Goal: Task Accomplishment & Management: Manage account settings

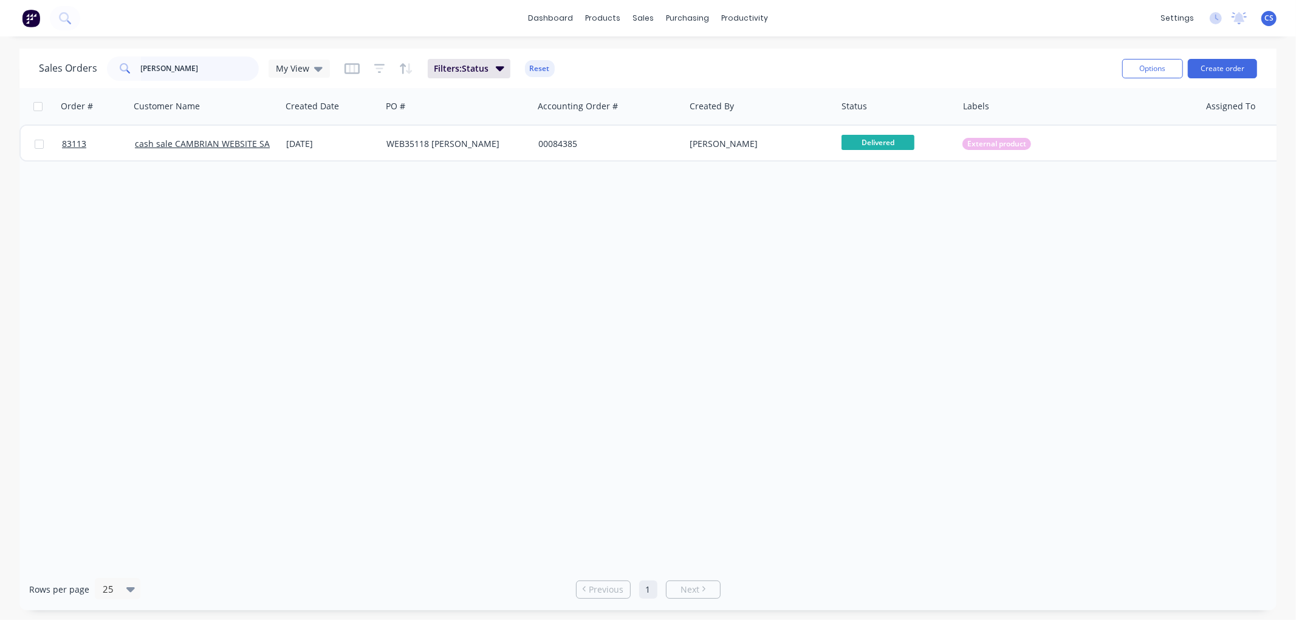
drag, startPoint x: 211, startPoint y: 70, endPoint x: 130, endPoint y: 70, distance: 81.4
click at [132, 72] on div "michael harvey" at bounding box center [183, 68] width 152 height 24
paste input "84176"
type input "84176"
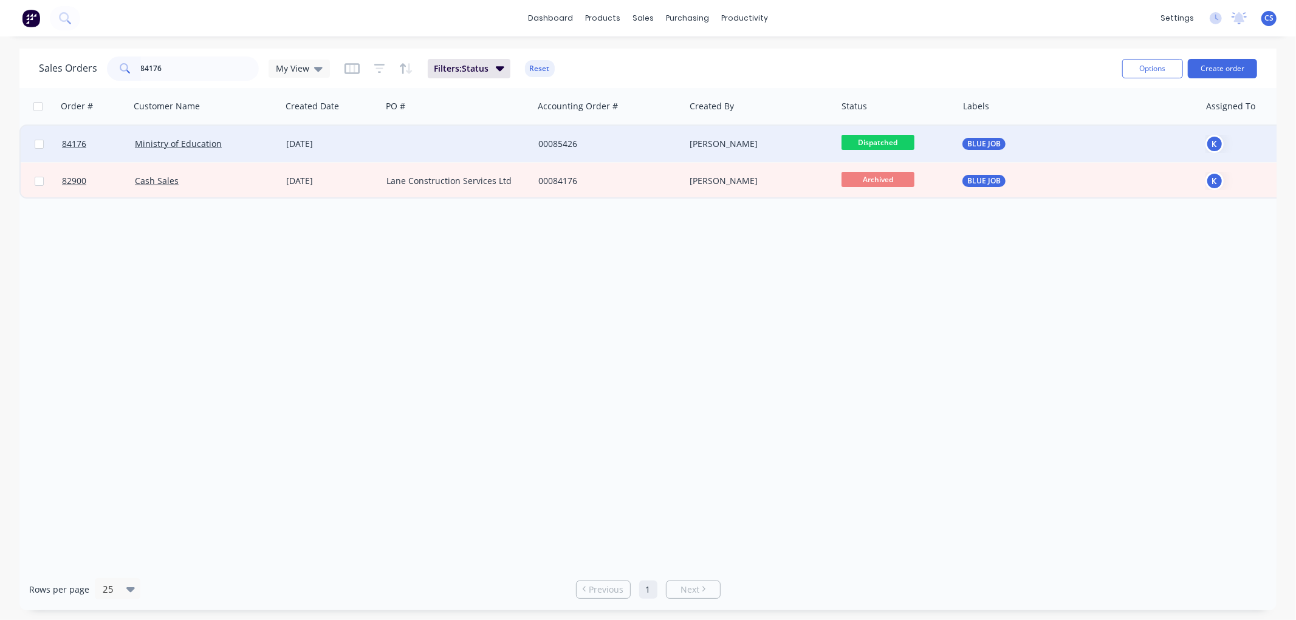
click at [383, 145] on div at bounding box center [457, 144] width 152 height 36
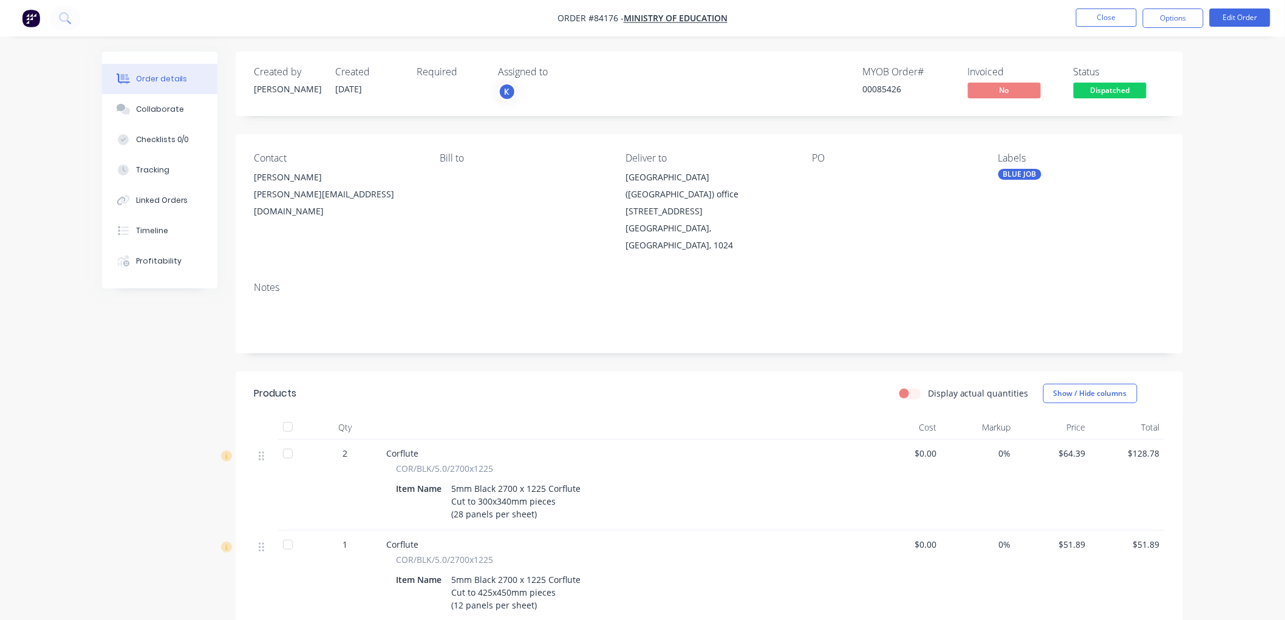
click at [828, 176] on div at bounding box center [888, 177] width 152 height 17
click at [1254, 20] on button "Edit Order" at bounding box center [1240, 18] width 61 height 18
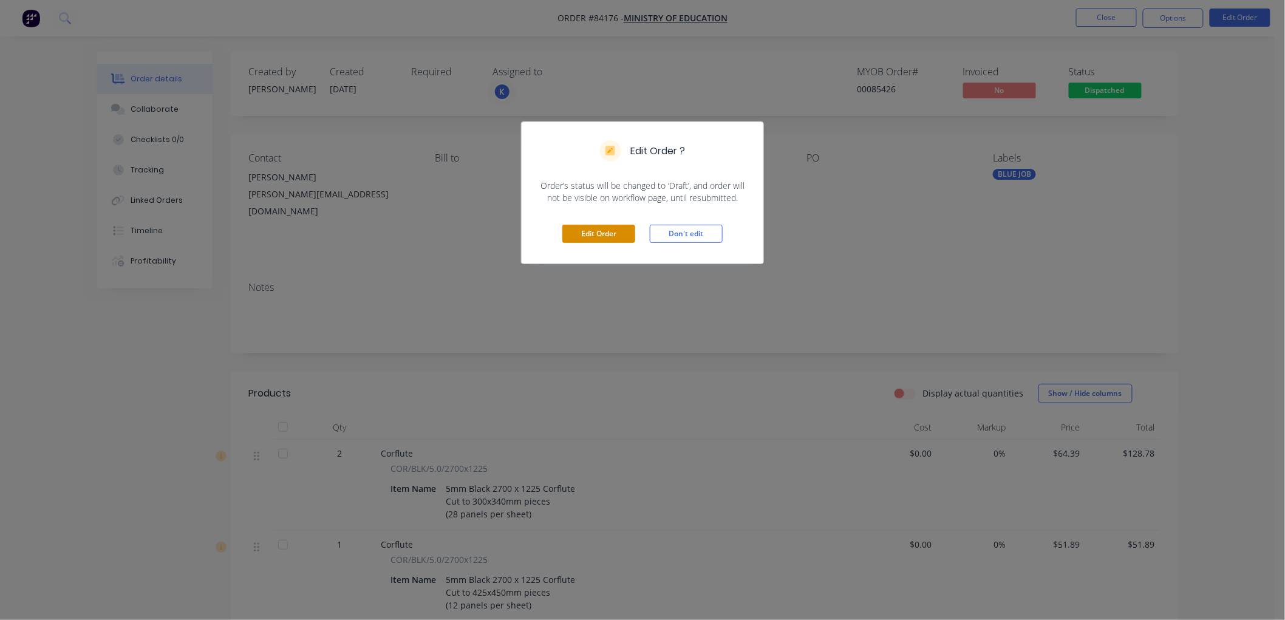
click at [608, 232] on button "Edit Order" at bounding box center [598, 234] width 73 height 18
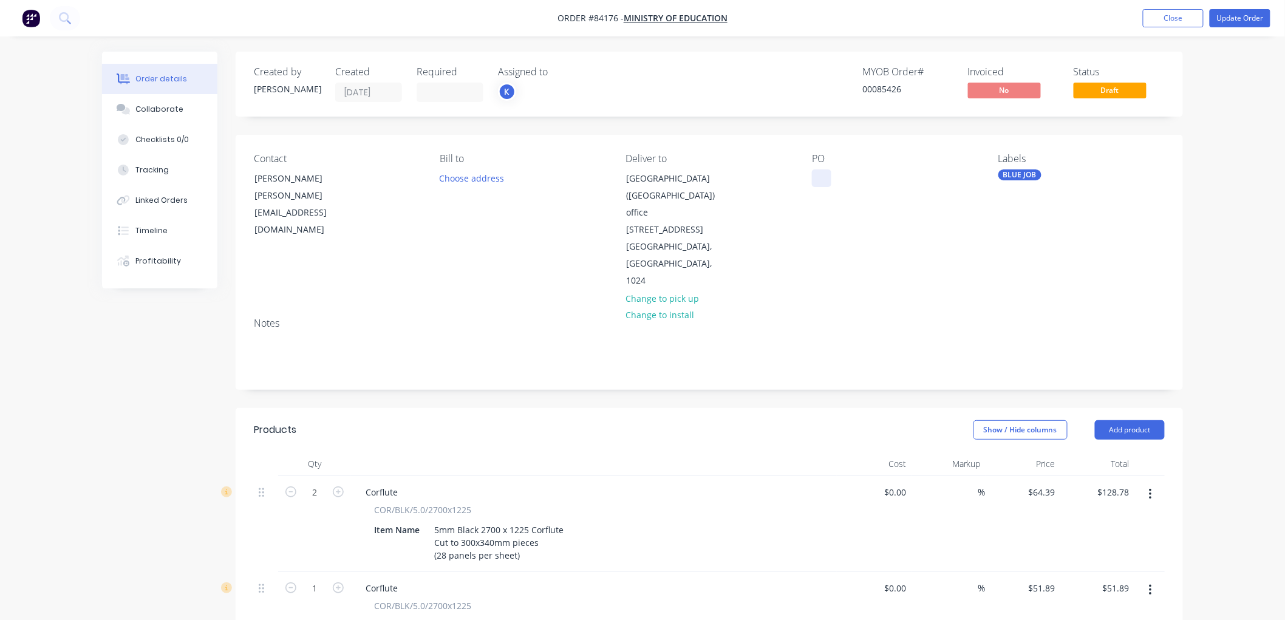
click at [819, 180] on div at bounding box center [821, 178] width 19 height 18
paste div
click at [1241, 18] on button "Update Order" at bounding box center [1240, 18] width 61 height 18
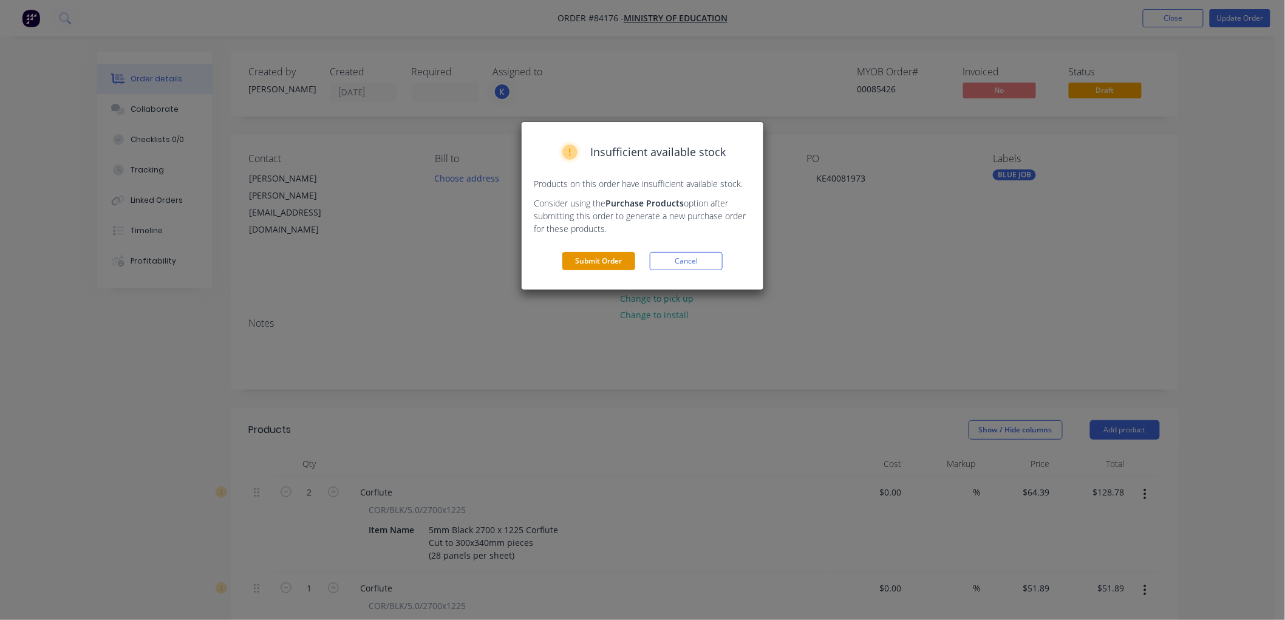
click at [599, 259] on button "Submit Order" at bounding box center [598, 261] width 73 height 18
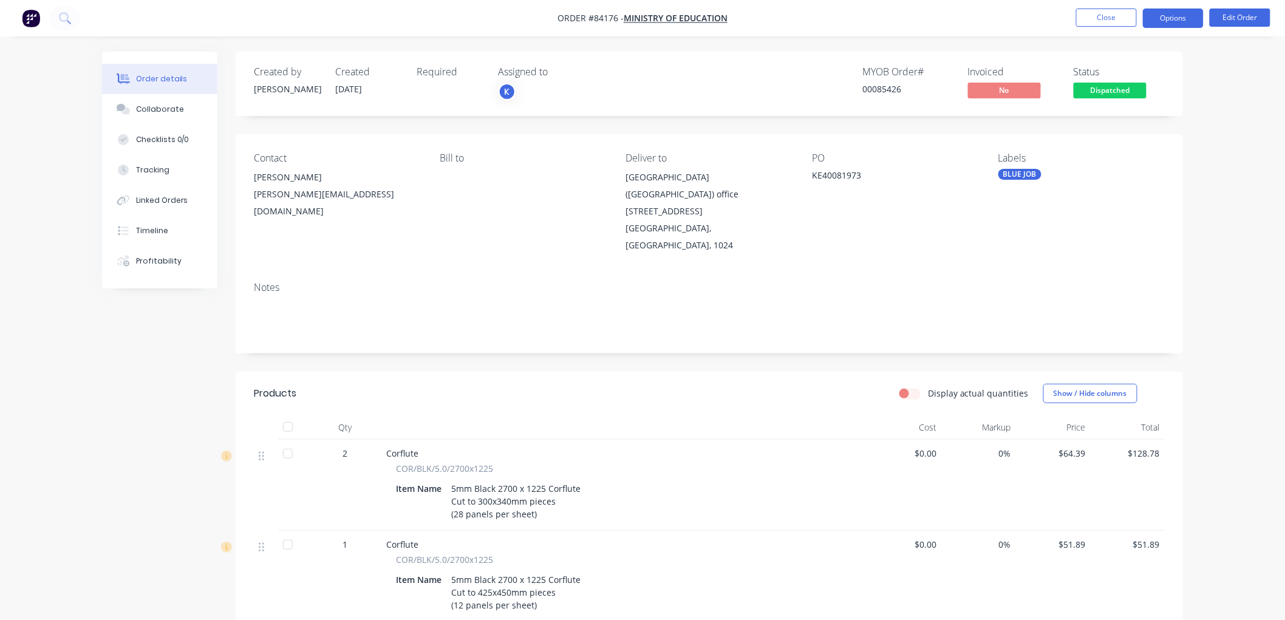
click at [1173, 22] on button "Options" at bounding box center [1173, 18] width 61 height 19
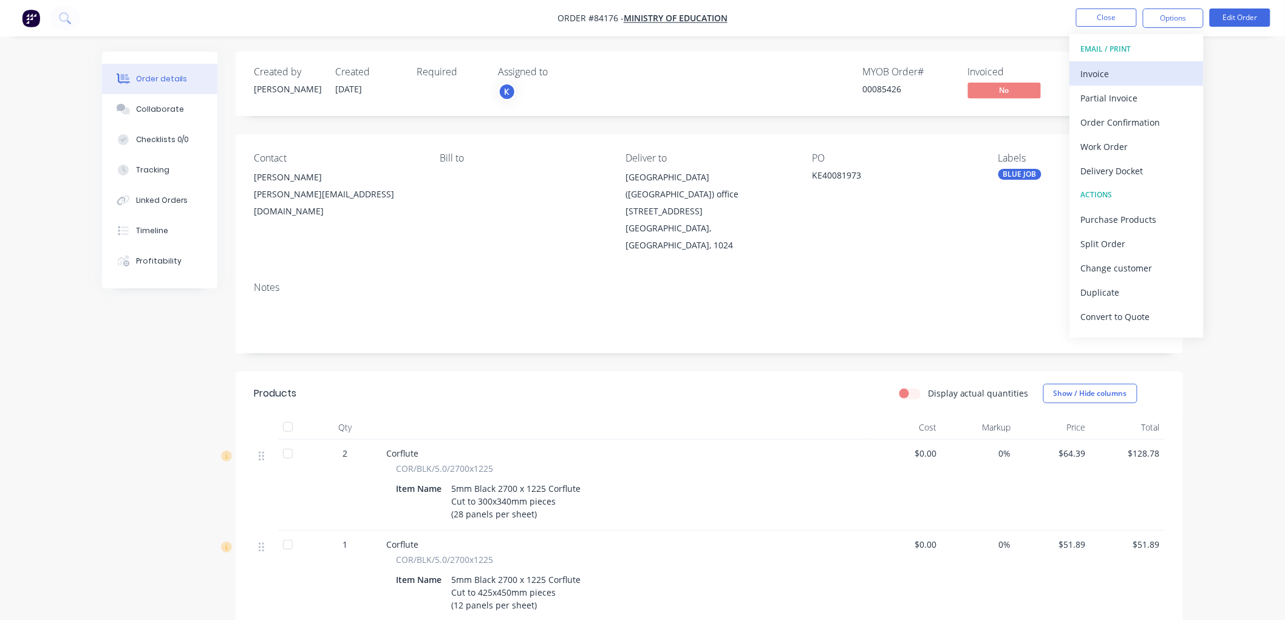
click at [1152, 65] on div "Invoice" at bounding box center [1137, 74] width 112 height 18
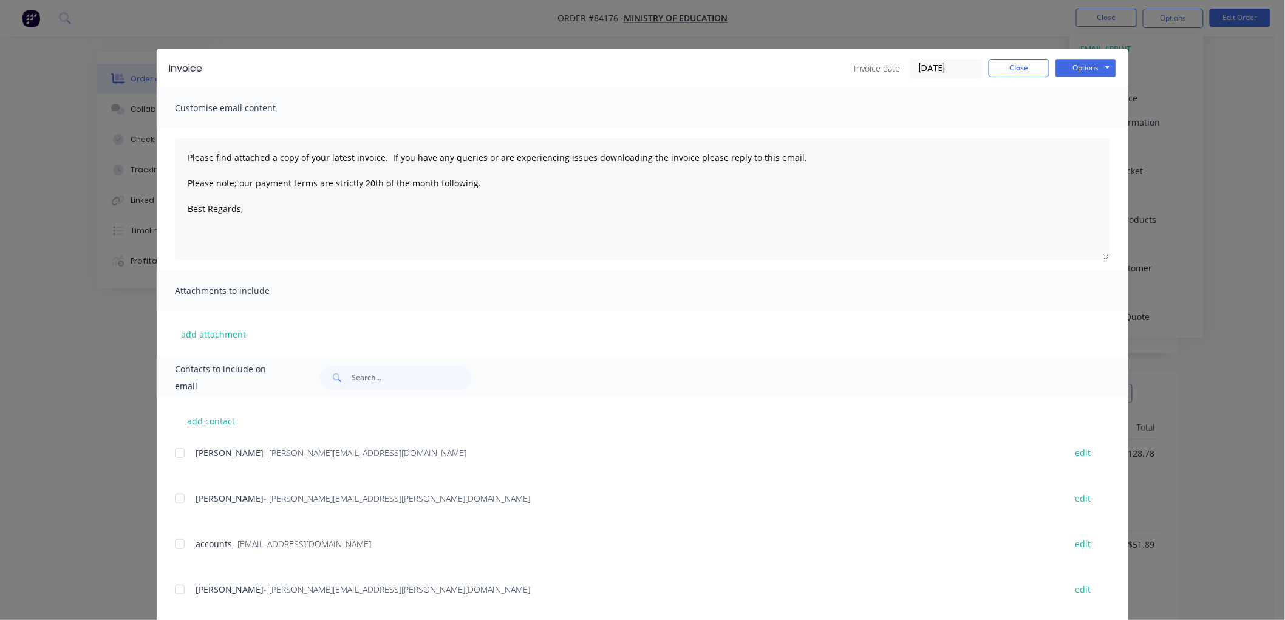
click at [175, 452] on div at bounding box center [180, 453] width 24 height 24
click at [174, 542] on div at bounding box center [180, 544] width 24 height 24
click at [253, 208] on textarea "Please find attached a copy of your latest invoice. If you have any queries or …" at bounding box center [642, 198] width 935 height 121
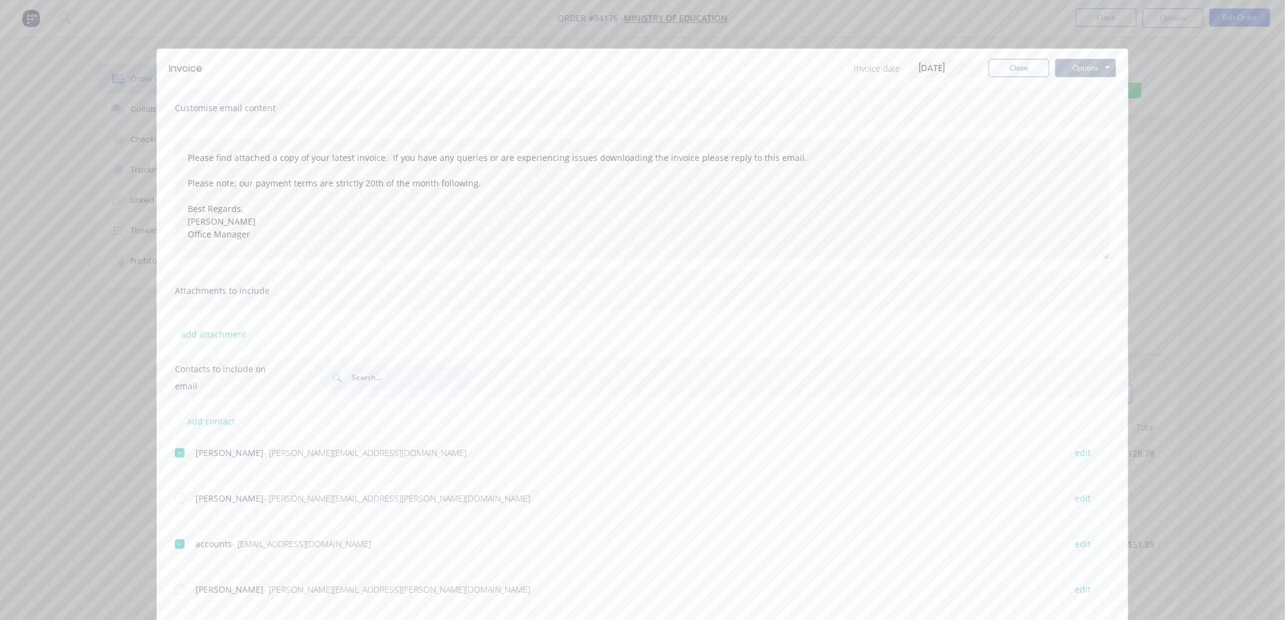
click at [1070, 70] on button "Options" at bounding box center [1086, 68] width 61 height 18
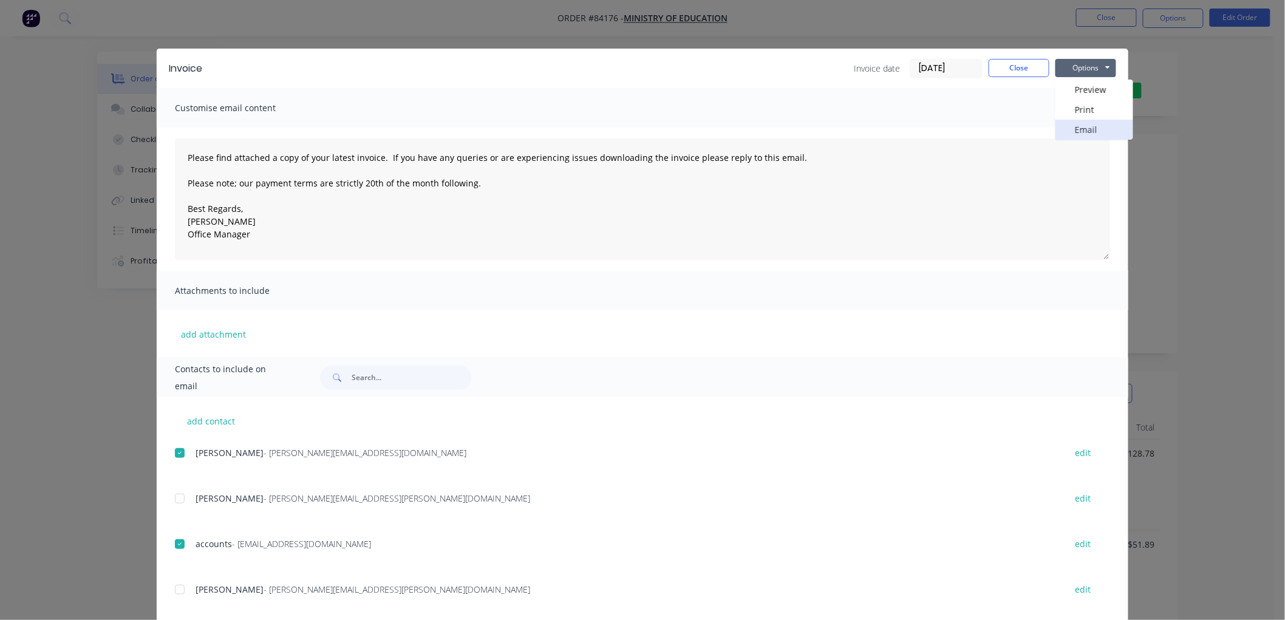
click at [1083, 126] on button "Email" at bounding box center [1095, 130] width 78 height 20
type textarea "Please find attached a copy of your latest invoice. If you have any queries or …"
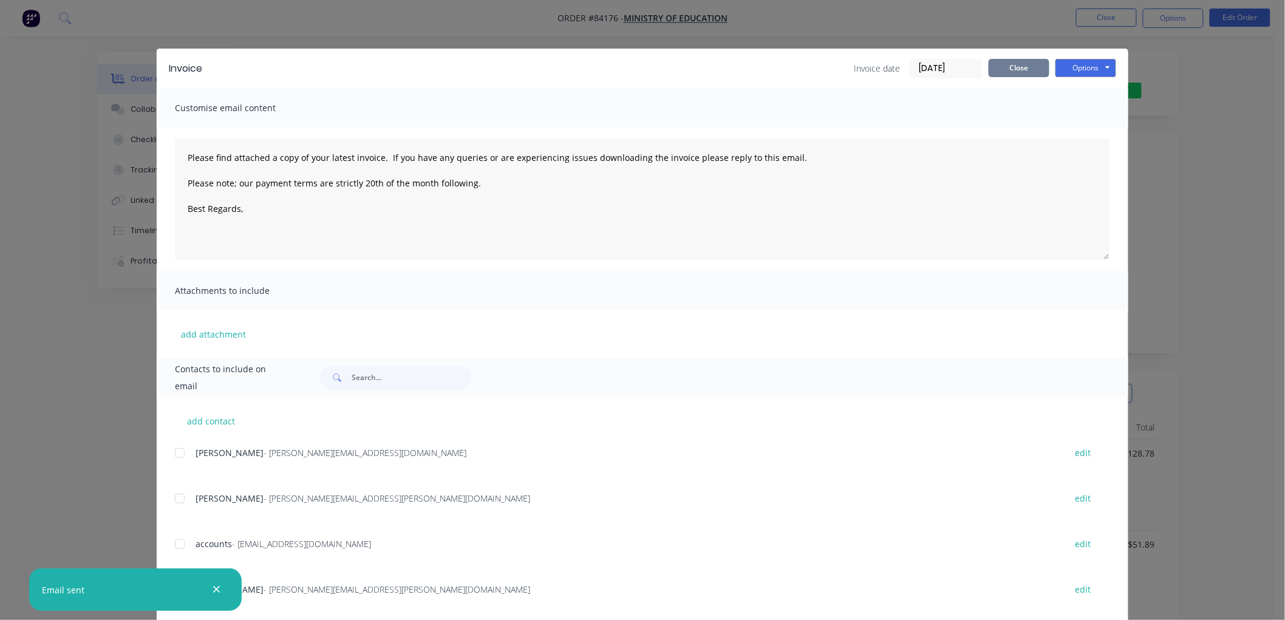
drag, startPoint x: 1011, startPoint y: 69, endPoint x: 1085, endPoint y: 74, distance: 74.3
click at [1011, 69] on button "Close" at bounding box center [1019, 68] width 61 height 18
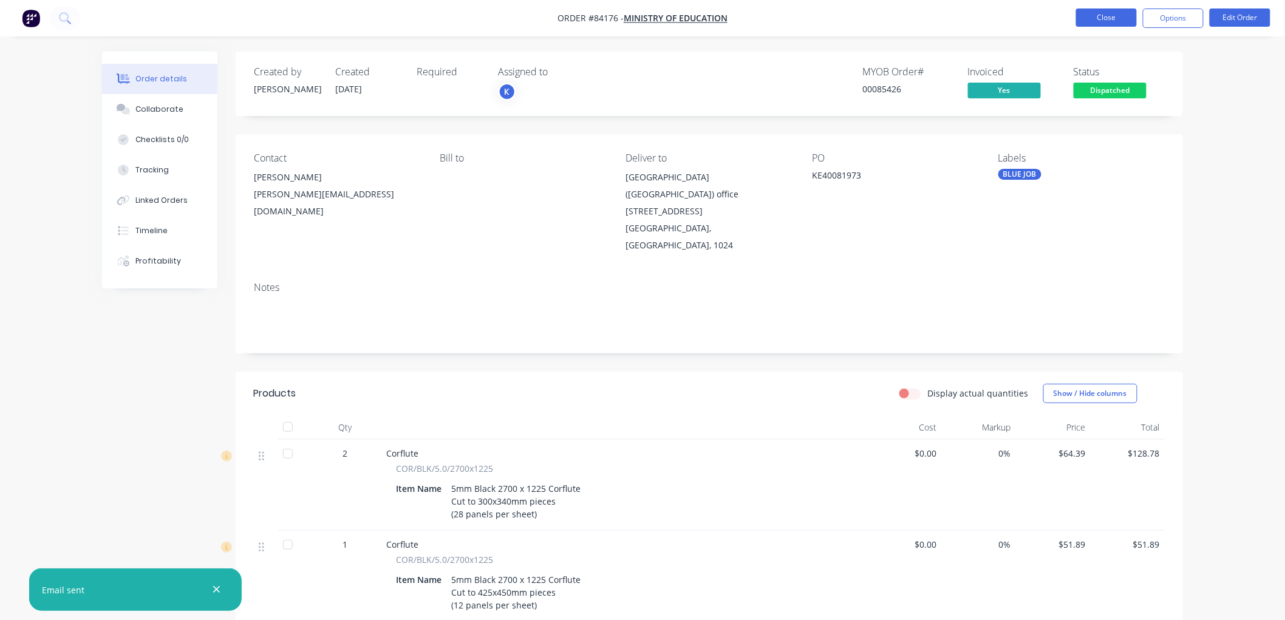
click at [1101, 21] on button "Close" at bounding box center [1106, 18] width 61 height 18
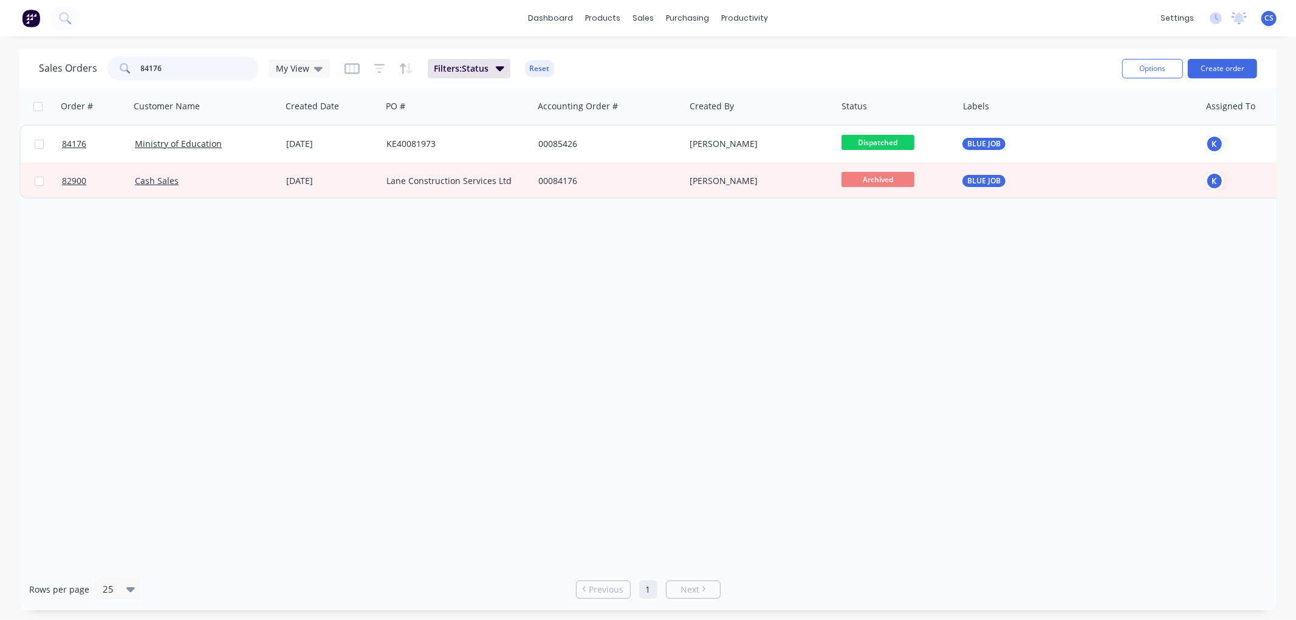
click at [175, 74] on input "84176" at bounding box center [200, 68] width 118 height 24
type input "85706"
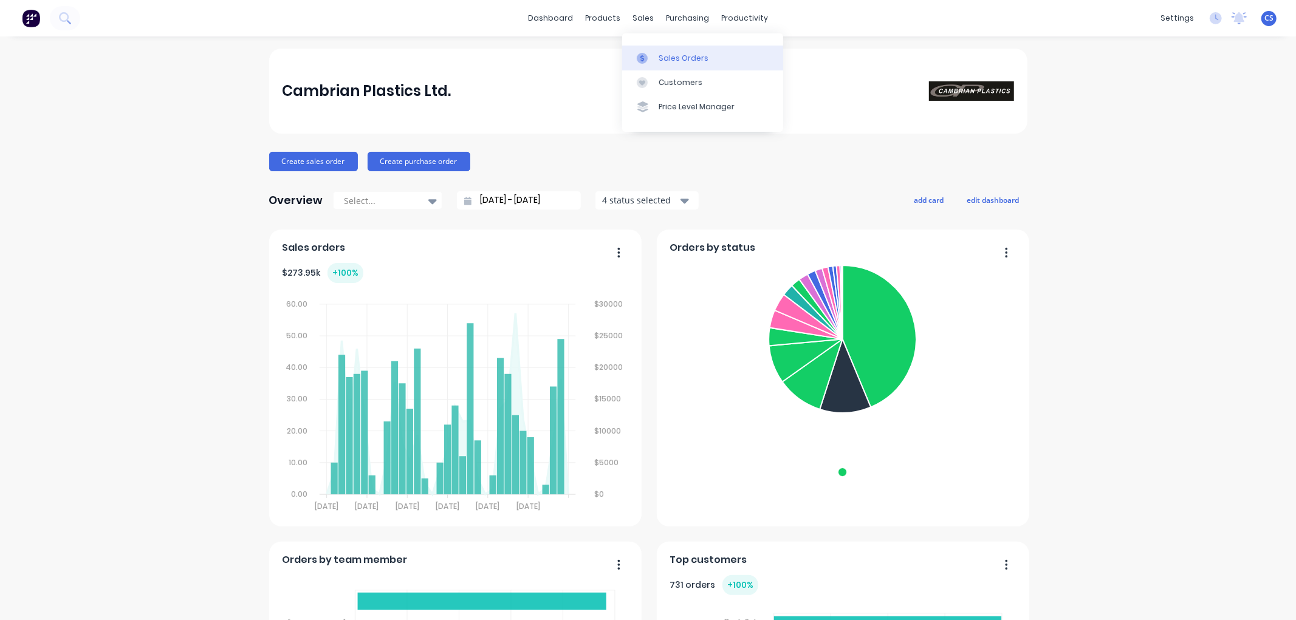
drag, startPoint x: 651, startPoint y: 43, endPoint x: 652, endPoint y: 50, distance: 7.3
click at [651, 44] on div "Sales Orders Customers Price Level Manager" at bounding box center [702, 82] width 161 height 98
click at [652, 50] on link "Sales Orders" at bounding box center [702, 58] width 161 height 24
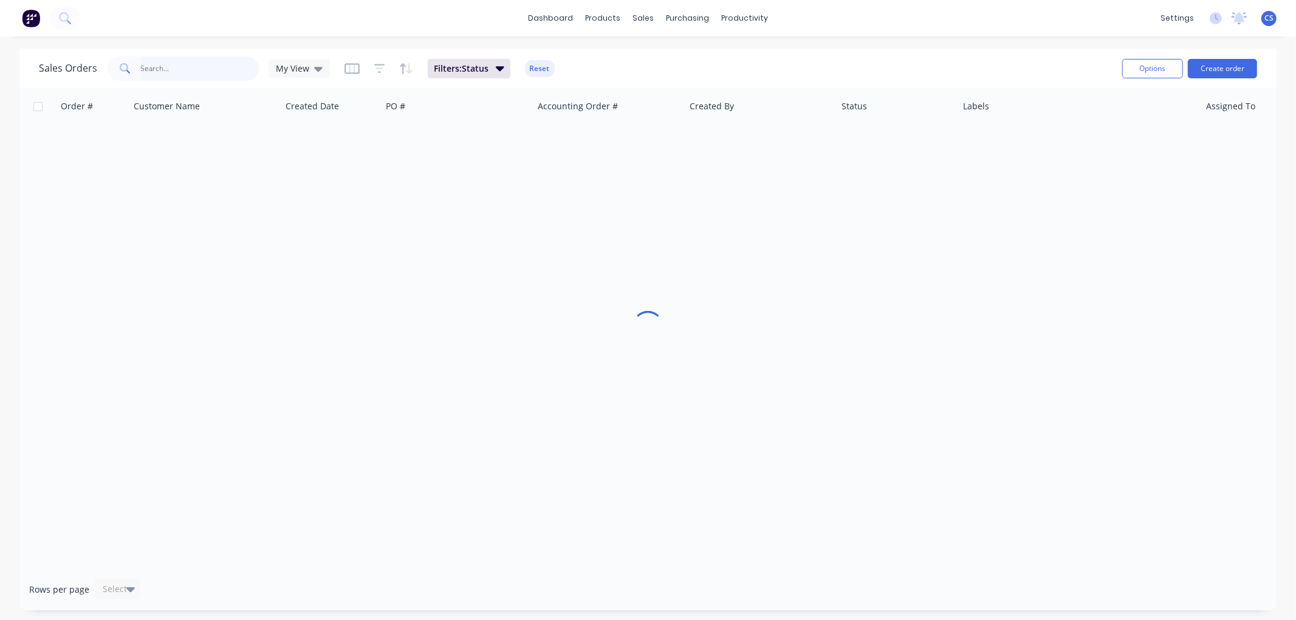
click at [203, 70] on input "text" at bounding box center [200, 68] width 118 height 24
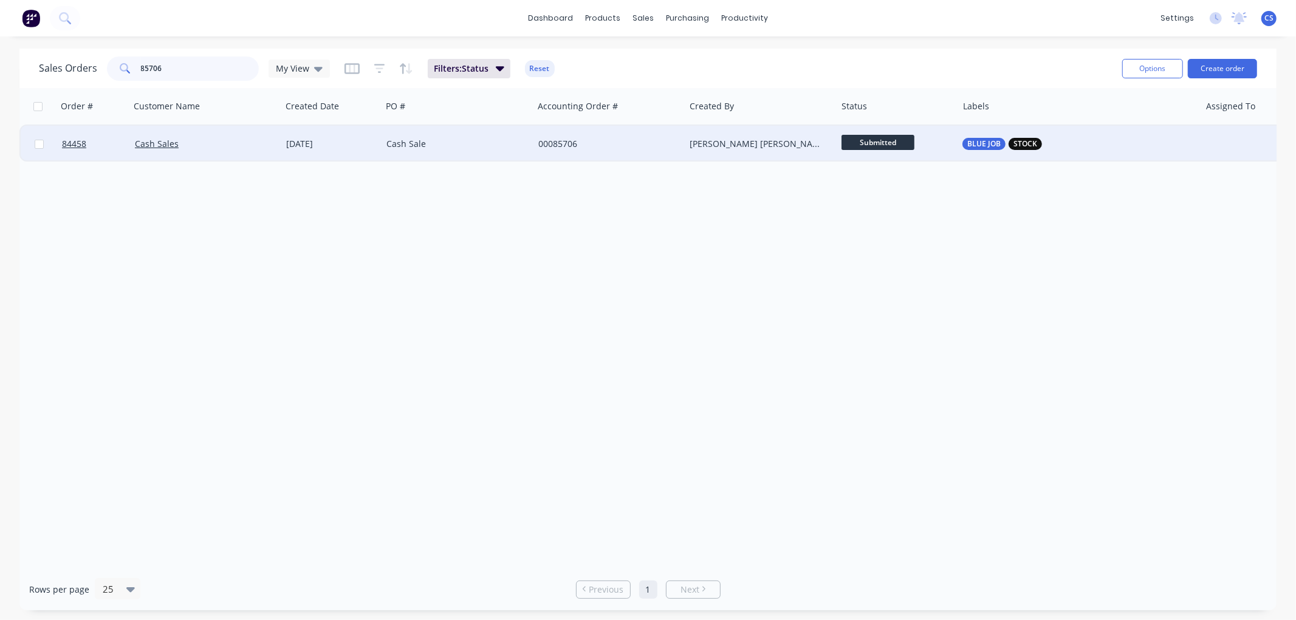
type input "85706"
click at [780, 145] on div "[PERSON_NAME] [PERSON_NAME]" at bounding box center [756, 144] width 135 height 12
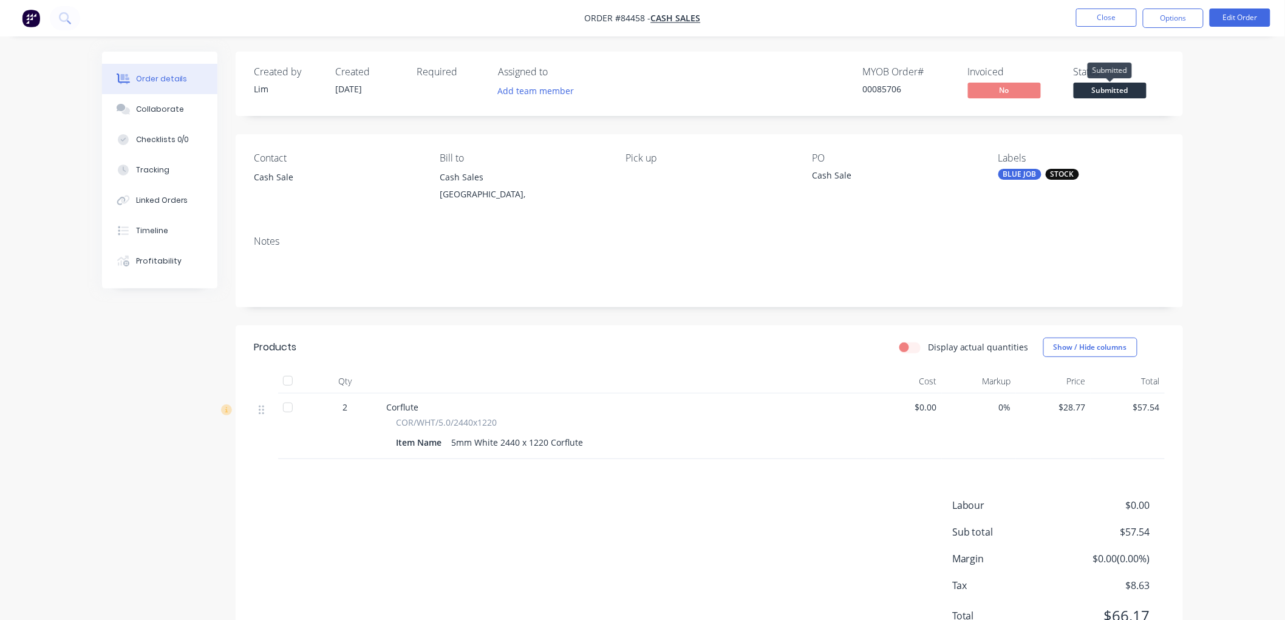
click at [1098, 89] on span "Submitted" at bounding box center [1110, 90] width 73 height 15
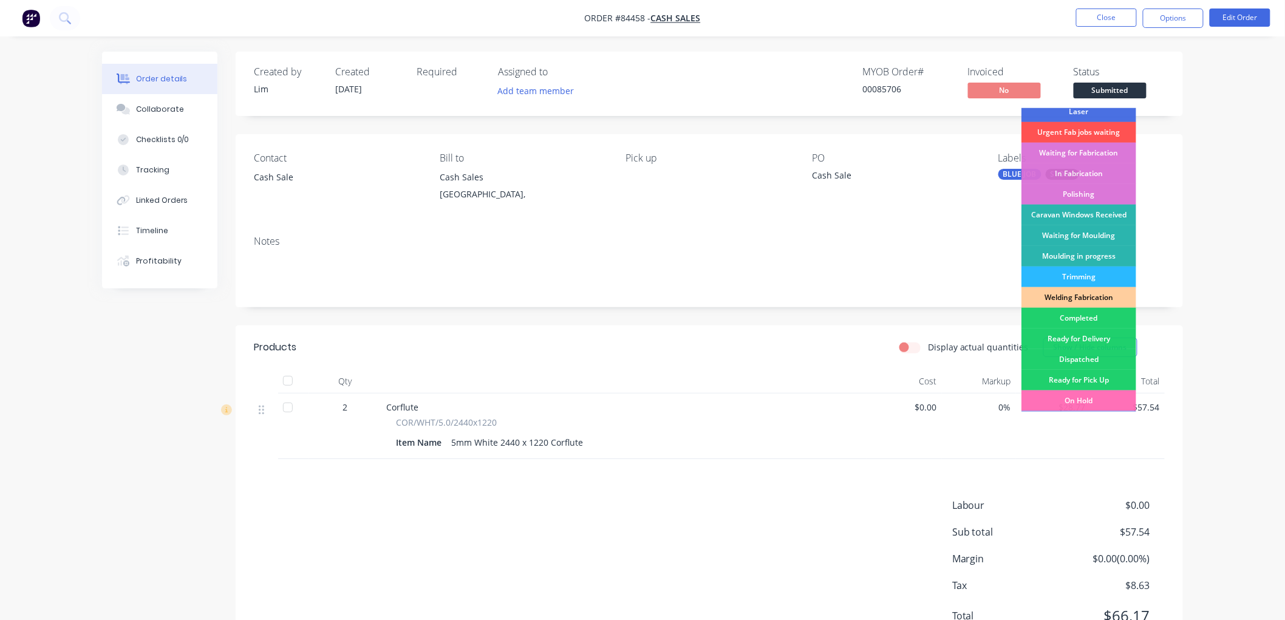
scroll to position [213, 0]
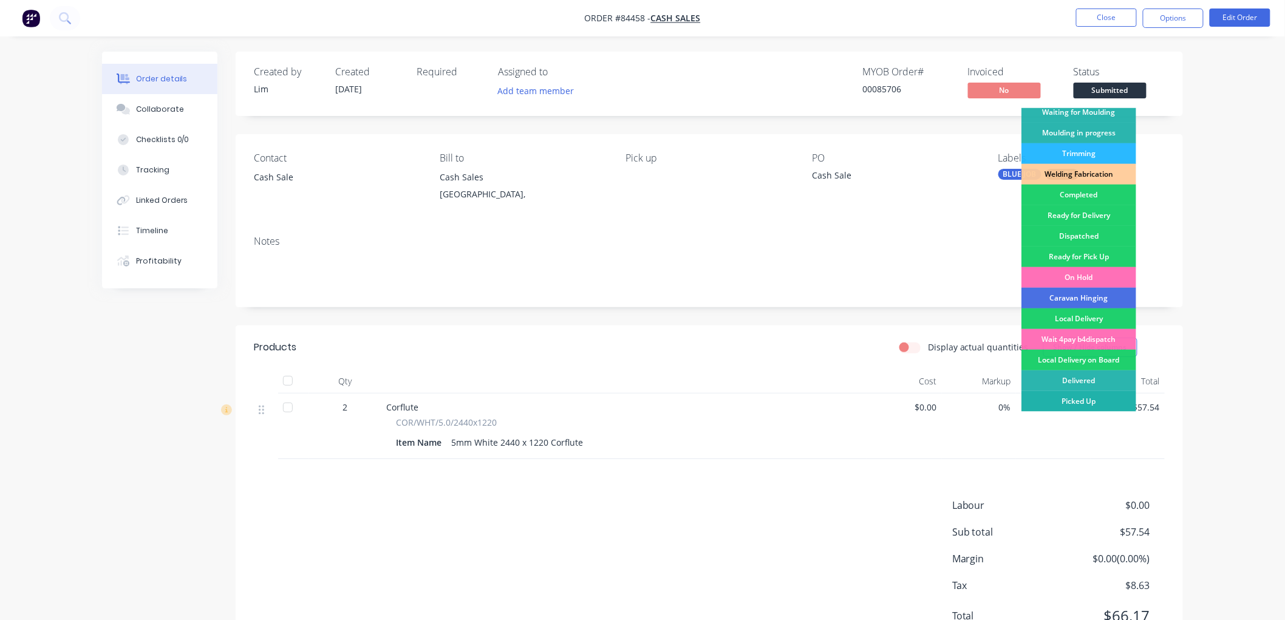
click at [1085, 399] on div "Picked Up" at bounding box center [1079, 401] width 115 height 21
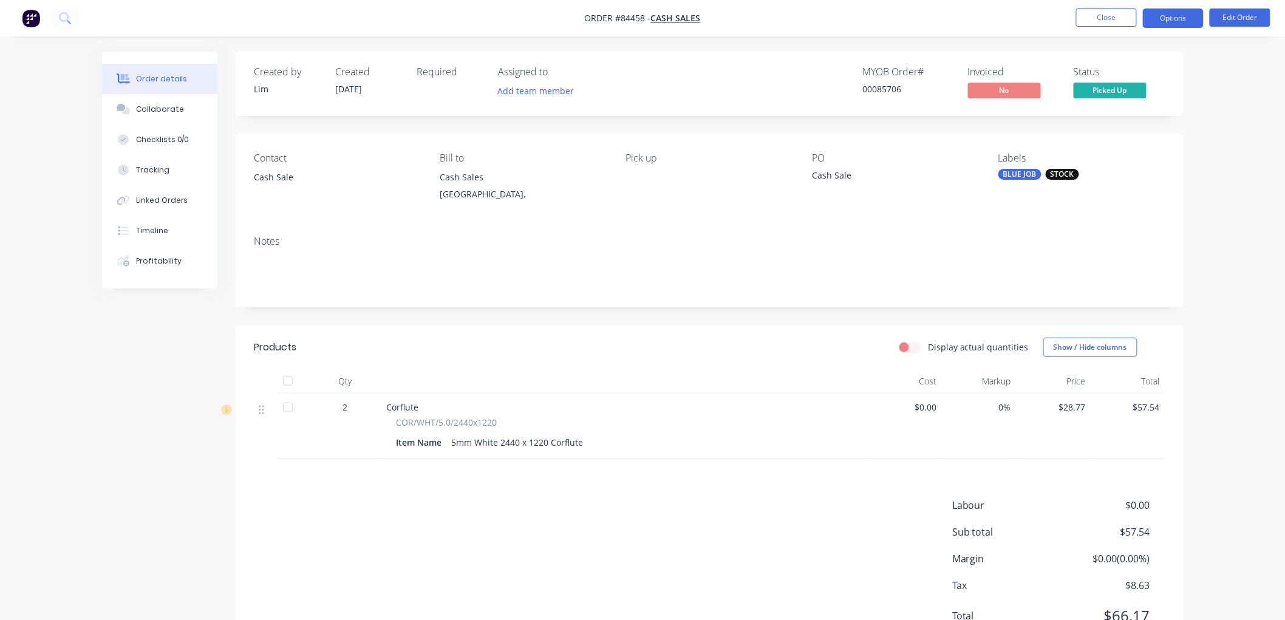
click at [1187, 19] on button "Options" at bounding box center [1173, 18] width 61 height 19
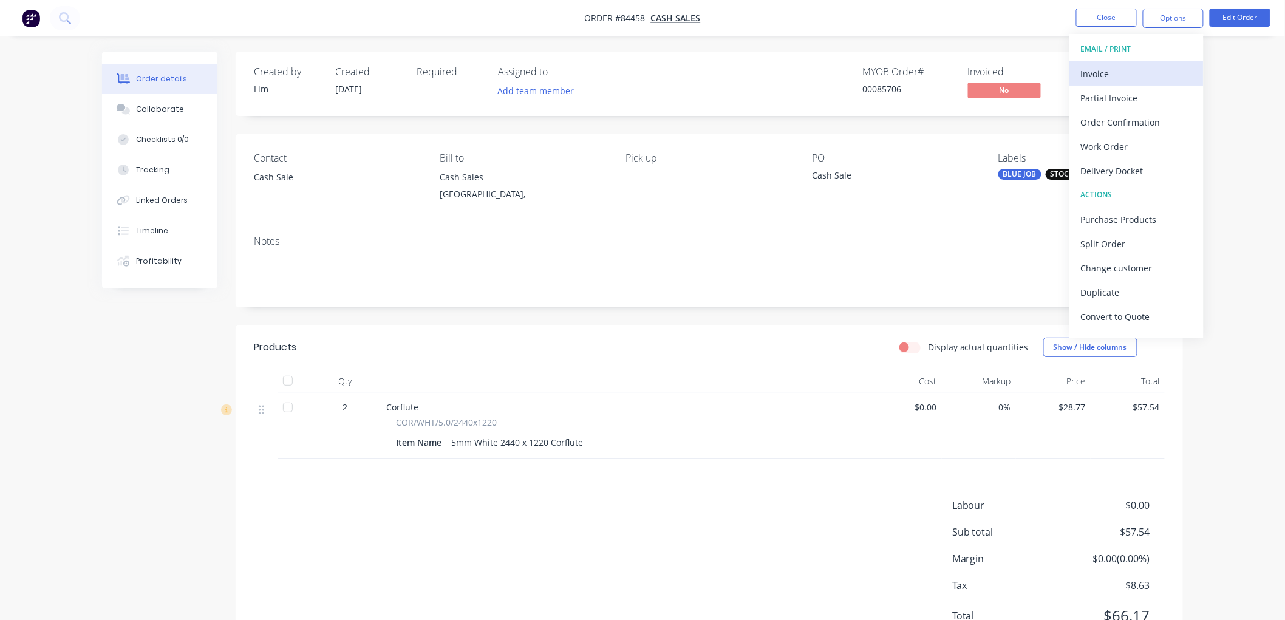
click at [1131, 65] on div "Invoice" at bounding box center [1137, 74] width 112 height 18
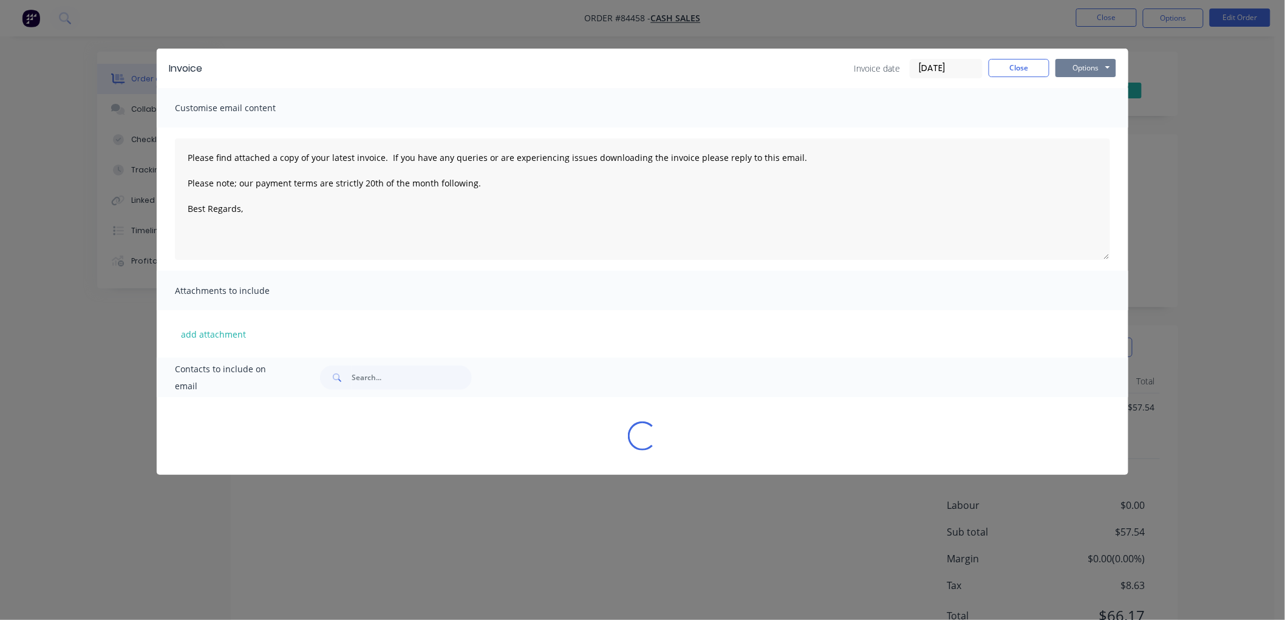
click at [1101, 64] on button "Options" at bounding box center [1086, 68] width 61 height 18
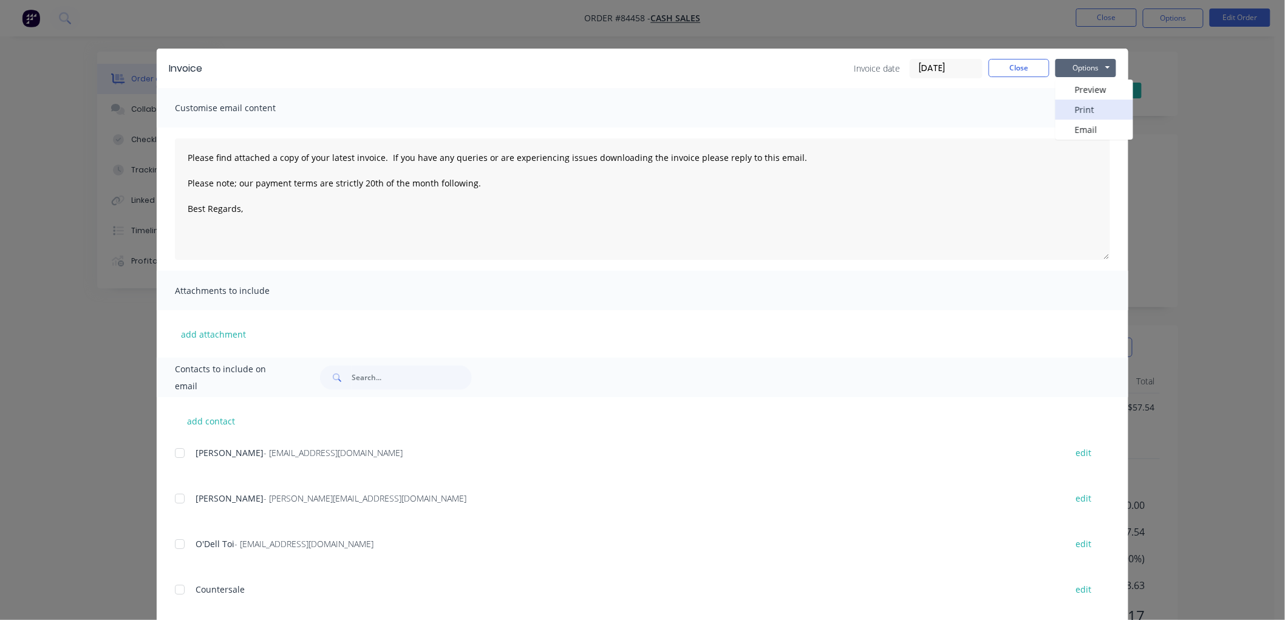
click at [1096, 107] on button "Print" at bounding box center [1095, 110] width 78 height 20
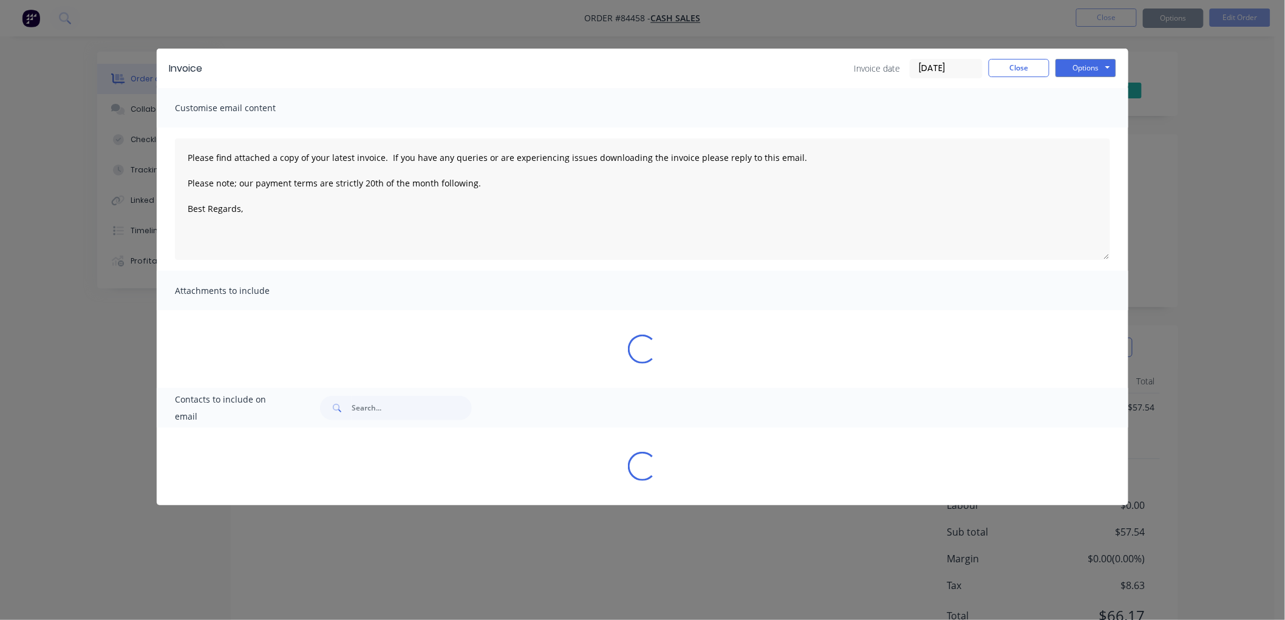
type textarea "Please find attached a copy of your latest invoice. If you have any queries or …"
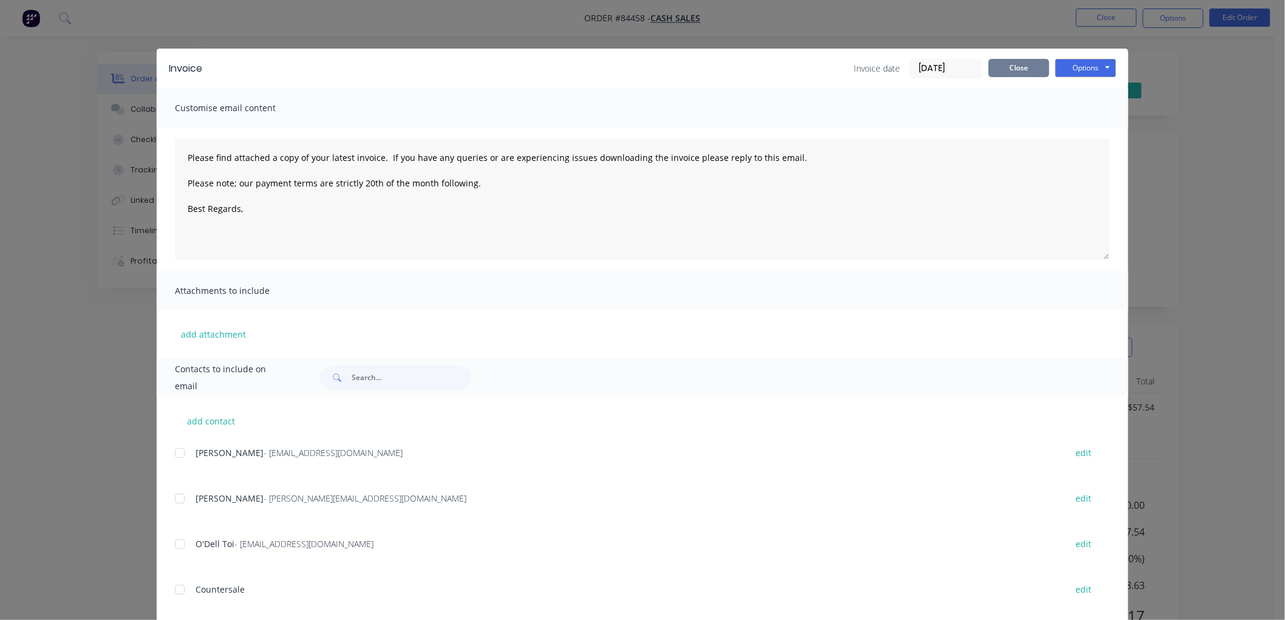
click at [1029, 74] on button "Close" at bounding box center [1019, 68] width 61 height 18
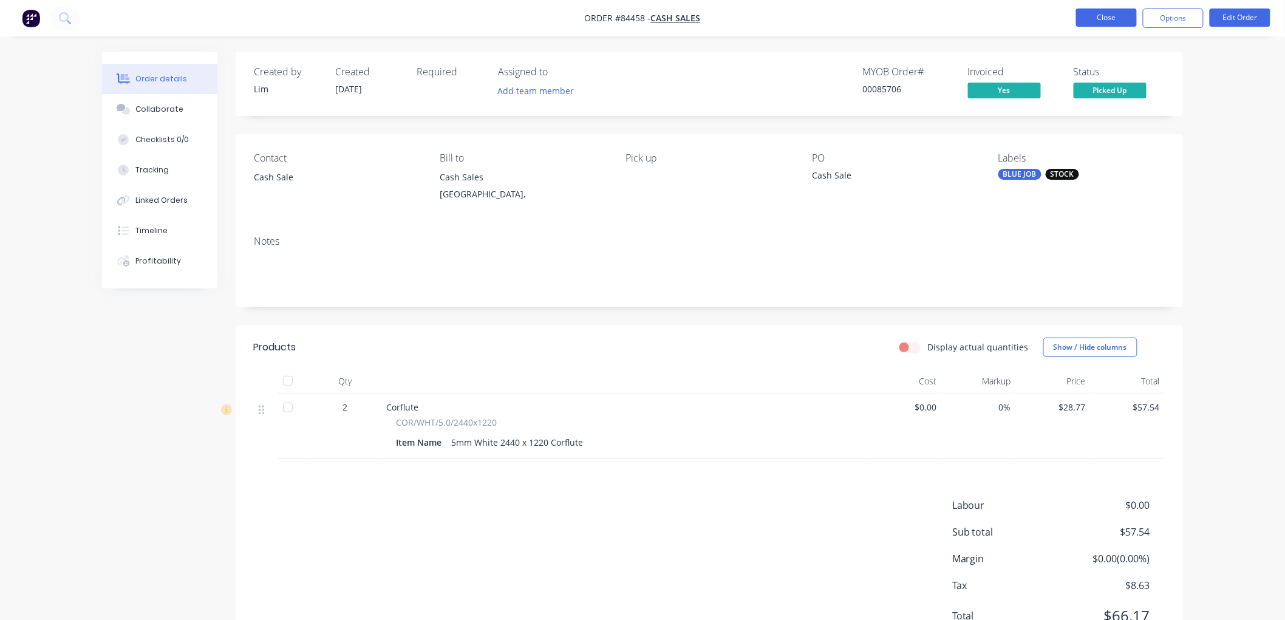
click at [1089, 13] on button "Close" at bounding box center [1106, 18] width 61 height 18
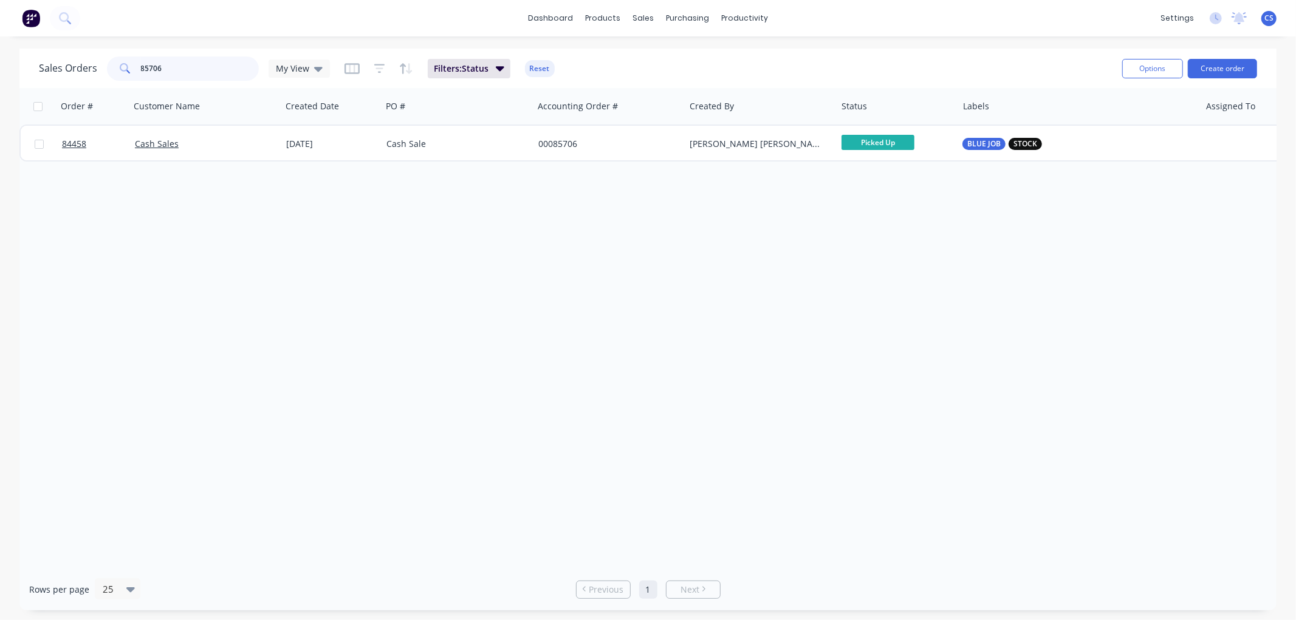
click at [182, 68] on input "85706" at bounding box center [200, 68] width 118 height 24
type input "85711"
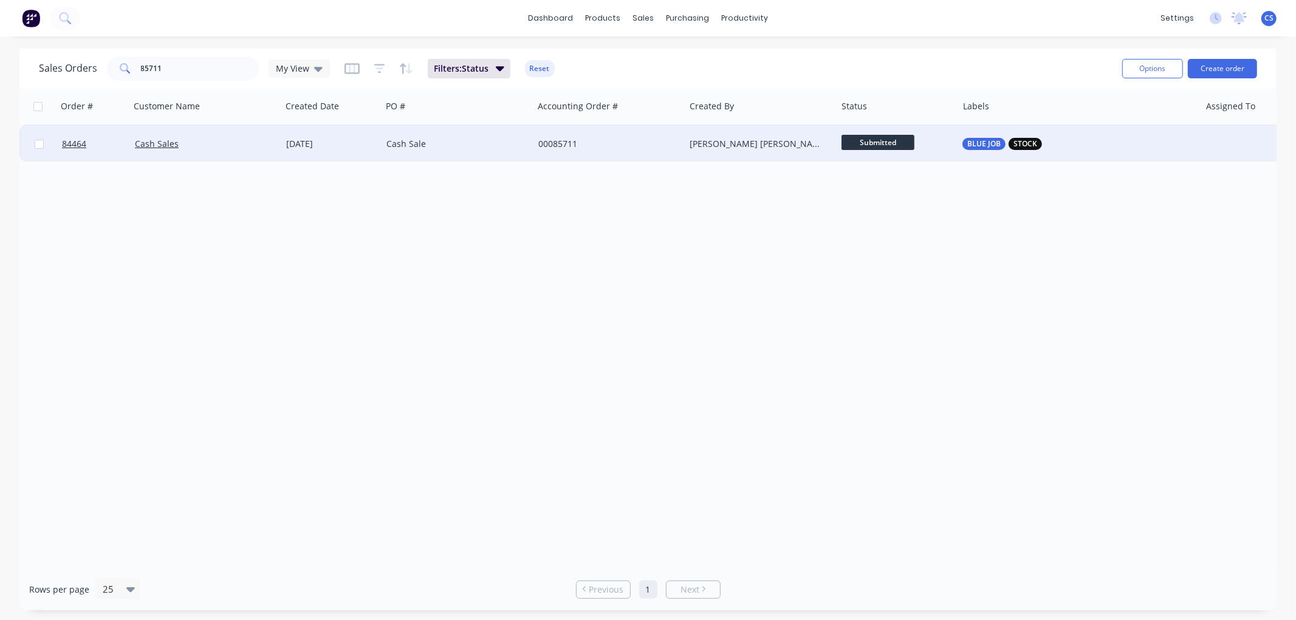
click at [797, 142] on div "[PERSON_NAME] [PERSON_NAME]" at bounding box center [756, 144] width 135 height 12
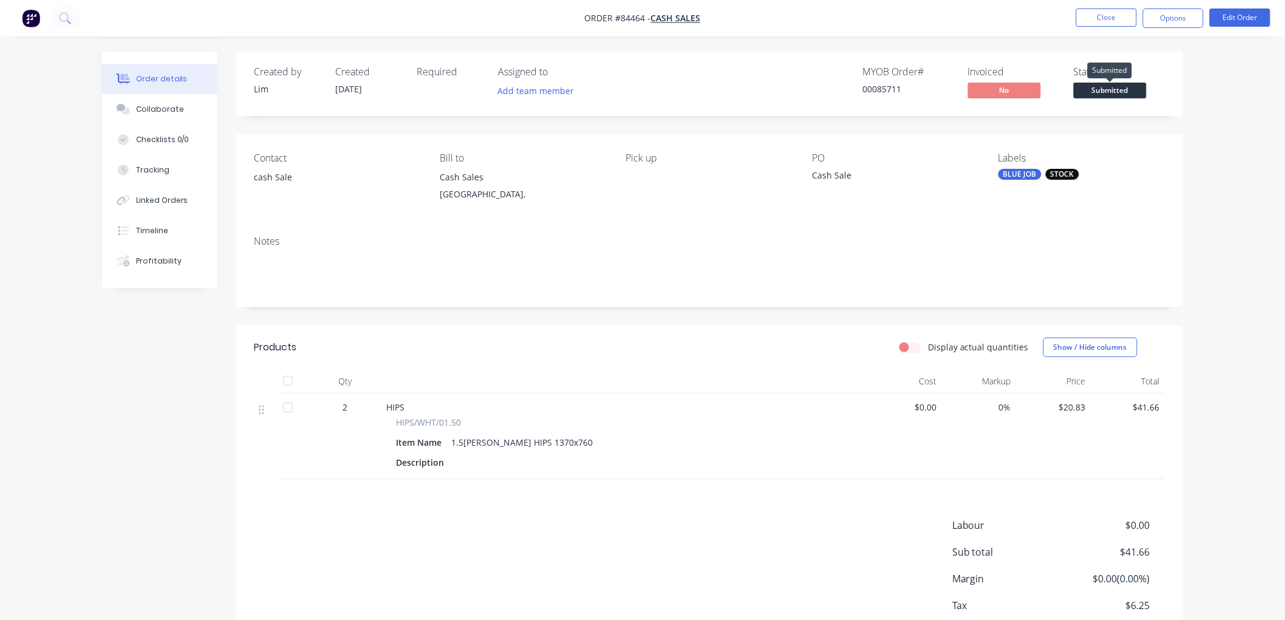
click at [1127, 90] on span "Submitted" at bounding box center [1110, 90] width 73 height 15
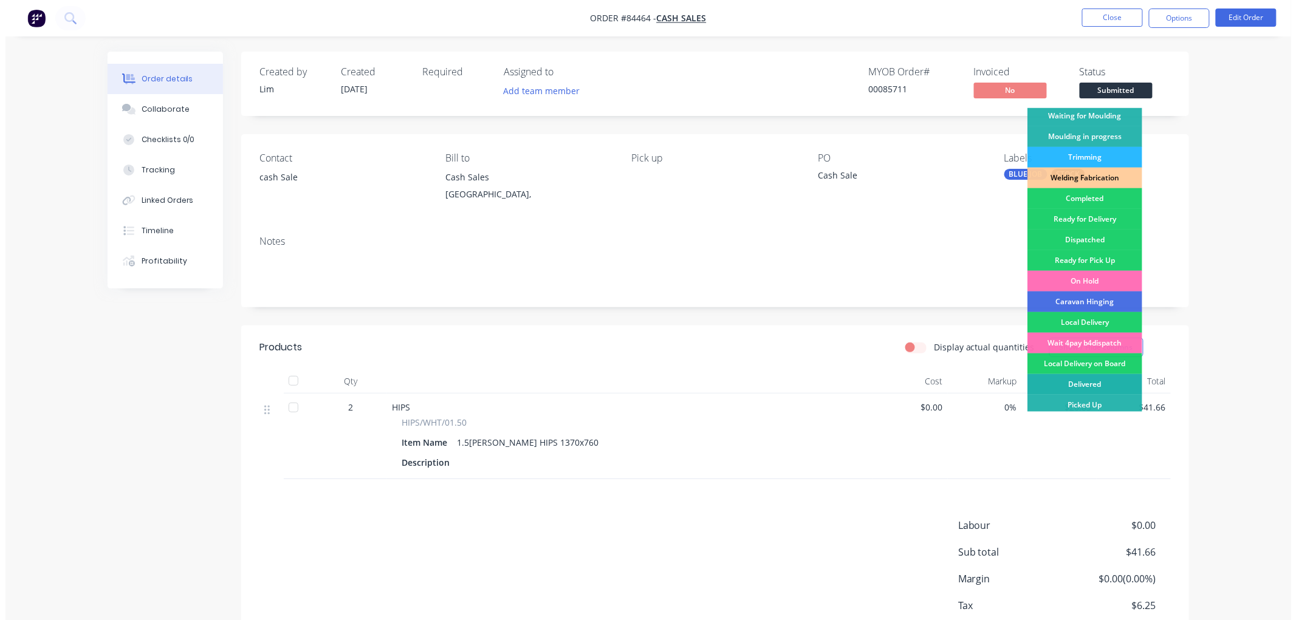
scroll to position [213, 0]
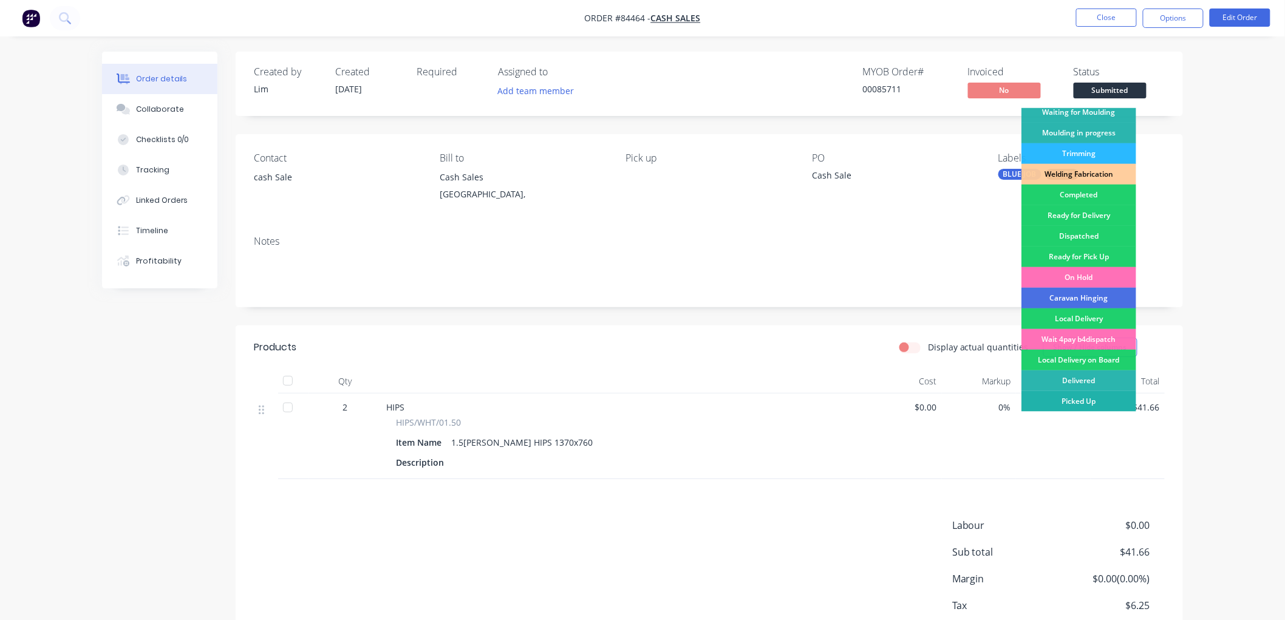
click at [1082, 398] on div "Picked Up" at bounding box center [1079, 401] width 115 height 21
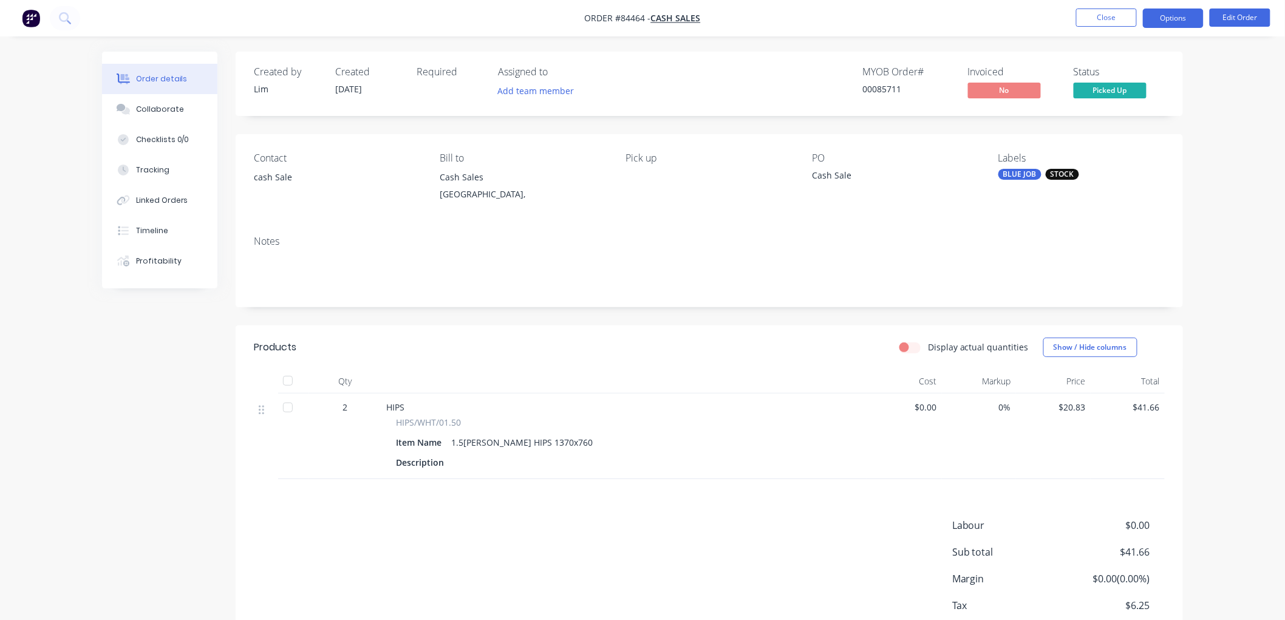
click at [1167, 16] on button "Options" at bounding box center [1173, 18] width 61 height 19
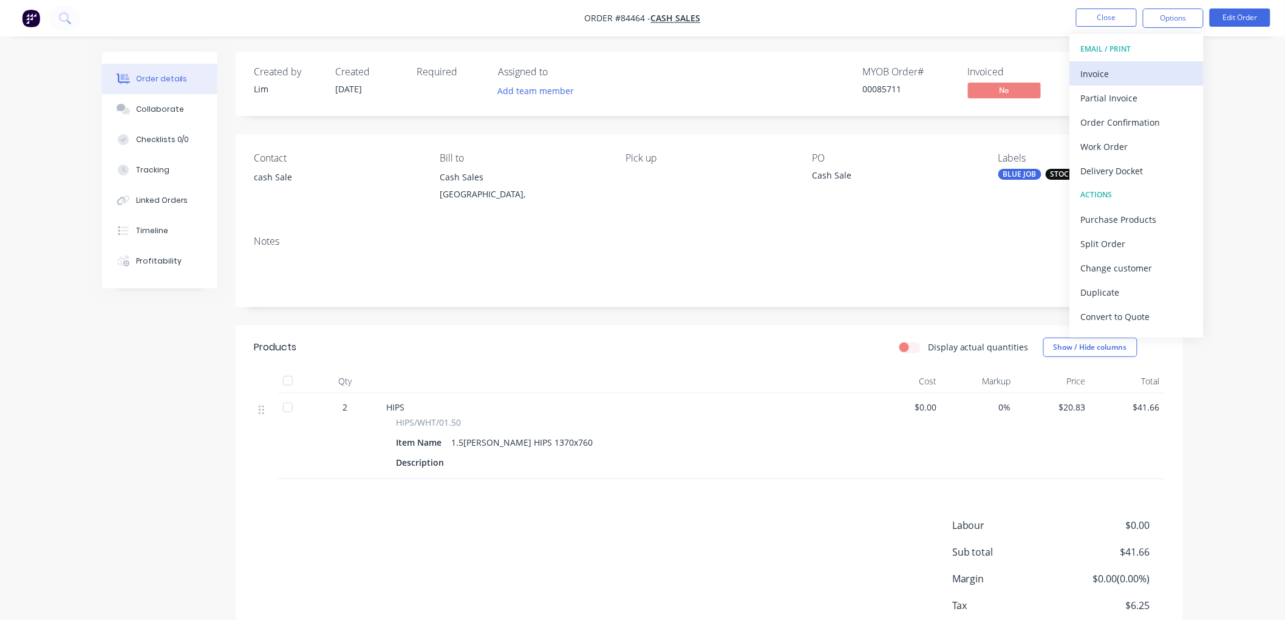
click at [1125, 69] on div "Invoice" at bounding box center [1137, 74] width 112 height 18
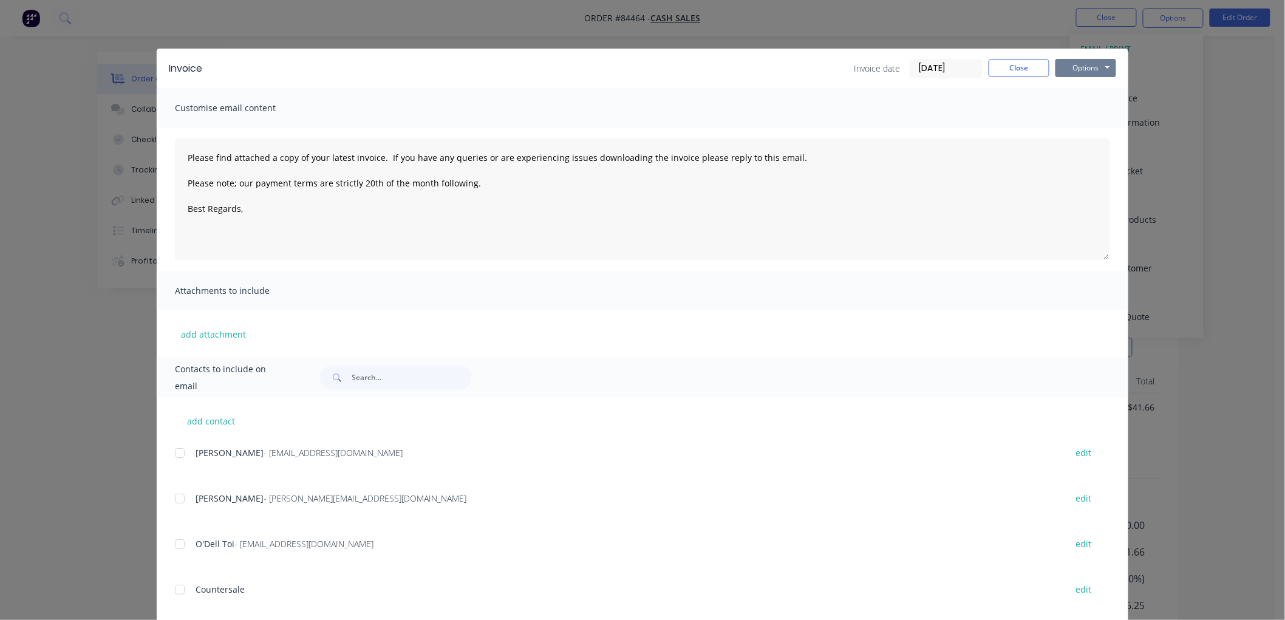
click at [1101, 68] on button "Options" at bounding box center [1086, 68] width 61 height 18
click at [1098, 104] on button "Print" at bounding box center [1095, 110] width 78 height 20
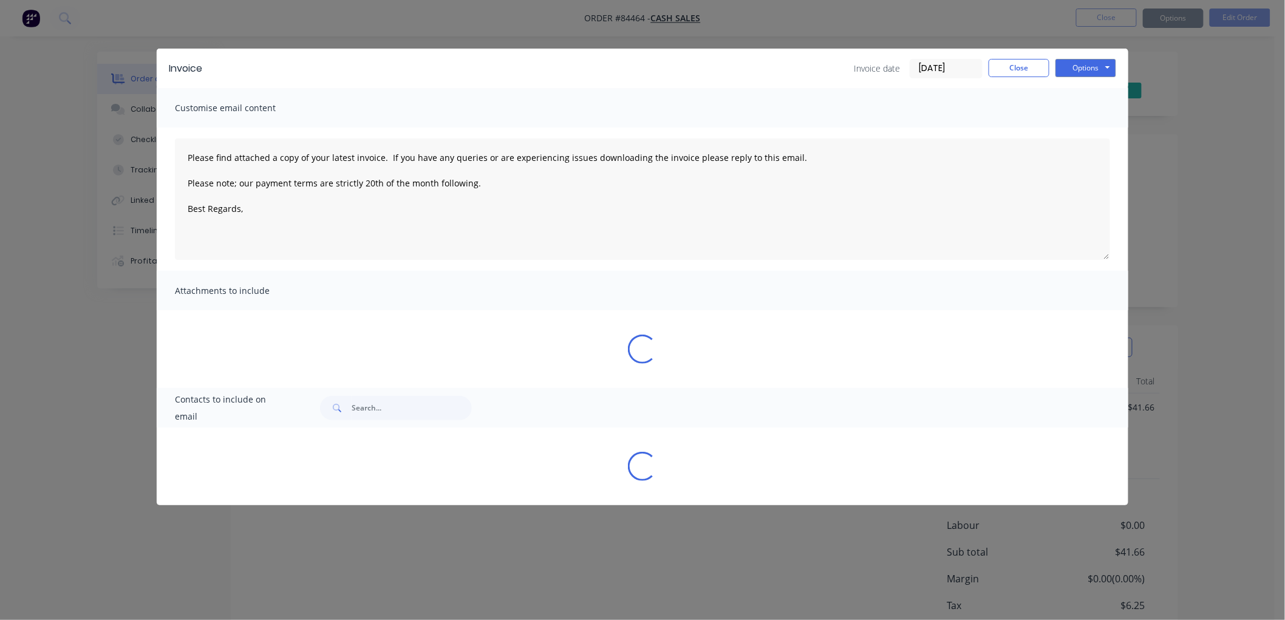
type textarea "Please find attached a copy of your latest invoice. If you have any queries or …"
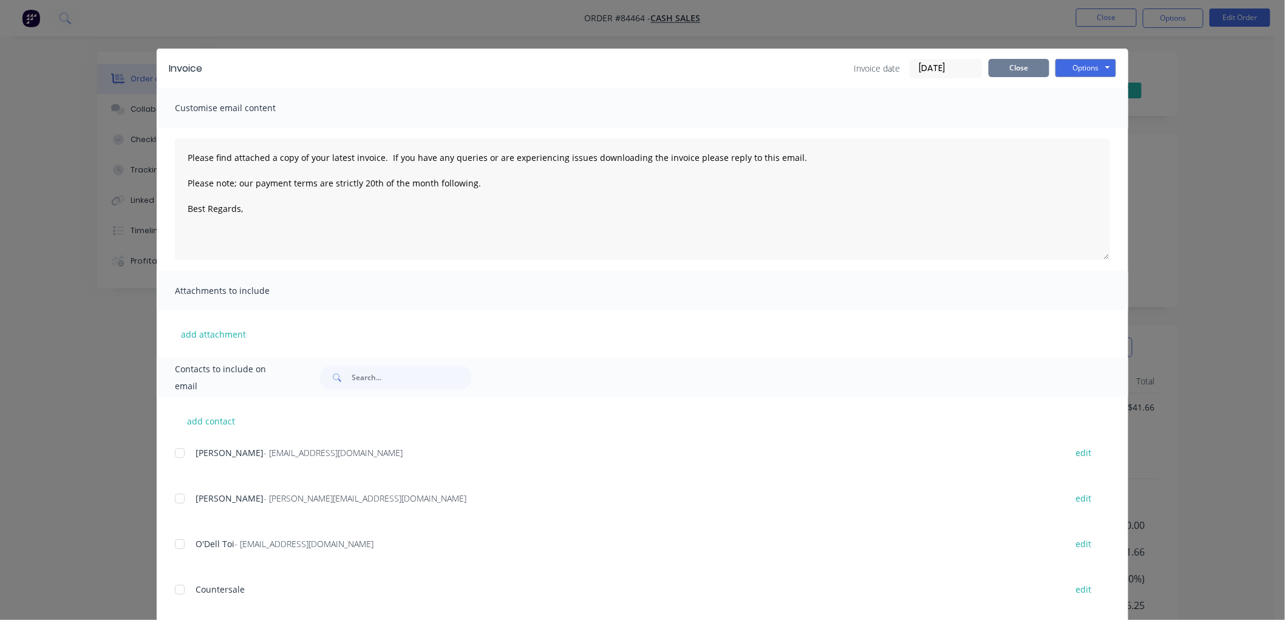
click at [1029, 67] on button "Close" at bounding box center [1019, 68] width 61 height 18
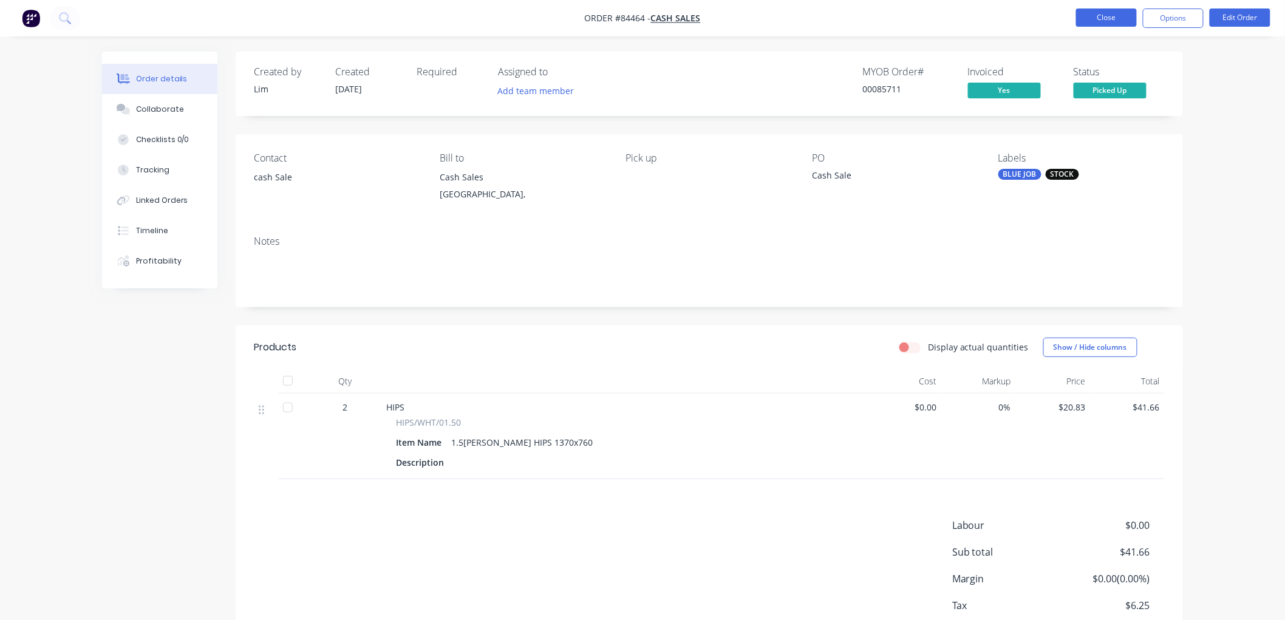
click at [1101, 16] on button "Close" at bounding box center [1106, 18] width 61 height 18
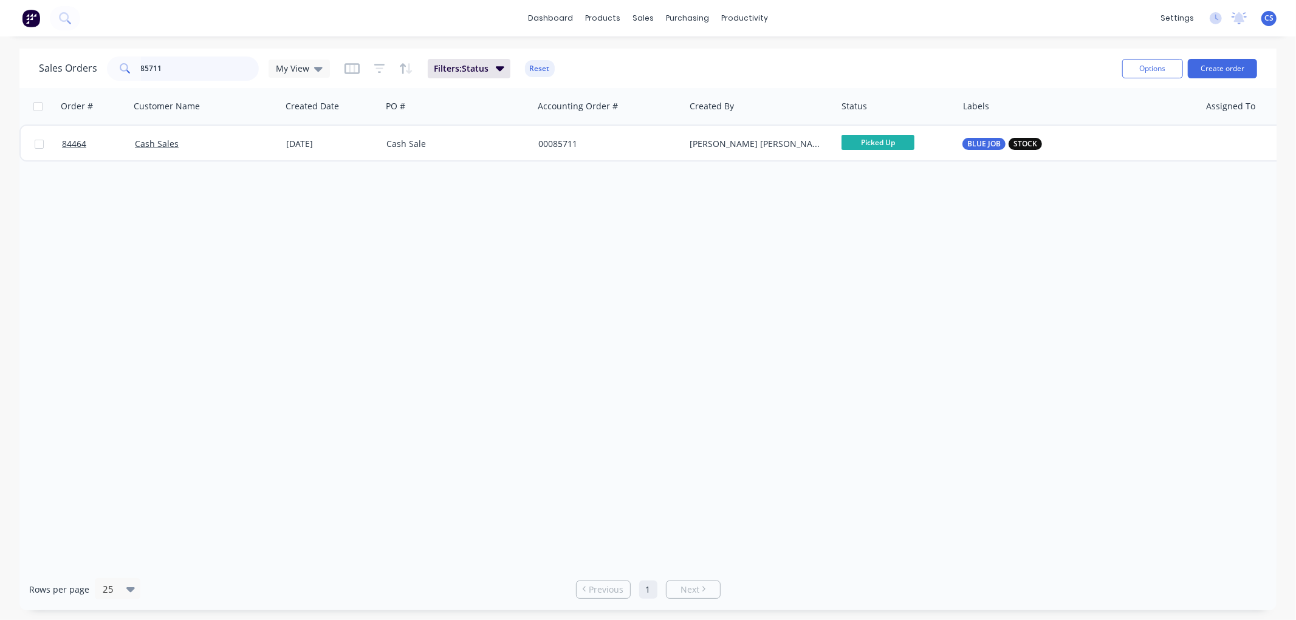
click at [162, 65] on input "85711" at bounding box center [200, 68] width 118 height 24
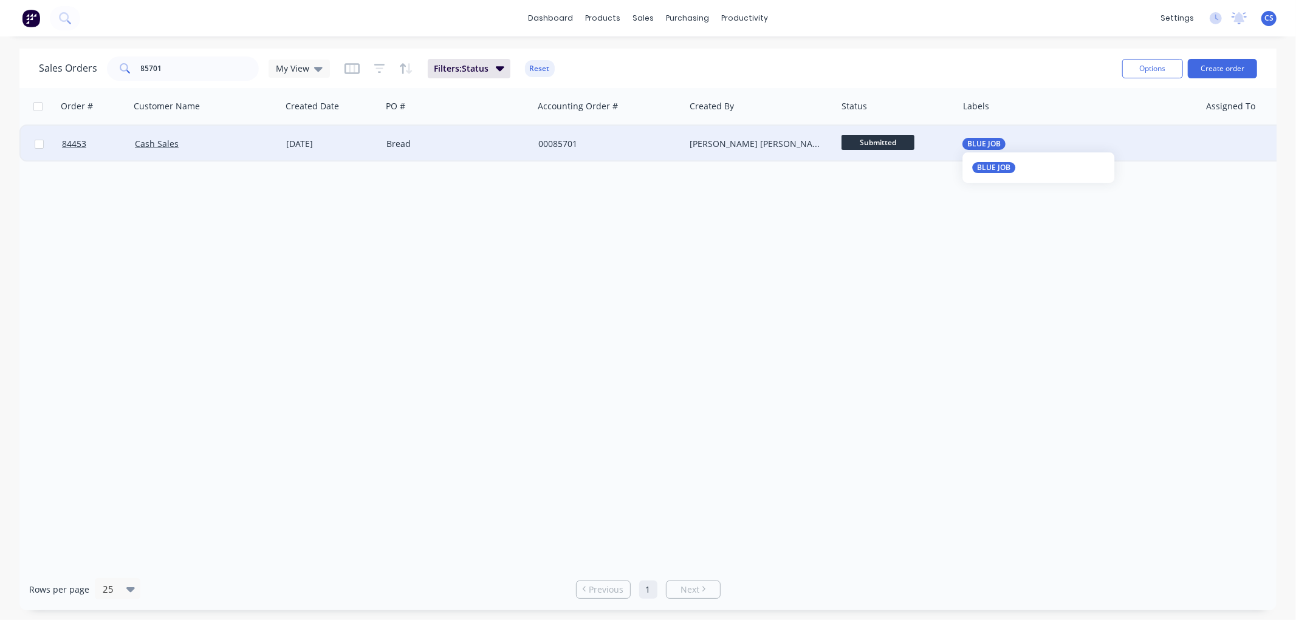
click at [987, 148] on span "BLUE JOB" at bounding box center [983, 144] width 33 height 12
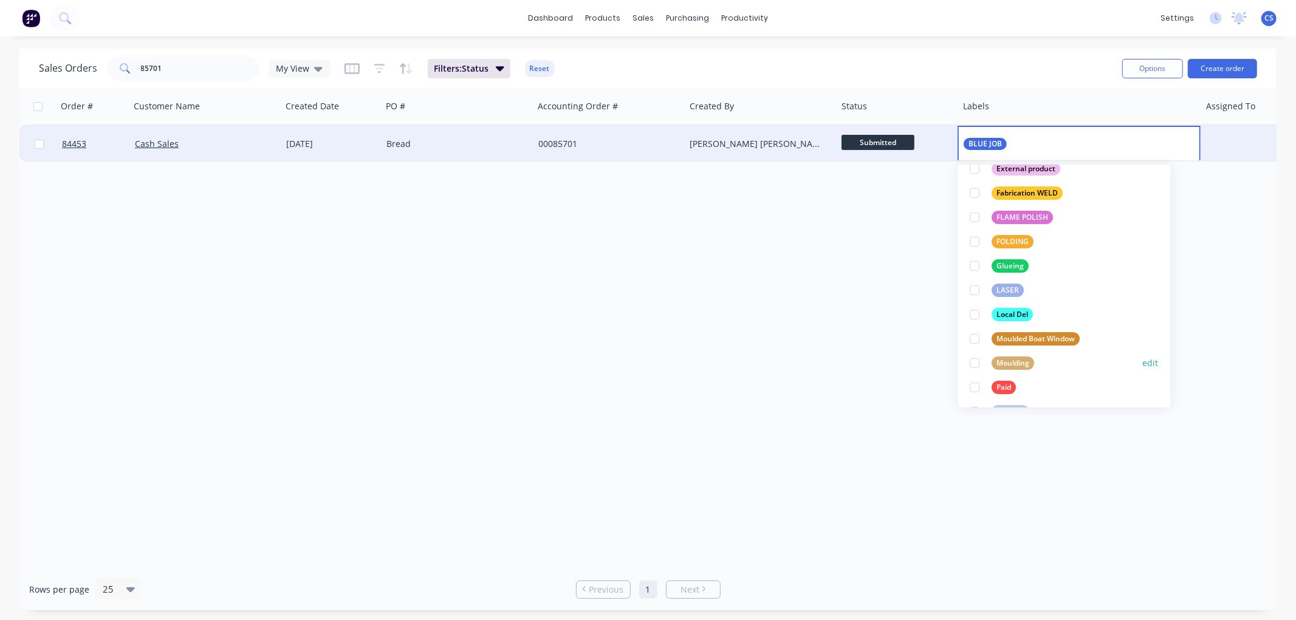
scroll to position [270, 0]
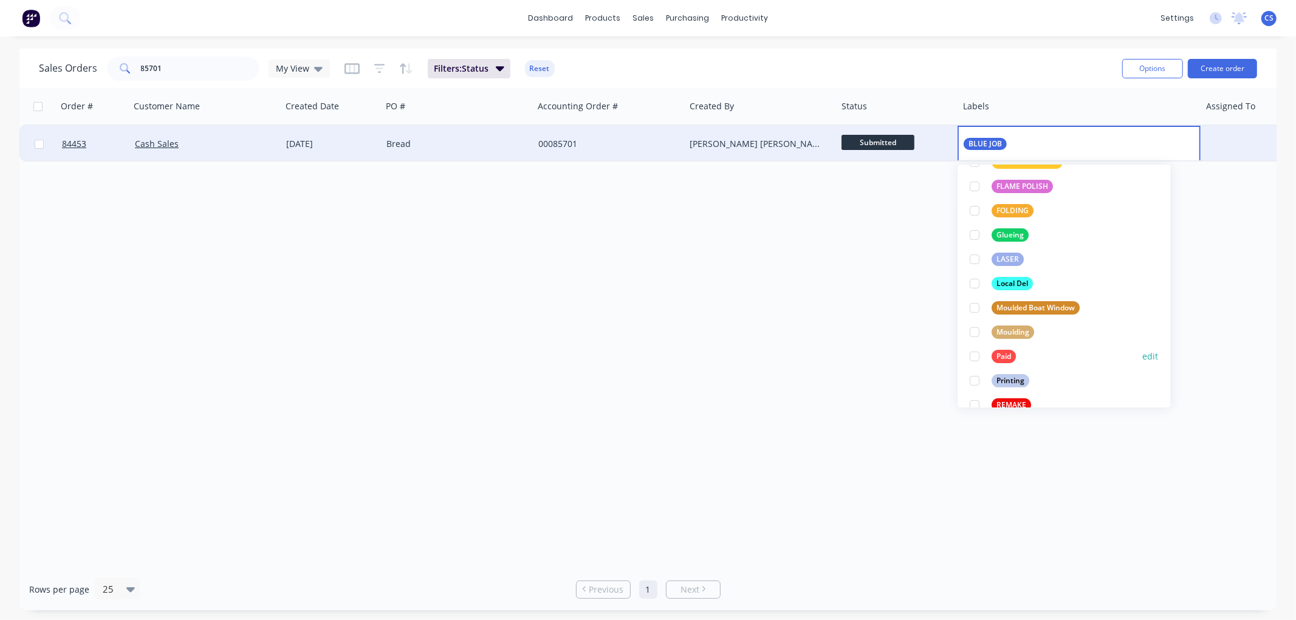
click at [997, 355] on div "Paid" at bounding box center [1004, 356] width 24 height 13
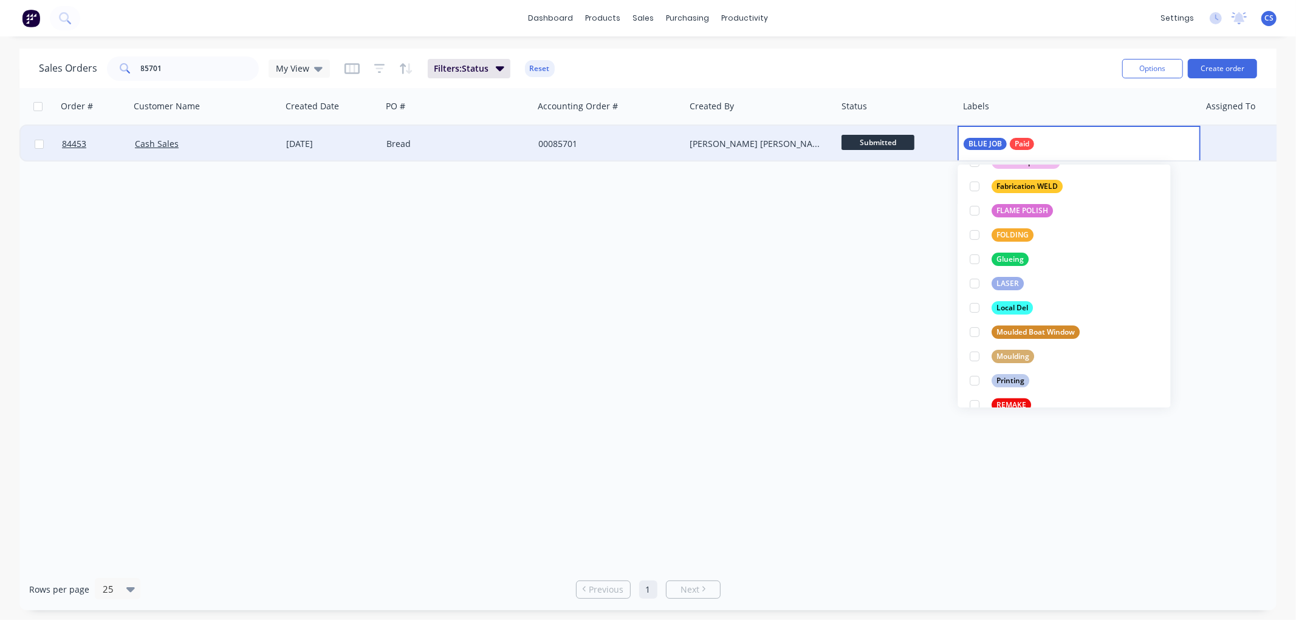
scroll to position [0, 0]
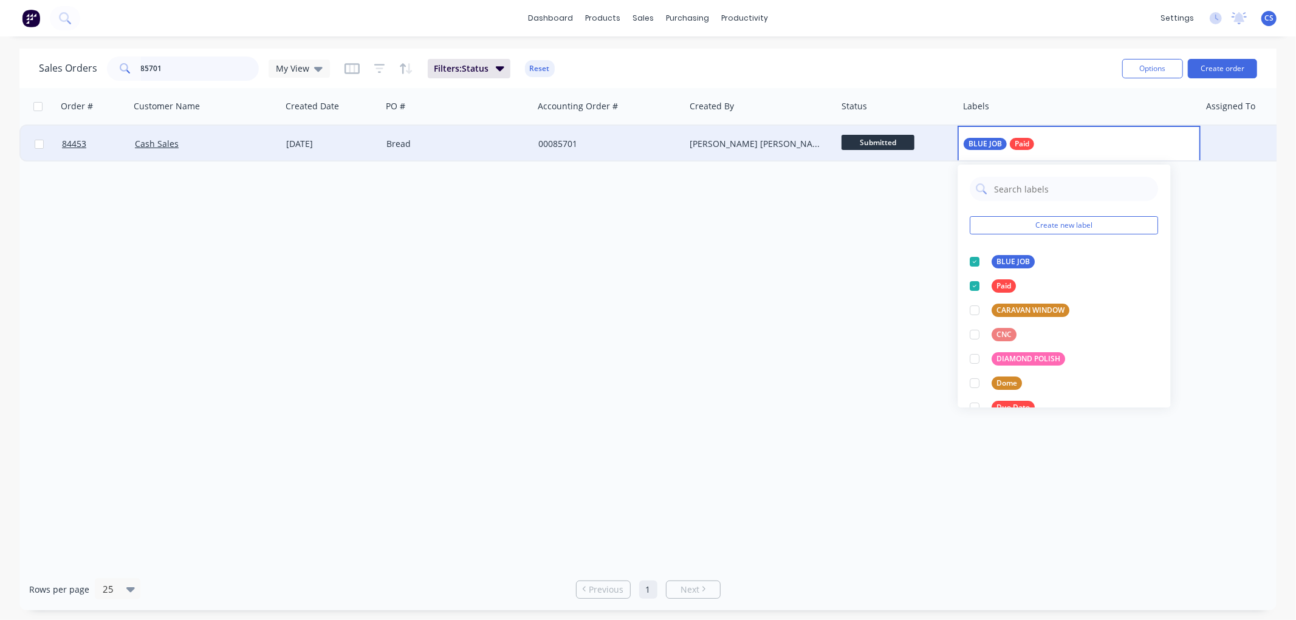
click at [193, 64] on input "85701" at bounding box center [200, 68] width 118 height 24
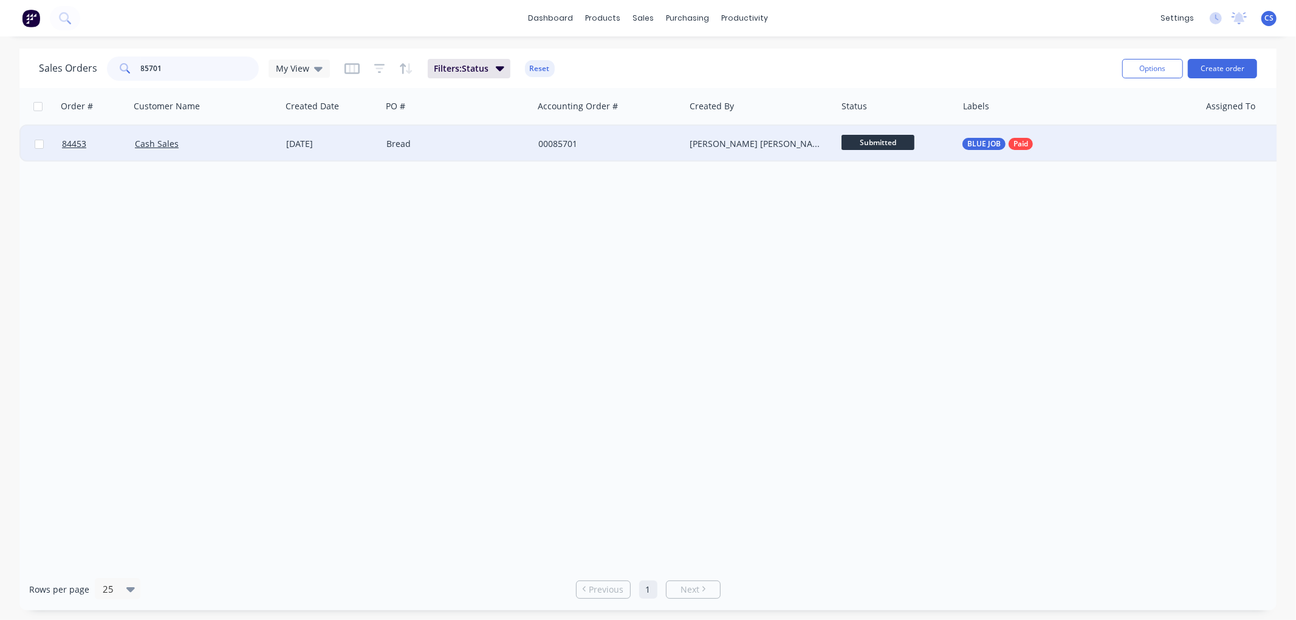
drag, startPoint x: 191, startPoint y: 64, endPoint x: 17, endPoint y: 75, distance: 174.0
click at [34, 73] on div "Sales Orders 85701 My View Filters: Status Reset Options Create order" at bounding box center [647, 68] width 1257 height 39
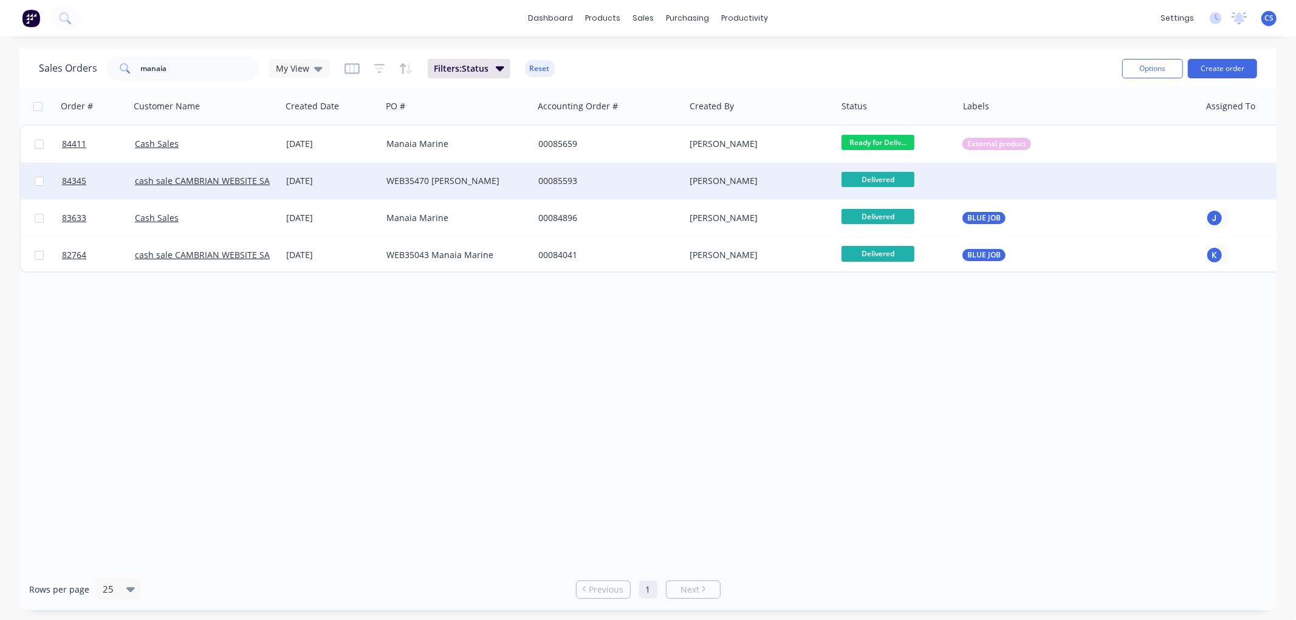
drag, startPoint x: 1025, startPoint y: 142, endPoint x: 1035, endPoint y: 164, distance: 24.5
click at [1025, 142] on span "External product" at bounding box center [996, 144] width 59 height 12
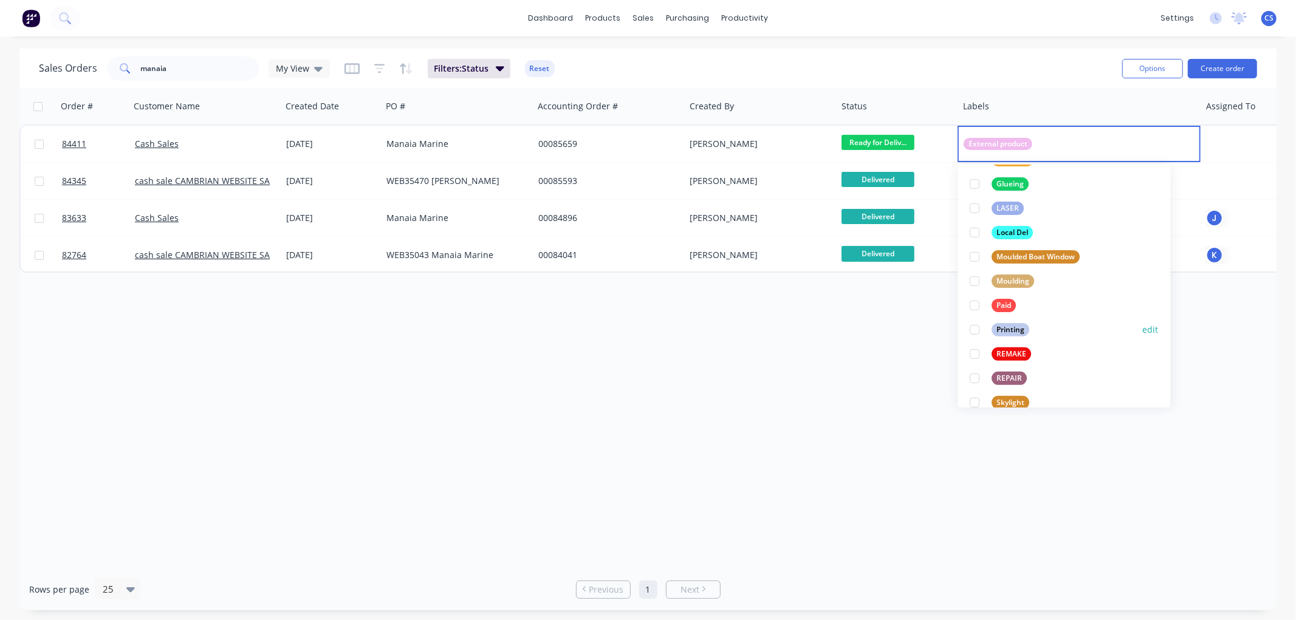
scroll to position [337, 0]
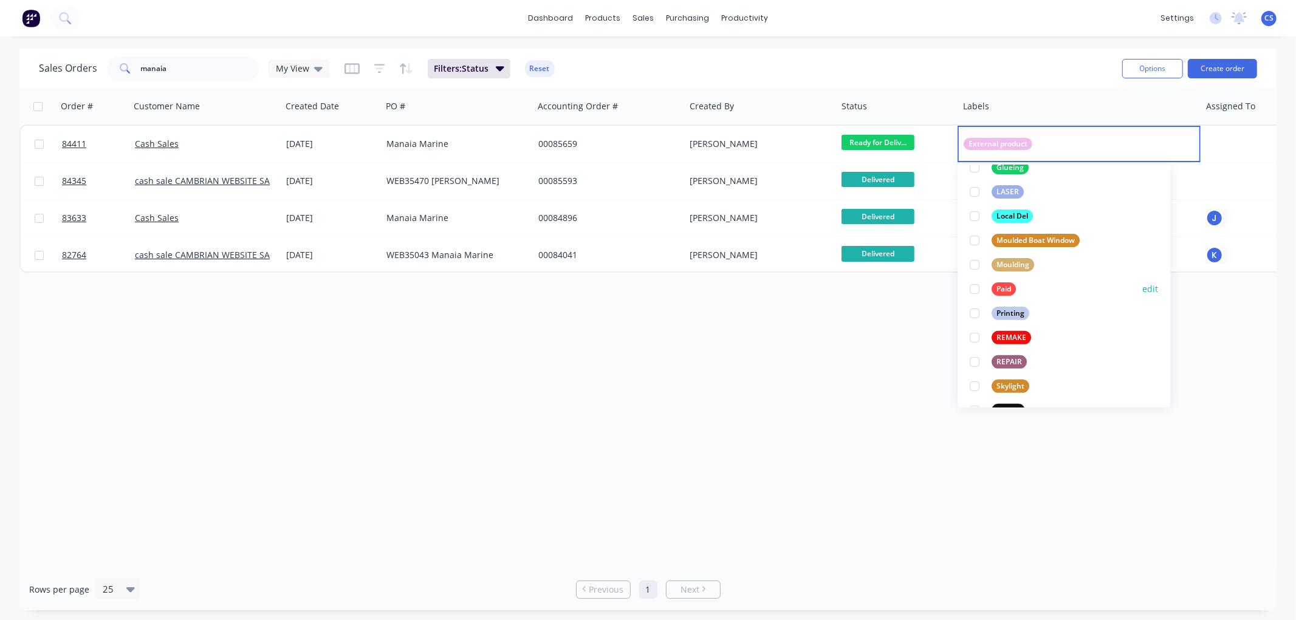
click at [1004, 289] on div "Paid" at bounding box center [1004, 288] width 24 height 13
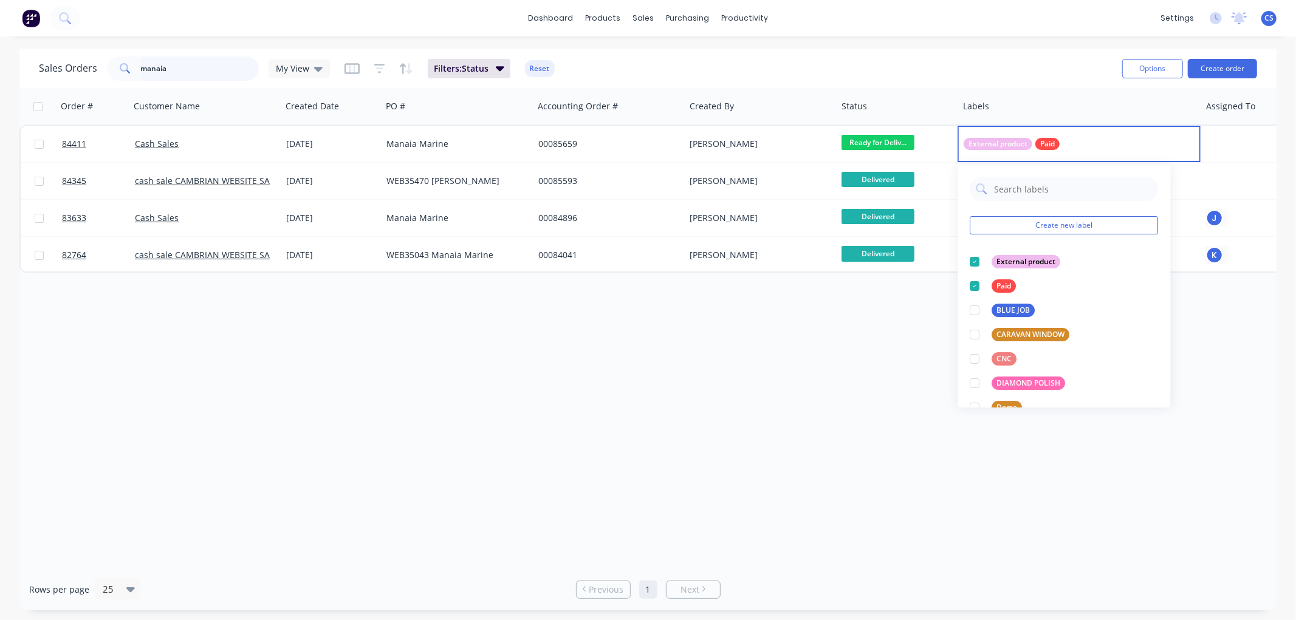
click at [192, 69] on input "manaia" at bounding box center [200, 68] width 118 height 24
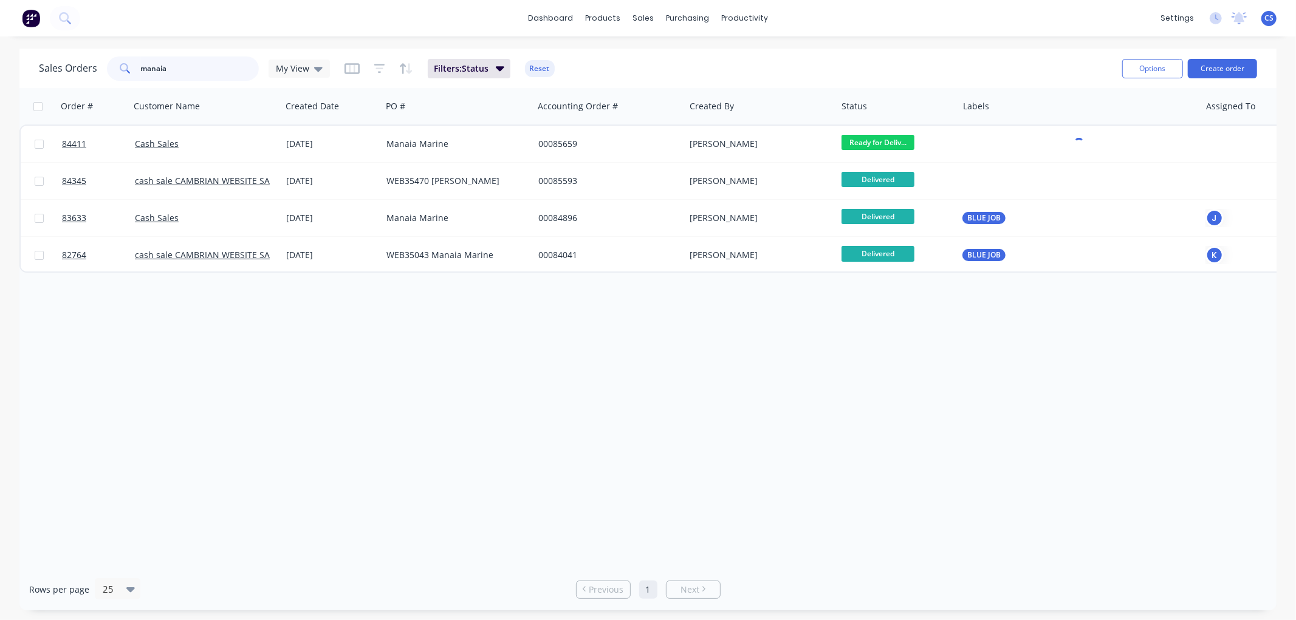
click at [192, 69] on input "manaia" at bounding box center [200, 68] width 118 height 24
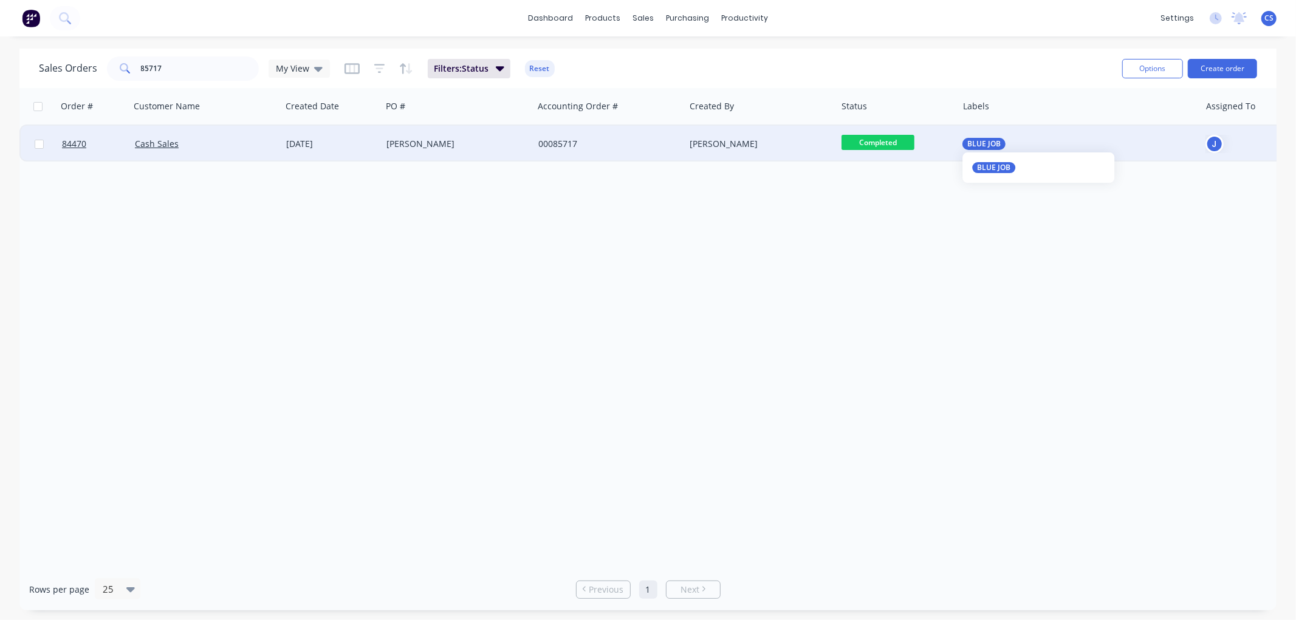
click at [968, 144] on span "BLUE JOB" at bounding box center [983, 144] width 33 height 12
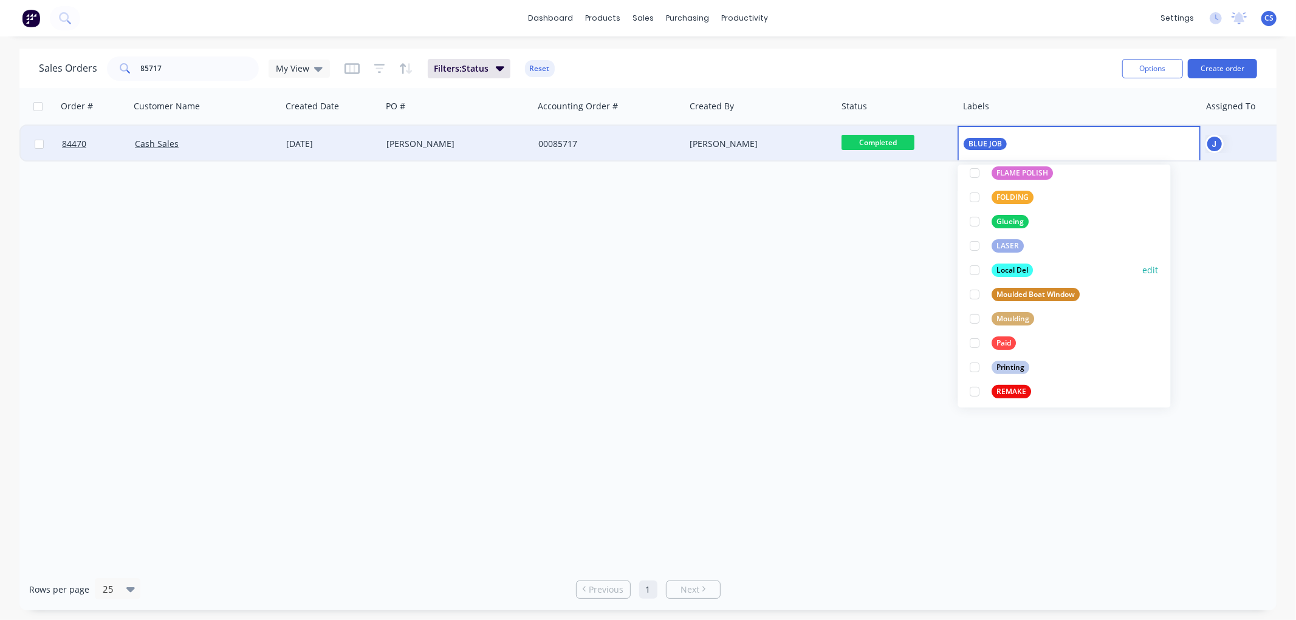
scroll to position [405, 0]
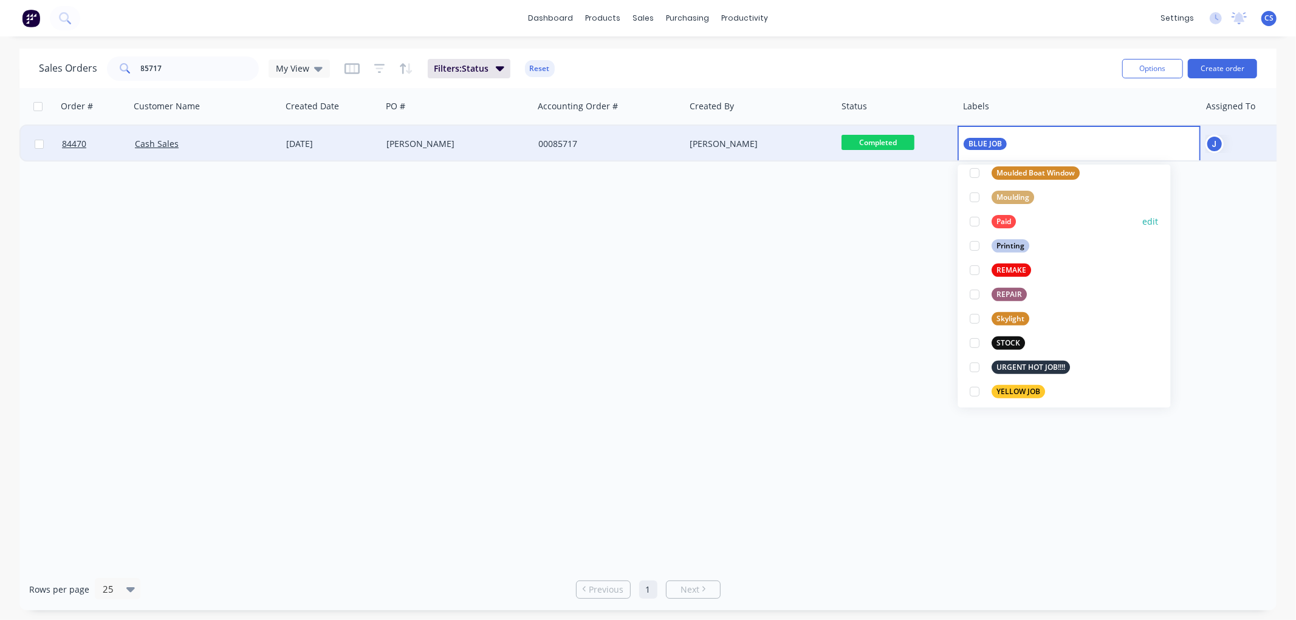
click at [999, 223] on div "Paid" at bounding box center [1004, 221] width 24 height 13
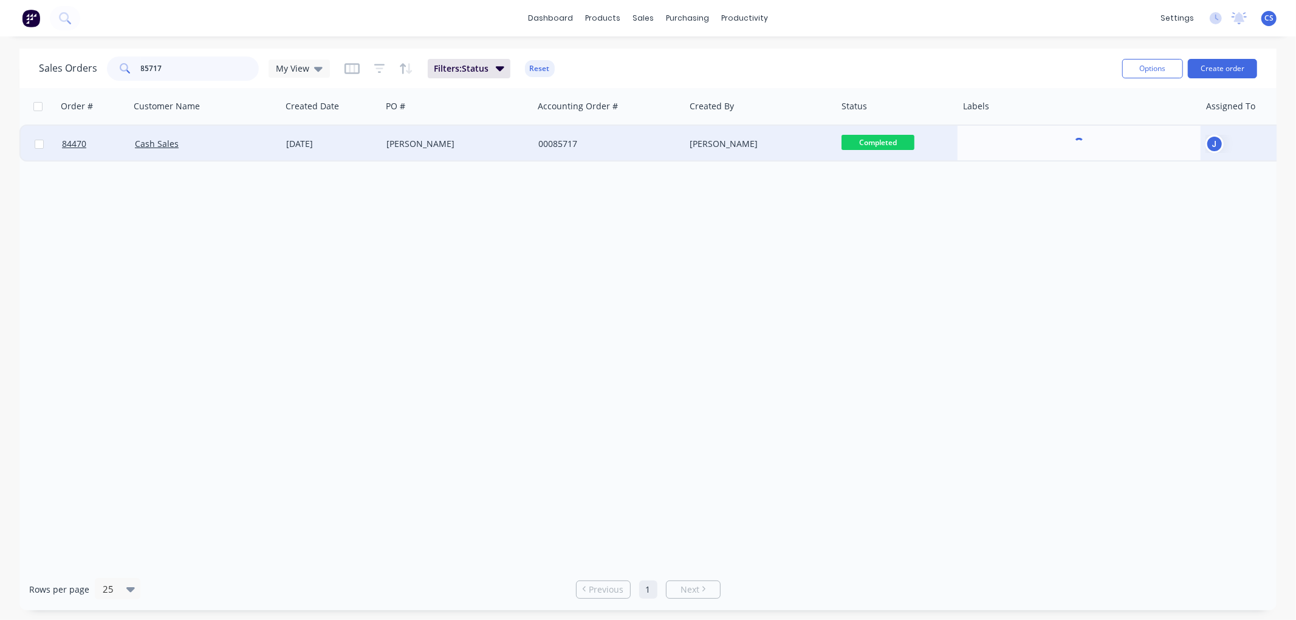
click at [202, 70] on input "85717" at bounding box center [200, 68] width 118 height 24
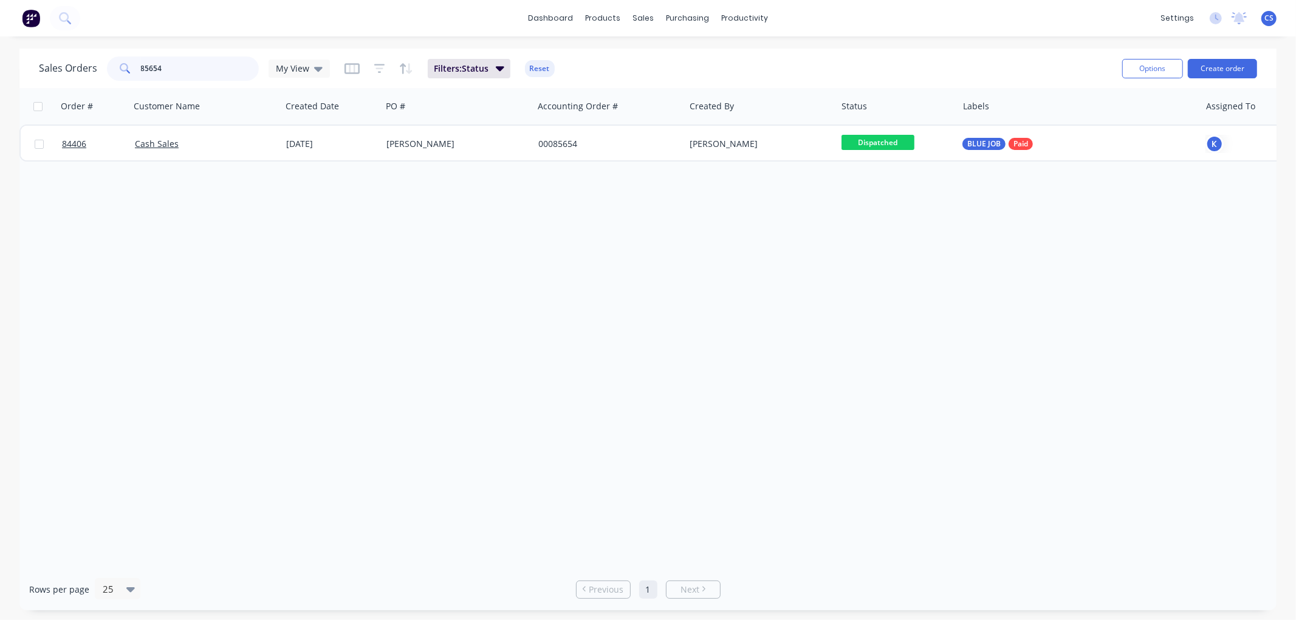
type input "85654"
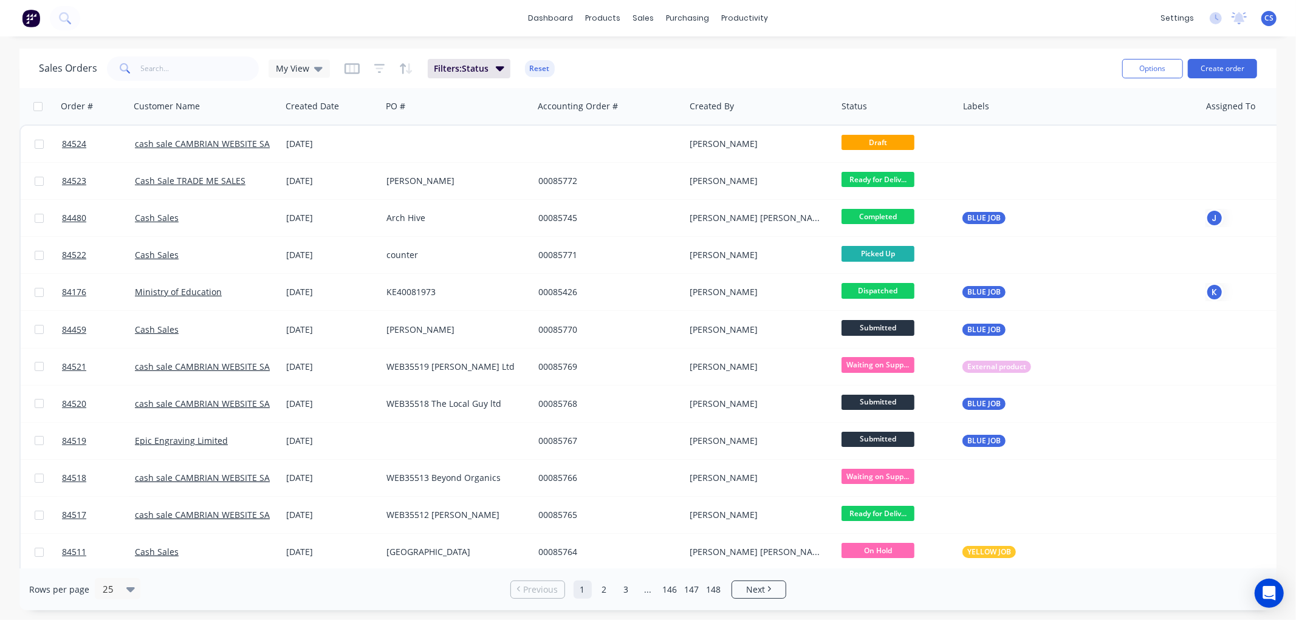
drag, startPoint x: 137, startPoint y: 69, endPoint x: 172, endPoint y: 72, distance: 35.9
click at [137, 69] on span at bounding box center [124, 68] width 34 height 24
click at [172, 72] on input "text" at bounding box center [200, 68] width 118 height 24
click at [152, 67] on input "text" at bounding box center [200, 68] width 118 height 24
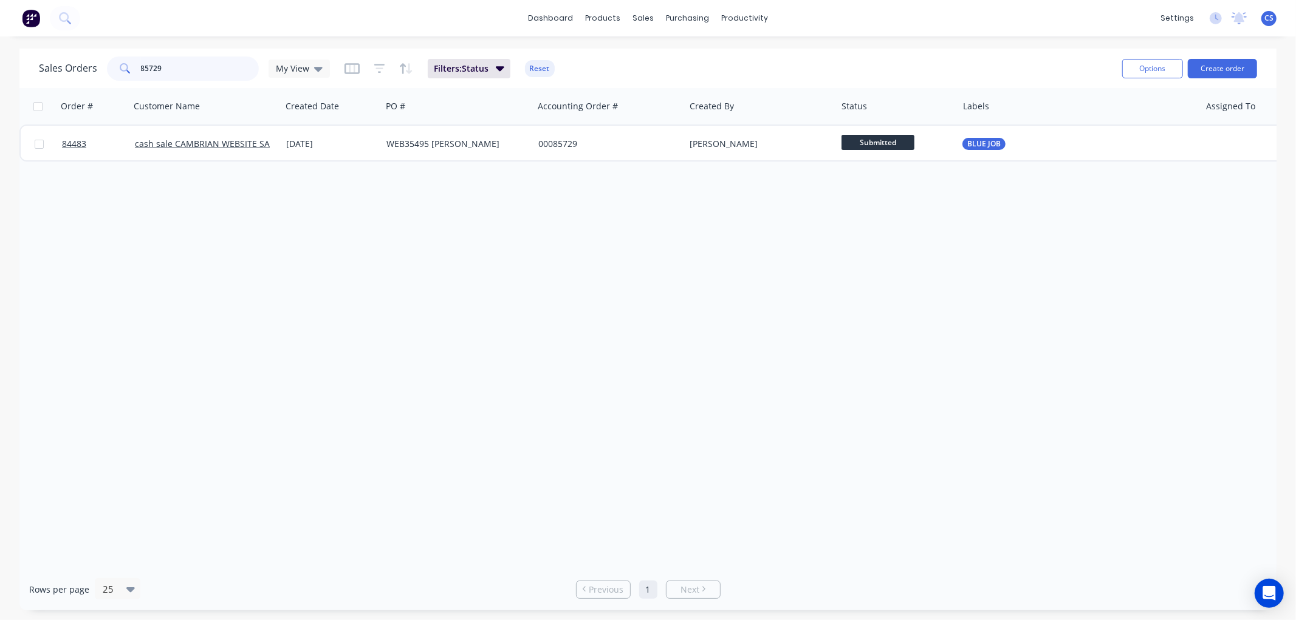
type input "85729"
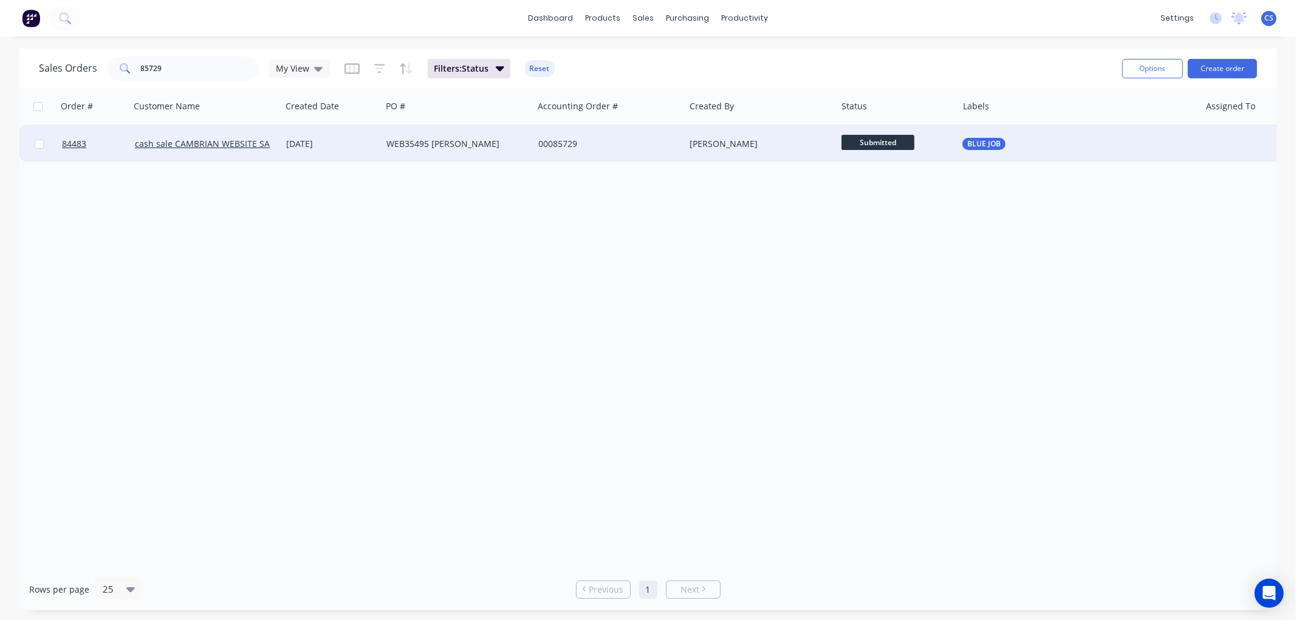
click at [896, 141] on span "Submitted" at bounding box center [877, 142] width 73 height 15
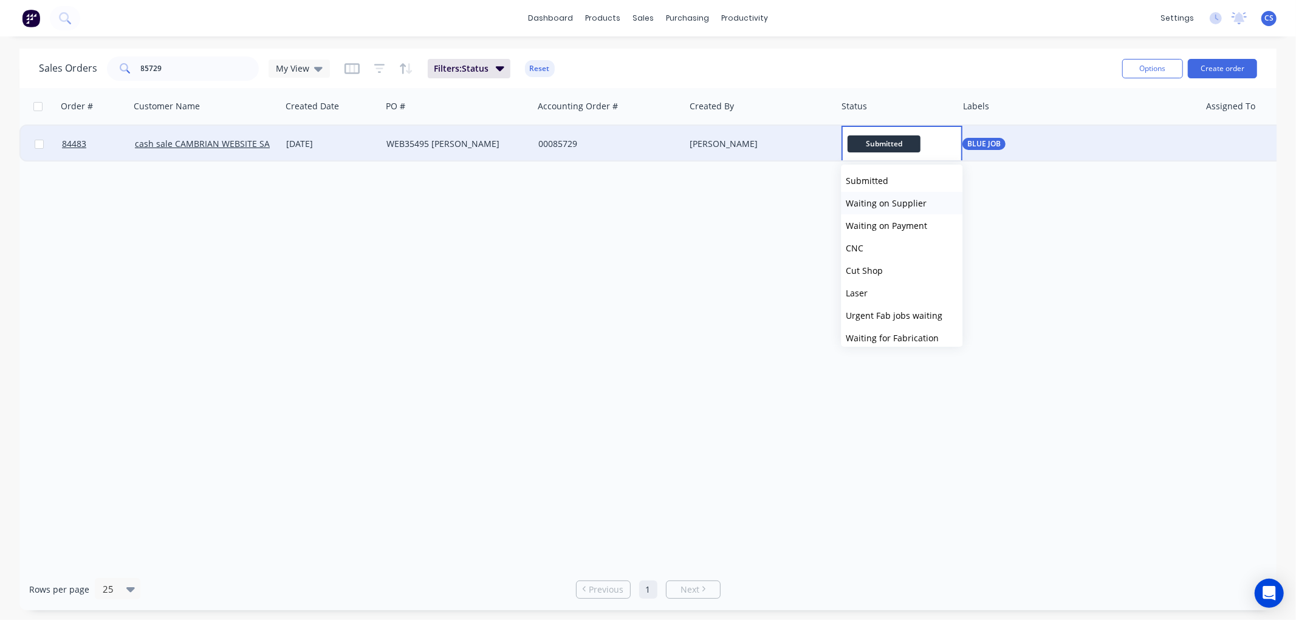
click at [889, 197] on span "Waiting on Supplier" at bounding box center [885, 203] width 81 height 12
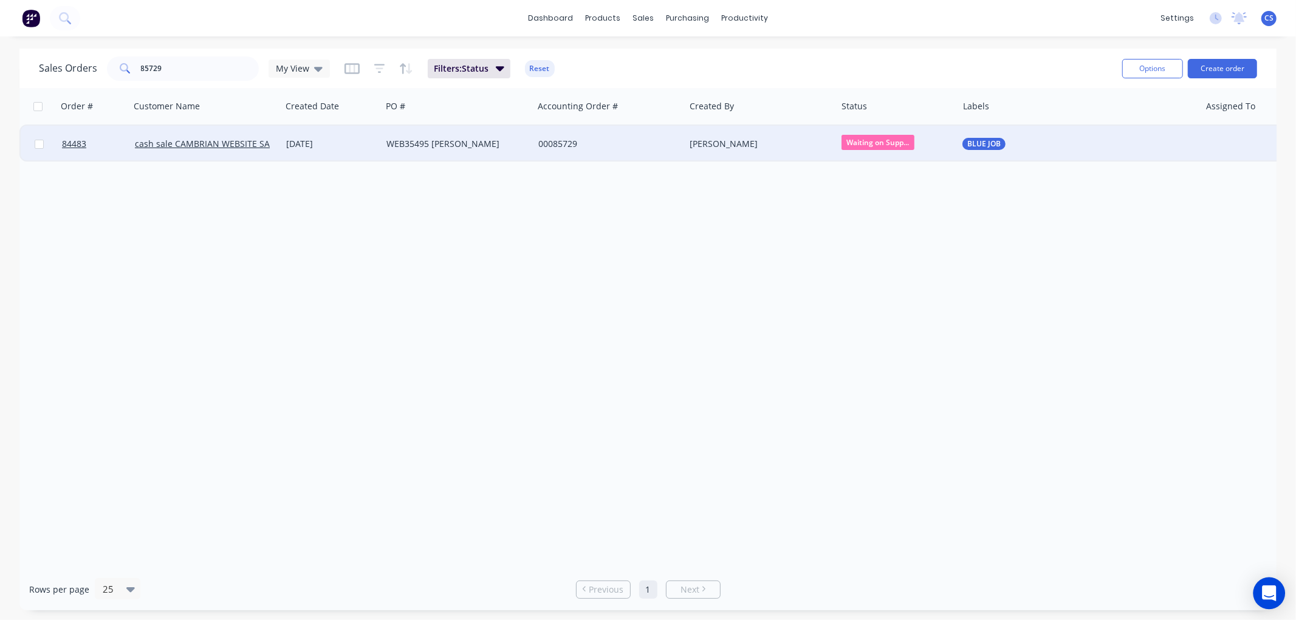
click at [1264, 592] on icon "Open Intercom Messenger" at bounding box center [1269, 594] width 14 height 16
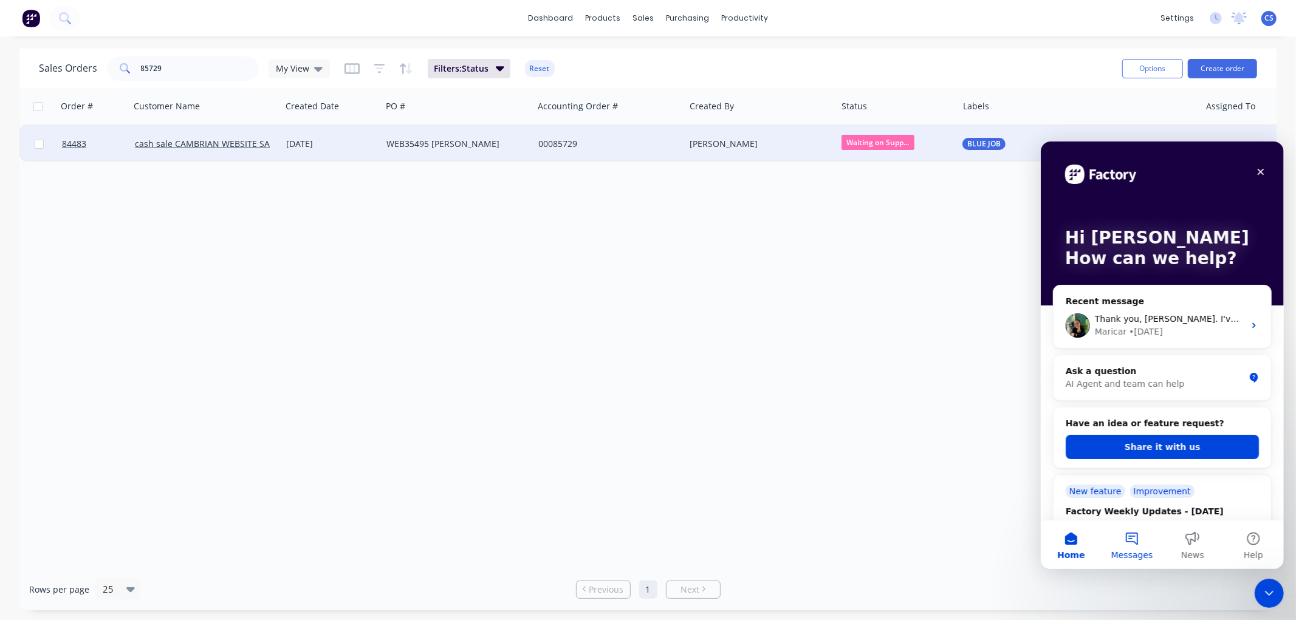
click at [1125, 533] on button "Messages" at bounding box center [1131, 544] width 61 height 49
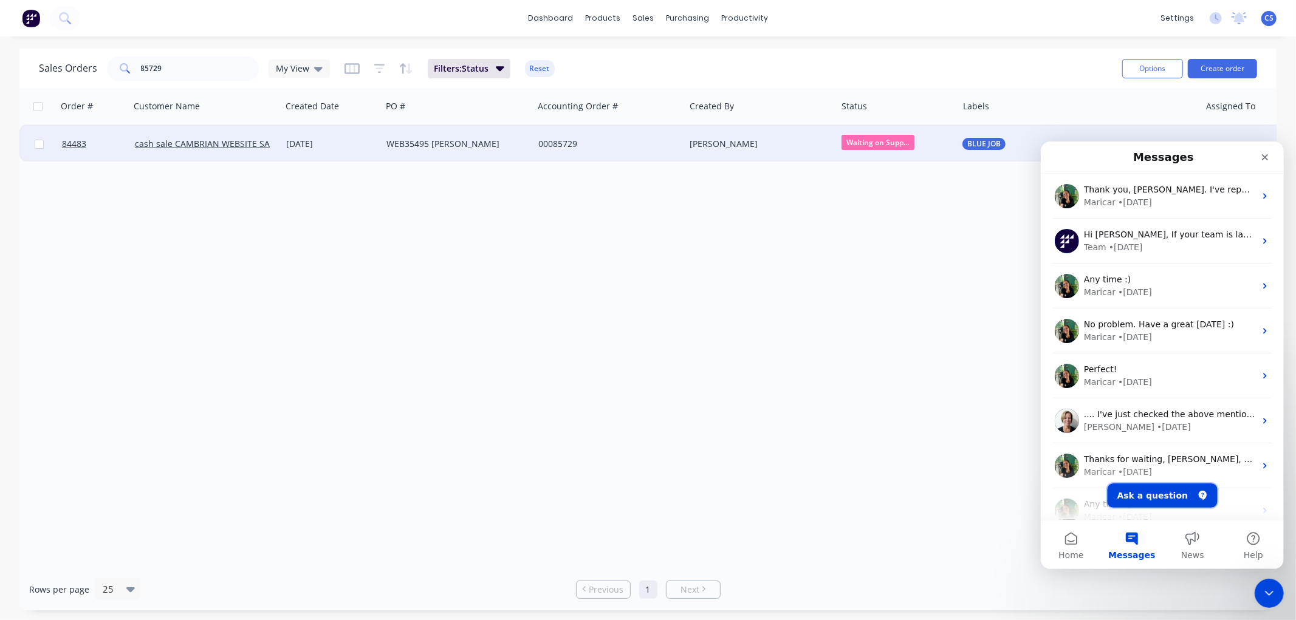
click at [1152, 494] on button "Ask a question" at bounding box center [1162, 495] width 110 height 24
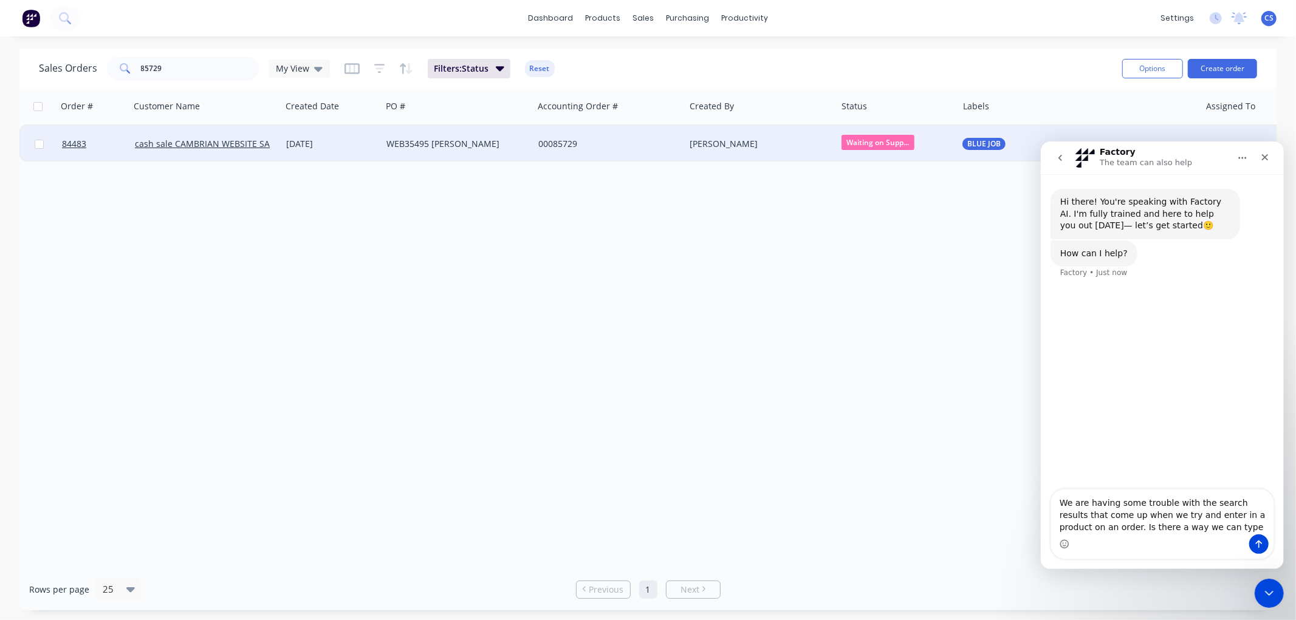
type textarea "We are having some trouble with the search results that come up when we try and…"
drag, startPoint x: 176, startPoint y: 65, endPoint x: -14, endPoint y: 69, distance: 190.2
click at [0, 69] on html "dashboard products sales purchasing productivity dashboard products Product Cat…" at bounding box center [648, 310] width 1296 height 620
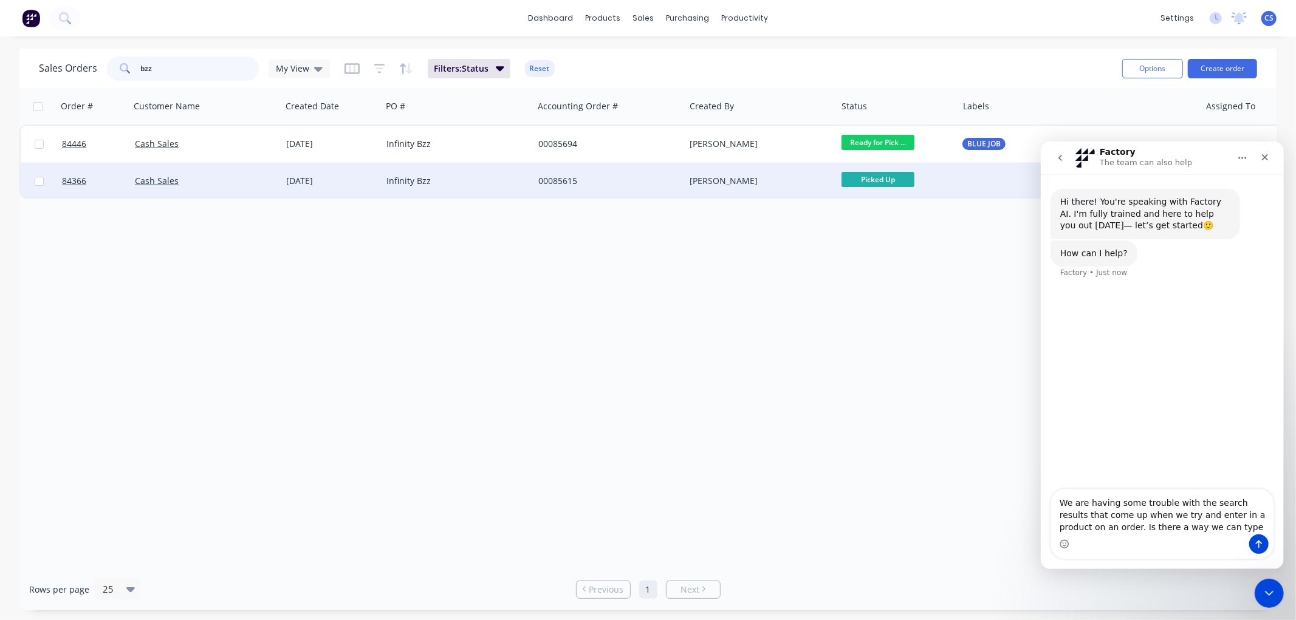
type input "bzz"
click at [496, 183] on div "Infinity Bzz" at bounding box center [453, 181] width 135 height 12
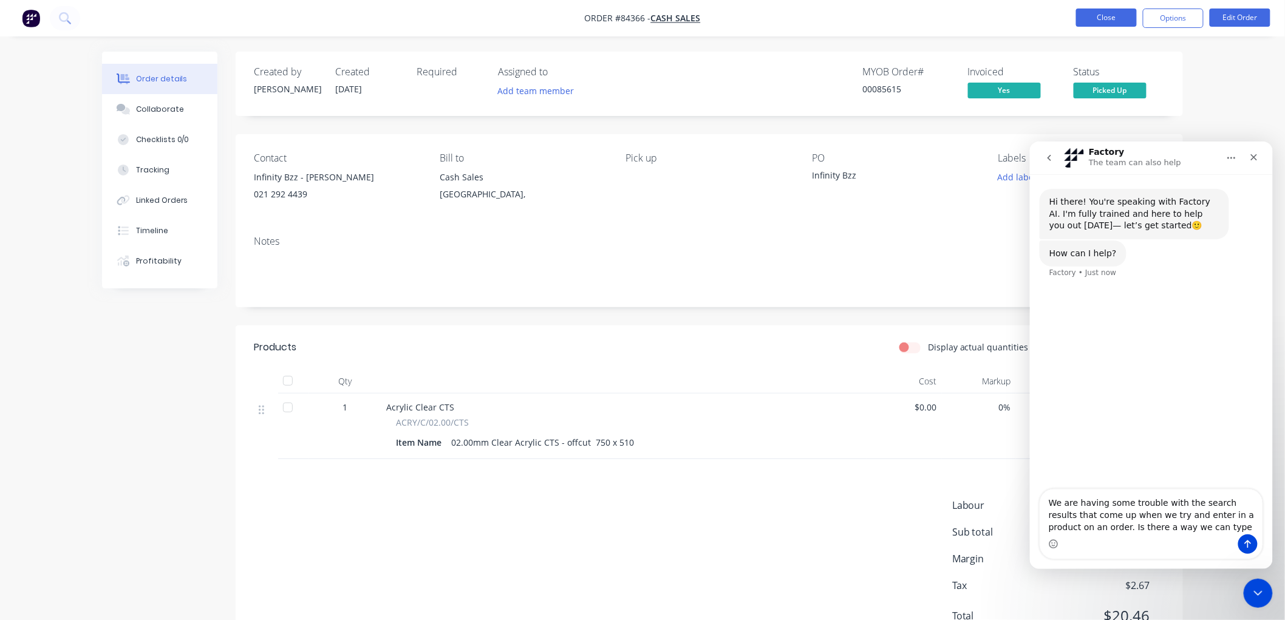
click at [1096, 21] on button "Close" at bounding box center [1106, 18] width 61 height 18
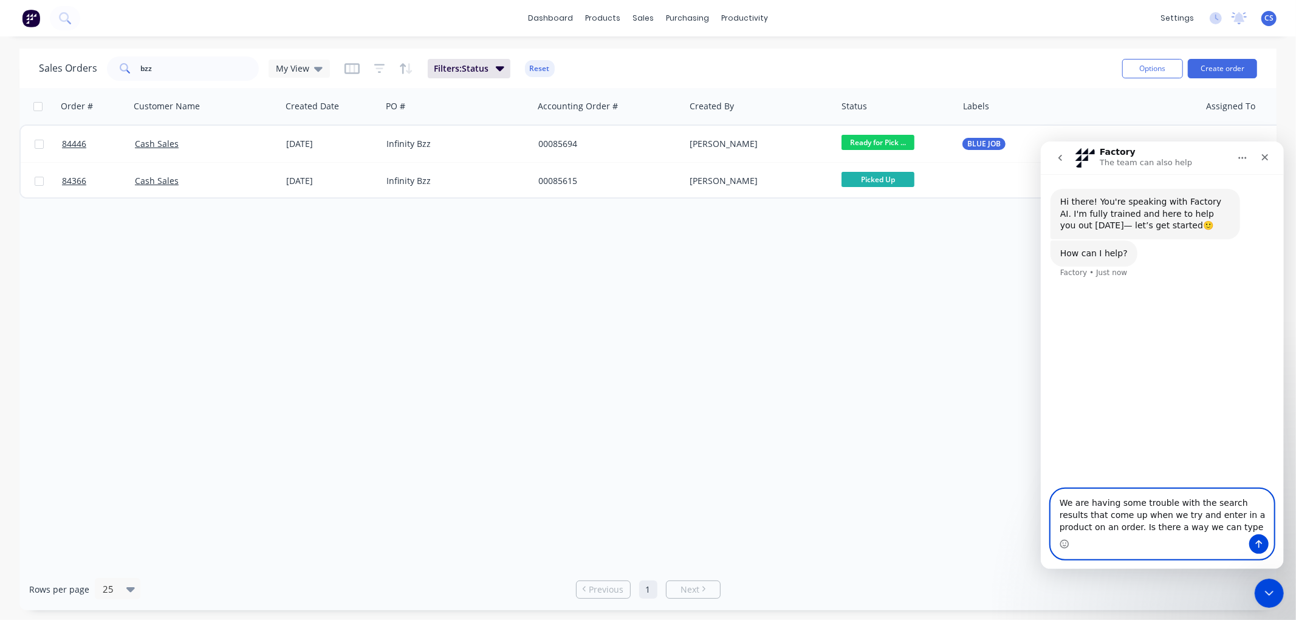
click at [1208, 531] on textarea "We are having some trouble with the search results that come up when we try and…" at bounding box center [1161, 511] width 222 height 45
drag, startPoint x: 1204, startPoint y: 533, endPoint x: 1225, endPoint y: 518, distance: 25.6
click at [1225, 518] on textarea "We are having some trouble with the search results that come up when we try and…" at bounding box center [1161, 511] width 222 height 45
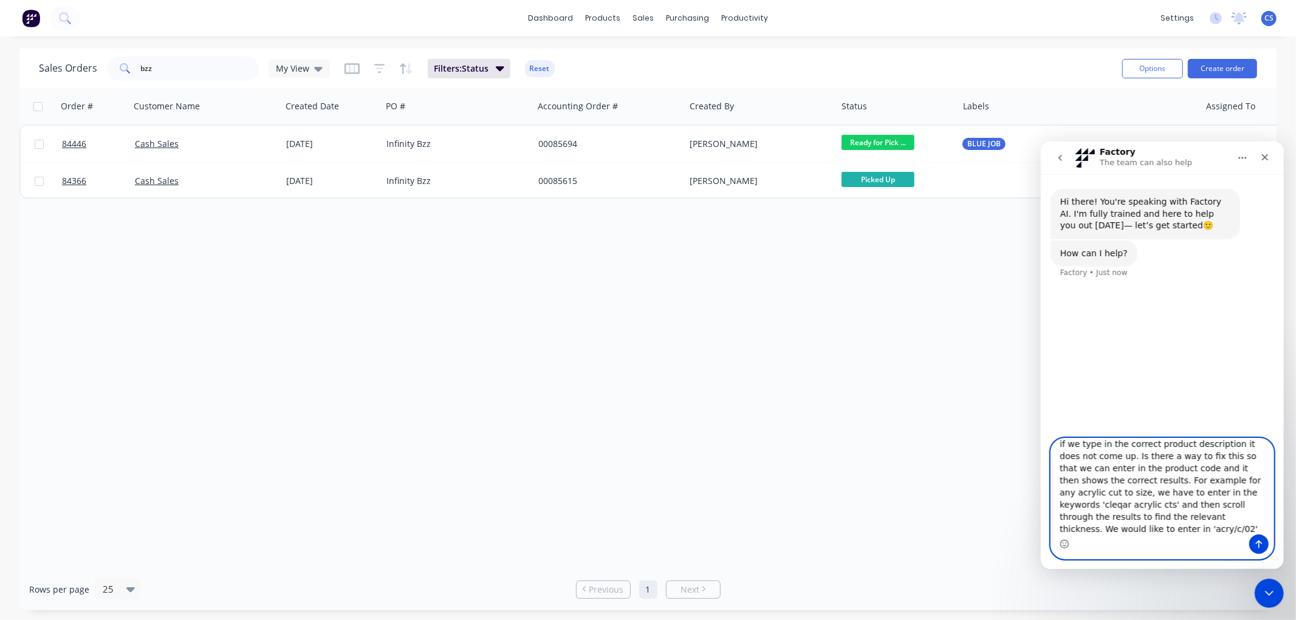
scroll to position [56, 0]
type textarea "We are having some trouble with the search results that come up when we try and…"
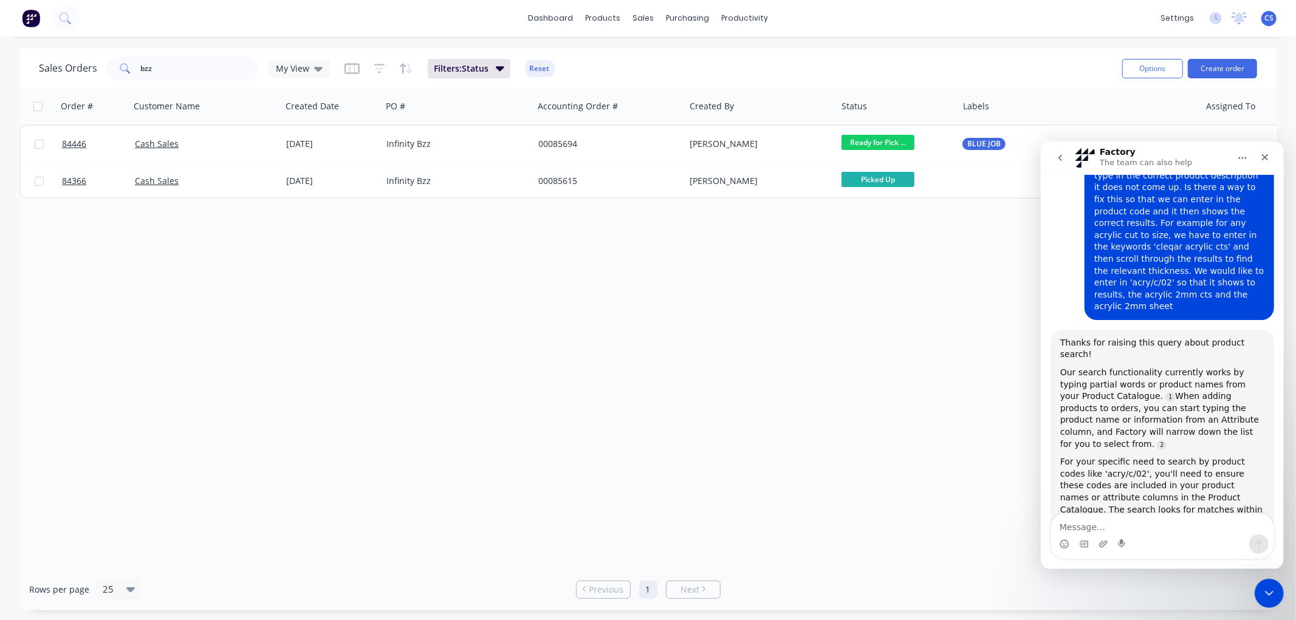
scroll to position [199, 0]
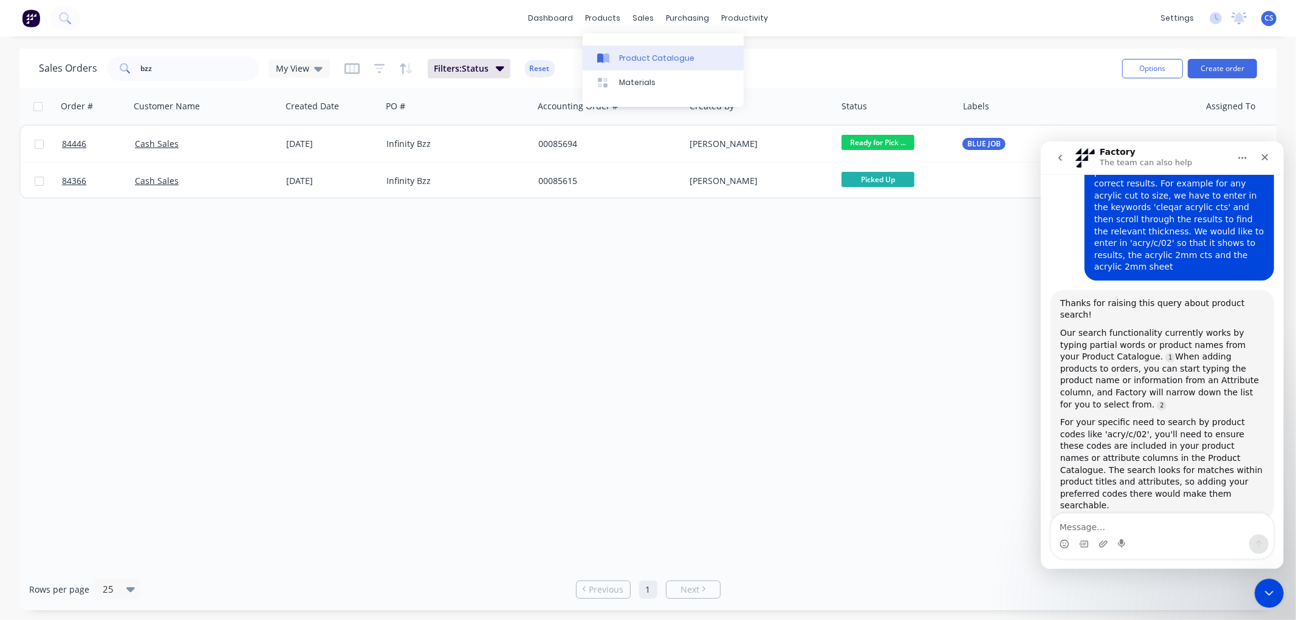
click at [627, 50] on link "Product Catalogue" at bounding box center [662, 58] width 161 height 24
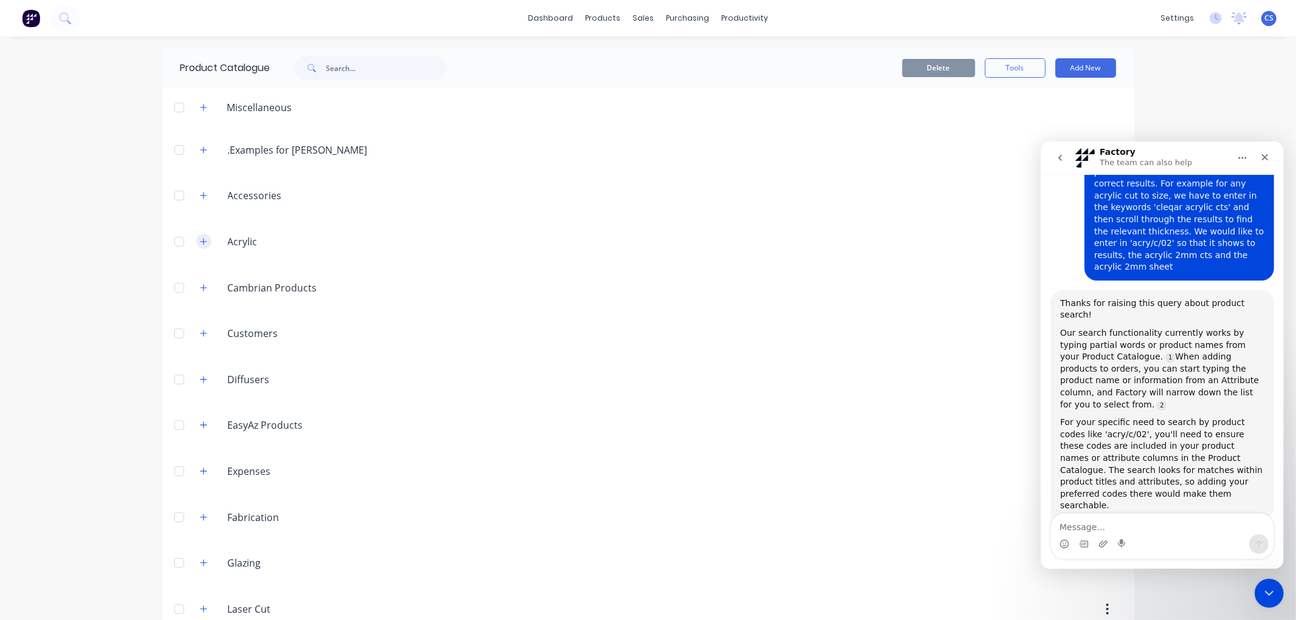
click at [200, 243] on icon "button" at bounding box center [203, 241] width 7 height 9
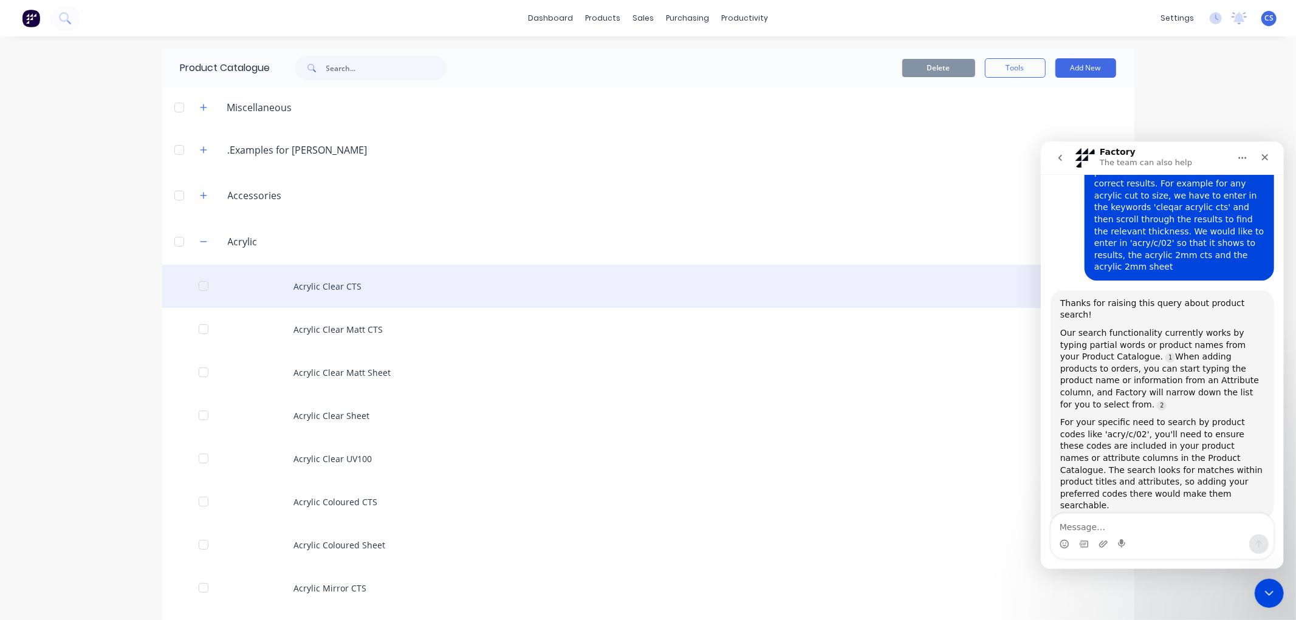
click at [341, 283] on div "Acrylic Clear CTS" at bounding box center [648, 286] width 972 height 43
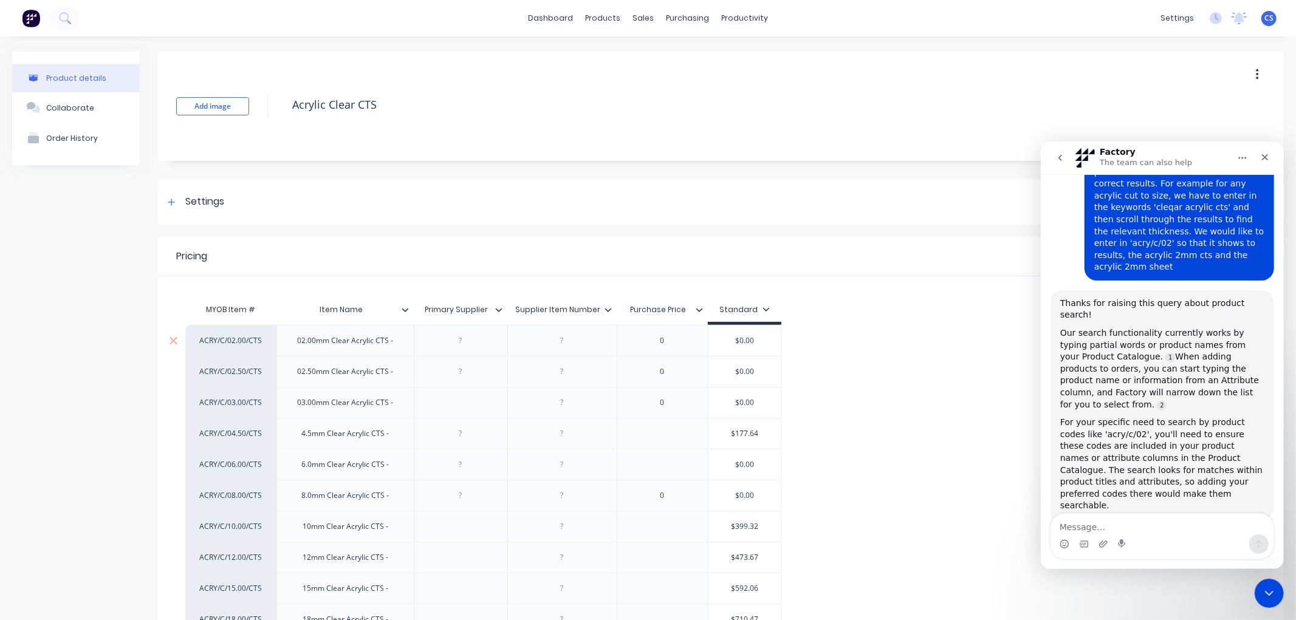
type textarea "x"
click at [357, 345] on div "02.00mm Clear Acrylic CTS -" at bounding box center [344, 341] width 115 height 16
drag, startPoint x: 264, startPoint y: 341, endPoint x: 201, endPoint y: 341, distance: 63.2
click at [201, 341] on div "ACRY/C/02.00/CTS 02.00mm Clear Acrylic CTS - 0 $0.00 ACRY/C/02.50/CTS 02.50mm C…" at bounding box center [720, 557] width 1071 height 465
click at [301, 343] on div "02.00mm Clear Acrylic CTS -" at bounding box center [344, 341] width 115 height 16
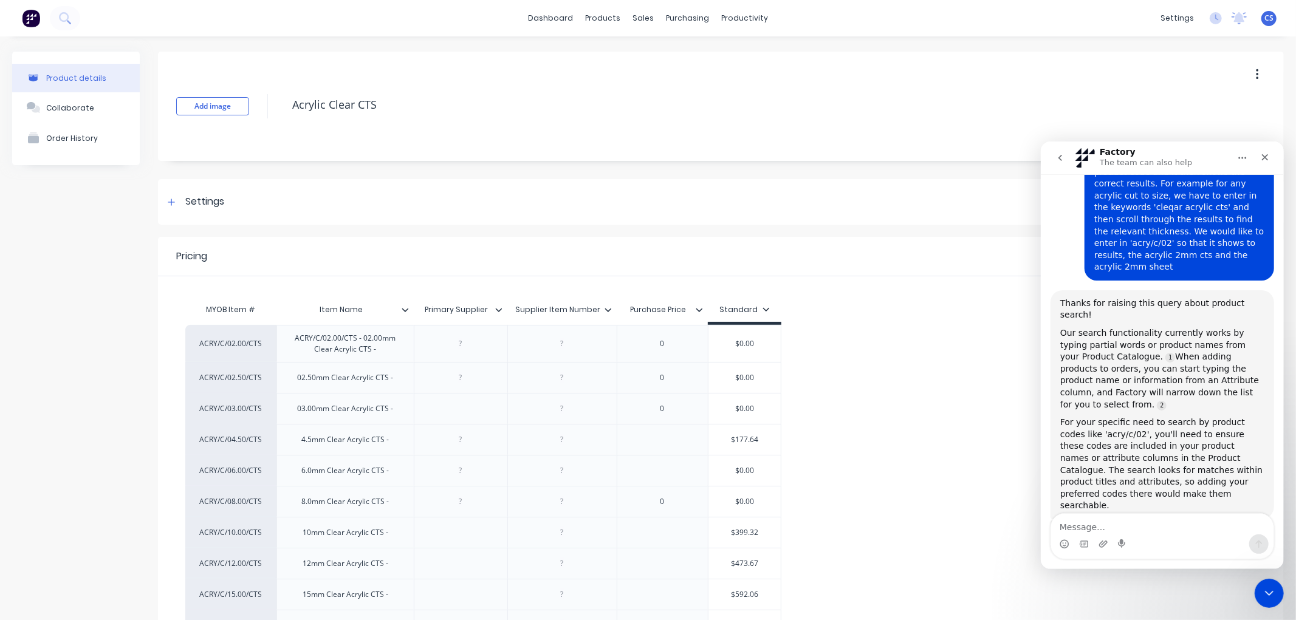
click at [898, 349] on div "ACRY/C/02.00/CTS ACRY/C/02.00/CTS - 02.00mm Clear Acrylic CTS - 0 $0.00 ACRY/C/…" at bounding box center [720, 560] width 1071 height 471
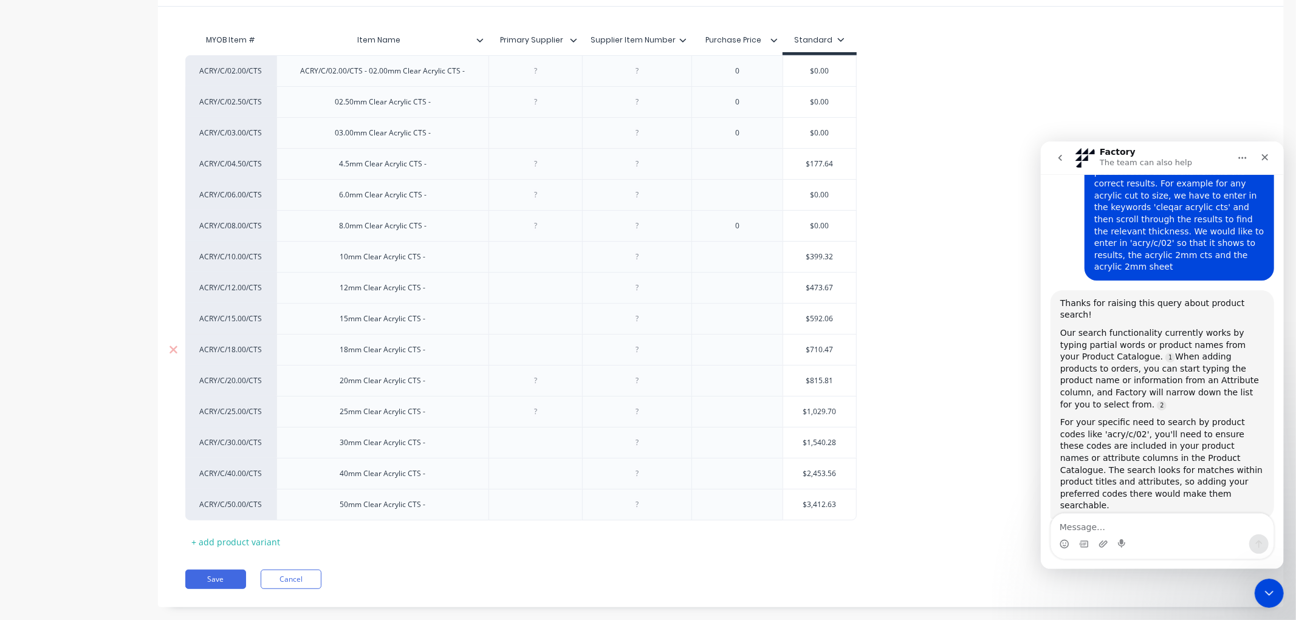
scroll to position [292, 0]
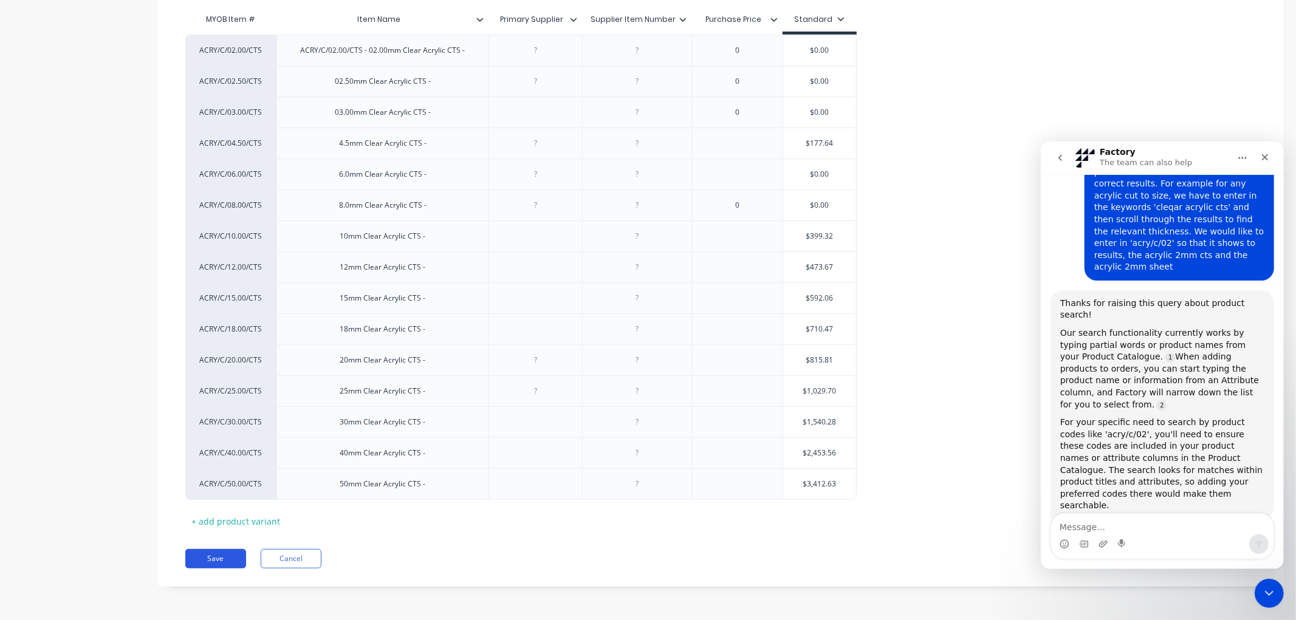
click at [217, 555] on button "Save" at bounding box center [215, 558] width 61 height 19
type textarea "x"
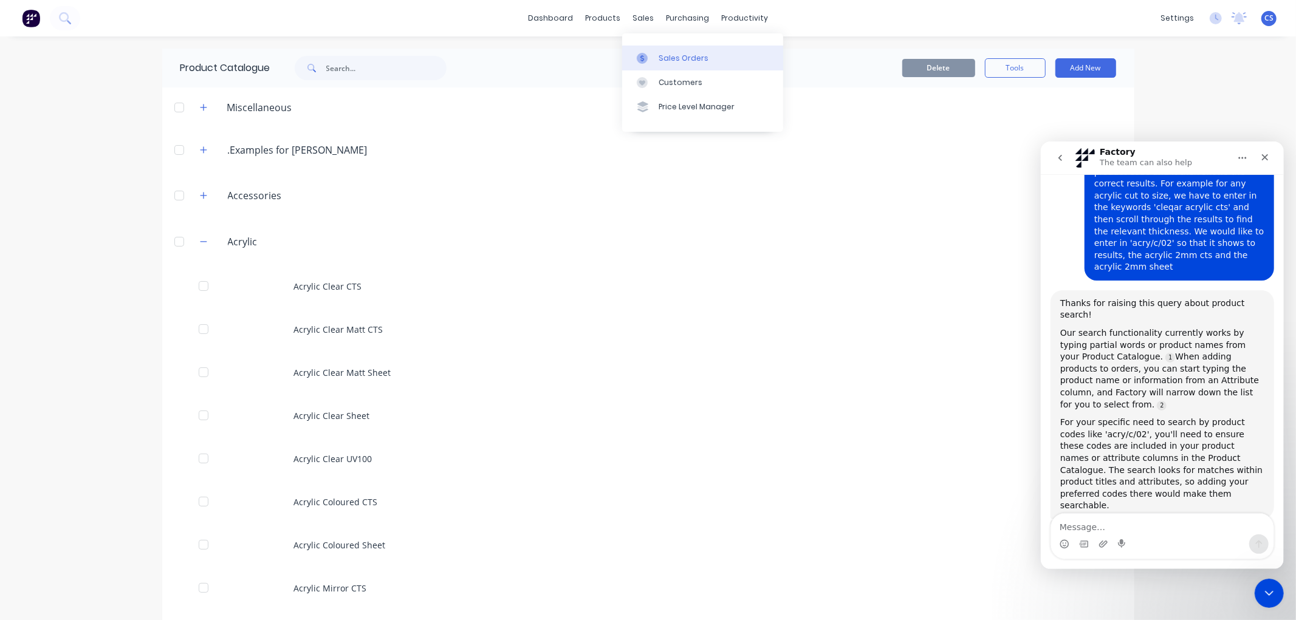
click at [651, 53] on div at bounding box center [646, 58] width 18 height 11
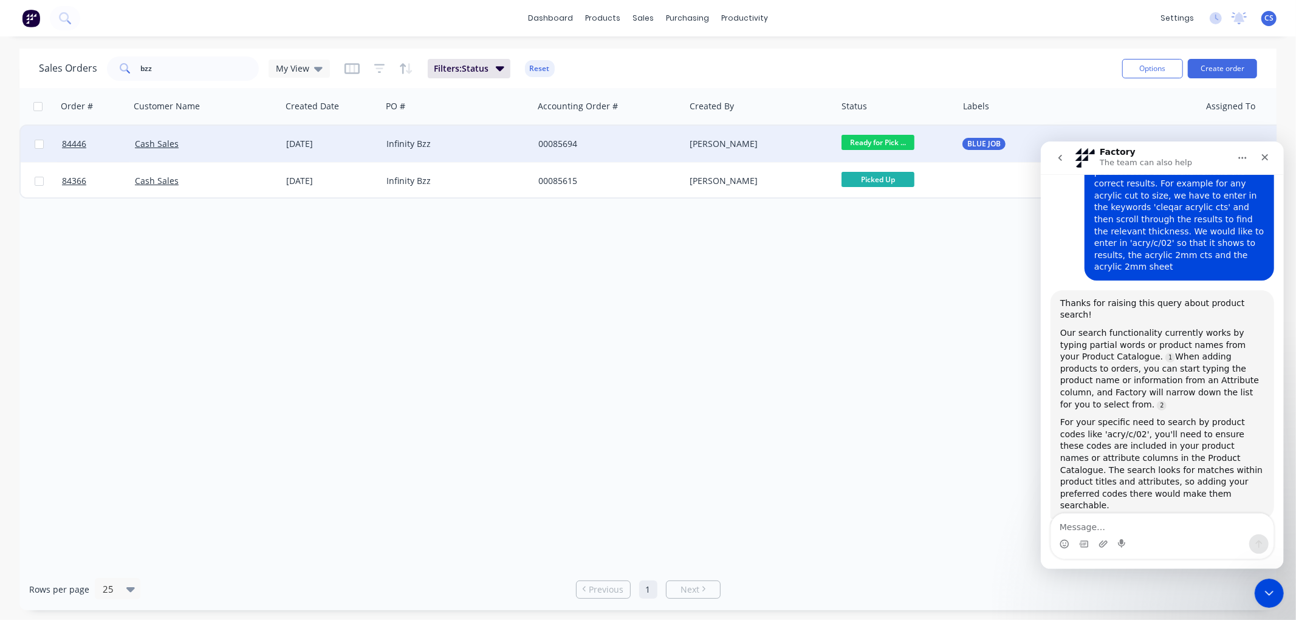
click at [426, 135] on div "Infinity Bzz" at bounding box center [457, 144] width 152 height 36
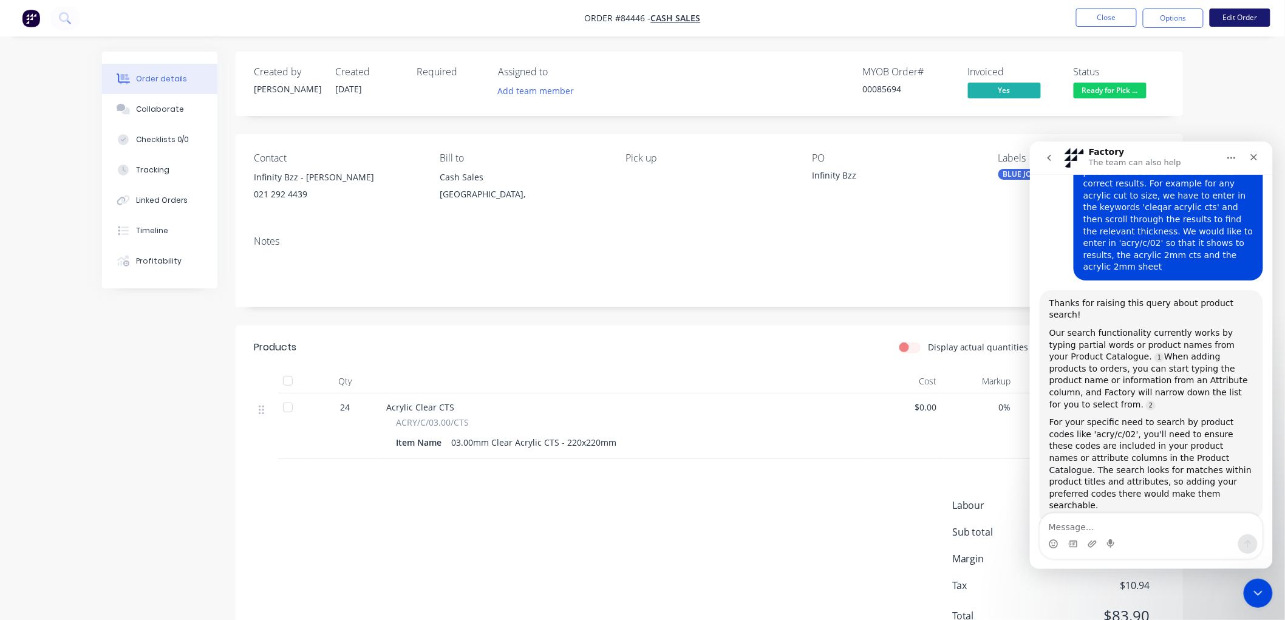
click at [1238, 13] on button "Edit Order" at bounding box center [1240, 18] width 61 height 18
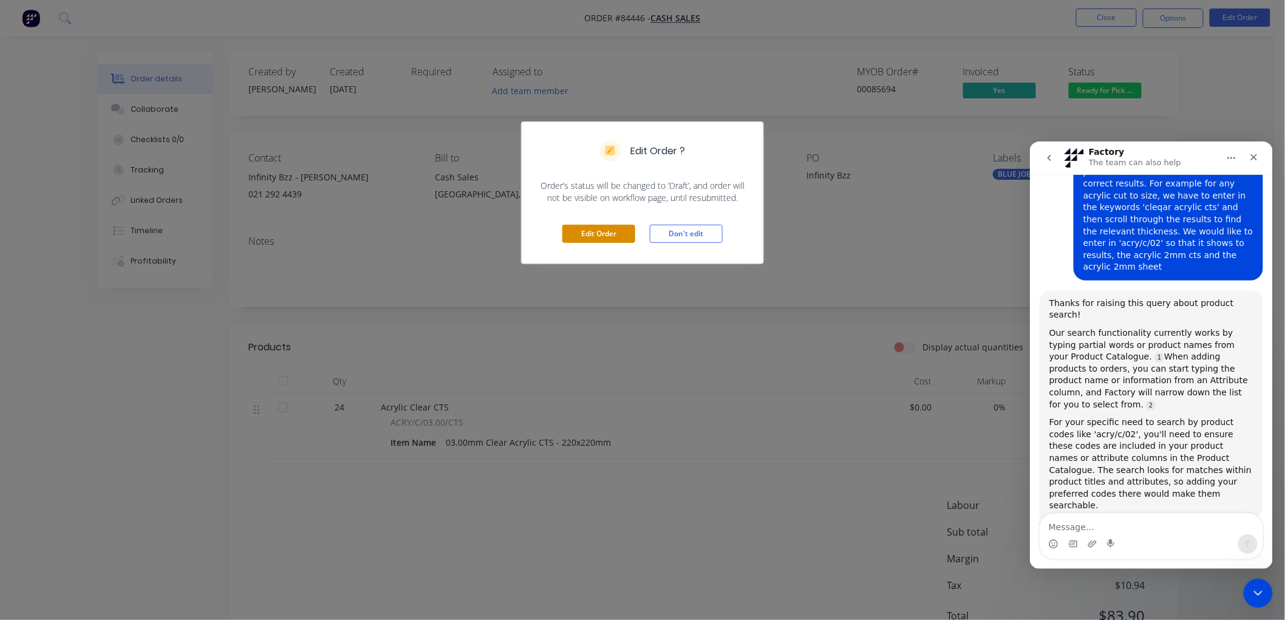
click at [596, 232] on button "Edit Order" at bounding box center [598, 234] width 73 height 18
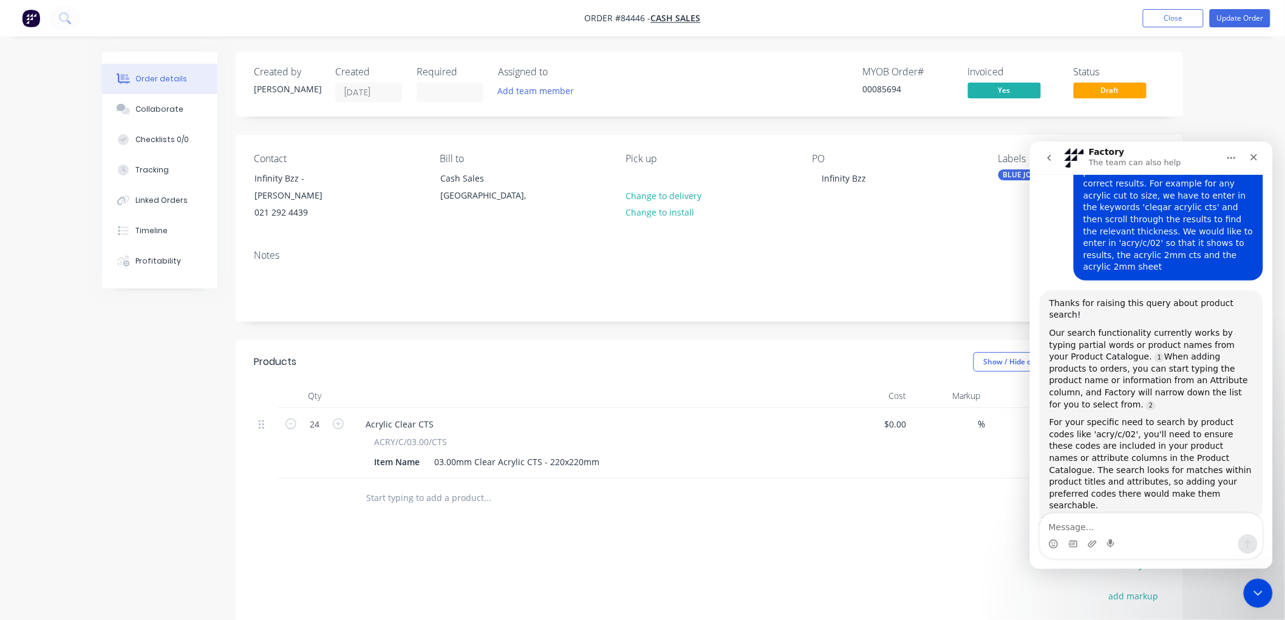
drag, startPoint x: 487, startPoint y: 469, endPoint x: 479, endPoint y: 482, distance: 15.0
click at [485, 479] on div at bounding box center [569, 498] width 437 height 39
click at [474, 486] on input "text" at bounding box center [487, 498] width 243 height 24
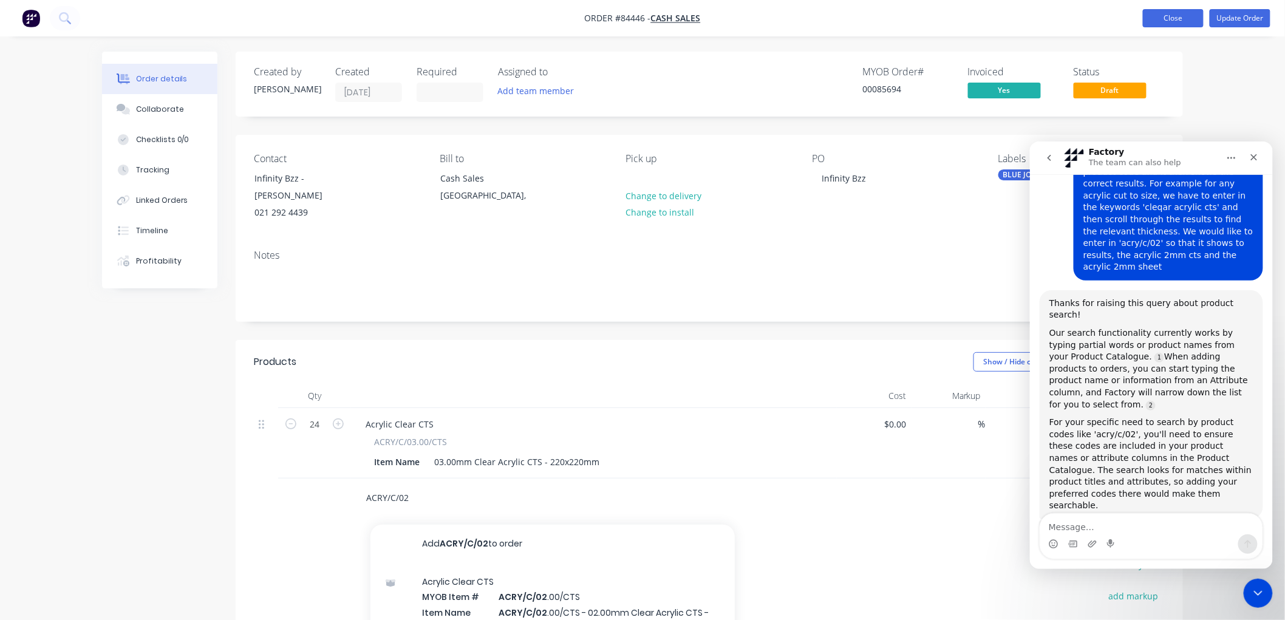
type input "ACRY/C/02"
click at [1184, 16] on button "Close" at bounding box center [1173, 18] width 61 height 18
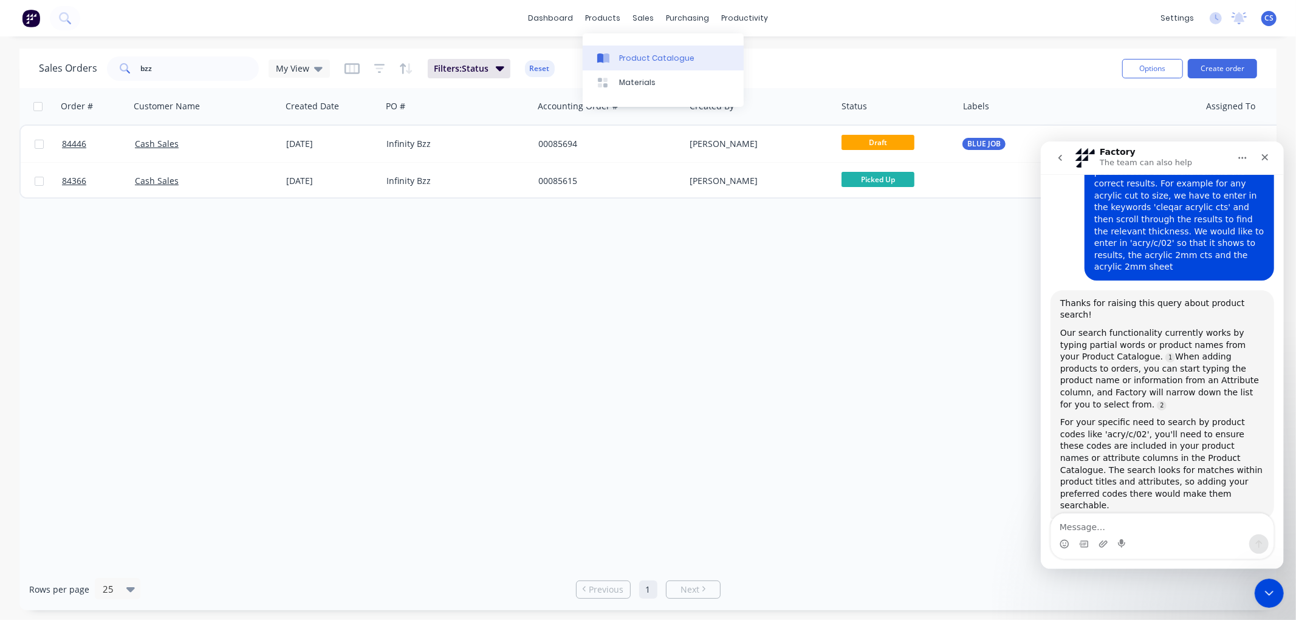
click at [630, 58] on div "Product Catalogue" at bounding box center [656, 58] width 75 height 11
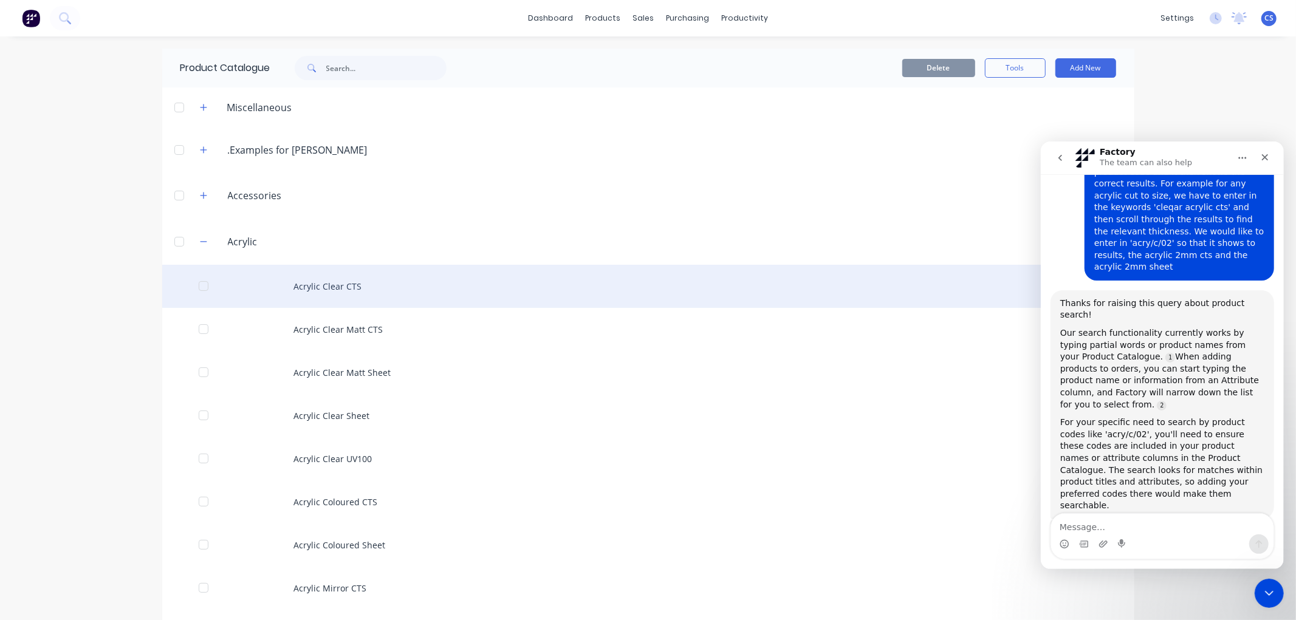
click at [310, 287] on div "Acrylic Clear CTS" at bounding box center [648, 286] width 972 height 43
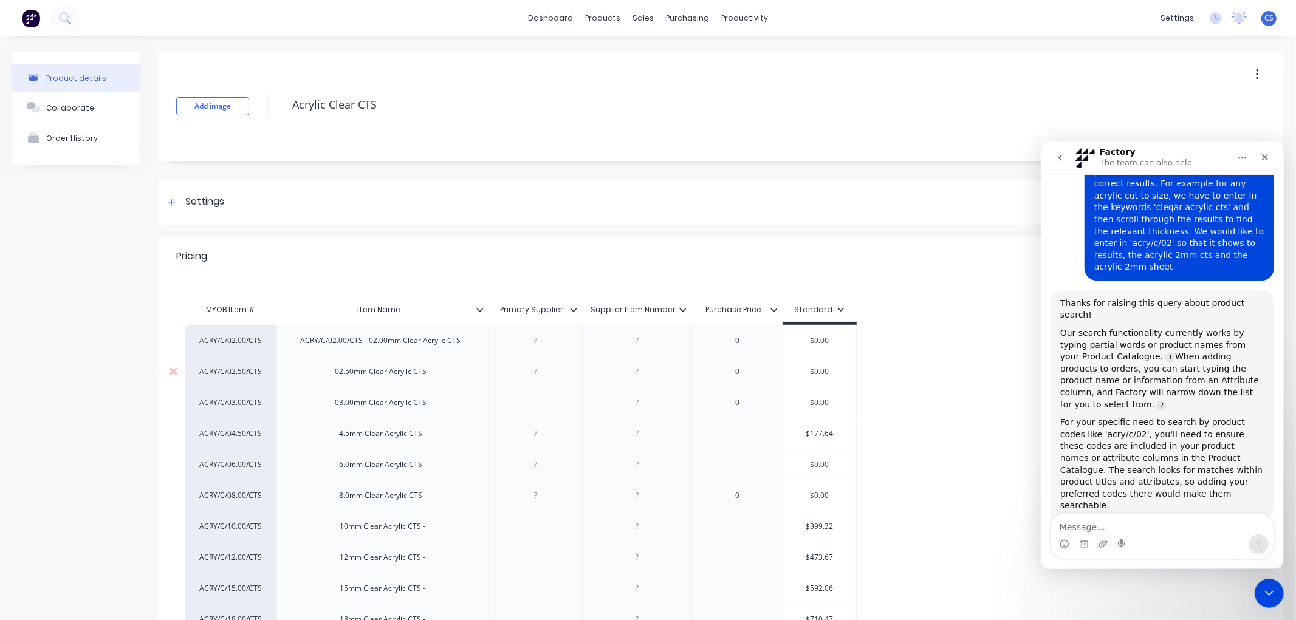
click at [335, 374] on div "02.50mm Clear Acrylic CTS -" at bounding box center [382, 372] width 115 height 16
drag, startPoint x: 334, startPoint y: 342, endPoint x: 306, endPoint y: 344, distance: 28.0
click at [306, 344] on div "ACRY/C/02.00/CTS - 02.00mm Clear Acrylic CTS -" at bounding box center [383, 341] width 184 height 16
copy div "ACRY/C/0"
click at [335, 373] on div "02.50mm Clear Acrylic CTS -" at bounding box center [382, 372] width 115 height 16
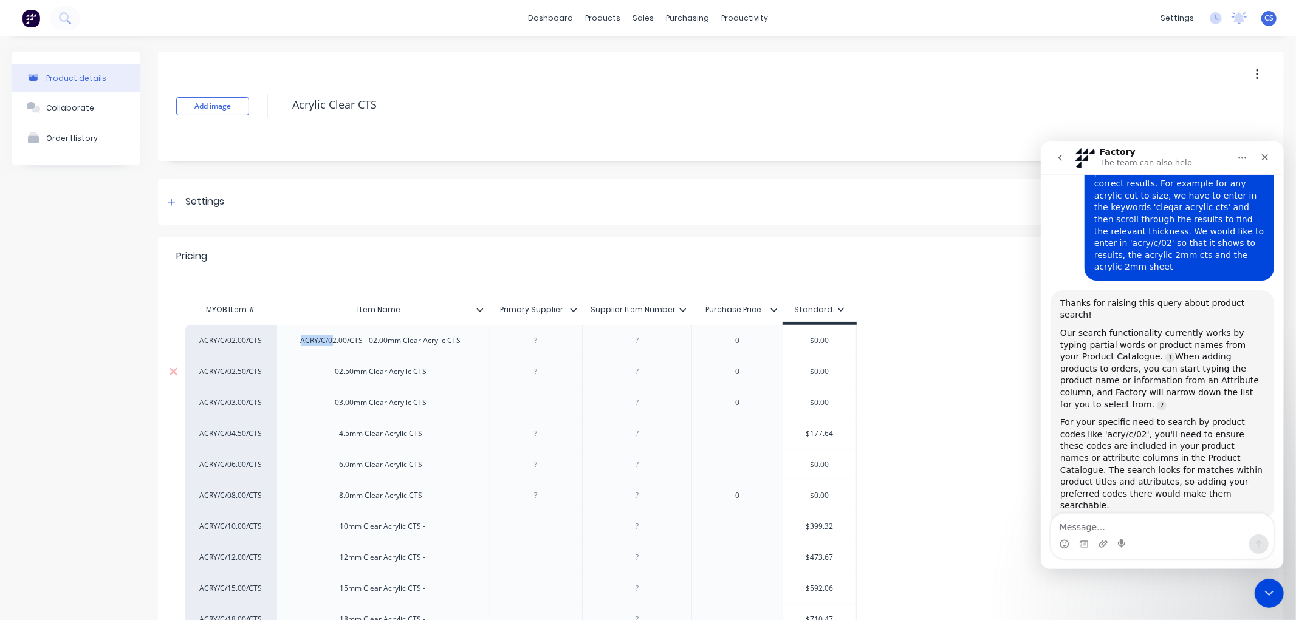
type textarea "x"
paste div
drag, startPoint x: 341, startPoint y: 405, endPoint x: 351, endPoint y: 419, distance: 17.5
click at [341, 405] on div "03.00mm Clear Acrylic CTS -" at bounding box center [382, 403] width 115 height 16
click at [335, 405] on div "03.00mm Clear Acrylic CTS -" at bounding box center [382, 403] width 115 height 16
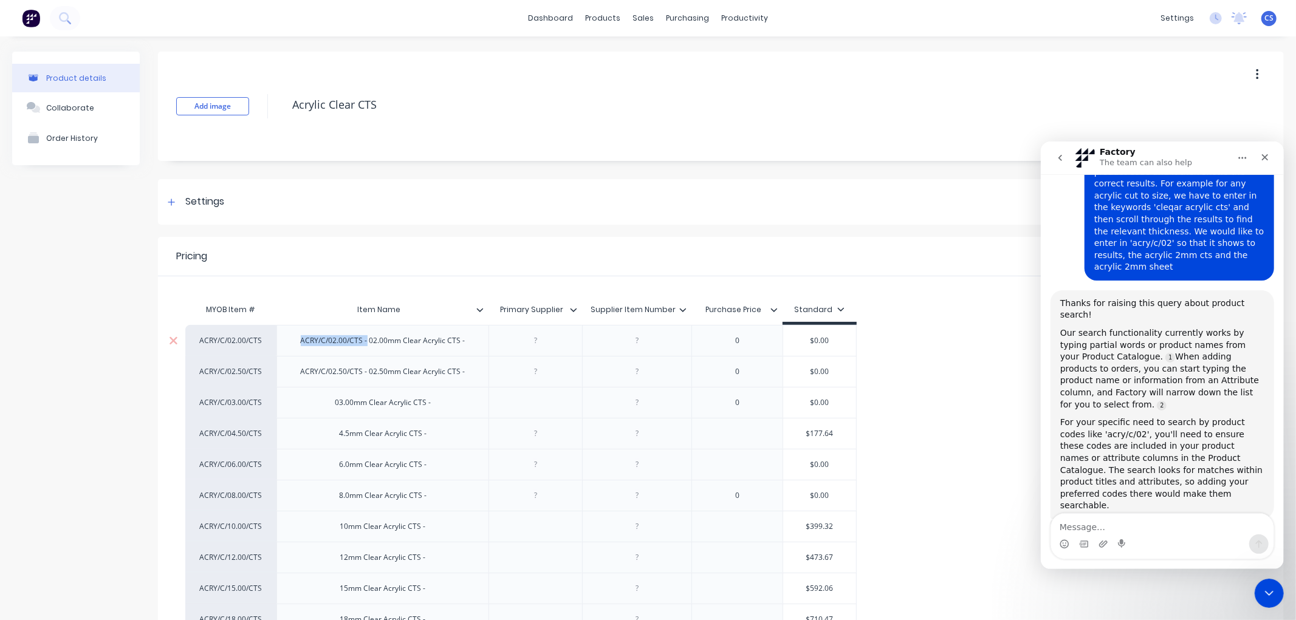
drag, startPoint x: 366, startPoint y: 343, endPoint x: 302, endPoint y: 345, distance: 64.4
click at [302, 345] on div "ACRY/C/02.00/CTS - 02.00mm Clear Acrylic CTS -" at bounding box center [383, 341] width 184 height 16
copy div "ACRY/C/02.00/CTS -"
click at [335, 405] on div "03.00mm Clear Acrylic CTS -" at bounding box center [382, 403] width 115 height 16
type textarea "x"
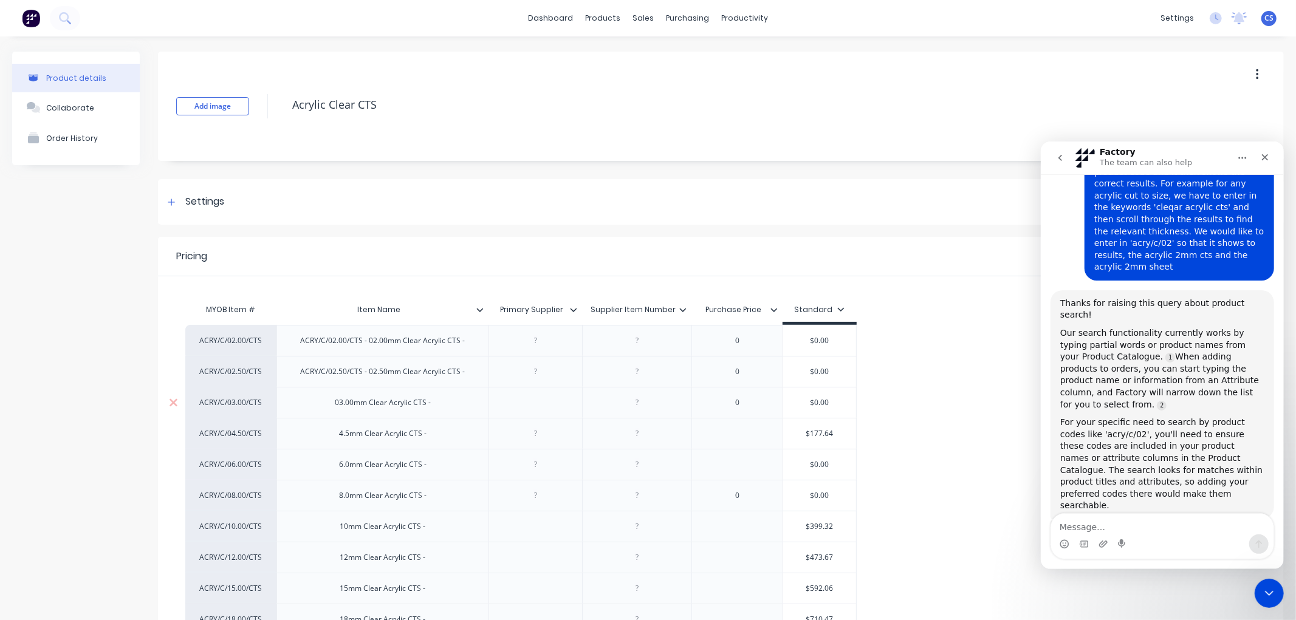
paste div
copy div "ACRY/C/02.00/CTS -"
click at [340, 402] on div "ACRY/C/02.00/CTS - 03.00mm Clear Acrylic CTS -" at bounding box center [383, 403] width 184 height 16
click at [340, 435] on div "4.5mm Clear Acrylic CTS -" at bounding box center [382, 434] width 107 height 16
type textarea "x"
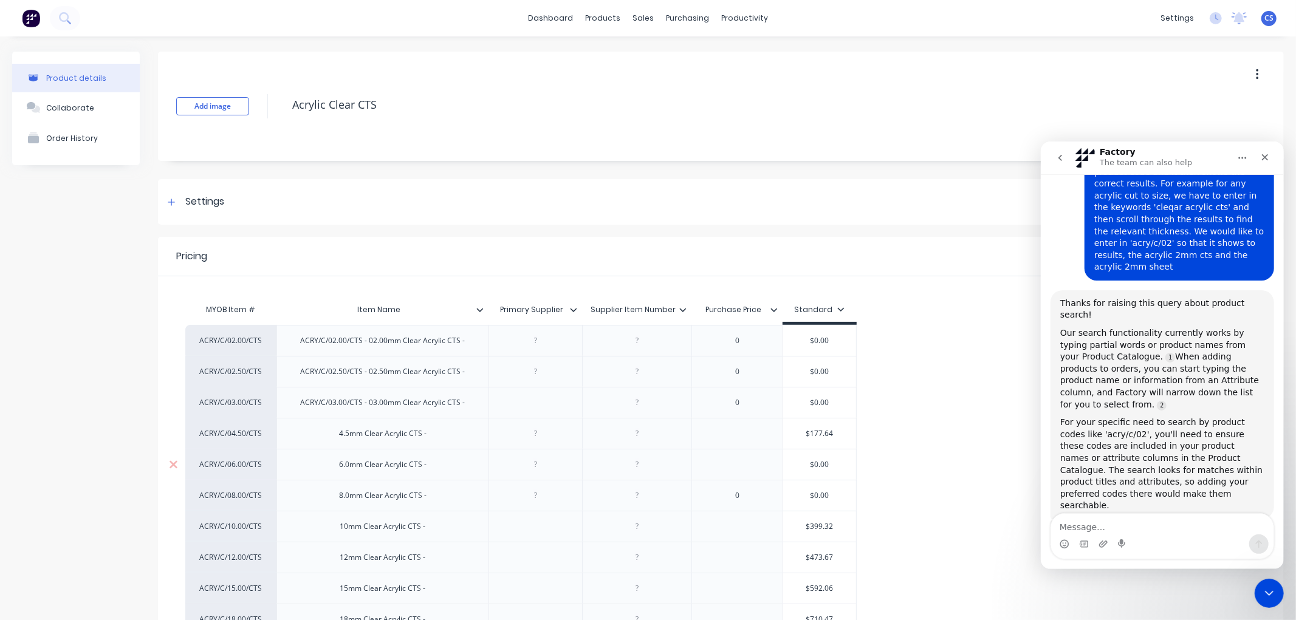
paste div
click at [338, 435] on div "ACRY/C/02.00/CTS - 4.5mm Clear Acrylic CTS -" at bounding box center [383, 434] width 176 height 16
click at [338, 466] on div "6.0mm Clear Acrylic CTS -" at bounding box center [382, 465] width 107 height 16
type textarea "x"
paste div
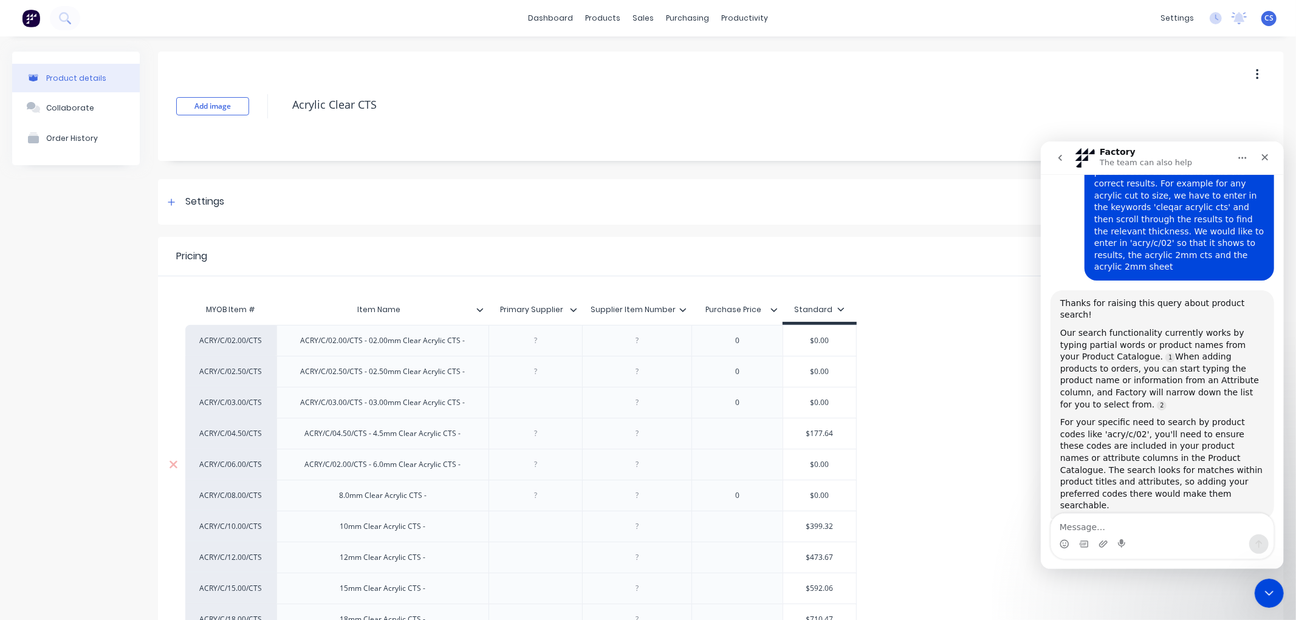
drag, startPoint x: 338, startPoint y: 466, endPoint x: 391, endPoint y: 466, distance: 52.2
click at [338, 465] on div "ACRY/C/02.00/CTS - 6.0mm Clear Acrylic CTS -" at bounding box center [383, 465] width 176 height 16
click at [336, 498] on div "8.0mm Clear Acrylic CTS -" at bounding box center [382, 496] width 107 height 16
type textarea "x"
paste div
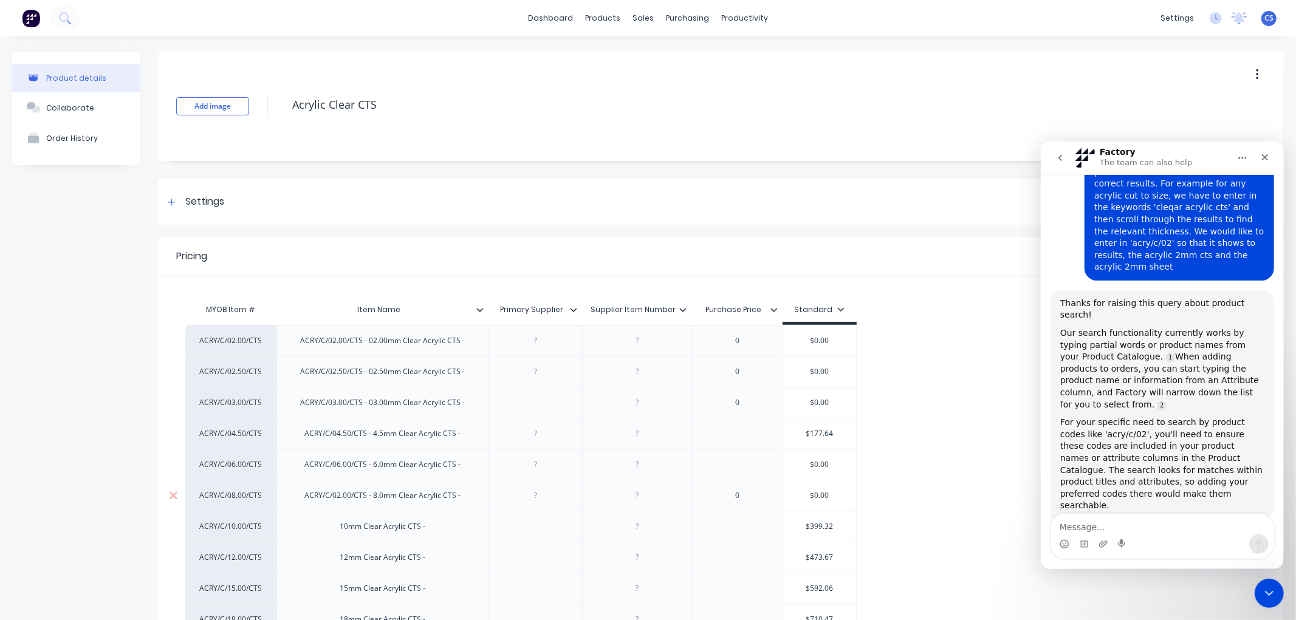
click at [338, 496] on div "ACRY/C/02.00/CTS - 8.0mm Clear Acrylic CTS -" at bounding box center [383, 496] width 176 height 16
click at [340, 530] on div "10mm Clear Acrylic CTS -" at bounding box center [382, 527] width 105 height 16
type textarea "x"
paste div
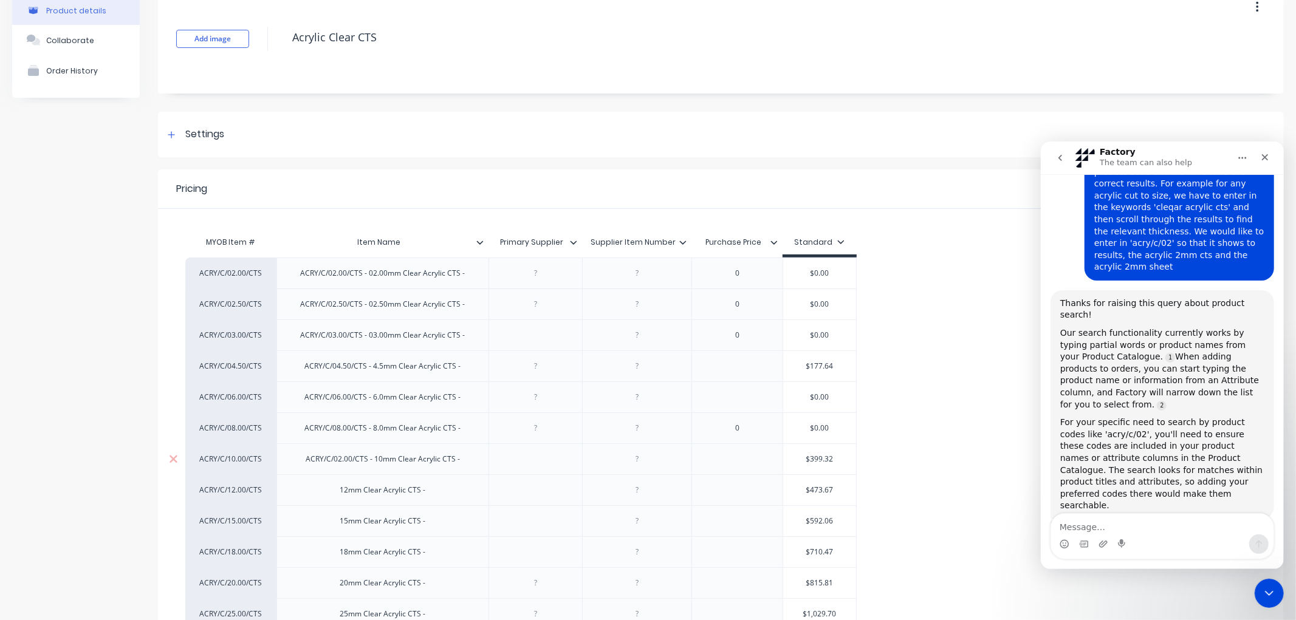
click at [338, 462] on div "ACRY/C/02.00/CTS - 10mm Clear Acrylic CTS -" at bounding box center [383, 459] width 174 height 16
click at [333, 490] on div "12mm Clear Acrylic CTS -" at bounding box center [382, 490] width 105 height 16
type textarea "x"
paste div
click at [338, 490] on div "ACRY/C/02.00/CTS - 12mm Clear Acrylic CTS -" at bounding box center [383, 490] width 174 height 16
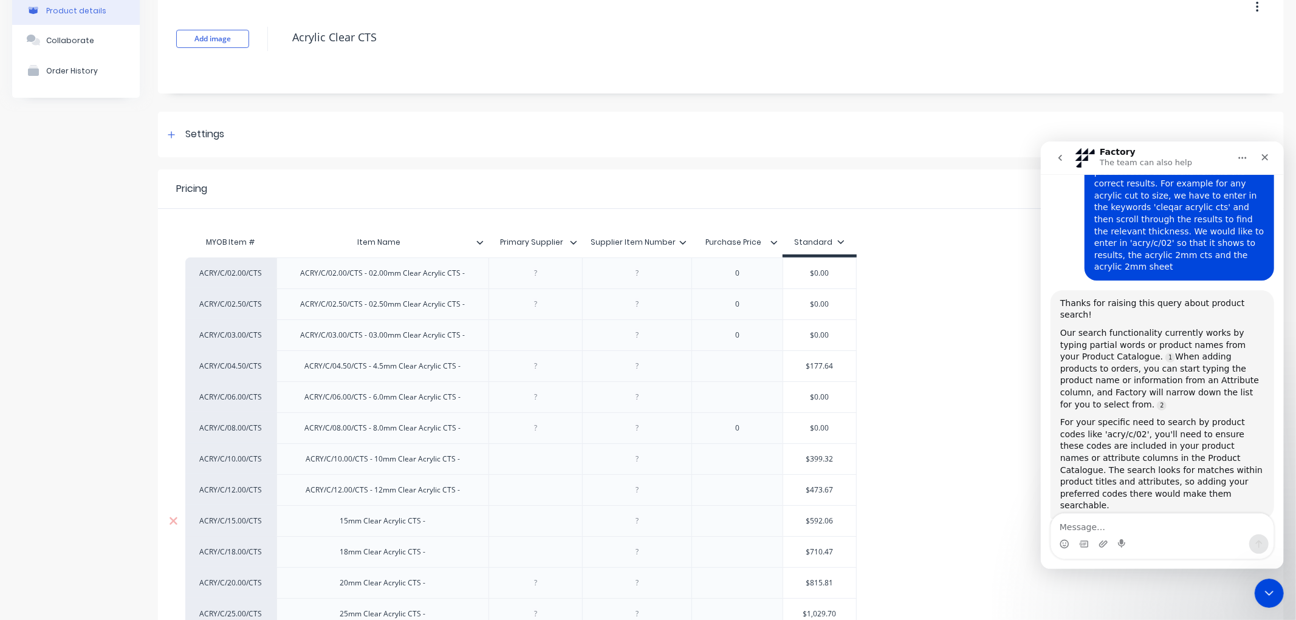
click at [334, 521] on div "15mm Clear Acrylic CTS -" at bounding box center [382, 521] width 105 height 16
type textarea "x"
paste div
click at [339, 525] on div "ACRY/C/02.00/CTS - 15mm Clear Acrylic CTS -" at bounding box center [383, 521] width 174 height 16
click at [335, 556] on div "18mm Clear Acrylic CTS -" at bounding box center [382, 552] width 105 height 16
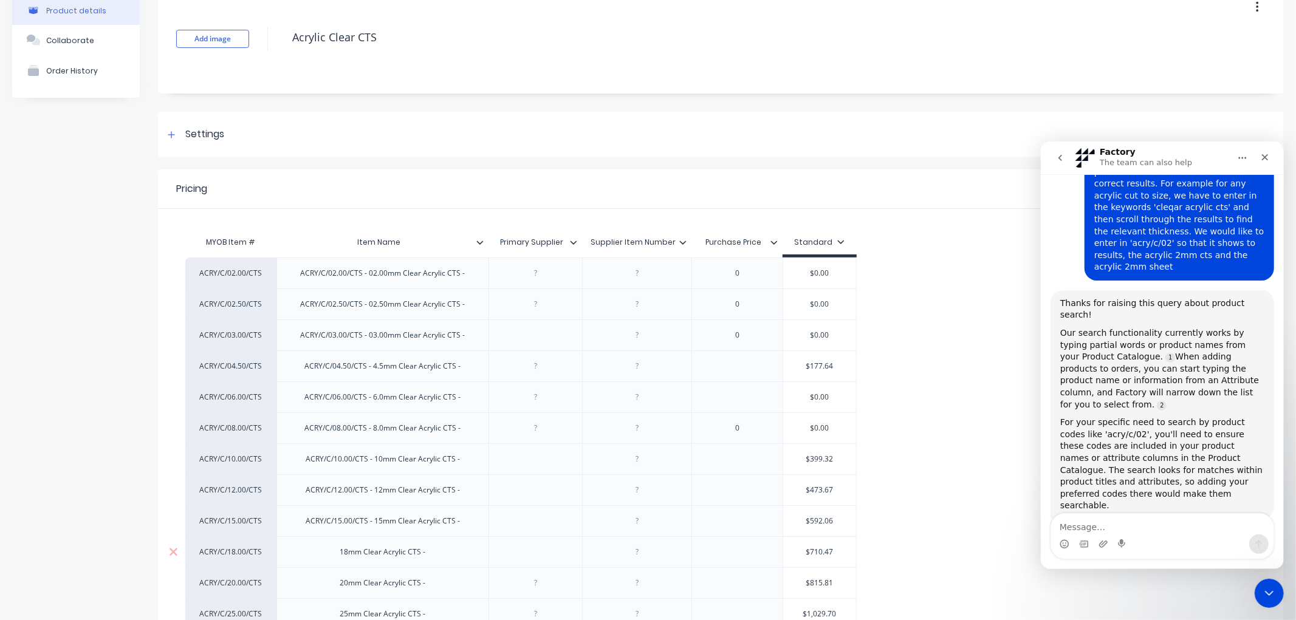
type textarea "x"
paste div
click at [344, 556] on div "ACRY/C/02.00/CTS - 18mm Clear Acrylic CTS -" at bounding box center [383, 552] width 174 height 16
click at [1121, 515] on textarea "Message…" at bounding box center [1161, 523] width 222 height 21
type textarea "x"
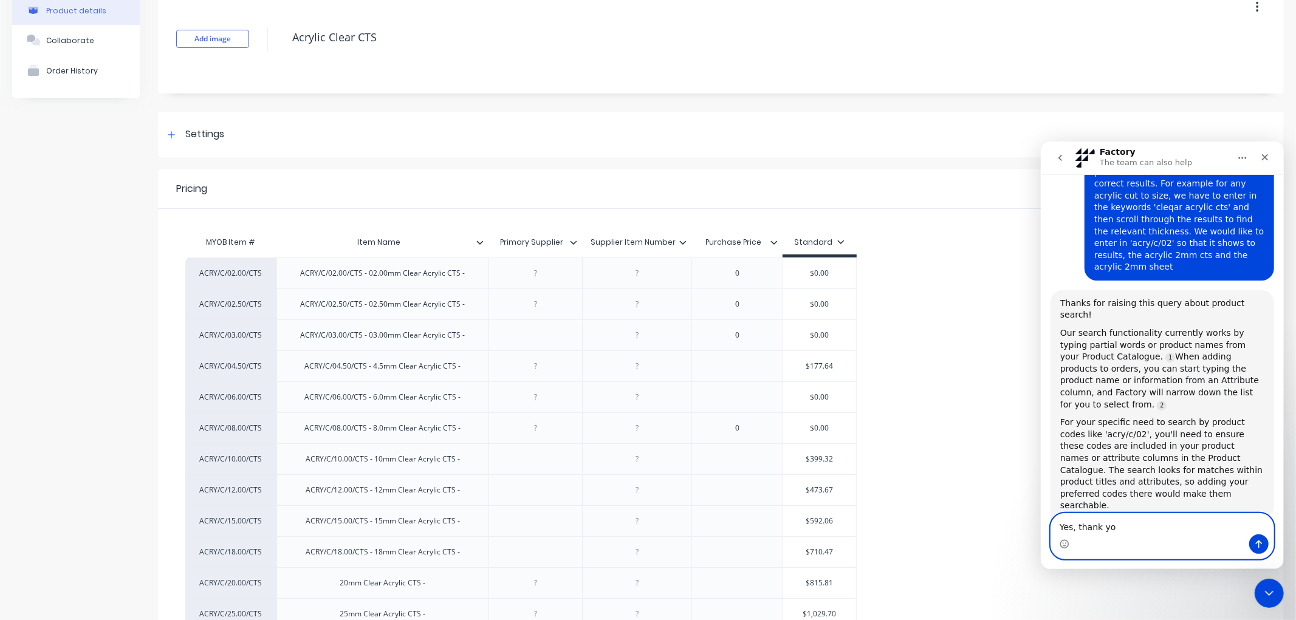
type textarea "Yes, thank you"
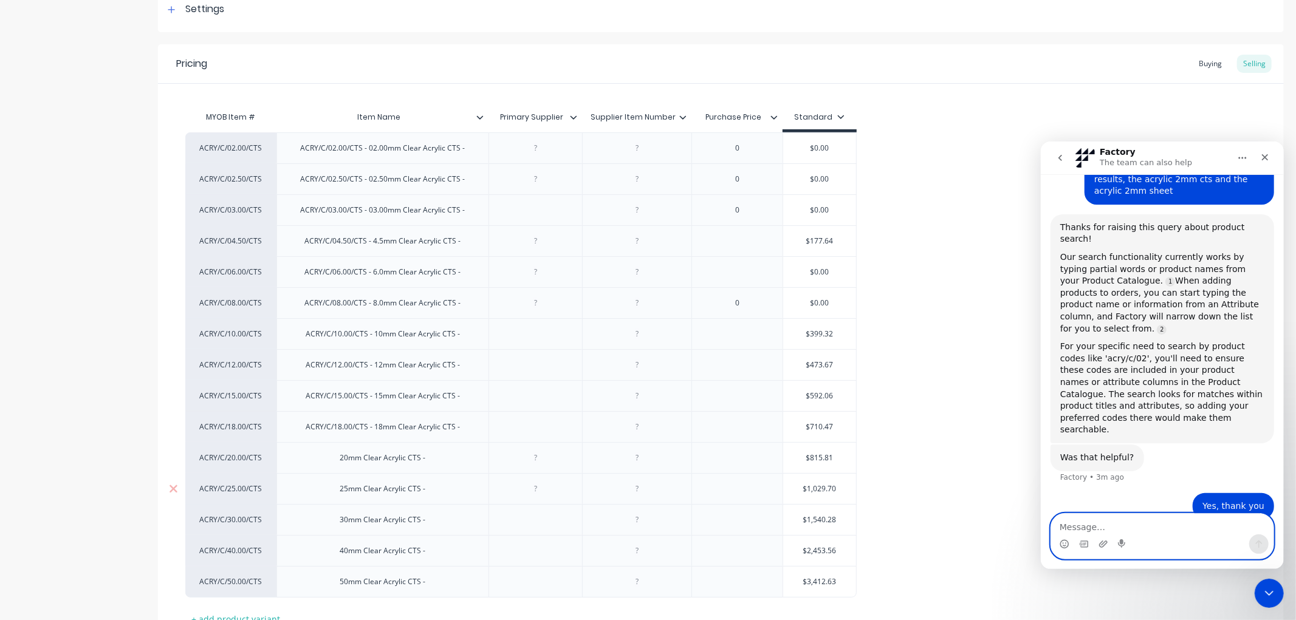
scroll to position [202, 0]
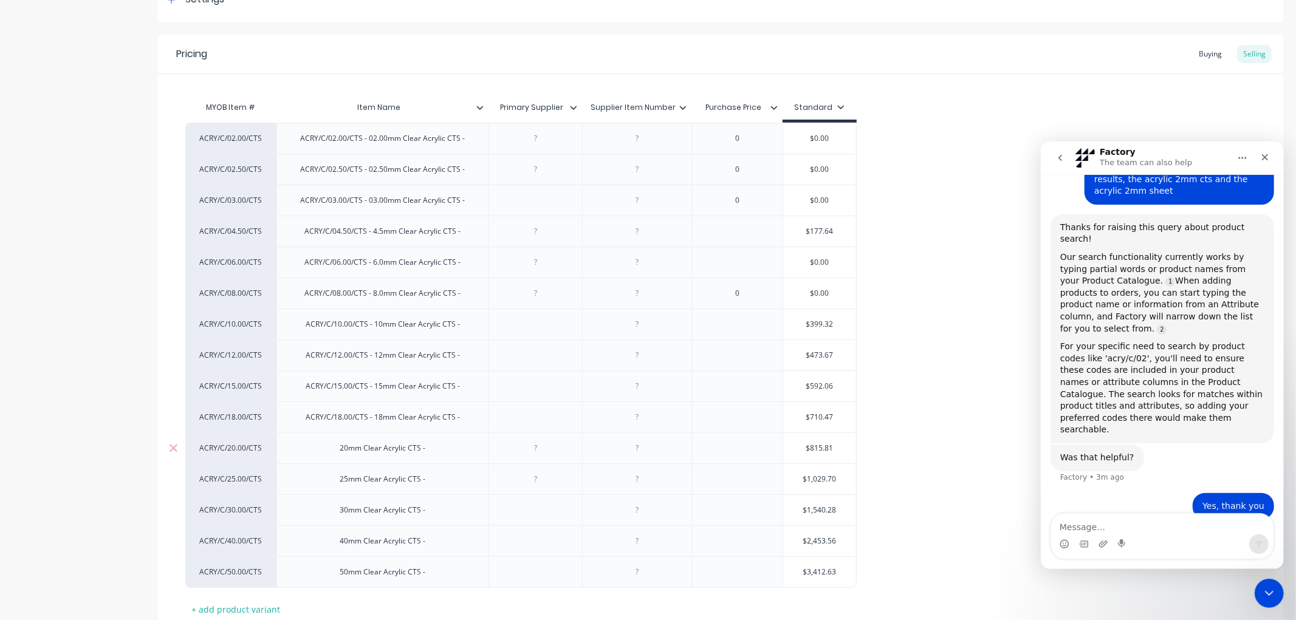
click at [335, 452] on div "20mm Clear Acrylic CTS -" at bounding box center [382, 448] width 105 height 16
paste div
click at [335, 450] on div "ACRY/C/02.00/CTS - 20mm Clear Acrylic CTS -" at bounding box center [383, 448] width 174 height 16
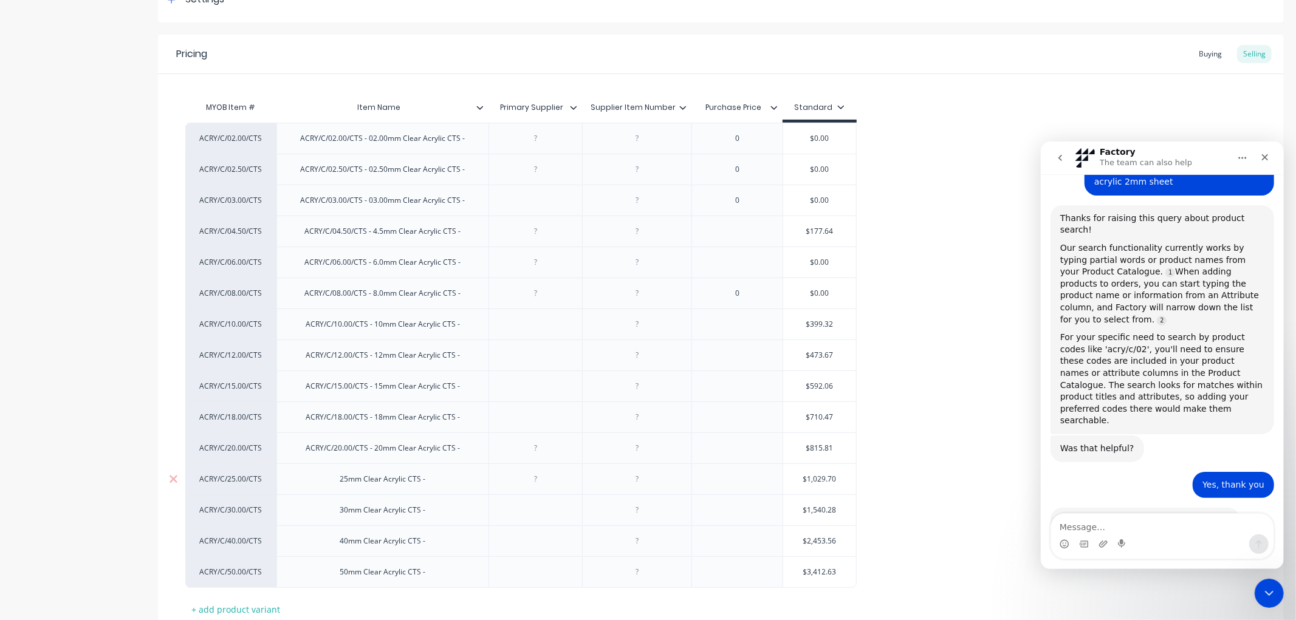
click at [337, 478] on div "25mm Clear Acrylic CTS -" at bounding box center [382, 479] width 105 height 16
type textarea "x"
click at [336, 482] on div "ACRY/C/02.00/CTS - 25mm Clear Acrylic CTS -" at bounding box center [383, 479] width 174 height 16
click at [336, 513] on div "30mm Clear Acrylic CTS -" at bounding box center [382, 510] width 105 height 16
type textarea "x"
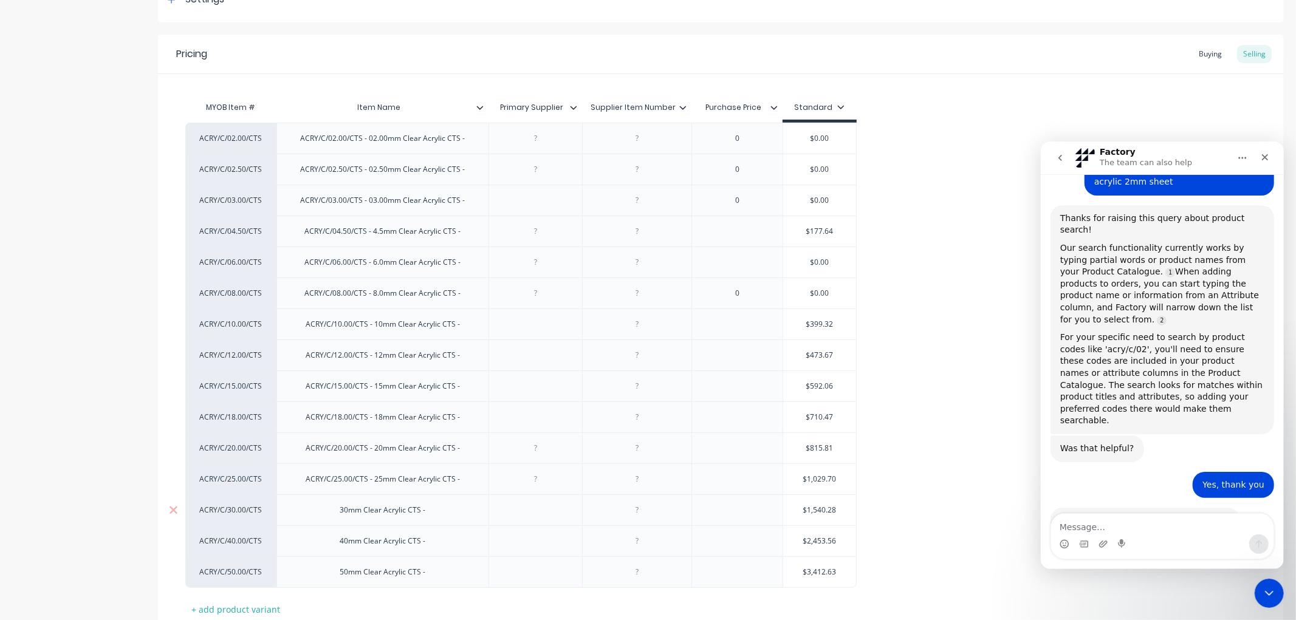
paste div
click at [339, 513] on div "ACRY/C/02.00/CTS - 30mm Clear Acrylic CTS -" at bounding box center [383, 510] width 174 height 16
click at [335, 542] on div "40mm Clear Acrylic CTS -" at bounding box center [382, 541] width 105 height 16
type textarea "x"
paste div
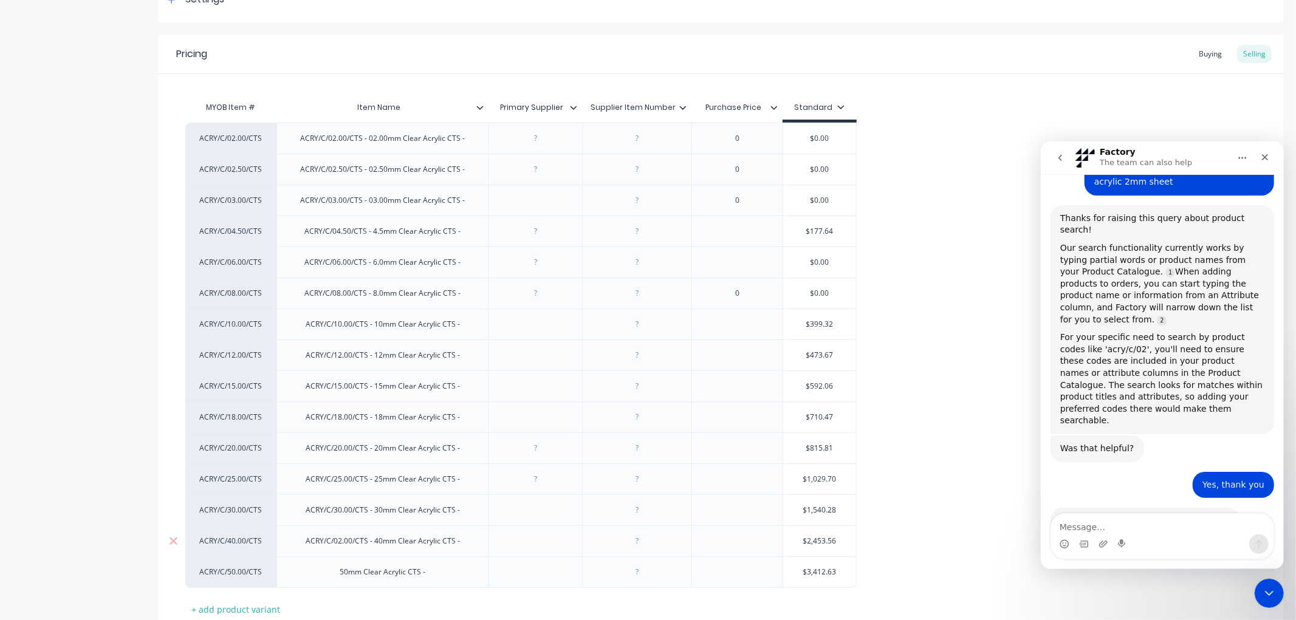
click at [340, 544] on div "ACRY/C/02.00/CTS - 40mm Clear Acrylic CTS -" at bounding box center [383, 541] width 174 height 16
click at [333, 576] on div "50mm Clear Acrylic CTS -" at bounding box center [382, 572] width 105 height 16
type textarea "x"
paste div
click at [338, 574] on div "ACRY/C/02.00/CTS - 50mm Clear Acrylic CTS -" at bounding box center [383, 572] width 174 height 16
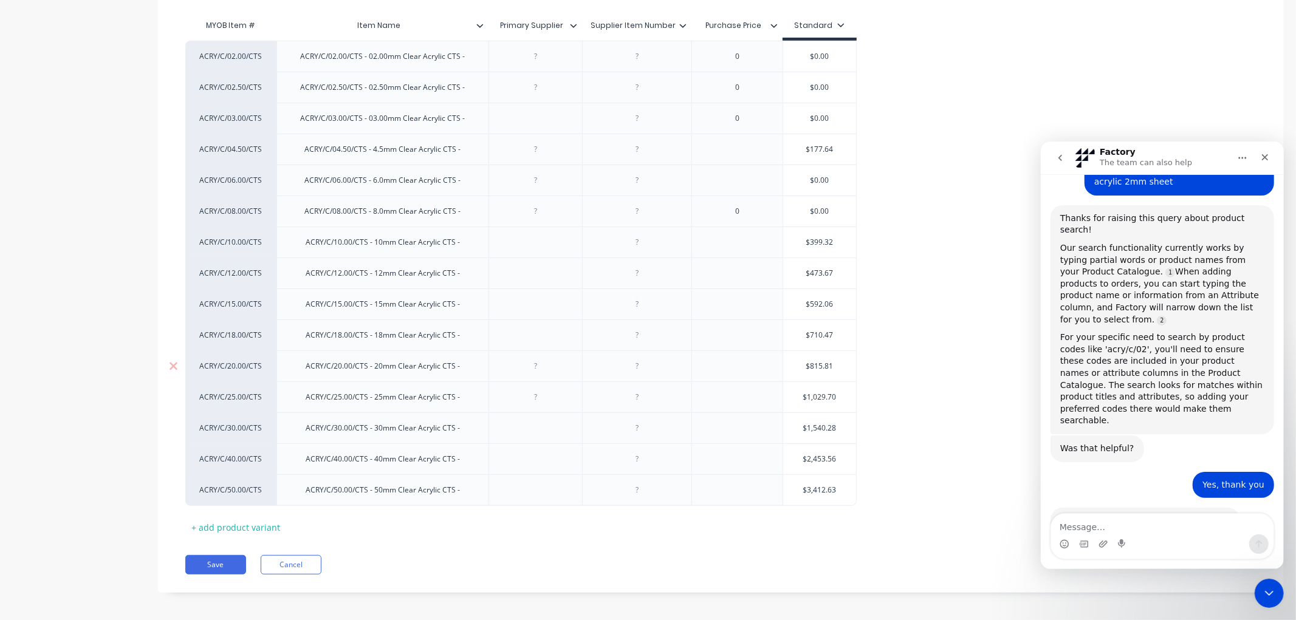
scroll to position [292, 0]
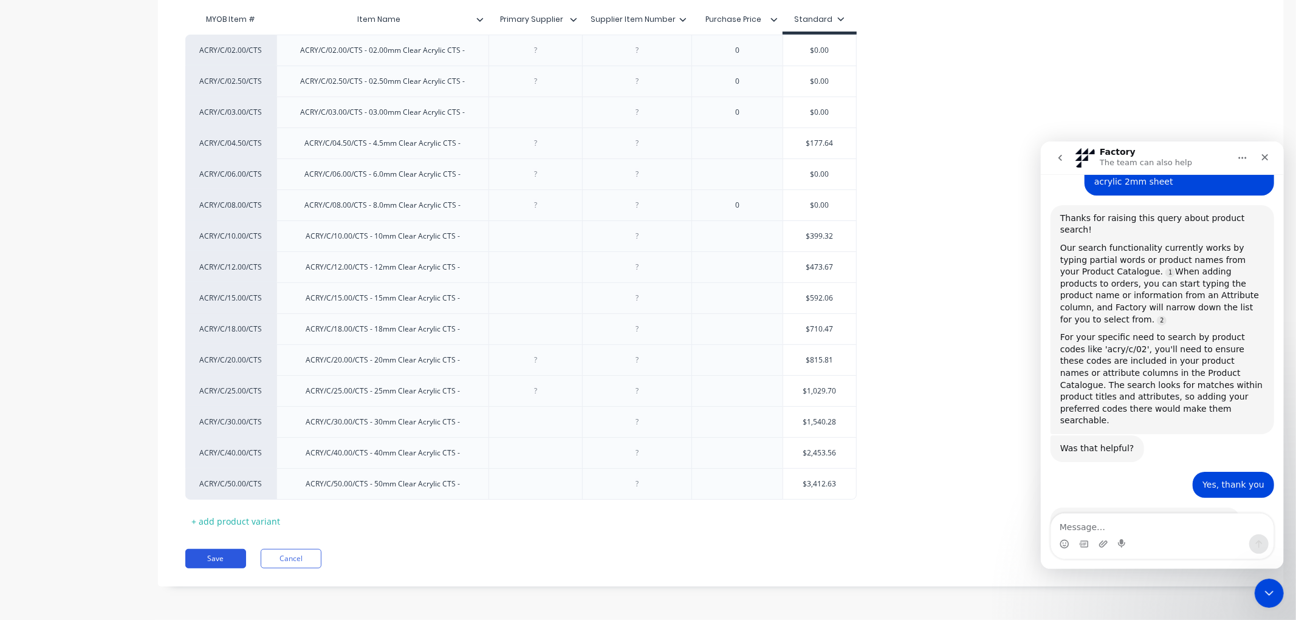
click at [213, 551] on button "Save" at bounding box center [215, 558] width 61 height 19
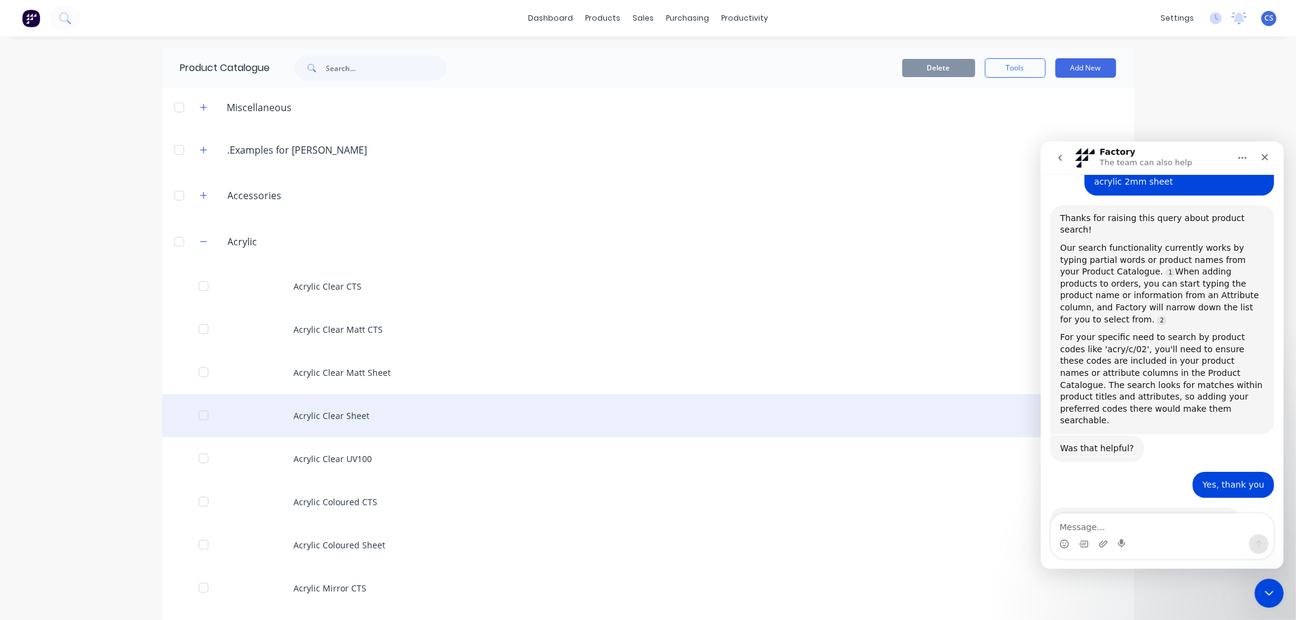
click at [341, 409] on div "Acrylic Clear Sheet" at bounding box center [648, 415] width 972 height 43
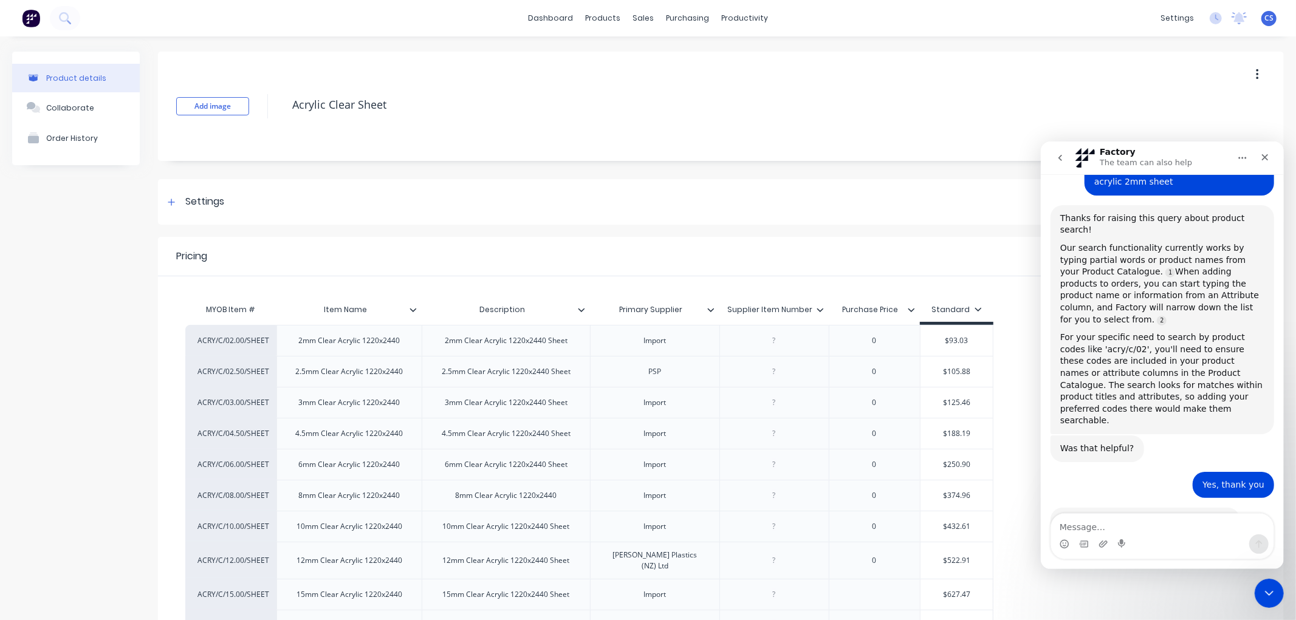
type textarea "x"
click at [299, 342] on div "2mm Clear Acrylic 1220x2440" at bounding box center [349, 341] width 121 height 16
paste div
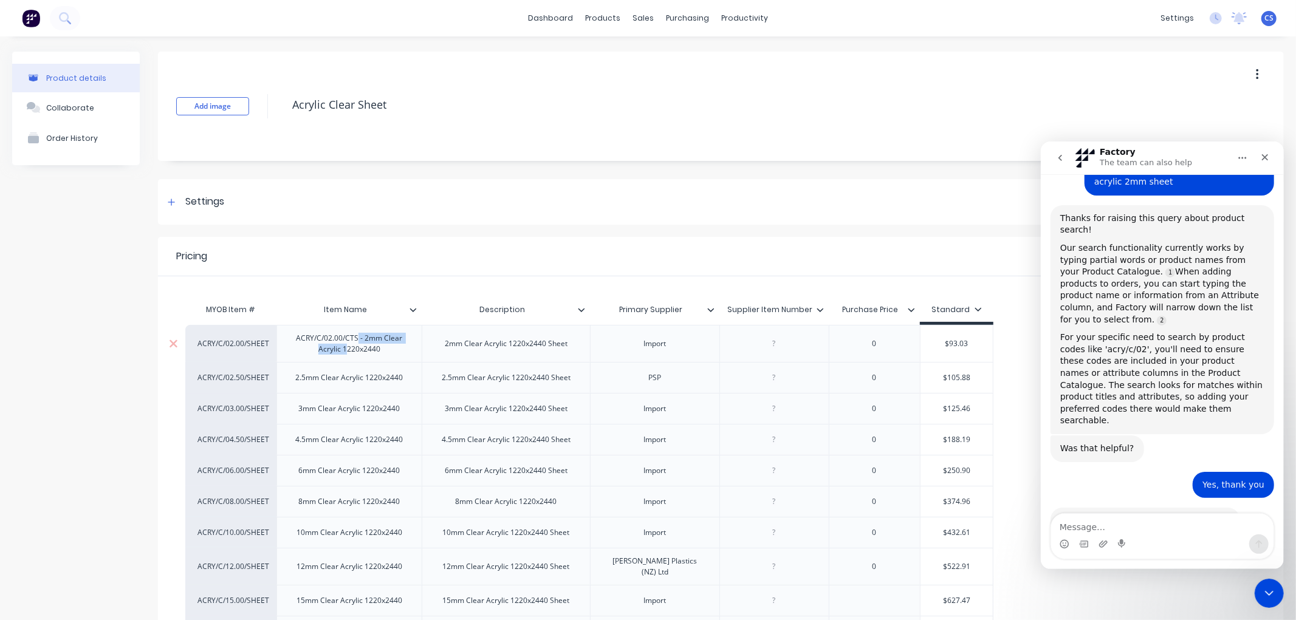
drag, startPoint x: 358, startPoint y: 339, endPoint x: 346, endPoint y: 343, distance: 12.9
click at [346, 343] on div "ACRY/C/02.00/CTS - 2mm Clear Acrylic 1220x2440" at bounding box center [349, 343] width 135 height 27
click at [358, 344] on div "ACRY/C/02.00/CTS - 2mm Clear Acrylic 1220x2440" at bounding box center [349, 343] width 135 height 27
click at [356, 339] on div "ACRY/C/02.00/CTS - 2mm Clear Acrylic 1220x2440" at bounding box center [349, 343] width 135 height 27
drag, startPoint x: 370, startPoint y: 340, endPoint x: 294, endPoint y: 342, distance: 76.6
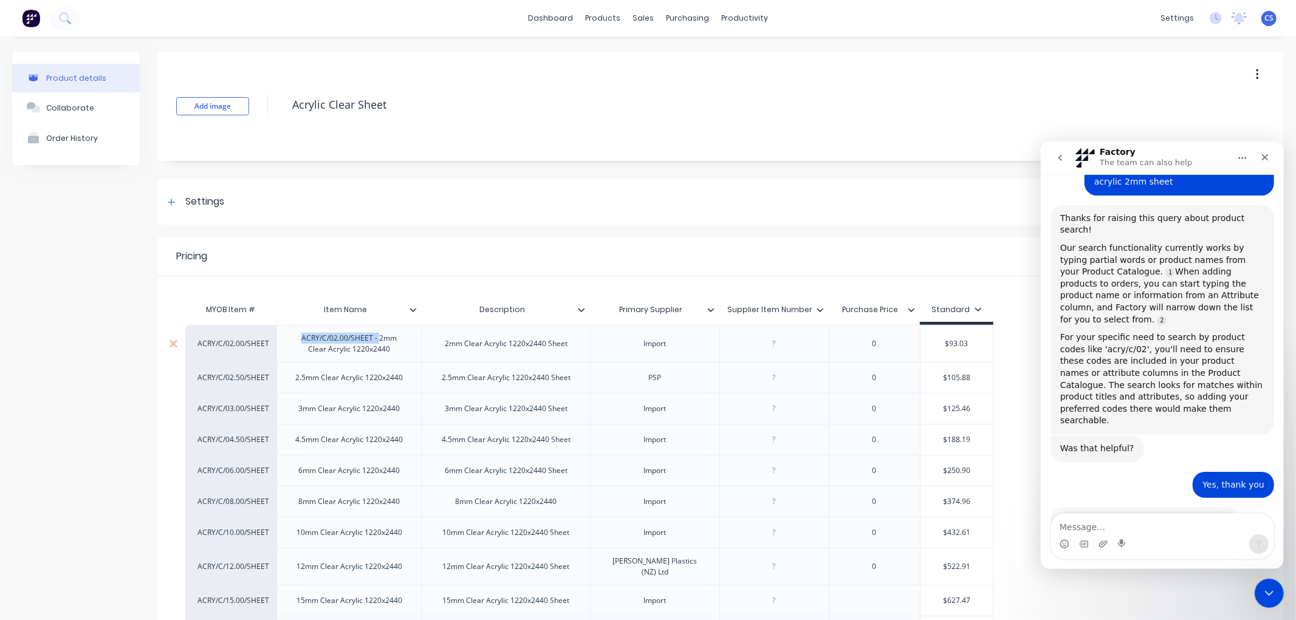
click at [294, 342] on div "ACRY/C/02.00/SHEET - 2mm Clear Acrylic 1220x2440" at bounding box center [349, 343] width 135 height 27
copy div "ACRY/C/02.00/SHEET -"
click at [295, 379] on div "2.5mm Clear Acrylic 1220x2440" at bounding box center [348, 377] width 145 height 31
type textarea "x"
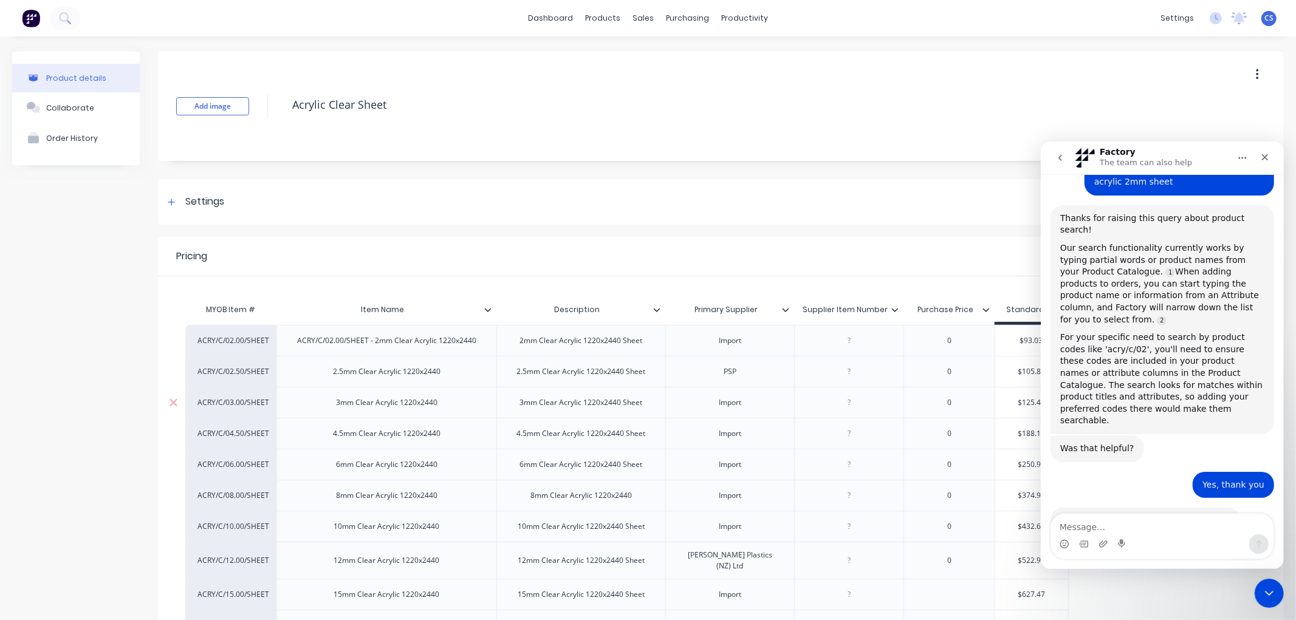
paste div
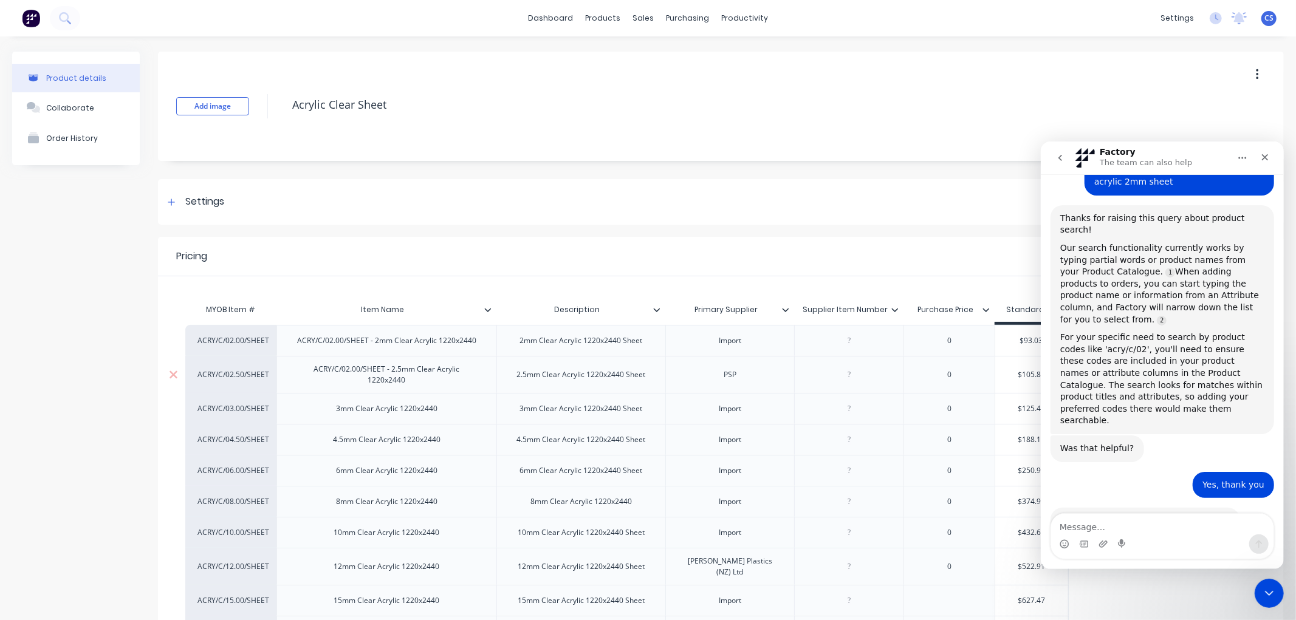
click at [358, 371] on div "ACRY/C/02.00/SHEET - 2.5mm Clear Acrylic 1220x2440" at bounding box center [387, 374] width 200 height 27
click at [330, 409] on div "3mm Clear Acrylic 1220x2440" at bounding box center [386, 408] width 220 height 31
type textarea "x"
paste div
drag, startPoint x: 338, startPoint y: 410, endPoint x: 385, endPoint y: 410, distance: 46.8
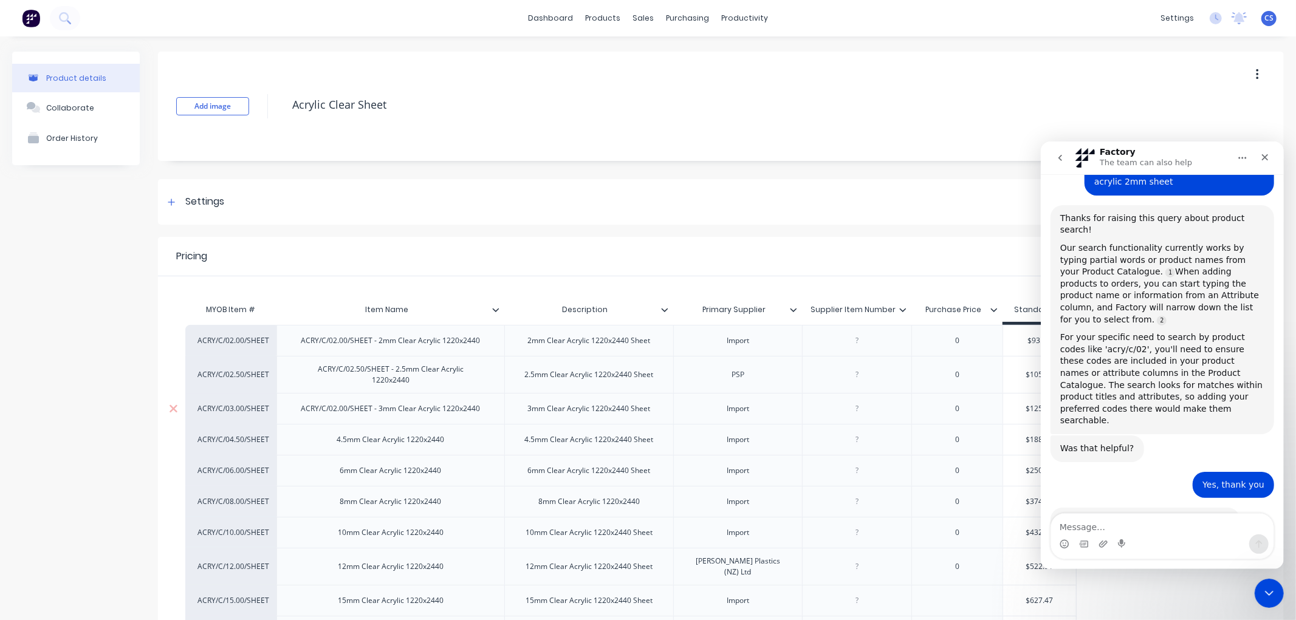
click at [338, 409] on div "ACRY/C/02.00/SHEET - 3mm Clear Acrylic 1220x2440" at bounding box center [391, 409] width 199 height 16
click at [331, 442] on div "4.5mm Clear Acrylic 1220x2440" at bounding box center [390, 440] width 127 height 16
type textarea "x"
paste div
click at [354, 439] on div "ACRY/C/02.00/SHEET - 4.5mm Clear Acrylic 1220x2440" at bounding box center [390, 442] width 200 height 27
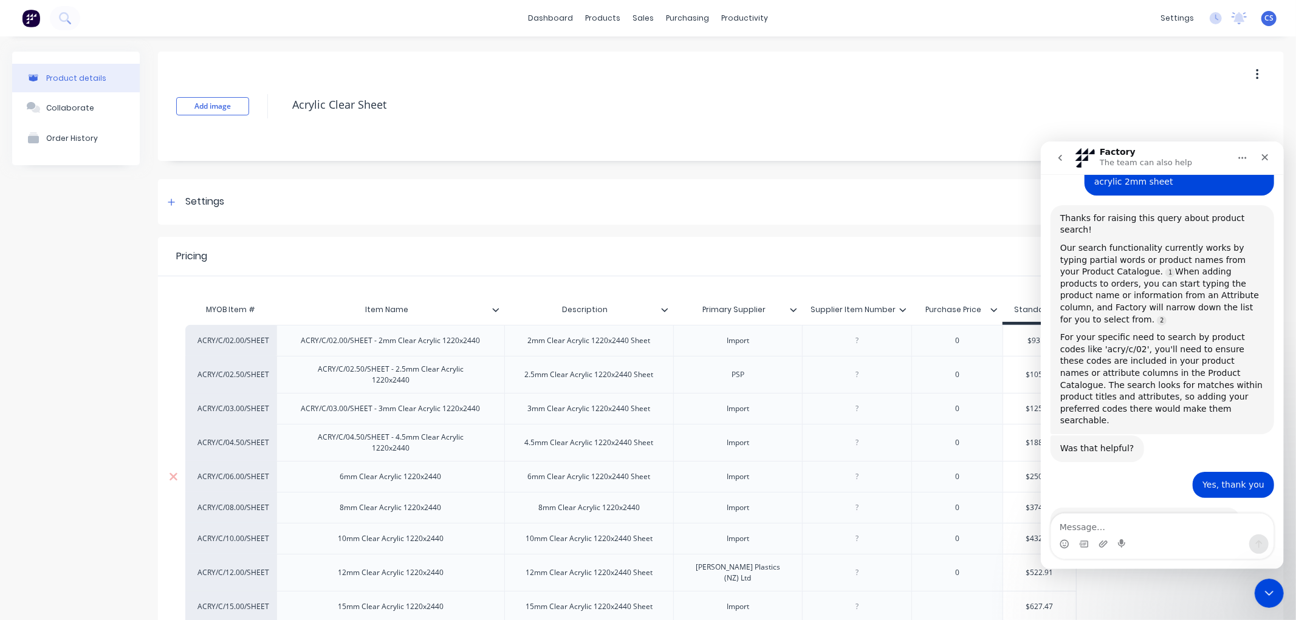
click at [332, 479] on div "6mm Clear Acrylic 1220x2440" at bounding box center [390, 477] width 121 height 16
type textarea "x"
paste div
click at [342, 477] on div "ACRY/C/02.00/SHEET - 6mm Clear Acrylic 1220x2440" at bounding box center [391, 477] width 199 height 16
click at [336, 512] on div "8mm Clear Acrylic 1220x2440" at bounding box center [390, 508] width 121 height 16
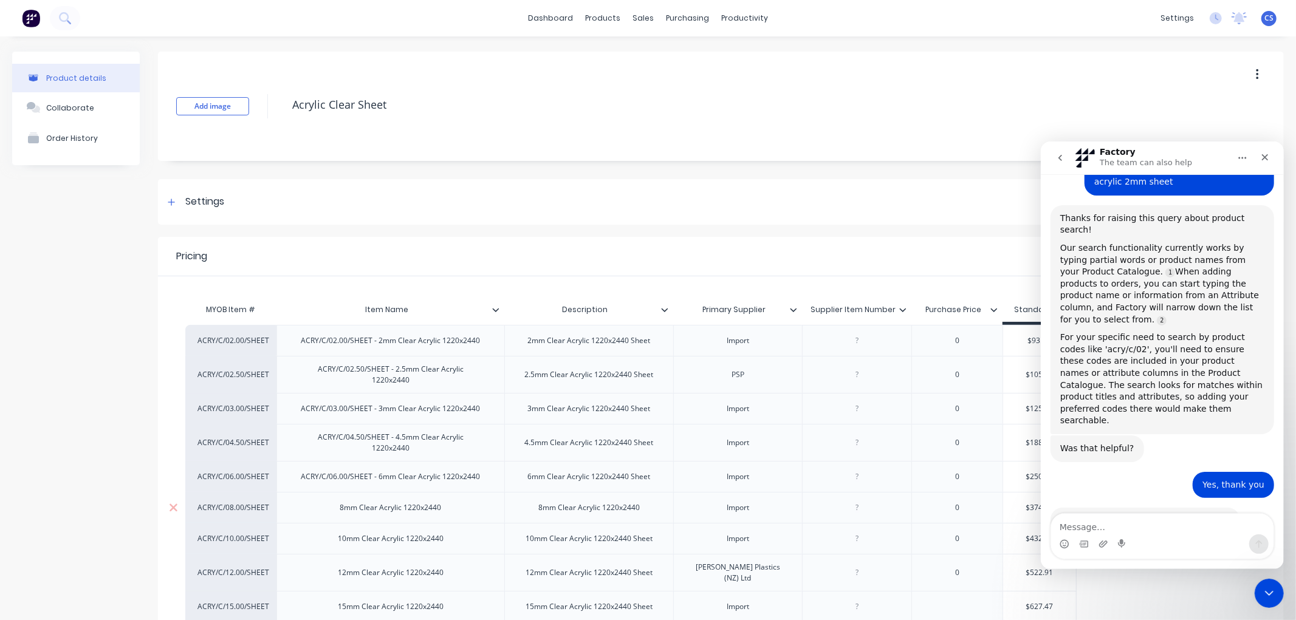
type textarea "x"
paste div
click at [336, 508] on div "ACRY/C/02.00/SHEET - 8mm Clear Acrylic 1220x2440" at bounding box center [391, 508] width 199 height 16
click at [335, 543] on div "10mm Clear Acrylic 1220x2440" at bounding box center [390, 539] width 125 height 16
type textarea "x"
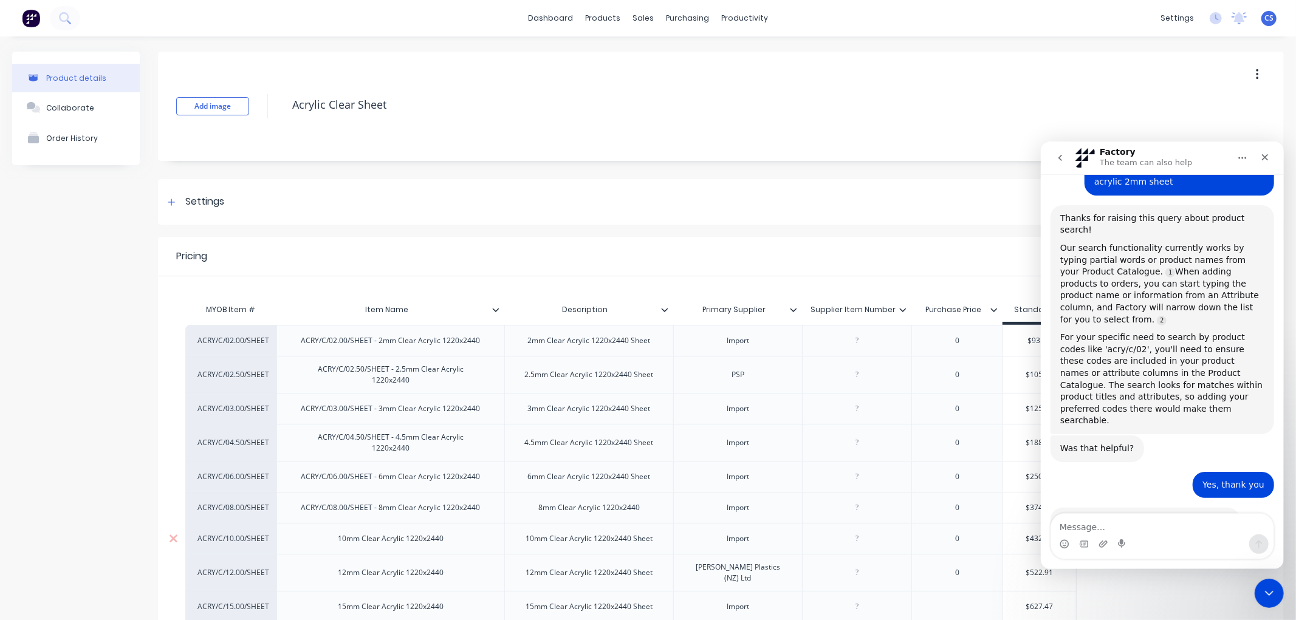
paste div
click at [335, 538] on div "ACRY/C/02.00/SHEET - 10mm Clear Acrylic 1220x2440" at bounding box center [390, 541] width 200 height 27
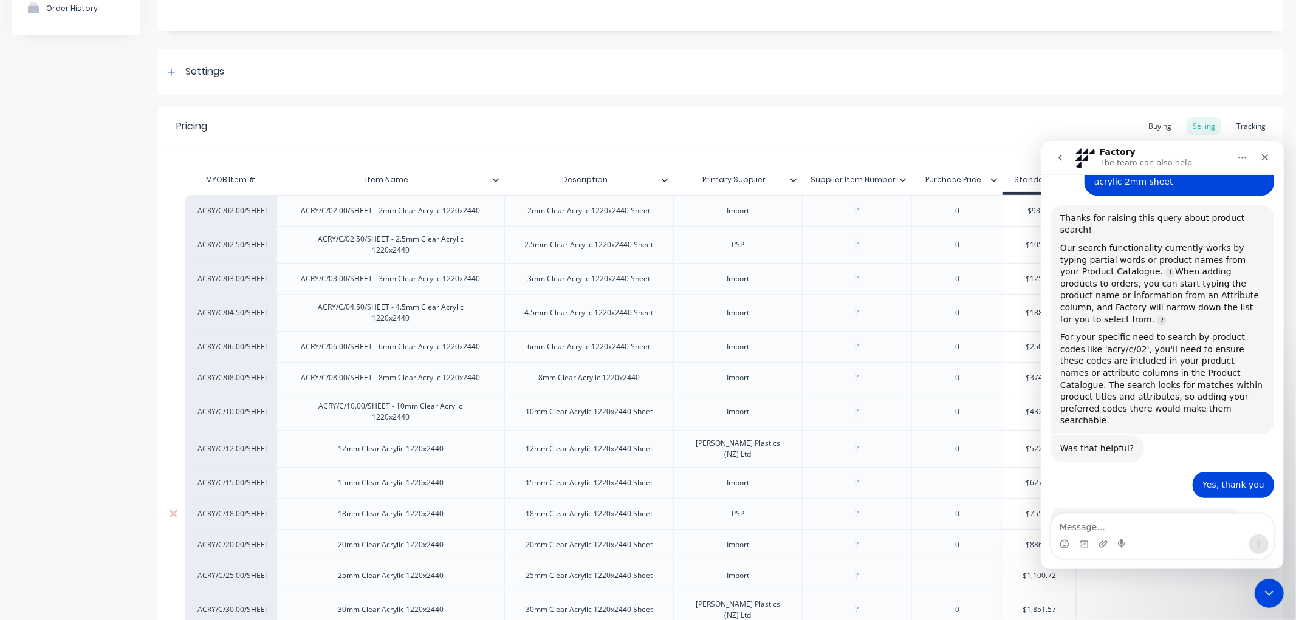
scroll to position [135, 0]
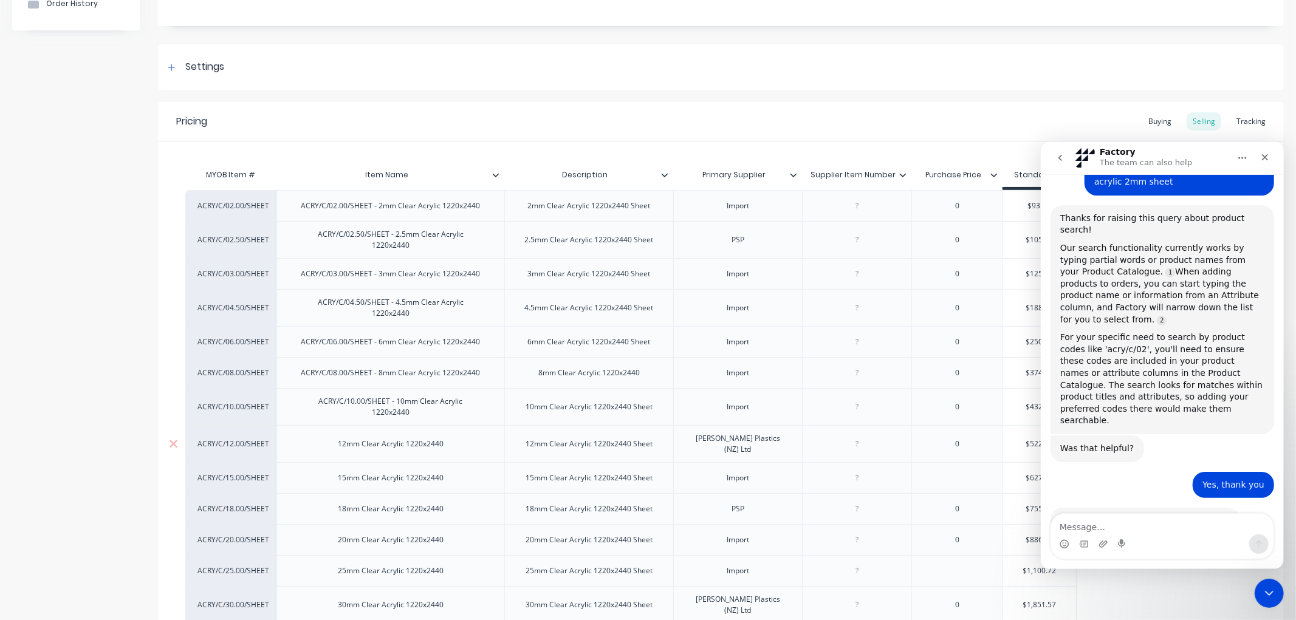
click at [332, 436] on div "12mm Clear Acrylic 1220x2440" at bounding box center [390, 444] width 125 height 16
type textarea "x"
paste div
click at [332, 437] on div "ACRY/C/02.00/SHEET - 12mm Clear Acrylic 1220x2440" at bounding box center [390, 444] width 200 height 27
click at [335, 470] on div "15mm Clear Acrylic 1220x2440" at bounding box center [390, 478] width 125 height 16
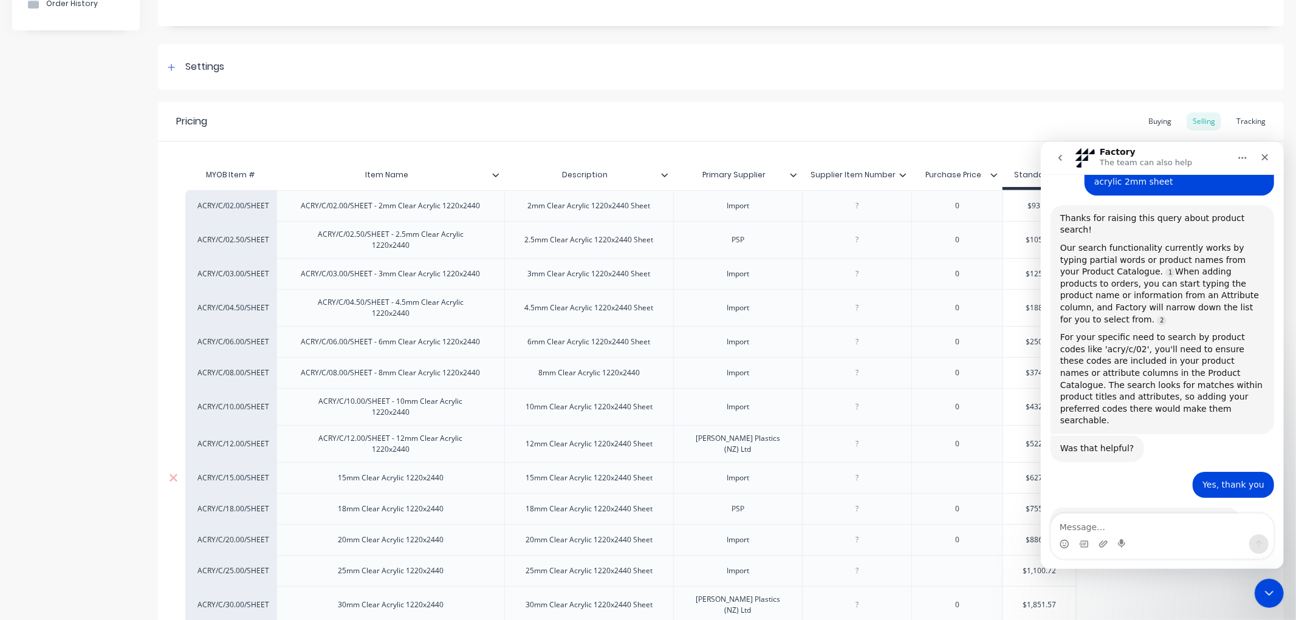
type textarea "x"
paste div
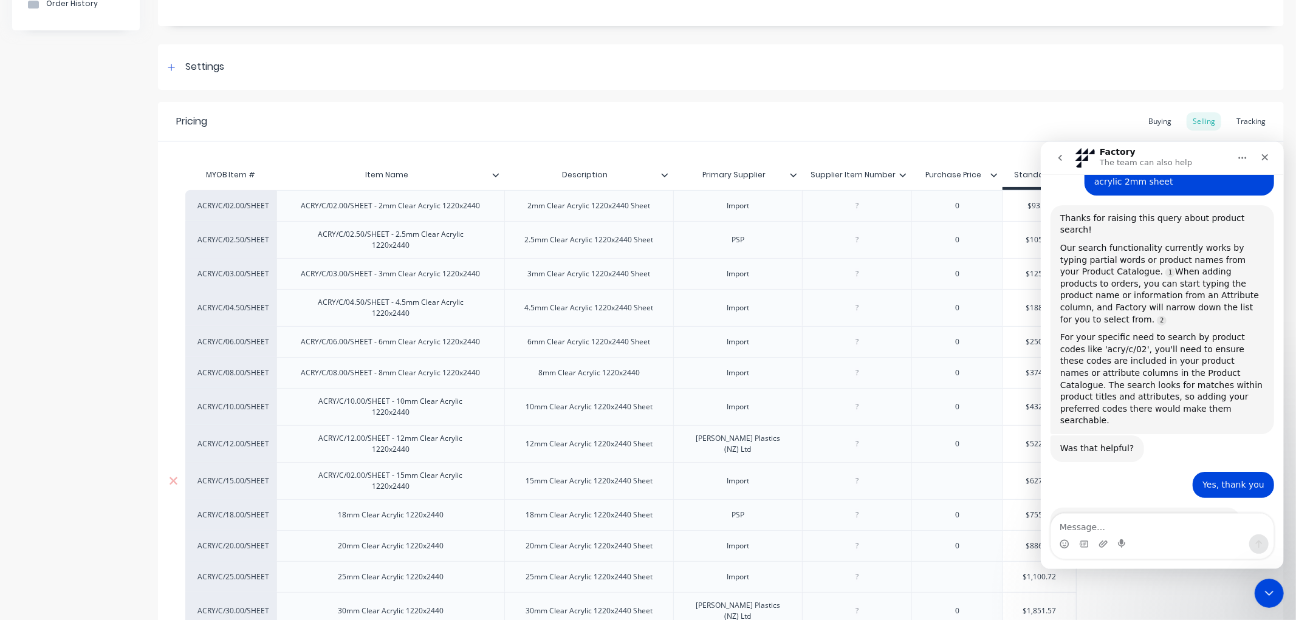
click at [334, 468] on div "ACRY/C/02.00/SHEET - 15mm Clear Acrylic 1220x2440" at bounding box center [390, 481] width 200 height 27
click at [333, 507] on div "18mm Clear Acrylic 1220x2440" at bounding box center [390, 515] width 125 height 16
type textarea "x"
paste div
click at [336, 505] on div "ACRY/C/02.00/SHEET - 18mm Clear Acrylic 1220x2440" at bounding box center [390, 518] width 200 height 27
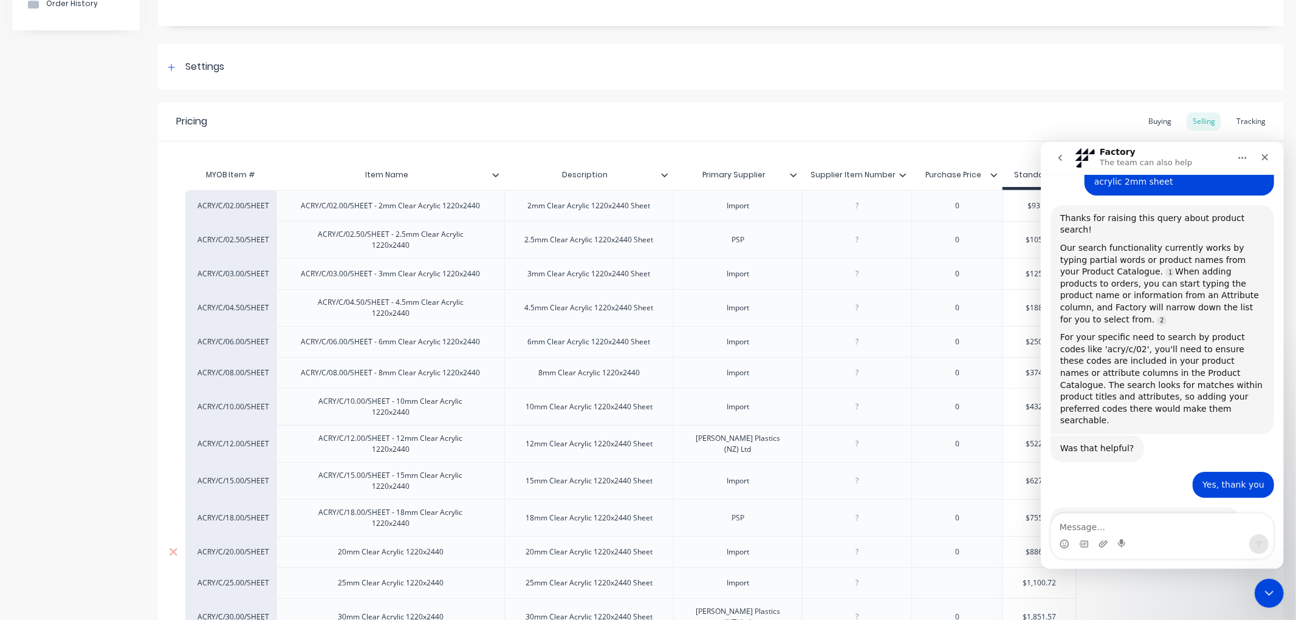
click at [337, 544] on div "20mm Clear Acrylic 1220x2440" at bounding box center [390, 552] width 125 height 16
type textarea "x"
paste div
drag, startPoint x: 337, startPoint y: 532, endPoint x: 368, endPoint y: 527, distance: 31.4
click at [337, 542] on div "ACRY/C/02.00/SHEET - 20mm Clear Acrylic 1220x2440" at bounding box center [390, 555] width 200 height 27
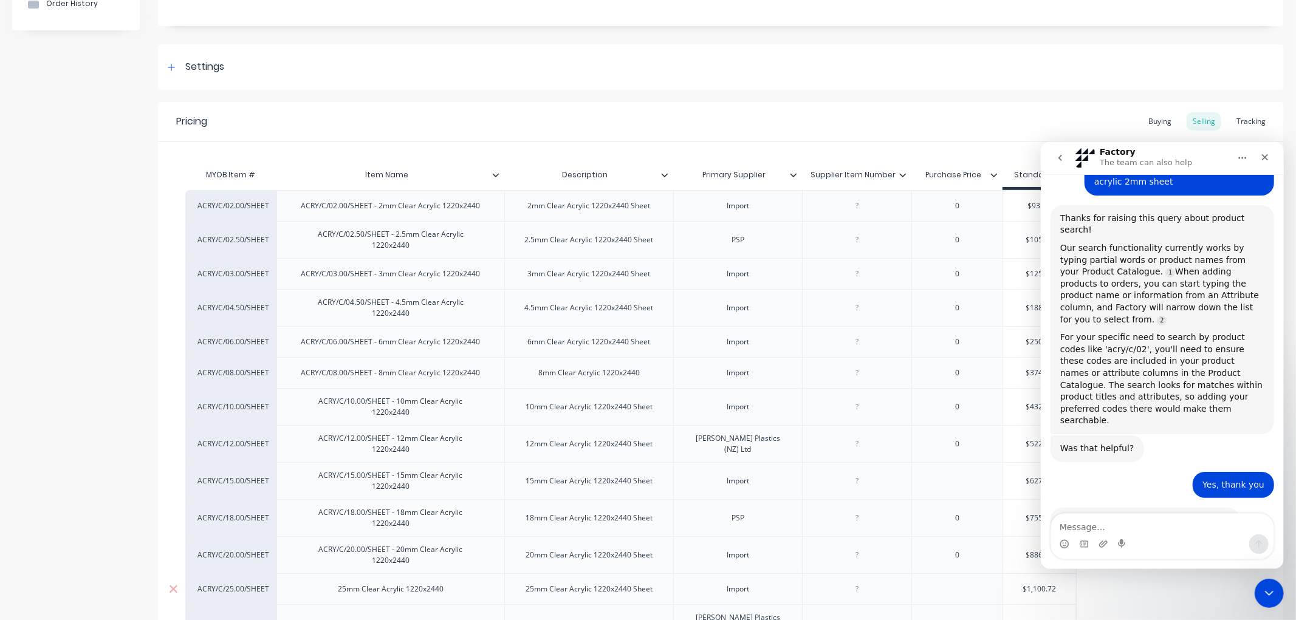
click at [338, 581] on div "25mm Clear Acrylic 1220x2440" at bounding box center [390, 589] width 125 height 16
type textarea "x"
paste div
drag, startPoint x: 333, startPoint y: 561, endPoint x: 357, endPoint y: 560, distance: 24.3
click at [337, 579] on div "ACRY/C/02.00/SHEET - 25mm Clear Acrylic 1220x2440" at bounding box center [390, 592] width 200 height 27
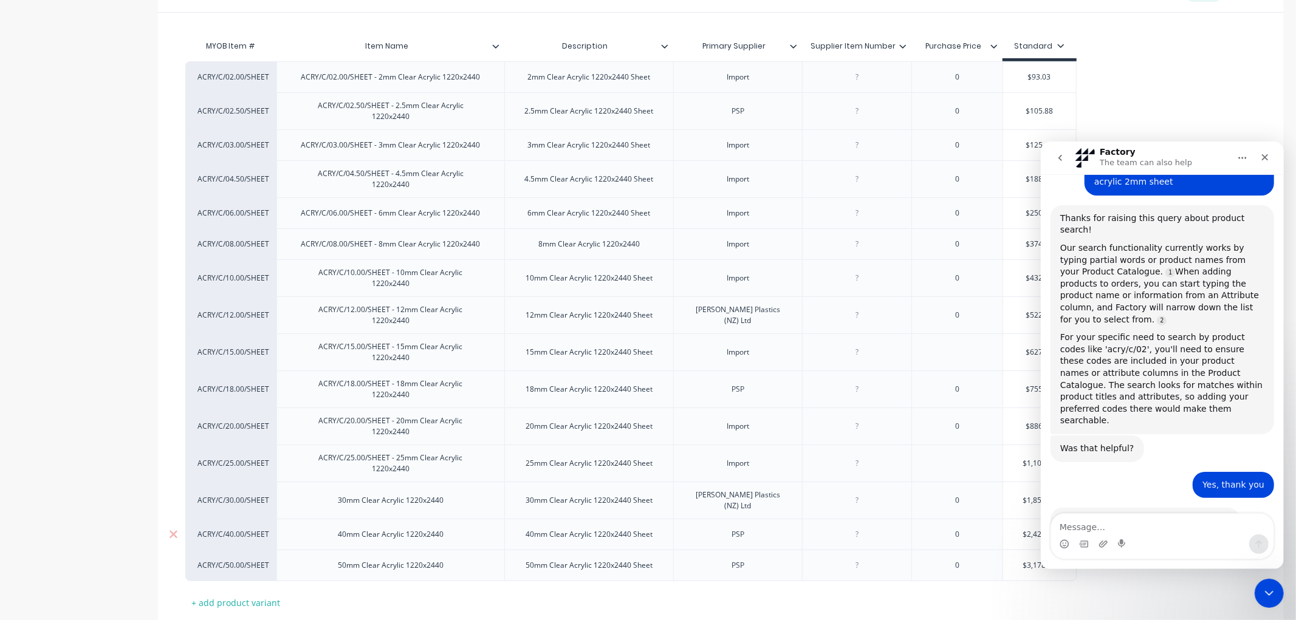
scroll to position [270, 0]
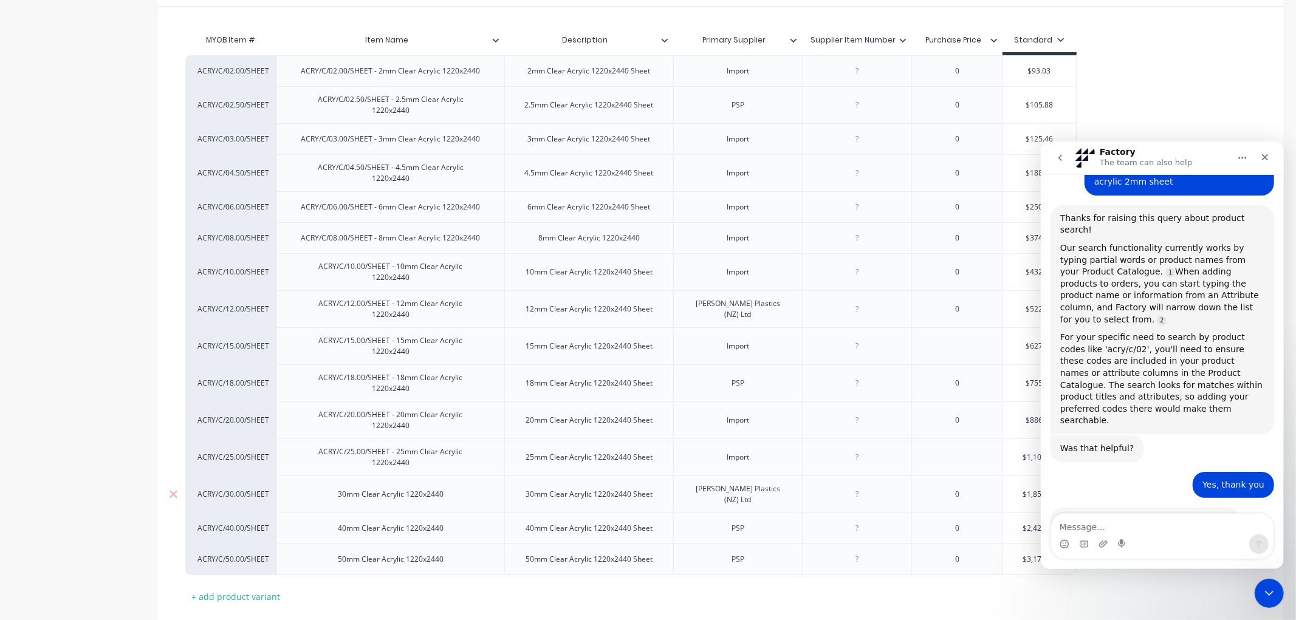
click at [335, 487] on div "30mm Clear Acrylic 1220x2440" at bounding box center [390, 495] width 125 height 16
type textarea "x"
paste div
click at [332, 481] on div "ACRY/C/02.00/SHEET - 30mm Clear Acrylic 1220x2440" at bounding box center [390, 494] width 200 height 27
click at [332, 521] on div "40mm Clear Acrylic 1220x2440" at bounding box center [390, 529] width 125 height 16
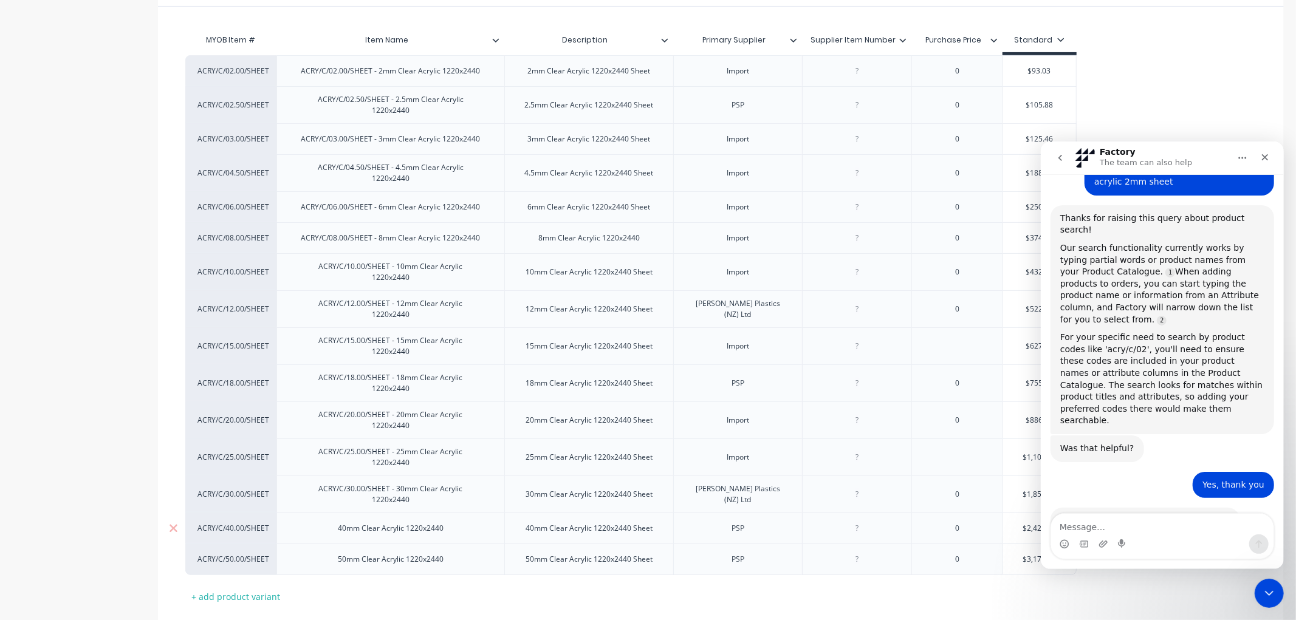
type textarea "x"
paste div
click at [336, 518] on div "ACRY/C/02.00/SHEET - 40mm Clear Acrylic 1220x2440" at bounding box center [390, 531] width 200 height 27
click at [335, 558] on div "50mm Clear Acrylic 1220x2440" at bounding box center [390, 566] width 125 height 16
type textarea "x"
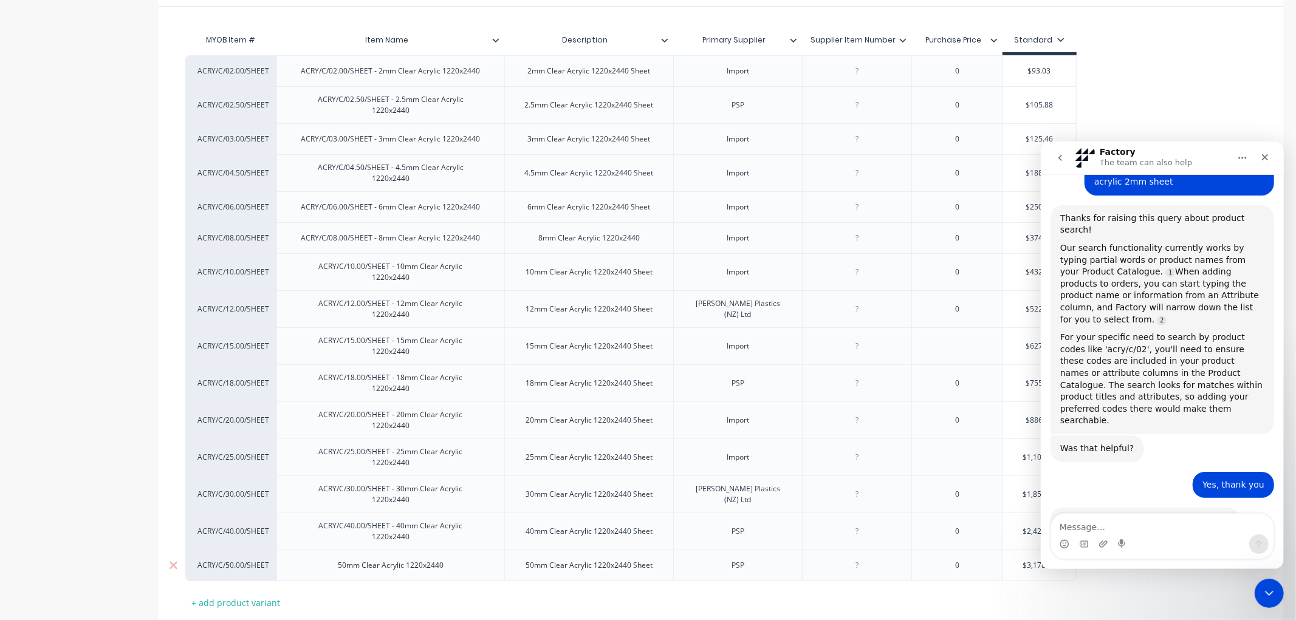
paste div
click at [331, 555] on div "ACRY/C/02.00/SHEET - 50mm Clear Acrylic 1220x2440" at bounding box center [390, 568] width 200 height 27
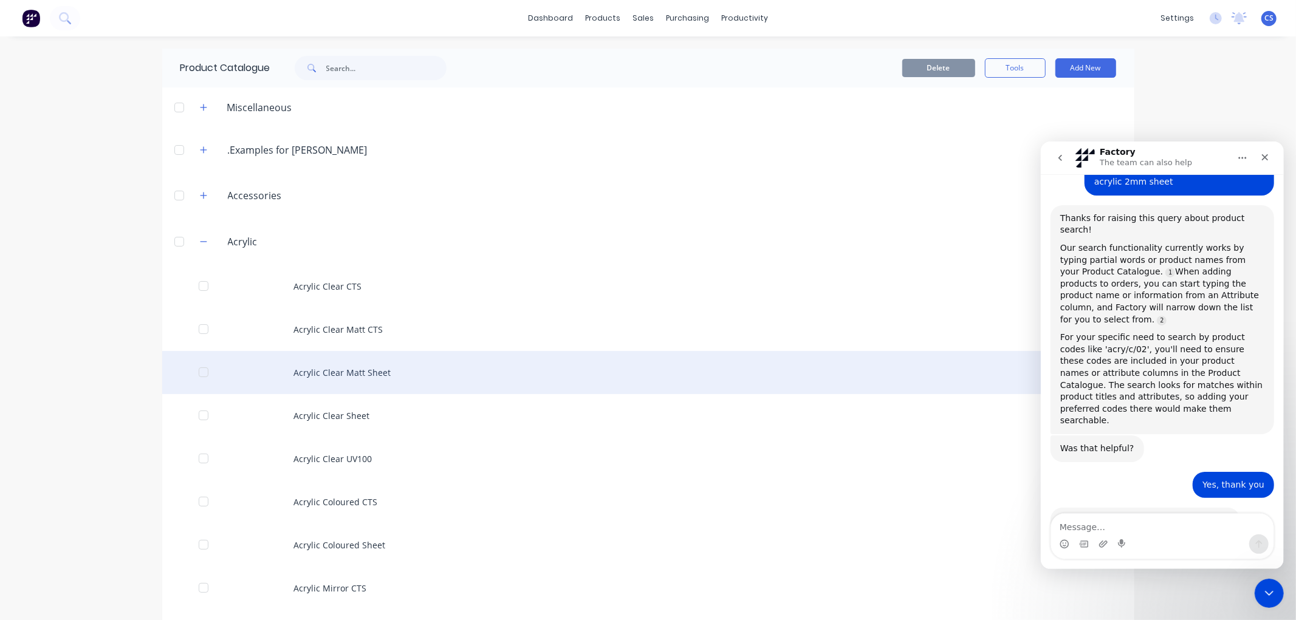
scroll to position [67, 0]
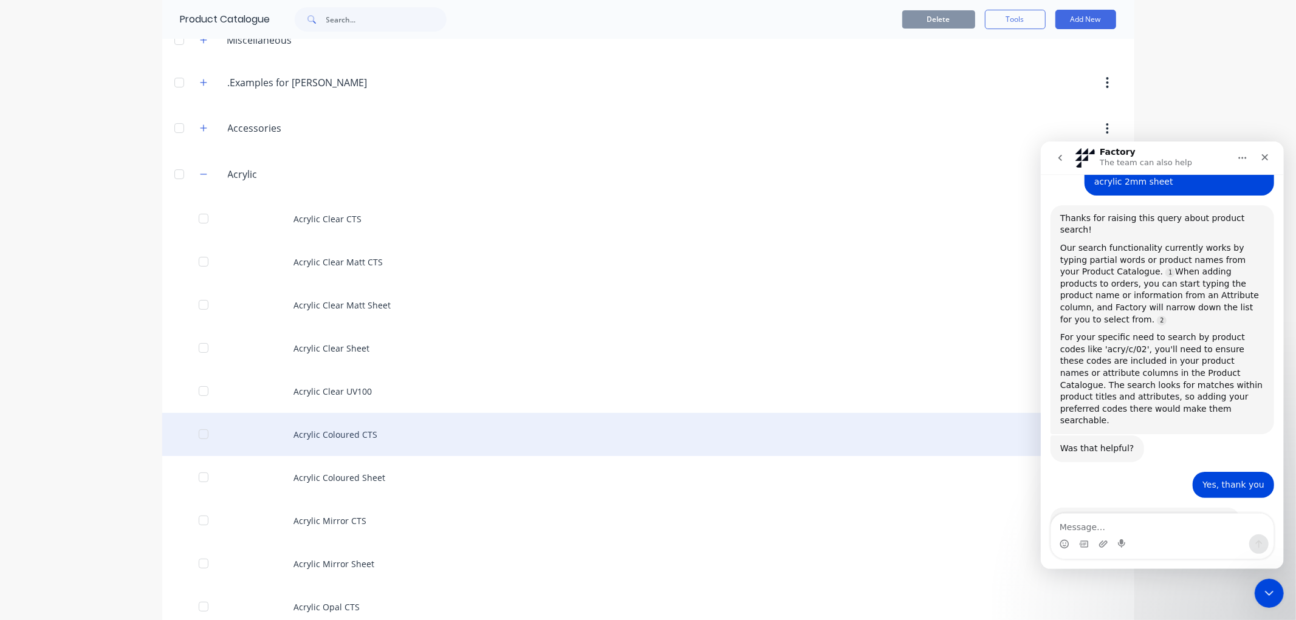
click at [334, 433] on div "Acrylic Coloured CTS" at bounding box center [648, 434] width 972 height 43
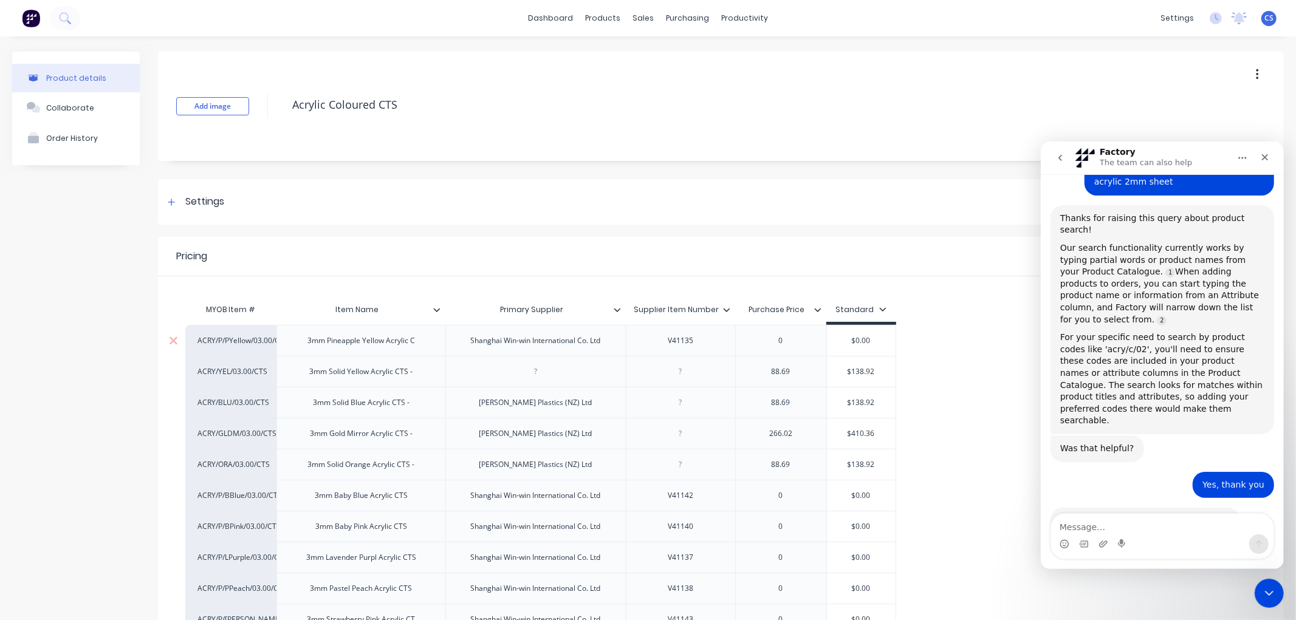
type textarea "x"
click at [652, 53] on div at bounding box center [646, 58] width 18 height 11
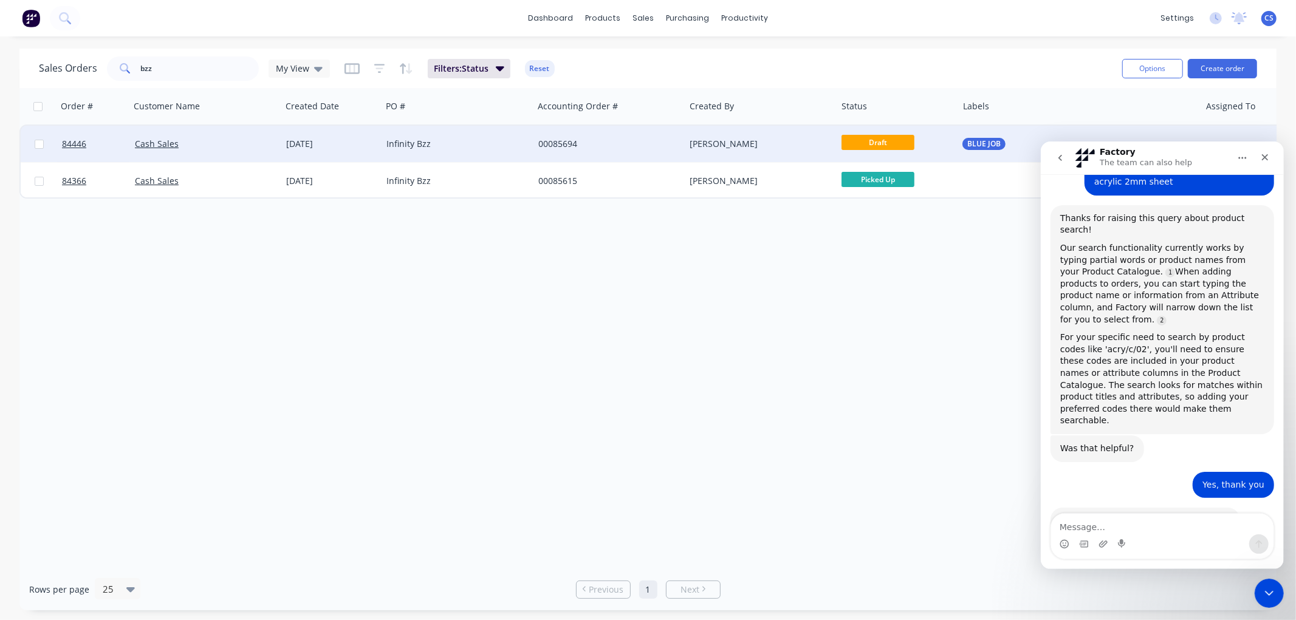
click at [517, 148] on div "Infinity Bzz" at bounding box center [453, 144] width 135 height 12
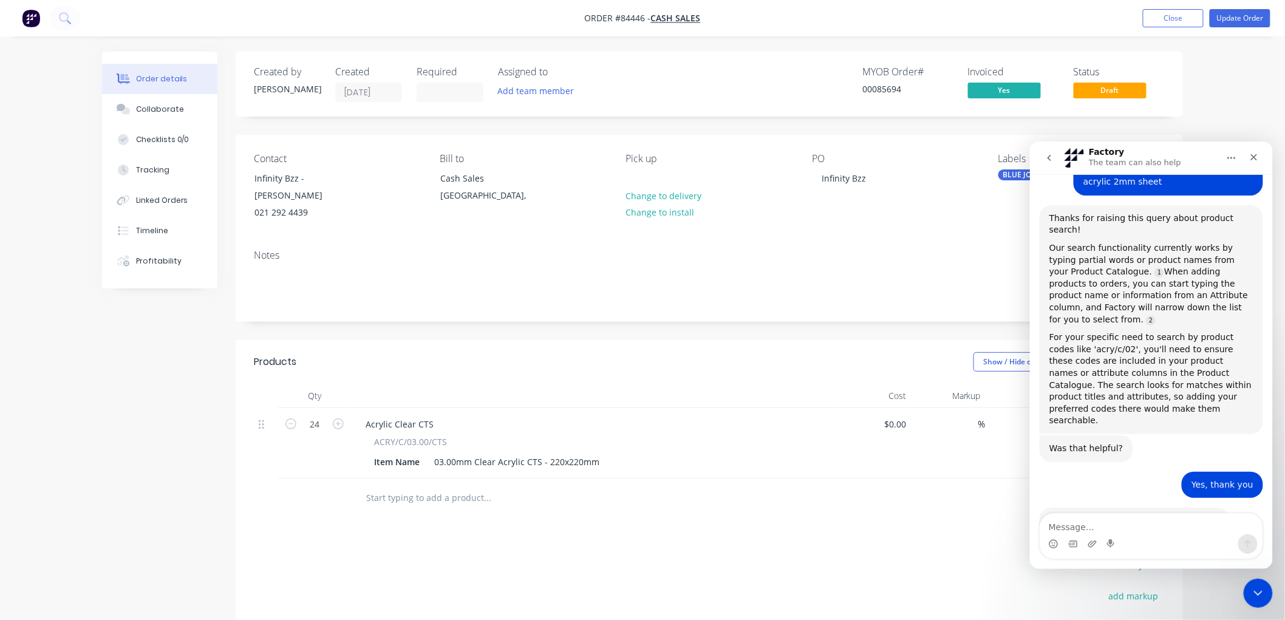
click at [454, 486] on input "text" at bounding box center [487, 498] width 243 height 24
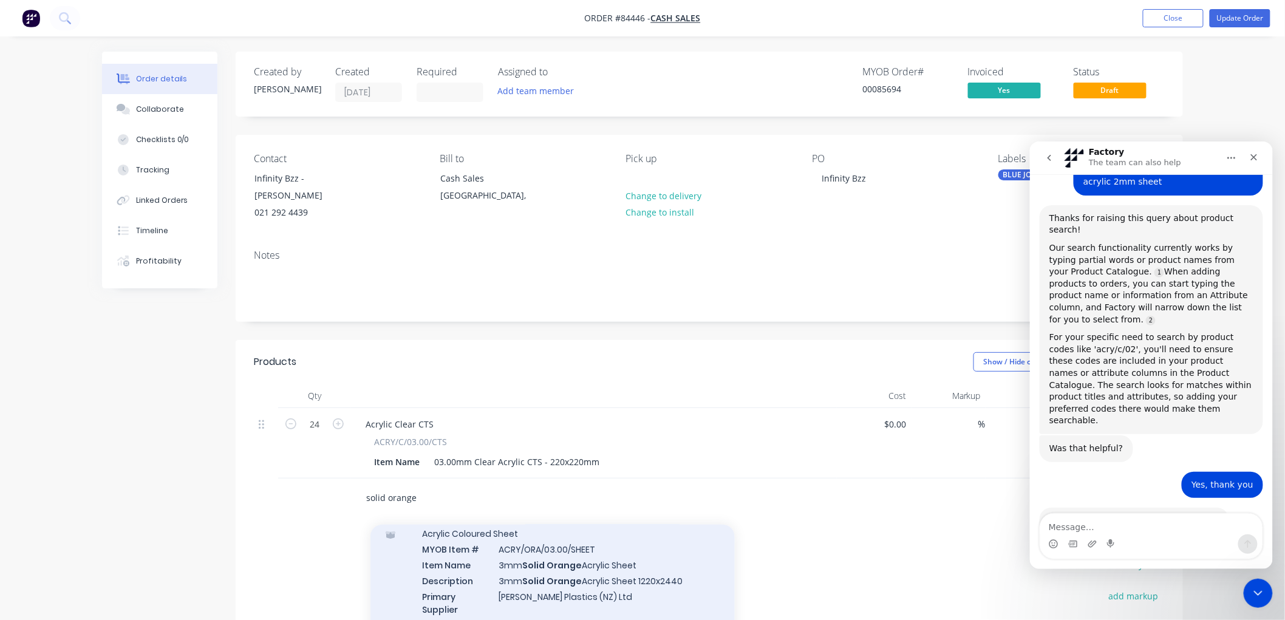
scroll to position [241, 0]
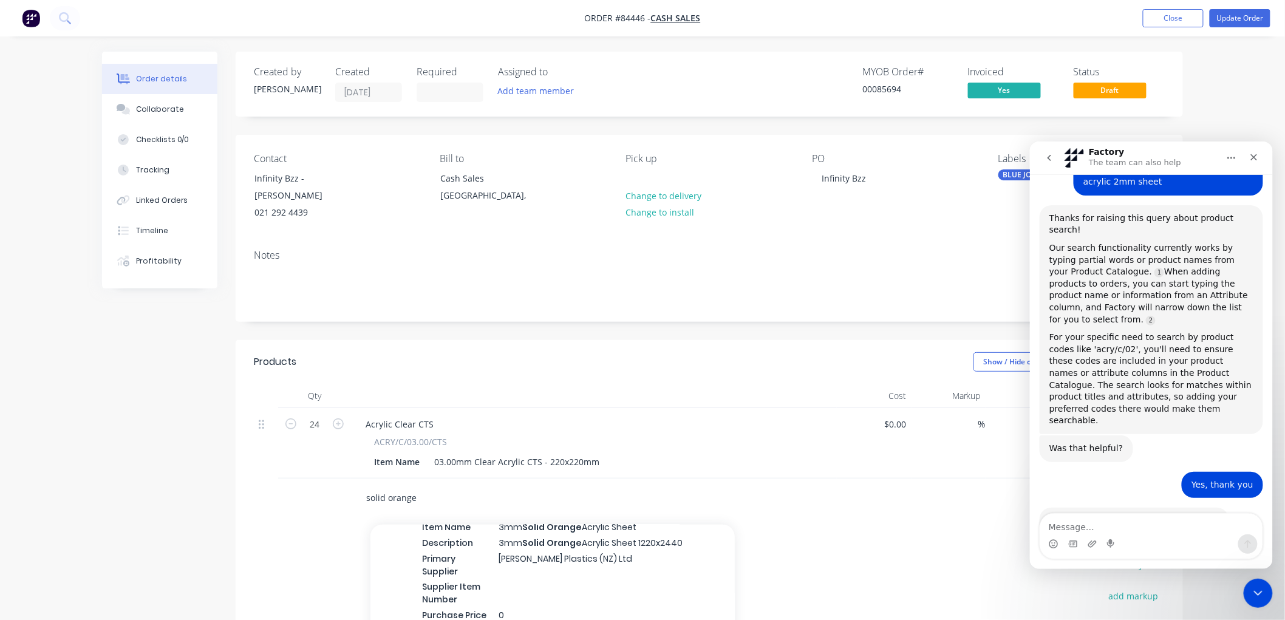
click at [547, 486] on input "solid orange" at bounding box center [487, 498] width 243 height 24
type input "solid orange"
click at [677, 453] on div "Item Name 03.00mm Clear Acrylic CTS - 220x220mm" at bounding box center [591, 462] width 445 height 18
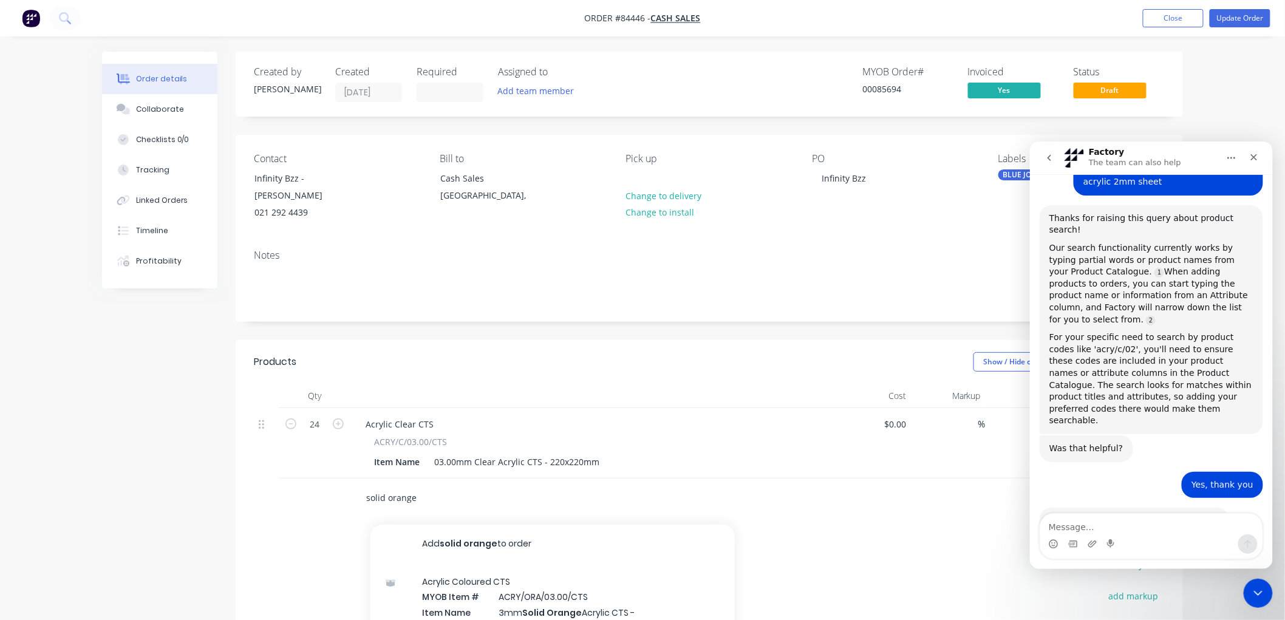
drag, startPoint x: 462, startPoint y: 490, endPoint x: 353, endPoint y: 494, distance: 109.4
click at [326, 495] on div "solid orange Add solid orange to order Acrylic Coloured CTS MYOB Item # ACRY/OR…" at bounding box center [709, 498] width 911 height 39
click at [299, 493] on div at bounding box center [314, 498] width 73 height 39
click at [1232, 15] on button "Update Order" at bounding box center [1240, 18] width 61 height 18
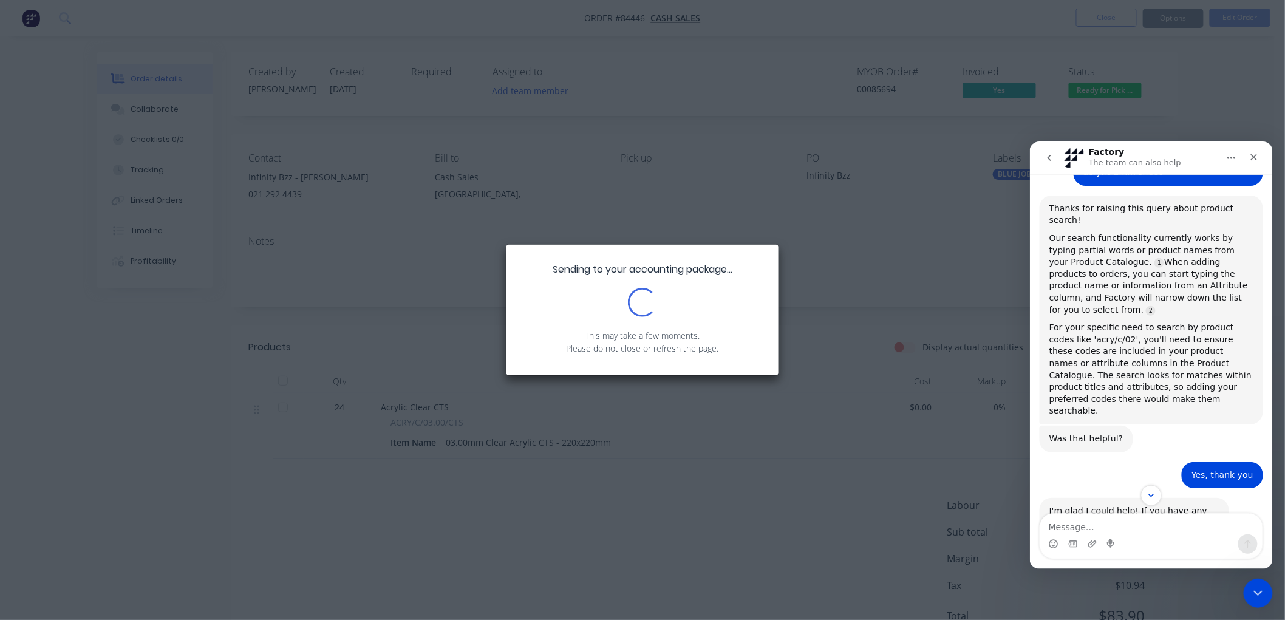
scroll to position [384, 0]
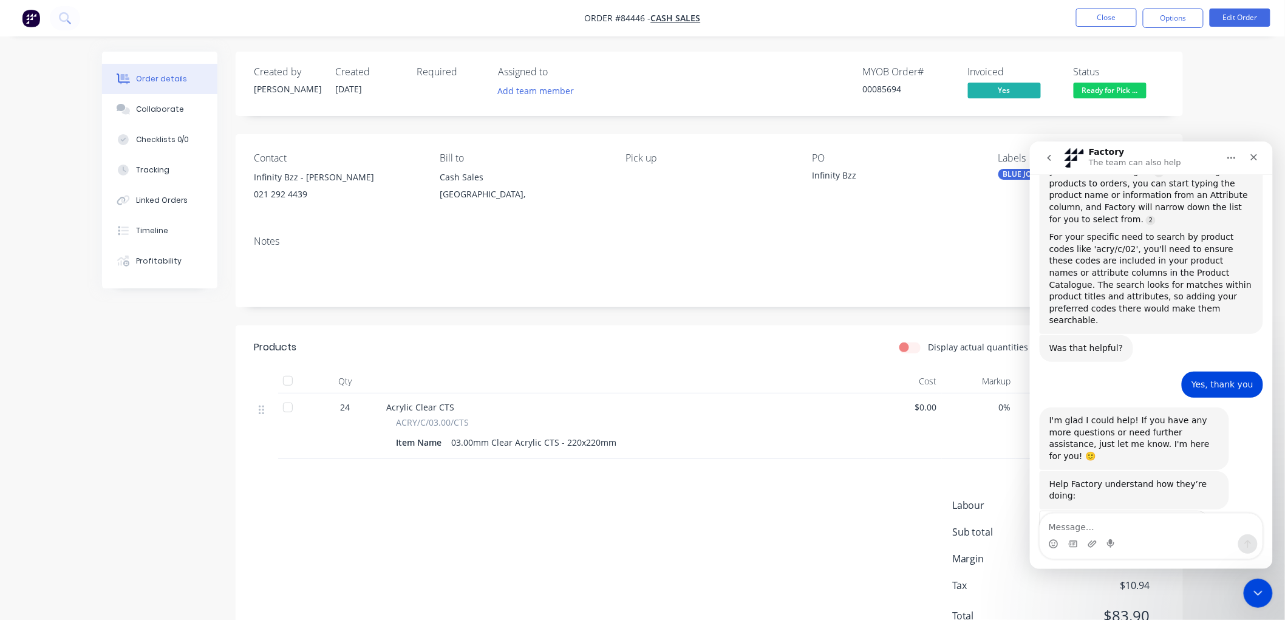
click at [1154, 544] on span "Great" at bounding box center [1153, 555] width 22 height 22
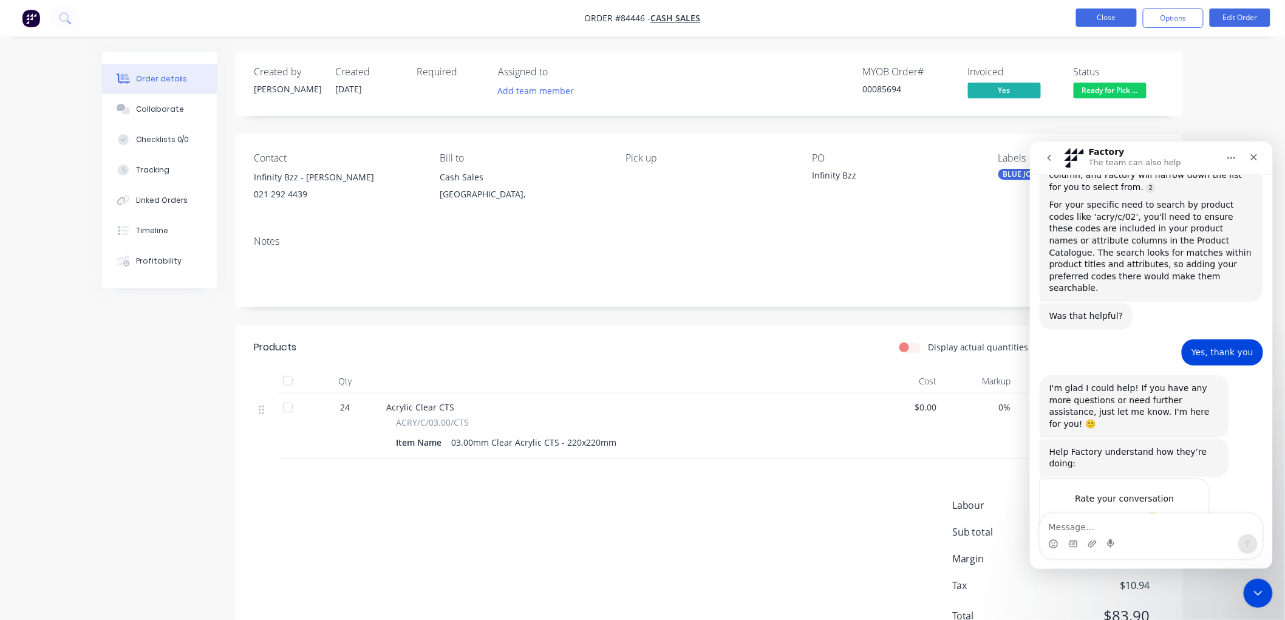
click at [1097, 23] on button "Close" at bounding box center [1106, 18] width 61 height 18
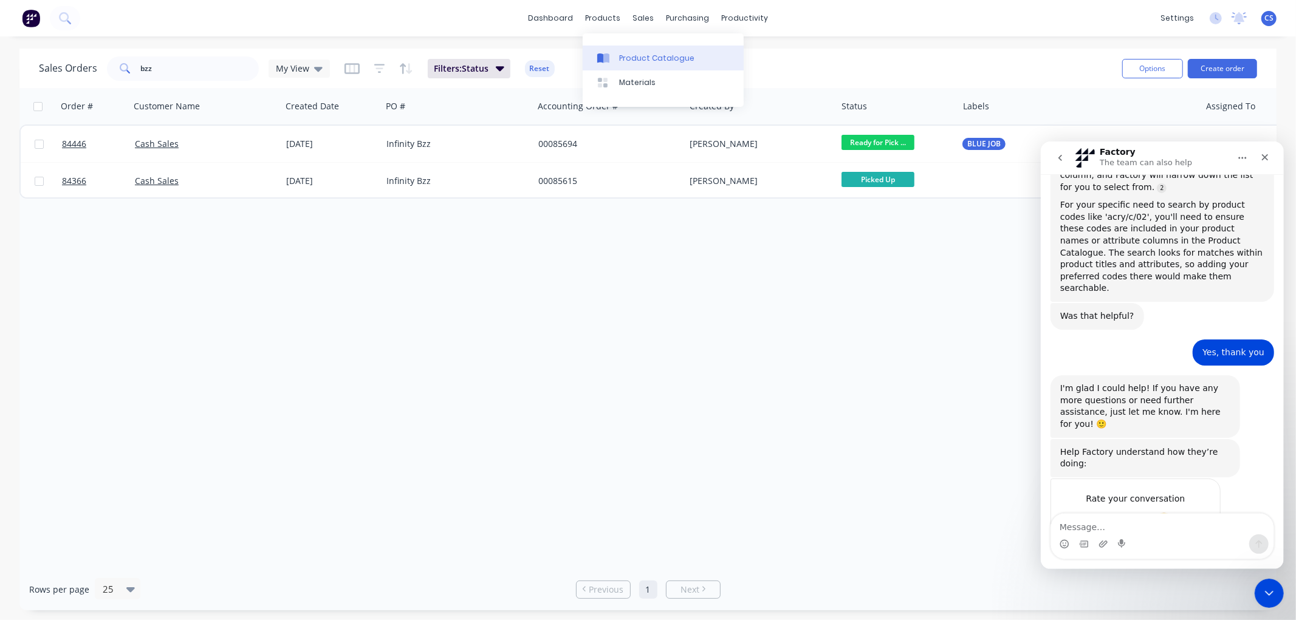
click at [638, 55] on div "Product Catalogue" at bounding box center [656, 58] width 75 height 11
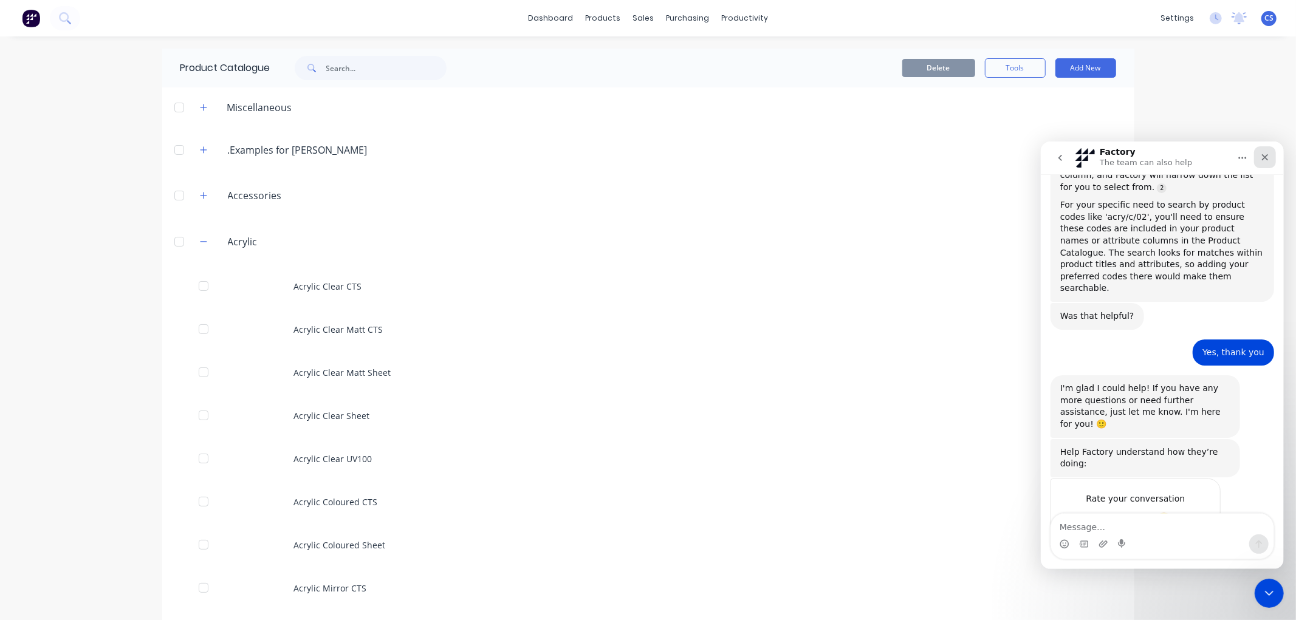
click at [1268, 159] on icon "Close" at bounding box center [1264, 157] width 10 height 10
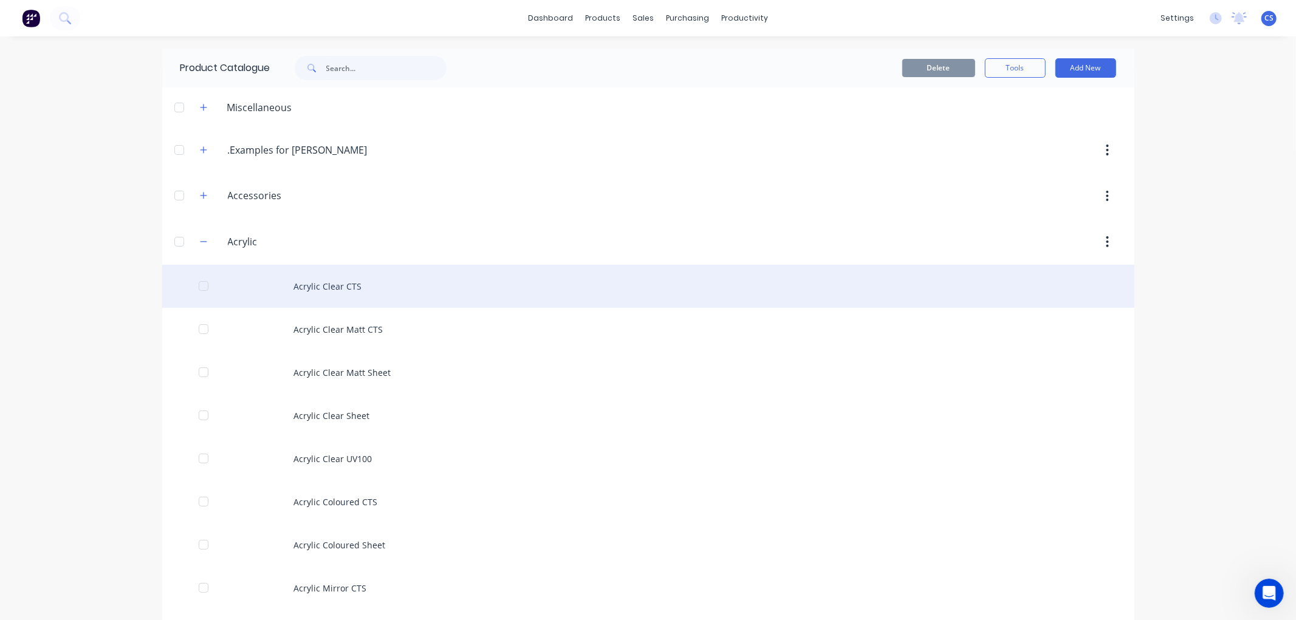
scroll to position [1, 0]
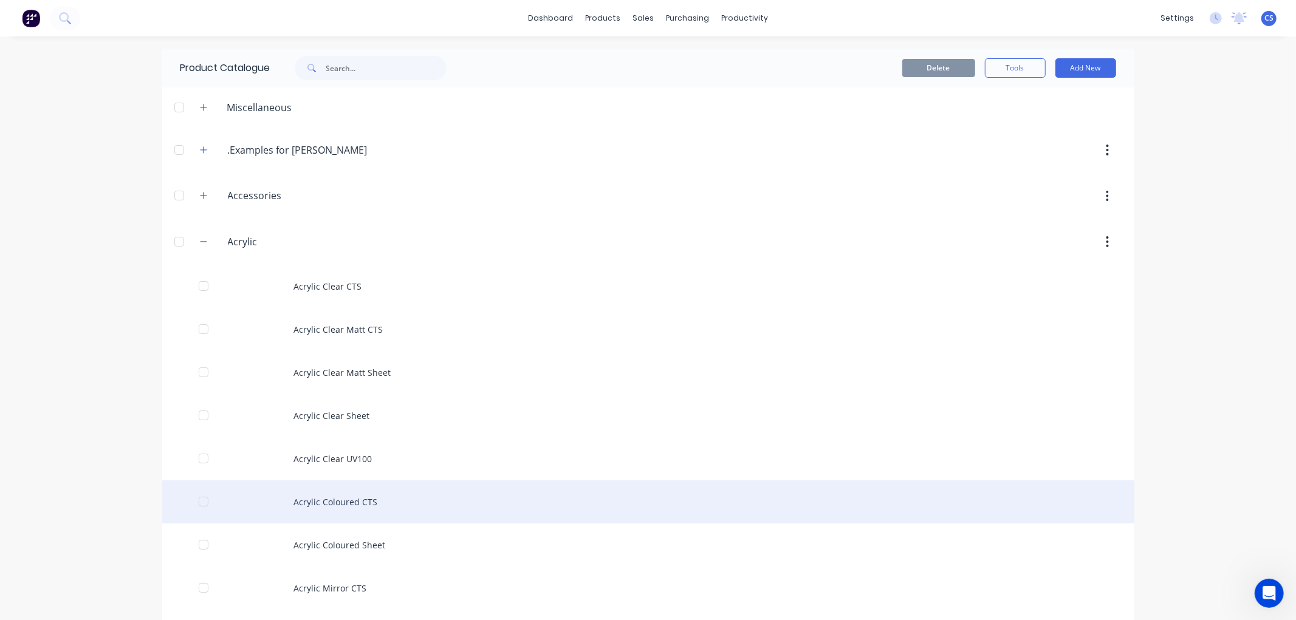
click at [359, 496] on div "Acrylic Coloured CTS" at bounding box center [648, 501] width 972 height 43
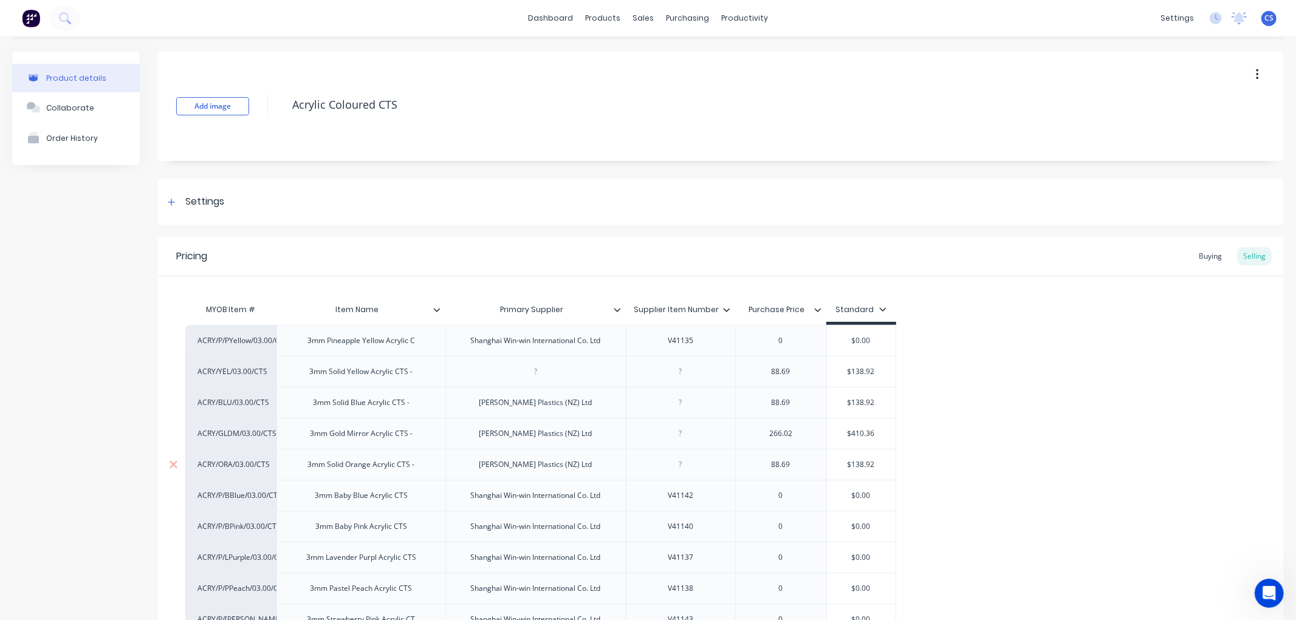
type textarea "x"
click at [377, 343] on div "3mm Pineapple Yellow Acrylic C" at bounding box center [361, 341] width 127 height 16
click at [326, 339] on div "3mm Pineapple Yellow Acrylic C" at bounding box center [361, 341] width 127 height 16
click at [329, 341] on div "3mm Pineapple Yellow Acrylic C" at bounding box center [361, 341] width 127 height 16
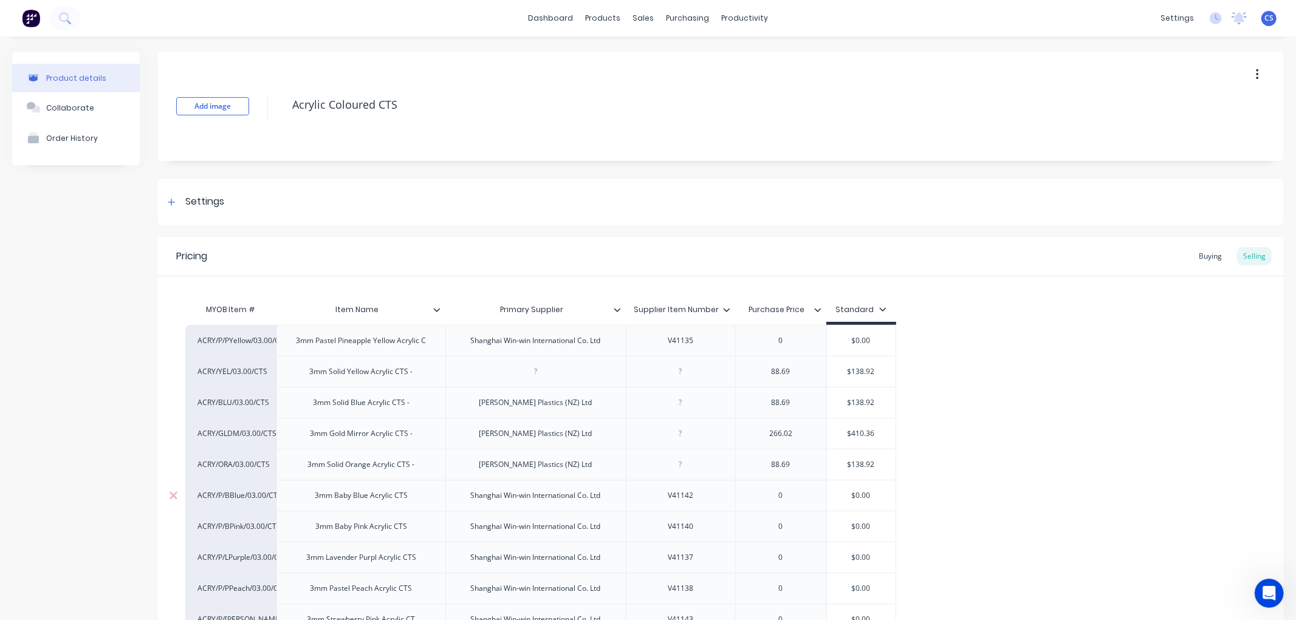
scroll to position [67, 0]
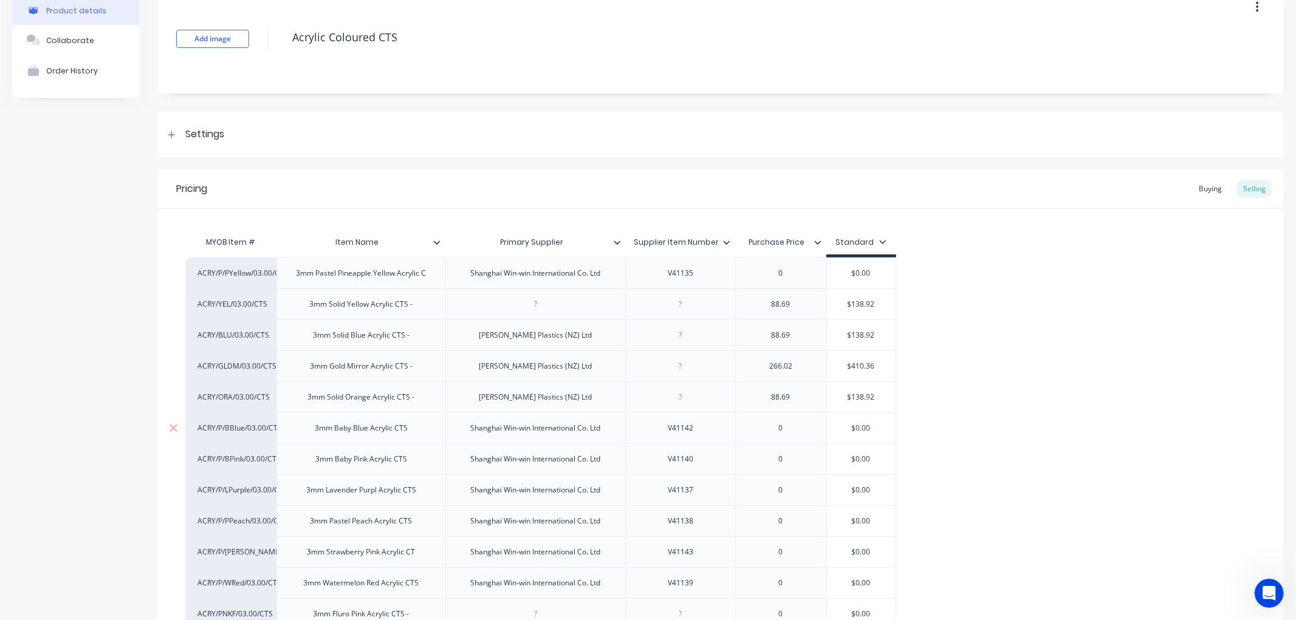
click at [336, 429] on div "3mm Baby Blue Acrylic CTS" at bounding box center [361, 428] width 112 height 16
type textarea "x"
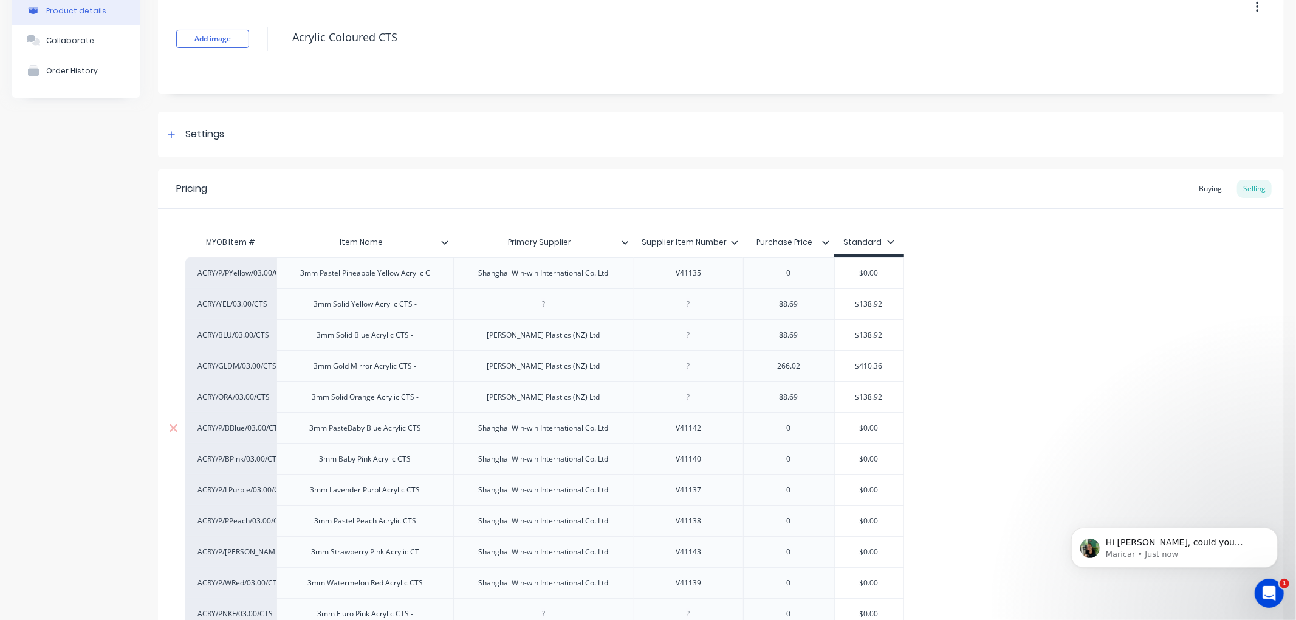
scroll to position [0, 0]
click at [341, 462] on div "3mm Baby Pink Acrylic CTS" at bounding box center [364, 459] width 111 height 16
type textarea "x"
click at [330, 491] on div "3mm Lavender Purpl Acrylic CTS" at bounding box center [364, 490] width 129 height 16
type textarea "x"
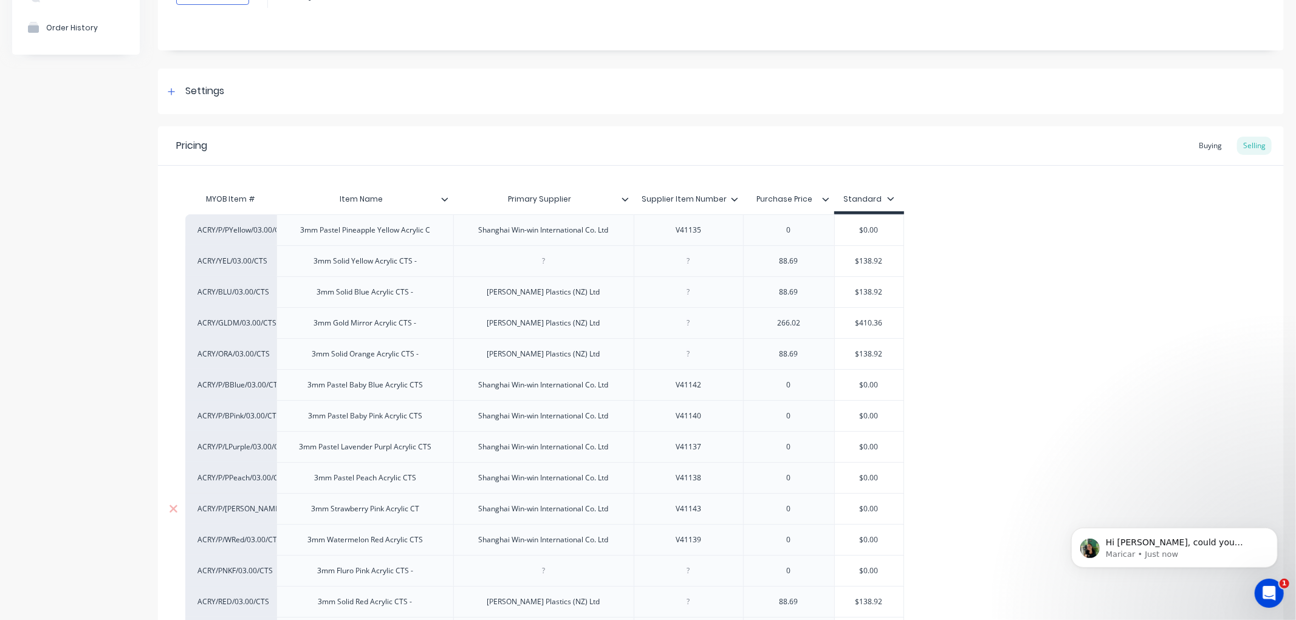
scroll to position [135, 0]
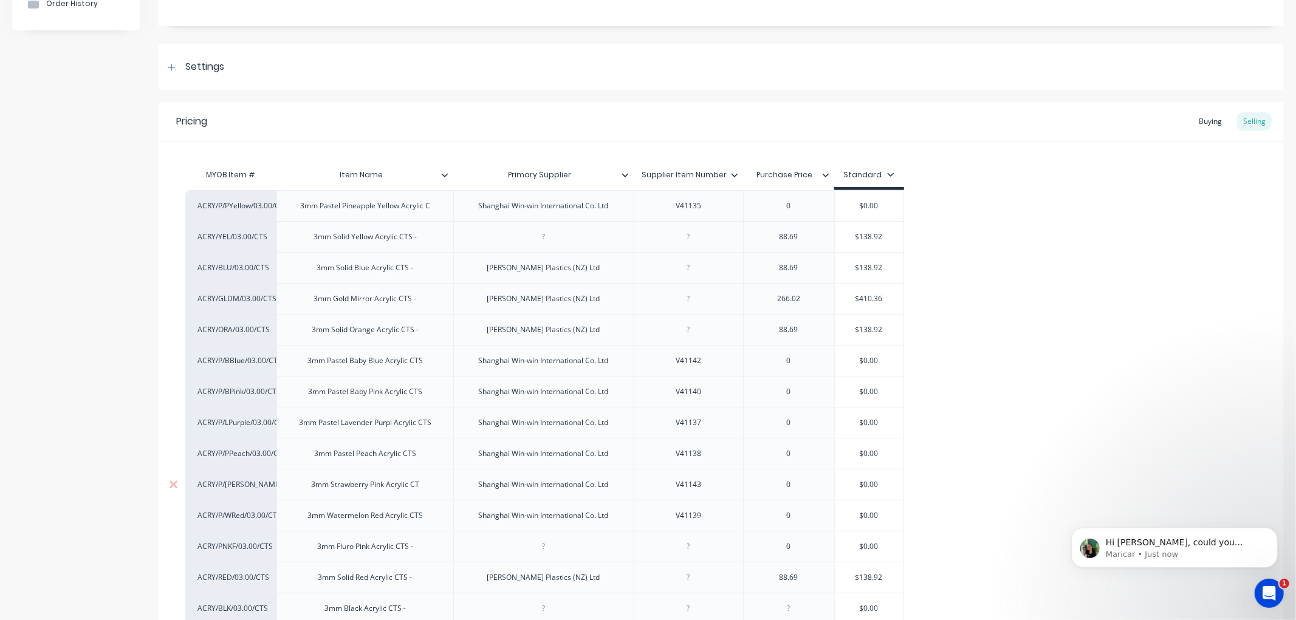
click at [330, 488] on div "3mm Strawberry Pink Acrylic CT" at bounding box center [365, 485] width 128 height 16
type textarea "x"
click at [330, 518] on div "3mm Watermelon Red Acrylic CTS" at bounding box center [365, 516] width 135 height 16
type textarea "x"
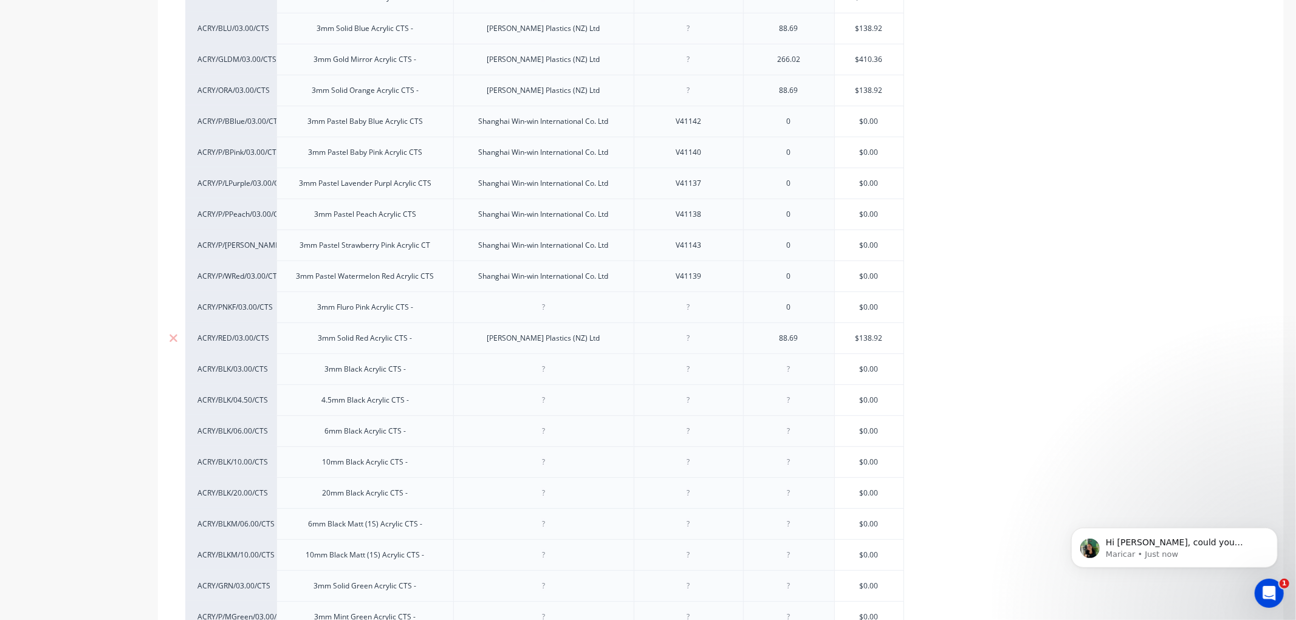
scroll to position [405, 0]
click at [326, 343] on div "3mm Black Acrylic CTS -" at bounding box center [365, 339] width 101 height 16
type textarea "x"
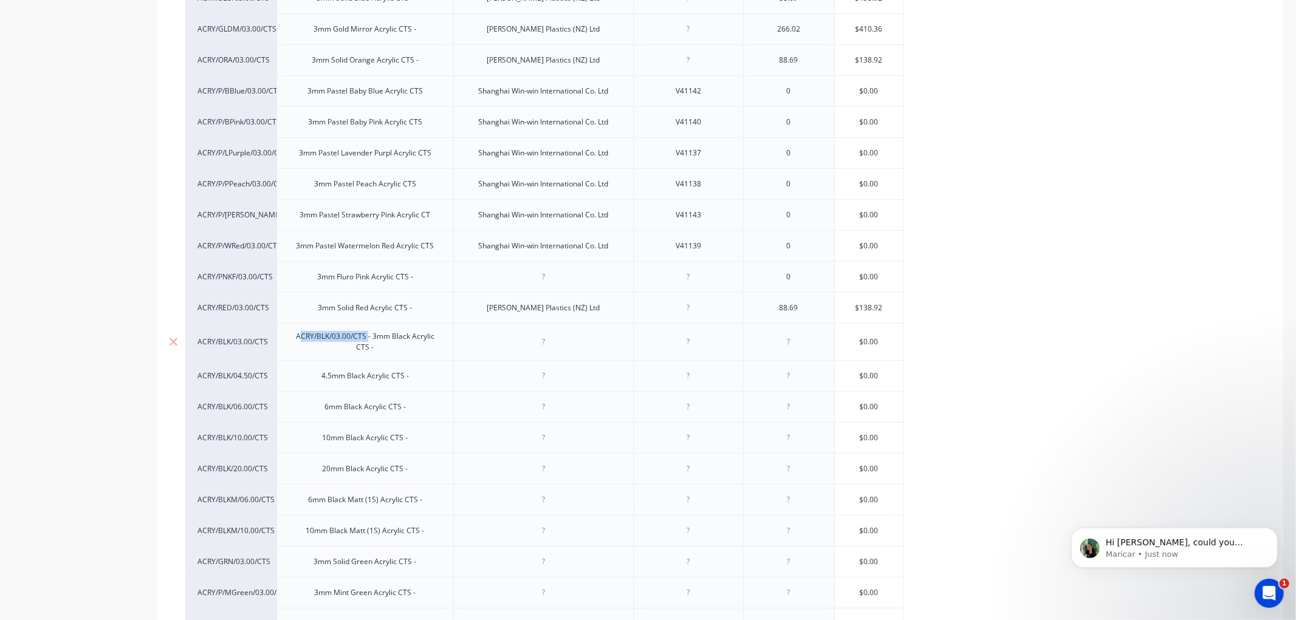
drag, startPoint x: 367, startPoint y: 339, endPoint x: 302, endPoint y: 341, distance: 65.0
click at [302, 341] on div "ACRY/BLK/03.00/CTS - 3mm Black Acrylic CTS -" at bounding box center [365, 342] width 166 height 27
drag, startPoint x: 374, startPoint y: 342, endPoint x: 298, endPoint y: 341, distance: 75.9
click at [298, 341] on div "ACRY/BLK/03.00/CTS - 3mm Black Acrylic CTS -" at bounding box center [365, 342] width 166 height 27
copy div "ACRY/BLK/03.00/CTS -"
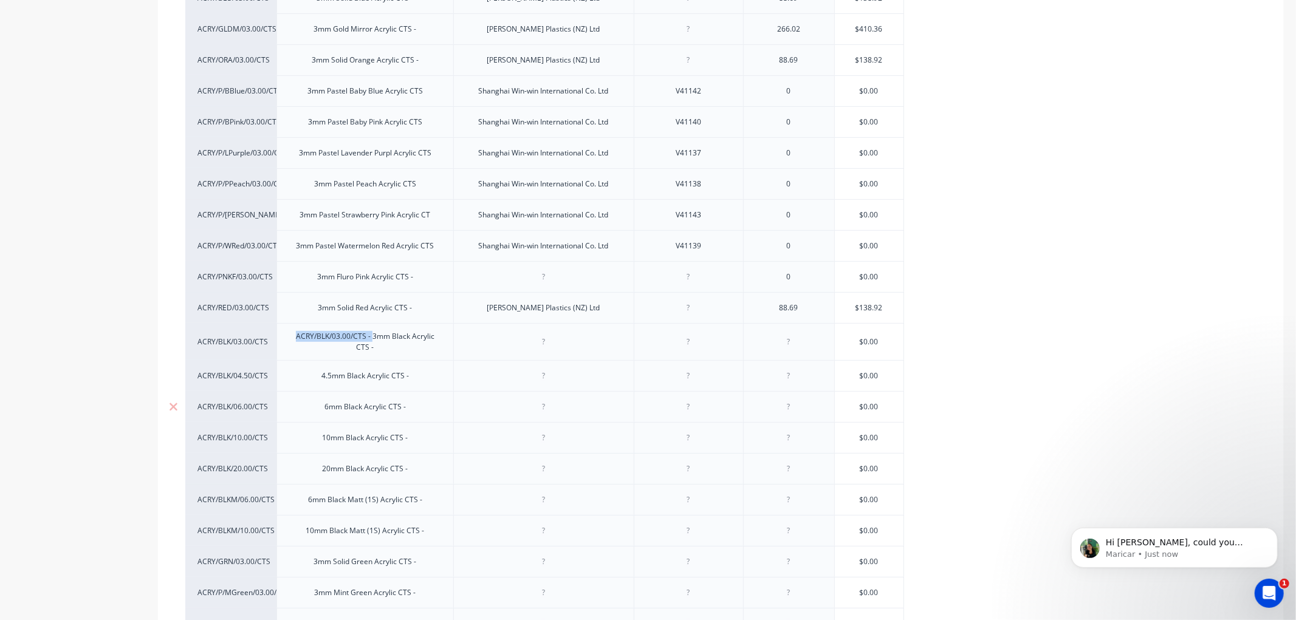
click at [323, 381] on div "4.5mm Black Acrylic CTS -" at bounding box center [364, 375] width 177 height 31
type textarea "x"
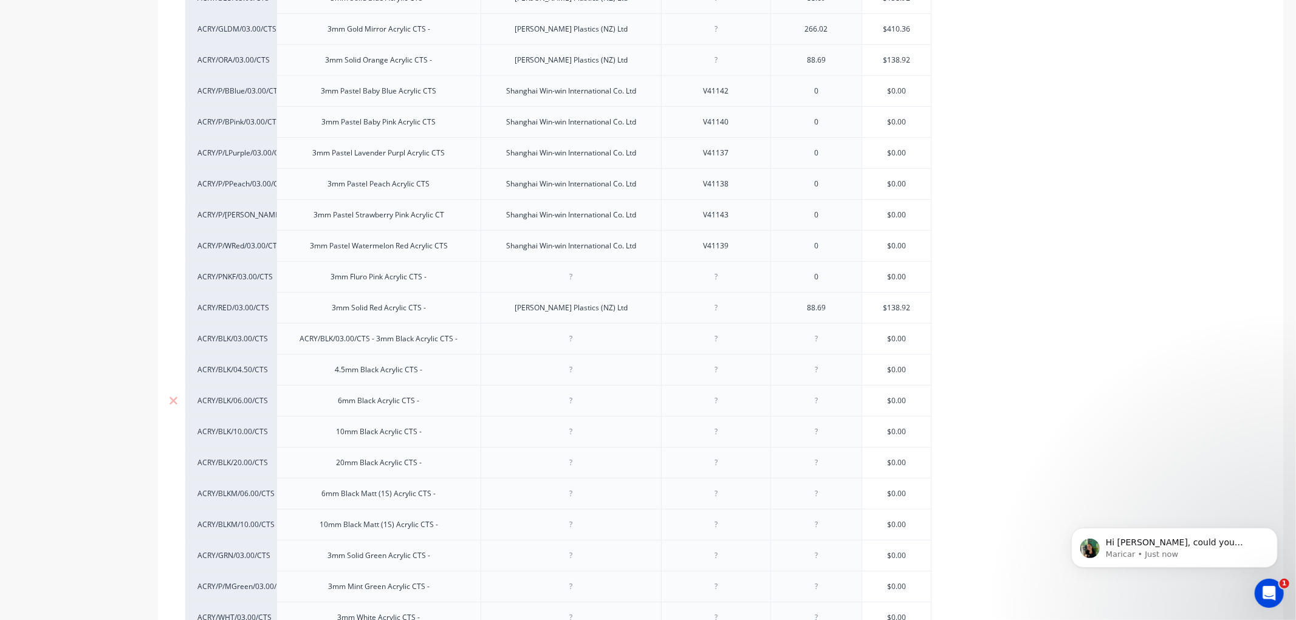
paste div
click at [343, 372] on div "ACRY/BLK/03.00/CTS - 4.5mm Black Acrylic CTS -" at bounding box center [378, 370] width 183 height 16
click at [337, 404] on div "6mm Black Acrylic CTS -" at bounding box center [379, 401] width 101 height 16
type textarea "x"
paste div
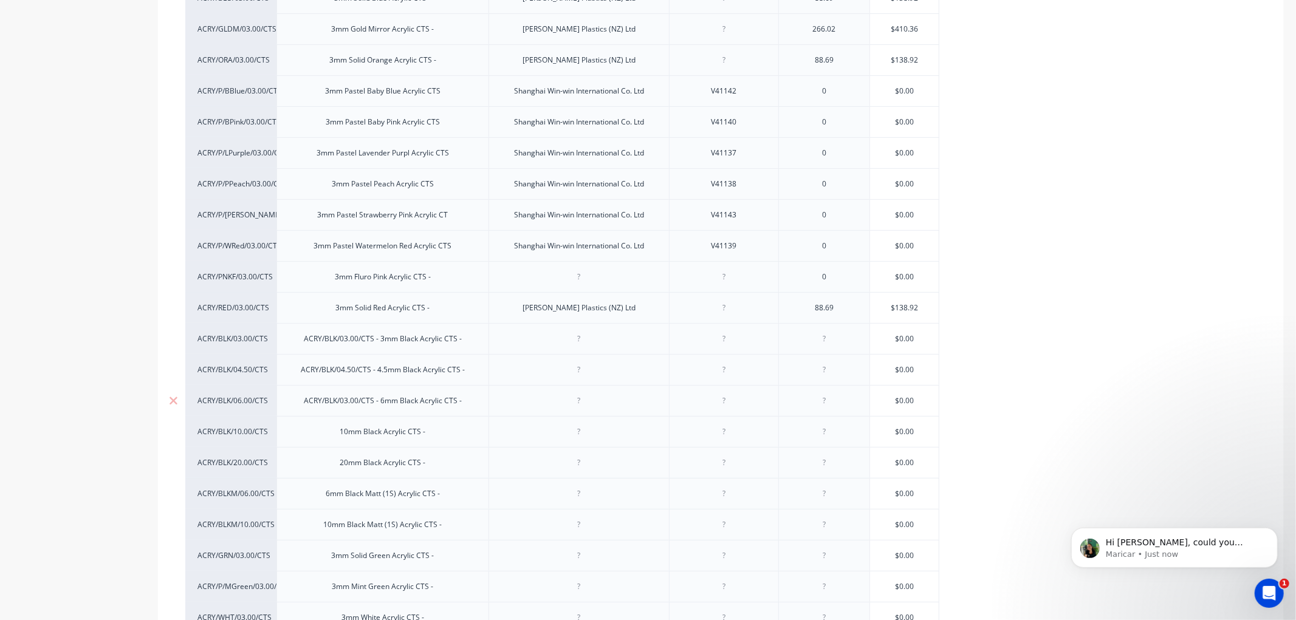
click at [344, 403] on div "ACRY/BLK/03.00/CTS - 6mm Black Acrylic CTS -" at bounding box center [382, 401] width 177 height 16
click at [336, 434] on div "10mm Black Acrylic CTS -" at bounding box center [382, 432] width 105 height 16
type textarea "x"
paste div
click at [343, 434] on div "ACRY/BLK/03.00/CTS - 10mm Black Acrylic CTS -" at bounding box center [383, 432] width 182 height 16
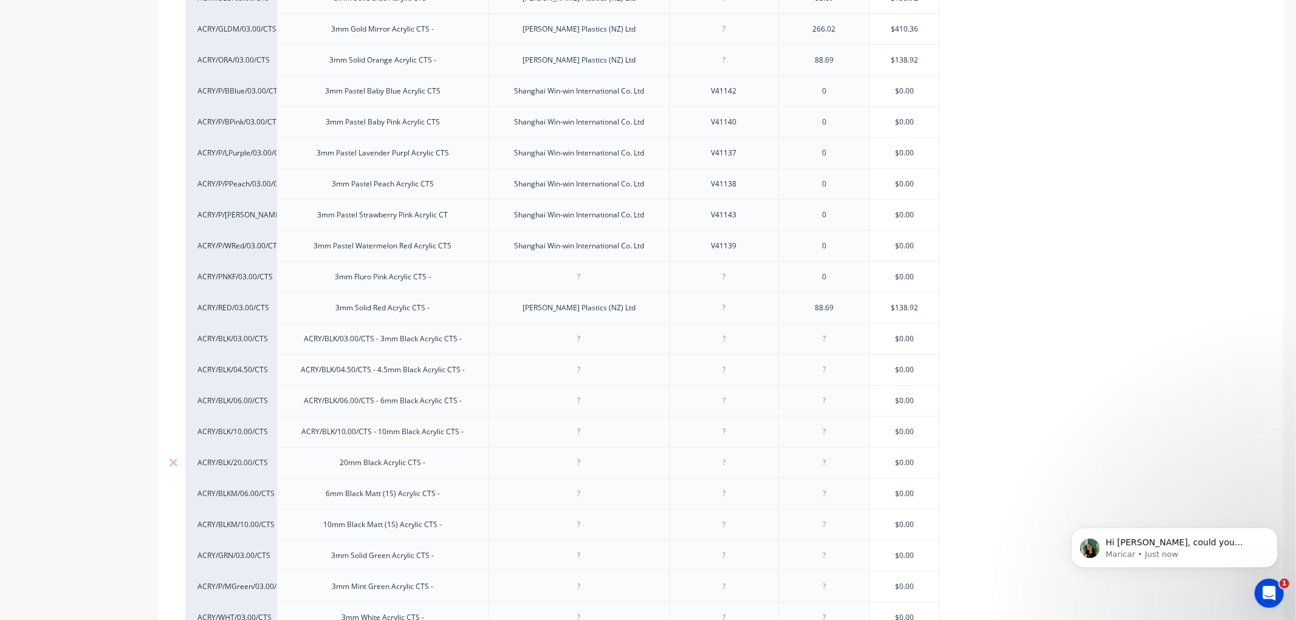
click at [338, 466] on div "20mm Black Acrylic CTS -" at bounding box center [382, 463] width 105 height 16
type textarea "x"
paste div
click at [344, 465] on div "ACRY/BLK/03.00/CTS - 20mm Black Acrylic CTS -" at bounding box center [383, 463] width 182 height 16
click at [321, 499] on div "6mm Black Matt (1S) Acrylic CTS -" at bounding box center [383, 494] width 134 height 16
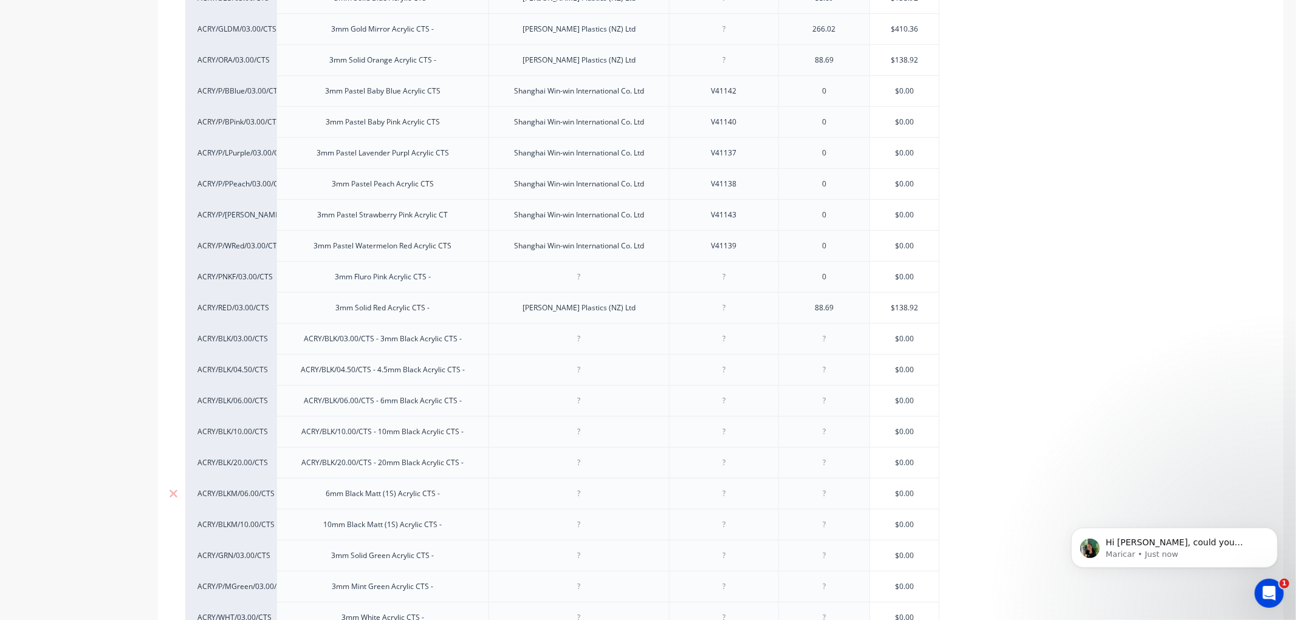
type textarea "x"
paste div
click at [332, 493] on div "ACRY/BLK/03.00/CTS - 6mm Black Matt (1S) Acrylic CTS -" at bounding box center [382, 496] width 200 height 27
click at [346, 494] on div "ACRY/BLKM/03.00/CTS - 6mm Black Matt (1S) Acrylic CTS -" at bounding box center [382, 496] width 200 height 27
drag, startPoint x: 380, startPoint y: 496, endPoint x: 315, endPoint y: 494, distance: 65.0
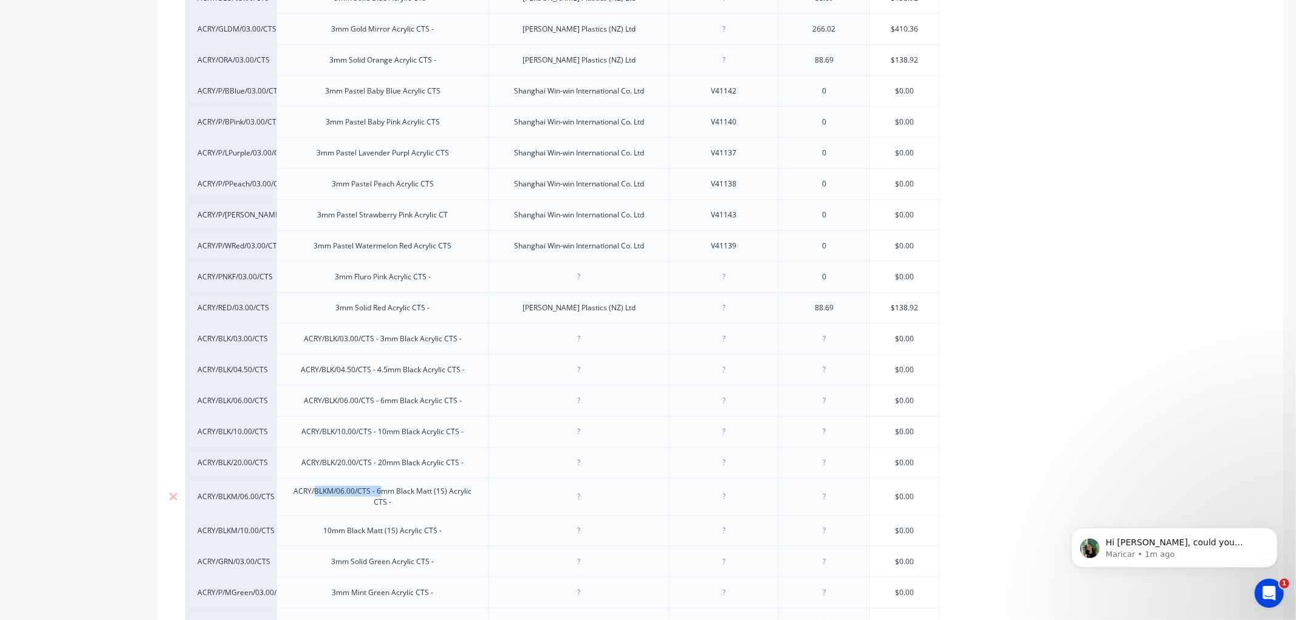
click at [315, 494] on div "ACRY/BLKM/06.00/CTS - 6mm Black Matt (1S) Acrylic CTS -" at bounding box center [382, 496] width 200 height 27
click at [397, 496] on div "ACRY/BLKM/06.00/CTS - 6mm Black Matt (1S) Acrylic CTS -" at bounding box center [382, 496] width 200 height 27
drag, startPoint x: 378, startPoint y: 493, endPoint x: 296, endPoint y: 496, distance: 82.1
click at [296, 496] on div "ACRY/BLKM/06.00/CTS - 6mm Black Matt (1S) Acrylic CTS -" at bounding box center [382, 496] width 200 height 27
copy div "ACRY/BLKM/06.00/CTS -"
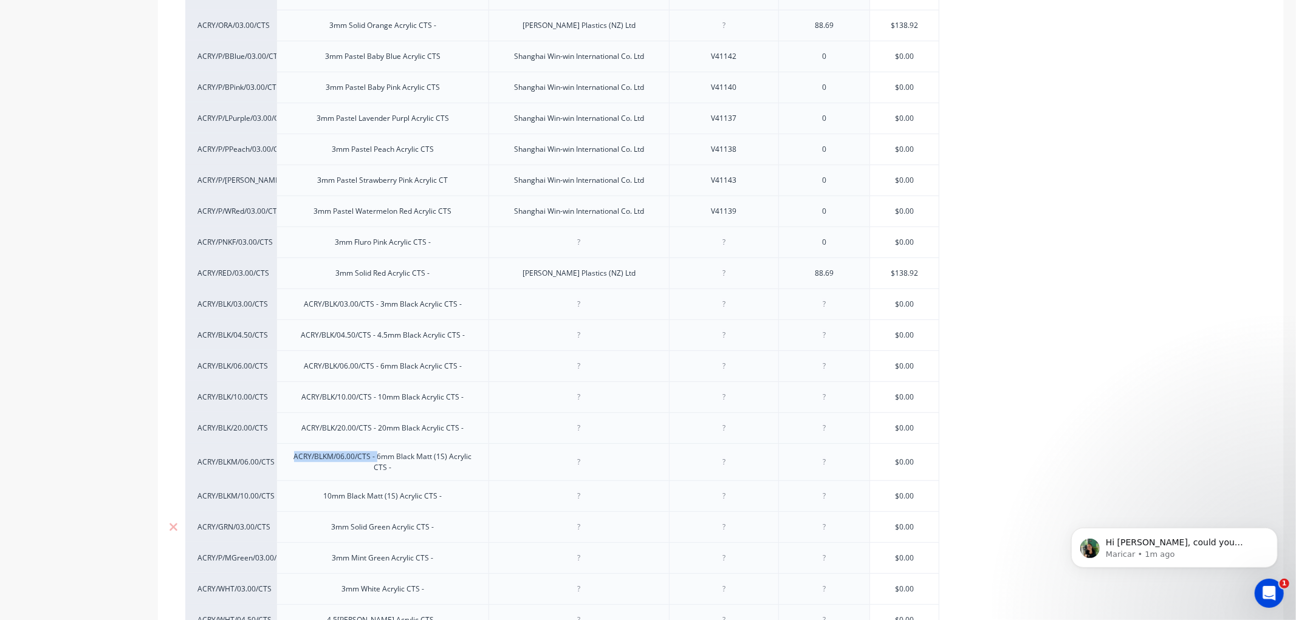
scroll to position [472, 0]
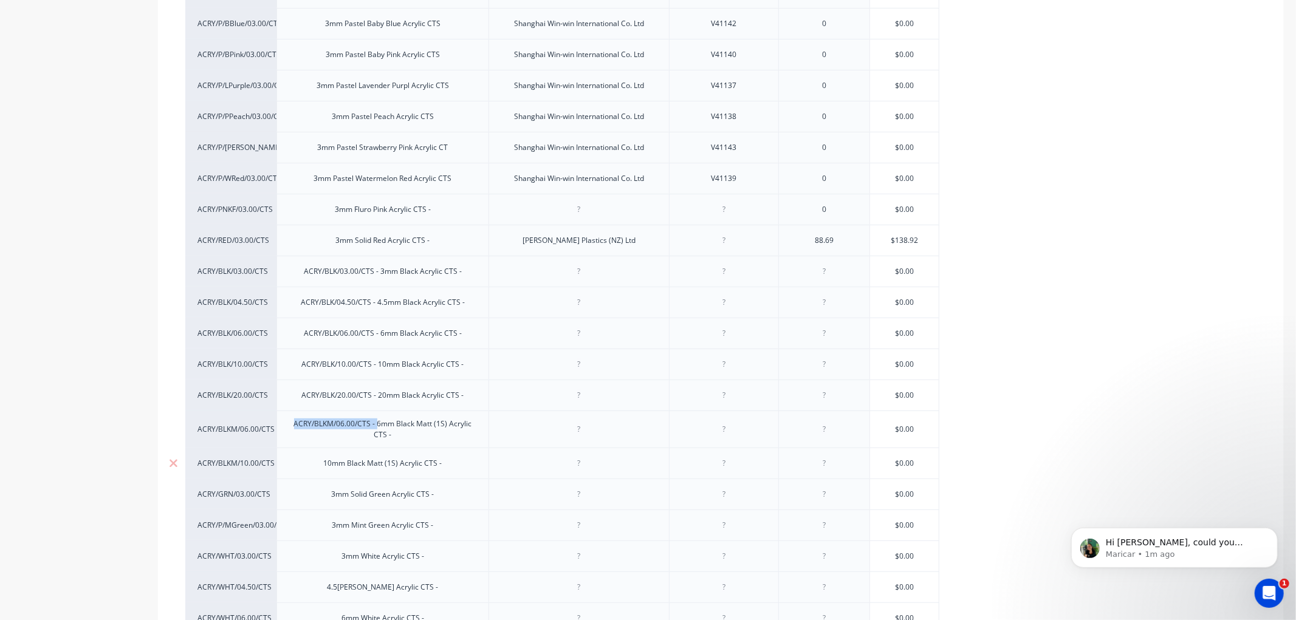
drag, startPoint x: 322, startPoint y: 465, endPoint x: 378, endPoint y: 475, distance: 57.3
click at [322, 465] on div "10mm Black Matt (1S) Acrylic CTS -" at bounding box center [383, 464] width 138 height 16
type textarea "x"
paste div
drag, startPoint x: 318, startPoint y: 466, endPoint x: 324, endPoint y: 469, distance: 7.1
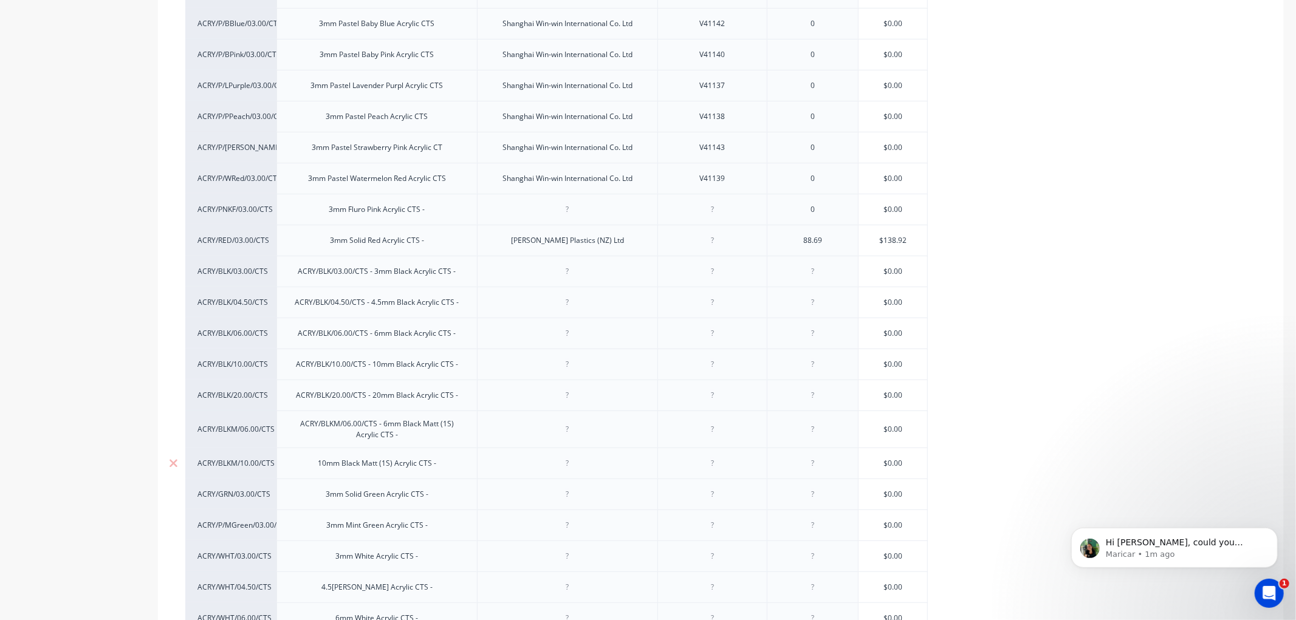
click at [317, 466] on div "10mm Black Matt (1S) Acrylic CTS -" at bounding box center [377, 464] width 138 height 16
click at [347, 463] on div "ACRY/BLKM/06.00/CTS - 10mm Black Matt (1S) Acrylic CTS -" at bounding box center [377, 466] width 190 height 27
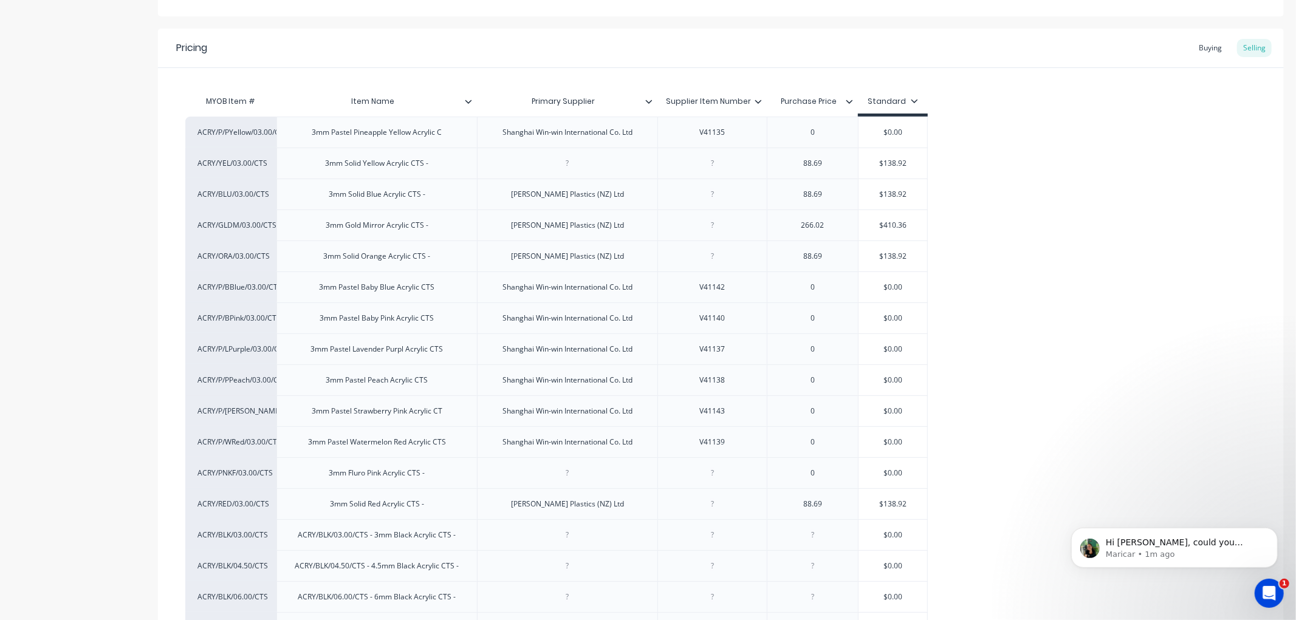
scroll to position [202, 0]
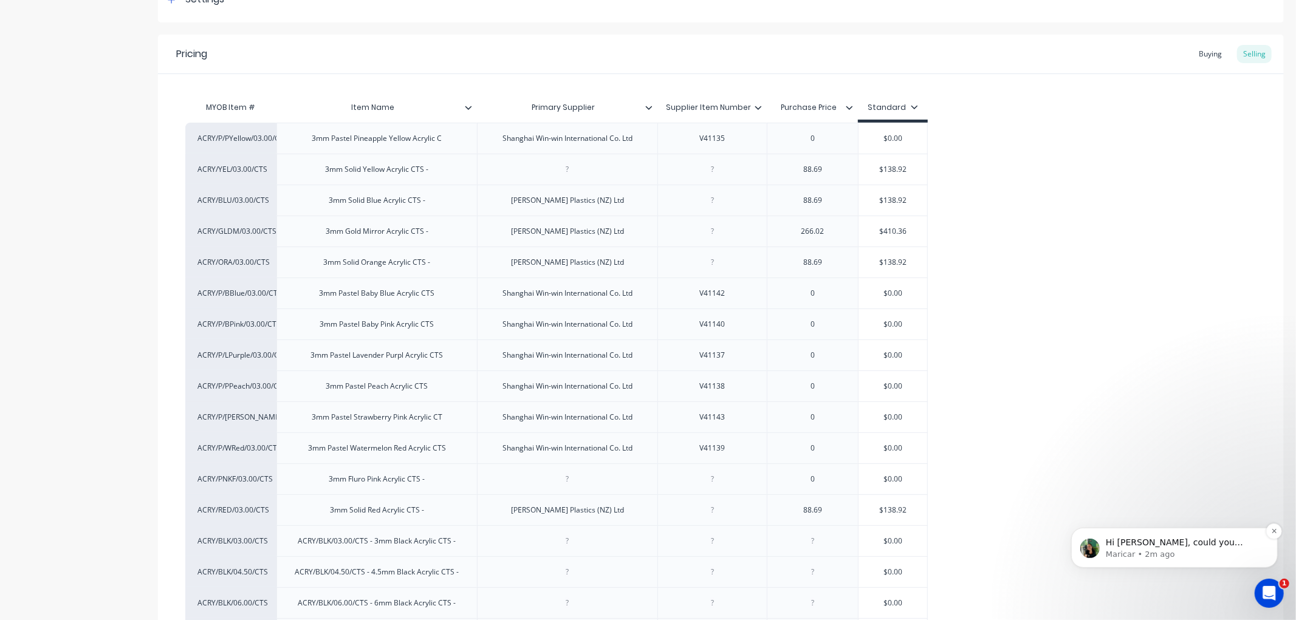
click at [1202, 547] on div "Hi Chantal, could you please let me know if you’re trying to search for Product…" at bounding box center [1183, 547] width 157 height 23
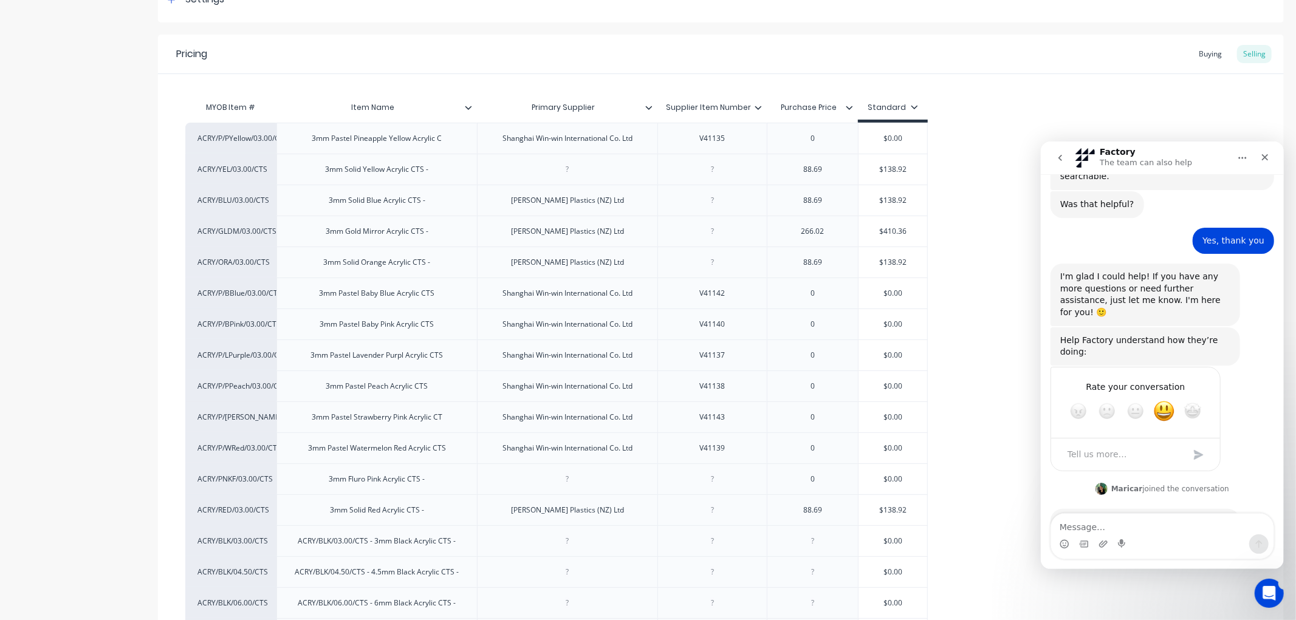
type textarea "x"
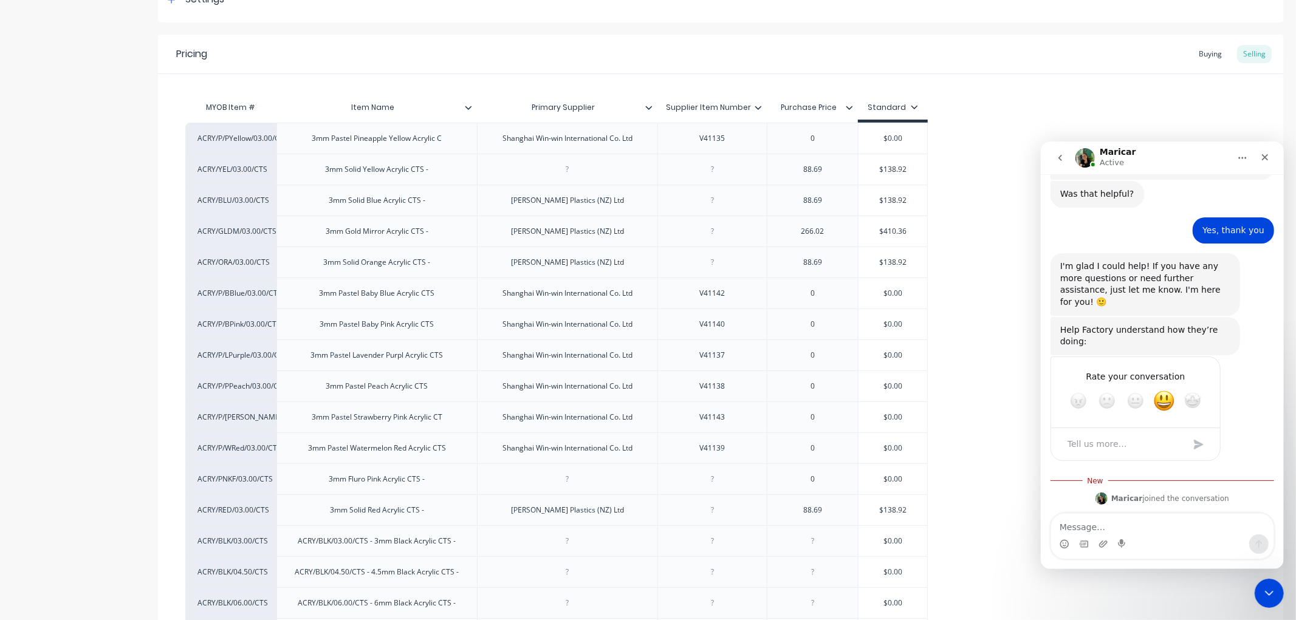
scroll to position [549, 0]
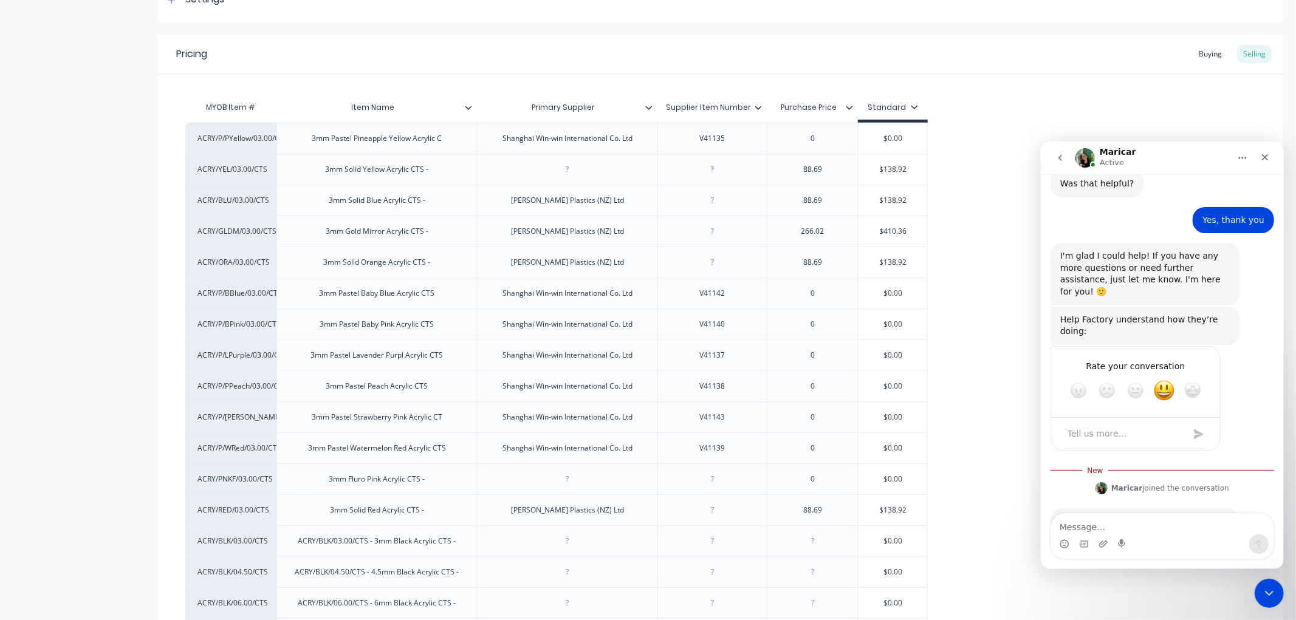
click at [1091, 530] on textarea "Message…" at bounding box center [1161, 523] width 222 height 21
type textarea "Adding a product to an order"
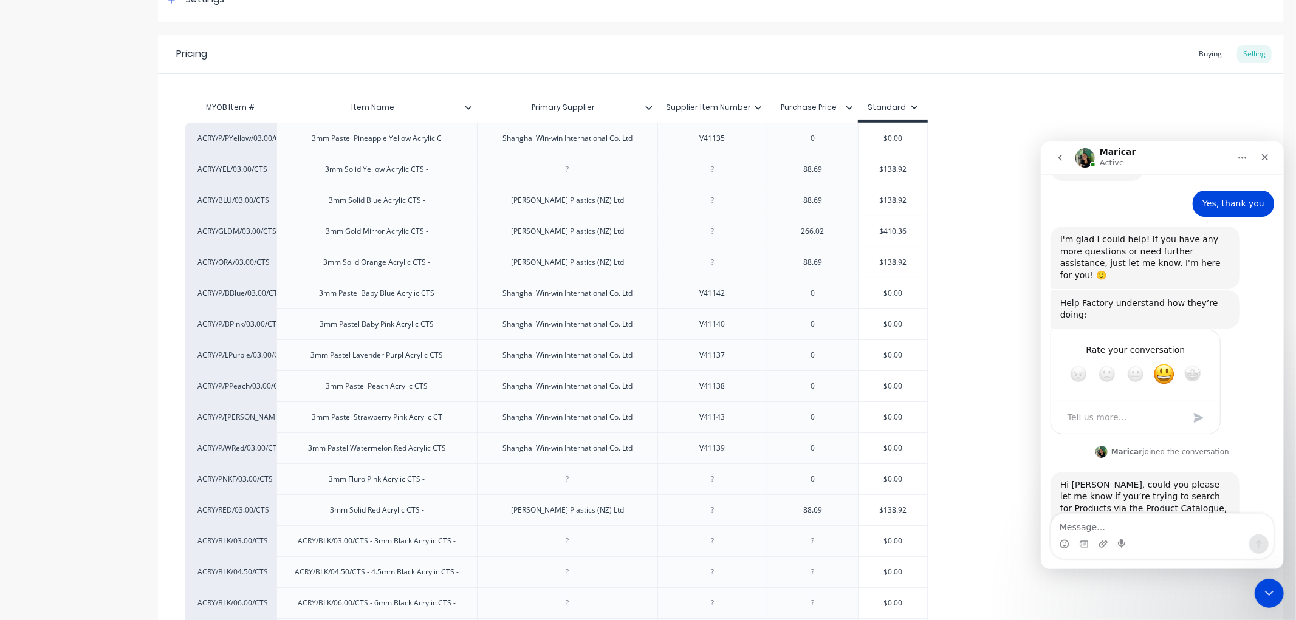
click at [1105, 118] on div "MYOB Item # Item Name Primary Supplier Supplier Item Number Purchase Price Stan…" at bounding box center [720, 548] width 1071 height 907
click at [1263, 593] on icon "Close Intercom Messenger" at bounding box center [1267, 591] width 15 height 15
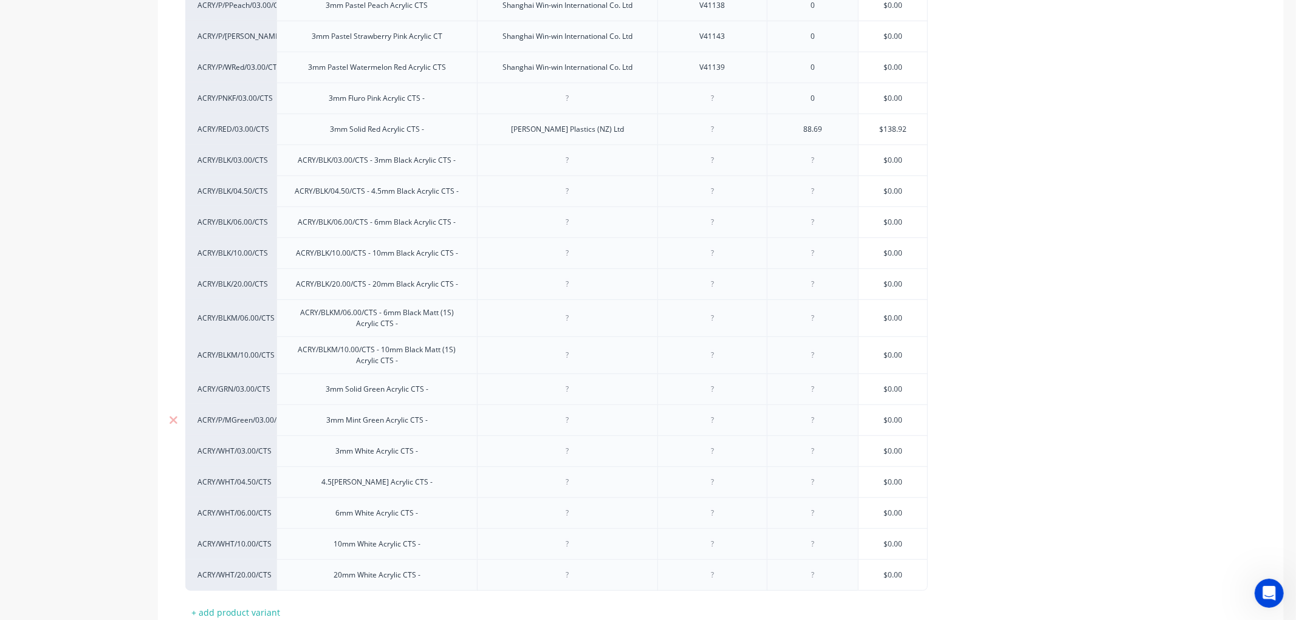
scroll to position [607, 0]
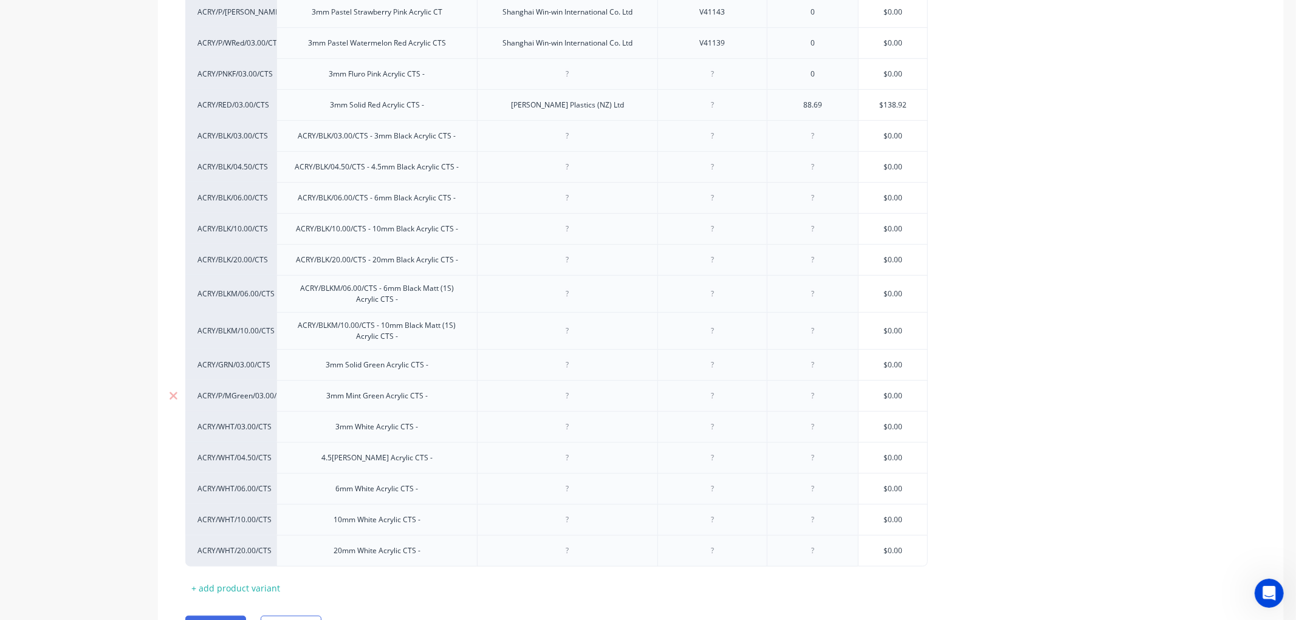
click at [347, 397] on div "3mm Mint Green Acrylic CTS -" at bounding box center [376, 396] width 121 height 16
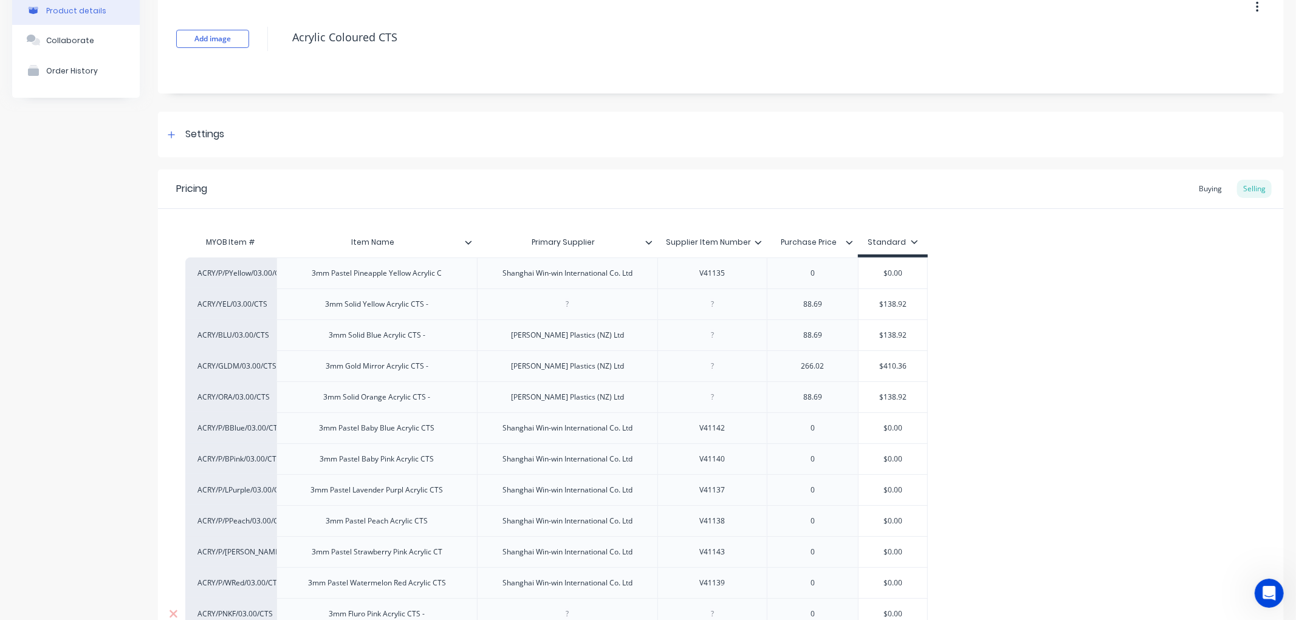
scroll to position [135, 0]
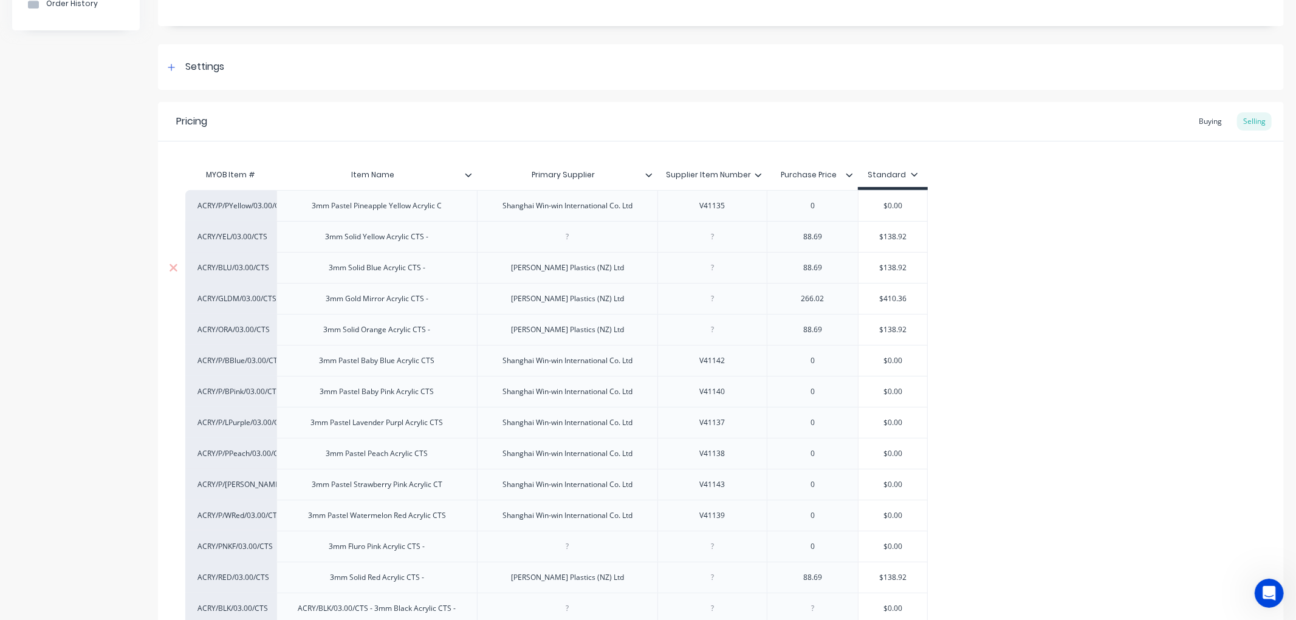
click at [324, 236] on div "3mm Solid Yellow Acrylic CTS -" at bounding box center [377, 237] width 123 height 16
type textarea "x"
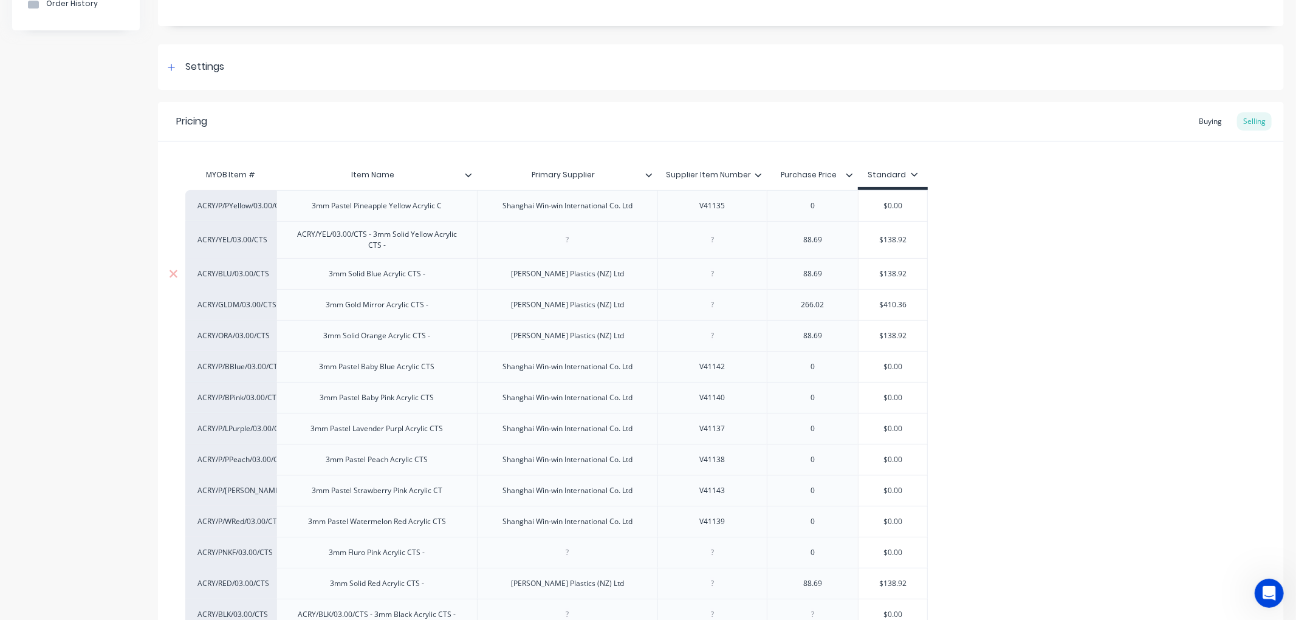
click at [319, 280] on div "3mm Solid Blue Acrylic CTS -" at bounding box center [377, 274] width 116 height 16
type textarea "x"
click at [324, 307] on div "3mm Gold Mirror Acrylic CTS -" at bounding box center [377, 305] width 122 height 16
type textarea "x"
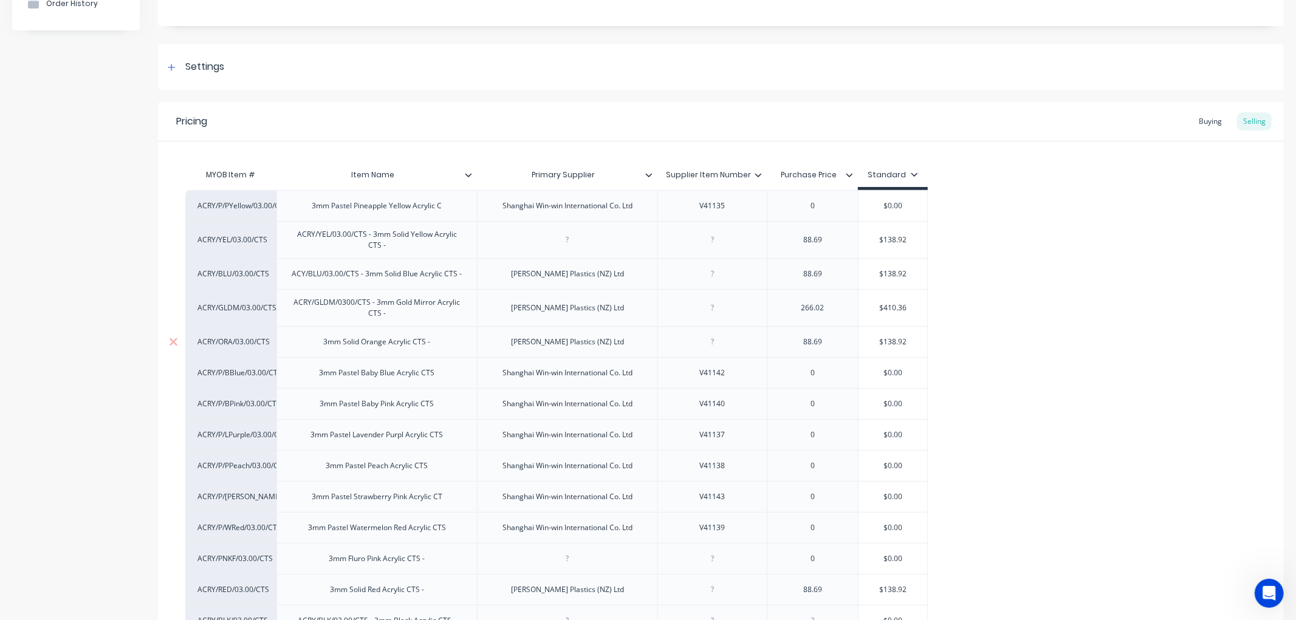
click at [321, 344] on div "3mm Solid Orange Acrylic CTS -" at bounding box center [377, 342] width 126 height 16
type textarea "x"
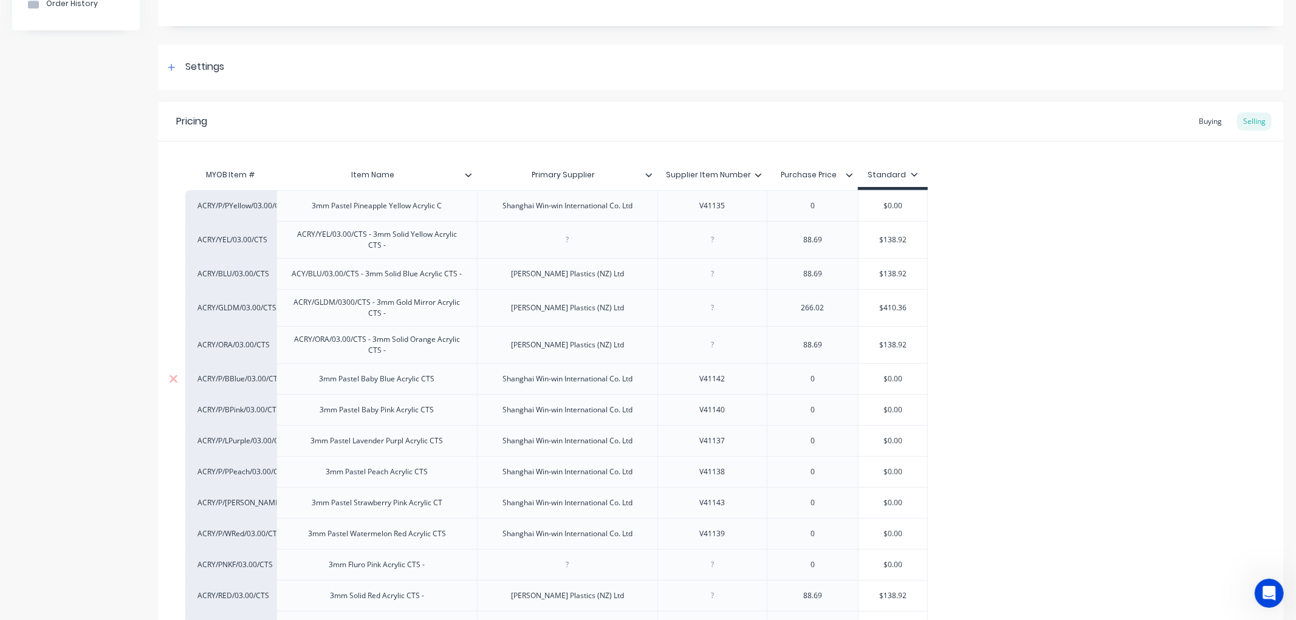
click at [319, 380] on div "3mm Pastel Baby Blue Acrylic CTS" at bounding box center [377, 379] width 135 height 16
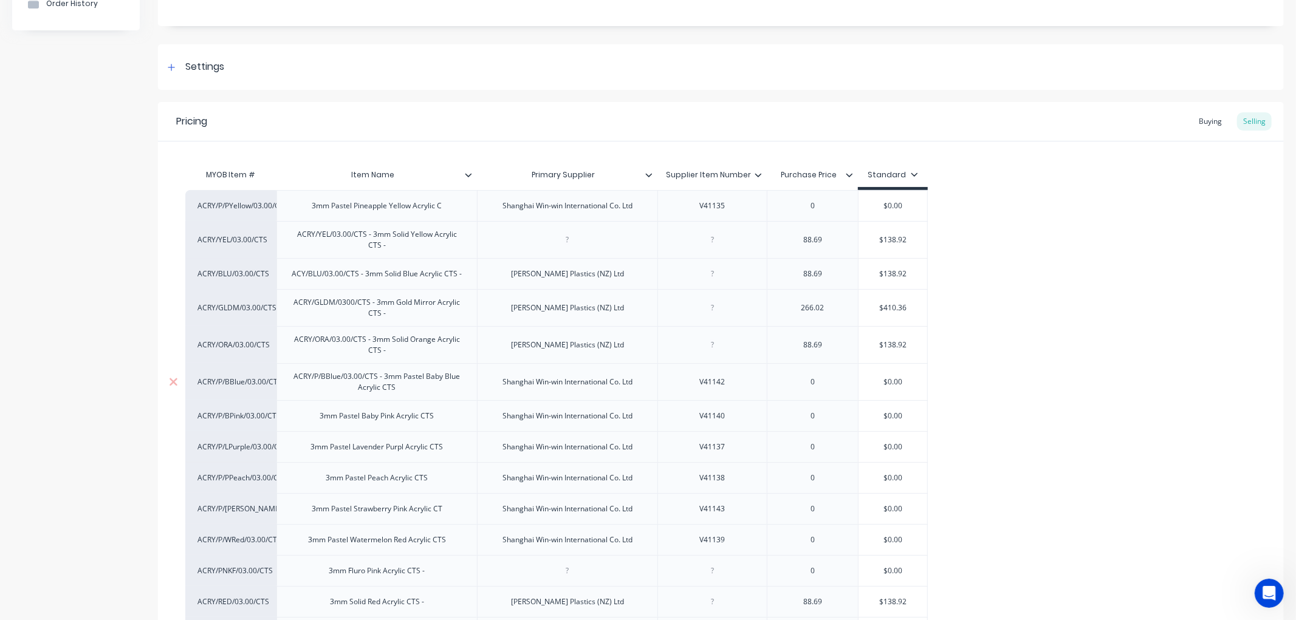
drag, startPoint x: 323, startPoint y: 383, endPoint x: 302, endPoint y: 384, distance: 20.7
click at [302, 384] on div "ACRY/P/BBlue/03.00/CTS - 3mm Pastel Baby Blue Acrylic CTS" at bounding box center [377, 382] width 190 height 27
click at [319, 419] on div "3mm Pastel Baby Pink Acrylic CTS" at bounding box center [377, 416] width 134 height 16
drag, startPoint x: 311, startPoint y: 454, endPoint x: 380, endPoint y: 459, distance: 68.8
click at [311, 453] on div "3mm Pastel Lavender Purpl Acrylic CTS" at bounding box center [377, 453] width 152 height 16
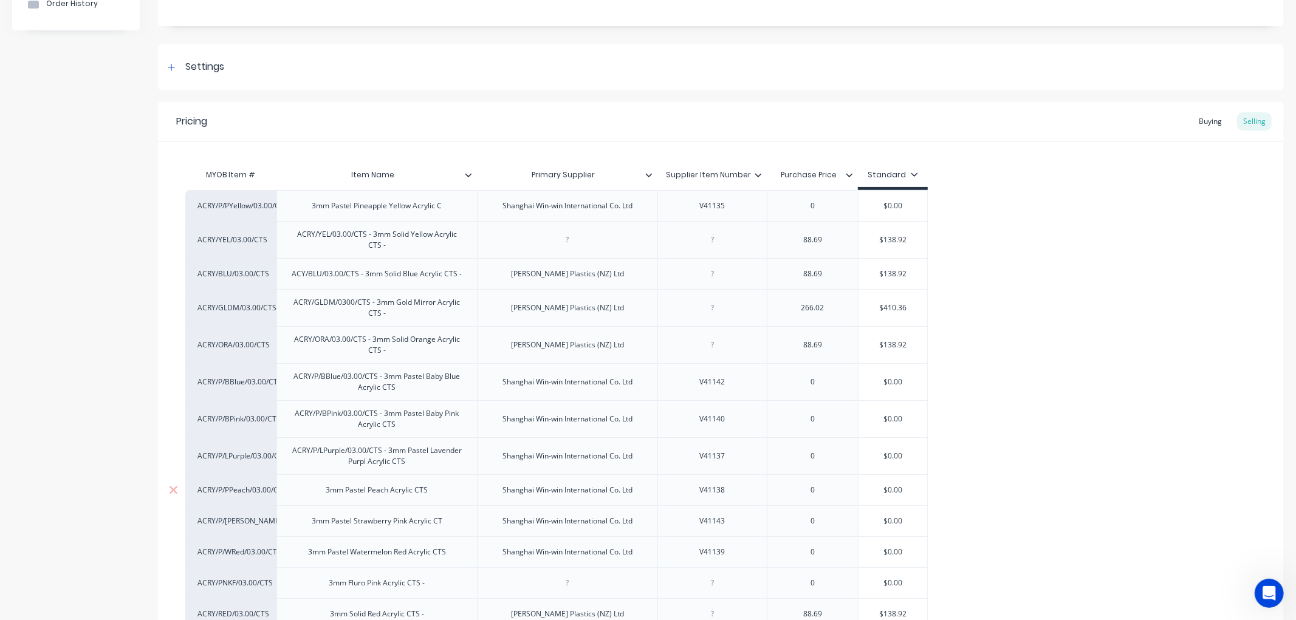
click at [322, 494] on div "3mm Pastel Peach Acrylic CTS" at bounding box center [376, 490] width 121 height 16
type textarea "x"
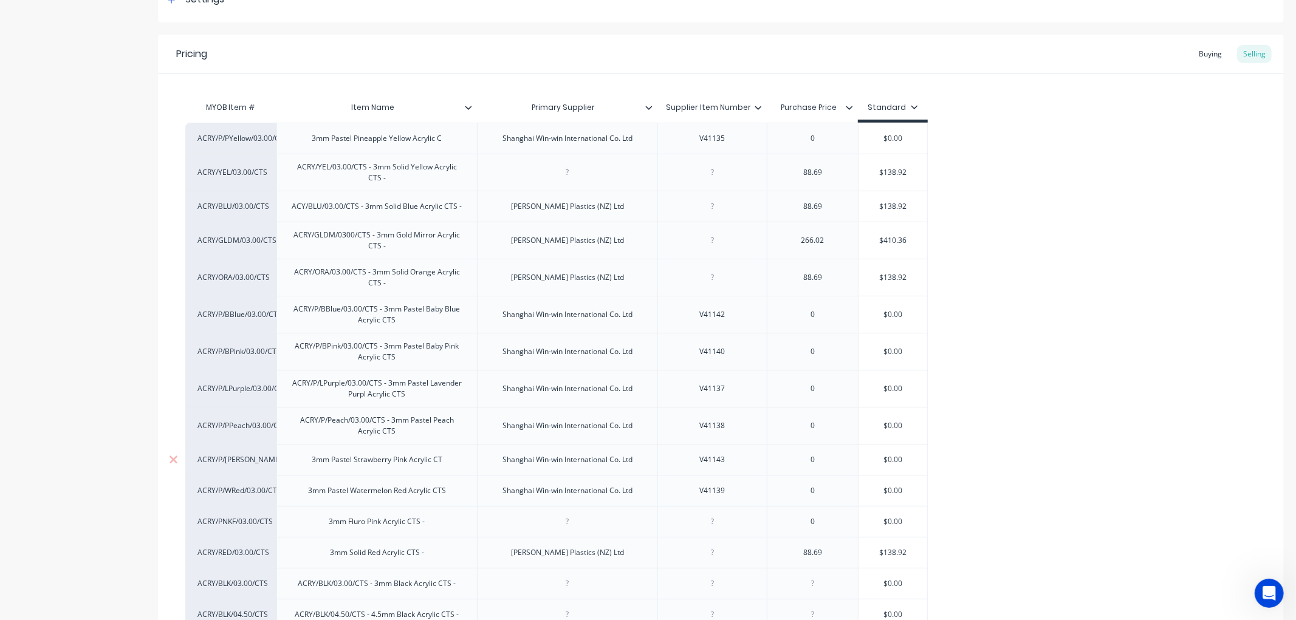
click at [309, 460] on div "3mm Pastel Strawberry Pink Acrylic CT" at bounding box center [377, 460] width 150 height 16
click at [304, 497] on div "3mm Pastel Watermelon Red Acrylic CTS" at bounding box center [376, 497] width 157 height 16
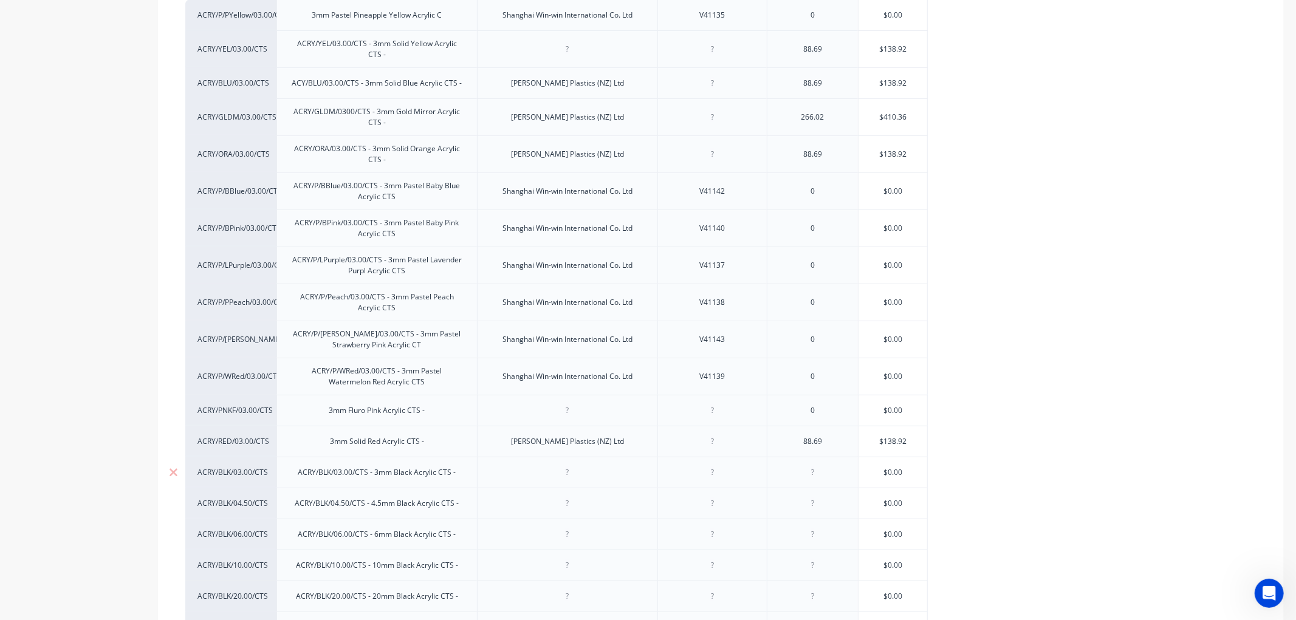
scroll to position [337, 0]
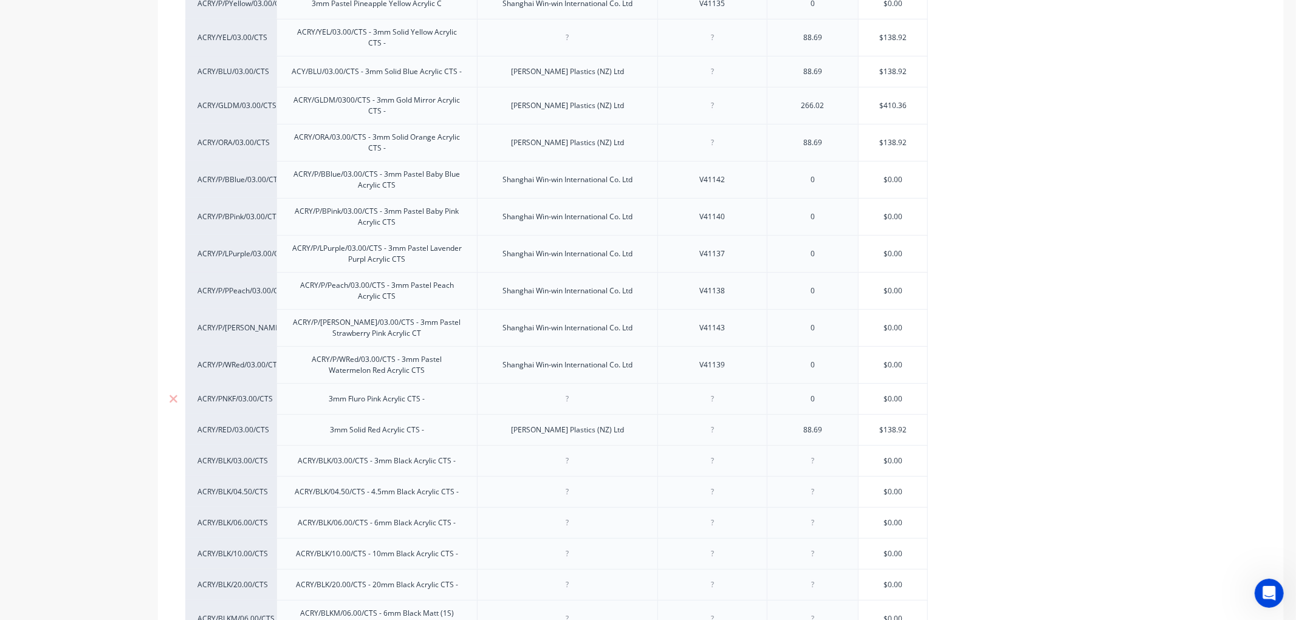
click at [325, 400] on div "3mm Fluro Pink Acrylic CTS -" at bounding box center [376, 399] width 115 height 16
click at [173, 400] on icon at bounding box center [173, 399] width 8 height 8
type textarea "x"
click at [329, 401] on div "3mm Solid Red Acrylic CTS -" at bounding box center [377, 399] width 114 height 16
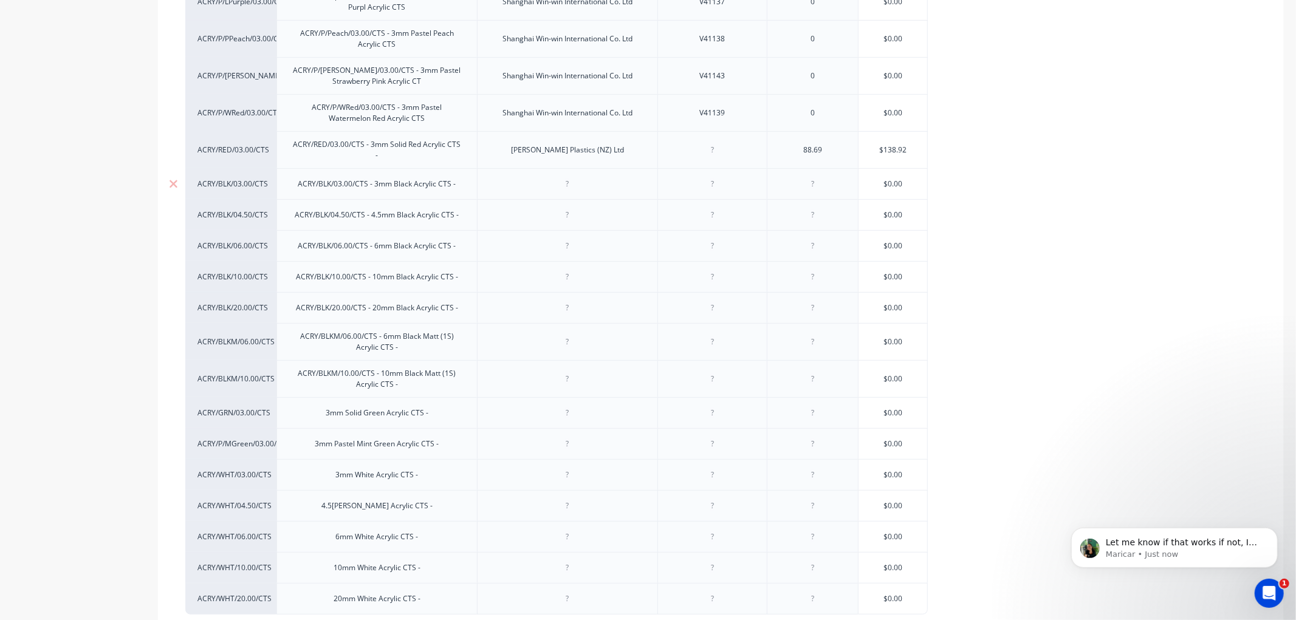
scroll to position [607, 0]
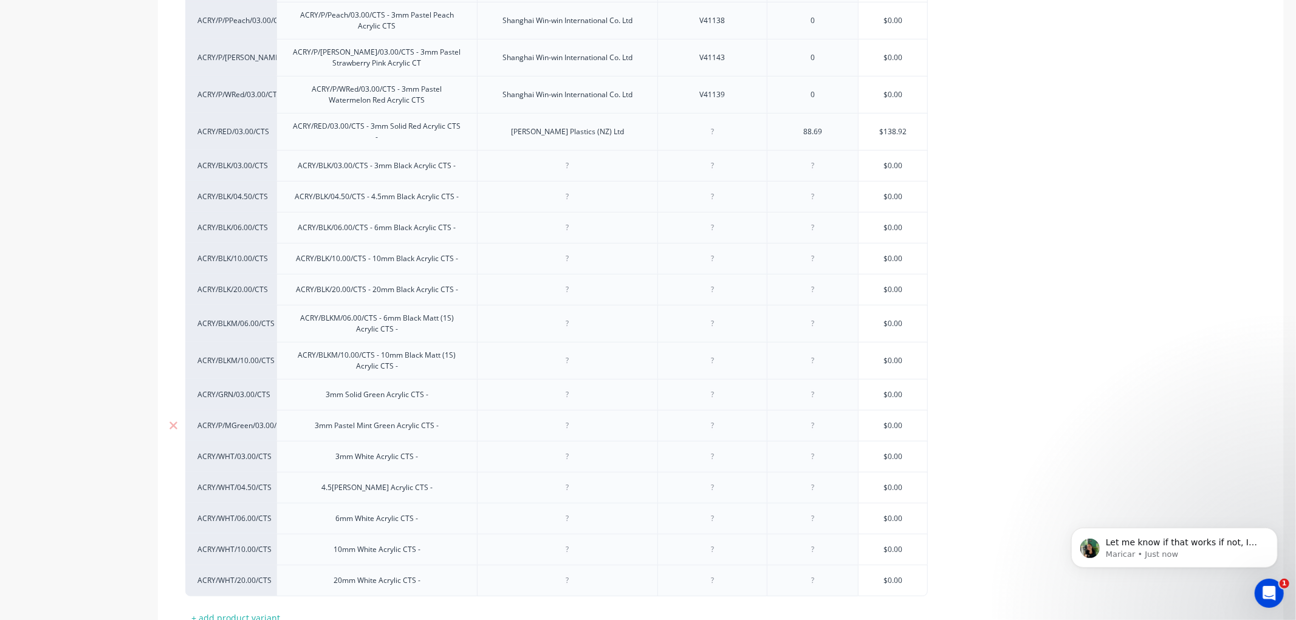
click at [325, 391] on div "3mm Solid Green Acrylic CTS -" at bounding box center [377, 395] width 122 height 16
drag, startPoint x: 313, startPoint y: 428, endPoint x: 432, endPoint y: 428, distance: 118.4
click at [313, 427] on div "3mm Pastel Mint Green Acrylic CTS -" at bounding box center [377, 432] width 143 height 16
type textarea "x"
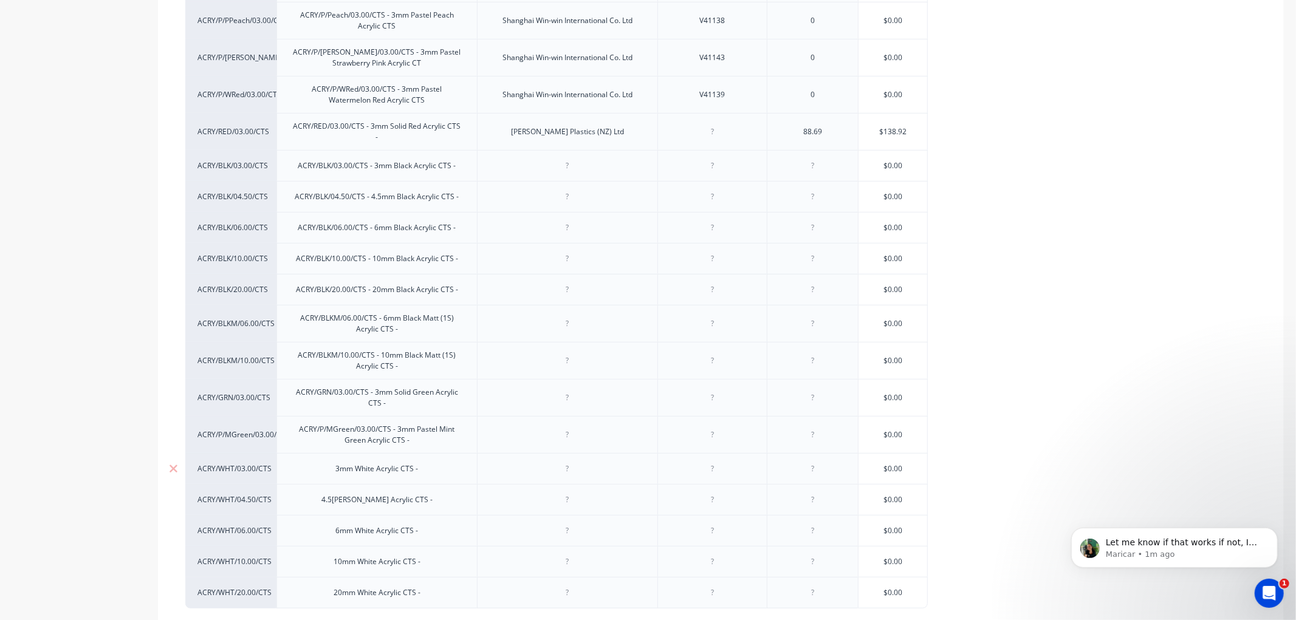
drag, startPoint x: 333, startPoint y: 464, endPoint x: 369, endPoint y: 476, distance: 37.8
click at [333, 463] on div "3mm White Acrylic CTS -" at bounding box center [377, 469] width 102 height 16
click at [327, 499] on div "4.5mm White Acrylic CTS -" at bounding box center [377, 500] width 131 height 16
type textarea "x"
drag, startPoint x: 335, startPoint y: 527, endPoint x: 383, endPoint y: 527, distance: 47.4
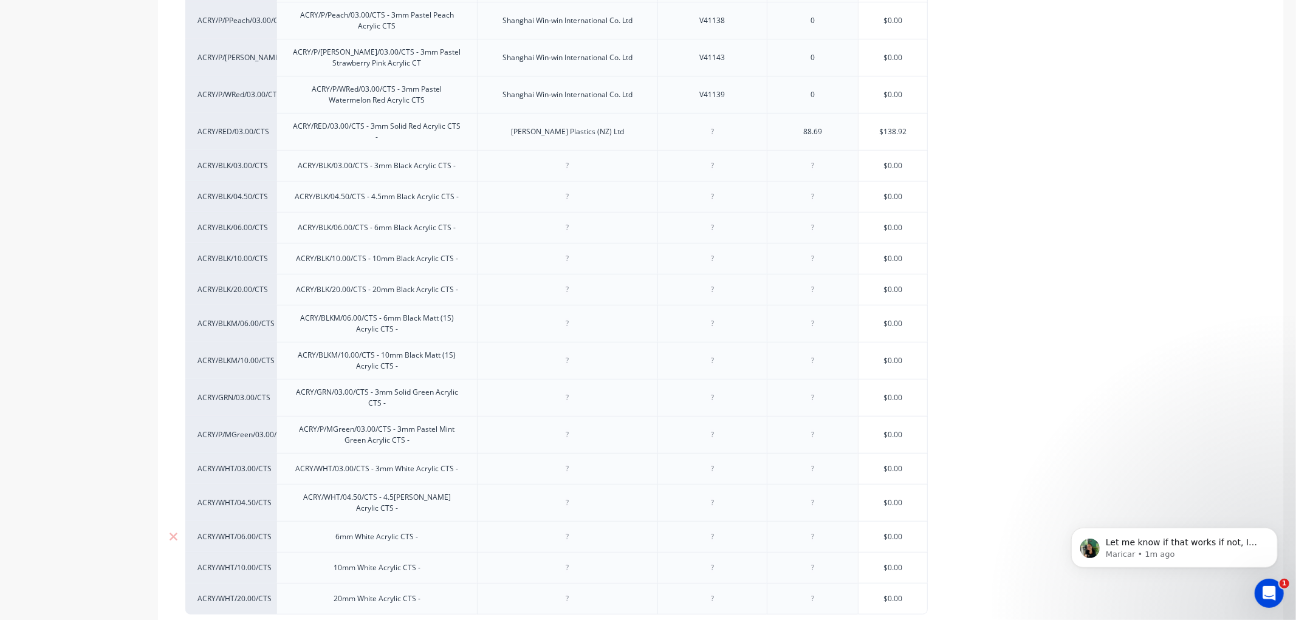
click at [335, 529] on div "6mm White Acrylic CTS -" at bounding box center [377, 537] width 102 height 16
type textarea "x"
click at [324, 560] on div "10mm White Acrylic CTS -" at bounding box center [377, 568] width 106 height 16
type textarea "x"
click at [329, 591] on div "20mm White Acrylic CTS -" at bounding box center [377, 599] width 106 height 16
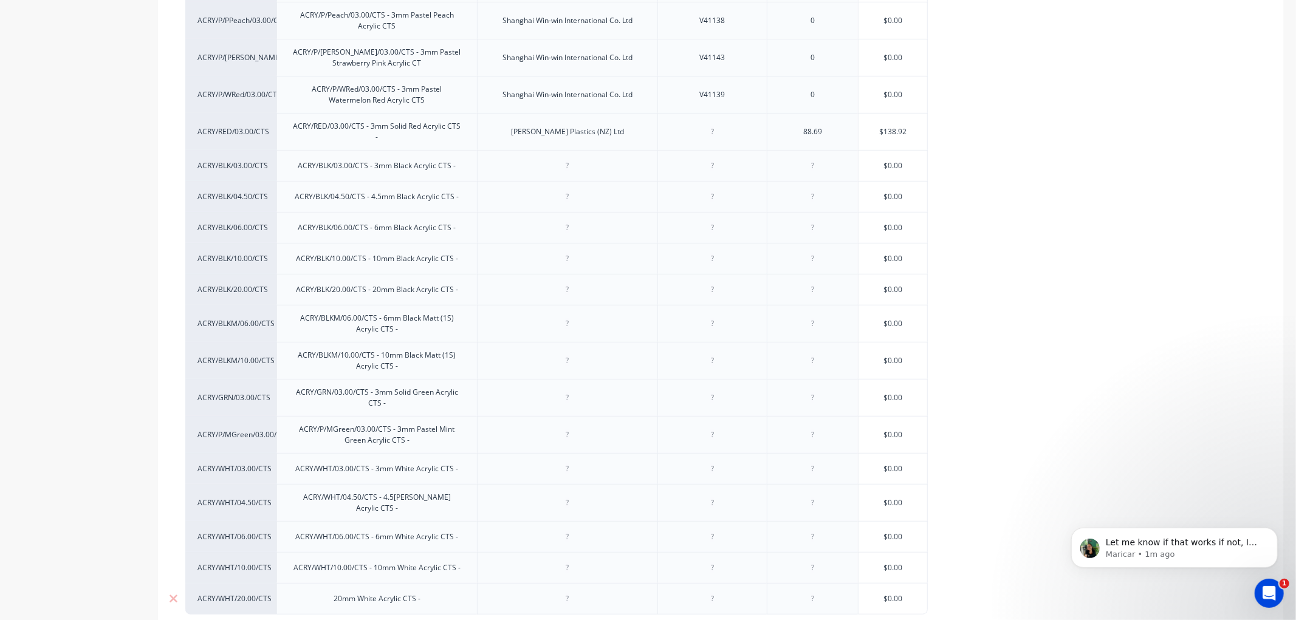
type textarea "x"
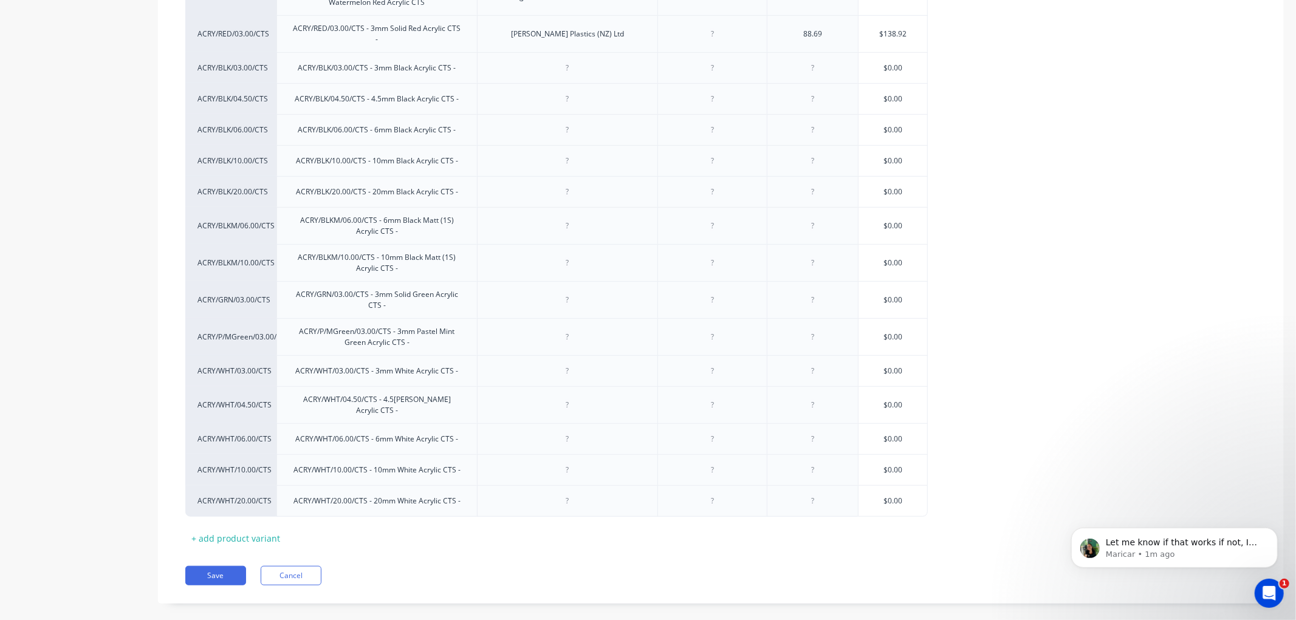
scroll to position [711, 0]
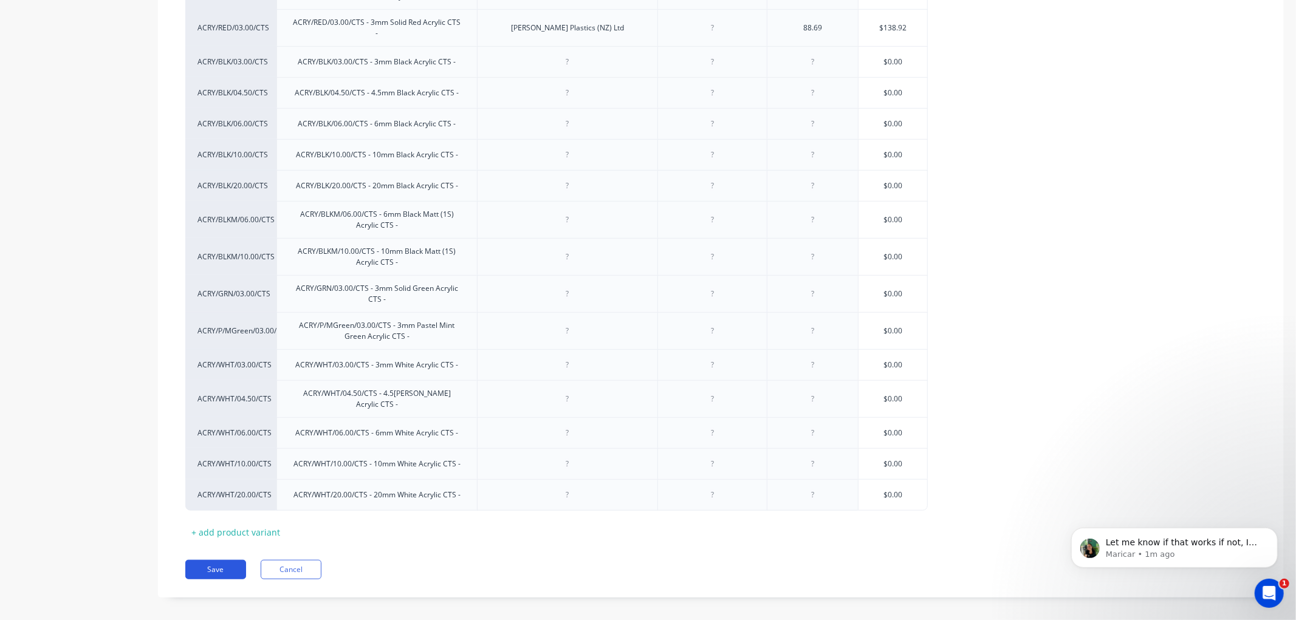
click at [222, 561] on button "Save" at bounding box center [215, 569] width 61 height 19
type textarea "x"
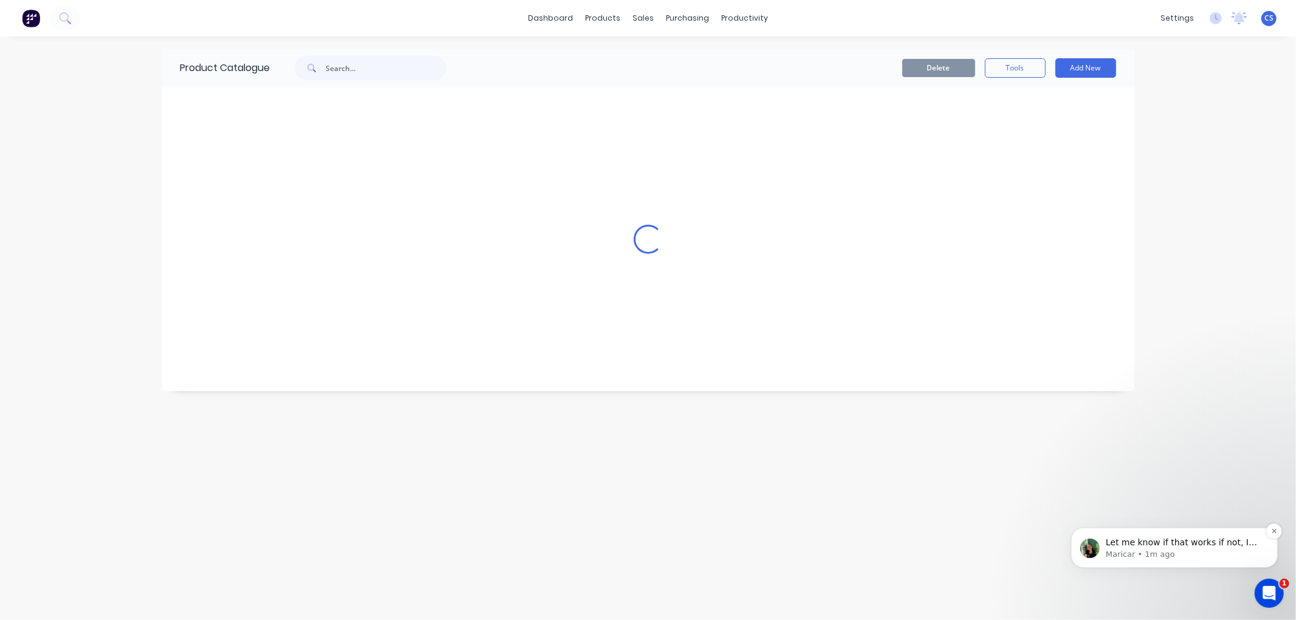
click at [1167, 548] on p "Maricar • 1m ago" at bounding box center [1183, 553] width 157 height 11
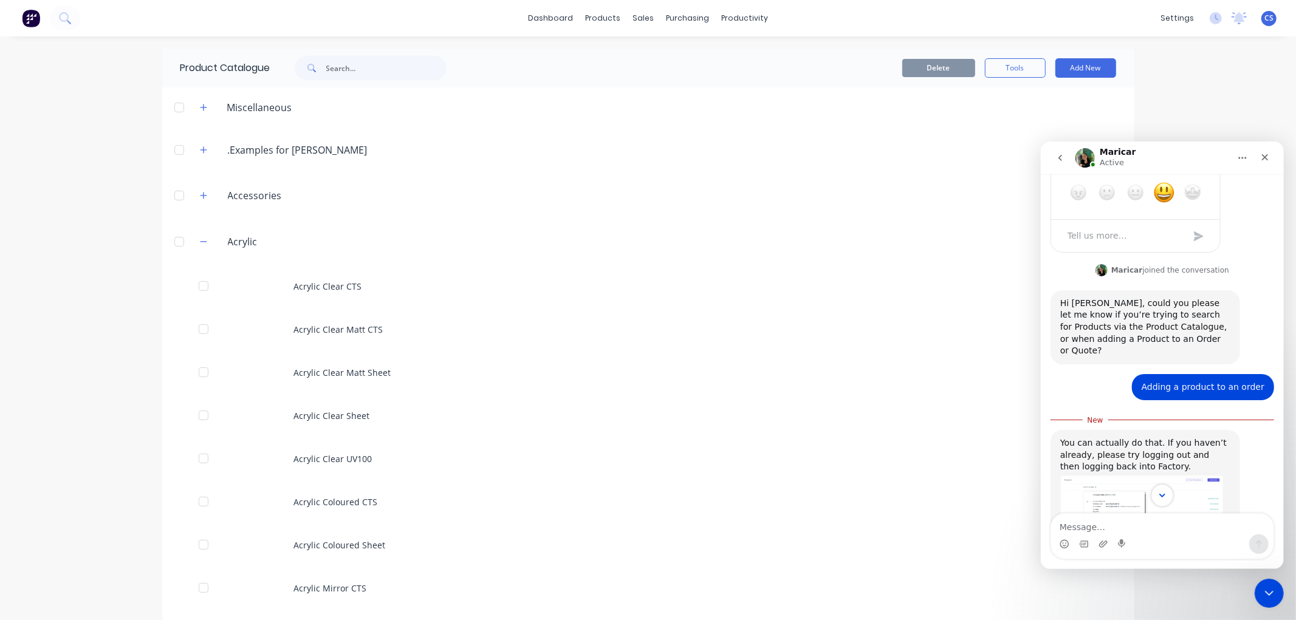
scroll to position [757, 0]
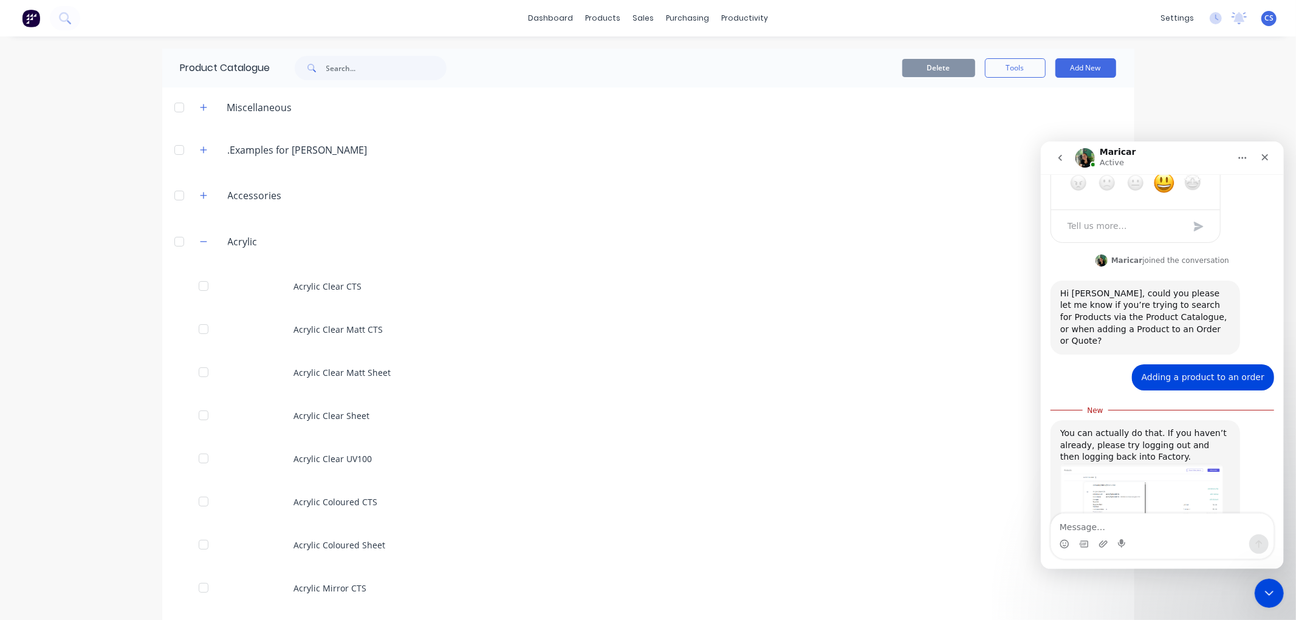
click at [1116, 463] on img "Maricar says…" at bounding box center [1140, 493] width 163 height 60
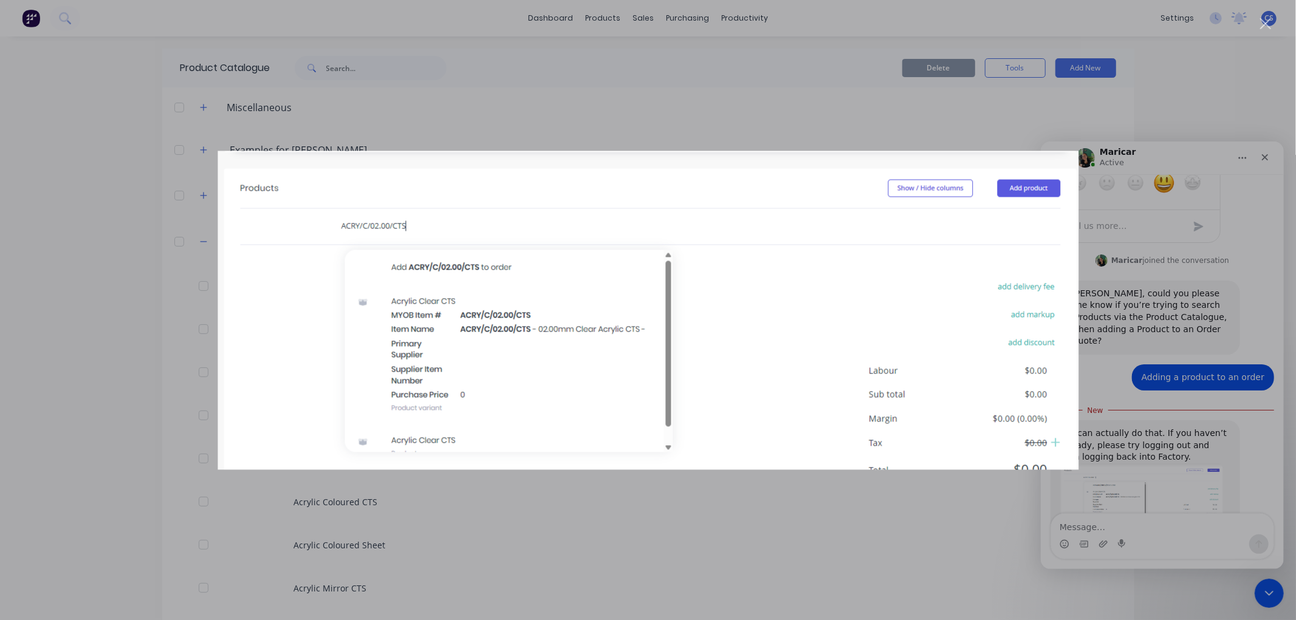
click at [1193, 335] on div "Intercom messenger" at bounding box center [648, 310] width 1296 height 620
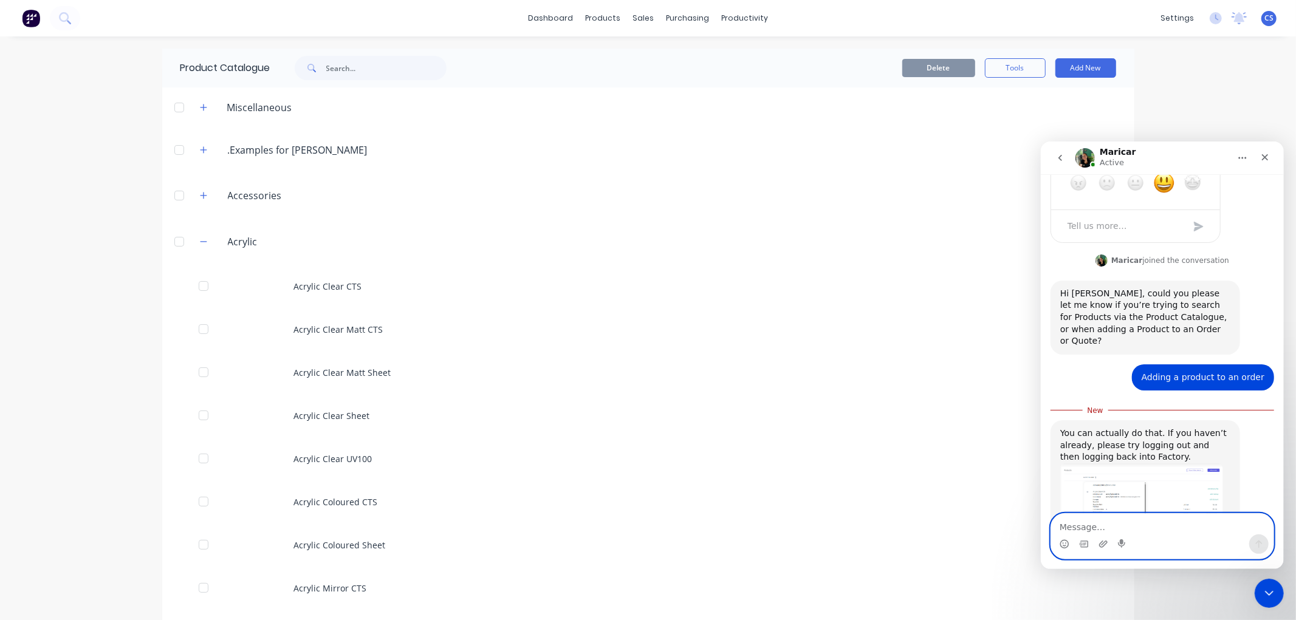
click at [1127, 530] on textarea "Message…" at bounding box center [1161, 523] width 222 height 21
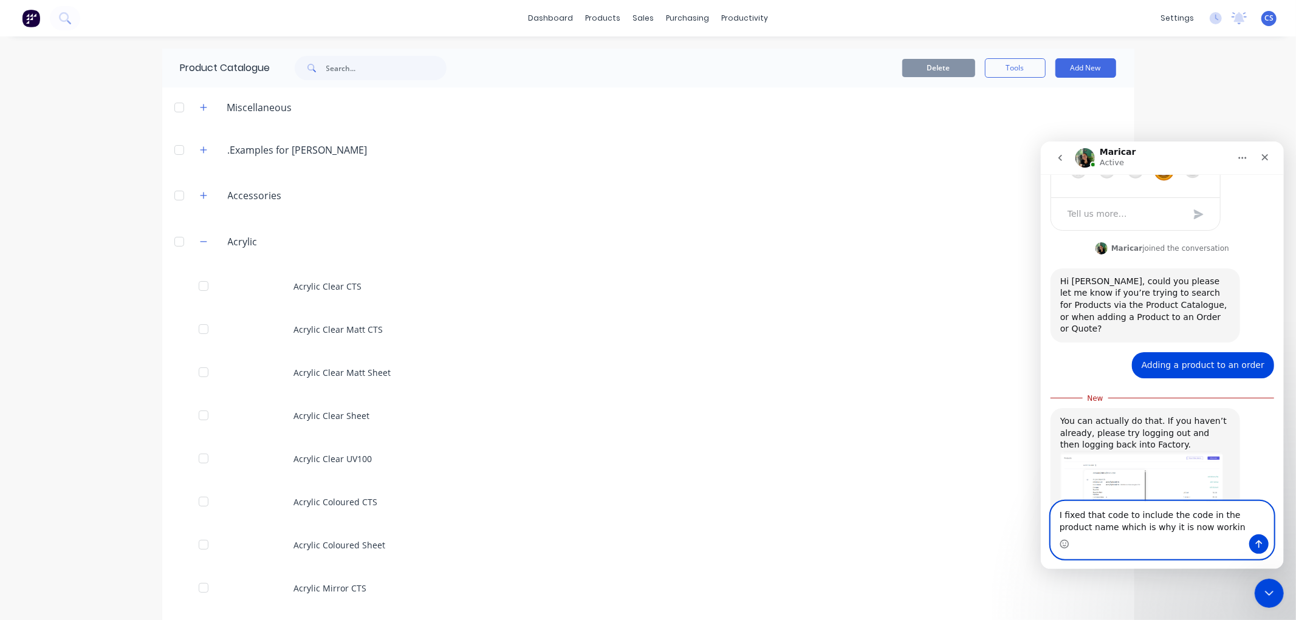
type textarea "I fixed that code to include the code in the product name which is why it is no…"
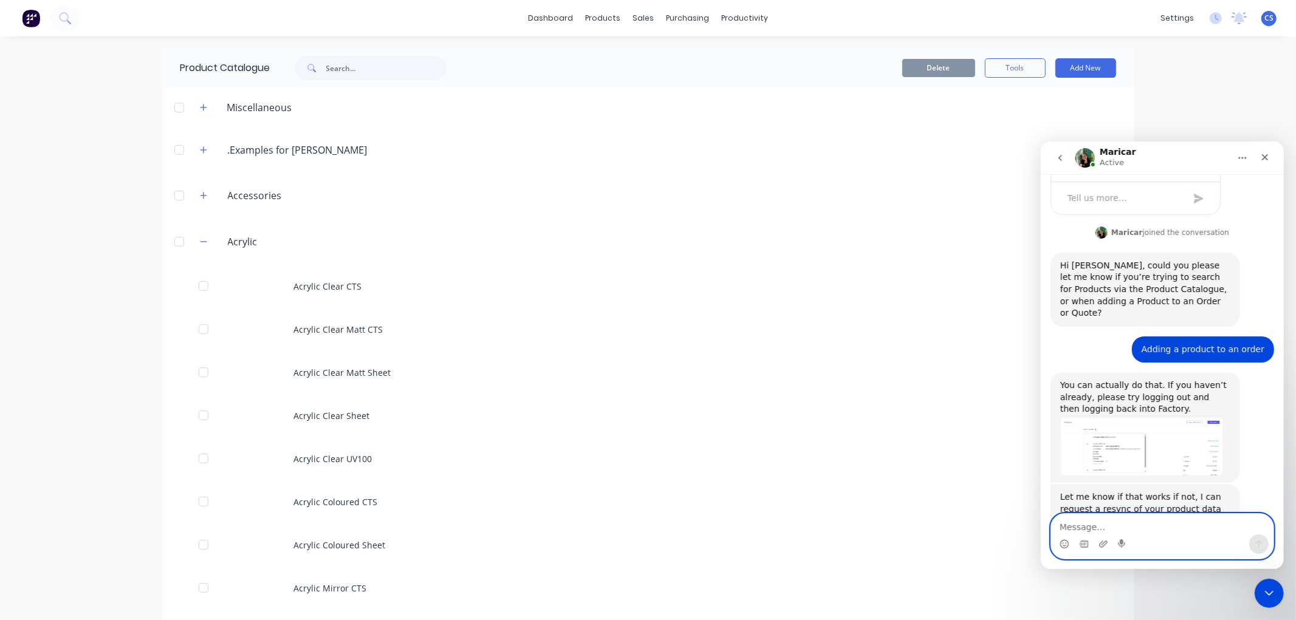
scroll to position [785, 0]
click at [1265, 588] on icon "Close Intercom Messenger" at bounding box center [1267, 591] width 15 height 15
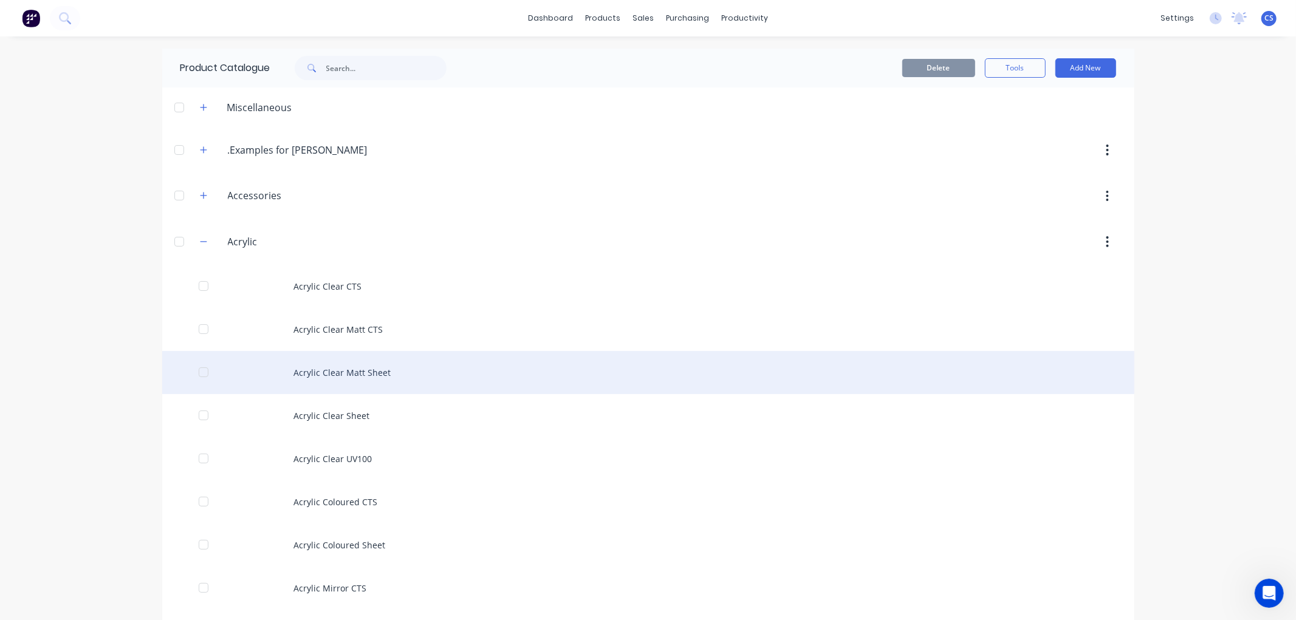
scroll to position [67, 0]
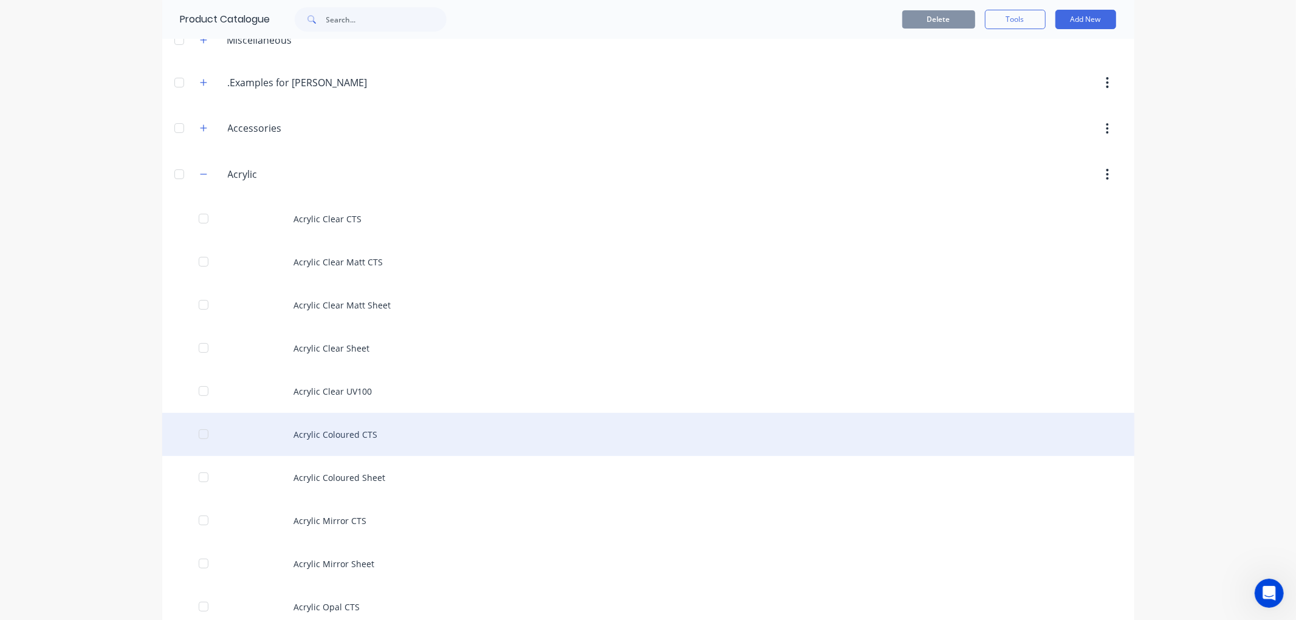
click at [354, 429] on div "Acrylic Coloured CTS" at bounding box center [648, 434] width 972 height 43
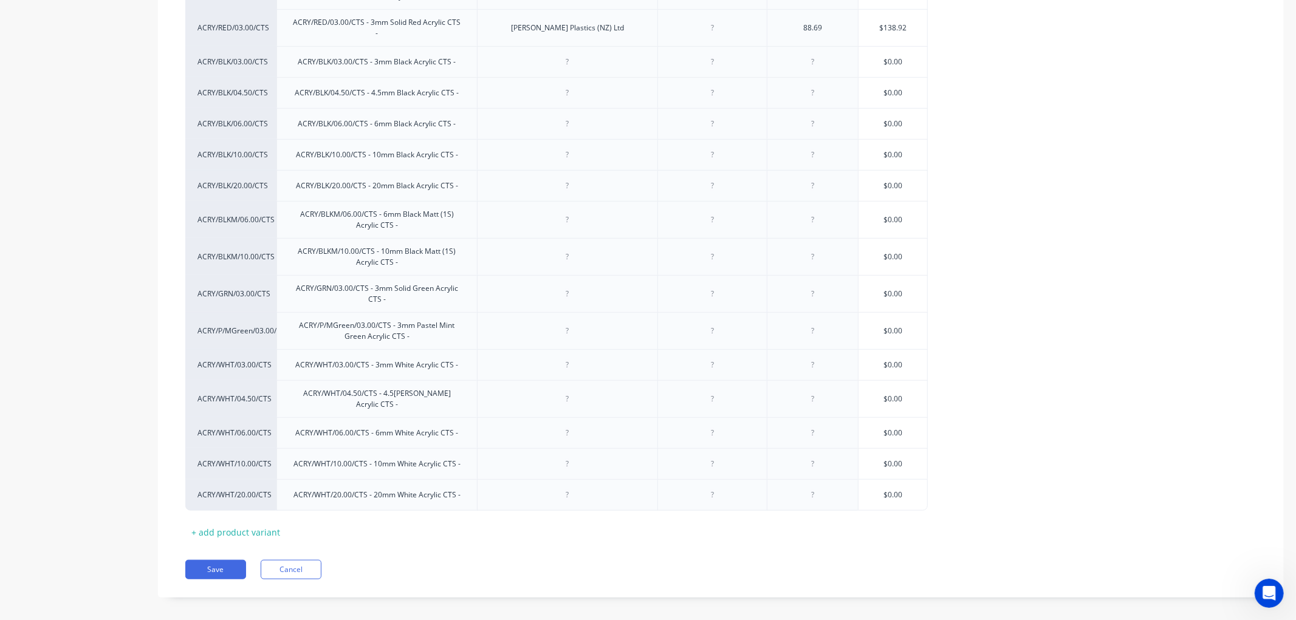
scroll to position [306, 0]
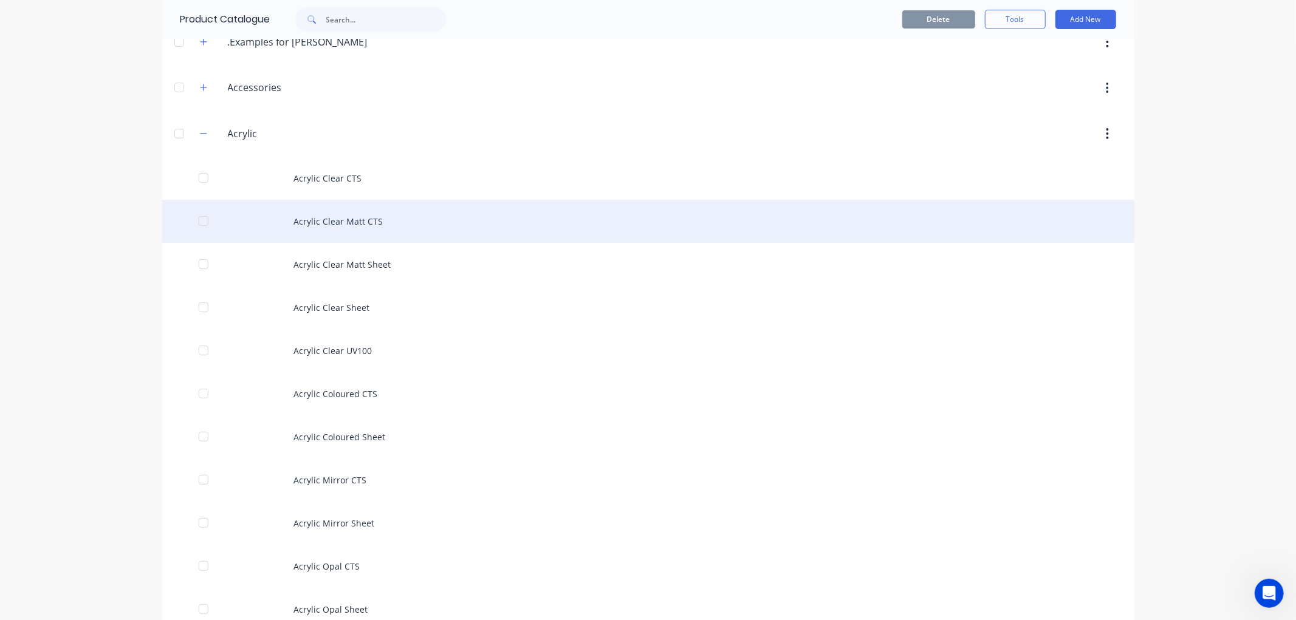
scroll to position [135, 0]
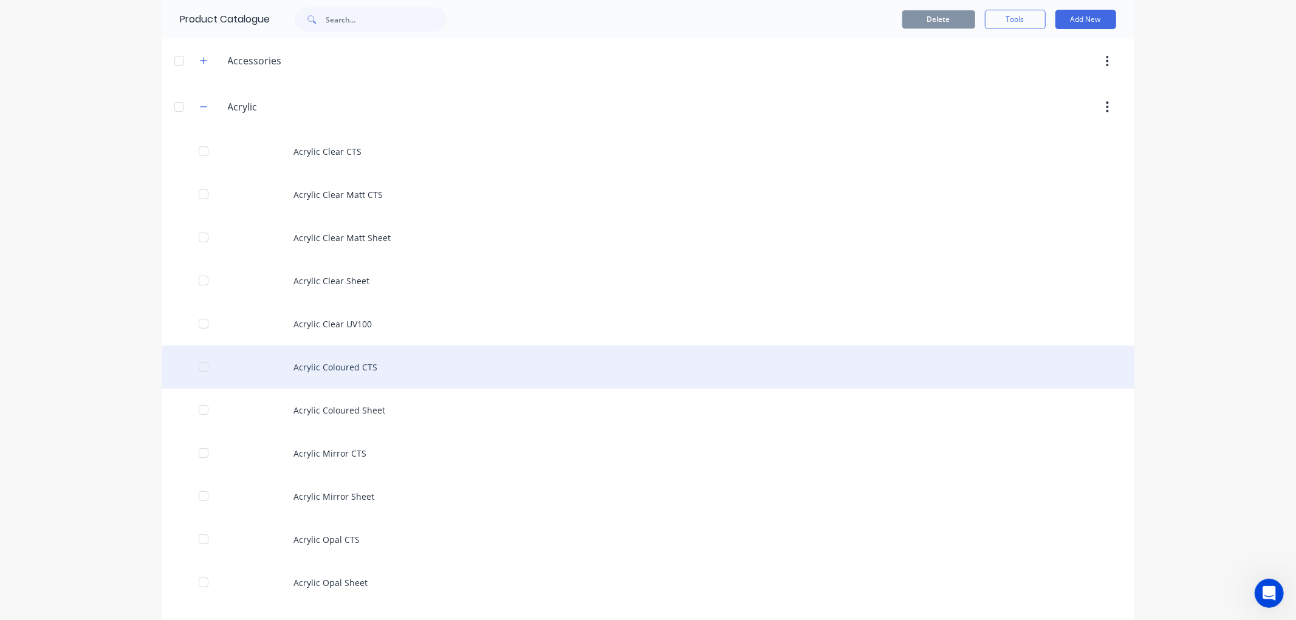
click at [323, 368] on div "Acrylic Coloured CTS" at bounding box center [648, 367] width 972 height 43
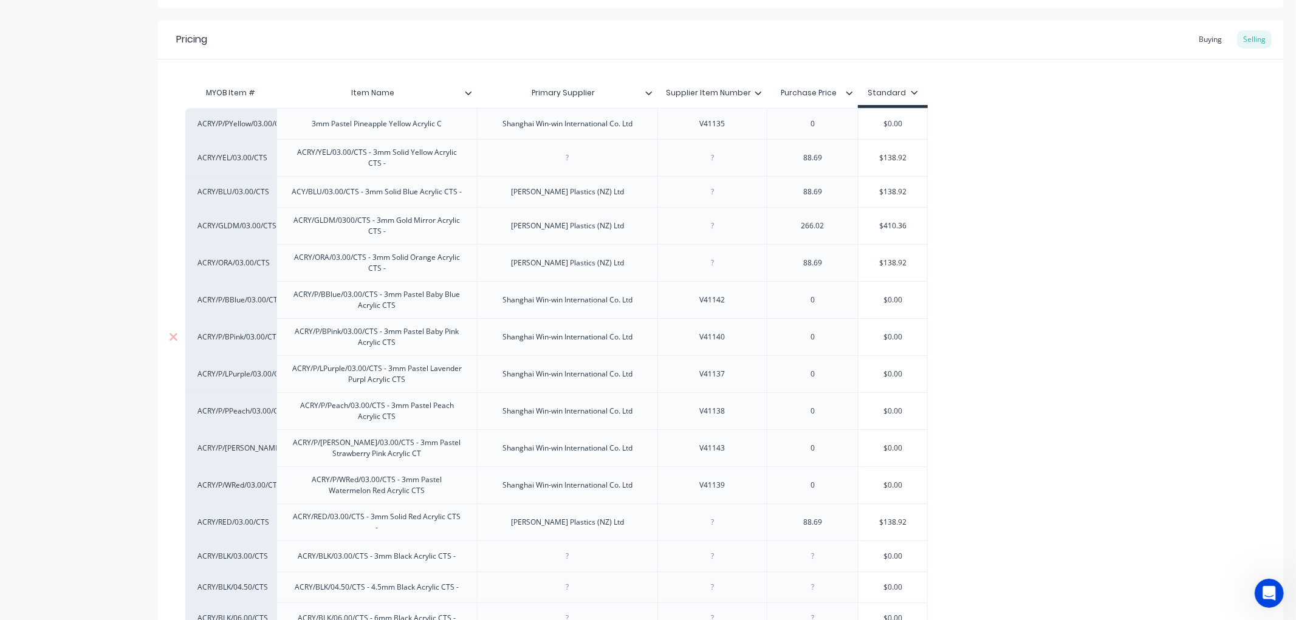
scroll to position [270, 0]
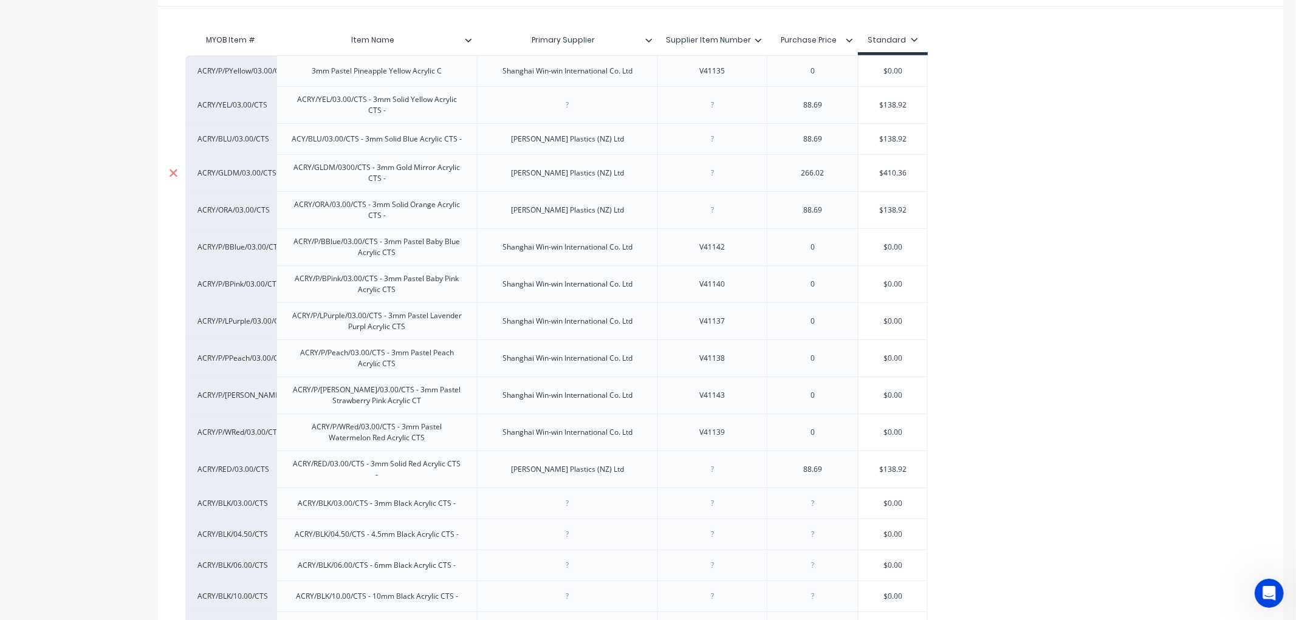
click at [174, 170] on icon at bounding box center [173, 173] width 8 height 8
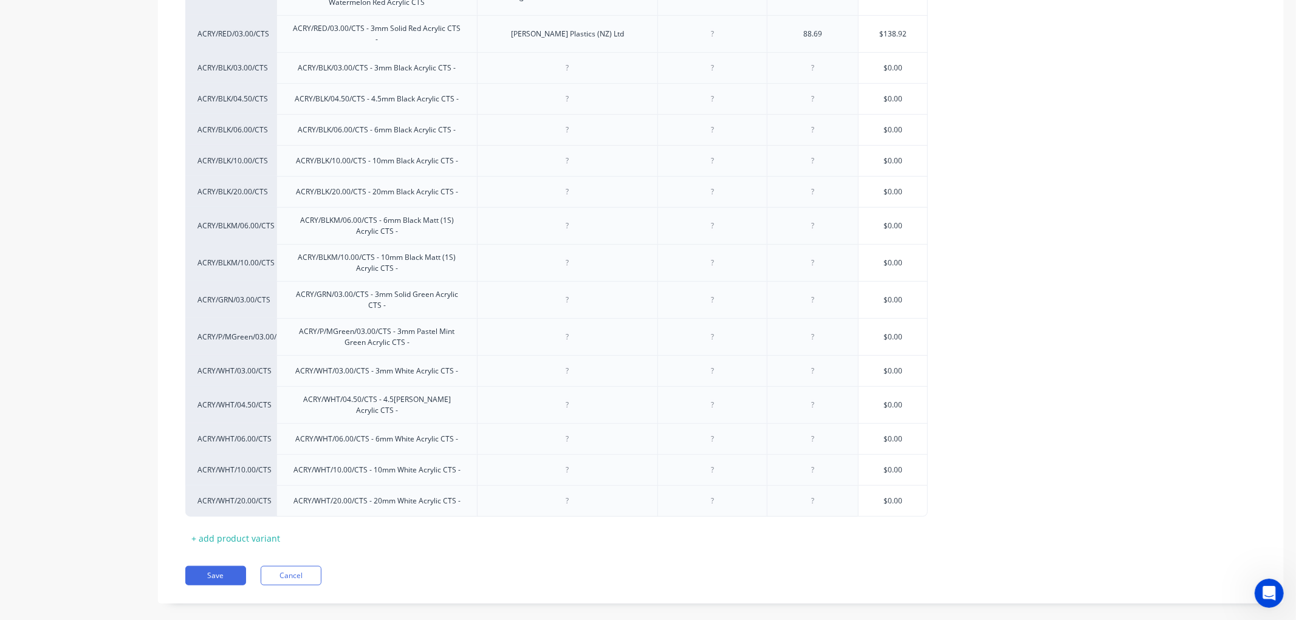
scroll to position [674, 0]
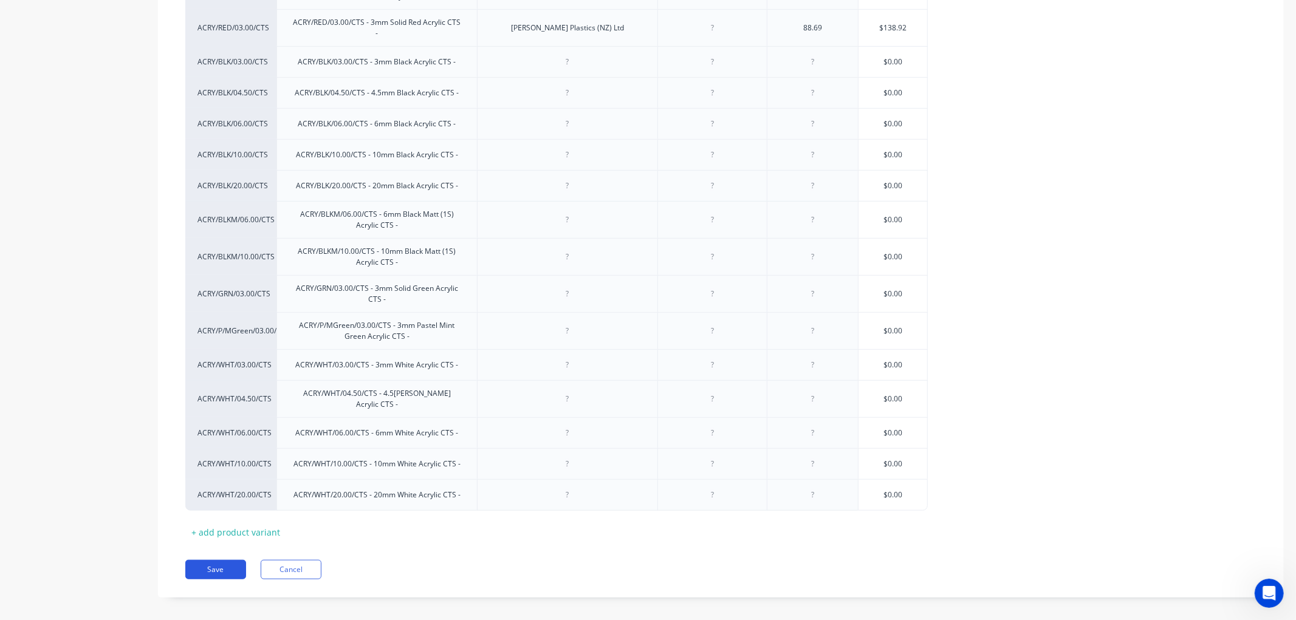
click at [227, 560] on button "Save" at bounding box center [215, 569] width 61 height 19
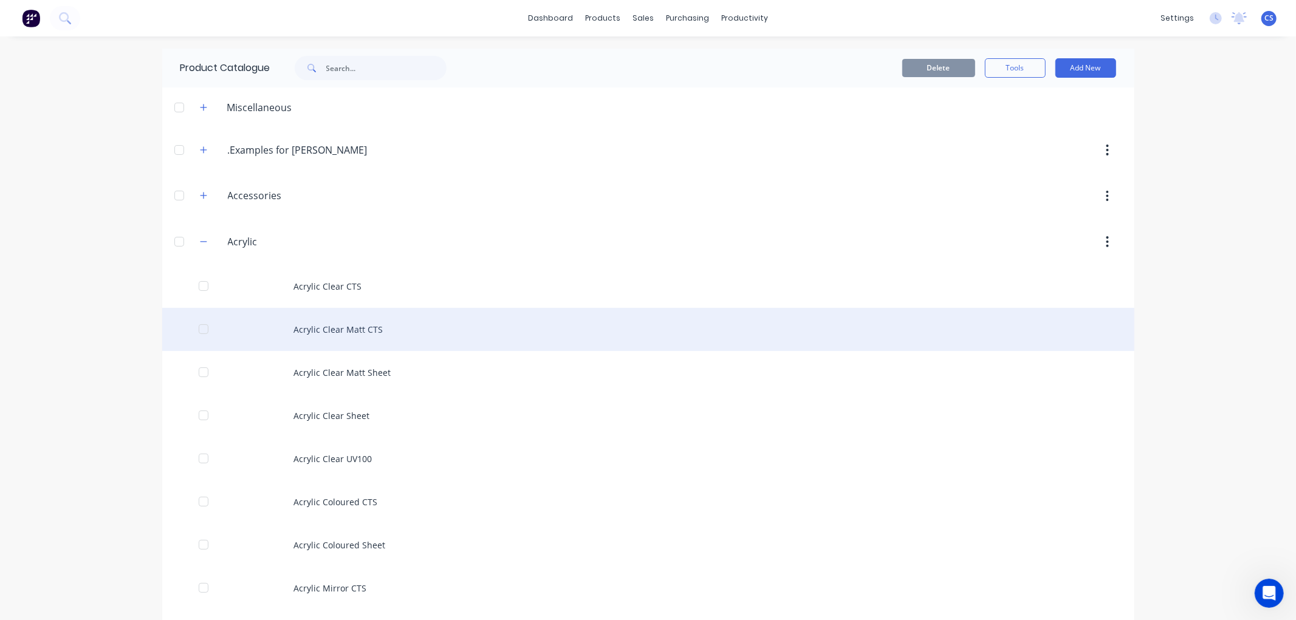
click at [341, 327] on div "Acrylic Clear Matt CTS" at bounding box center [648, 329] width 972 height 43
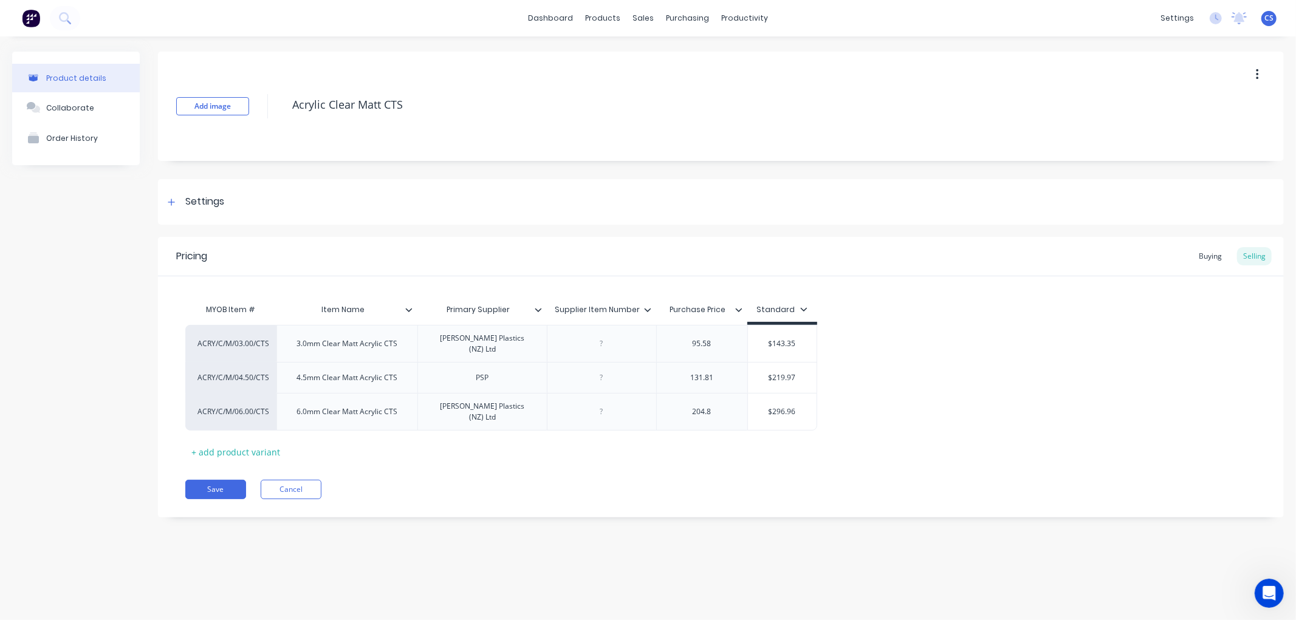
type textarea "x"
click at [295, 341] on div "3.0mm Clear Matt Acrylic CTS" at bounding box center [347, 344] width 120 height 16
click at [298, 380] on div "4.5mm Clear Matt Acrylic CTS" at bounding box center [346, 377] width 141 height 31
type textarea "x"
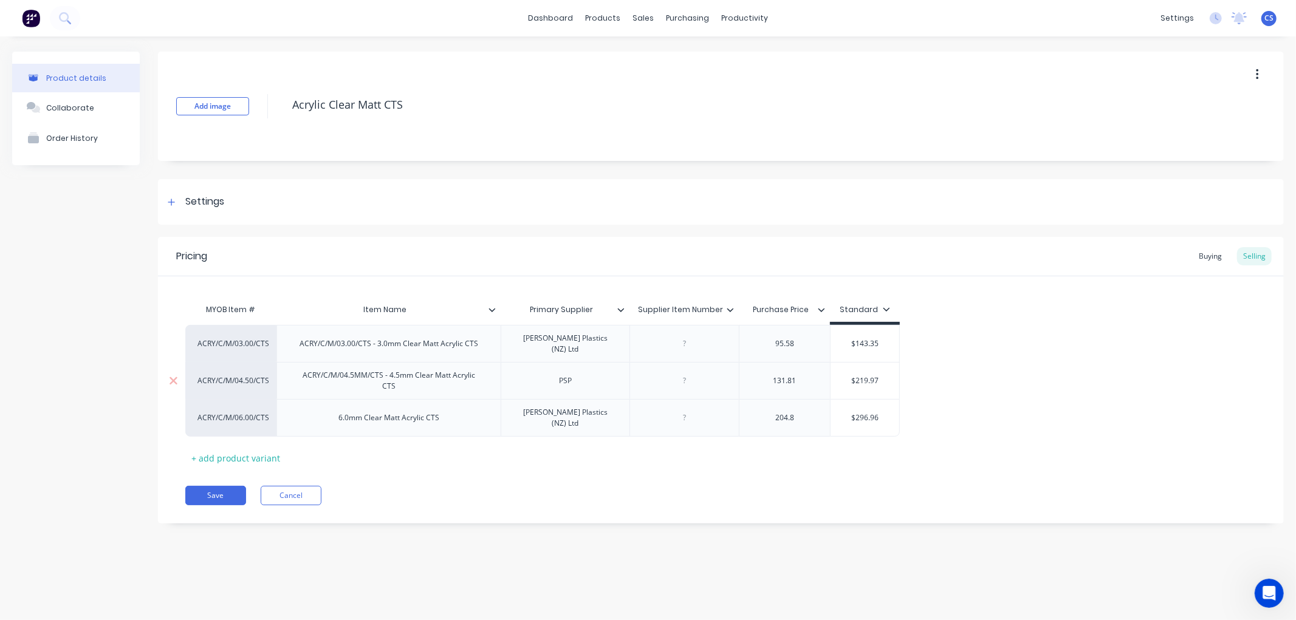
click at [368, 368] on div "ACRY/C/M/04.5MM/CTS - 4.5mm Clear Matt Acrylic CTS" at bounding box center [389, 380] width 200 height 27
click at [335, 404] on div "6.0mm Clear Matt Acrylic CTS" at bounding box center [389, 412] width 120 height 16
type textarea "x"
click at [216, 480] on button "Save" at bounding box center [215, 489] width 61 height 19
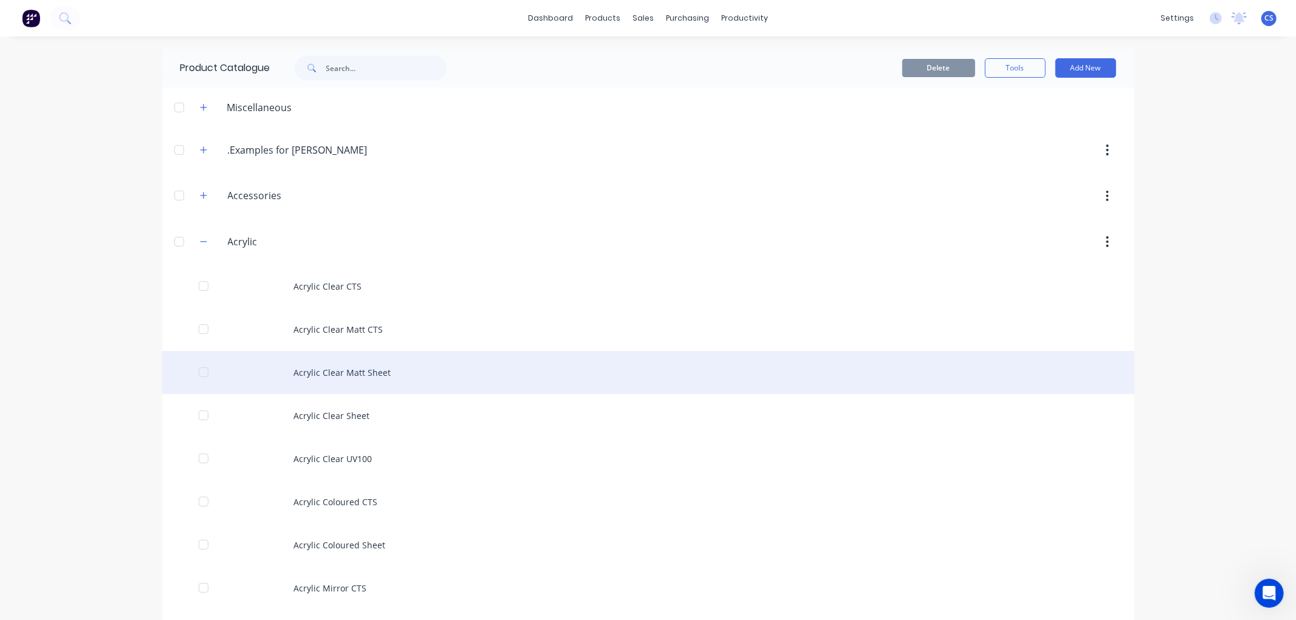
click at [338, 375] on div "Acrylic Clear Matt Sheet" at bounding box center [648, 372] width 972 height 43
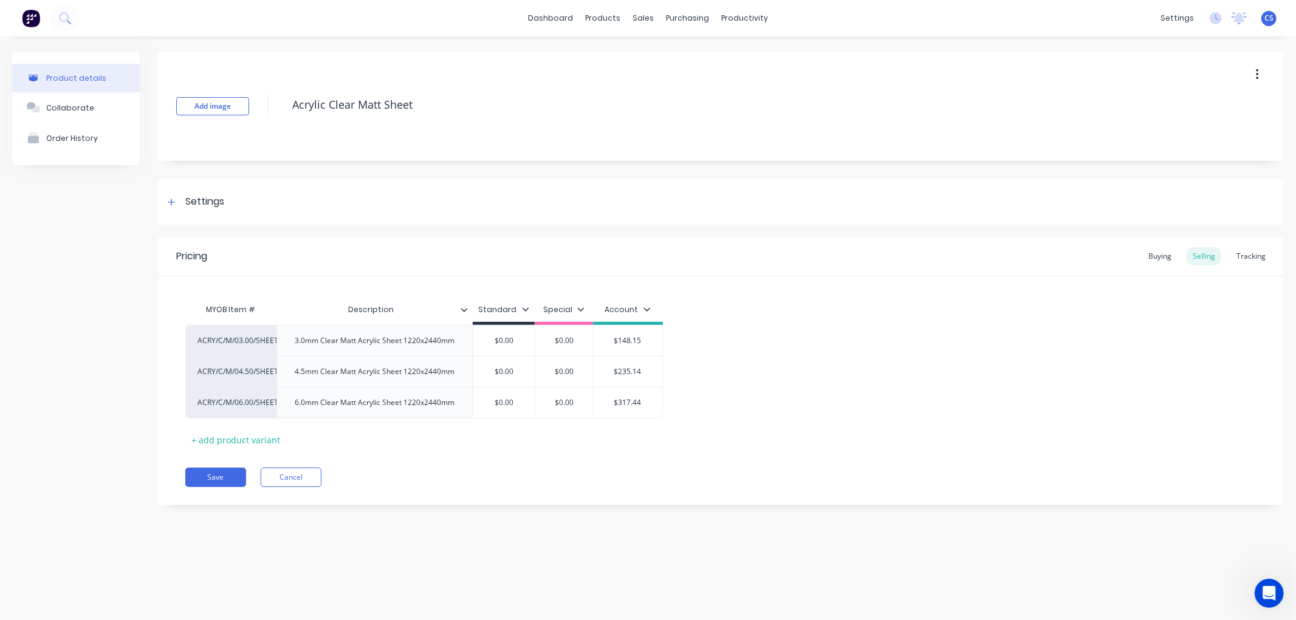
type textarea "x"
click at [295, 341] on div "3.0mm Clear Matt Acrylic Sheet 1220x2440mm" at bounding box center [374, 341] width 179 height 16
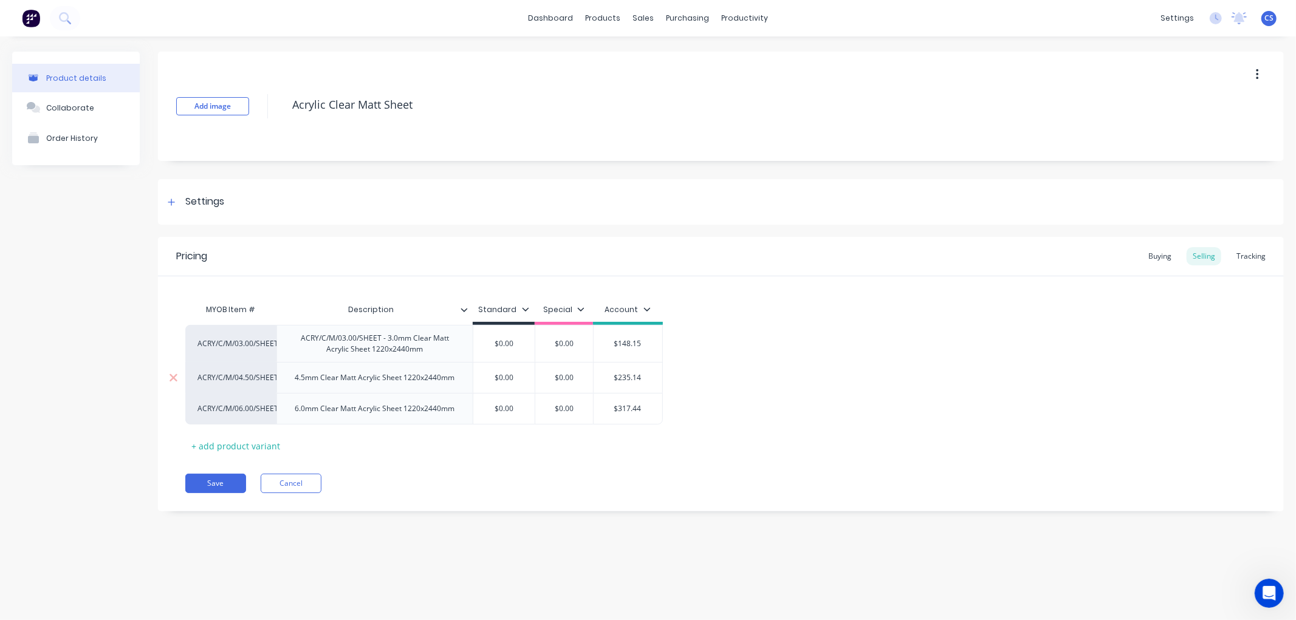
click at [293, 381] on div "4.5mm Clear Matt Acrylic Sheet 1220x2440mm" at bounding box center [374, 378] width 179 height 16
type textarea "x"
click at [296, 420] on div "6.0mm Clear Matt Acrylic Sheet 1220x2440mm" at bounding box center [376, 415] width 179 height 16
type textarea "x"
click at [205, 494] on button "Save" at bounding box center [215, 495] width 61 height 19
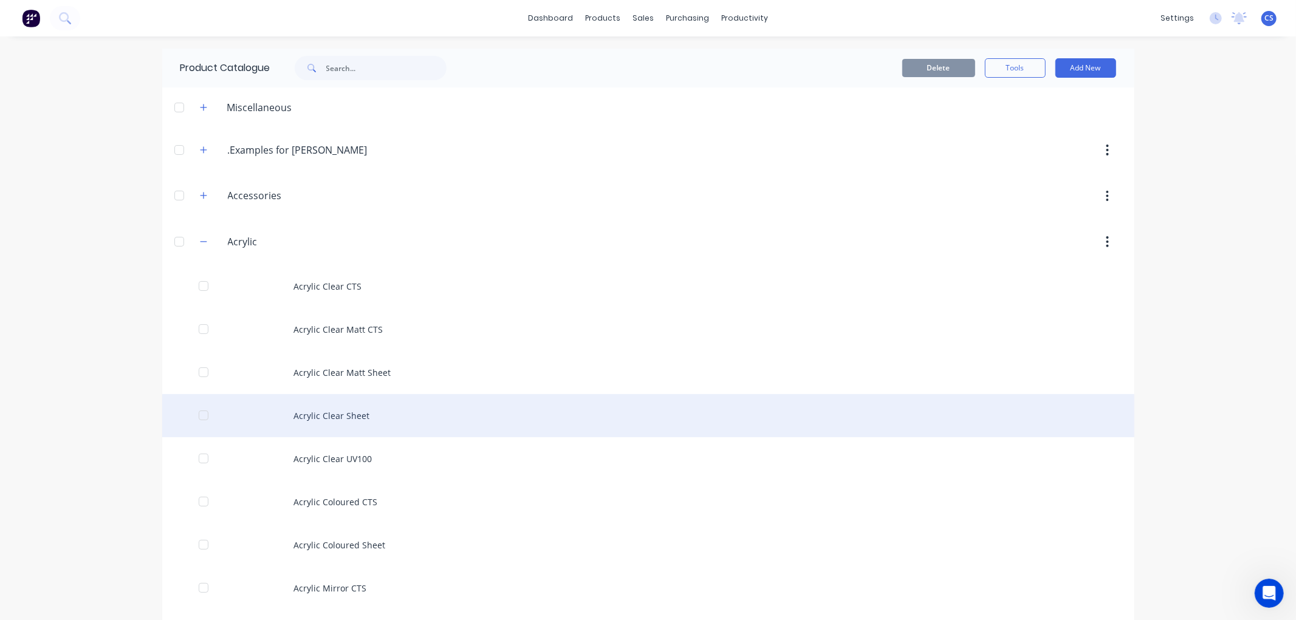
click at [332, 416] on div "Acrylic Clear Sheet" at bounding box center [648, 415] width 972 height 43
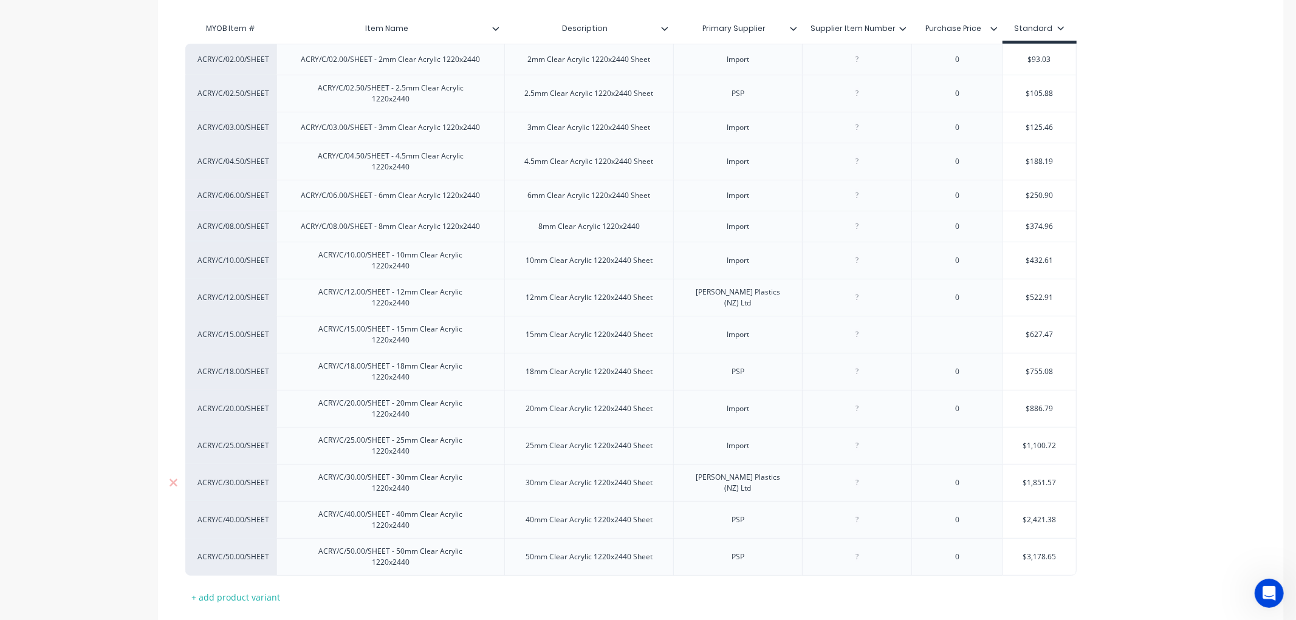
scroll to position [304, 0]
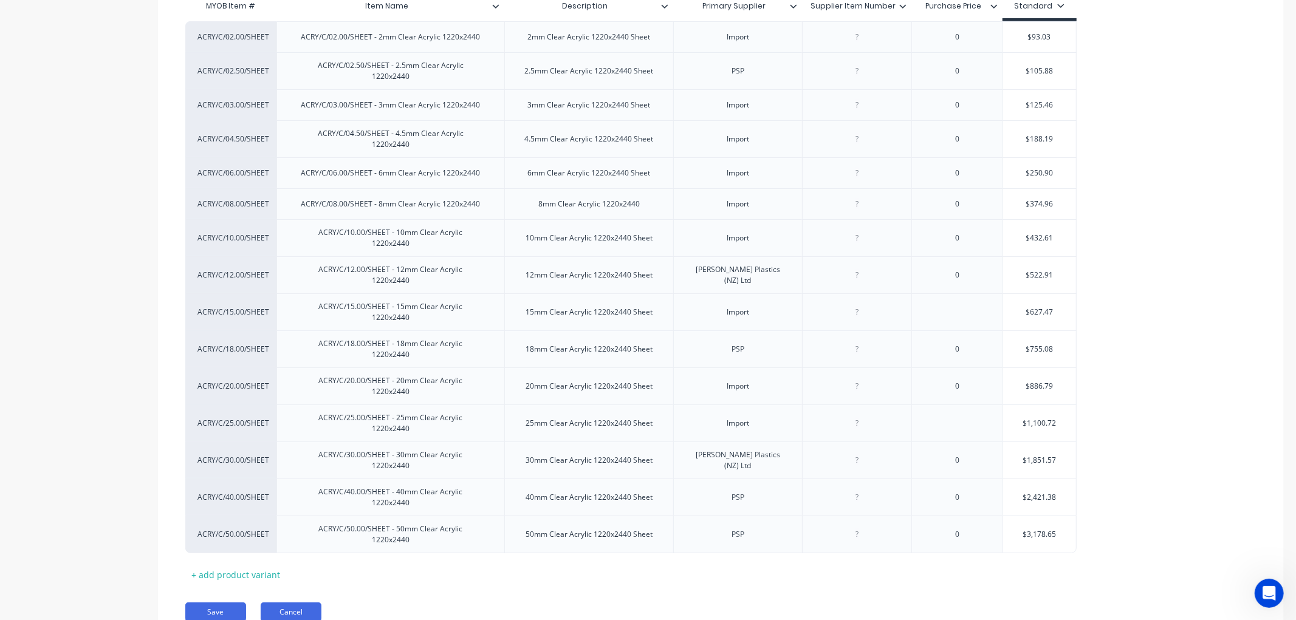
click at [298, 603] on button "Cancel" at bounding box center [291, 612] width 61 height 19
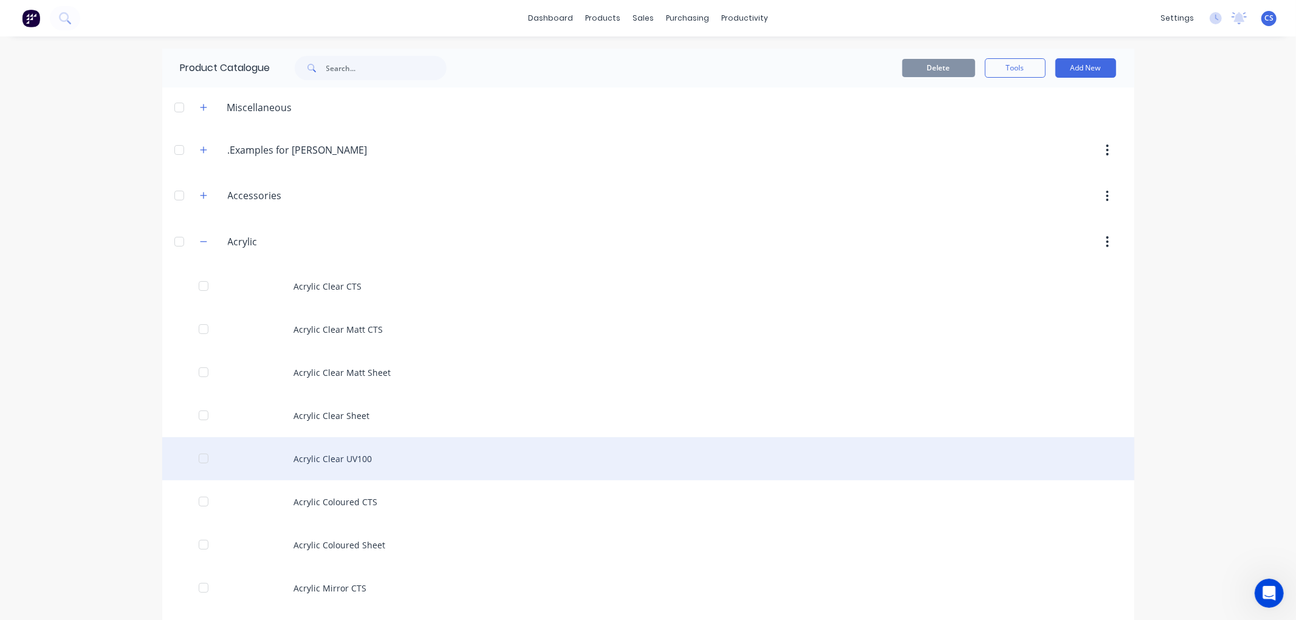
click at [337, 452] on div "Acrylic Clear UV100" at bounding box center [648, 458] width 972 height 43
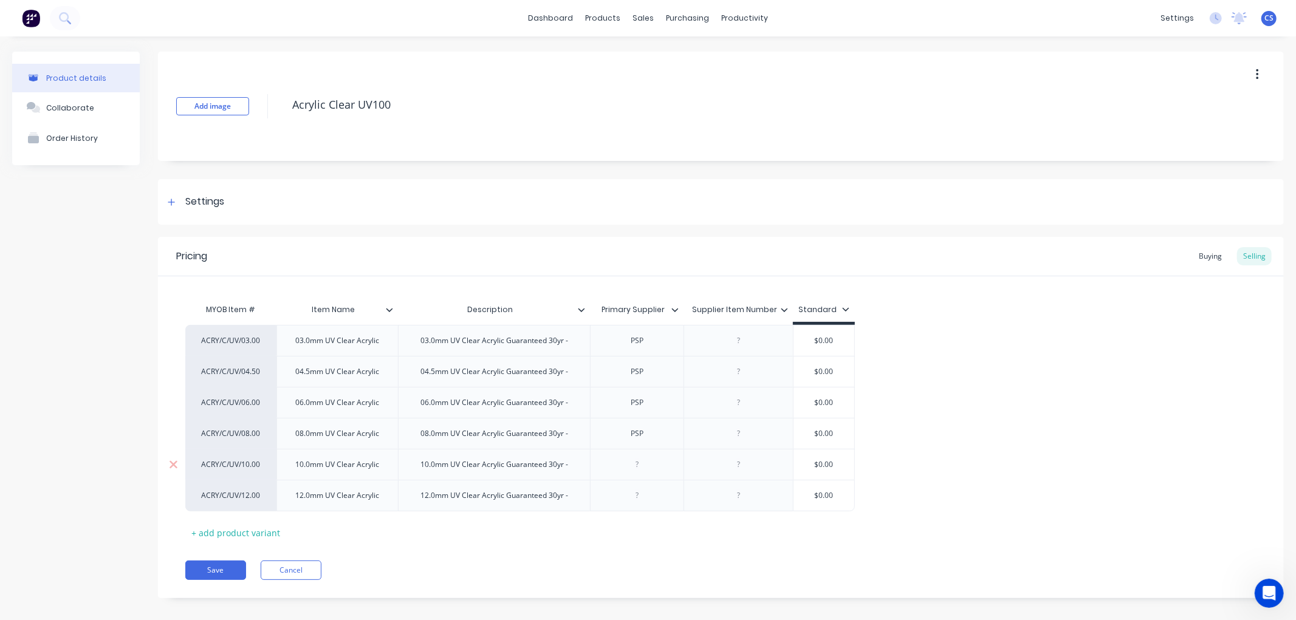
type textarea "x"
click at [295, 343] on div "03.0mm UV Clear Acrylic" at bounding box center [336, 341] width 103 height 16
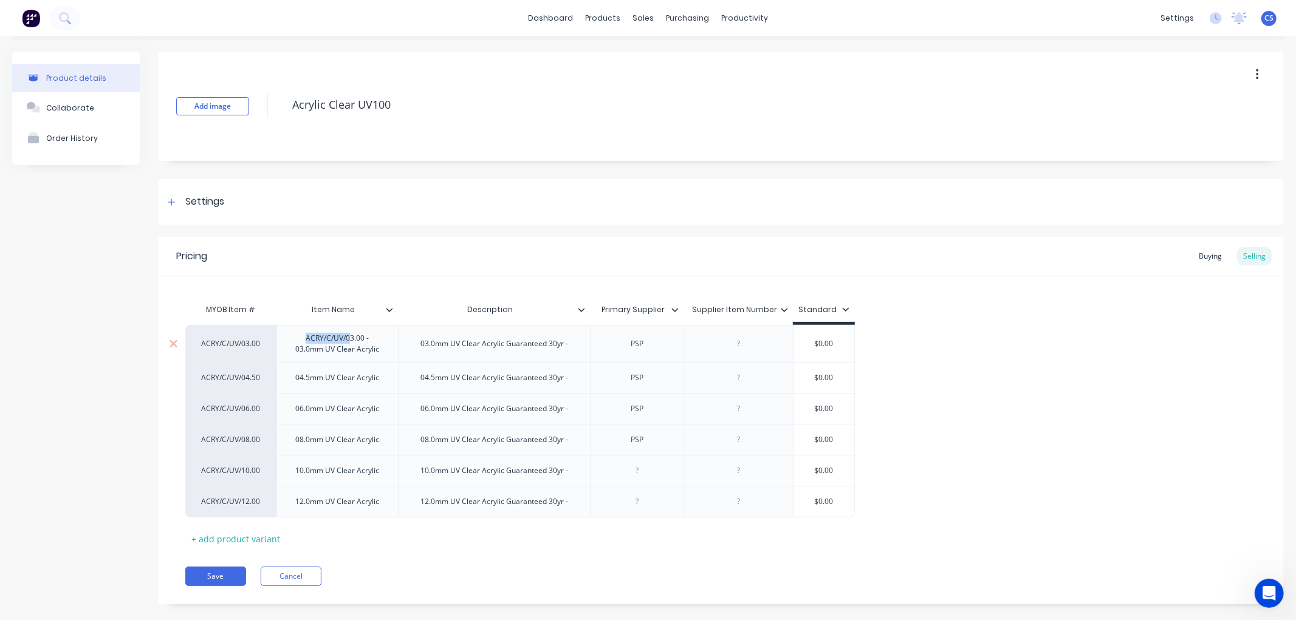
drag, startPoint x: 341, startPoint y: 341, endPoint x: 302, endPoint y: 338, distance: 39.0
click at [302, 338] on div "ACRY/C/UV/03.00 - 03.0mm UV Clear Acrylic" at bounding box center [337, 343] width 111 height 27
click at [380, 343] on div "ACRY/C/UV/03.00 - 03.0mm UV Clear Acrylic" at bounding box center [337, 343] width 111 height 27
drag, startPoint x: 347, startPoint y: 341, endPoint x: 300, endPoint y: 343, distance: 47.4
click at [300, 343] on div "ACRY/C/UV/03.00 - 03.0mm UV Clear Acrylic" at bounding box center [337, 343] width 111 height 27
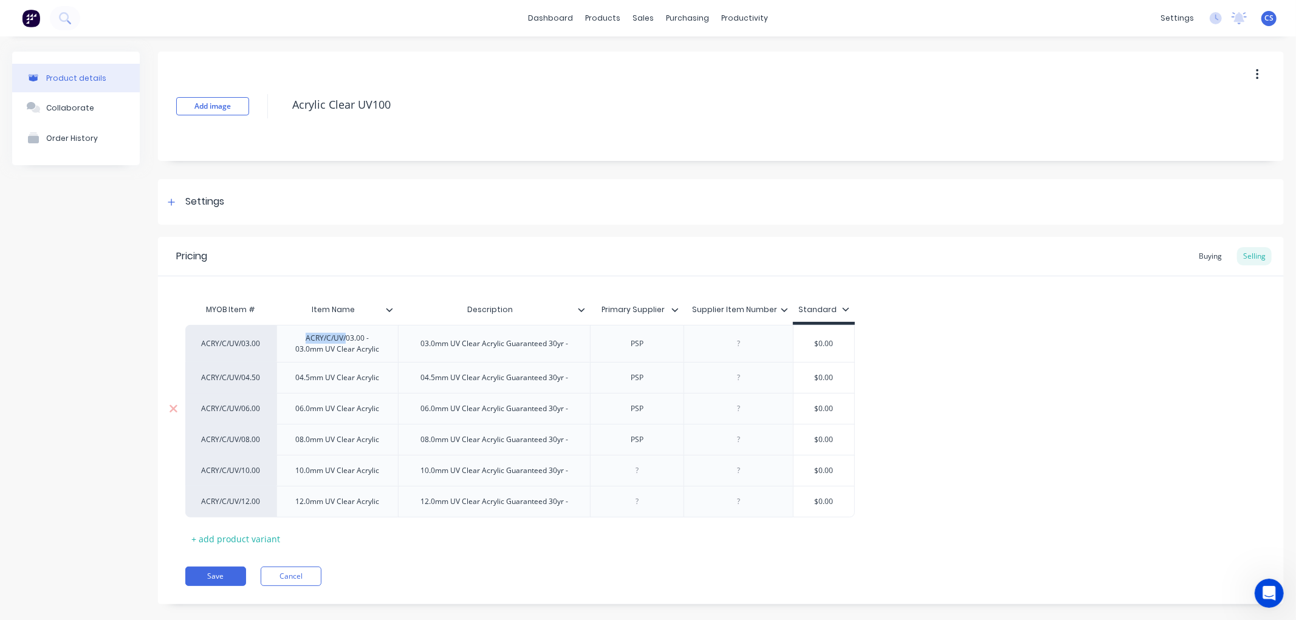
copy div "ACRY/C/UV/"
click at [293, 383] on div "04.5mm UV Clear Acrylic" at bounding box center [336, 377] width 121 height 31
type textarea "x"
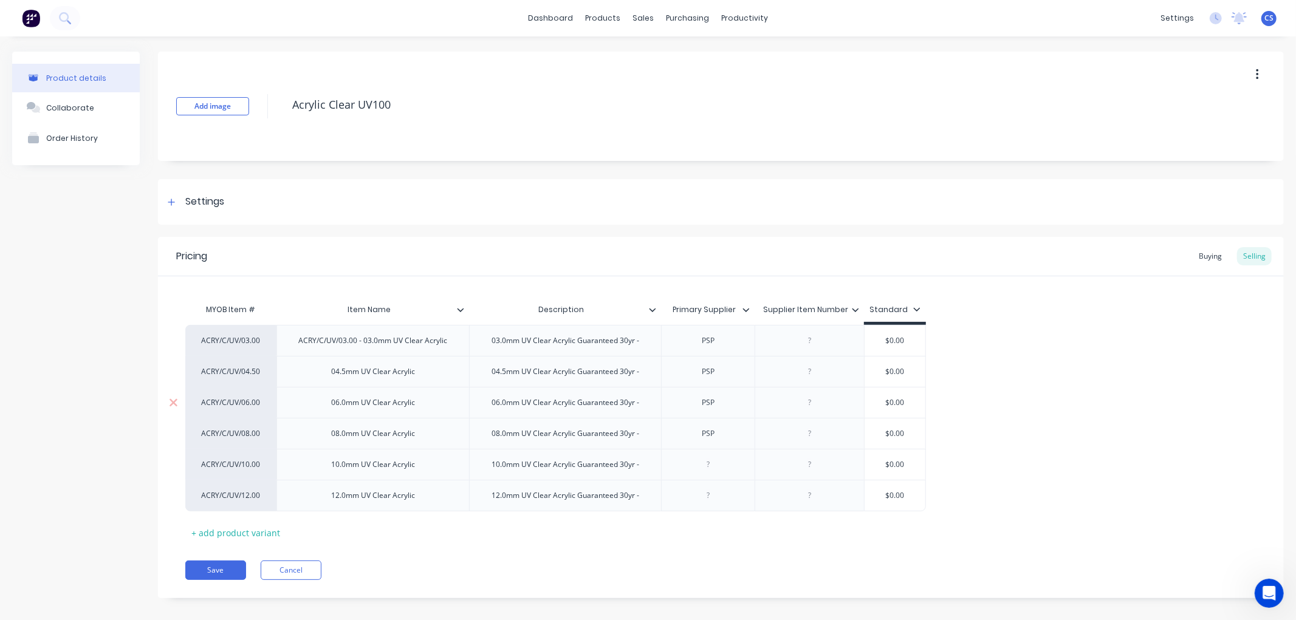
paste div
click at [324, 406] on div "06.0mm UV Clear Acrylic" at bounding box center [372, 403] width 103 height 16
type textarea "x"
paste div
click at [329, 435] on div "08.0mm UV Clear Acrylic" at bounding box center [372, 434] width 103 height 16
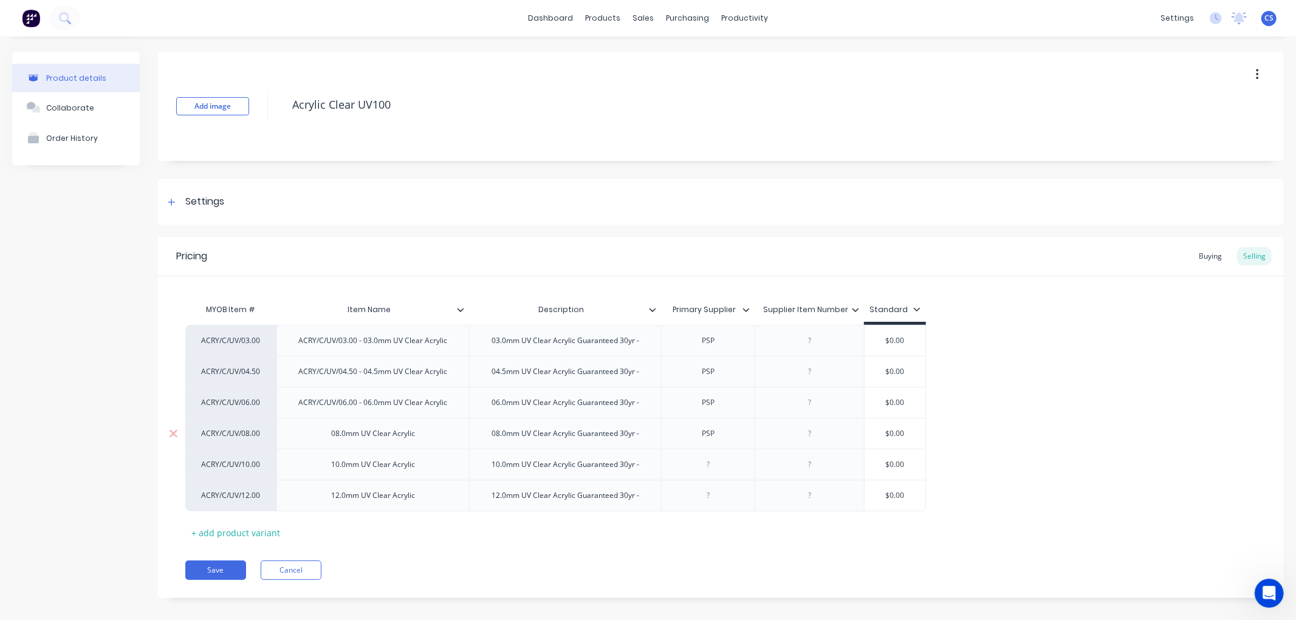
type textarea "x"
paste div
click at [324, 468] on div "10.0mm UV Clear Acrylic" at bounding box center [372, 465] width 103 height 16
type textarea "x"
paste div
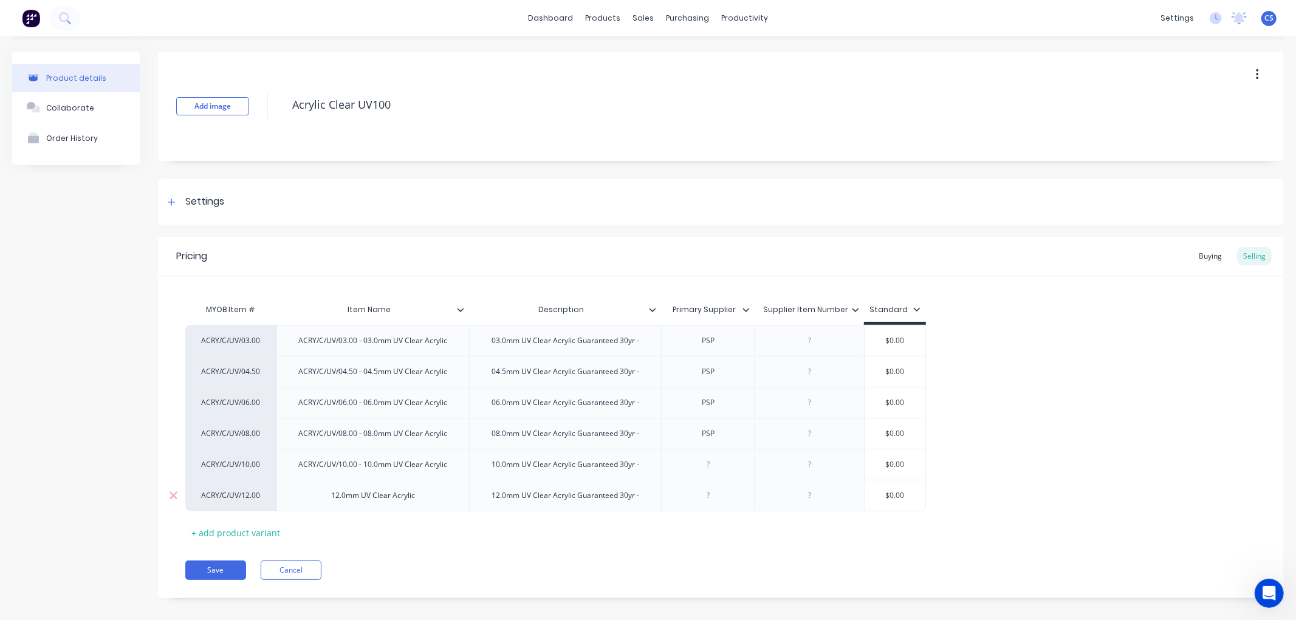
click at [326, 496] on div "12.0mm UV Clear Acrylic" at bounding box center [372, 496] width 103 height 16
type textarea "x"
paste div
click at [207, 572] on button "Save" at bounding box center [215, 570] width 61 height 19
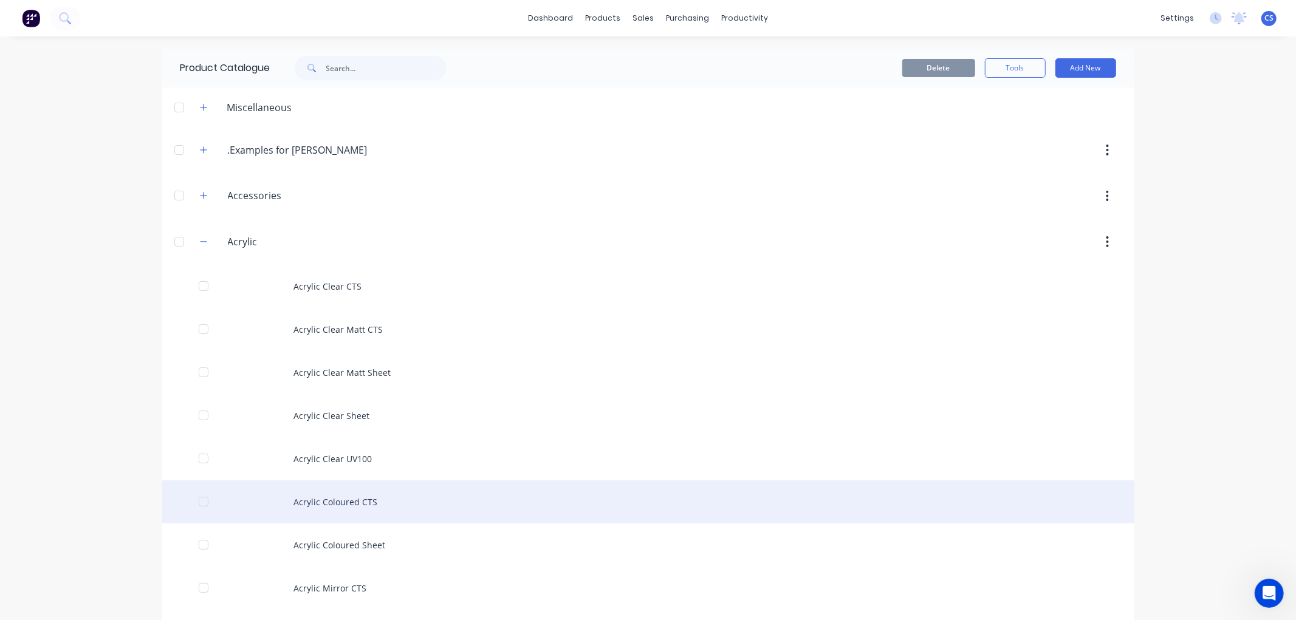
click at [352, 493] on div "Acrylic Coloured CTS" at bounding box center [648, 501] width 972 height 43
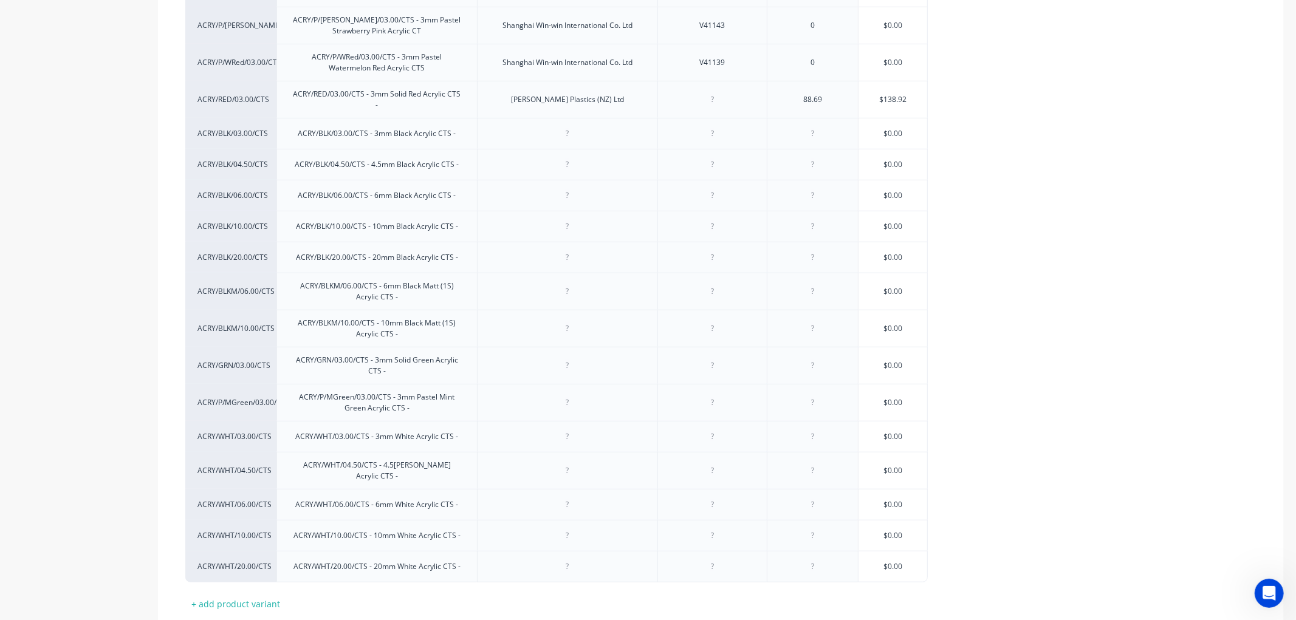
scroll to position [404, 0]
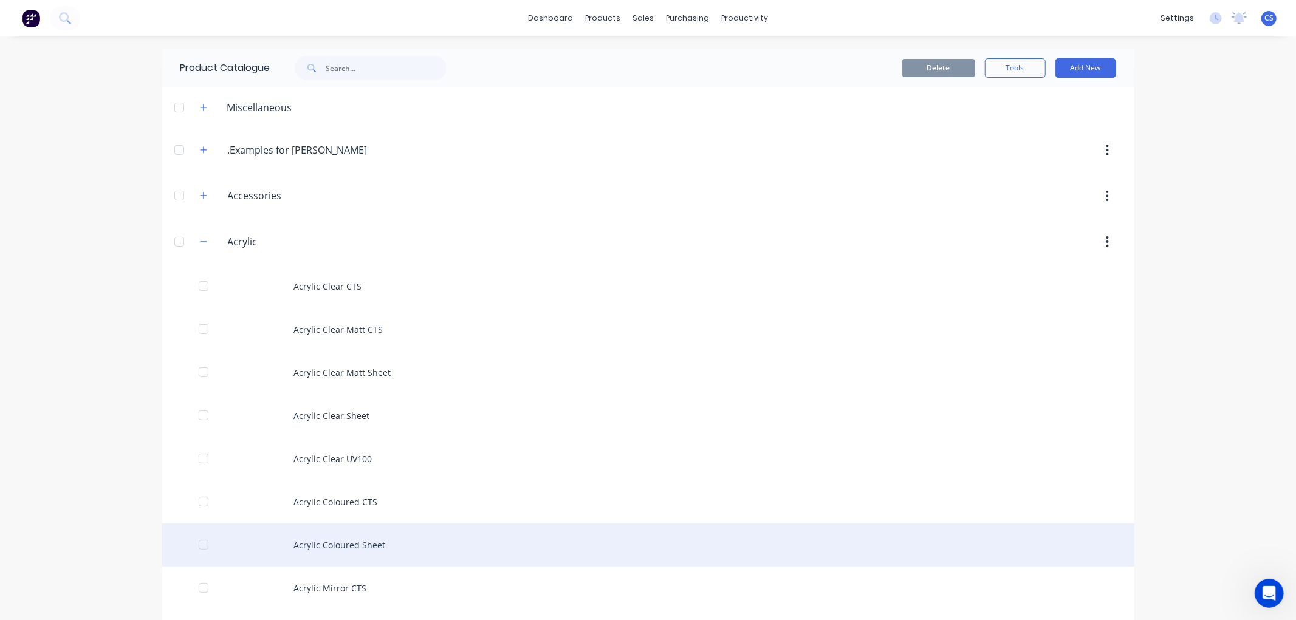
click at [351, 539] on div "Acrylic Coloured Sheet" at bounding box center [648, 545] width 972 height 43
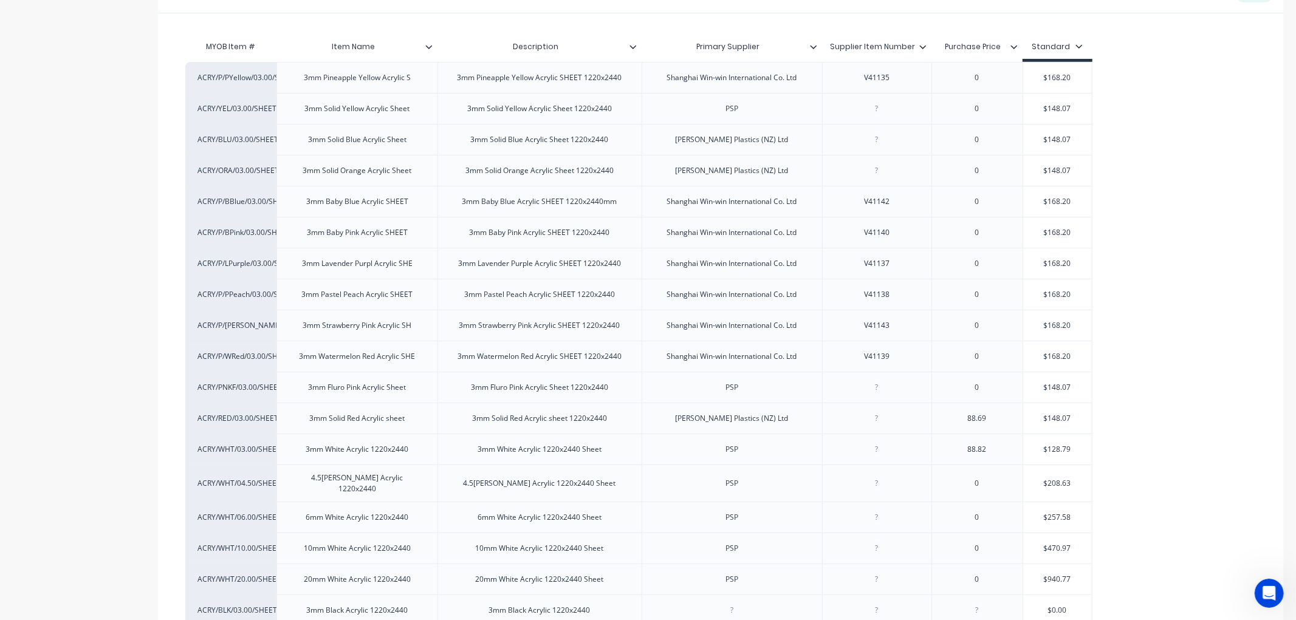
scroll to position [270, 0]
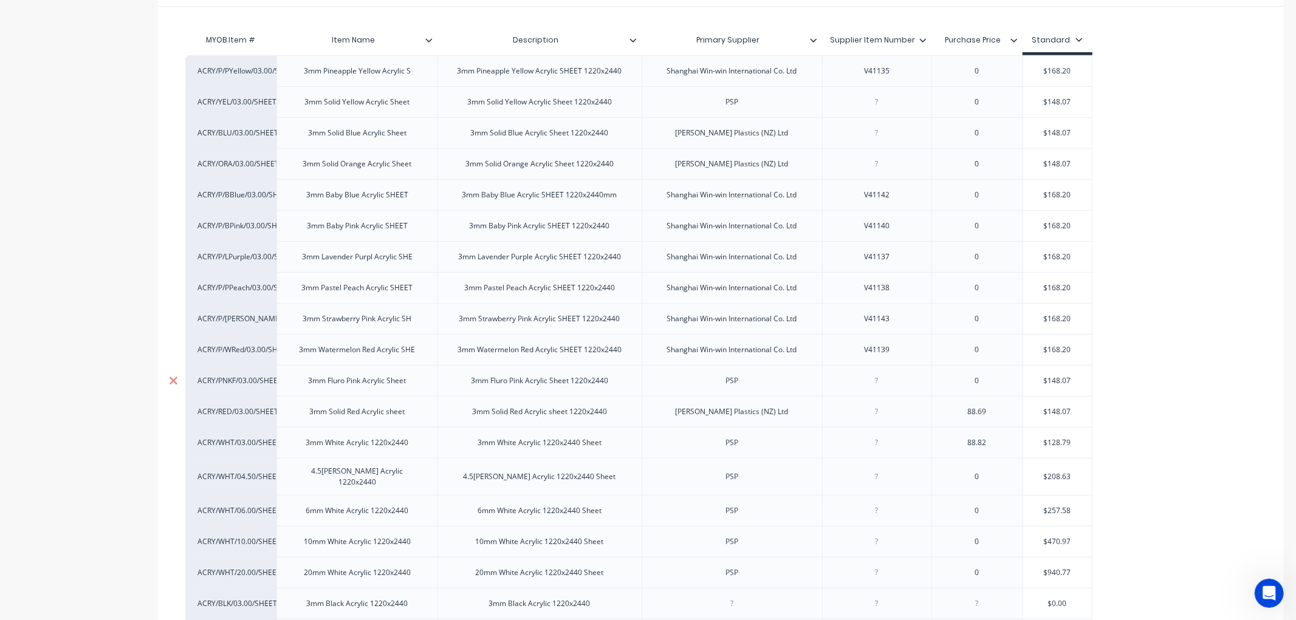
click at [171, 378] on icon at bounding box center [173, 381] width 9 height 12
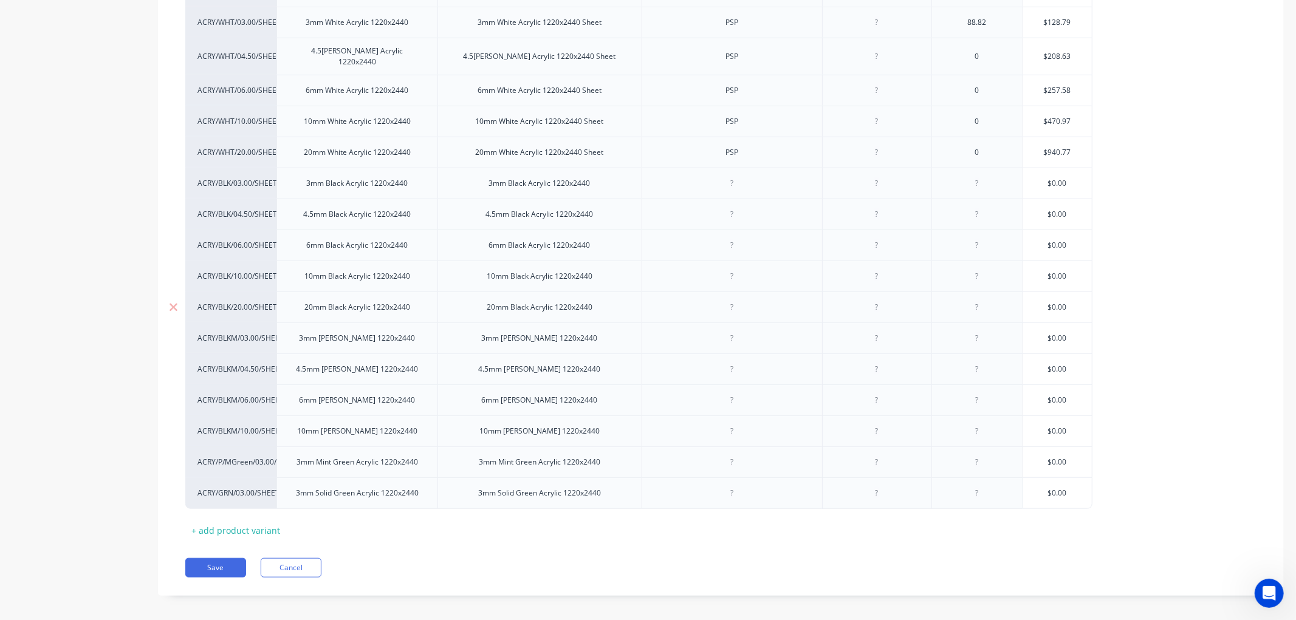
scroll to position [664, 0]
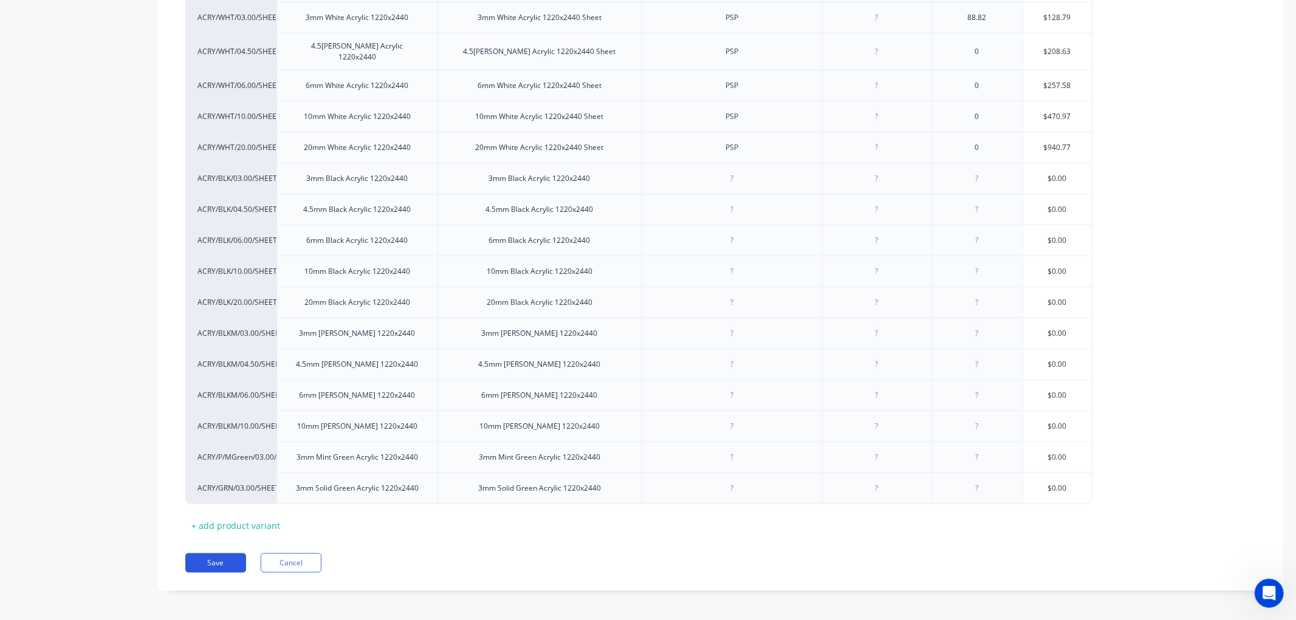
click at [216, 553] on button "Save" at bounding box center [215, 562] width 61 height 19
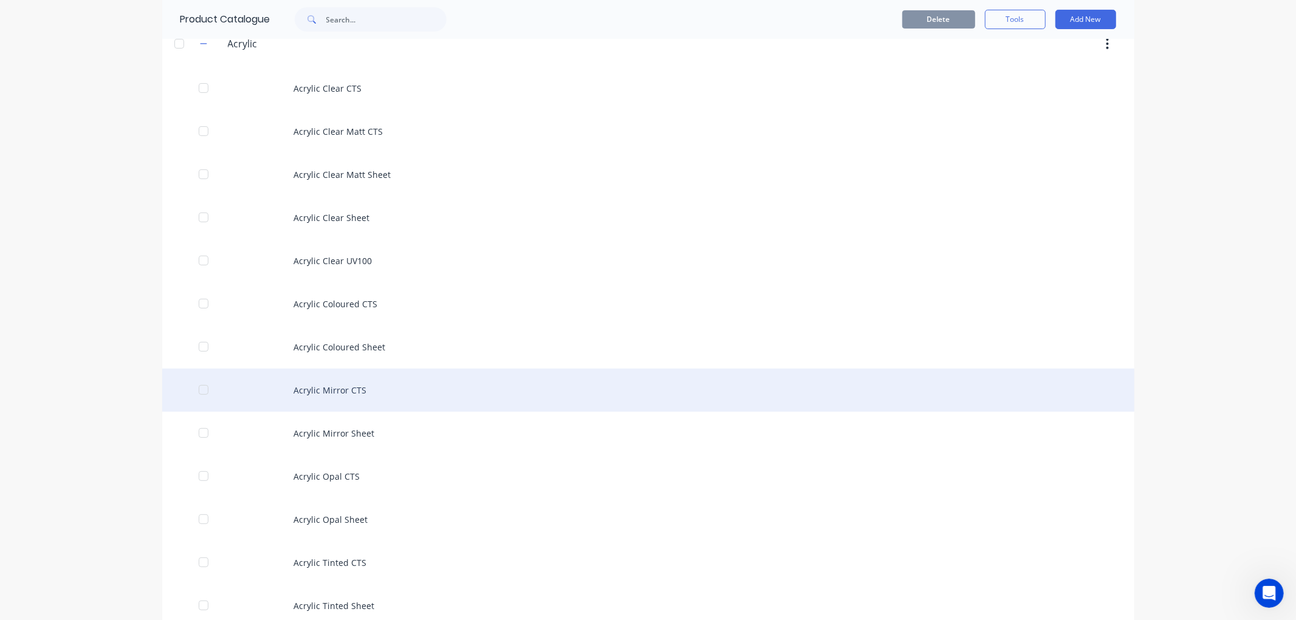
scroll to position [202, 0]
click at [341, 386] on div "Acrylic Mirror CTS" at bounding box center [648, 385] width 972 height 43
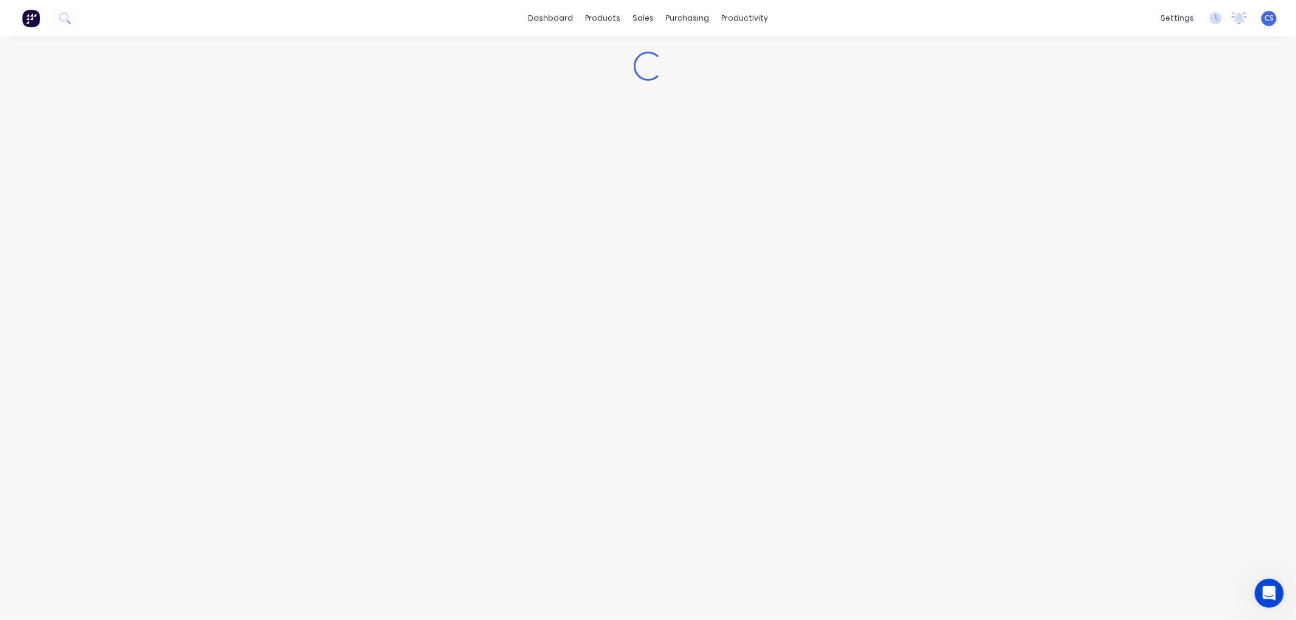
type textarea "x"
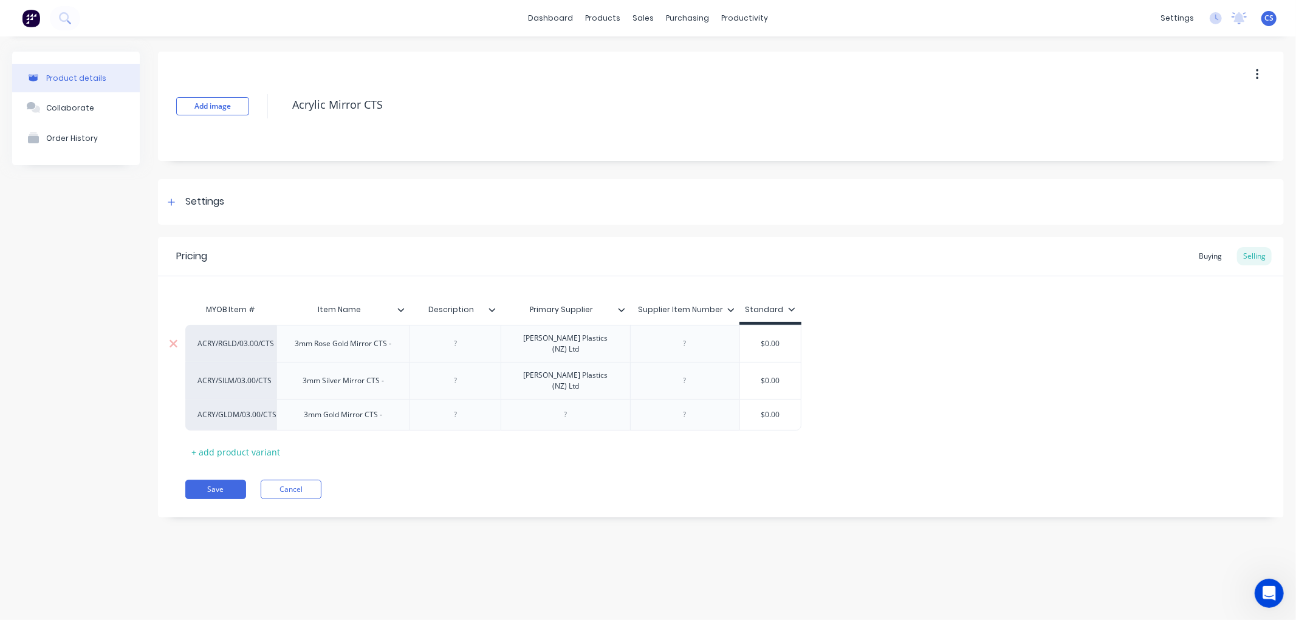
click at [296, 343] on div "3mm Rose Gold Mirror CTS -" at bounding box center [343, 344] width 116 height 16
click at [299, 381] on div "3mm Silver Mirror CTS -" at bounding box center [342, 380] width 133 height 37
type textarea "x"
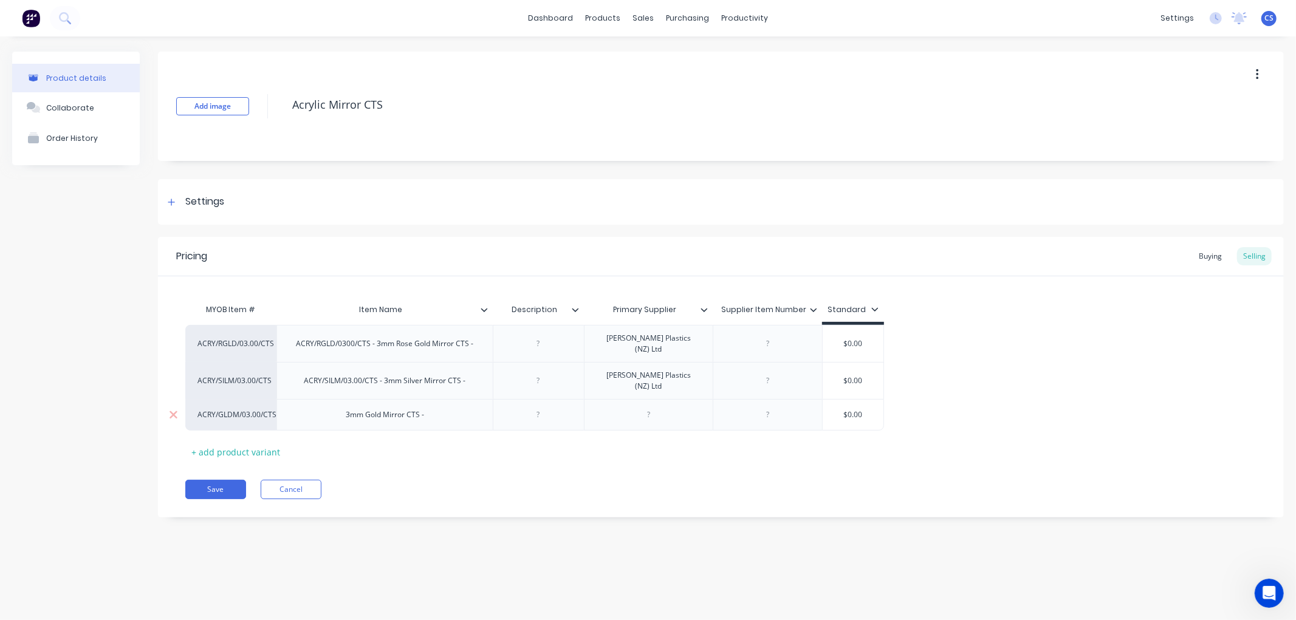
click at [341, 407] on div "3mm Gold Mirror CTS -" at bounding box center [385, 415] width 98 height 16
type textarea "x"
click at [219, 480] on button "Save" at bounding box center [215, 489] width 61 height 19
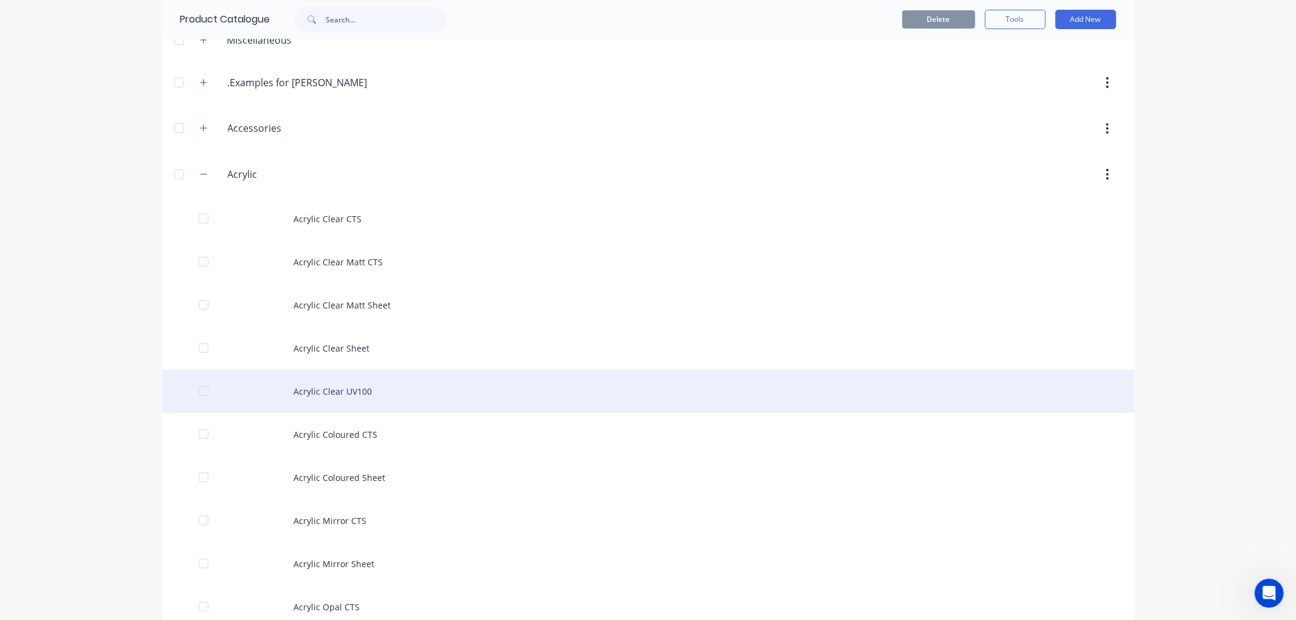
scroll to position [135, 0]
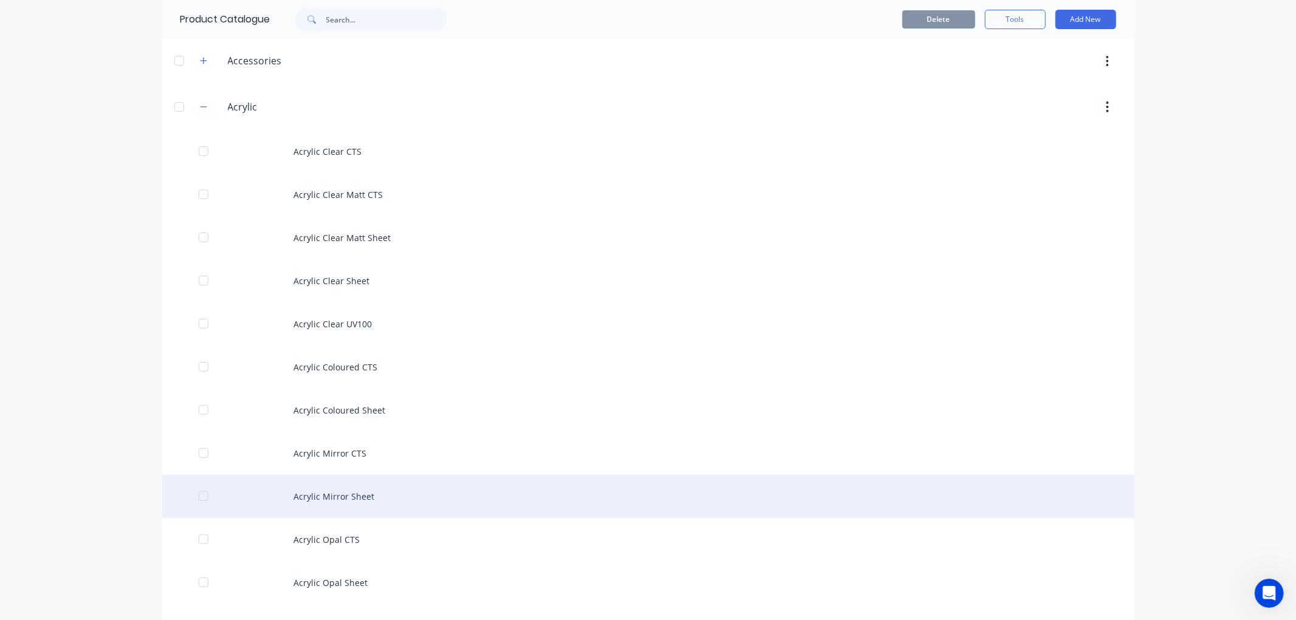
click at [351, 493] on div "Acrylic Mirror Sheet" at bounding box center [648, 496] width 972 height 43
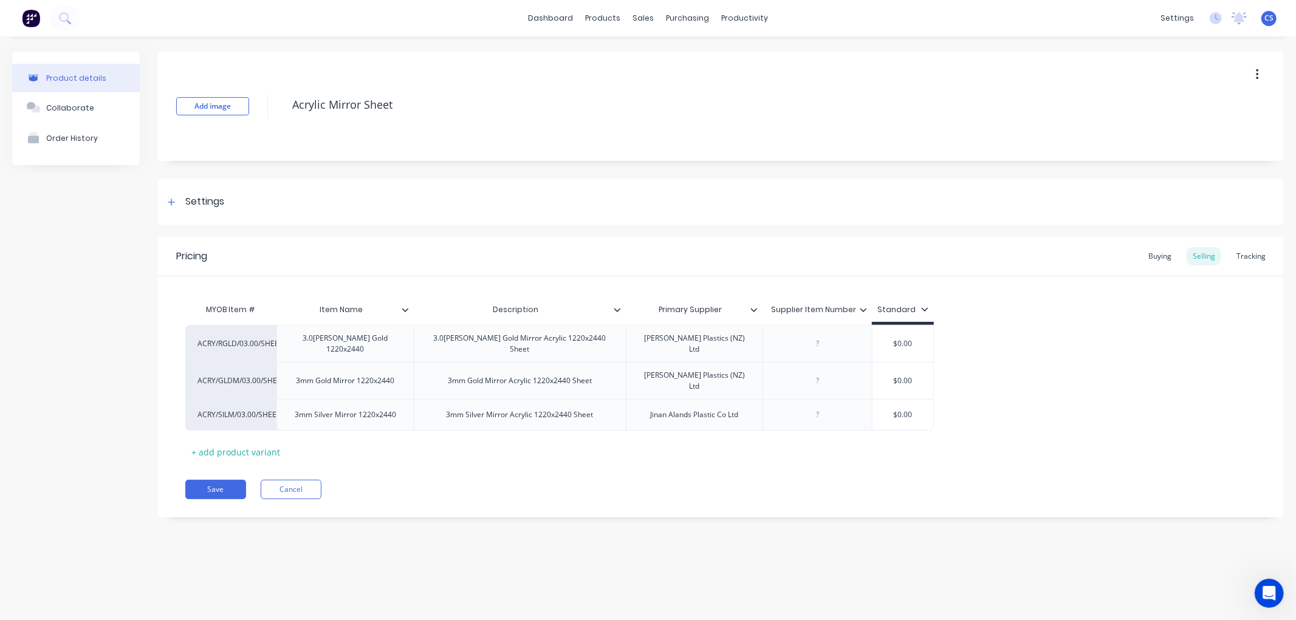
type textarea "x"
click at [292, 343] on div "3.0mm Rose Gold 1220x2440" at bounding box center [345, 343] width 127 height 27
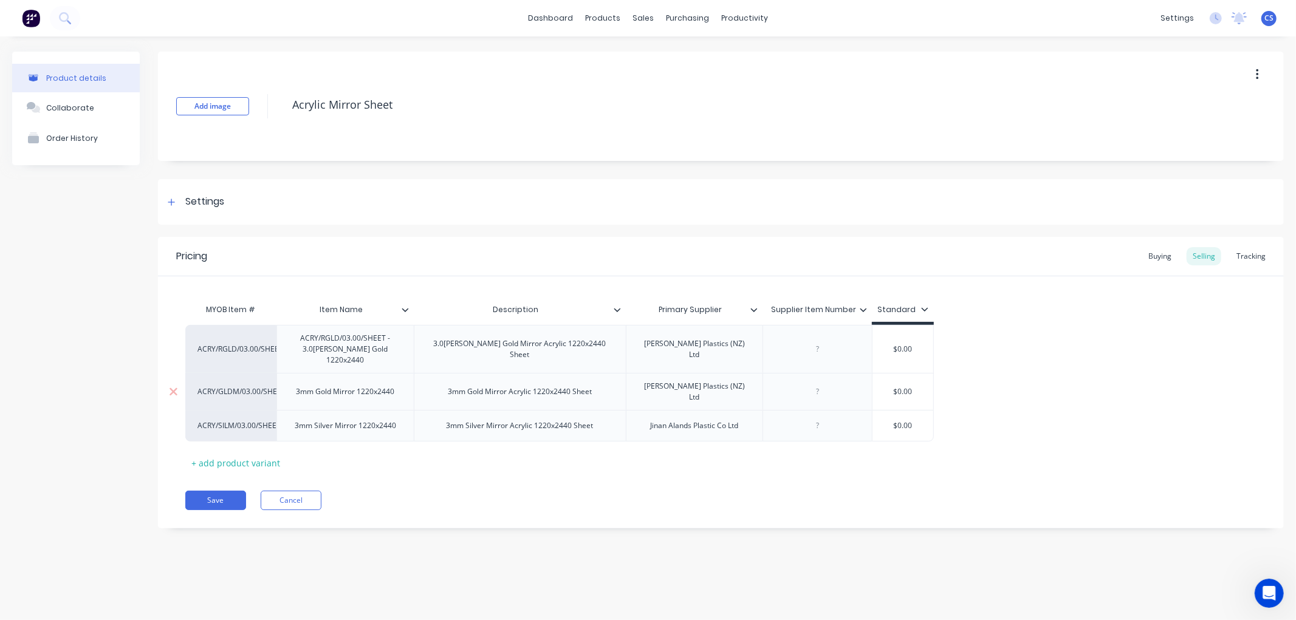
click at [293, 378] on div "3mm Gold Mirror 1220x2440" at bounding box center [344, 391] width 137 height 37
type textarea "x"
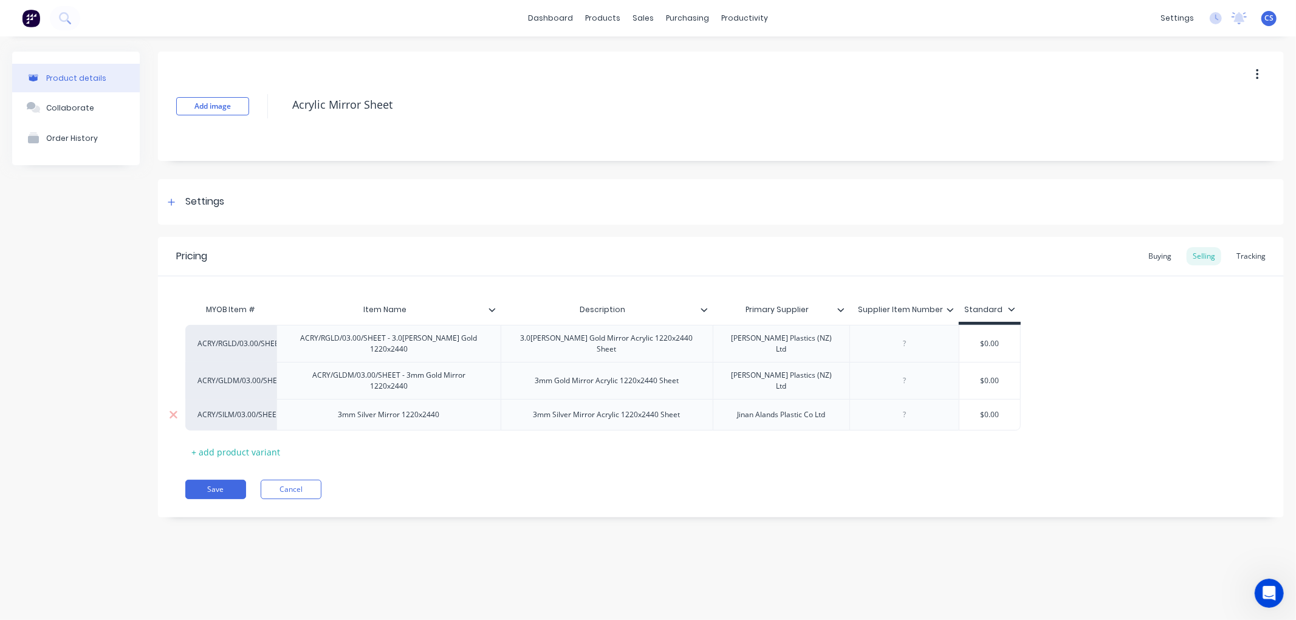
click at [332, 419] on div "3mm Silver Mirror 1220x2440" at bounding box center [388, 415] width 121 height 16
type textarea "x"
click at [219, 493] on button "Save" at bounding box center [215, 495] width 61 height 19
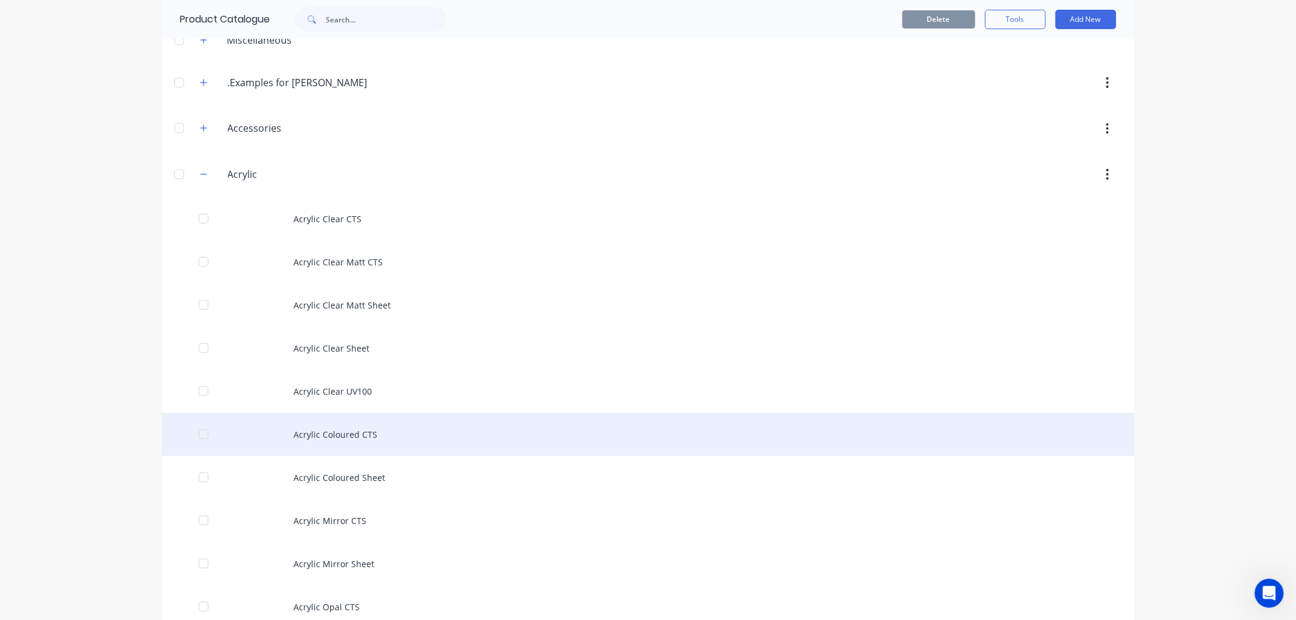
scroll to position [135, 0]
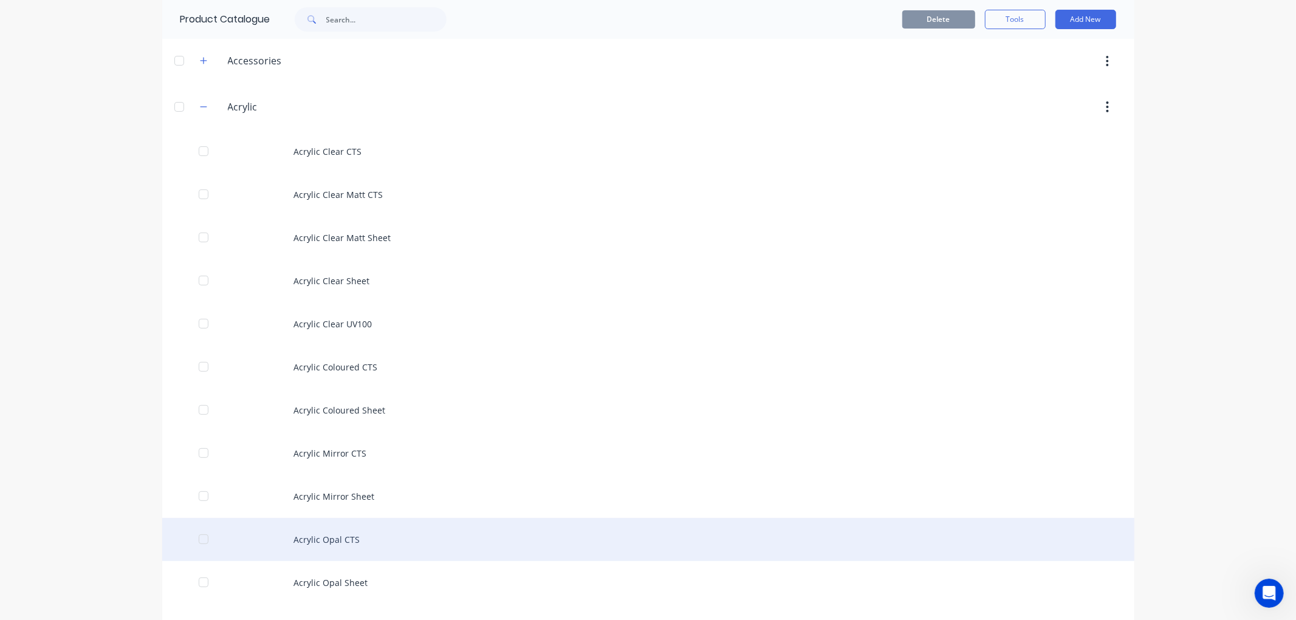
click at [349, 536] on div "Acrylic Opal CTS" at bounding box center [648, 539] width 972 height 43
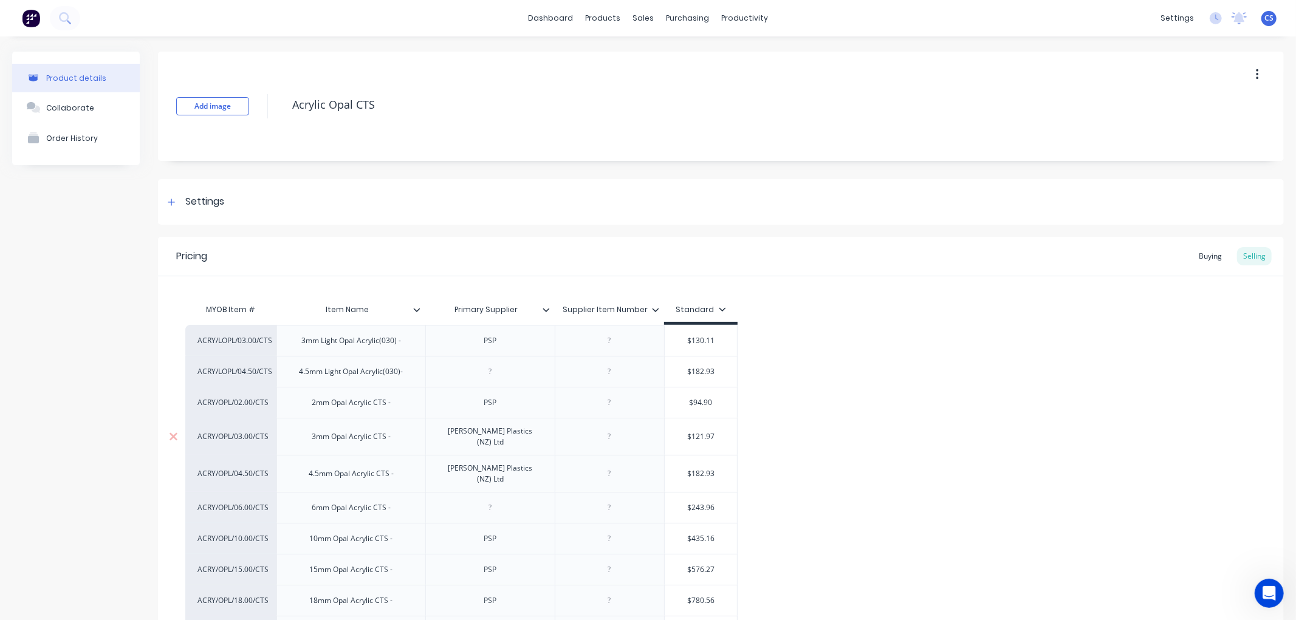
type textarea "x"
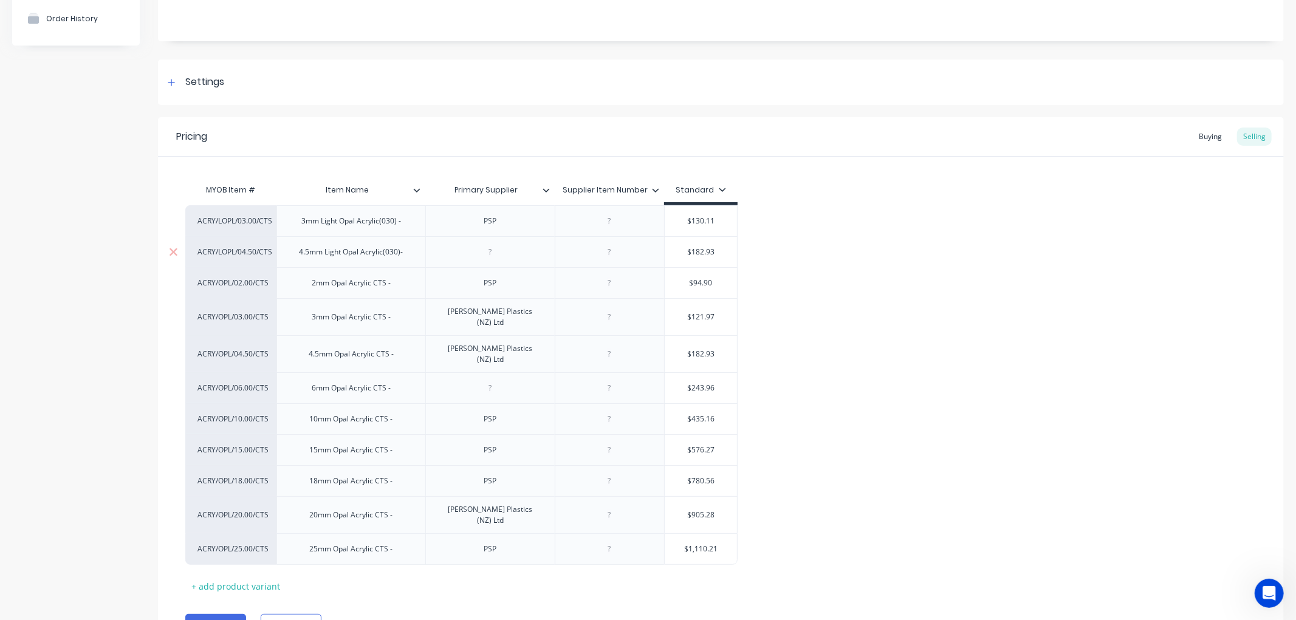
scroll to position [135, 0]
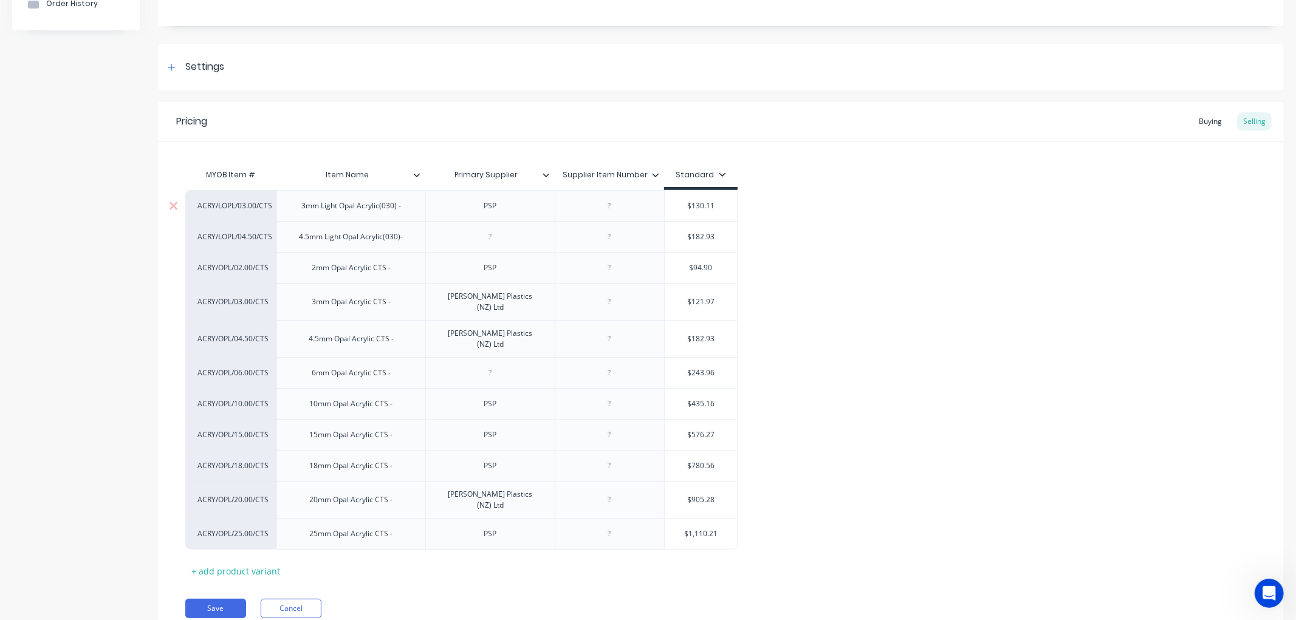
click at [300, 209] on div "3mm Light Opal Acrylic(030) -" at bounding box center [351, 206] width 119 height 16
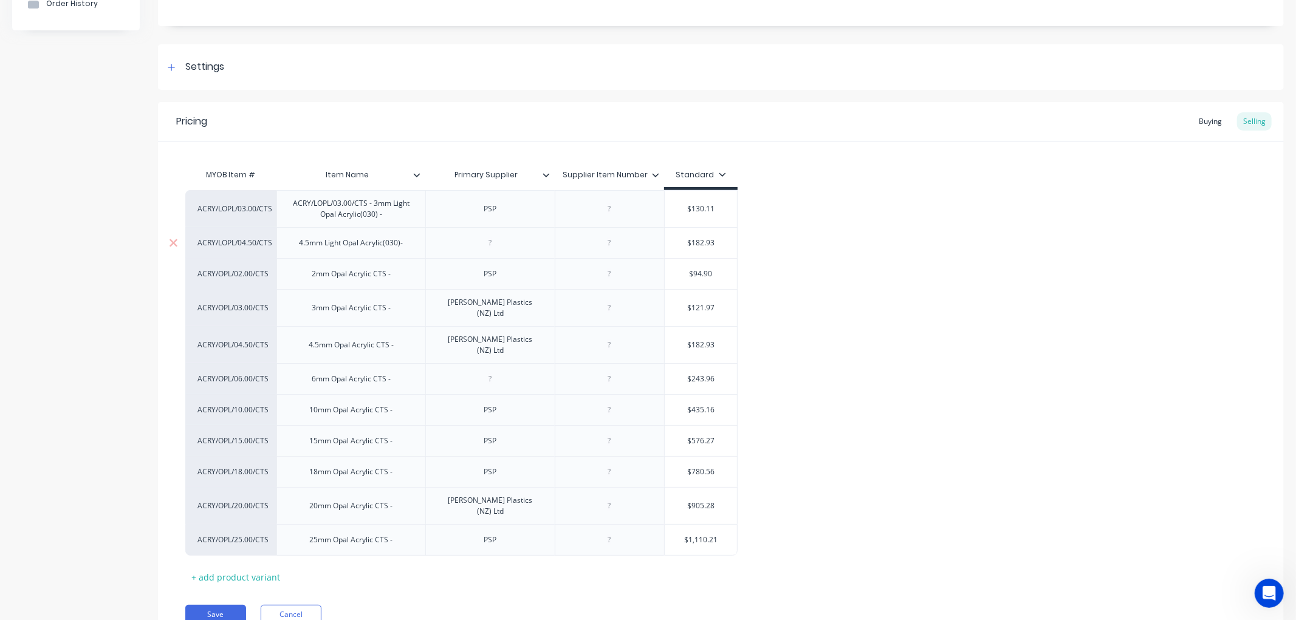
click at [296, 246] on div "4.5mm Light Opal Acrylic(030)-" at bounding box center [350, 242] width 149 height 31
type textarea "x"
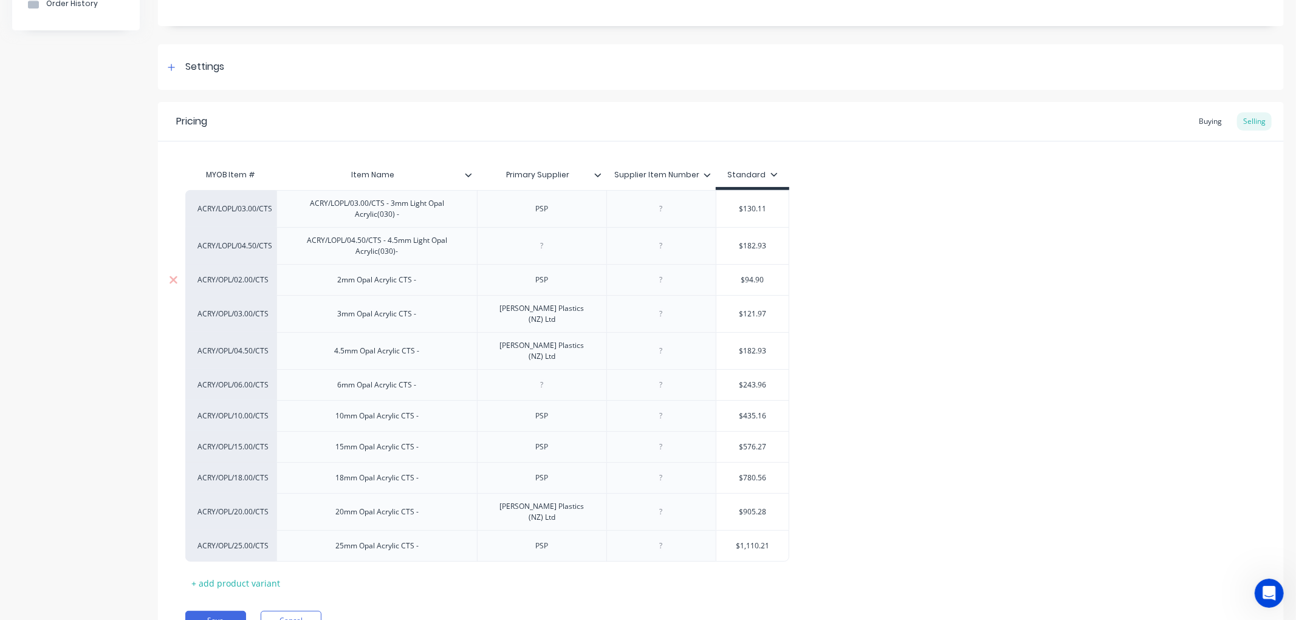
click at [335, 281] on div "2mm Opal Acrylic CTS -" at bounding box center [377, 280] width 98 height 16
type textarea "x"
click at [336, 313] on div "3mm Opal Acrylic CTS -" at bounding box center [377, 314] width 98 height 16
type textarea "x"
click at [330, 343] on div "4.5mm Opal Acrylic CTS -" at bounding box center [377, 351] width 104 height 16
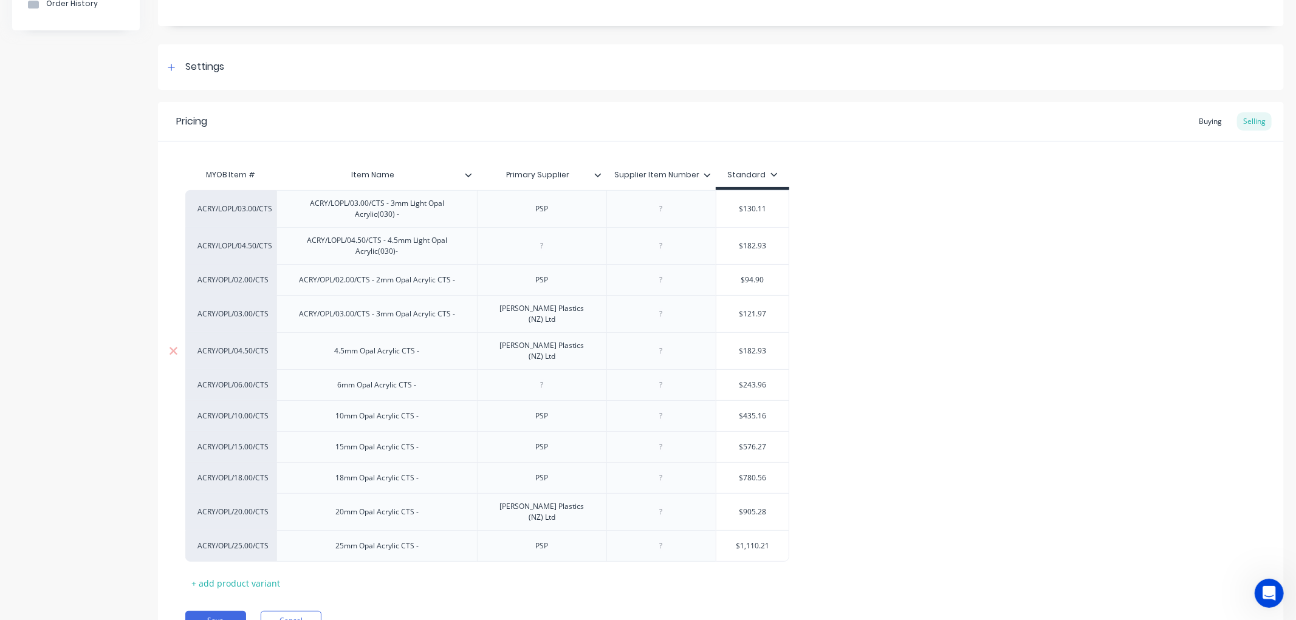
type textarea "x"
click at [333, 377] on div "6mm Opal Acrylic CTS -" at bounding box center [377, 385] width 98 height 16
type textarea "x"
click at [335, 408] on div "10mm Opal Acrylic CTS -" at bounding box center [377, 416] width 103 height 16
type textarea "x"
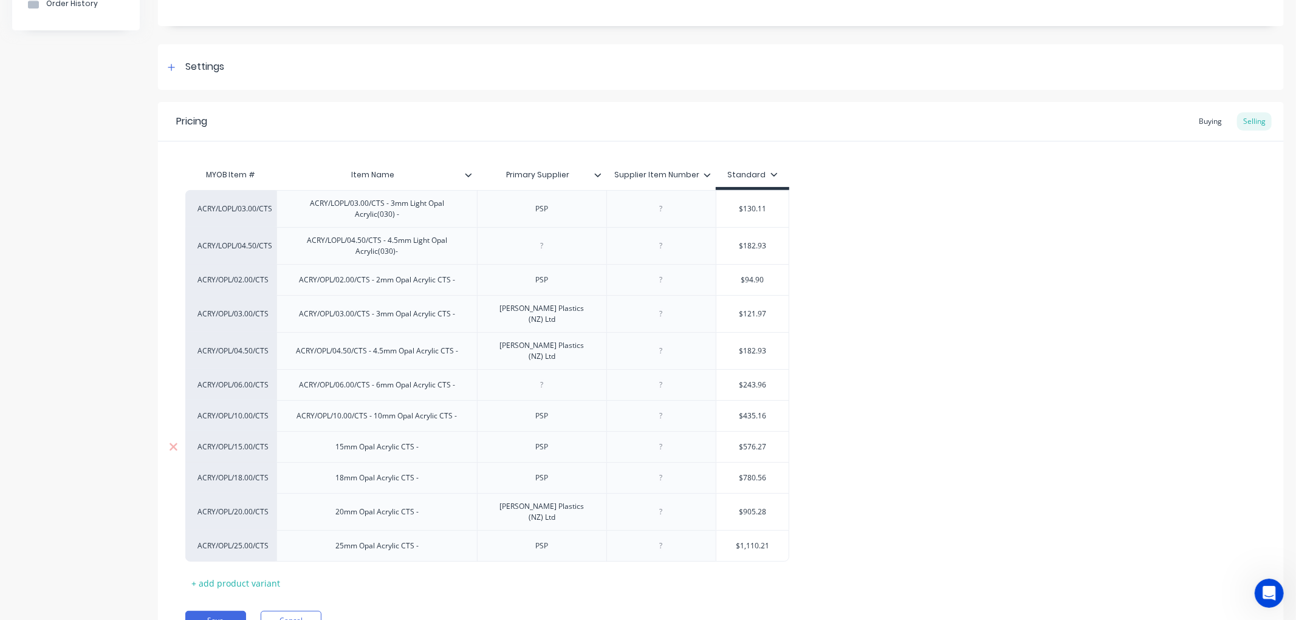
click at [332, 439] on div "15mm Opal Acrylic CTS -" at bounding box center [377, 447] width 103 height 16
type textarea "x"
click at [334, 471] on div "18mm Opal Acrylic CTS -" at bounding box center [377, 478] width 103 height 16
type textarea "x"
click at [330, 504] on div "20mm Opal Acrylic CTS -" at bounding box center [377, 512] width 103 height 16
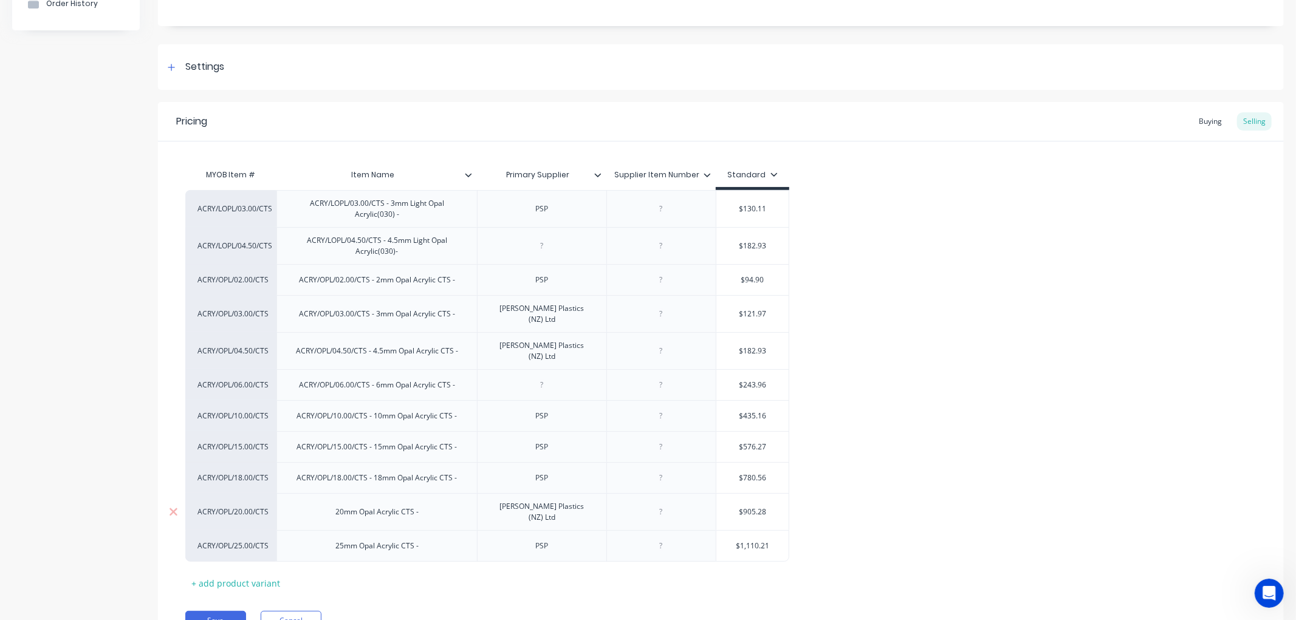
type textarea "x"
click at [332, 538] on div "25mm Opal Acrylic CTS -" at bounding box center [377, 546] width 103 height 16
type textarea "x"
click at [228, 611] on button "Save" at bounding box center [215, 620] width 61 height 19
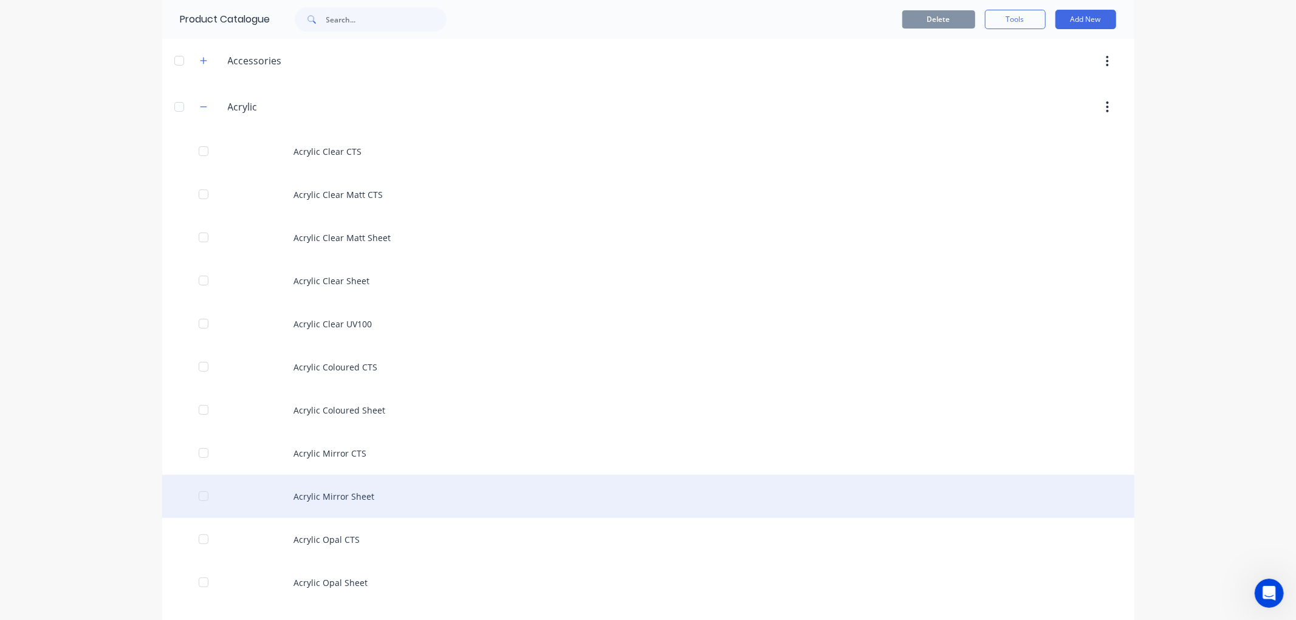
scroll to position [202, 0]
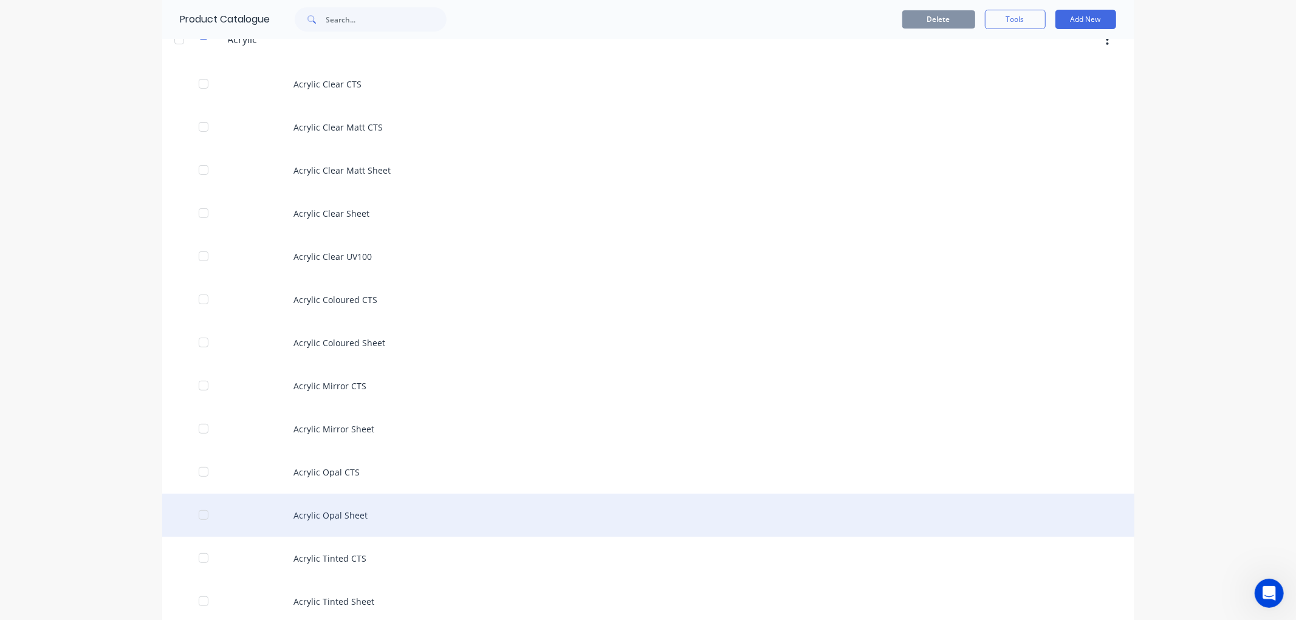
click at [345, 511] on div "Acrylic Opal Sheet" at bounding box center [648, 515] width 972 height 43
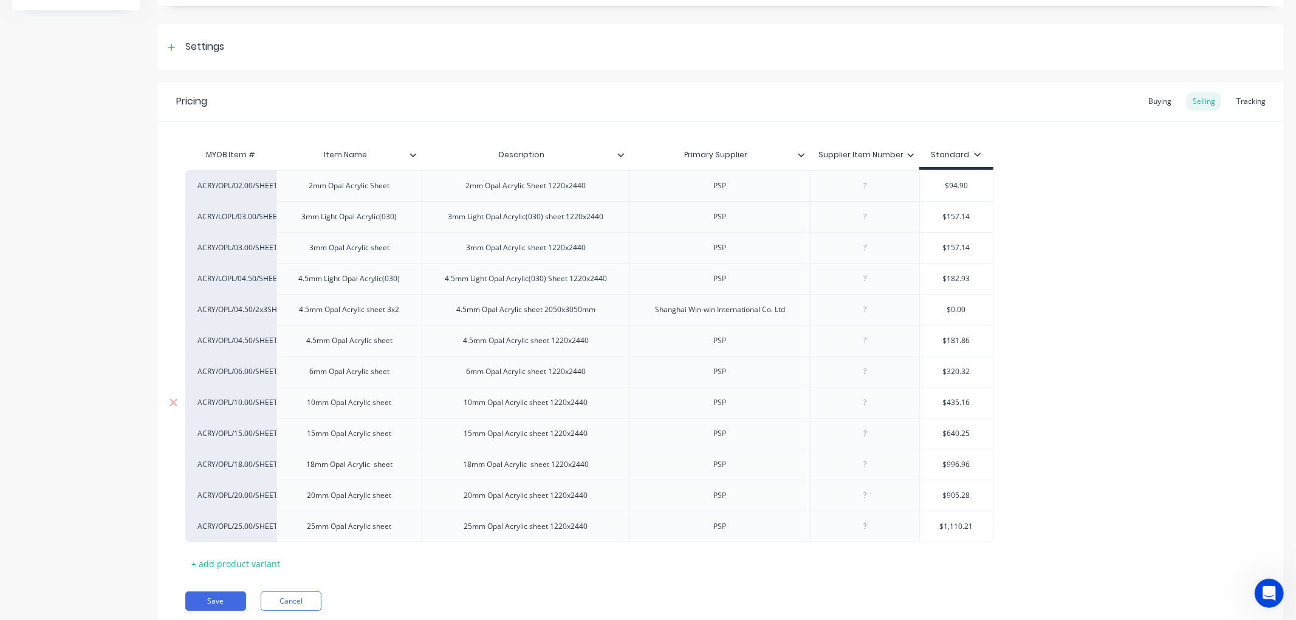
scroll to position [131, 0]
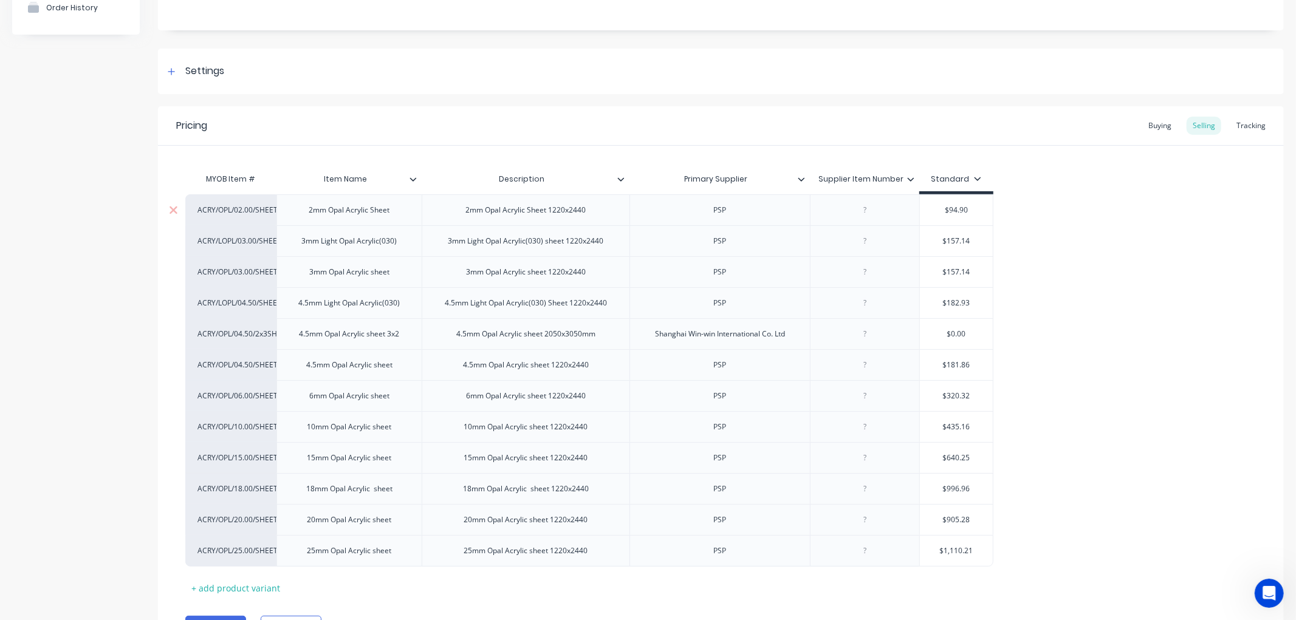
click at [299, 217] on div "2mm Opal Acrylic Sheet" at bounding box center [348, 209] width 145 height 31
drag, startPoint x: 780, startPoint y: 241, endPoint x: 773, endPoint y: 205, distance: 36.6
click at [773, 205] on div "ACRY/OPL/02.00/SHEET 2mm Opal Acrylic Sheet 2mm Opal Acrylic Sheet 1220x2440 PS…" at bounding box center [720, 380] width 1071 height 372
drag, startPoint x: 401, startPoint y: 306, endPoint x: 403, endPoint y: 270, distance: 35.9
click at [403, 270] on div "ACRY/LOPL/03.00/SHEET 3mm Light Opal Acrylic(030) 3mm Light Opal Acrylic(030) s…" at bounding box center [720, 380] width 1071 height 372
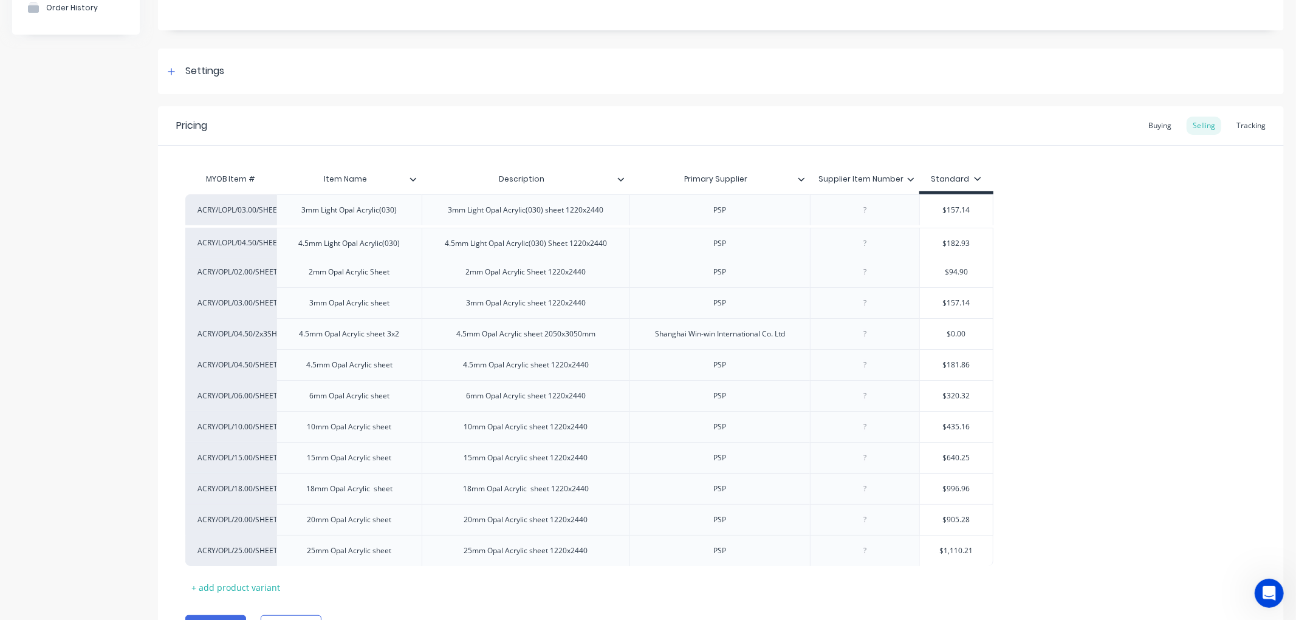
drag, startPoint x: 414, startPoint y: 306, endPoint x: 415, endPoint y: 241, distance: 64.4
click at [415, 241] on div "ACRY/LOPL/03.00/SHEET 3mm Light Opal Acrylic(030) 3mm Light Opal Acrylic(030) s…" at bounding box center [720, 380] width 1071 height 372
click at [302, 211] on div "3mm Light Opal Acrylic(030)" at bounding box center [349, 210] width 115 height 16
type textarea "x"
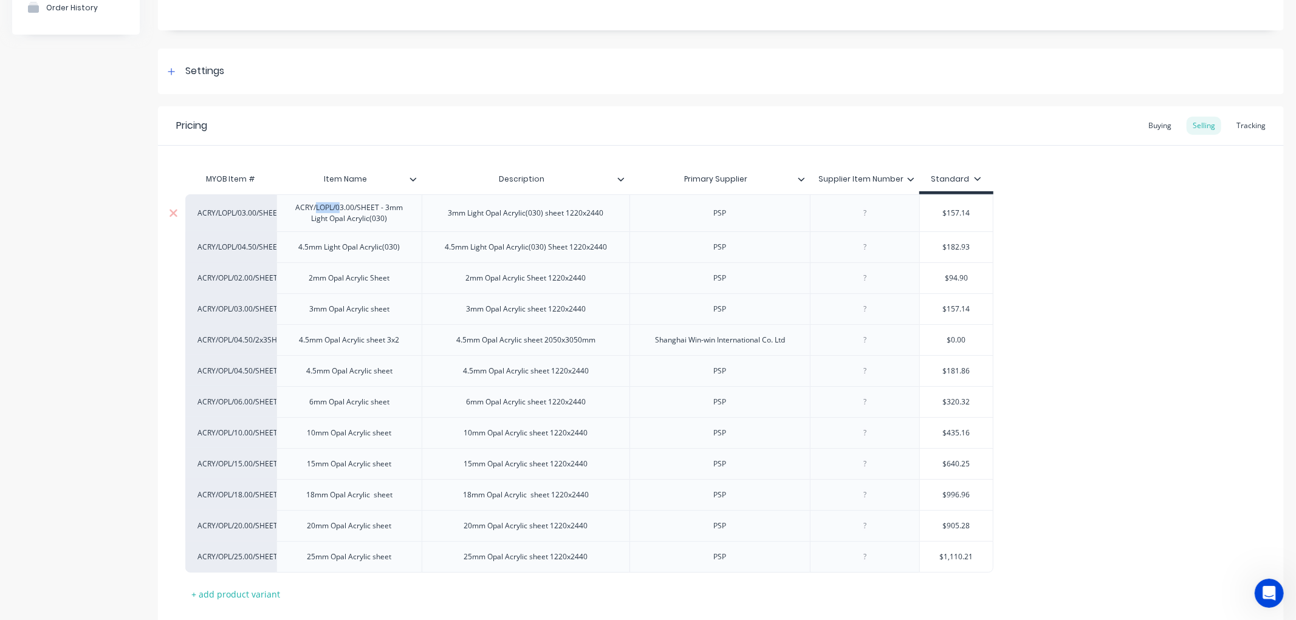
drag, startPoint x: 339, startPoint y: 210, endPoint x: 315, endPoint y: 210, distance: 24.3
click at [315, 210] on div "ACRY/LOPL/03.00/SHEET - 3mm Light Opal Acrylic(030)" at bounding box center [349, 213] width 135 height 27
click at [355, 211] on div "ACRY/LOPL/03.00/SHEET - 3mm Light Opal Acrylic(030)" at bounding box center [349, 213] width 135 height 27
drag, startPoint x: 338, startPoint y: 211, endPoint x: 296, endPoint y: 211, distance: 41.3
click at [296, 211] on div "ACRY/LOPL/03.00/SHEET - 3mm Light Opal Acrylic(030)" at bounding box center [349, 213] width 135 height 27
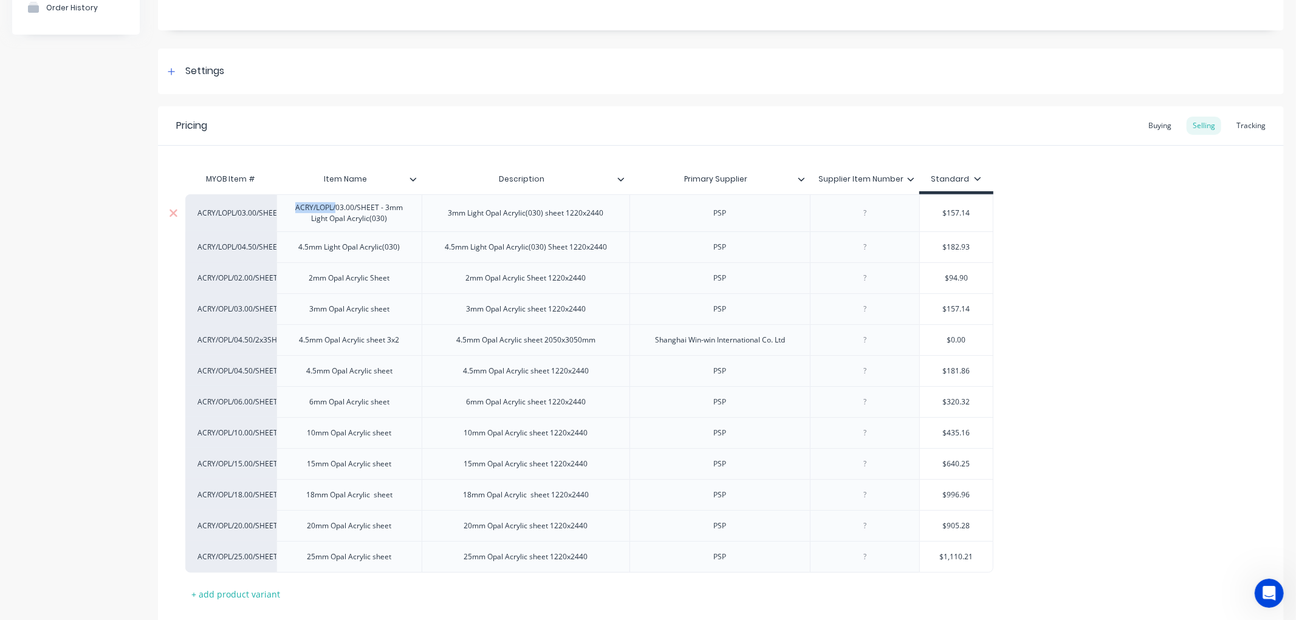
copy div "ACRY/LOPL/"
click at [296, 246] on div "4.5mm Light Opal Acrylic(030)" at bounding box center [348, 246] width 145 height 31
type textarea "x"
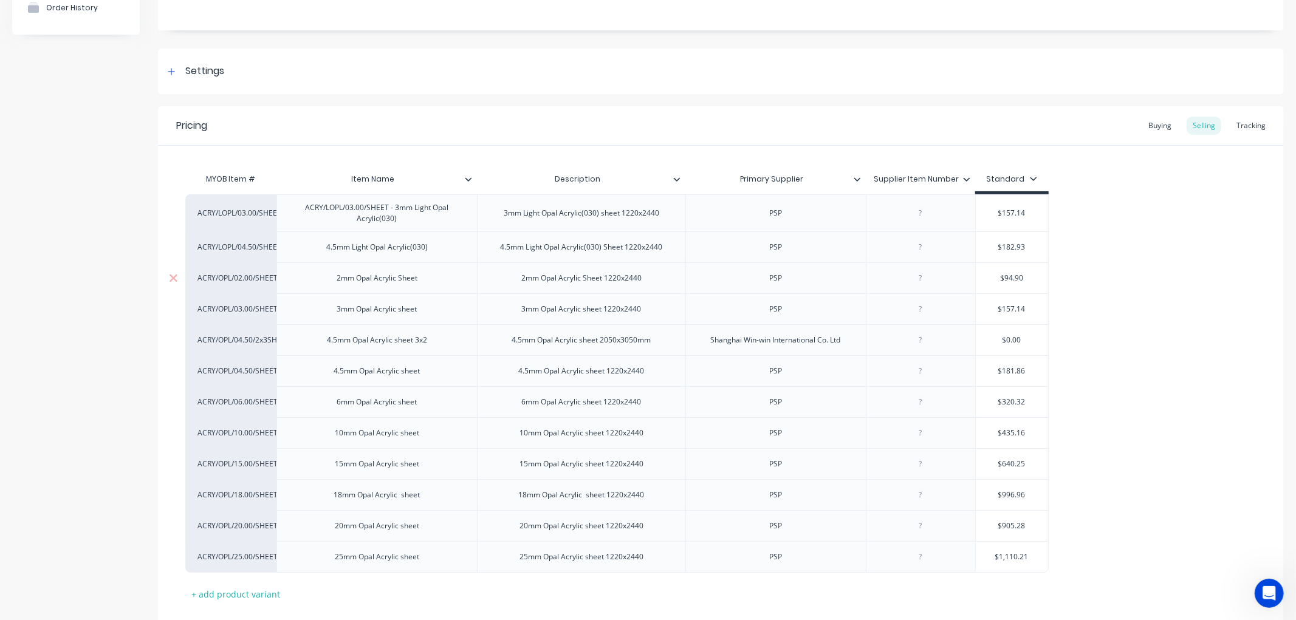
paste div
click at [337, 277] on div "2mm Opal Acrylic Sheet" at bounding box center [377, 278] width 100 height 16
type textarea "x"
paste div
click at [293, 281] on div "ACRY/OPL/02.00/SHEET - 2mm Opal Acrylic Sheet" at bounding box center [377, 278] width 186 height 16
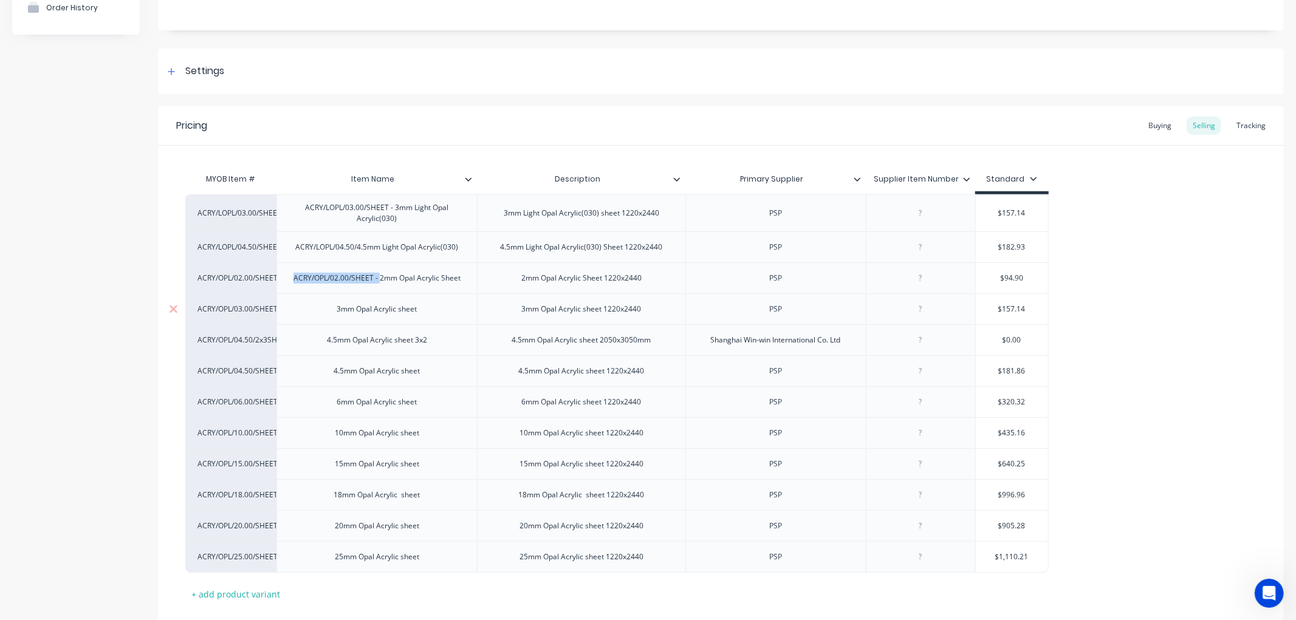
copy div "ACRY/OPL/02.00/SHEET -"
click at [333, 313] on div "3mm Opal Acrylic sheet" at bounding box center [377, 309] width 100 height 16
type textarea "x"
paste div
drag, startPoint x: 338, startPoint y: 311, endPoint x: 392, endPoint y: 312, distance: 53.5
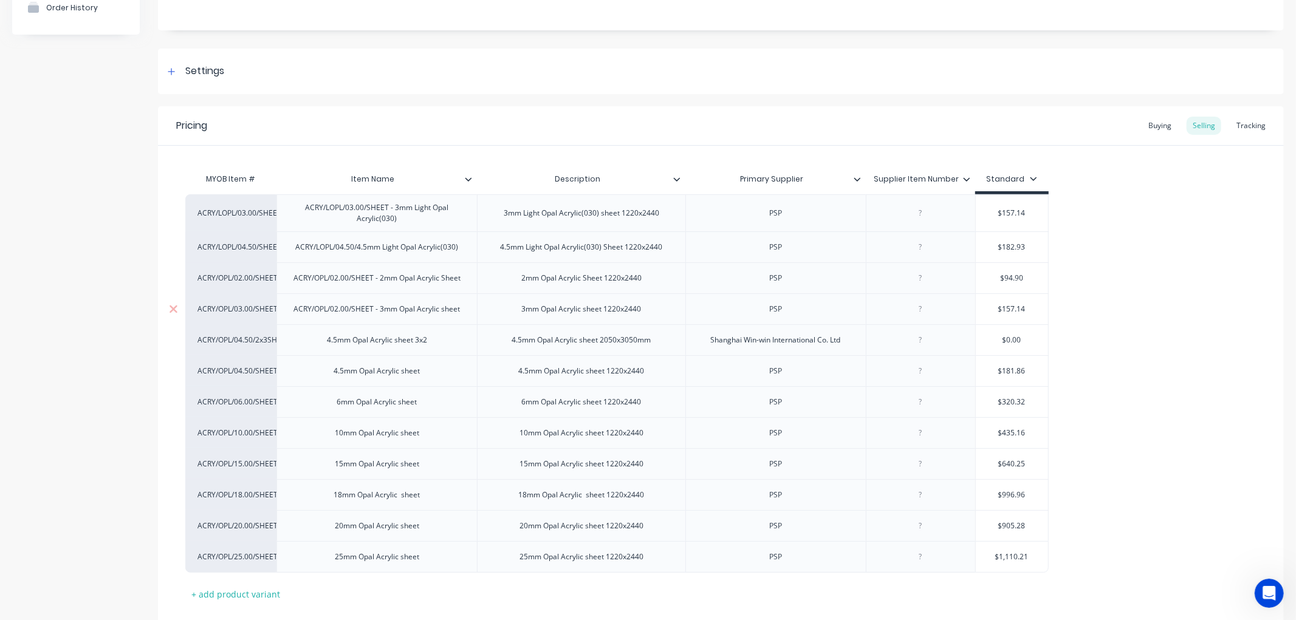
click at [338, 311] on div "ACRY/OPL/02.00/SHEET - 3mm Opal Acrylic sheet" at bounding box center [377, 309] width 186 height 16
click at [323, 344] on div "4.5mm Opal Acrylic sheet 3x2" at bounding box center [377, 340] width 120 height 16
type textarea "x"
paste div
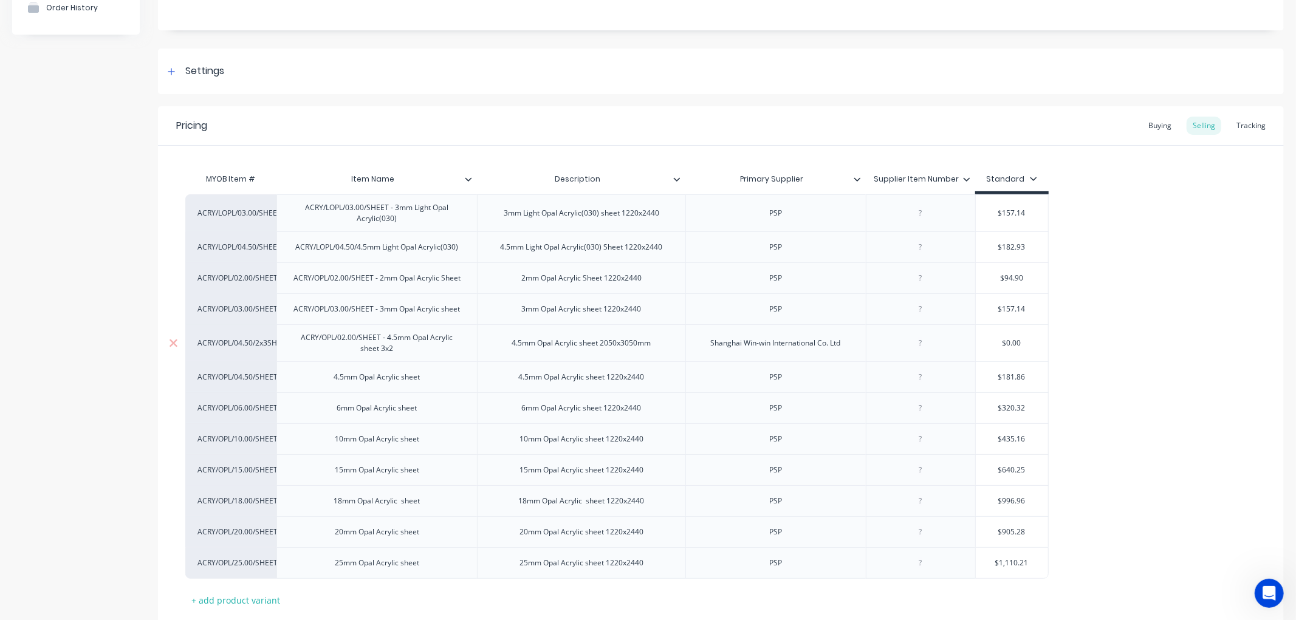
click at [345, 337] on div "ACRY/OPL/02.00/SHEET - 4.5mm Opal Acrylic sheet 3x2" at bounding box center [377, 343] width 190 height 27
click at [330, 379] on div "4.5mm Opal Acrylic sheet" at bounding box center [377, 377] width 106 height 16
type textarea "x"
paste div
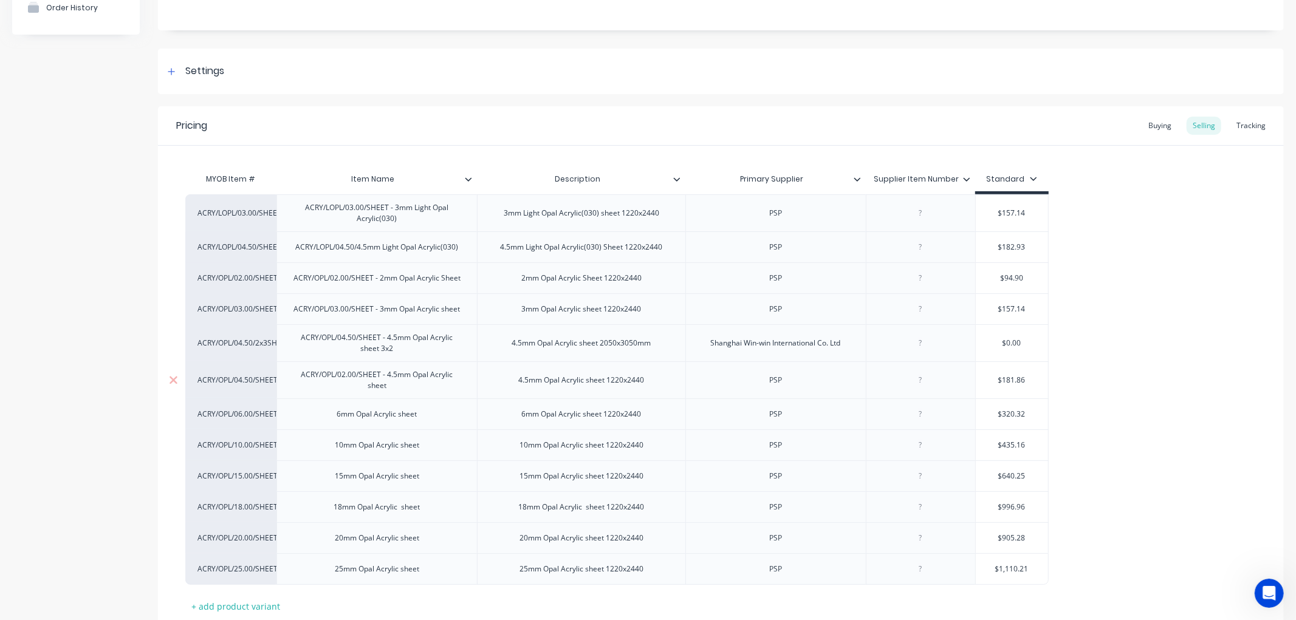
click at [344, 375] on div "ACRY/OPL/02.00/SHEET - 4.5mm Opal Acrylic sheet" at bounding box center [377, 380] width 190 height 27
click at [401, 338] on div "ACRY/OPL/04.50/SHEET - 4.5mm Opal Acrylic sheet 3x2" at bounding box center [377, 343] width 190 height 27
click at [380, 339] on div "ACRY/OPL/04.50/SHEET - 4.5mm Opal Acrylic sheet 3x2" at bounding box center [377, 343] width 190 height 27
drag, startPoint x: 361, startPoint y: 341, endPoint x: 381, endPoint y: 338, distance: 20.8
click at [381, 338] on div "ACRY/OPL/04.50/SHEET - 4.5mm Opal Acrylic sheet 3x2" at bounding box center [377, 343] width 190 height 27
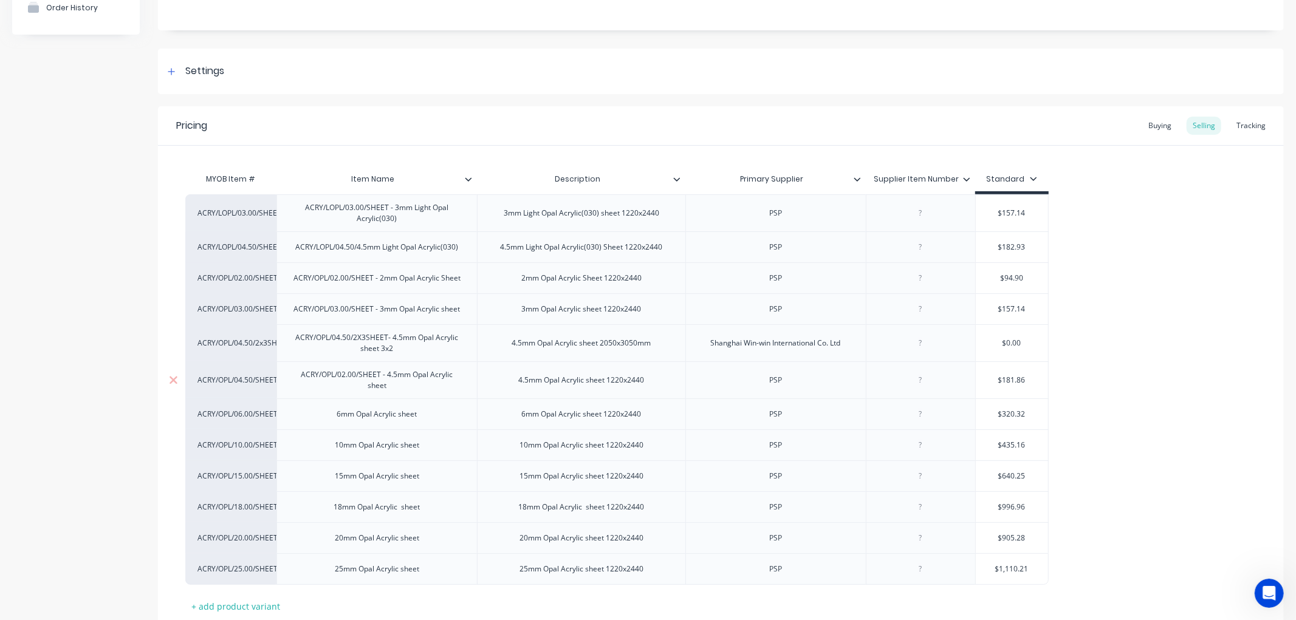
click at [344, 375] on div "ACRY/OPL/02.00/SHEET - 4.5mm Opal Acrylic sheet" at bounding box center [377, 380] width 190 height 27
click at [383, 375] on div "ACRY/OPL/04.50/SHEET - 4.5mm Opal Acrylic sheet" at bounding box center [377, 380] width 190 height 27
drag, startPoint x: 385, startPoint y: 377, endPoint x: 302, endPoint y: 380, distance: 83.3
click at [302, 380] on div "ACRY/OPL/04.50/SHEET - 4.5mm Opal Acrylic sheet" at bounding box center [377, 380] width 190 height 27
click at [333, 418] on div "6mm Opal Acrylic sheet" at bounding box center [377, 414] width 100 height 16
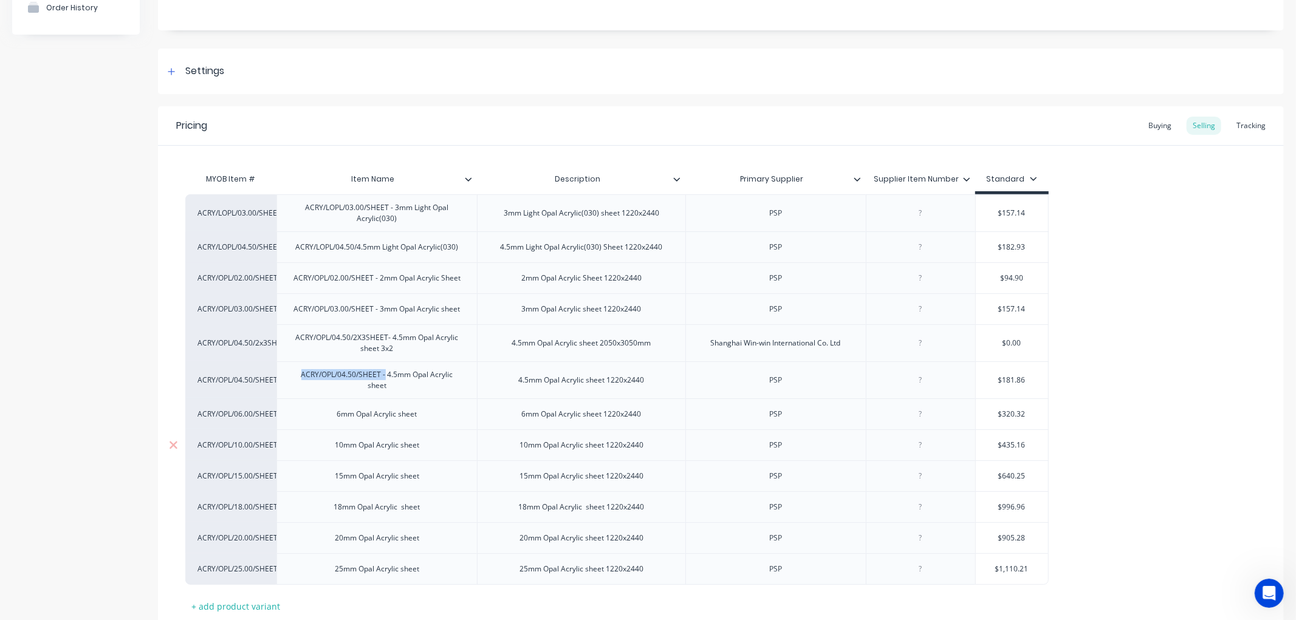
type textarea "x"
paste div
click at [343, 415] on div "ACRY/OPL/04.50/SHEET -6mm Opal Acrylic sheet" at bounding box center [377, 414] width 184 height 16
click at [333, 446] on div "10mm Opal Acrylic sheet" at bounding box center [377, 445] width 104 height 16
type textarea "x"
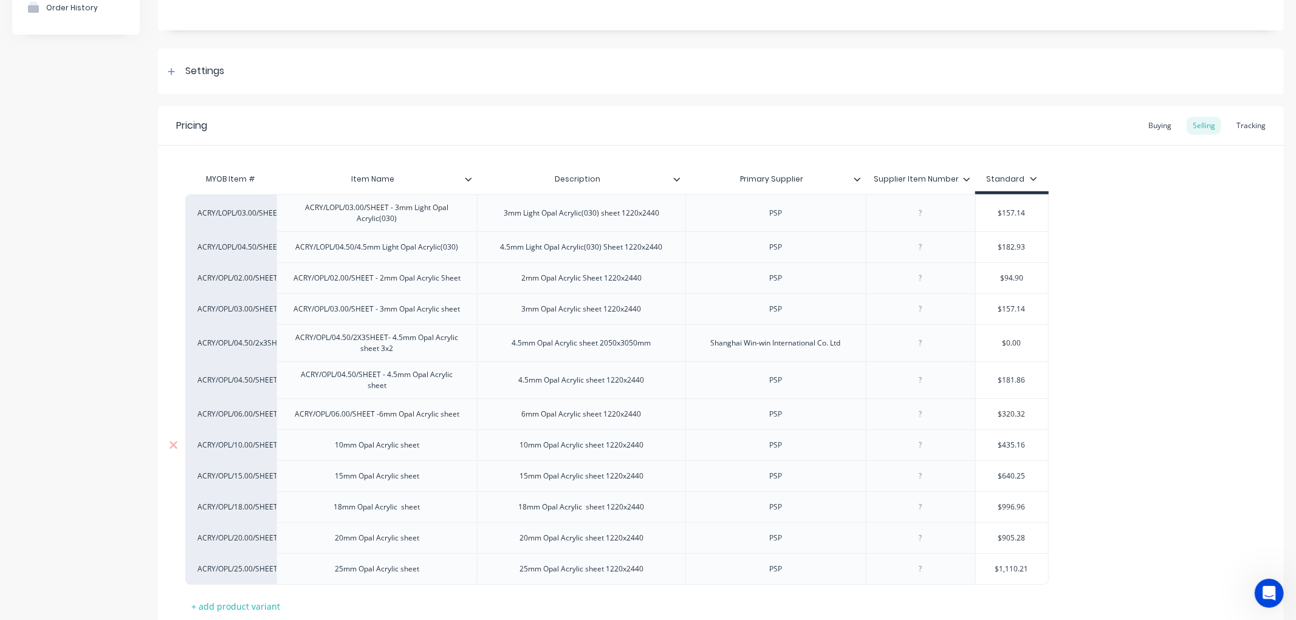
paste div
click at [342, 446] on div "ACRY/OPL/04.50/SHEET -10mm Opal Acrylic sheet" at bounding box center [377, 445] width 188 height 16
drag, startPoint x: 335, startPoint y: 477, endPoint x: 349, endPoint y: 484, distance: 15.5
click at [335, 477] on div "15mm Opal Acrylic sheet" at bounding box center [377, 476] width 104 height 16
paste div
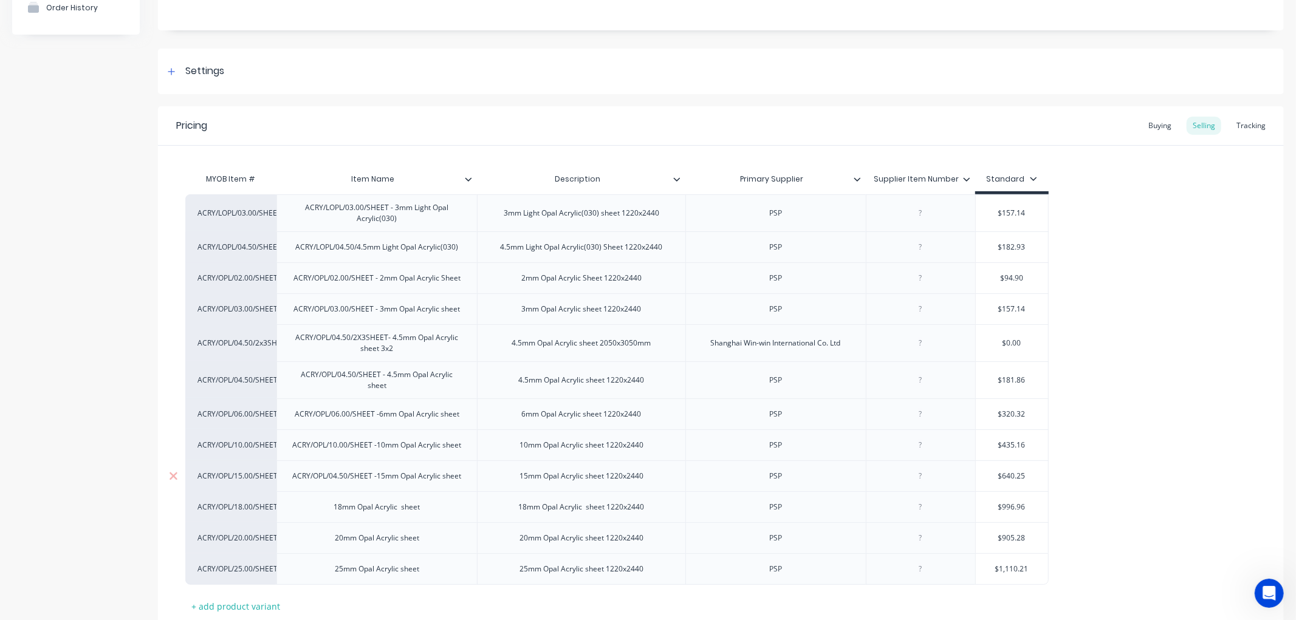
click at [336, 476] on div "ACRY/OPL/04.50/SHEET -15mm Opal Acrylic sheet" at bounding box center [377, 476] width 188 height 16
click at [377, 477] on div "ACRY/OPL/15.00/SHEET -15mm Opal Acrylic sheet" at bounding box center [377, 476] width 188 height 16
click at [378, 415] on div "ACRY/OPL/06.00/SHEET -6mm Opal Acrylic sheet" at bounding box center [377, 414] width 184 height 16
click at [377, 448] on div "ACRY/OPL/10.00/SHEET -10mm Opal Acrylic sheet" at bounding box center [377, 445] width 188 height 16
drag, startPoint x: 352, startPoint y: 482, endPoint x: 287, endPoint y: 484, distance: 65.0
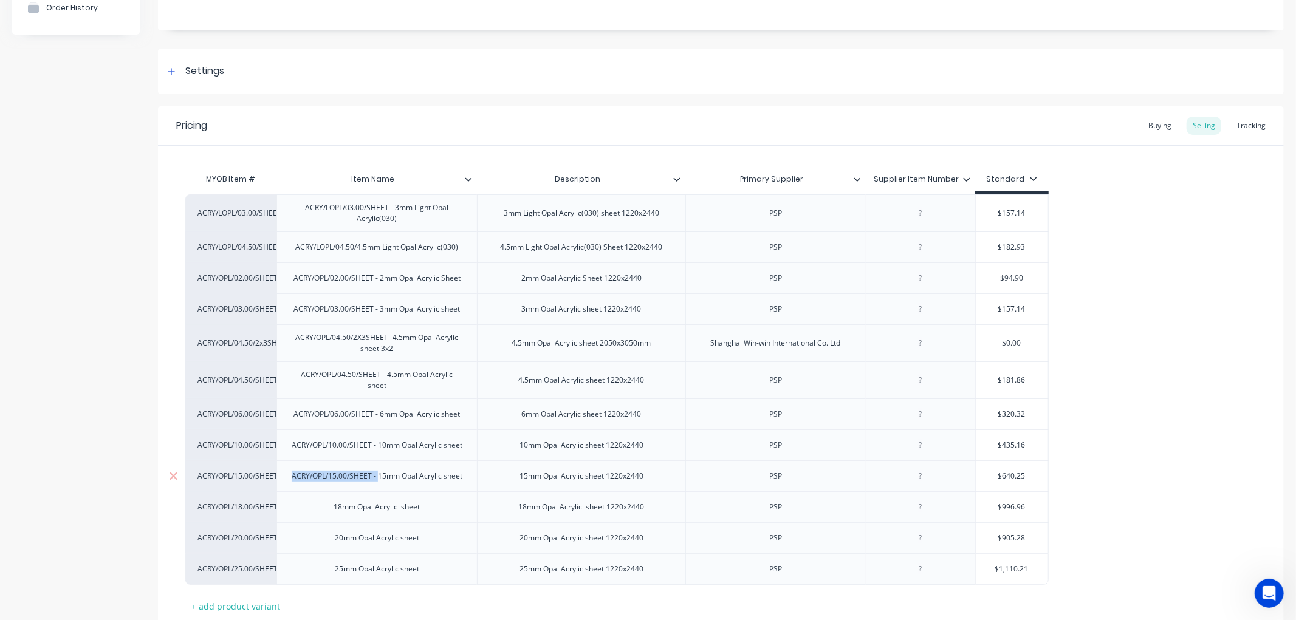
click at [287, 484] on div "ACRY/OPL/15.00/SHEET - 15mm Opal Acrylic sheet" at bounding box center [376, 475] width 200 height 31
click at [334, 513] on div "18mm Opal Acrylic sheet" at bounding box center [377, 507] width 106 height 16
paste div
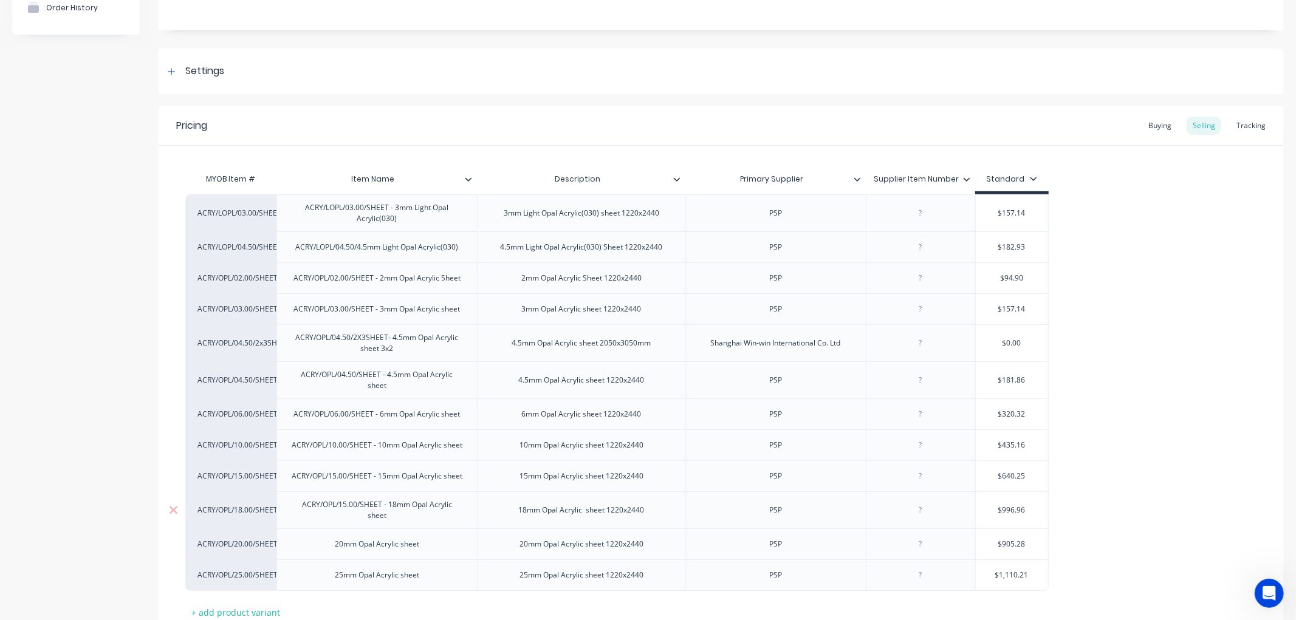
click at [356, 506] on div "ACRY/OPL/15.00/SHEET - 18mm Opal Acrylic sheet" at bounding box center [377, 510] width 190 height 27
click at [335, 544] on div "20mm Opal Acrylic sheet" at bounding box center [377, 544] width 104 height 16
paste div
click at [338, 545] on div "ACRY/OPL/15.00/SHEET - 20mm Opal Acrylic sheet" at bounding box center [377, 544] width 190 height 16
click at [329, 576] on div "25mm Opal Acrylic sheet" at bounding box center [377, 575] width 104 height 16
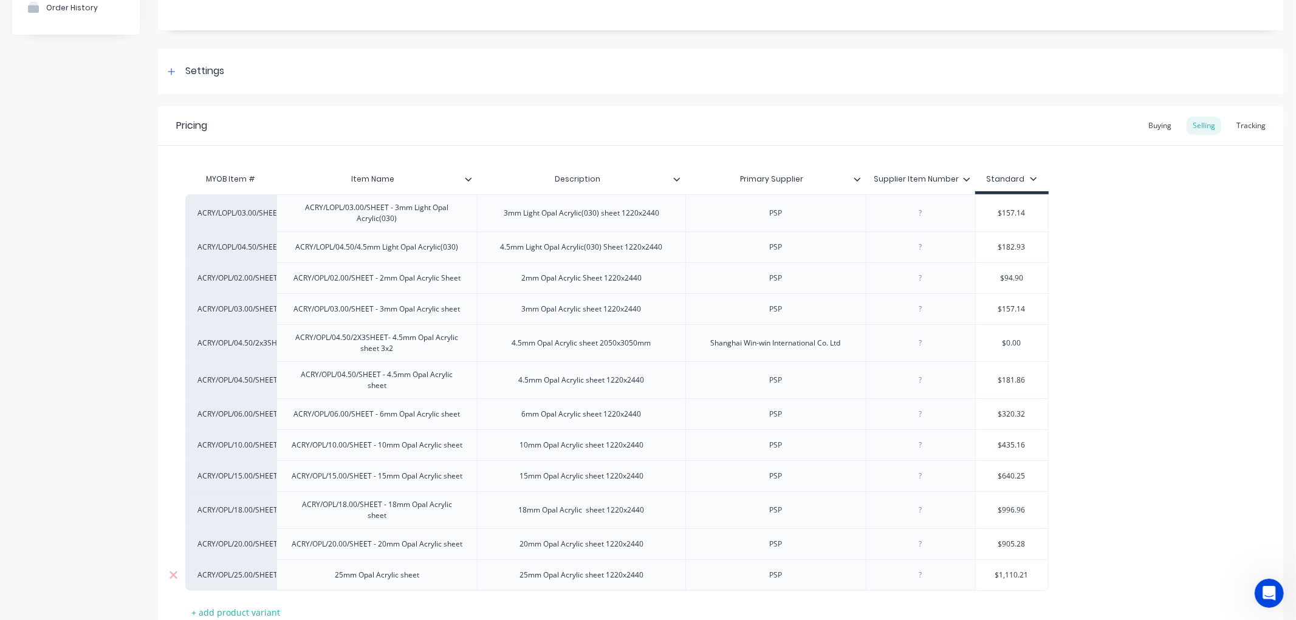
paste div
click at [338, 578] on div "ACRY/OPL/15.00/SHEET - 25mm Opal Acrylic sheet" at bounding box center [377, 575] width 190 height 16
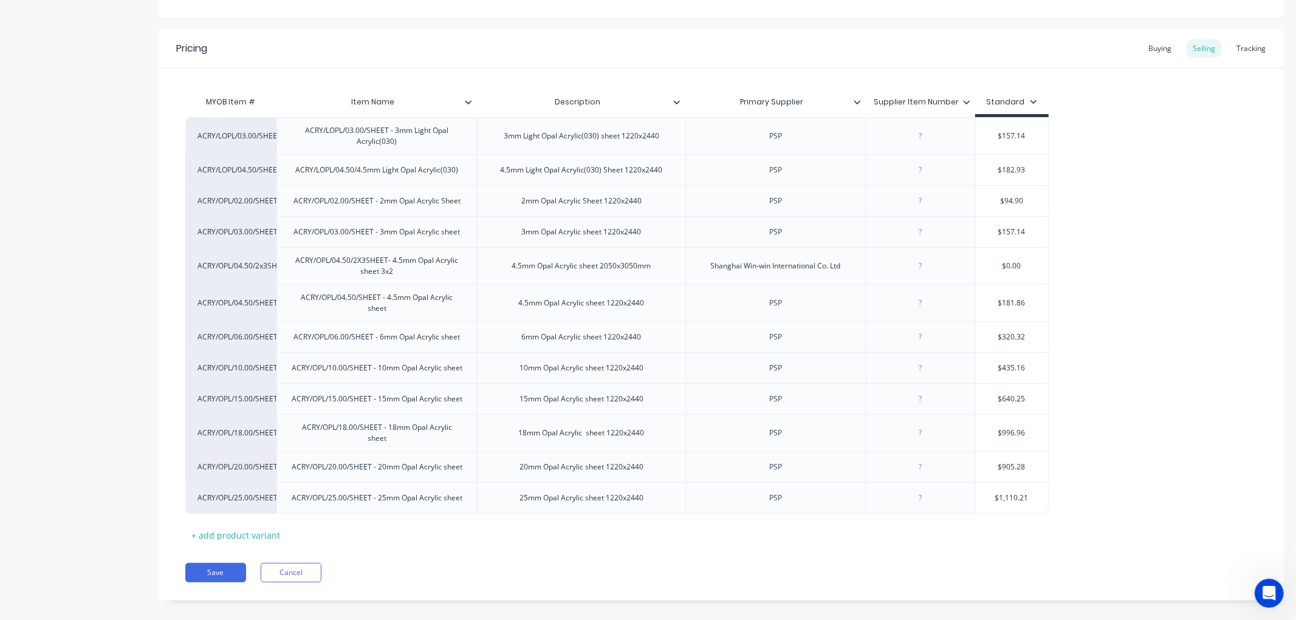
scroll to position [222, 0]
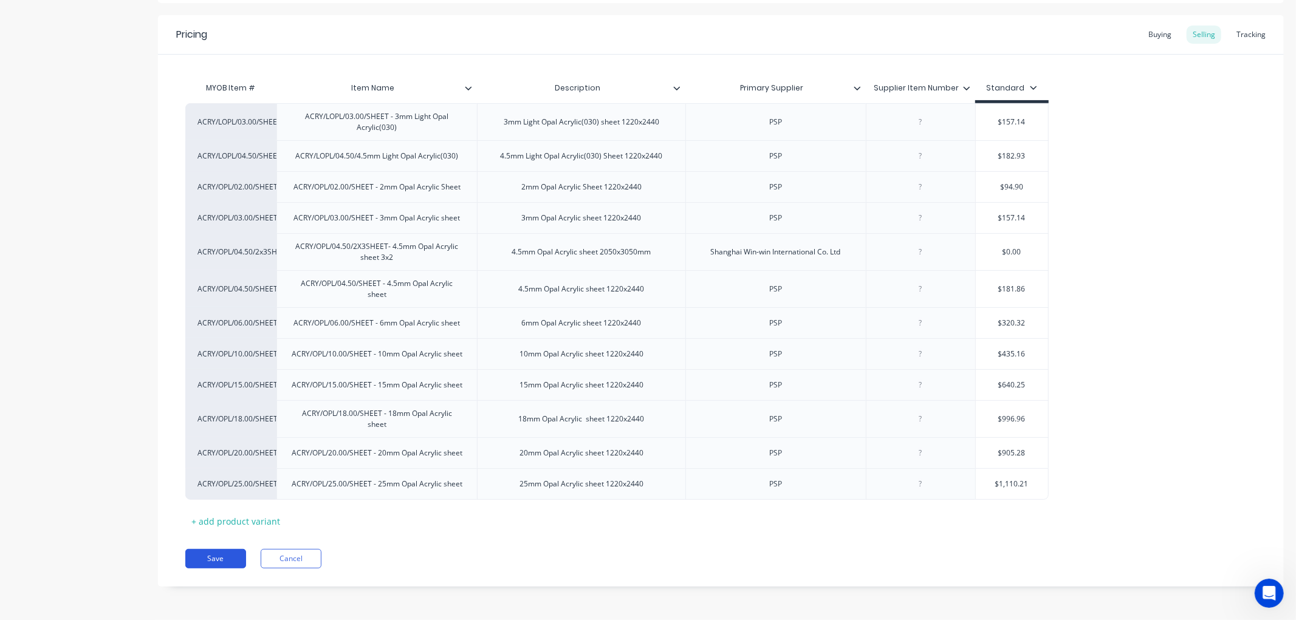
click at [227, 551] on button "Save" at bounding box center [215, 558] width 61 height 19
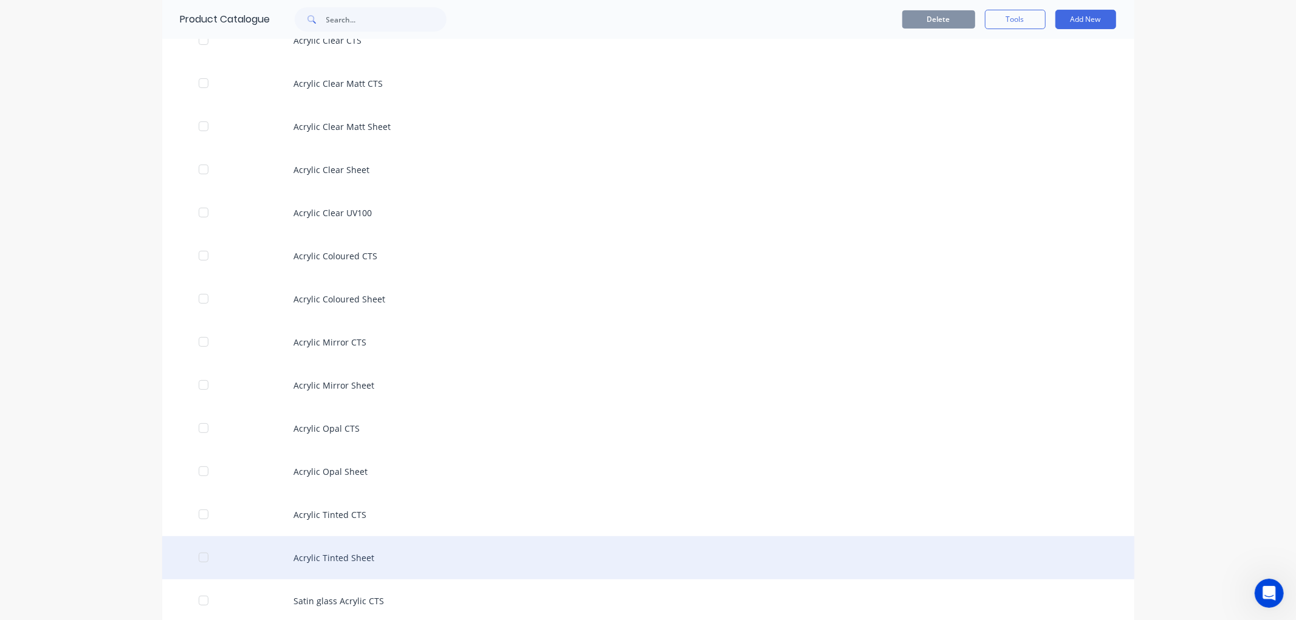
scroll to position [270, 0]
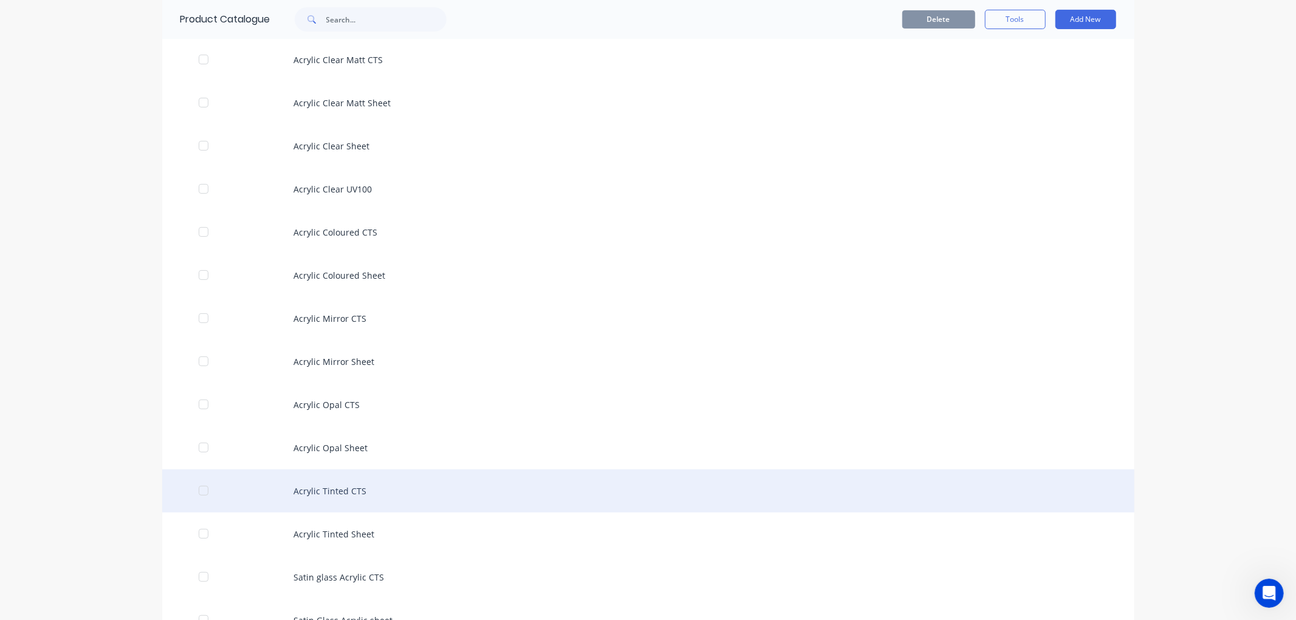
click at [342, 493] on div "Acrylic Tinted CTS" at bounding box center [648, 490] width 972 height 43
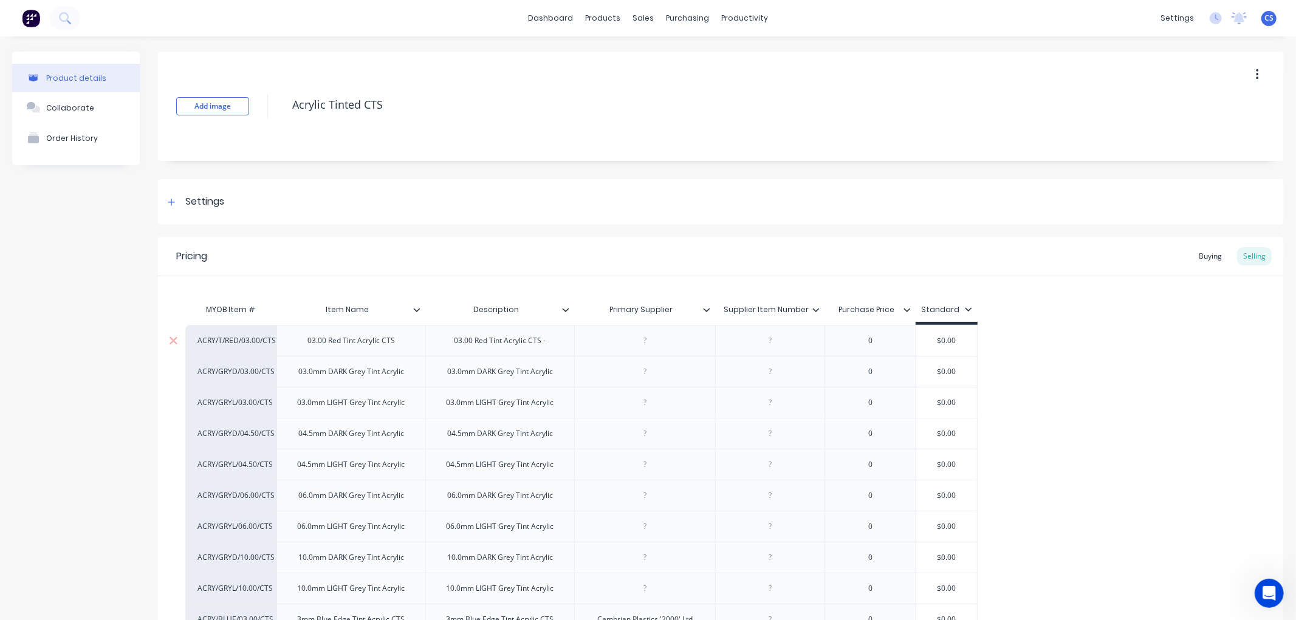
click at [308, 341] on div "03.00 Red Tint Acrylic CTS" at bounding box center [351, 341] width 107 height 16
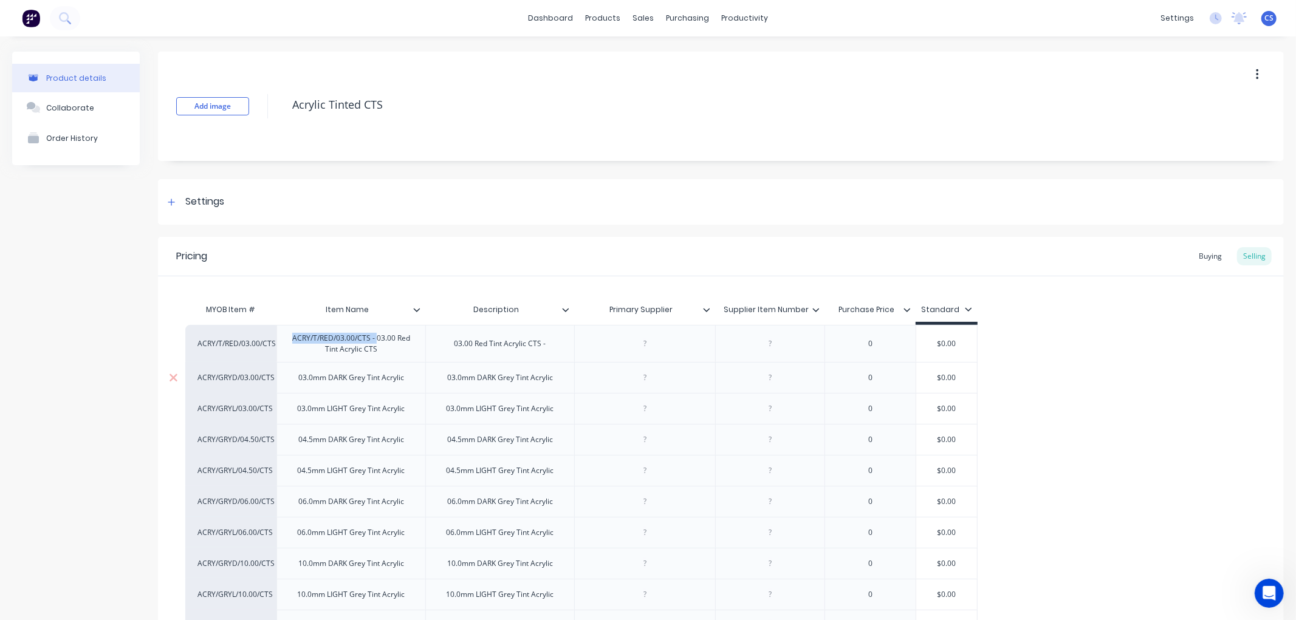
drag, startPoint x: 295, startPoint y: 381, endPoint x: 367, endPoint y: 380, distance: 71.7
click at [295, 380] on div "03.0mm DARK Grey Tint Acrylic" at bounding box center [350, 377] width 149 height 31
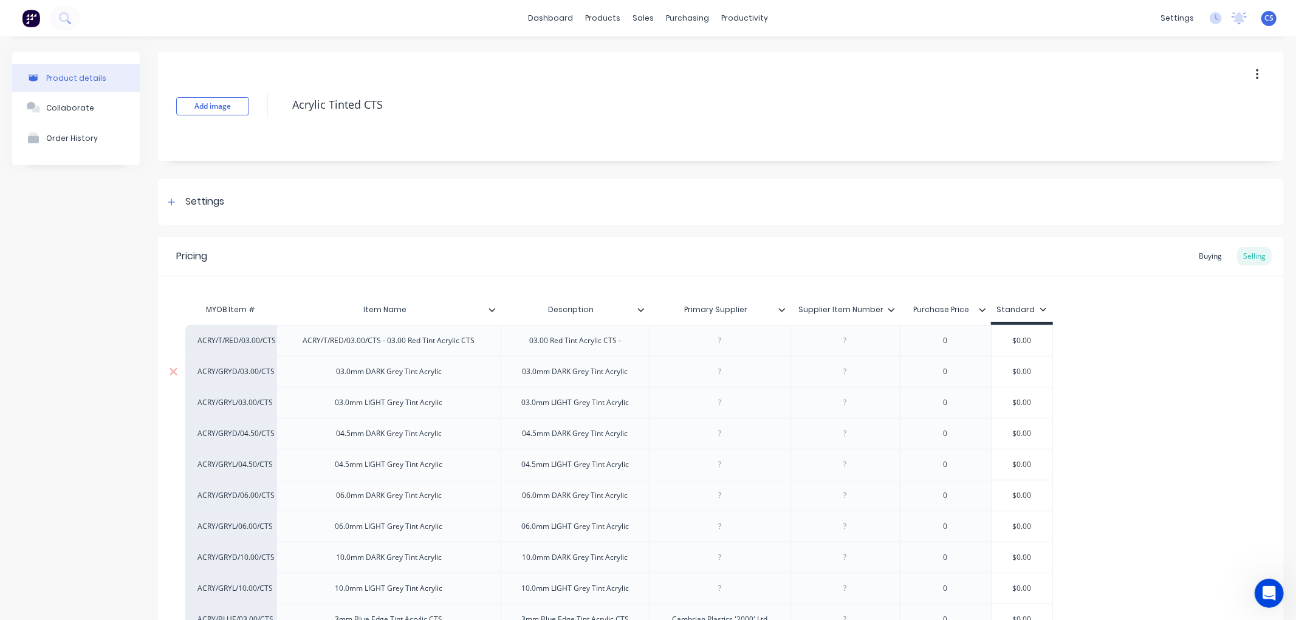
paste div
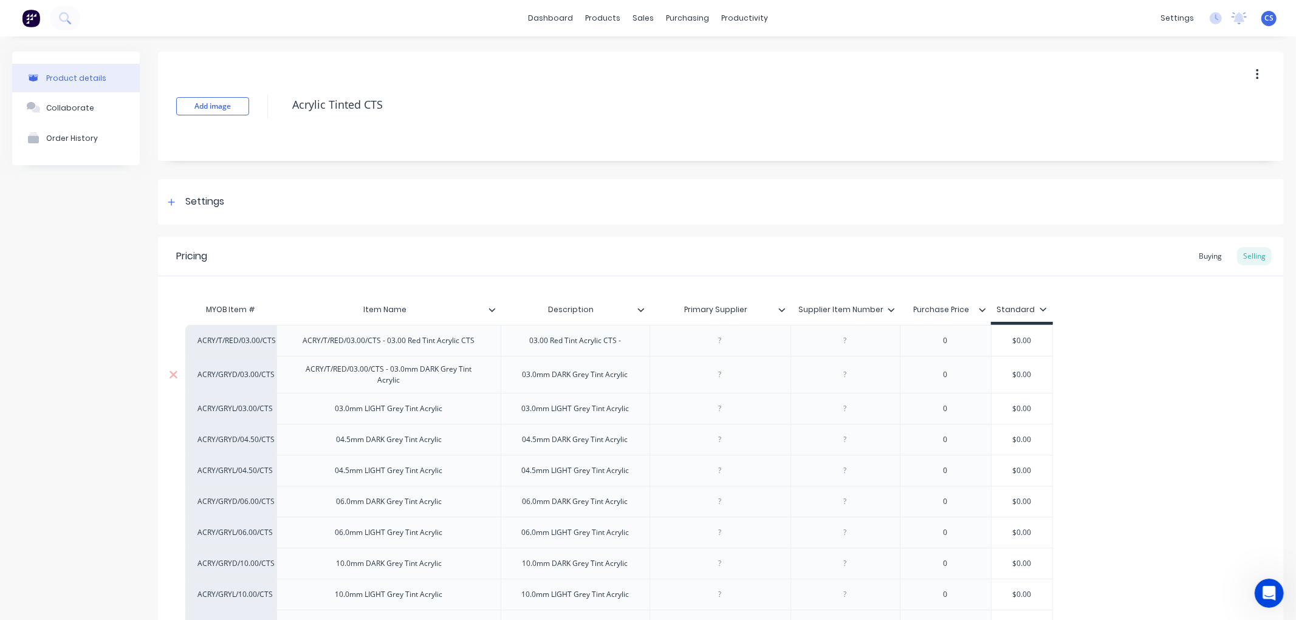
click at [341, 369] on div "ACRY/T/RED/03.00/CTS - 03.0mm DARK Grey Tint Acrylic" at bounding box center [389, 374] width 200 height 27
click at [327, 372] on div "ACRY/T/RED/03.00/CTS - 03.0mm DARK Grey Tint Acrylic" at bounding box center [389, 374] width 200 height 27
drag, startPoint x: 390, startPoint y: 372, endPoint x: 307, endPoint y: 373, distance: 82.6
click at [307, 373] on div "ACRY/GRYD/03.00/CTS - 03.0mm DARK Grey Tint Acrylic" at bounding box center [389, 374] width 200 height 27
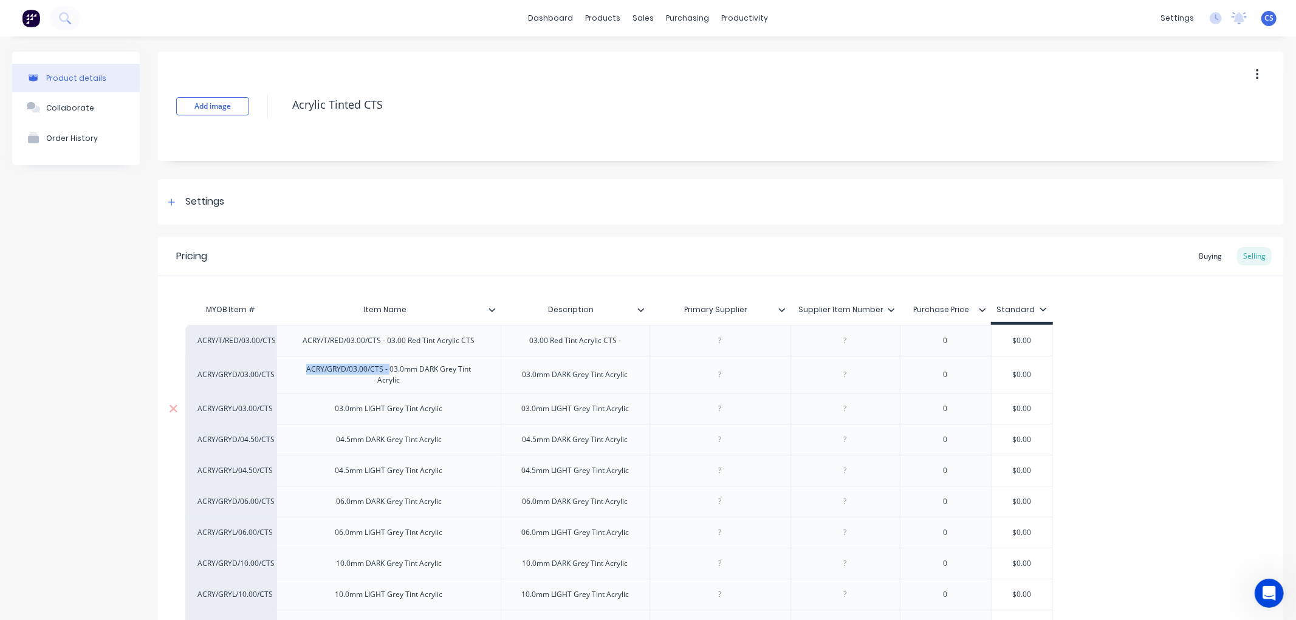
click at [333, 410] on div "03.0mm LIGHT Grey Tint Acrylic" at bounding box center [388, 409] width 127 height 16
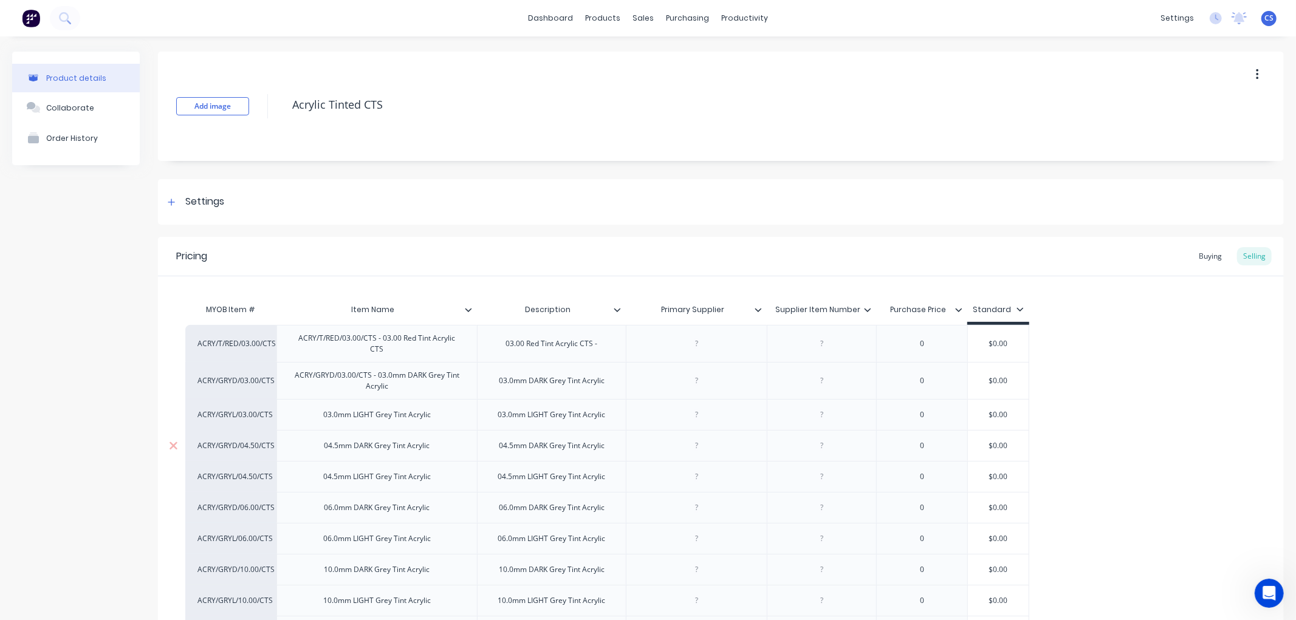
paste div
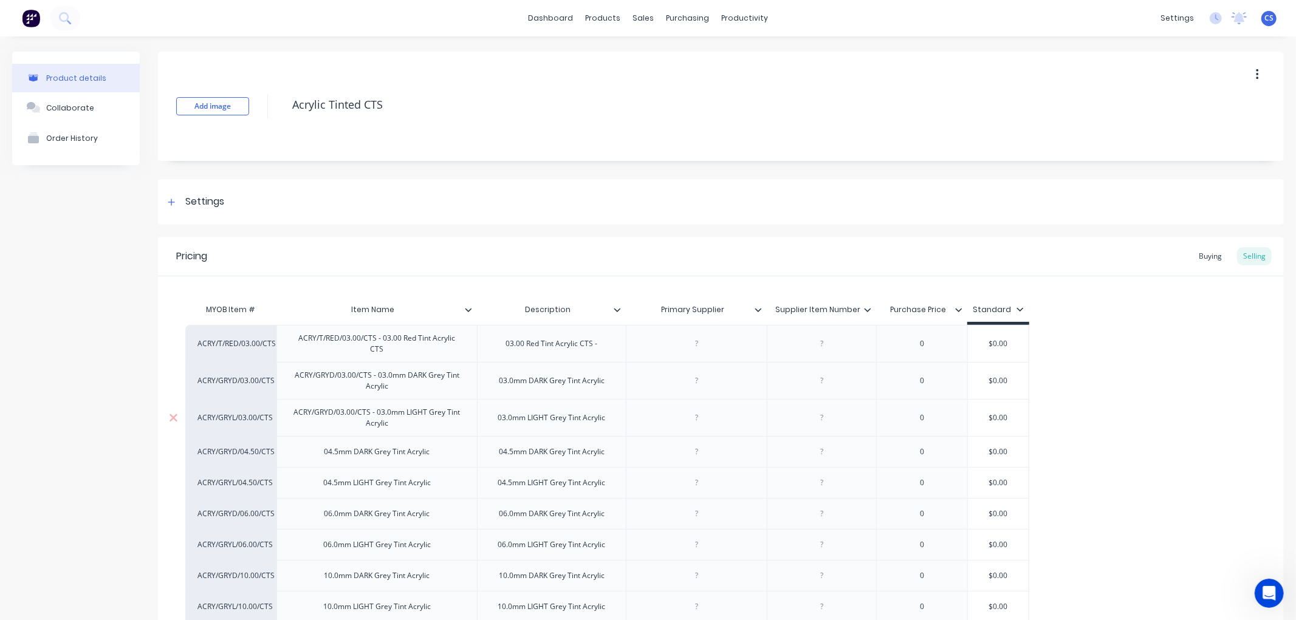
click at [332, 409] on div "ACRY/GRYD/03.00/CTS - 03.0mm LIGHT Grey Tint Acrylic" at bounding box center [377, 418] width 190 height 27
click at [322, 449] on div "04.5mm DARK Grey Tint Acrylic" at bounding box center [377, 452] width 125 height 16
paste div
click at [346, 443] on div "ACRY/GRYD/03.00/CTS - 04.5mm DARK Grey Tint Acrylic" at bounding box center [377, 455] width 190 height 27
click at [320, 485] on div "04.5mm LIGHT Grey Tint Acrylic" at bounding box center [376, 489] width 127 height 16
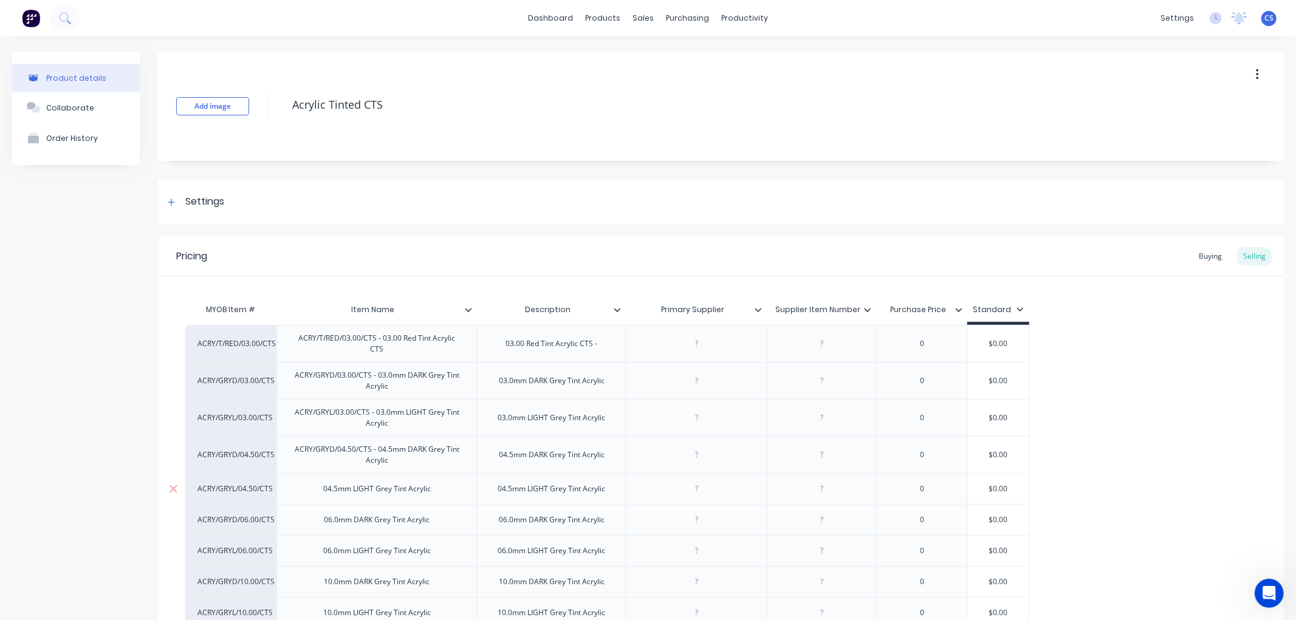
paste div
click at [331, 481] on div "ACRY/GRYD/03.00/CTS - 04.5mm LIGHT Grey Tint Acrylic" at bounding box center [377, 492] width 190 height 27
drag, startPoint x: 339, startPoint y: 482, endPoint x: 352, endPoint y: 485, distance: 13.6
click at [352, 485] on div "ACRY/GRYL/03.00/CTS - 04.5mm LIGHT Grey Tint Acrylic" at bounding box center [377, 492] width 190 height 27
click at [320, 523] on div "06.0mm DARK Grey Tint Acrylic" at bounding box center [377, 526] width 125 height 16
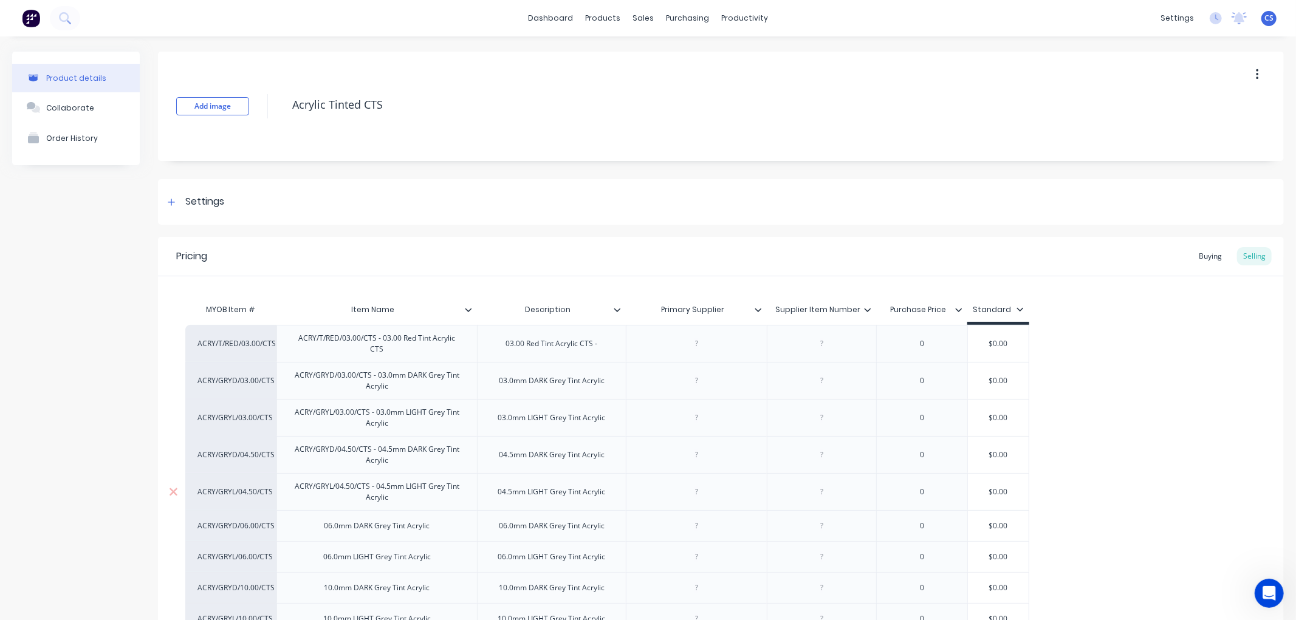
paste div
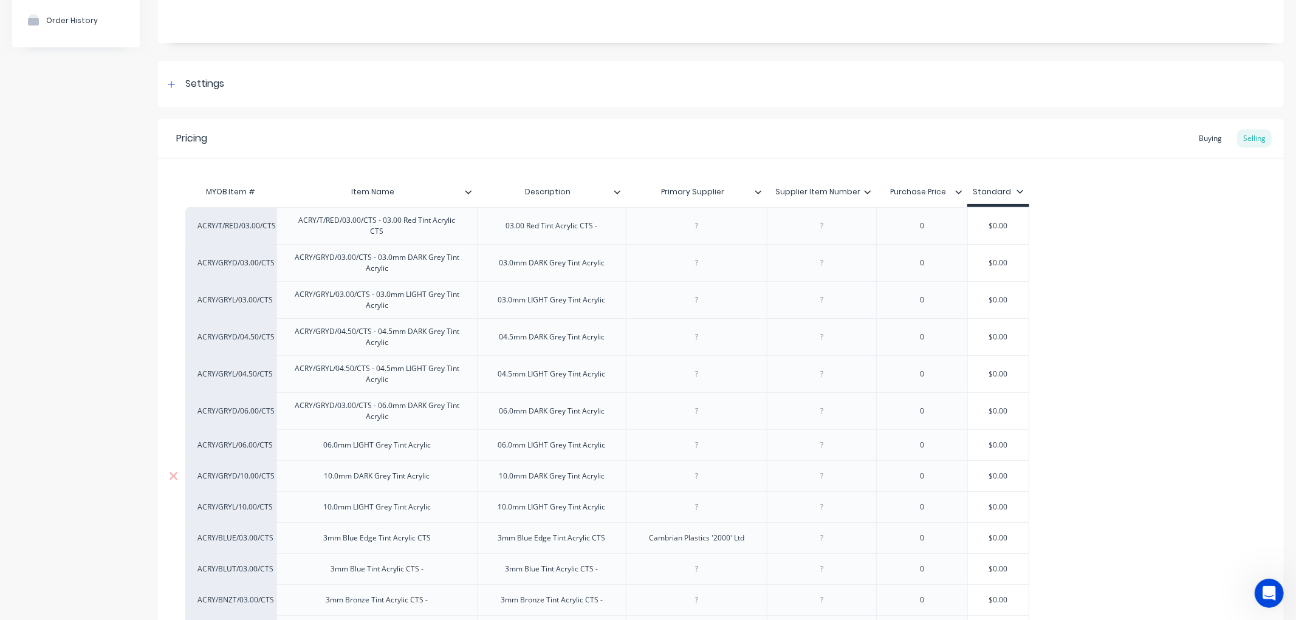
scroll to position [135, 0]
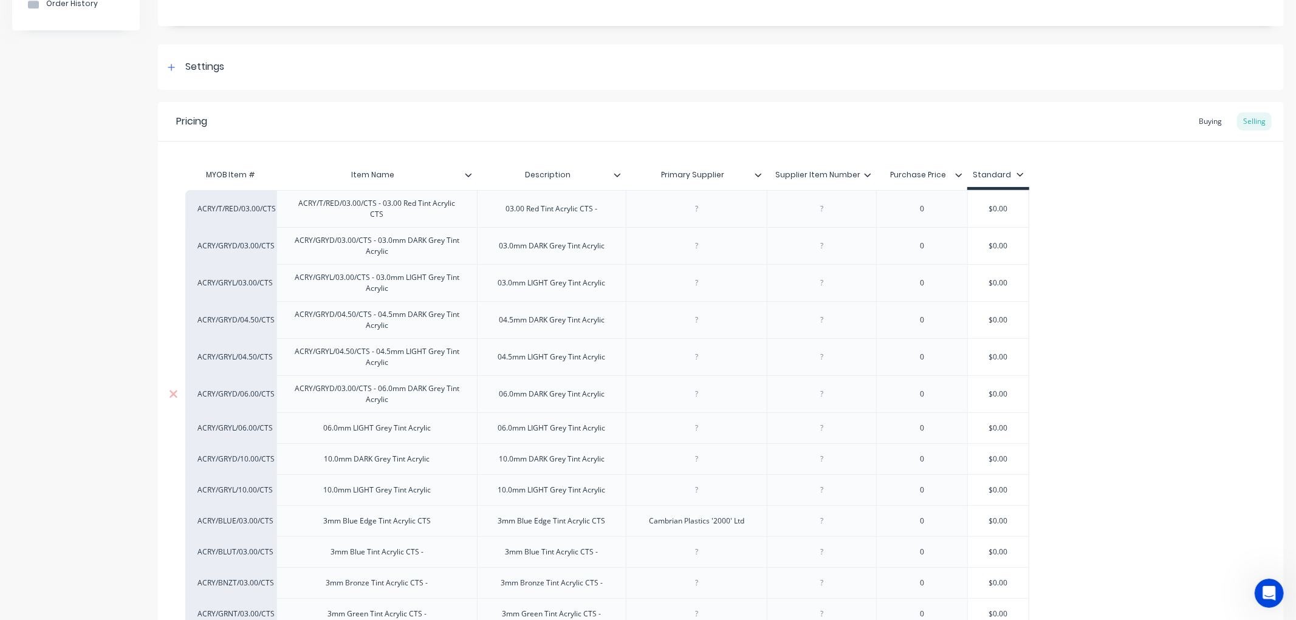
click at [343, 386] on div "ACRY/GRYD/03.00/CTS - 06.0mm DARK Grey Tint Acrylic" at bounding box center [377, 394] width 190 height 27
click at [322, 424] on div "06.0mm LIGHT Grey Tint Acrylic" at bounding box center [376, 428] width 127 height 16
paste div
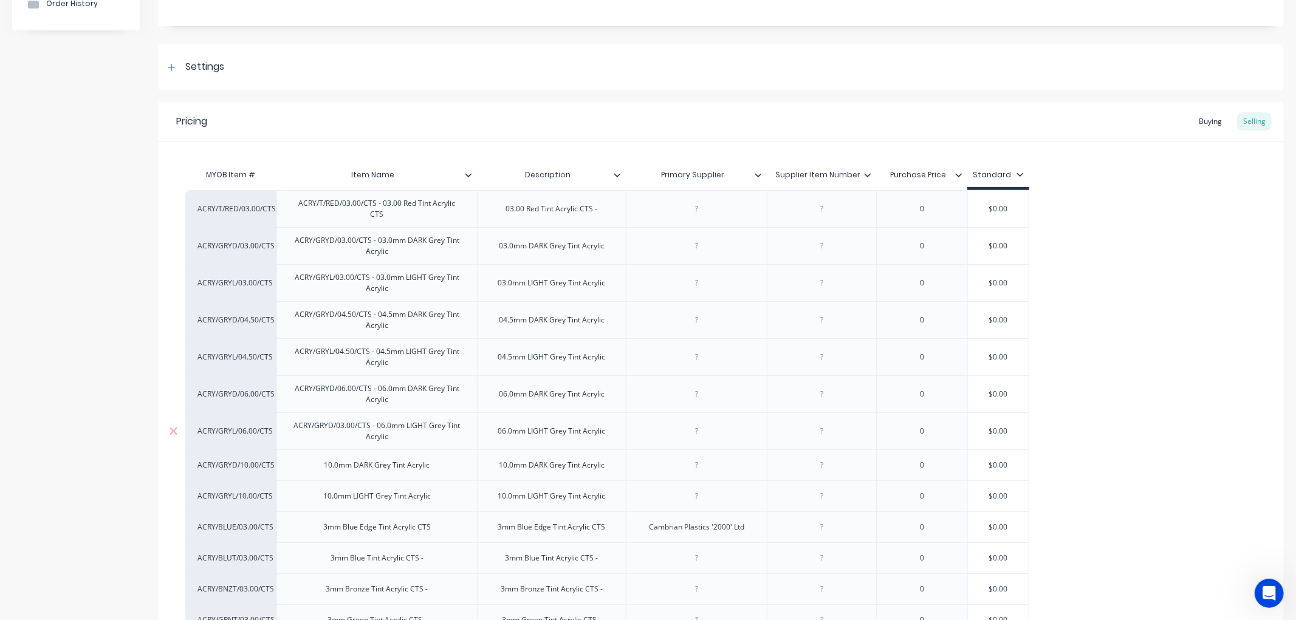
drag, startPoint x: 328, startPoint y: 420, endPoint x: 383, endPoint y: 423, distance: 54.7
click at [329, 420] on div "ACRY/GRYD/03.00/CTS - 06.0mm LIGHT Grey Tint Acrylic" at bounding box center [377, 431] width 190 height 27
click at [341, 423] on div "ACRY/GRYL/03.00/CTS - 06.0mm LIGHT Grey Tint Acrylic" at bounding box center [377, 431] width 190 height 27
click at [323, 459] on div "10.0mm DARK Grey Tint Acrylic" at bounding box center [377, 465] width 125 height 16
paste div
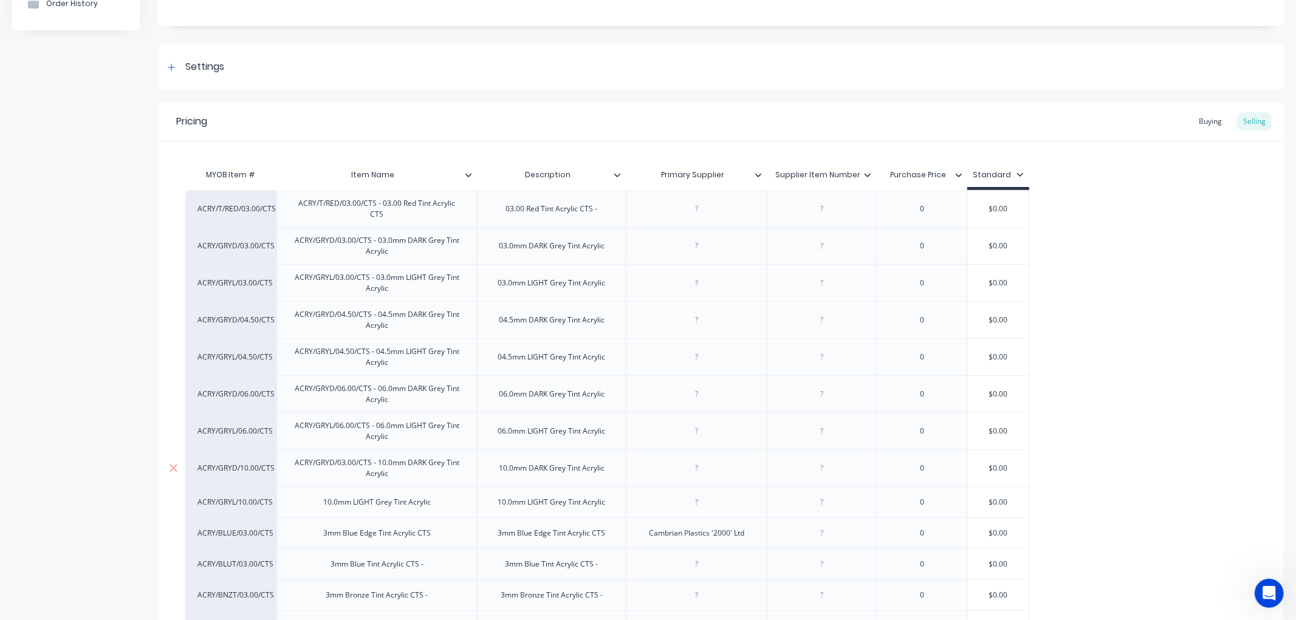
click at [334, 459] on div "ACRY/GRYD/03.00/CTS - 10.0mm DARK Grey Tint Acrylic" at bounding box center [377, 468] width 190 height 27
click at [320, 499] on div "10.0mm LIGHT Grey Tint Acrylic" at bounding box center [376, 502] width 127 height 16
paste div
click at [341, 496] on div "ACRY/GRYD/03.00/CTS - 10.0mm LIGHT Grey Tint Acrylic" at bounding box center [377, 505] width 190 height 27
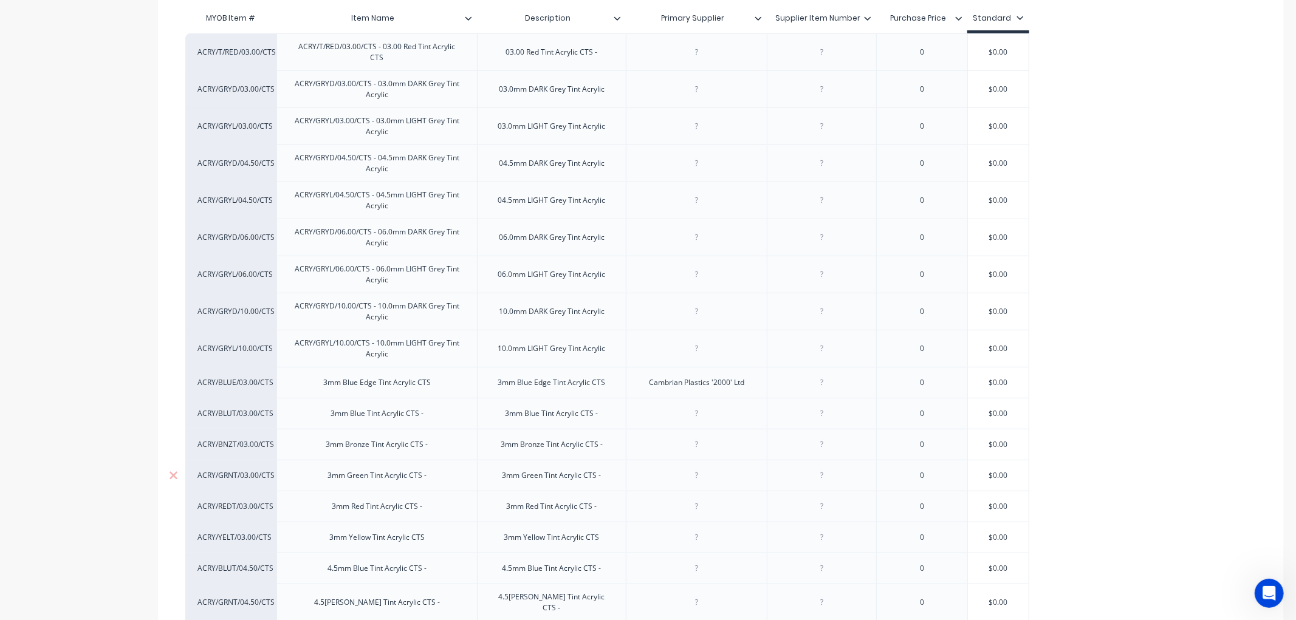
scroll to position [337, 0]
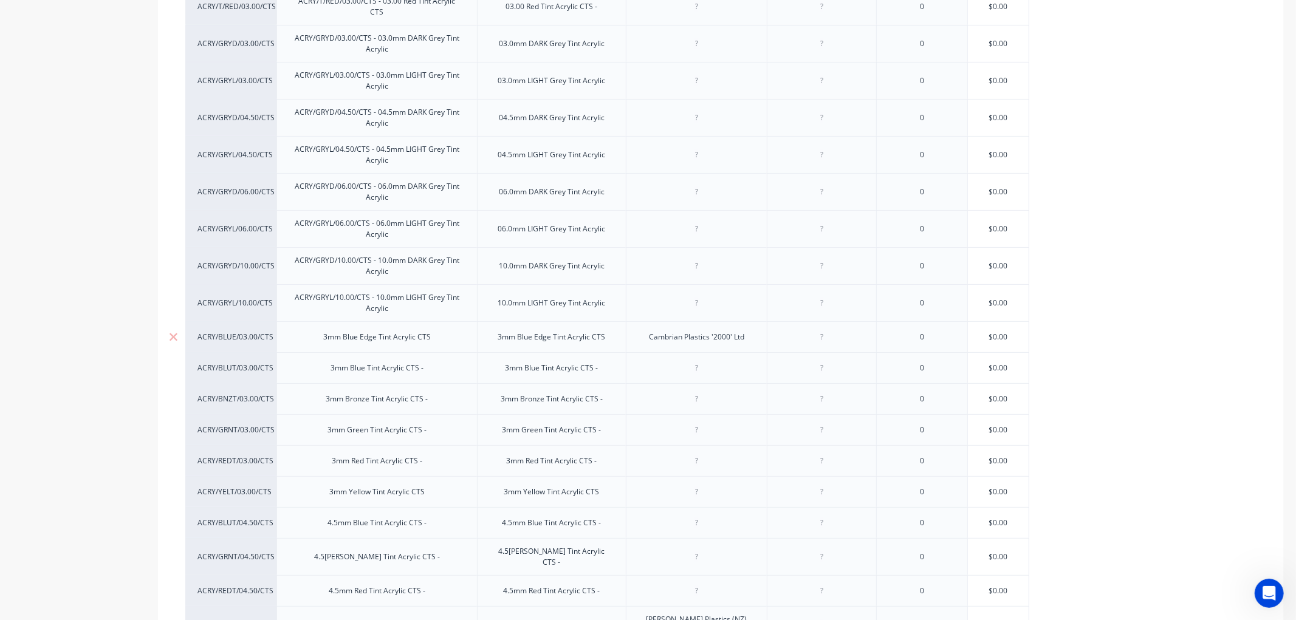
click at [320, 333] on div "3mm Blue Edge Tint Acrylic CTS" at bounding box center [376, 337] width 127 height 16
paste div
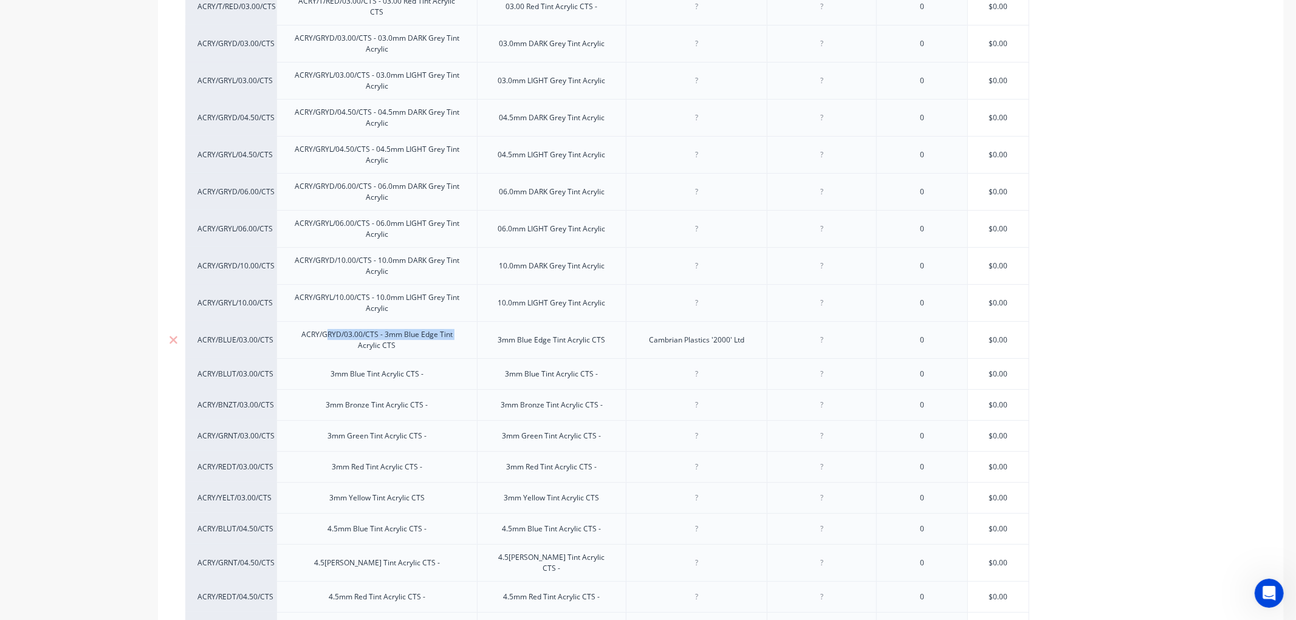
drag, startPoint x: 326, startPoint y: 332, endPoint x: 338, endPoint y: 334, distance: 11.8
click at [338, 334] on div "ACRY/GRYD/03.00/CTS - 3mm Blue Edge Tint Acrylic CTS" at bounding box center [377, 340] width 190 height 27
click at [348, 331] on div "ACRY/GRYD/03.00/CTS - 3mm Blue Edge Tint Acrylic CTS" at bounding box center [377, 340] width 190 height 27
click at [340, 330] on div "ACRY/GRYD/03.00/CTS - 3mm Blue Edge Tint Acrylic CTS" at bounding box center [377, 340] width 190 height 27
click at [326, 370] on div "3mm Blue Tint Acrylic CTS -" at bounding box center [377, 374] width 112 height 16
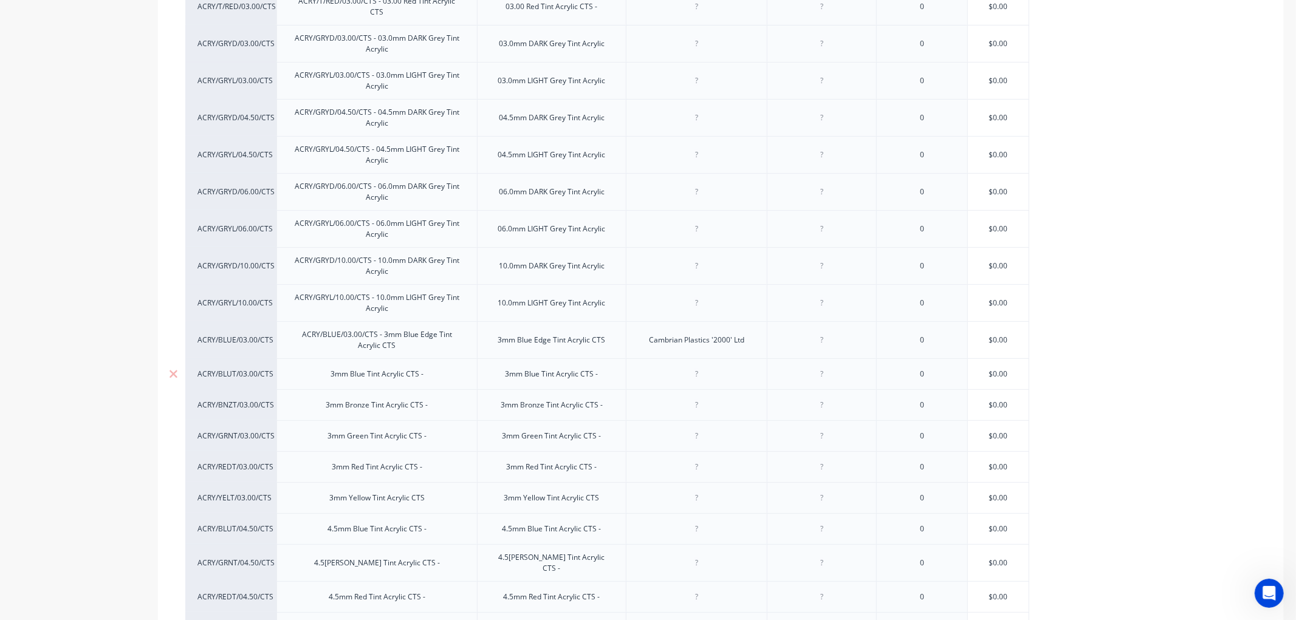
paste div
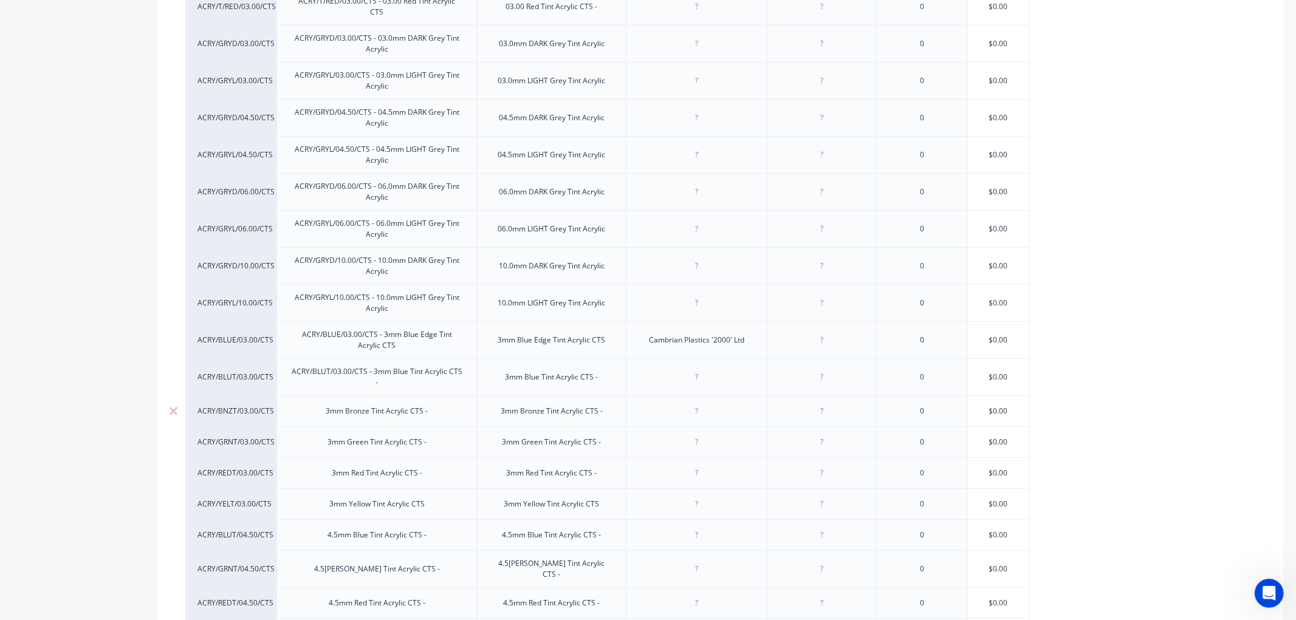
click at [321, 409] on div "3mm Bronze Tint Acrylic CTS -" at bounding box center [376, 411] width 121 height 16
click at [170, 405] on icon at bounding box center [173, 411] width 9 height 12
click at [326, 406] on div "3mm Green Tint Acrylic CTS -" at bounding box center [377, 411] width 118 height 16
paste div
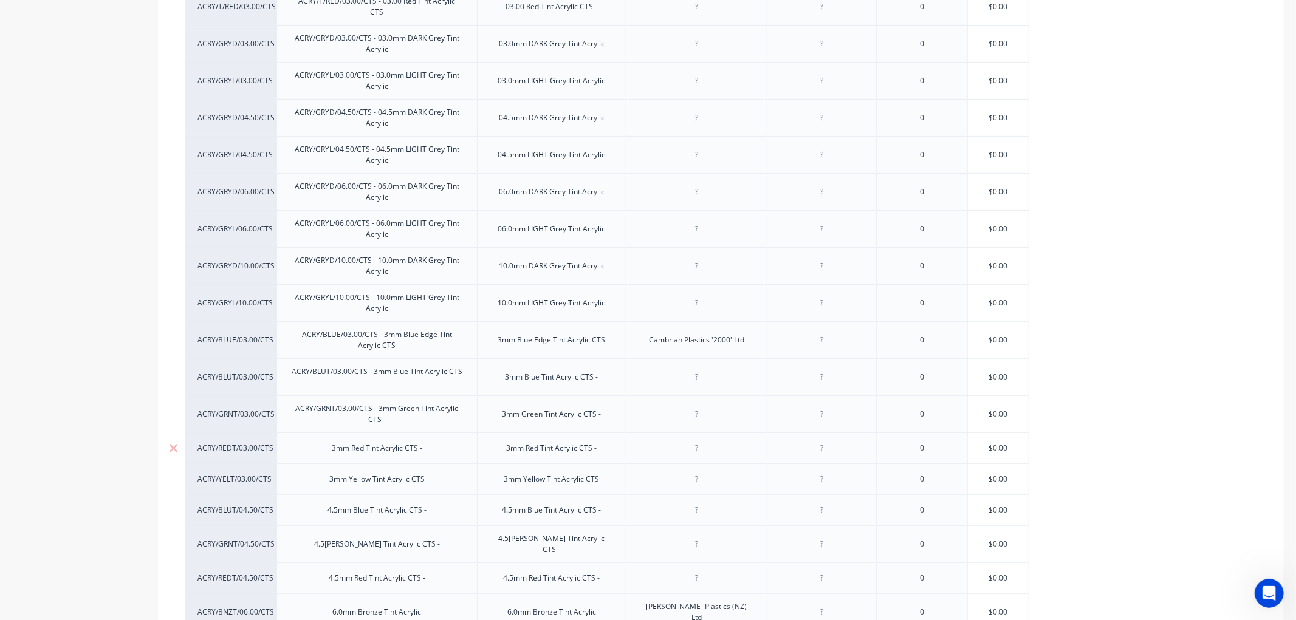
click at [325, 442] on div "3mm Red Tint Acrylic CTS -" at bounding box center [377, 448] width 110 height 16
paste div
click at [174, 444] on icon at bounding box center [173, 448] width 8 height 8
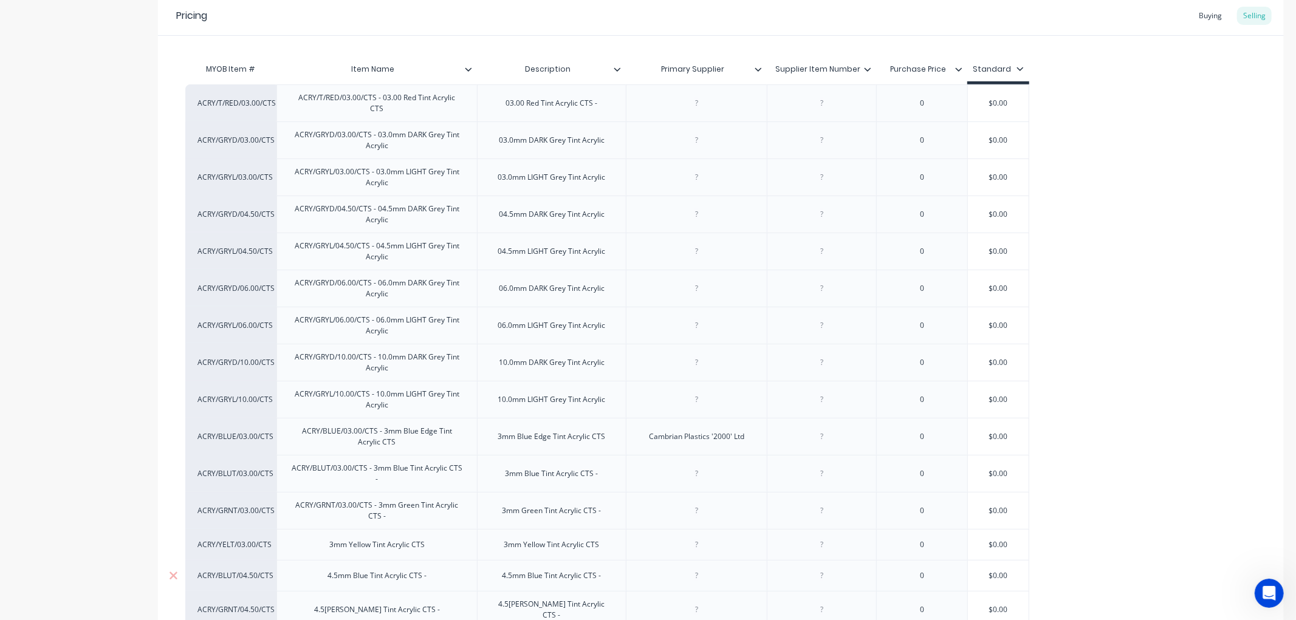
scroll to position [202, 0]
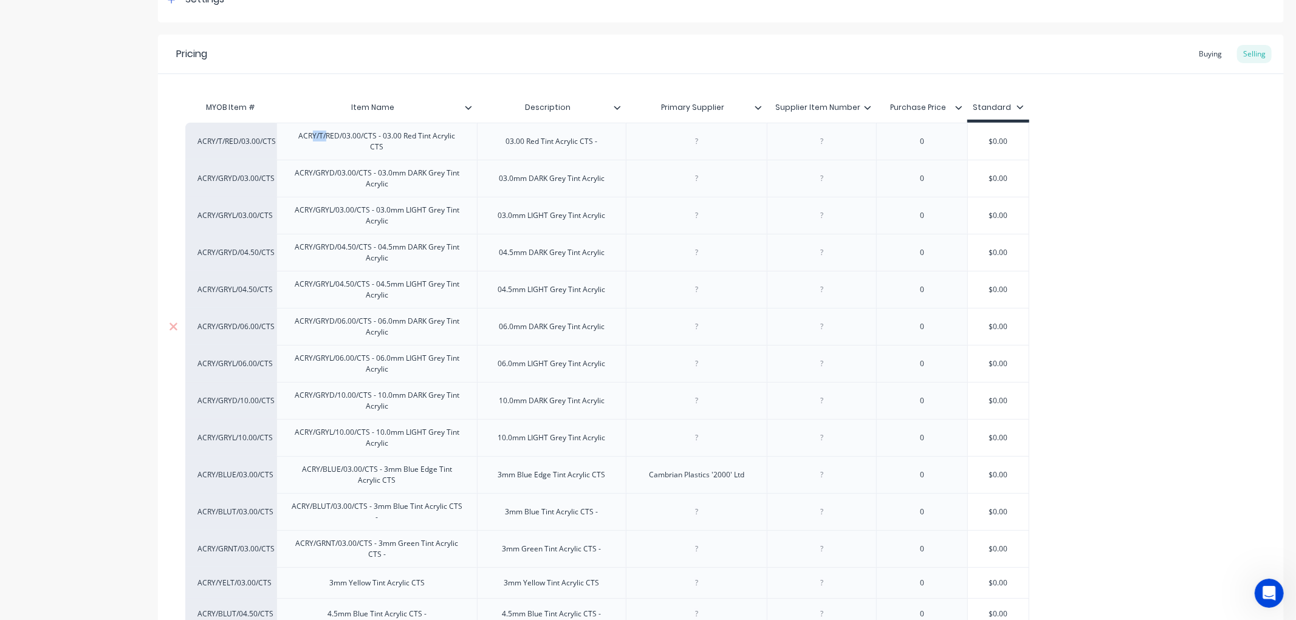
drag, startPoint x: 304, startPoint y: 135, endPoint x: 323, endPoint y: 306, distance: 171.1
click at [318, 310] on div "ACRY/T/RED/03.00/CTS ACRY/T/RED/03.00/CTS - 03.00 Red Tint Acrylic CTS 03.00 Re…" at bounding box center [720, 506] width 1071 height 767
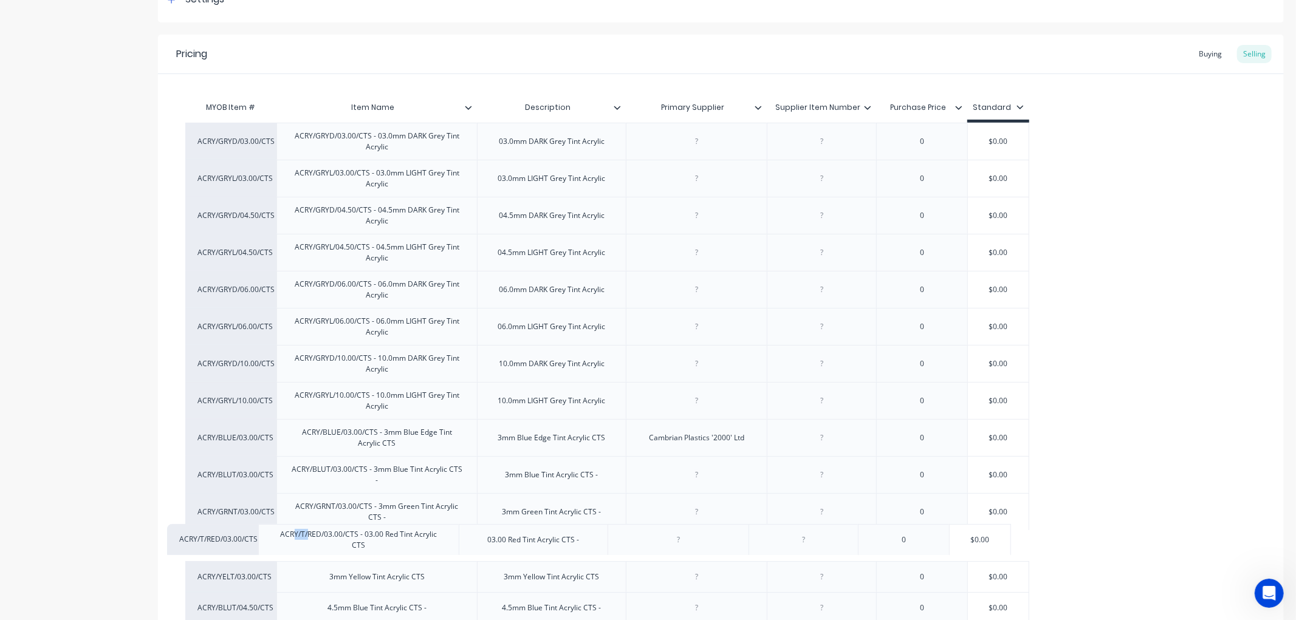
drag, startPoint x: 480, startPoint y: 141, endPoint x: 464, endPoint y: 548, distance: 407.9
click at [464, 548] on div "ACRY/T/RED/03.00/CTS ACRY/T/RED/03.00/CTS - 03.00 Red Tint Acrylic CTS 03.00 Re…" at bounding box center [720, 503] width 1071 height 760
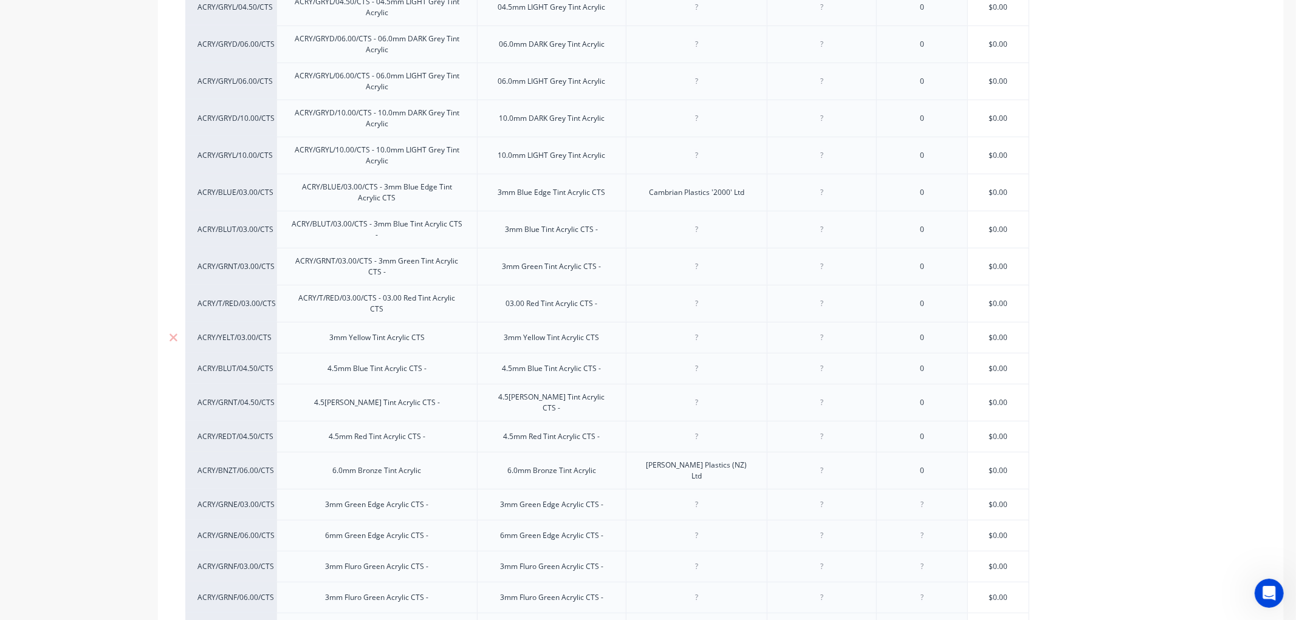
scroll to position [472, 0]
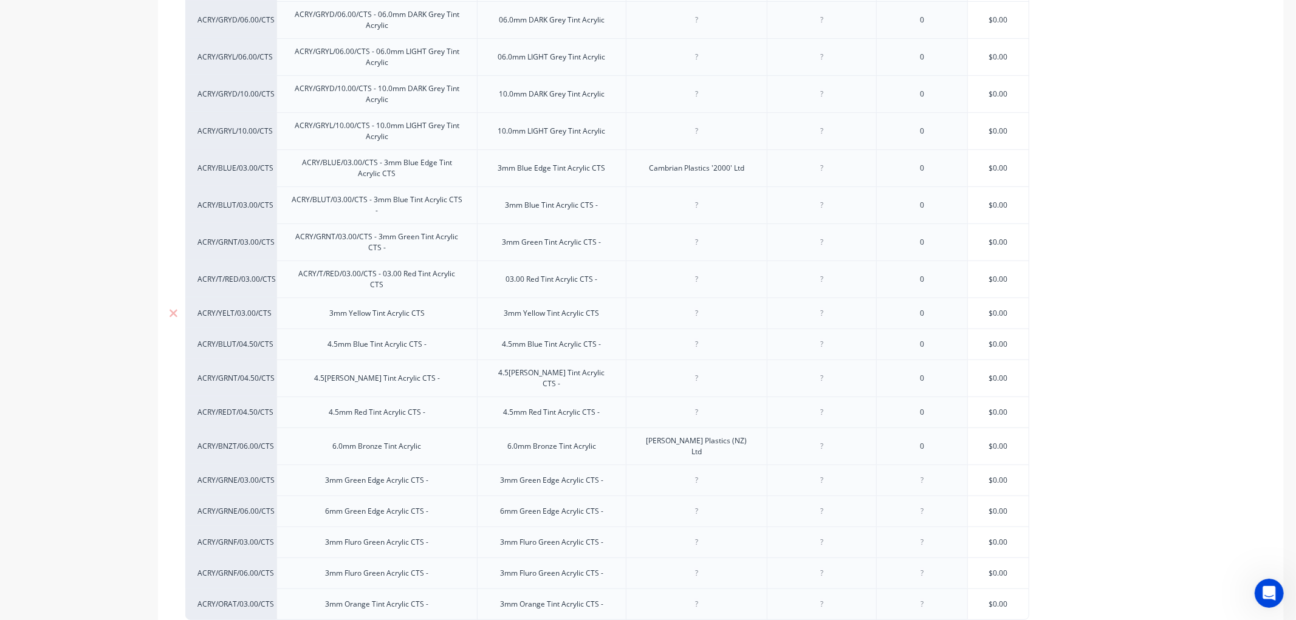
click at [324, 306] on div "3mm Yellow Tint Acrylic CTS" at bounding box center [376, 314] width 115 height 16
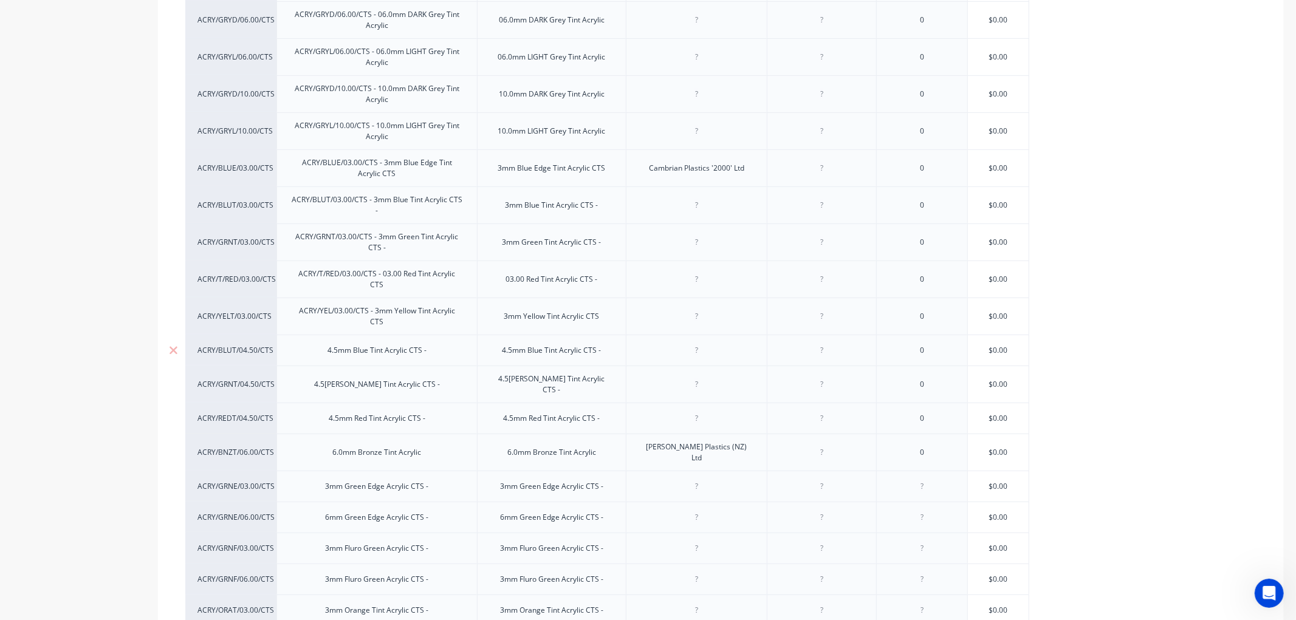
click at [320, 343] on div "4.5mm Blue Tint Acrylic CTS -" at bounding box center [377, 351] width 118 height 16
click at [395, 275] on div "ACRY/T/RED/03.00/CTS - 03.00 Red Tint Acrylic CTS" at bounding box center [377, 279] width 190 height 27
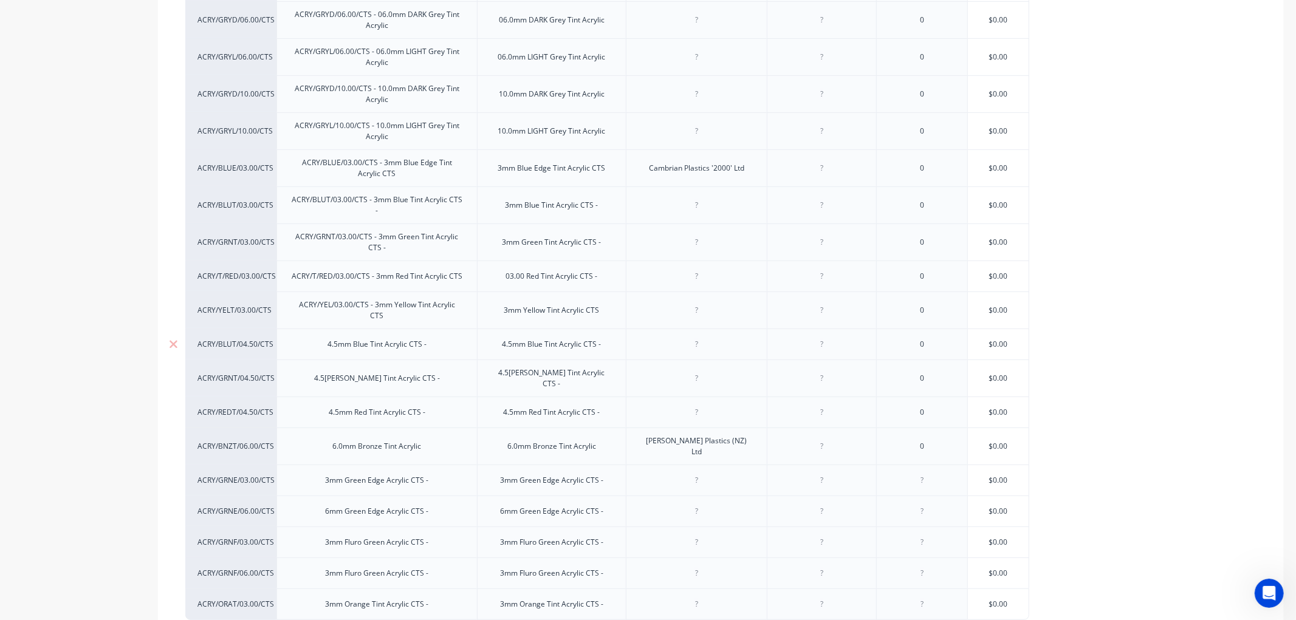
click at [328, 340] on div "4.5mm Blue Tint Acrylic CTS -" at bounding box center [377, 344] width 118 height 16
click at [170, 372] on icon at bounding box center [173, 378] width 9 height 12
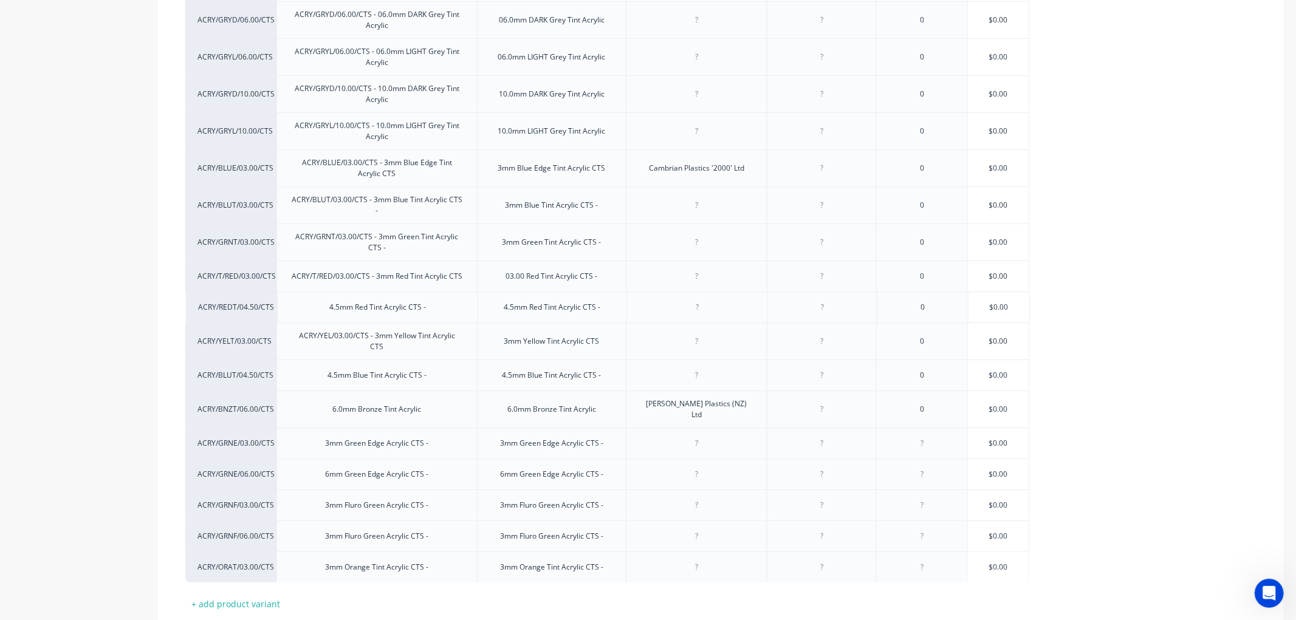
drag, startPoint x: 456, startPoint y: 370, endPoint x: 456, endPoint y: 305, distance: 65.6
click at [456, 305] on div "ACRY/GRYD/03.00/CTS ACRY/GRYD/03.00/CTS - 03.0mm DARK Grey Tint Acrylic 03.0mm …" at bounding box center [720, 217] width 1071 height 729
click at [324, 369] on div "4.5mm Blue Tint Acrylic CTS -" at bounding box center [377, 375] width 118 height 16
click at [324, 307] on div "4.5mm Red Tint Acrylic CTS -" at bounding box center [377, 307] width 116 height 16
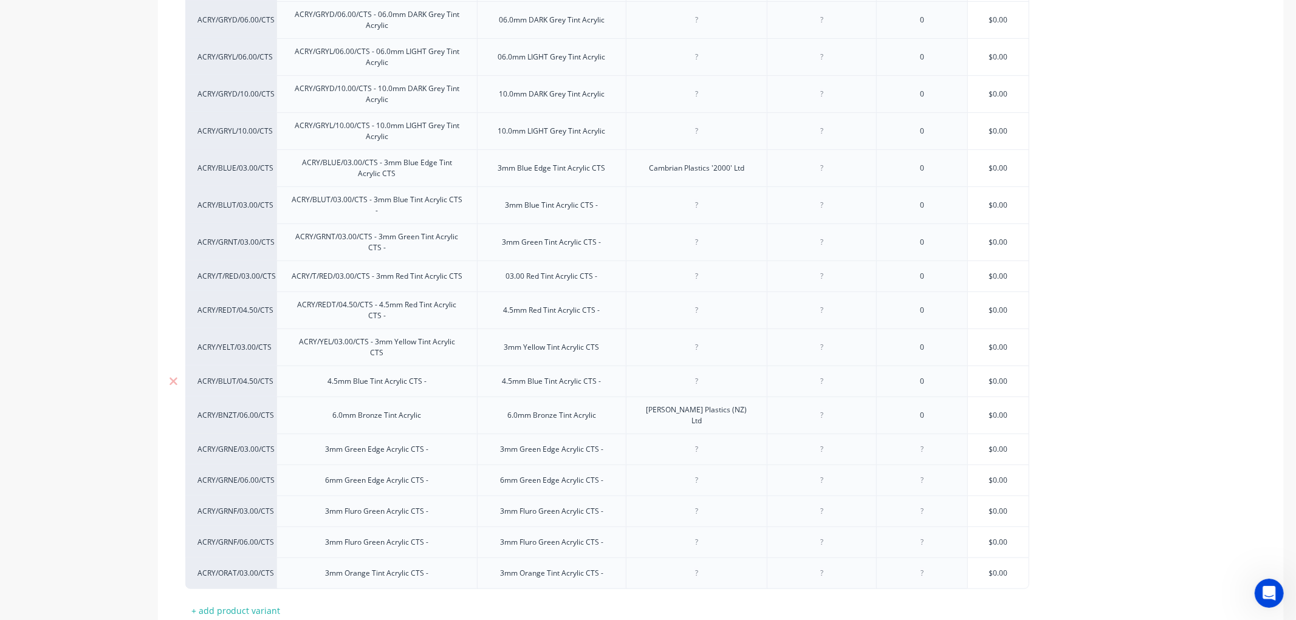
click at [326, 378] on div "4.5mm Blue Tint Acrylic CTS -" at bounding box center [377, 382] width 118 height 16
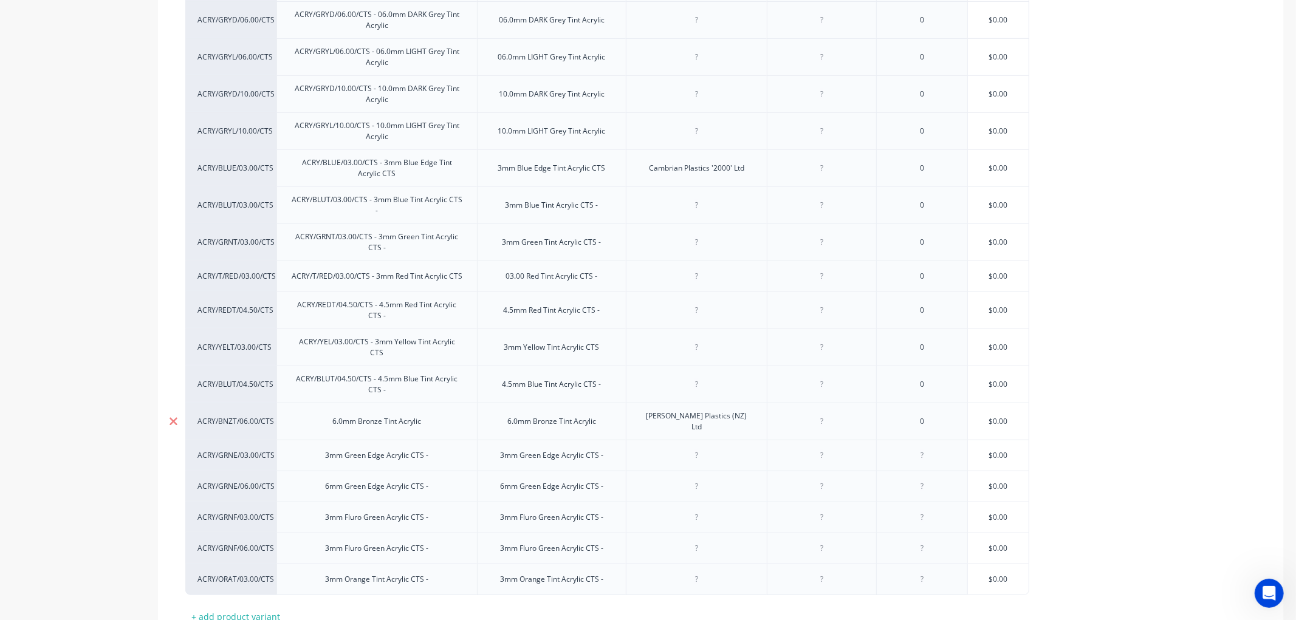
click at [174, 417] on icon at bounding box center [173, 421] width 8 height 8
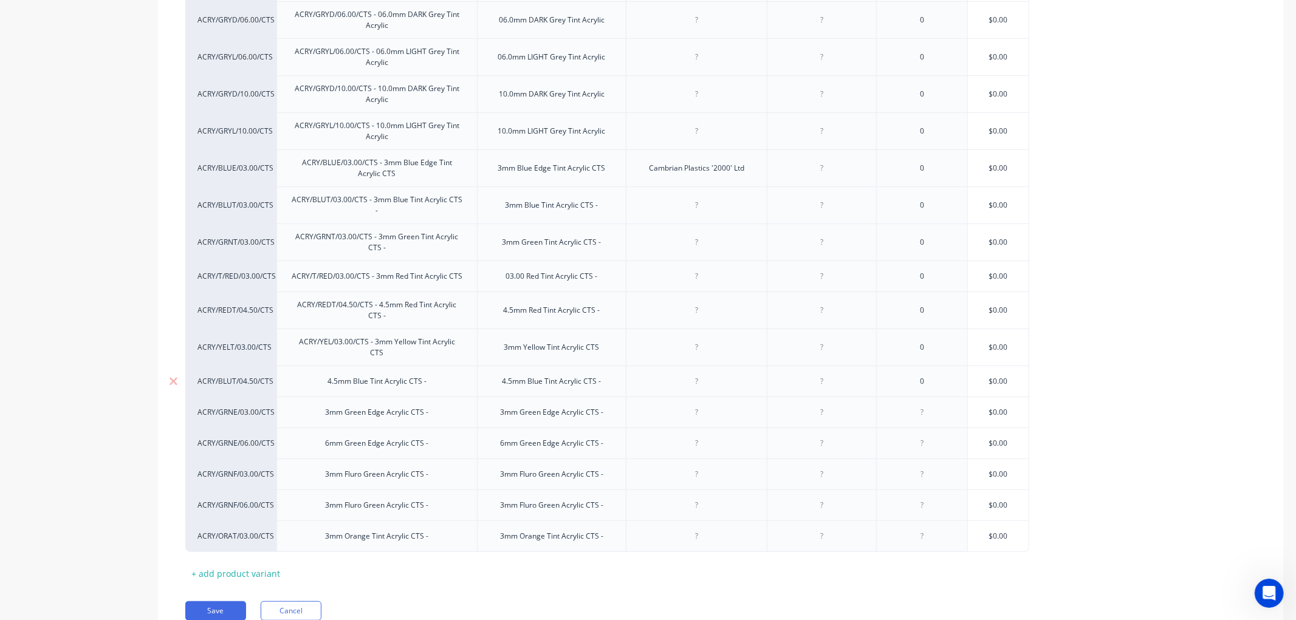
click at [324, 378] on div "4.5mm Blue Tint Acrylic CTS -" at bounding box center [377, 382] width 118 height 16
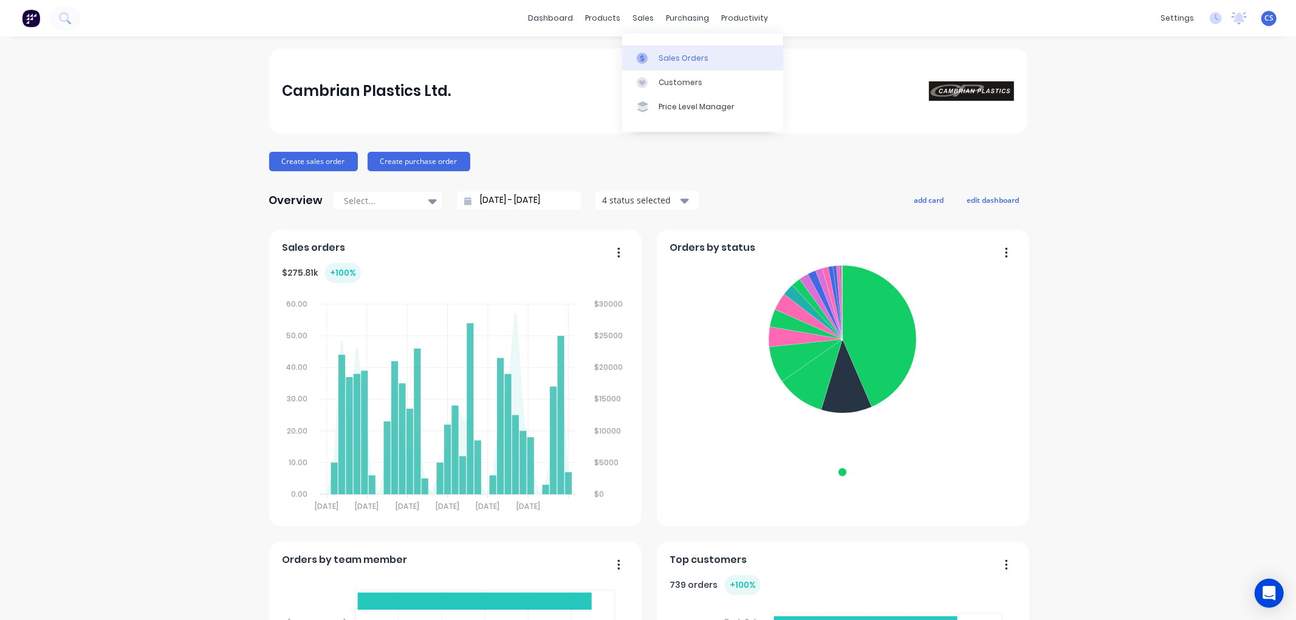
click at [652, 53] on div at bounding box center [646, 58] width 18 height 11
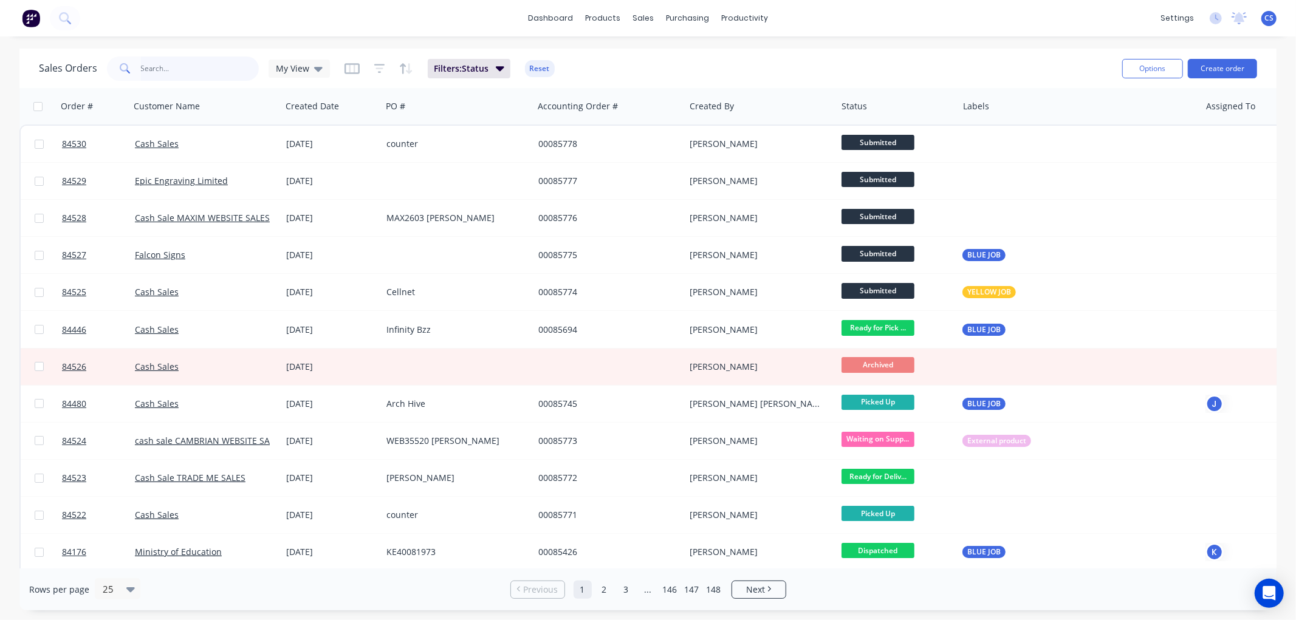
click at [185, 73] on input "text" at bounding box center [200, 68] width 118 height 24
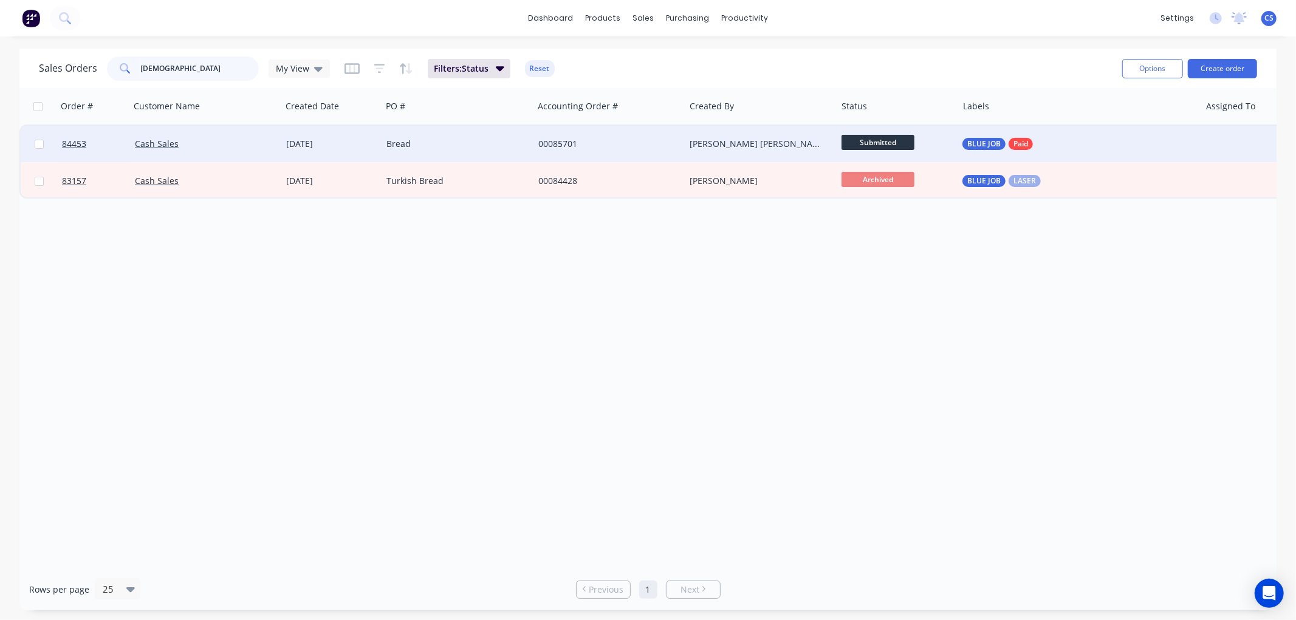
type input "[DEMOGRAPHIC_DATA]"
click at [457, 137] on div "Bread" at bounding box center [457, 144] width 152 height 36
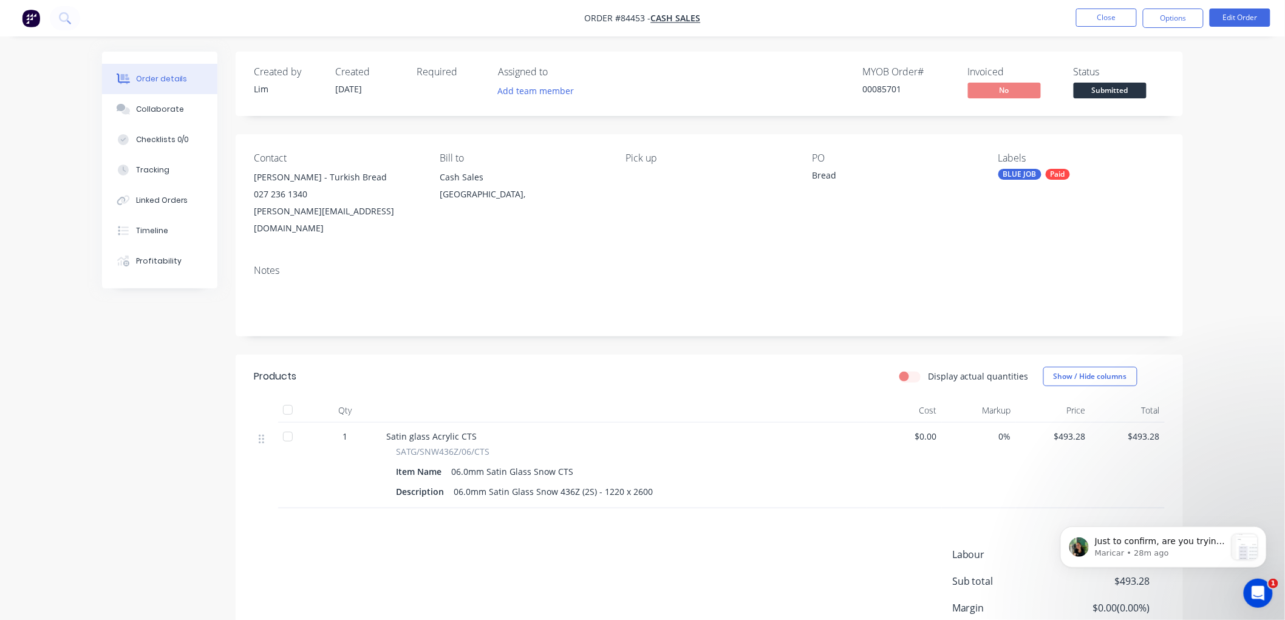
click at [1107, 87] on span "Submitted" at bounding box center [1110, 90] width 73 height 15
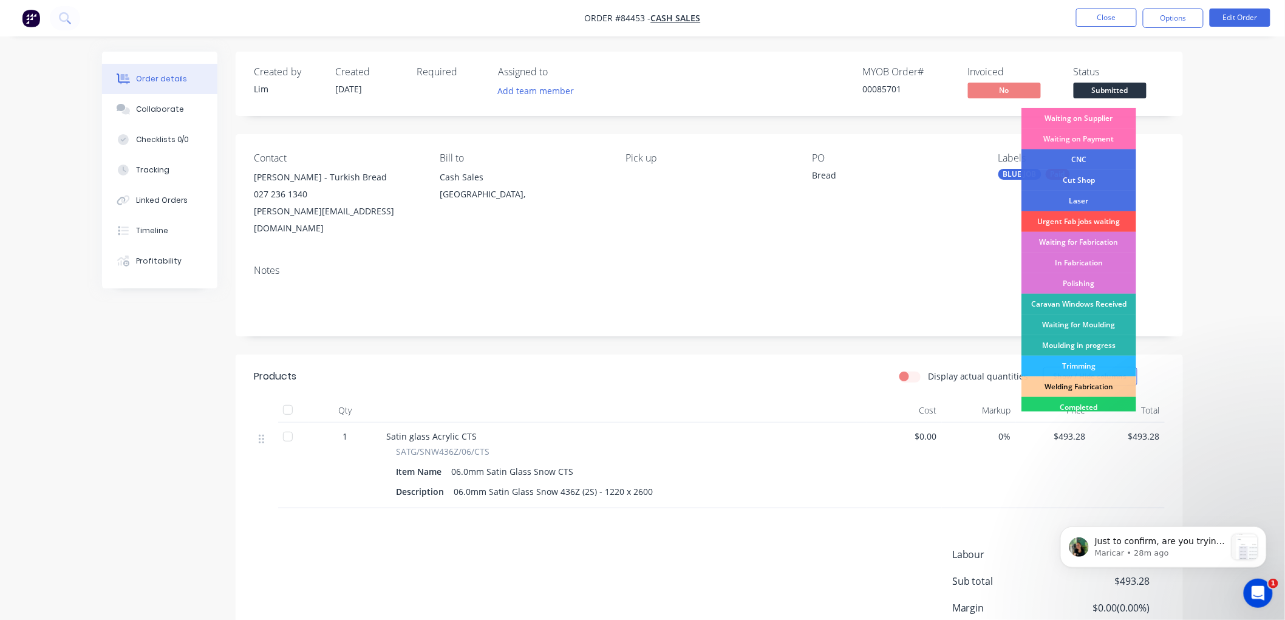
click at [1082, 119] on div "Waiting on Supplier" at bounding box center [1079, 118] width 115 height 21
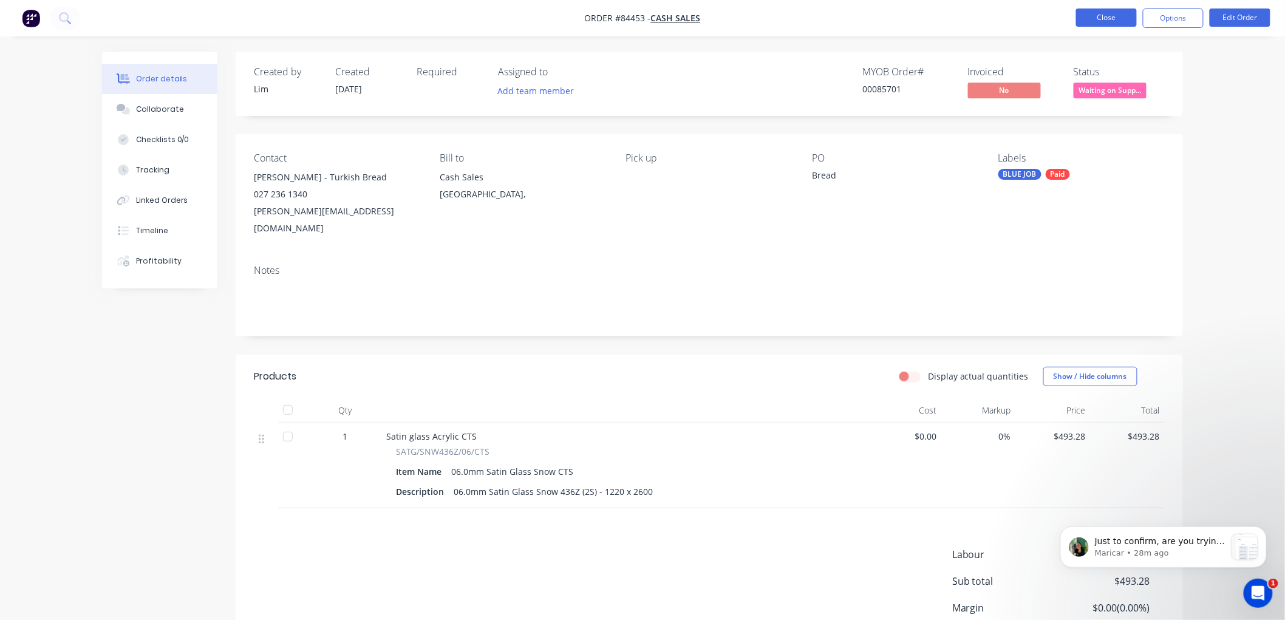
click at [1096, 21] on button "Close" at bounding box center [1106, 18] width 61 height 18
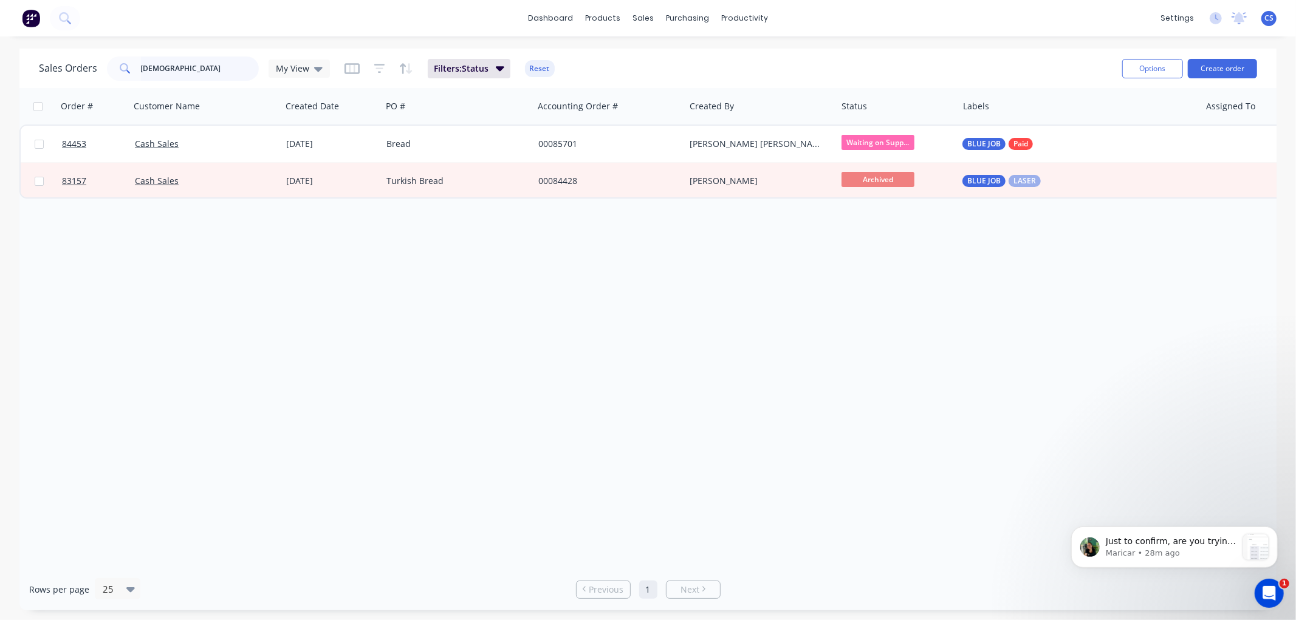
click at [168, 73] on input "TURKISH" at bounding box center [200, 68] width 118 height 24
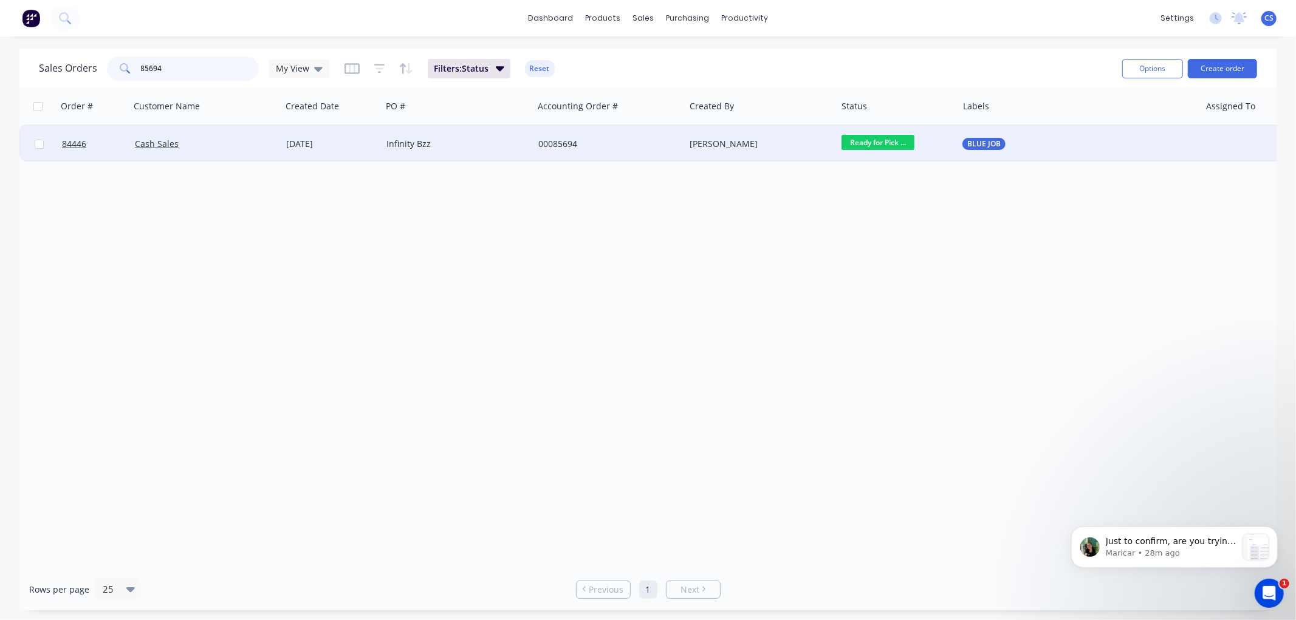
type input "85694"
click at [457, 146] on div "Infinity Bzz" at bounding box center [453, 144] width 135 height 12
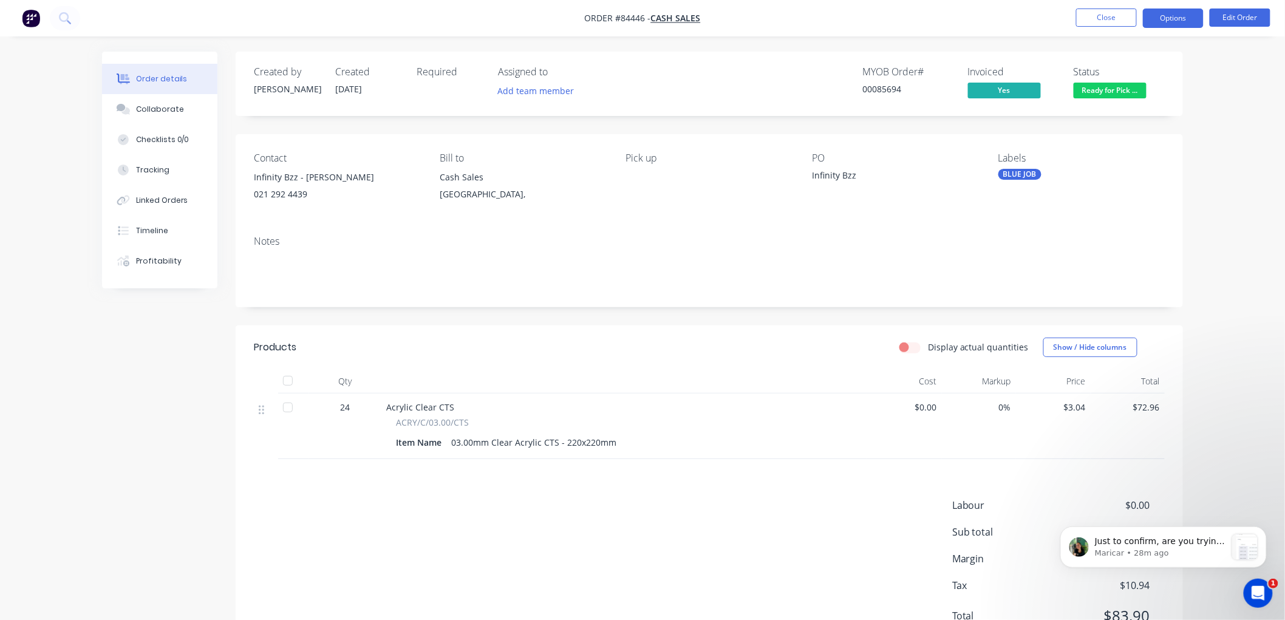
click at [1180, 13] on button "Options" at bounding box center [1173, 18] width 61 height 19
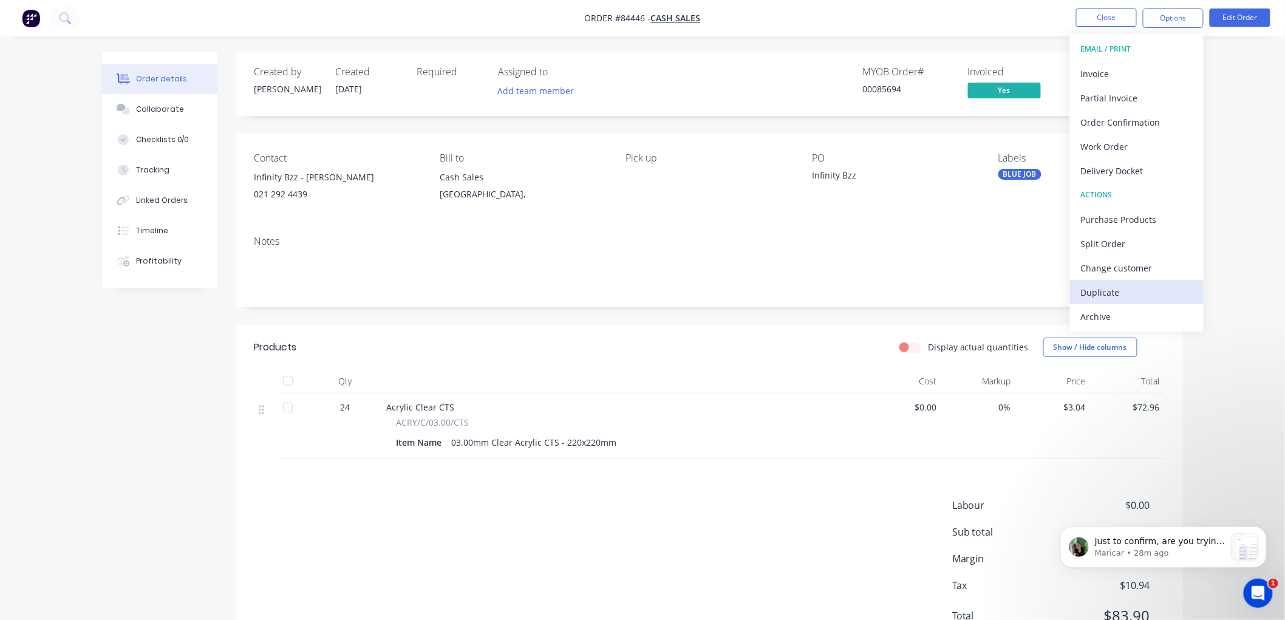
click at [1116, 284] on div "Duplicate" at bounding box center [1137, 293] width 112 height 18
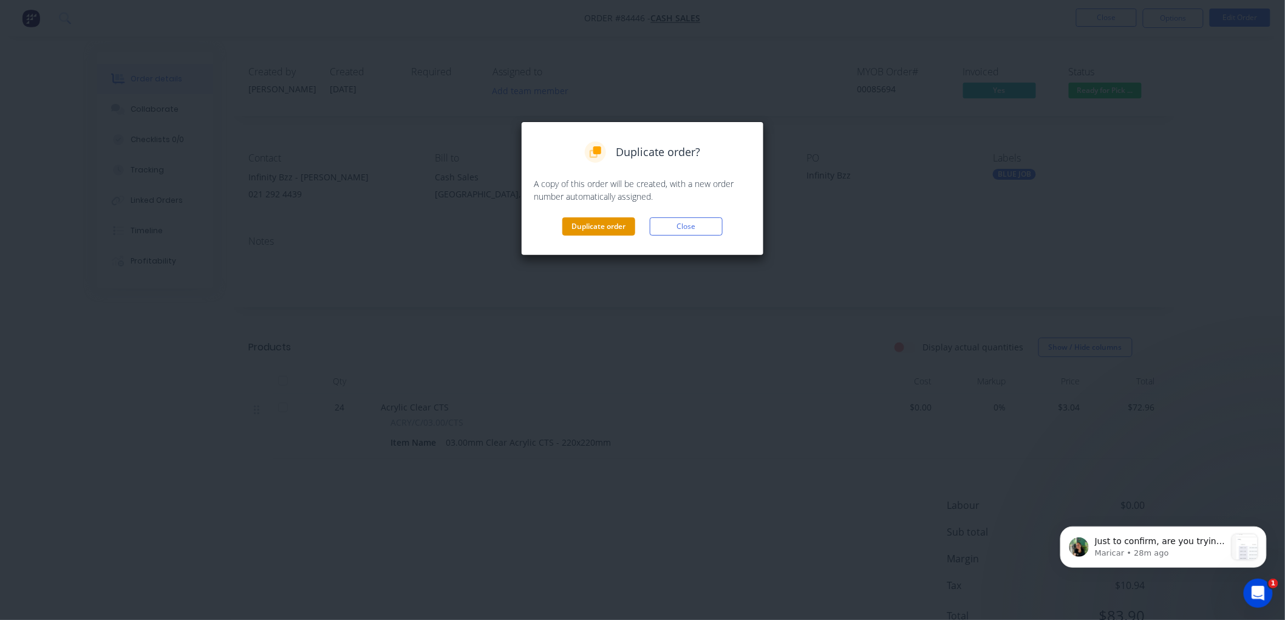
click at [610, 230] on button "Duplicate order" at bounding box center [598, 226] width 73 height 18
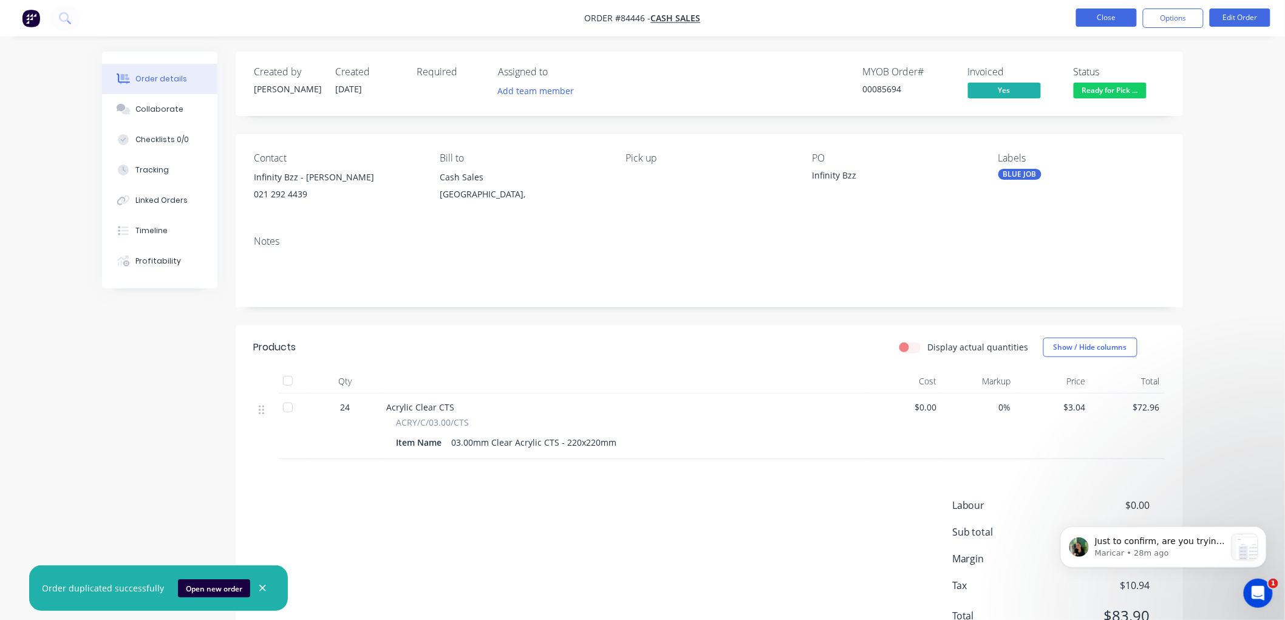
click at [1094, 23] on button "Close" at bounding box center [1106, 18] width 61 height 18
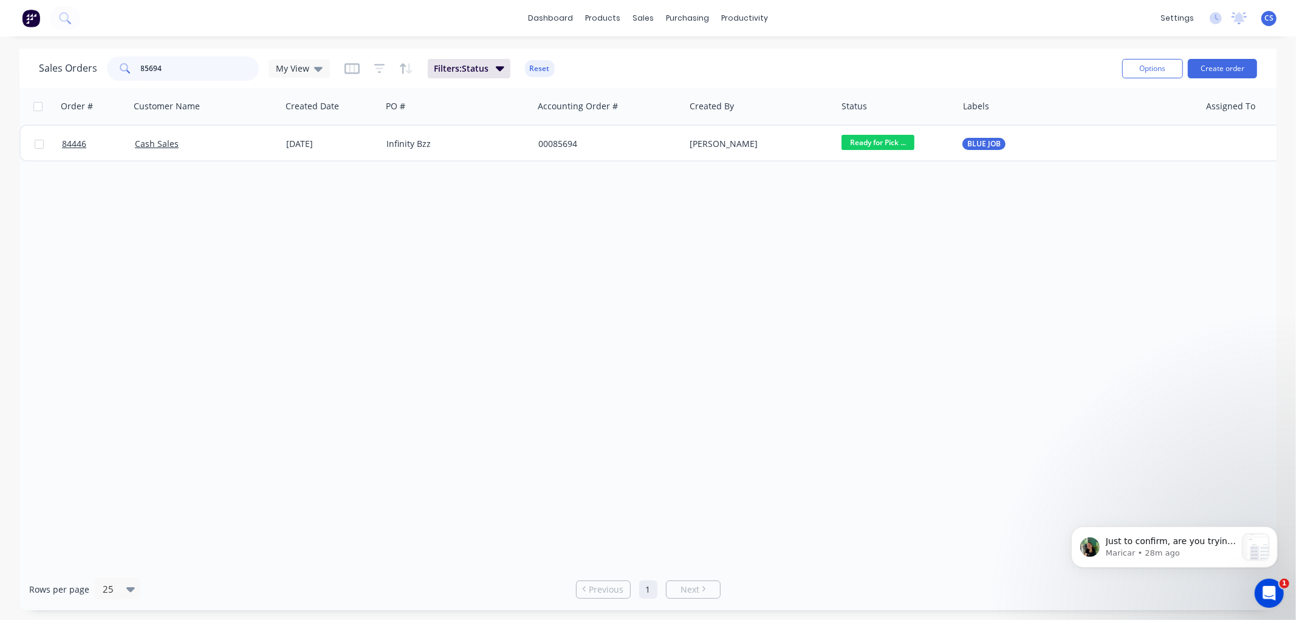
click at [217, 70] on input "85694" at bounding box center [200, 68] width 118 height 24
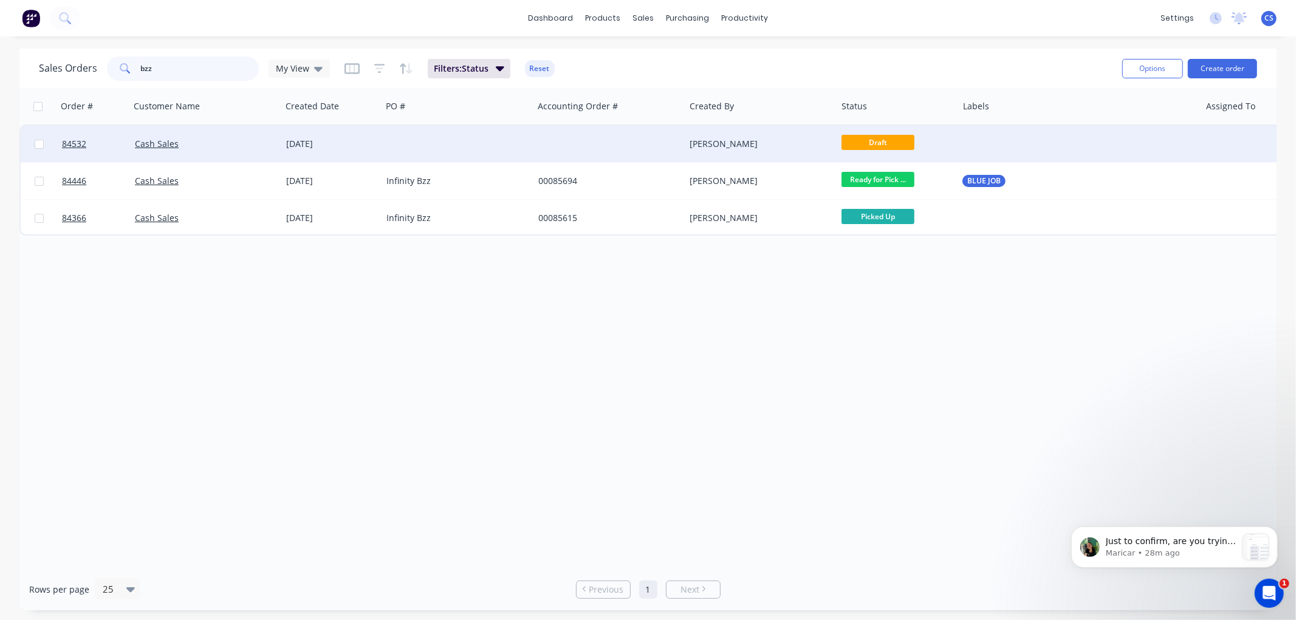
type input "bzz"
click at [490, 140] on div at bounding box center [457, 144] width 152 height 36
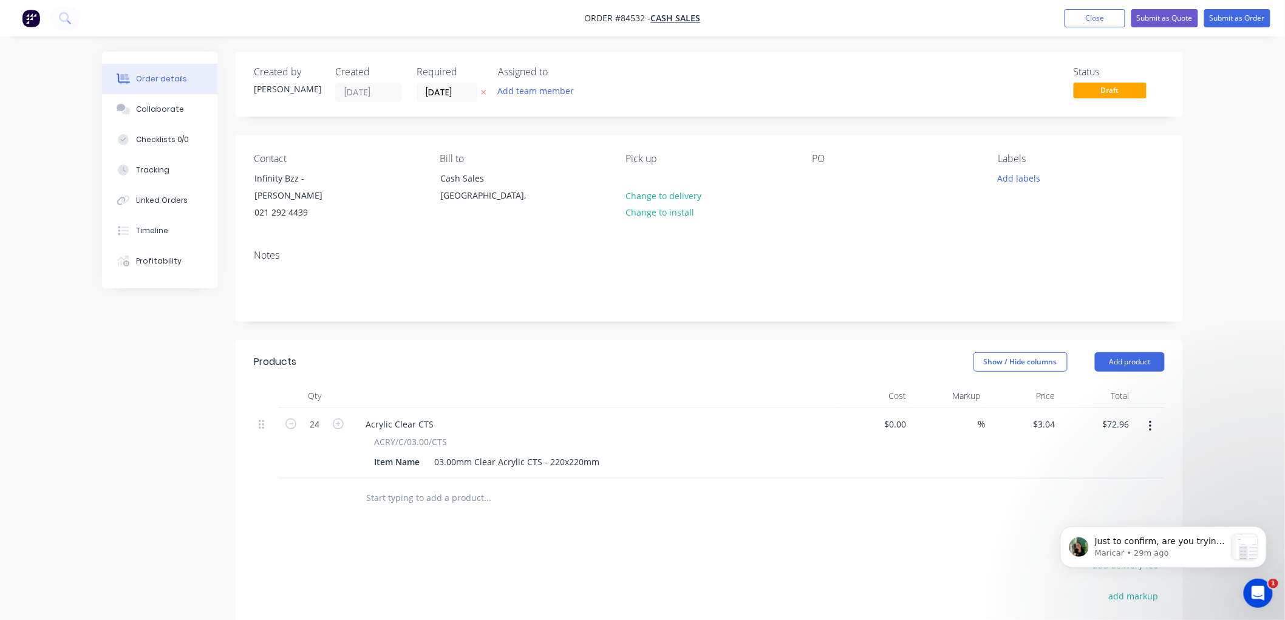
click at [485, 89] on icon "button" at bounding box center [483, 92] width 5 height 7
drag, startPoint x: 347, startPoint y: 179, endPoint x: 251, endPoint y: 173, distance: 96.1
click at [251, 173] on div "Infinity Bzz - Slavko 021 292 4439" at bounding box center [304, 195] width 121 height 52
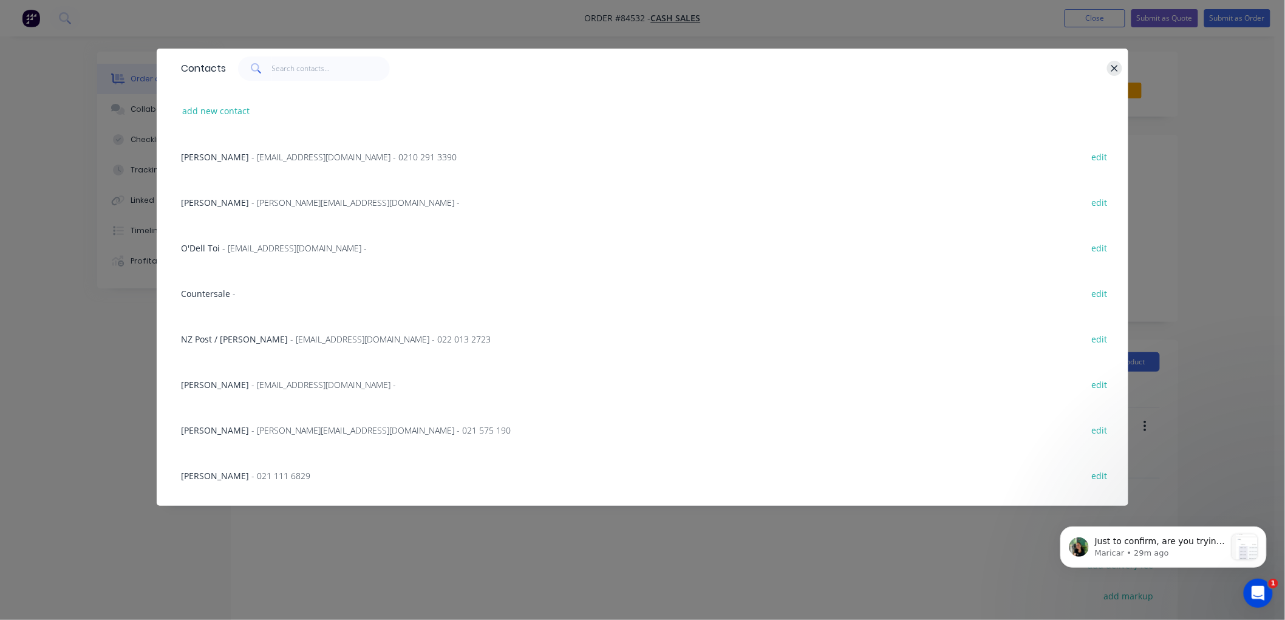
click at [1111, 67] on icon "button" at bounding box center [1115, 68] width 8 height 11
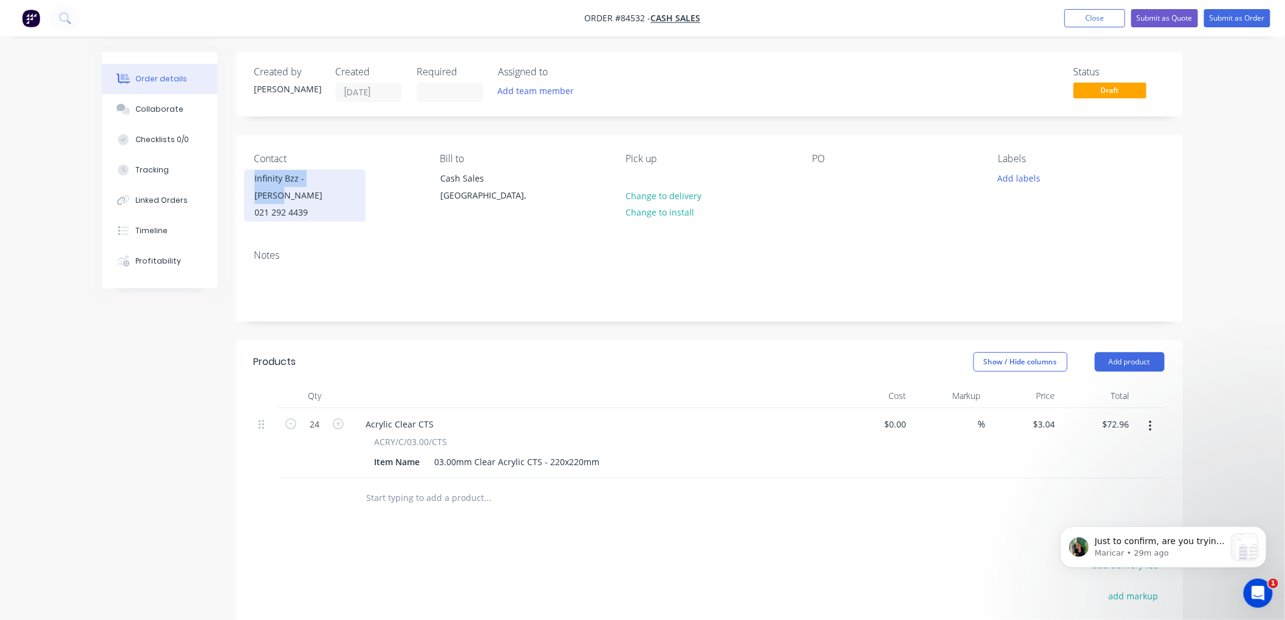
copy div "Infinity Bzz - Slavko"
drag, startPoint x: 402, startPoint y: 487, endPoint x: 442, endPoint y: 486, distance: 40.1
click at [402, 486] on input "text" at bounding box center [487, 498] width 243 height 24
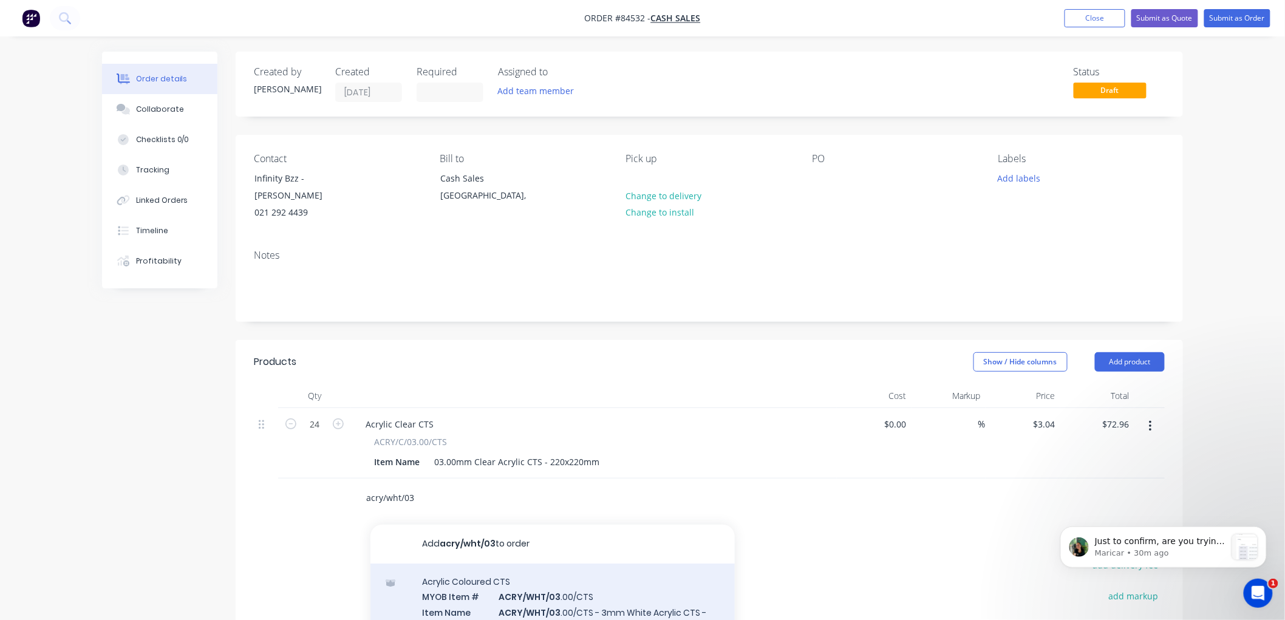
type input "acry/wht/03"
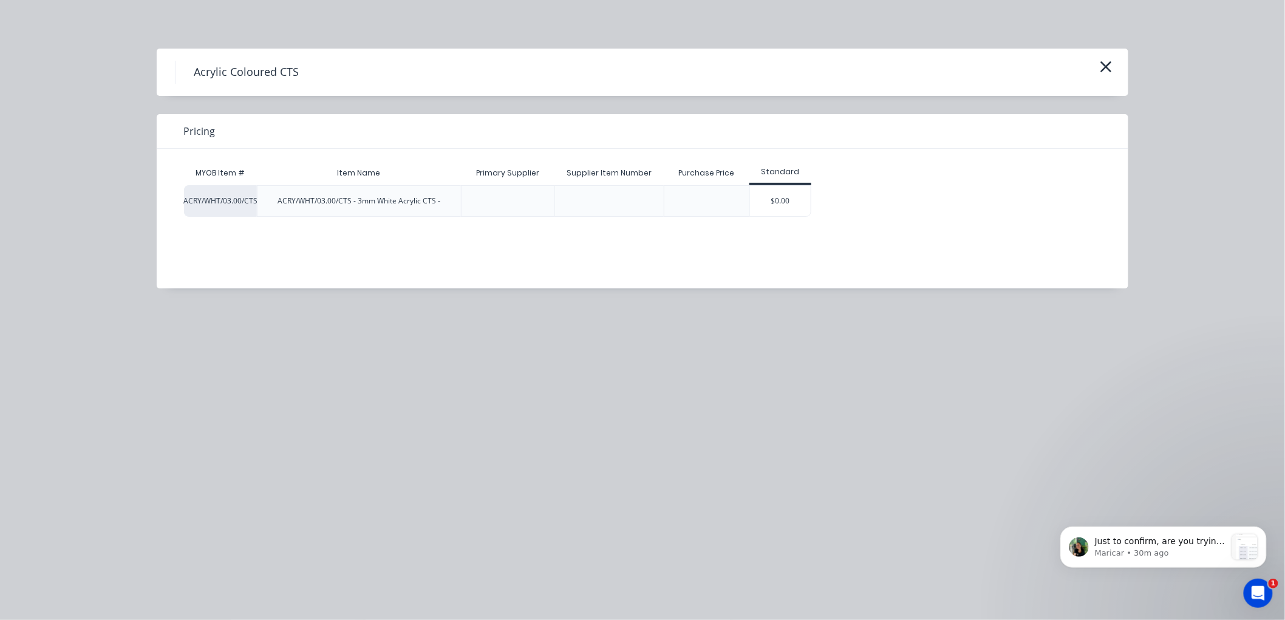
click at [793, 211] on div "$0.00" at bounding box center [780, 201] width 61 height 30
click at [787, 199] on div "Acrylic Coloured CTS Pricing MYOB Item # Item Name Primary Supplier Supplier It…" at bounding box center [642, 310] width 1285 height 620
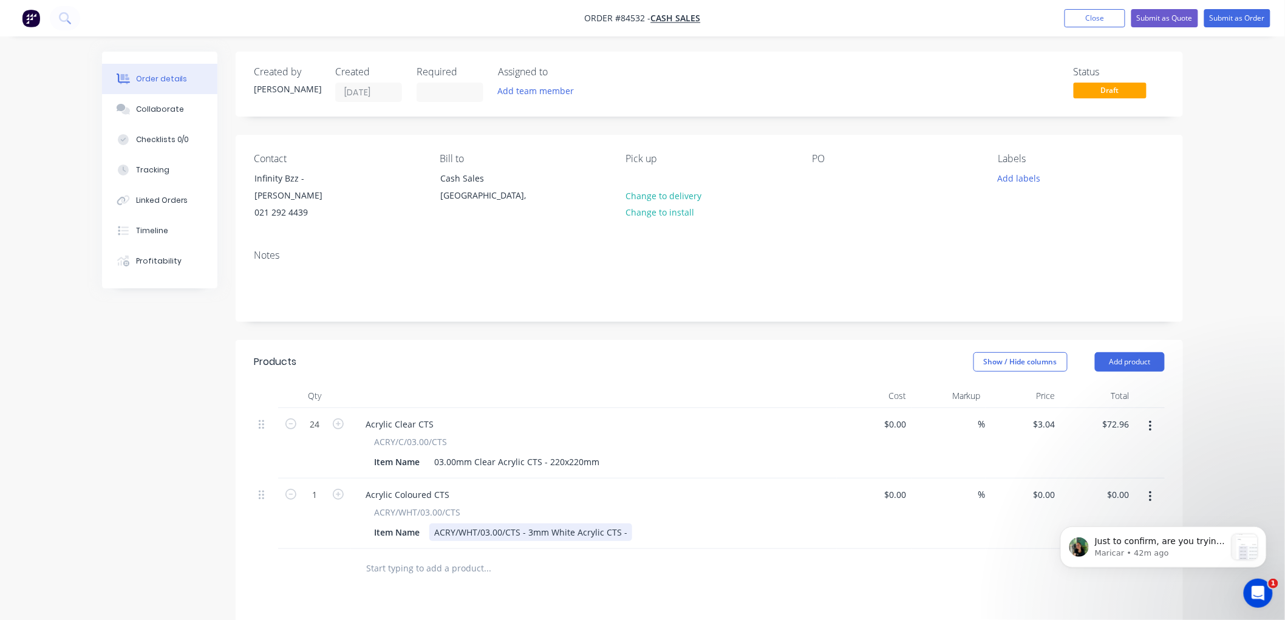
drag, startPoint x: 621, startPoint y: 519, endPoint x: 637, endPoint y: 518, distance: 15.2
click at [622, 524] on div "ACRY/WHT/03.00/CTS - 3mm White Acrylic CTS -" at bounding box center [530, 533] width 203 height 18
click at [317, 486] on input "1" at bounding box center [315, 495] width 32 height 18
type input "24"
drag, startPoint x: 1152, startPoint y: 413, endPoint x: 1144, endPoint y: 423, distance: 13.4
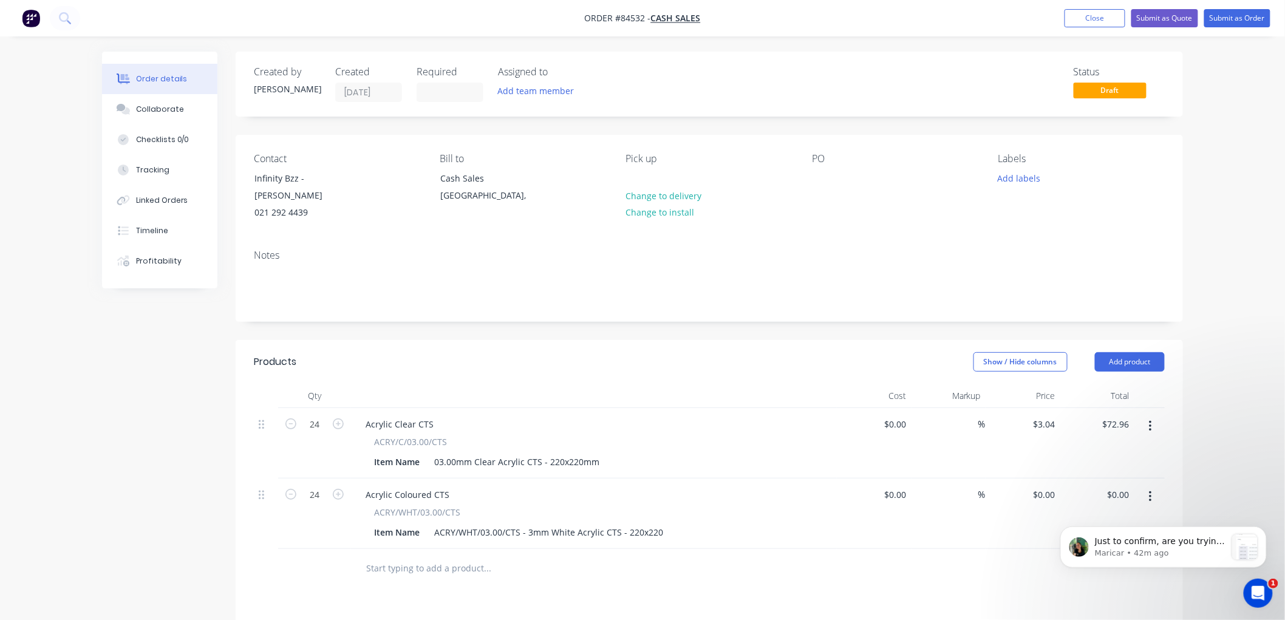
click at [1152, 415] on button "button" at bounding box center [1150, 426] width 29 height 22
click at [1081, 510] on body "Just to confirm, are you trying to search by the MYOB Item # when adding Produc…" at bounding box center [1163, 544] width 233 height 75
click at [1070, 516] on body "Just to confirm, are you trying to search by the MYOB Item # when adding Produc…" at bounding box center [1163, 544] width 233 height 75
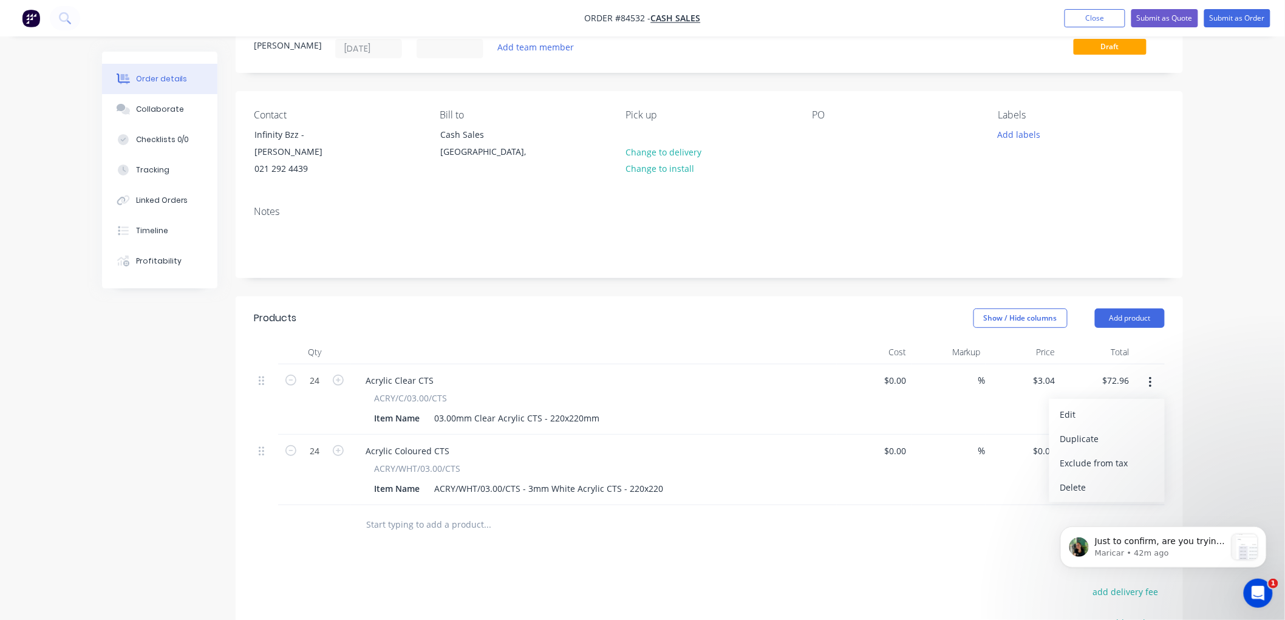
scroll to position [67, 0]
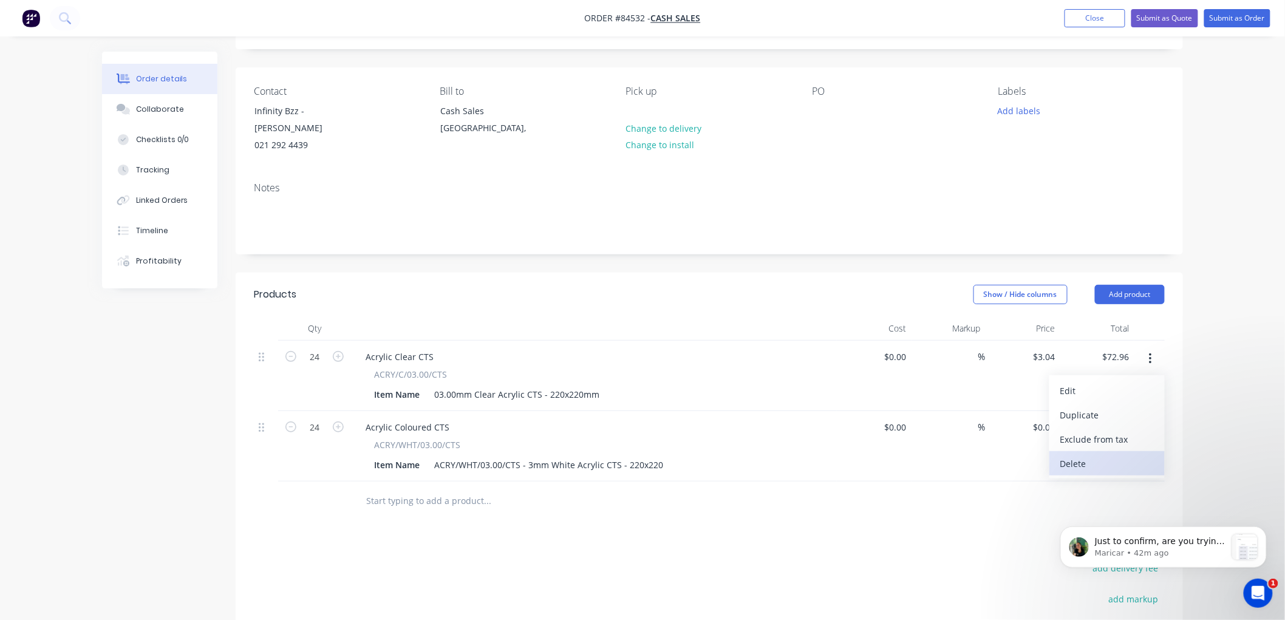
click at [1070, 455] on div "Delete" at bounding box center [1107, 464] width 94 height 18
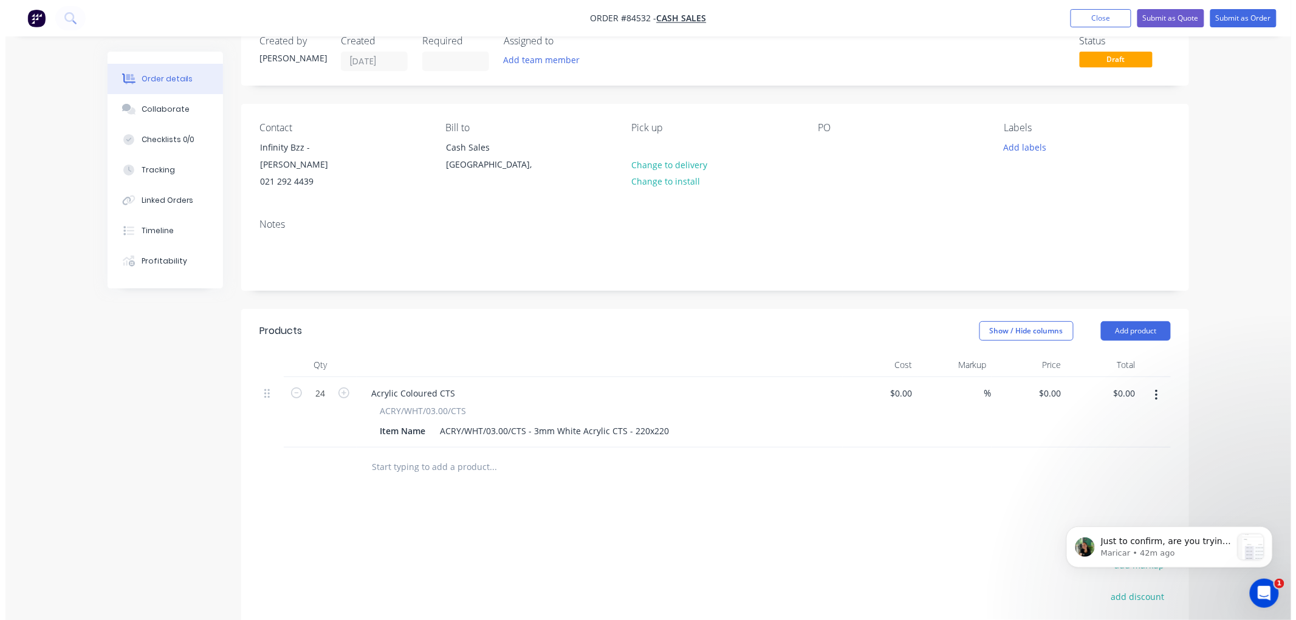
scroll to position [0, 0]
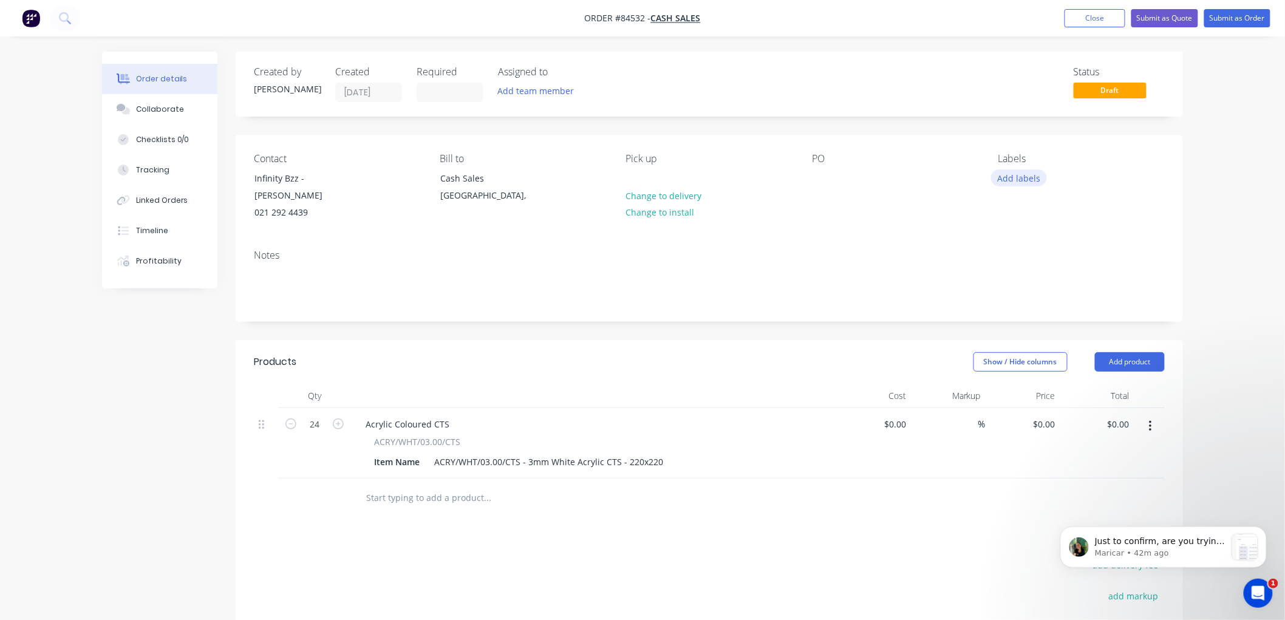
click at [1016, 177] on button "Add labels" at bounding box center [1019, 177] width 56 height 16
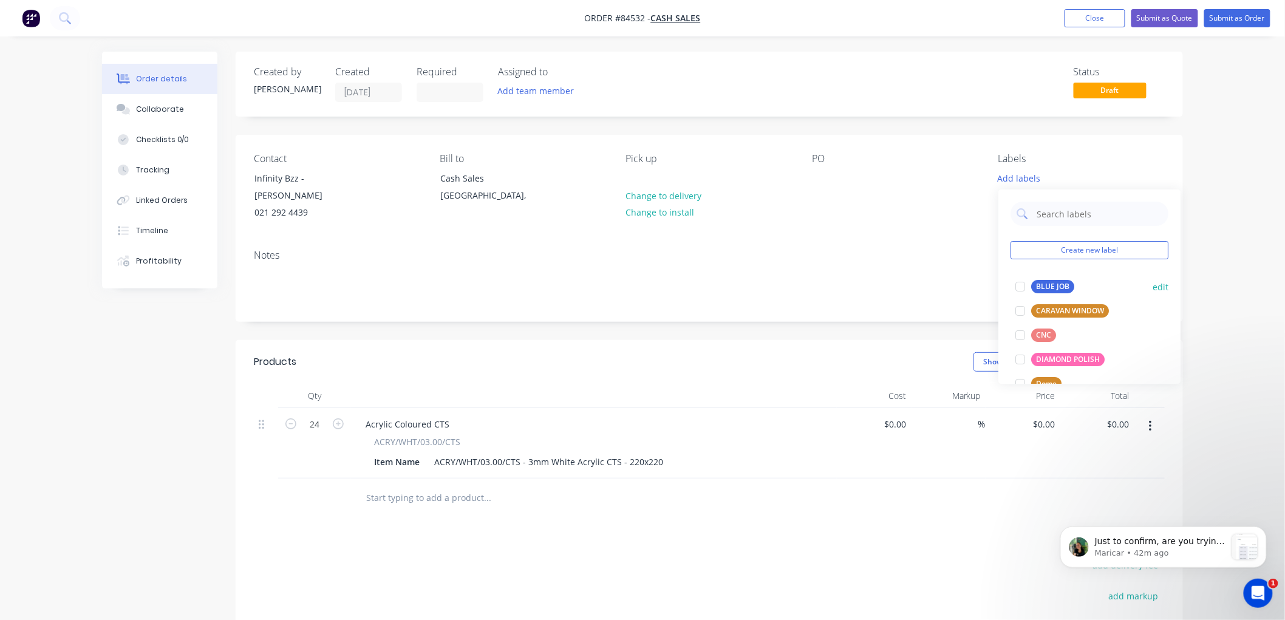
click at [1036, 285] on div "BLUE JOB" at bounding box center [1052, 286] width 43 height 13
click at [776, 250] on div "Notes" at bounding box center [709, 256] width 911 height 12
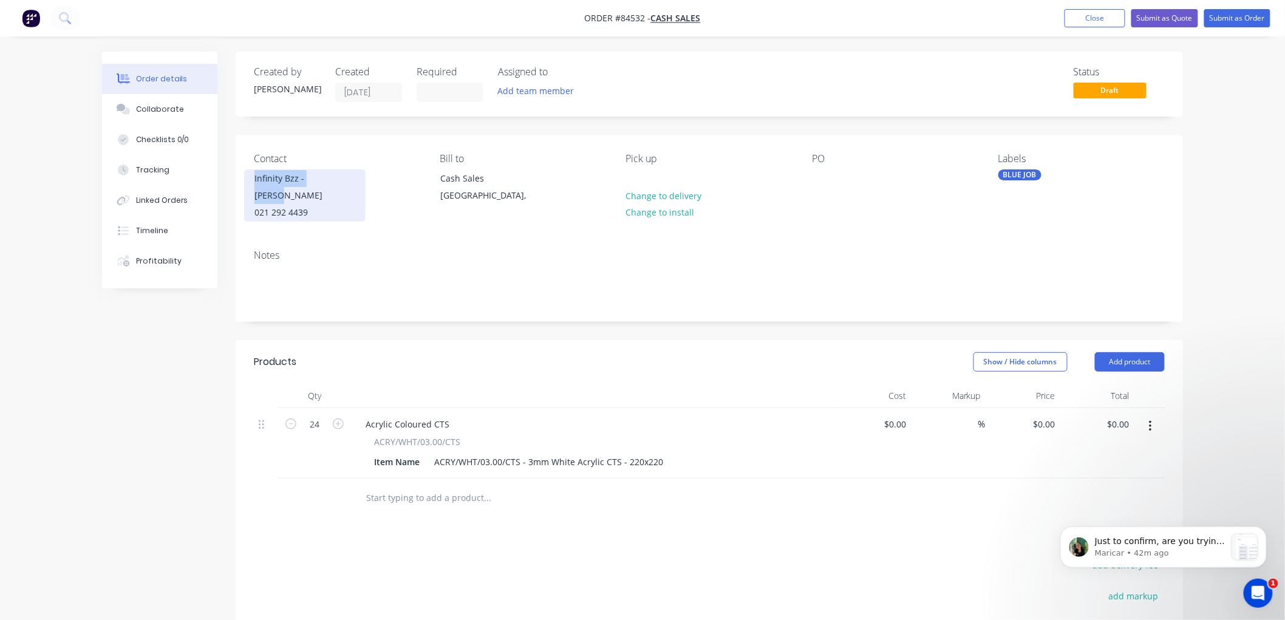
drag, startPoint x: 337, startPoint y: 179, endPoint x: 247, endPoint y: 179, distance: 90.5
click at [247, 179] on div "Infinity Bzz - Slavko 021 292 4439" at bounding box center [304, 195] width 121 height 52
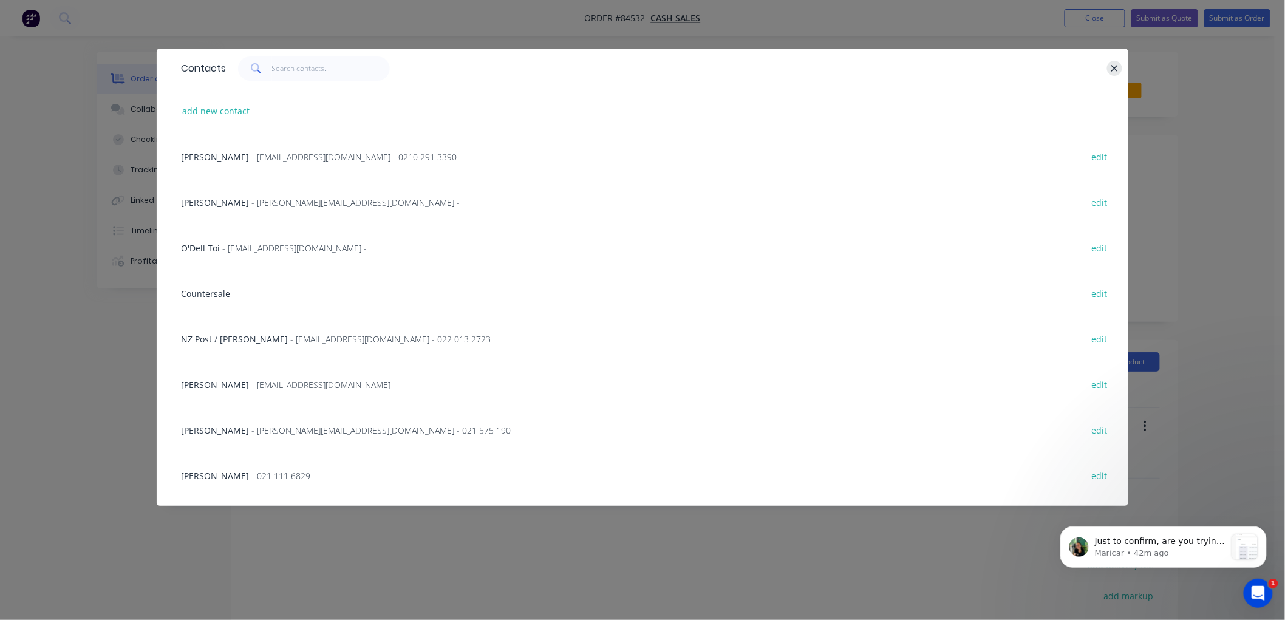
click at [1120, 73] on button "button" at bounding box center [1114, 68] width 15 height 15
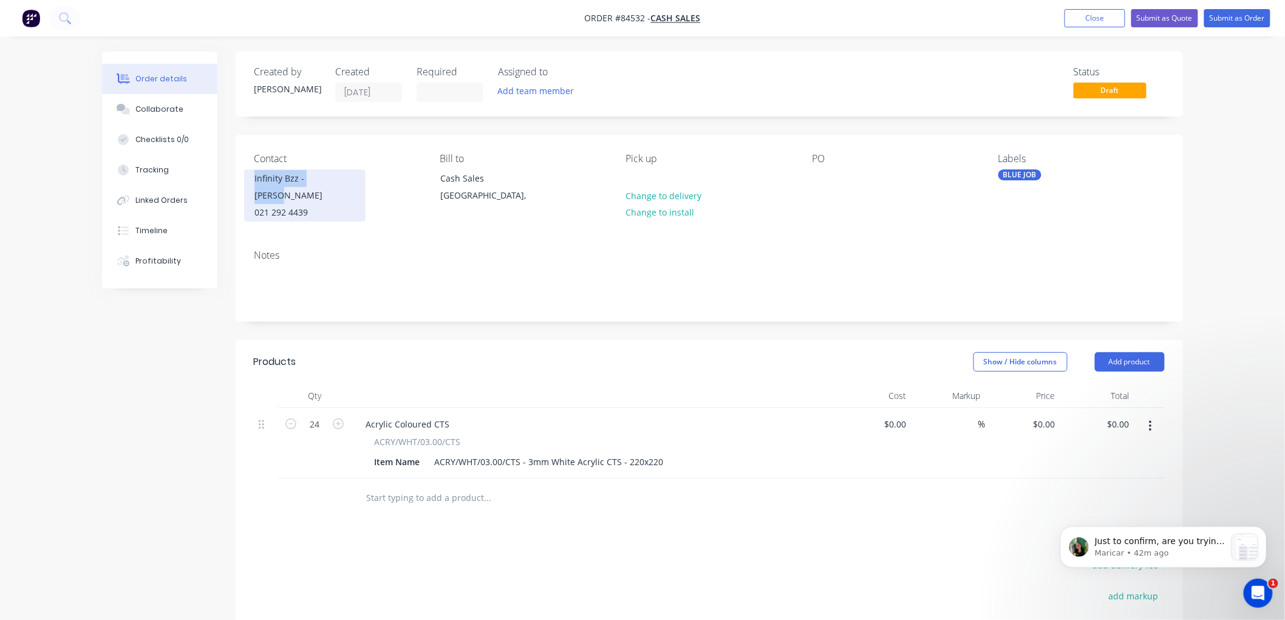
copy div "Infinity Bzz - Slavko"
click at [820, 178] on div at bounding box center [821, 178] width 19 height 18
paste div
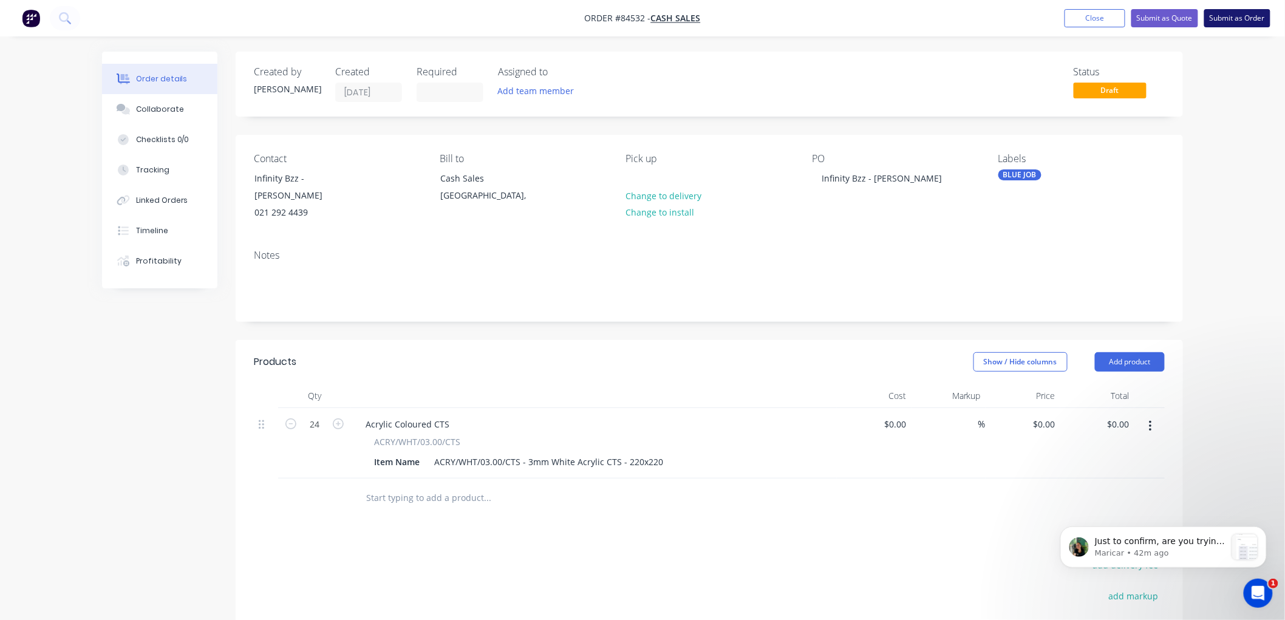
click at [1243, 16] on button "Submit as Order" at bounding box center [1237, 18] width 66 height 18
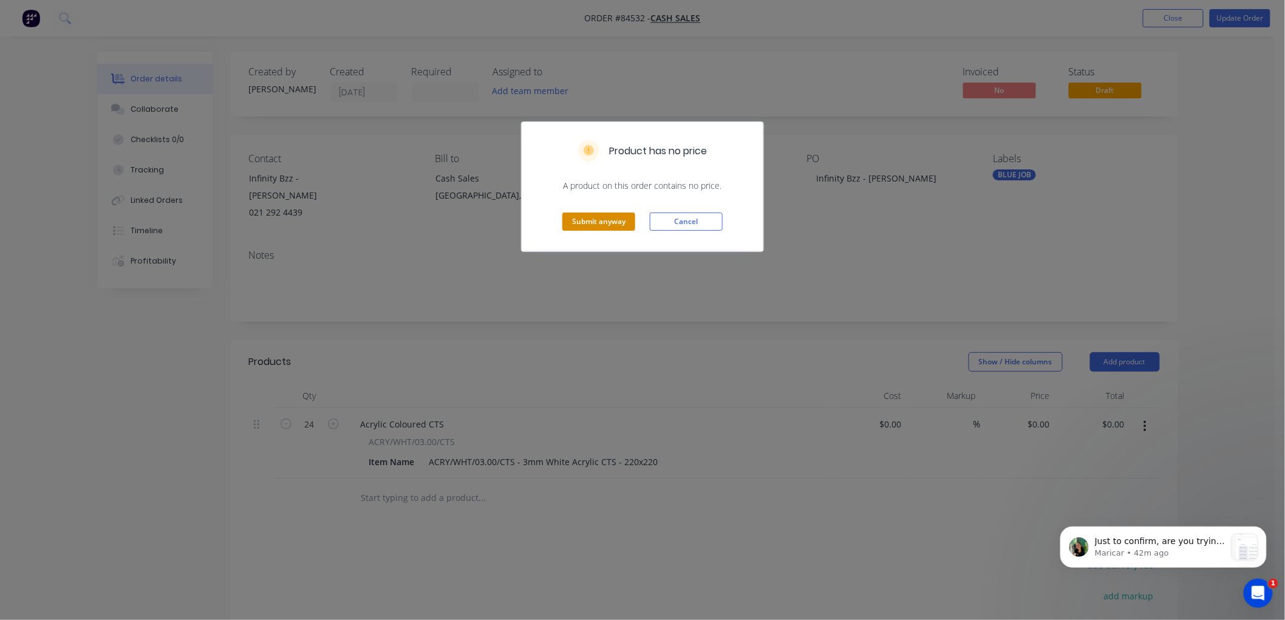
click at [601, 220] on button "Submit anyway" at bounding box center [598, 222] width 73 height 18
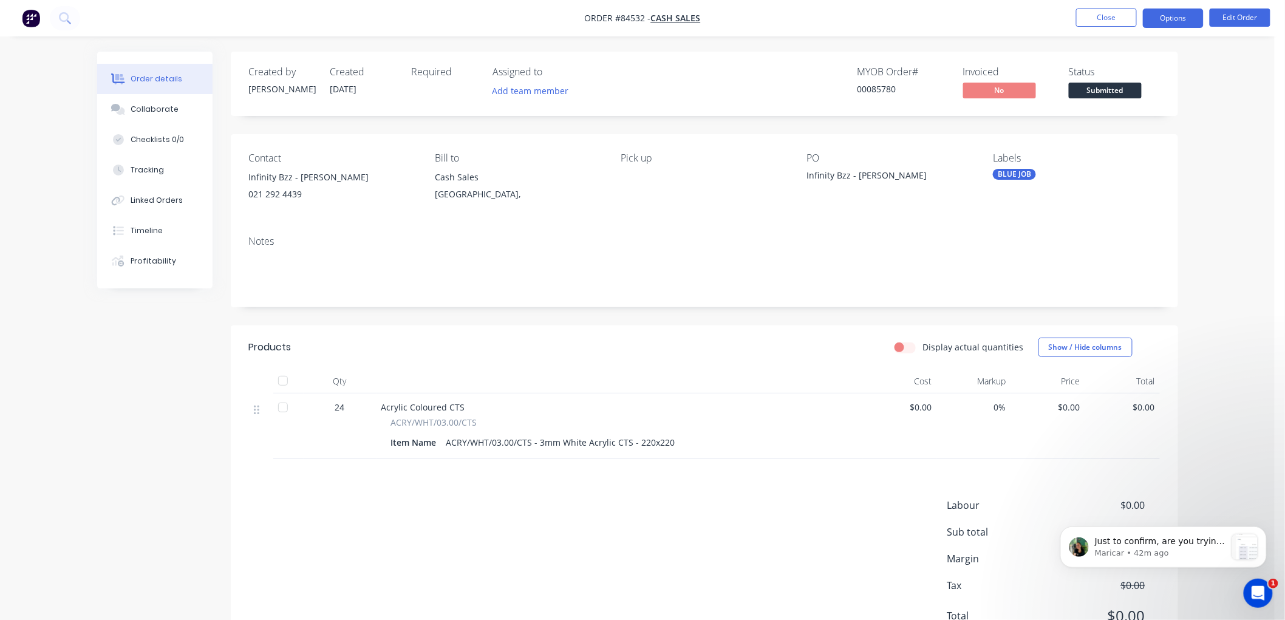
click at [1189, 18] on button "Options" at bounding box center [1173, 18] width 61 height 19
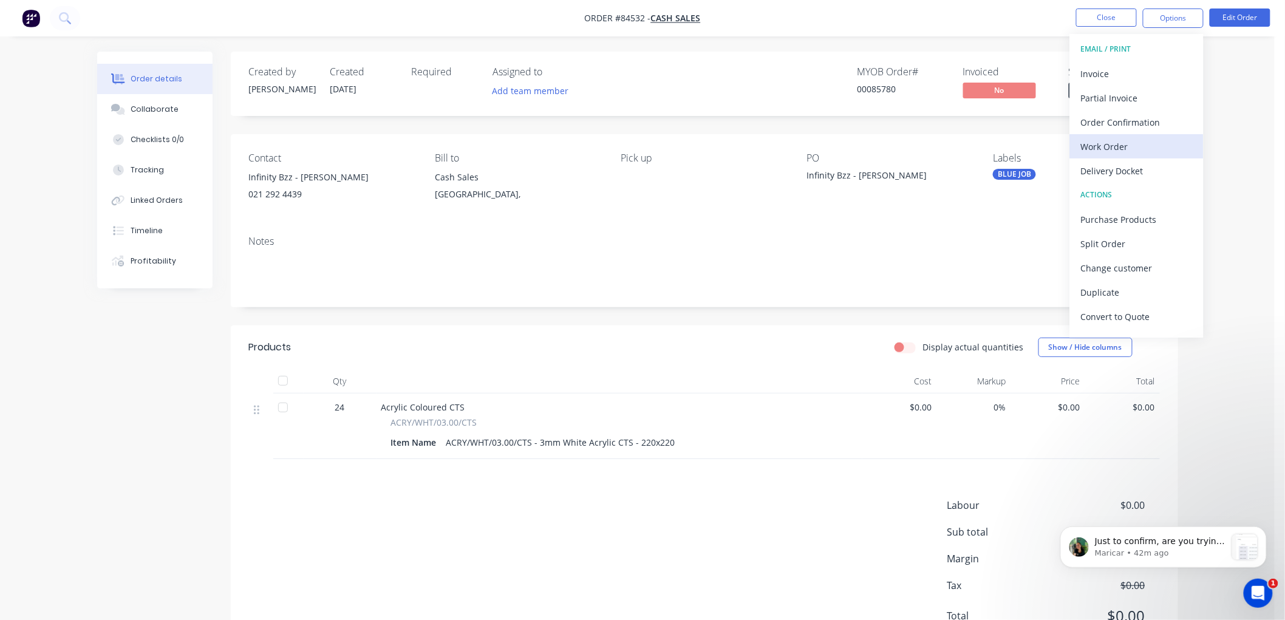
click at [1118, 148] on div "Work Order" at bounding box center [1137, 147] width 112 height 18
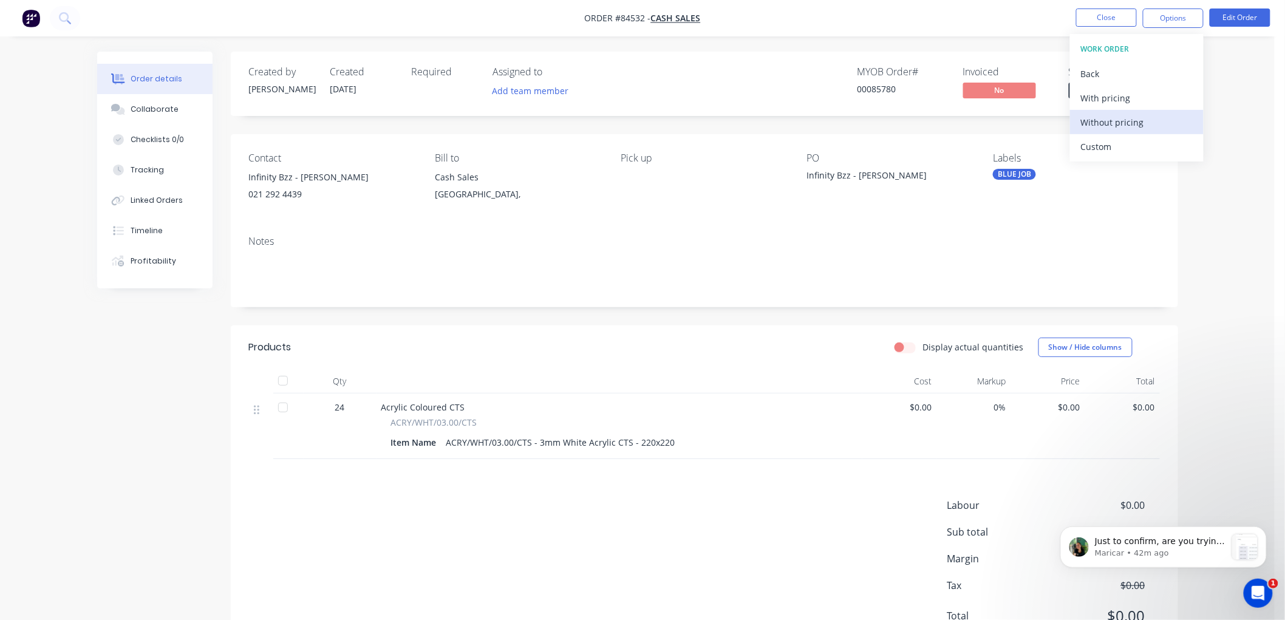
click at [1108, 123] on div "Without pricing" at bounding box center [1137, 123] width 112 height 18
click at [1029, 39] on div "Order details Collaborate Checklists 0/0 Tracking Linked Orders Timeline Profit…" at bounding box center [637, 337] width 1275 height 675
click at [1104, 17] on button "Close" at bounding box center [1106, 18] width 61 height 18
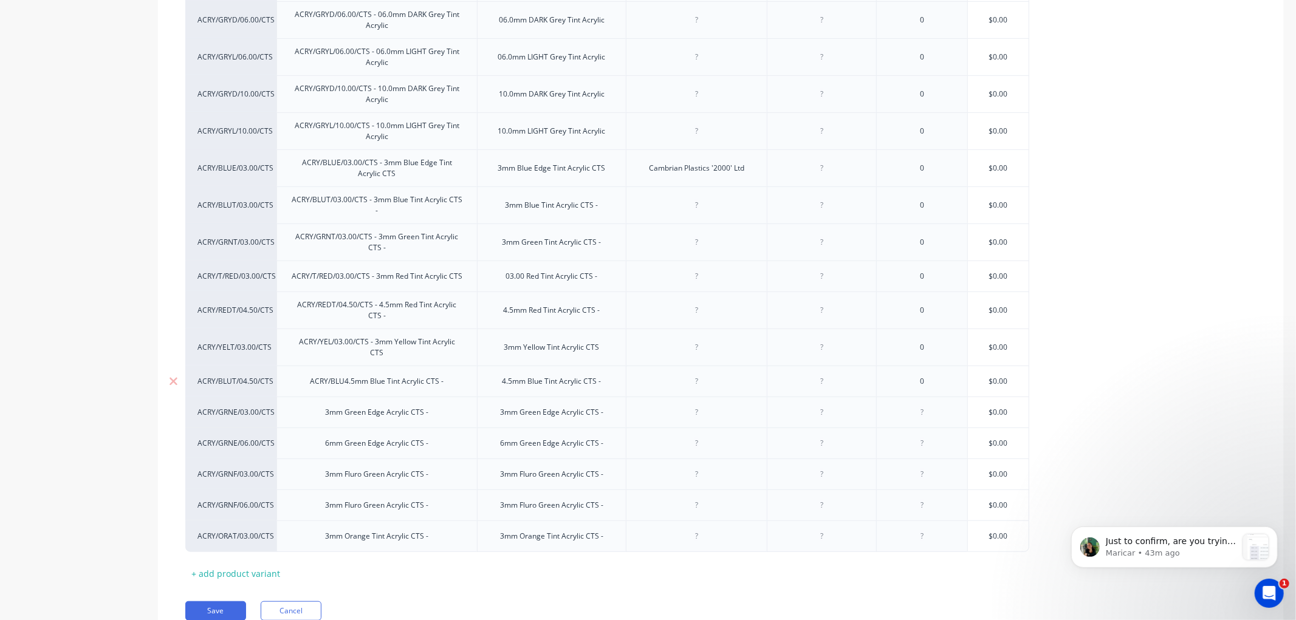
scroll to position [1, 0]
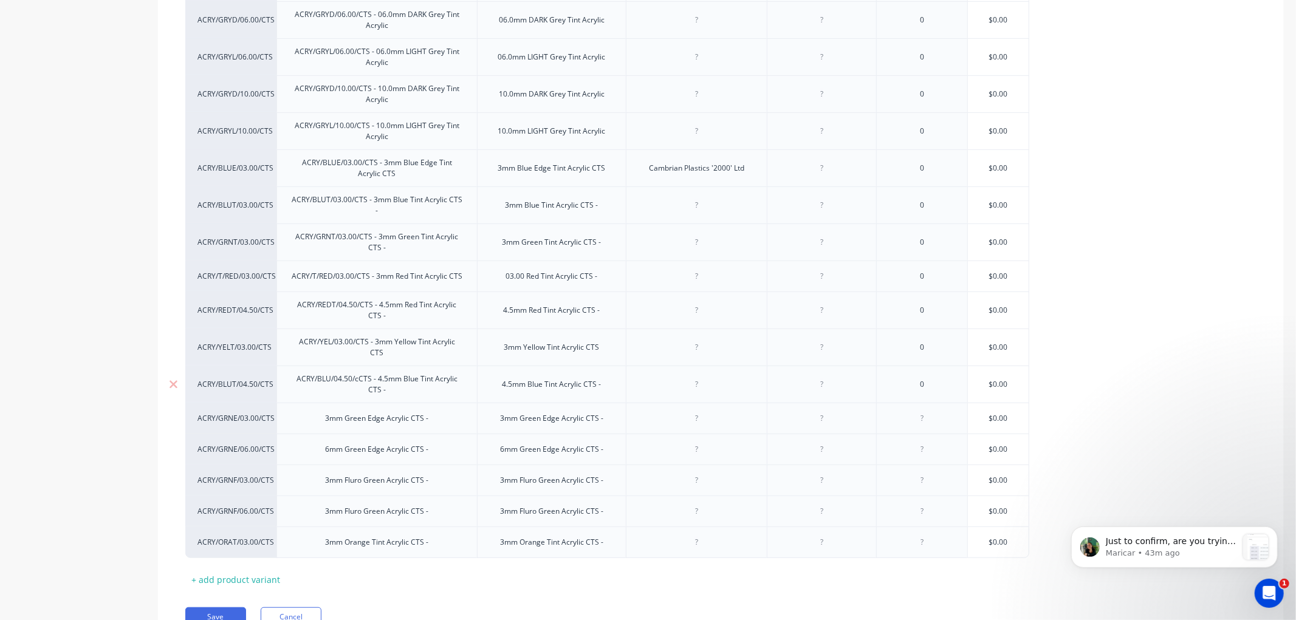
click at [361, 375] on div "ACRY/BLU/04.50/cCTS - 4.5mm Blue Tint Acrylic CTS -" at bounding box center [377, 384] width 190 height 27
click at [323, 412] on div "3mm Green Edge Acrylic CTS -" at bounding box center [377, 419] width 123 height 16
type textarea "x"
click at [326, 451] on div "6mm Green Edge Acrylic CTS -" at bounding box center [377, 456] width 123 height 16
type textarea "x"
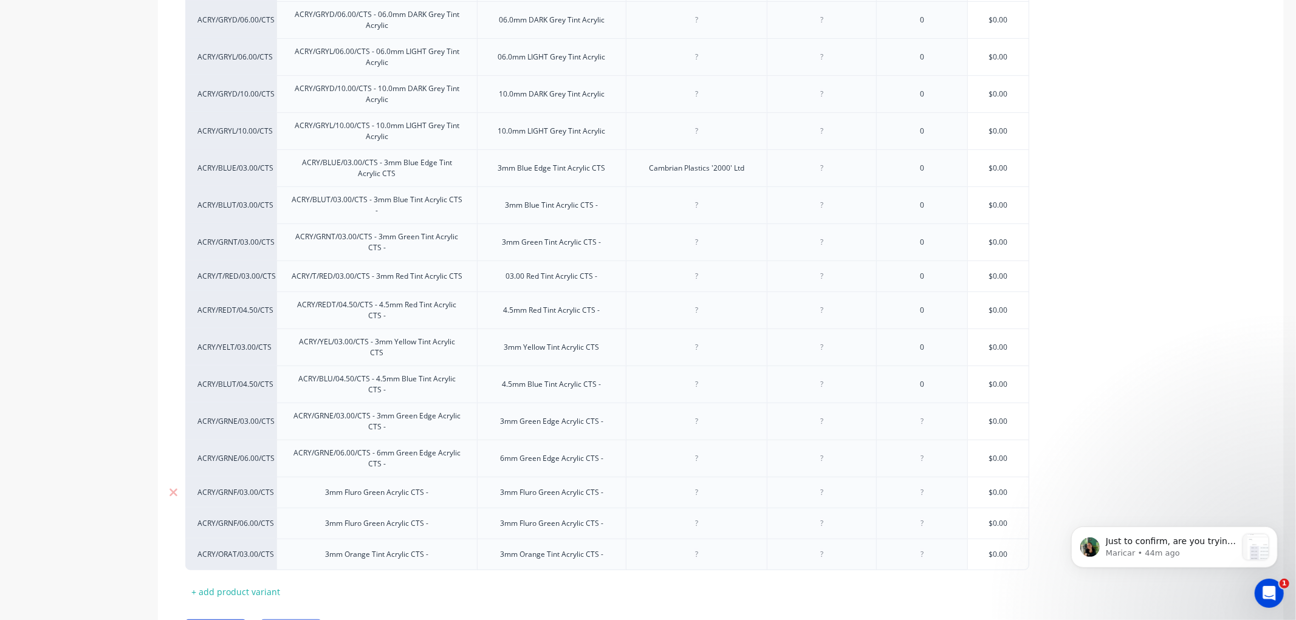
click at [321, 490] on div "3mm Fluro Green Acrylic CTS -" at bounding box center [377, 493] width 123 height 16
type textarea "x"
drag, startPoint x: 313, startPoint y: 526, endPoint x: 369, endPoint y: 529, distance: 56.0
click at [313, 526] on div "3mm Fluro Green Acrylic CTS -" at bounding box center [376, 529] width 200 height 31
click at [324, 528] on div "3mm Fluro Green Acrylic CTS -" at bounding box center [377, 530] width 123 height 16
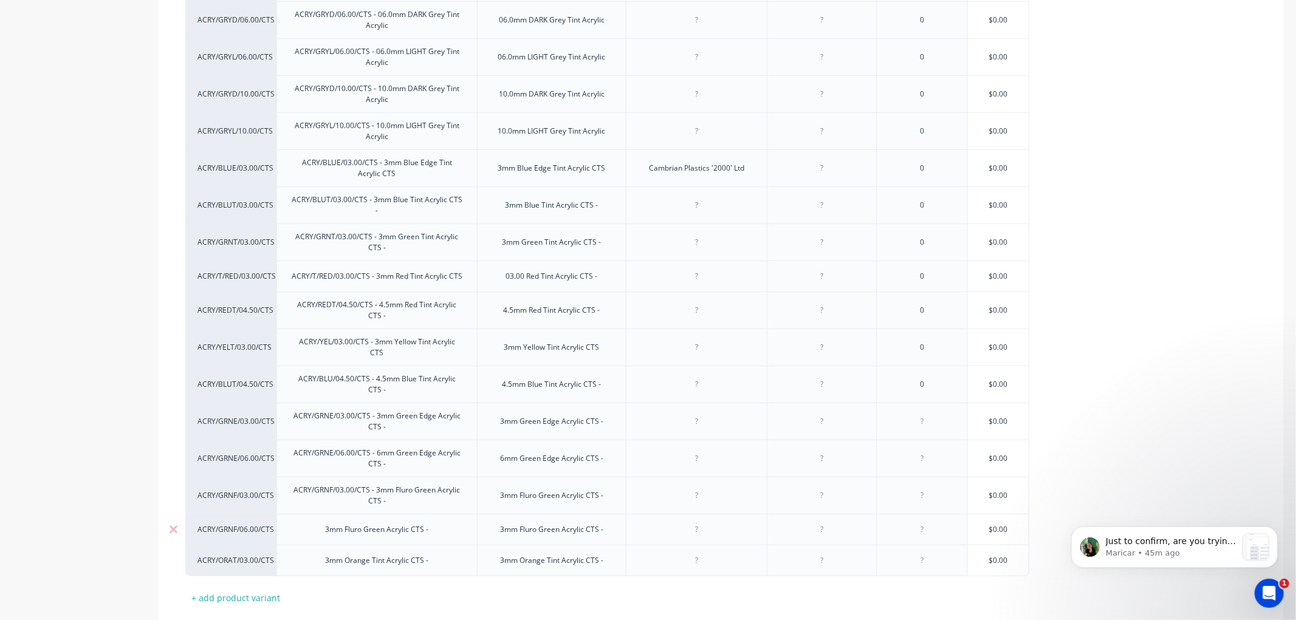
type textarea "x"
drag, startPoint x: 320, startPoint y: 560, endPoint x: 338, endPoint y: 562, distance: 18.3
click at [321, 560] on div "3mm Orange Tint Acrylic CTS -" at bounding box center [377, 567] width 123 height 16
type textarea "x"
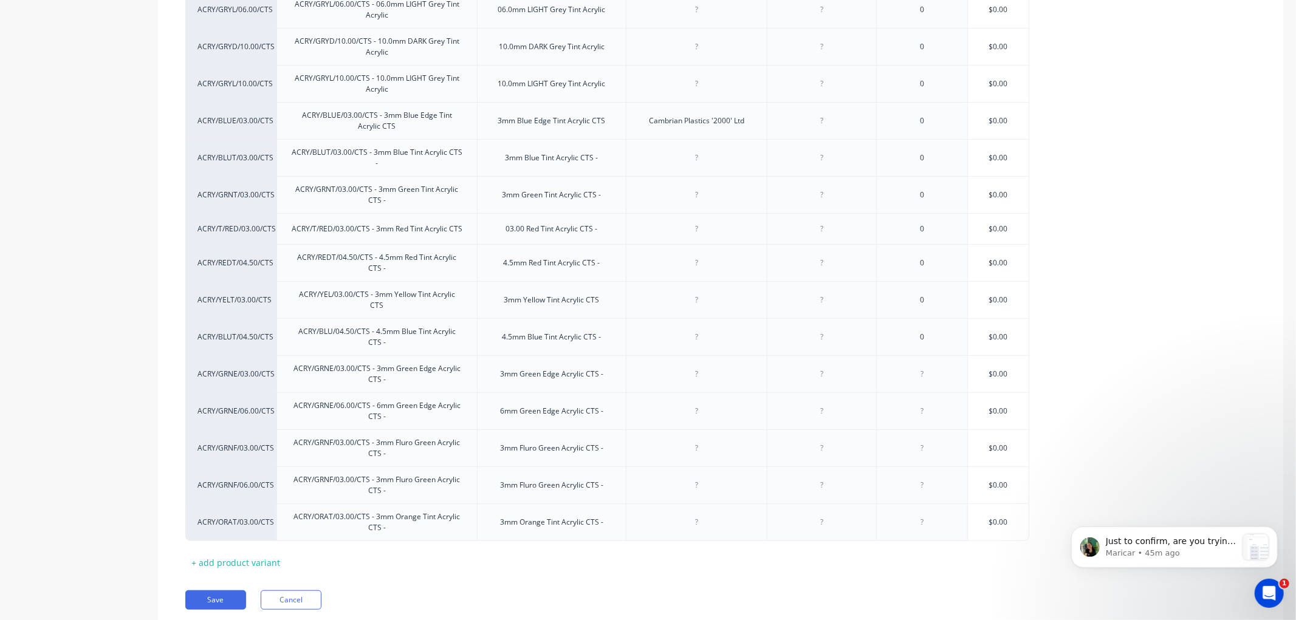
scroll to position [539, 0]
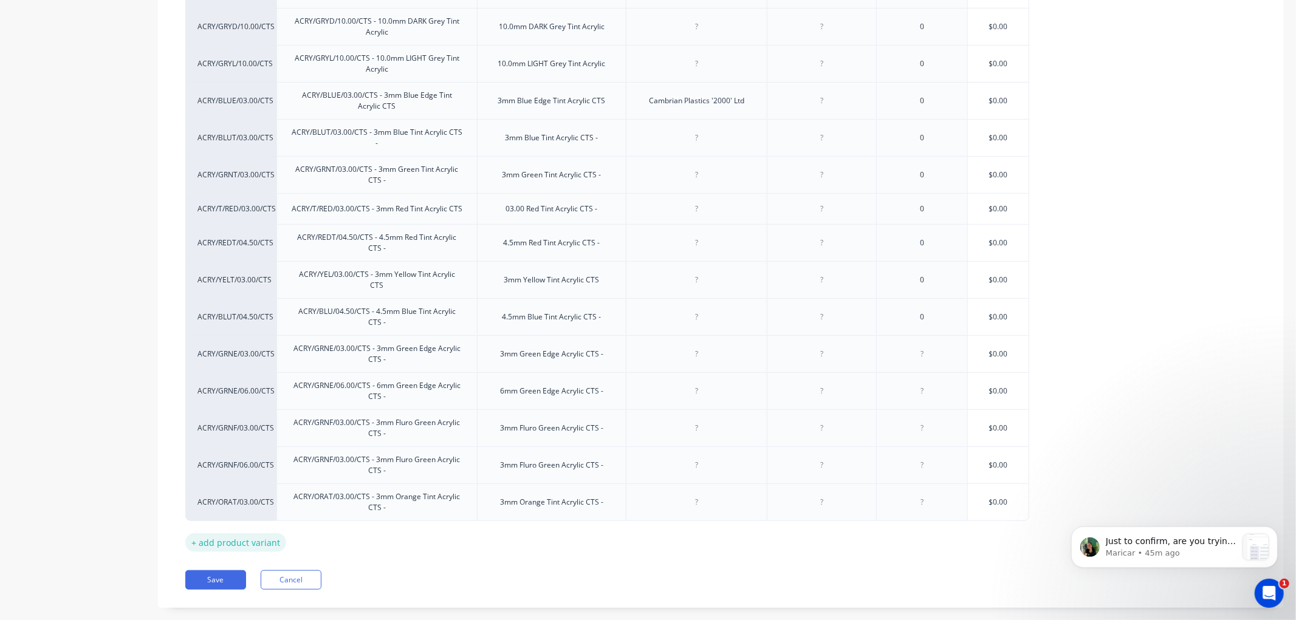
click at [241, 538] on div "+ add product variant" at bounding box center [235, 542] width 101 height 19
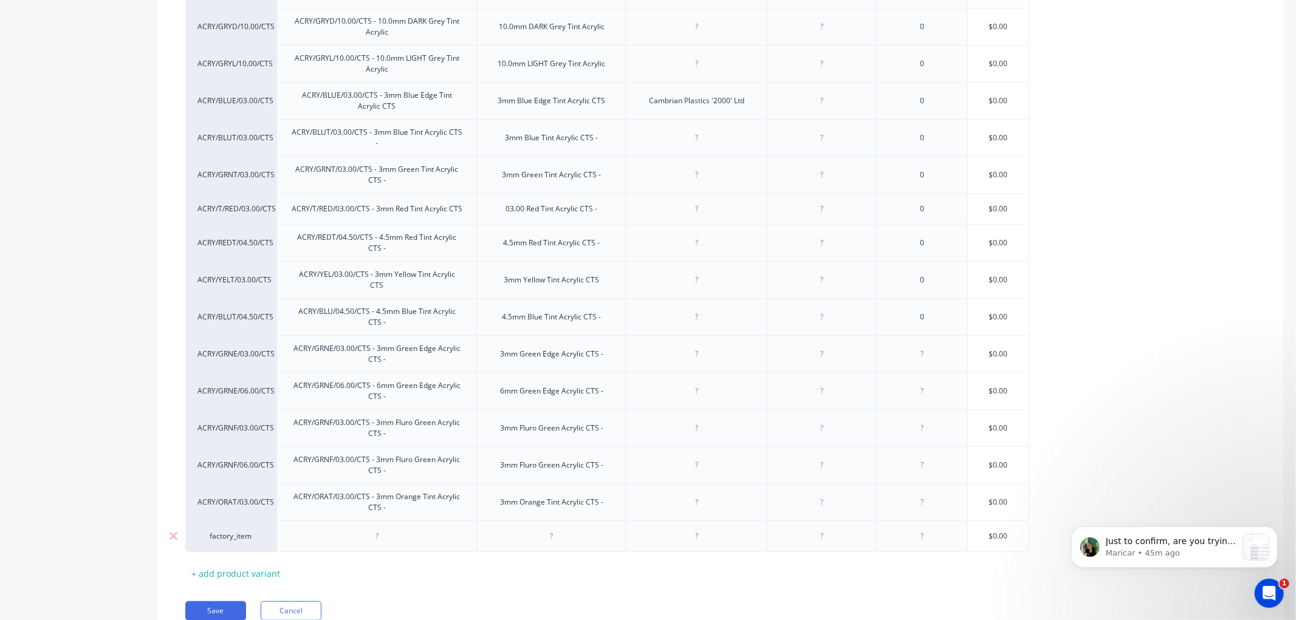
click at [369, 533] on div at bounding box center [377, 536] width 61 height 16
click at [238, 533] on div "factory_item" at bounding box center [230, 536] width 67 height 11
type textarea "x"
click at [240, 531] on div "factory_item" at bounding box center [230, 536] width 67 height 11
type input "ACRY/PNKF"
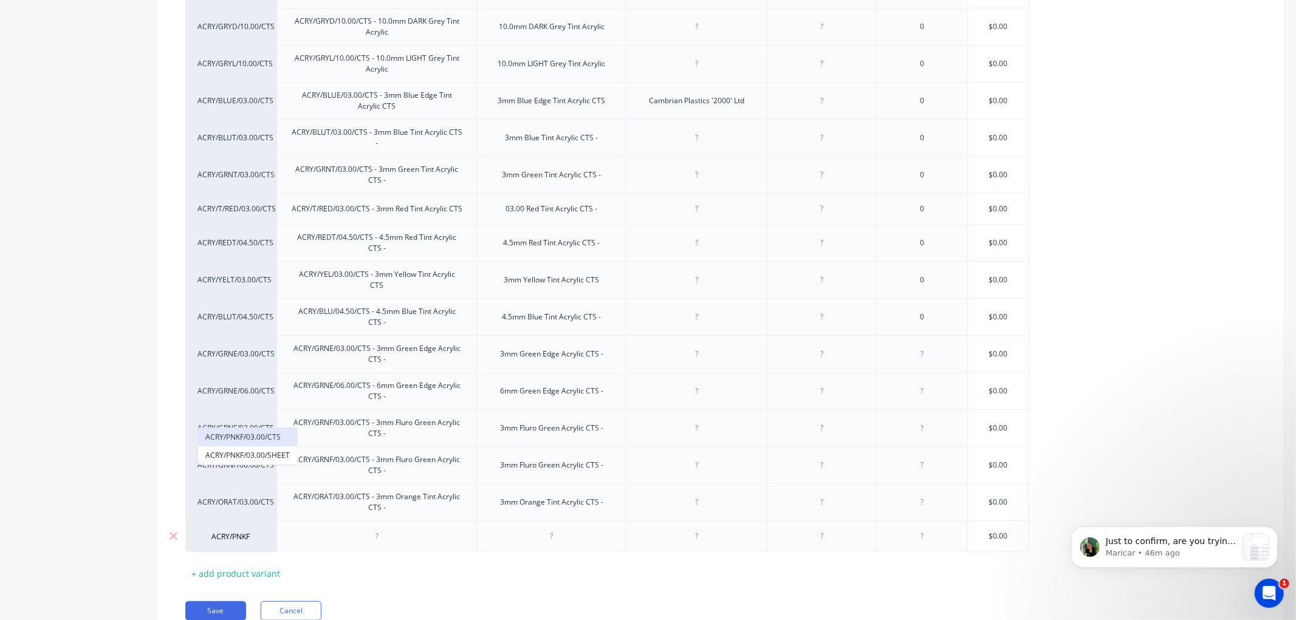
click at [275, 437] on button "ACRY/PNKF/03.00/CTS" at bounding box center [247, 437] width 99 height 18
type textarea "x"
click at [377, 532] on div at bounding box center [377, 536] width 61 height 16
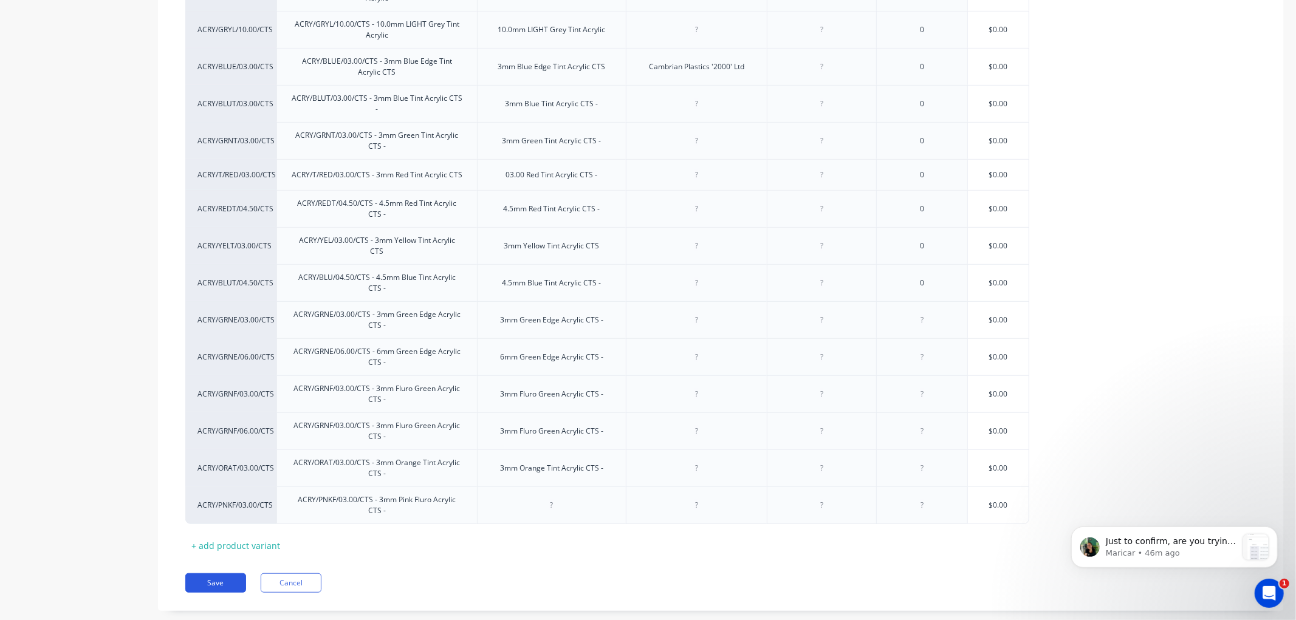
scroll to position [592, 0]
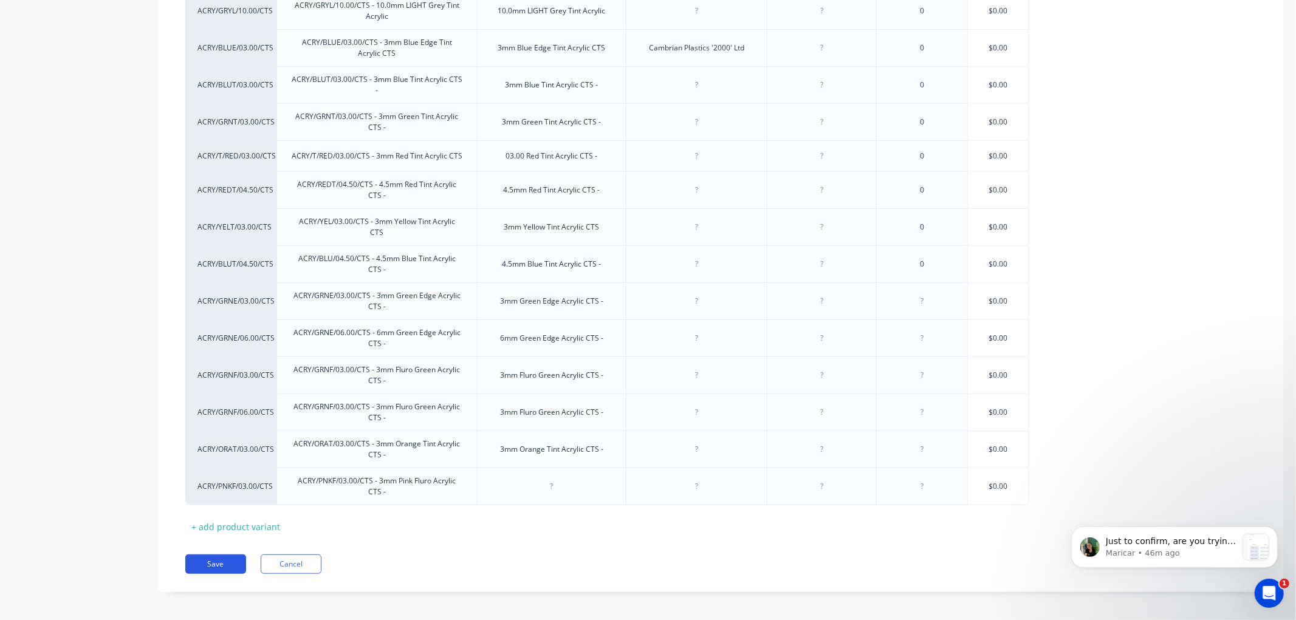
click at [208, 560] on button "Save" at bounding box center [215, 564] width 61 height 19
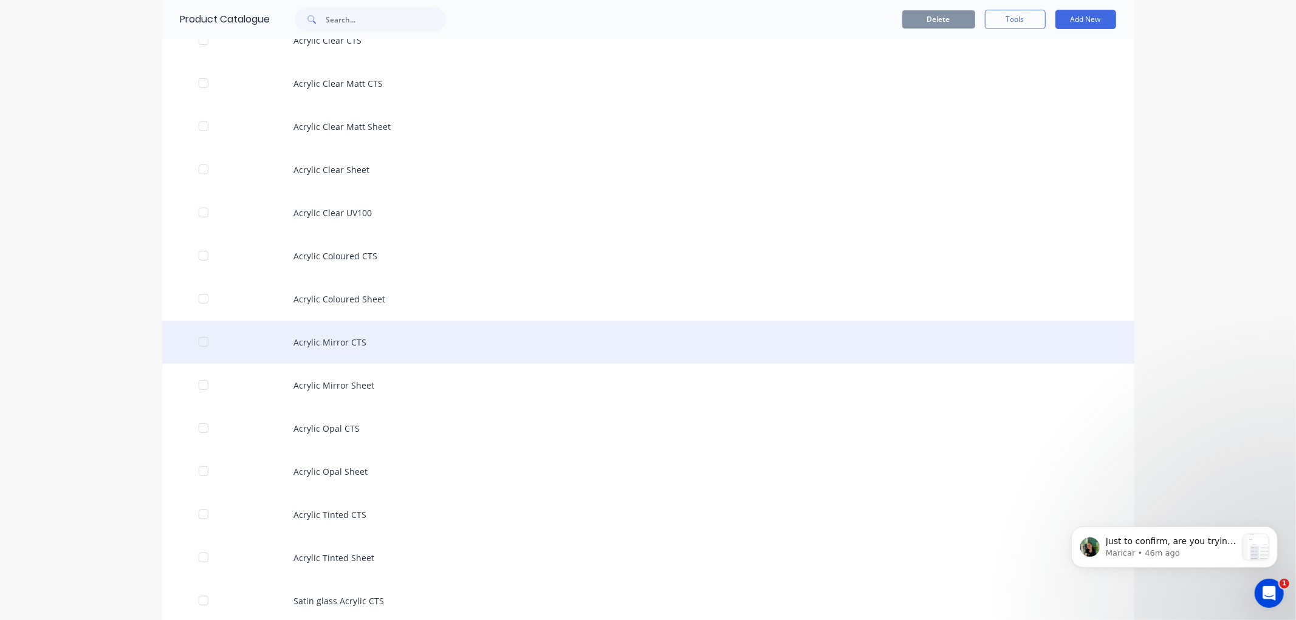
scroll to position [270, 0]
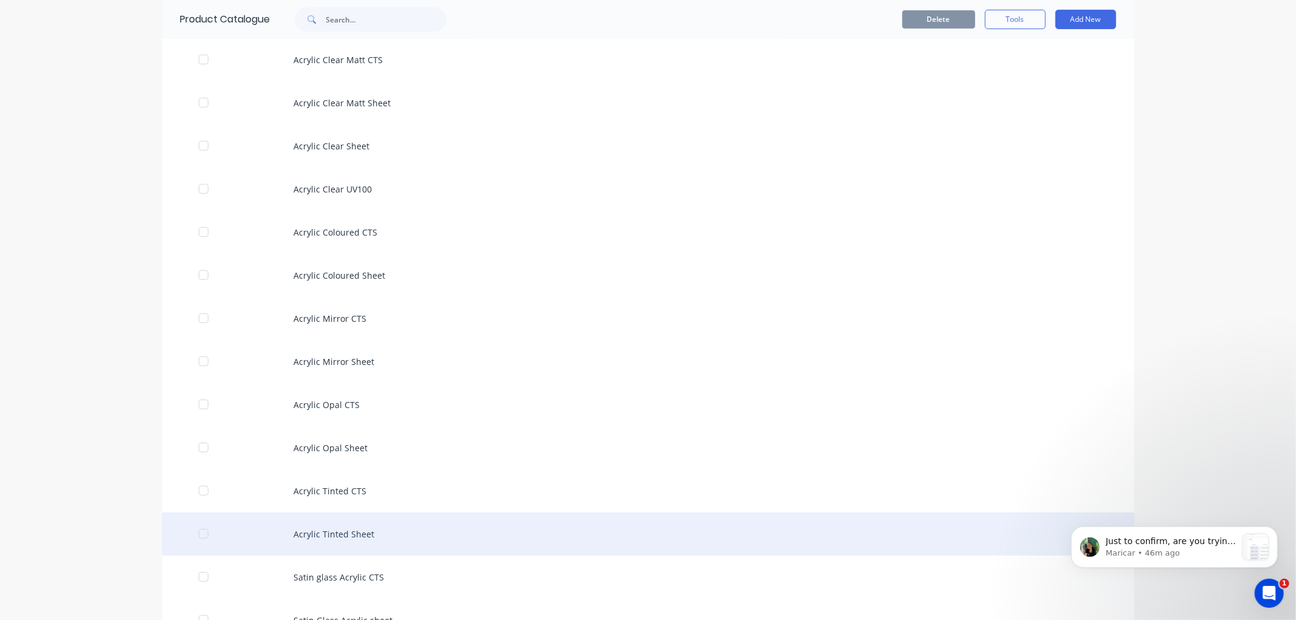
click at [350, 525] on div "Acrylic Tinted Sheet" at bounding box center [648, 534] width 972 height 43
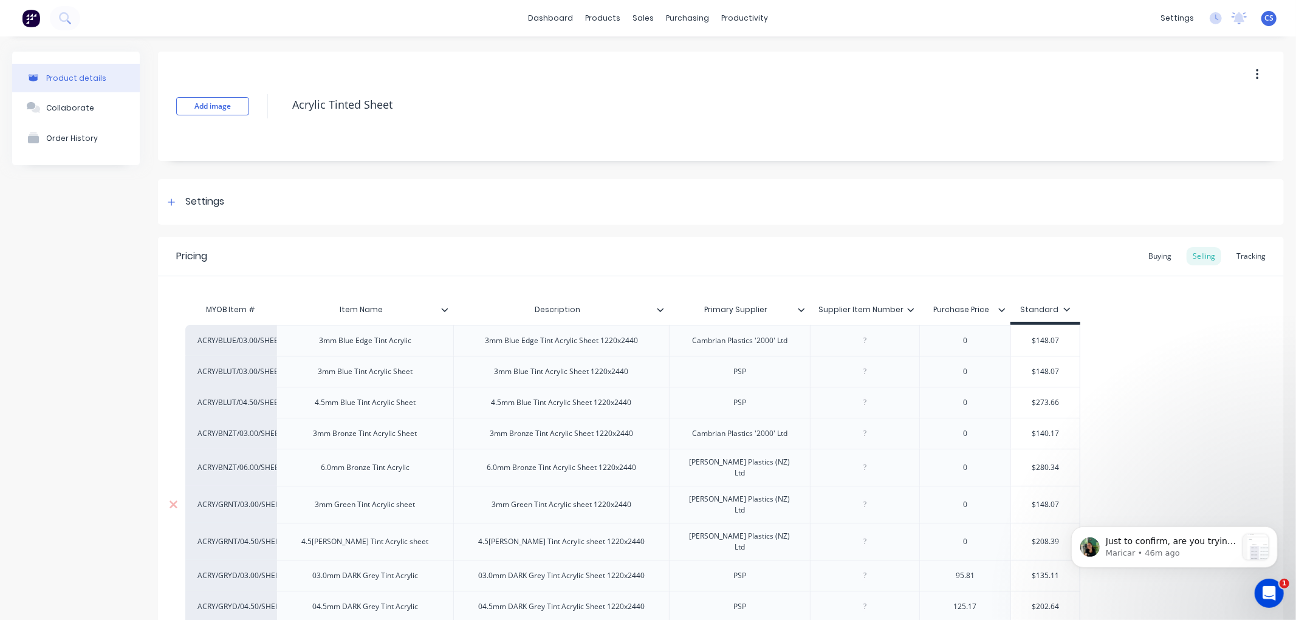
type textarea "x"
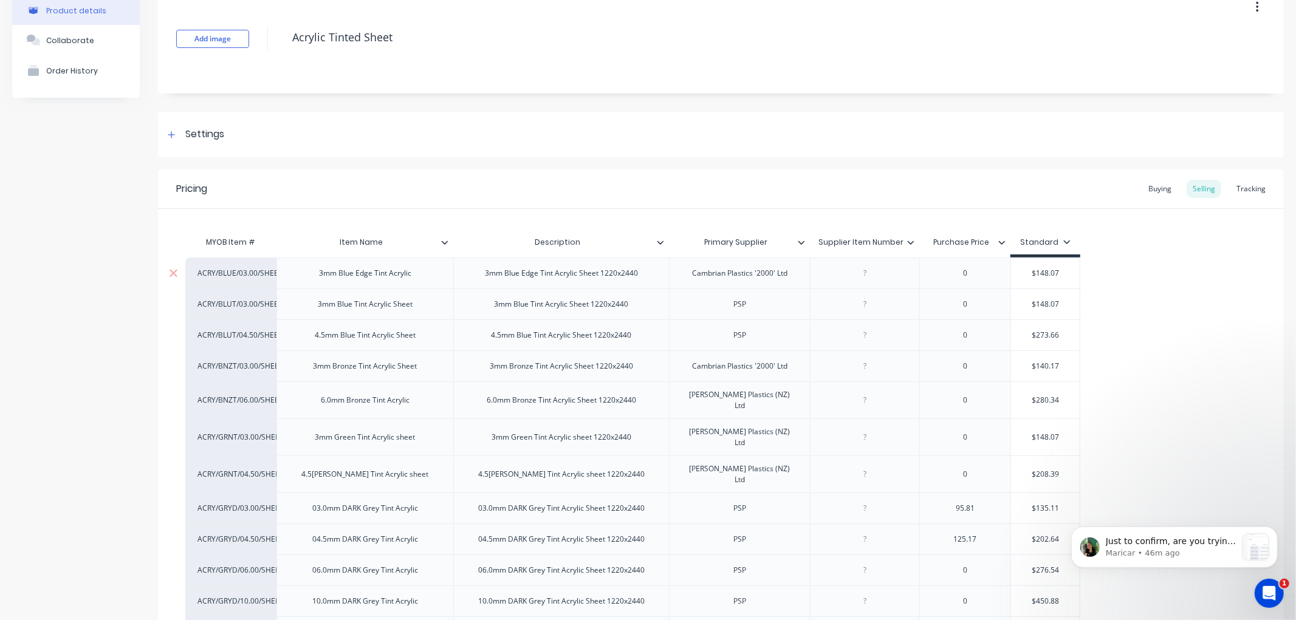
click at [316, 274] on div "3mm Blue Edge Tint Acrylic" at bounding box center [365, 273] width 112 height 16
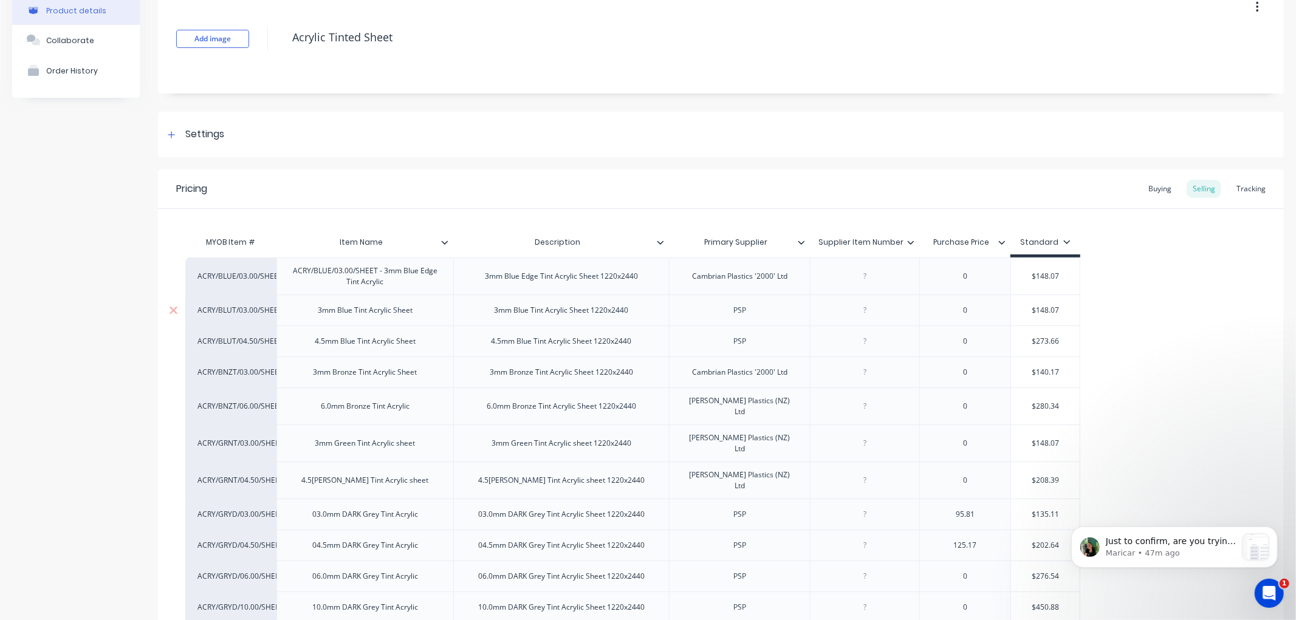
click at [316, 312] on div "3mm Blue Tint Acrylic Sheet" at bounding box center [364, 310] width 177 height 31
type textarea "x"
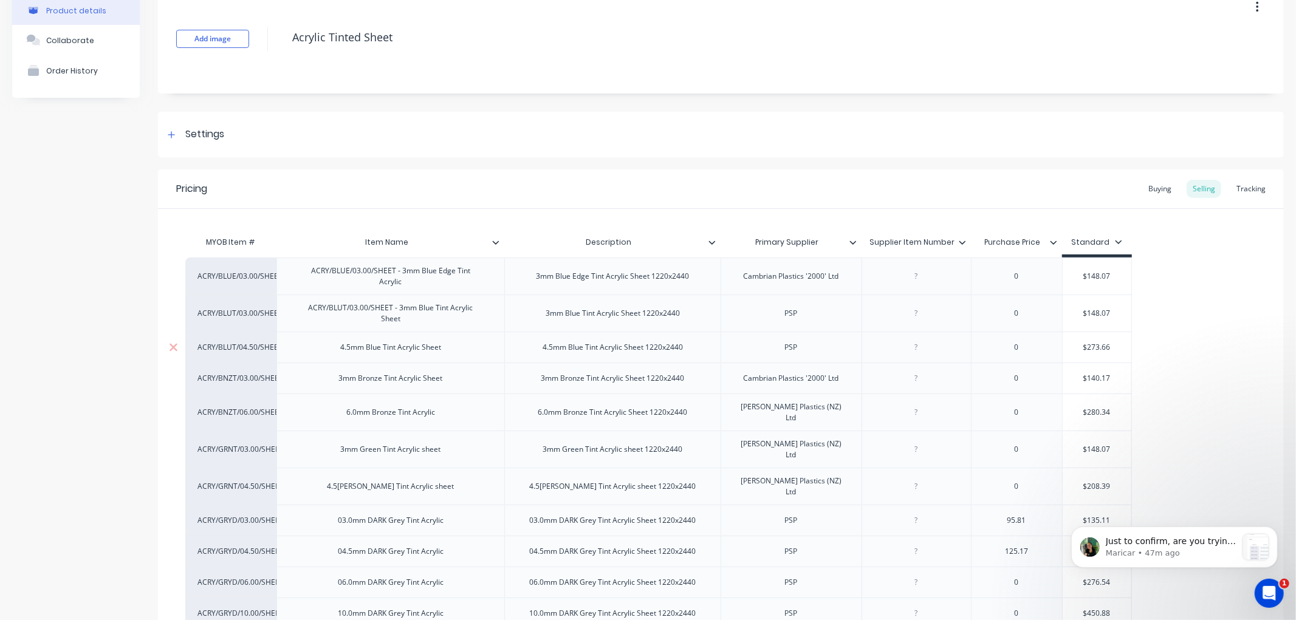
click at [337, 349] on div "4.5mm Blue Tint Acrylic Sheet" at bounding box center [390, 348] width 120 height 16
type textarea "x"
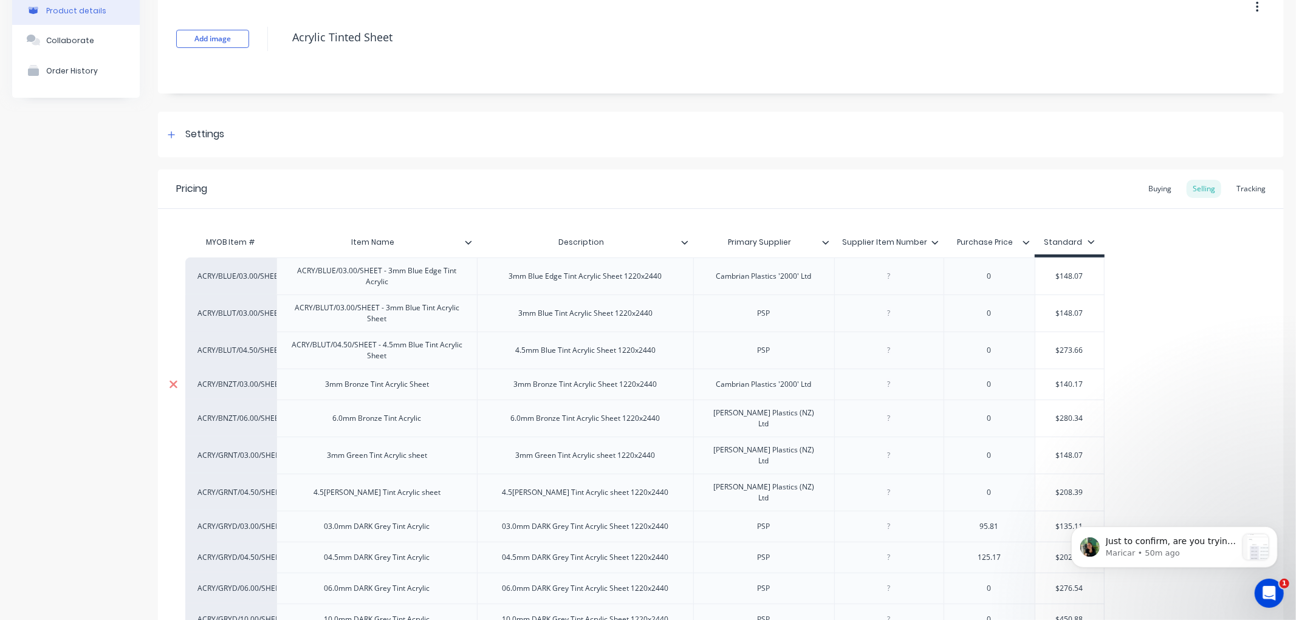
click at [171, 381] on icon at bounding box center [173, 384] width 8 height 8
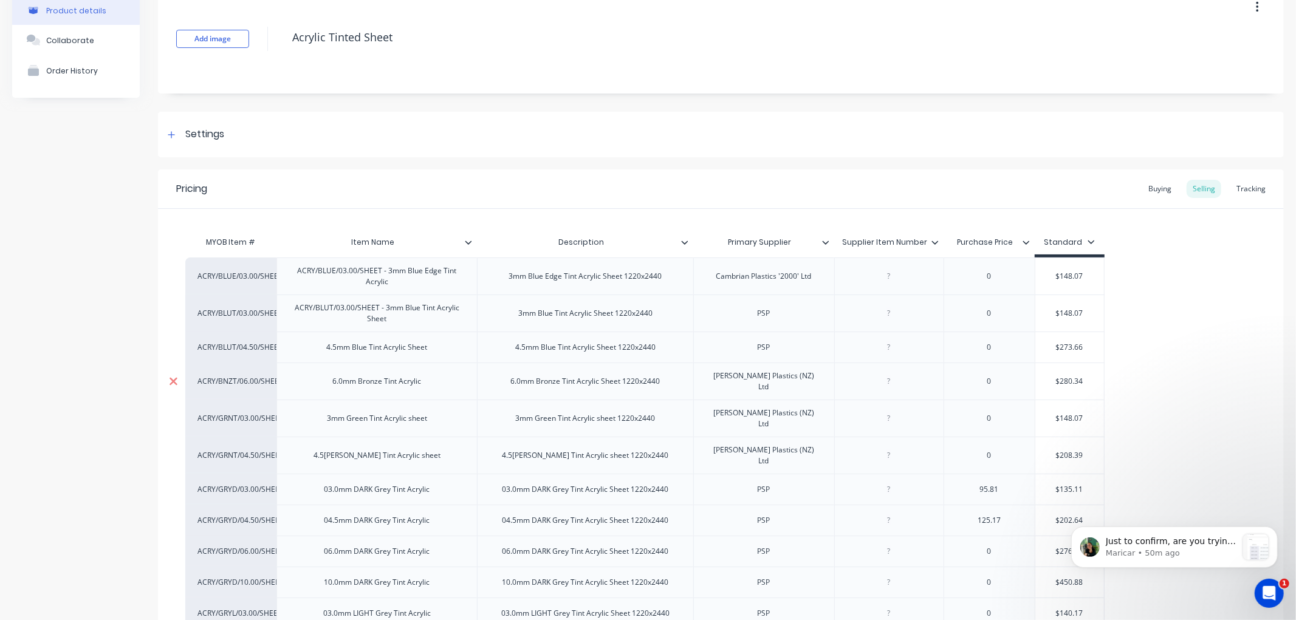
click at [174, 378] on icon at bounding box center [173, 381] width 8 height 8
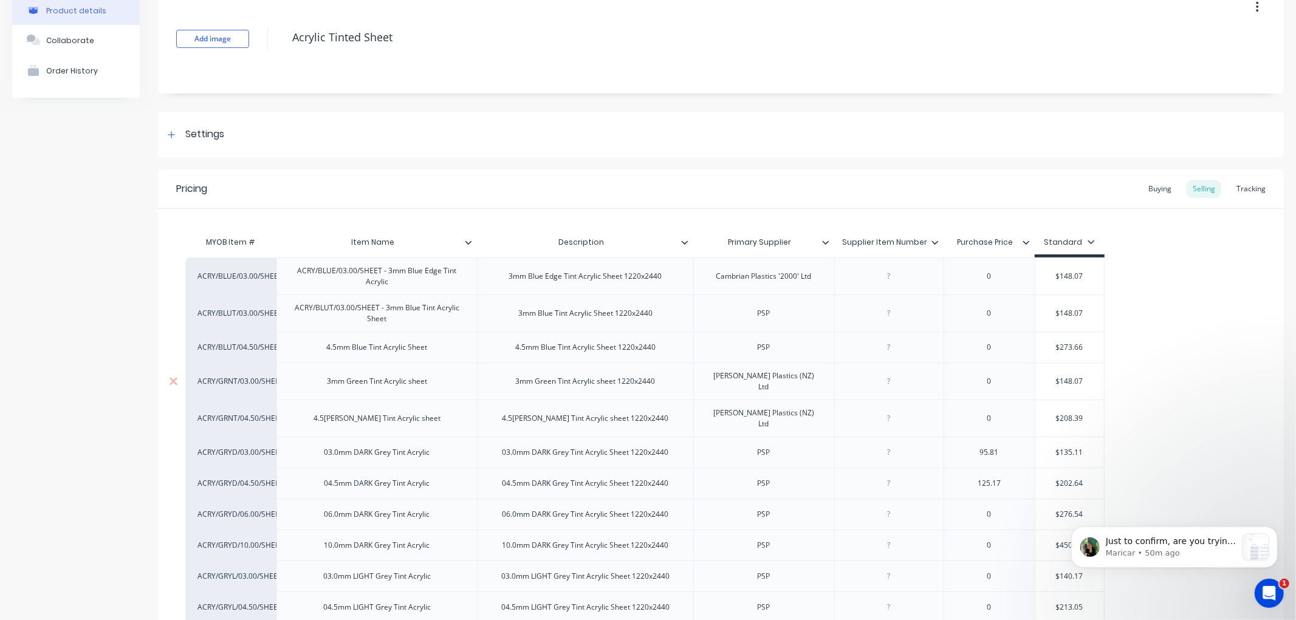
click at [326, 378] on div "3mm Green Tint Acrylic sheet" at bounding box center [377, 382] width 120 height 16
click at [319, 344] on div "4.5mm Blue Tint Acrylic Sheet" at bounding box center [377, 348] width 120 height 16
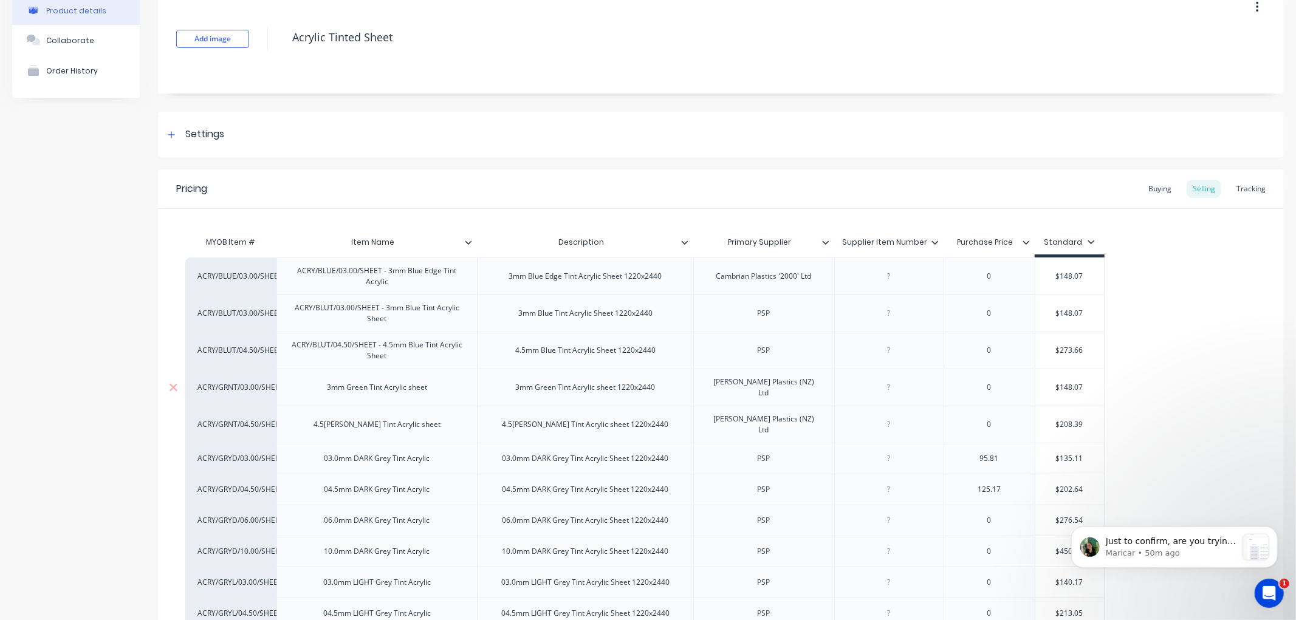
click at [320, 388] on div "3mm Green Tint Acrylic sheet" at bounding box center [377, 388] width 120 height 16
type textarea "x"
drag, startPoint x: 321, startPoint y: 425, endPoint x: 364, endPoint y: 425, distance: 43.7
click at [321, 424] on div "4.5[PERSON_NAME] Tint Acrylic sheet" at bounding box center [377, 425] width 146 height 16
type textarea "x"
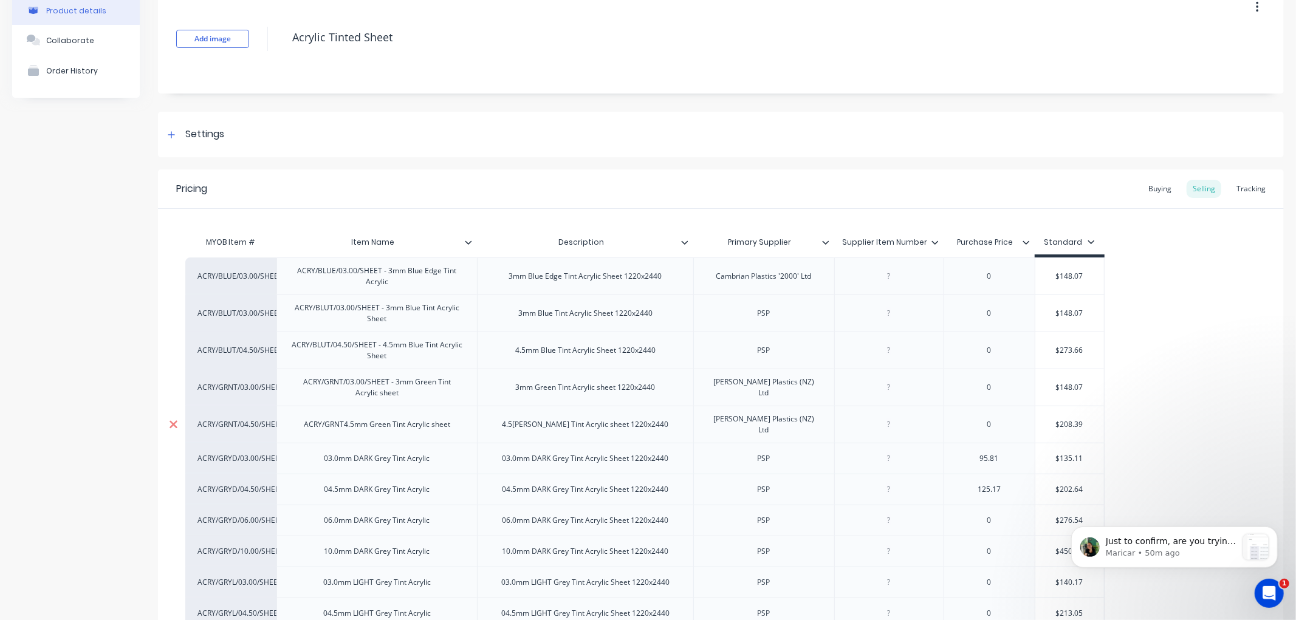
click at [172, 420] on icon at bounding box center [173, 424] width 8 height 8
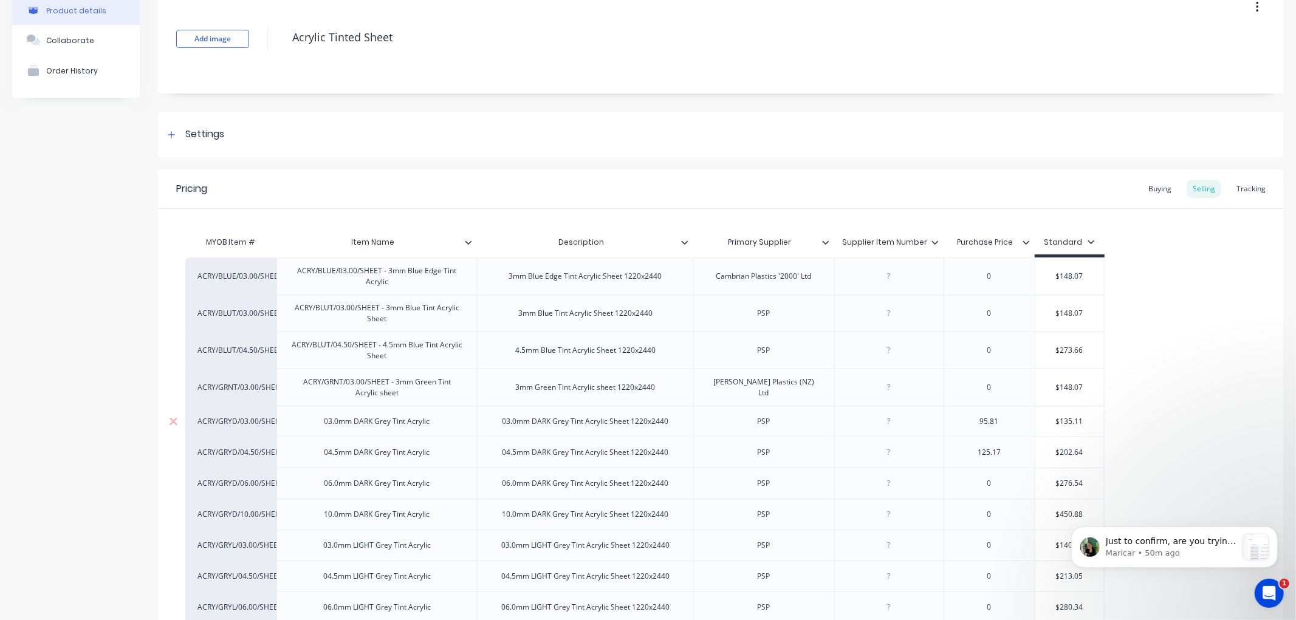
click at [321, 423] on div "03.0mm DARK Grey Tint Acrylic" at bounding box center [377, 422] width 125 height 16
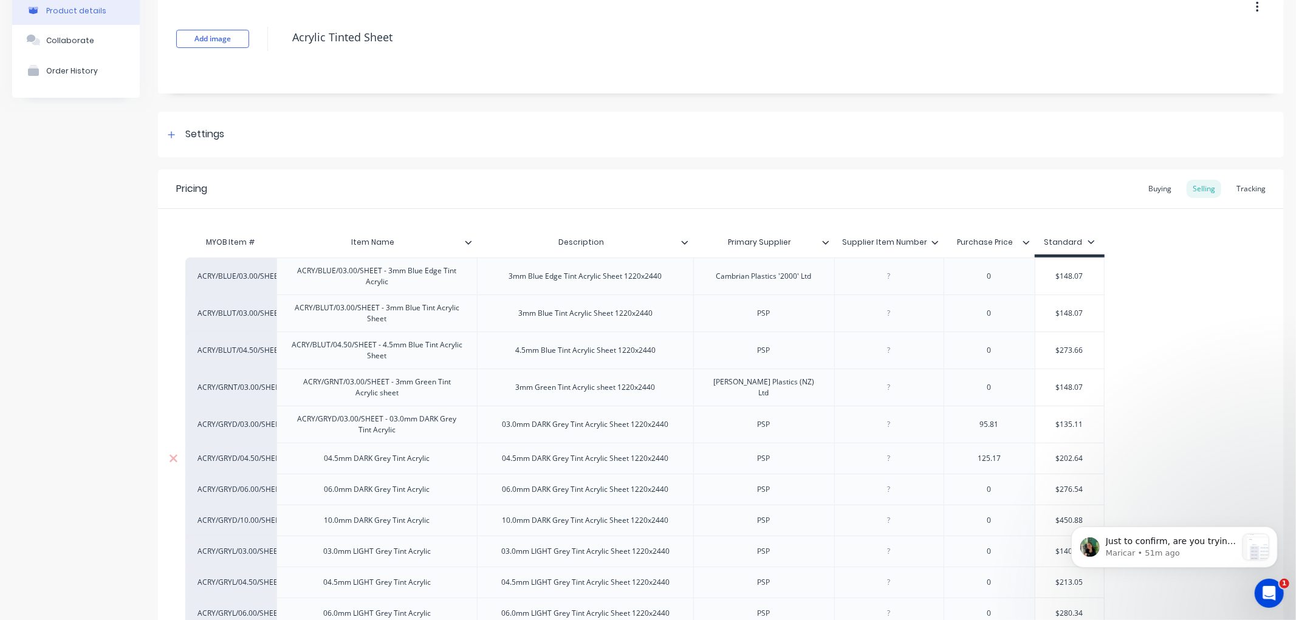
click at [323, 463] on div "04.5mm DARK Grey Tint Acrylic" at bounding box center [377, 459] width 125 height 16
type textarea "x"
click at [319, 498] on div "06.0mm DARK Grey Tint Acrylic" at bounding box center [377, 496] width 125 height 16
type textarea "x"
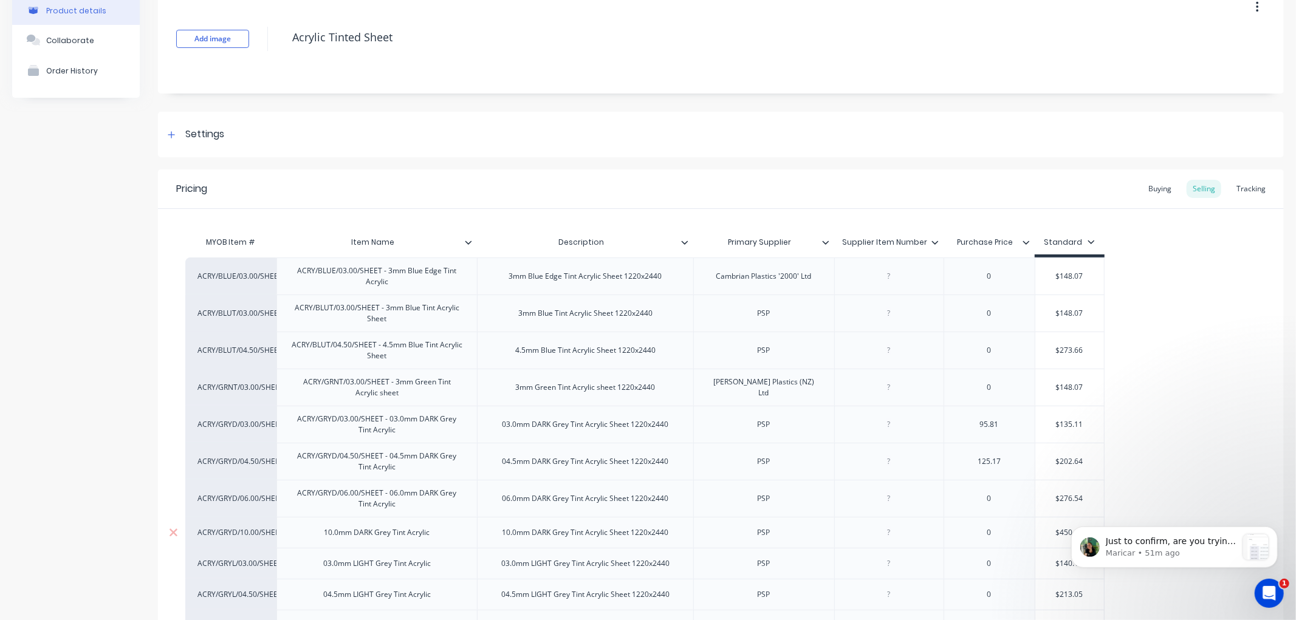
click at [316, 536] on div "10.0mm DARK Grey Tint Acrylic" at bounding box center [377, 533] width 125 height 16
type textarea "x"
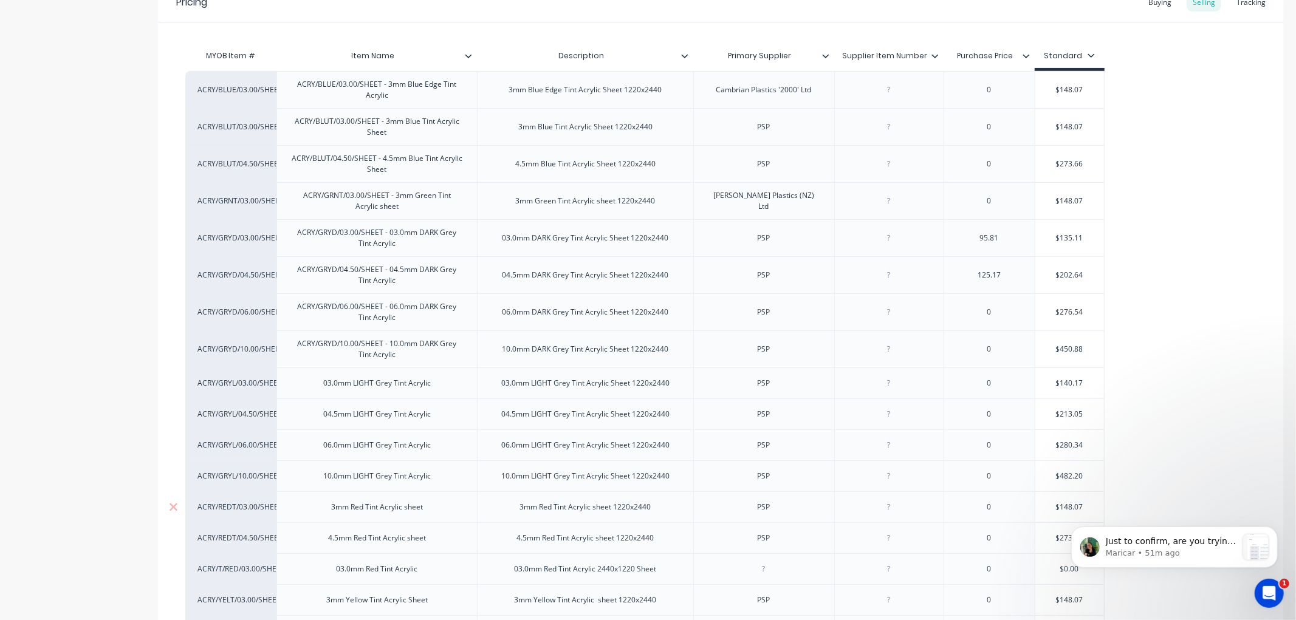
scroll to position [270, 0]
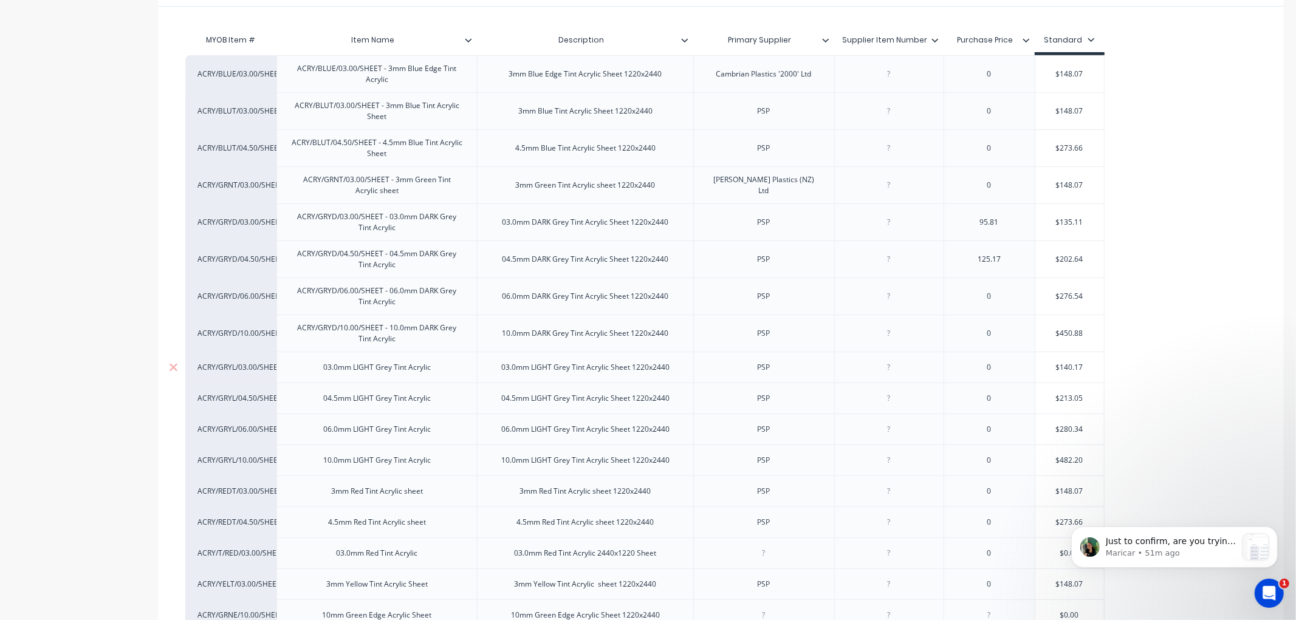
click at [315, 368] on div "03.0mm LIGHT Grey Tint Acrylic" at bounding box center [376, 368] width 127 height 16
type textarea "x"
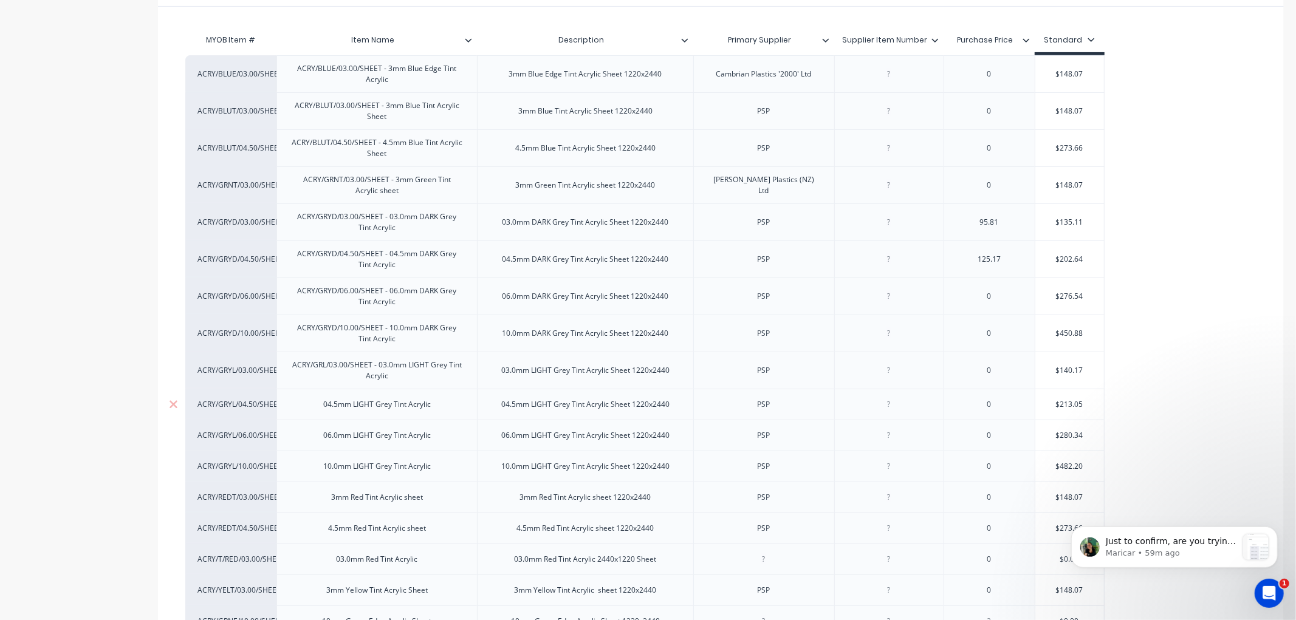
click at [316, 404] on div "04.5mm LIGHT Grey Tint Acrylic" at bounding box center [376, 405] width 127 height 16
type textarea "x"
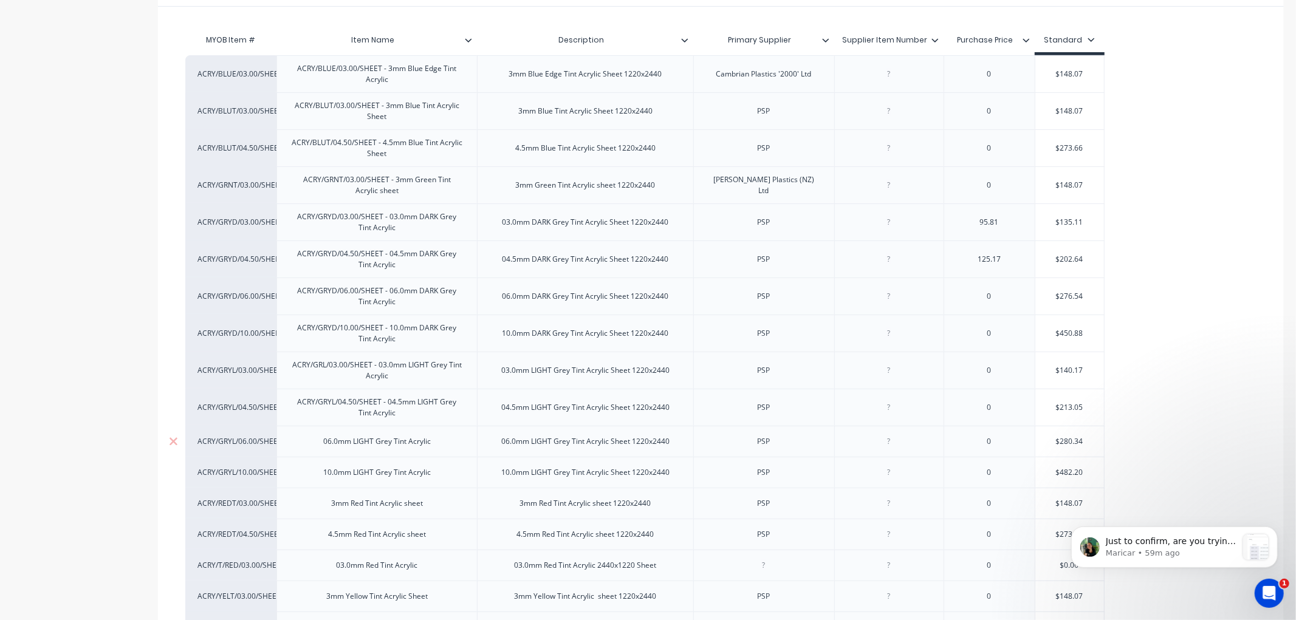
click at [325, 444] on div "06.0mm LIGHT Grey Tint Acrylic" at bounding box center [376, 442] width 127 height 16
type textarea "x"
drag, startPoint x: 319, startPoint y: 482, endPoint x: 335, endPoint y: 484, distance: 16.0
click at [319, 482] on div "10.0mm LIGHT Grey Tint Acrylic" at bounding box center [376, 479] width 127 height 16
type textarea "x"
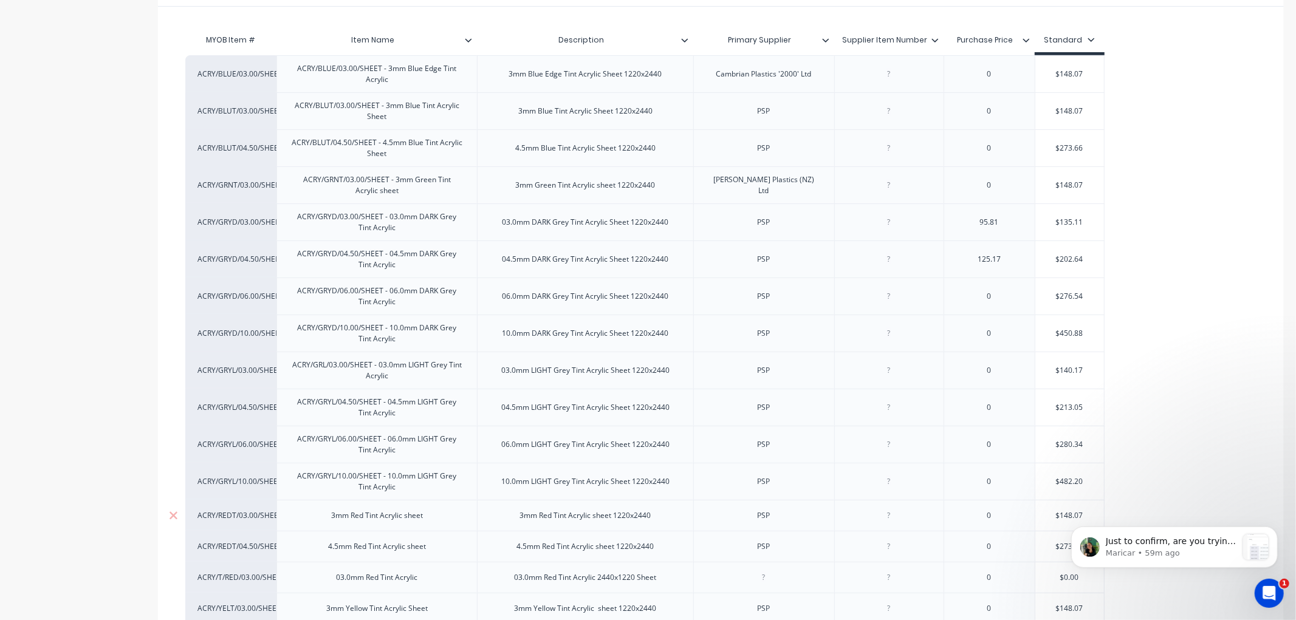
click at [329, 516] on div "3mm Red Tint Acrylic sheet" at bounding box center [376, 516] width 111 height 16
type textarea "x"
click at [323, 551] on div "4.5mm Red Tint Acrylic sheet" at bounding box center [376, 553] width 117 height 16
type textarea "x"
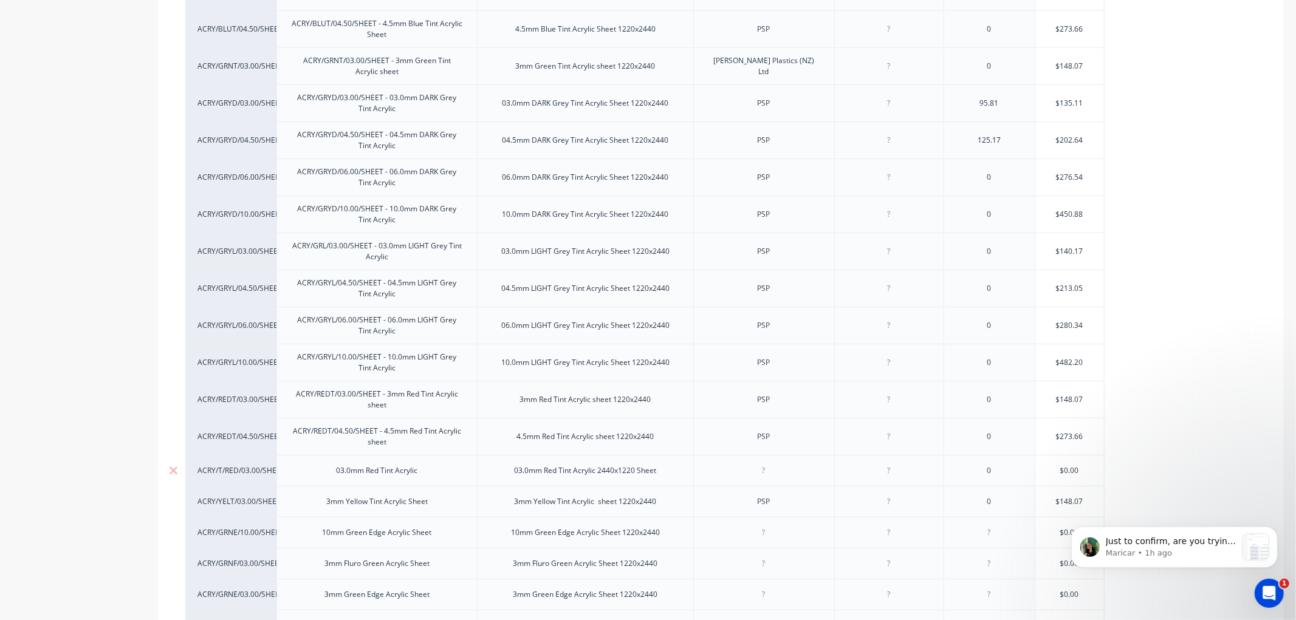
scroll to position [405, 0]
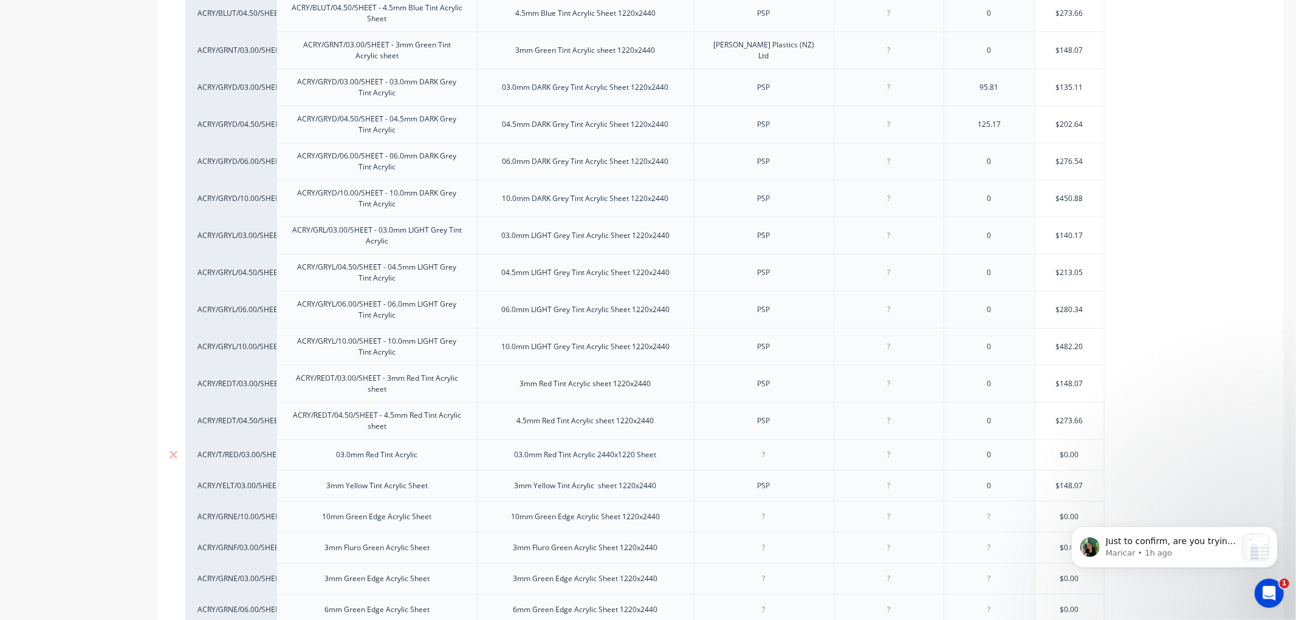
click at [330, 456] on div "03.0mm Red Tint Acrylic" at bounding box center [377, 455] width 101 height 16
type textarea "x"
drag, startPoint x: 326, startPoint y: 489, endPoint x: 378, endPoint y: 496, distance: 52.7
click at [325, 489] on div "3mm Yellow Tint Acrylic Sheet" at bounding box center [376, 486] width 121 height 16
type textarea "x"
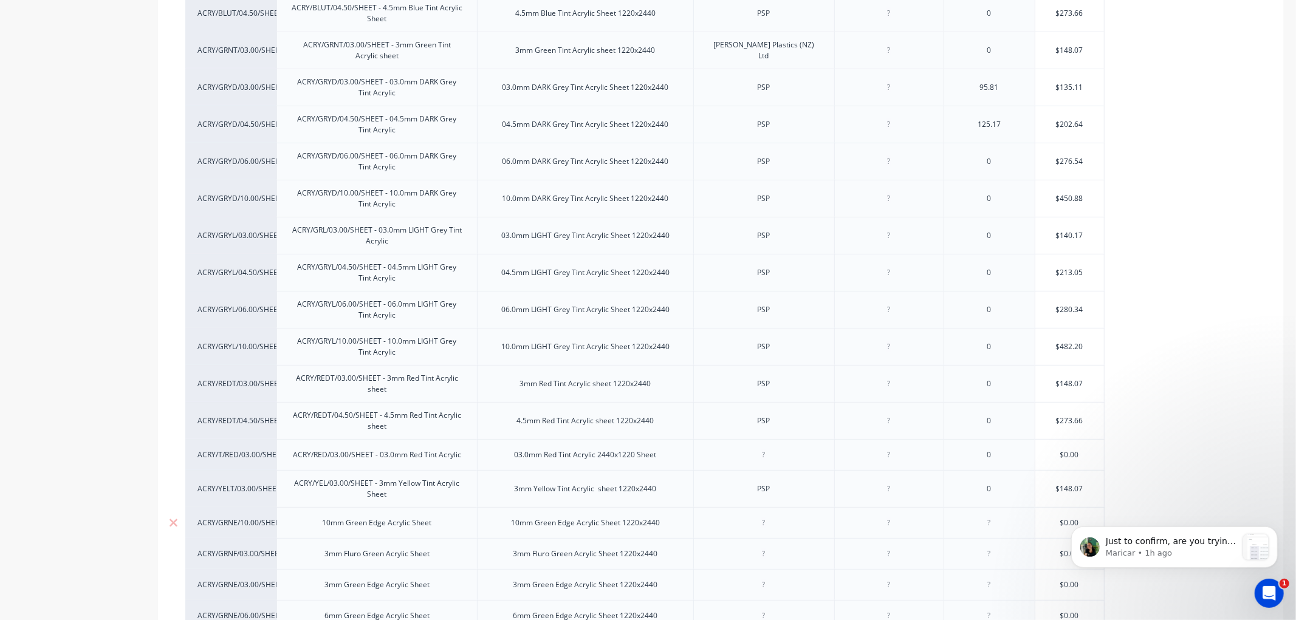
click at [322, 525] on div "10mm Green Edge Acrylic Sheet" at bounding box center [377, 523] width 129 height 16
type textarea "x"
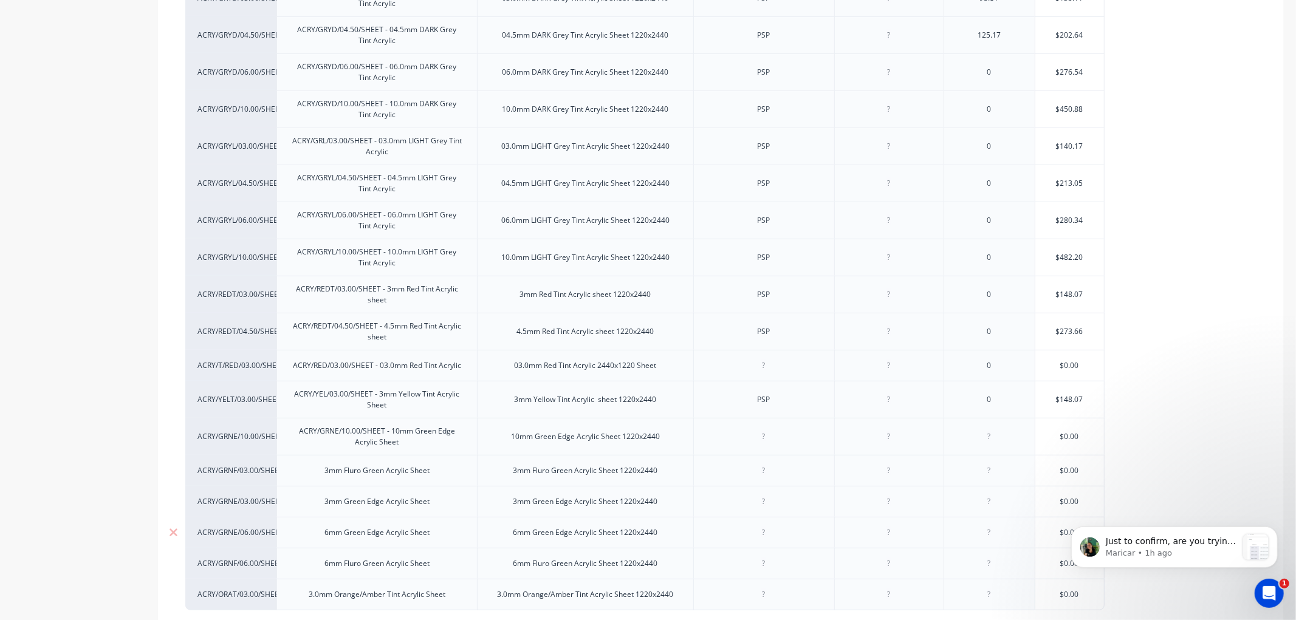
scroll to position [539, 0]
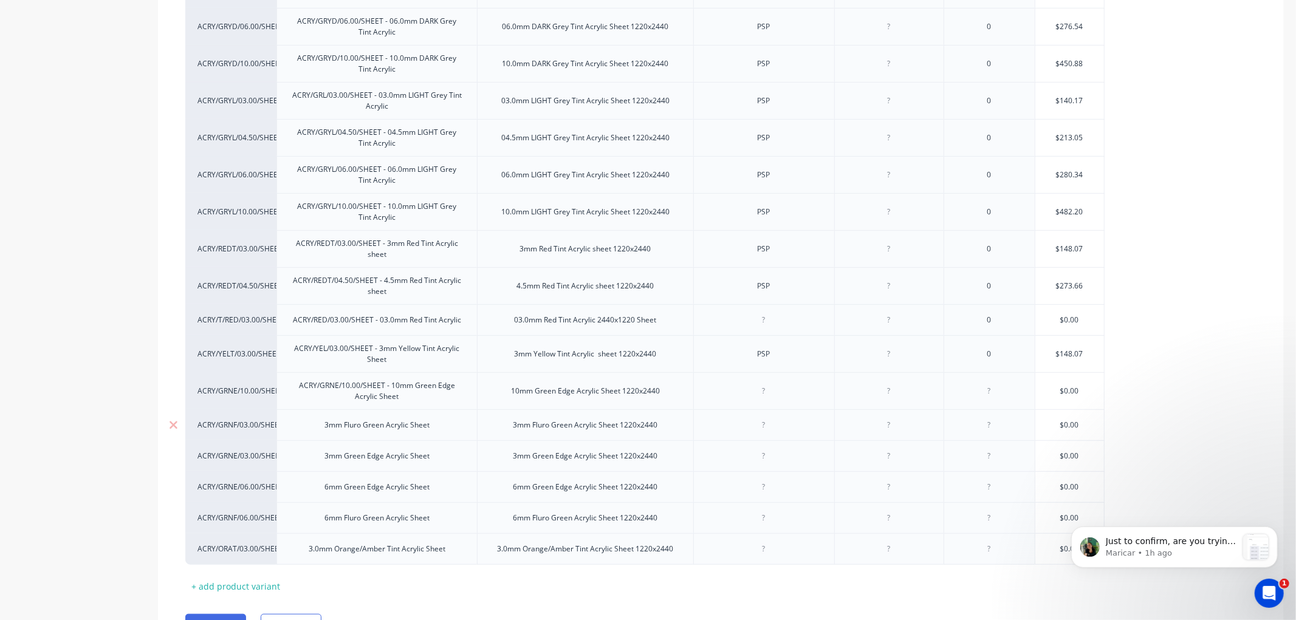
click at [322, 428] on div "3mm Fluro Green Acrylic Sheet" at bounding box center [377, 425] width 125 height 16
type textarea "x"
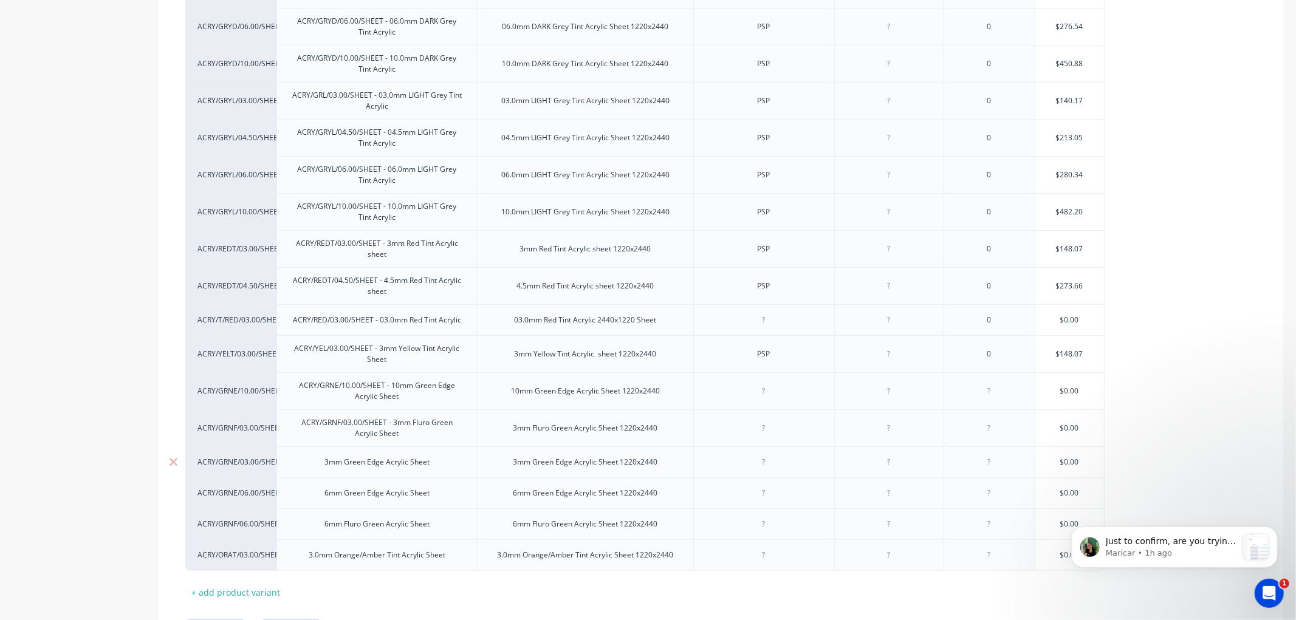
click at [323, 464] on div "3mm Green Edge Acrylic Sheet" at bounding box center [377, 462] width 125 height 16
type textarea "x"
click at [325, 499] on div "6mm Green Edge Acrylic Sheet" at bounding box center [377, 499] width 125 height 16
type textarea "x"
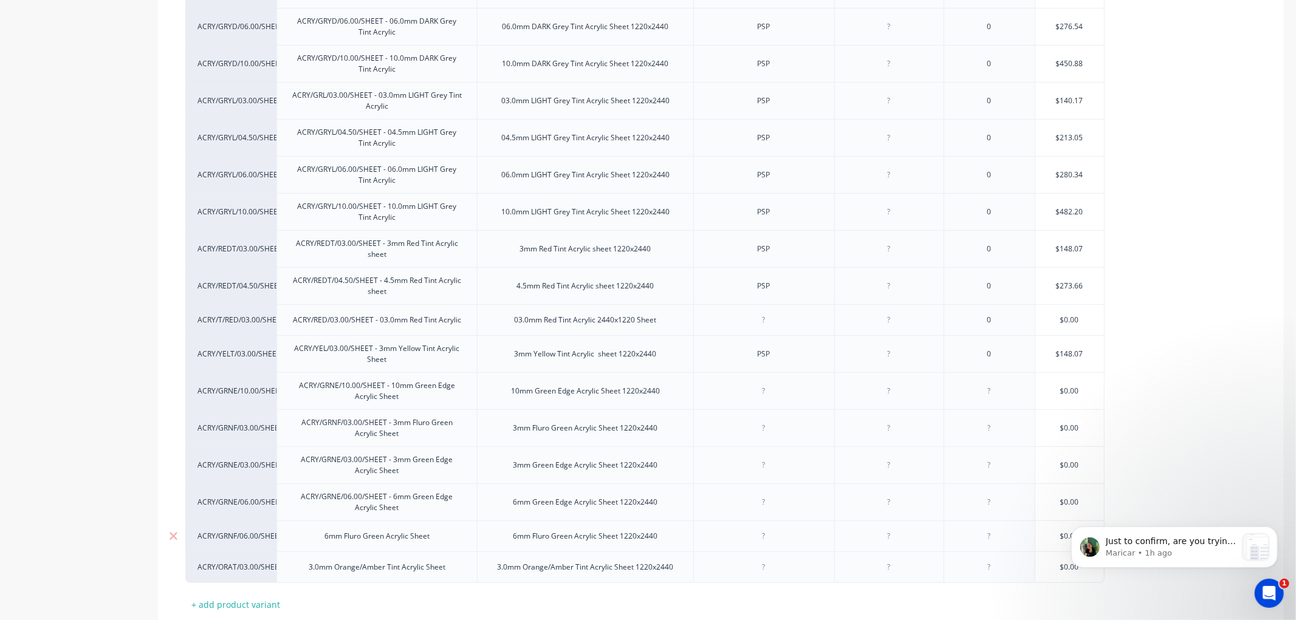
click at [325, 536] on div "6mm Fluro Green Acrylic Sheet" at bounding box center [377, 536] width 125 height 16
type textarea "x"
drag, startPoint x: 306, startPoint y: 575, endPoint x: 331, endPoint y: 579, distance: 25.3
click at [306, 575] on div "3.0mm Orange/Amber Tint Acrylic Sheet" at bounding box center [377, 573] width 156 height 16
type textarea "x"
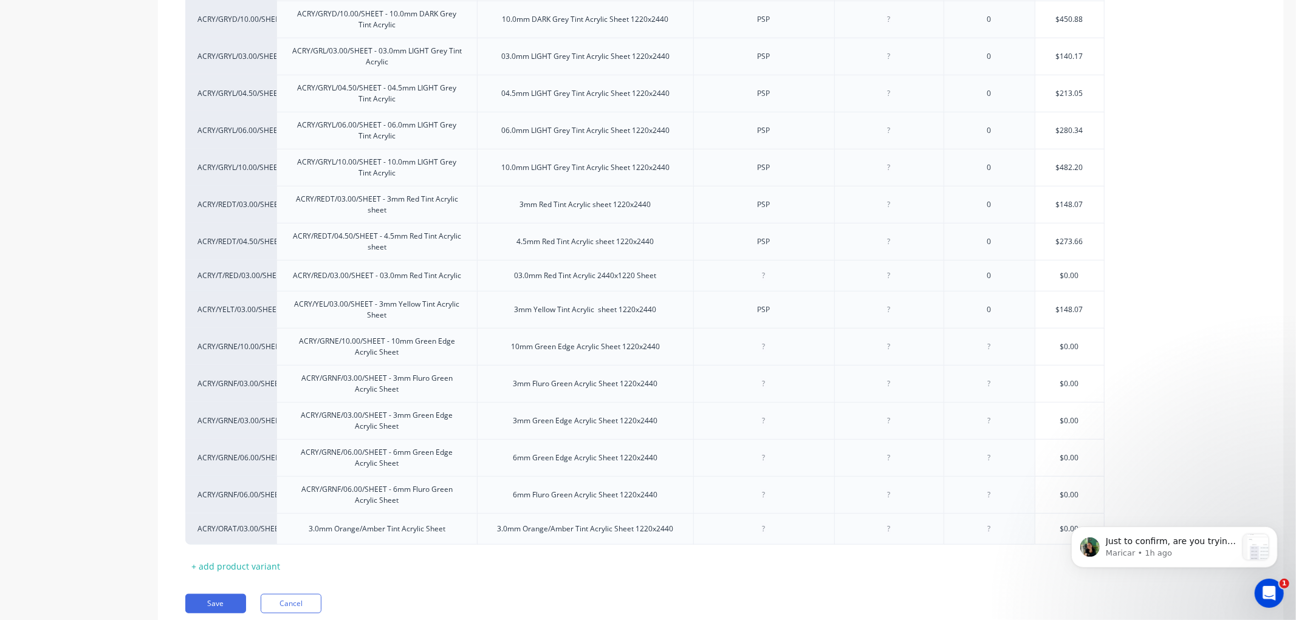
scroll to position [607, 0]
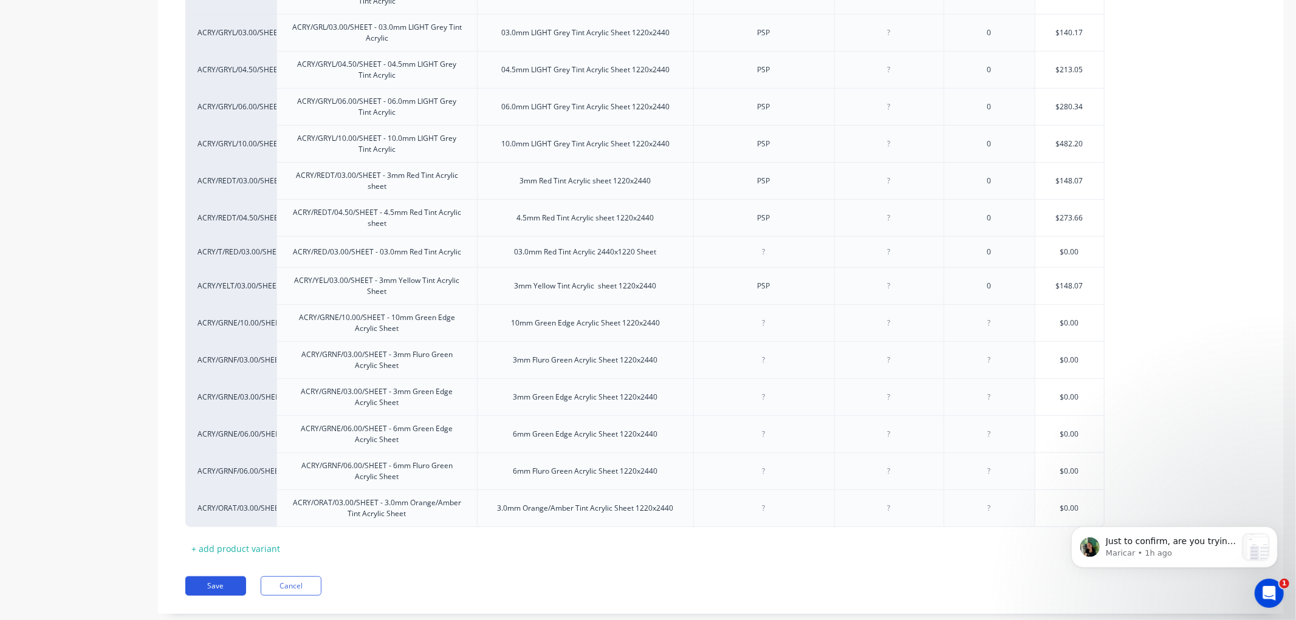
click at [205, 586] on button "Save" at bounding box center [215, 585] width 61 height 19
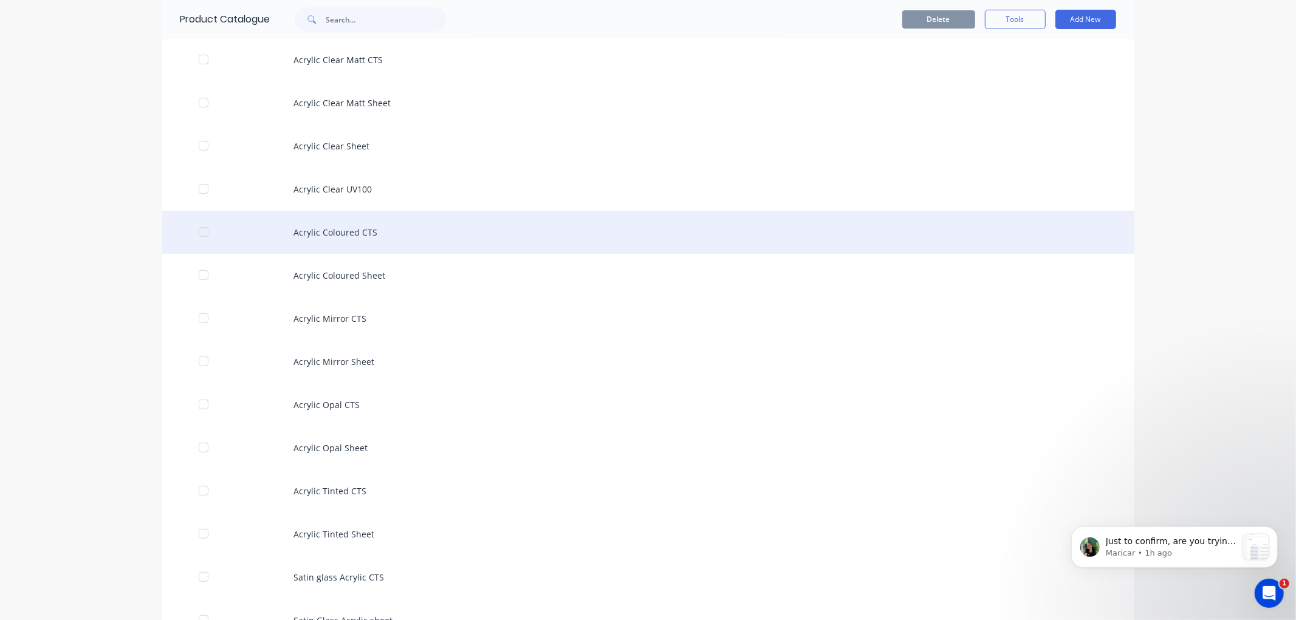
scroll to position [337, 0]
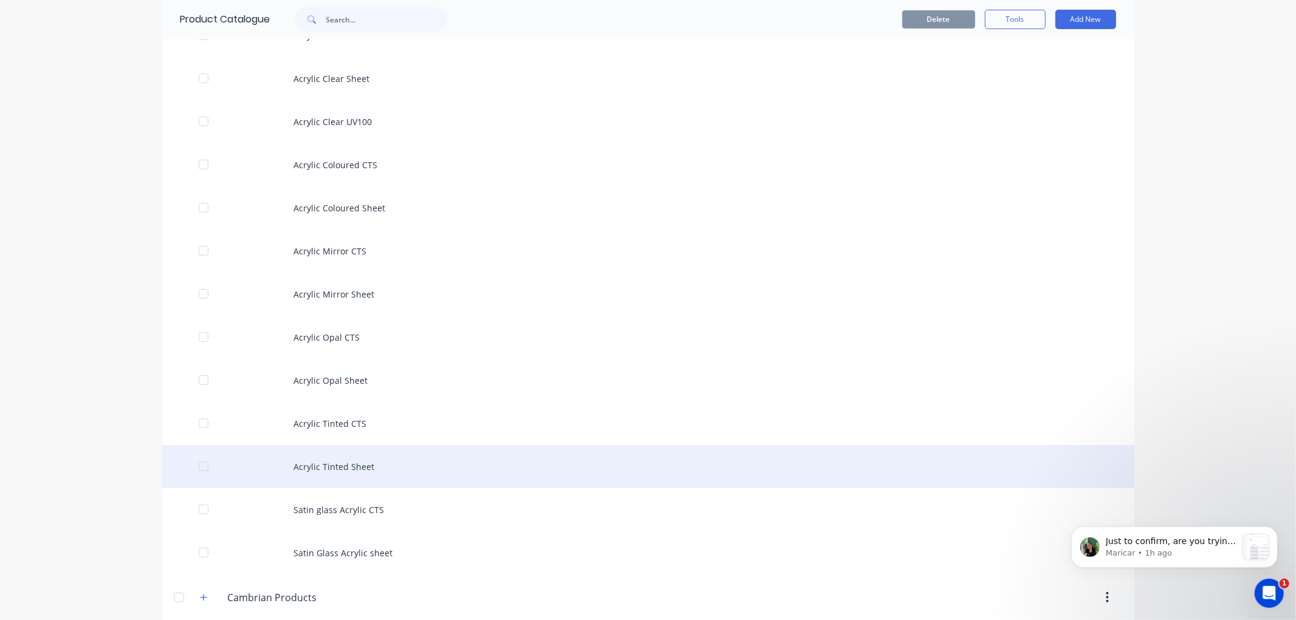
click at [343, 462] on div "Acrylic Tinted Sheet" at bounding box center [648, 466] width 972 height 43
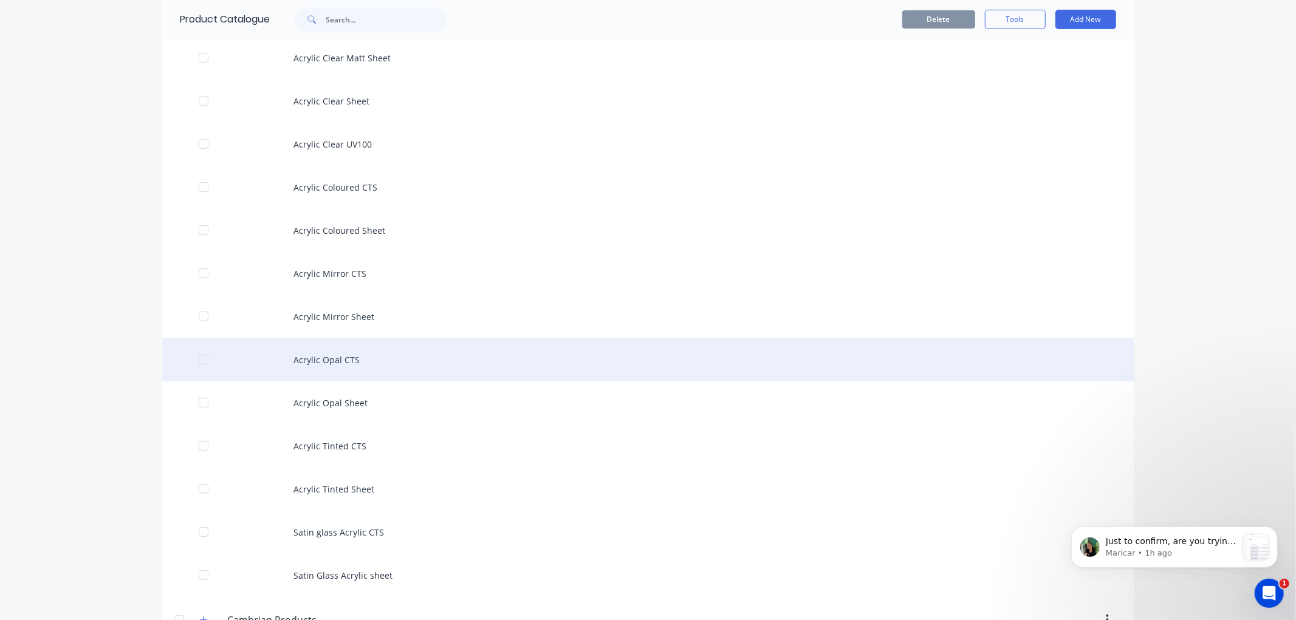
scroll to position [337, 0]
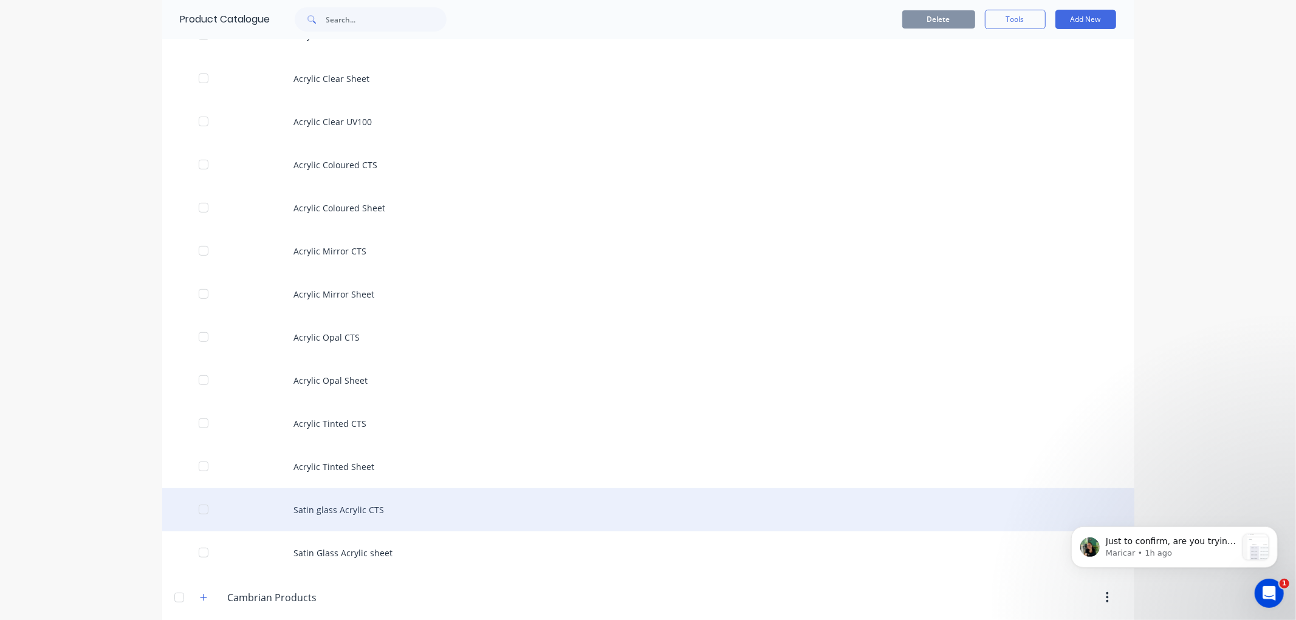
click at [357, 505] on div "Satin glass Acrylic CTS" at bounding box center [648, 509] width 972 height 43
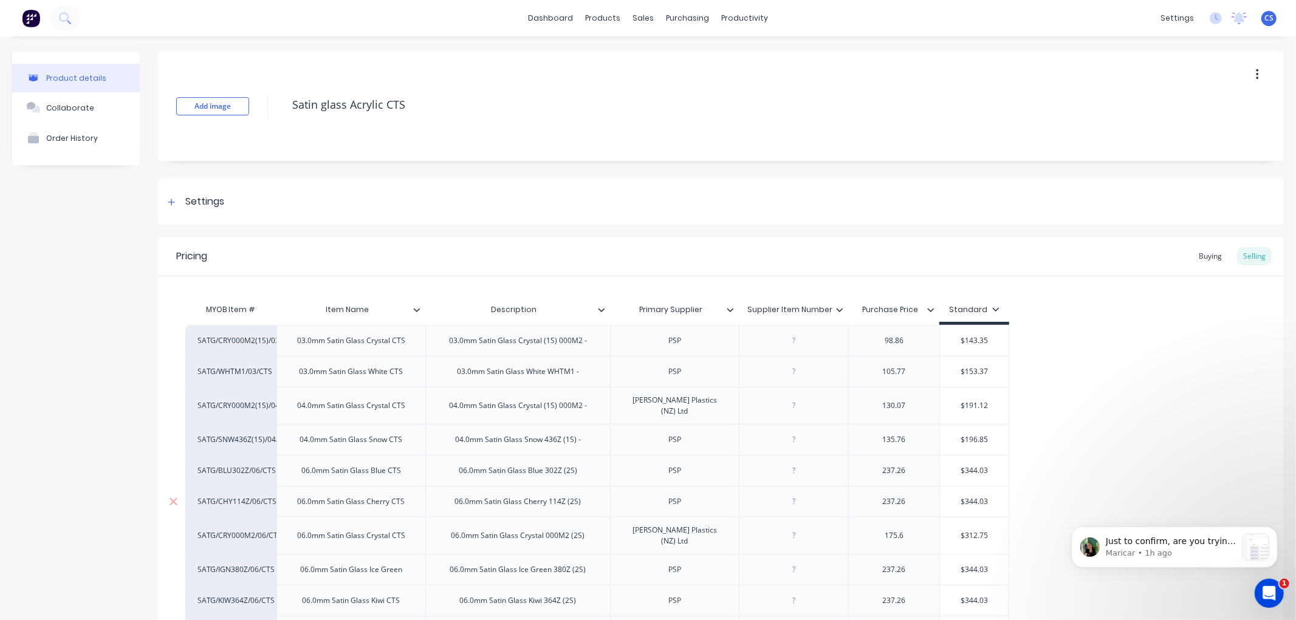
type textarea "x"
click at [294, 342] on div "03.0mm Satin Glass Crystal CTS" at bounding box center [351, 341] width 128 height 16
drag, startPoint x: 309, startPoint y: 343, endPoint x: 307, endPoint y: 350, distance: 6.8
click at [309, 343] on div "03.0mm Satin Glass Crystal CTS" at bounding box center [351, 341] width 128 height 16
click at [299, 345] on div "03.0mm Satin Glass Crystal CTS" at bounding box center [351, 341] width 128 height 16
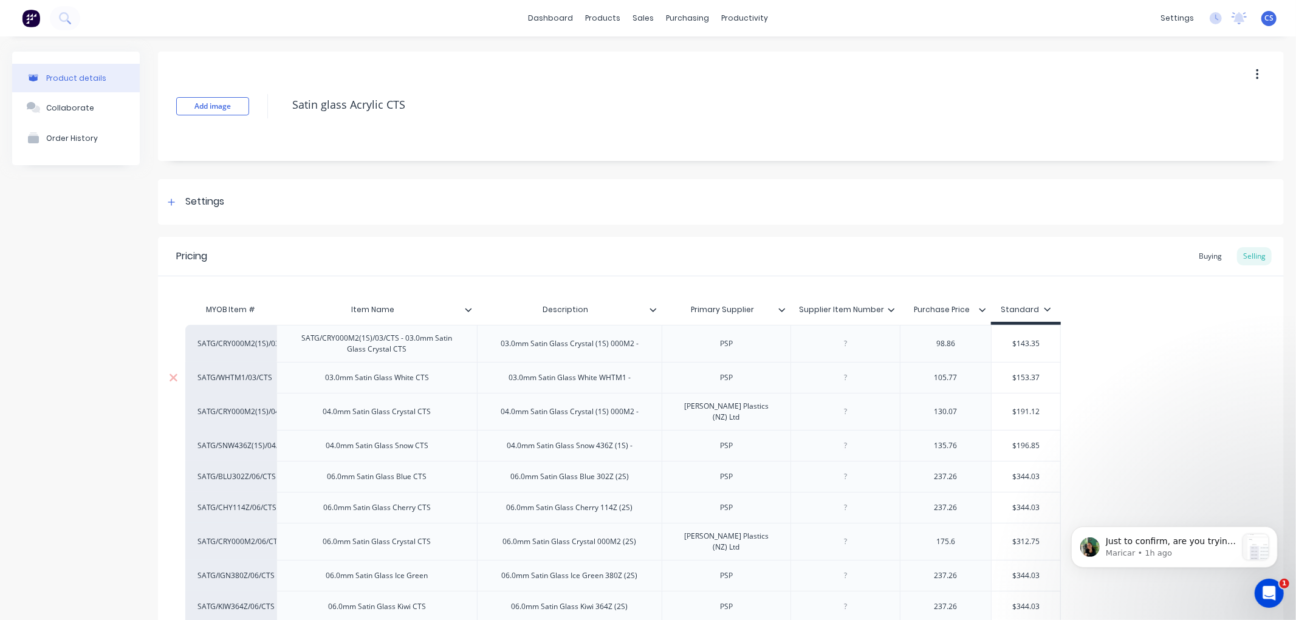
click at [326, 378] on div "03.0mm Satin Glass White CTS" at bounding box center [376, 378] width 123 height 16
type textarea "x"
paste div
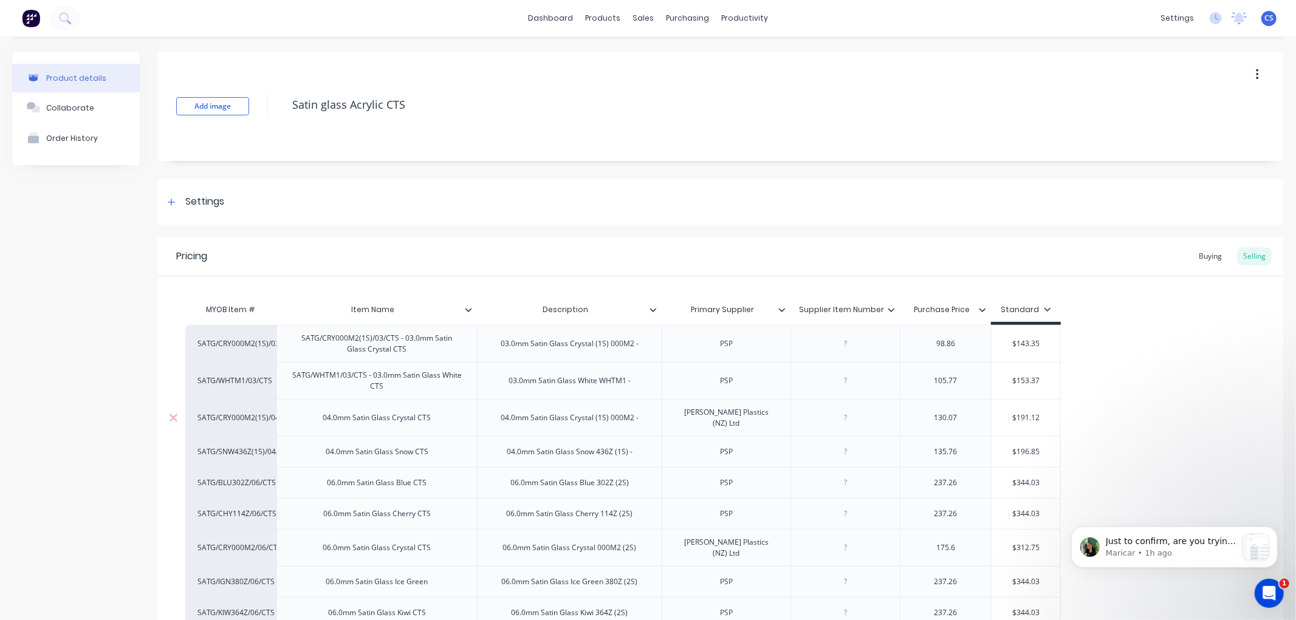
click at [325, 416] on div "04.0mm Satin Glass Crystal CTS" at bounding box center [377, 418] width 128 height 16
type textarea "x"
paste div
drag, startPoint x: 325, startPoint y: 456, endPoint x: 411, endPoint y: 445, distance: 86.3
click at [325, 454] on div "04.0mm Satin Glass Snow CTS" at bounding box center [377, 452] width 122 height 16
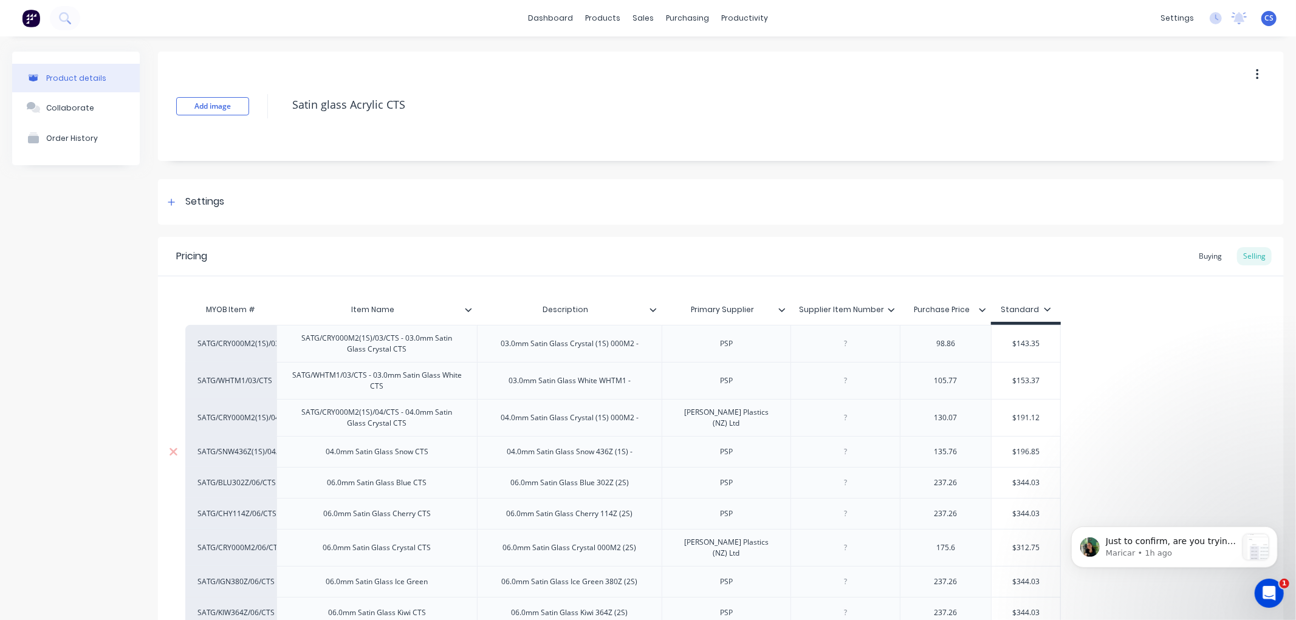
type textarea "x"
paste div
click at [327, 489] on div "06.0mm Satin Glass Blue CTS" at bounding box center [377, 489] width 119 height 16
type textarea "x"
paste div
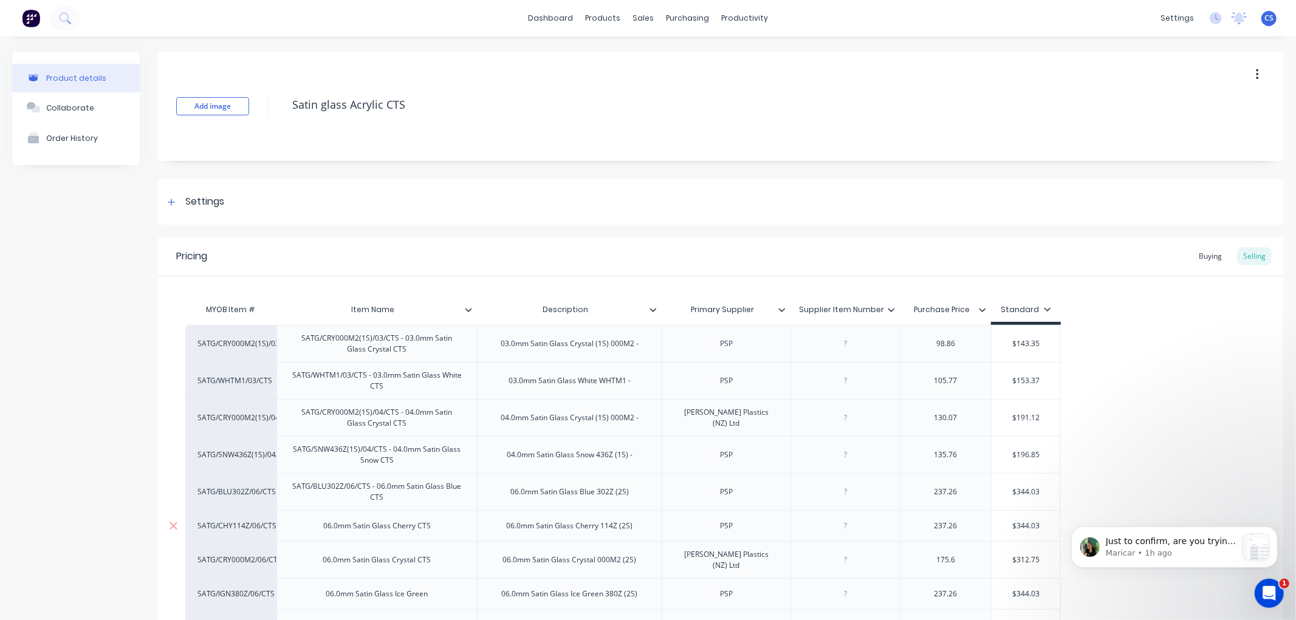
drag, startPoint x: 320, startPoint y: 529, endPoint x: 389, endPoint y: 525, distance: 68.7
click at [320, 529] on div "06.0mm Satin Glass Cherry CTS" at bounding box center [376, 526] width 127 height 16
type textarea "x"
paste div
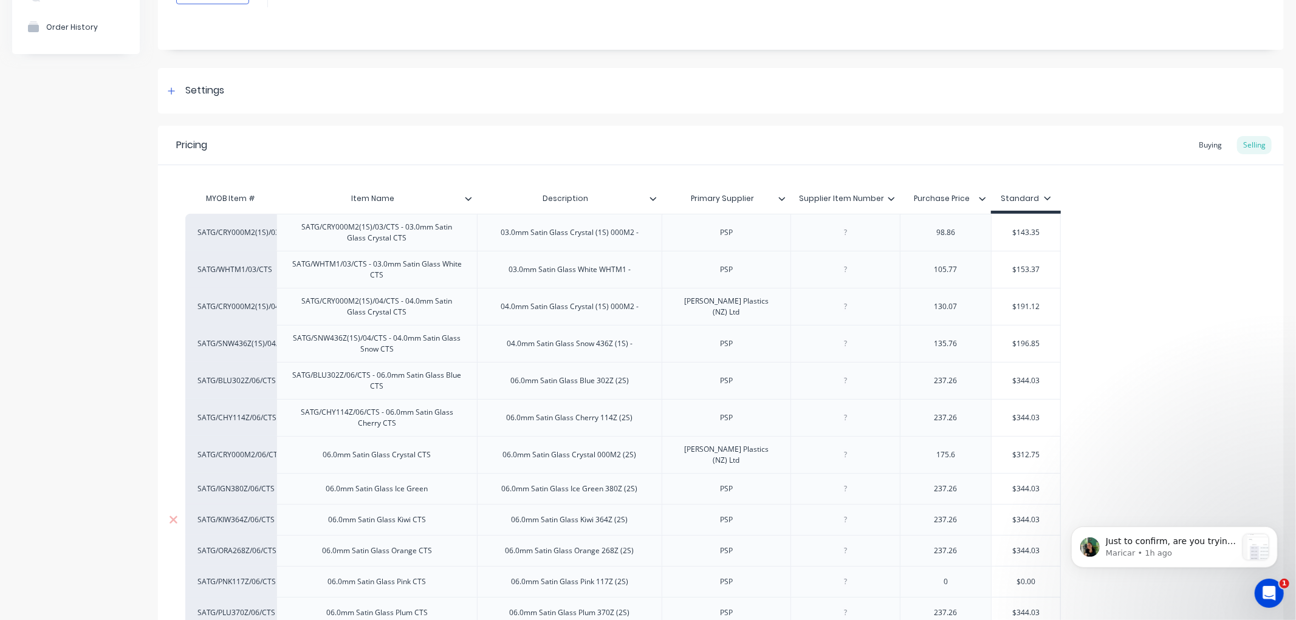
scroll to position [135, 0]
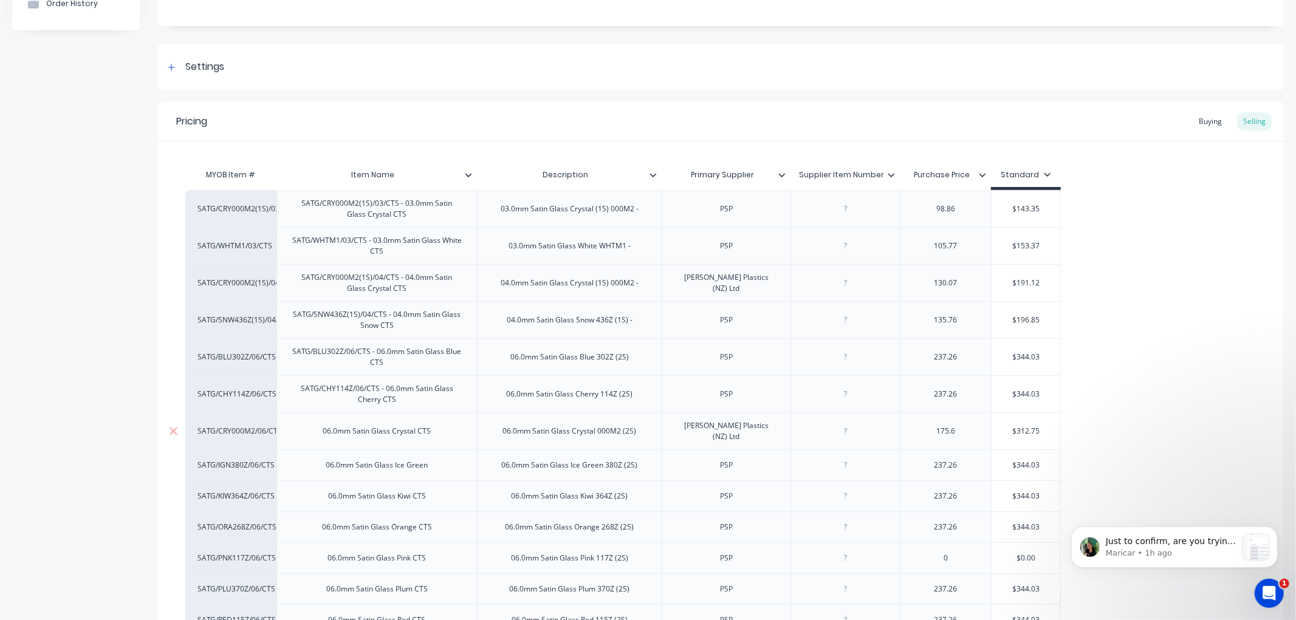
drag, startPoint x: 322, startPoint y: 430, endPoint x: 387, endPoint y: 442, distance: 66.1
click at [322, 429] on div "06.0mm Satin Glass Crystal CTS" at bounding box center [377, 431] width 128 height 16
type textarea "x"
paste div
drag, startPoint x: 323, startPoint y: 466, endPoint x: 357, endPoint y: 468, distance: 34.7
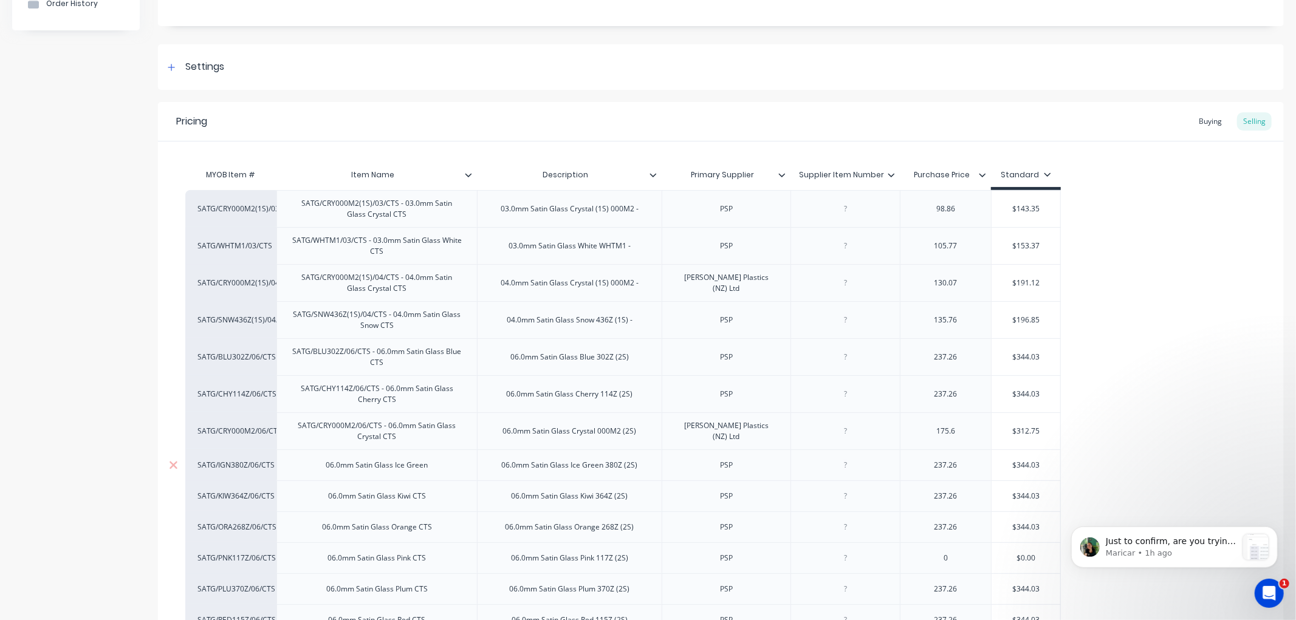
click at [323, 466] on div "06.0mm Satin Glass Ice Green" at bounding box center [376, 465] width 121 height 16
type textarea "x"
paste div
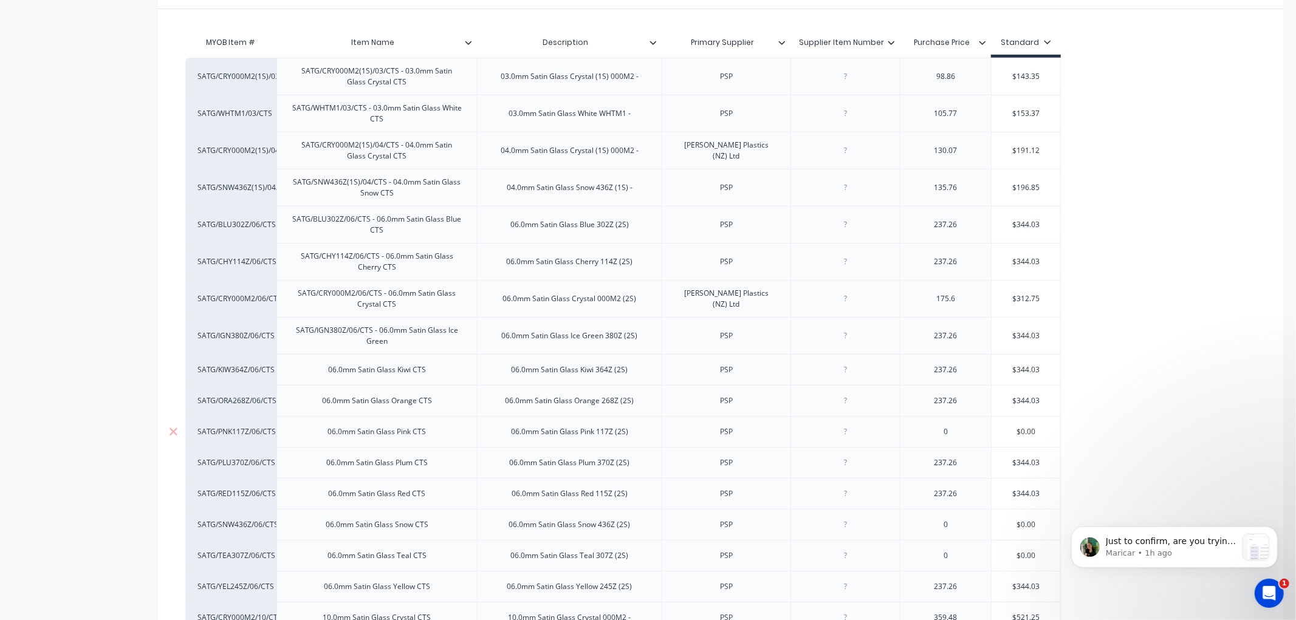
scroll to position [270, 0]
drag, startPoint x: 328, startPoint y: 367, endPoint x: 405, endPoint y: 369, distance: 76.6
click at [329, 367] on div "06.0mm Satin Glass Kiwi CTS" at bounding box center [376, 368] width 117 height 16
type textarea "x"
paste div
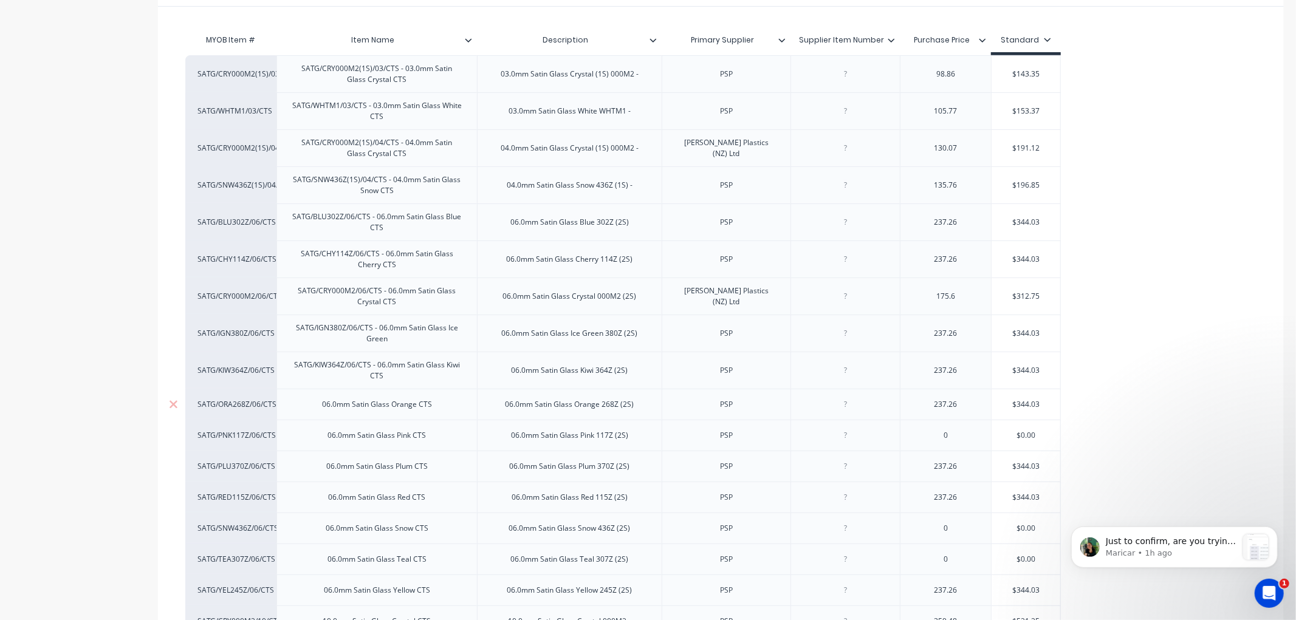
drag, startPoint x: 326, startPoint y: 405, endPoint x: 383, endPoint y: 411, distance: 57.4
click at [326, 405] on div "06.0mm Satin Glass Orange CTS" at bounding box center [376, 405] width 129 height 16
type textarea "x"
paste div
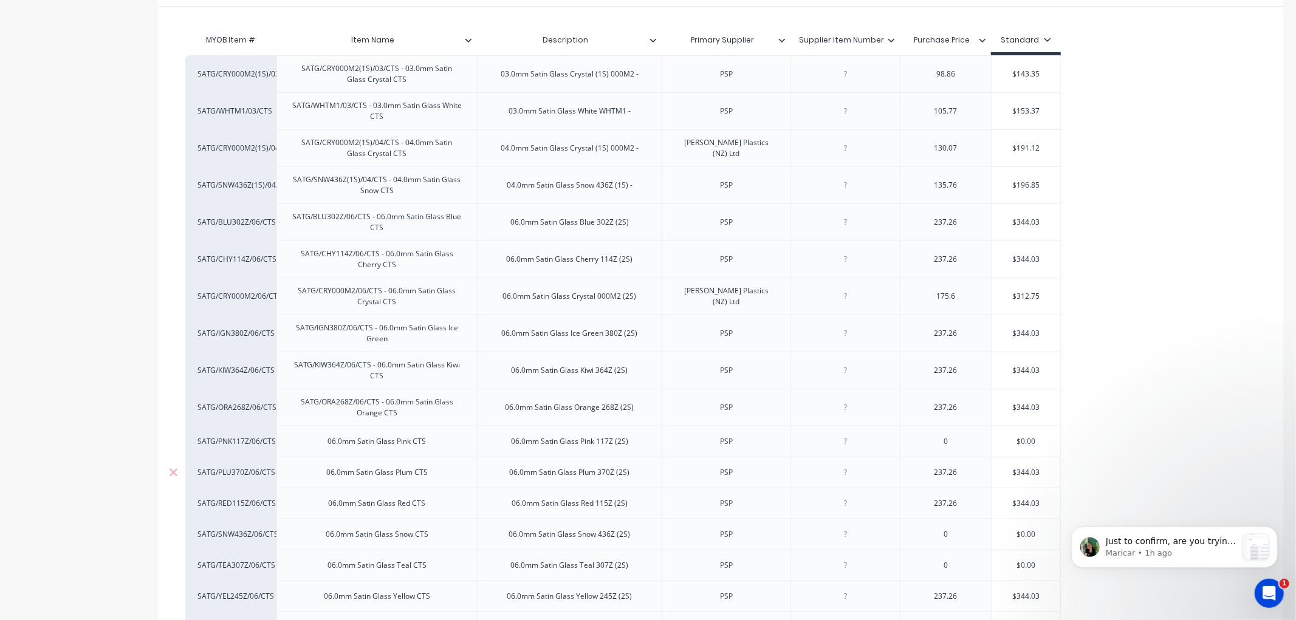
drag, startPoint x: 330, startPoint y: 445, endPoint x: 381, endPoint y: 457, distance: 52.6
click at [330, 445] on div "06.0mm Satin Glass Pink CTS" at bounding box center [377, 442] width 118 height 16
type textarea "x"
paste div
click at [323, 481] on div "06.0mm Satin Glass Plum CTS" at bounding box center [376, 479] width 121 height 16
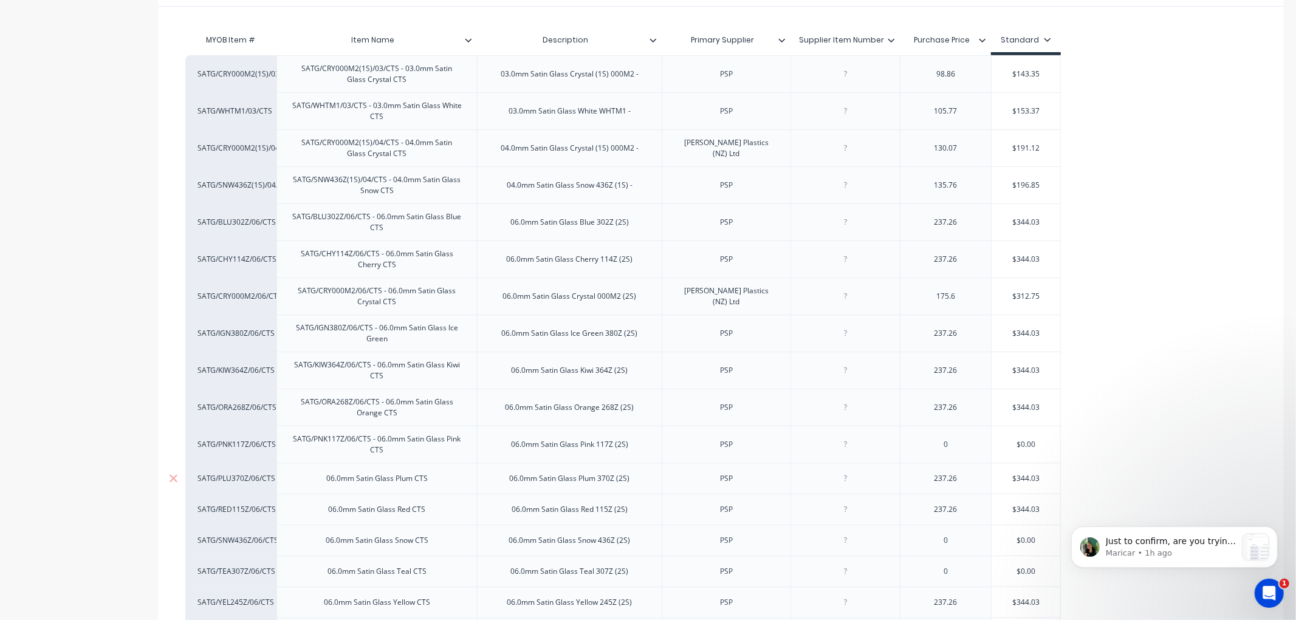
type textarea "x"
paste div
click at [330, 514] on div "06.0mm Satin Glass Red CTS" at bounding box center [377, 516] width 117 height 16
type textarea "x"
paste div
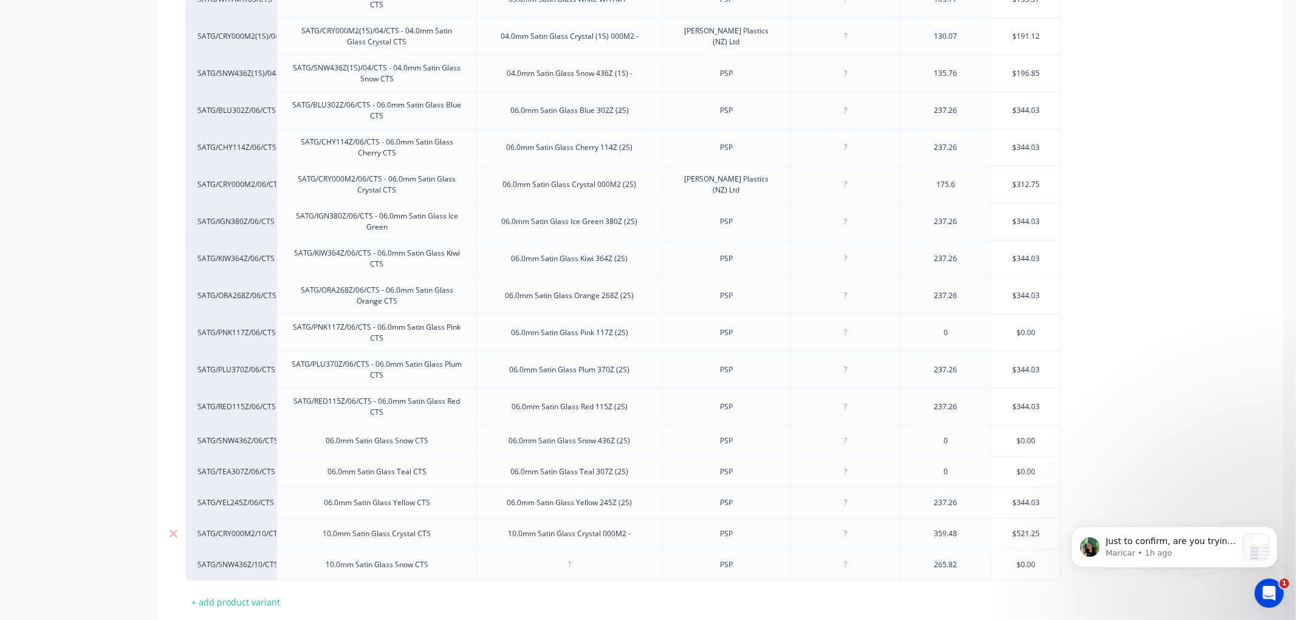
scroll to position [405, 0]
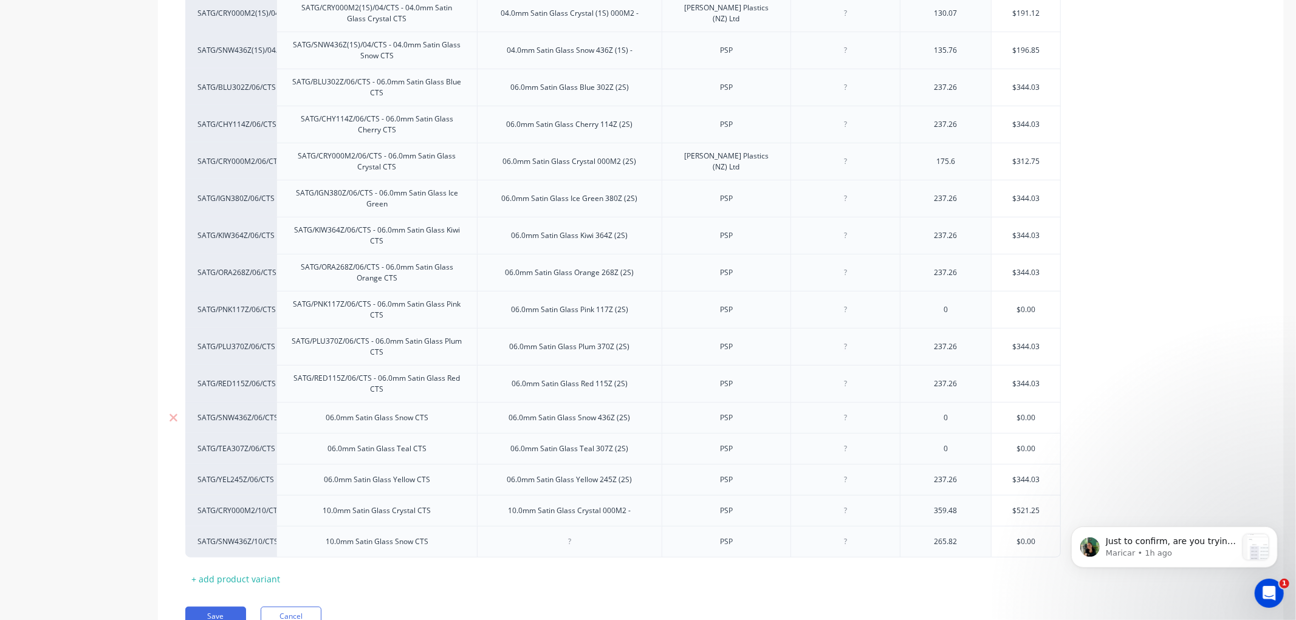
drag, startPoint x: 326, startPoint y: 420, endPoint x: 433, endPoint y: 423, distance: 107.5
click at [326, 420] on div "06.0mm Satin Glass Snow CTS" at bounding box center [377, 418] width 122 height 16
type textarea "x"
paste div
drag, startPoint x: 327, startPoint y: 457, endPoint x: 377, endPoint y: 460, distance: 49.9
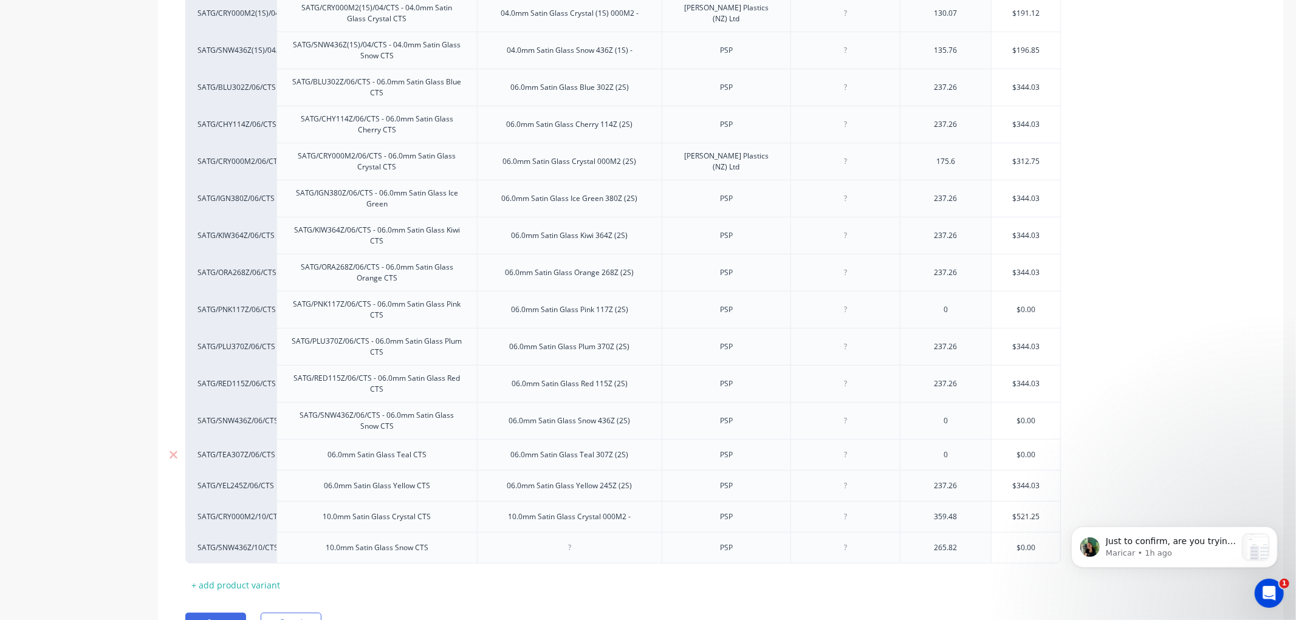
click at [327, 457] on div "06.0mm Satin Glass Teal CTS" at bounding box center [377, 455] width 118 height 16
type textarea "x"
paste div
click at [319, 490] on div "06.0mm Satin Glass Yellow CTS" at bounding box center [377, 492] width 126 height 16
type textarea "x"
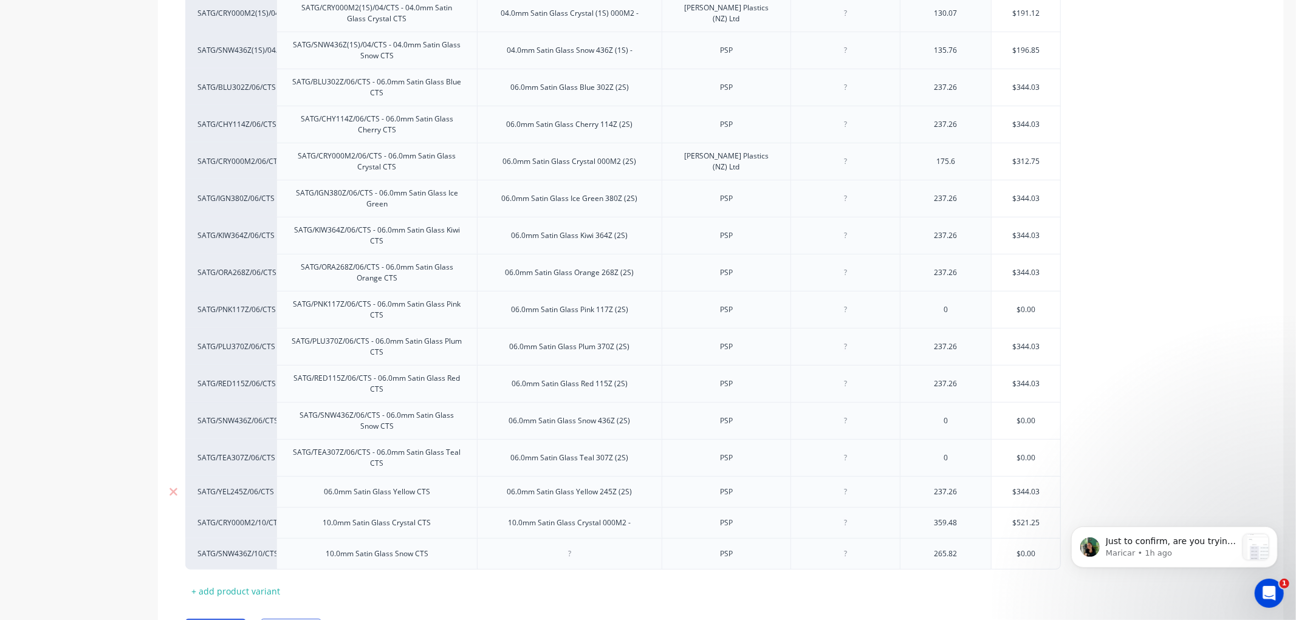
paste div
drag, startPoint x: 325, startPoint y: 531, endPoint x: 432, endPoint y: 530, distance: 107.5
click at [325, 531] on div "10.0mm Satin Glass Crystal CTS" at bounding box center [377, 529] width 128 height 16
type textarea "x"
paste div
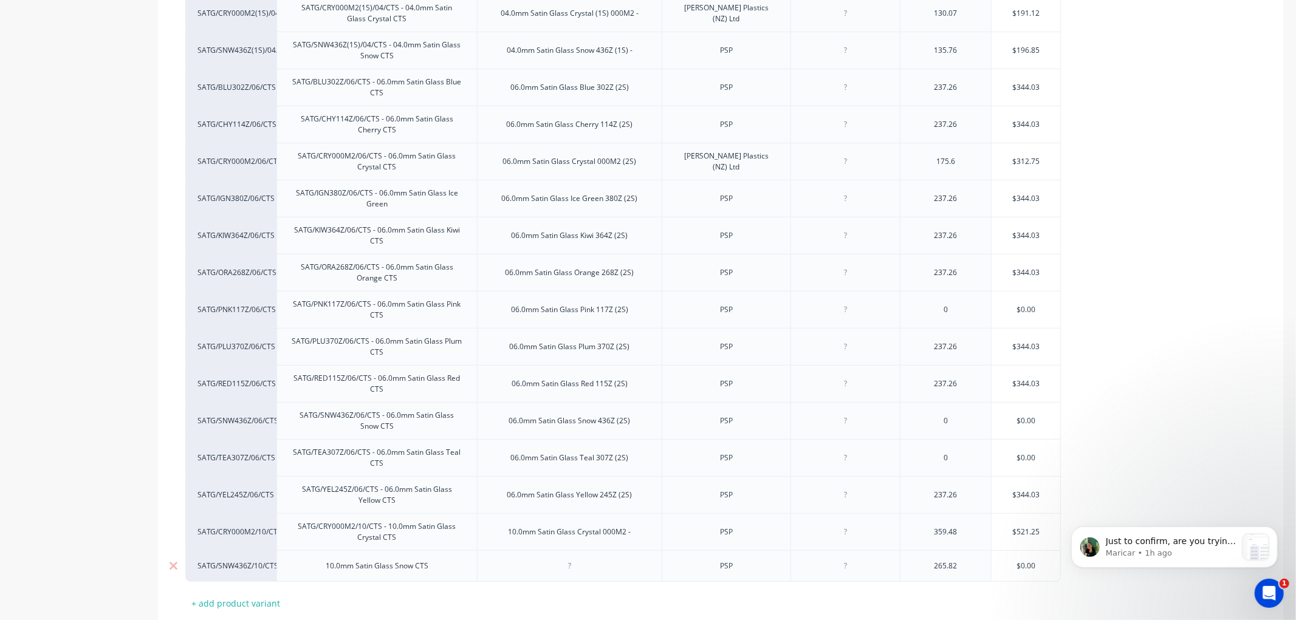
drag, startPoint x: 326, startPoint y: 568, endPoint x: 366, endPoint y: 574, distance: 40.5
click at [326, 568] on div "10.0mm Satin Glass Snow CTS" at bounding box center [377, 566] width 122 height 16
type textarea "x"
paste div
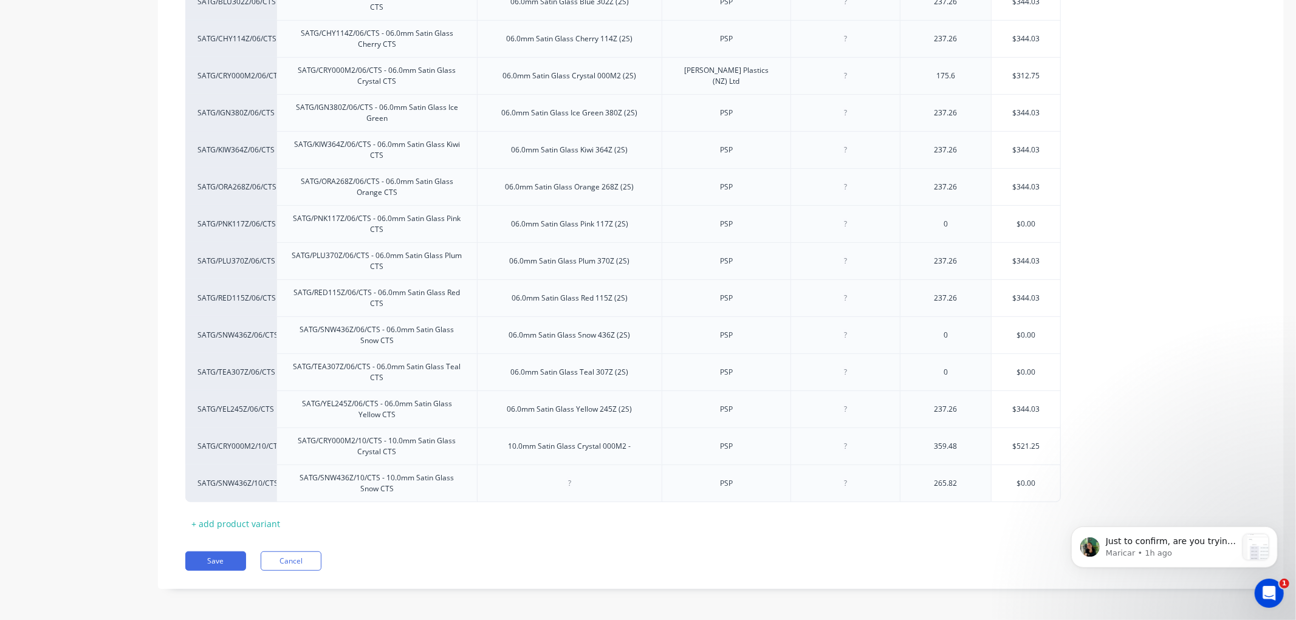
scroll to position [493, 0]
click at [217, 561] on button "Save" at bounding box center [215, 558] width 61 height 19
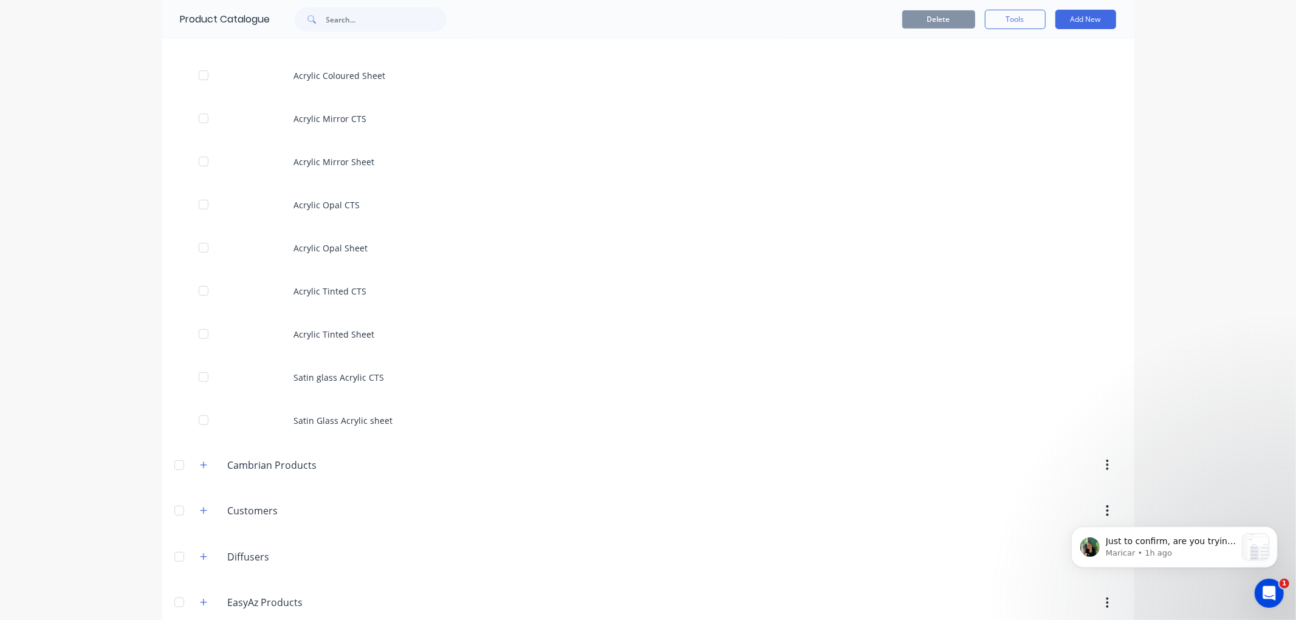
scroll to position [472, 0]
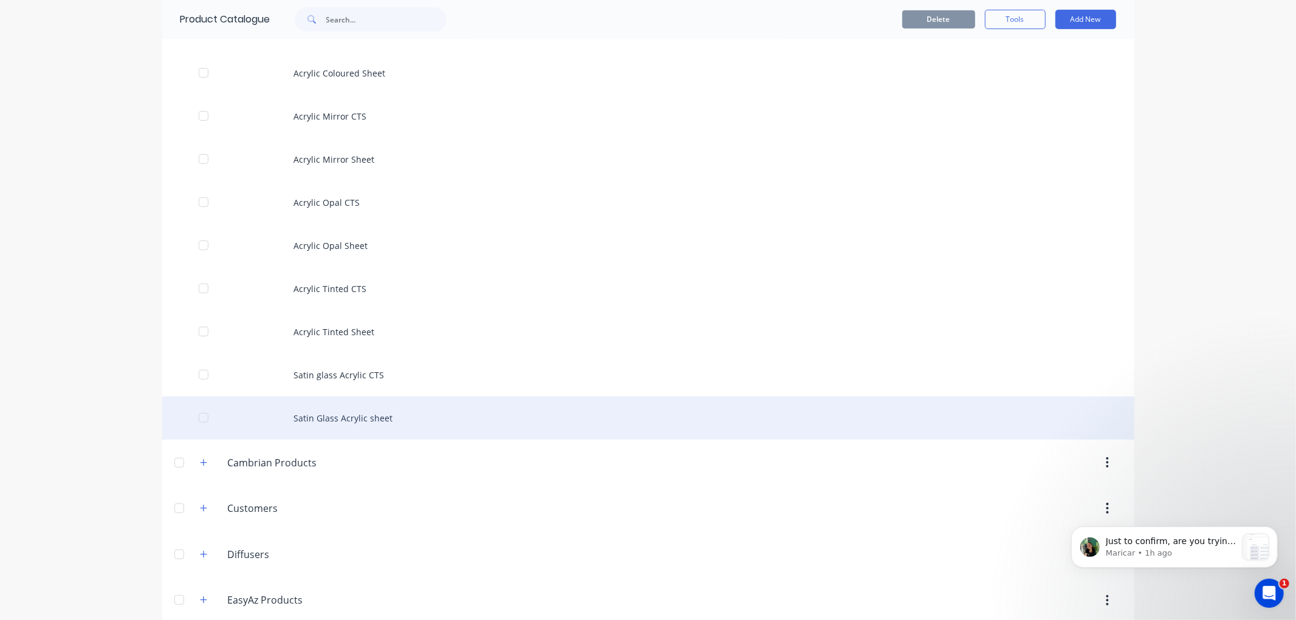
click at [342, 422] on div "Satin Glass Acrylic sheet" at bounding box center [648, 418] width 972 height 43
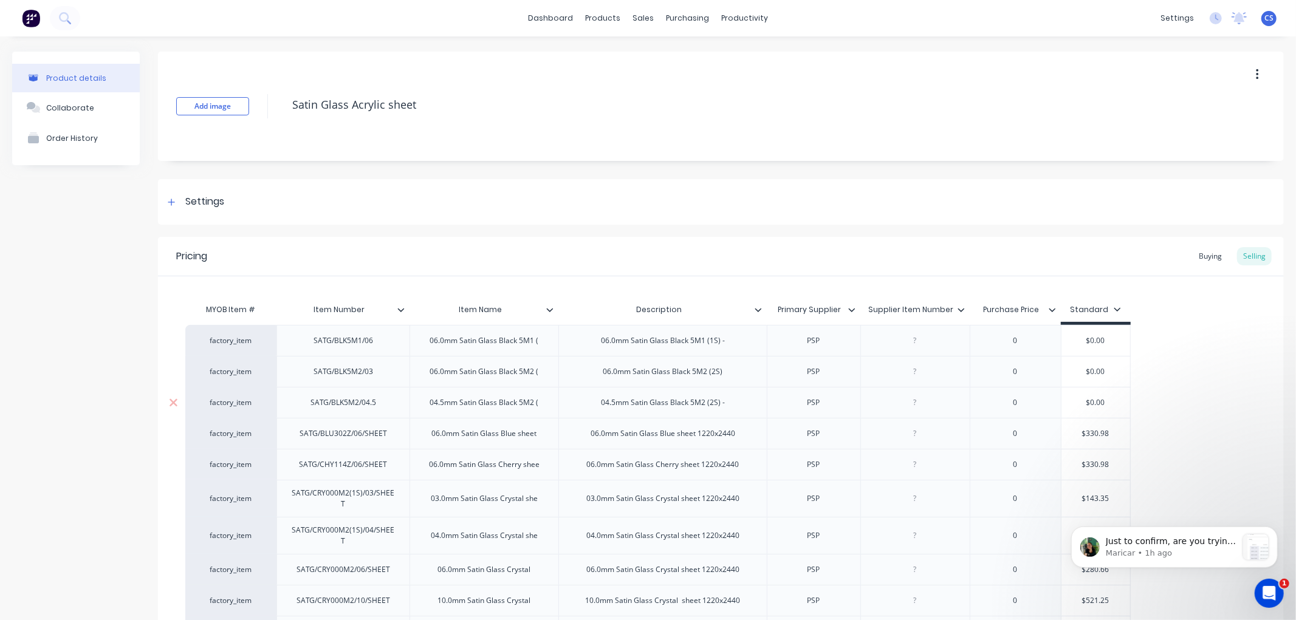
type textarea "x"
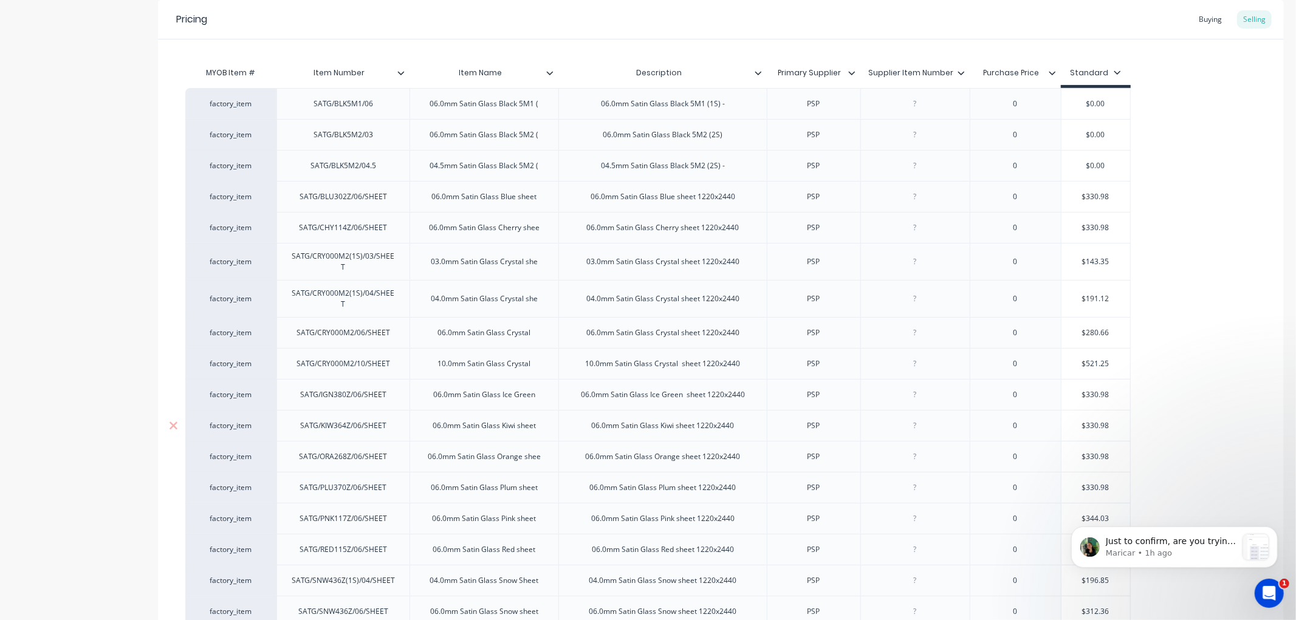
scroll to position [85, 0]
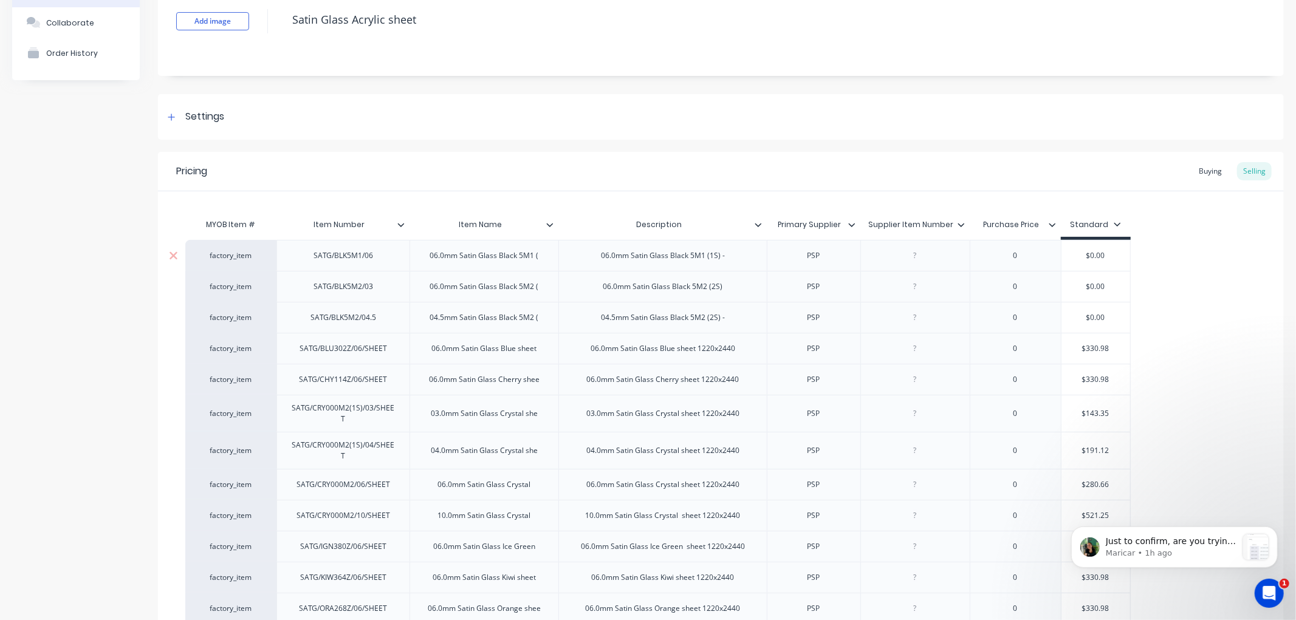
click at [233, 257] on div "factory_item" at bounding box center [230, 255] width 67 height 11
type input "SATG/BLK"
click at [234, 277] on button "SATG/BLK5M1/06" at bounding box center [238, 274] width 80 height 18
type textarea "x"
click at [233, 290] on div "factory_item" at bounding box center [230, 286] width 67 height 11
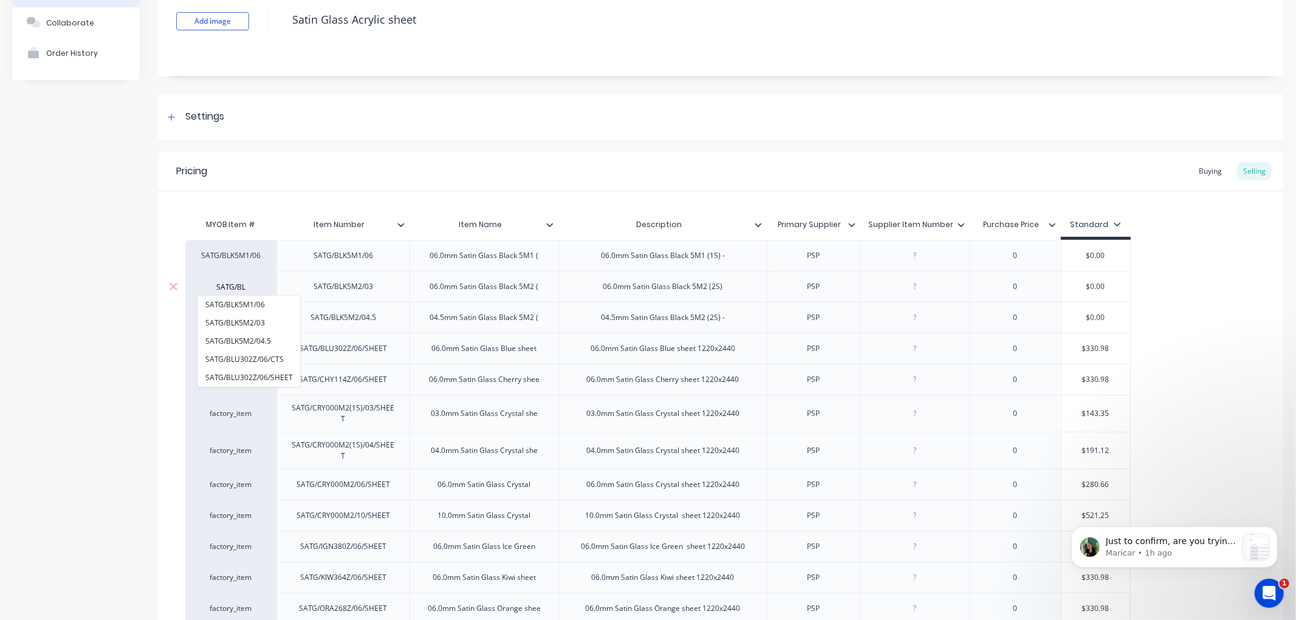
type input "SATG/BLK"
click at [168, 247] on div at bounding box center [173, 256] width 30 height 30
click at [174, 254] on icon at bounding box center [173, 255] width 8 height 8
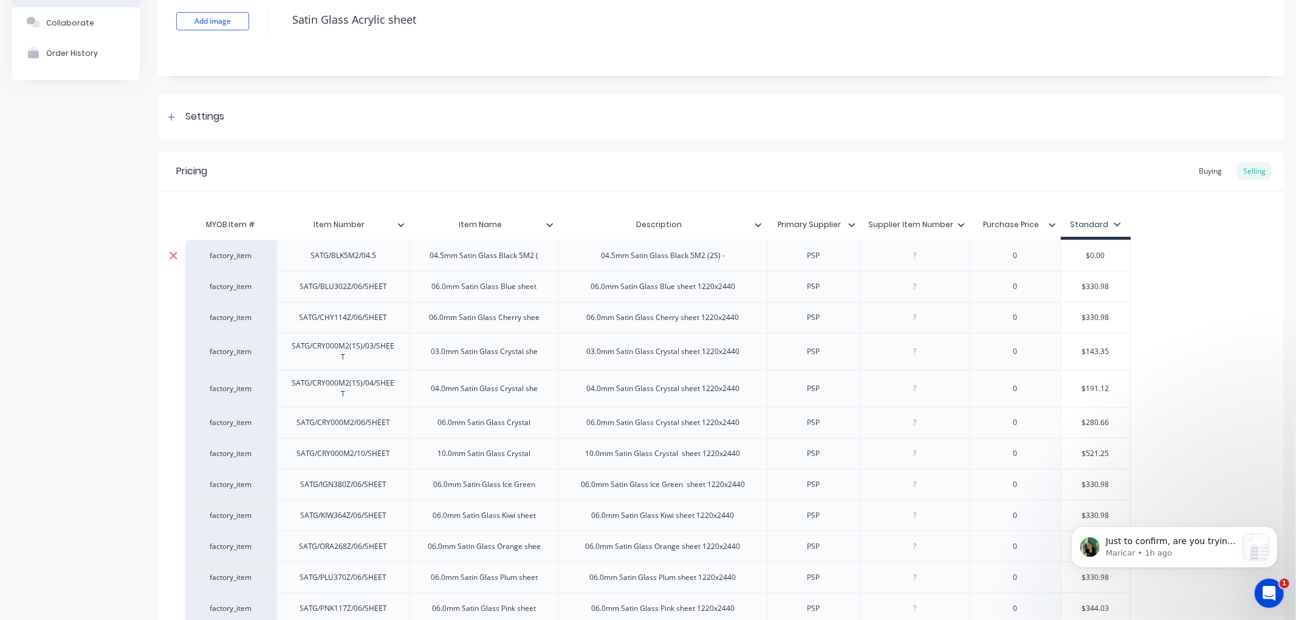
click at [175, 253] on icon at bounding box center [173, 255] width 8 height 8
type textarea "x"
click at [233, 256] on div "factory_item" at bounding box center [230, 255] width 67 height 11
type input "SATG/BLU"
click at [252, 288] on button "SATG/BLU302Z/06/SHEET" at bounding box center [249, 292] width 102 height 18
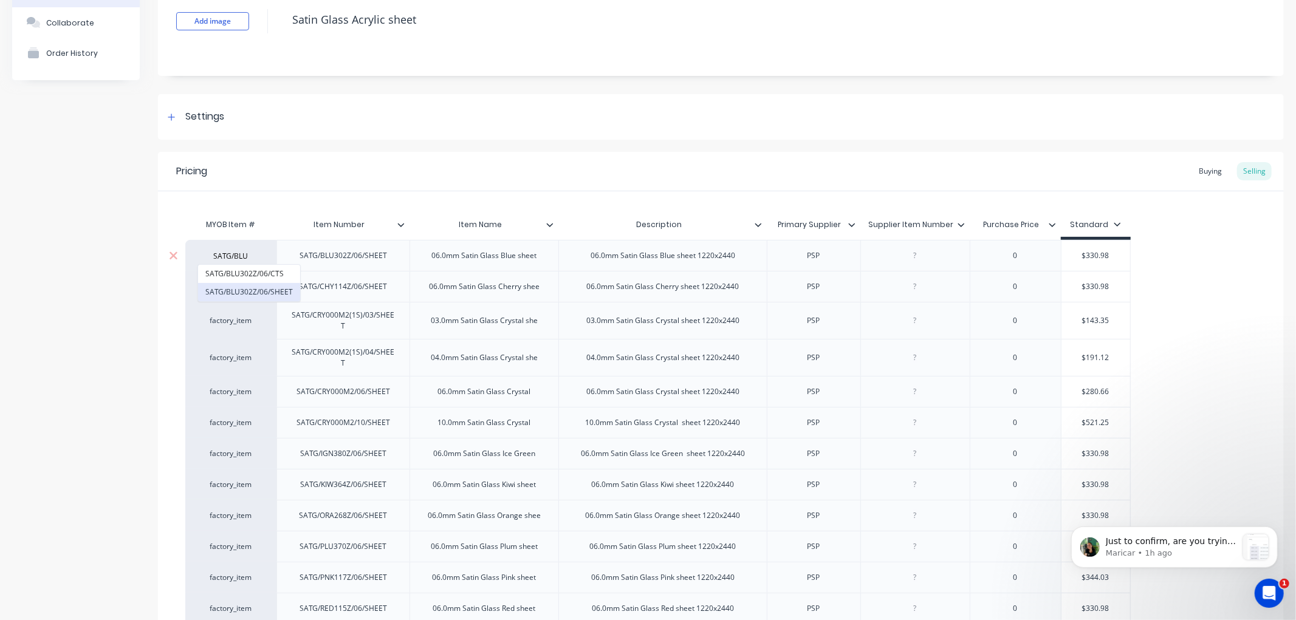
type textarea "x"
click at [232, 284] on div "factory_item" at bounding box center [230, 286] width 67 height 11
type input "SATG/CH"
click at [231, 326] on button "SATG/CHY114Z/06/SHEET" at bounding box center [249, 323] width 103 height 18
type textarea "x"
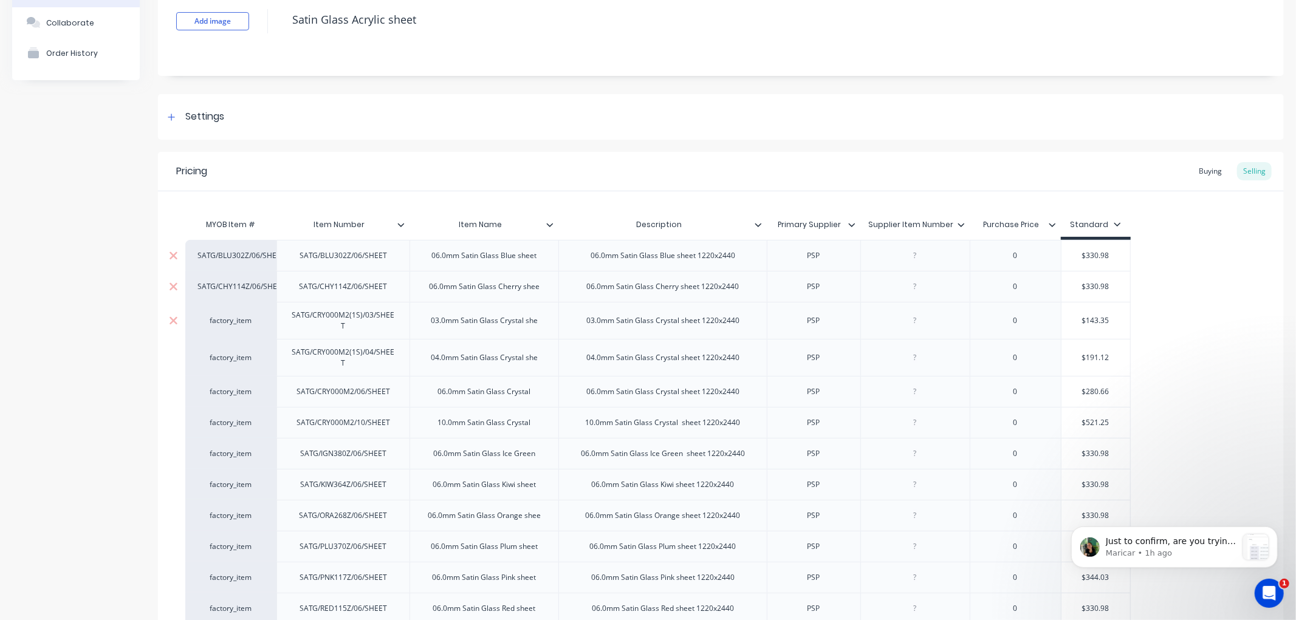
click at [241, 326] on div "factory_item" at bounding box center [230, 320] width 91 height 37
drag, startPoint x: 230, startPoint y: 324, endPoint x: 240, endPoint y: 323, distance: 10.3
click at [230, 323] on div "factory_item" at bounding box center [230, 320] width 67 height 11
type input "SATG/CRY"
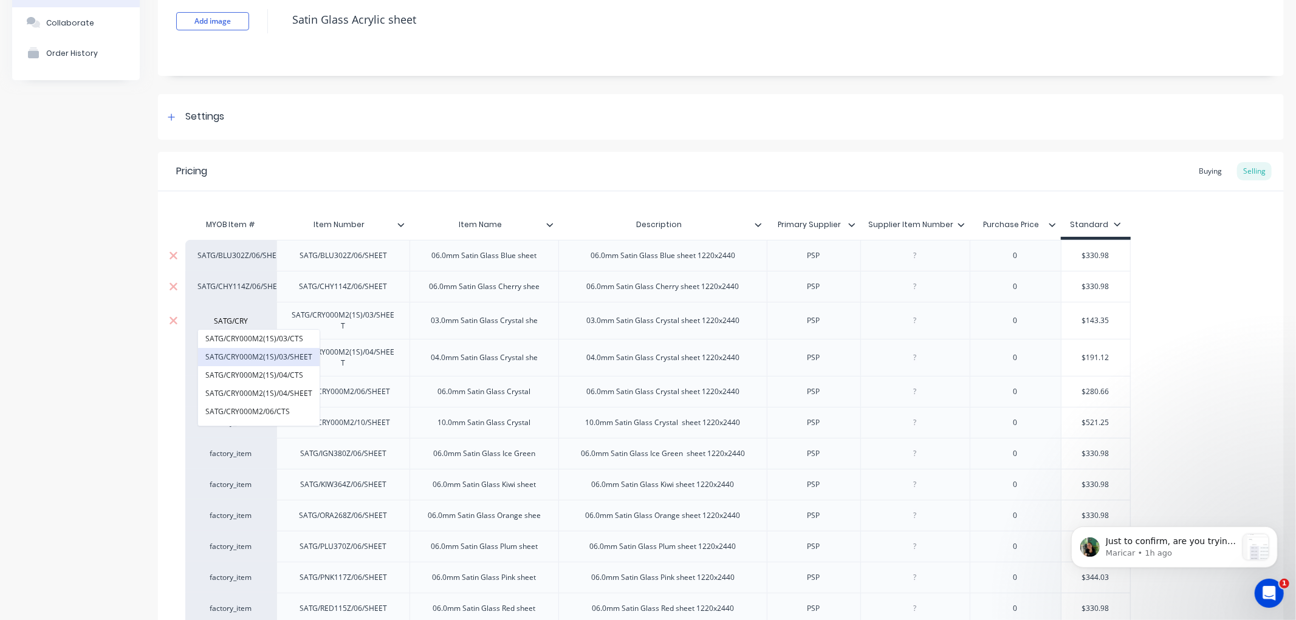
click at [256, 351] on button "SATG/CRY000M2(1S)/03/SHEET" at bounding box center [258, 357] width 121 height 18
type textarea "x"
click at [231, 360] on div "factory_item" at bounding box center [230, 357] width 67 height 11
type input "SATG/CRY"
click at [268, 422] on button "SATG/CRY000M2(1S)/04/SHEET" at bounding box center [258, 431] width 121 height 18
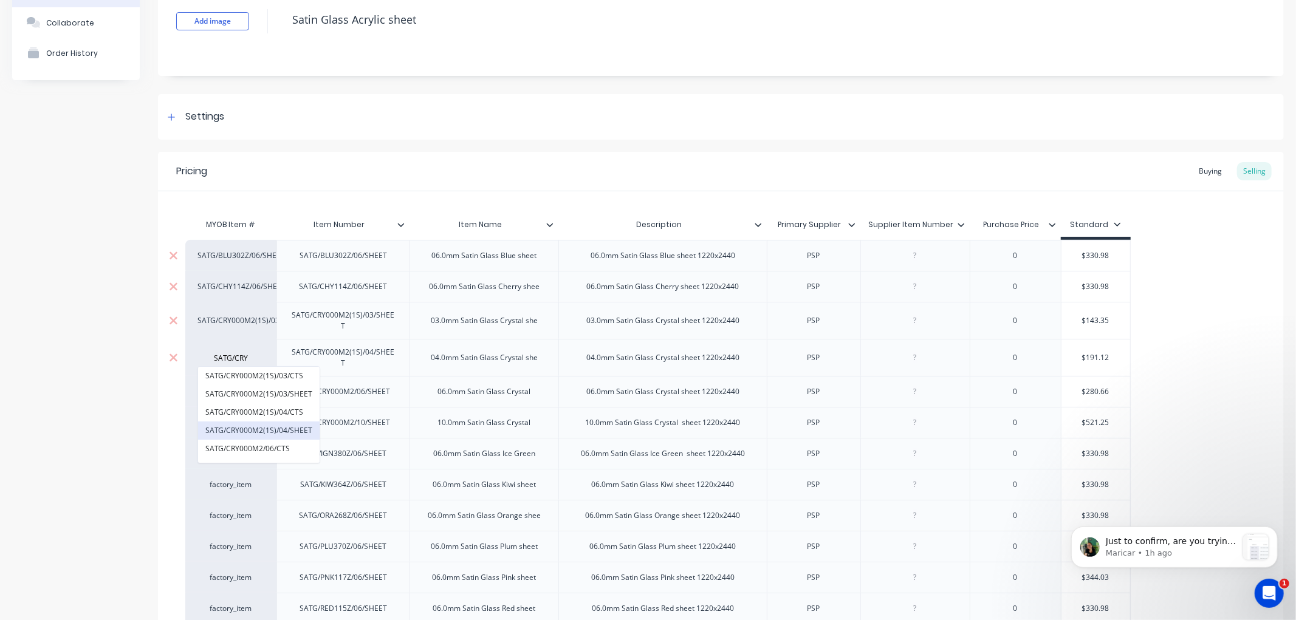
type textarea "x"
click at [234, 390] on div "factory_item" at bounding box center [230, 391] width 67 height 11
type input "SATG/CRY"
click at [276, 434] on button "SATG/CRY000M2/06/SHEET" at bounding box center [258, 434] width 121 height 18
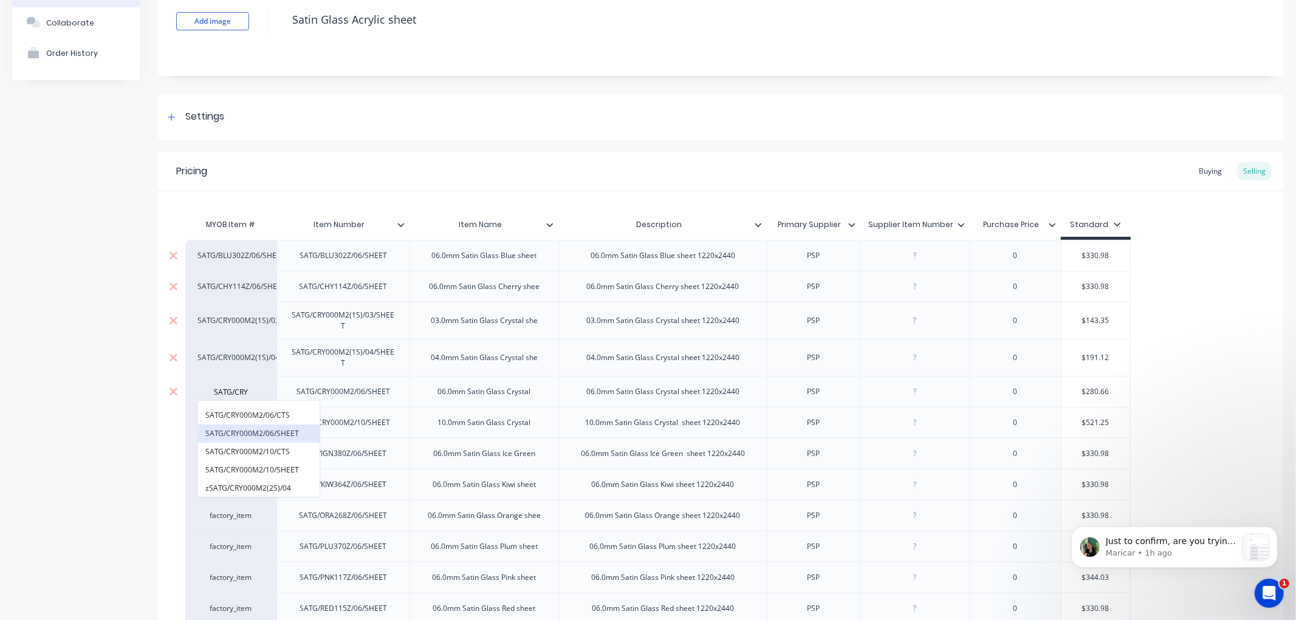
type textarea "x"
click at [225, 422] on div "factory_item" at bounding box center [230, 422] width 67 height 11
type input "SATG/CRY"
click at [278, 500] on button "SATG/CRY000M2/10/SHEET" at bounding box center [258, 501] width 121 height 18
type textarea "x"
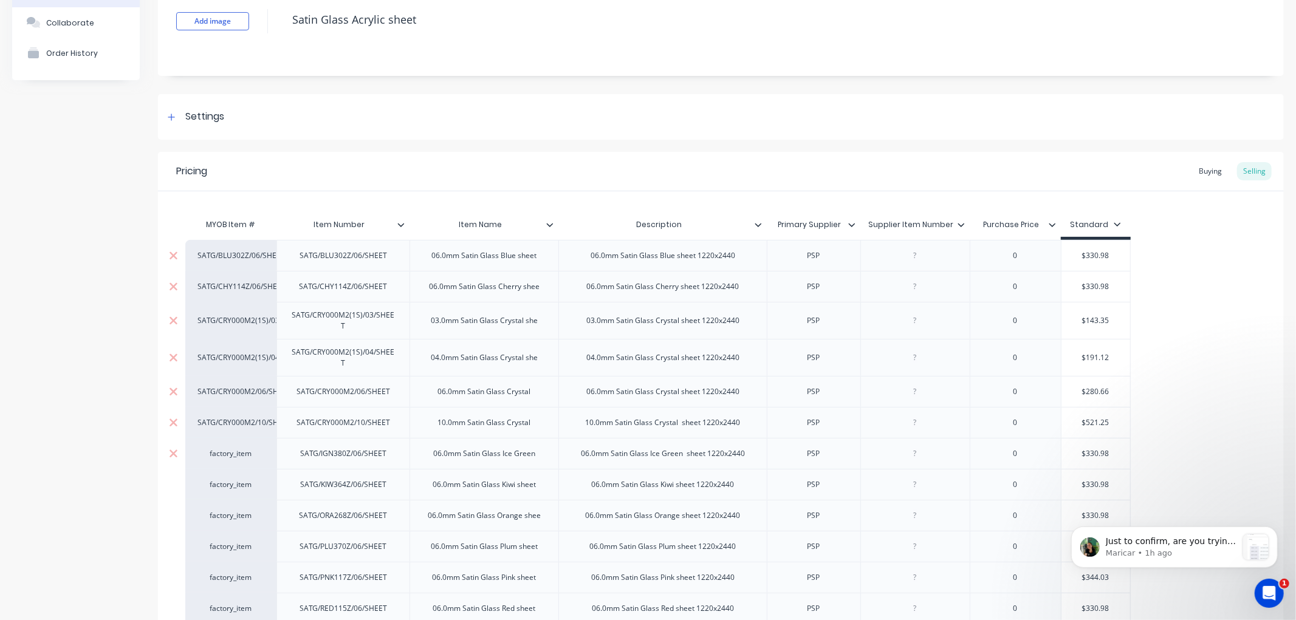
click at [237, 457] on div "factory_item" at bounding box center [230, 453] width 67 height 11
type input "SATG/IG"
click at [231, 494] on button "SATG/IGN380Z/06/SHEET" at bounding box center [248, 490] width 101 height 18
type textarea "x"
click at [236, 488] on div "factory_item" at bounding box center [230, 484] width 67 height 11
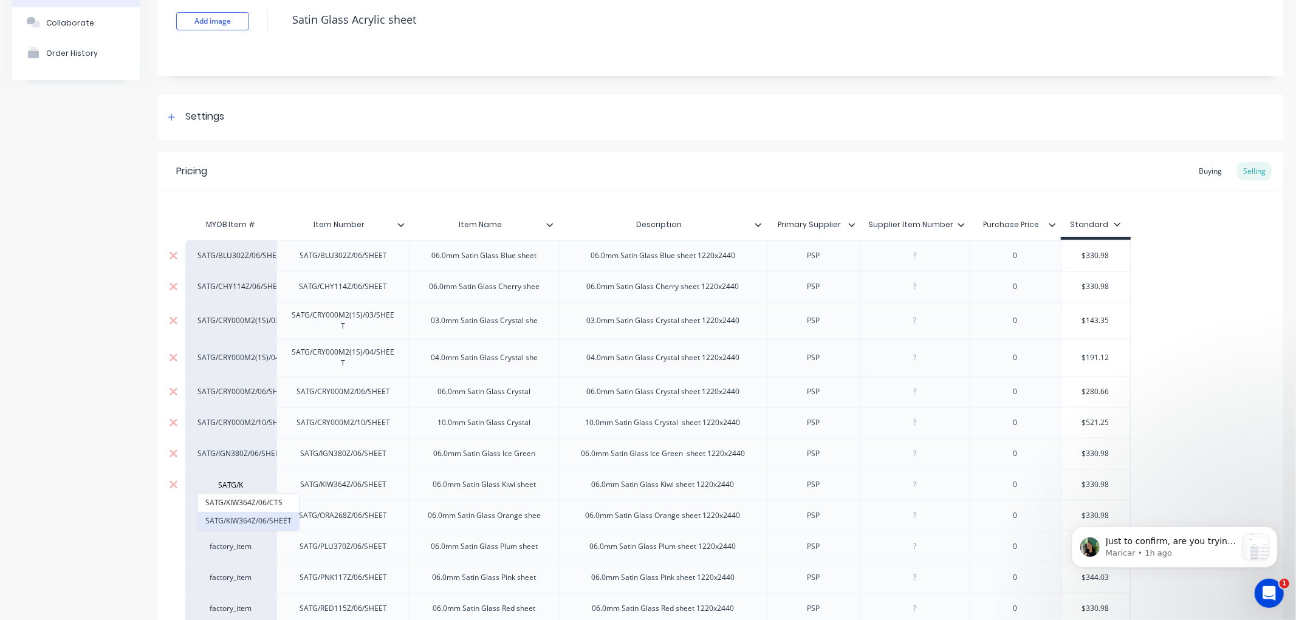
type input "SATG/K"
click at [231, 517] on button "SATG/KIW364Z/06/SHEET" at bounding box center [248, 521] width 101 height 18
type textarea "x"
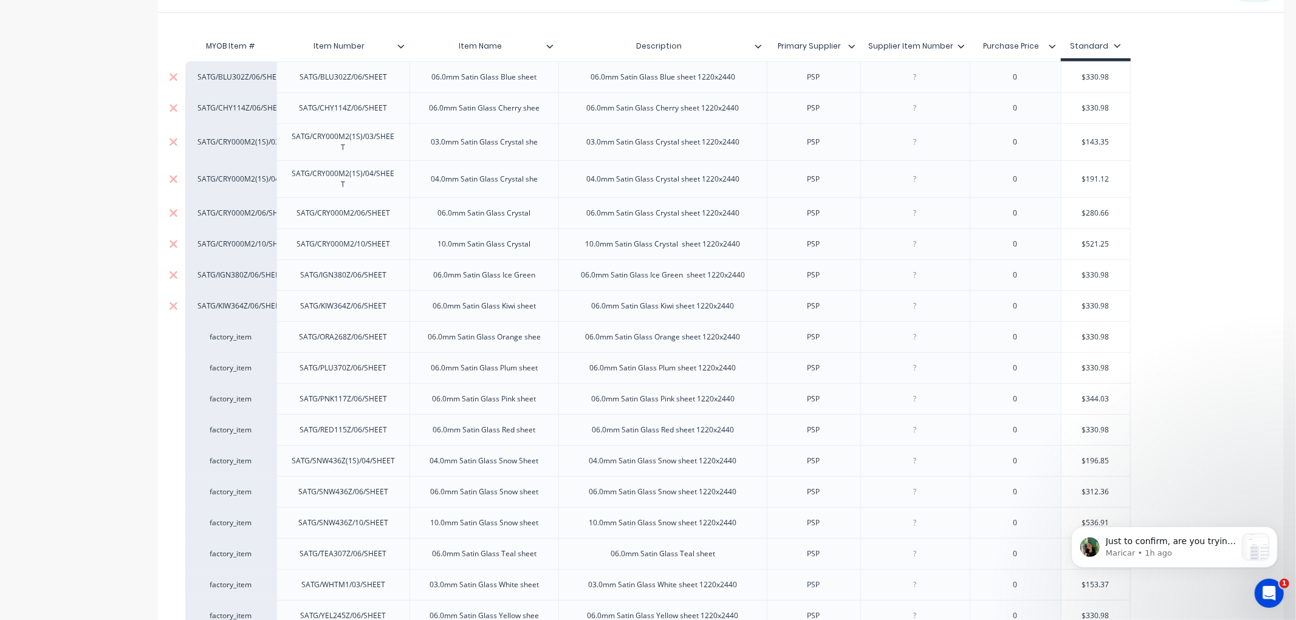
scroll to position [287, 0]
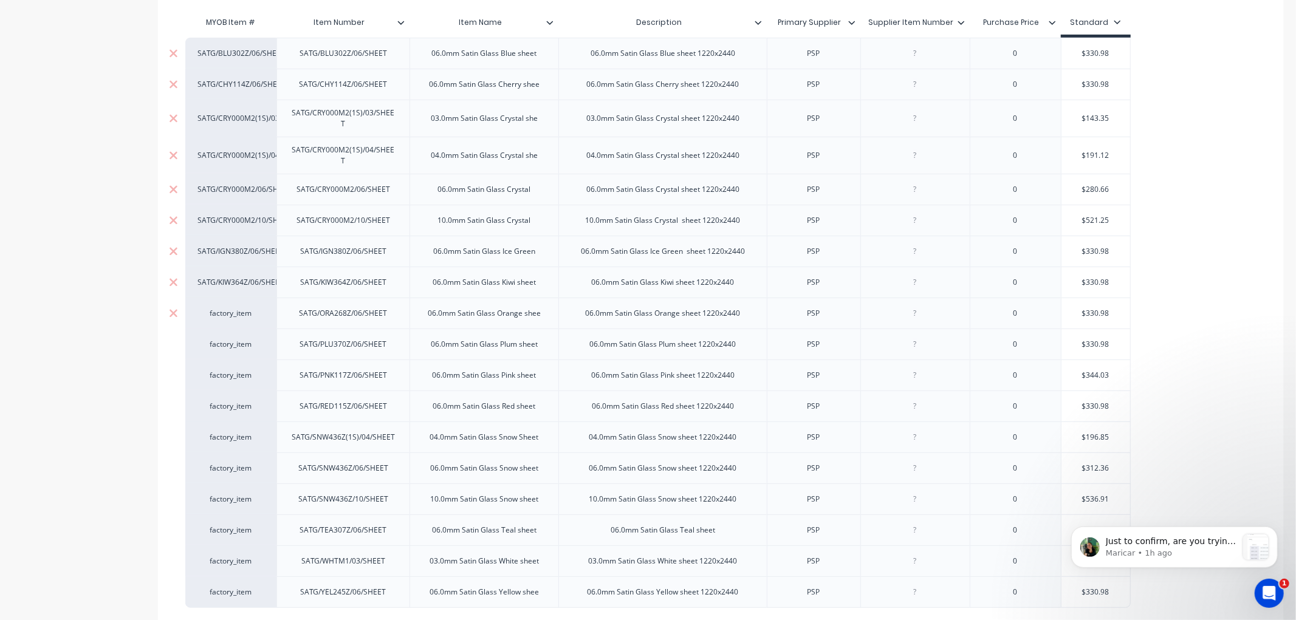
click at [244, 314] on div "factory_item" at bounding box center [230, 313] width 67 height 11
type input "SATG/OR"
click at [232, 346] on button "SATG/ORA268Z/06/SHEET" at bounding box center [249, 350] width 103 height 18
type textarea "x"
click at [239, 347] on div "factory_item" at bounding box center [230, 344] width 67 height 11
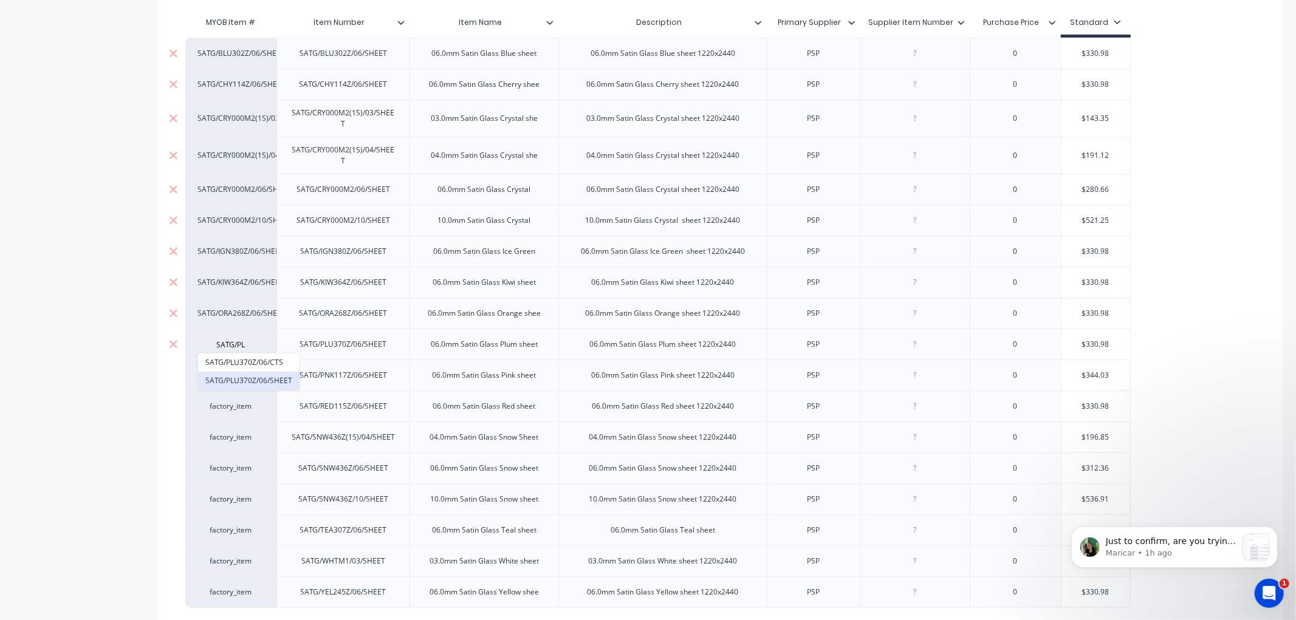
type input "SATG/PL"
click at [244, 383] on button "SATG/PLU370Z/06/SHEET" at bounding box center [248, 381] width 101 height 18
type textarea "x"
click at [243, 380] on div "factory_item" at bounding box center [230, 375] width 67 height 11
type input "SATG/P"
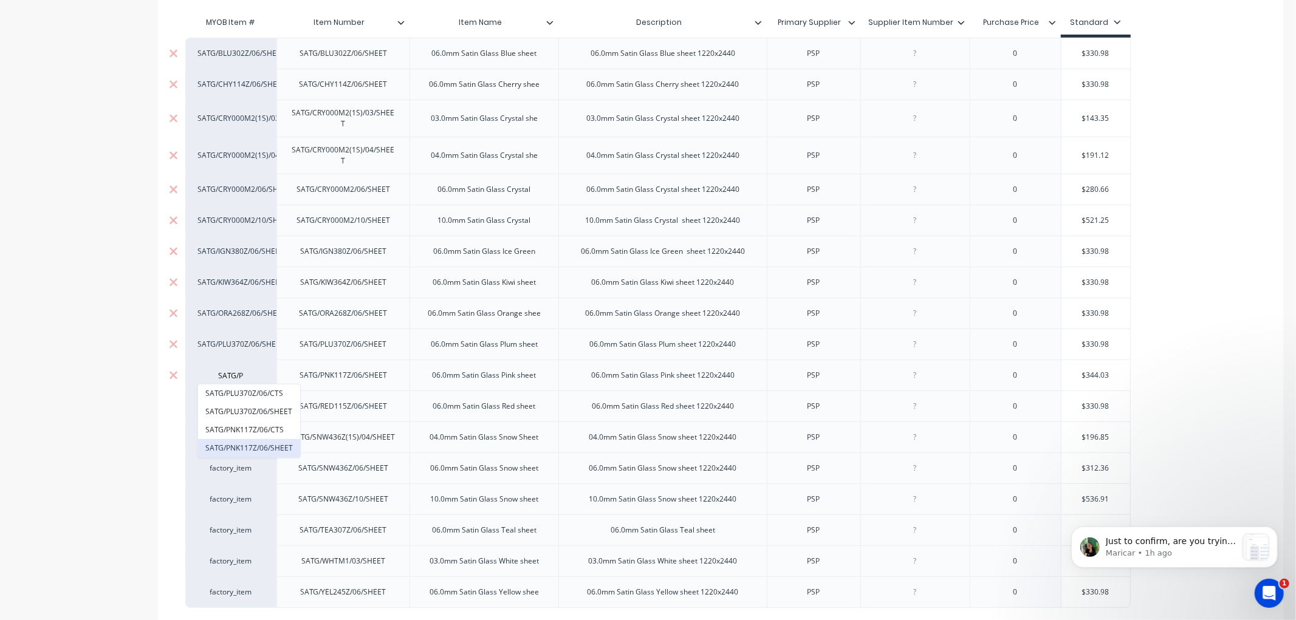
click at [258, 442] on button "SATG/PNK117Z/06/SHEET" at bounding box center [249, 448] width 102 height 18
type textarea "x"
click at [237, 405] on div "factory_item" at bounding box center [230, 406] width 67 height 11
type input "SATG/RED"
click at [243, 445] on button "SATG/RED115Z/06/SHEET" at bounding box center [249, 443] width 102 height 18
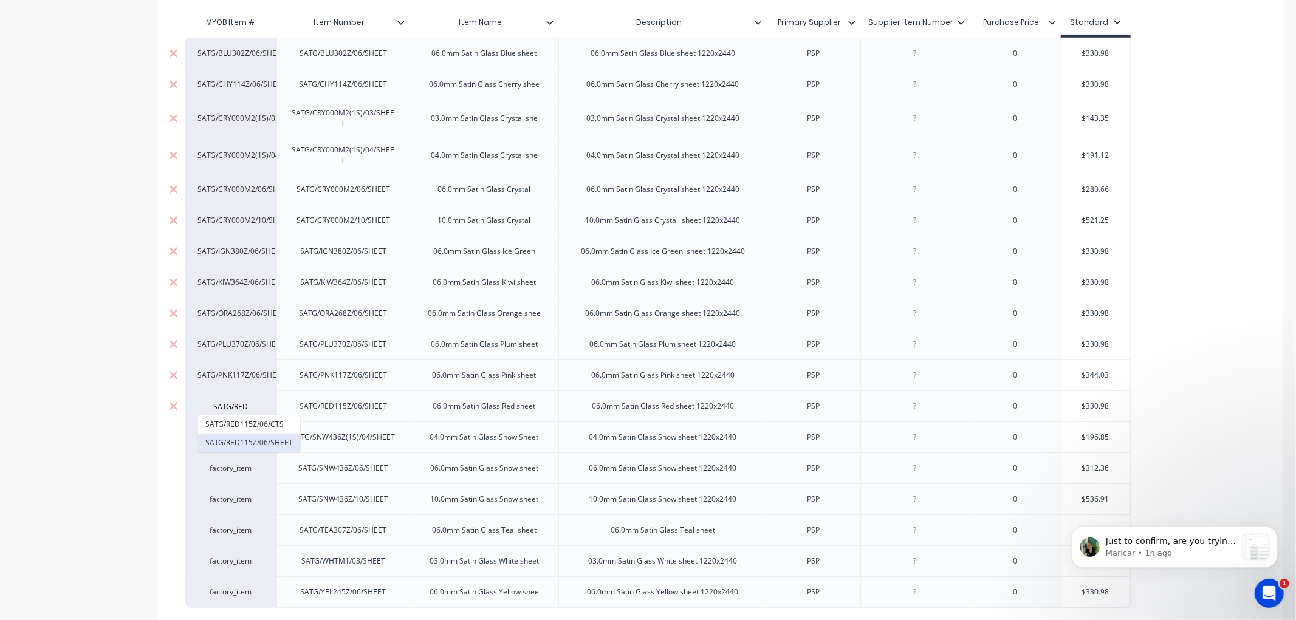
type textarea "x"
click at [233, 440] on div "factory_item" at bounding box center [230, 437] width 67 height 11
type input "SATG/SN"
click at [292, 474] on button "SATG/SNW436Z(1S)/04/SHEET" at bounding box center [257, 474] width 118 height 18
type textarea "x"
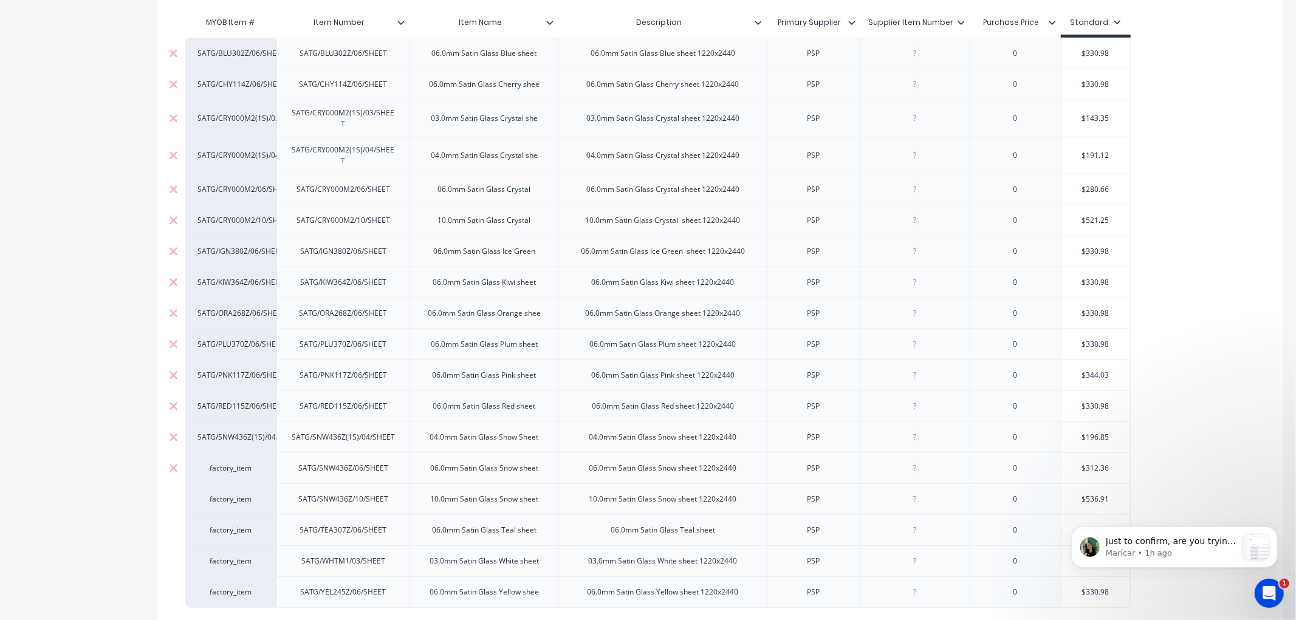
click at [233, 468] on div "factory_item" at bounding box center [230, 468] width 67 height 11
type input "SATG/SN"
click at [262, 537] on button "SATG/SNW436Z/06/SHEET" at bounding box center [257, 542] width 118 height 18
type textarea "x"
click at [239, 501] on div "factory_item" at bounding box center [230, 499] width 67 height 11
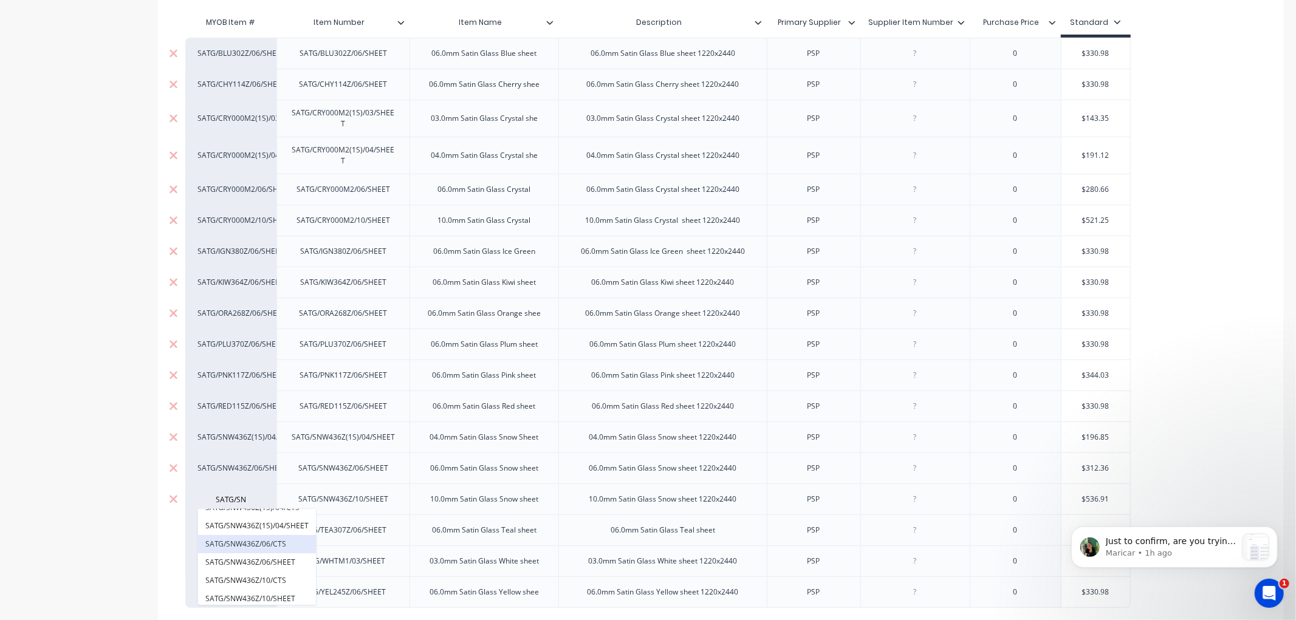
scroll to position [13, 0]
type input "SATG/SN"
click at [275, 592] on button "SATG/SNW436Z/10/SHEET" at bounding box center [257, 596] width 118 height 18
type textarea "x"
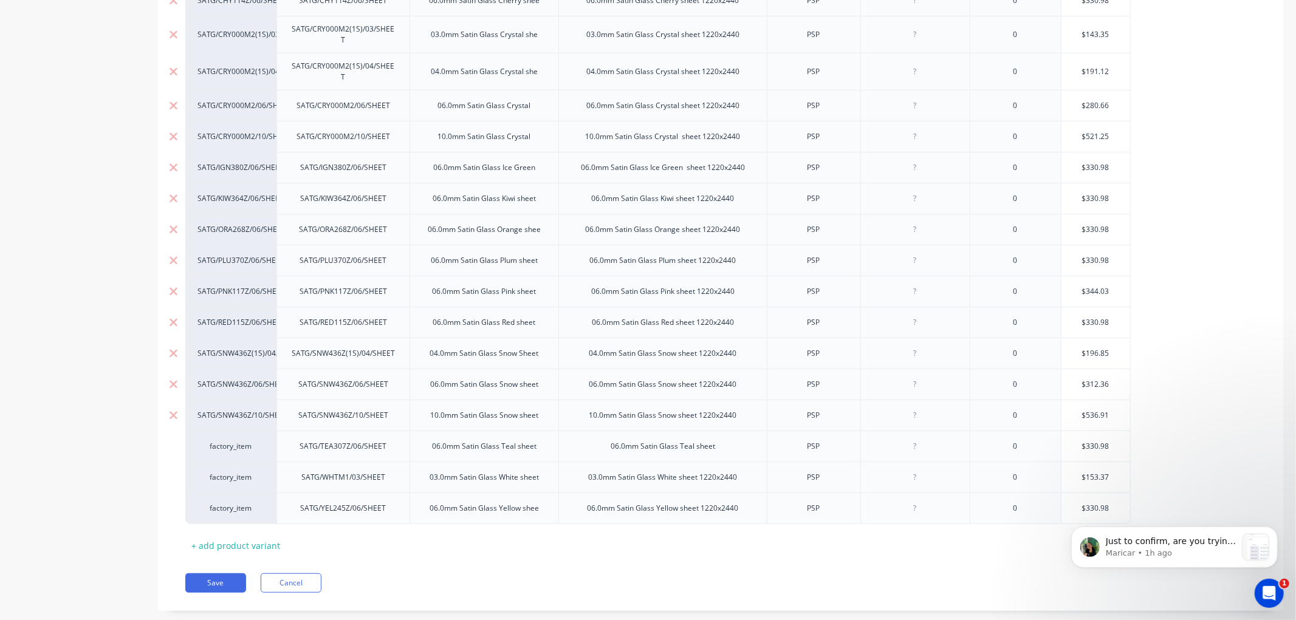
scroll to position [397, 0]
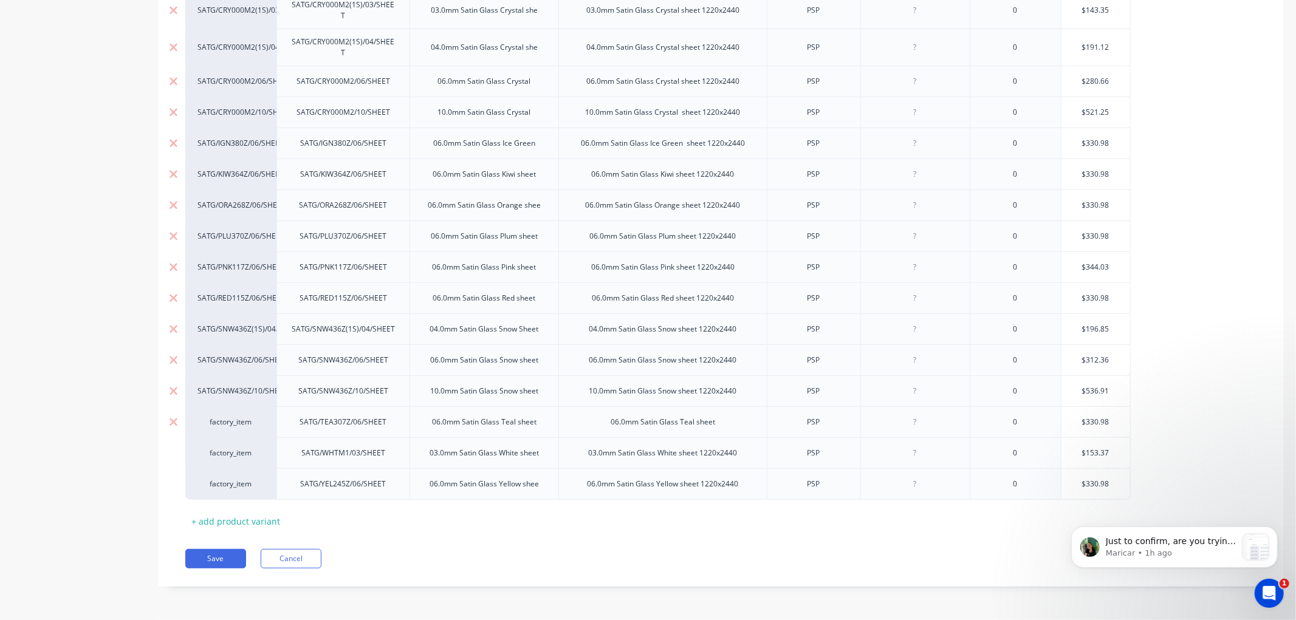
click at [228, 424] on div "factory_item" at bounding box center [230, 422] width 67 height 11
type input "SATG/TEA"
click at [265, 462] on button "SATG/TEA307Z/06/SHEET" at bounding box center [248, 458] width 101 height 18
type textarea "x"
click at [233, 452] on div "factory_item" at bounding box center [230, 453] width 67 height 11
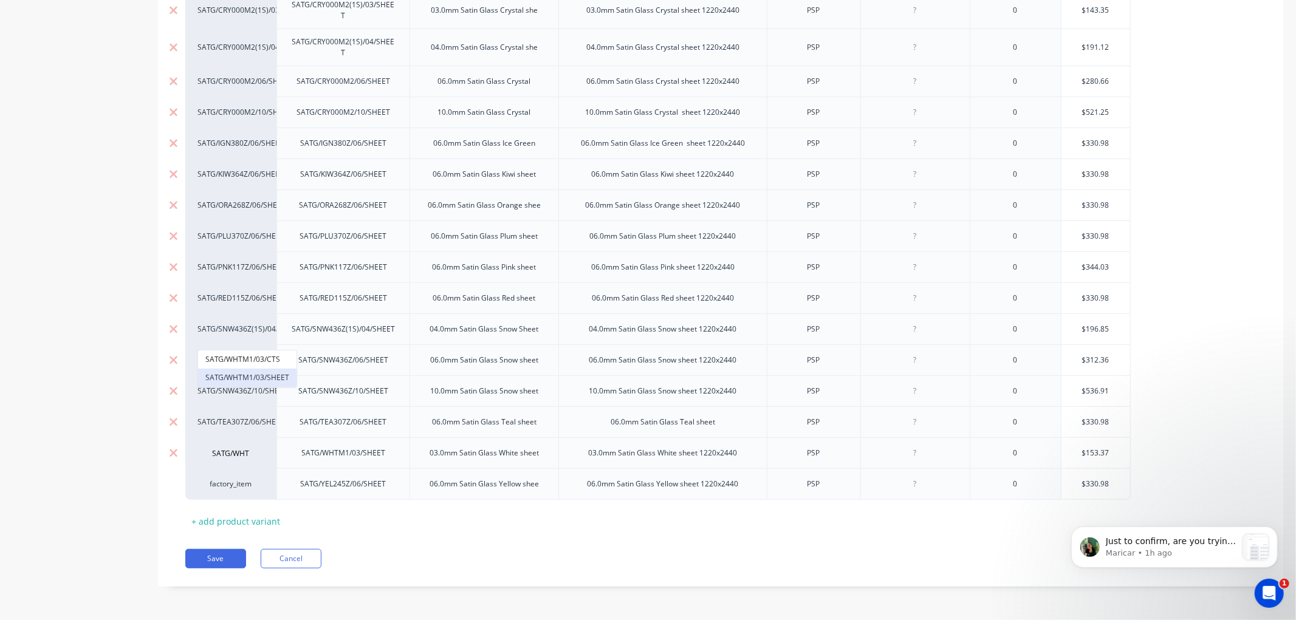
type input "SATG/WHT"
click at [279, 378] on button "SATG/WHTM1/03/SHEET" at bounding box center [247, 378] width 98 height 18
type textarea "x"
click at [233, 487] on div "factory_item" at bounding box center [230, 484] width 67 height 11
type input "SATG/YEL"
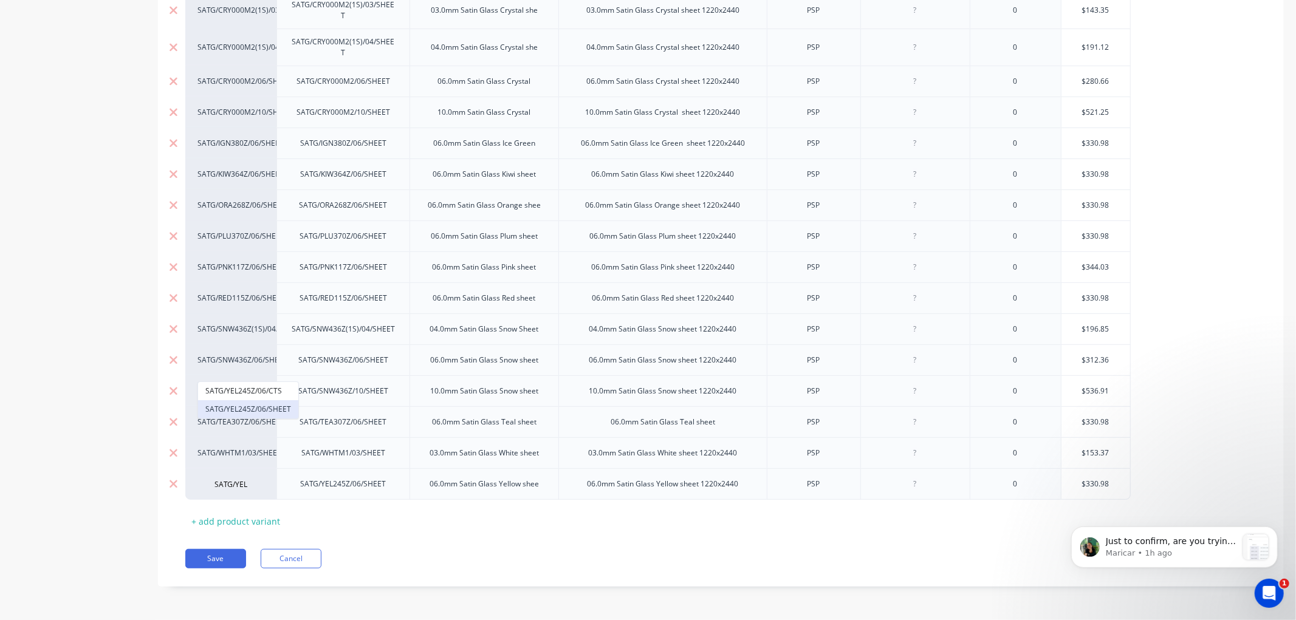
click at [271, 403] on button "SATG/YEL245Z/06/SHEET" at bounding box center [248, 409] width 100 height 18
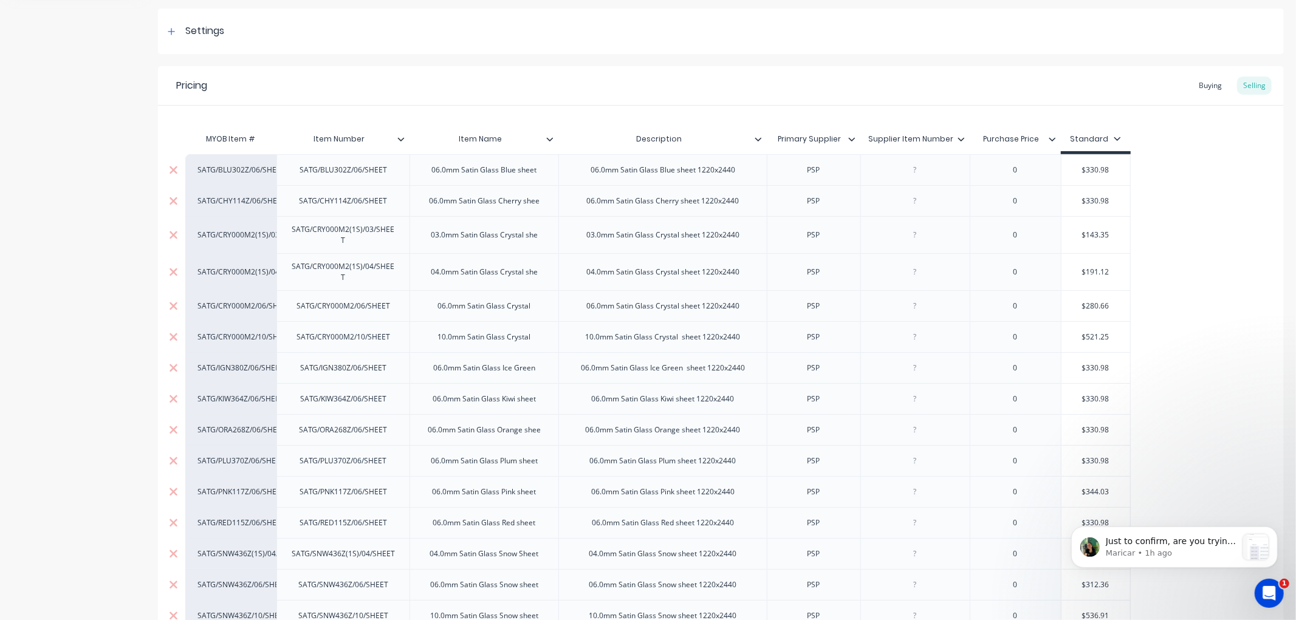
scroll to position [126, 0]
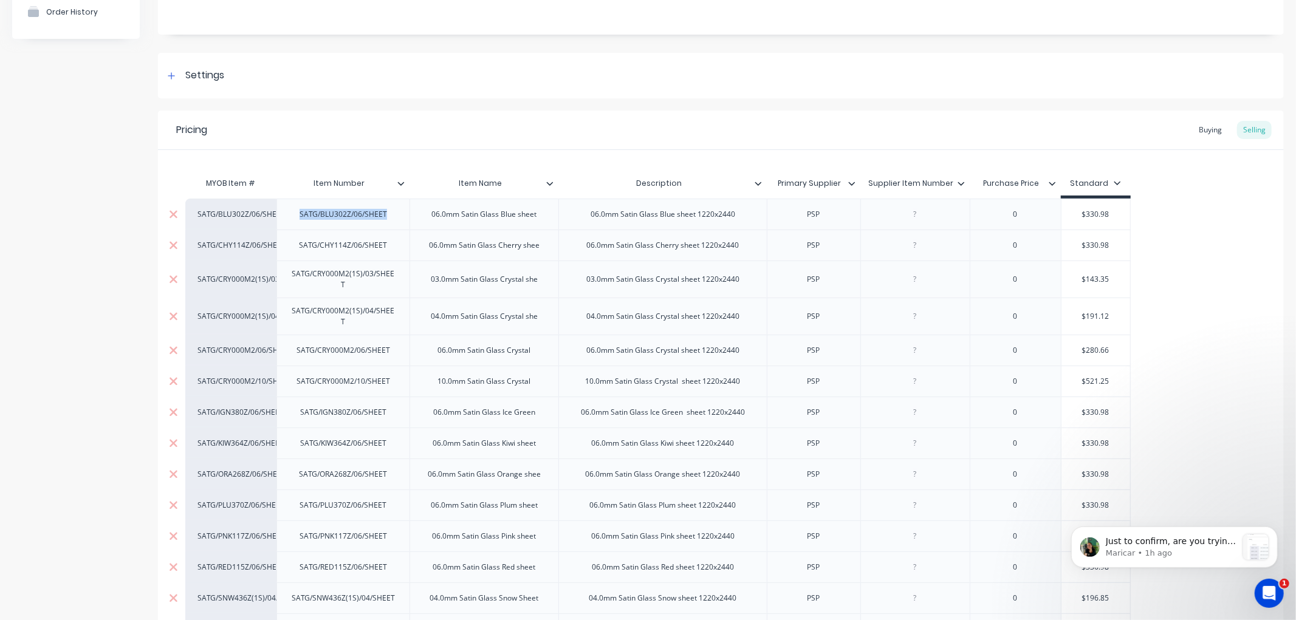
drag, startPoint x: 336, startPoint y: 217, endPoint x: 302, endPoint y: 220, distance: 34.1
click at [302, 220] on div "SATG/BLU302Z/06/SHEET" at bounding box center [343, 215] width 107 height 16
copy div "SATG/BLU302Z/06/SHEET"
drag, startPoint x: 432, startPoint y: 216, endPoint x: 454, endPoint y: 225, distance: 23.5
click at [432, 216] on div "06.0mm Satin Glass Blue sheet" at bounding box center [484, 215] width 125 height 16
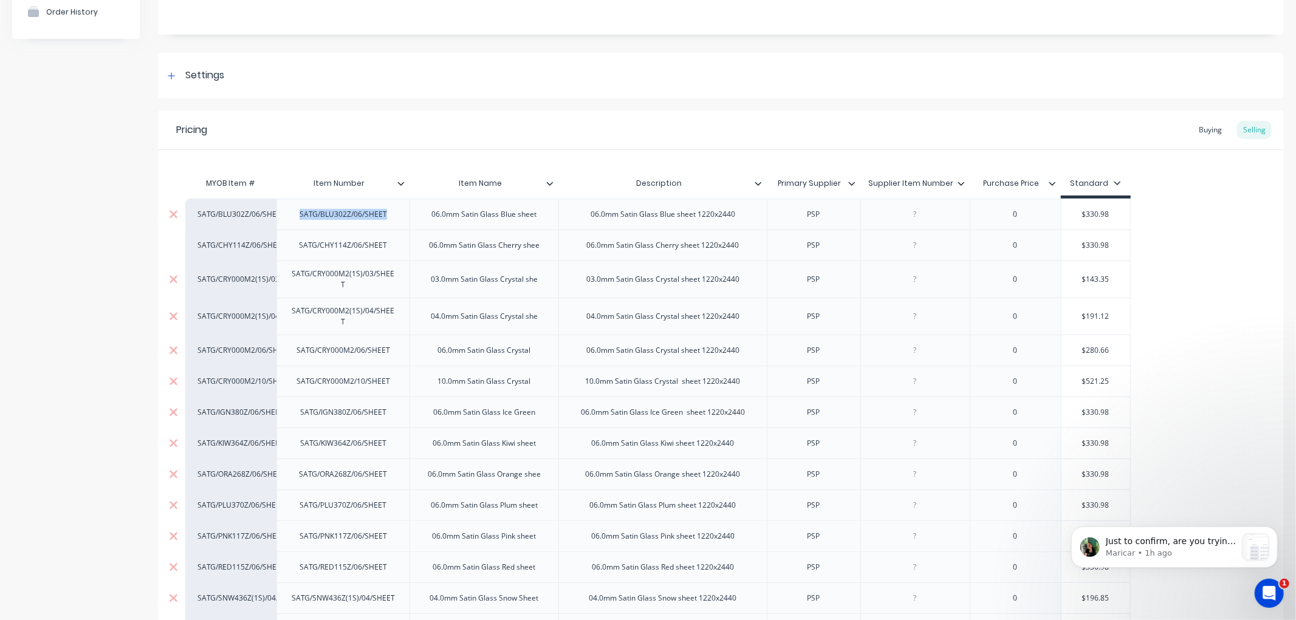
type textarea "x"
paste div
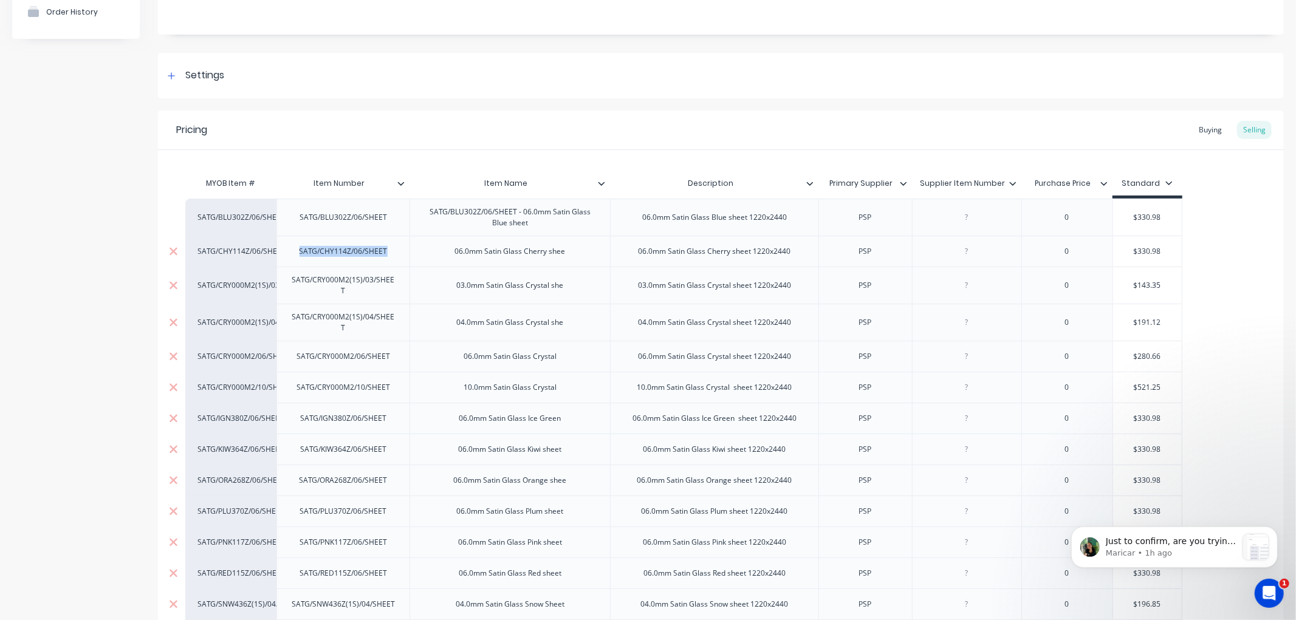
drag, startPoint x: 335, startPoint y: 255, endPoint x: 389, endPoint y: 256, distance: 54.1
click at [389, 256] on div "SATG/CHY114Z/06/SHEET" at bounding box center [344, 252] width 108 height 16
copy div "SATG/CHY114Z/06/SHEET"
click at [452, 253] on div "06.0mm Satin Glass Cherry shee" at bounding box center [510, 252] width 130 height 16
type textarea "x"
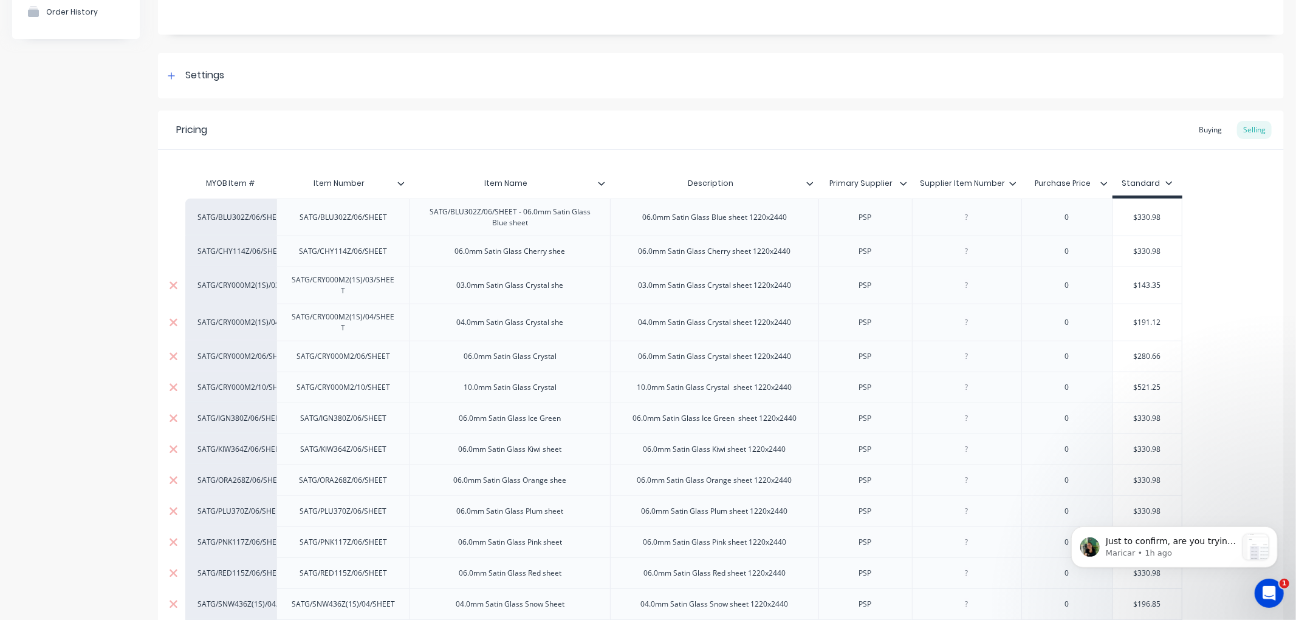
paste div
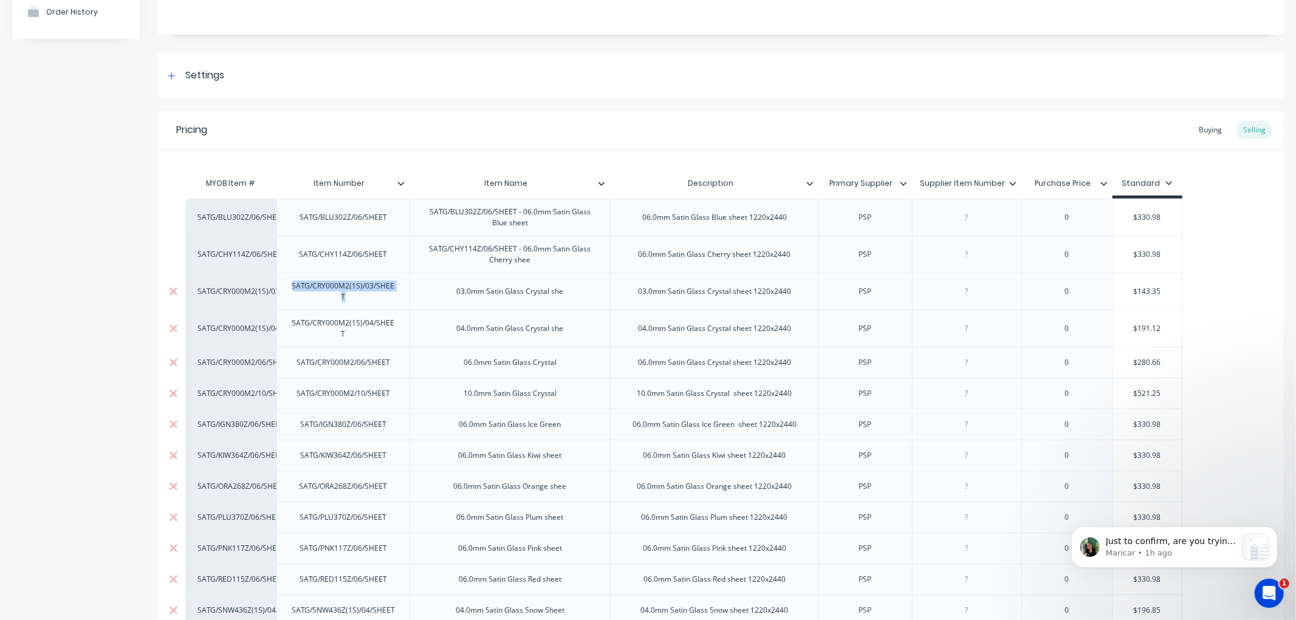
drag, startPoint x: 358, startPoint y: 300, endPoint x: 366, endPoint y: 302, distance: 7.7
click at [366, 302] on div "SATG/CRY000M2(1S)/03/SHEET" at bounding box center [343, 291] width 123 height 27
copy div "SATG/CRY000M2(1S)/03/SHEET"
click at [456, 293] on div "03.0mm Satin Glass Crystal she" at bounding box center [510, 292] width 126 height 16
drag, startPoint x: 522, startPoint y: 249, endPoint x: 411, endPoint y: 251, distance: 111.2
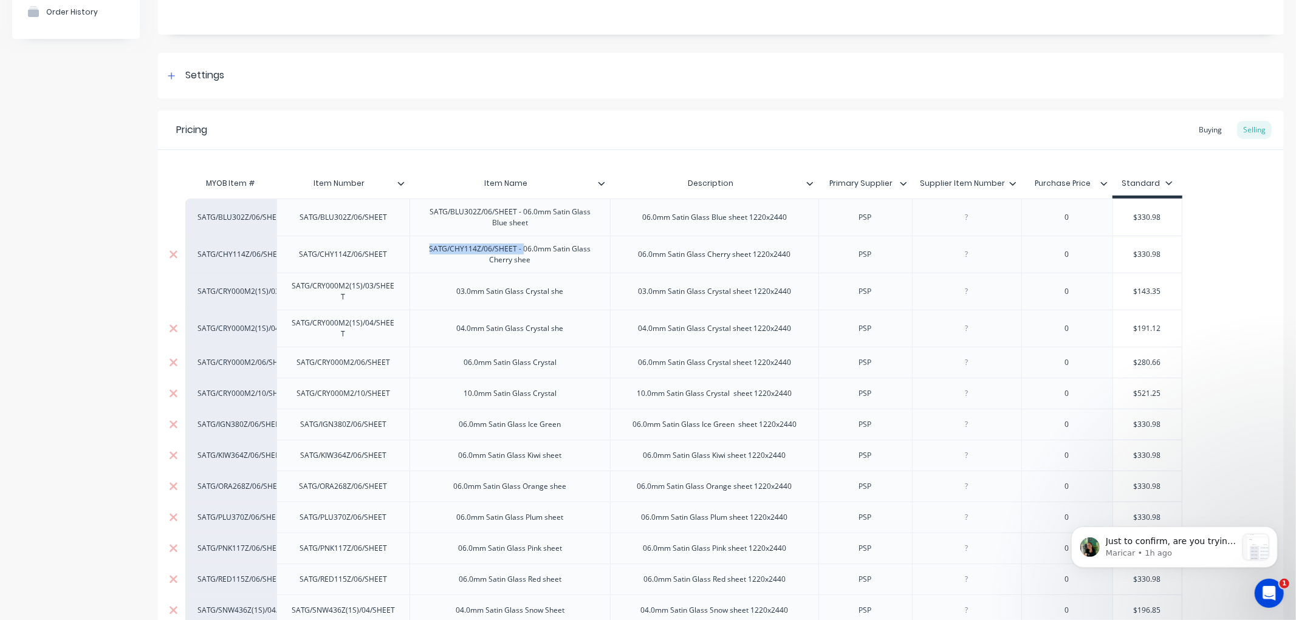
click at [411, 251] on div "SATG/CHY114Z/06/SHEET - 06.0mm Satin Glass Cherry shee" at bounding box center [509, 254] width 200 height 37
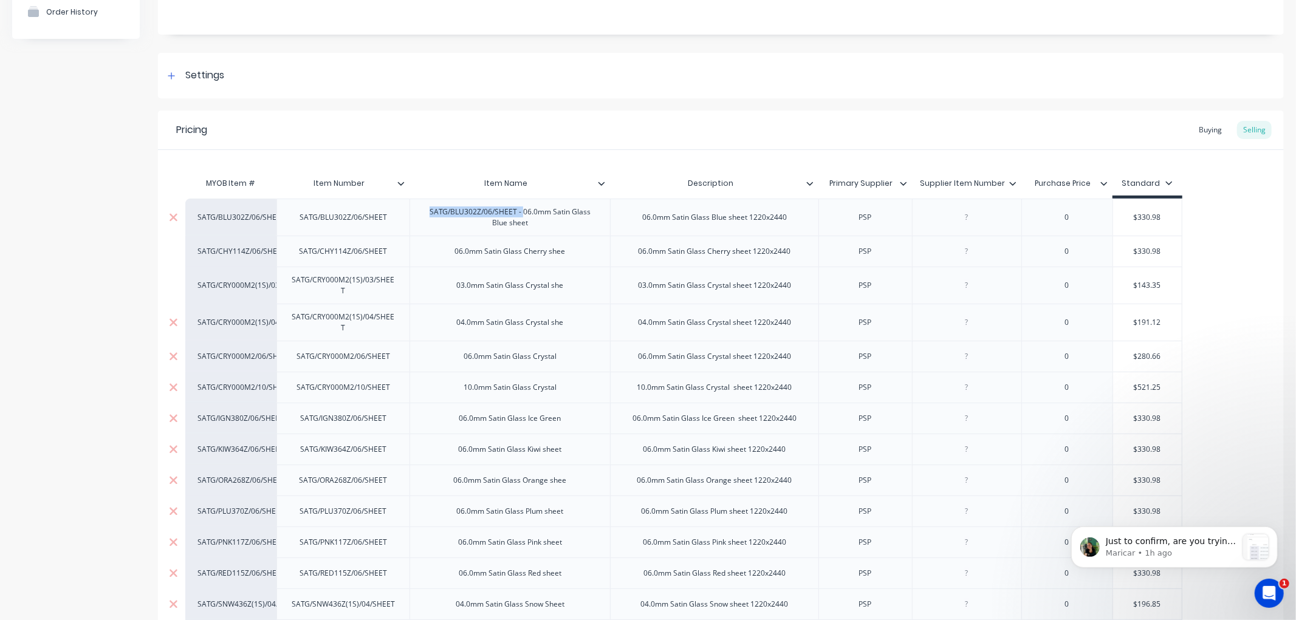
drag, startPoint x: 524, startPoint y: 211, endPoint x: 428, endPoint y: 210, distance: 95.4
click at [428, 210] on div "SATG/BLU302Z/06/SHEET - 06.0mm Satin Glass Blue sheet" at bounding box center [510, 217] width 190 height 27
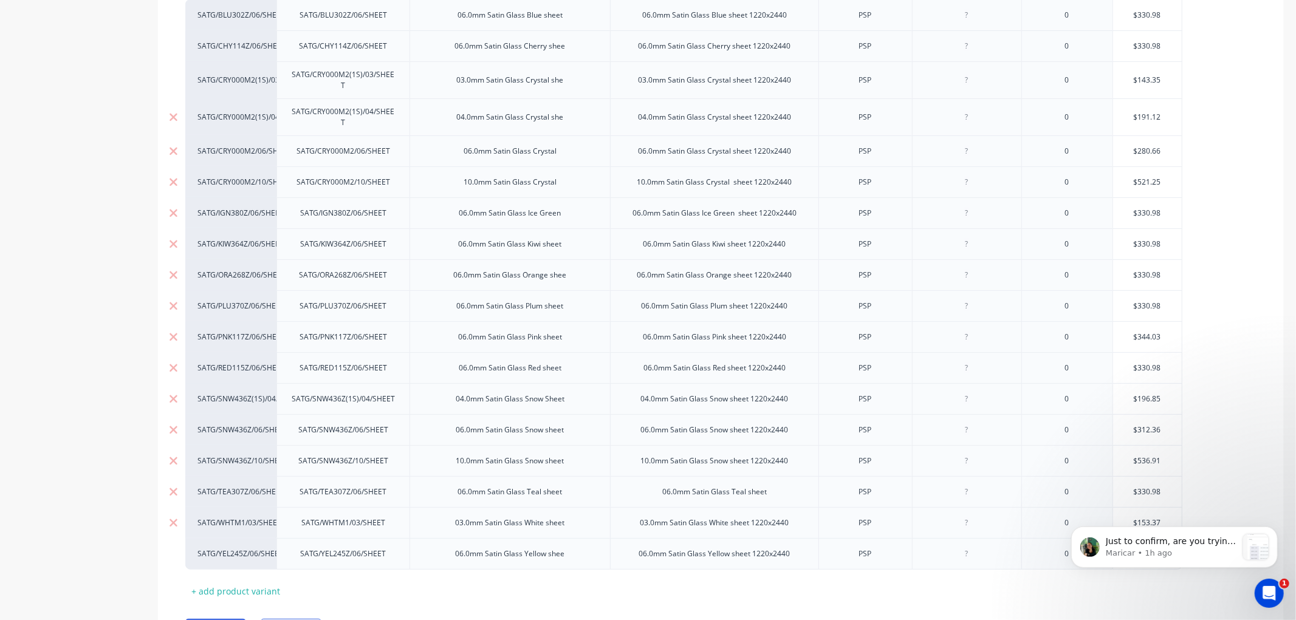
scroll to position [397, 0]
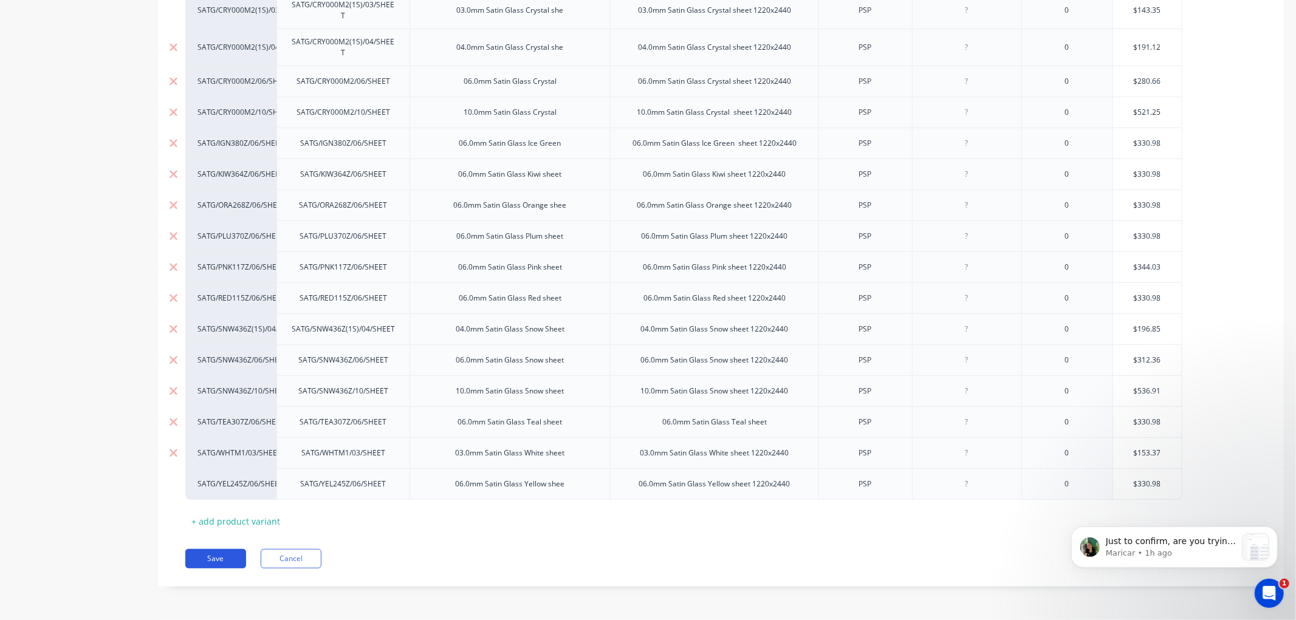
click at [221, 556] on button "Save" at bounding box center [215, 558] width 61 height 19
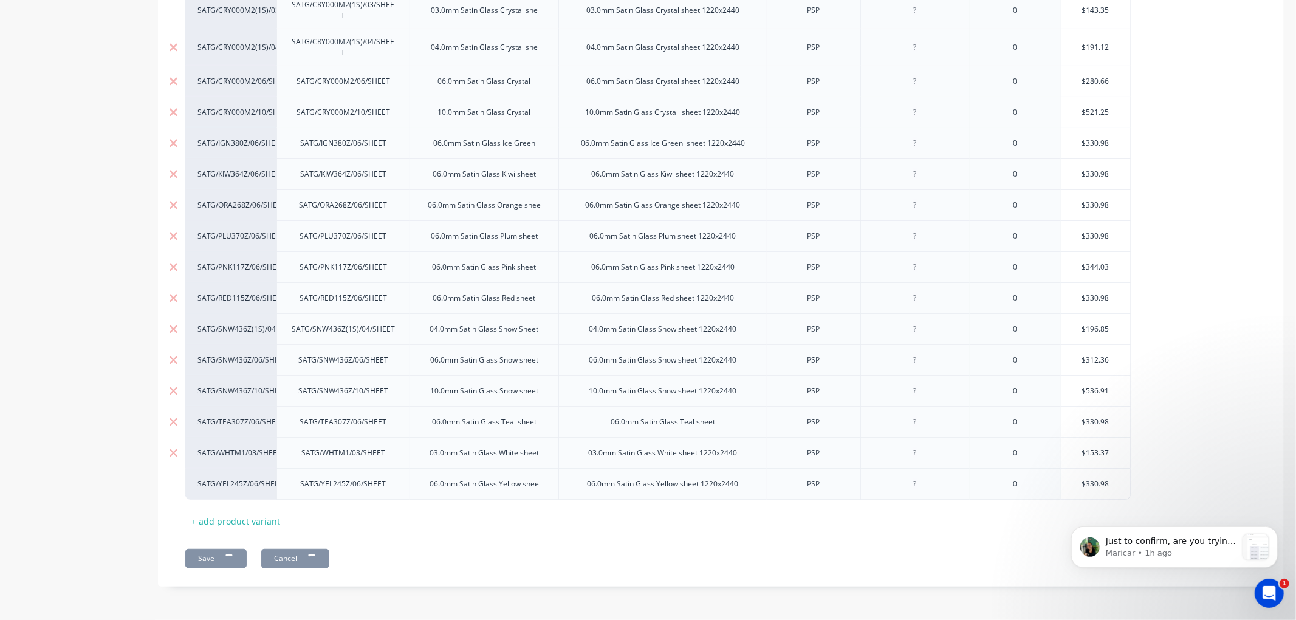
type textarea "x"
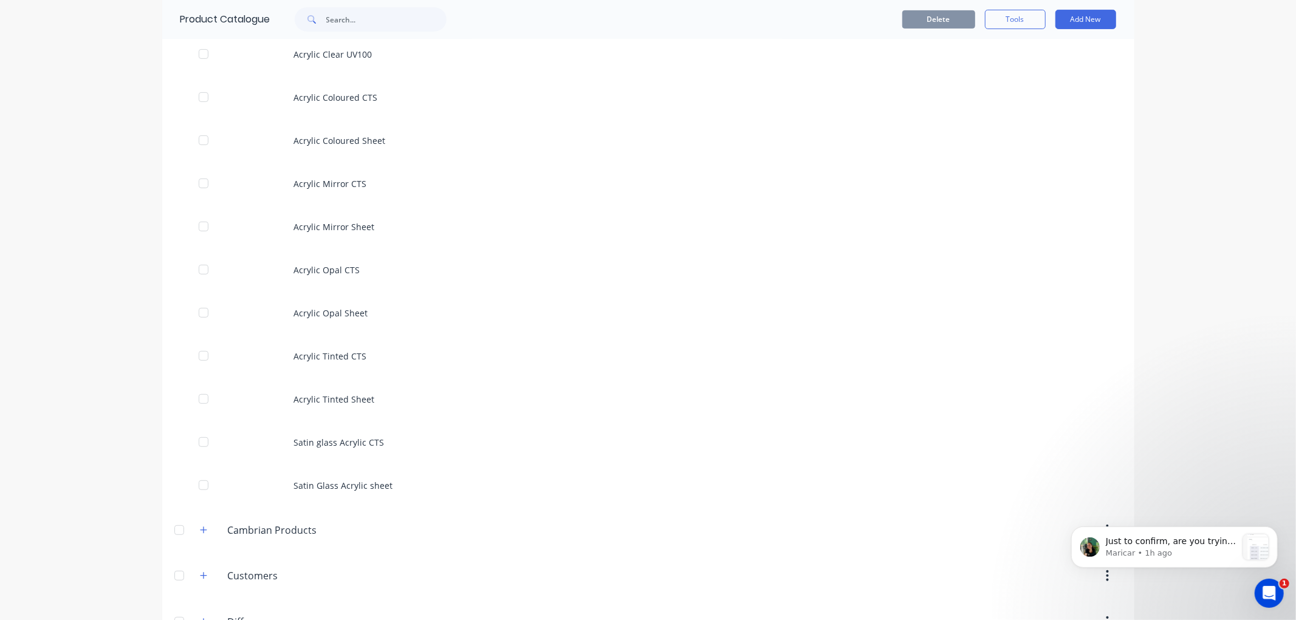
scroll to position [135, 0]
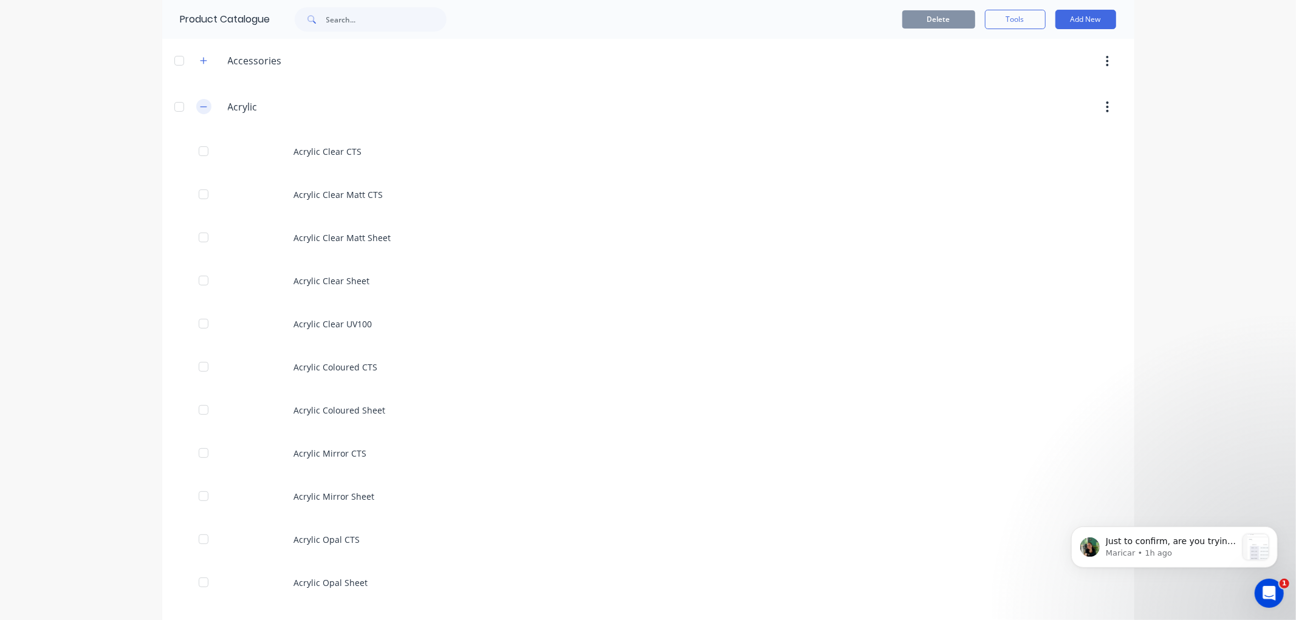
click at [200, 106] on icon "button" at bounding box center [203, 107] width 7 height 9
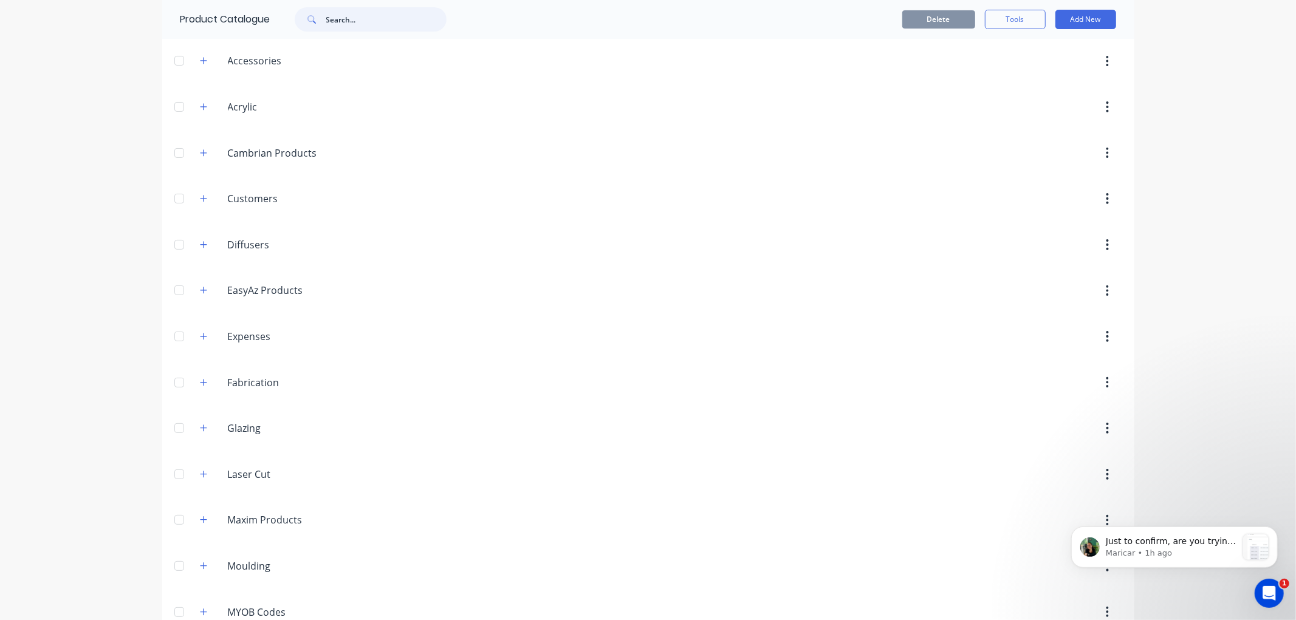
click at [336, 21] on input "text" at bounding box center [386, 19] width 120 height 24
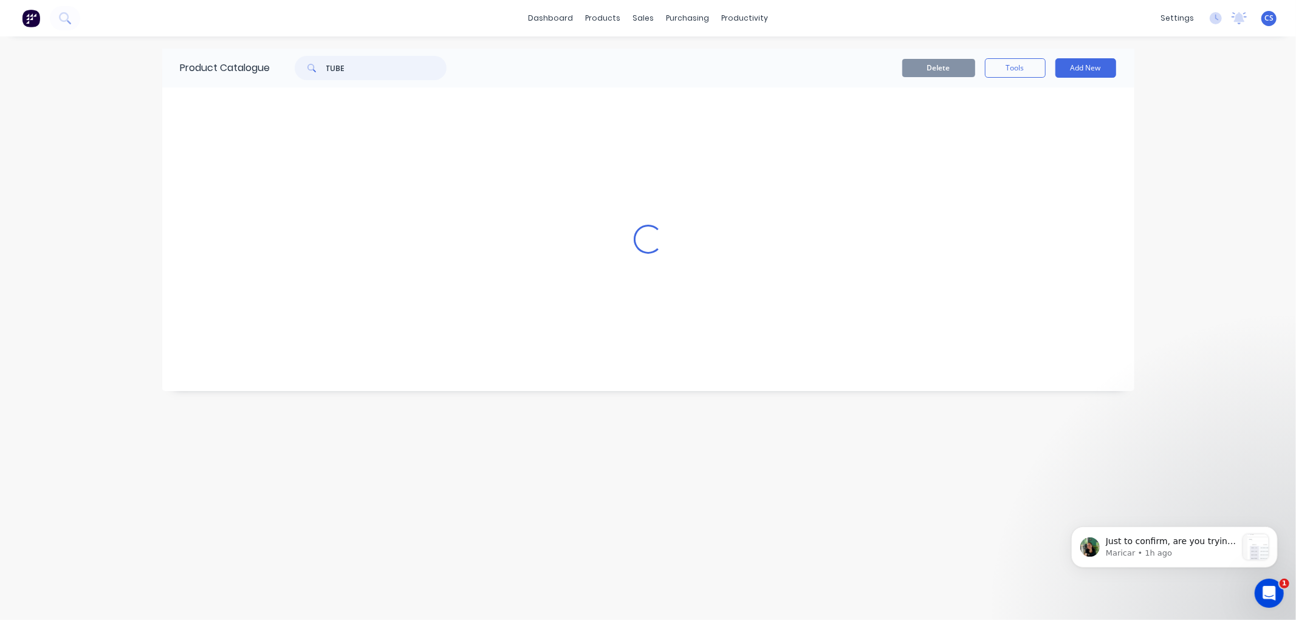
scroll to position [0, 0]
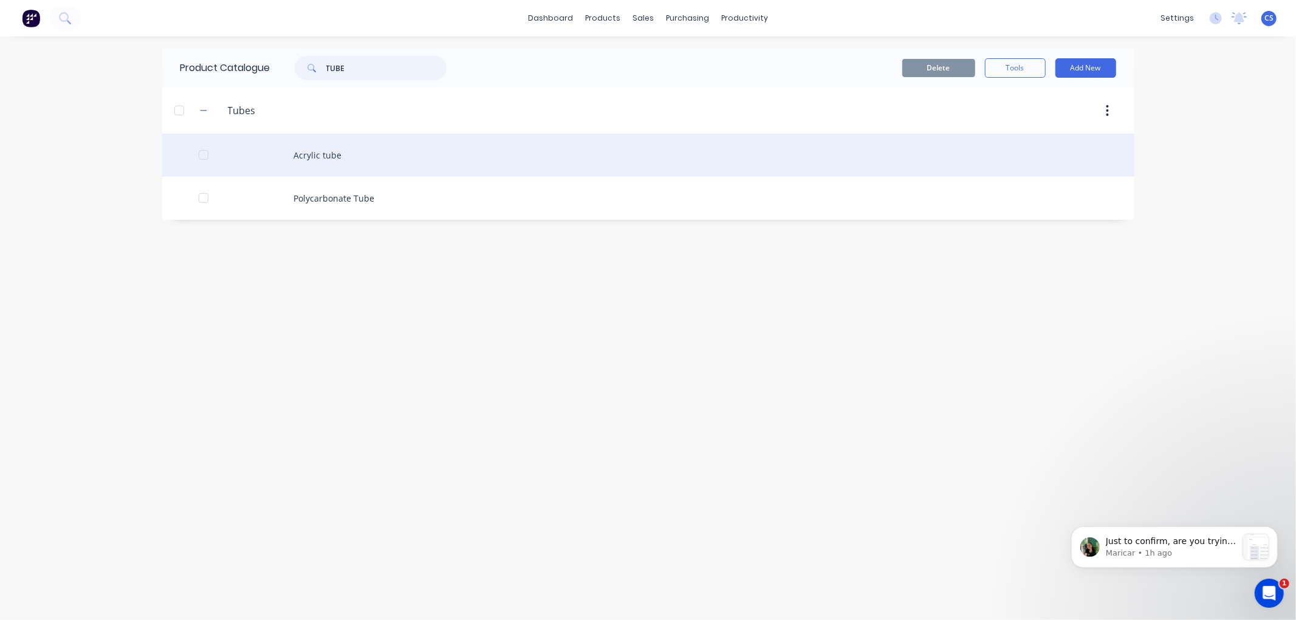
type input "TUBE"
click at [326, 155] on div "Acrylic tube" at bounding box center [648, 155] width 972 height 43
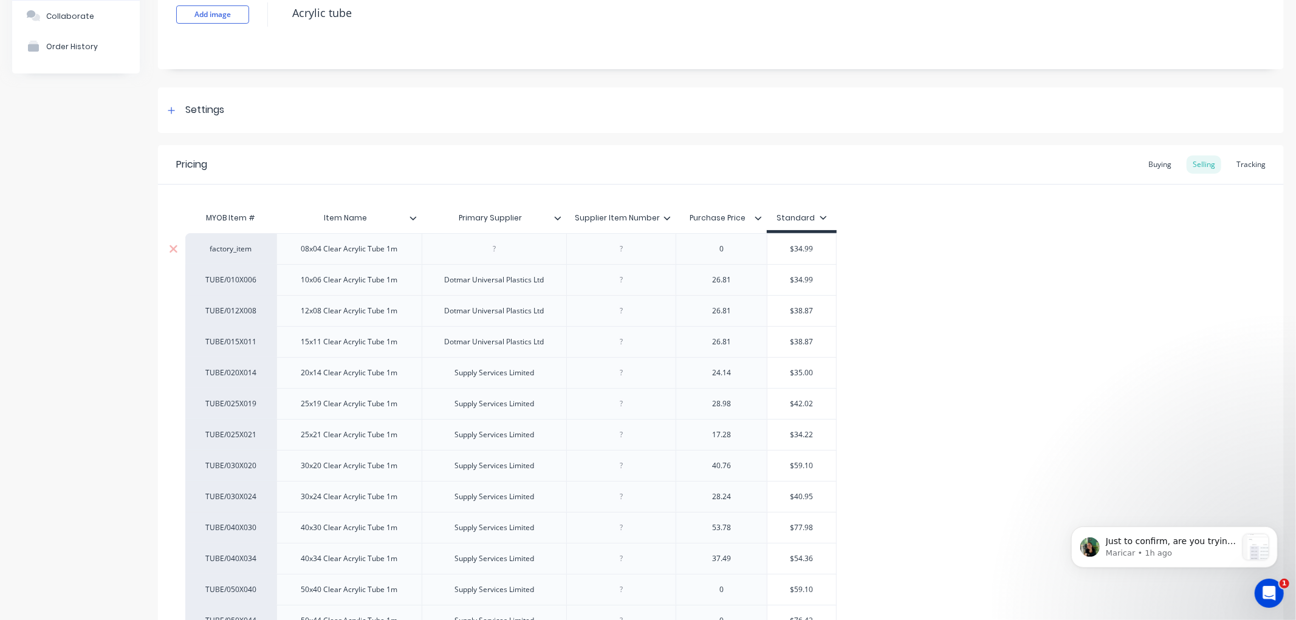
scroll to position [135, 0]
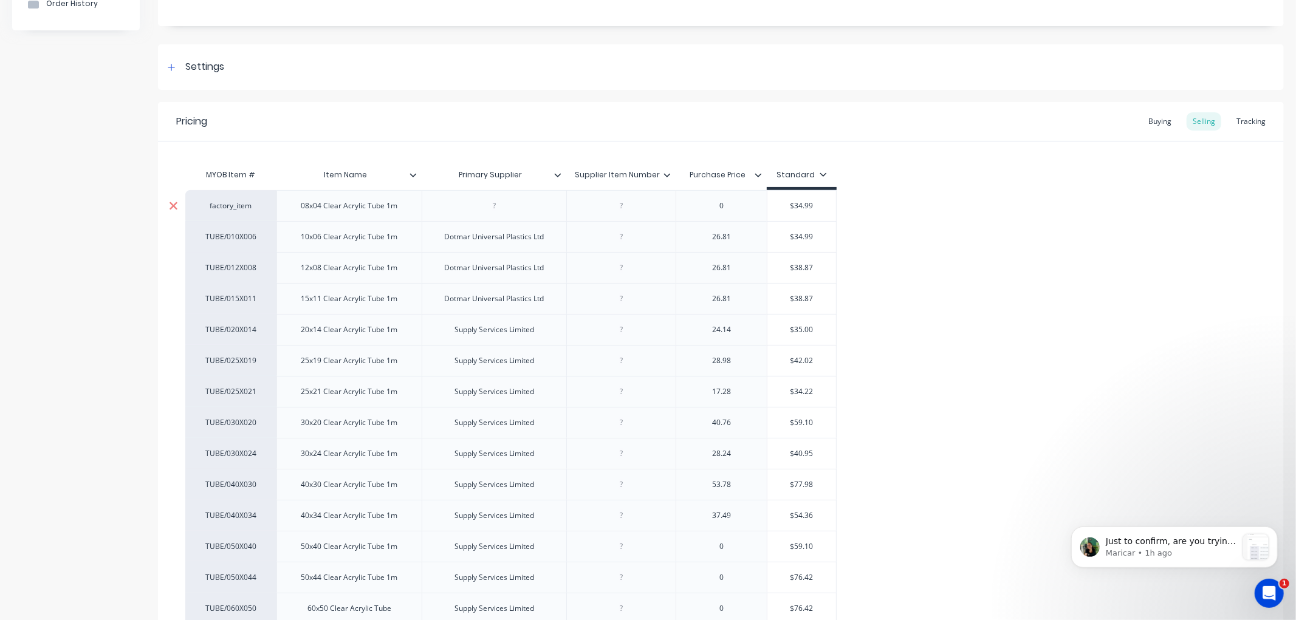
click at [172, 203] on icon at bounding box center [173, 206] width 9 height 12
type textarea "x"
click at [299, 207] on div "10x06 Clear Acrylic Tube 1m" at bounding box center [349, 206] width 116 height 16
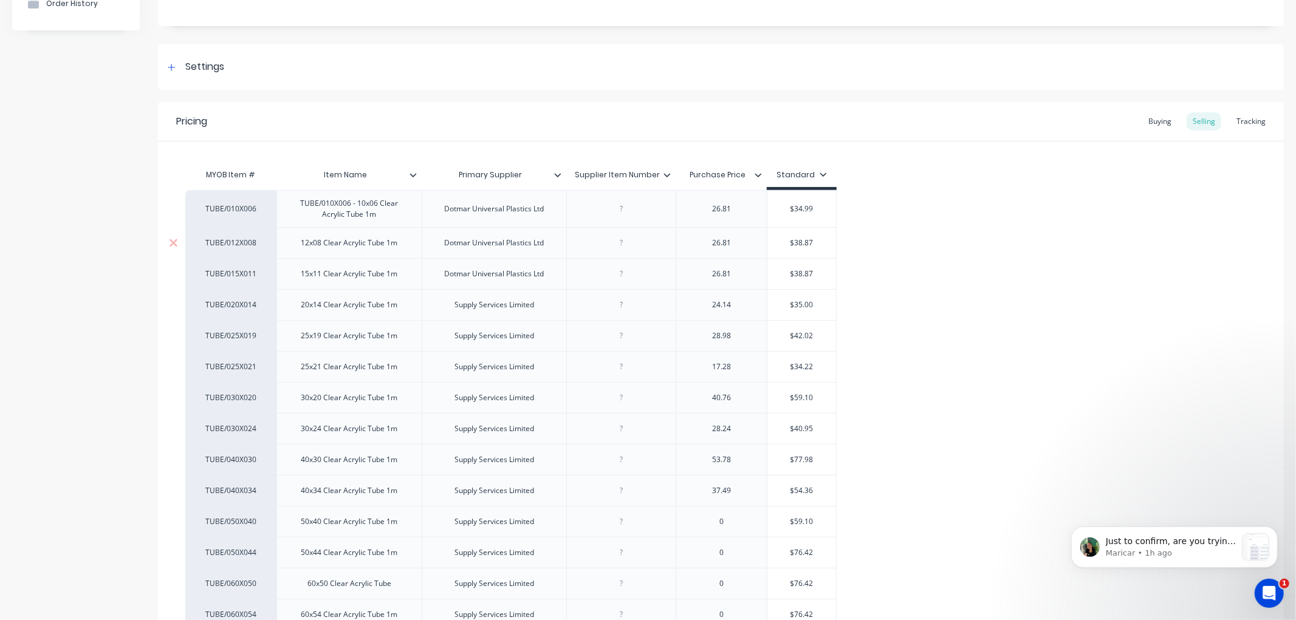
click at [298, 245] on div "12x08 Clear Acrylic Tube 1m" at bounding box center [348, 242] width 145 height 31
type textarea "x"
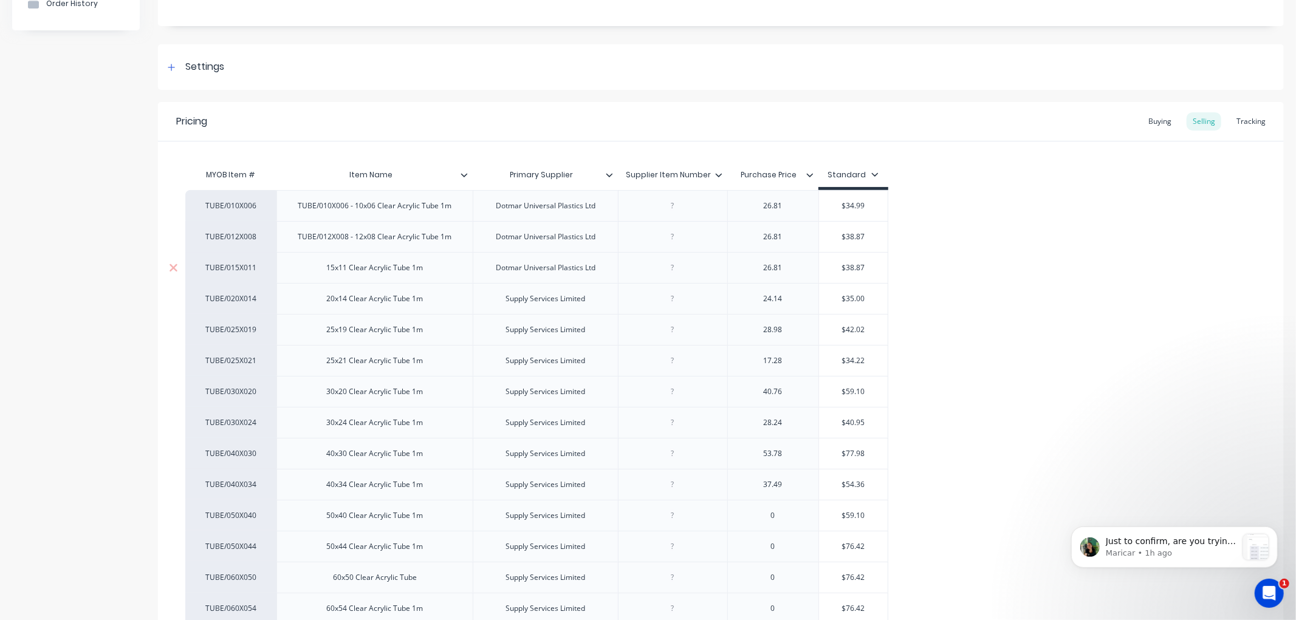
click at [325, 271] on div "15x11 Clear Acrylic Tube 1m" at bounding box center [375, 268] width 116 height 16
type textarea "x"
click at [318, 298] on div "20x14 Clear Acrylic Tube 1m" at bounding box center [375, 299] width 116 height 16
type textarea "x"
click at [326, 332] on div "25x19 Clear Acrylic Tube 1m" at bounding box center [375, 330] width 116 height 16
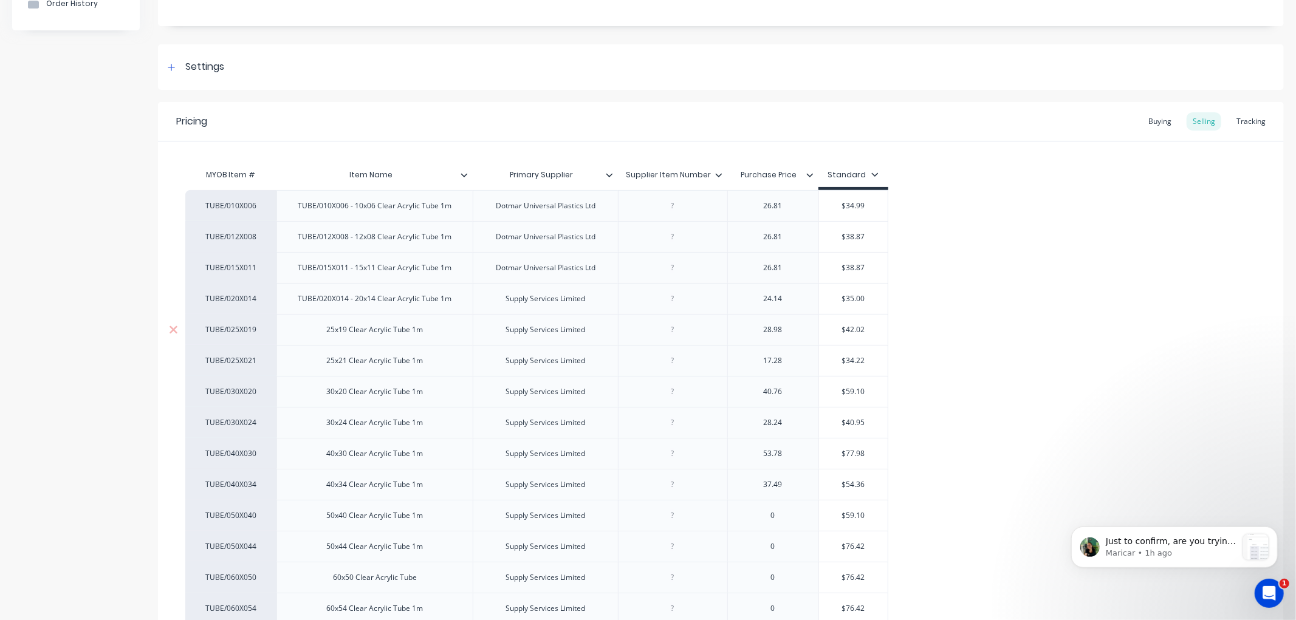
type textarea "x"
click at [326, 361] on div "25x21 Clear Acrylic Tube 1m" at bounding box center [375, 361] width 116 height 16
type textarea "x"
click at [325, 392] on div "30x20 Clear Acrylic Tube 1m" at bounding box center [375, 392] width 116 height 16
type textarea "x"
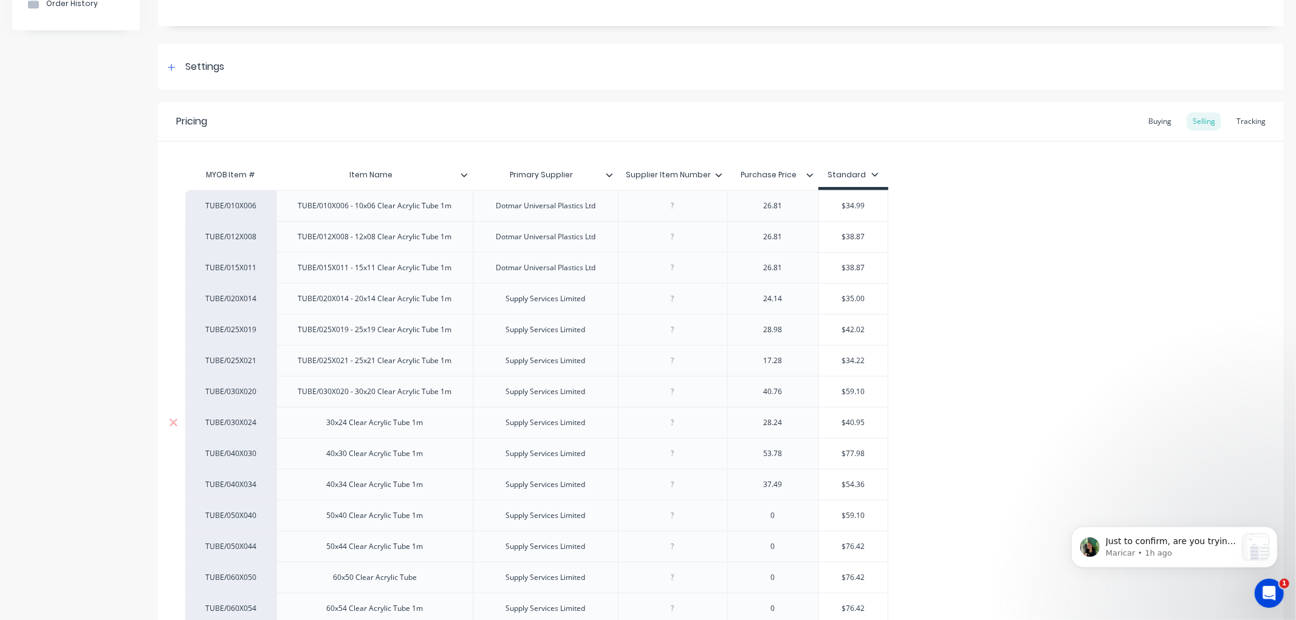
click at [322, 427] on div "30x24 Clear Acrylic Tube 1m" at bounding box center [375, 423] width 116 height 16
type textarea "x"
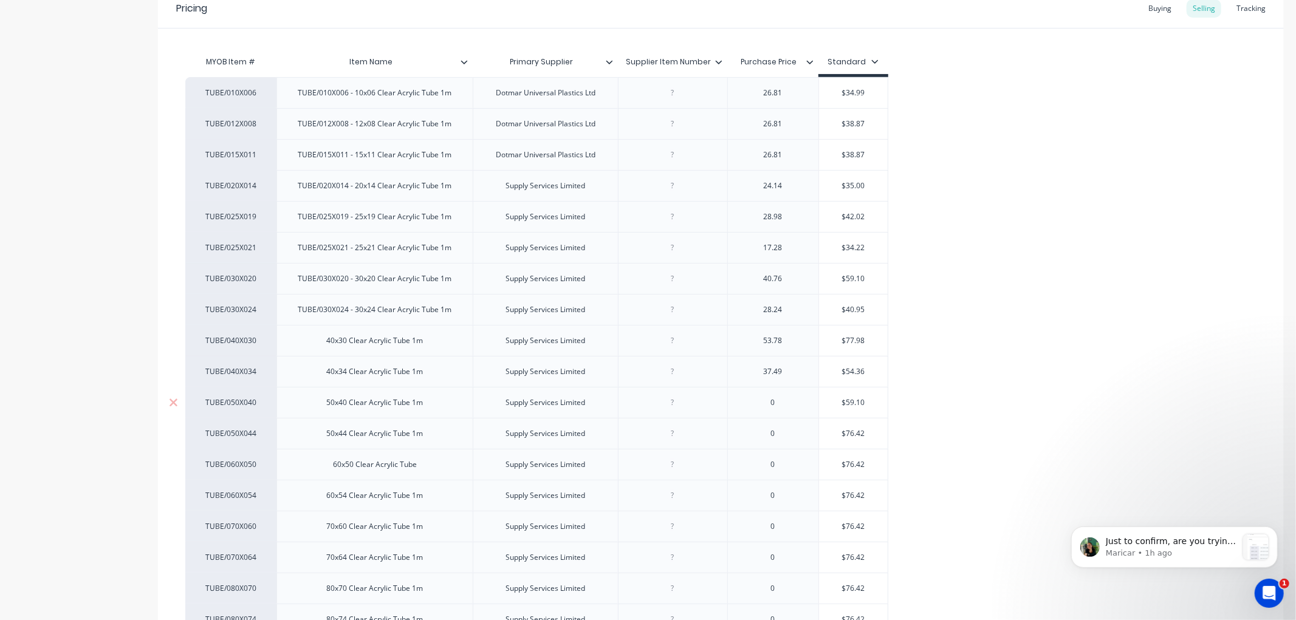
scroll to position [270, 0]
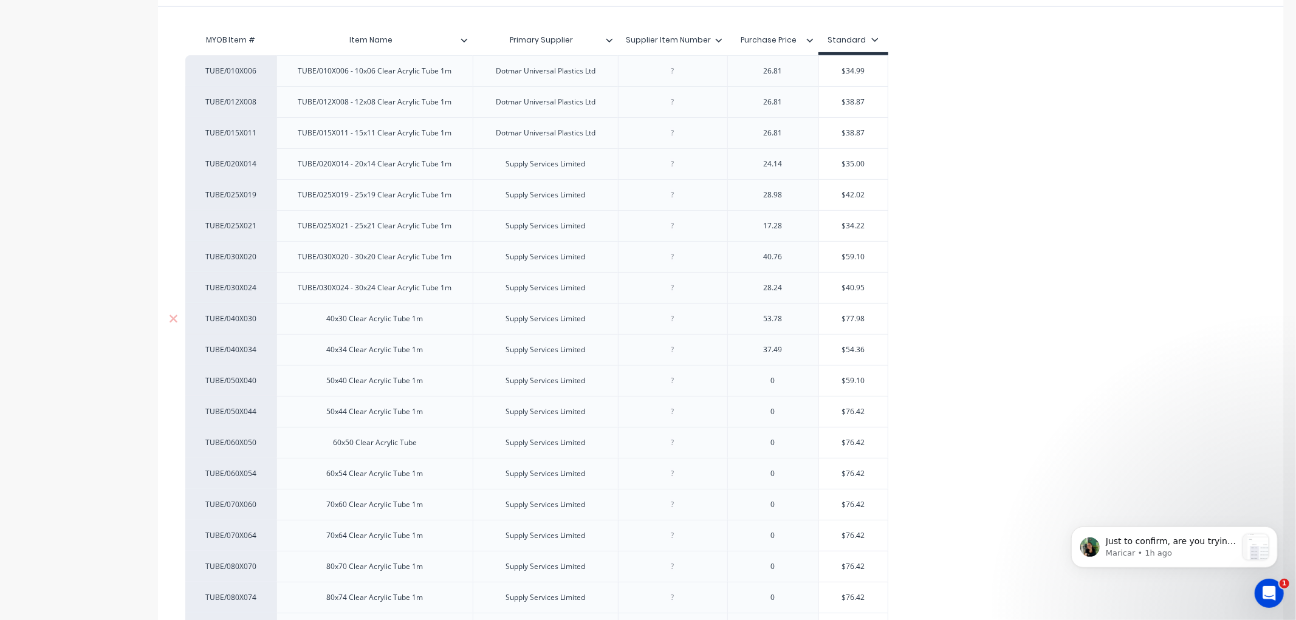
click at [319, 321] on div "40x30 Clear Acrylic Tube 1m" at bounding box center [375, 319] width 116 height 16
type textarea "x"
click at [326, 352] on div "40x34 Clear Acrylic Tube 1m" at bounding box center [375, 350] width 116 height 16
type textarea "x"
click at [326, 384] on div "50x40 Clear Acrylic Tube 1m" at bounding box center [375, 381] width 116 height 16
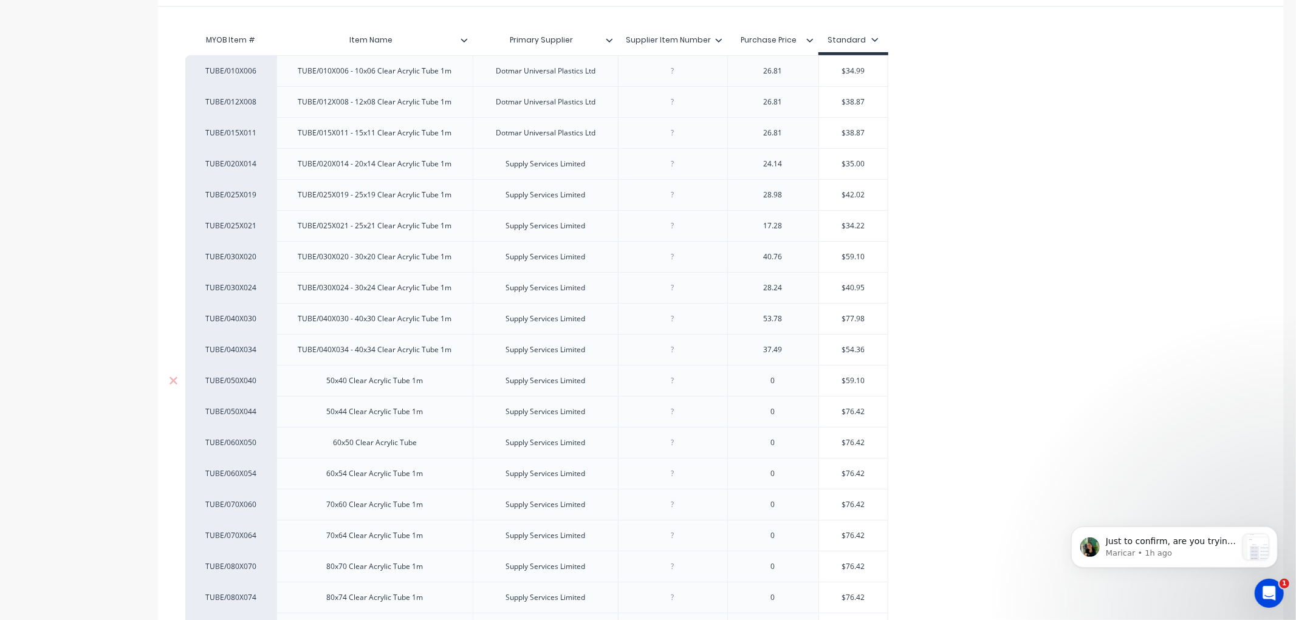
type textarea "x"
click at [328, 412] on div "50x44 Clear Acrylic Tube 1m" at bounding box center [375, 412] width 116 height 16
type textarea "x"
click at [330, 443] on div "60x50 Clear Acrylic Tube" at bounding box center [374, 443] width 103 height 16
type textarea "x"
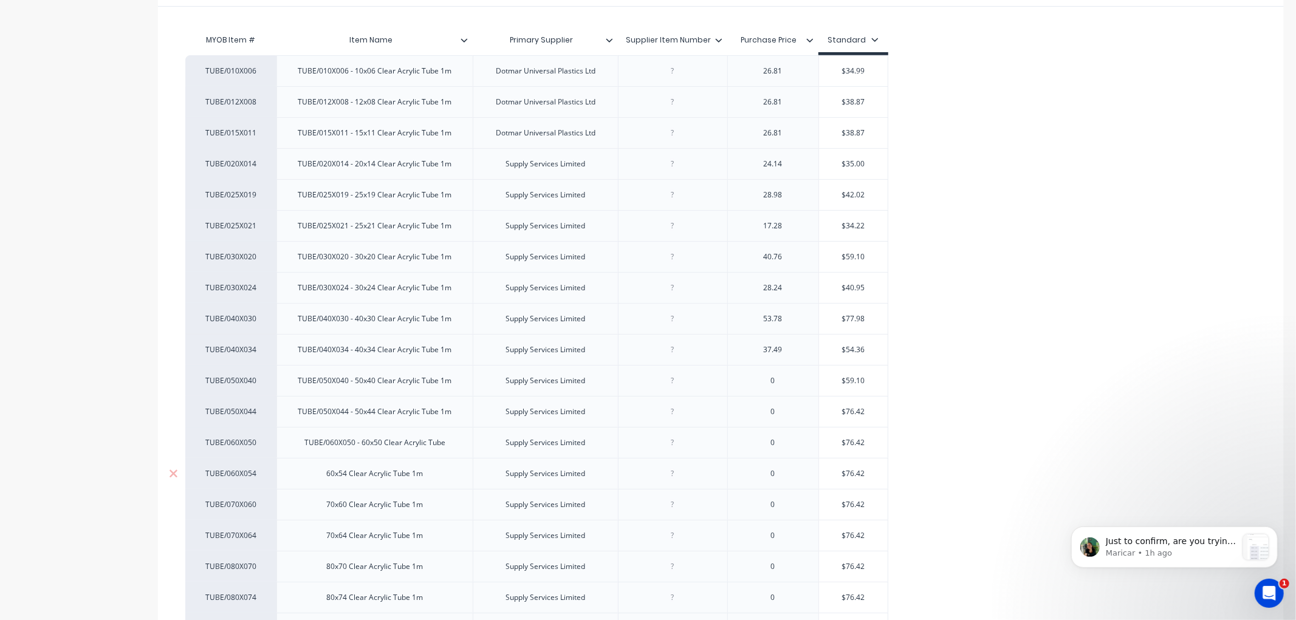
drag, startPoint x: 322, startPoint y: 477, endPoint x: 375, endPoint y: 482, distance: 53.7
click at [322, 477] on div "60x54 Clear Acrylic Tube 1m" at bounding box center [375, 474] width 116 height 16
type textarea "x"
click at [327, 507] on div "70x60 Clear Acrylic Tube 1m" at bounding box center [375, 505] width 116 height 16
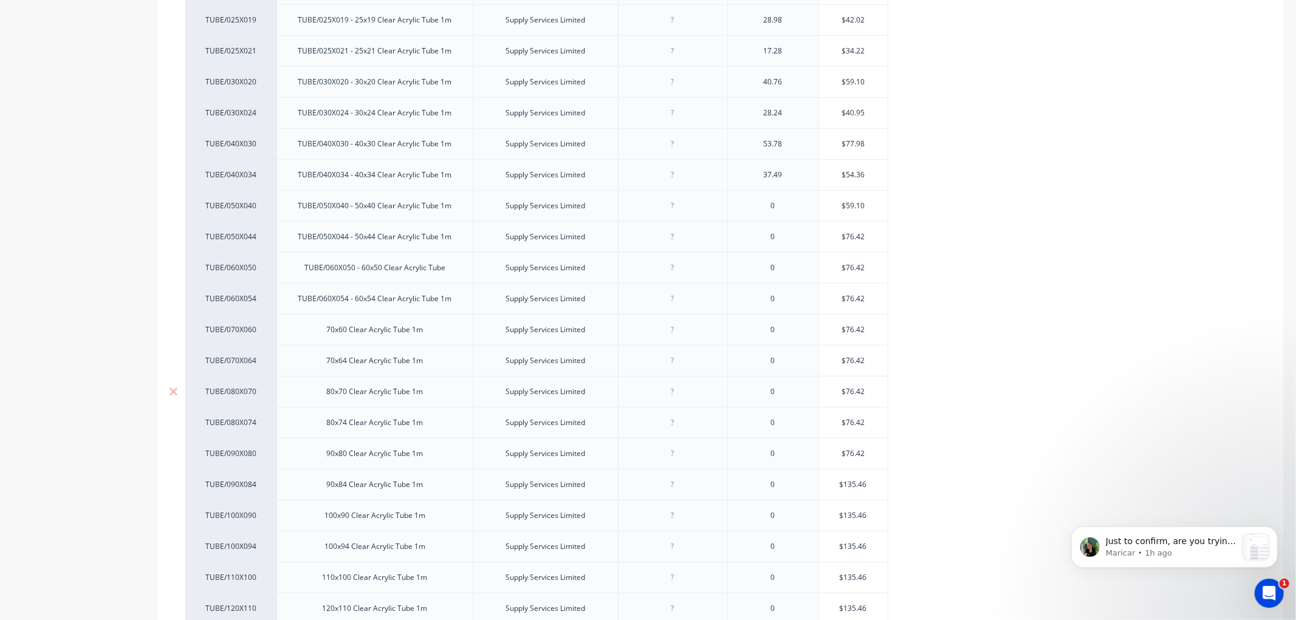
scroll to position [472, 0]
drag, startPoint x: 448, startPoint y: 243, endPoint x: 478, endPoint y: 246, distance: 30.5
click at [448, 242] on div "TUBE/060X050 - 60x50 Clear Acrylic Tube" at bounding box center [375, 241] width 160 height 16
click at [323, 302] on div "70x60 Clear Acrylic Tube 1m" at bounding box center [375, 303] width 116 height 16
type textarea "x"
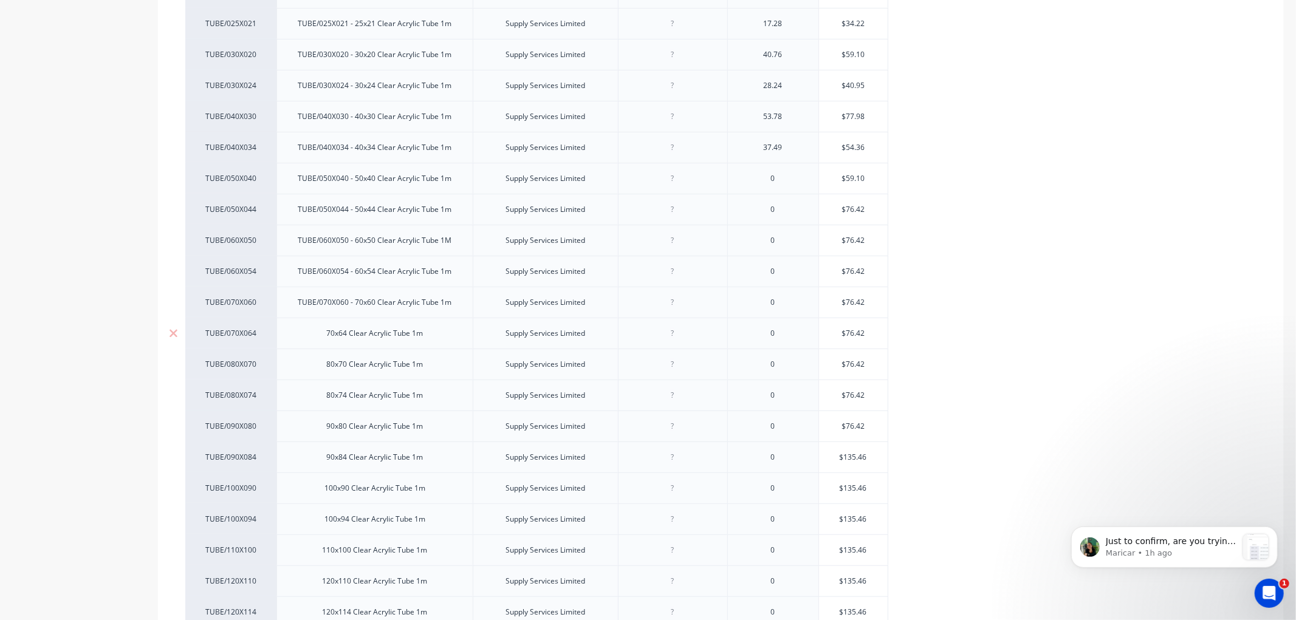
click at [328, 335] on div "70x64 Clear Acrylic Tube 1m" at bounding box center [375, 334] width 116 height 16
type textarea "x"
click at [326, 367] on div "80x70 Clear Acrylic Tube 1m" at bounding box center [375, 365] width 116 height 16
type textarea "x"
click at [325, 399] on div "80x74 Clear Acrylic Tube 1m" at bounding box center [375, 396] width 116 height 16
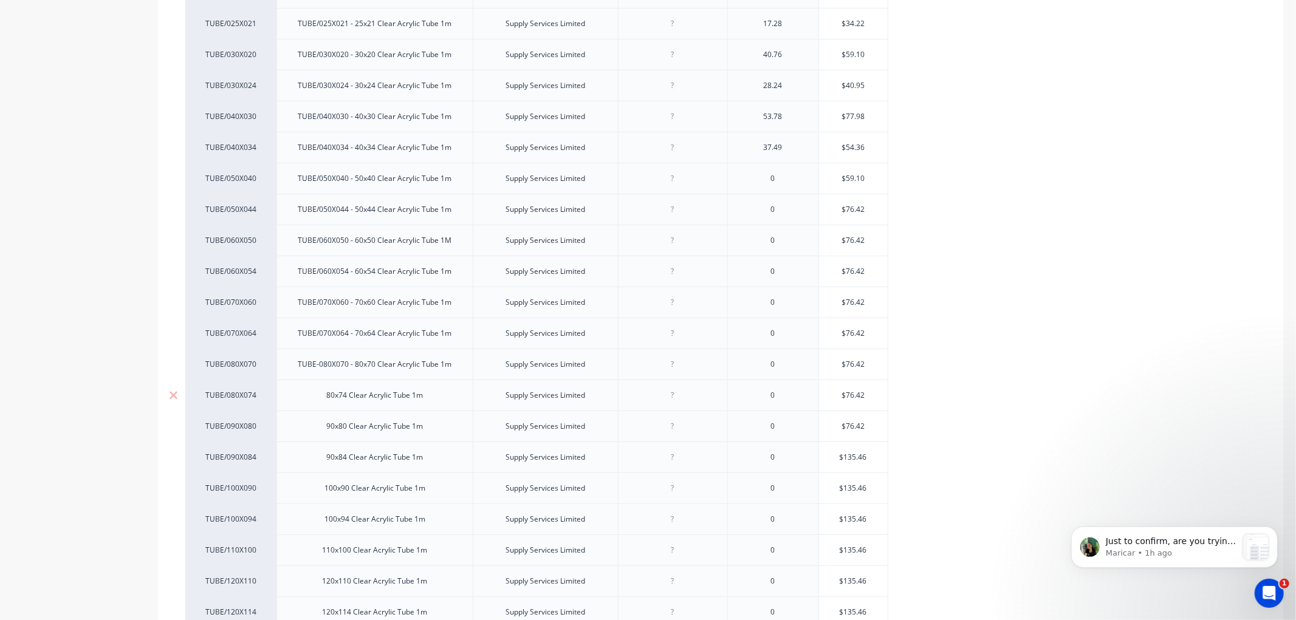
type textarea "x"
click at [320, 429] on div "90x80 Clear Acrylic Tube 1m" at bounding box center [375, 426] width 116 height 16
type textarea "x"
click at [326, 460] on div "90x84 Clear Acrylic Tube 1m" at bounding box center [375, 457] width 116 height 16
type textarea "x"
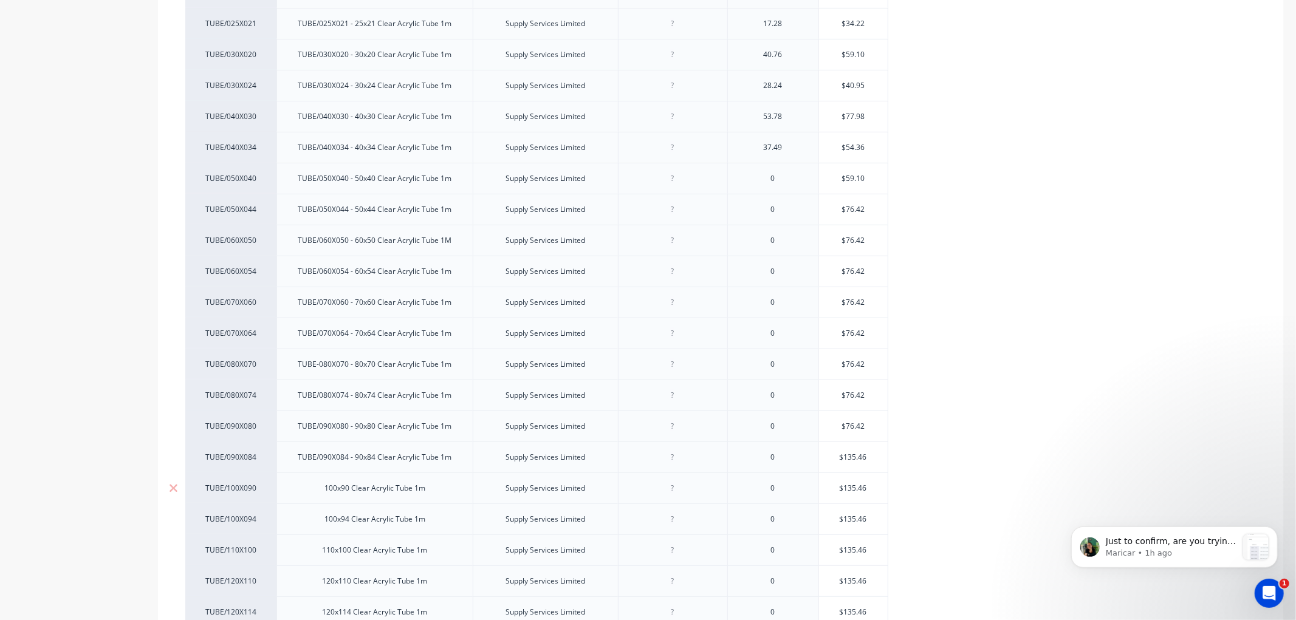
click at [323, 489] on div "100x90 Clear Acrylic Tube 1m" at bounding box center [375, 488] width 120 height 16
type textarea "x"
click at [322, 523] on div "100x94 Clear Acrylic Tube 1m" at bounding box center [375, 519] width 120 height 16
type textarea "x"
click at [324, 550] on div "110x100 Clear Acrylic Tube 1m" at bounding box center [375, 550] width 125 height 16
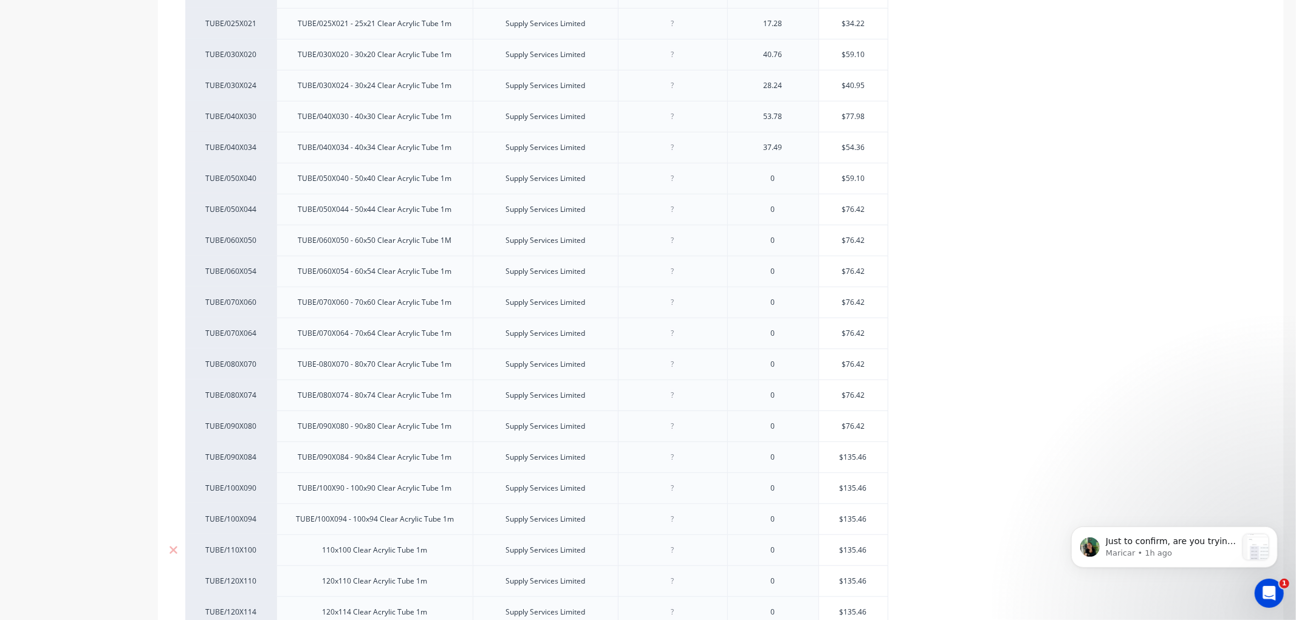
type textarea "x"
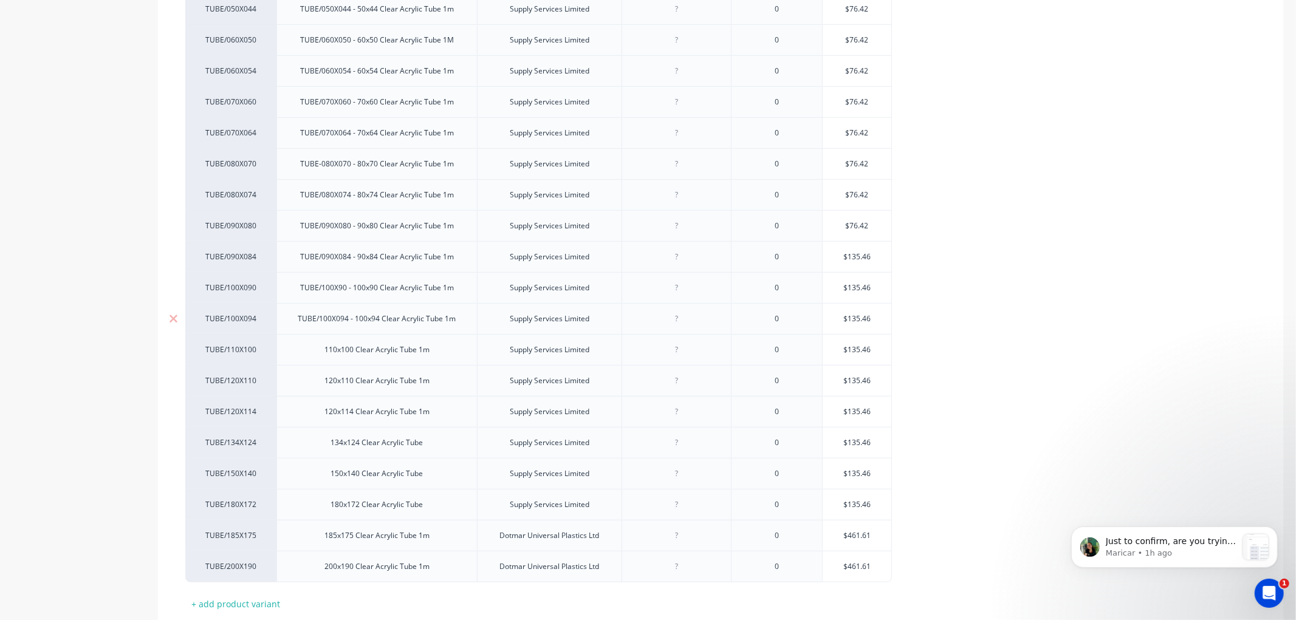
scroll to position [675, 0]
click at [324, 380] on div "120x110 Clear Acrylic Tube 1m" at bounding box center [377, 378] width 125 height 16
type textarea "x"
click at [321, 413] on div "120x114 Clear Acrylic Tube 1m" at bounding box center [378, 409] width 125 height 16
type textarea "x"
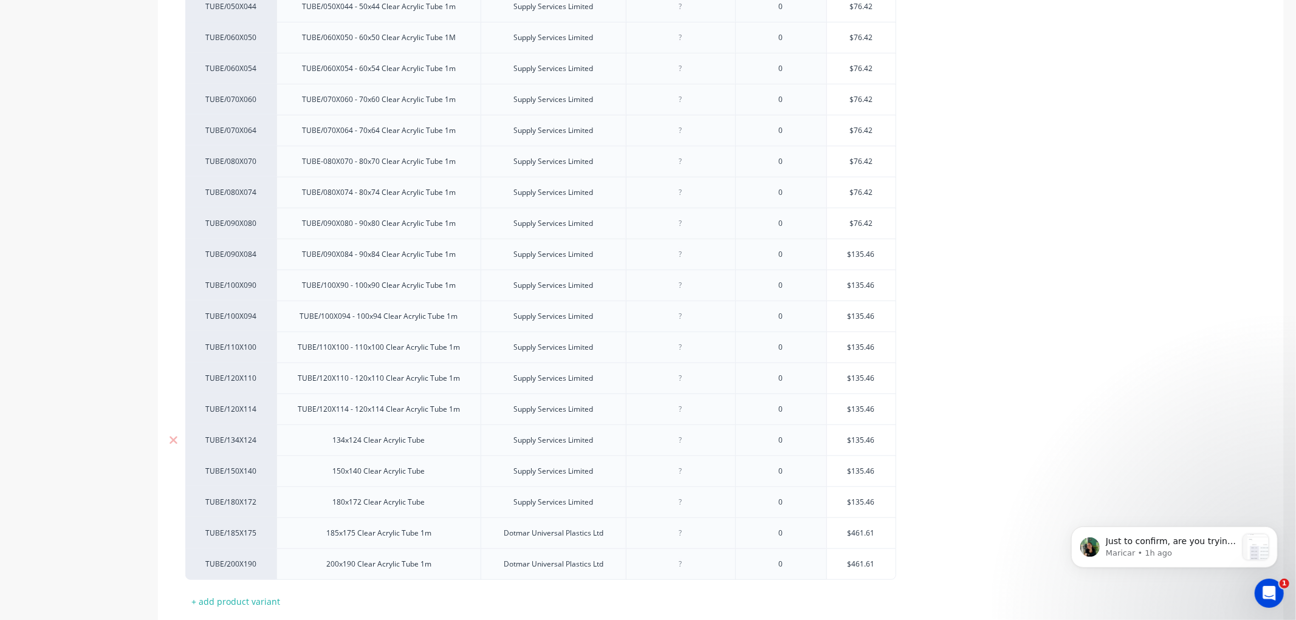
click at [330, 444] on div "134x124 Clear Acrylic Tube" at bounding box center [379, 440] width 112 height 16
type textarea "x"
click at [330, 475] on div "150x140 Clear Acrylic Tube" at bounding box center [379, 471] width 112 height 16
type textarea "x"
drag, startPoint x: 332, startPoint y: 508, endPoint x: 394, endPoint y: 508, distance: 62.0
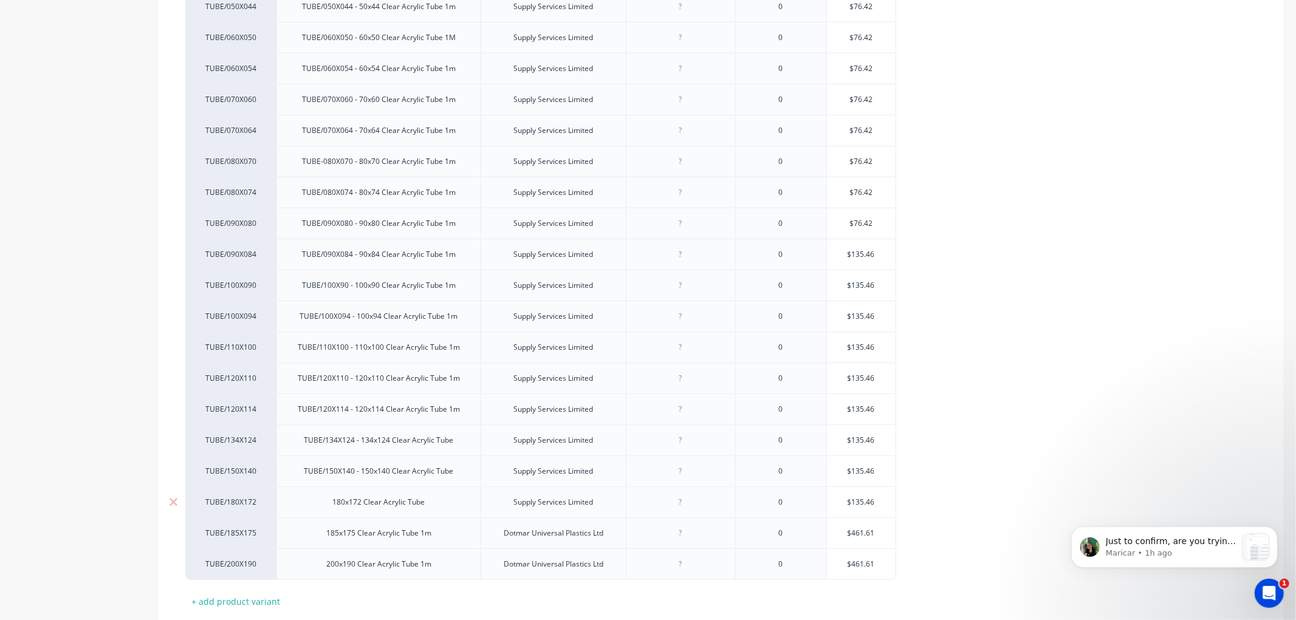
click at [332, 508] on div "180x172 Clear Acrylic Tube" at bounding box center [379, 502] width 112 height 16
type textarea "x"
click at [323, 533] on div "185x175 Clear Acrylic Tube 1m" at bounding box center [378, 533] width 125 height 16
type textarea "x"
click at [328, 569] on div "200x190 Clear Acrylic Tube 1m" at bounding box center [378, 564] width 125 height 16
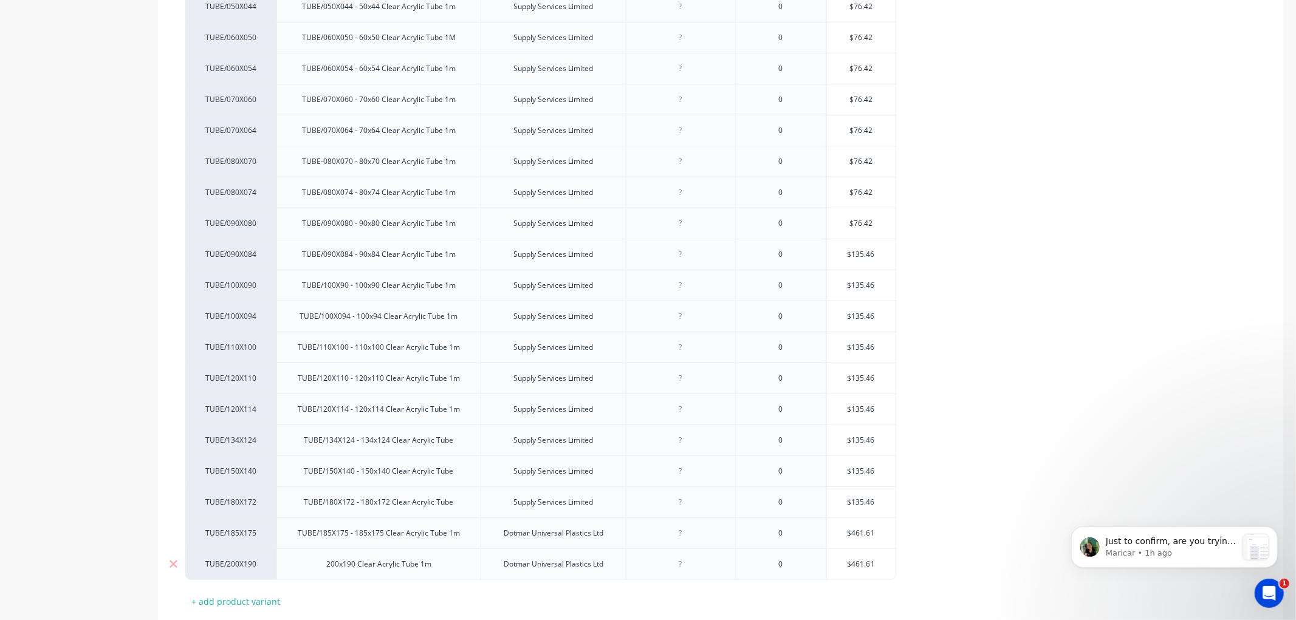
type textarea "x"
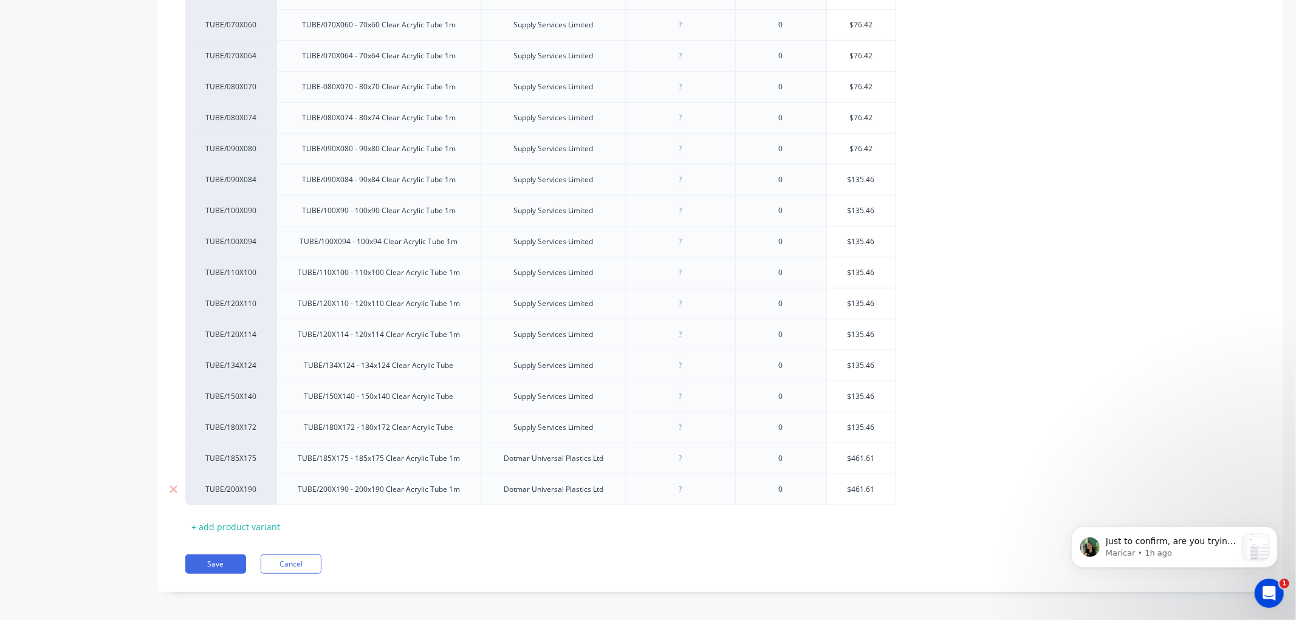
scroll to position [757, 0]
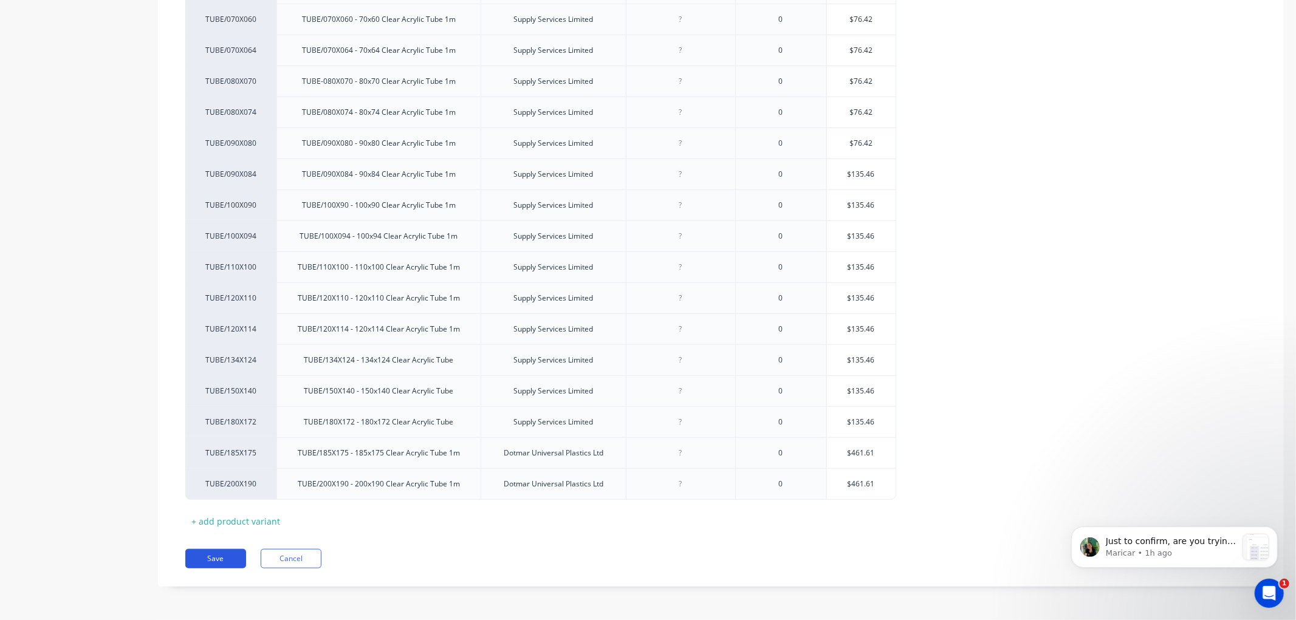
click at [211, 559] on button "Save" at bounding box center [215, 558] width 61 height 19
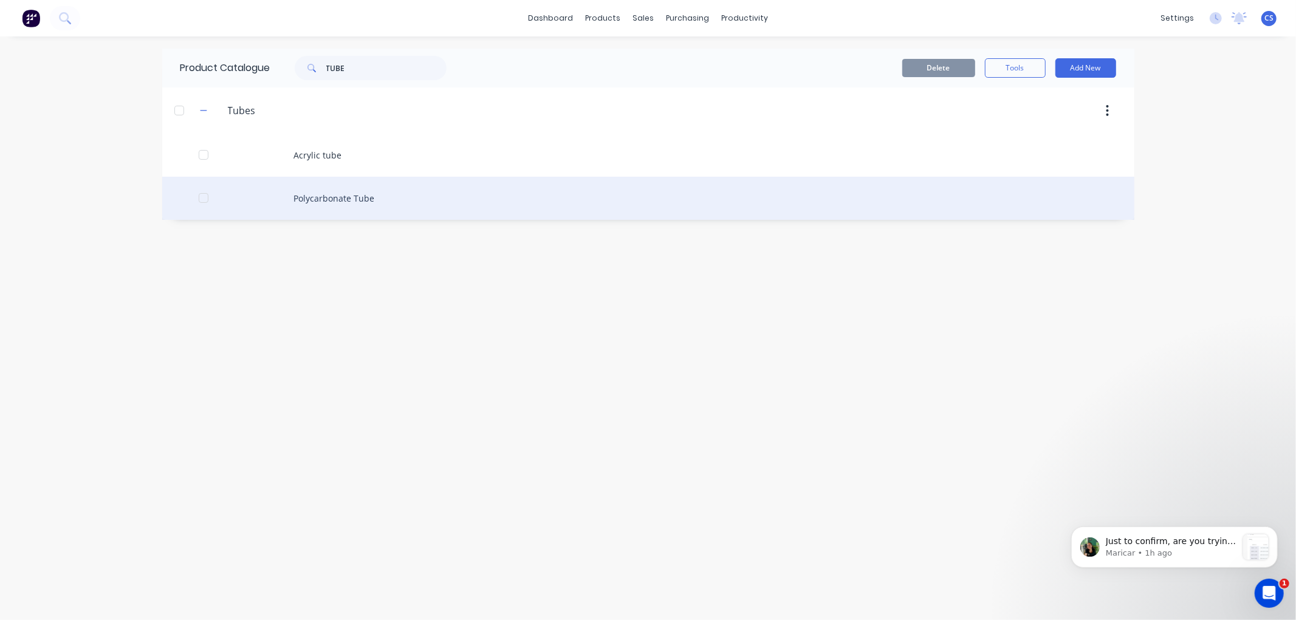
click at [343, 199] on div "Polycarbonate Tube" at bounding box center [648, 198] width 972 height 43
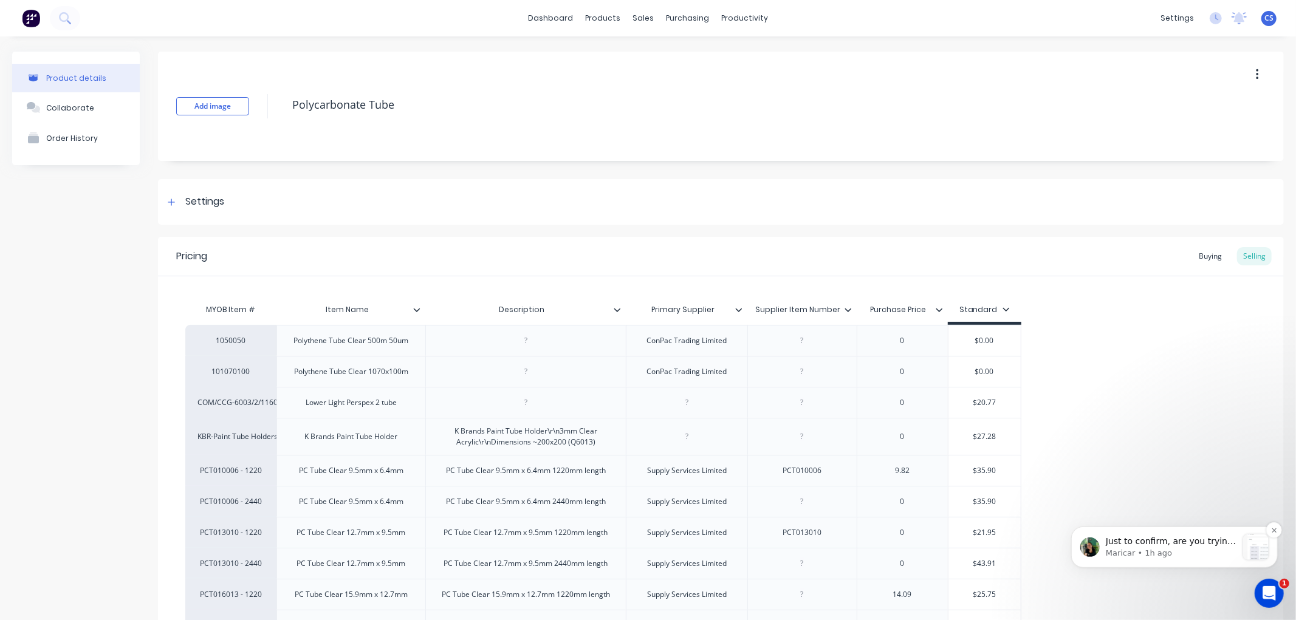
click at [1146, 547] on p "Maricar • 1h ago" at bounding box center [1170, 552] width 131 height 11
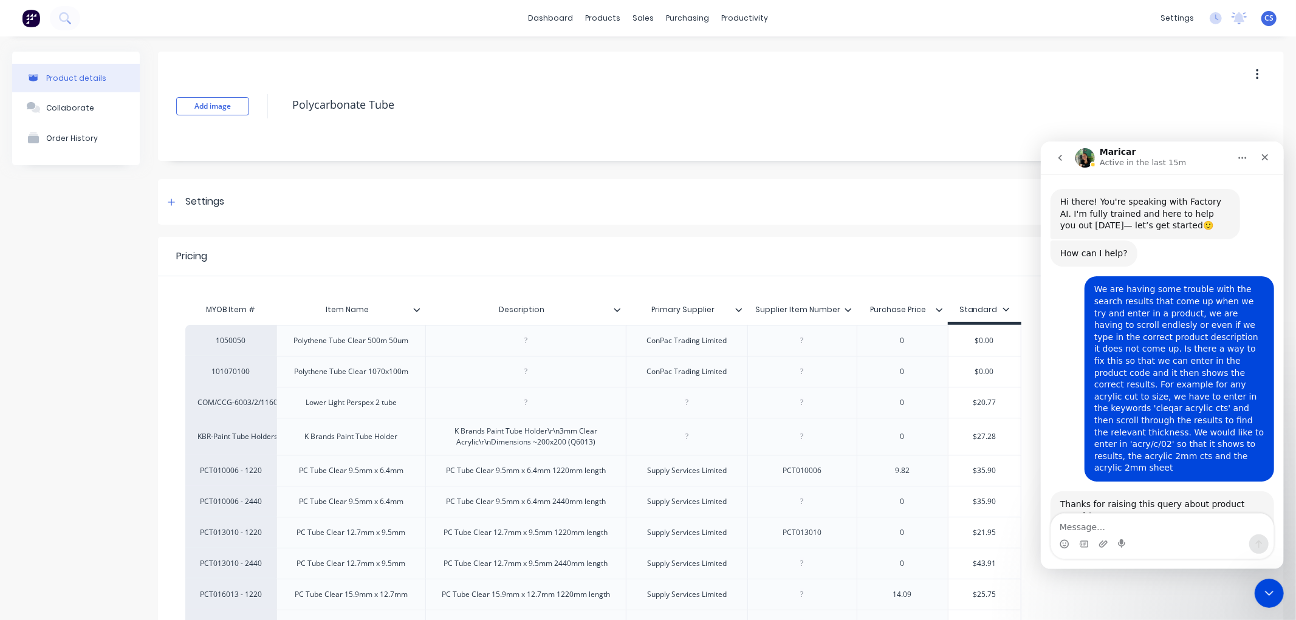
click at [1093, 521] on textarea "Message…" at bounding box center [1161, 523] width 222 height 21
drag, startPoint x: 1239, startPoint y: 488, endPoint x: 1187, endPoint y: 519, distance: 60.7
drag, startPoint x: 1249, startPoint y: 487, endPoint x: 1250, endPoint y: 494, distance: 6.8
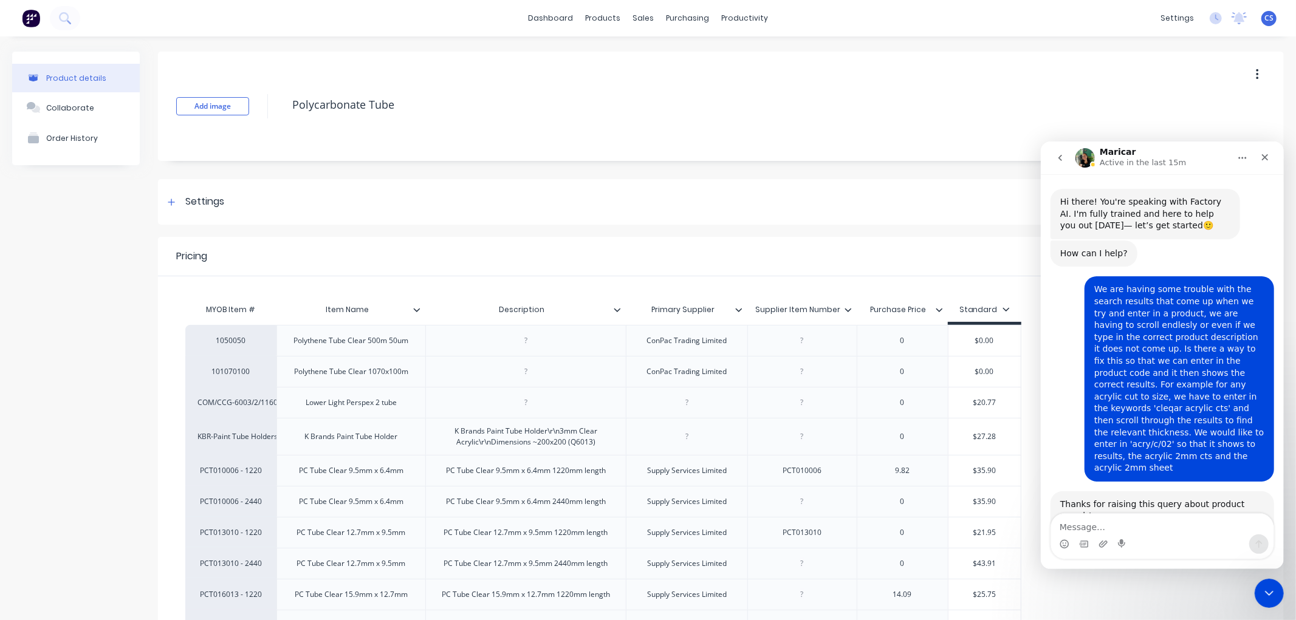
click at [1261, 596] on icon "Close Intercom Messenger" at bounding box center [1267, 591] width 15 height 15
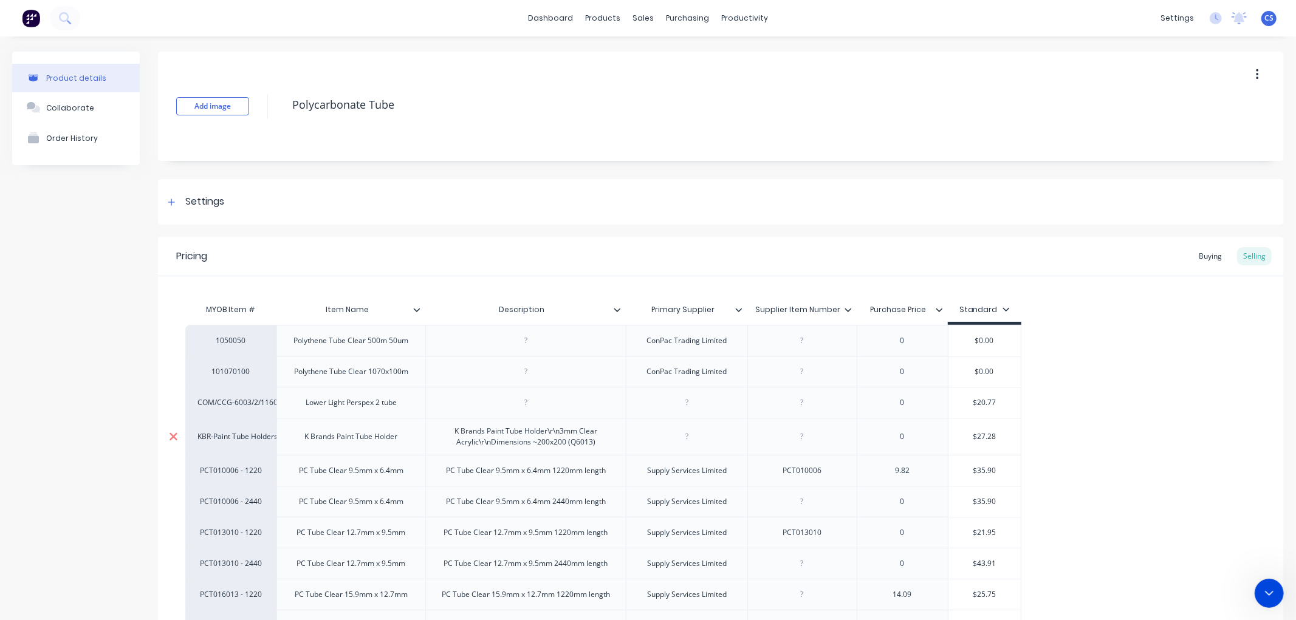
click at [174, 432] on icon at bounding box center [173, 436] width 8 height 8
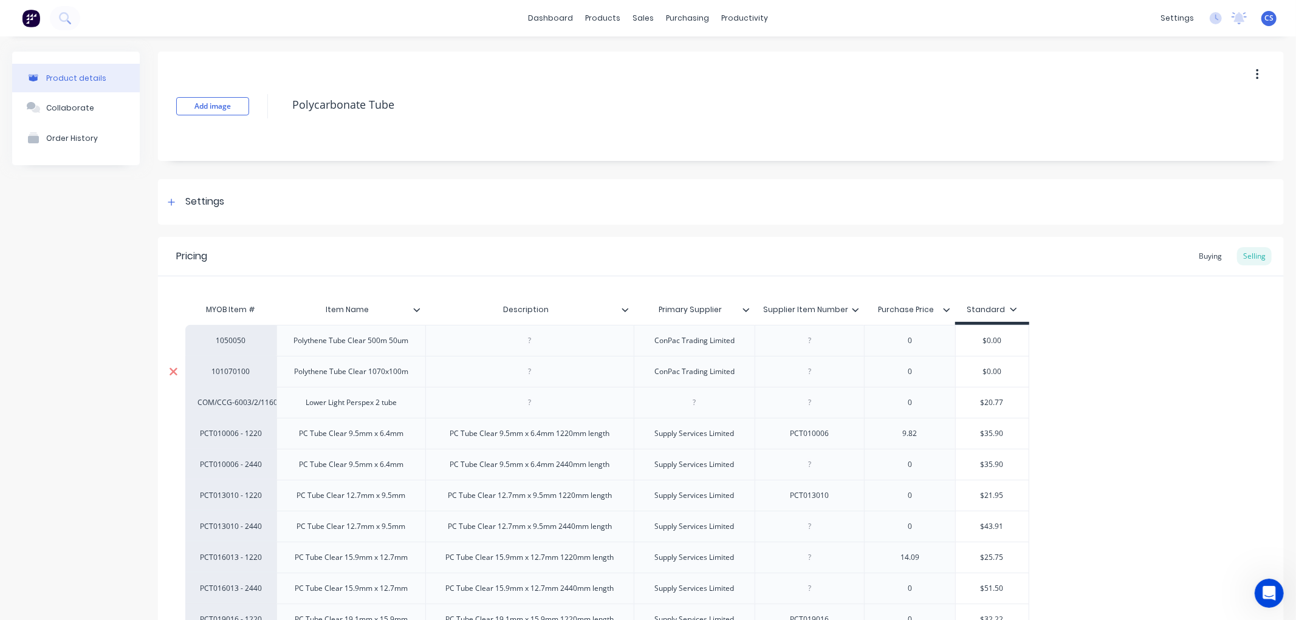
click at [171, 398] on icon at bounding box center [173, 402] width 8 height 8
click at [173, 335] on icon at bounding box center [173, 341] width 9 height 12
drag, startPoint x: 172, startPoint y: 205, endPoint x: 222, endPoint y: 524, distance: 323.2
click at [172, 336] on icon at bounding box center [173, 340] width 8 height 8
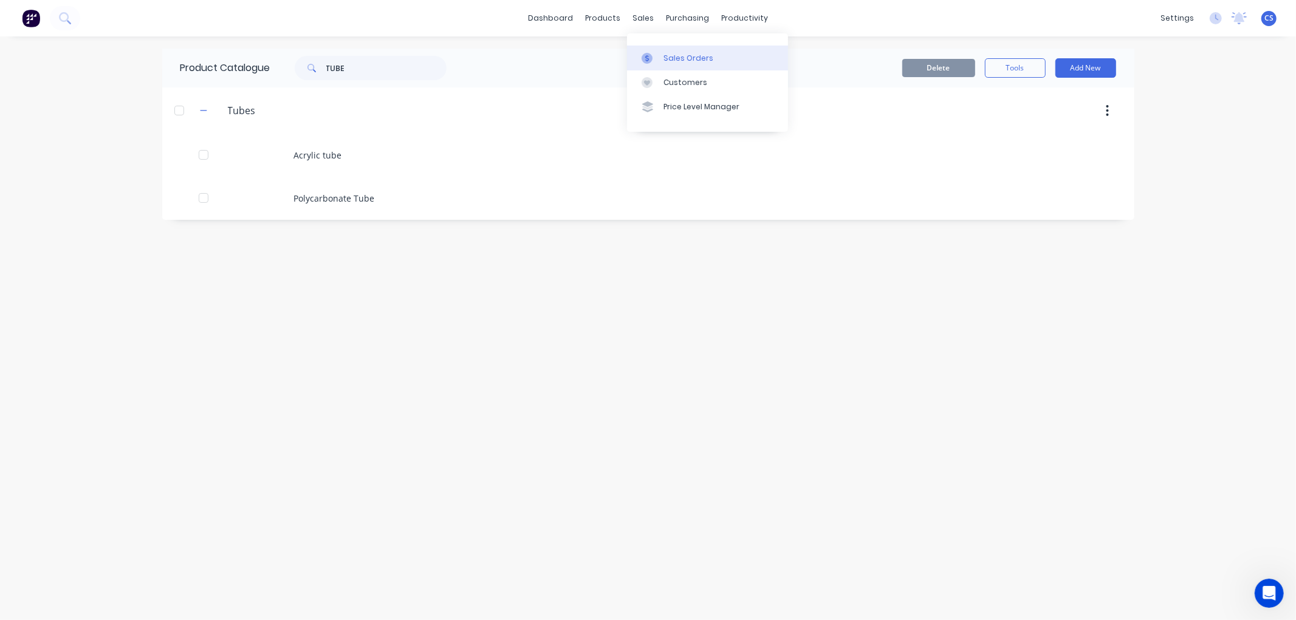
click at [658, 53] on div at bounding box center [650, 58] width 18 height 11
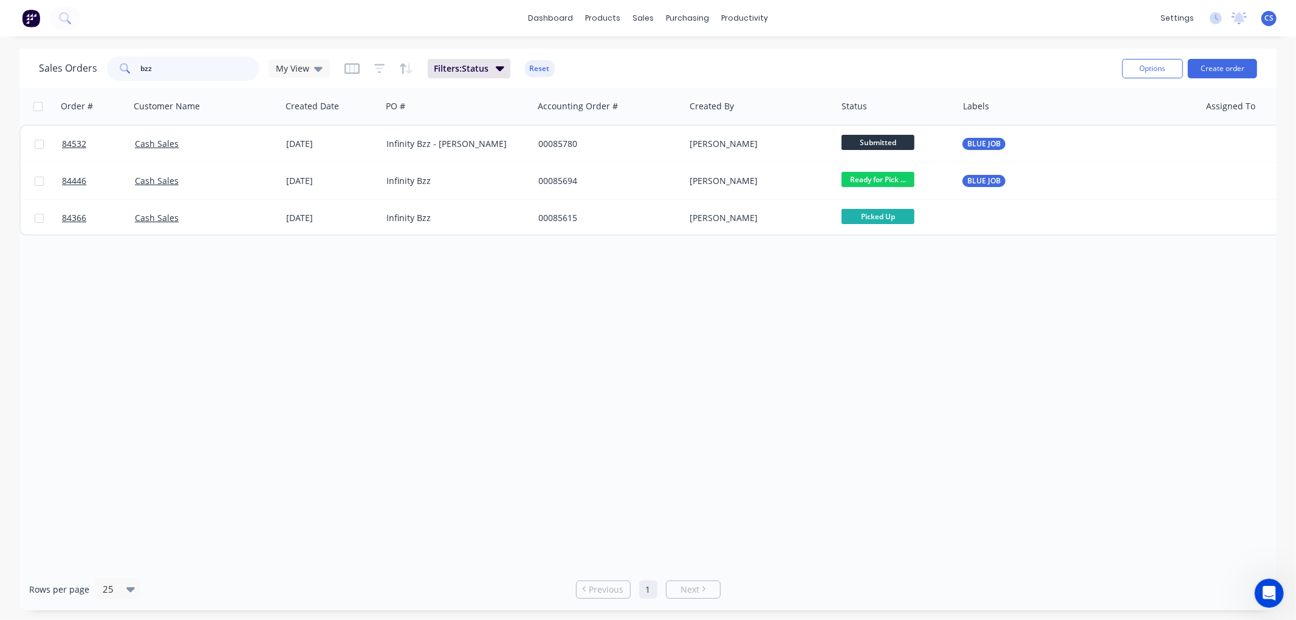
click at [183, 69] on input "bzz" at bounding box center [200, 68] width 118 height 24
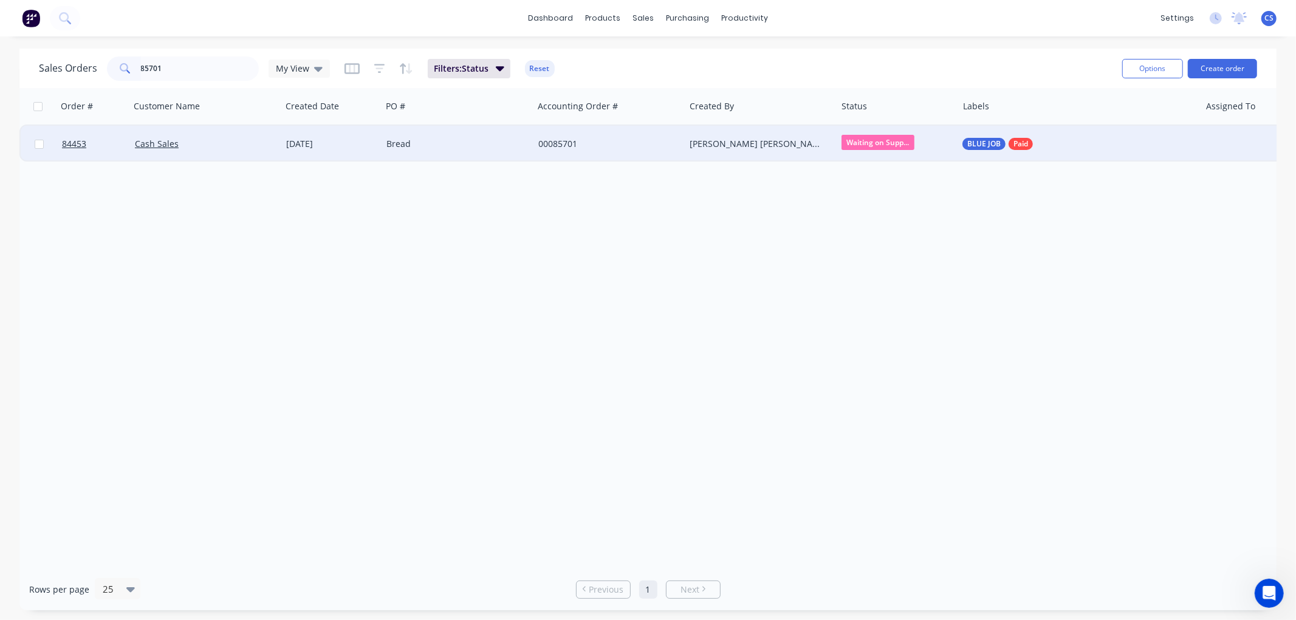
click at [427, 143] on div "Bread" at bounding box center [453, 144] width 135 height 12
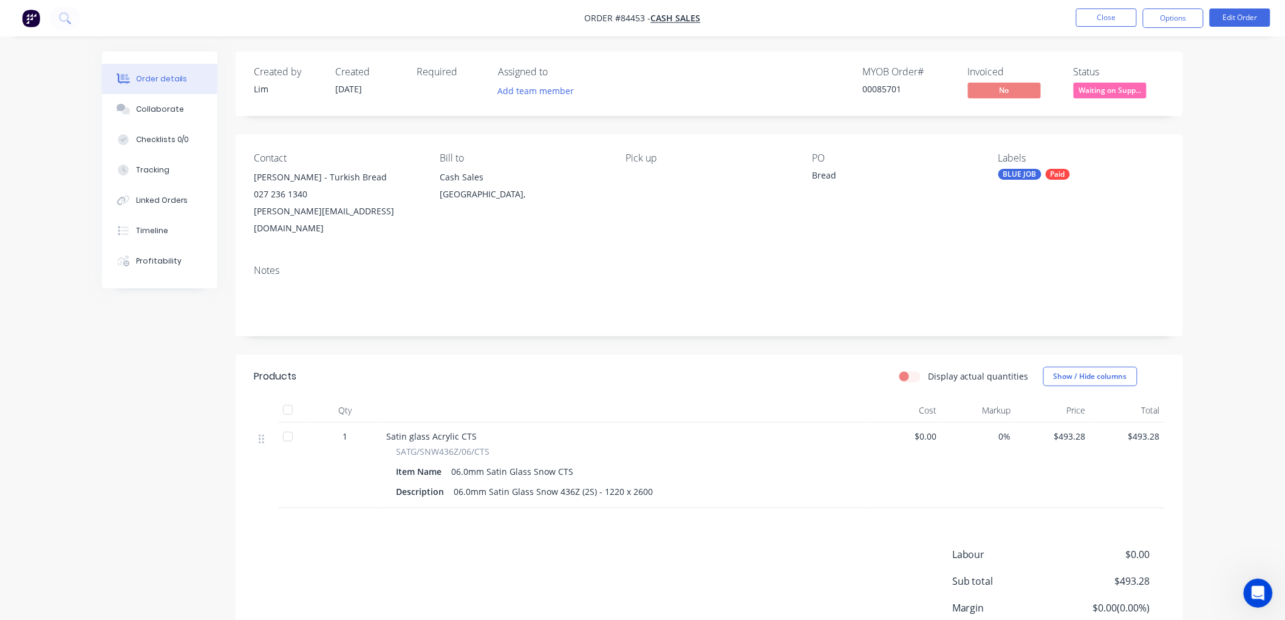
drag, startPoint x: 1013, startPoint y: 41, endPoint x: 1136, endPoint y: 58, distance: 123.9
click at [1013, 41] on div "Order details Collaborate Checklists 0/0 Tracking Linked Orders Timeline Profit…" at bounding box center [642, 362] width 1285 height 725
click at [1112, 23] on button "Close" at bounding box center [1106, 18] width 61 height 18
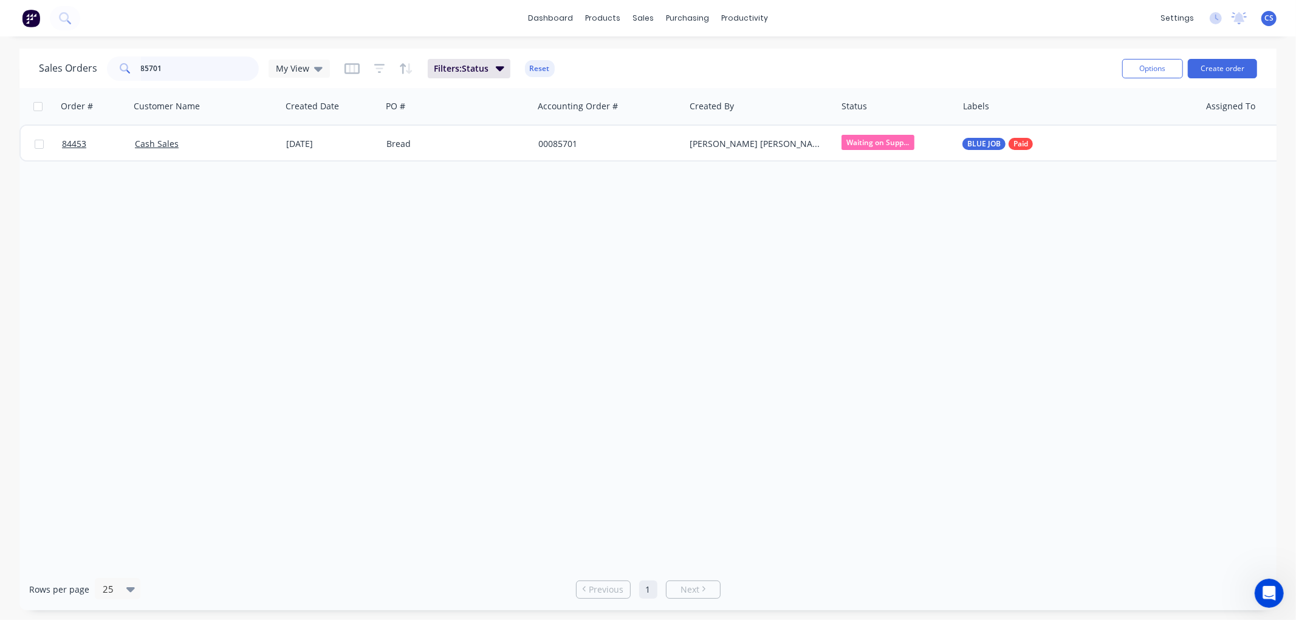
click at [186, 64] on input "85701" at bounding box center [200, 68] width 118 height 24
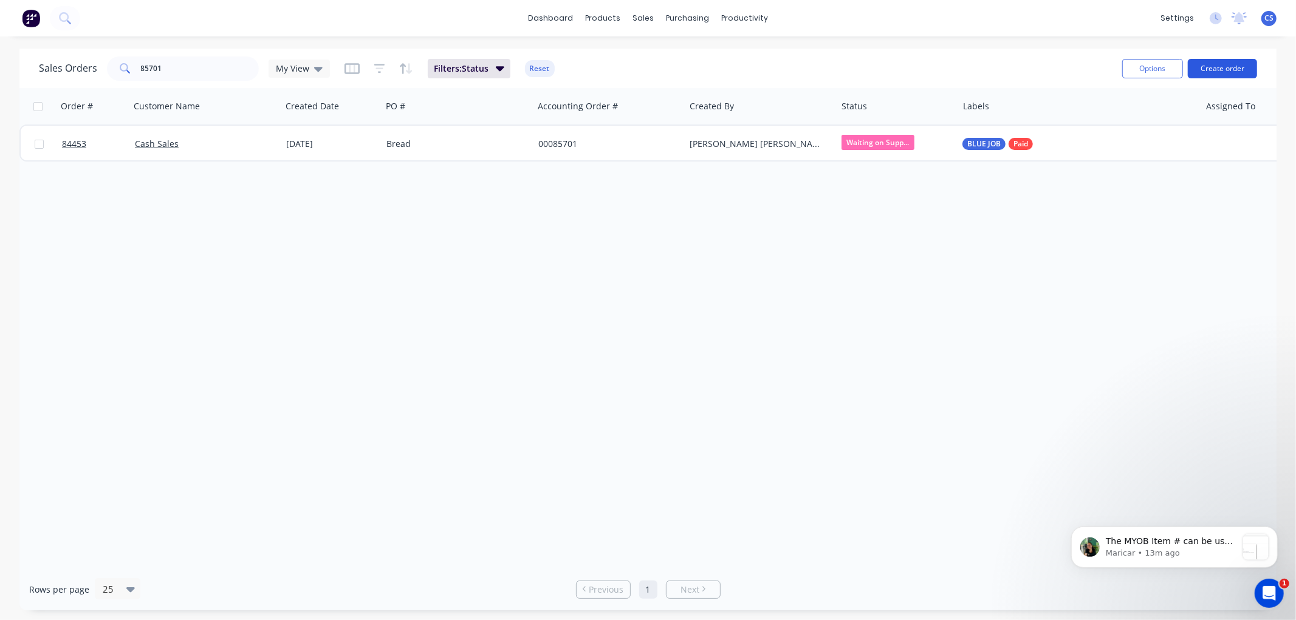
click at [1233, 67] on button "Create order" at bounding box center [1221, 68] width 69 height 19
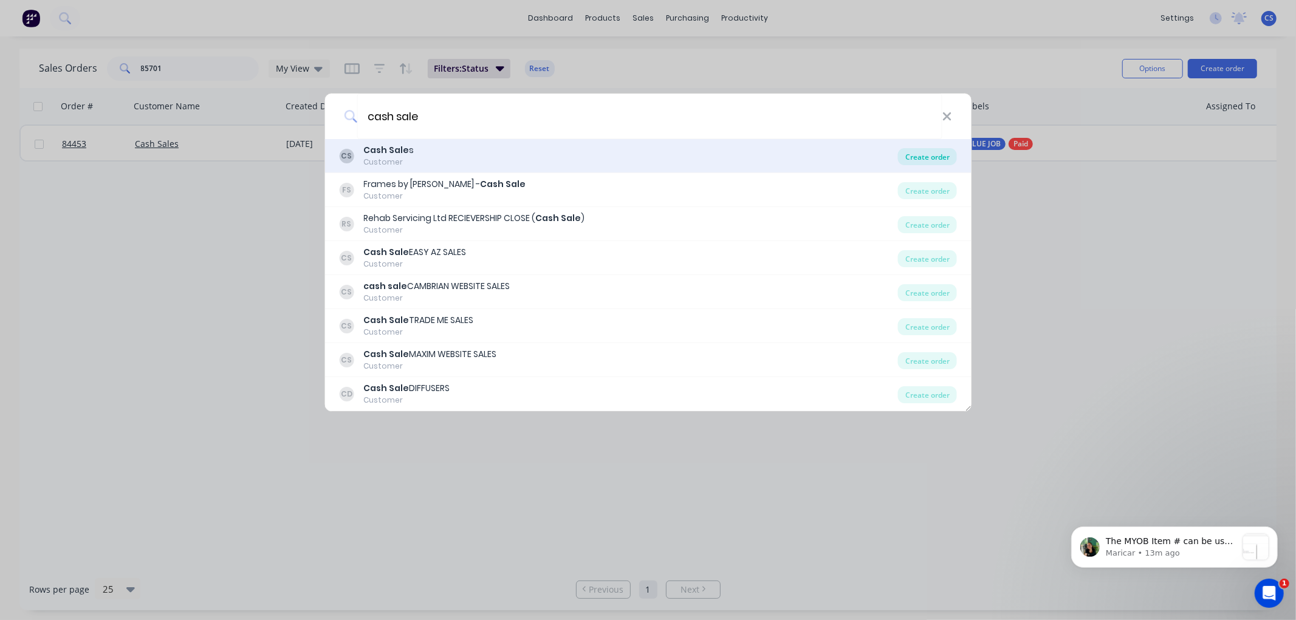
click at [925, 159] on div "Create order" at bounding box center [927, 156] width 59 height 17
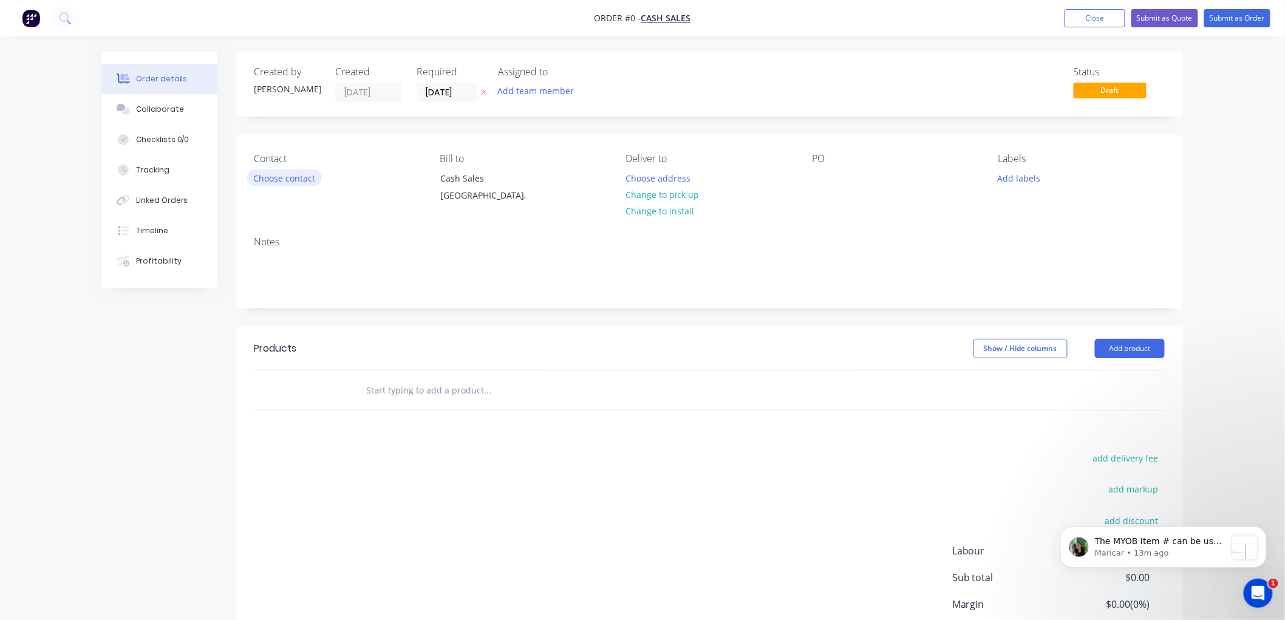
click at [300, 178] on button "Choose contact" at bounding box center [284, 177] width 75 height 16
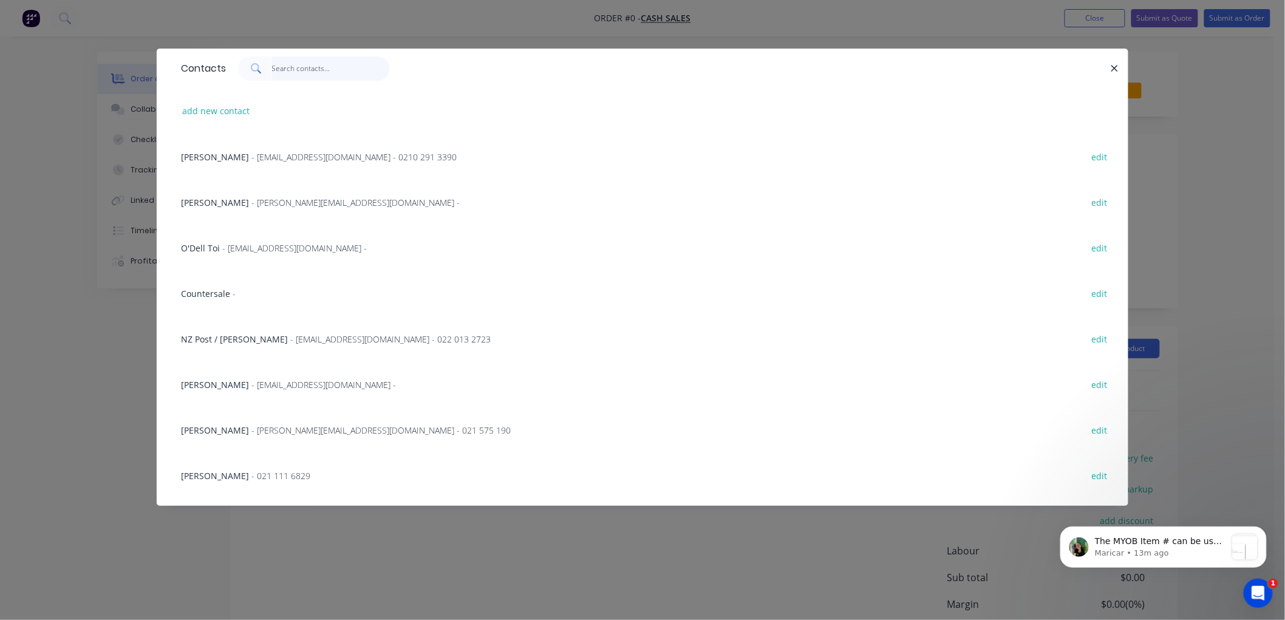
click at [281, 69] on input "text" at bounding box center [331, 68] width 118 height 24
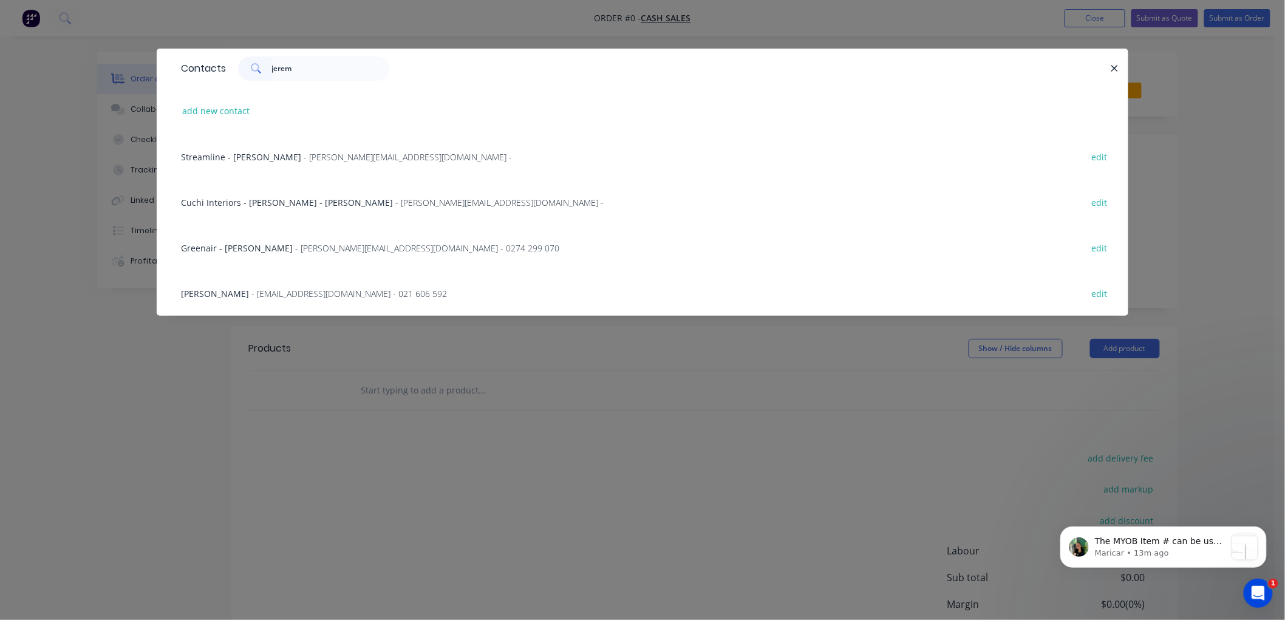
click at [298, 246] on span "- [PERSON_NAME][EMAIL_ADDRESS][DOMAIN_NAME] - 0274 299 070" at bounding box center [427, 248] width 264 height 12
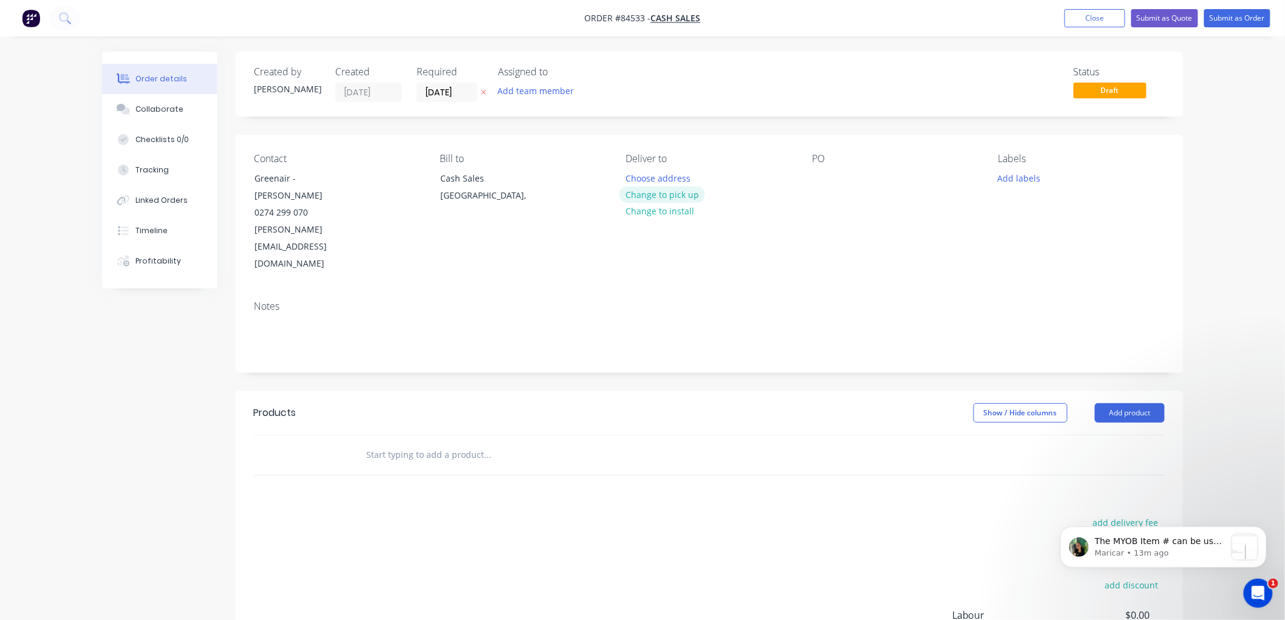
click at [683, 192] on button "Change to pick up" at bounding box center [663, 194] width 86 height 16
click at [483, 92] on icon "button" at bounding box center [483, 92] width 5 height 7
click at [821, 179] on div at bounding box center [821, 178] width 19 height 18
click at [1014, 179] on button "Add labels" at bounding box center [1019, 177] width 56 height 16
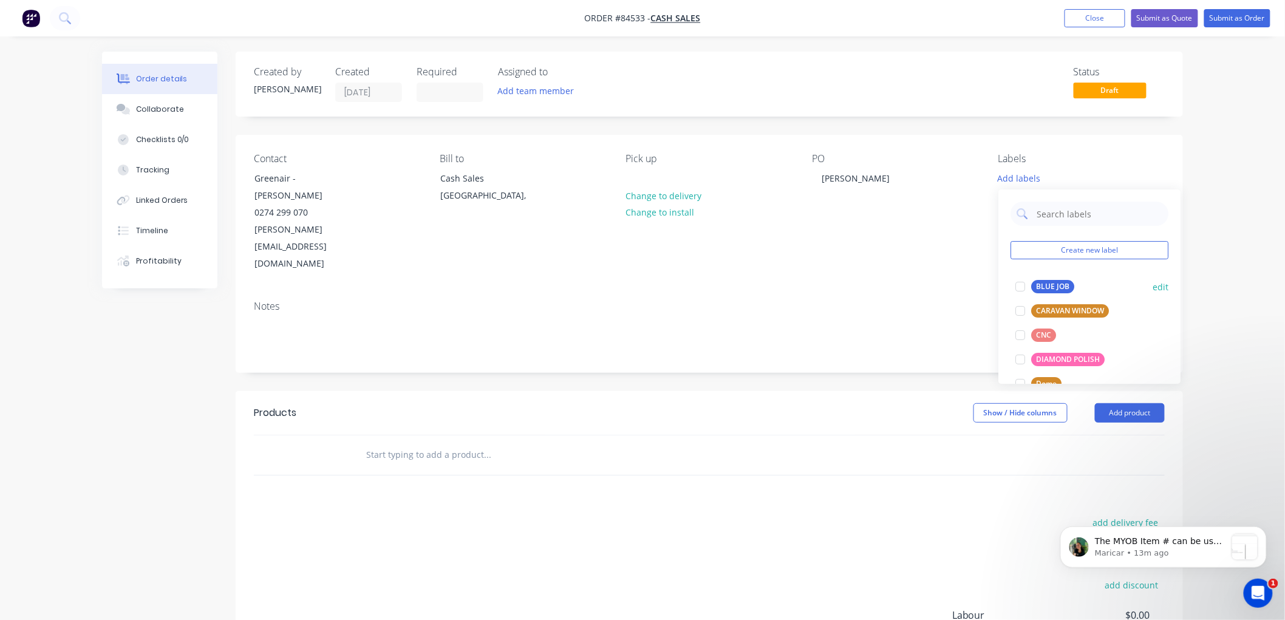
click at [1025, 287] on div at bounding box center [1020, 287] width 24 height 24
click at [477, 443] on input "text" at bounding box center [487, 455] width 243 height 24
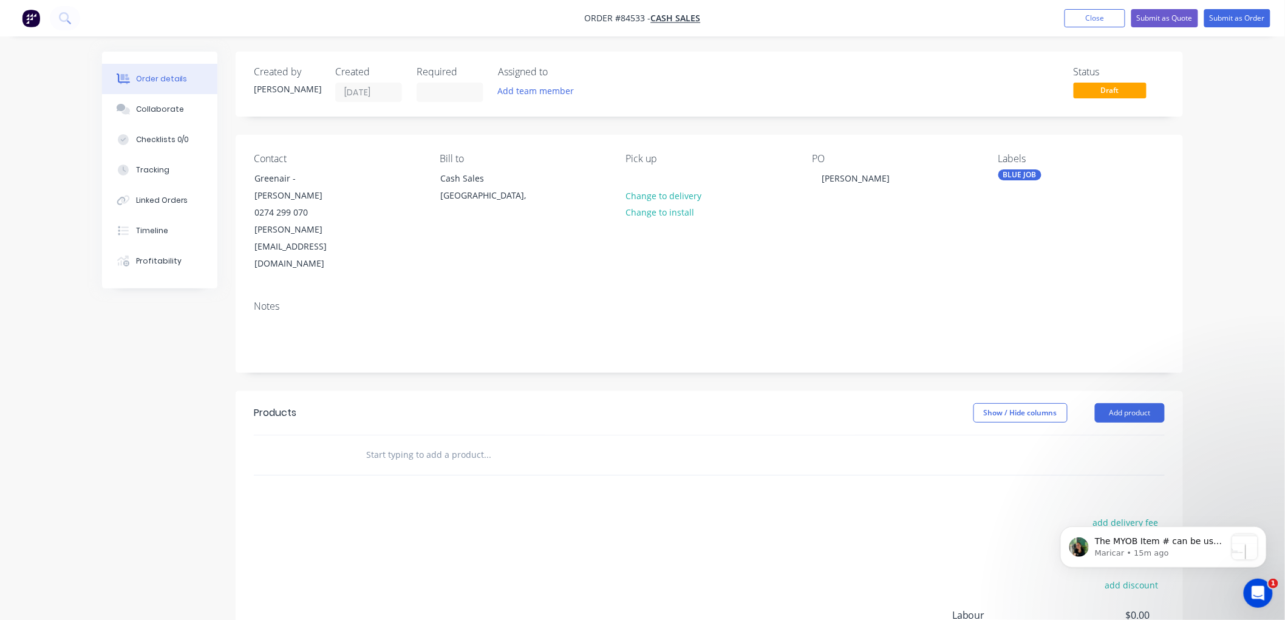
drag, startPoint x: 389, startPoint y: 417, endPoint x: 414, endPoint y: 416, distance: 24.9
click at [389, 443] on input "text" at bounding box center [487, 455] width 243 height 24
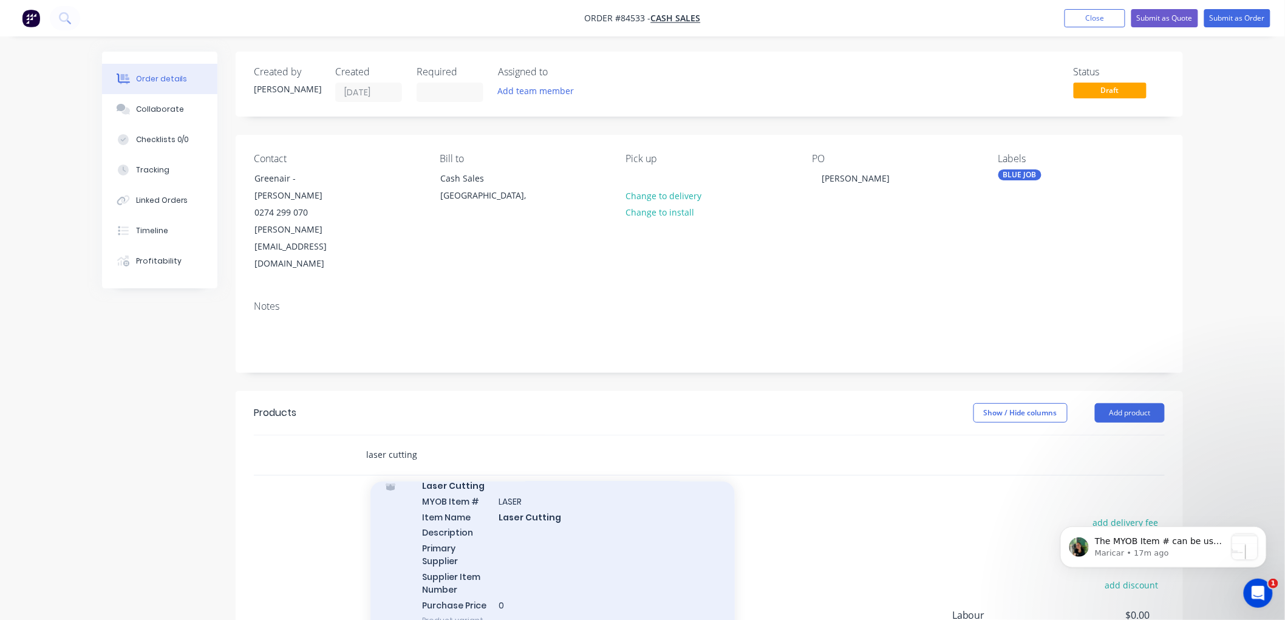
scroll to position [472, 0]
click at [547, 505] on div "Laser Cutting MYOB Item # LASER Item Name Laser Cutting Description Primary Sup…" at bounding box center [552, 522] width 364 height 171
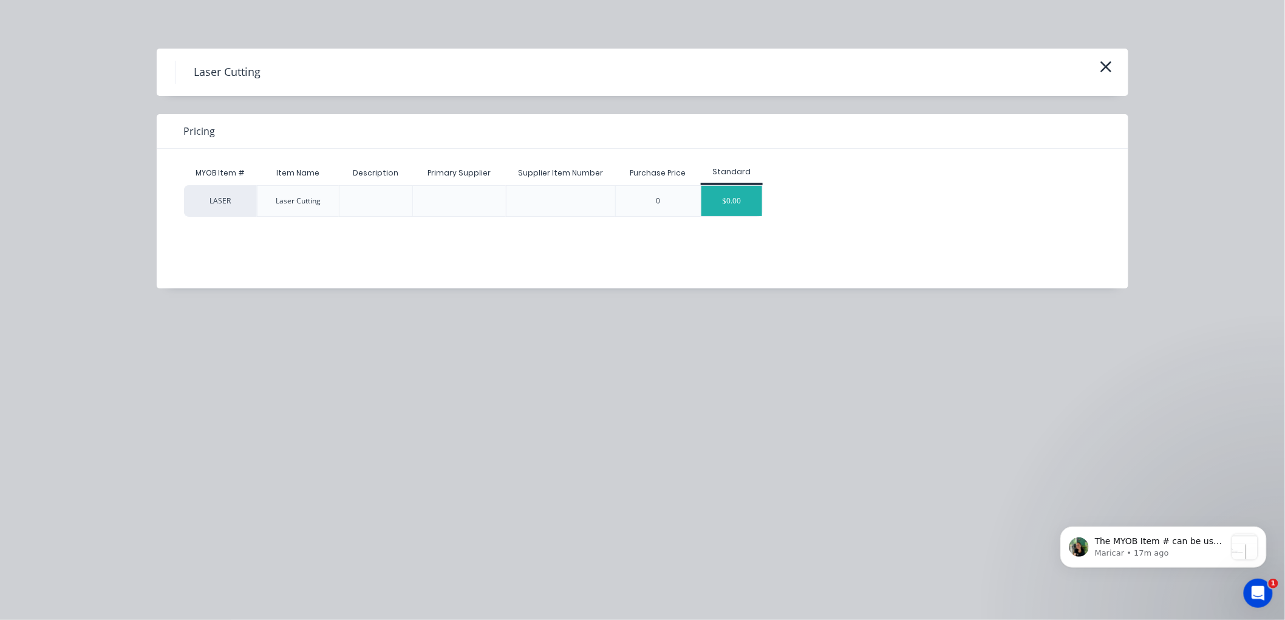
click at [728, 203] on div "$0.00" at bounding box center [732, 201] width 61 height 30
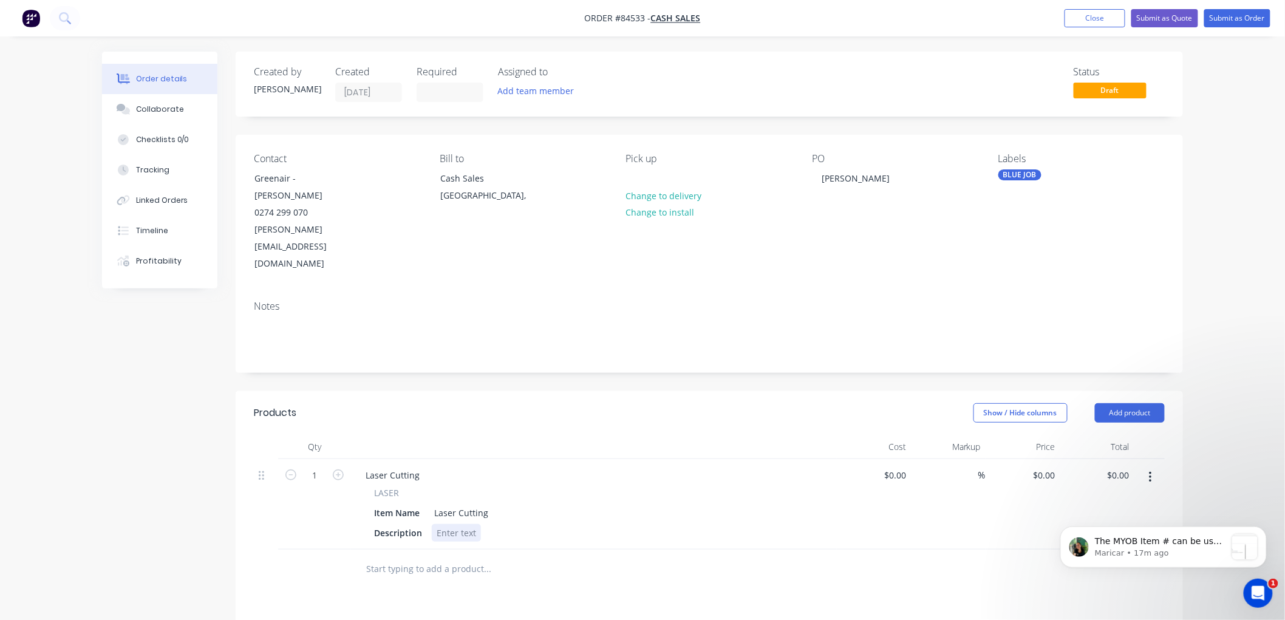
click at [457, 524] on div at bounding box center [456, 533] width 49 height 18
click at [568, 524] on div "6mm black acrylic circle cut to fit bin small" at bounding box center [523, 533] width 183 height 18
click at [1152, 471] on icon "button" at bounding box center [1150, 477] width 3 height 13
click at [1079, 525] on div "Duplicate" at bounding box center [1107, 534] width 94 height 18
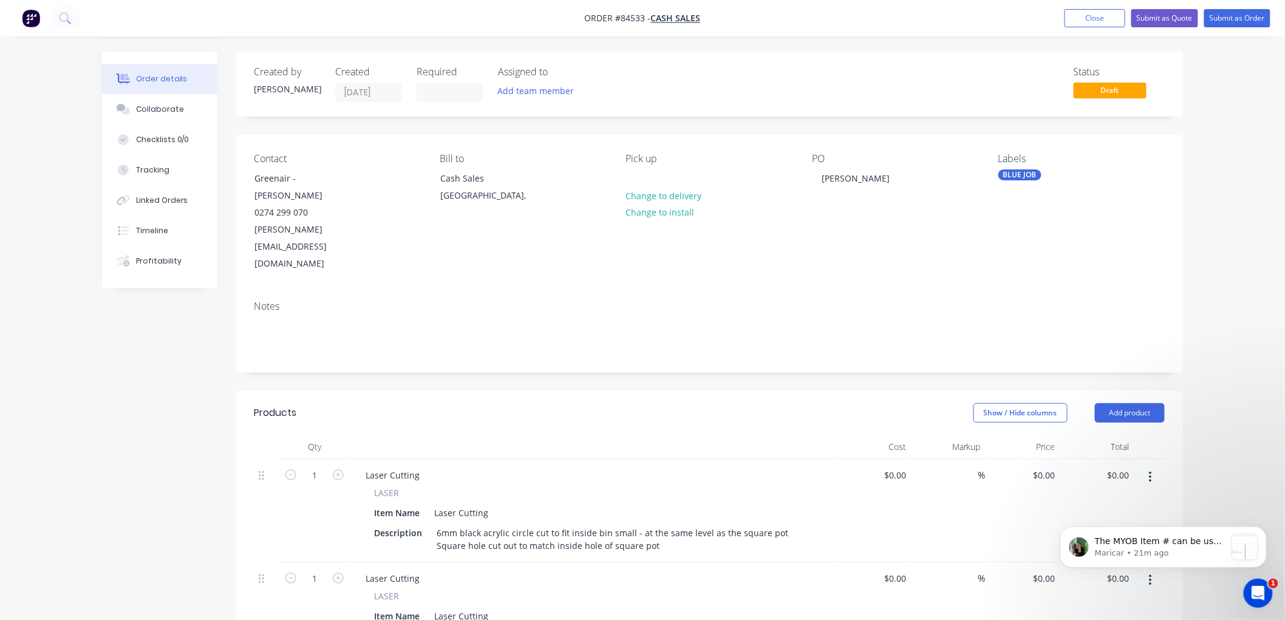
click at [1228, 379] on div "Order details Collaborate Checklists 0/0 Tracking Linked Orders Timeline Profit…" at bounding box center [642, 507] width 1285 height 1015
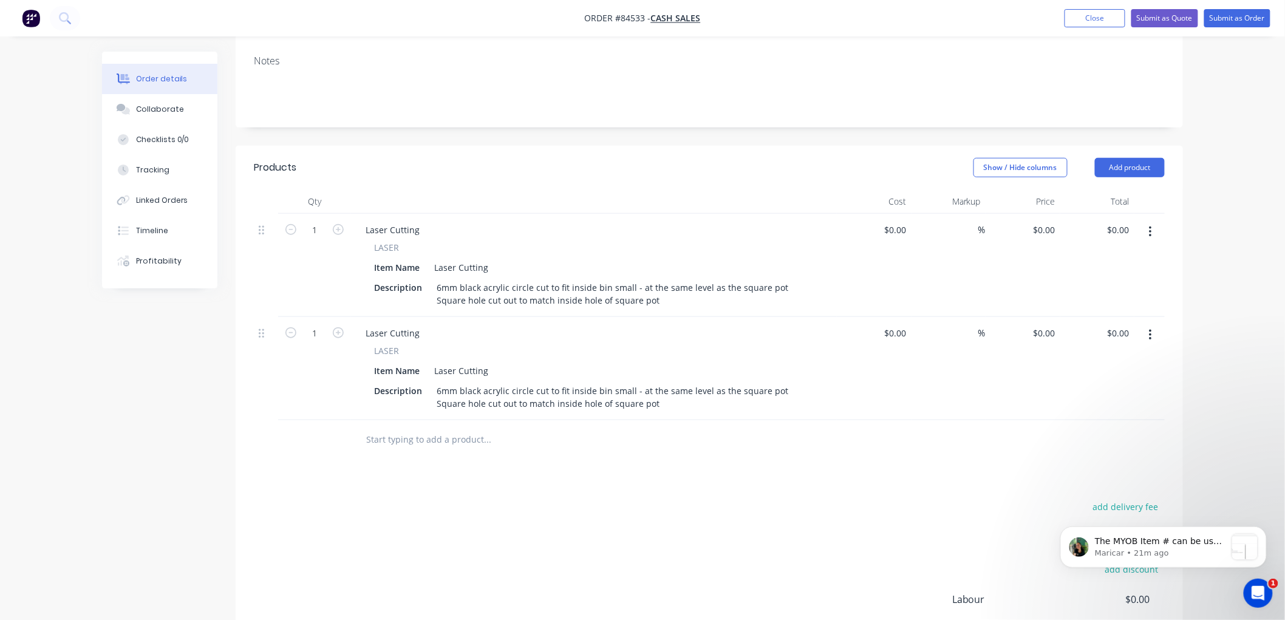
scroll to position [270, 0]
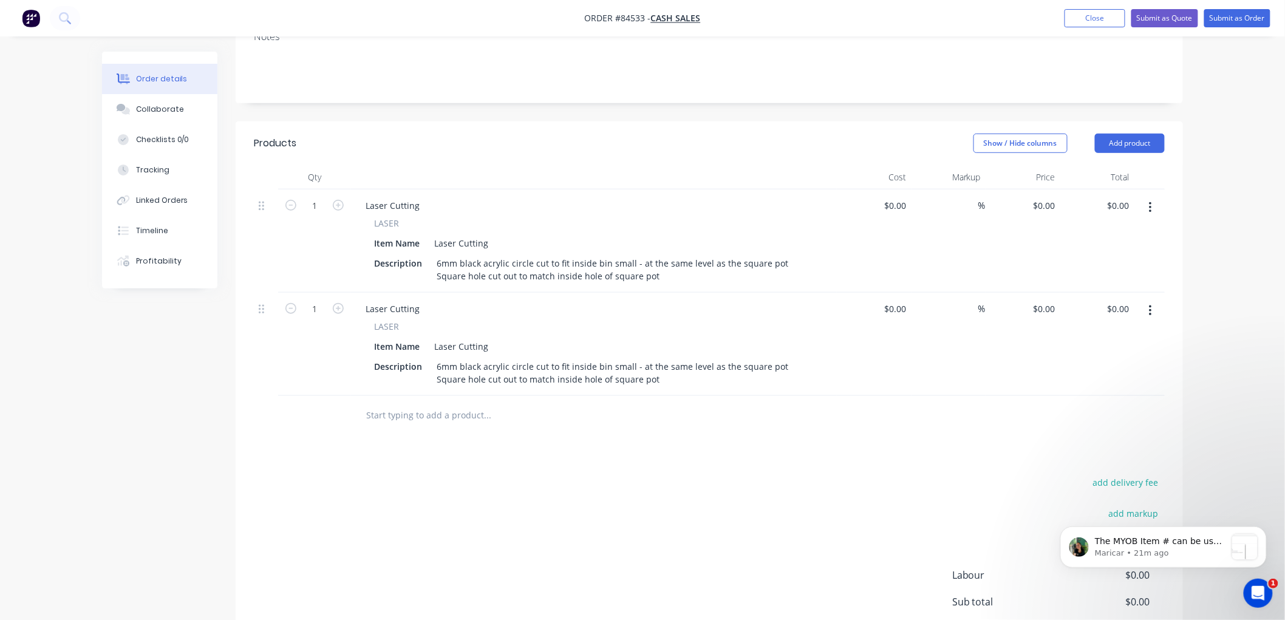
click at [438, 403] on input "text" at bounding box center [487, 415] width 243 height 24
drag, startPoint x: 377, startPoint y: 377, endPoint x: 367, endPoint y: 377, distance: 10.3
click at [367, 403] on input "cut" at bounding box center [487, 415] width 243 height 24
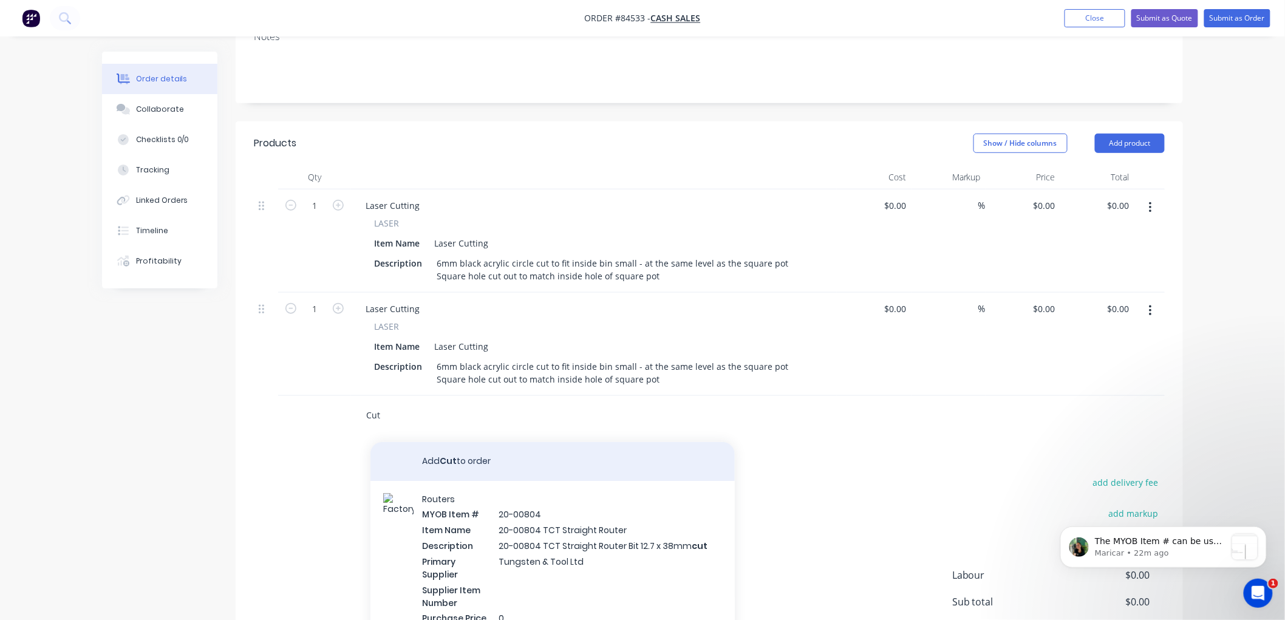
drag, startPoint x: 380, startPoint y: 383, endPoint x: 503, endPoint y: 409, distance: 126.0
click at [380, 403] on input "Cut" at bounding box center [487, 415] width 243 height 24
click at [471, 442] on button "Add Cut to order" at bounding box center [552, 461] width 364 height 39
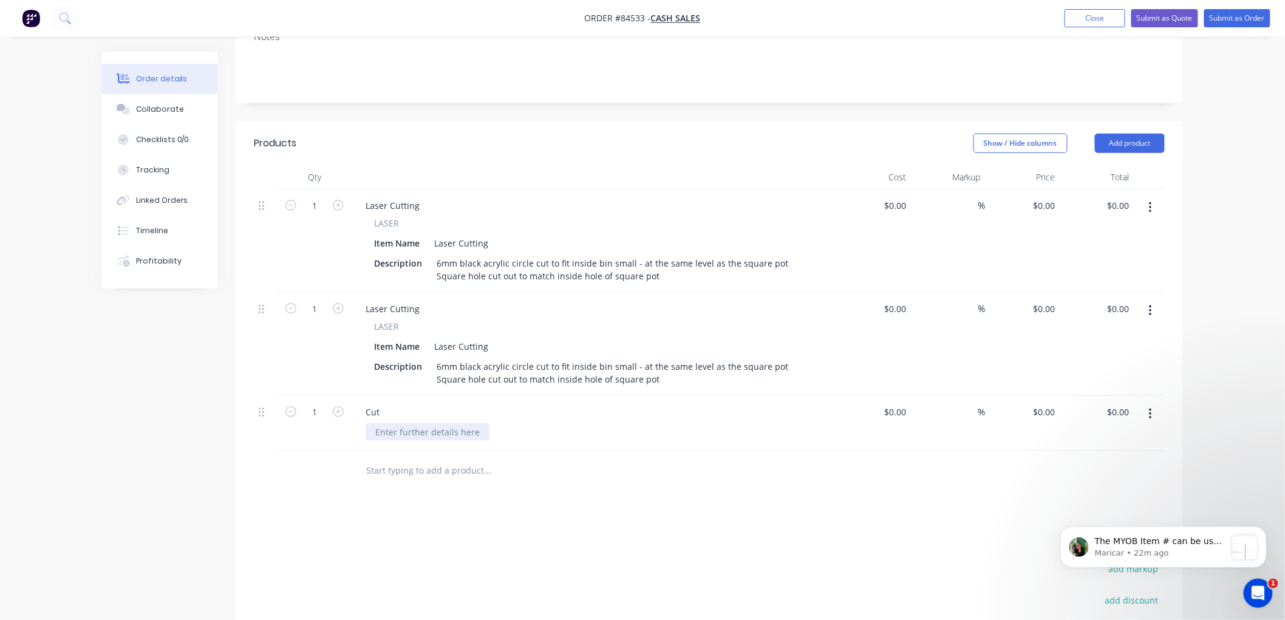
click at [411, 423] on div at bounding box center [428, 432] width 124 height 18
click at [1221, 16] on button "Submit as Order" at bounding box center [1237, 18] width 66 height 18
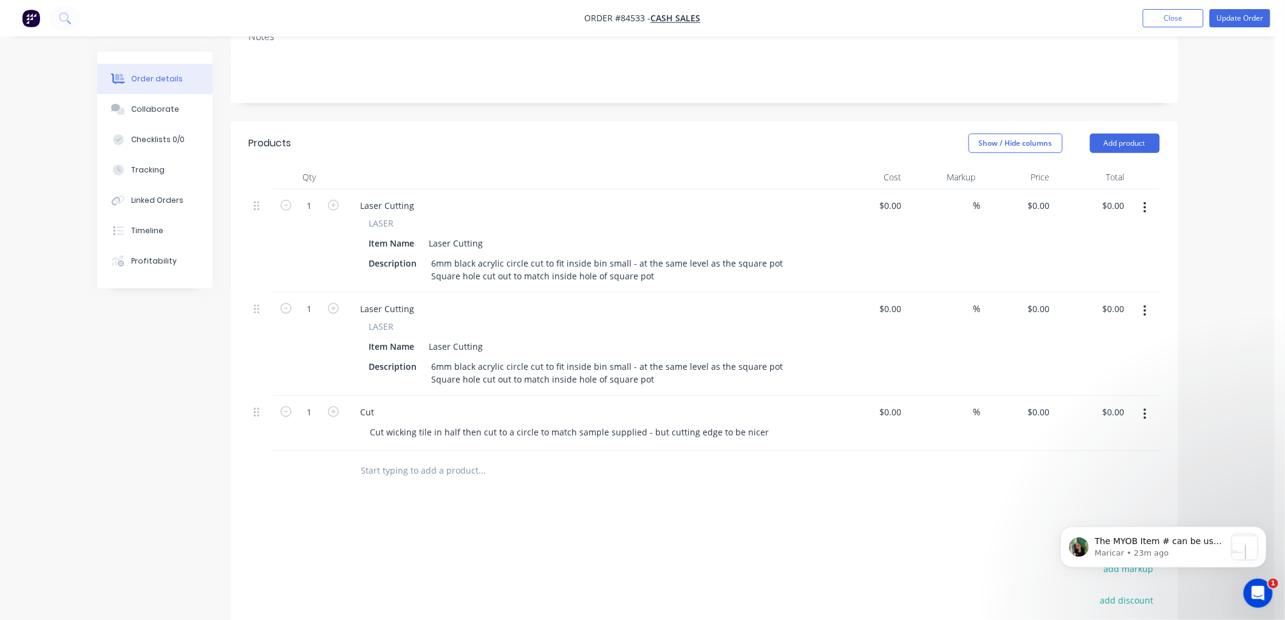
scroll to position [0, 0]
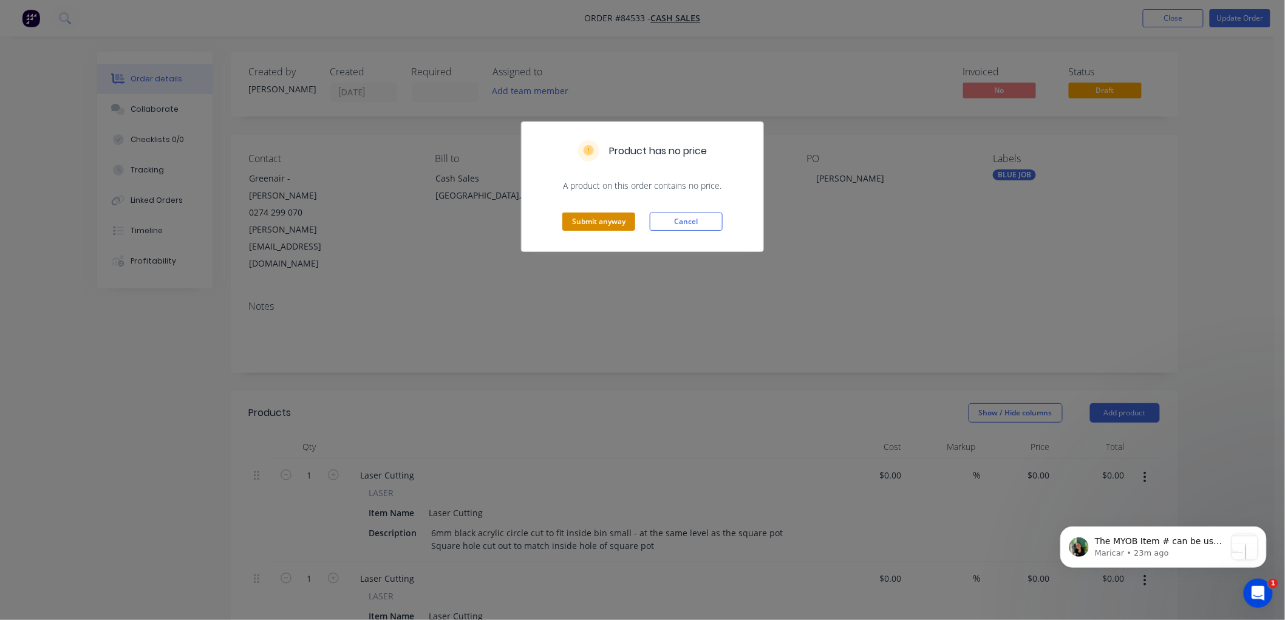
click at [587, 226] on button "Submit anyway" at bounding box center [598, 222] width 73 height 18
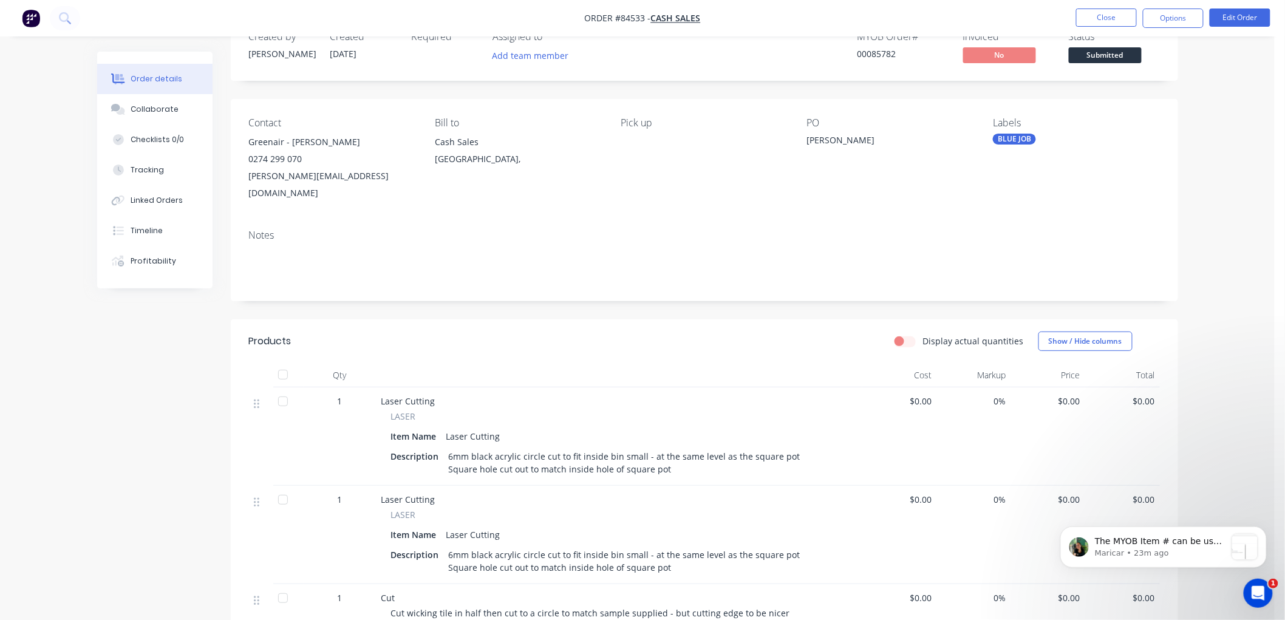
scroll to position [67, 0]
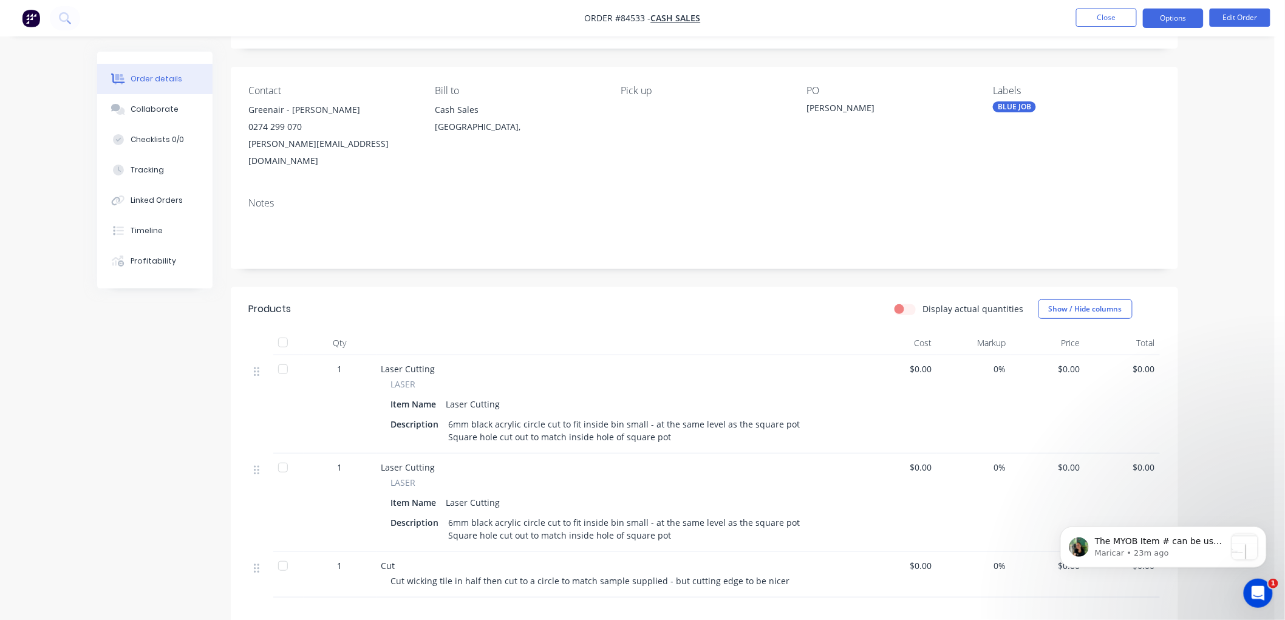
click at [1176, 17] on button "Options" at bounding box center [1173, 18] width 61 height 19
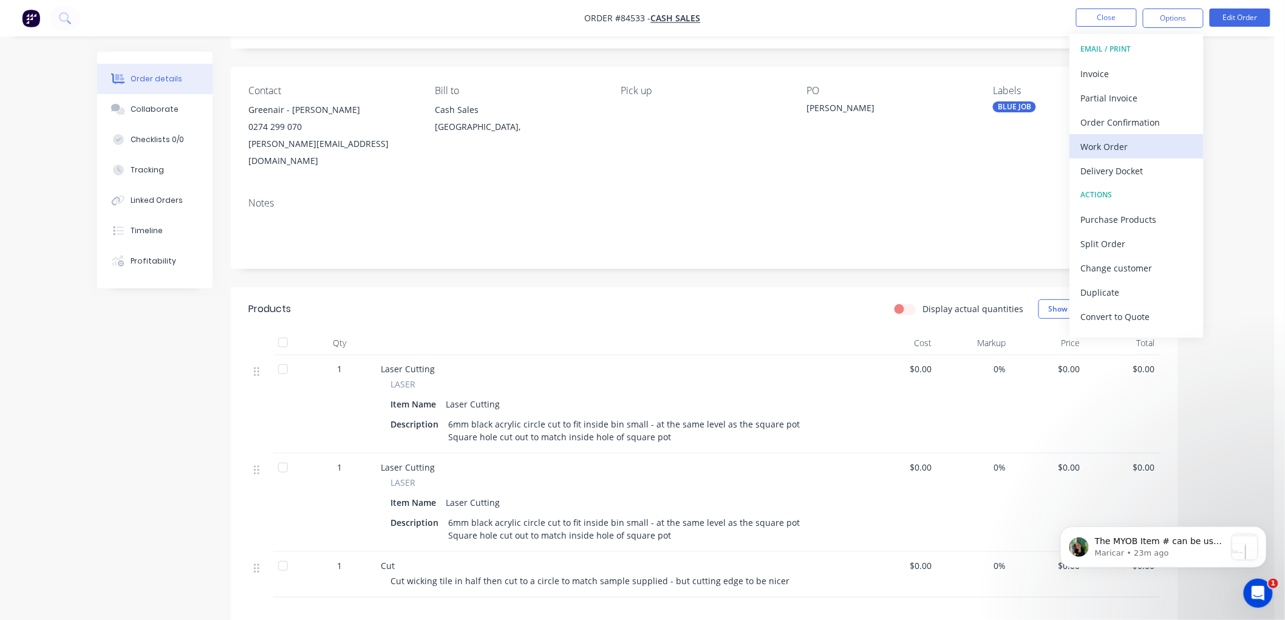
click at [1103, 148] on div "Work Order" at bounding box center [1137, 147] width 112 height 18
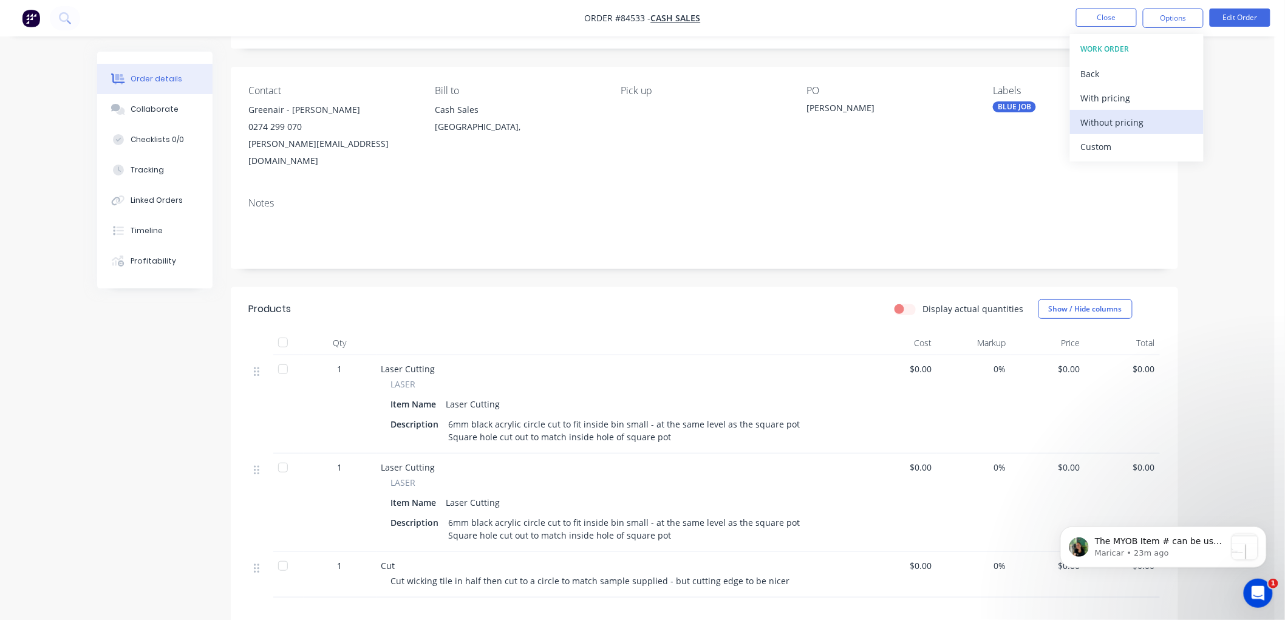
click at [1096, 123] on div "Without pricing" at bounding box center [1137, 123] width 112 height 18
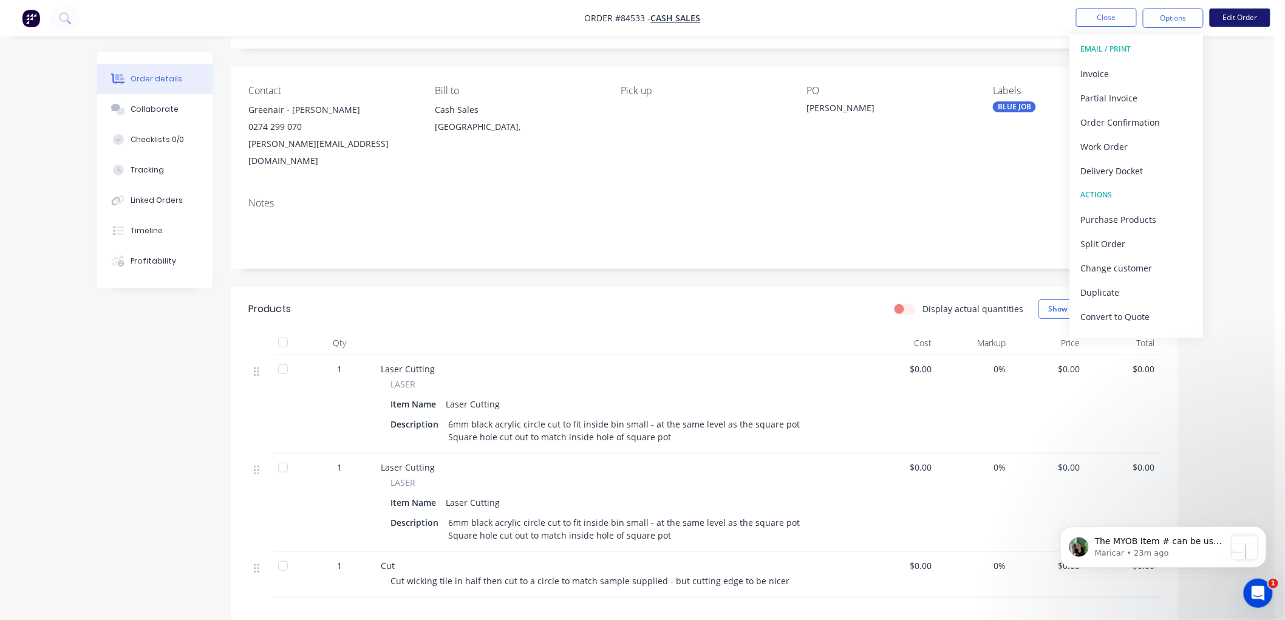
click at [1246, 18] on button "Edit Order" at bounding box center [1240, 18] width 61 height 18
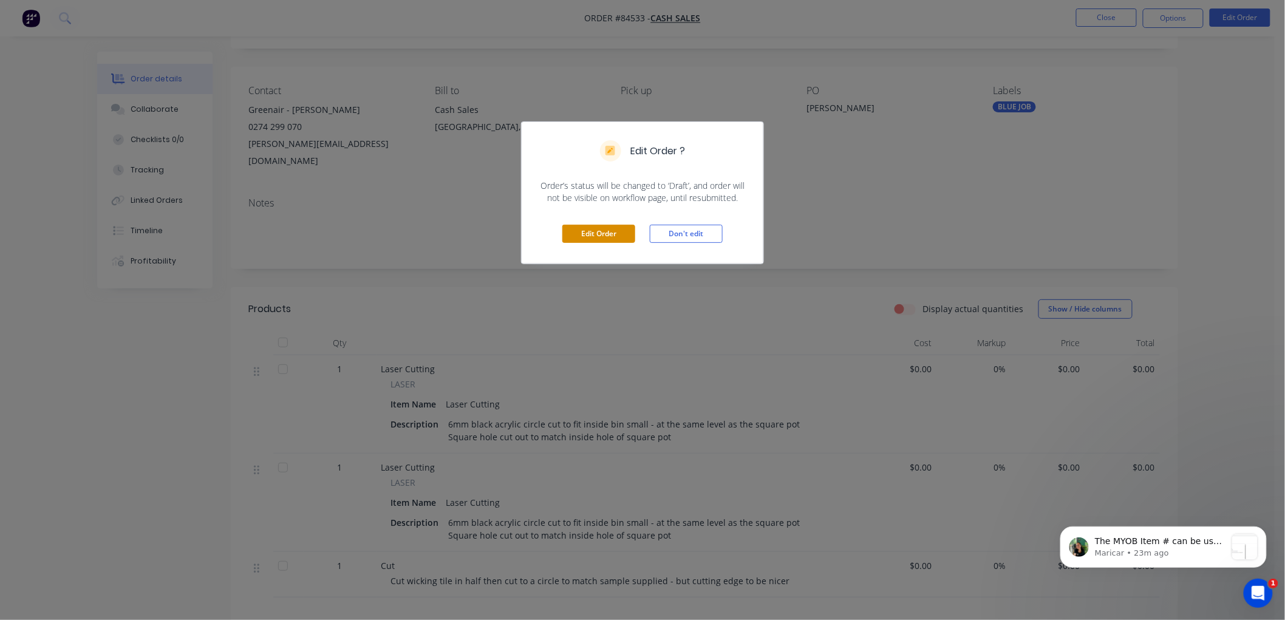
click at [592, 230] on button "Edit Order" at bounding box center [598, 234] width 73 height 18
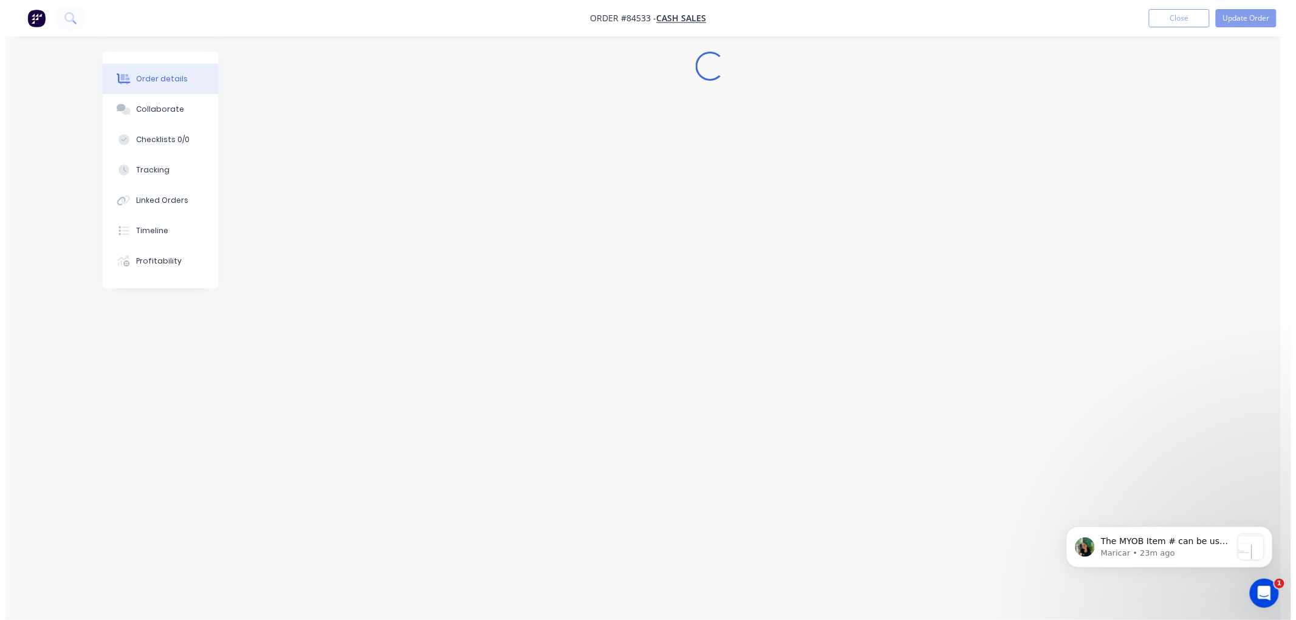
scroll to position [0, 0]
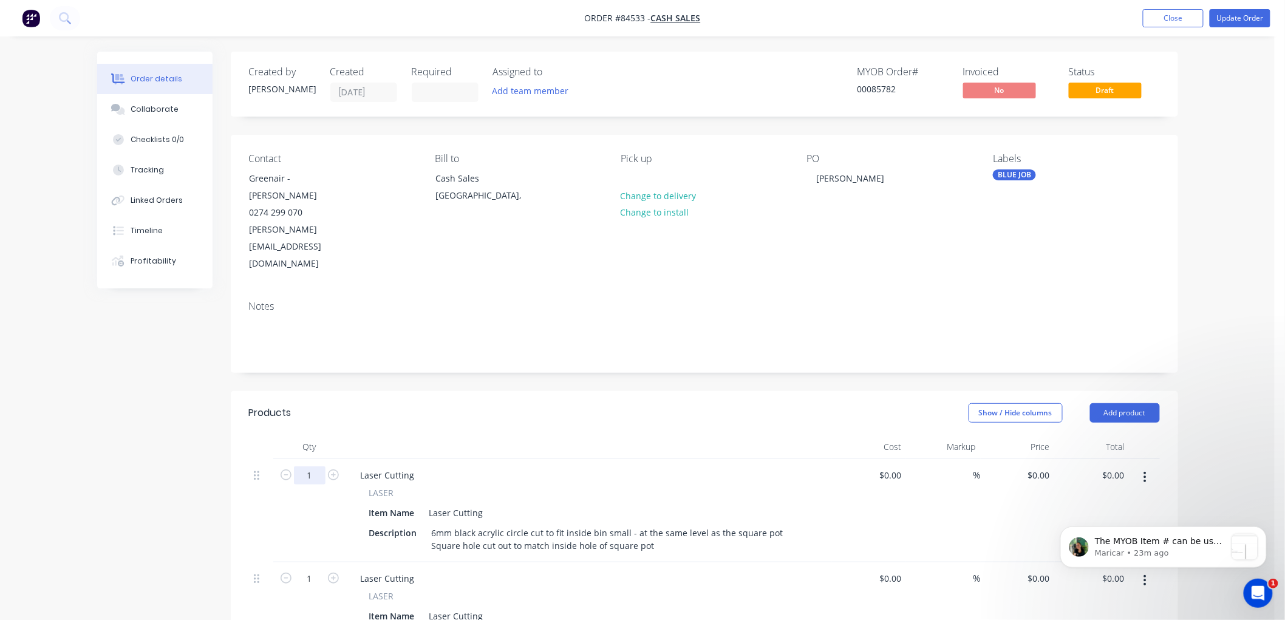
click at [318, 466] on input "1" at bounding box center [310, 475] width 32 height 18
click at [309, 570] on input "1" at bounding box center [310, 579] width 32 height 18
click at [1235, 20] on button "Update Order" at bounding box center [1240, 18] width 61 height 18
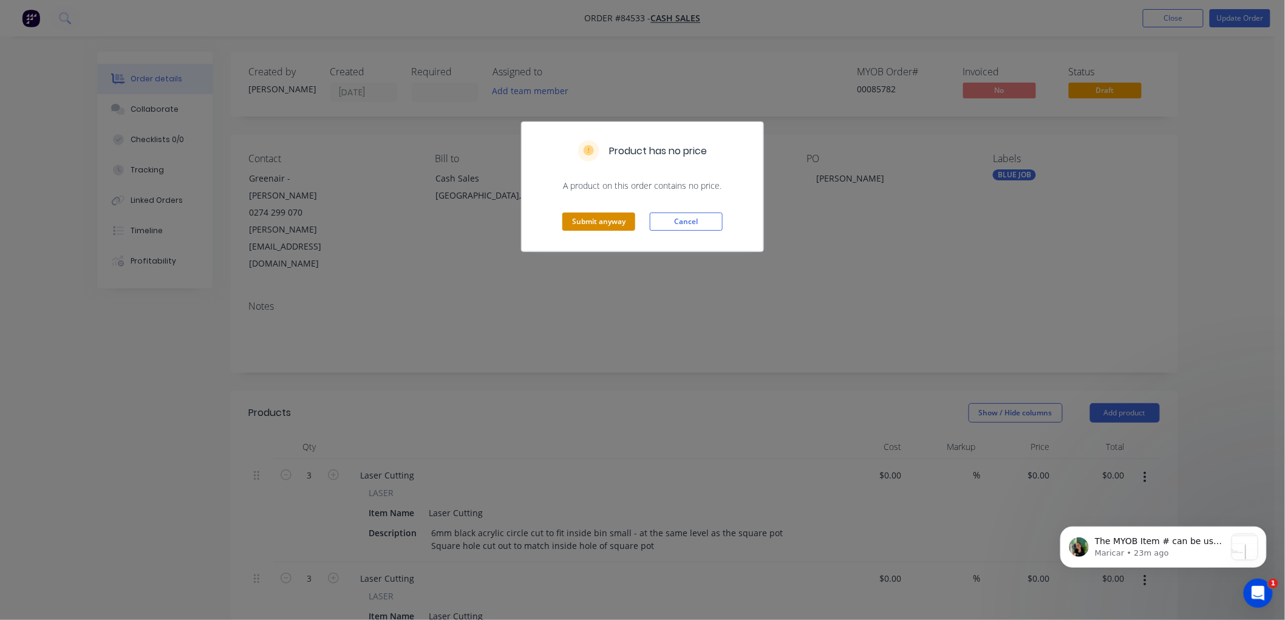
click at [612, 220] on button "Submit anyway" at bounding box center [598, 222] width 73 height 18
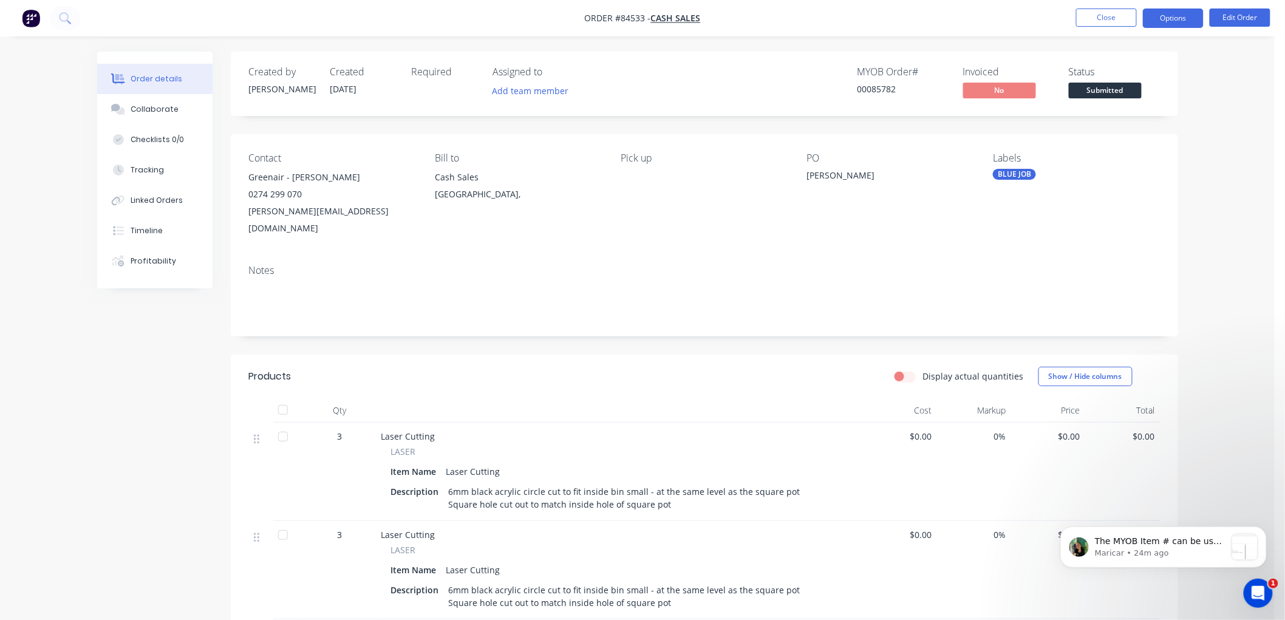
click at [1162, 19] on button "Options" at bounding box center [1173, 18] width 61 height 19
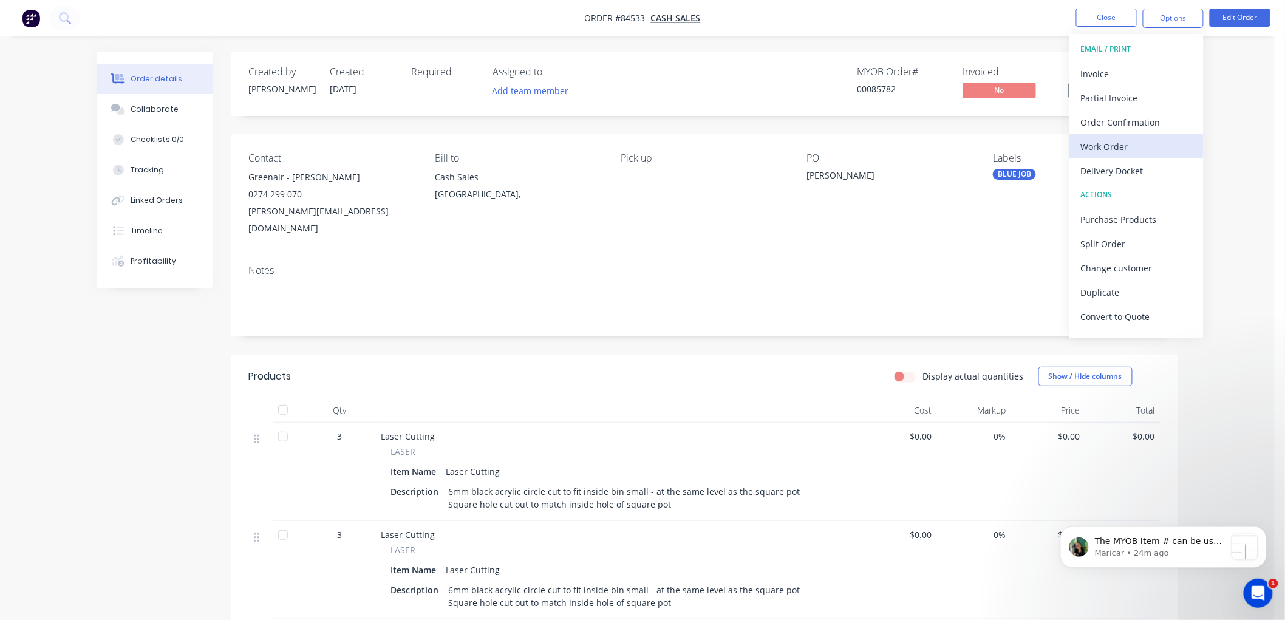
click at [1109, 143] on div "Work Order" at bounding box center [1137, 147] width 112 height 18
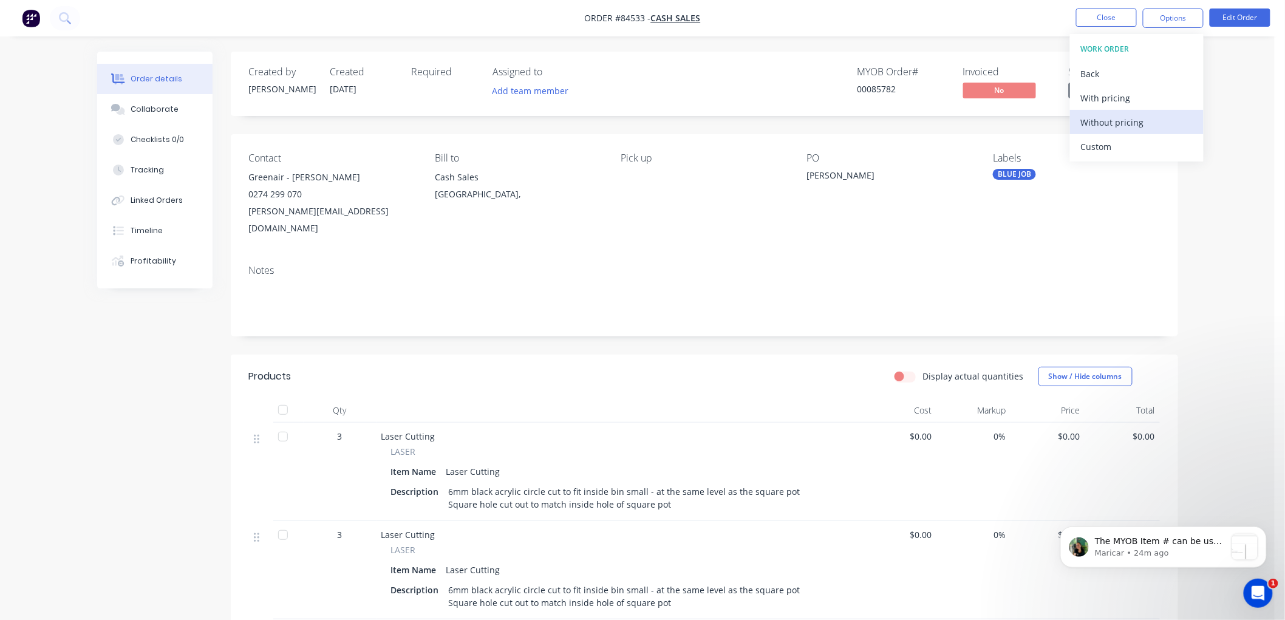
click at [1113, 118] on div "Without pricing" at bounding box center [1137, 123] width 112 height 18
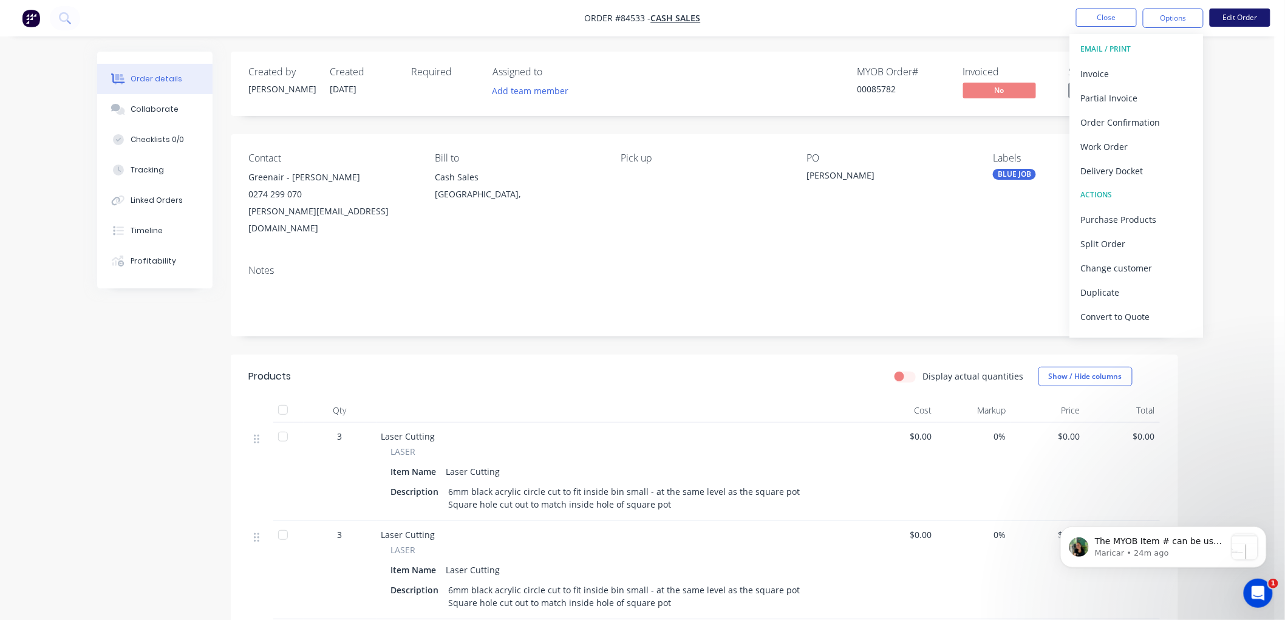
click at [1250, 15] on button "Edit Order" at bounding box center [1240, 18] width 61 height 18
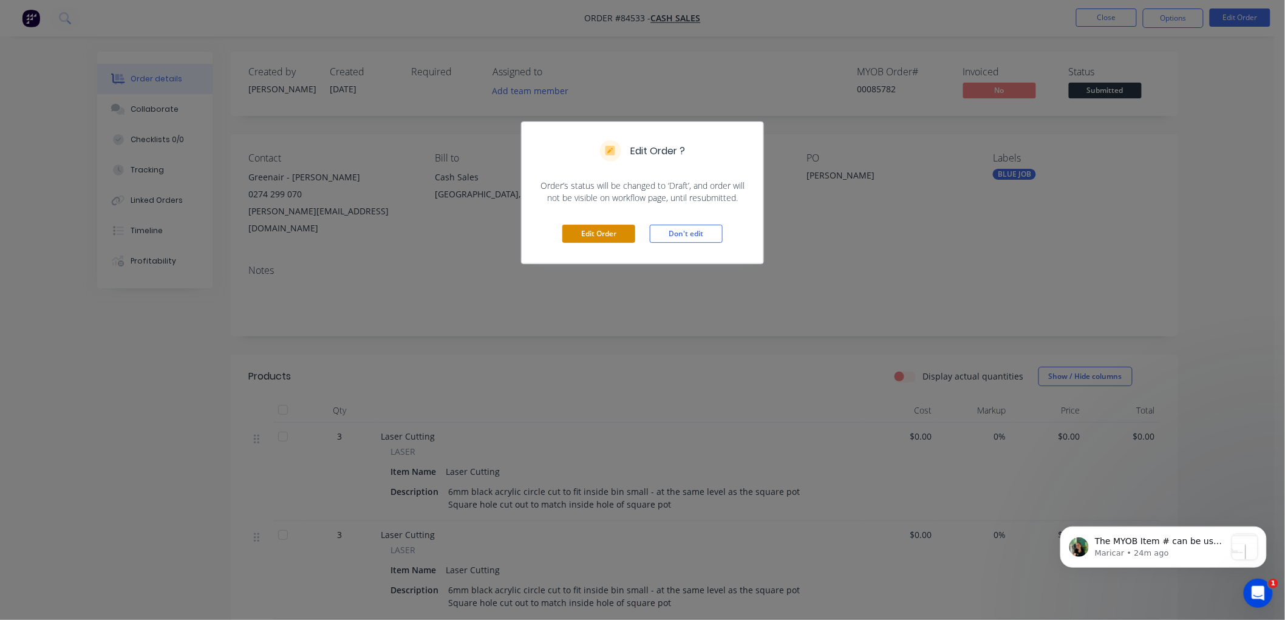
click at [609, 233] on button "Edit Order" at bounding box center [598, 234] width 73 height 18
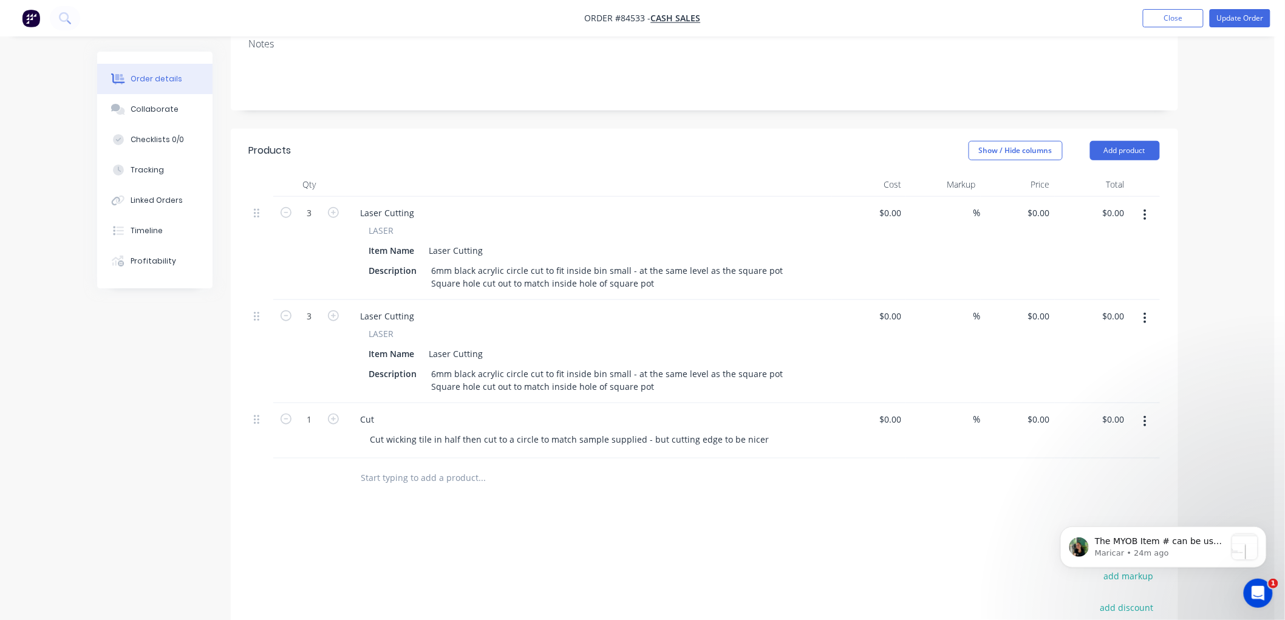
scroll to position [270, 0]
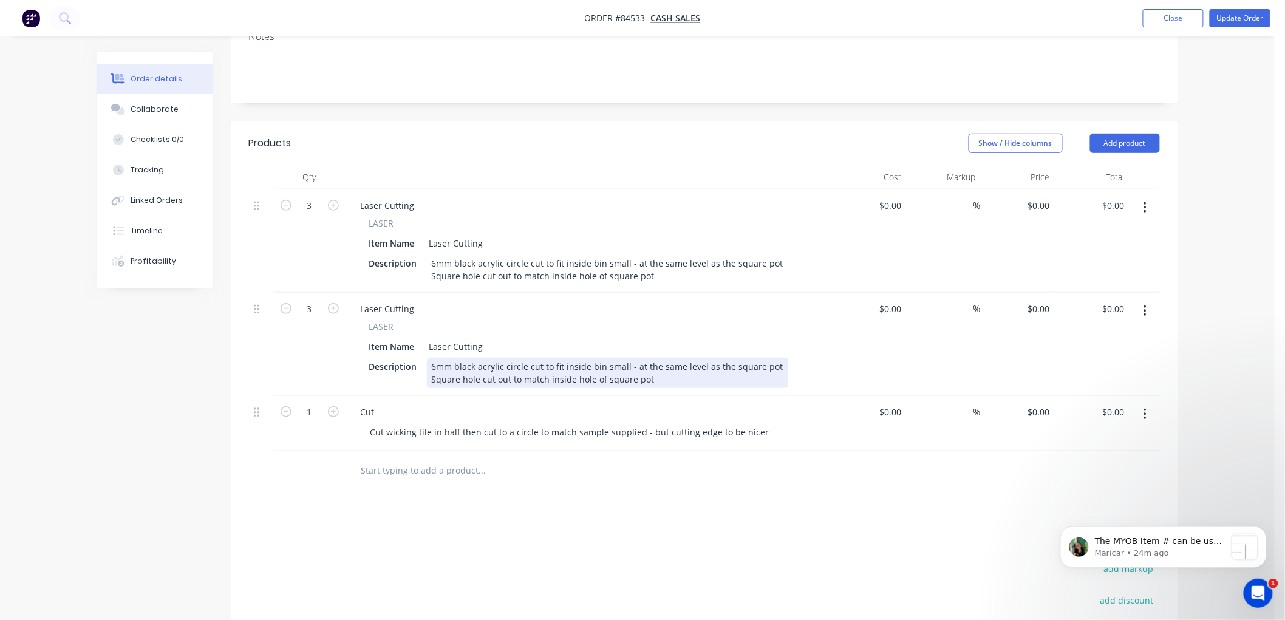
click at [610, 358] on div "6mm black acrylic circle cut to fit inside bin small - at the same level as the…" at bounding box center [607, 373] width 361 height 30
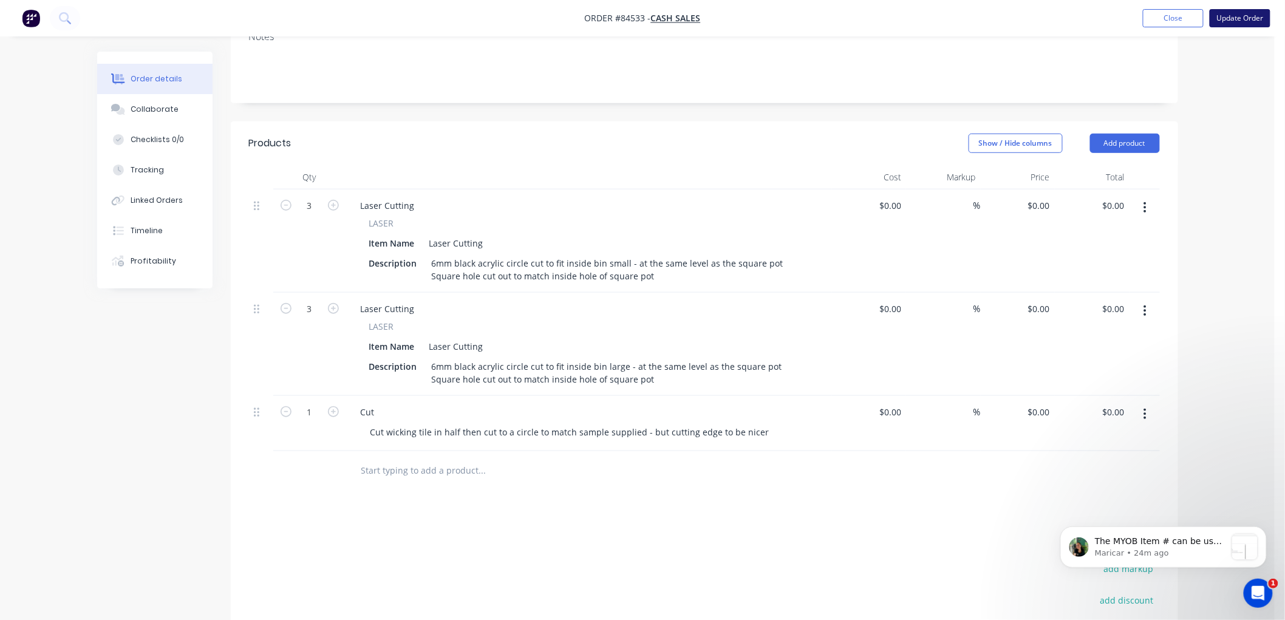
click at [1233, 19] on button "Update Order" at bounding box center [1240, 18] width 61 height 18
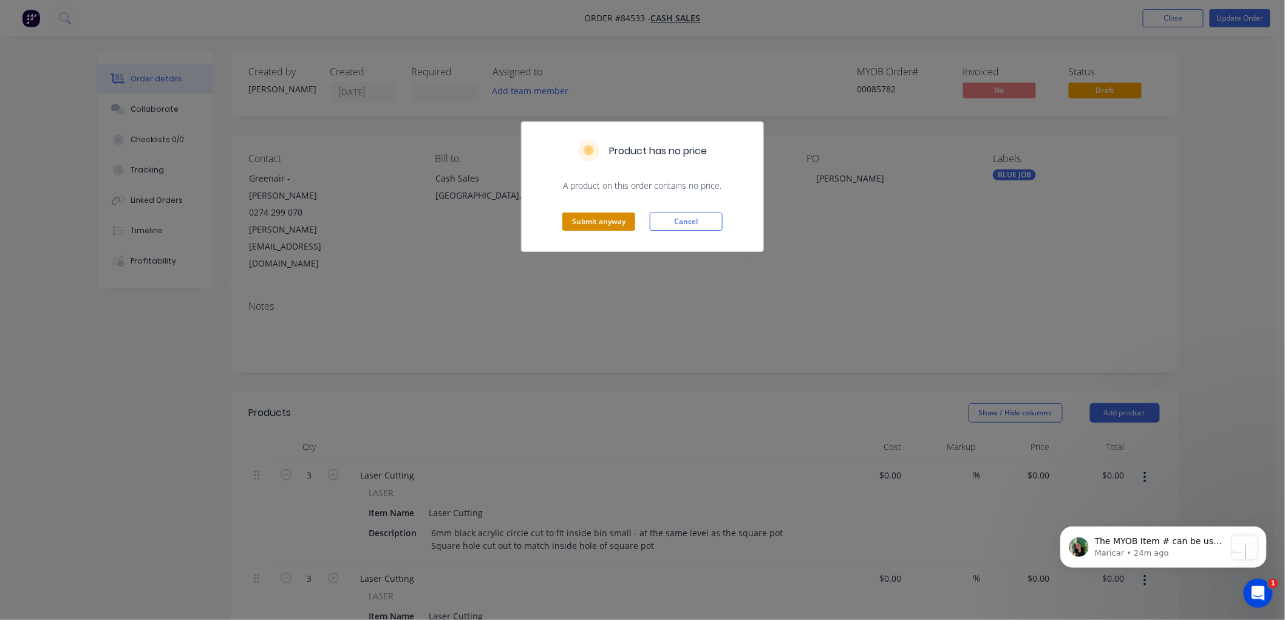
click at [603, 219] on button "Submit anyway" at bounding box center [598, 222] width 73 height 18
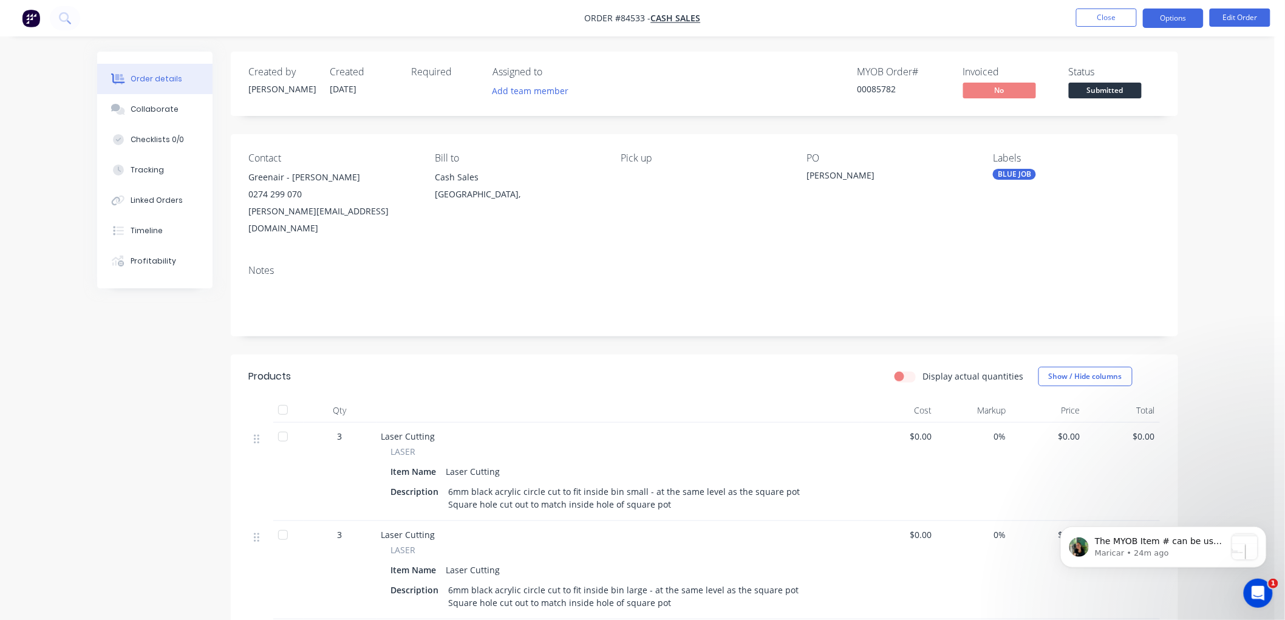
click at [1188, 18] on button "Options" at bounding box center [1173, 18] width 61 height 19
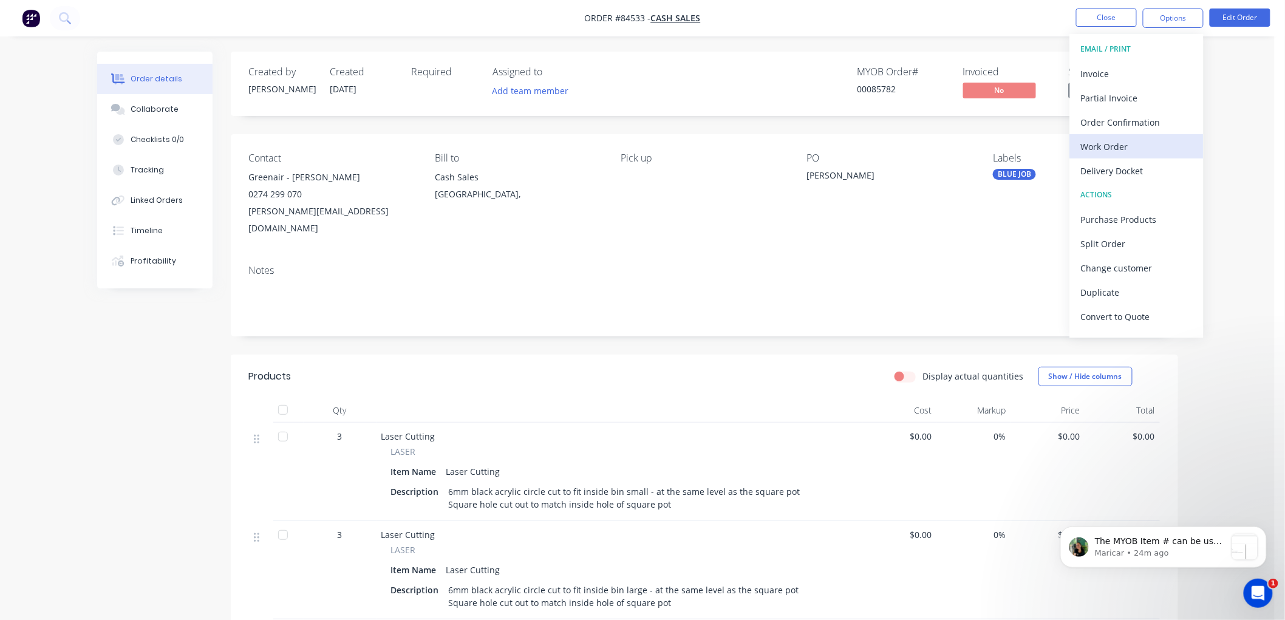
click at [1127, 149] on div "Work Order" at bounding box center [1137, 147] width 112 height 18
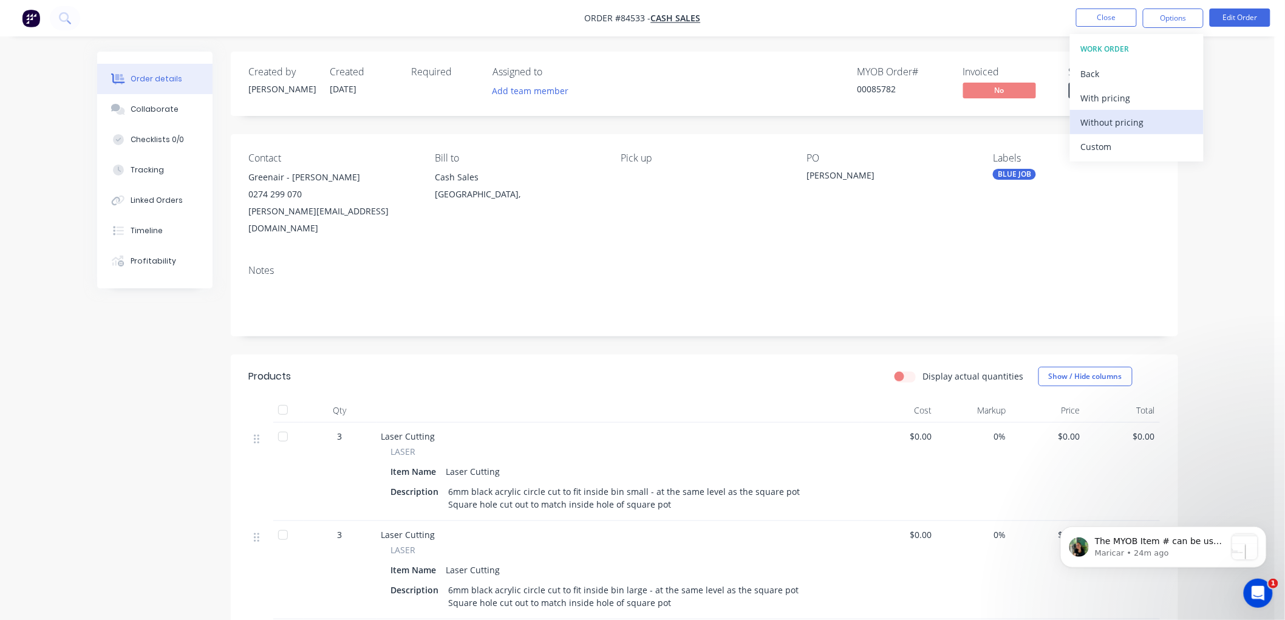
click at [1100, 124] on div "Without pricing" at bounding box center [1137, 123] width 112 height 18
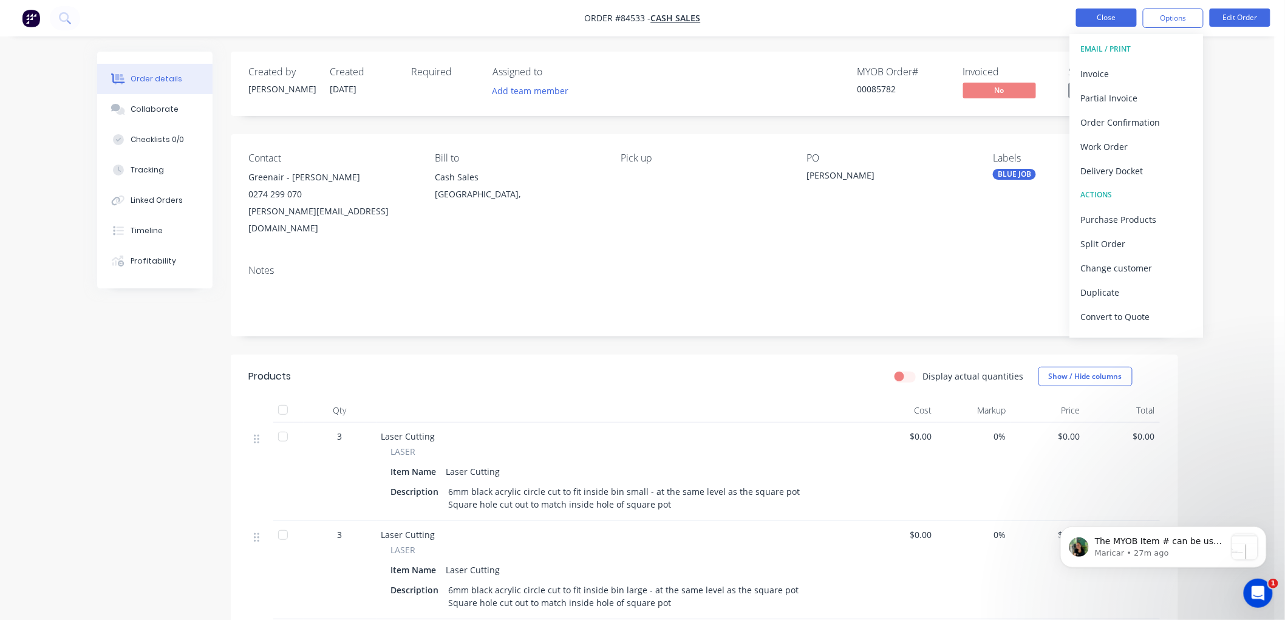
click at [1102, 21] on button "Close" at bounding box center [1106, 18] width 61 height 18
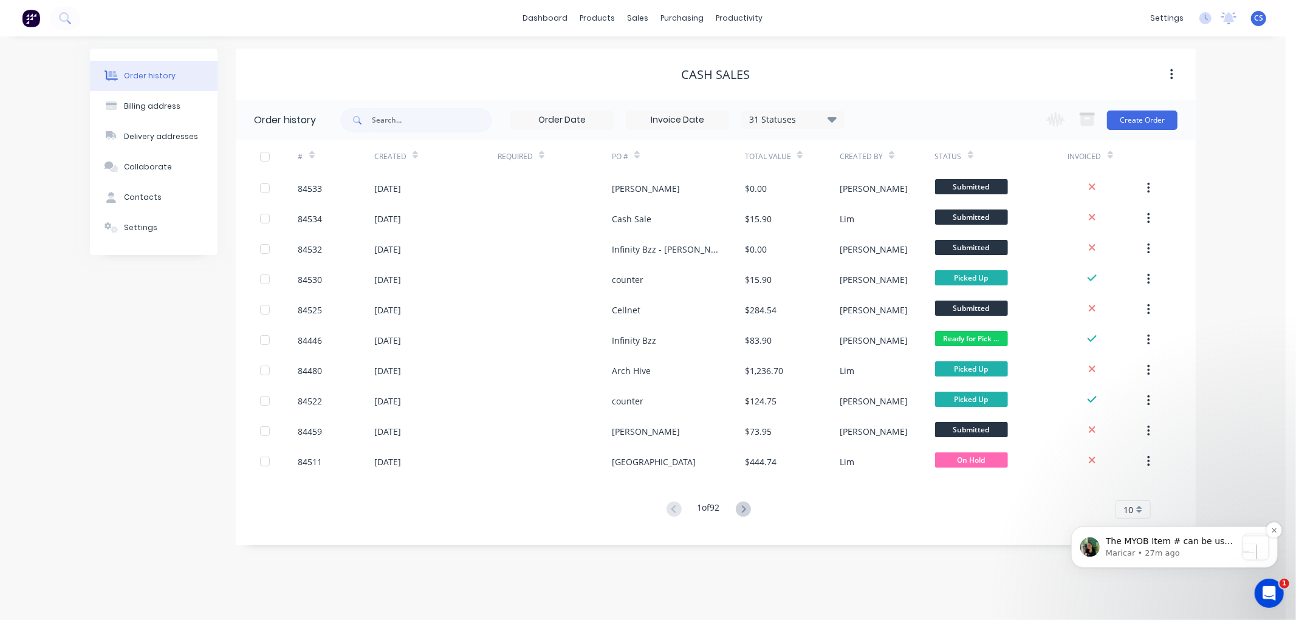
click at [1202, 551] on p "Maricar • 27m ago" at bounding box center [1170, 552] width 131 height 11
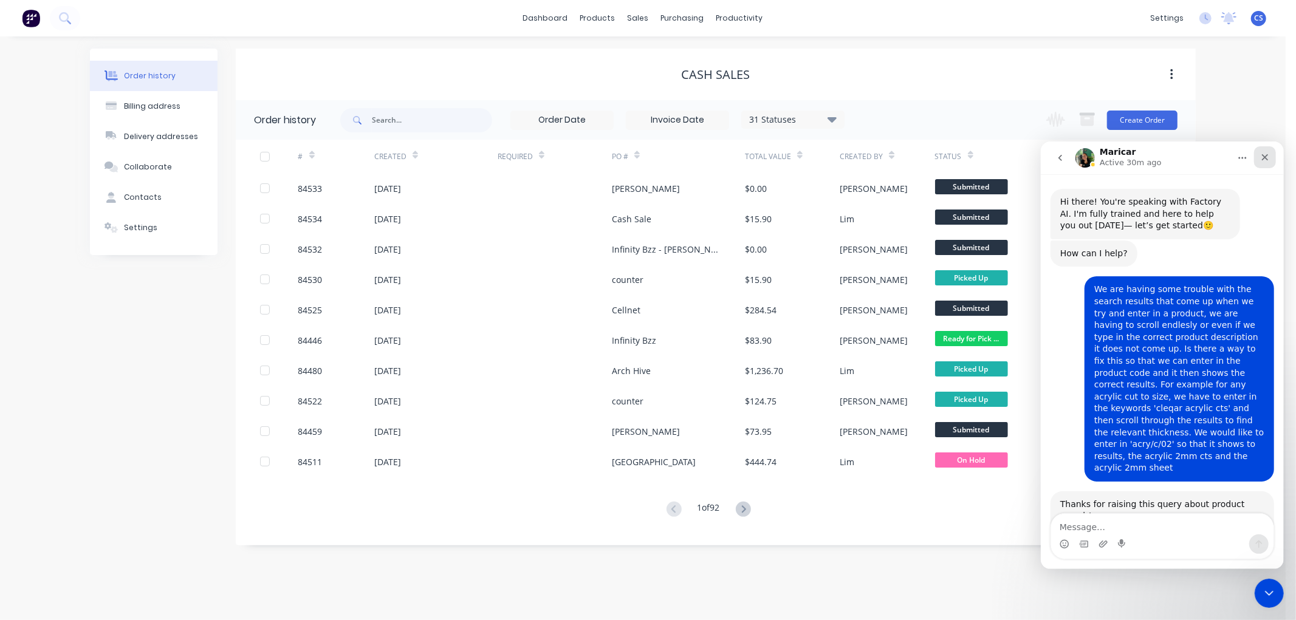
click at [1262, 155] on icon "Close" at bounding box center [1264, 157] width 7 height 7
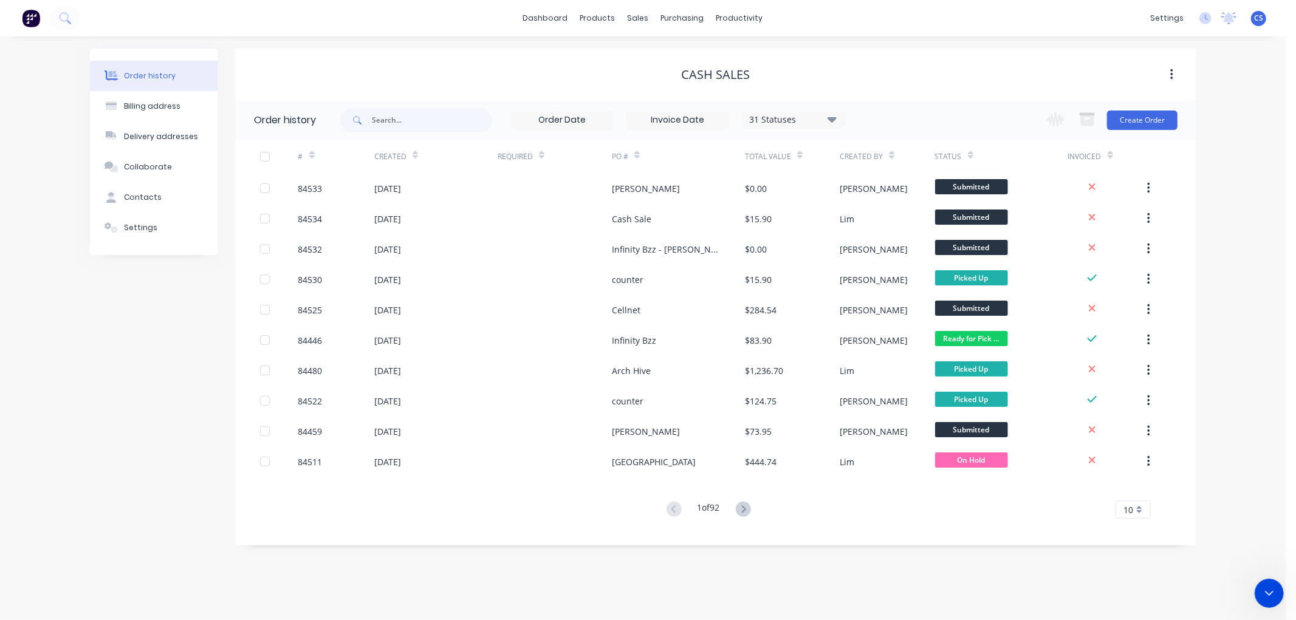
click at [635, 15] on div "sales" at bounding box center [637, 18] width 33 height 18
click at [641, 18] on div "sales" at bounding box center [637, 18] width 33 height 18
click at [638, 21] on div "sales" at bounding box center [637, 18] width 33 height 18
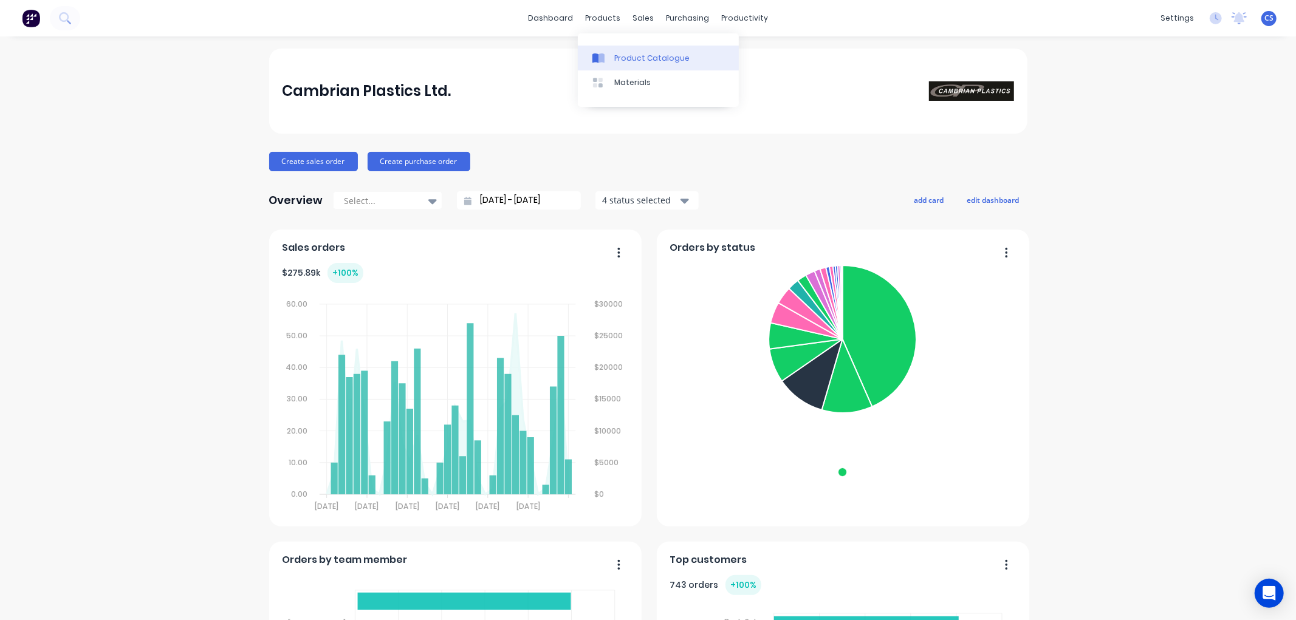
click at [621, 63] on div "Product Catalogue" at bounding box center [651, 58] width 75 height 11
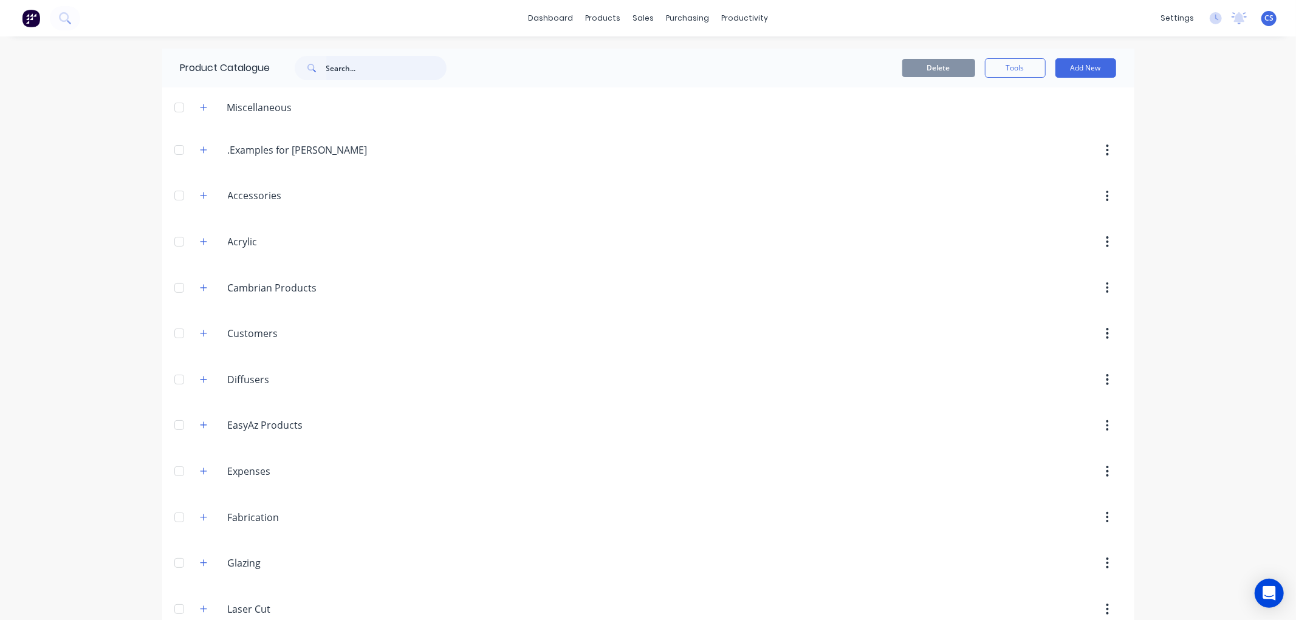
click at [329, 64] on input "text" at bounding box center [386, 68] width 120 height 24
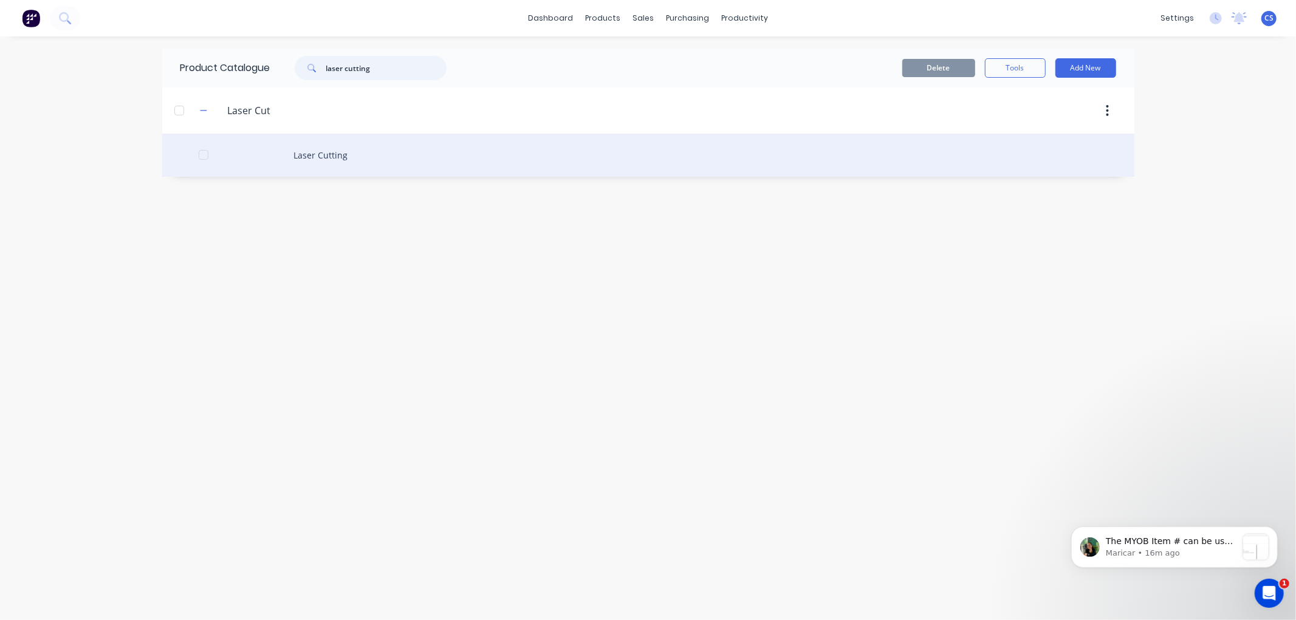
type input "laser cutting"
click at [324, 163] on div "Laser Cutting" at bounding box center [648, 155] width 972 height 43
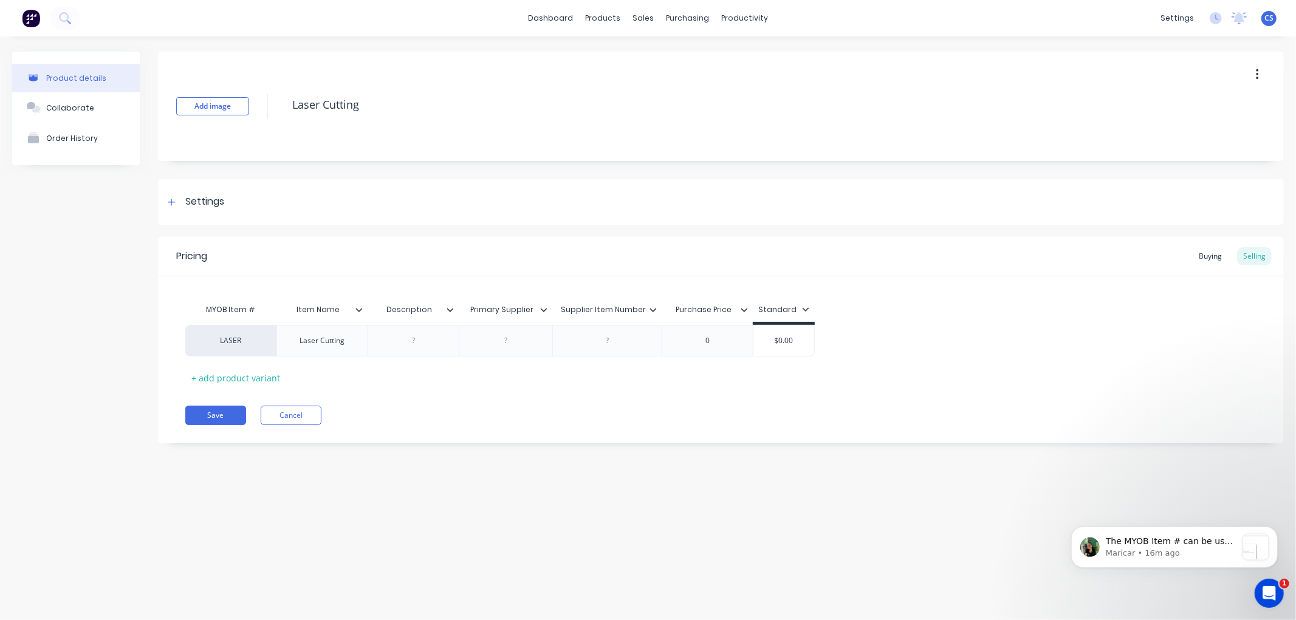
type textarea "x"
click at [284, 416] on button "Cancel" at bounding box center [291, 415] width 61 height 19
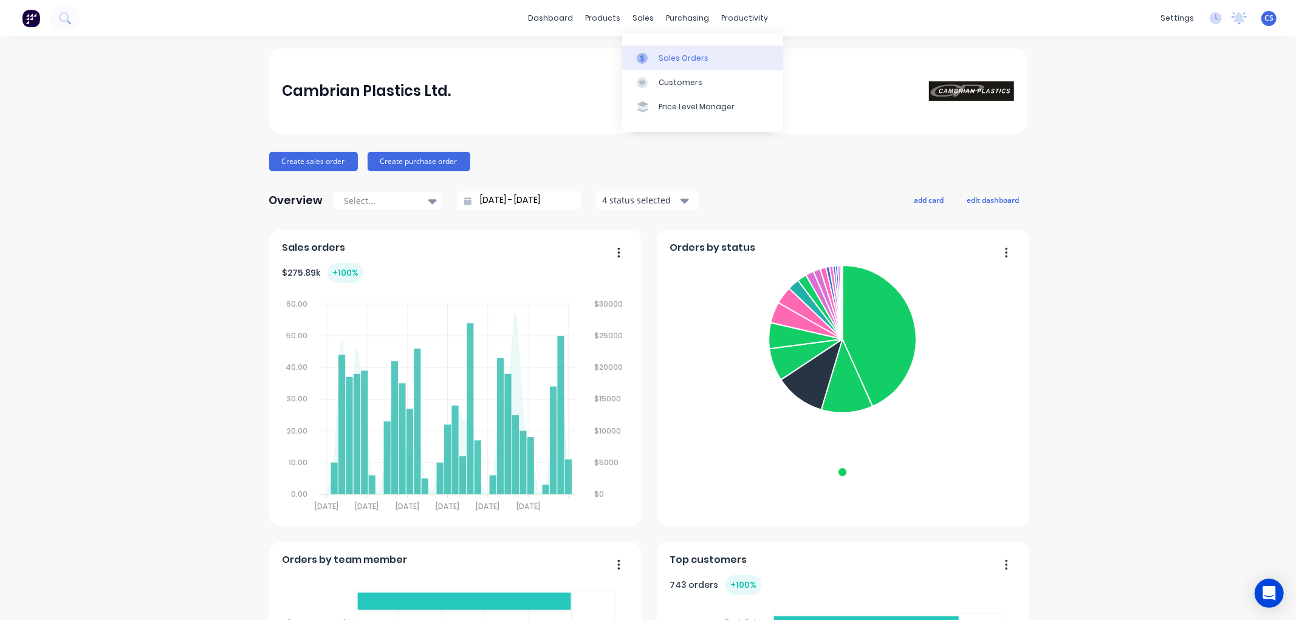
click at [646, 50] on link "Sales Orders" at bounding box center [702, 58] width 161 height 24
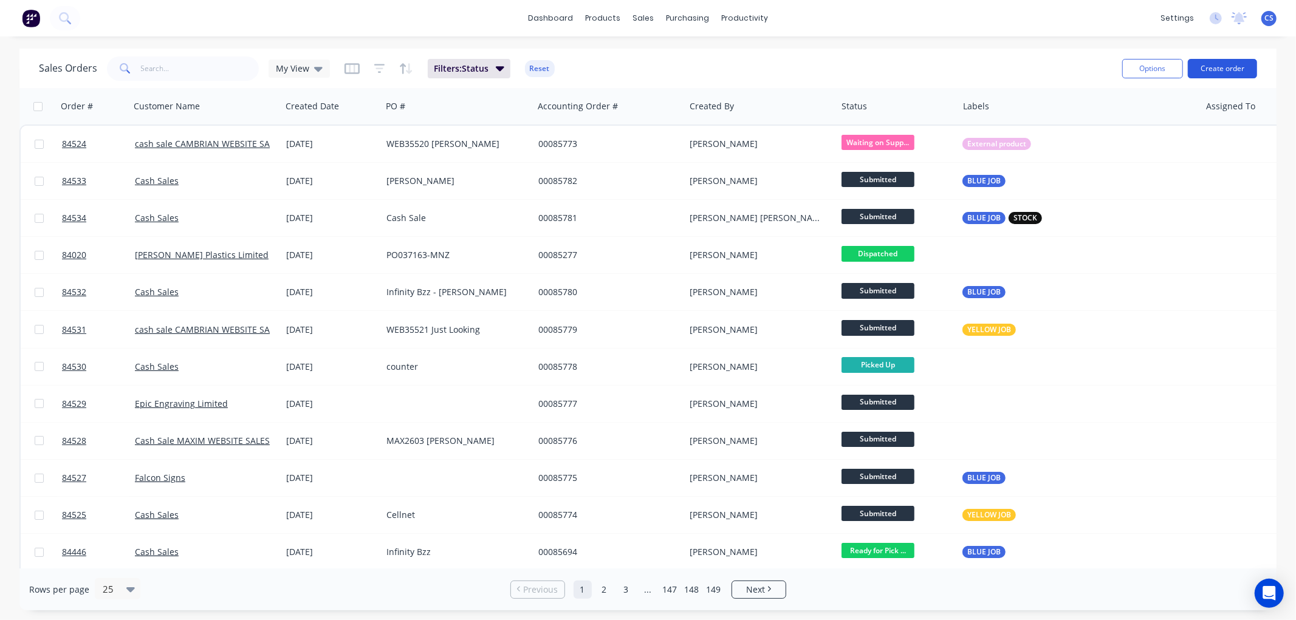
click at [1229, 67] on button "Create order" at bounding box center [1221, 68] width 69 height 19
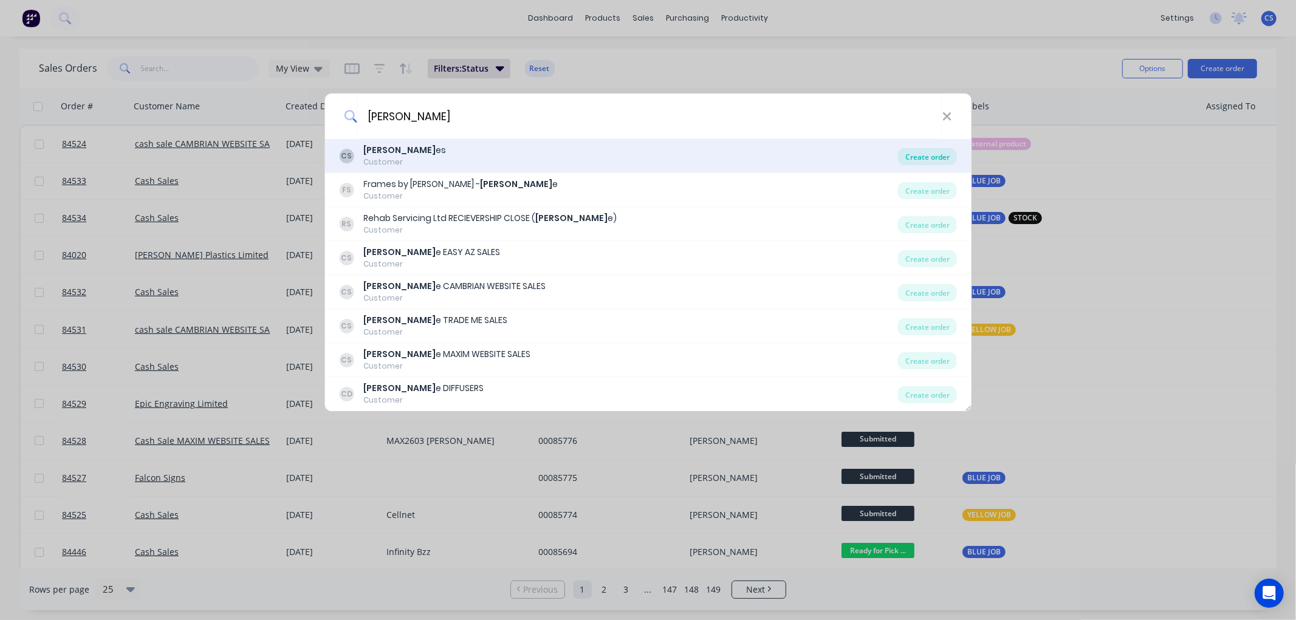
type input "[PERSON_NAME]"
click at [924, 154] on div "Create order" at bounding box center [927, 156] width 59 height 17
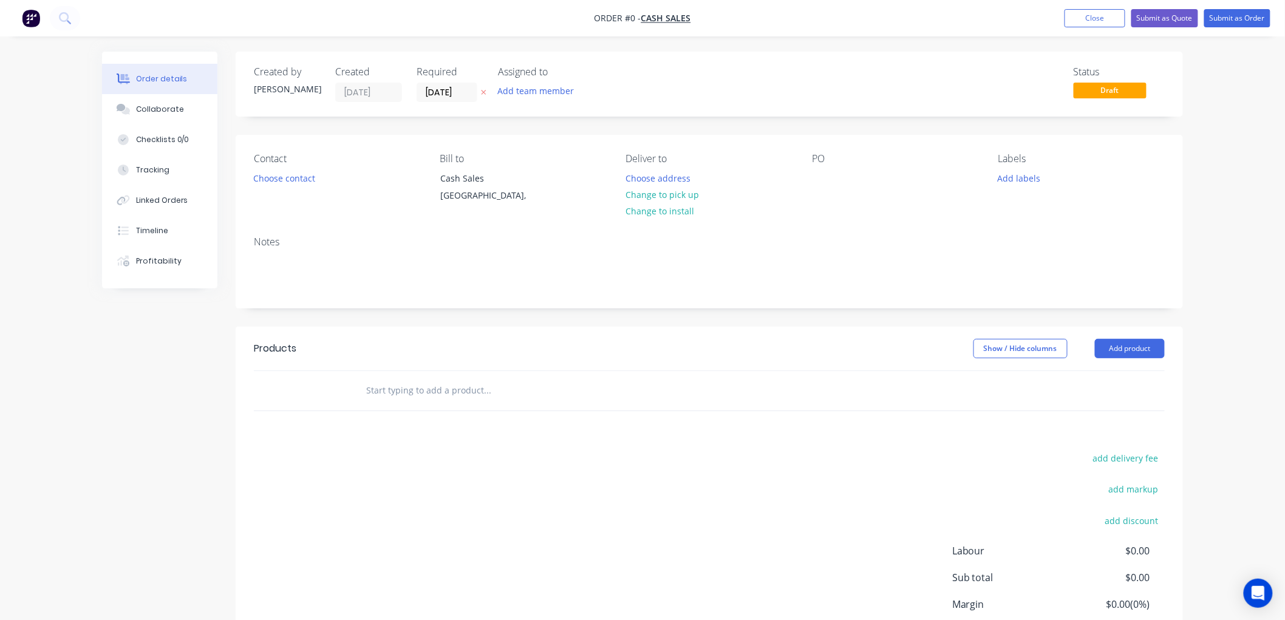
click at [482, 89] on icon "button" at bounding box center [483, 92] width 5 height 7
click at [403, 384] on input "text" at bounding box center [487, 390] width 243 height 24
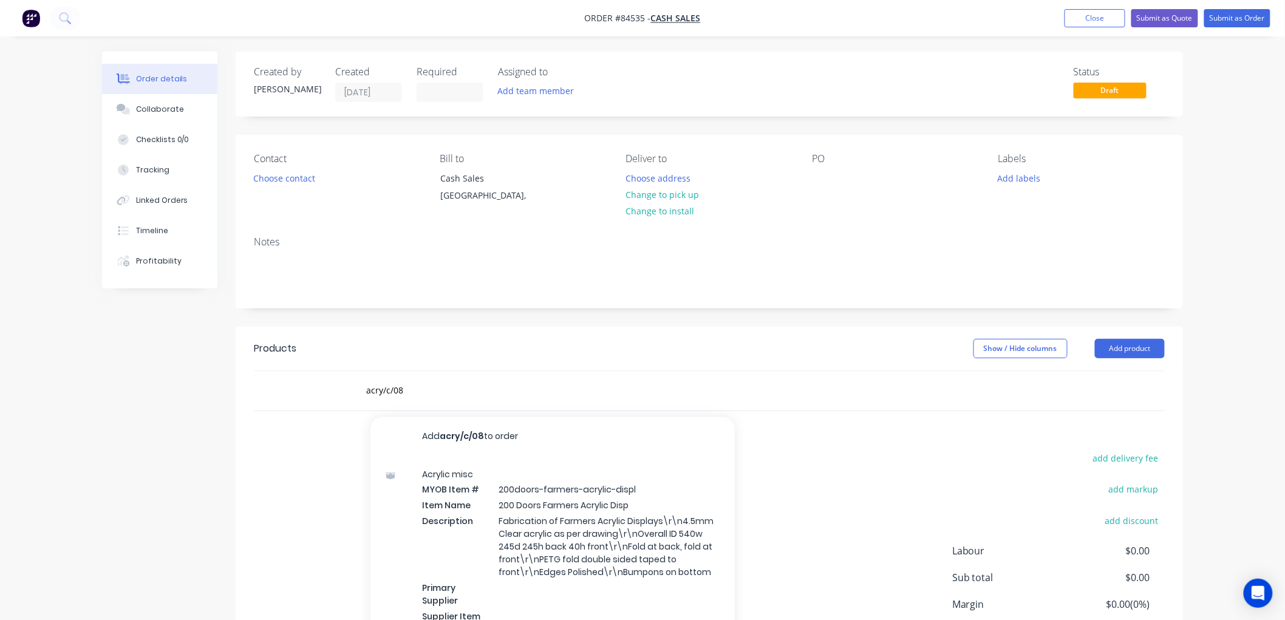
click at [559, 507] on div "Acrylic misc MYOB Item # 200doors-farmers-acrylic-displ Item Name 200 Doors Far…" at bounding box center [552, 567] width 364 height 222
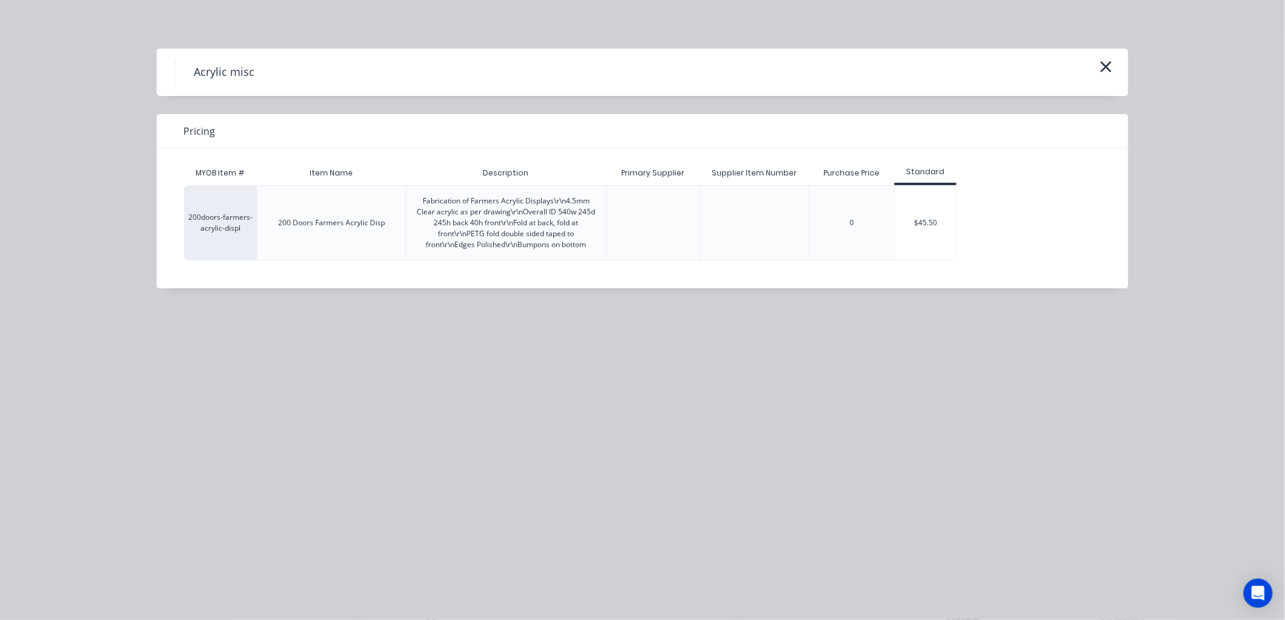
click at [1103, 69] on icon "button" at bounding box center [1106, 66] width 13 height 17
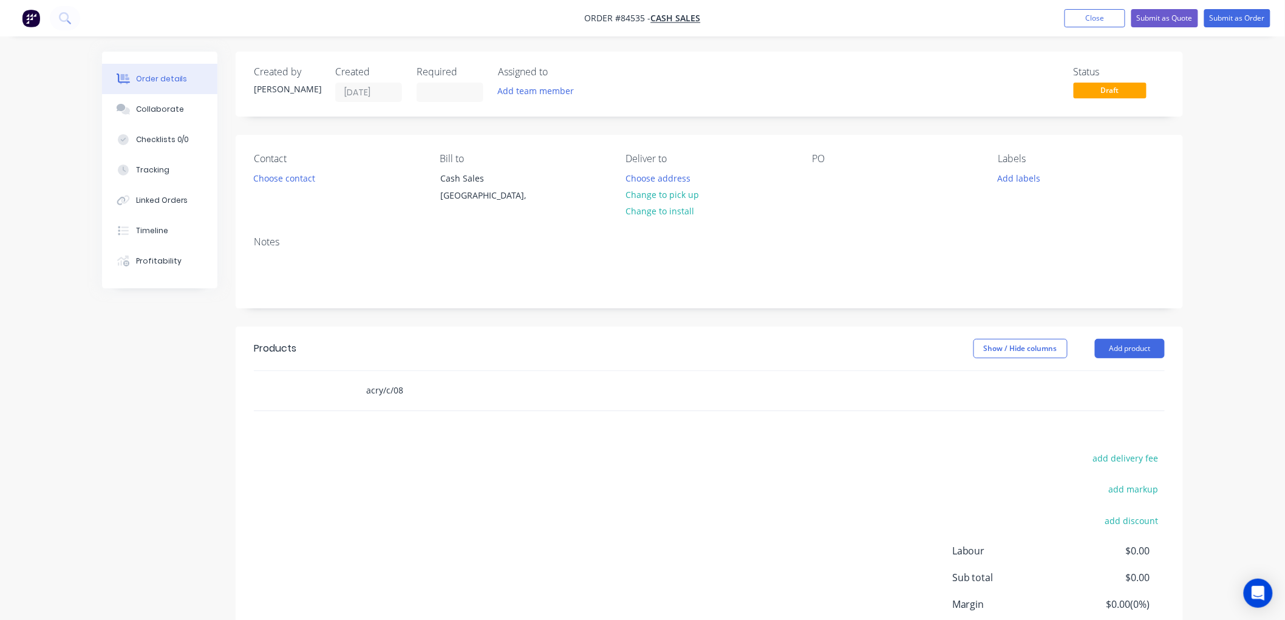
click at [417, 394] on input "acry/c/08" at bounding box center [487, 390] width 243 height 24
click at [410, 389] on input "acry/c/08" at bounding box center [487, 390] width 243 height 24
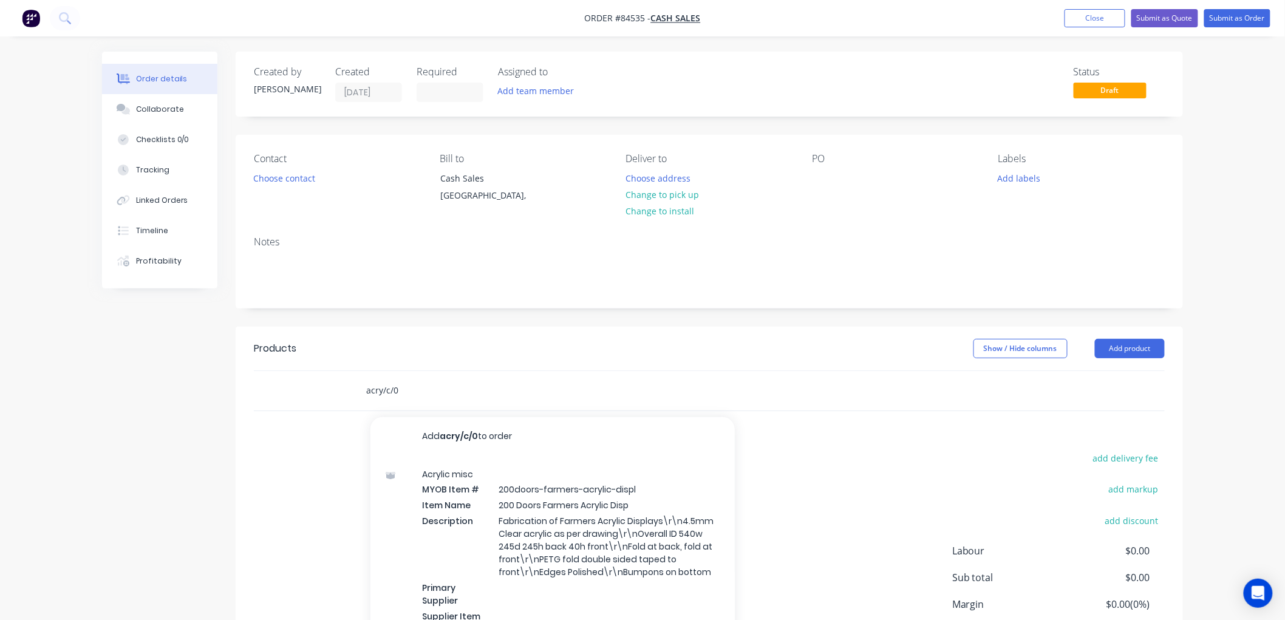
type input "acry/c/08"
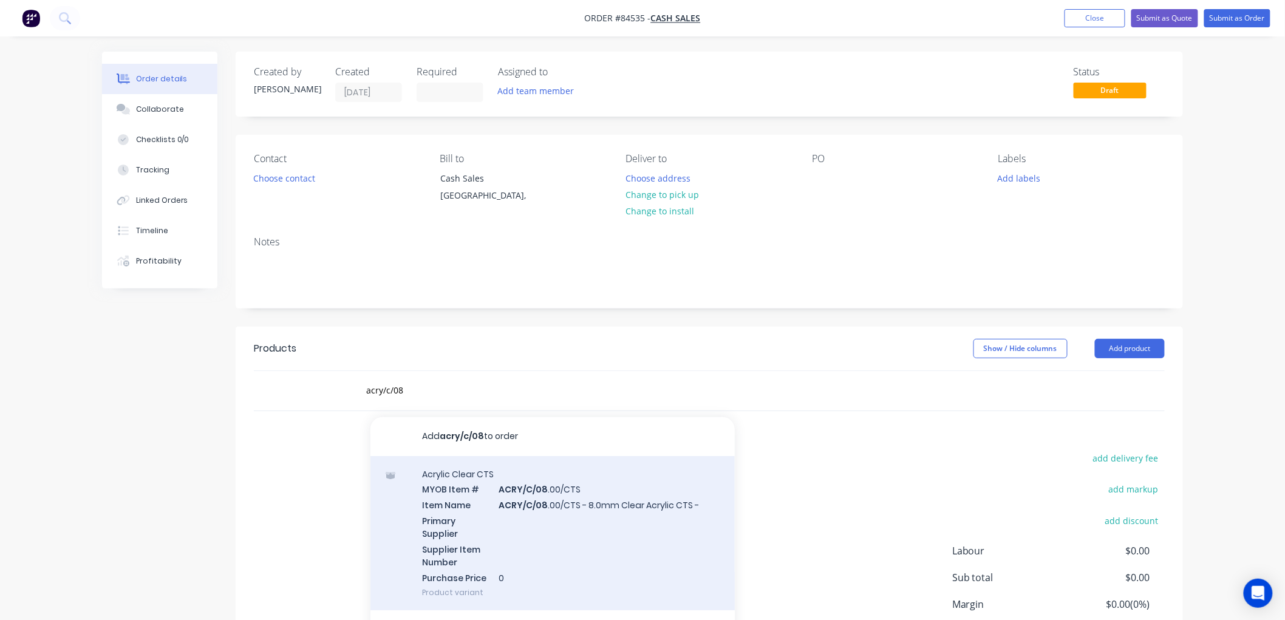
click at [567, 505] on div "Acrylic Clear CTS MYOB Item # ACRY/C/08 .00/CTS Item Name ACRY/C/08 .00/CTS - 8…" at bounding box center [552, 533] width 364 height 155
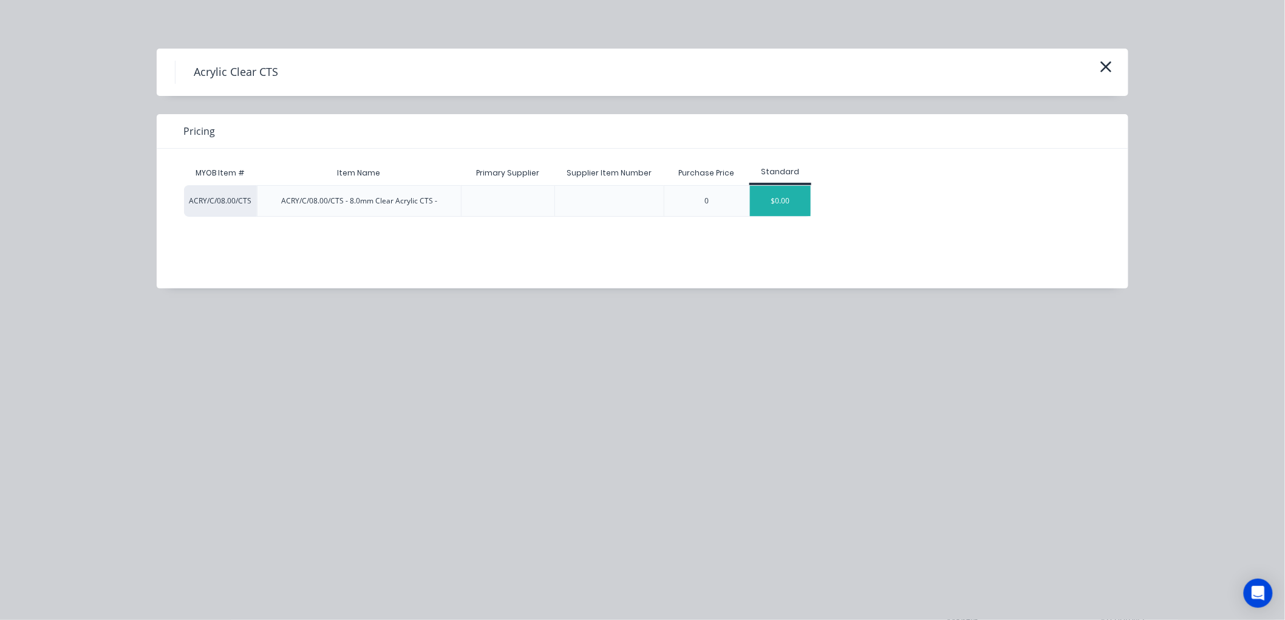
click at [769, 205] on div "$0.00" at bounding box center [780, 201] width 61 height 30
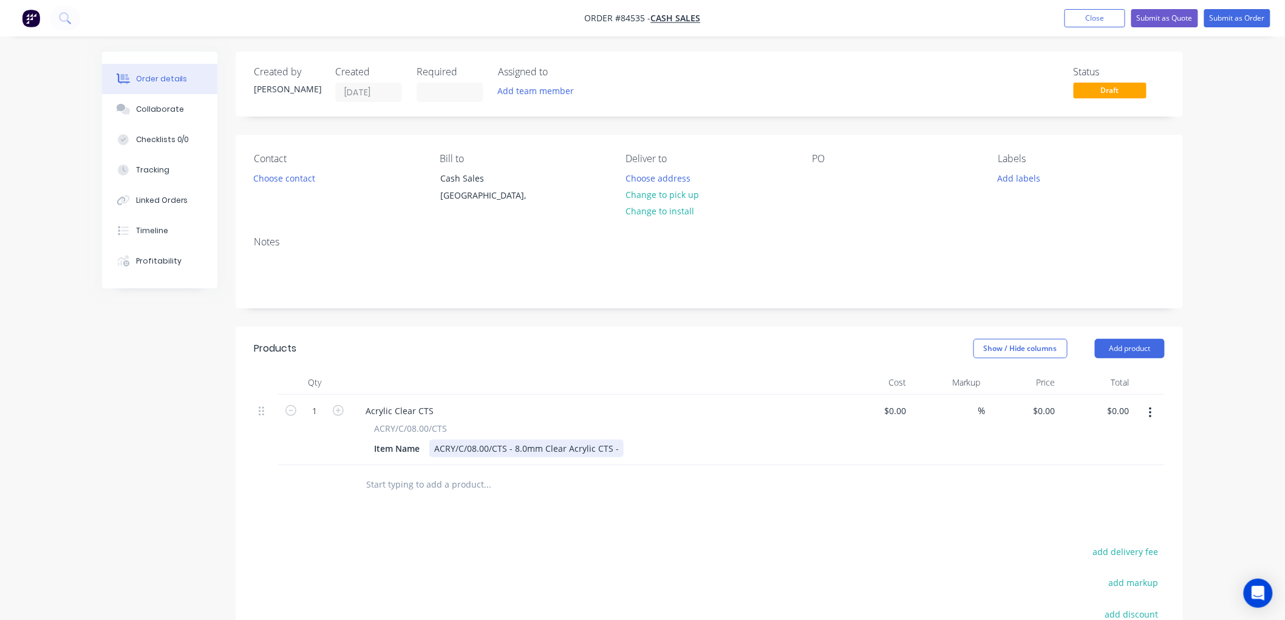
click at [614, 448] on div "ACRY/C/08.00/CTS - 8.0mm Clear Acrylic CTS -" at bounding box center [526, 449] width 194 height 18
click at [318, 409] on input "1" at bounding box center [315, 411] width 32 height 18
type input "10"
click at [667, 194] on button "Change to pick up" at bounding box center [663, 194] width 86 height 16
click at [313, 171] on button "Choose contact" at bounding box center [284, 177] width 75 height 16
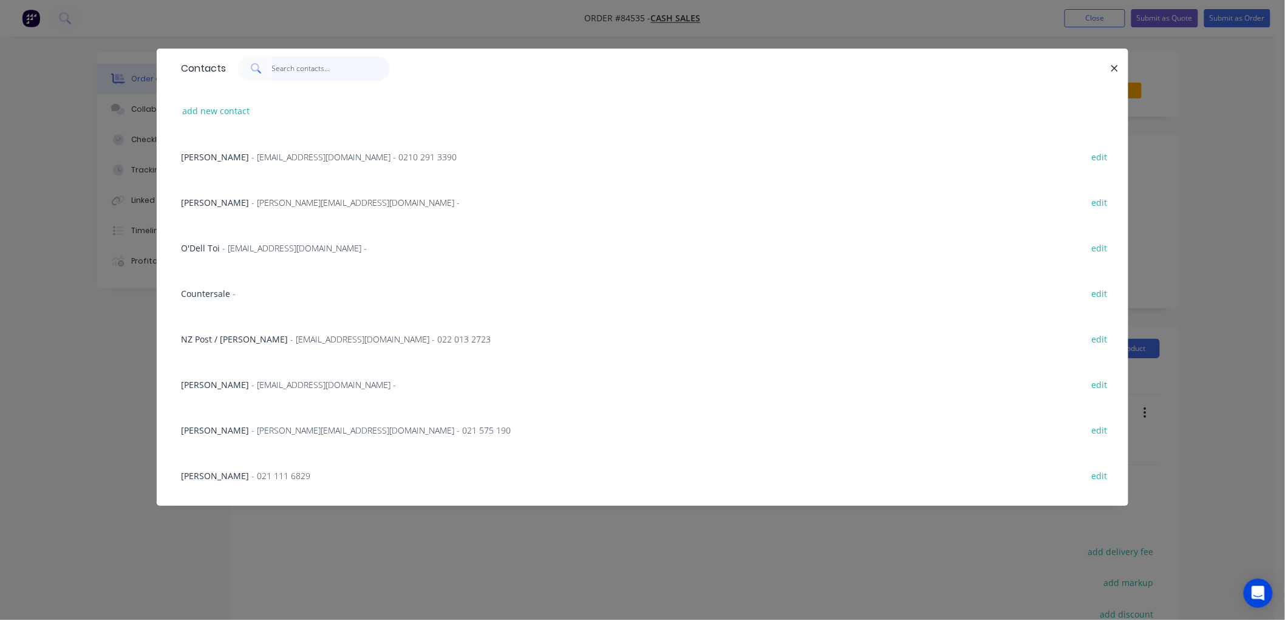
click at [301, 70] on input "text" at bounding box center [331, 68] width 118 height 24
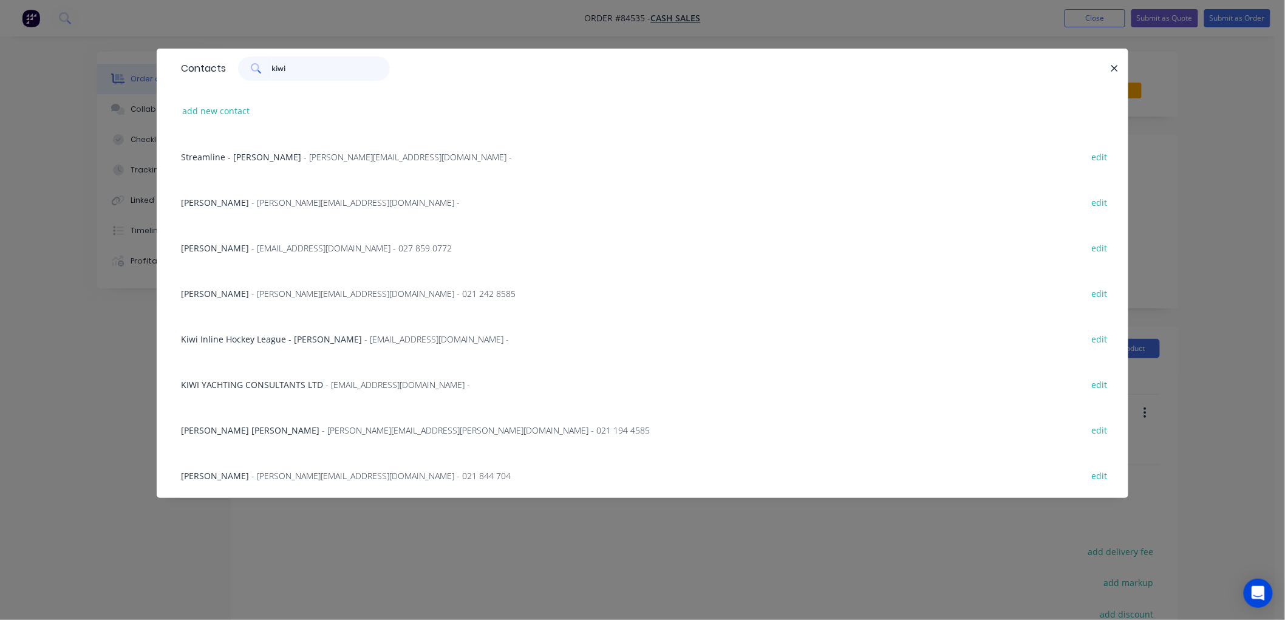
type input "kiwi"
click at [375, 199] on span "- thomas@kiwikrane.co.nz -" at bounding box center [355, 203] width 208 height 12
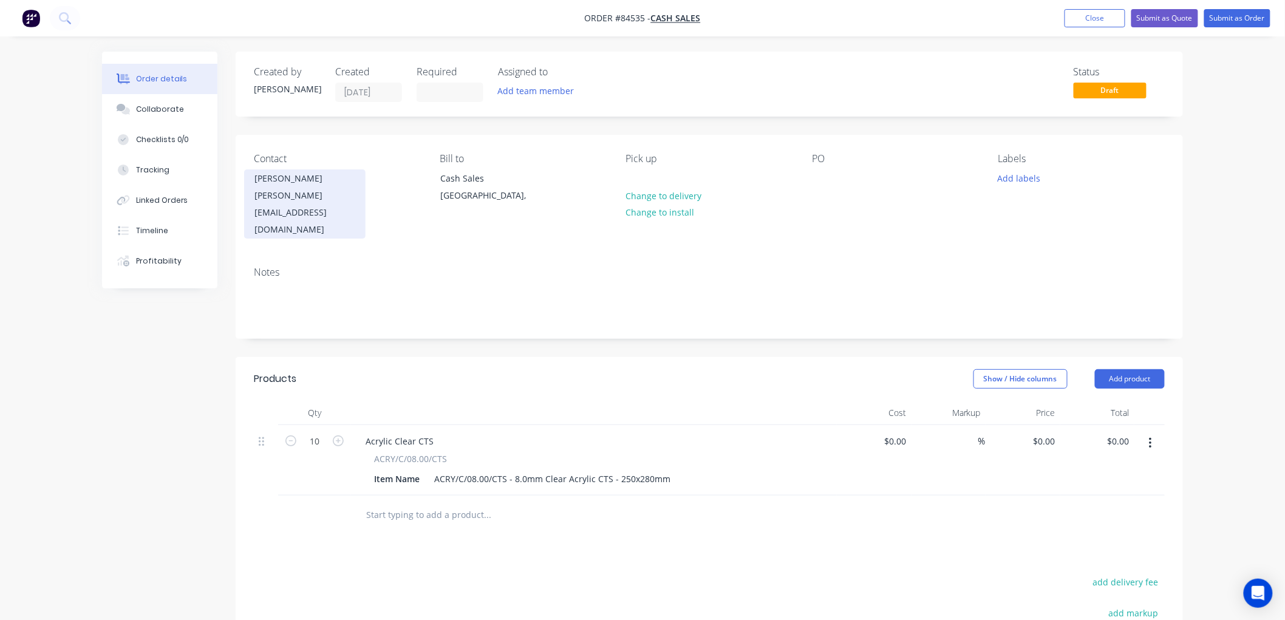
drag, startPoint x: 312, startPoint y: 199, endPoint x: 247, endPoint y: 185, distance: 66.6
click at [247, 185] on div "Thomas Felton - Kiwicrane thomas@kiwikrane.co.nz" at bounding box center [304, 203] width 121 height 69
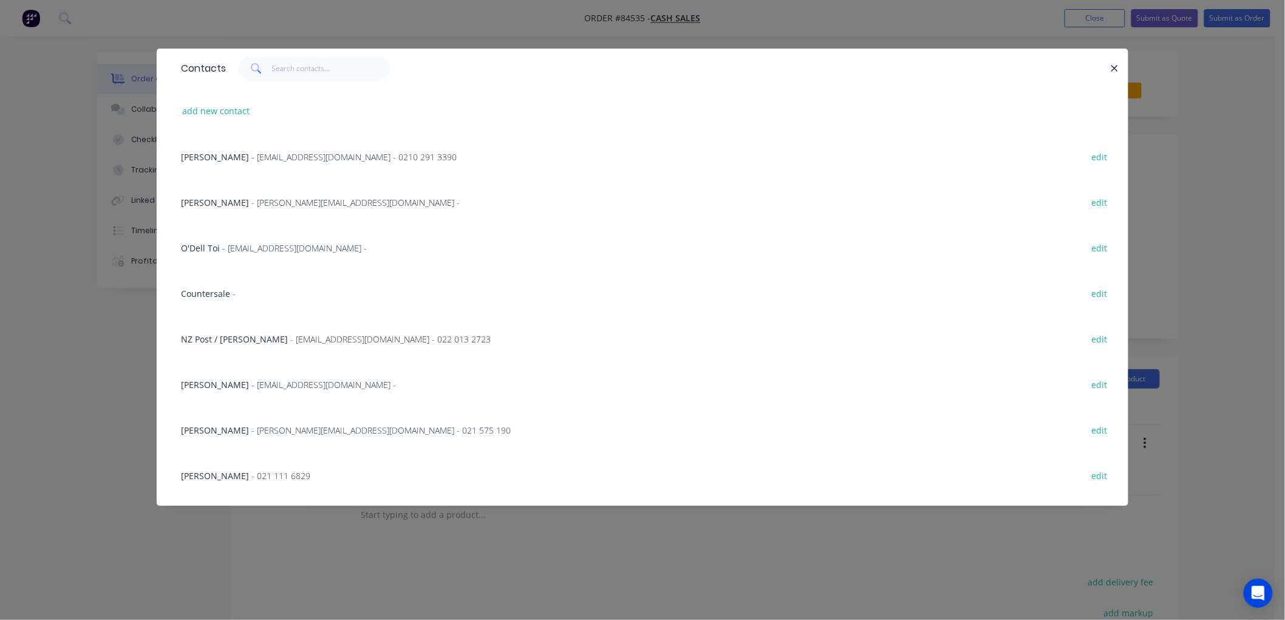
copy div "[PERSON_NAME]"
click at [1115, 69] on icon "button" at bounding box center [1114, 68] width 7 height 7
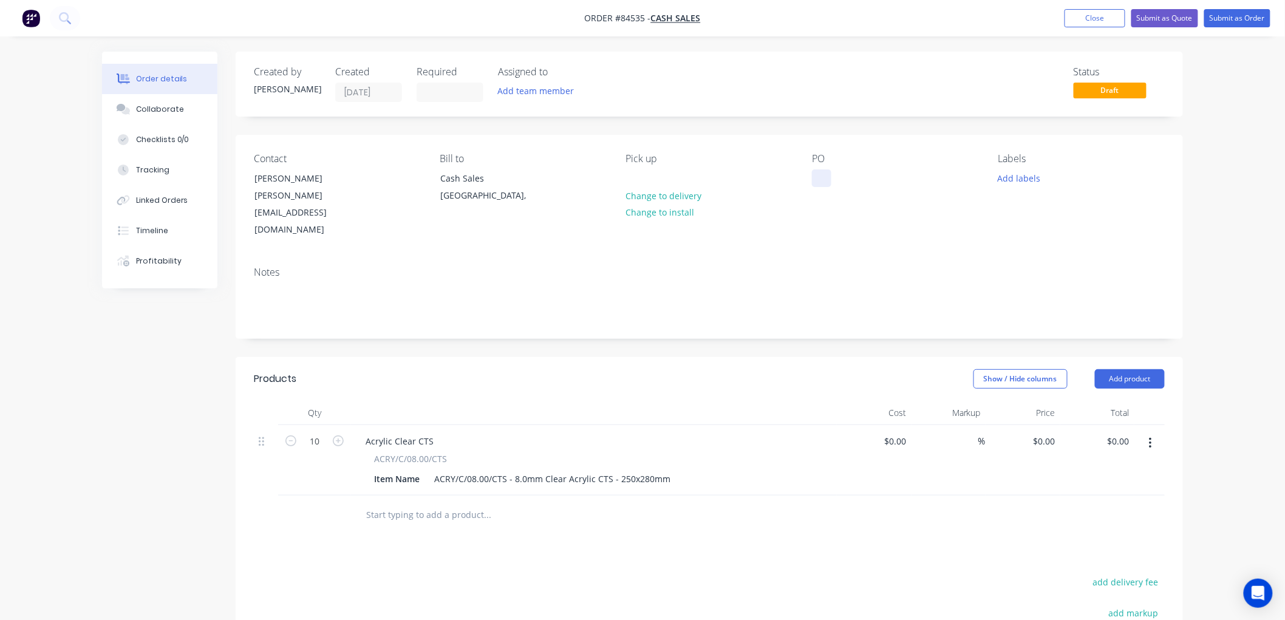
click at [823, 177] on div at bounding box center [821, 178] width 19 height 18
paste div
click at [1022, 170] on button "Add labels" at bounding box center [1019, 177] width 56 height 16
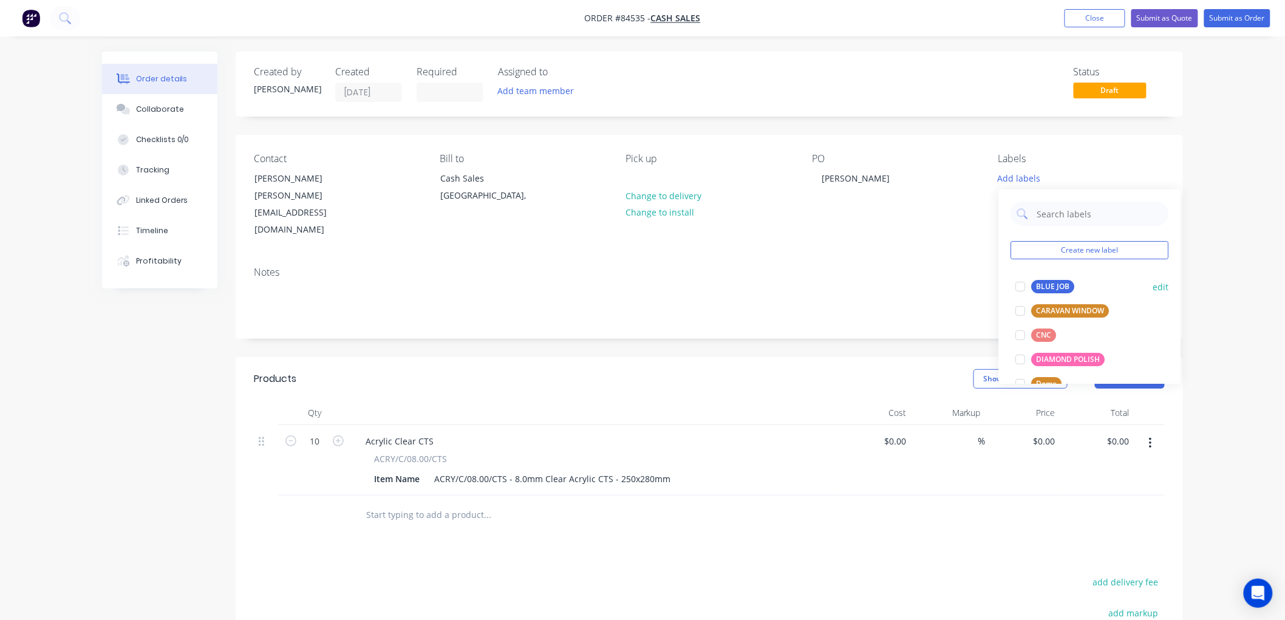
click at [1040, 289] on div "BLUE JOB" at bounding box center [1052, 286] width 43 height 13
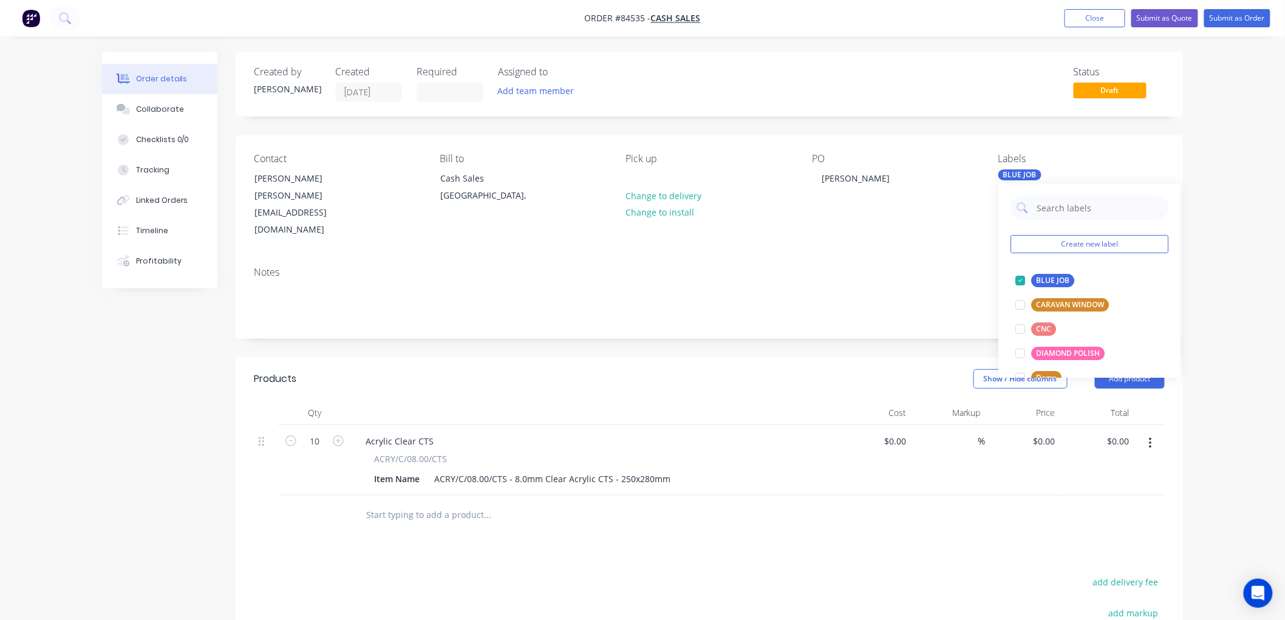
click at [1228, 209] on div "Order details Collaborate Checklists 0/0 Tracking Linked Orders Timeline Profit…" at bounding box center [642, 422] width 1285 height 845
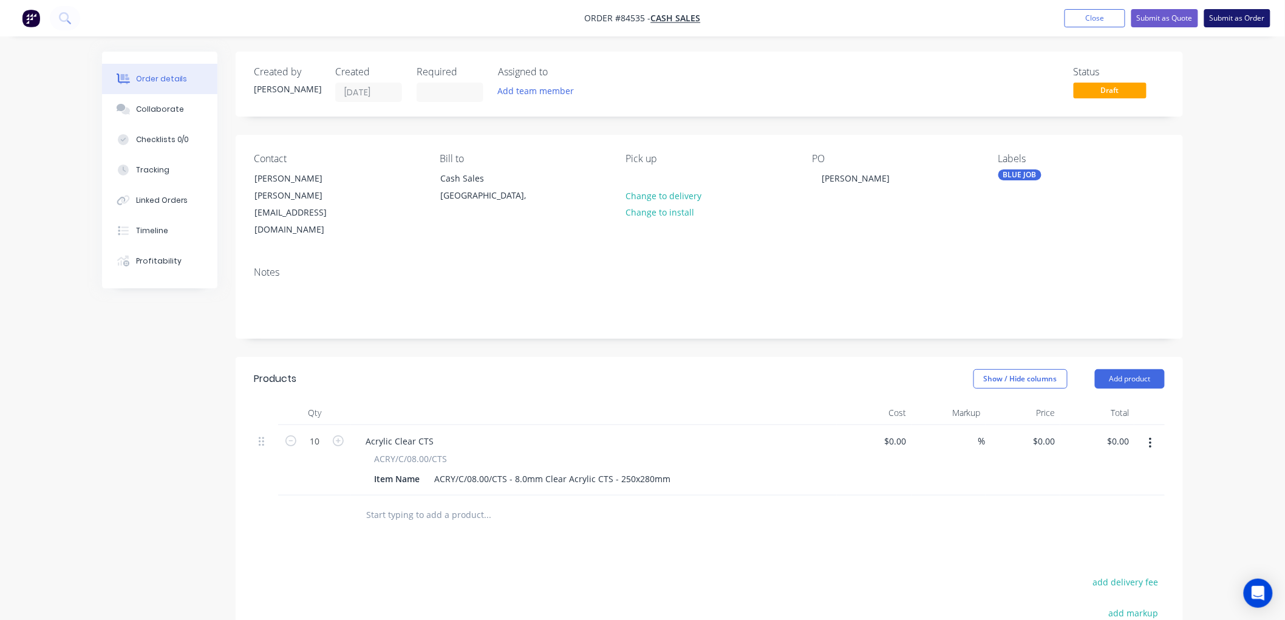
click at [1233, 13] on button "Submit as Order" at bounding box center [1237, 18] width 66 height 18
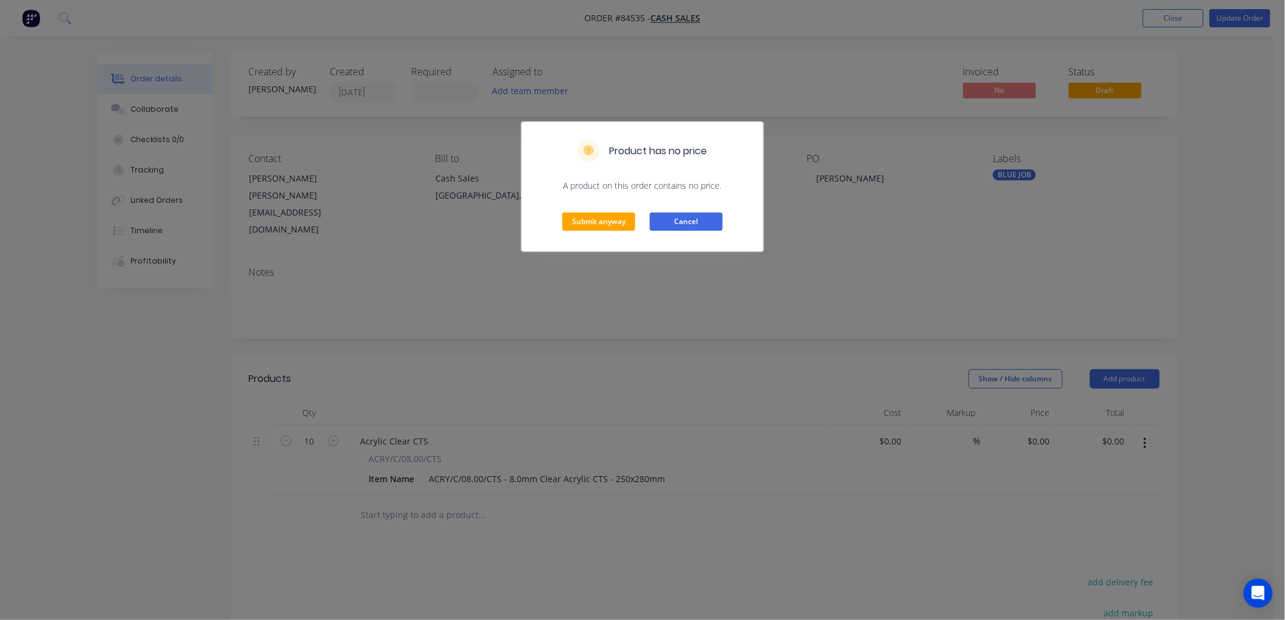
click at [701, 225] on button "Cancel" at bounding box center [686, 222] width 73 height 18
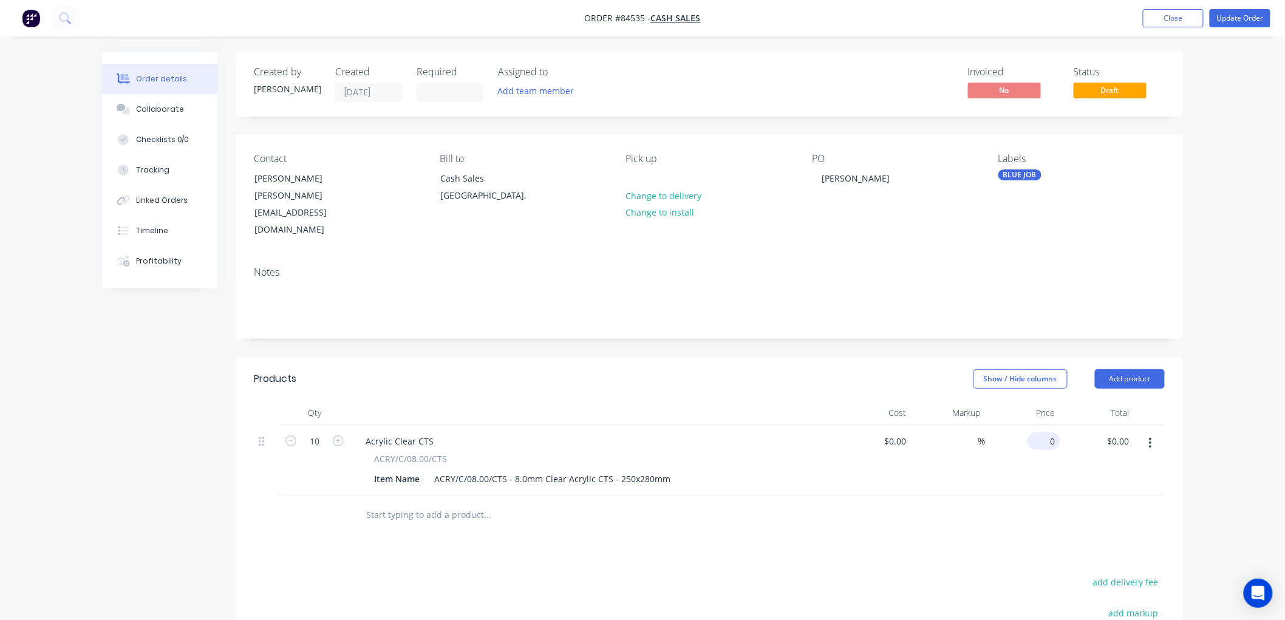
click at [1042, 432] on div "0 $0.00" at bounding box center [1044, 441] width 33 height 18
type input "$12.34"
type input "$123.40"
click at [1246, 19] on button "Update Order" at bounding box center [1240, 18] width 61 height 18
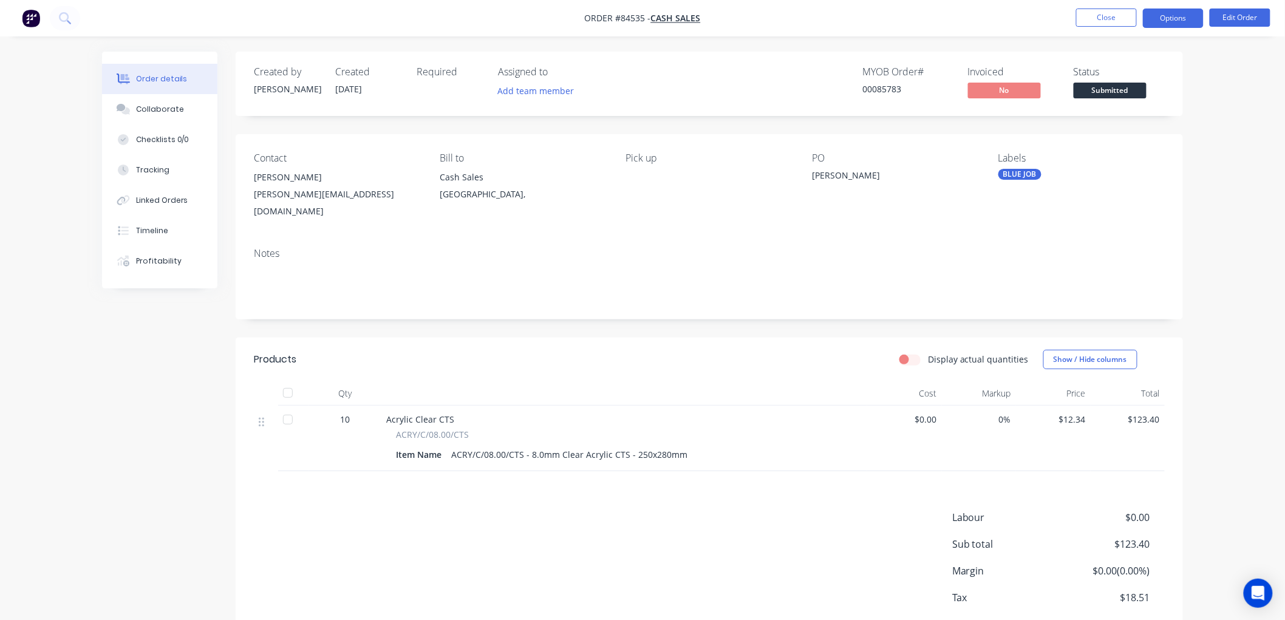
click at [1188, 13] on button "Options" at bounding box center [1173, 18] width 61 height 19
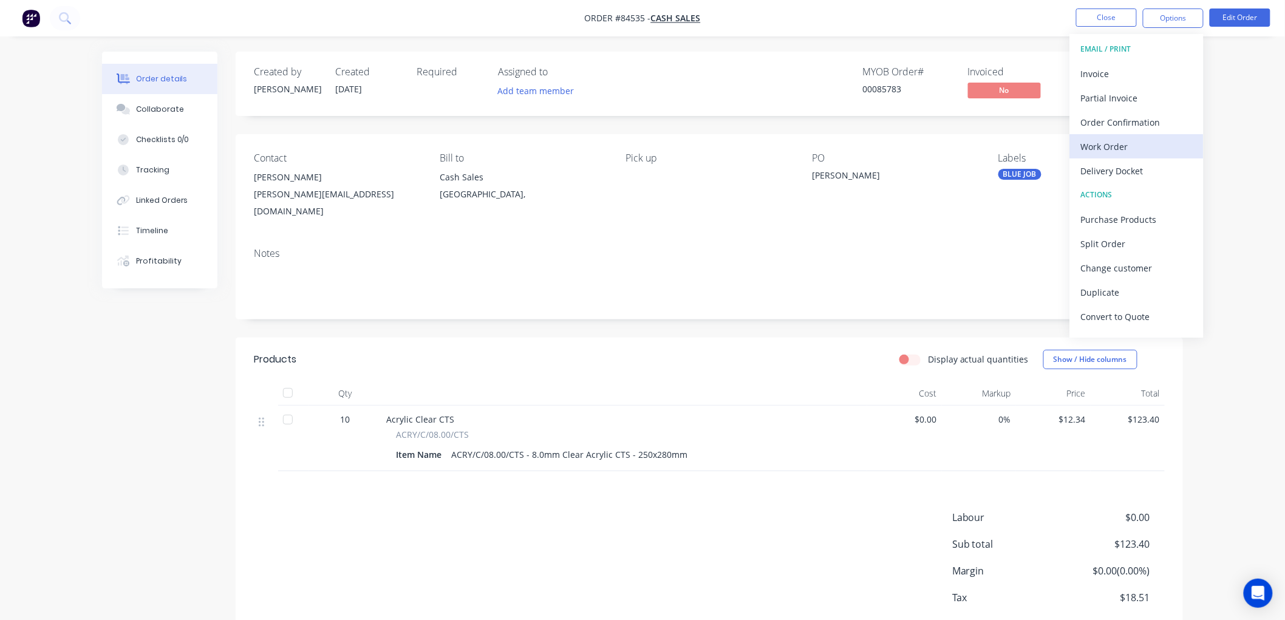
click at [1101, 148] on div "Work Order" at bounding box center [1137, 147] width 112 height 18
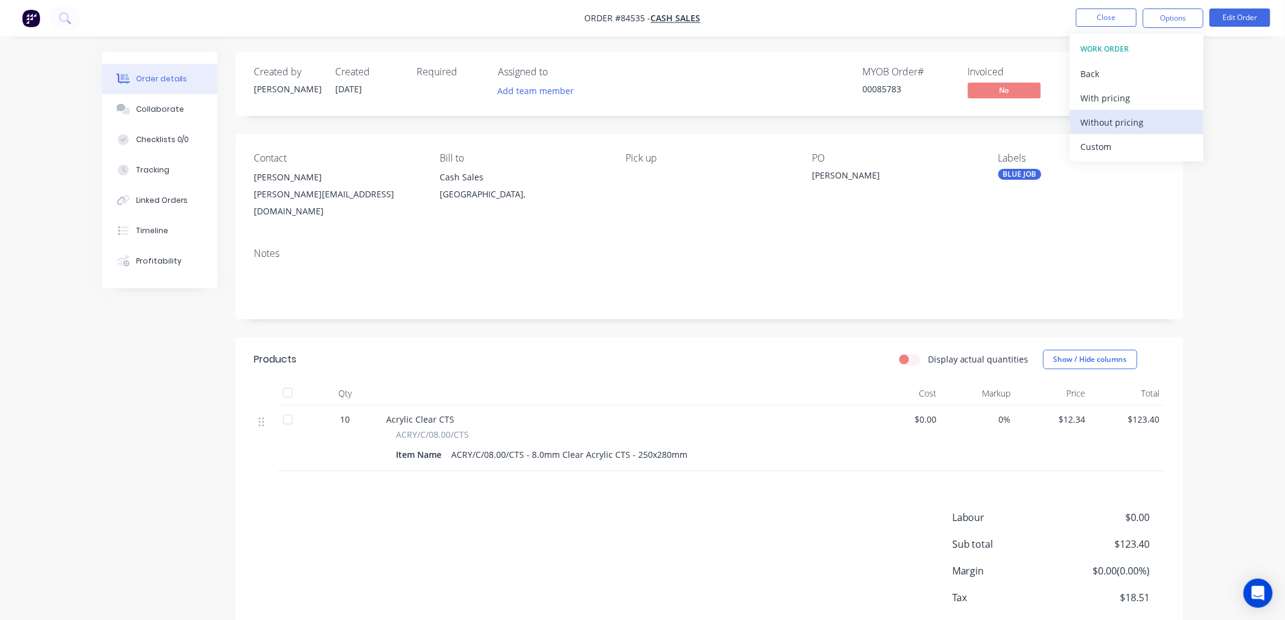
click at [1098, 123] on div "Without pricing" at bounding box center [1137, 123] width 112 height 18
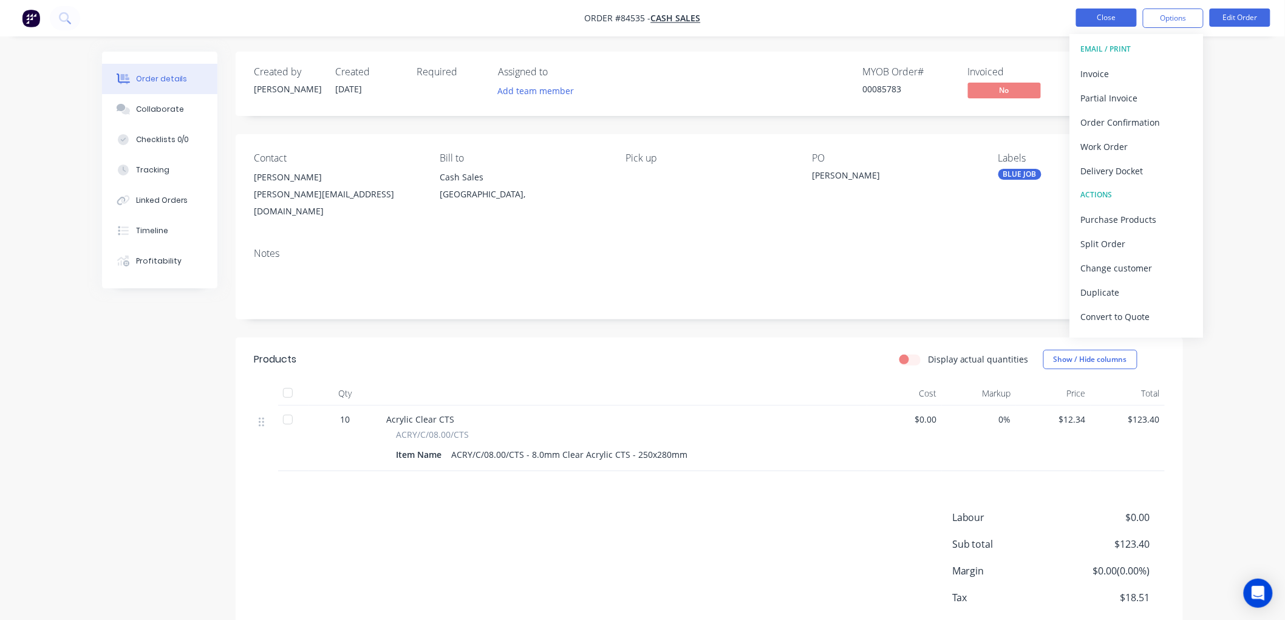
click at [1091, 17] on button "Close" at bounding box center [1106, 18] width 61 height 18
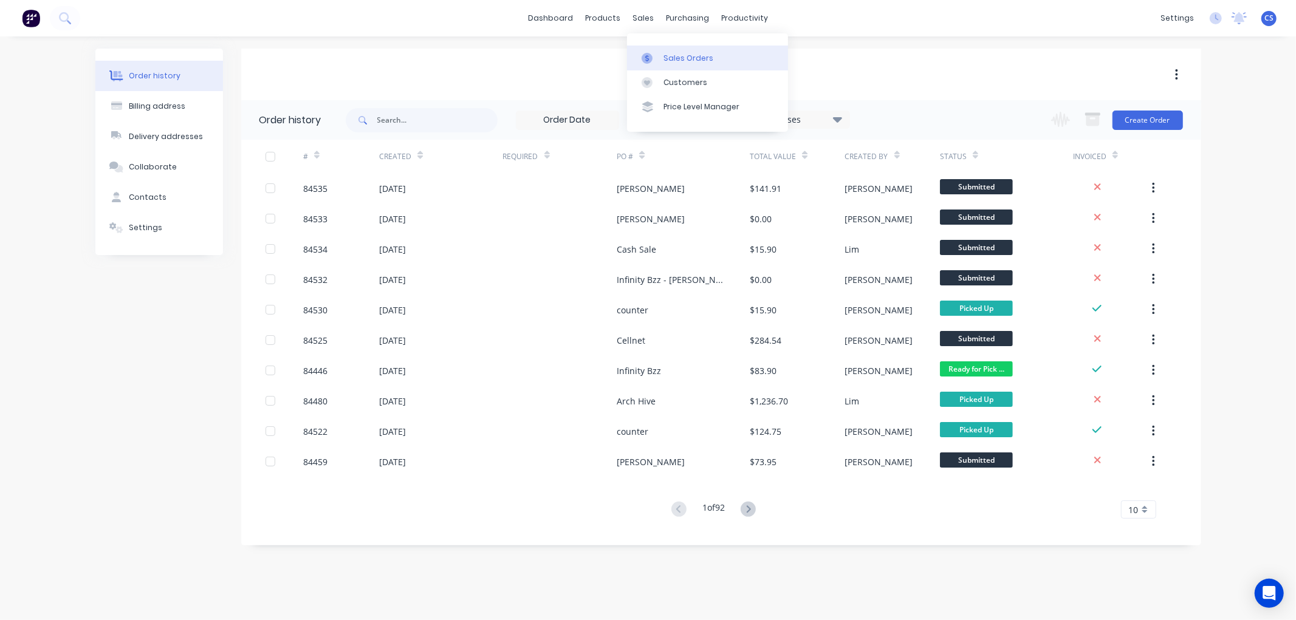
click at [661, 61] on link "Sales Orders" at bounding box center [707, 58] width 161 height 24
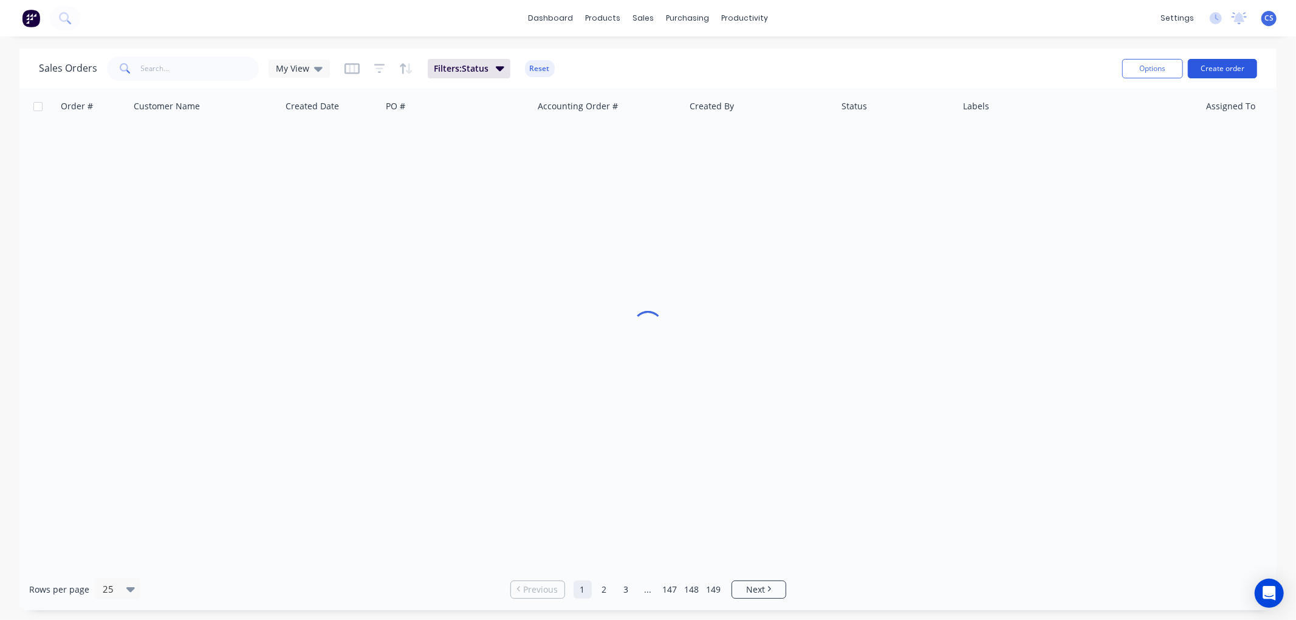
click at [1218, 66] on button "Create order" at bounding box center [1221, 68] width 69 height 19
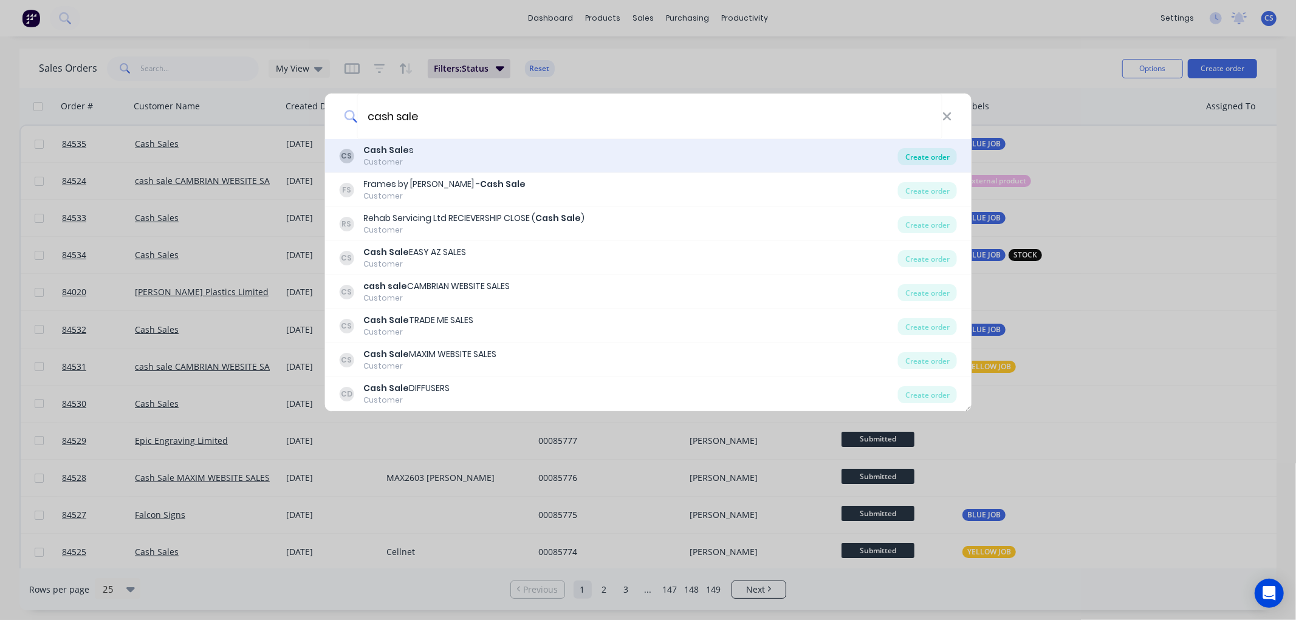
type input "cash sale"
click at [920, 160] on div "Create order" at bounding box center [927, 156] width 59 height 17
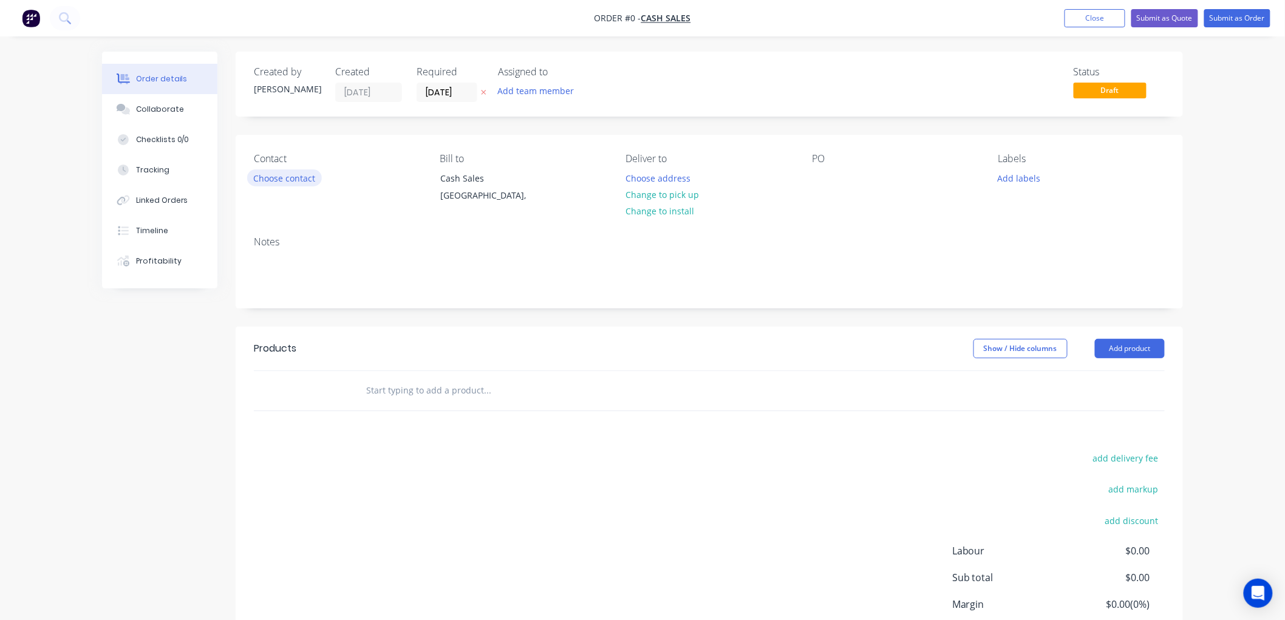
click at [292, 177] on button "Choose contact" at bounding box center [284, 177] width 75 height 16
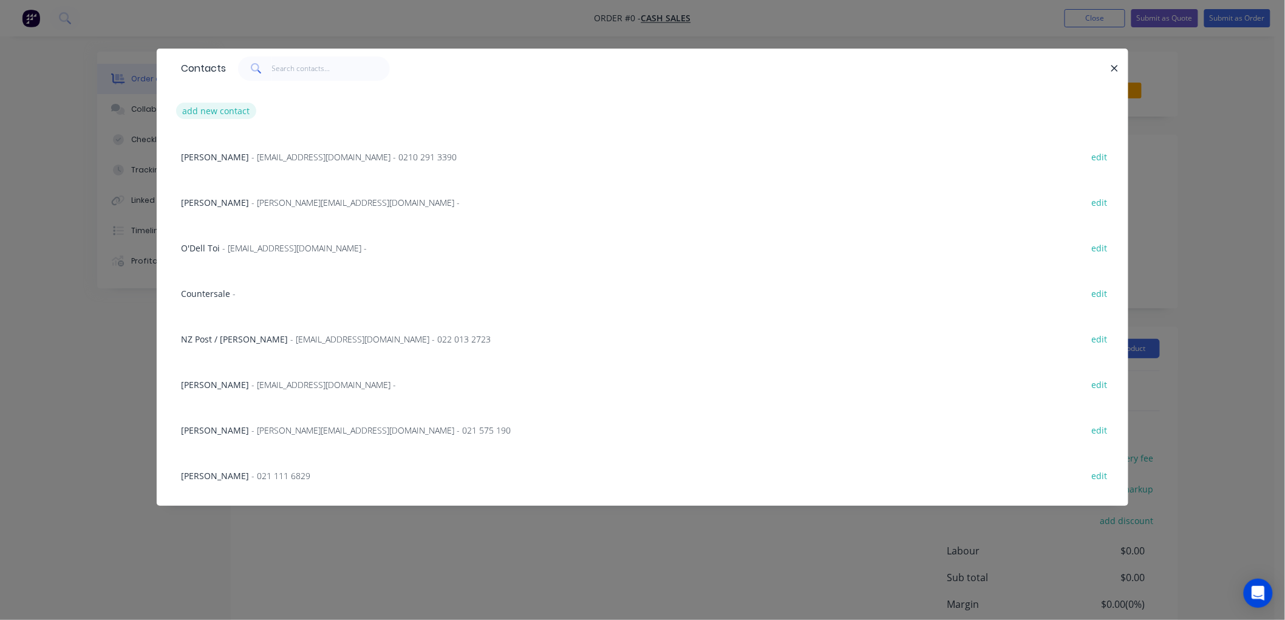
click at [234, 106] on button "add new contact" at bounding box center [216, 111] width 80 height 16
select select "NZ"
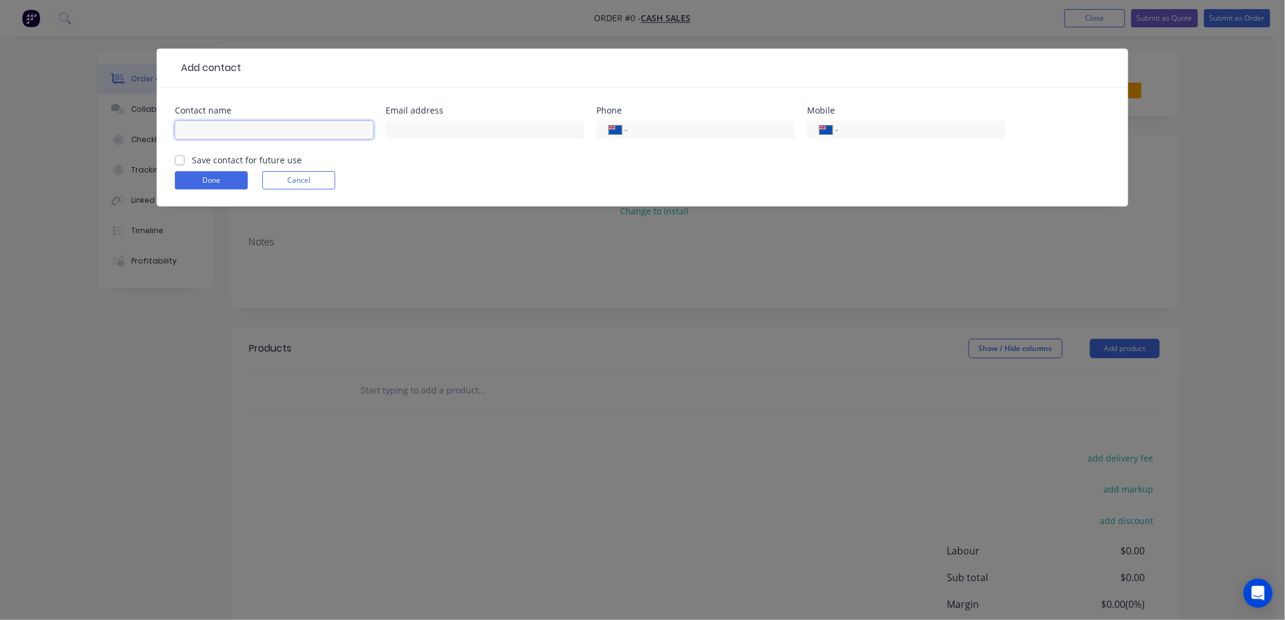
click at [251, 132] on input "text" at bounding box center [274, 130] width 199 height 18
click at [299, 185] on button "Cancel" at bounding box center [298, 180] width 73 height 18
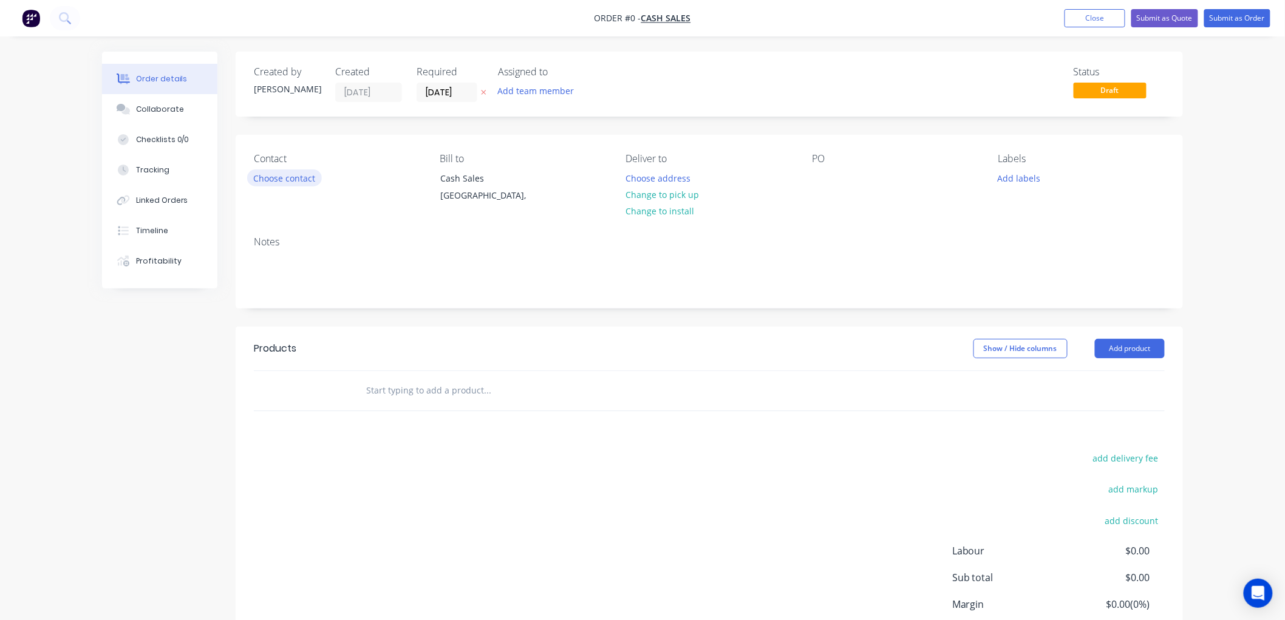
click at [284, 177] on button "Choose contact" at bounding box center [284, 177] width 75 height 16
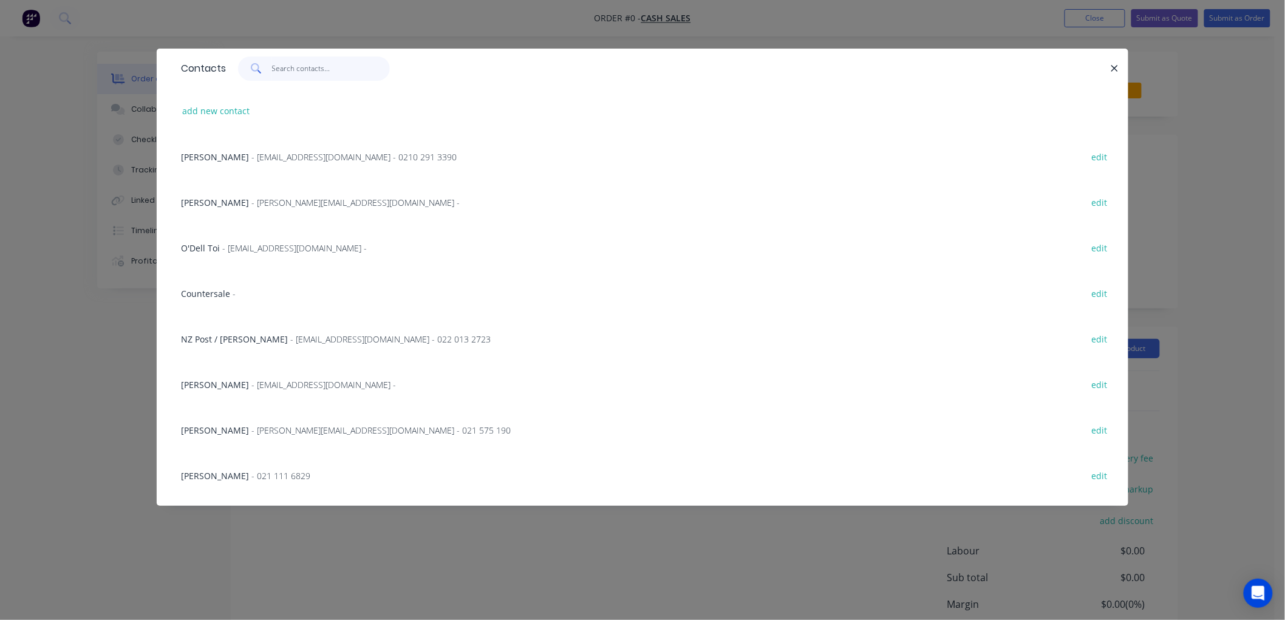
click at [280, 69] on input "text" at bounding box center [331, 68] width 118 height 24
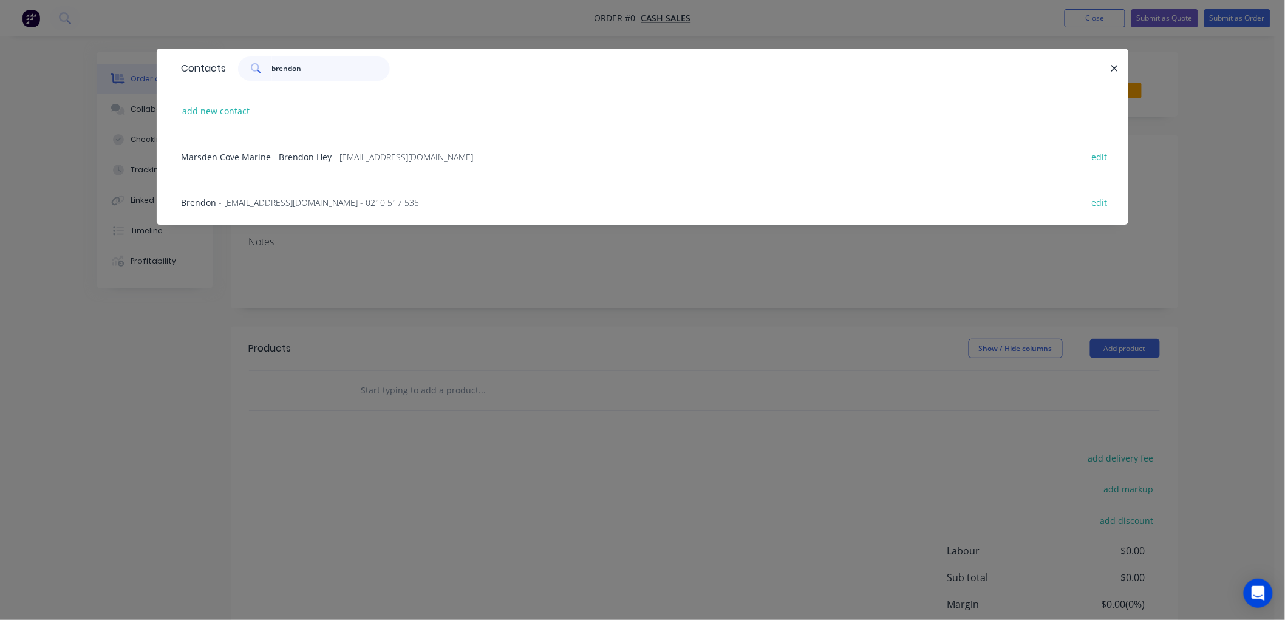
type input "brendon"
click at [289, 207] on span "- brendon@dpsl.co.nz - 0210 517 535" at bounding box center [319, 203] width 200 height 12
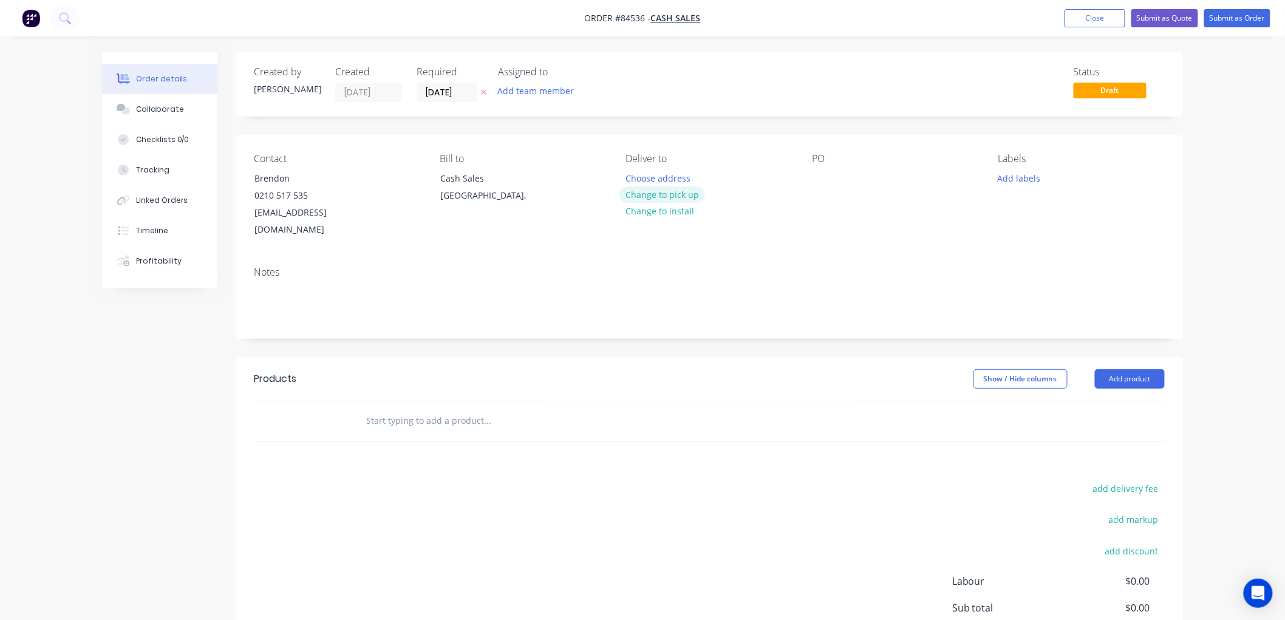
click at [688, 196] on button "Change to pick up" at bounding box center [663, 194] width 86 height 16
click at [485, 90] on icon "button" at bounding box center [484, 92] width 5 height 5
click at [821, 179] on div at bounding box center [821, 178] width 19 height 18
click at [1013, 178] on button "Add labels" at bounding box center [1019, 177] width 56 height 16
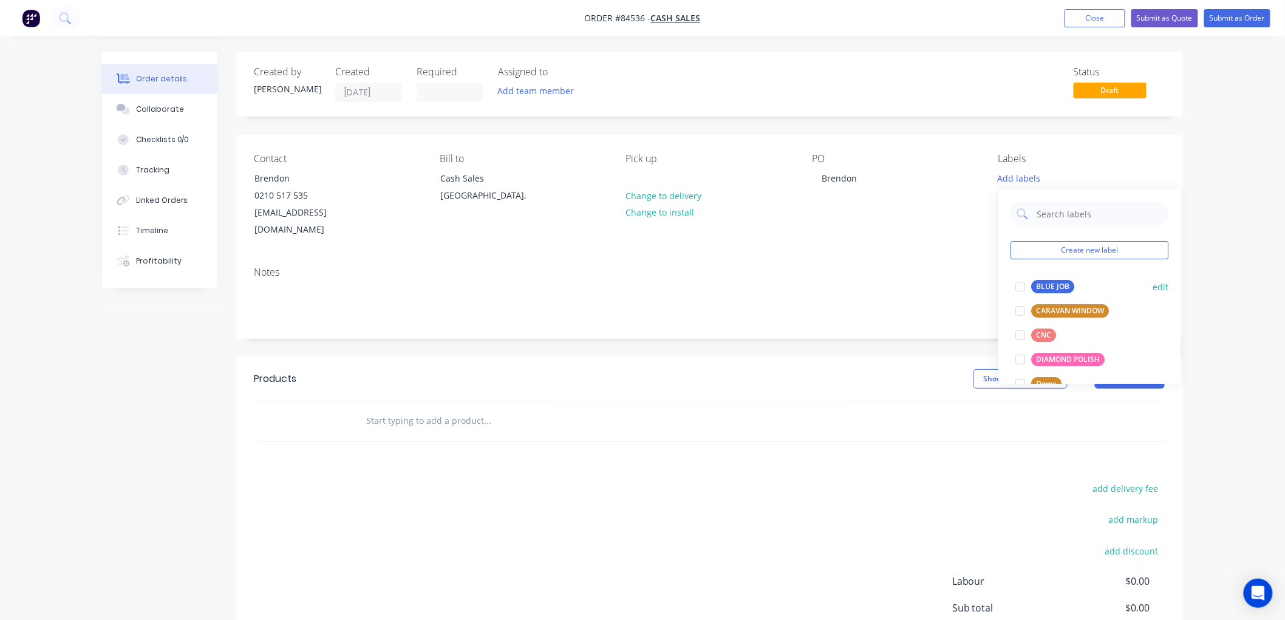
click at [1040, 282] on div "BLUE JOB" at bounding box center [1052, 286] width 43 height 13
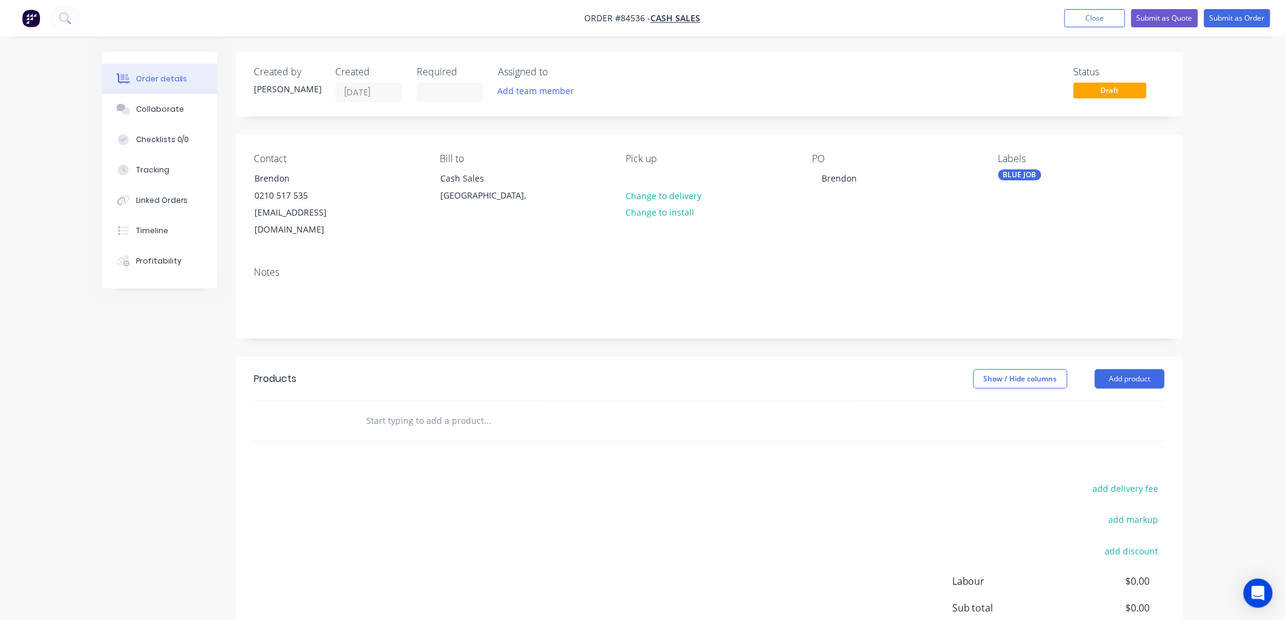
click at [439, 409] on input "text" at bounding box center [487, 421] width 243 height 24
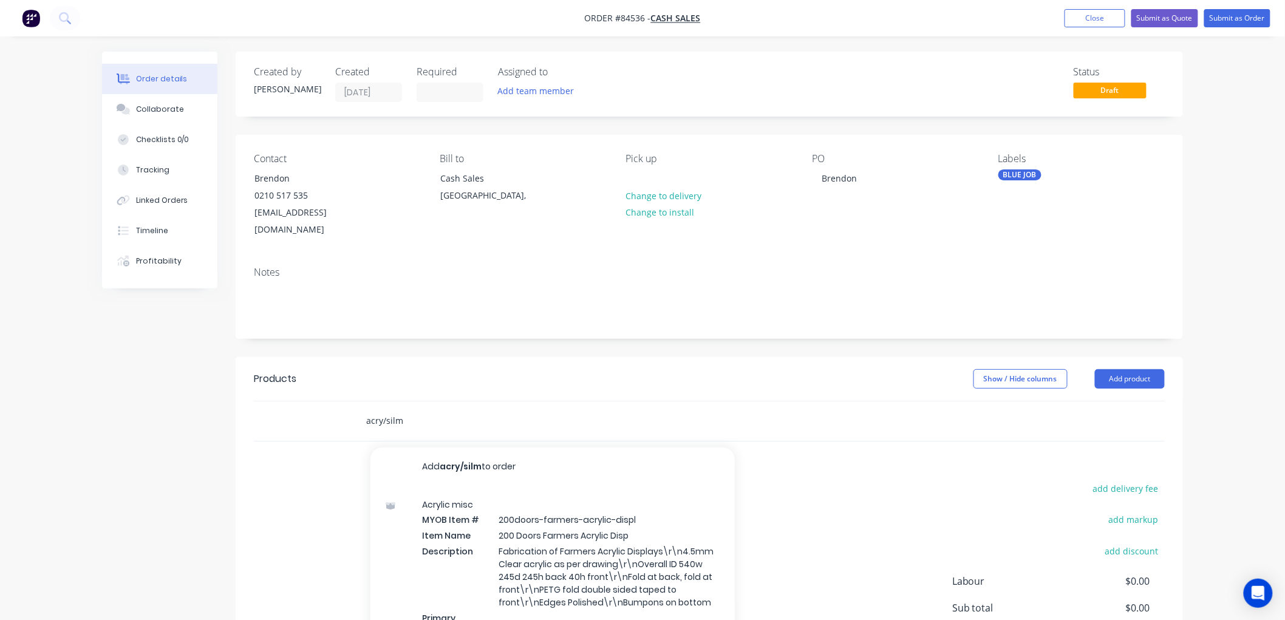
drag, startPoint x: 423, startPoint y: 405, endPoint x: 360, endPoint y: 403, distance: 63.8
click at [360, 409] on div "acry/silm Add acry/silm to order Acrylic misc MYOB Item # 200doors-farmers-acry…" at bounding box center [538, 421] width 364 height 24
type input "laser cutting"
click at [279, 480] on div "add delivery fee add markup add discount Labour $0.00 Sub total $0.00 Margin $0…" at bounding box center [709, 597] width 911 height 234
click at [784, 480] on div "add delivery fee add markup add discount Labour $0.00 Sub total $0.00 Margin $0…" at bounding box center [709, 597] width 911 height 234
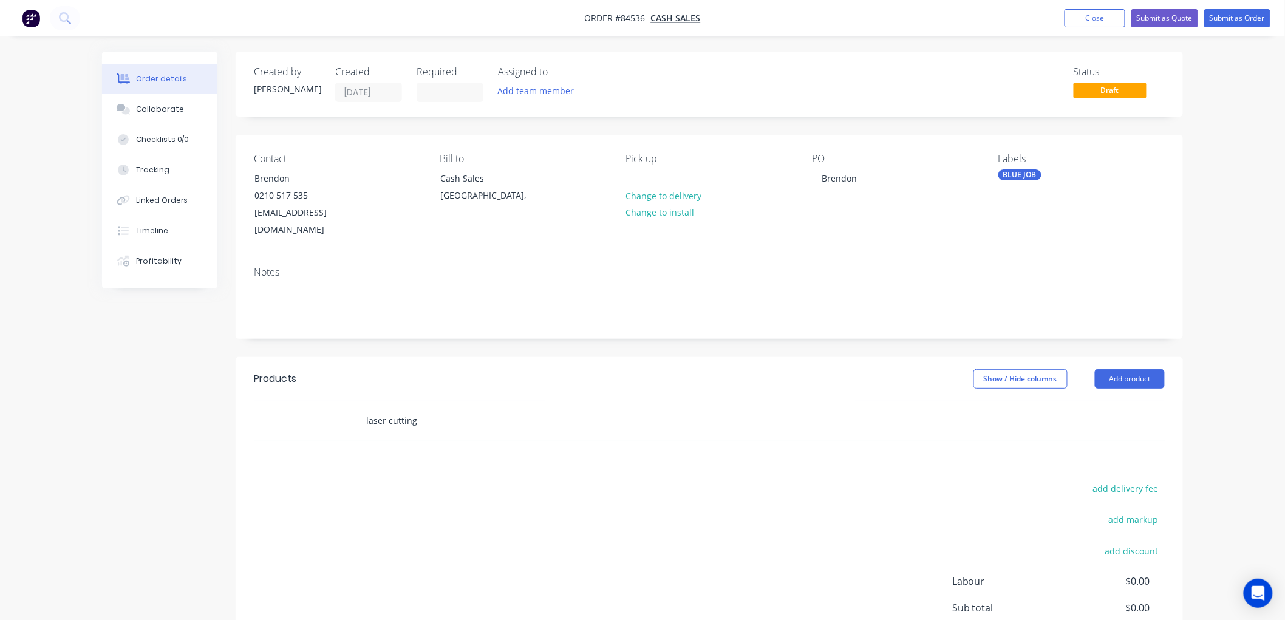
click at [446, 409] on input "laser cutting" at bounding box center [487, 421] width 243 height 24
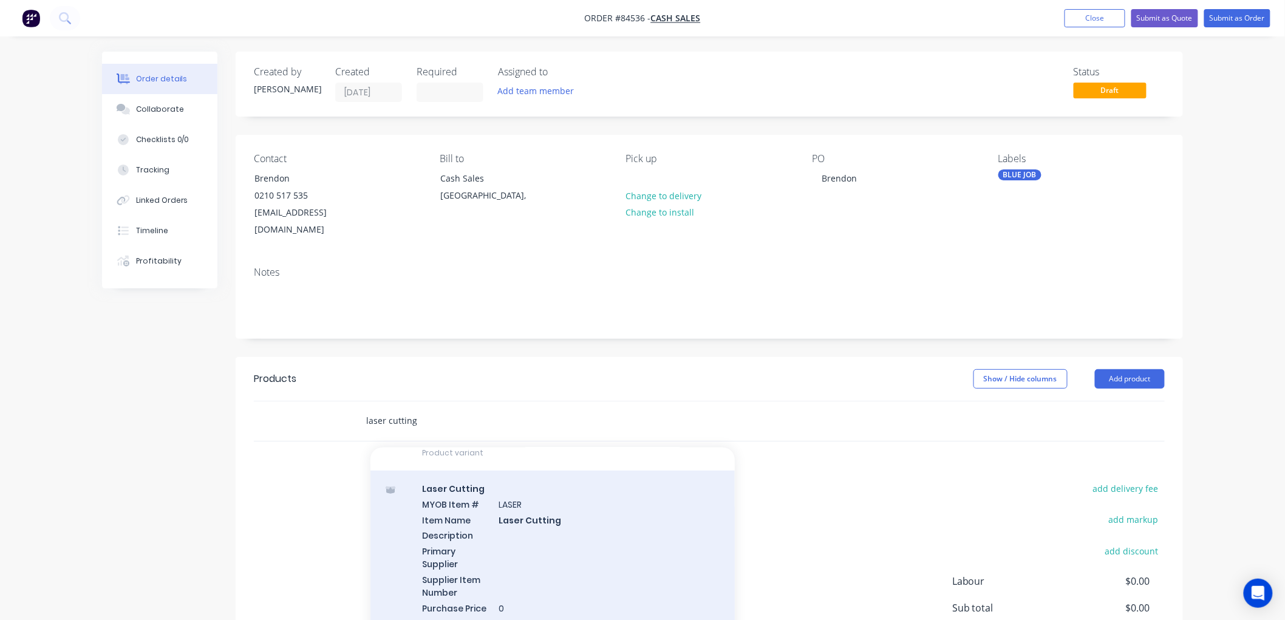
scroll to position [472, 0]
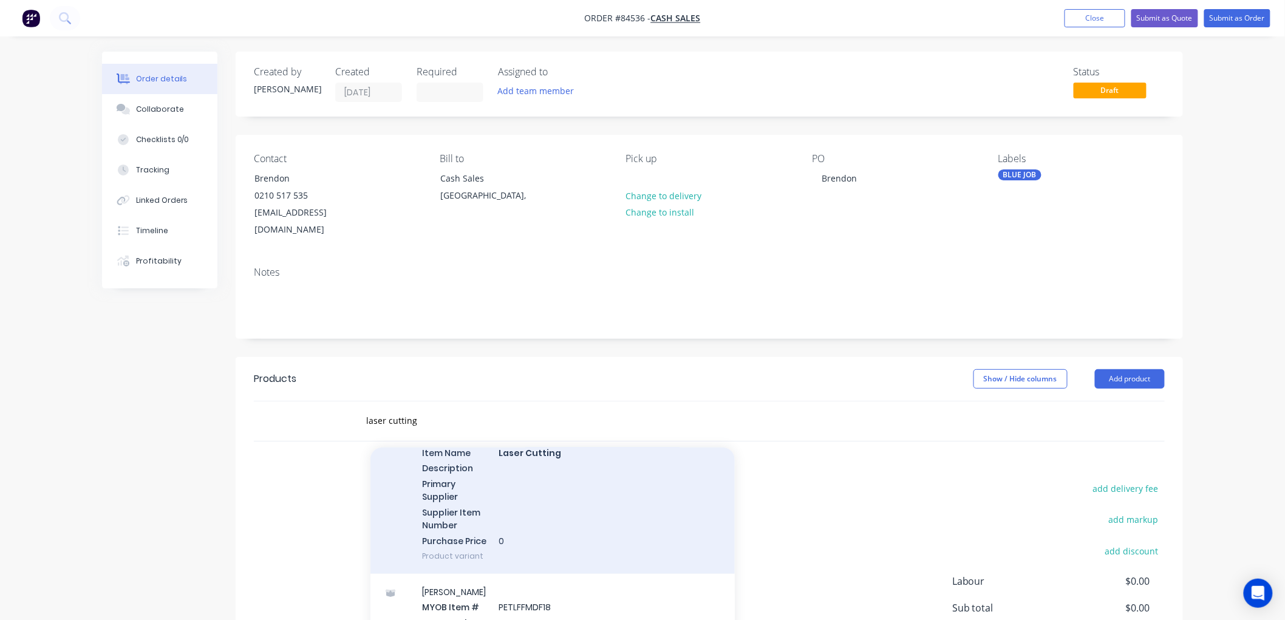
click at [563, 507] on div "Laser Cutting MYOB Item # LASER Item Name Laser Cutting Description Primary Sup…" at bounding box center [552, 488] width 364 height 171
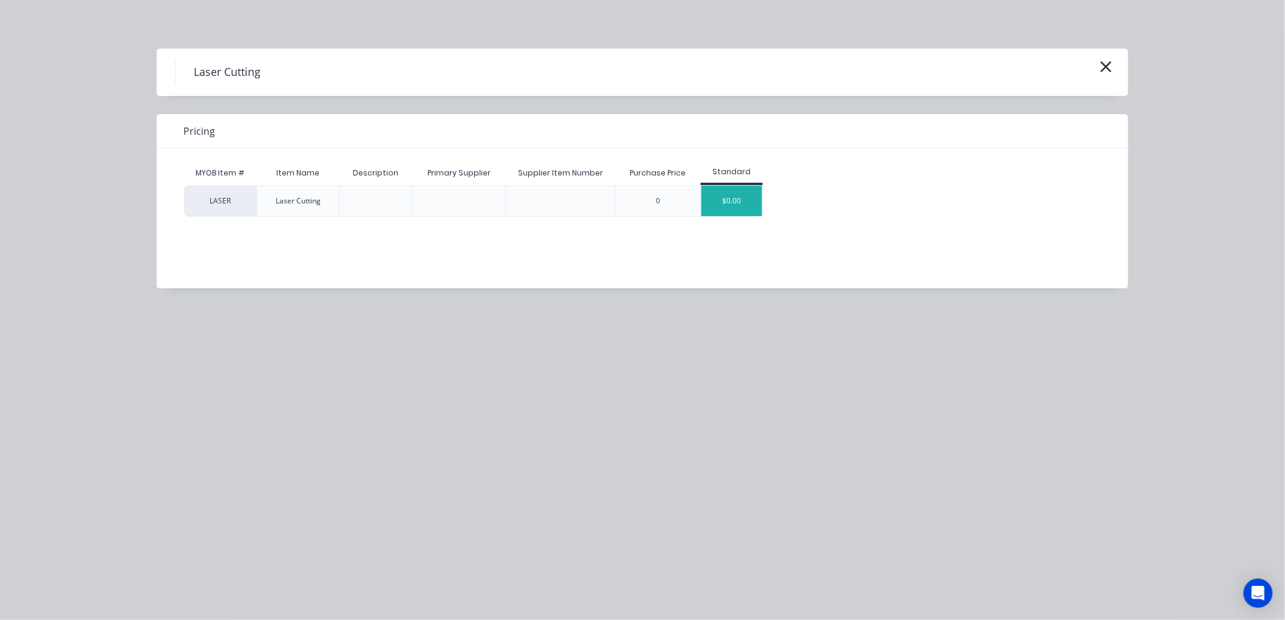
click at [742, 207] on div "$0.00" at bounding box center [732, 201] width 61 height 30
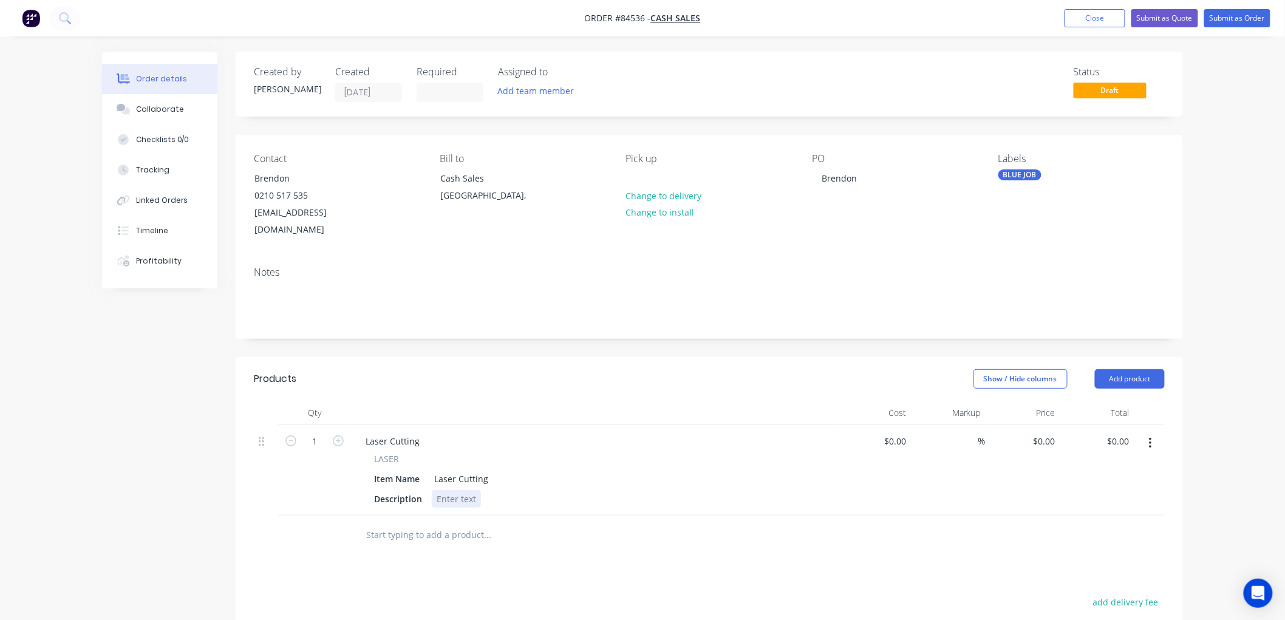
click at [444, 490] on div at bounding box center [456, 499] width 49 height 18
click at [451, 536] on input "text" at bounding box center [487, 548] width 243 height 24
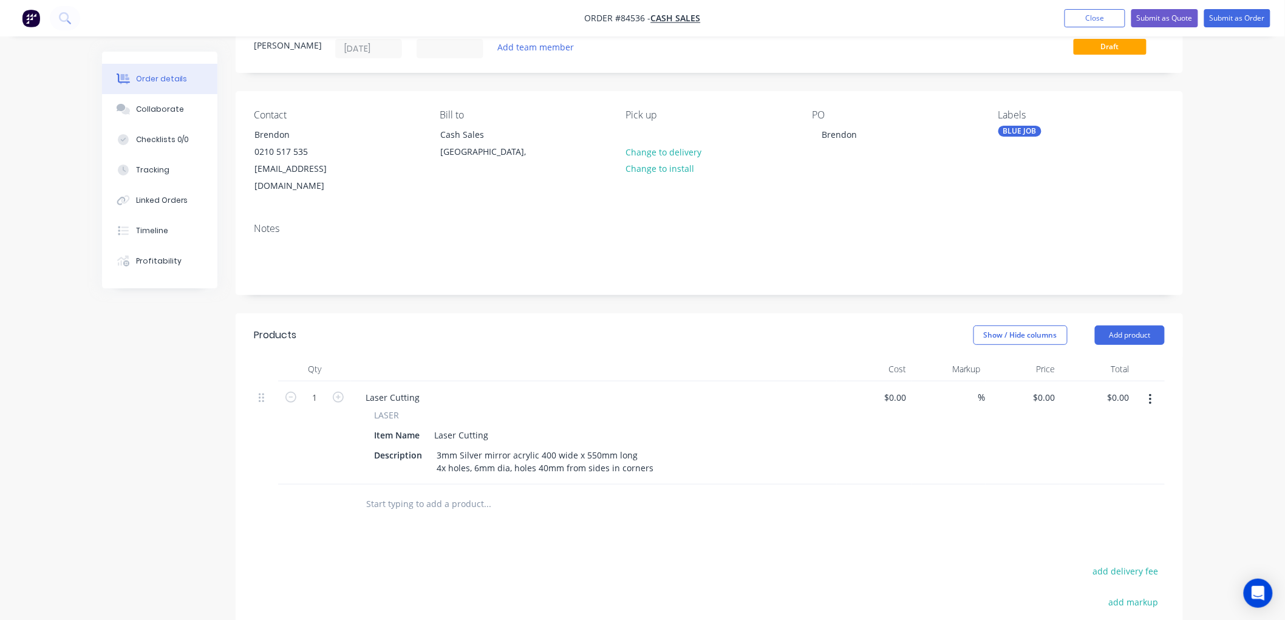
scroll to position [67, 0]
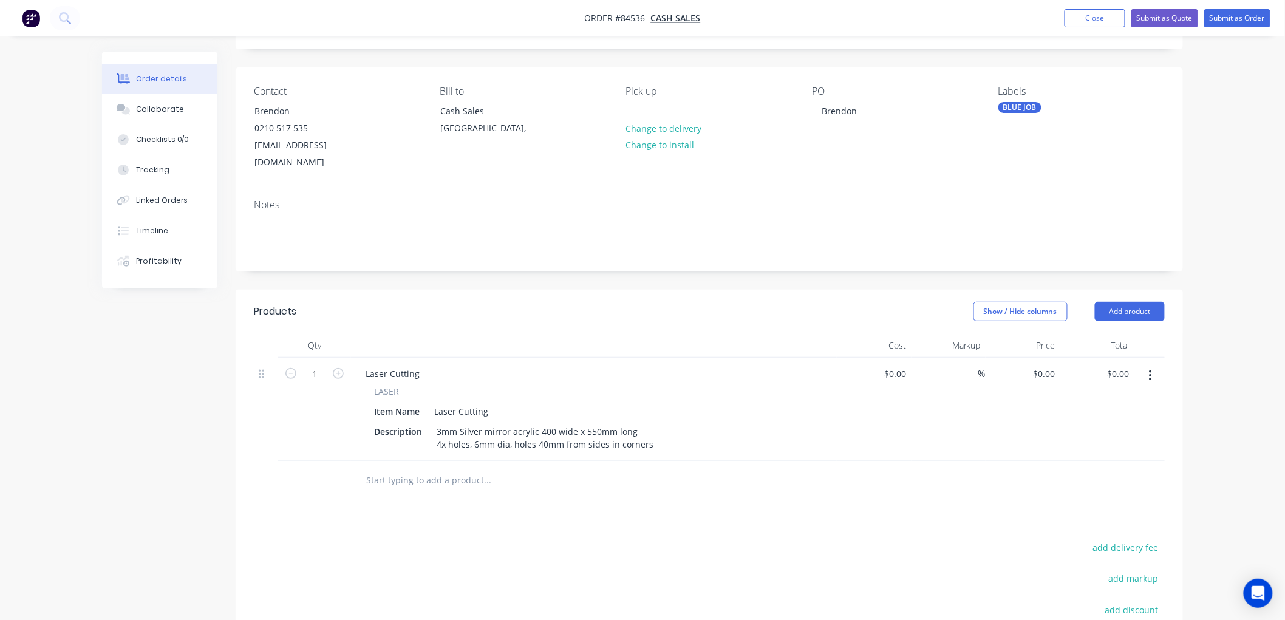
click at [1153, 365] on button "button" at bounding box center [1150, 376] width 29 height 22
click at [1091, 423] on div "Duplicate" at bounding box center [1107, 432] width 94 height 18
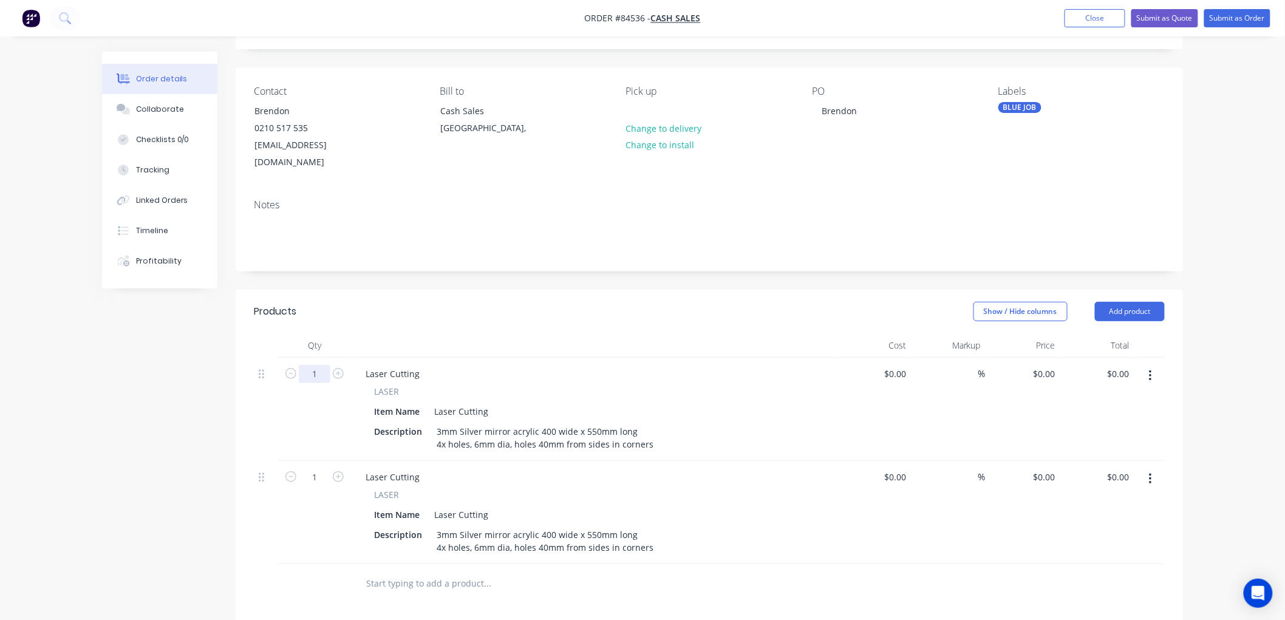
click at [315, 365] on input "1" at bounding box center [315, 374] width 32 height 18
type input "2"
click at [1152, 468] on button "button" at bounding box center [1150, 479] width 29 height 22
click at [1085, 575] on div "Delete" at bounding box center [1107, 584] width 94 height 18
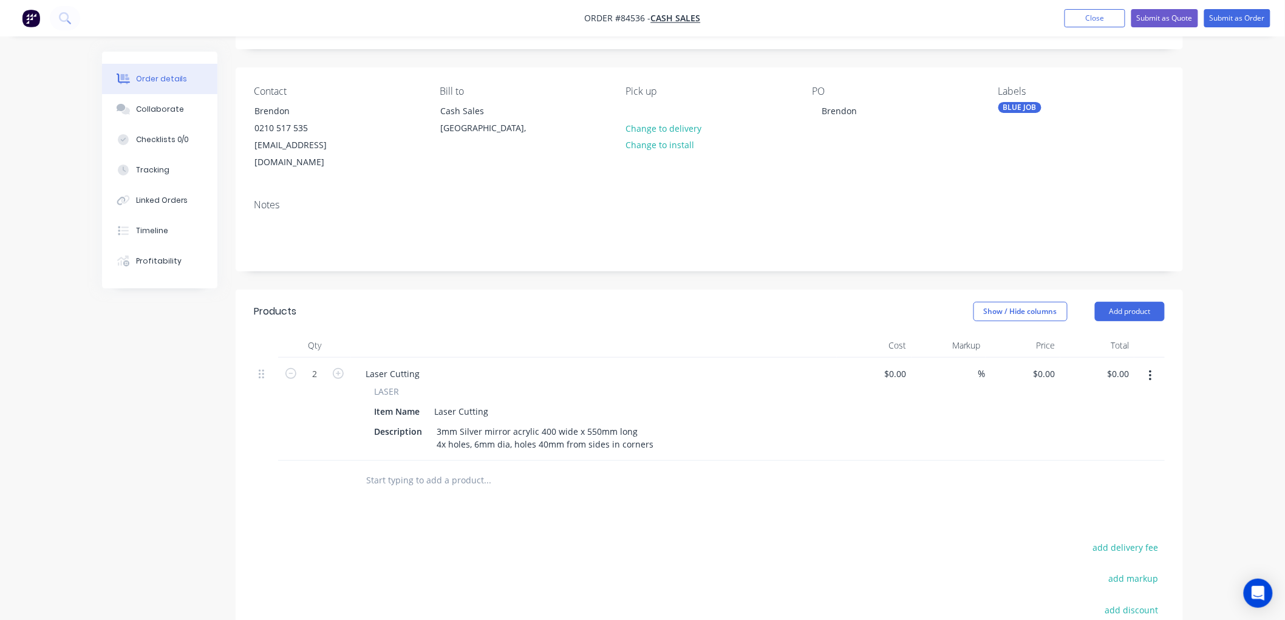
click at [1150, 370] on icon "button" at bounding box center [1150, 375] width 2 height 11
click at [1080, 423] on div "Duplicate" at bounding box center [1107, 432] width 94 height 18
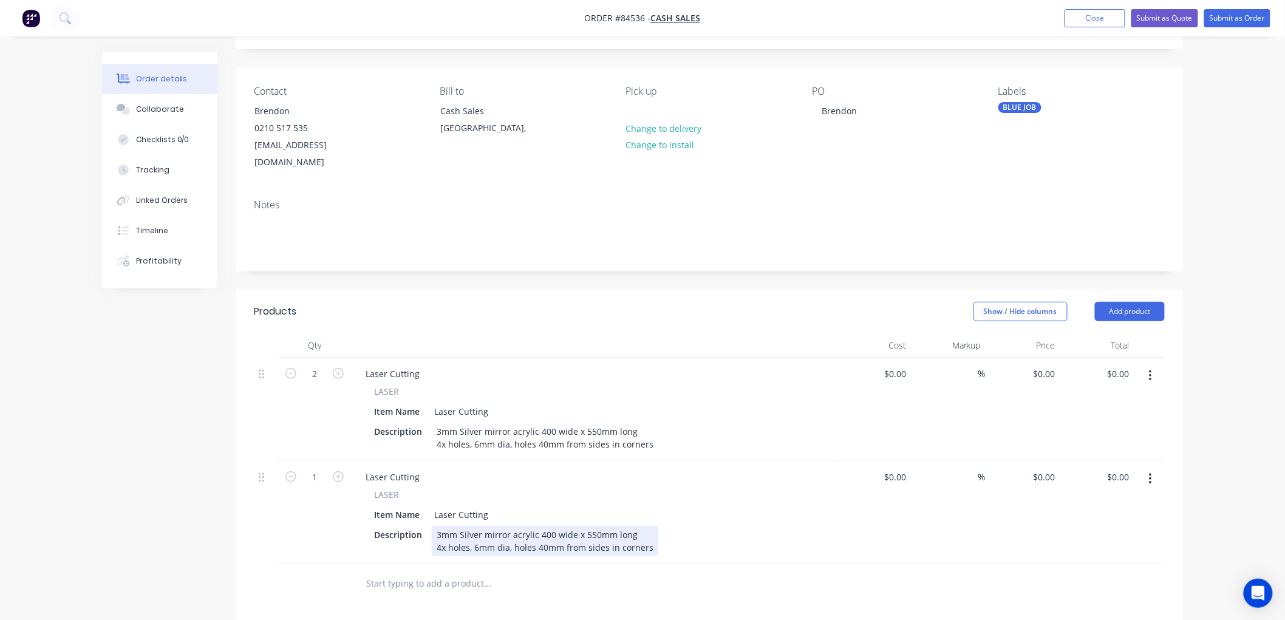
drag, startPoint x: 545, startPoint y: 516, endPoint x: 584, endPoint y: 516, distance: 38.9
click at [545, 526] on div "3mm Silver mirror acrylic 400 wide x 550mm long 4x holes, 6mm dia, holes 40mm f…" at bounding box center [545, 541] width 227 height 30
click at [590, 526] on div "3mm Silver mirror acrylic 480 wide x 550mm long 4x holes, 6mm dia, holes 40mm f…" at bounding box center [545, 541] width 227 height 30
click at [592, 526] on div "3mm Silver mirror acrylic 480 wide x 550mm long 4x holes, 6mm dia, holes 40mm f…" at bounding box center [545, 541] width 227 height 30
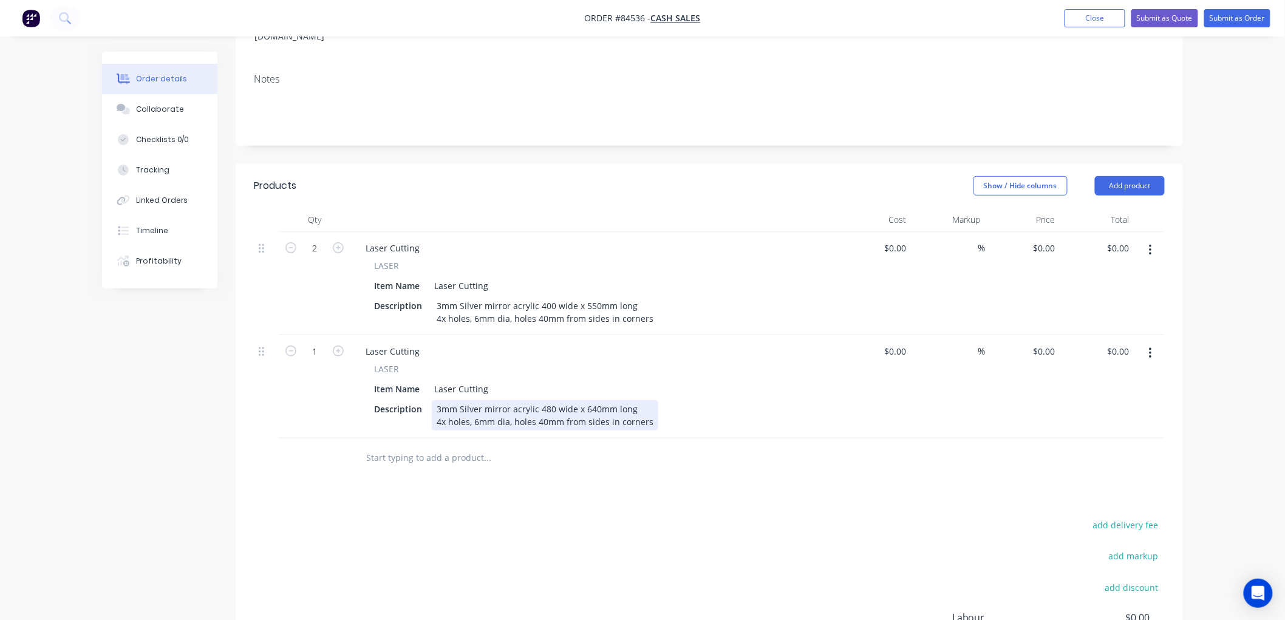
scroll to position [202, 0]
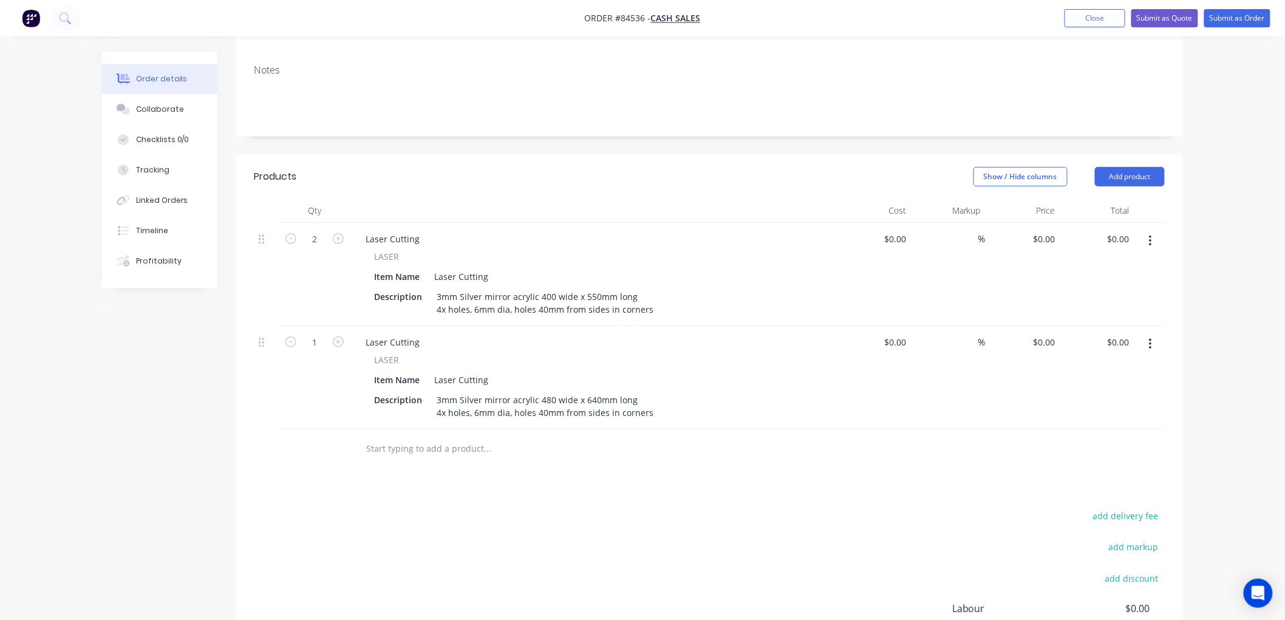
click at [397, 437] on input "text" at bounding box center [487, 449] width 243 height 24
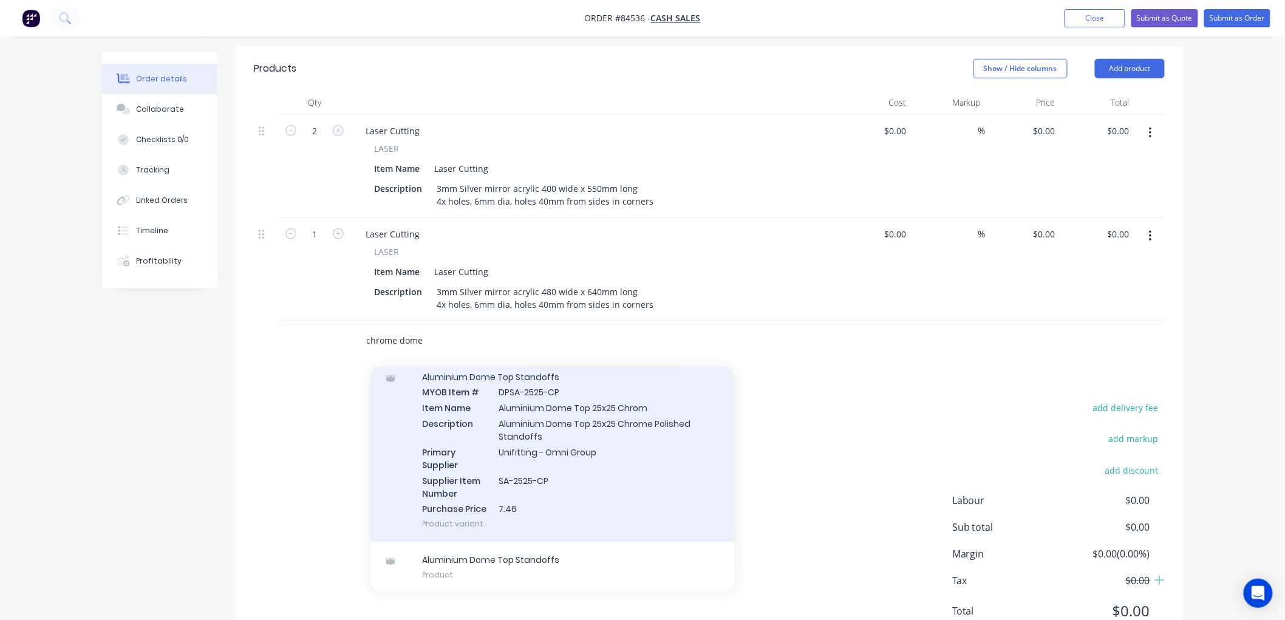
scroll to position [337, 0]
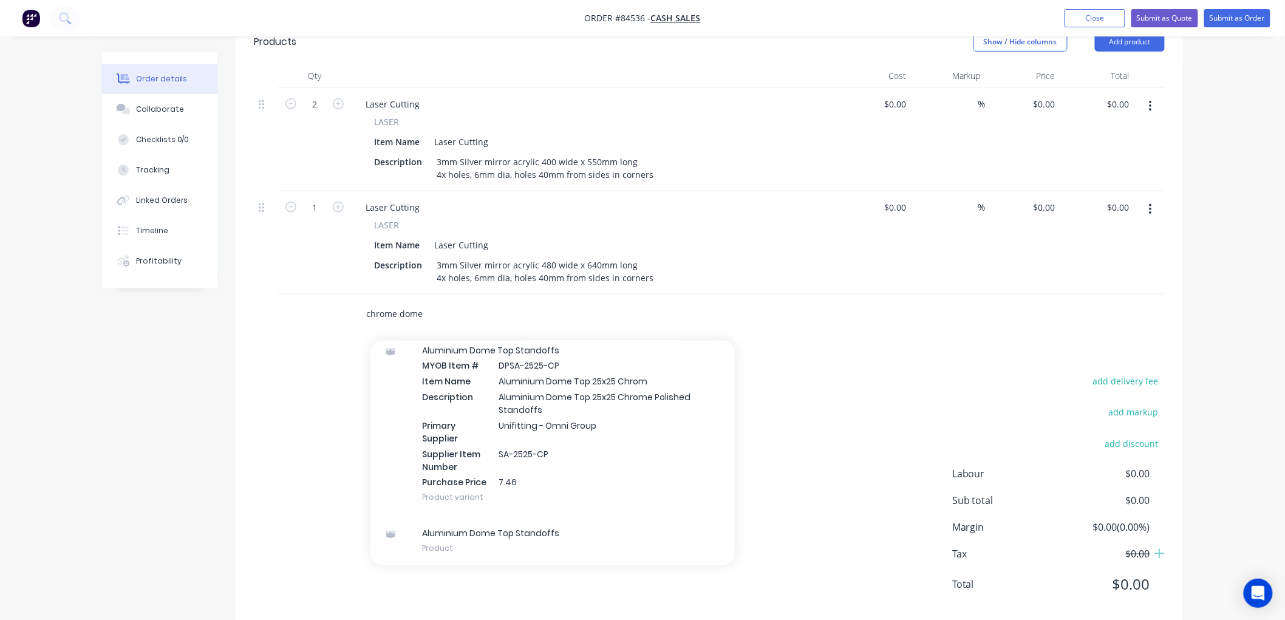
drag, startPoint x: 444, startPoint y: 295, endPoint x: 324, endPoint y: 290, distance: 119.8
click at [324, 295] on div "chrome dome Add chrome dome to order Aluminium Dome Top Standoffs MYOB Item # D…" at bounding box center [709, 314] width 911 height 39
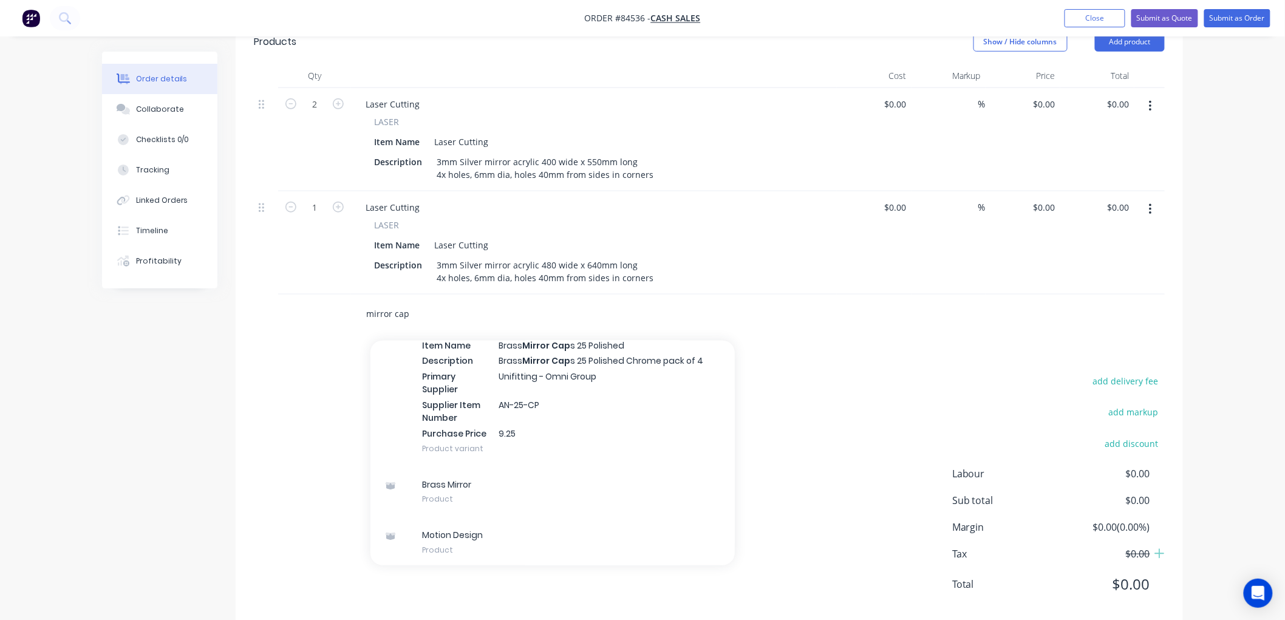
scroll to position [1959, 0]
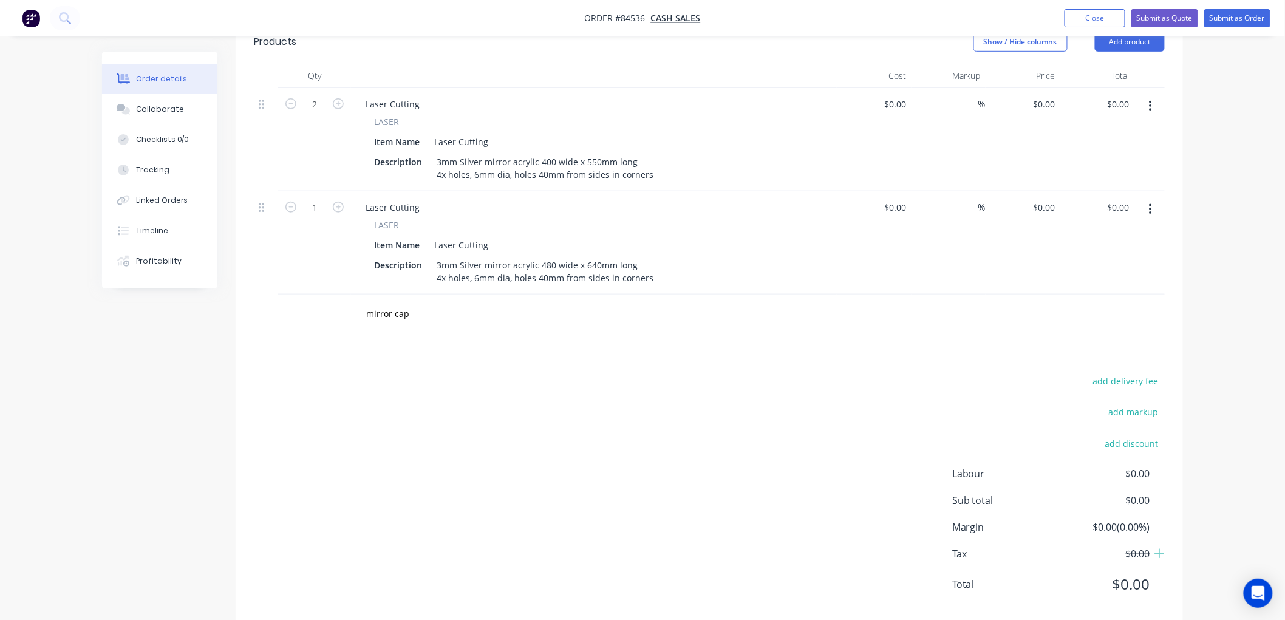
drag, startPoint x: 214, startPoint y: 420, endPoint x: 310, endPoint y: 417, distance: 96.0
click at [215, 420] on div "Created by Chantal Created 10/09/25 Required Assigned to Add team member Status…" at bounding box center [642, 179] width 1081 height 929
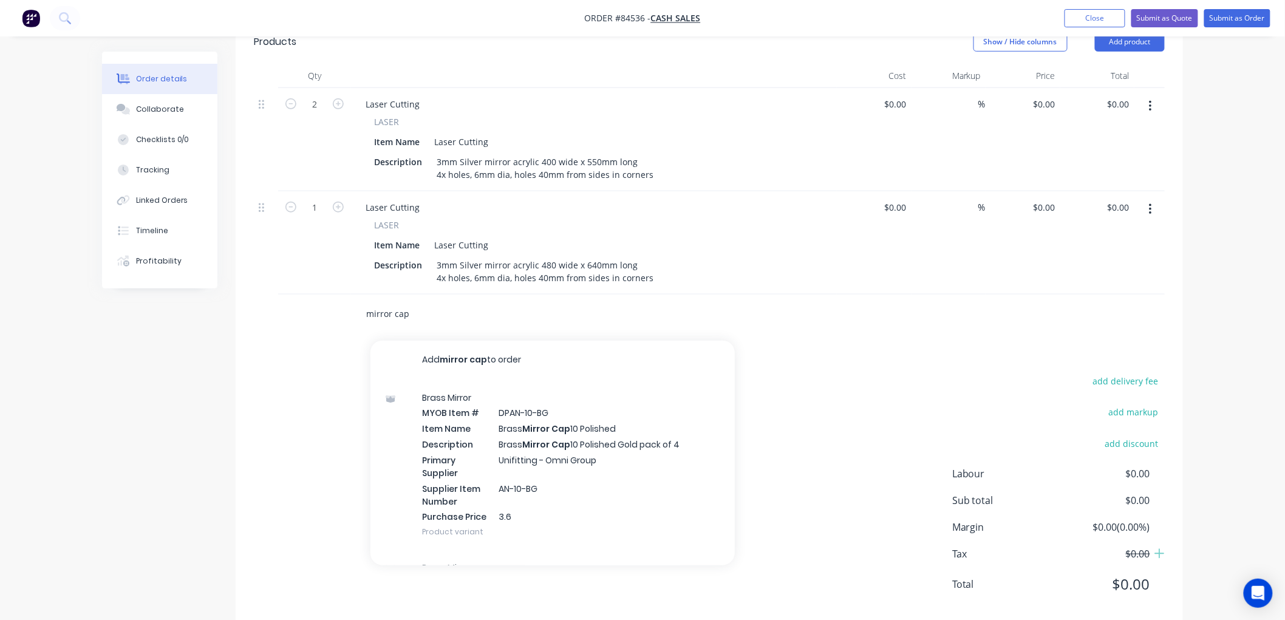
drag, startPoint x: 412, startPoint y: 298, endPoint x: 346, endPoint y: 298, distance: 65.6
click at [347, 298] on div "mirror cap Add mirror cap to order Brass Mirror MYOB Item # DPAN-10-BG Item Nam…" at bounding box center [709, 314] width 911 height 39
click at [422, 302] on input "mirror cap" at bounding box center [487, 314] width 243 height 24
drag, startPoint x: 418, startPoint y: 296, endPoint x: 345, endPoint y: 295, distance: 72.9
click at [345, 295] on div "mirror cap Add mirror cap to order Brass Mirror MYOB Item # DPAN-10-BG Item Nam…" at bounding box center [709, 314] width 911 height 39
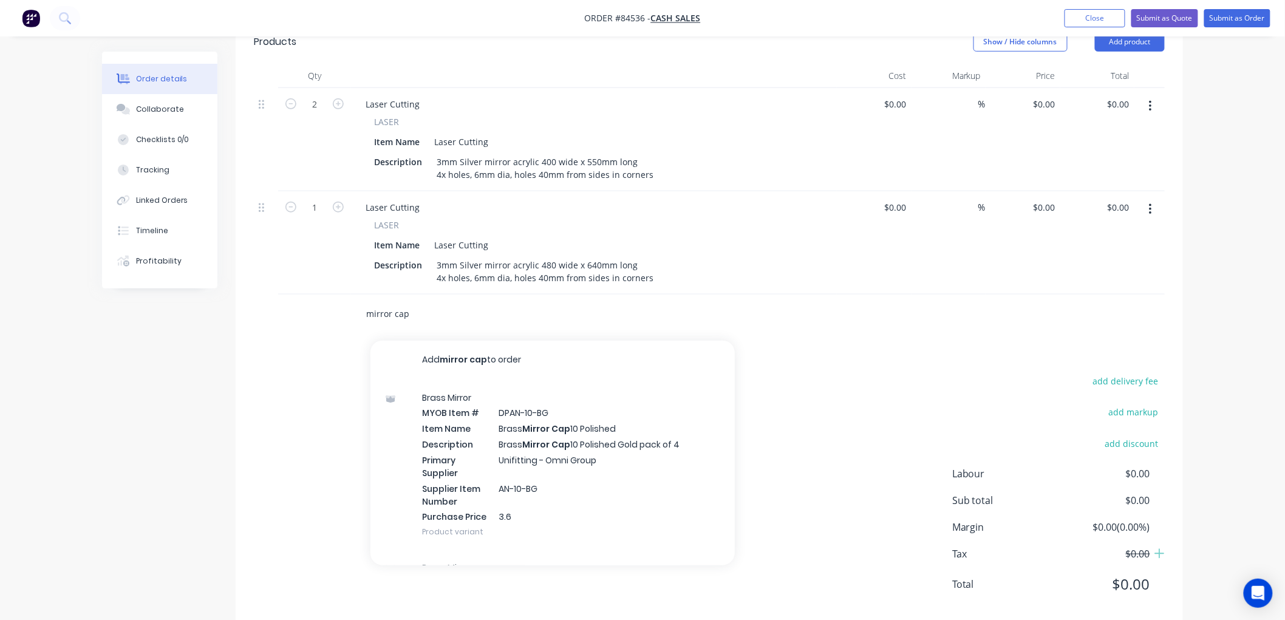
type input "C"
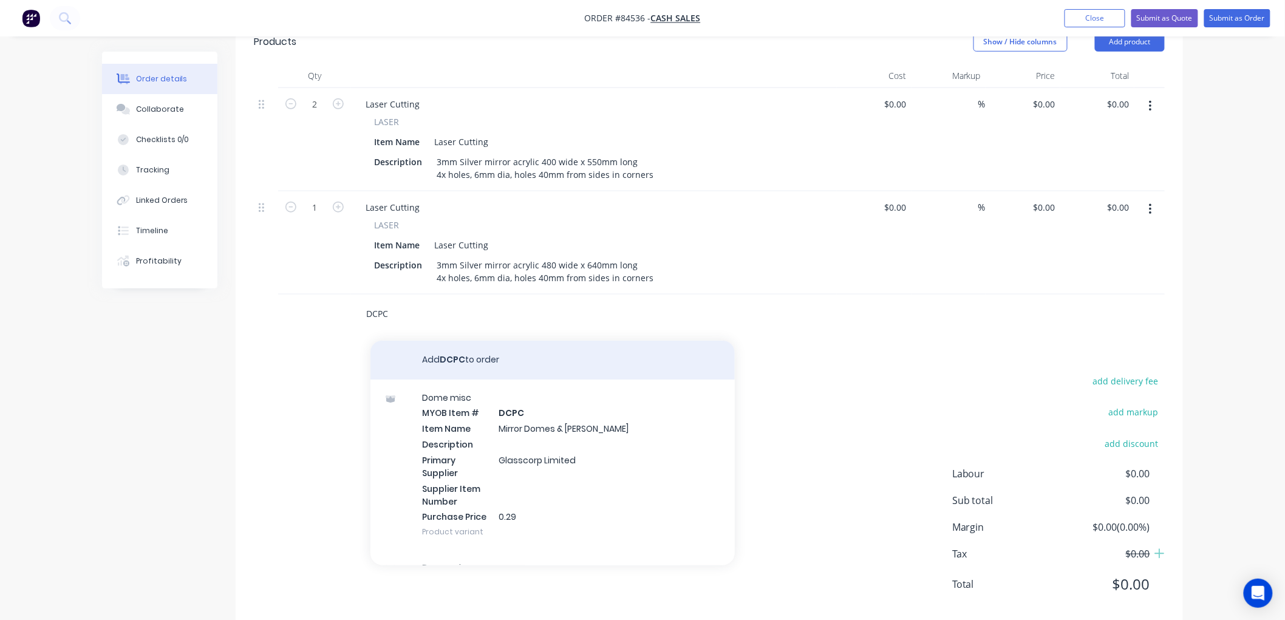
type input "DCPC"
click at [478, 341] on button "Add DCPC to order" at bounding box center [552, 360] width 364 height 39
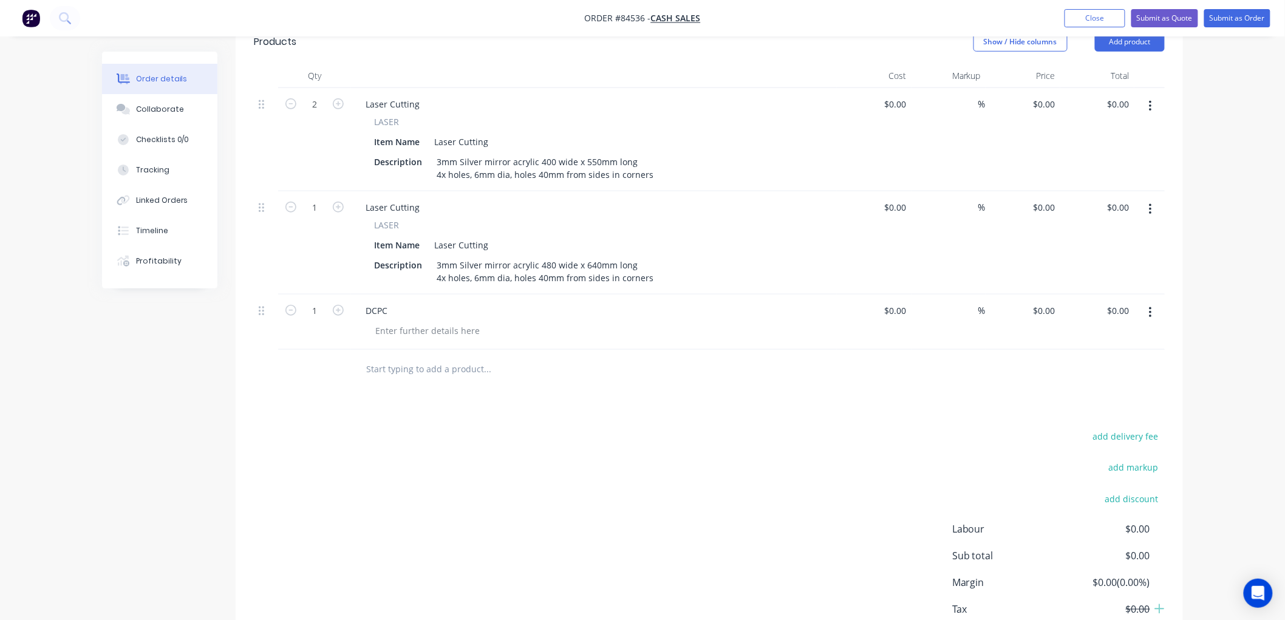
click at [408, 302] on div "DCPC" at bounding box center [594, 311] width 476 height 18
click at [393, 302] on div "DCPC" at bounding box center [376, 311] width 41 height 18
click at [1149, 306] on icon "button" at bounding box center [1150, 312] width 3 height 13
click at [1067, 409] on div "Delete" at bounding box center [1107, 418] width 94 height 18
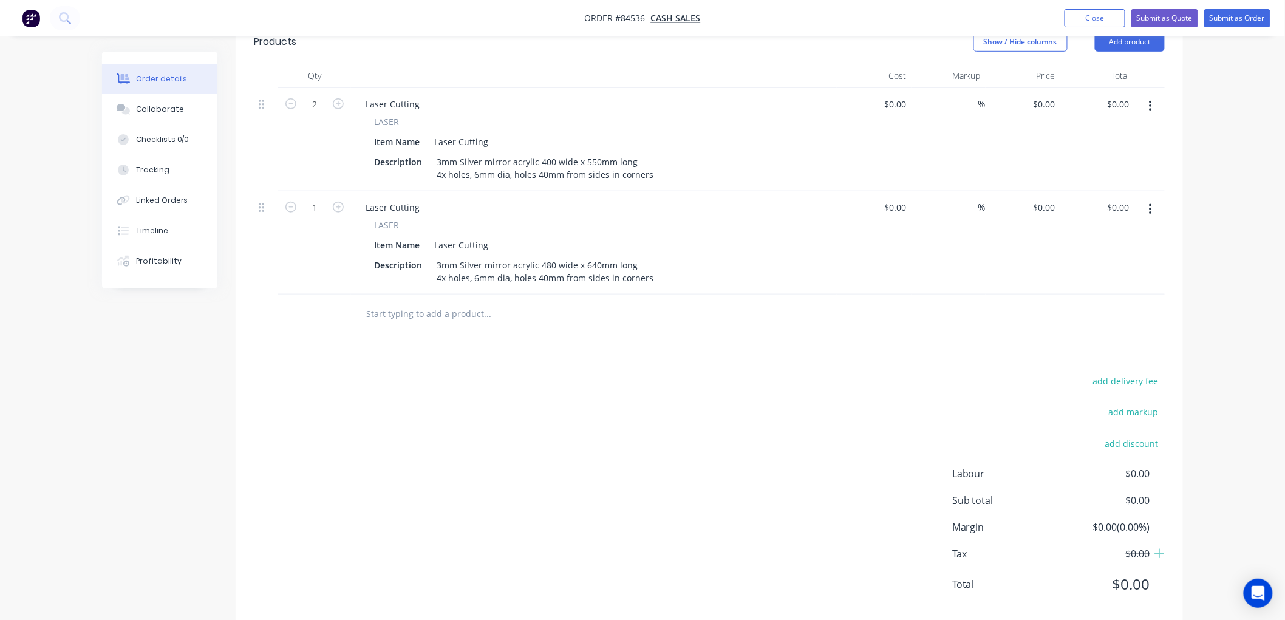
click at [428, 305] on input "text" at bounding box center [487, 314] width 243 height 24
click at [405, 302] on input "dcpc" at bounding box center [487, 314] width 243 height 24
type input "dcpc"
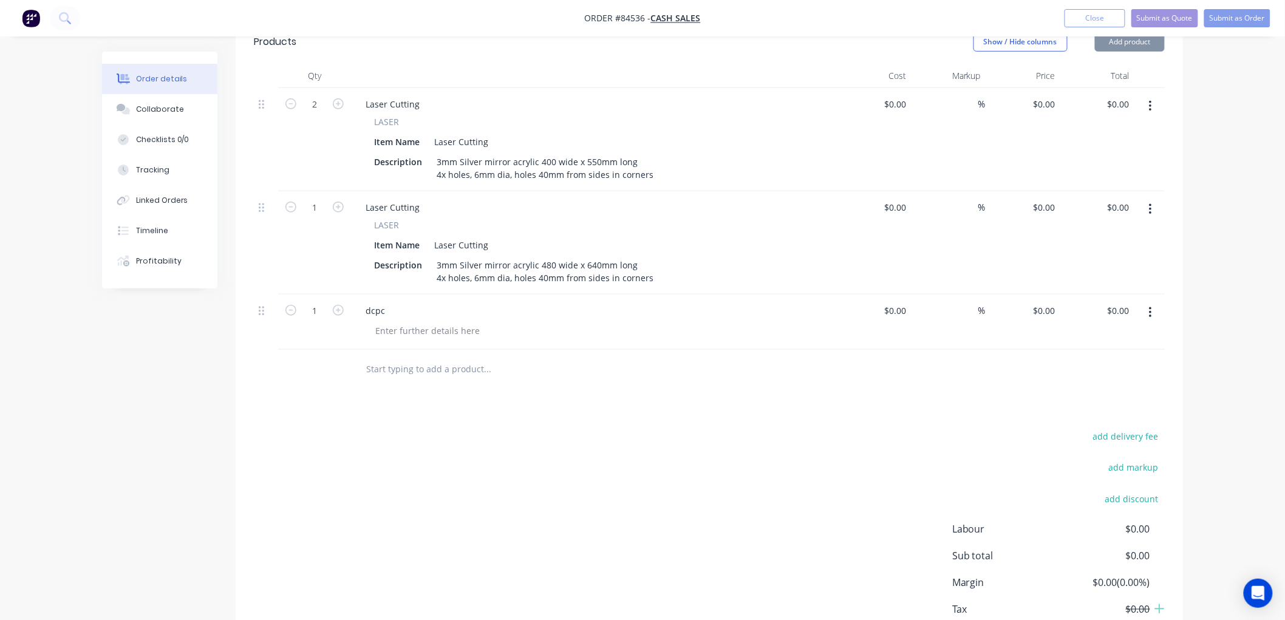
type input "dcpc"
click at [403, 329] on div "dcpc" at bounding box center [594, 322] width 486 height 55
click at [1153, 302] on button "button" at bounding box center [1150, 313] width 29 height 22
drag, startPoint x: 1083, startPoint y: 395, endPoint x: 767, endPoint y: 355, distance: 318.4
click at [1082, 409] on div "Delete" at bounding box center [1107, 418] width 94 height 18
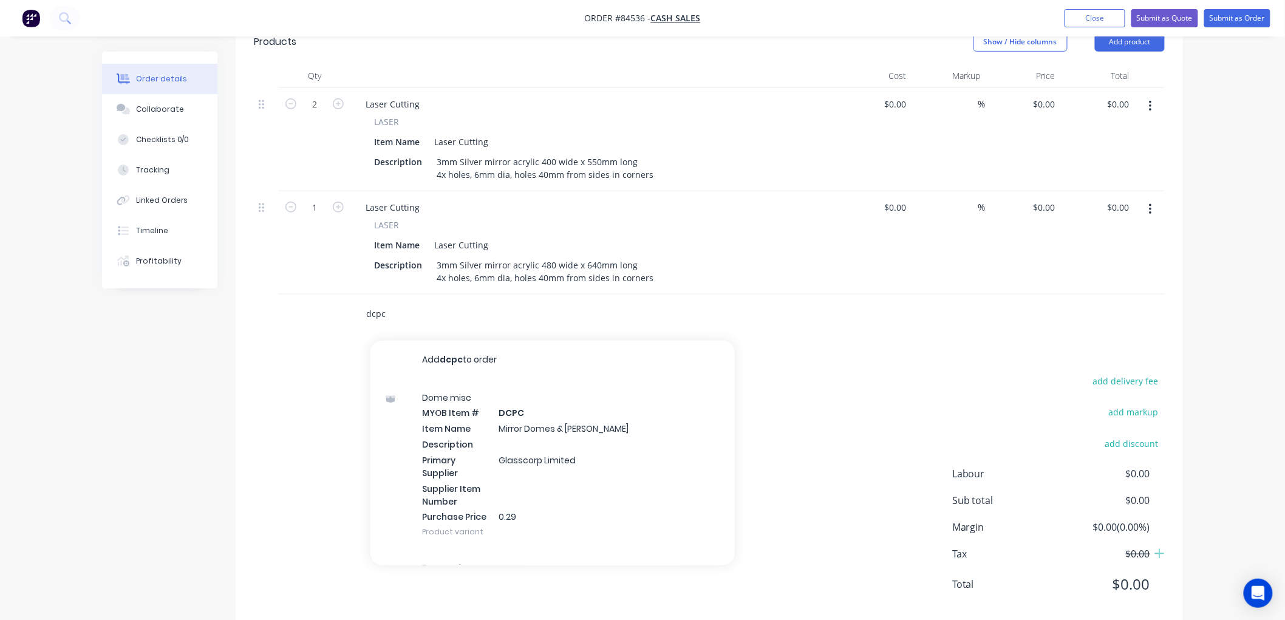
click at [409, 302] on input "dcpc" at bounding box center [487, 314] width 243 height 24
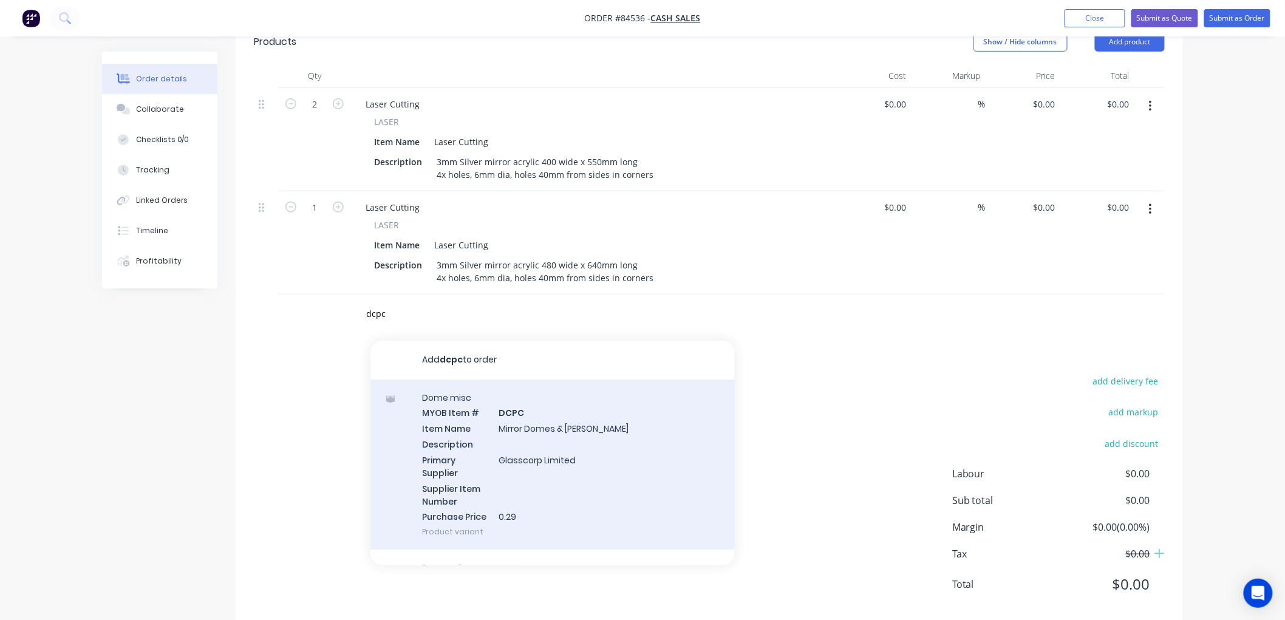
click at [502, 406] on div "Dome misc MYOB Item # DCPC Item Name Mirror Domes & Bush Description Primary Su…" at bounding box center [552, 465] width 364 height 171
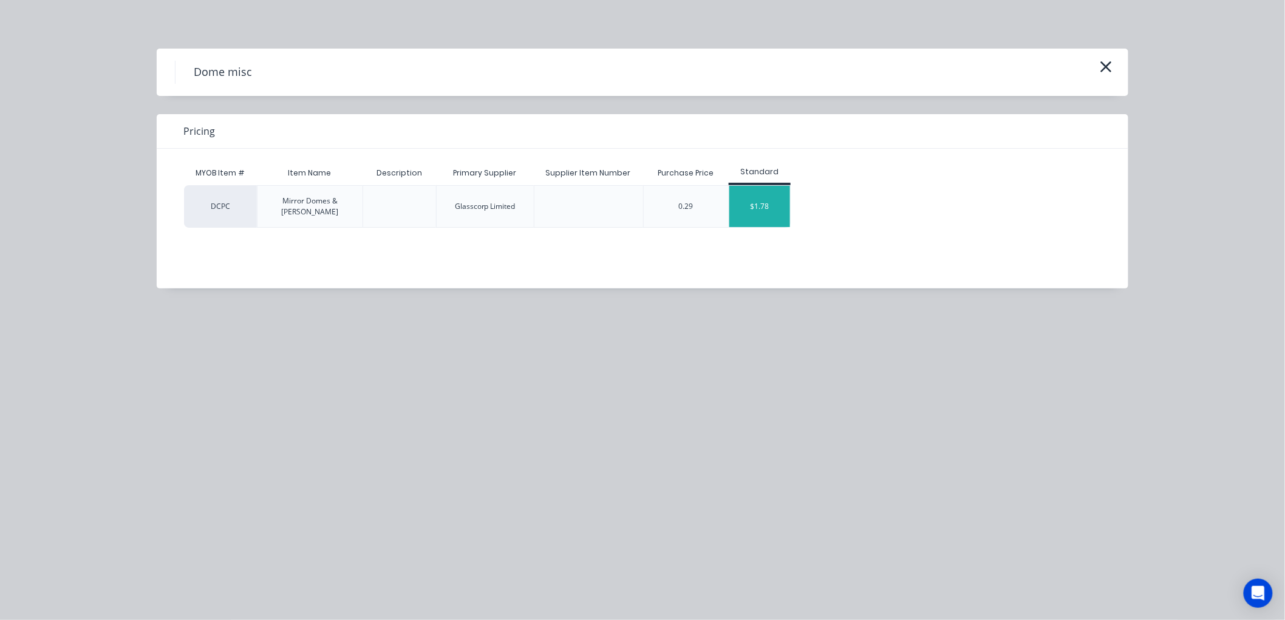
click at [760, 202] on div "$1.78" at bounding box center [759, 206] width 61 height 41
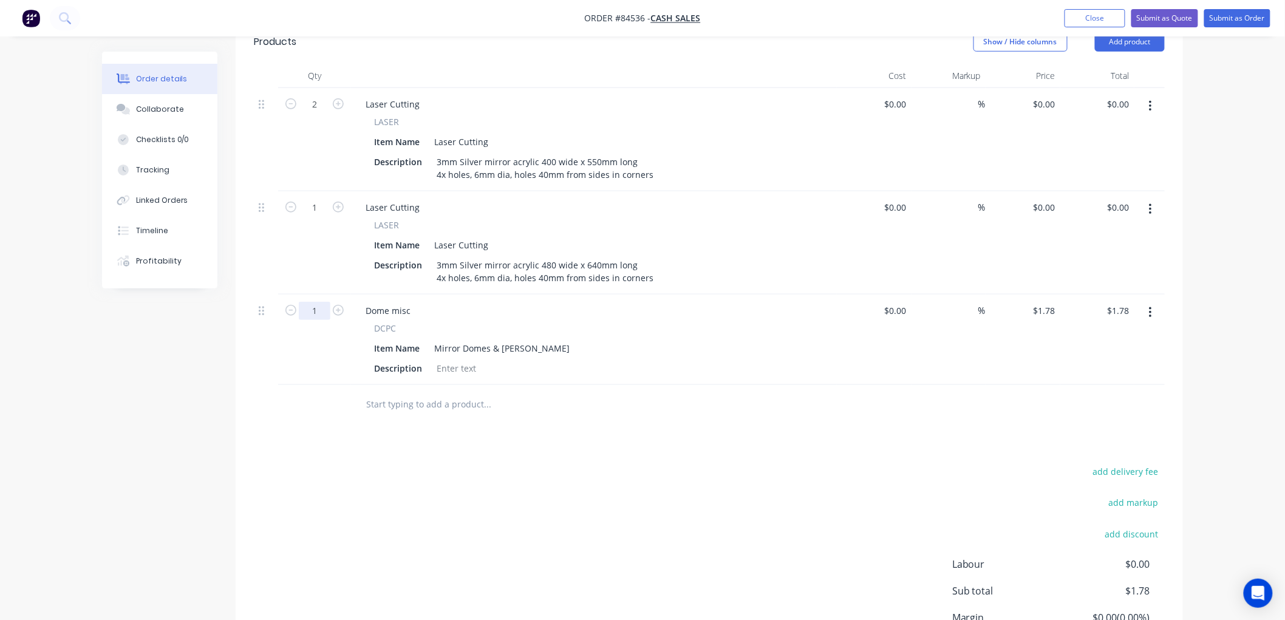
drag, startPoint x: 318, startPoint y: 296, endPoint x: 352, endPoint y: 292, distance: 34.2
click at [318, 302] on input "1" at bounding box center [315, 311] width 32 height 18
type input "12"
type input "$21.36"
type input "1.78"
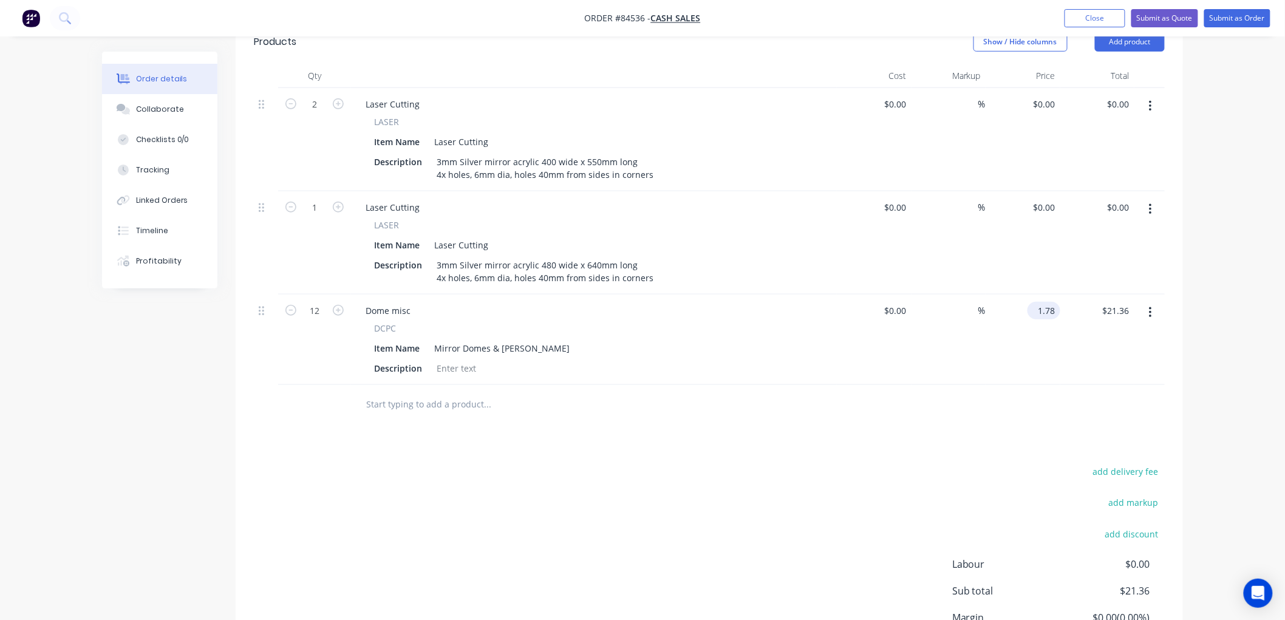
click at [1048, 302] on input "1.78" at bounding box center [1047, 311] width 28 height 18
type input "$0.00"
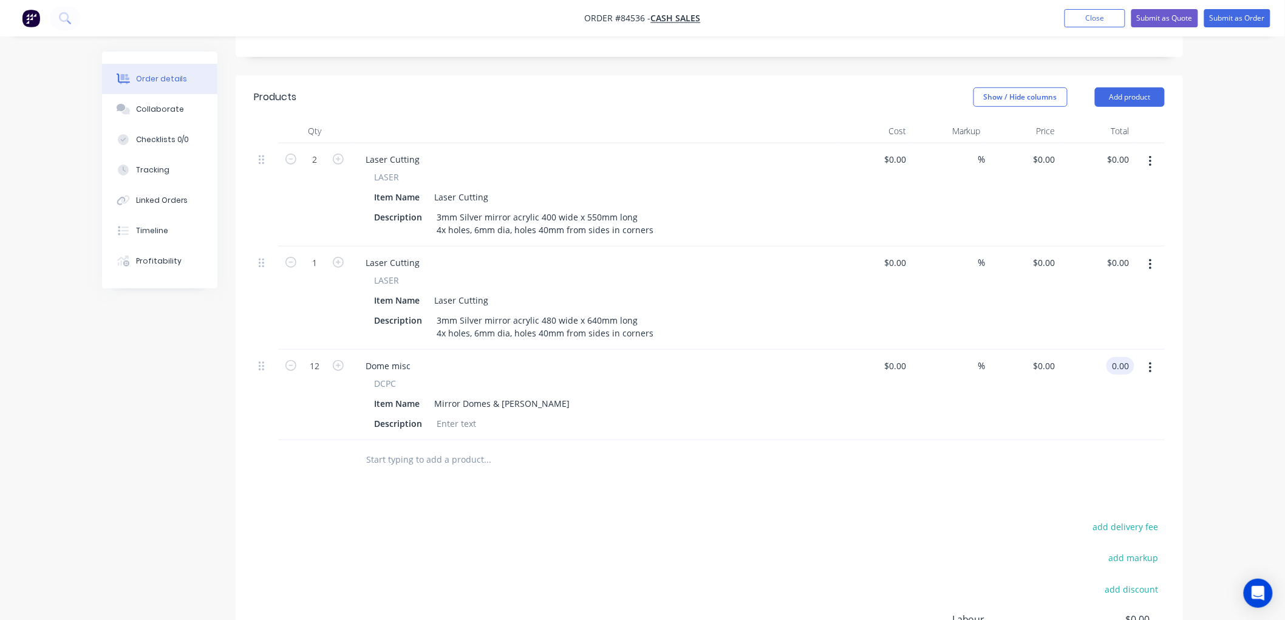
scroll to position [67, 0]
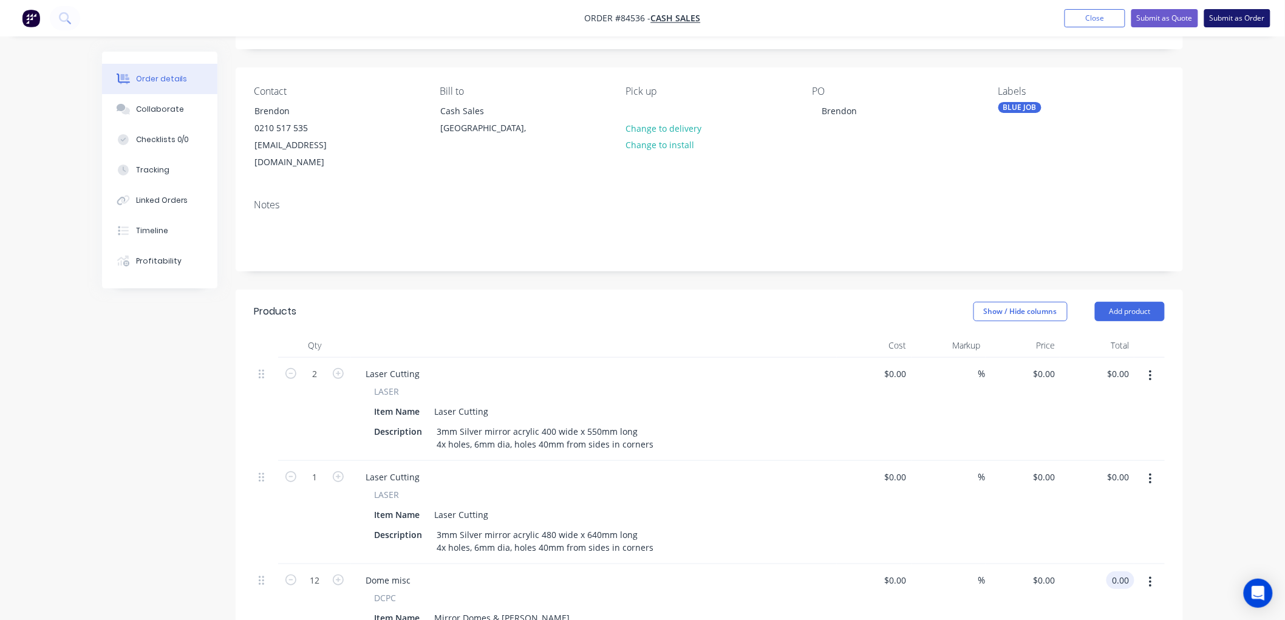
type input "$0.00"
click at [1231, 19] on button "Submit as Order" at bounding box center [1237, 18] width 66 height 18
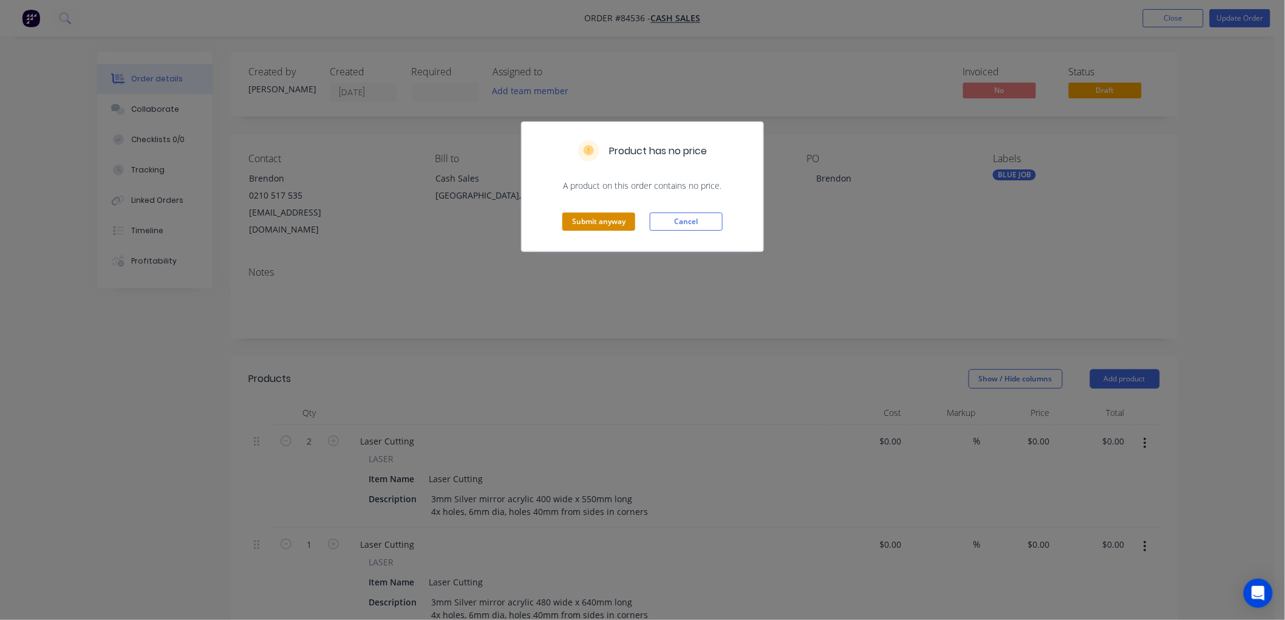
click at [602, 219] on button "Submit anyway" at bounding box center [598, 222] width 73 height 18
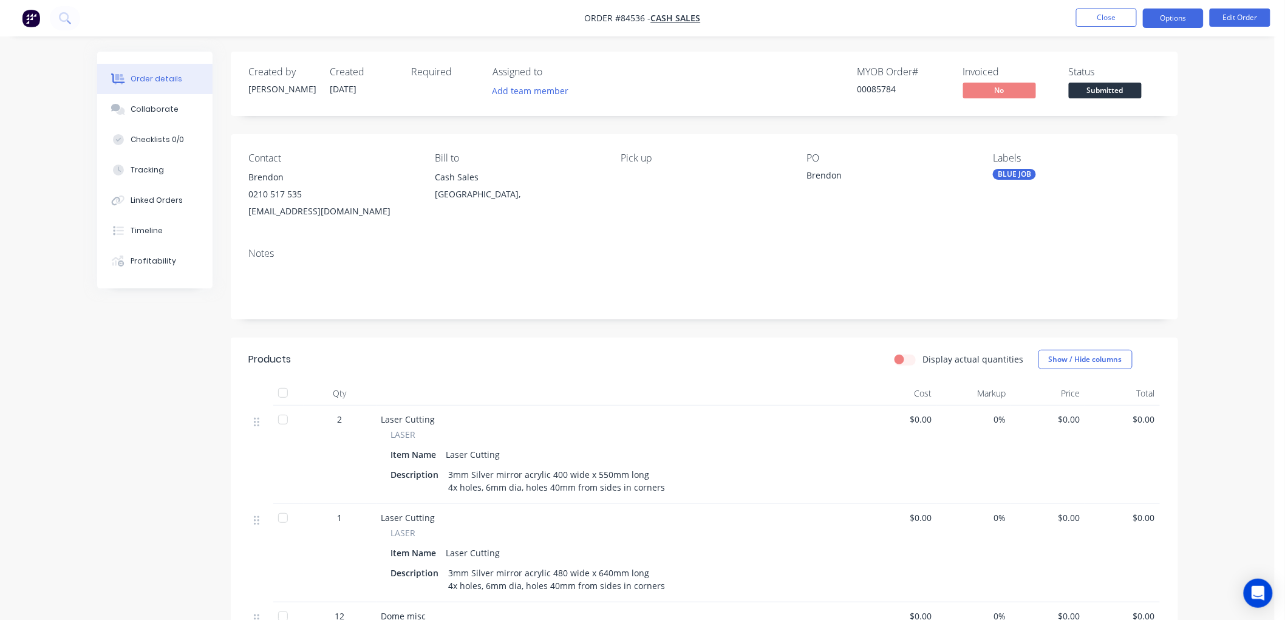
click at [1175, 19] on button "Options" at bounding box center [1173, 18] width 61 height 19
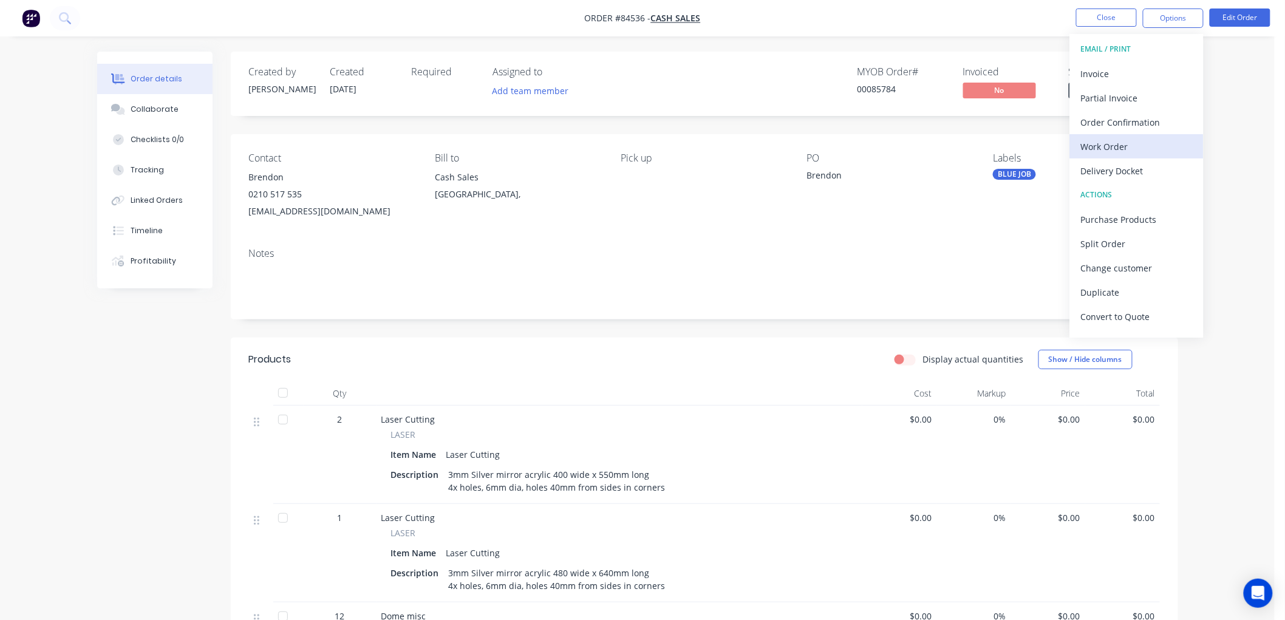
click at [1108, 146] on div "Work Order" at bounding box center [1137, 147] width 112 height 18
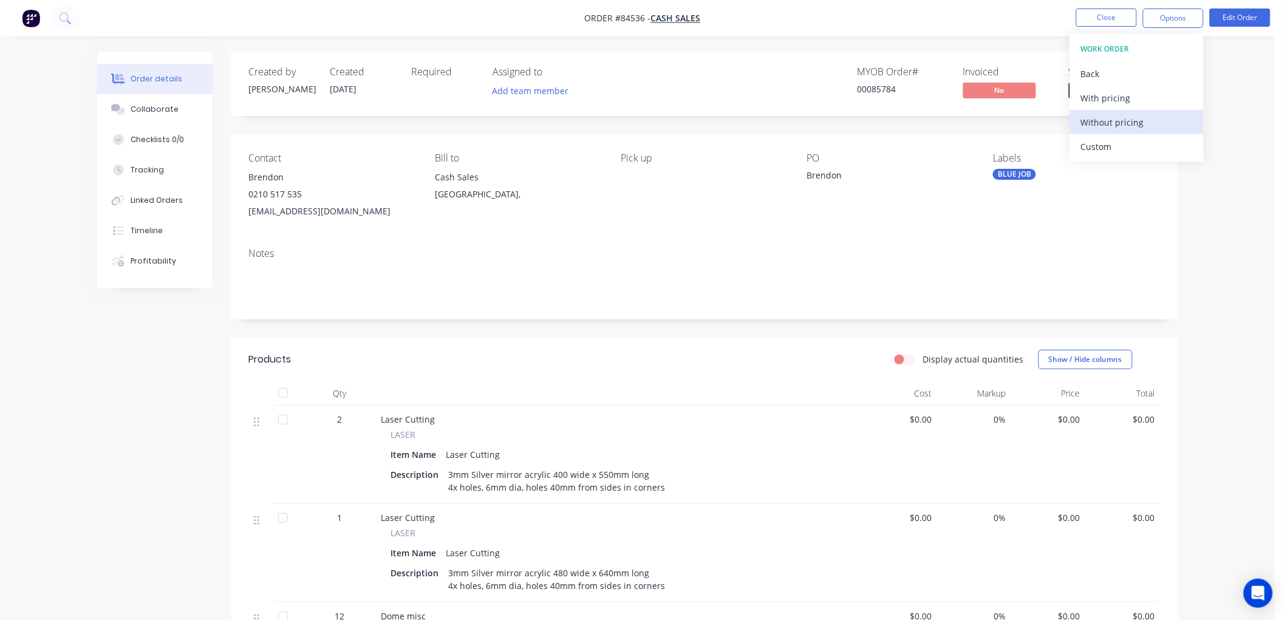
click at [1105, 119] on div "Without pricing" at bounding box center [1137, 123] width 112 height 18
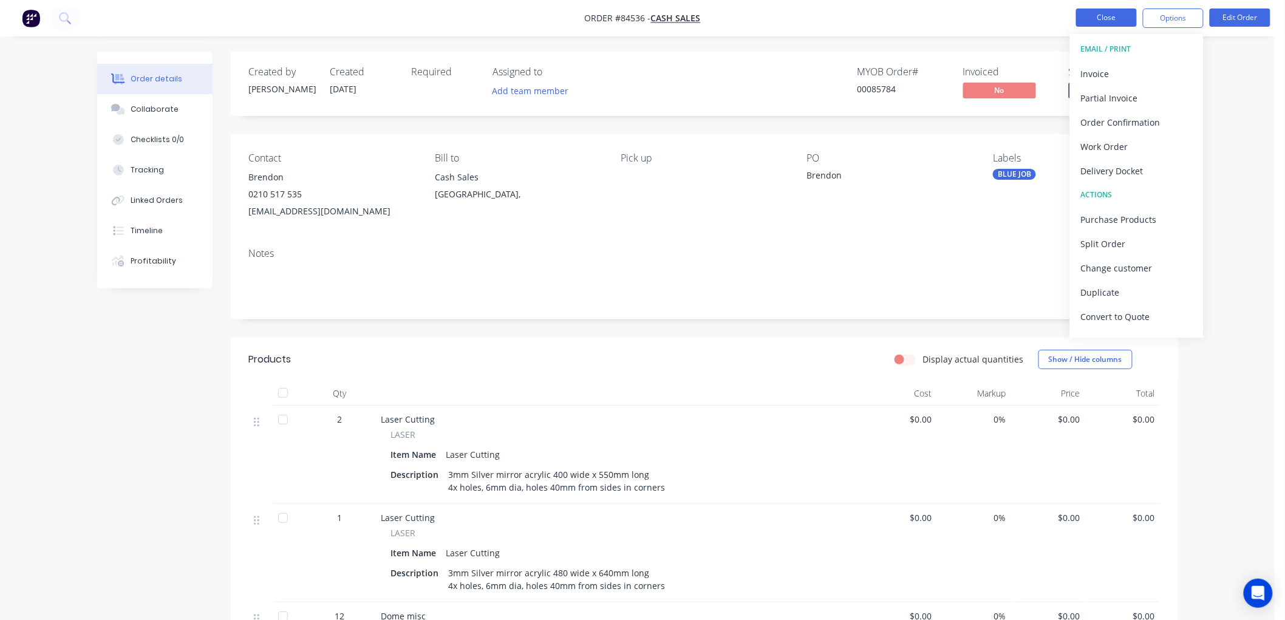
click at [1116, 22] on button "Close" at bounding box center [1106, 18] width 61 height 18
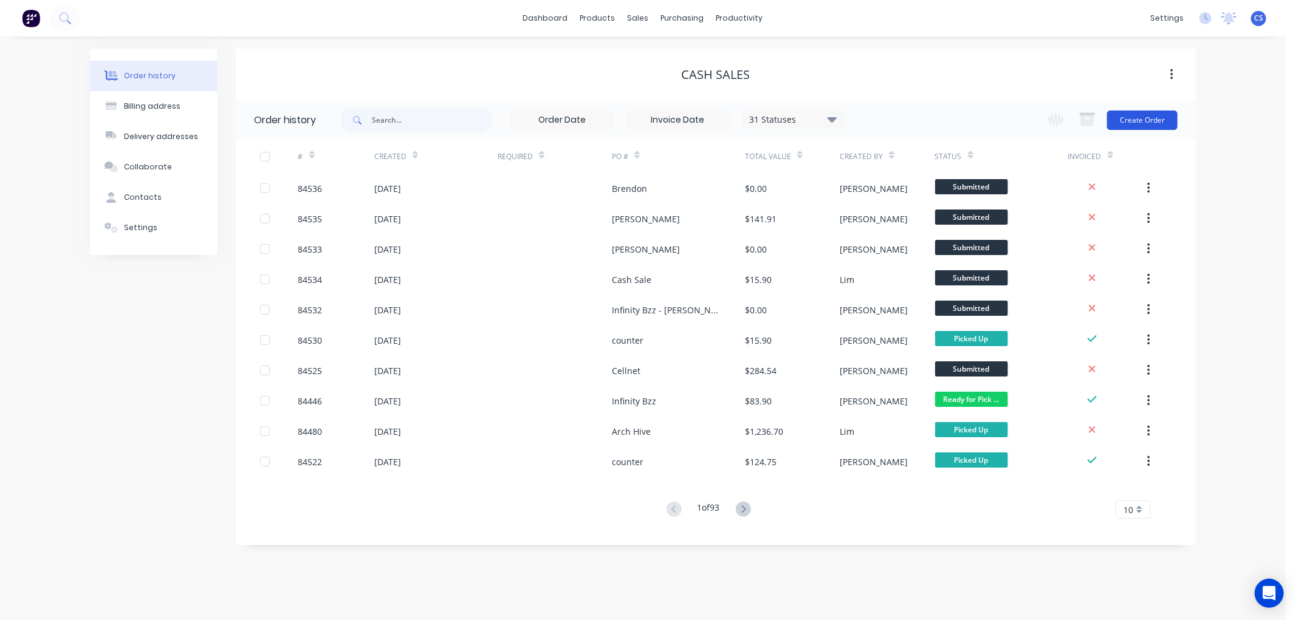
click at [1155, 118] on button "Create Order" at bounding box center [1142, 120] width 70 height 19
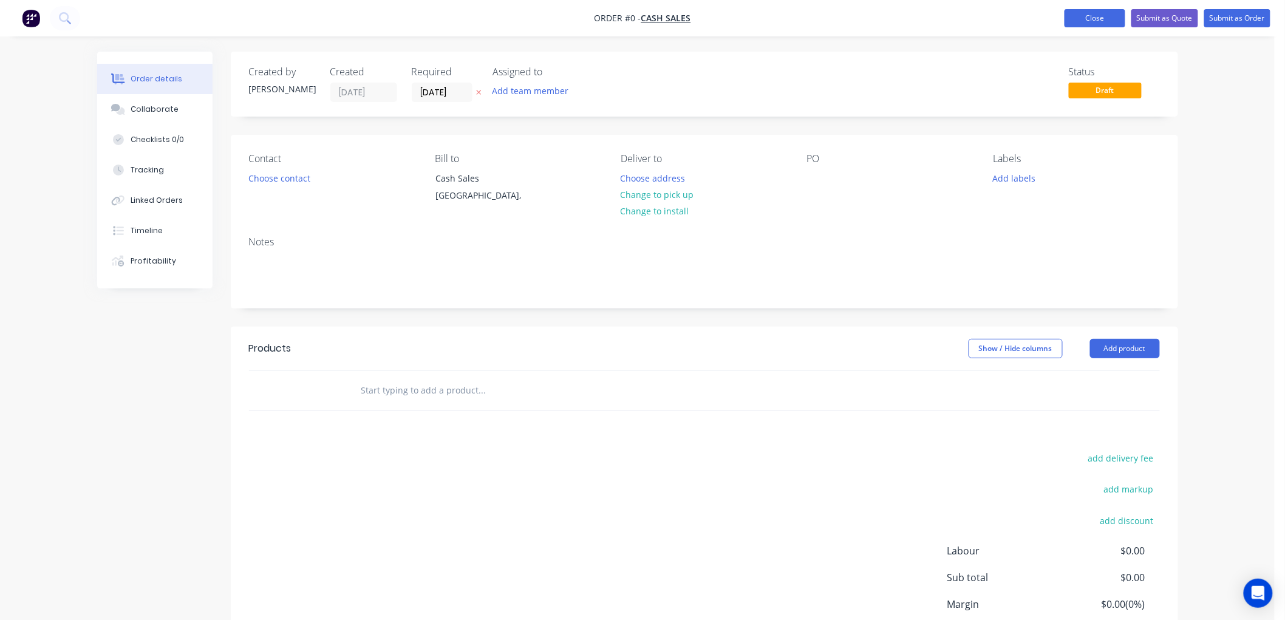
click at [1097, 21] on button "Close" at bounding box center [1095, 18] width 61 height 18
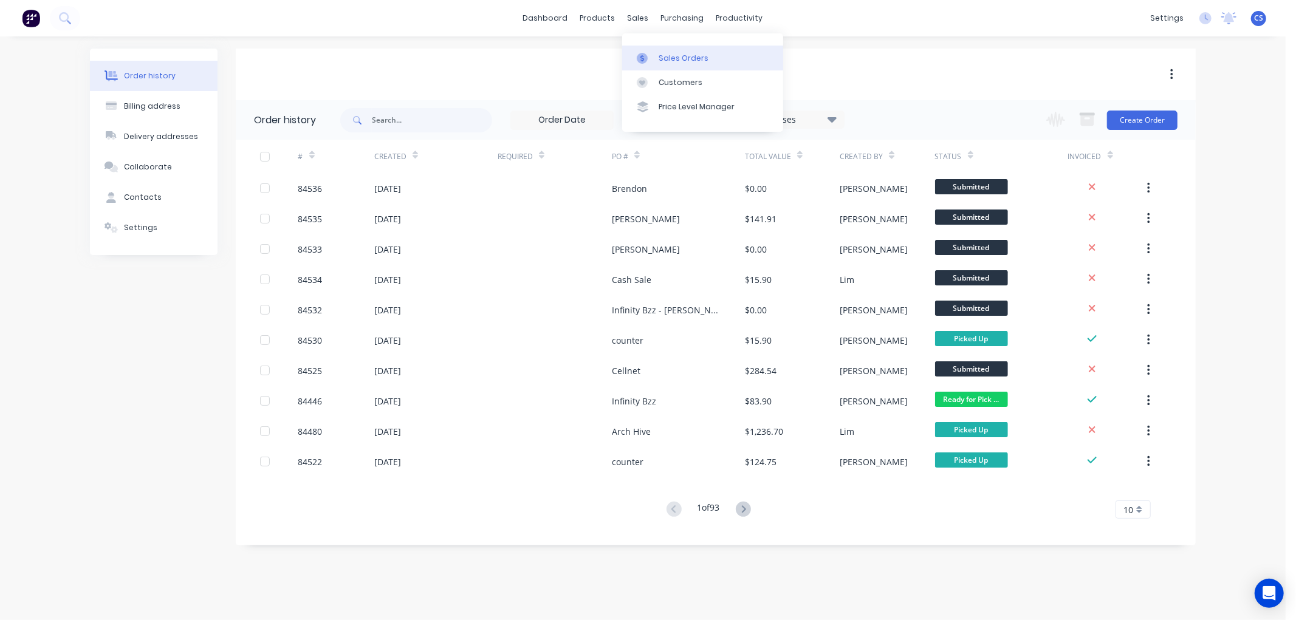
click at [647, 53] on icon at bounding box center [642, 58] width 11 height 11
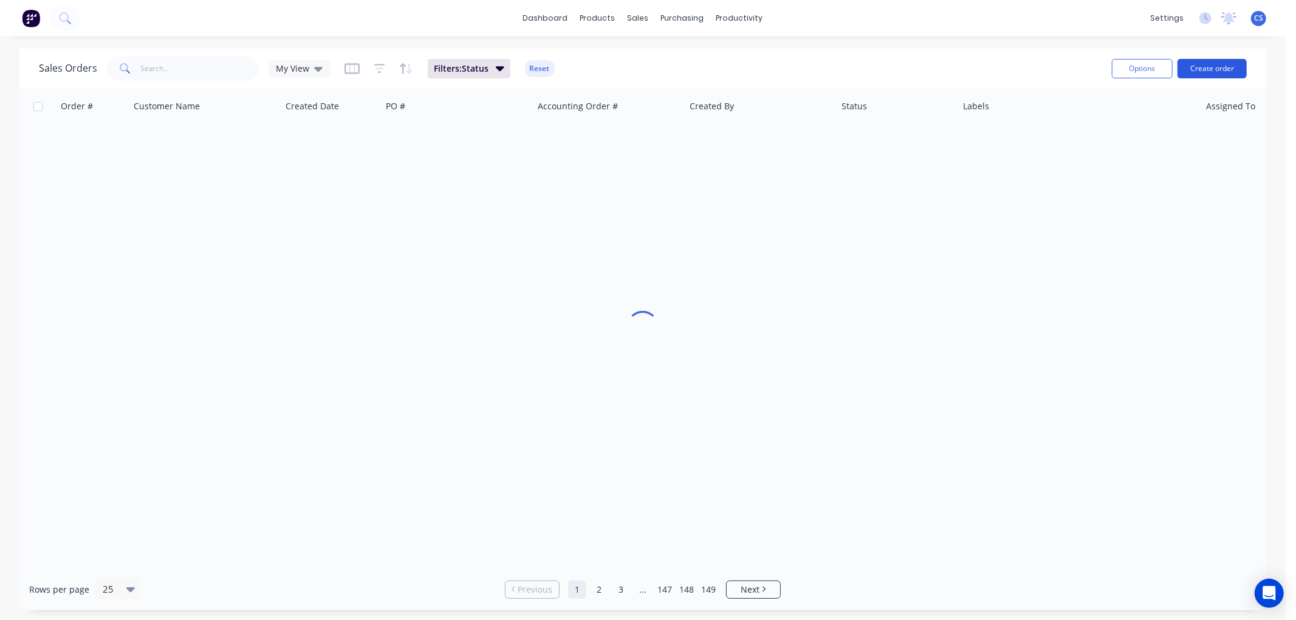
click at [1220, 65] on button "Create order" at bounding box center [1211, 68] width 69 height 19
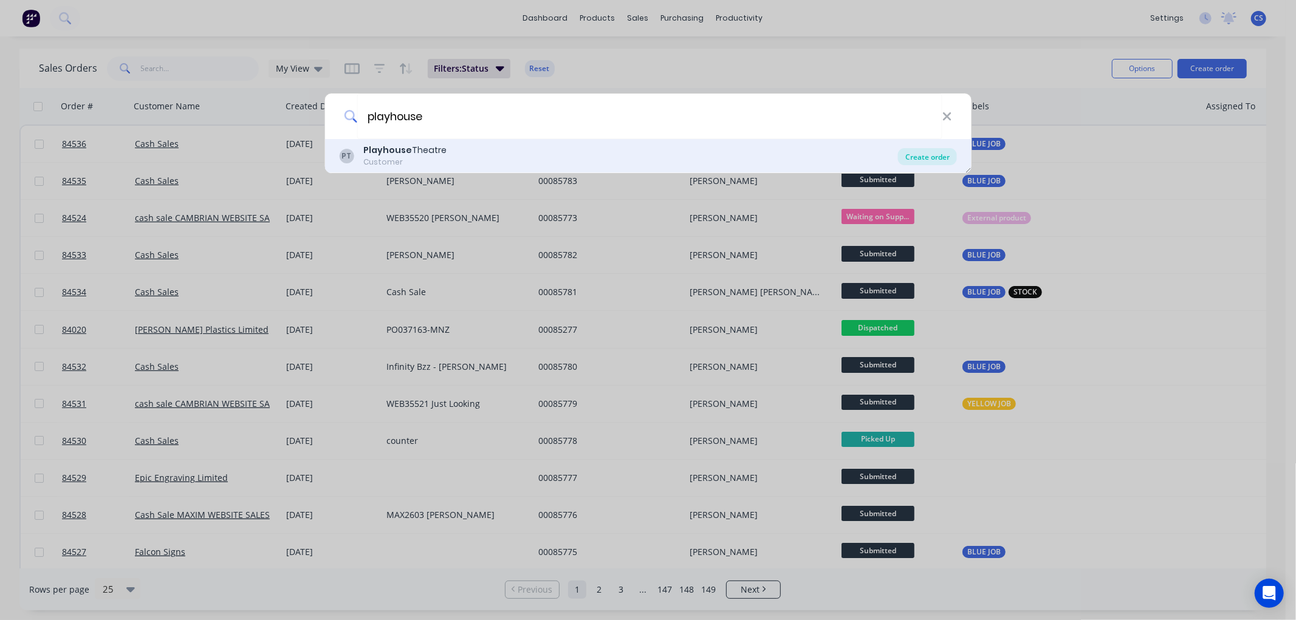
type input "playhouse"
click at [915, 155] on div "Create order" at bounding box center [927, 156] width 59 height 17
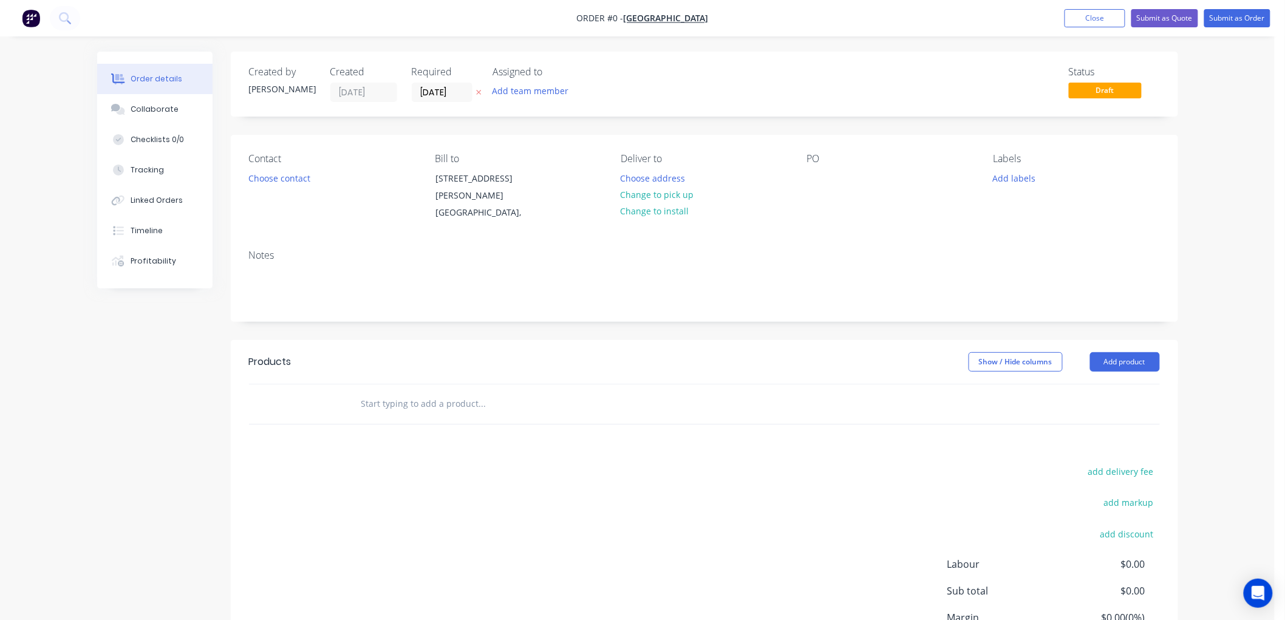
click at [373, 397] on input "text" at bounding box center [482, 404] width 243 height 24
click at [414, 406] on input "text" at bounding box center [482, 404] width 243 height 24
click at [463, 406] on input "text" at bounding box center [482, 404] width 243 height 24
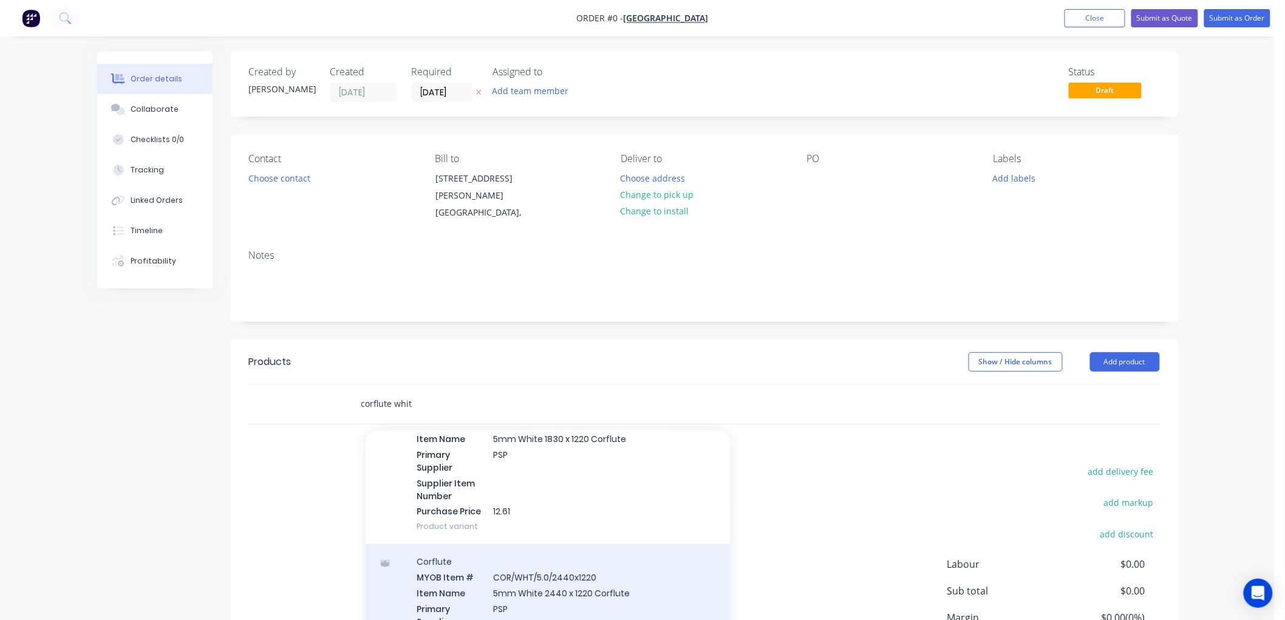
scroll to position [877, 0]
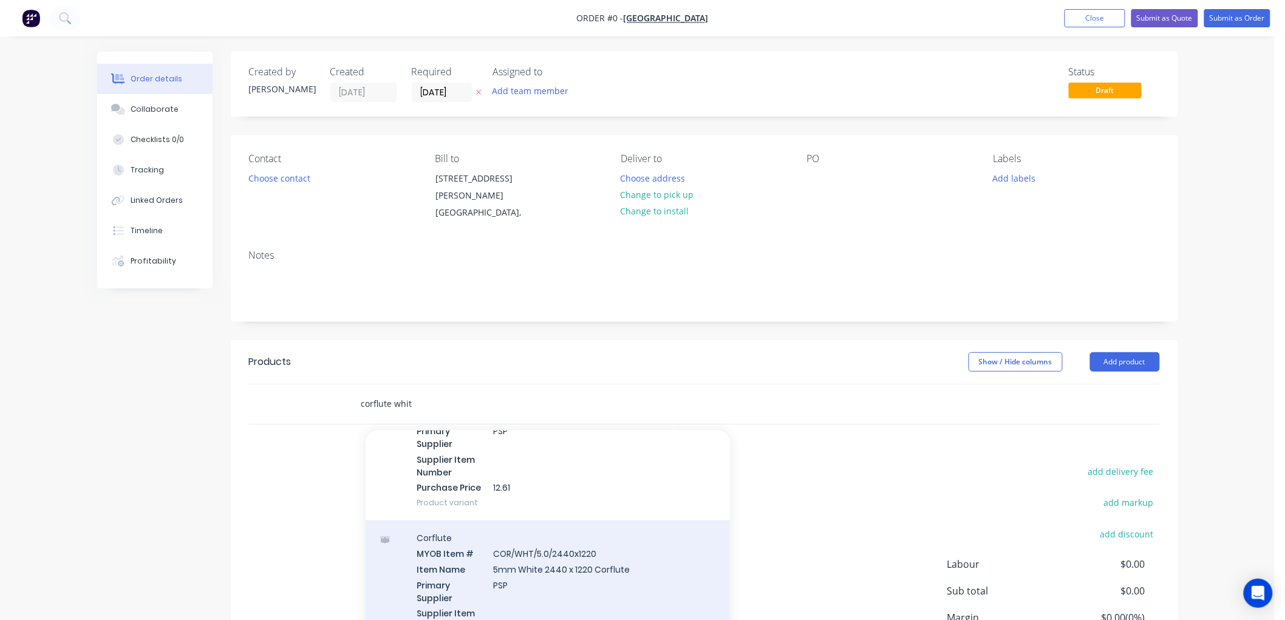
type input "corflute whit"
click at [581, 559] on div "Corflute MYOB Item # COR/WHT/5.0/2440x1220 Item Name 5mm White 2440 x 1220 Corf…" at bounding box center [548, 598] width 364 height 155
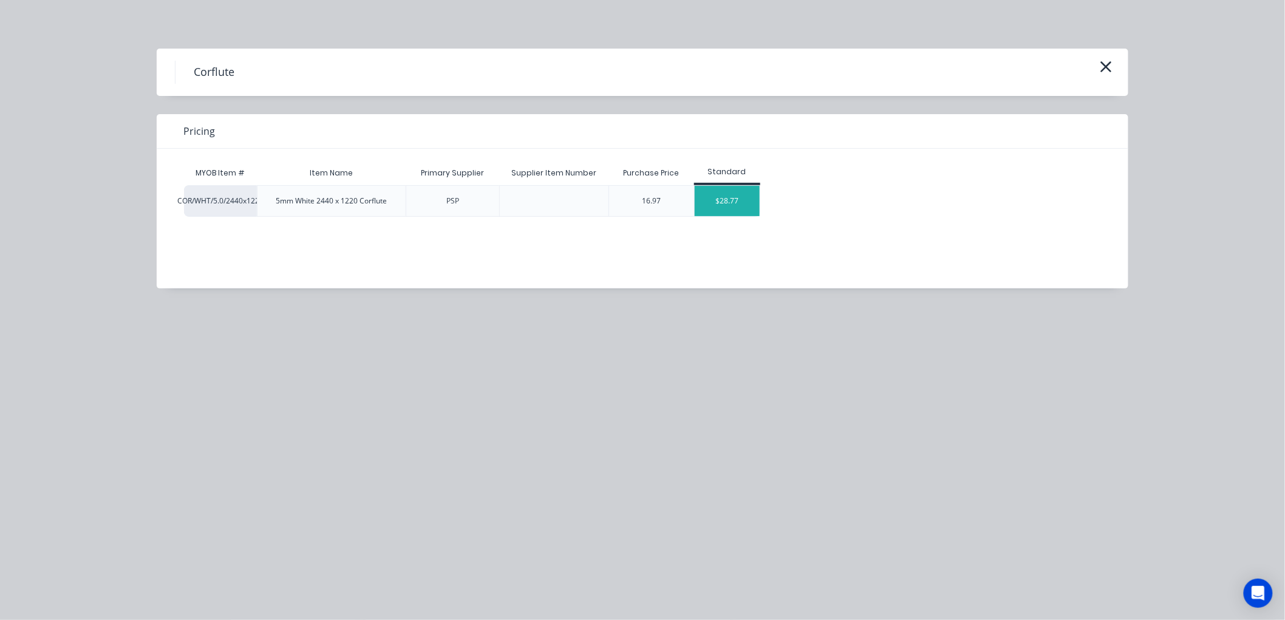
click at [742, 199] on div "$28.77" at bounding box center [727, 201] width 65 height 30
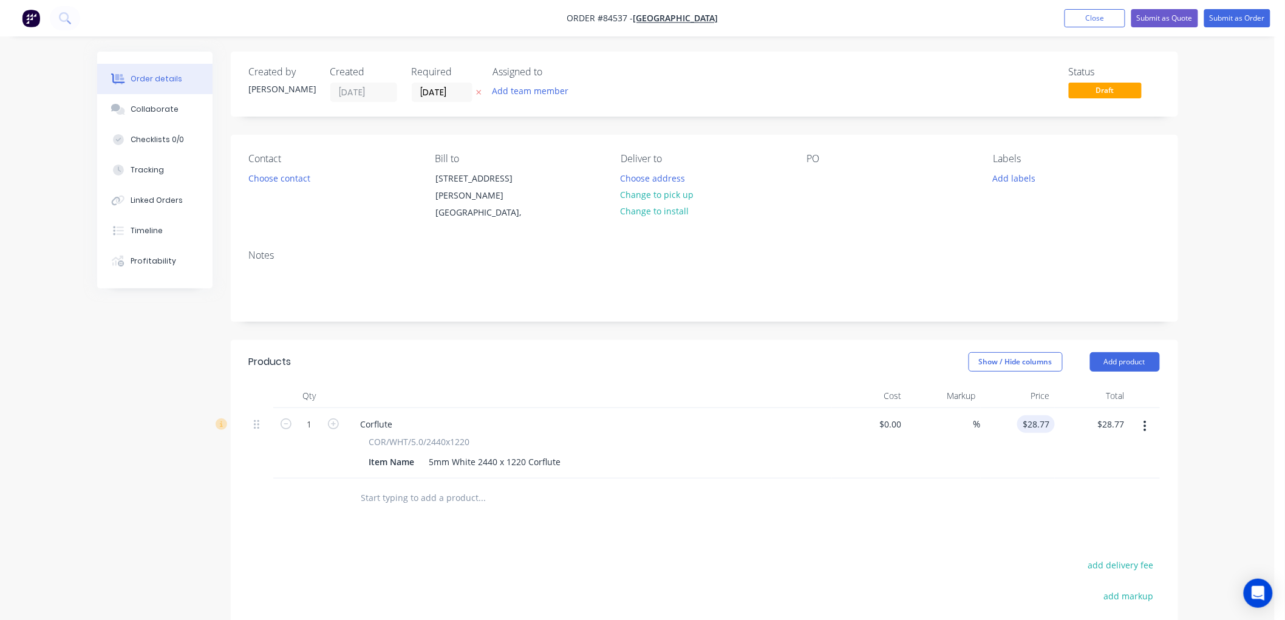
type input "28.77"
click at [1034, 425] on input "28.77" at bounding box center [1038, 424] width 33 height 18
type input "$0.00"
drag, startPoint x: 312, startPoint y: 425, endPoint x: 323, endPoint y: 424, distance: 10.4
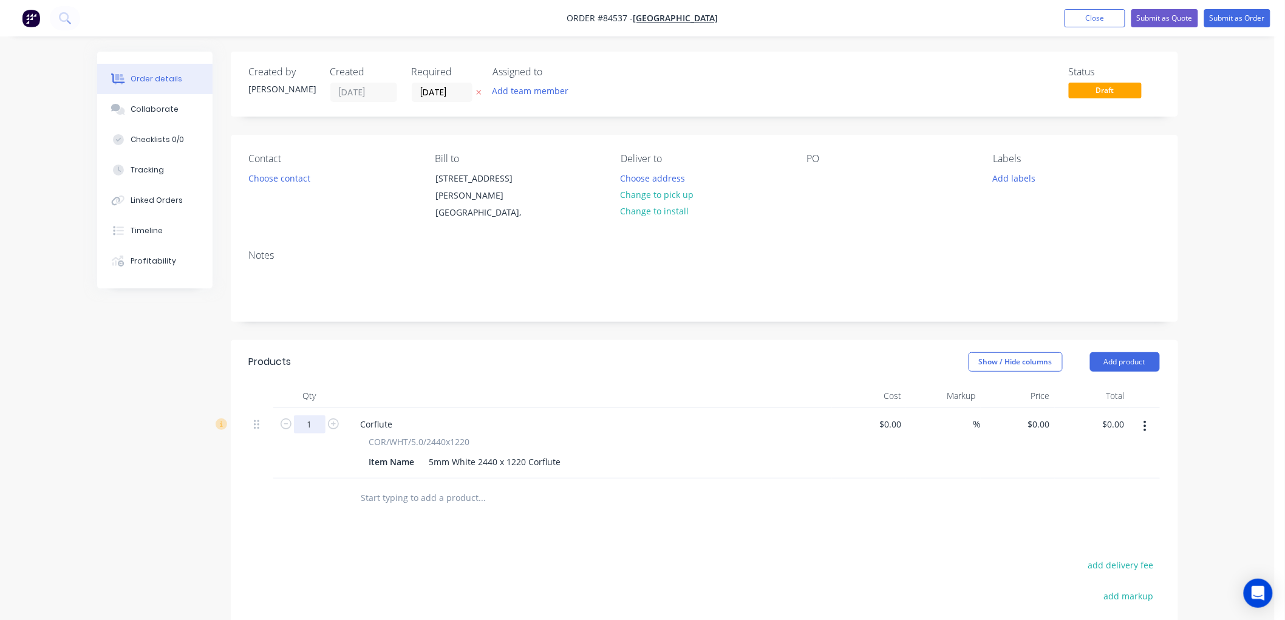
click at [312, 424] on input "1" at bounding box center [310, 424] width 32 height 18
type input "8"
click at [659, 177] on button "Choose address" at bounding box center [653, 177] width 78 height 16
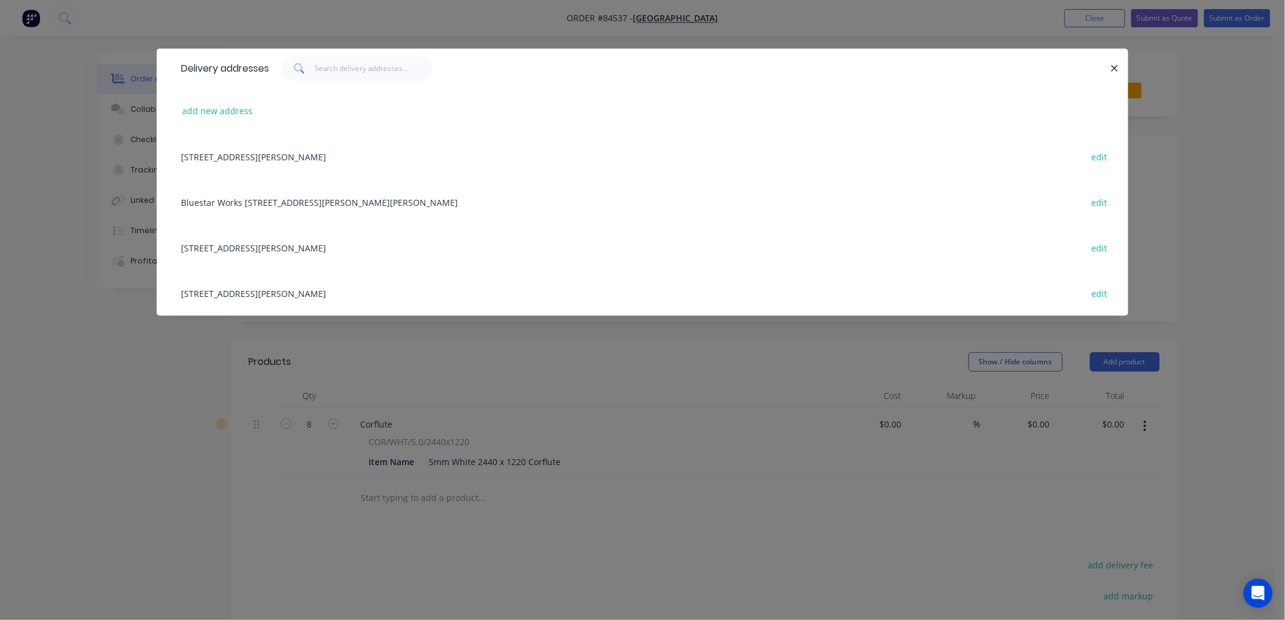
click at [217, 200] on div "Bluestar Works 154 Swanson Road Swanson, Auckland edit" at bounding box center [642, 202] width 935 height 46
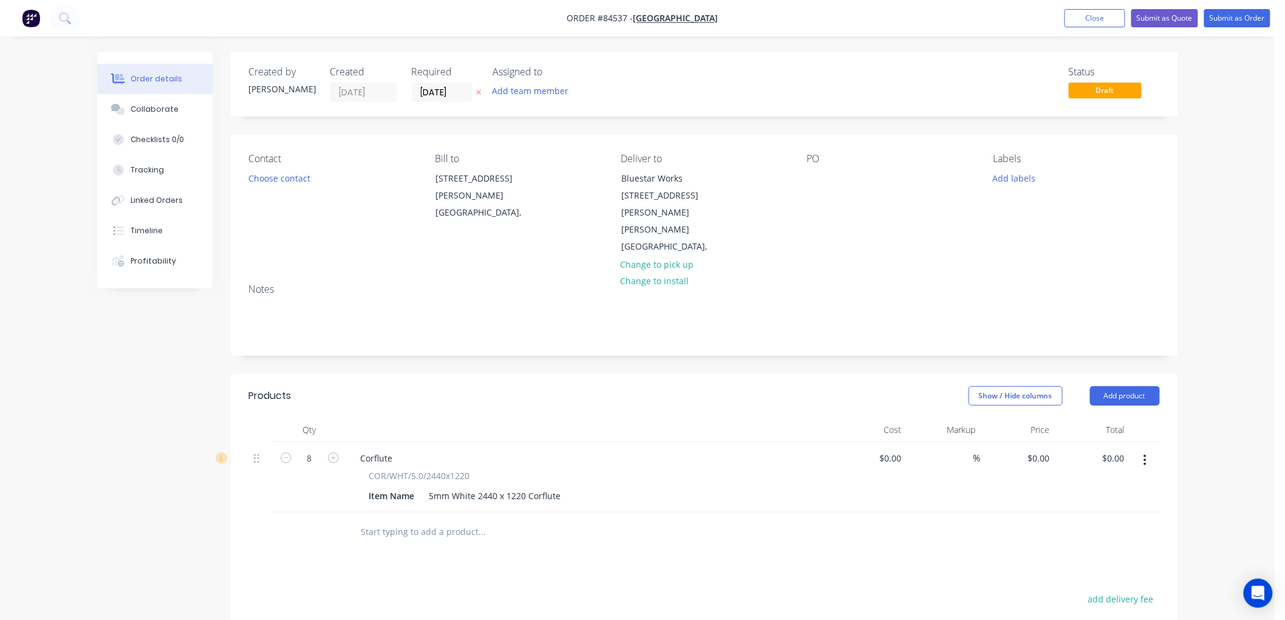
click at [477, 91] on icon "button" at bounding box center [478, 92] width 5 height 7
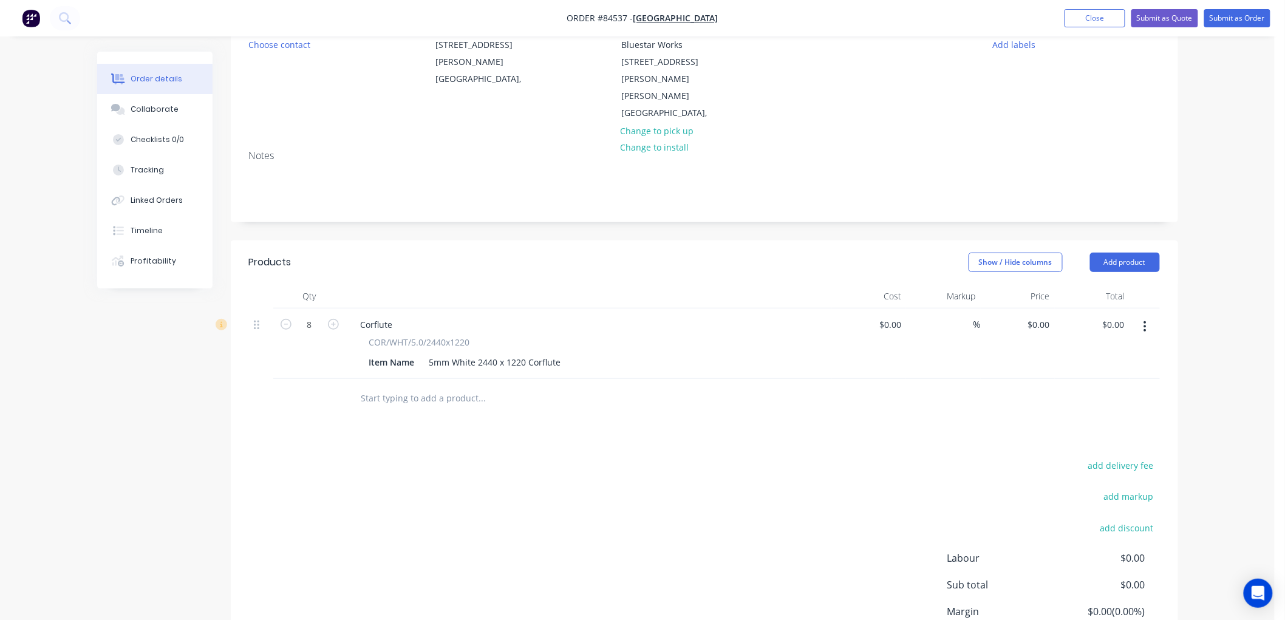
scroll to position [135, 0]
click at [1253, 26] on button "Submit as Order" at bounding box center [1237, 18] width 66 height 18
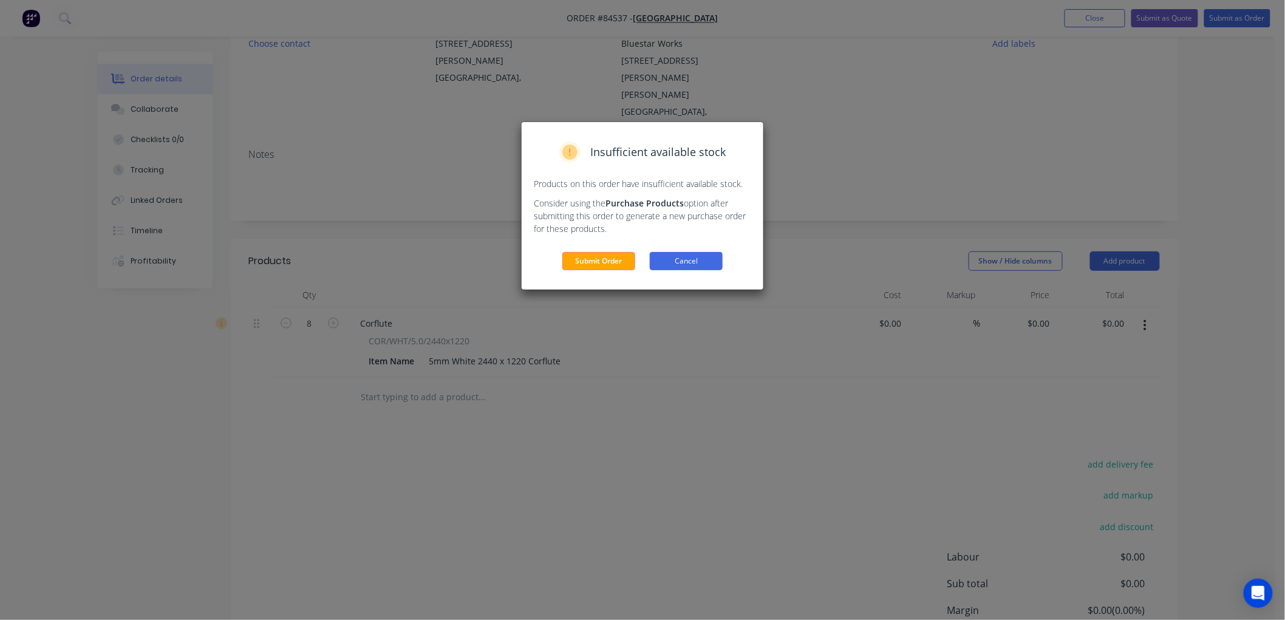
click at [708, 257] on button "Cancel" at bounding box center [686, 261] width 73 height 18
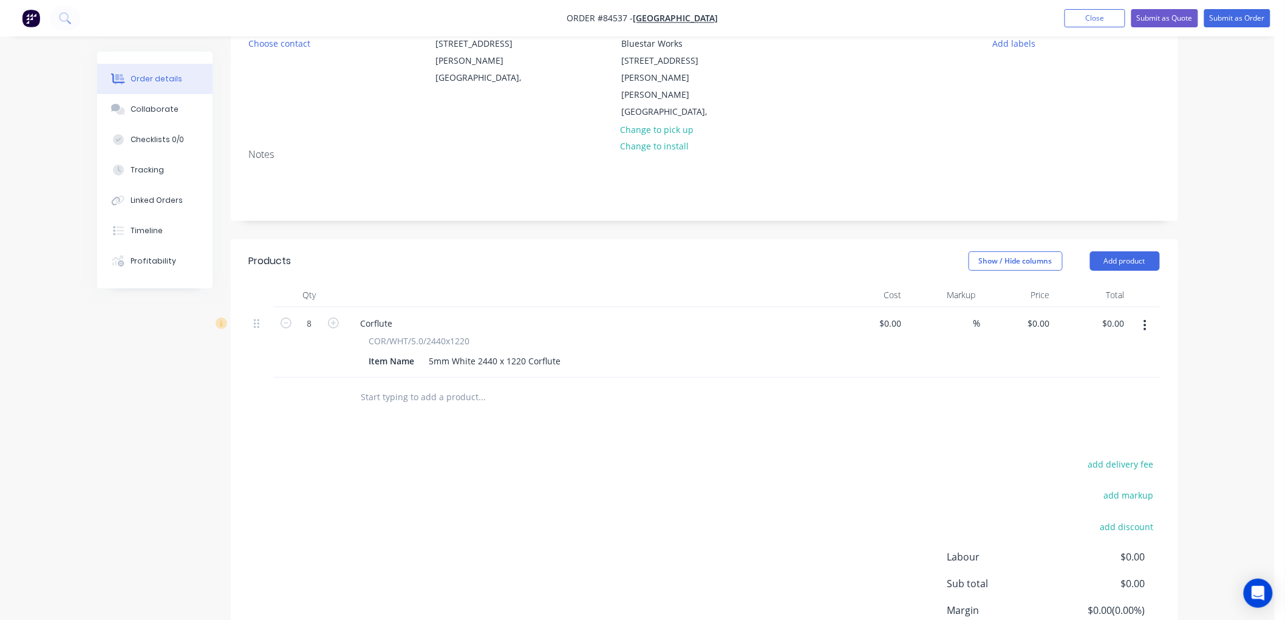
click at [462, 378] on div at bounding box center [564, 397] width 437 height 39
click at [475, 385] on input "text" at bounding box center [482, 397] width 243 height 24
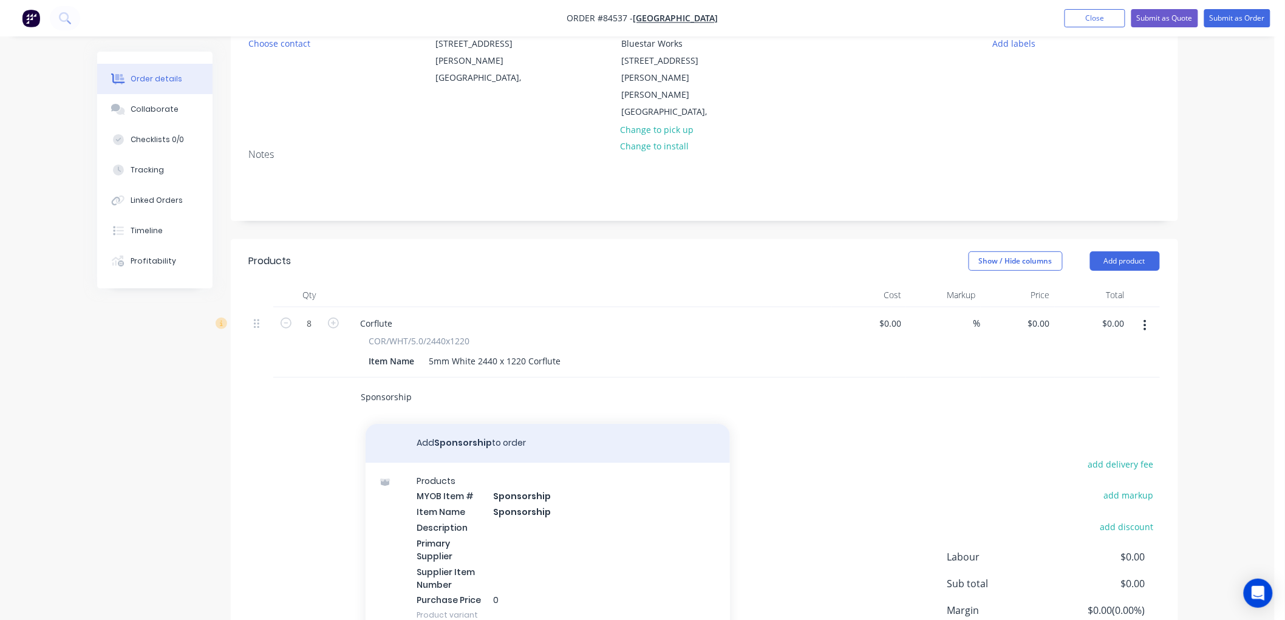
type input "Sponsorship"
click at [431, 424] on button "Add Sponsorship to order" at bounding box center [548, 443] width 364 height 39
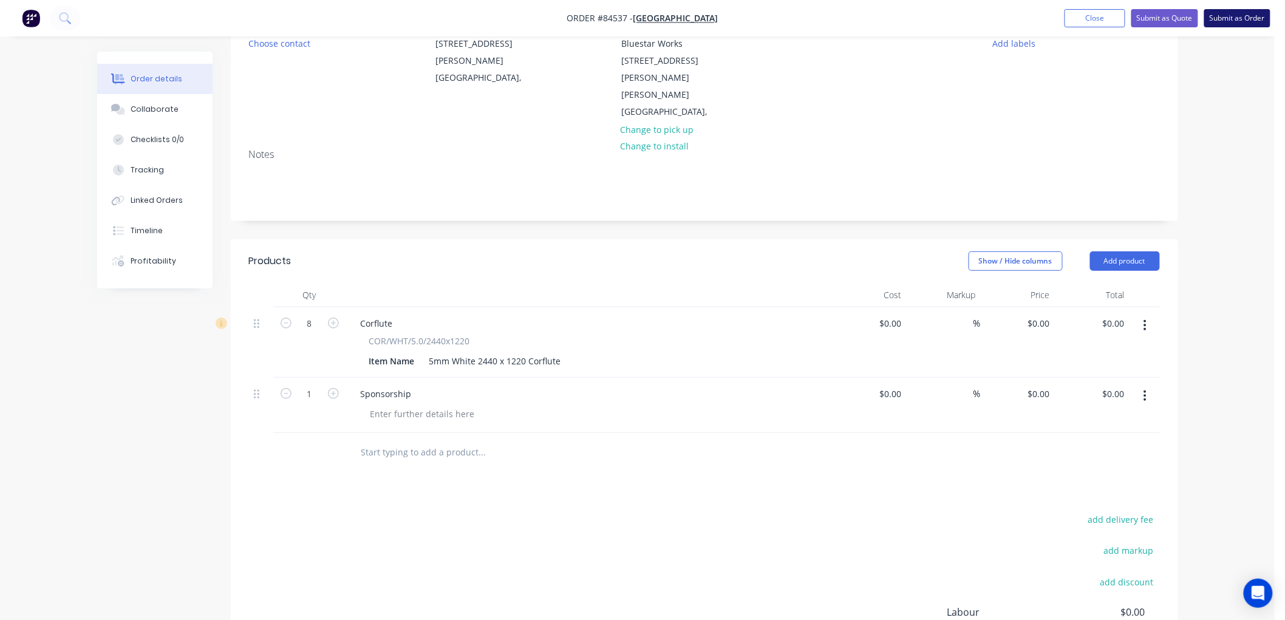
click at [1240, 20] on button "Submit as Order" at bounding box center [1237, 18] width 66 height 18
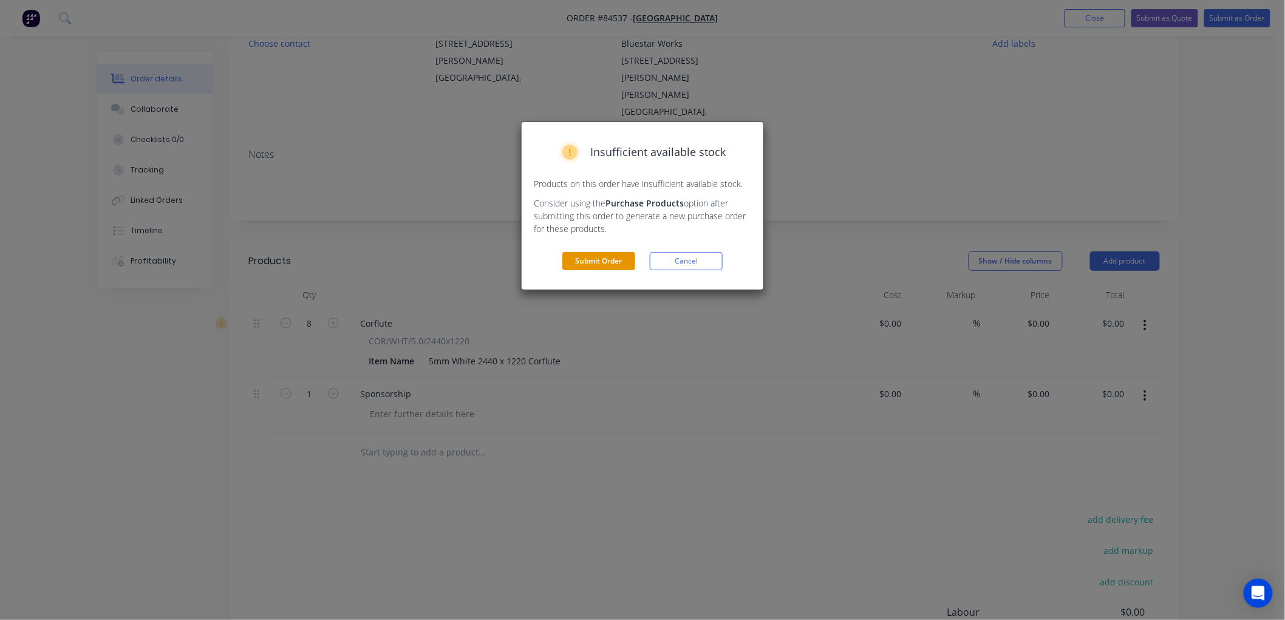
click at [599, 263] on button "Submit Order" at bounding box center [598, 261] width 73 height 18
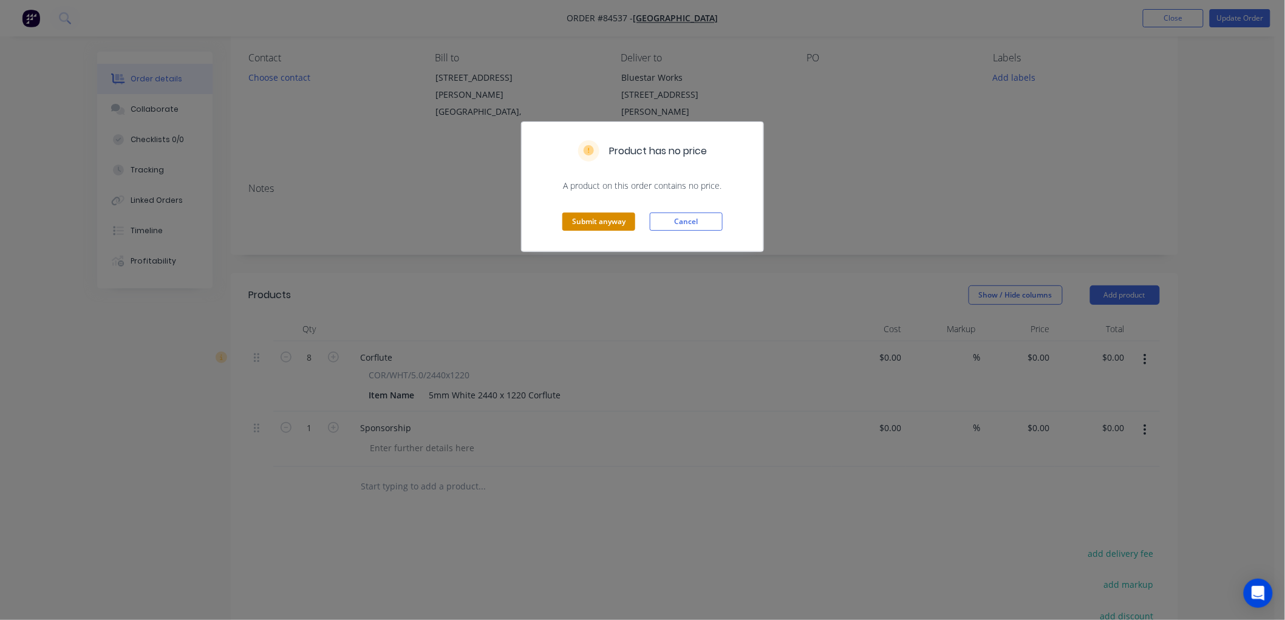
click at [591, 219] on button "Submit anyway" at bounding box center [598, 222] width 73 height 18
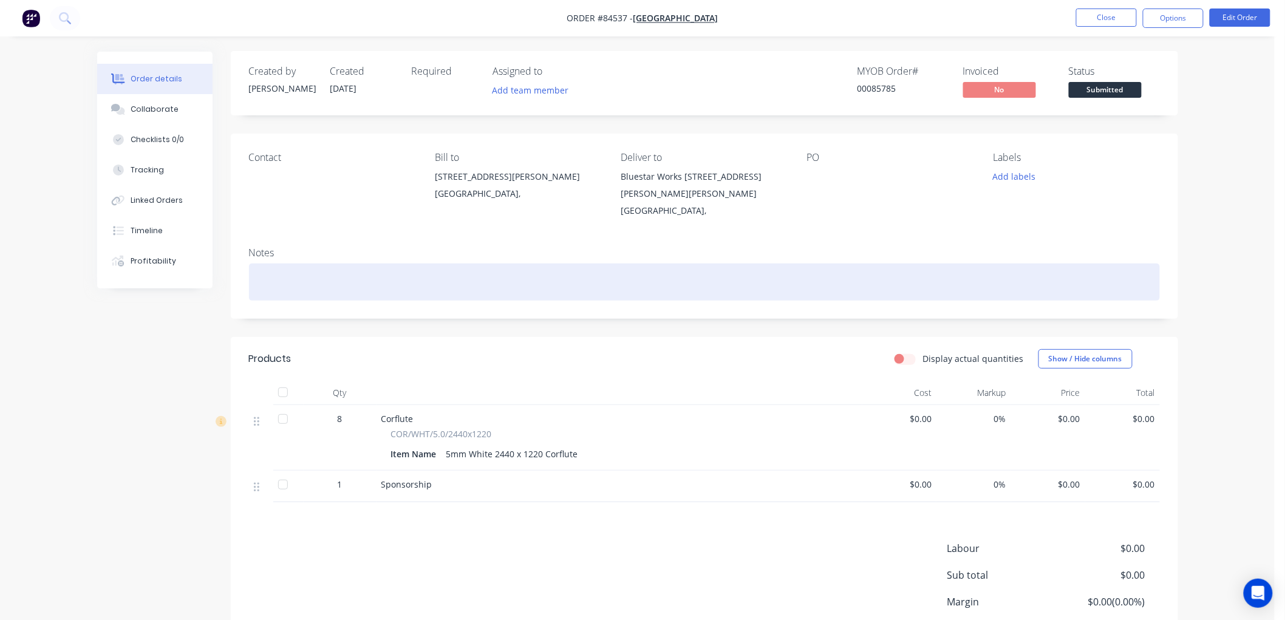
scroll to position [0, 0]
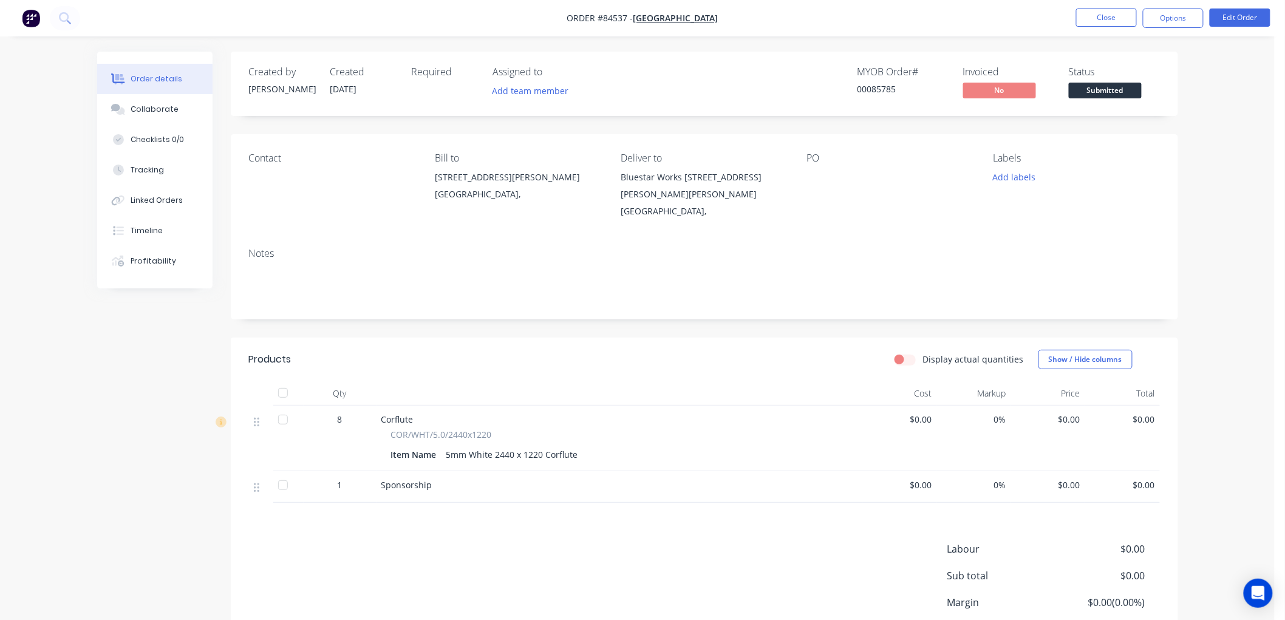
drag, startPoint x: 1183, startPoint y: 19, endPoint x: 1191, endPoint y: 33, distance: 16.0
click at [1186, 19] on button "Options" at bounding box center [1173, 18] width 61 height 19
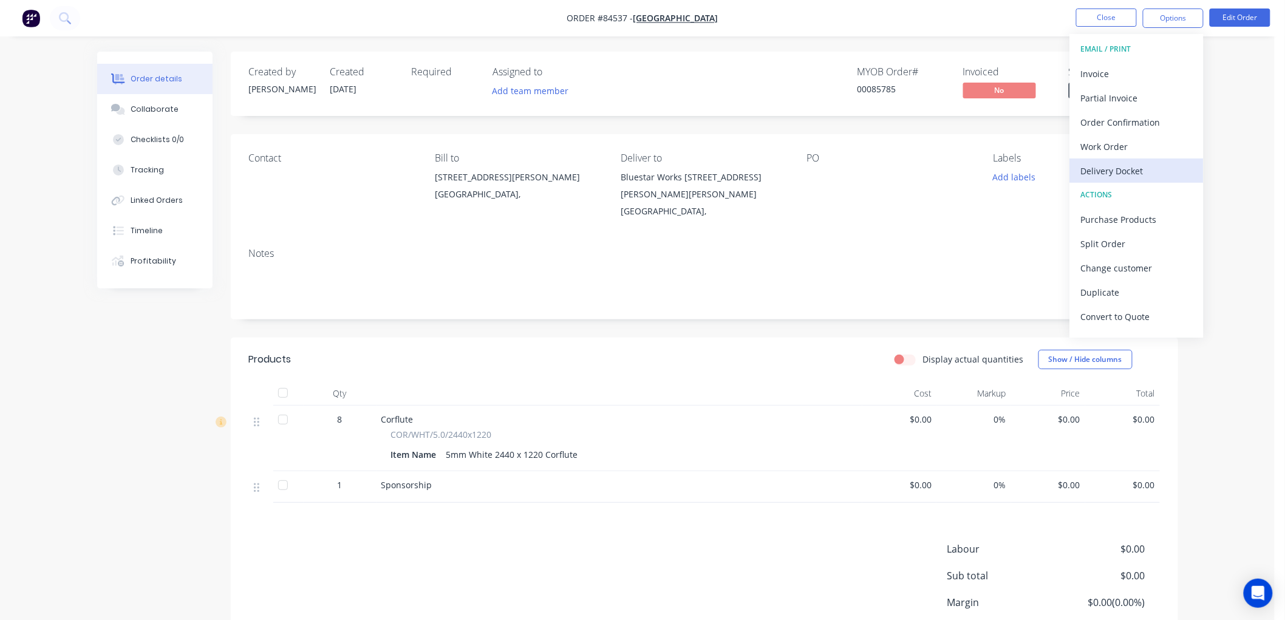
click at [1119, 164] on div "Delivery Docket" at bounding box center [1137, 171] width 112 height 18
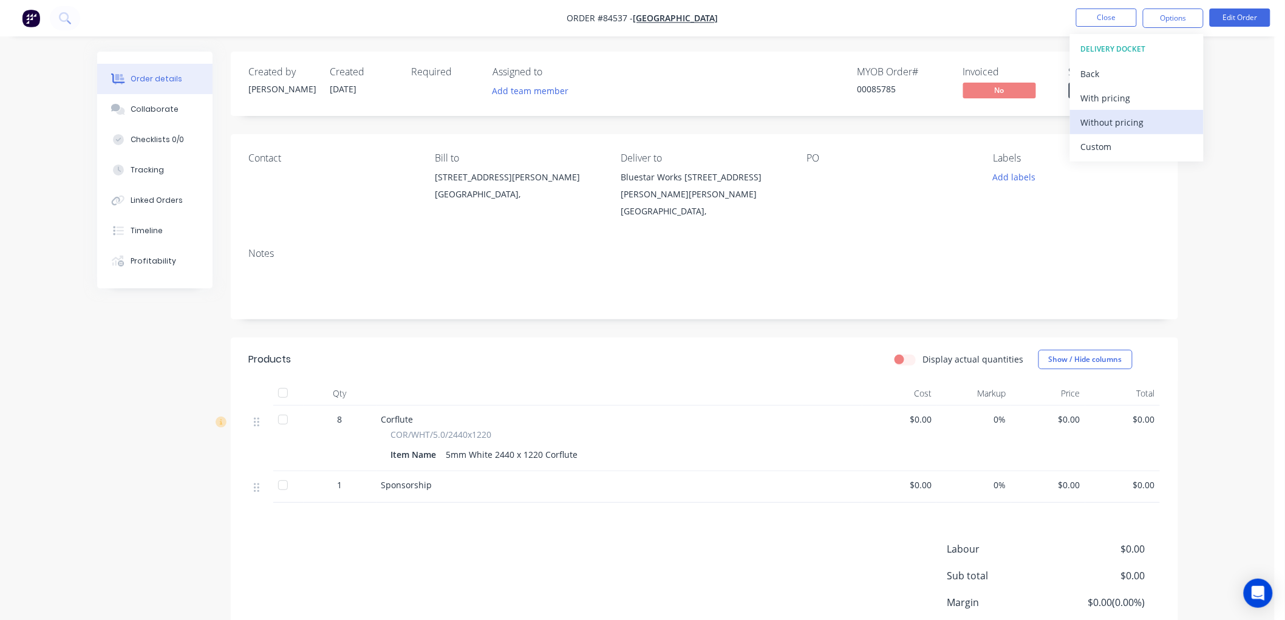
click at [1124, 126] on div "Without pricing" at bounding box center [1137, 123] width 112 height 18
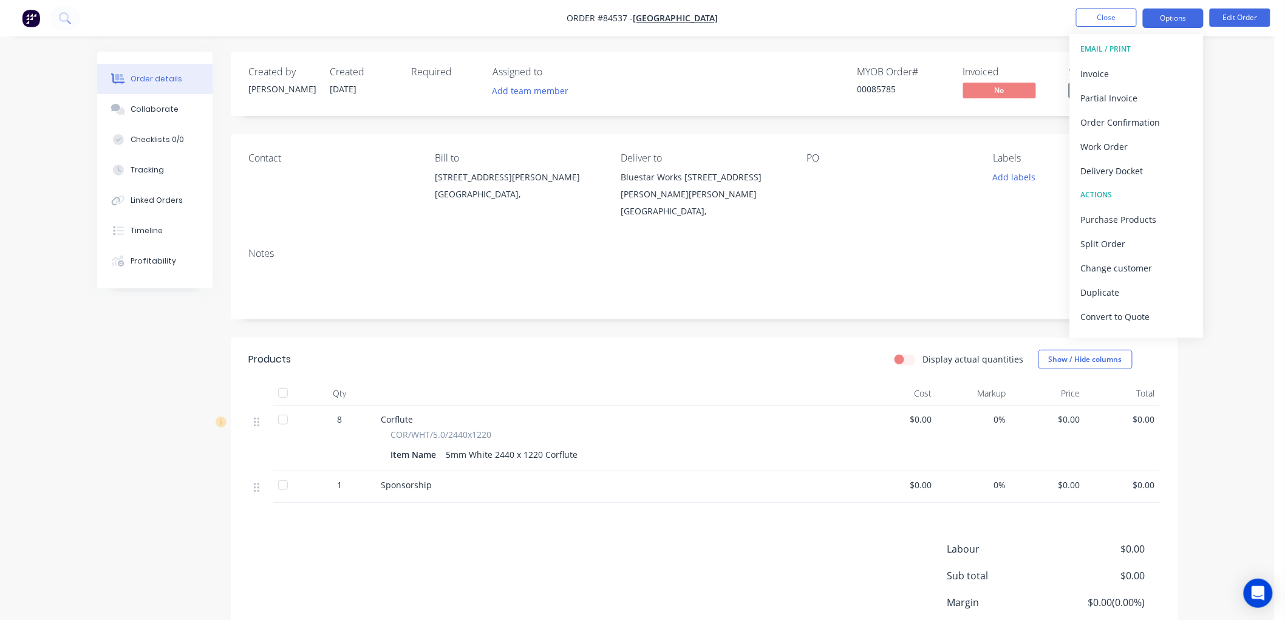
click at [1169, 19] on button "Options" at bounding box center [1173, 18] width 61 height 19
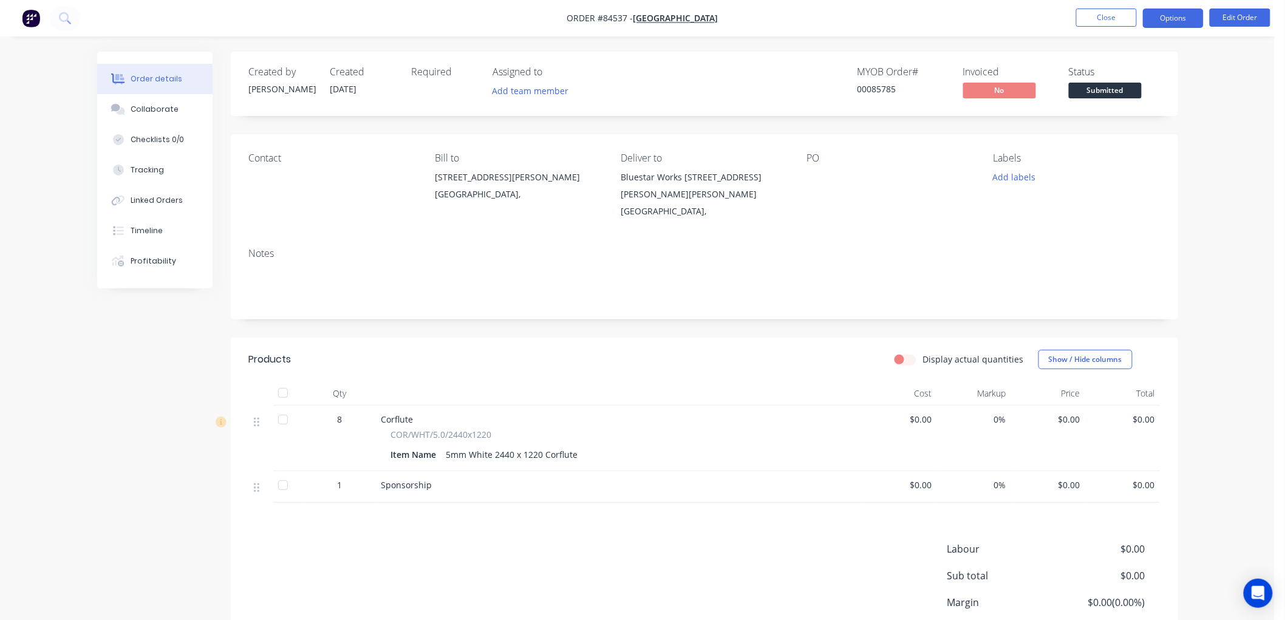
click at [1169, 15] on button "Options" at bounding box center [1173, 18] width 61 height 19
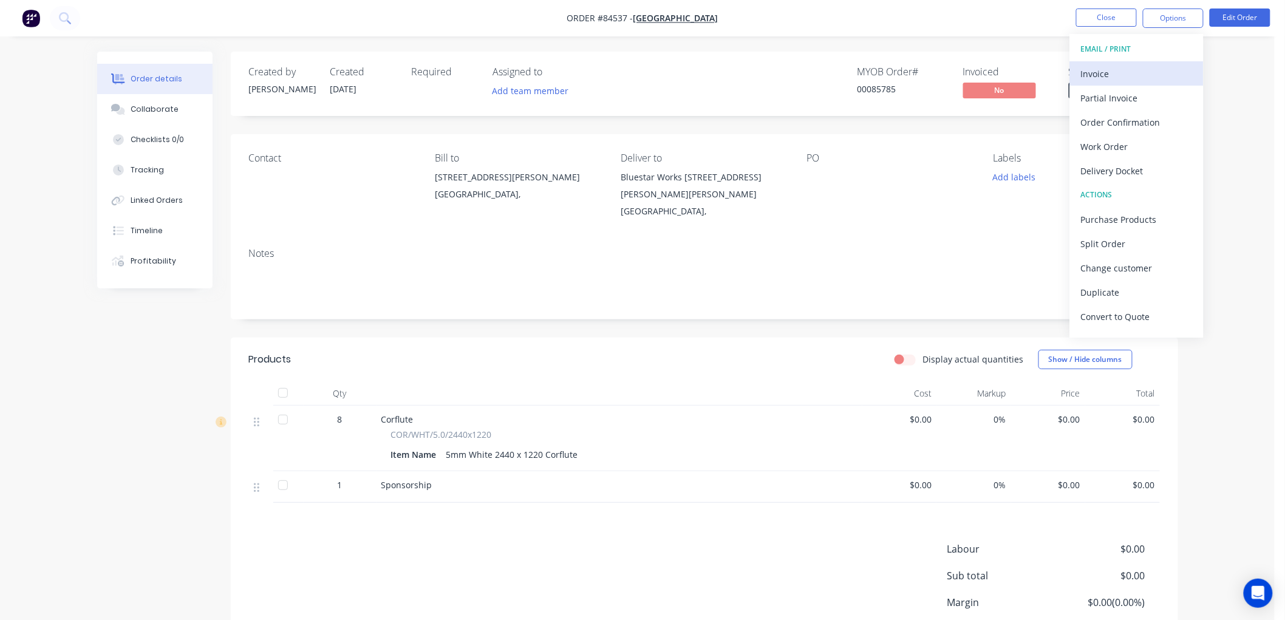
click at [1122, 67] on div "Invoice" at bounding box center [1137, 74] width 112 height 18
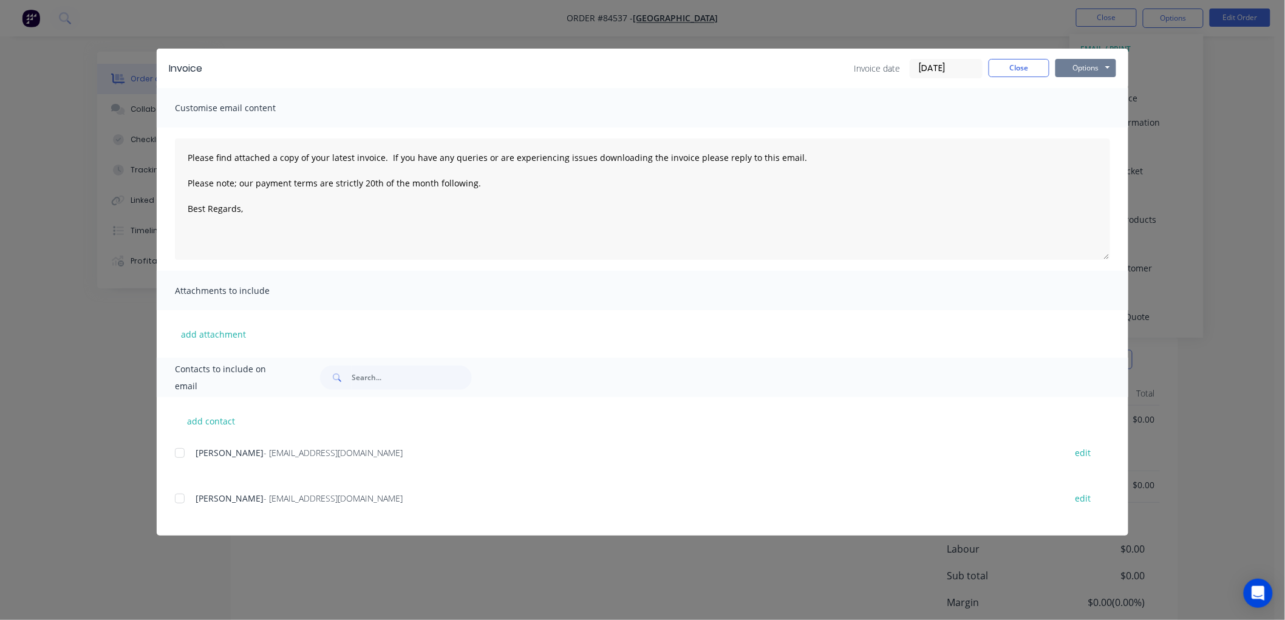
click at [1102, 70] on button "Options" at bounding box center [1086, 68] width 61 height 18
click at [1098, 109] on button "Print" at bounding box center [1095, 110] width 78 height 20
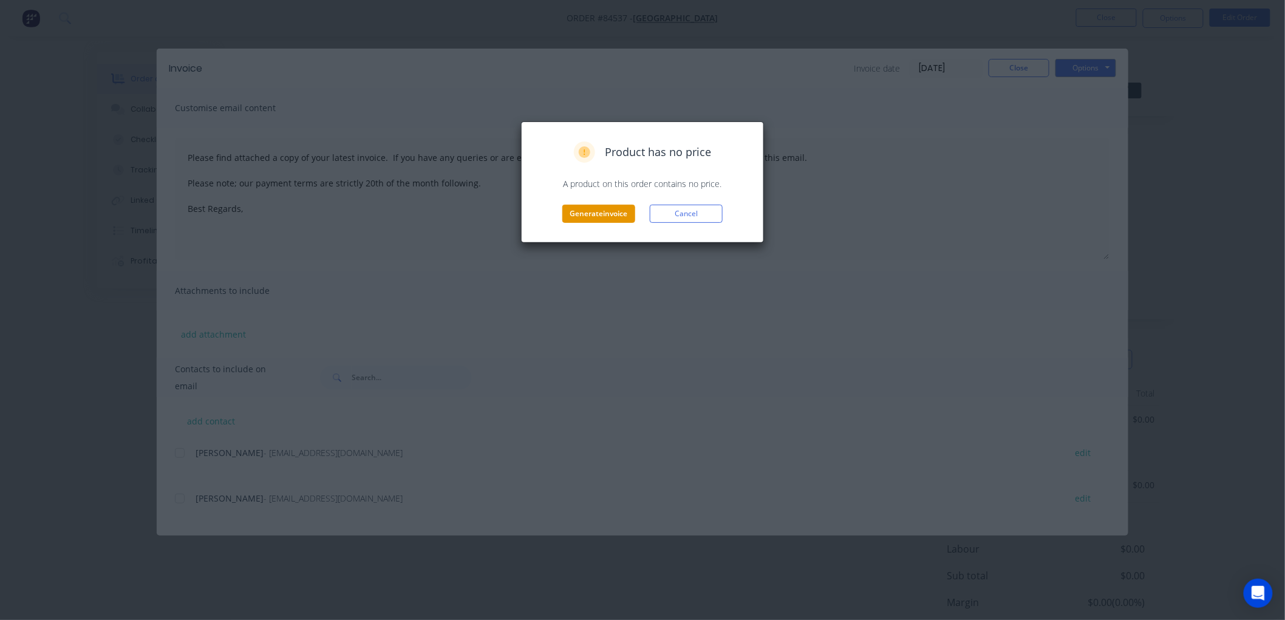
click at [591, 213] on button "Generate invoice" at bounding box center [598, 214] width 73 height 18
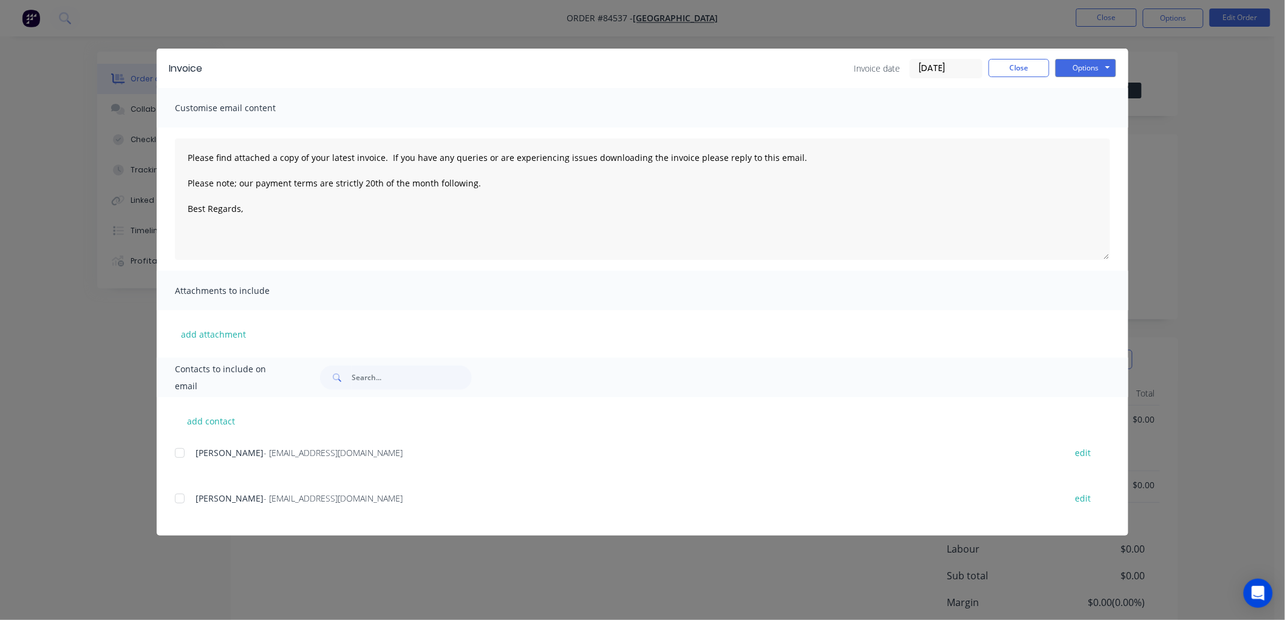
type textarea "Please find attached a copy of your latest invoice. If you have any queries or …"
click at [1026, 69] on button "Close" at bounding box center [1019, 68] width 61 height 18
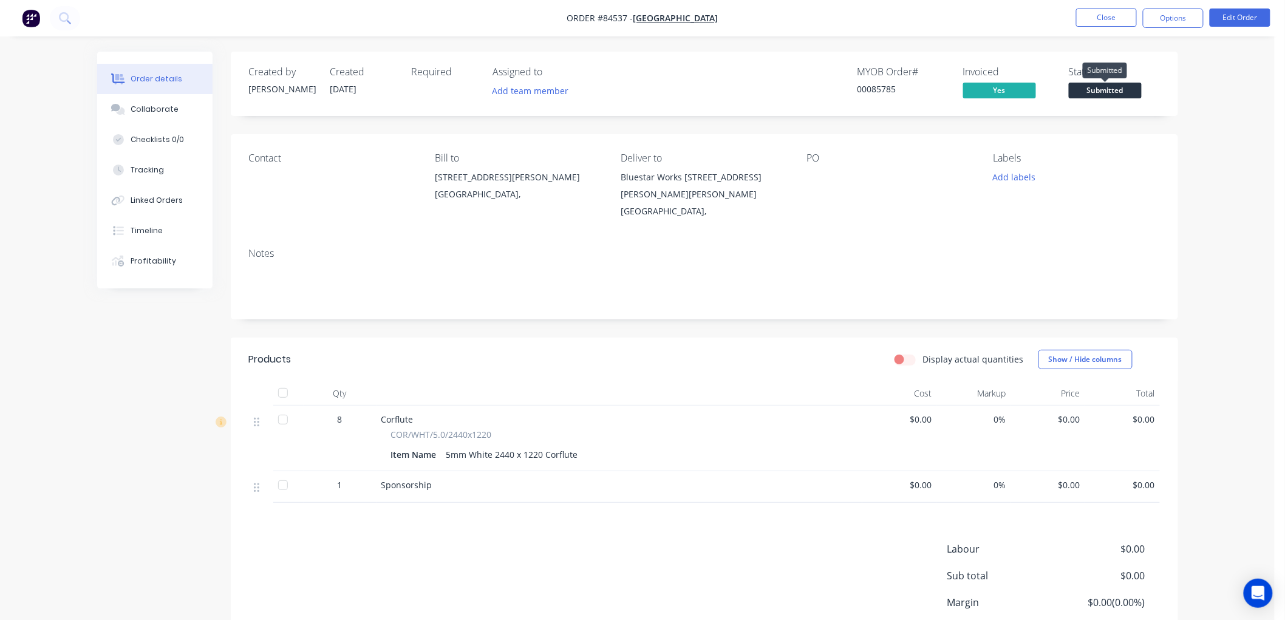
click at [1110, 89] on span "Submitted" at bounding box center [1105, 90] width 73 height 15
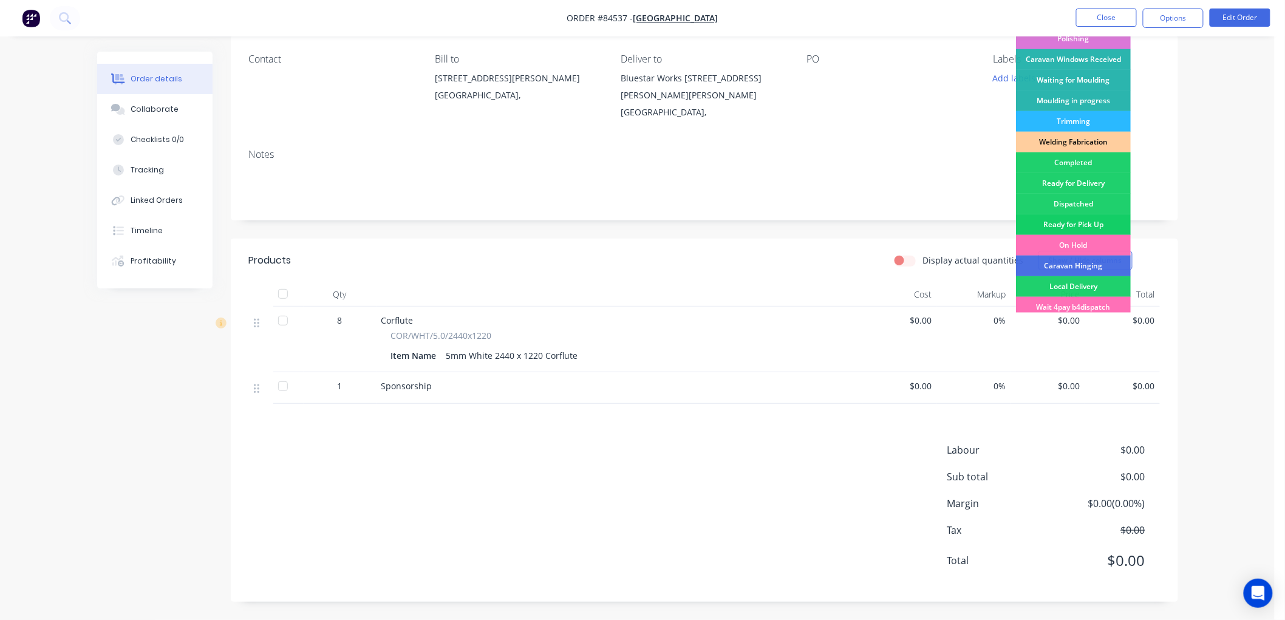
scroll to position [145, 0]
click at [1066, 178] on div "Ready for Delivery" at bounding box center [1073, 184] width 115 height 21
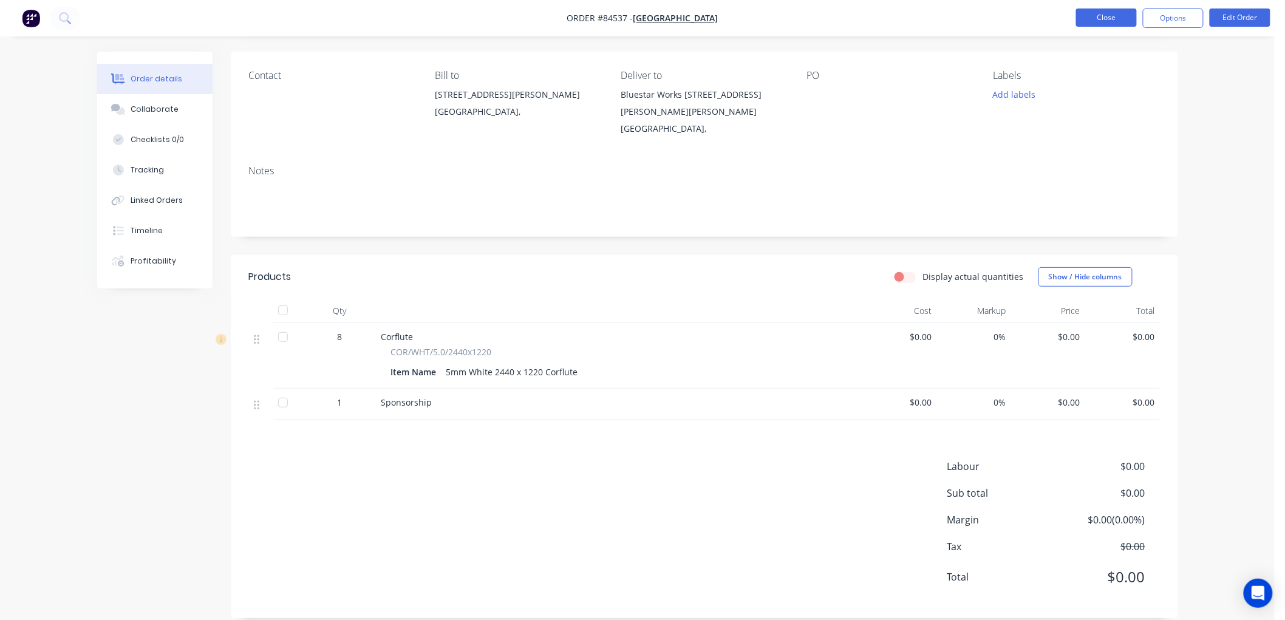
click at [1107, 19] on button "Close" at bounding box center [1106, 18] width 61 height 18
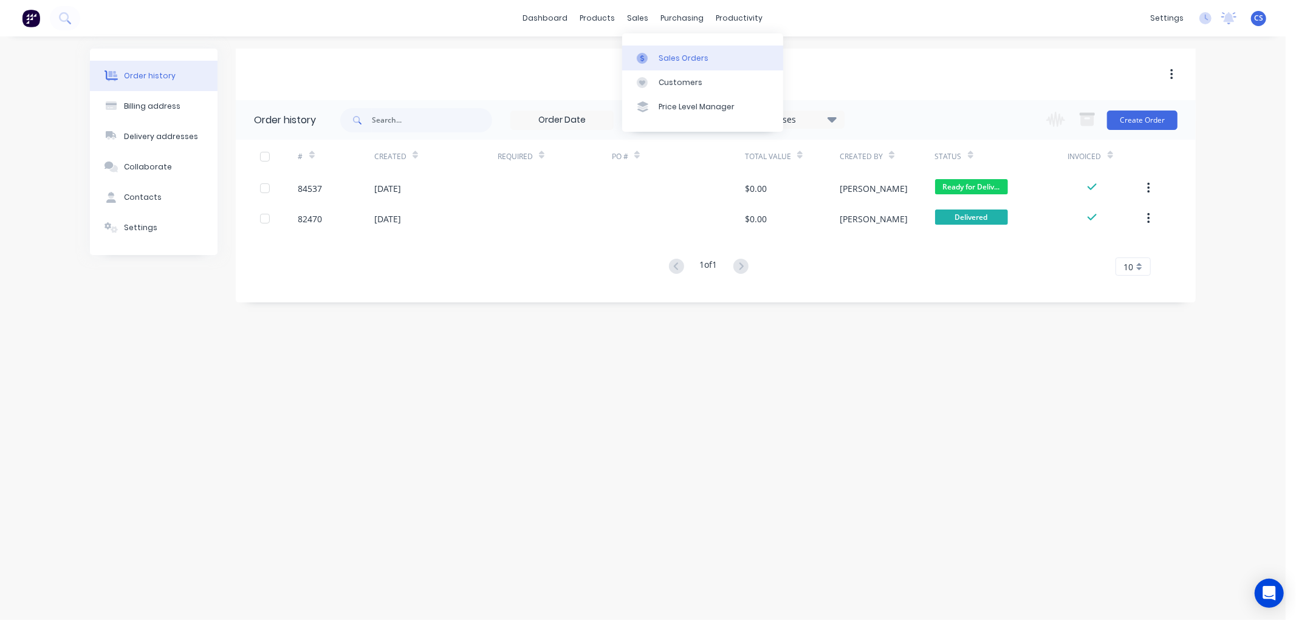
click at [661, 49] on link "Sales Orders" at bounding box center [702, 58] width 161 height 24
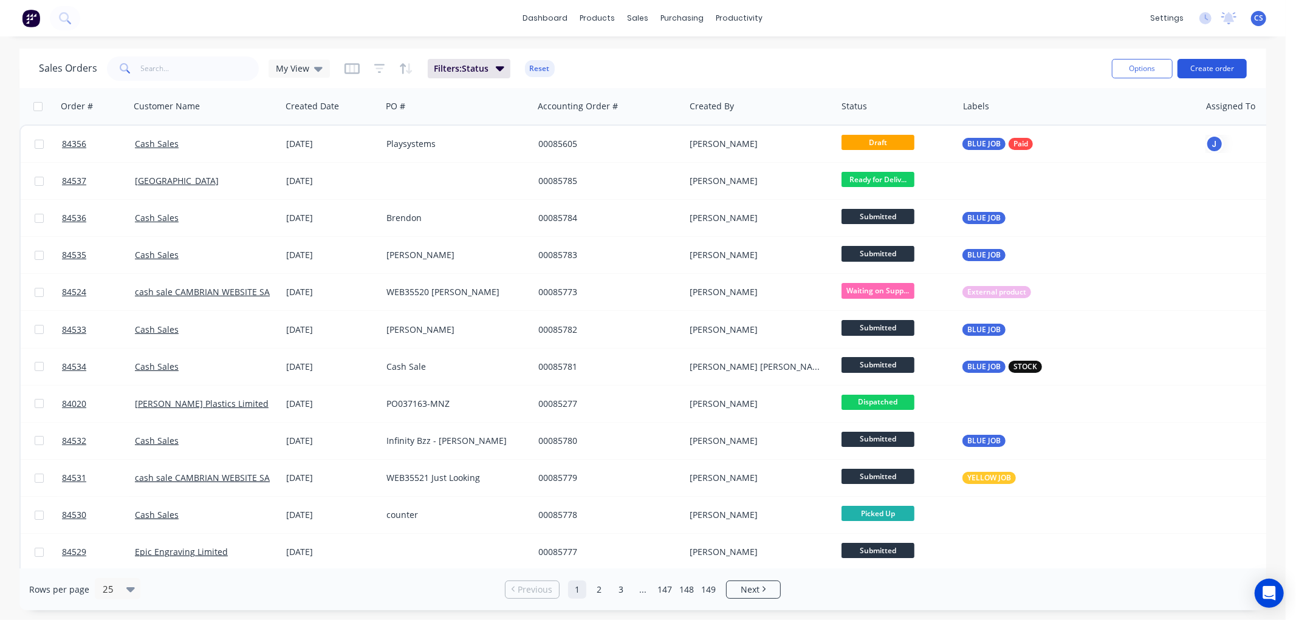
click at [1212, 73] on button "Create order" at bounding box center [1211, 68] width 69 height 19
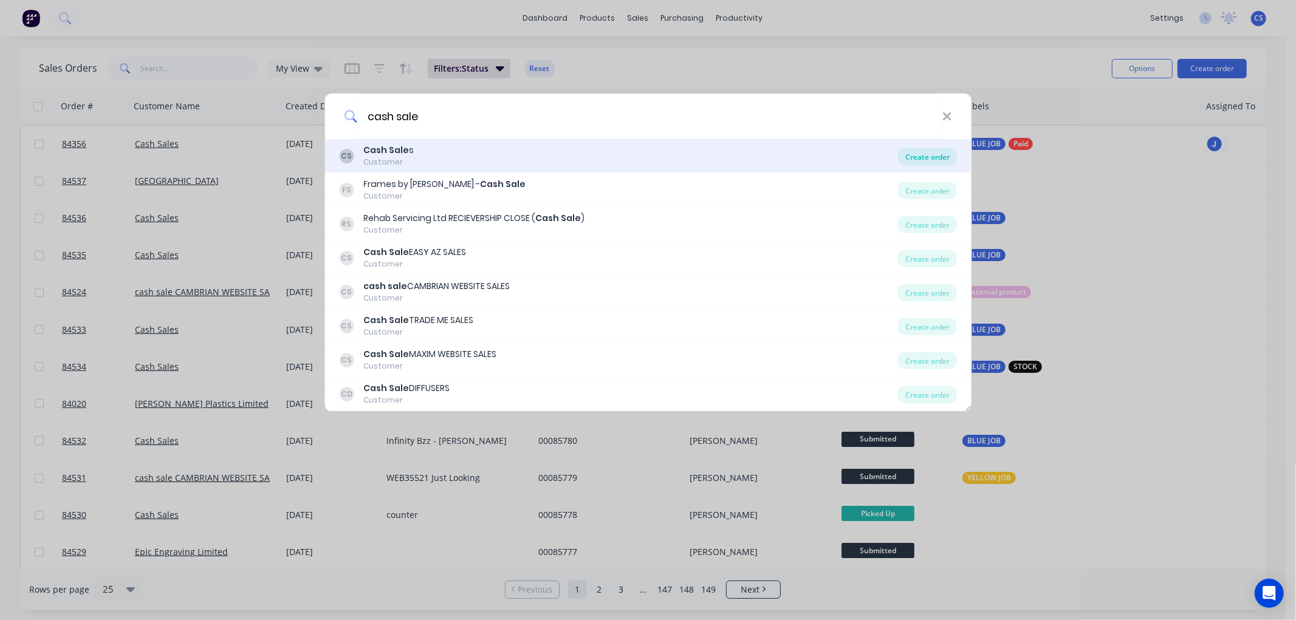
type input "cash sale"
click at [911, 154] on div "Create order" at bounding box center [927, 156] width 59 height 17
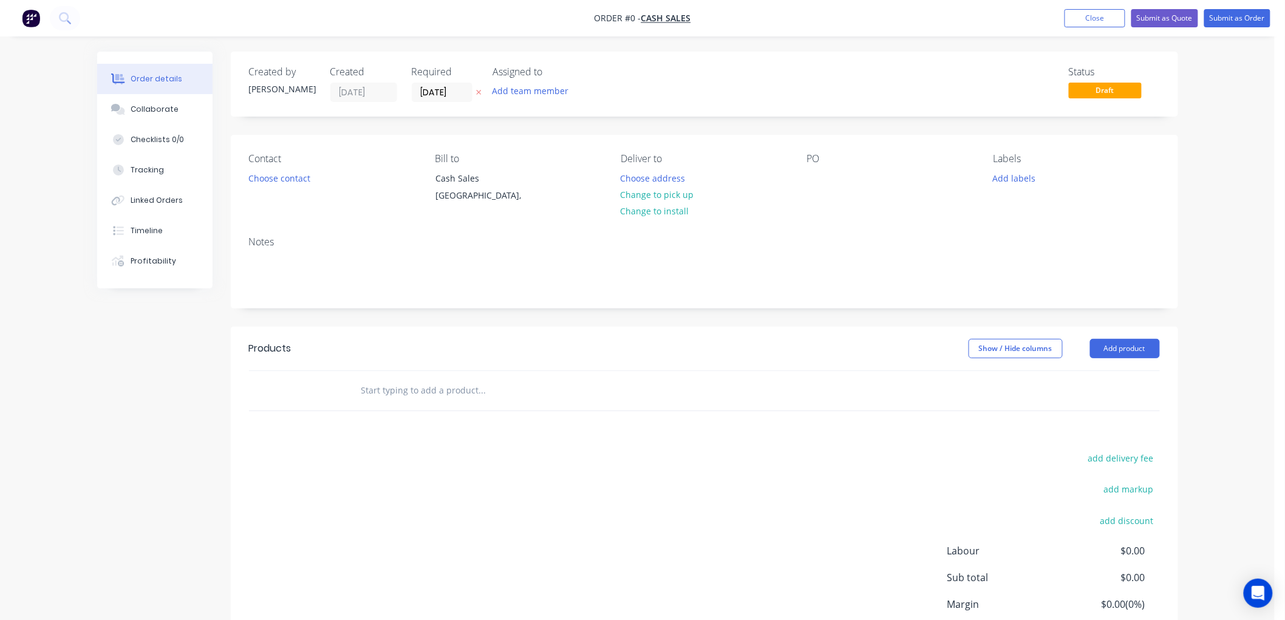
click at [478, 89] on icon "button" at bounding box center [478, 92] width 5 height 7
click at [272, 177] on div "Creating draft order... Loading..." at bounding box center [739, 362] width 1285 height 620
click at [288, 180] on button "Choose contact" at bounding box center [279, 177] width 75 height 16
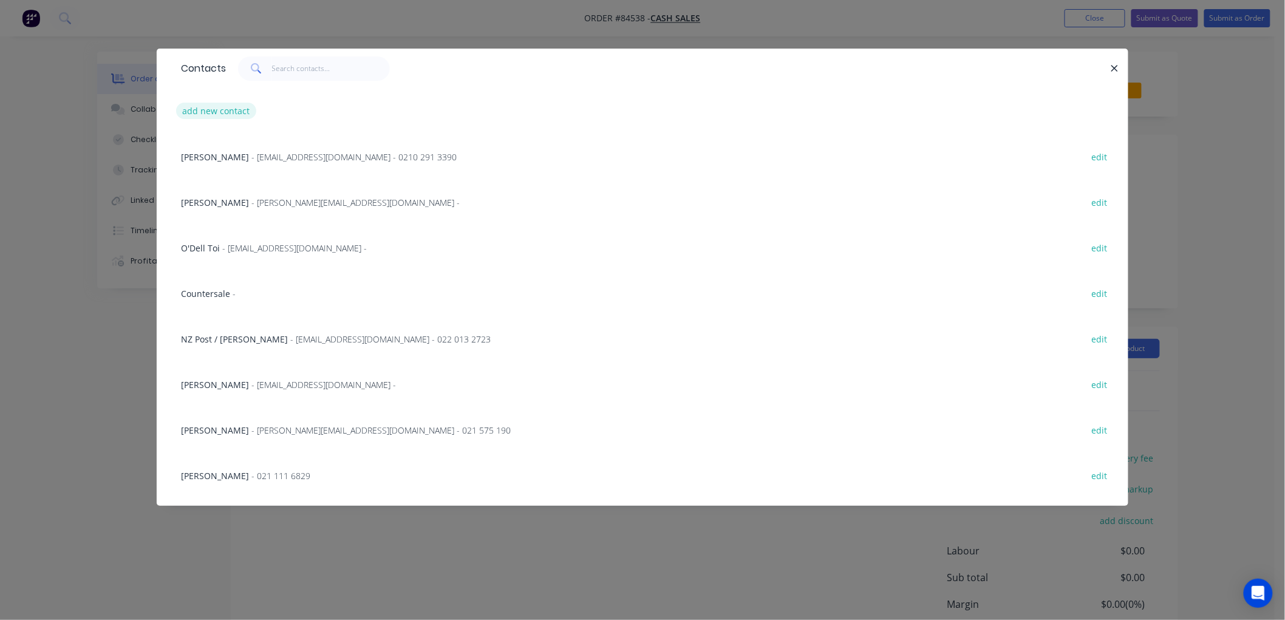
click at [240, 110] on button "add new contact" at bounding box center [216, 111] width 80 height 16
select select "NZ"
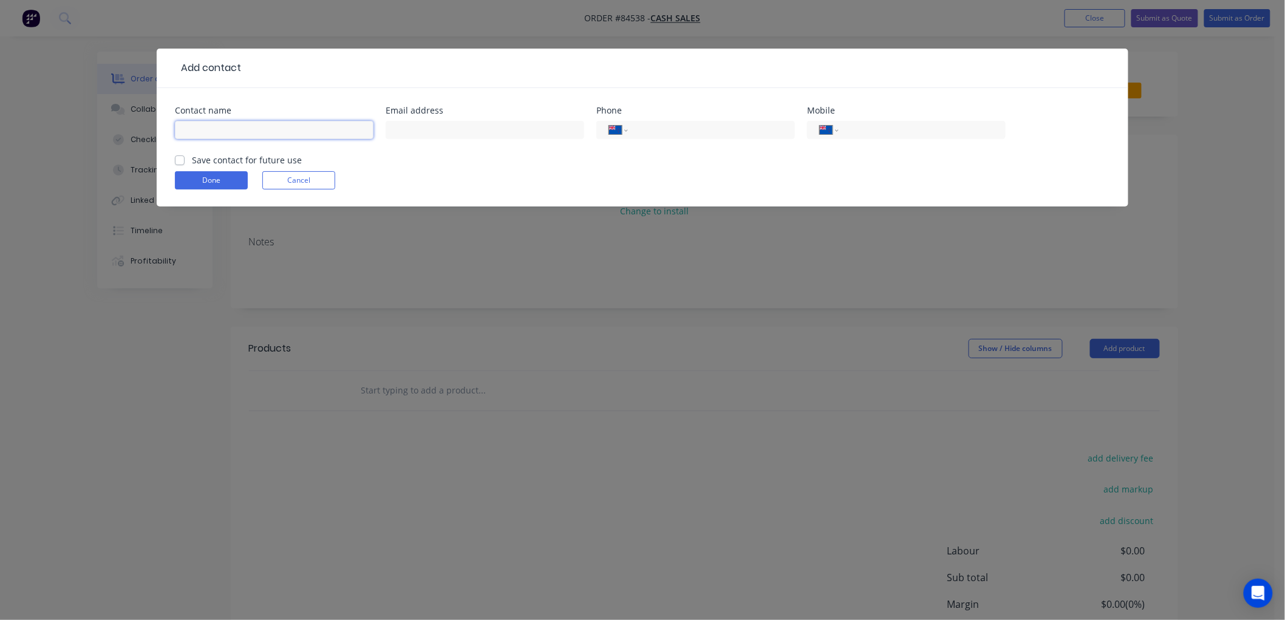
click at [258, 134] on input "text" at bounding box center [274, 130] width 199 height 18
click at [293, 186] on button "Cancel" at bounding box center [298, 180] width 73 height 18
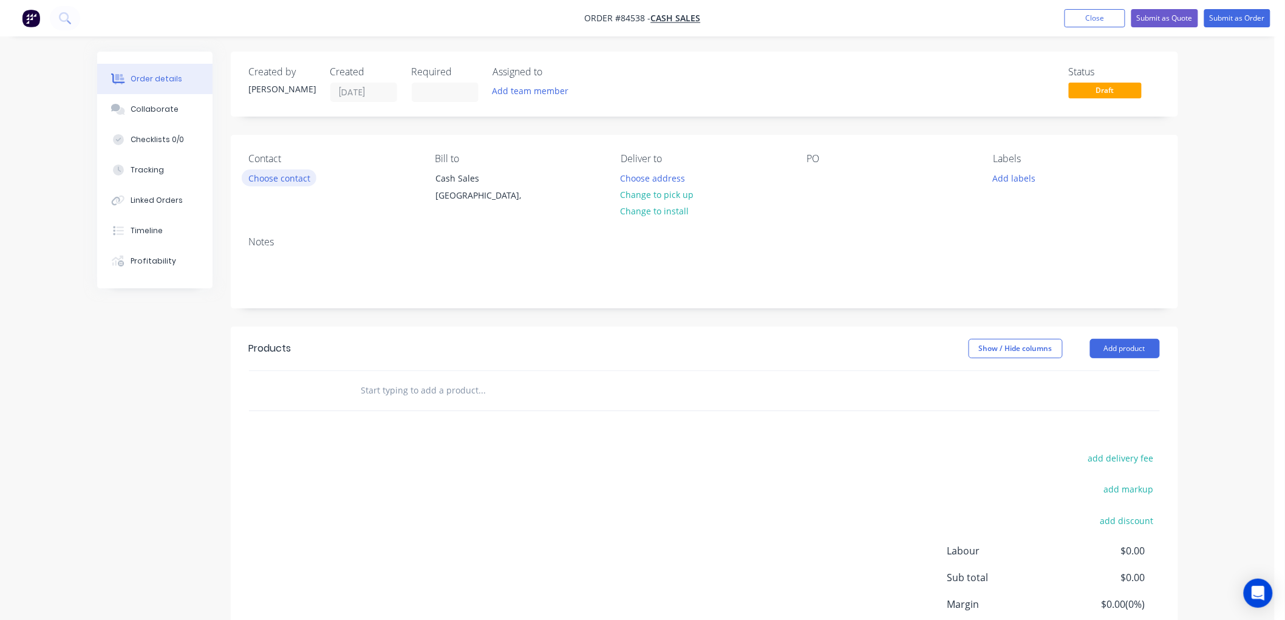
click at [281, 179] on button "Choose contact" at bounding box center [279, 177] width 75 height 16
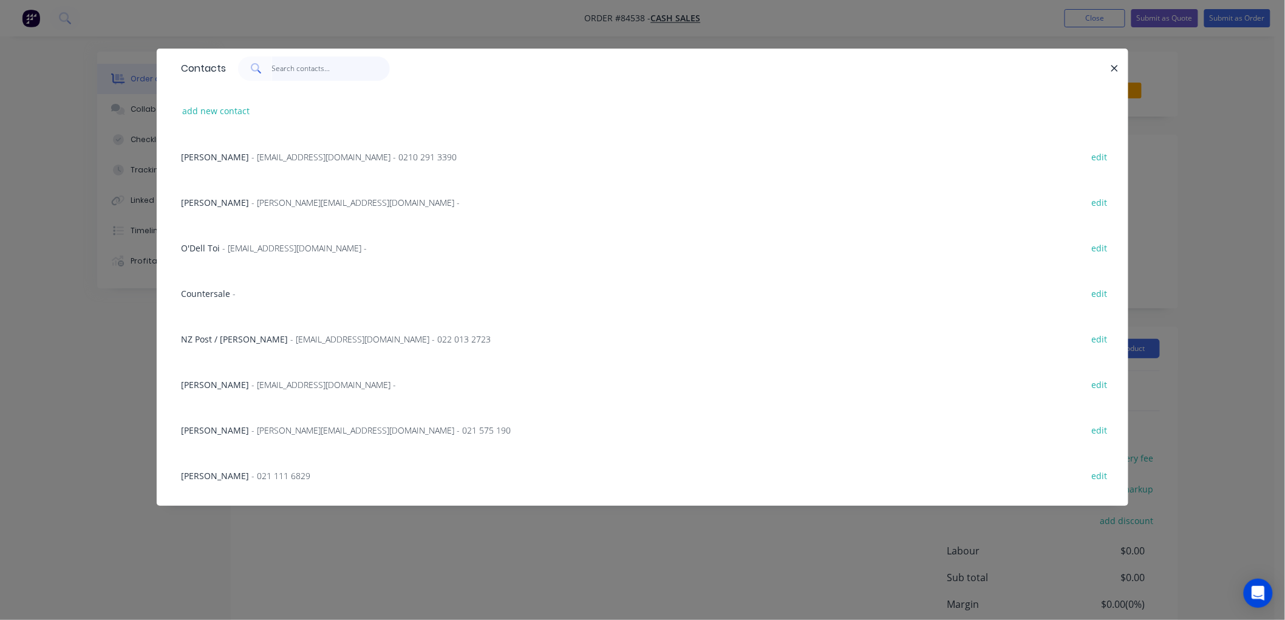
click at [289, 71] on input "text" at bounding box center [331, 68] width 118 height 24
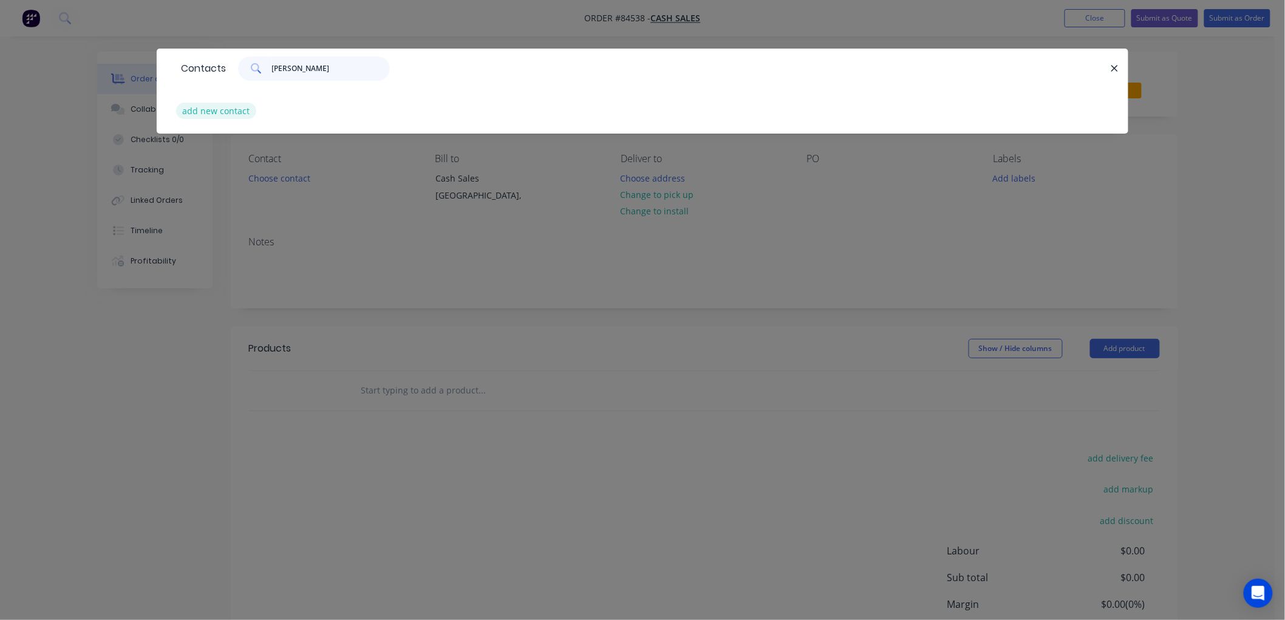
type input "liam brown"
click at [221, 106] on button "add new contact" at bounding box center [216, 111] width 80 height 16
select select "NZ"
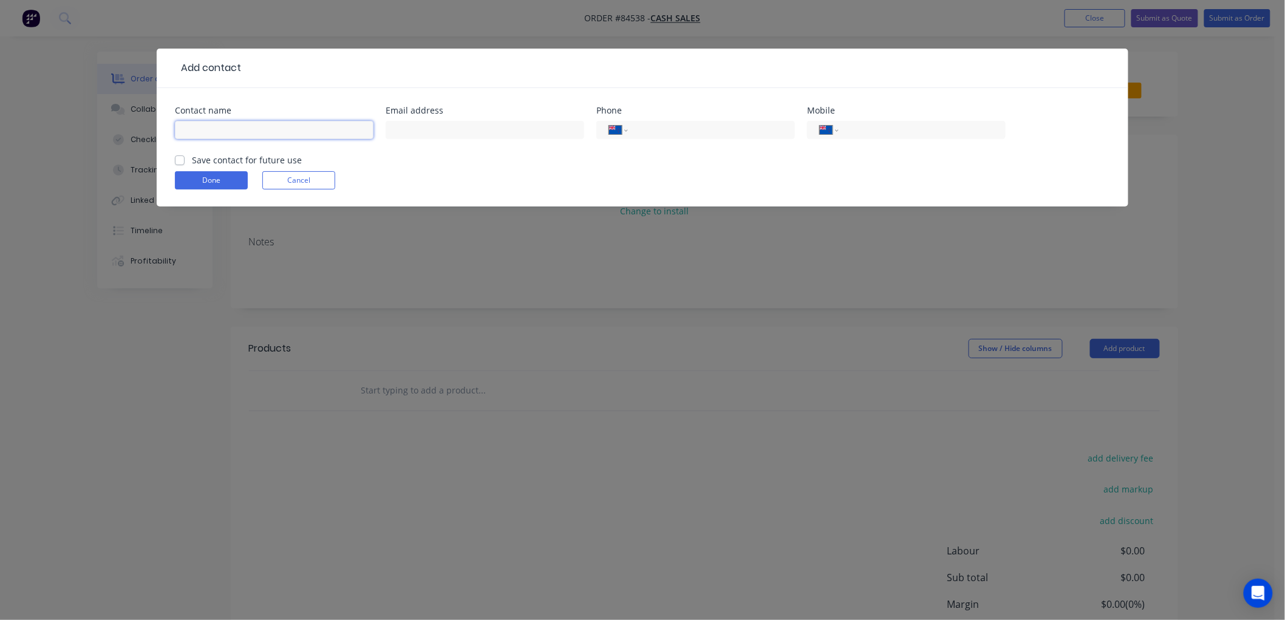
click at [250, 129] on input "text" at bounding box center [274, 130] width 199 height 18
type input "[PERSON_NAME]"
drag, startPoint x: 416, startPoint y: 124, endPoint x: 414, endPoint y: 134, distance: 9.9
click at [416, 124] on input "text" at bounding box center [485, 130] width 199 height 18
paste input "liam@digitalmining.tech"
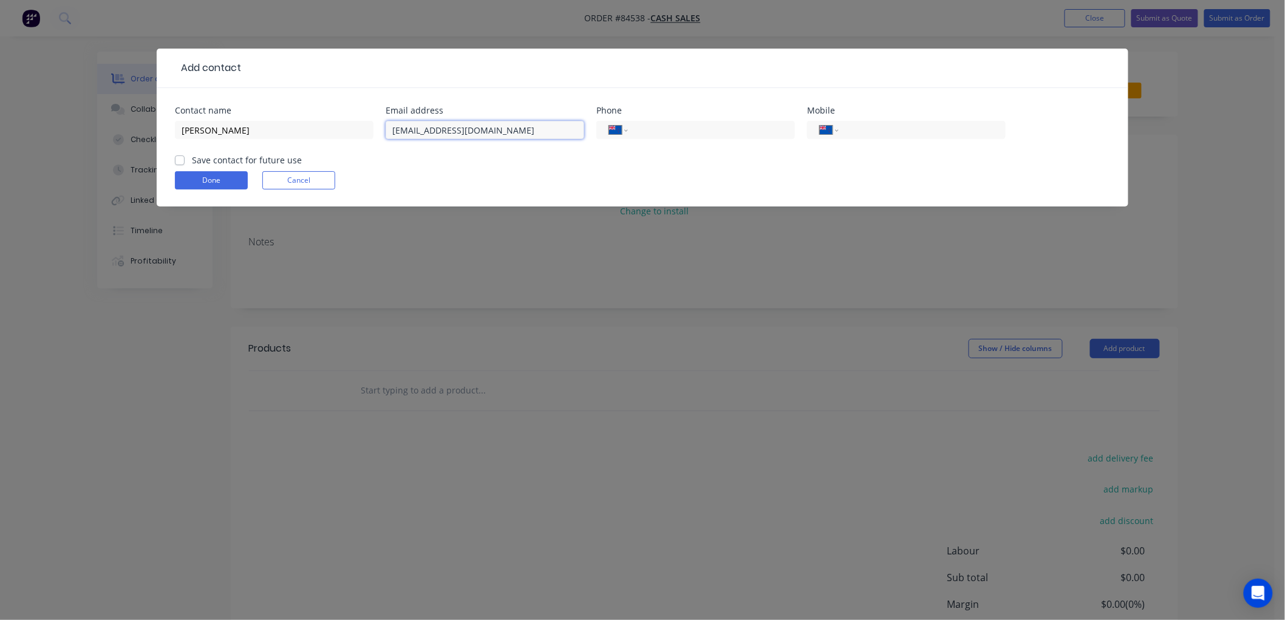
type input "liam@digitalmining.tech"
click at [192, 160] on label "Save contact for future use" at bounding box center [247, 160] width 110 height 13
click at [177, 160] on input "Save contact for future use" at bounding box center [180, 160] width 10 height 12
checkbox input "true"
click at [199, 178] on button "Done" at bounding box center [211, 180] width 73 height 18
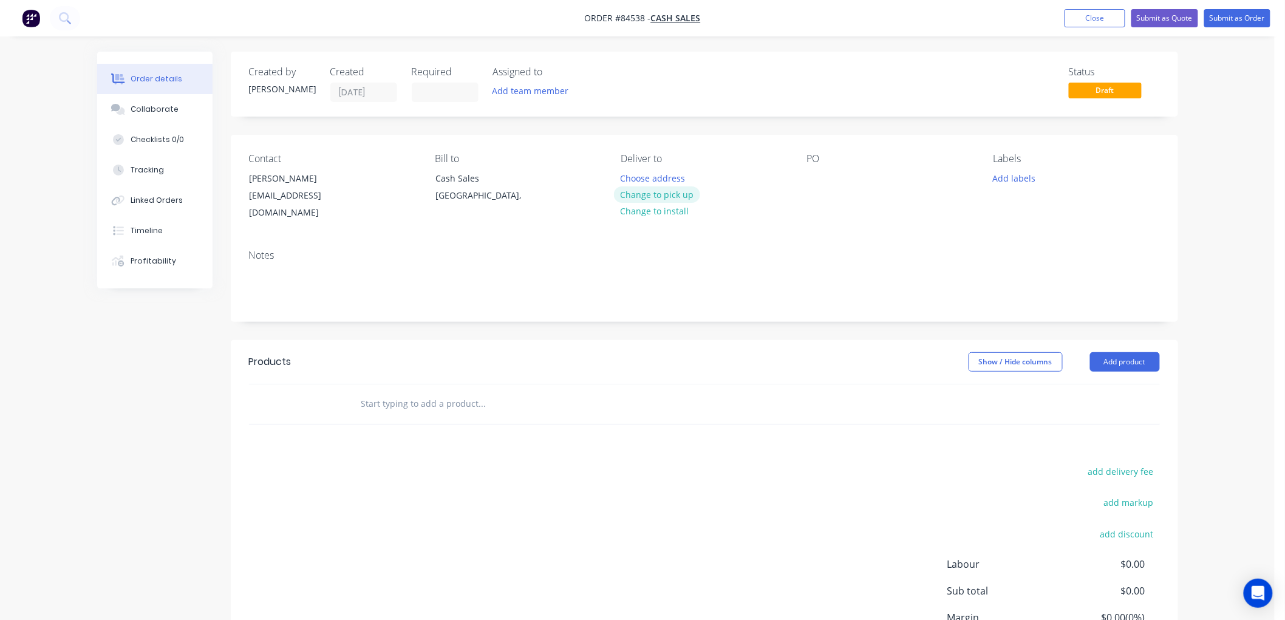
click at [664, 197] on button "Change to pick up" at bounding box center [657, 194] width 86 height 16
click at [815, 178] on div at bounding box center [816, 178] width 19 height 18
click at [1017, 180] on button "Add labels" at bounding box center [1014, 177] width 56 height 16
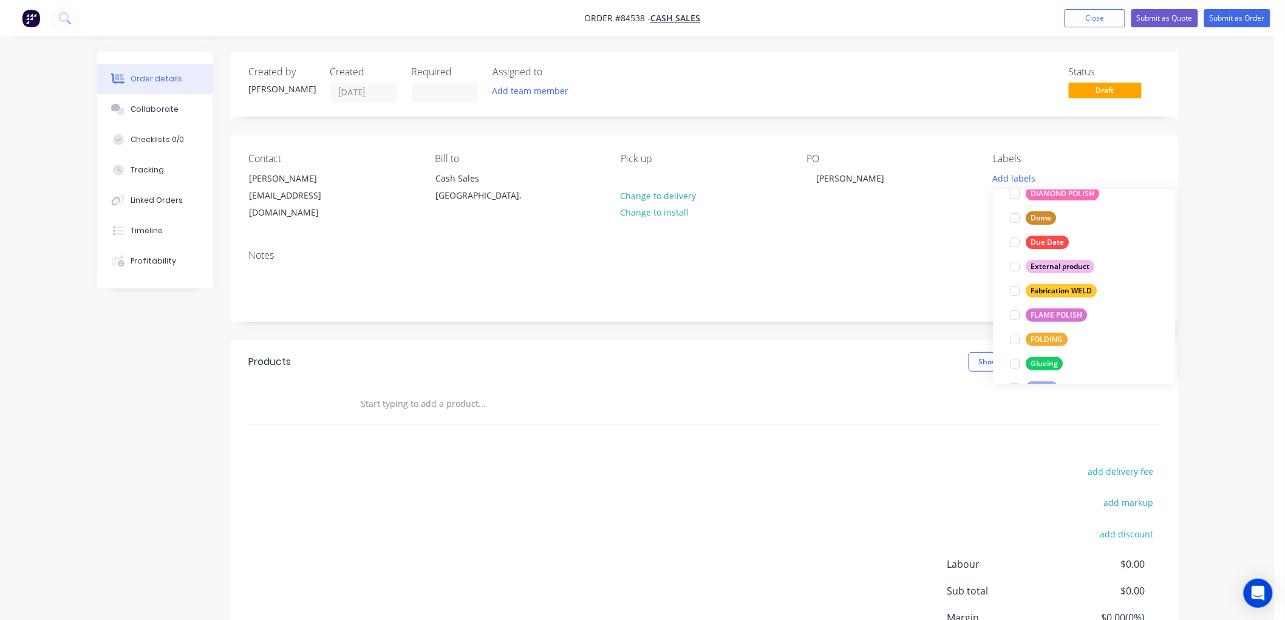
scroll to position [462, 0]
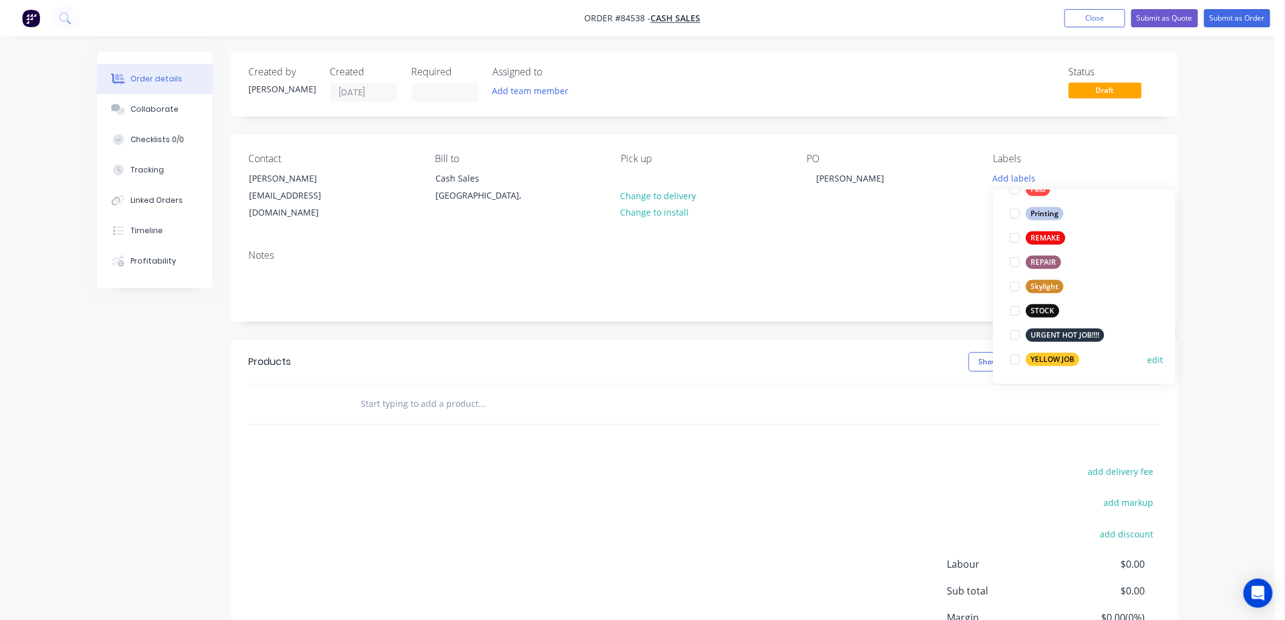
click at [1064, 360] on div "YELLOW JOB" at bounding box center [1052, 359] width 53 height 13
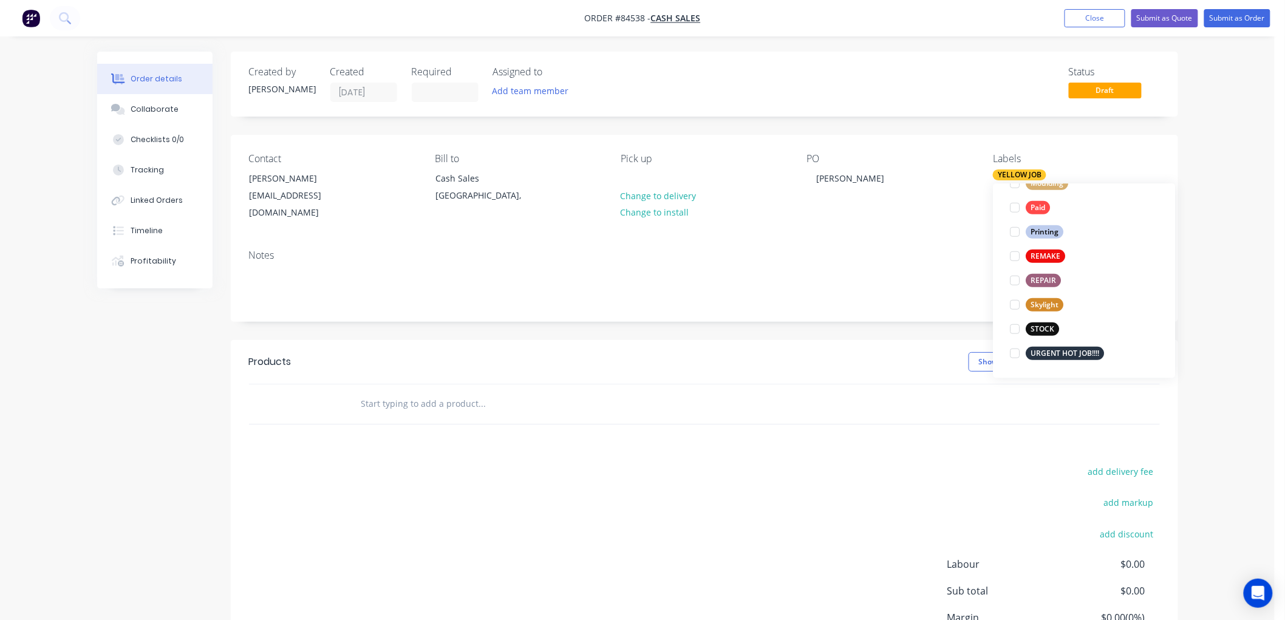
scroll to position [0, 0]
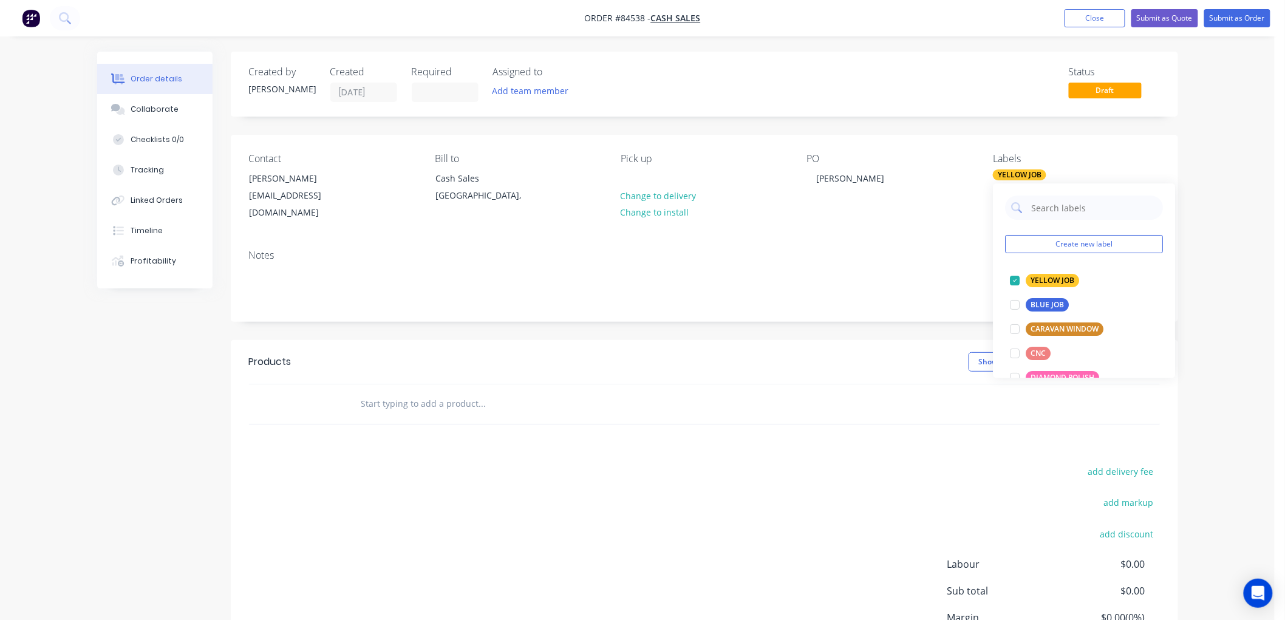
click at [468, 392] on input "text" at bounding box center [482, 404] width 243 height 24
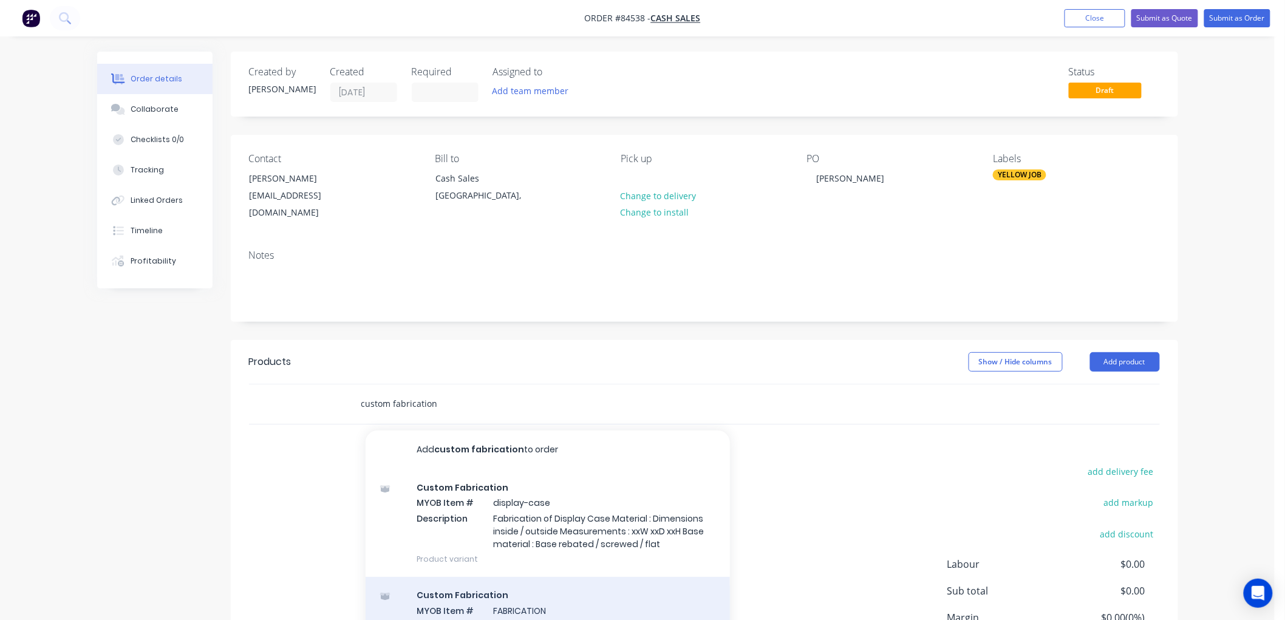
type input "custom fabrication"
click at [561, 583] on div "Custom Fabrication MYOB Item # FABRICATION Description Fabrication Product vari…" at bounding box center [548, 618] width 364 height 82
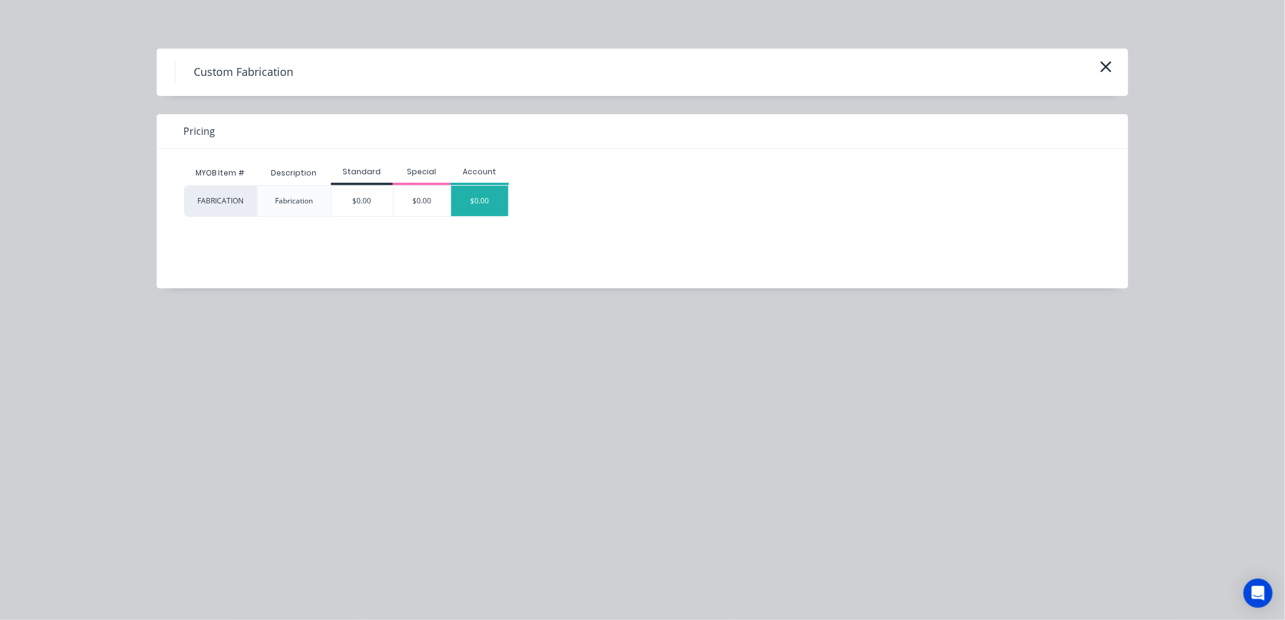
click at [494, 207] on div "$0.00" at bounding box center [479, 201] width 57 height 30
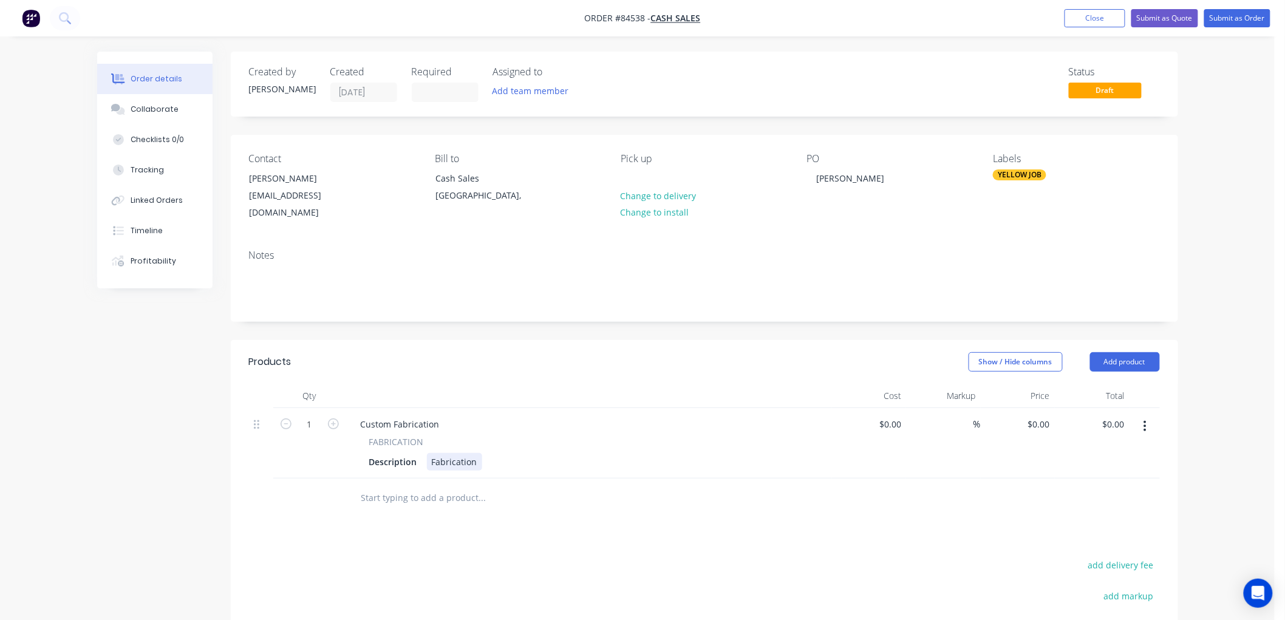
click at [456, 453] on div "Fabrication" at bounding box center [454, 462] width 55 height 18
paste div
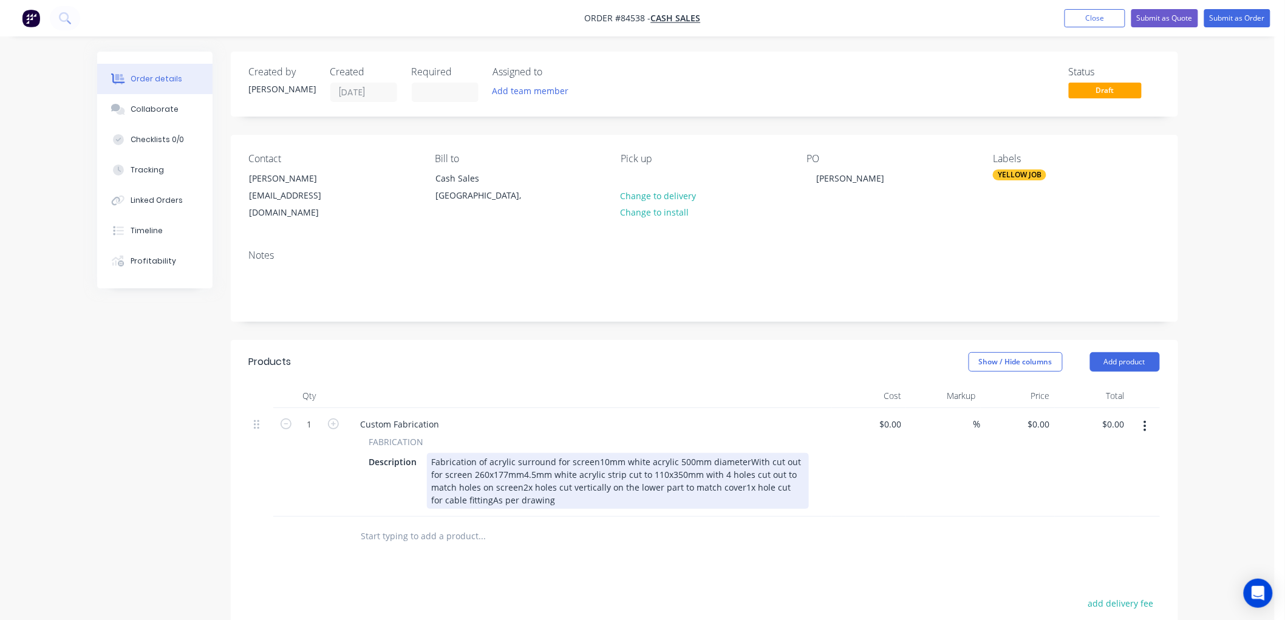
drag, startPoint x: 514, startPoint y: 538, endPoint x: 531, endPoint y: 545, distance: 18.5
click at [514, 539] on div "Qty Cost Markup Price Total 1 Custom Fabrication FABRICATION Description Fabric…" at bounding box center [705, 470] width 948 height 172
click at [595, 453] on div "Fabrication of acrylic surround for screen10mm white acrylic 500mm diameterWith…" at bounding box center [618, 481] width 382 height 56
click at [579, 460] on div "Fabrication of acrylic surround for screen 10mm white acrylic 500mm diameterWit…" at bounding box center [618, 481] width 382 height 56
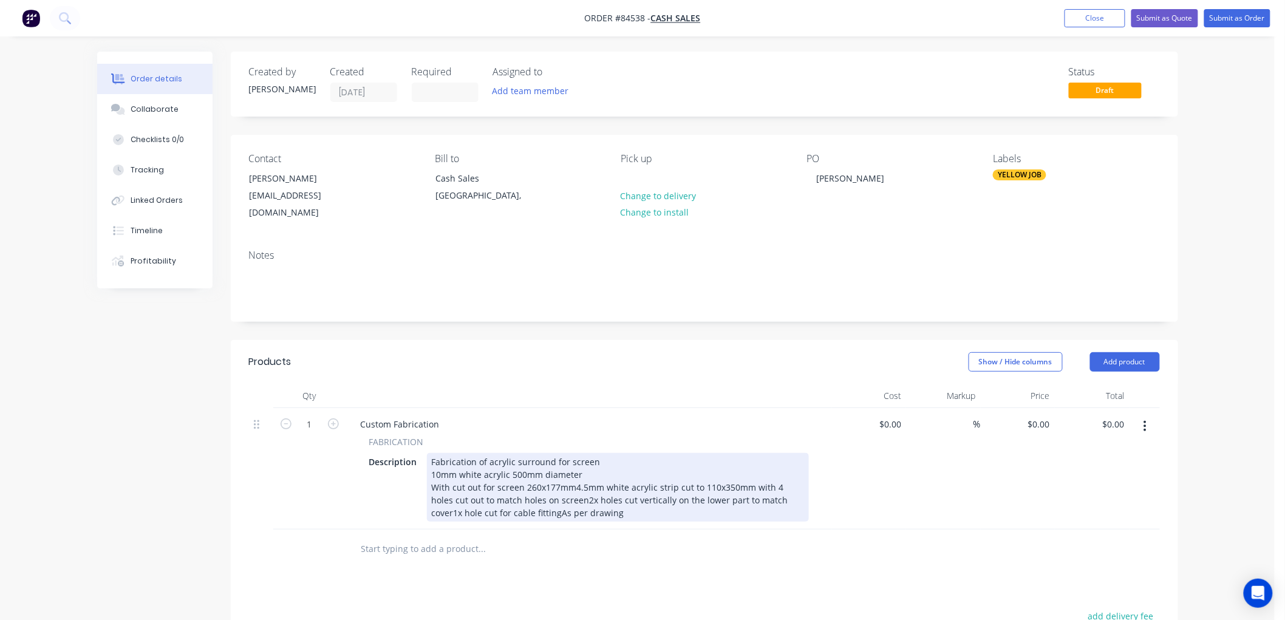
click at [572, 471] on div "Fabrication of acrylic surround for screen 10mm white acrylic 500mm diameter Wi…" at bounding box center [618, 487] width 382 height 69
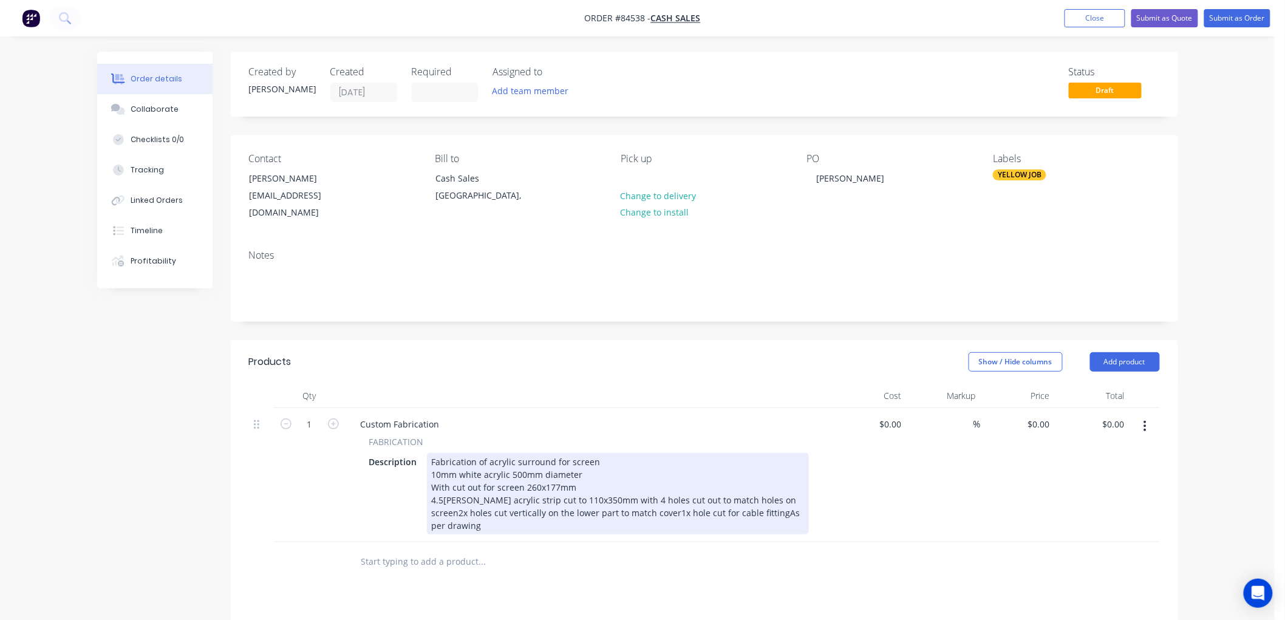
click at [788, 486] on div "Fabrication of acrylic surround for screen 10mm white acrylic 500mm diameter Wi…" at bounding box center [618, 493] width 382 height 81
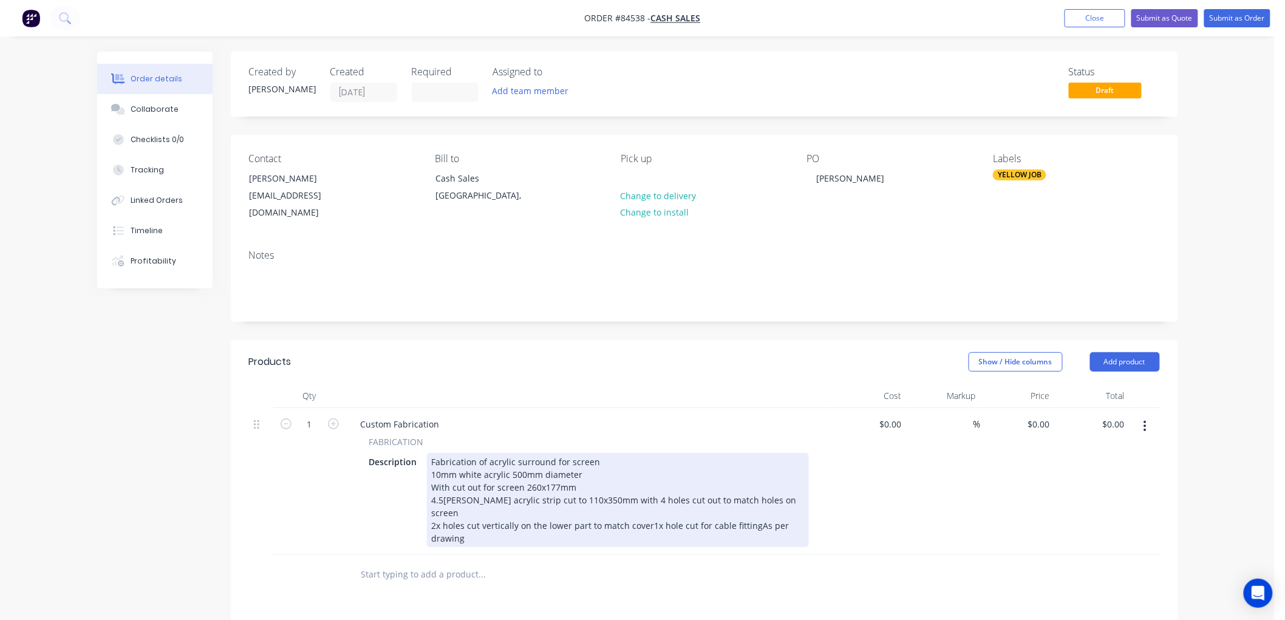
click at [647, 498] on div "Fabrication of acrylic surround for screen 10mm white acrylic 500mm diameter Wi…" at bounding box center [618, 500] width 382 height 94
click at [537, 512] on div "Fabrication of acrylic surround for screen 10mm white acrylic 500mm diameter Wi…" at bounding box center [618, 500] width 382 height 94
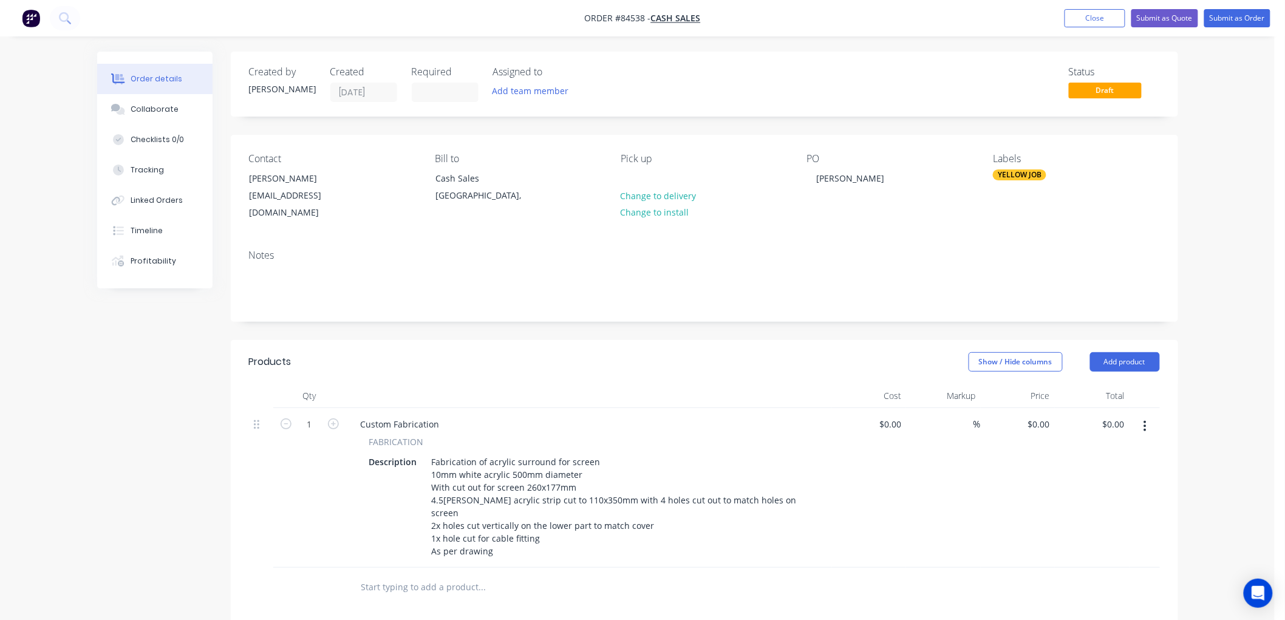
click at [1218, 483] on div "Order details Collaborate Checklists 0/0 Tracking Linked Orders Timeline Profit…" at bounding box center [637, 458] width 1275 height 917
click at [1048, 415] on input "0" at bounding box center [1048, 424] width 14 height 18
type input "$192.48"
click at [307, 415] on input "1" at bounding box center [310, 424] width 32 height 18
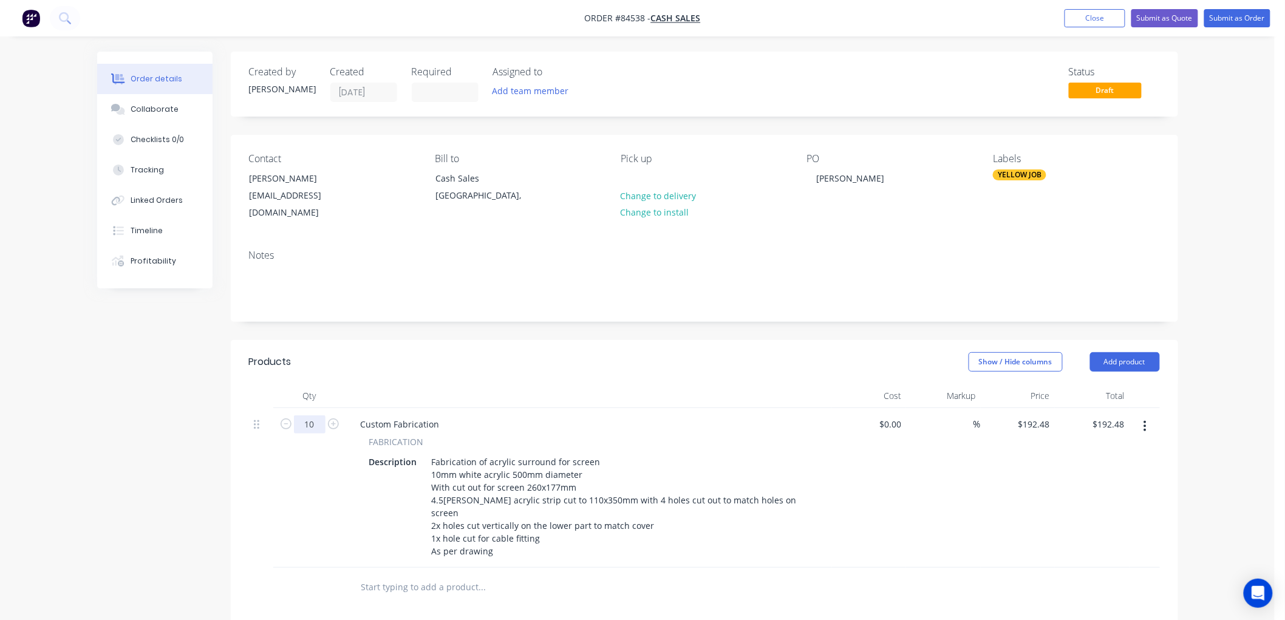
type input "10"
type input "$1,924.80"
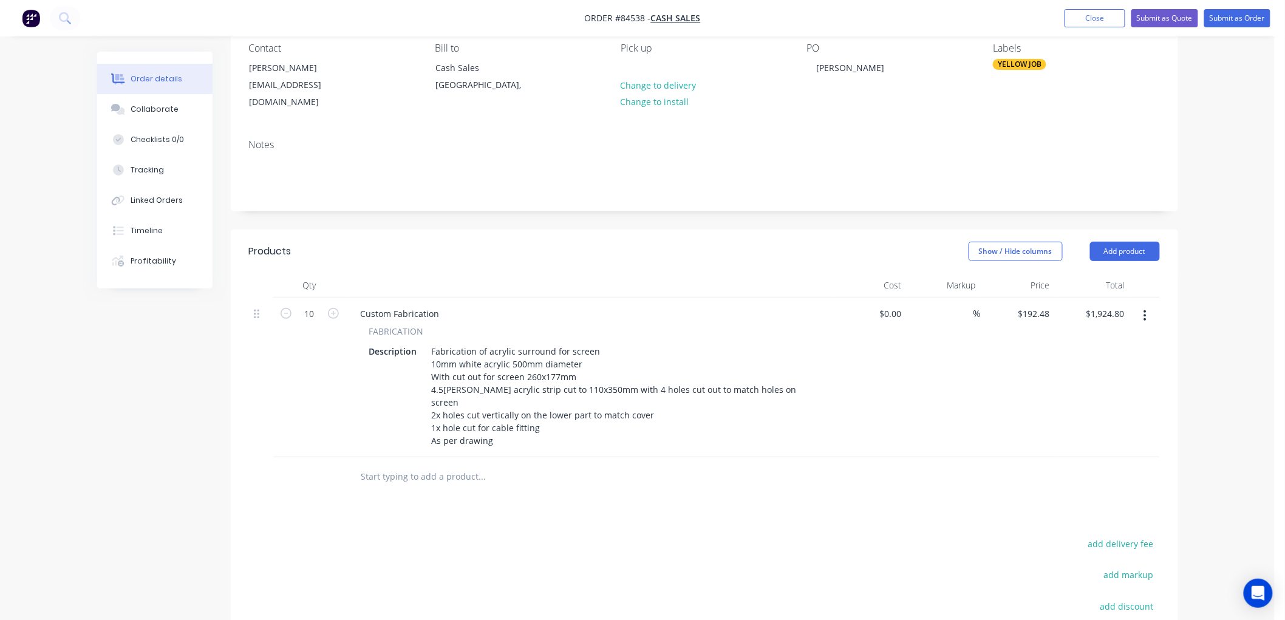
scroll to position [135, 0]
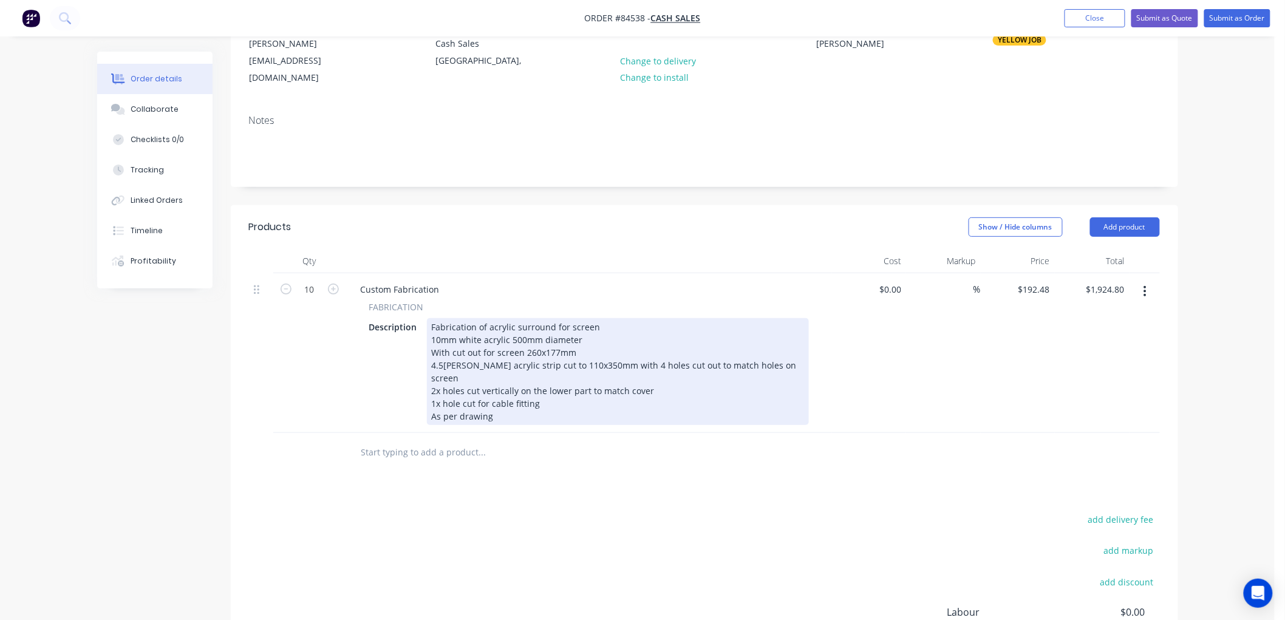
click at [505, 388] on div "Fabrication of acrylic surround for screen 10mm white acrylic 500mm diameter Wi…" at bounding box center [618, 371] width 382 height 107
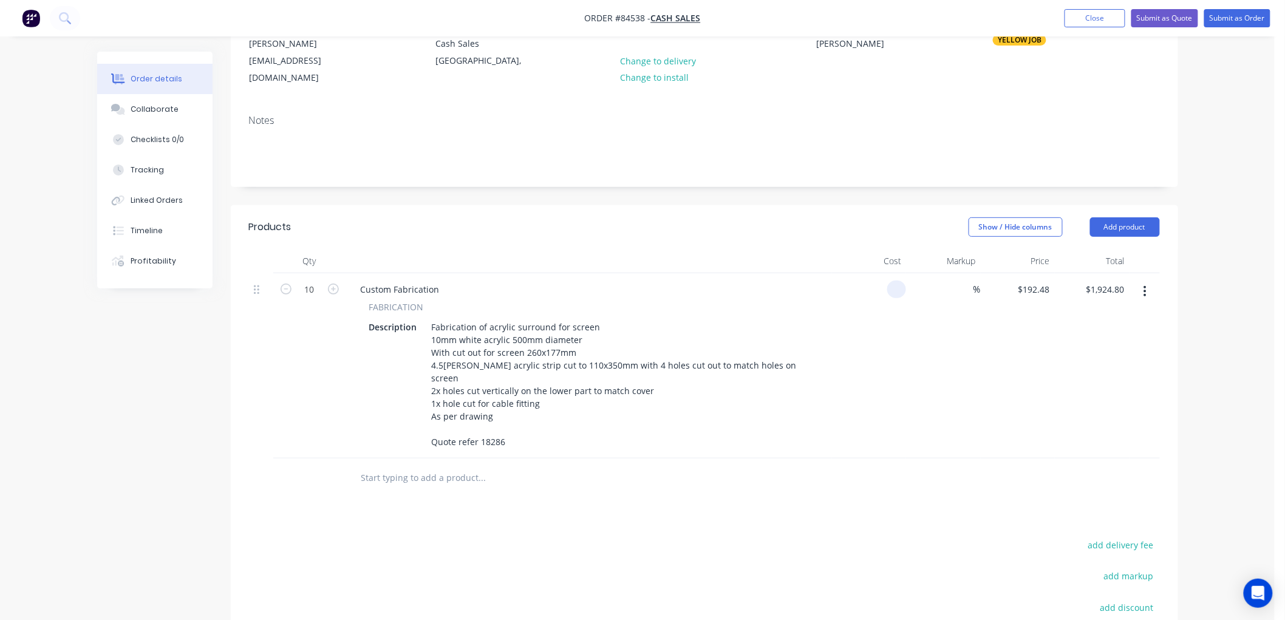
type input "$0.00"
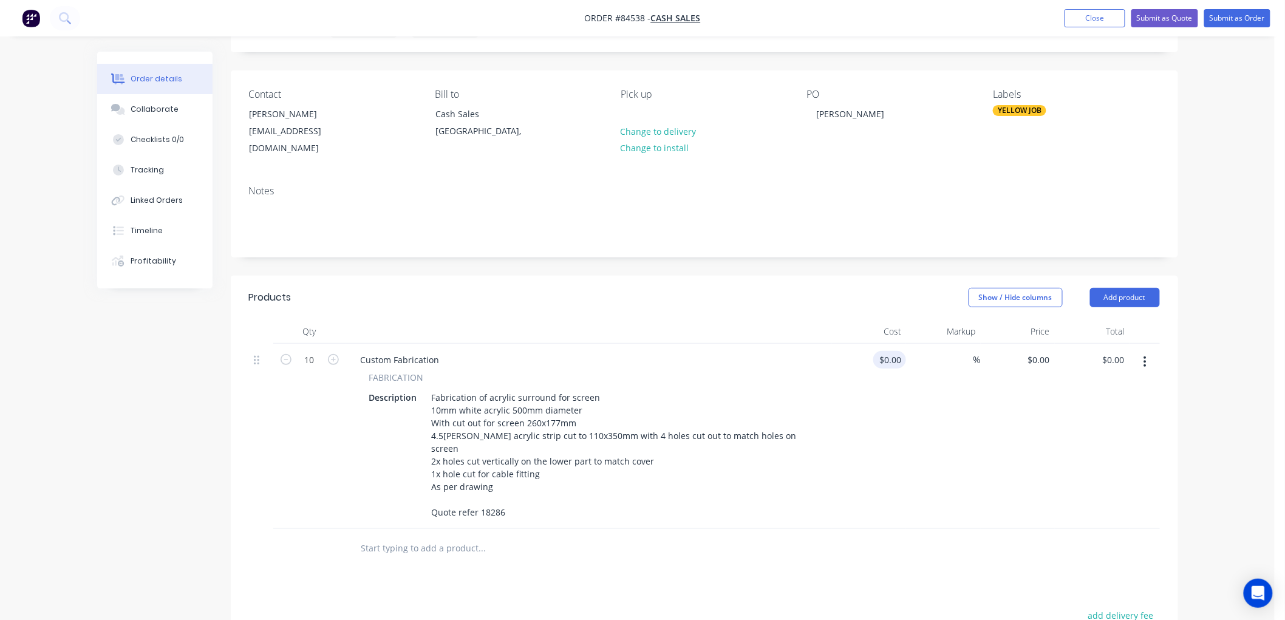
scroll to position [0, 0]
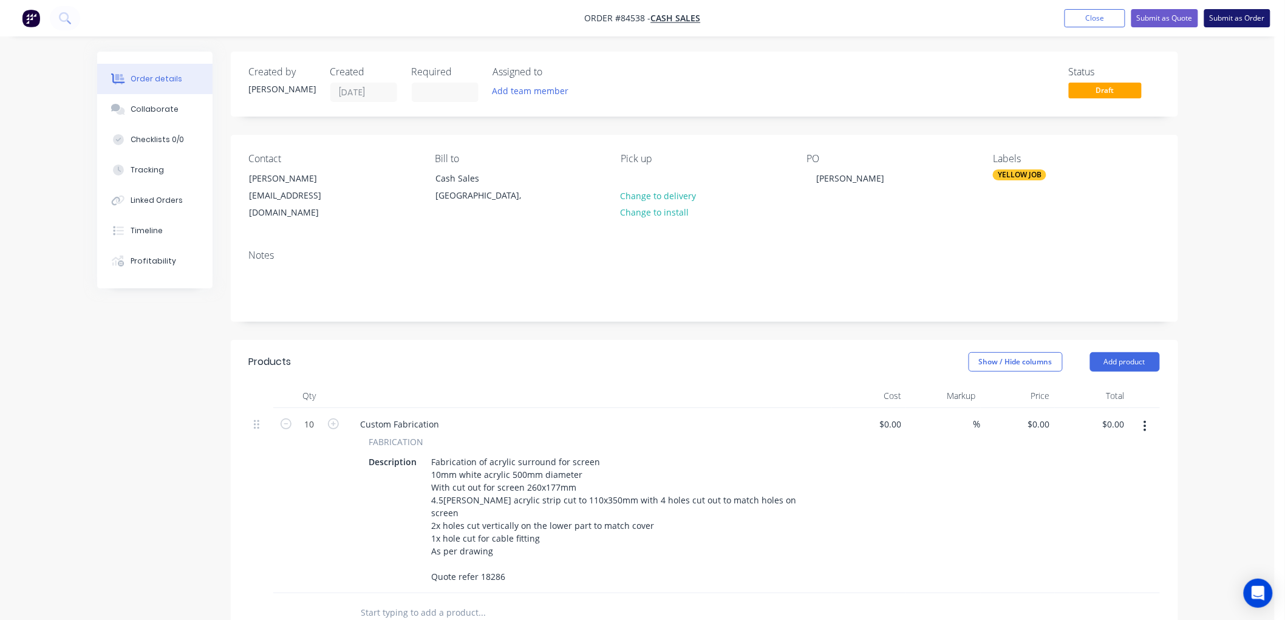
type input "0"
drag, startPoint x: 1221, startPoint y: 17, endPoint x: 1217, endPoint y: 25, distance: 9.0
click at [1221, 17] on button "Submit as Order" at bounding box center [1237, 18] width 66 height 18
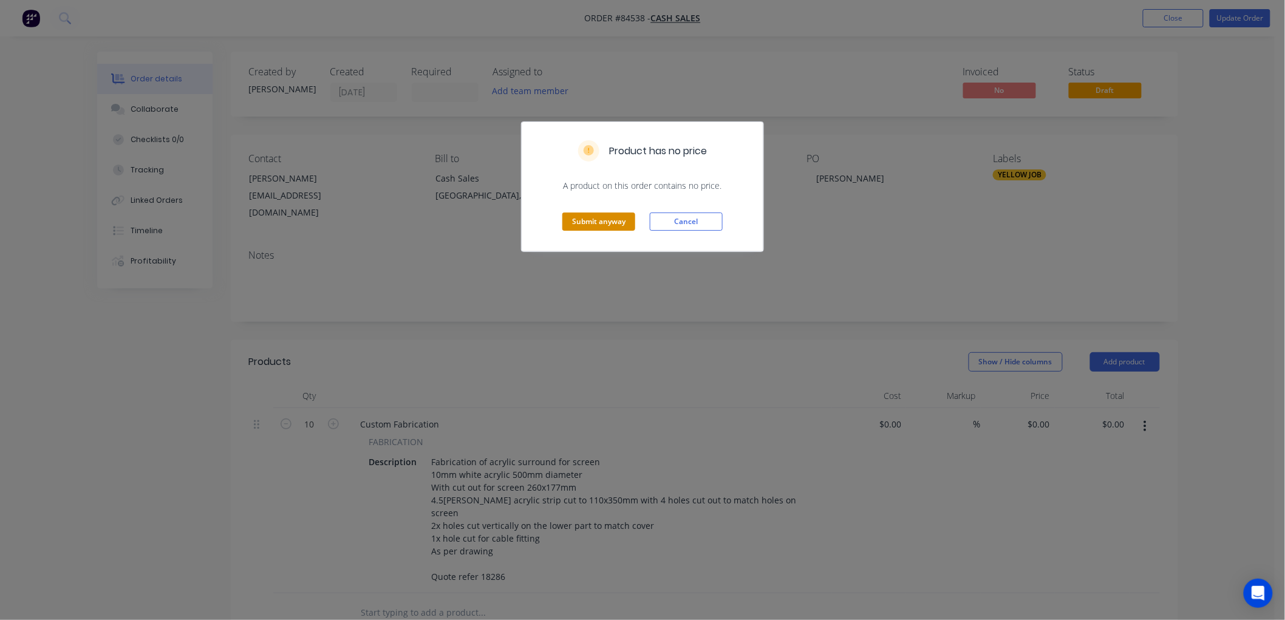
click at [581, 226] on button "Submit anyway" at bounding box center [598, 222] width 73 height 18
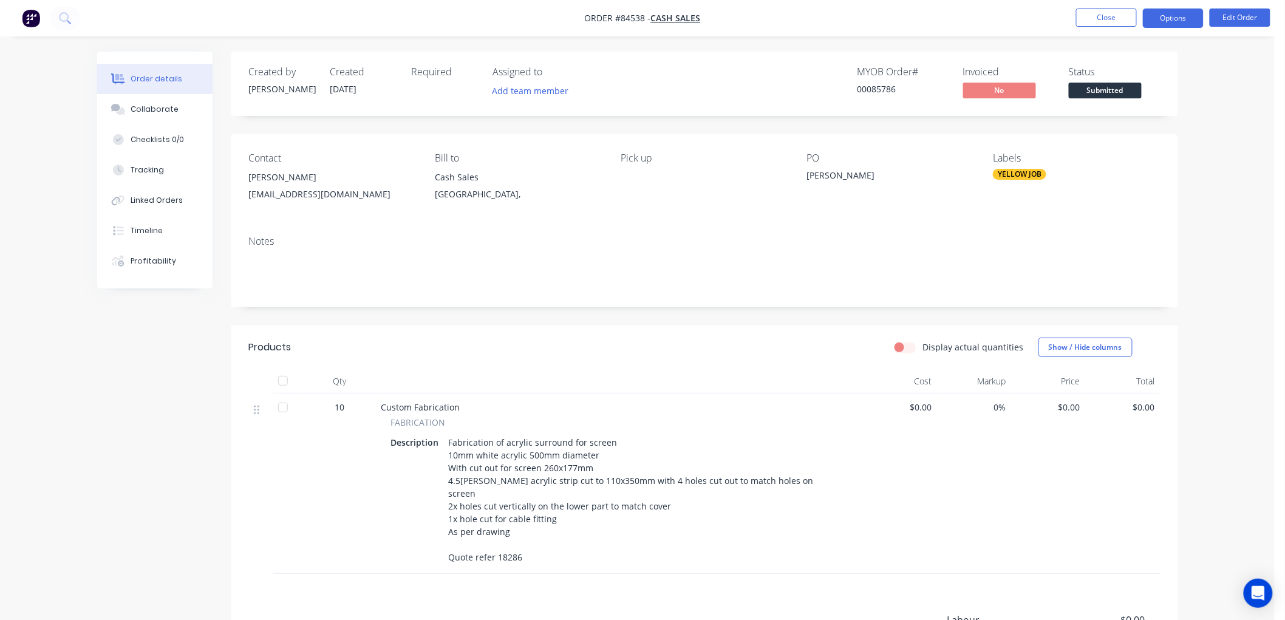
click at [1167, 20] on button "Options" at bounding box center [1173, 18] width 61 height 19
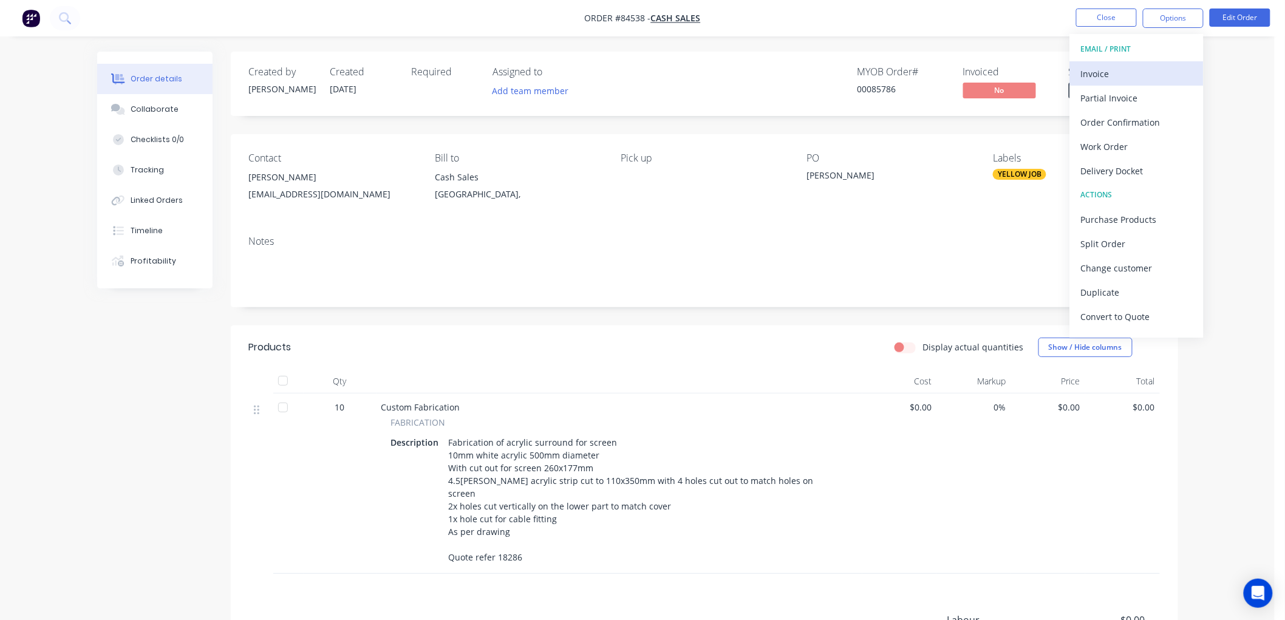
click at [1118, 72] on div "Invoice" at bounding box center [1137, 74] width 112 height 18
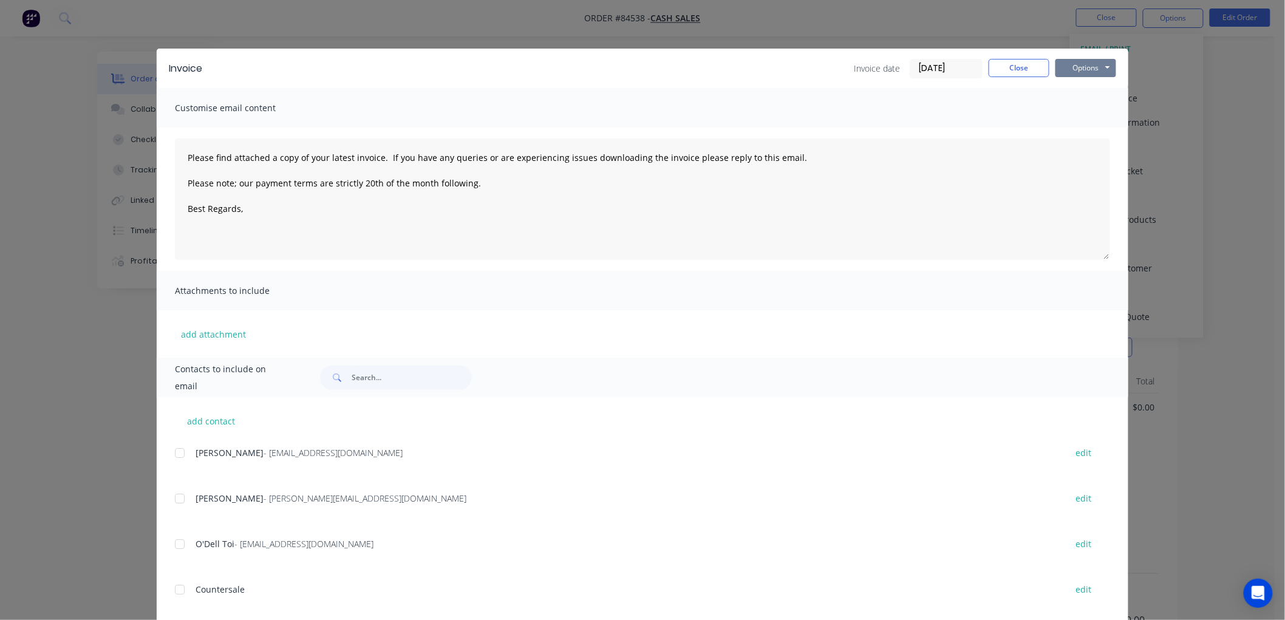
click at [1096, 67] on button "Options" at bounding box center [1086, 68] width 61 height 18
click at [1064, 94] on button "Preview" at bounding box center [1095, 90] width 78 height 20
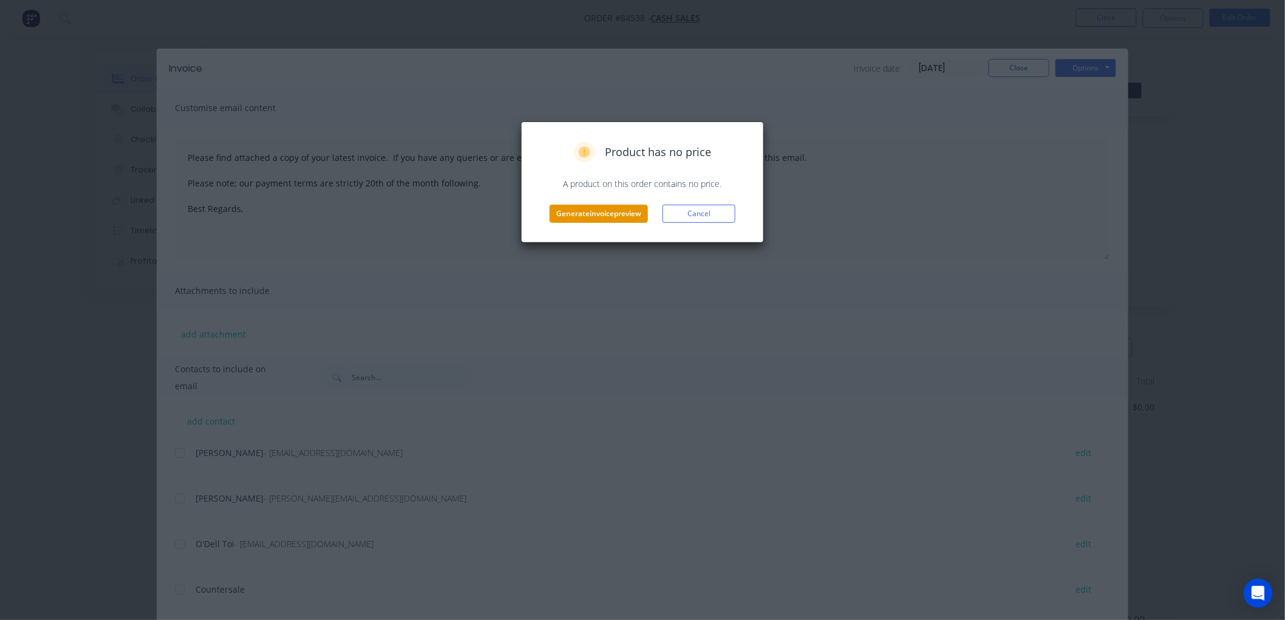
click at [569, 216] on button "Generate invoice preview" at bounding box center [599, 214] width 98 height 18
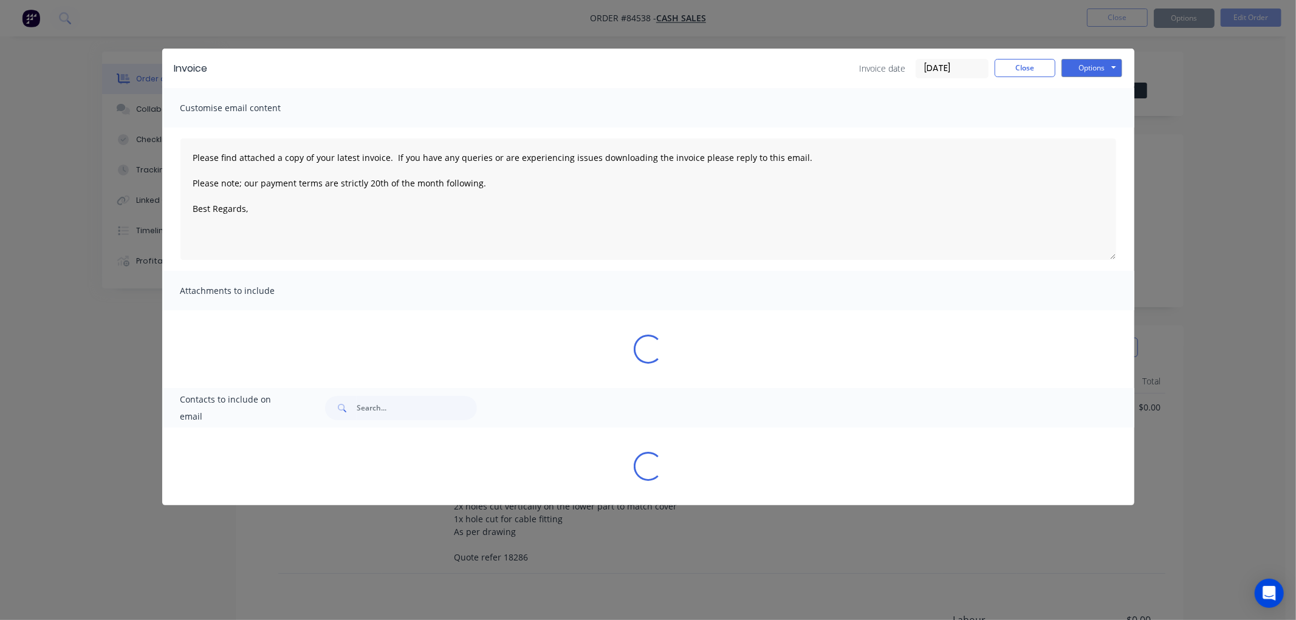
type textarea "Please find attached a copy of your latest invoice. If you have any queries or …"
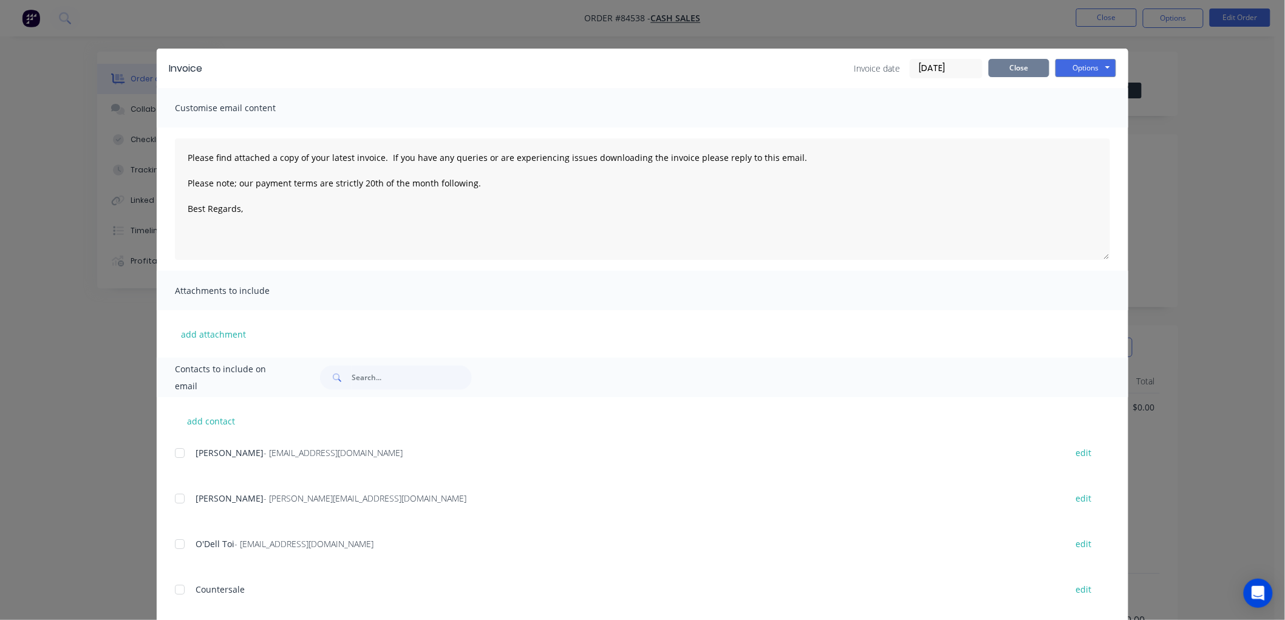
click at [997, 71] on button "Close" at bounding box center [1019, 68] width 61 height 18
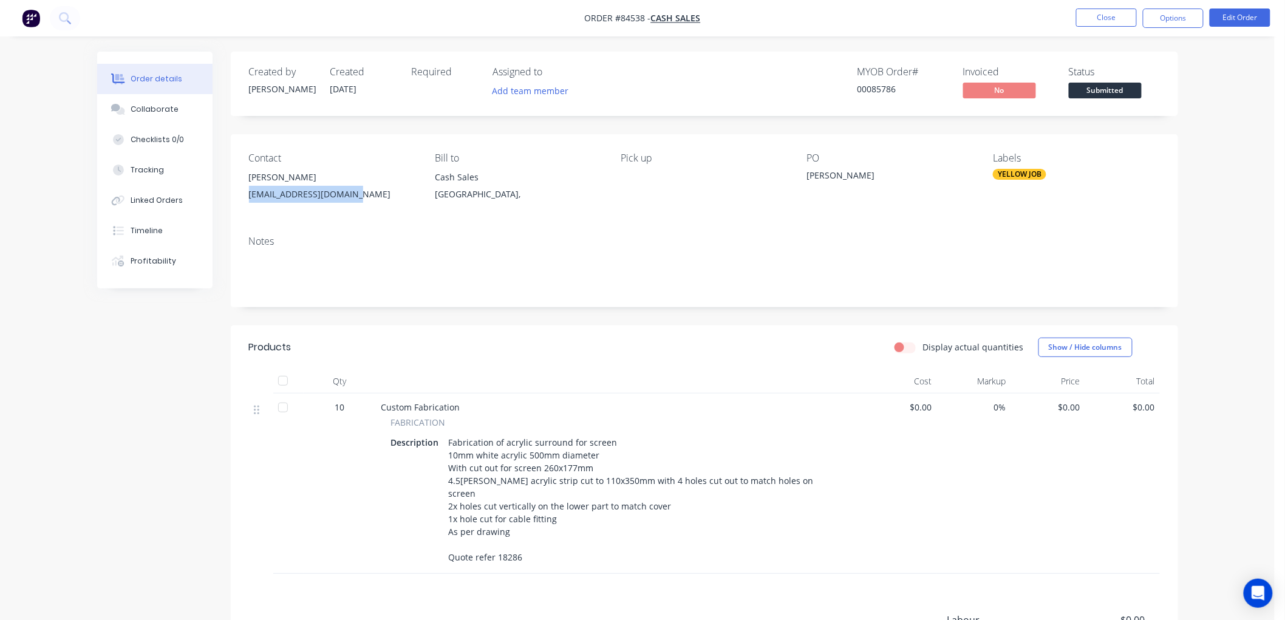
drag, startPoint x: 348, startPoint y: 196, endPoint x: 247, endPoint y: 199, distance: 100.9
click at [247, 199] on div "Contact Liam Brown liam@digitalmining.tech Bill to Cash Sales Auckland, Pick up…" at bounding box center [705, 180] width 948 height 92
copy div "liam@digitalmining.tech"
click at [1125, 87] on span "Submitted" at bounding box center [1105, 90] width 73 height 15
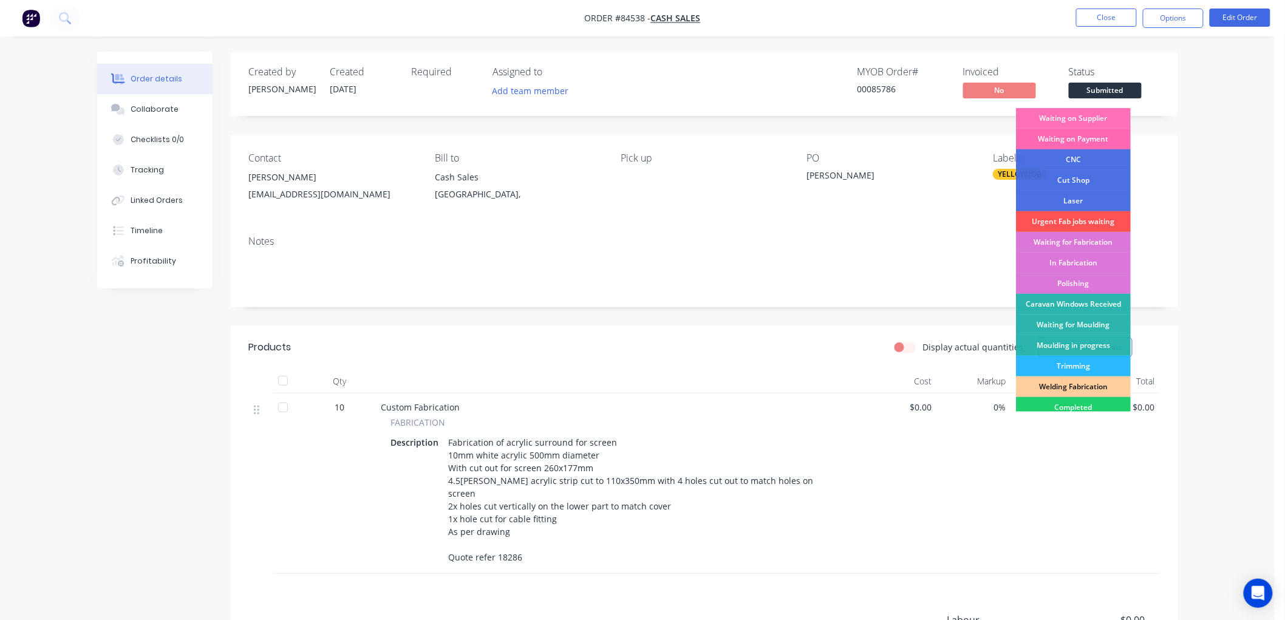
click at [1100, 138] on div "Waiting on Payment" at bounding box center [1073, 139] width 115 height 21
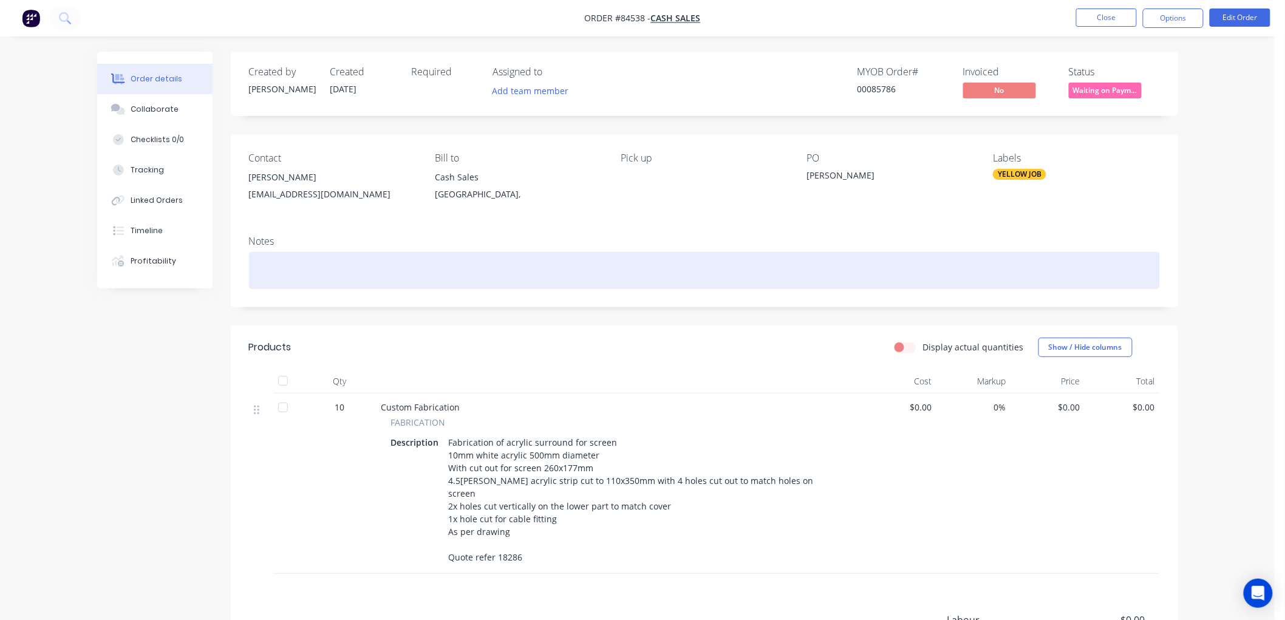
click at [429, 277] on div at bounding box center [704, 270] width 911 height 37
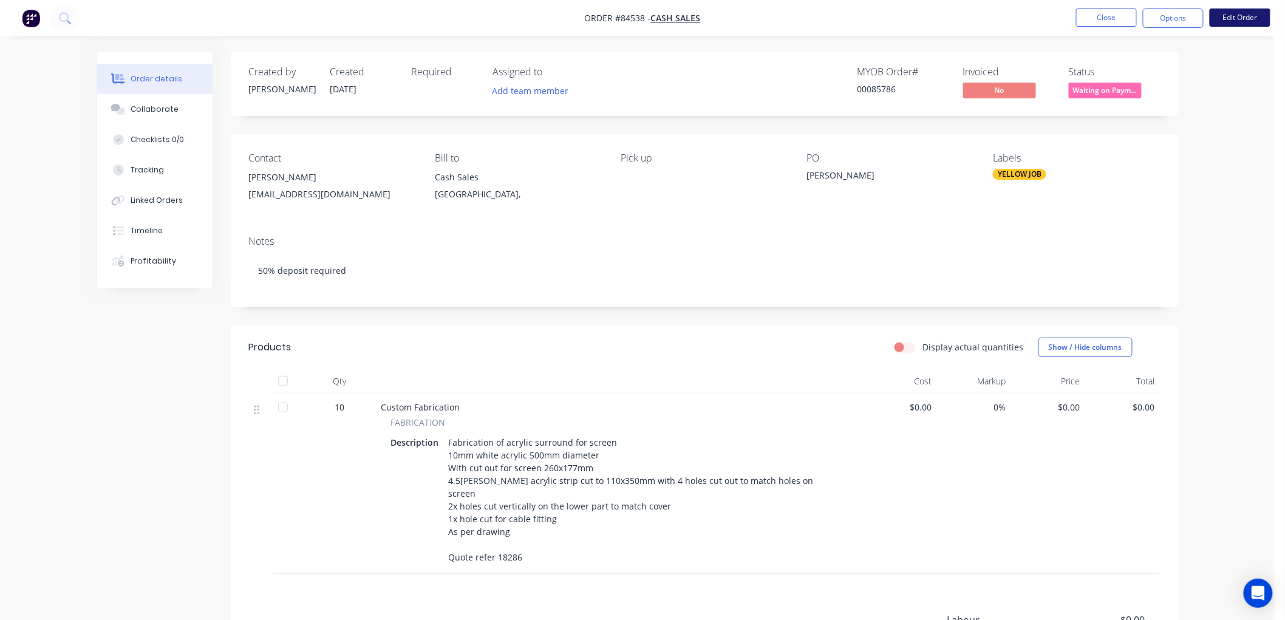
click at [1224, 16] on button "Edit Order" at bounding box center [1240, 18] width 61 height 18
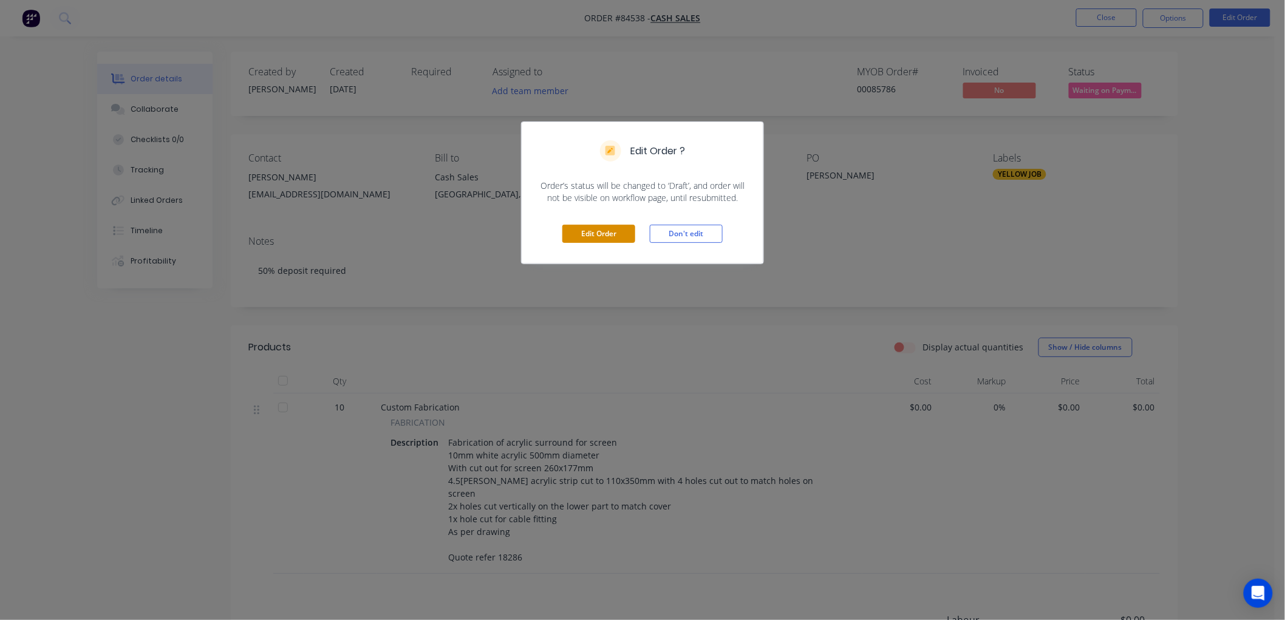
click at [604, 233] on button "Edit Order" at bounding box center [598, 234] width 73 height 18
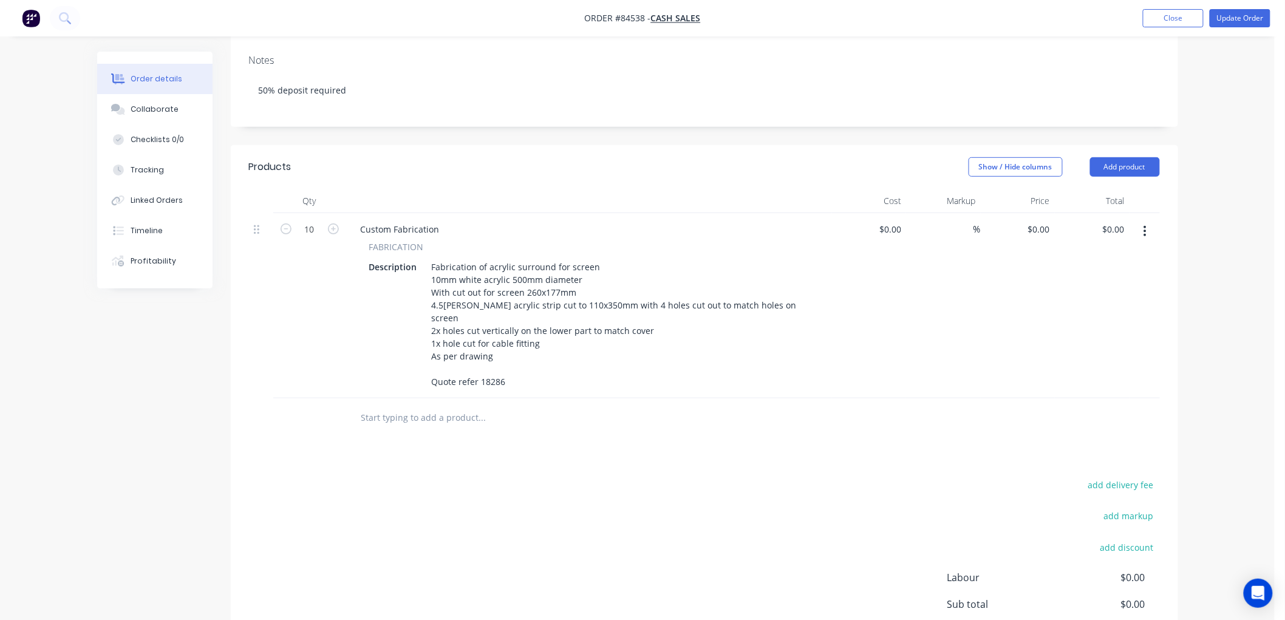
scroll to position [202, 0]
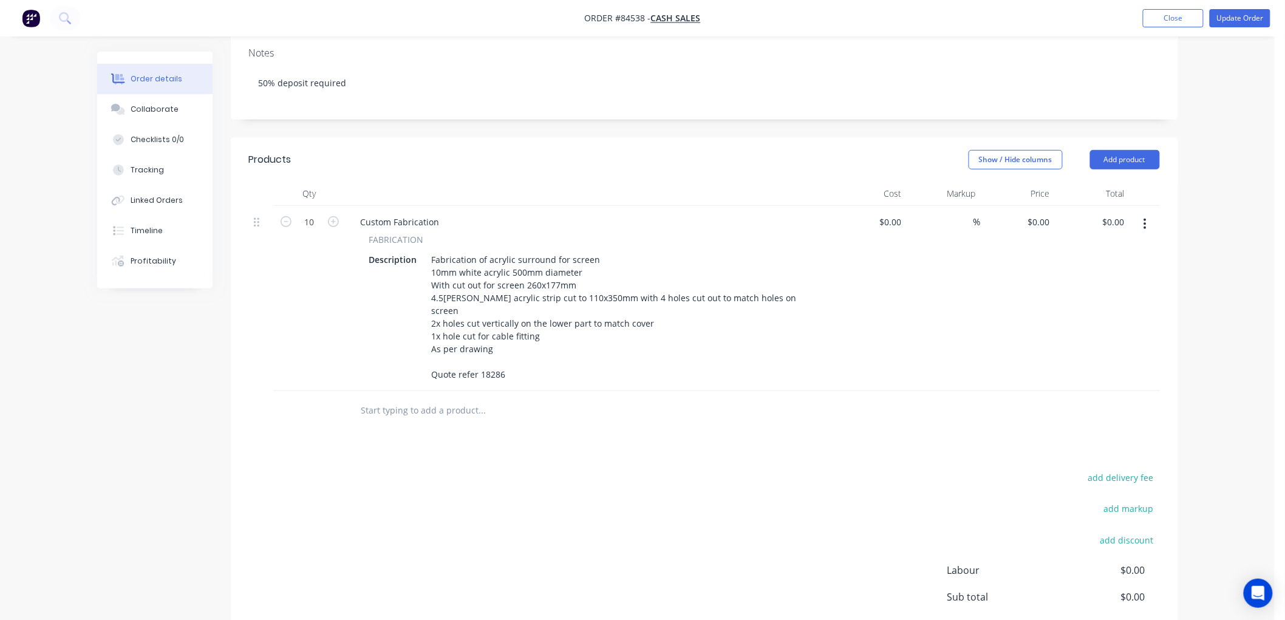
click at [451, 398] on input "text" at bounding box center [482, 410] width 243 height 24
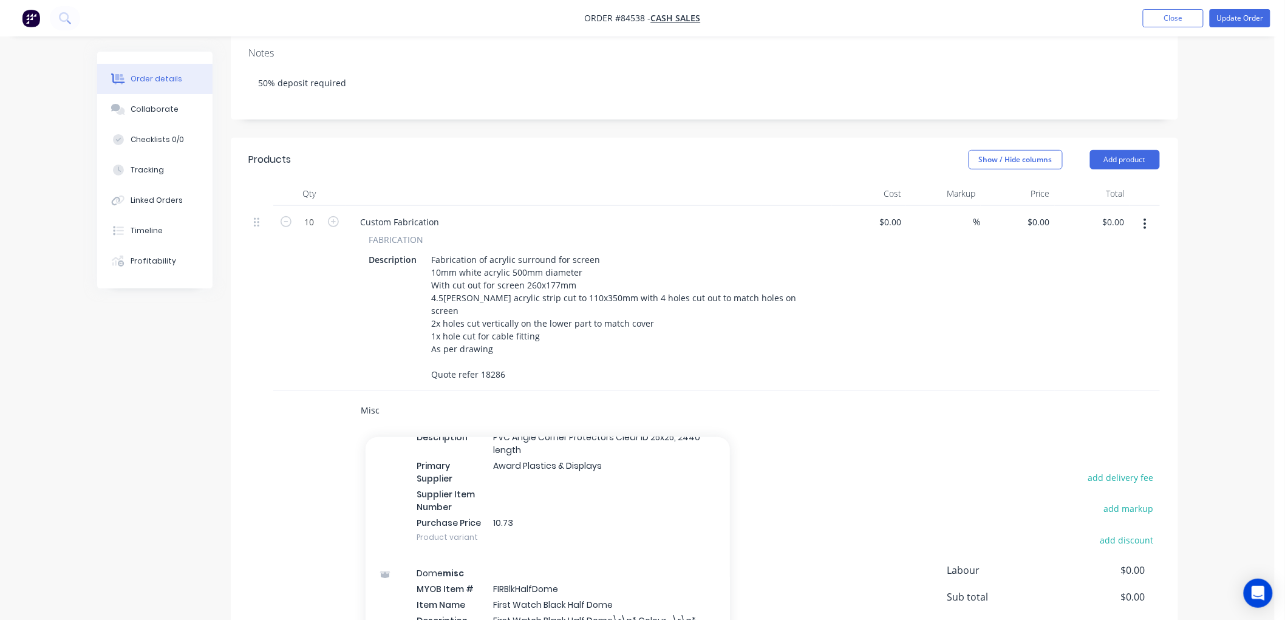
scroll to position [5736, 0]
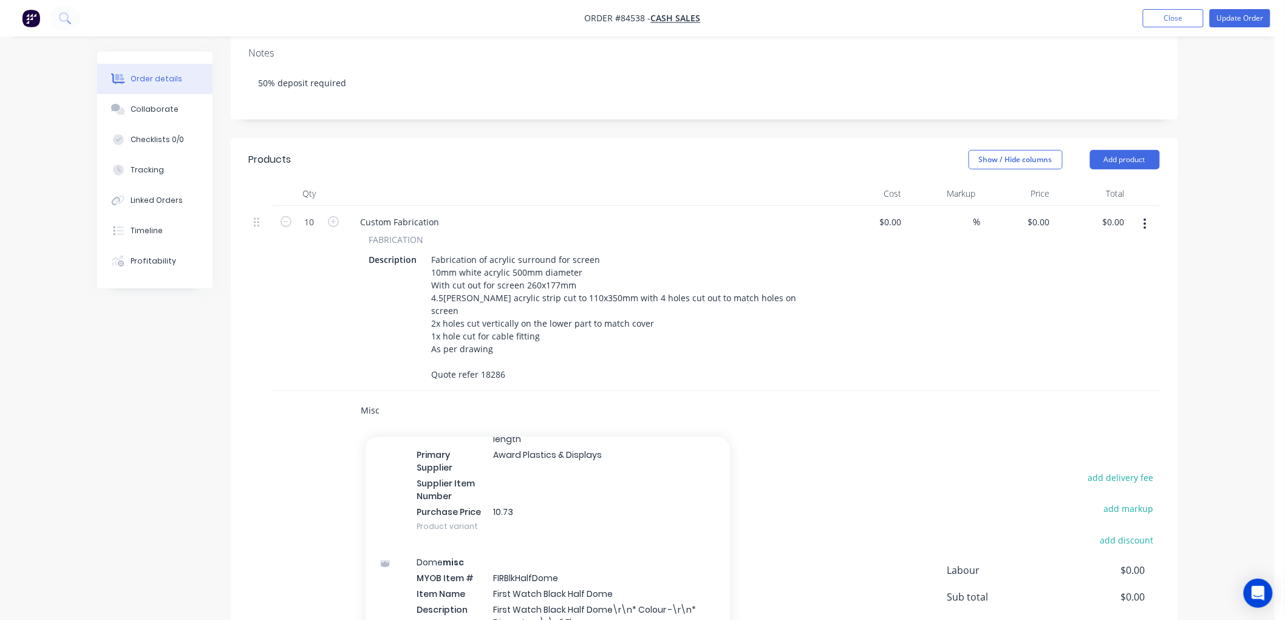
click at [422, 398] on input "Misc" at bounding box center [482, 410] width 243 height 24
drag, startPoint x: 418, startPoint y: 386, endPoint x: 347, endPoint y: 391, distance: 70.7
click at [347, 391] on div "Misc Add Misc to order Acrylic misc MYOB Item # 200doors-farmers-acrylic-displ …" at bounding box center [564, 410] width 437 height 39
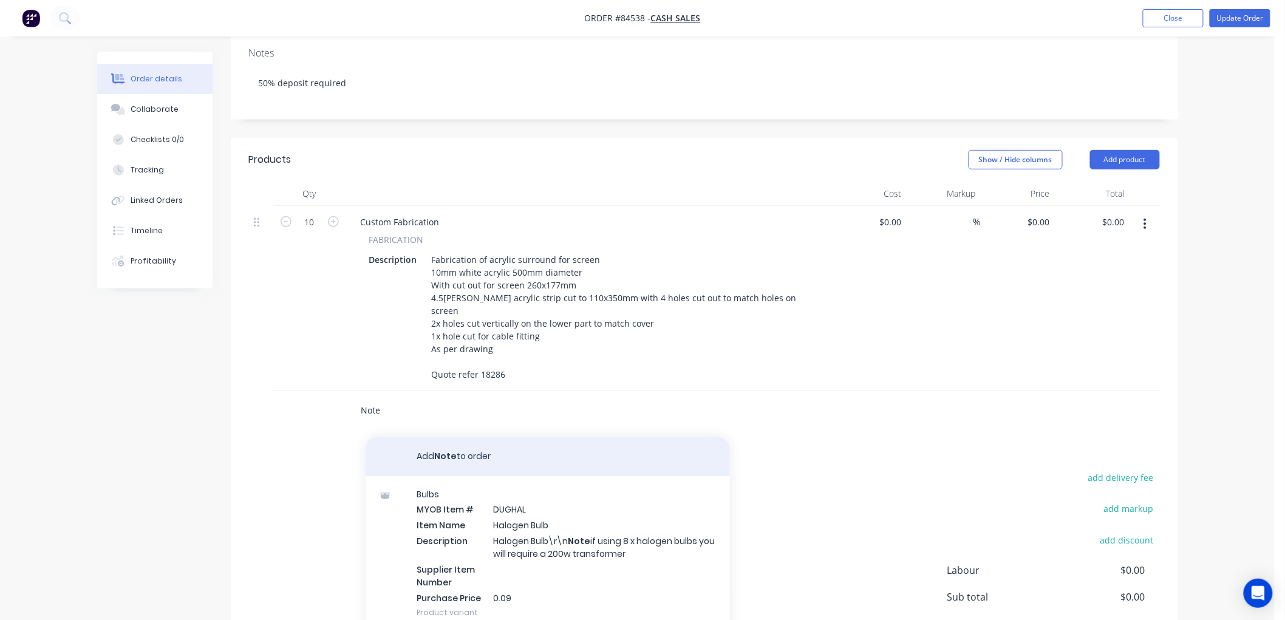
type input "Note"
click at [482, 438] on button "Add Note to order" at bounding box center [548, 456] width 364 height 39
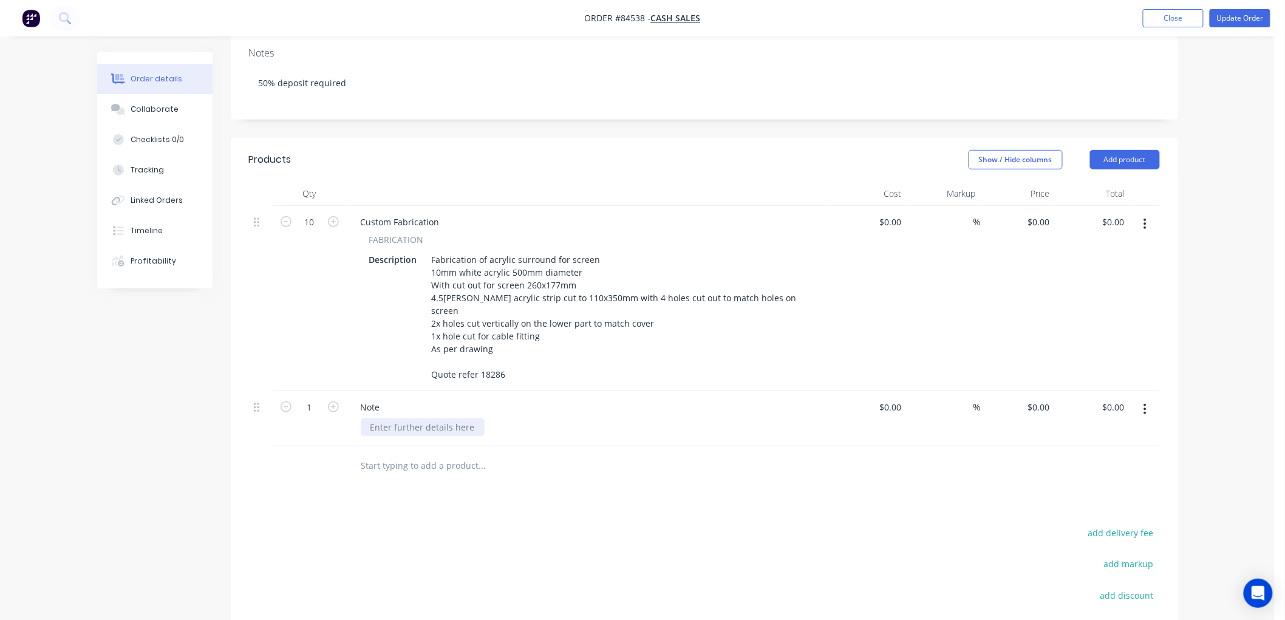
click at [401, 418] on div at bounding box center [423, 427] width 124 height 18
click at [1238, 17] on button "Update Order" at bounding box center [1240, 18] width 61 height 18
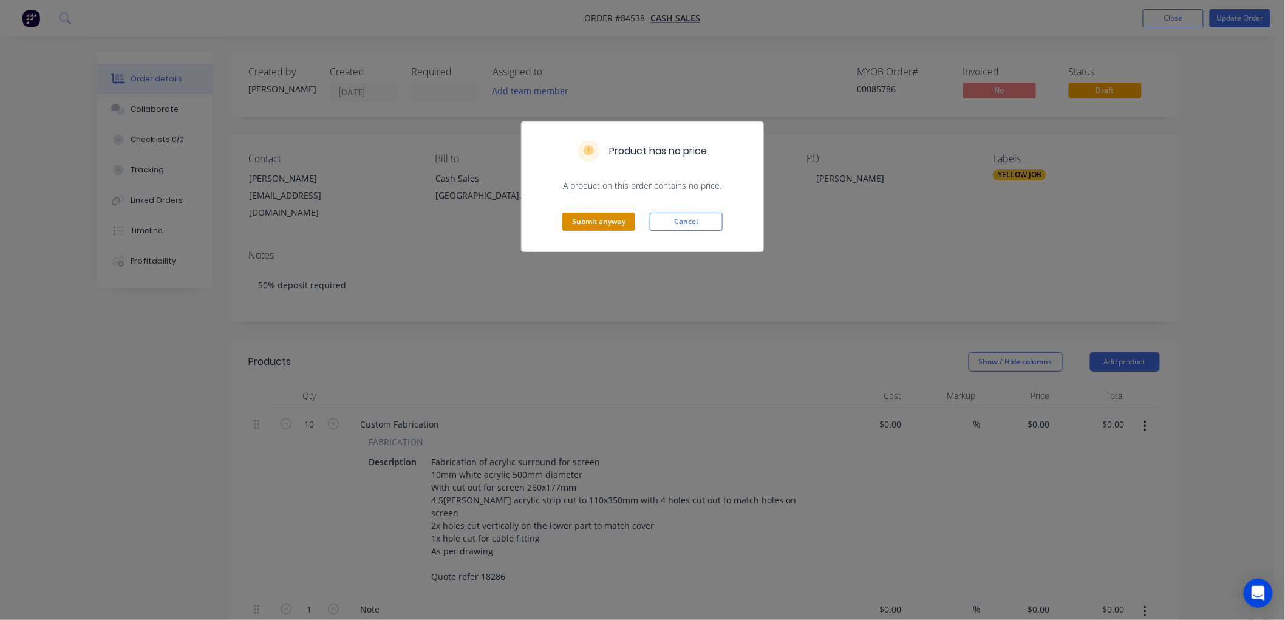
click at [599, 216] on button "Submit anyway" at bounding box center [598, 222] width 73 height 18
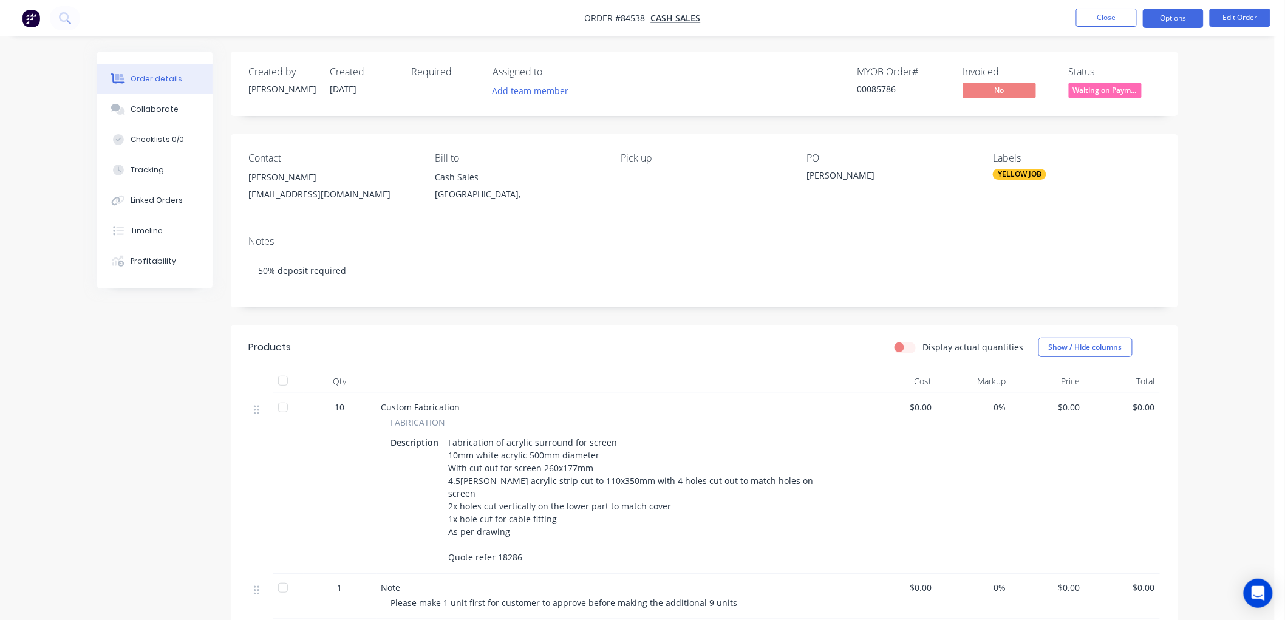
click at [1163, 24] on button "Options" at bounding box center [1173, 18] width 61 height 19
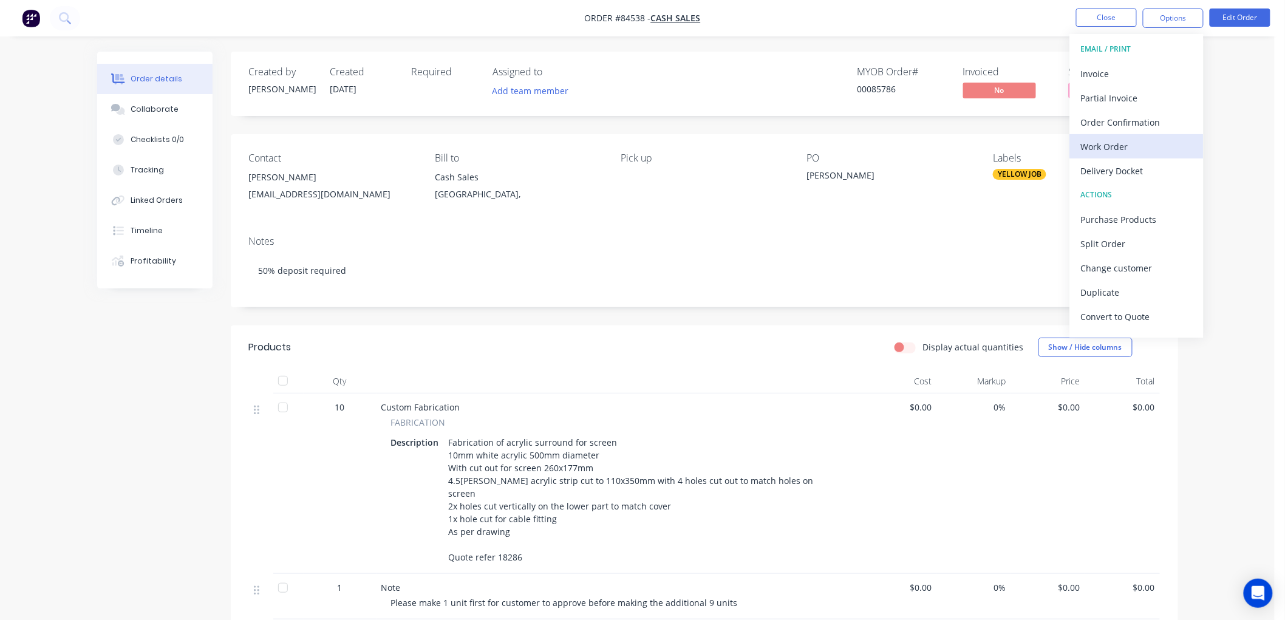
click at [1107, 146] on div "Work Order" at bounding box center [1137, 147] width 112 height 18
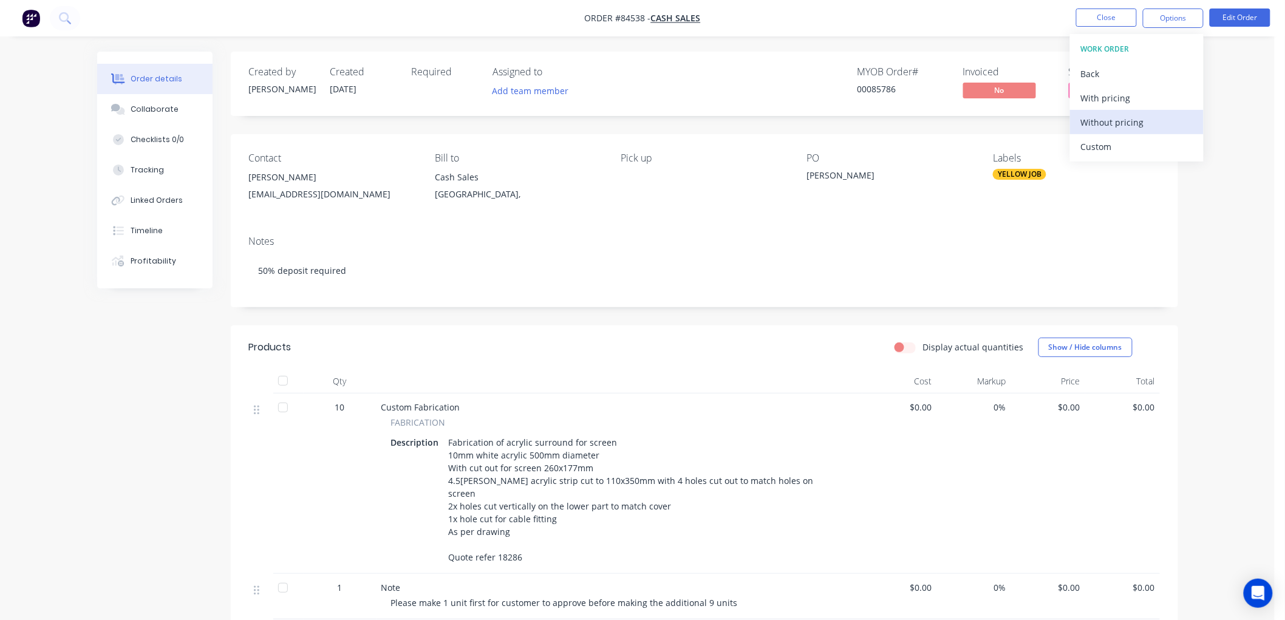
click at [1108, 117] on div "Without pricing" at bounding box center [1137, 123] width 112 height 18
click at [1011, 34] on nav "Order #84538 - Cash Sales Close Options EMAIL / PRINT Invoice Partial Invoice O…" at bounding box center [642, 18] width 1285 height 36
click at [1114, 20] on button "Close" at bounding box center [1106, 18] width 61 height 18
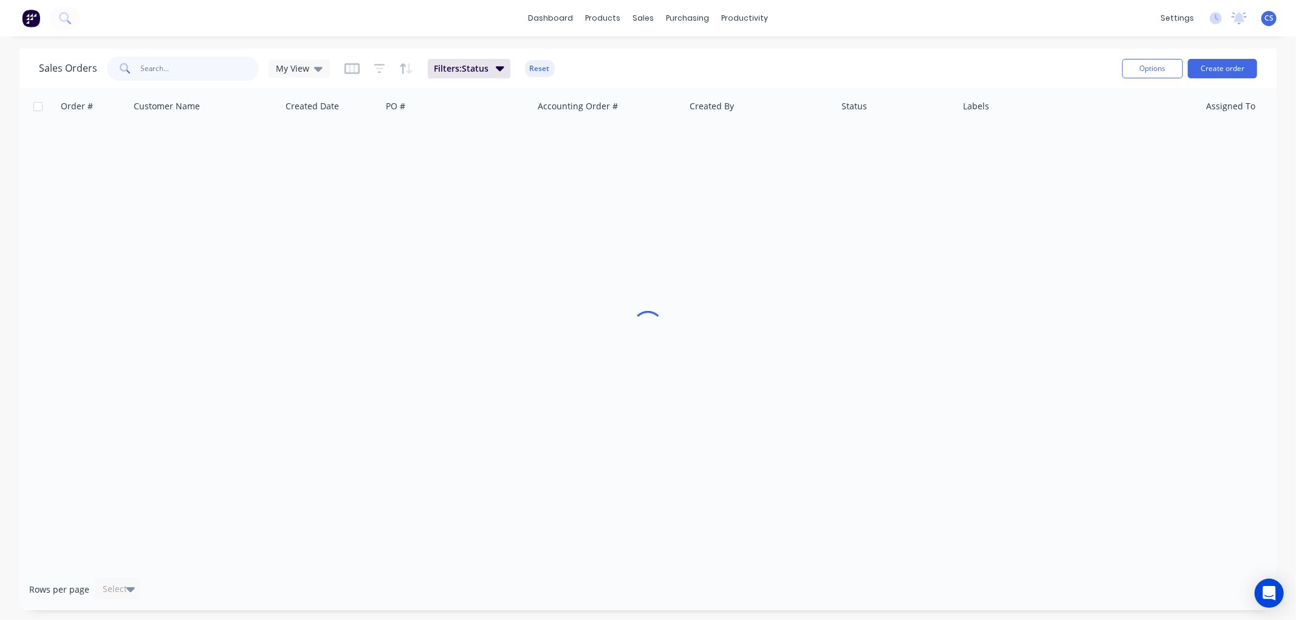
click at [186, 71] on input "text" at bounding box center [200, 68] width 118 height 24
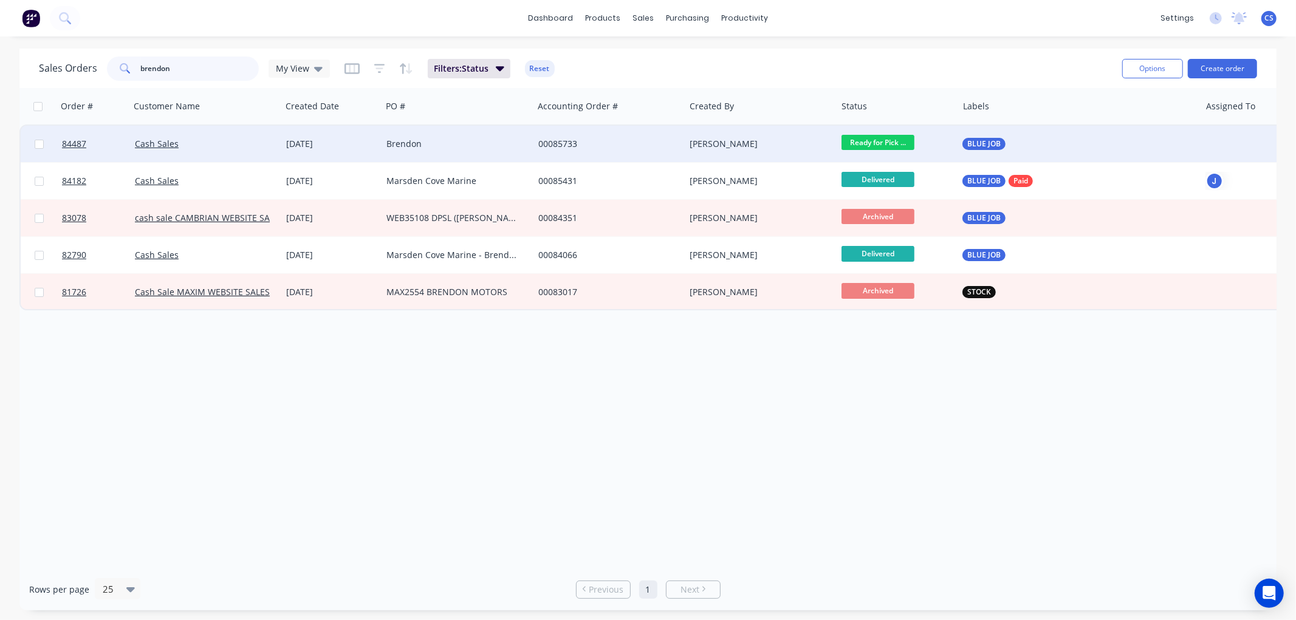
type input "brendon"
click at [469, 141] on div "Brendon" at bounding box center [453, 144] width 135 height 12
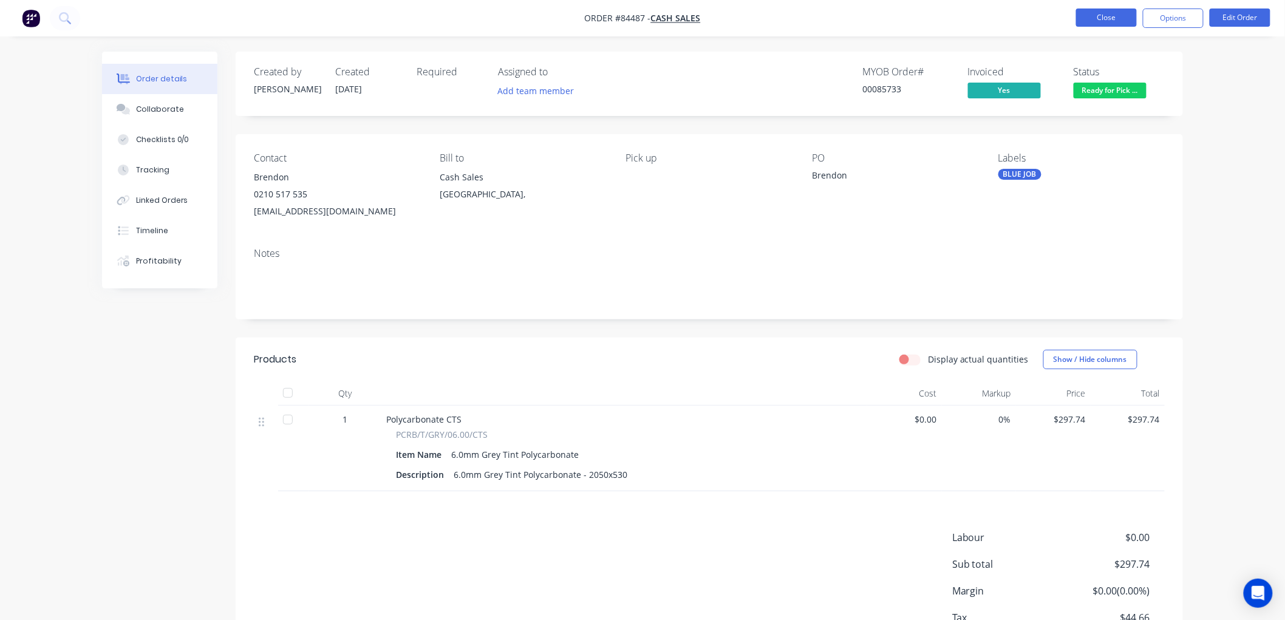
click at [1111, 13] on button "Close" at bounding box center [1106, 18] width 61 height 18
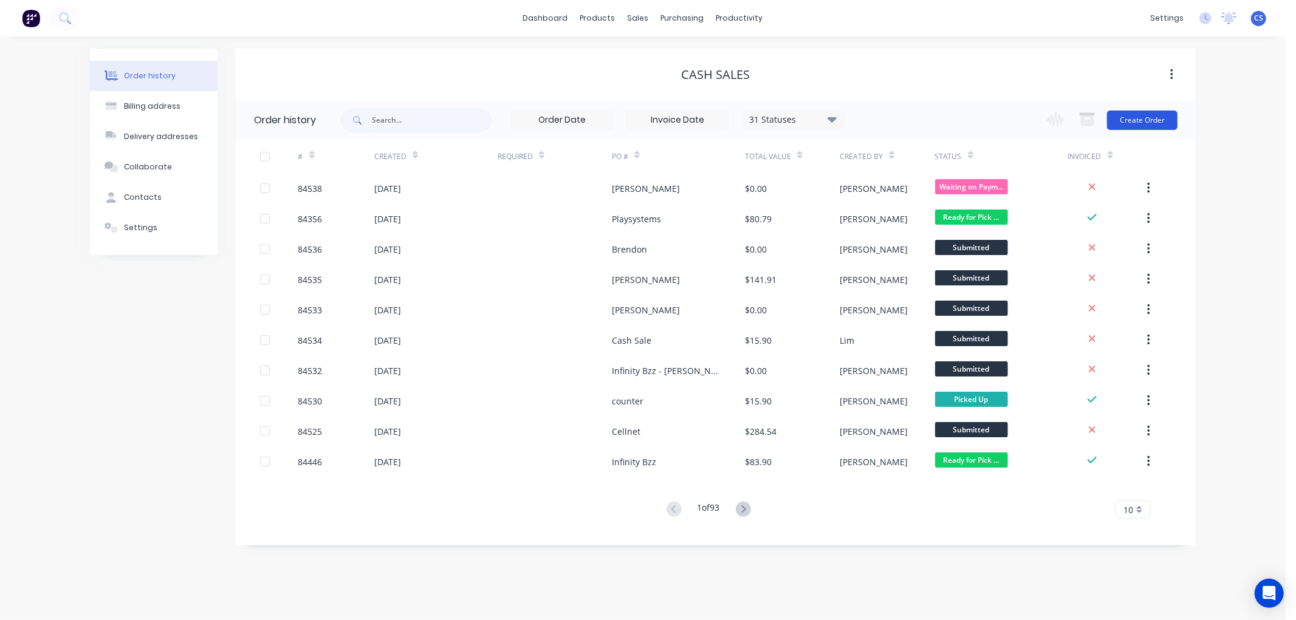
click at [1122, 114] on button "Create Order" at bounding box center [1142, 120] width 70 height 19
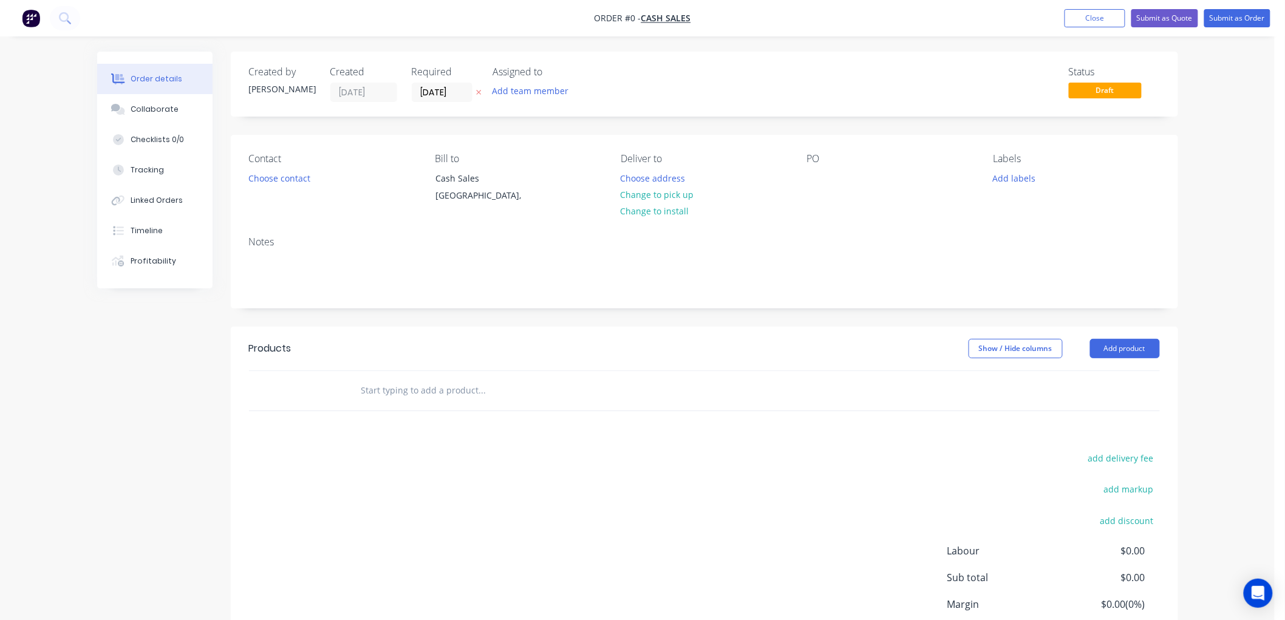
click at [477, 89] on icon "button" at bounding box center [478, 92] width 5 height 7
click at [292, 177] on button "Choose contact" at bounding box center [279, 177] width 75 height 16
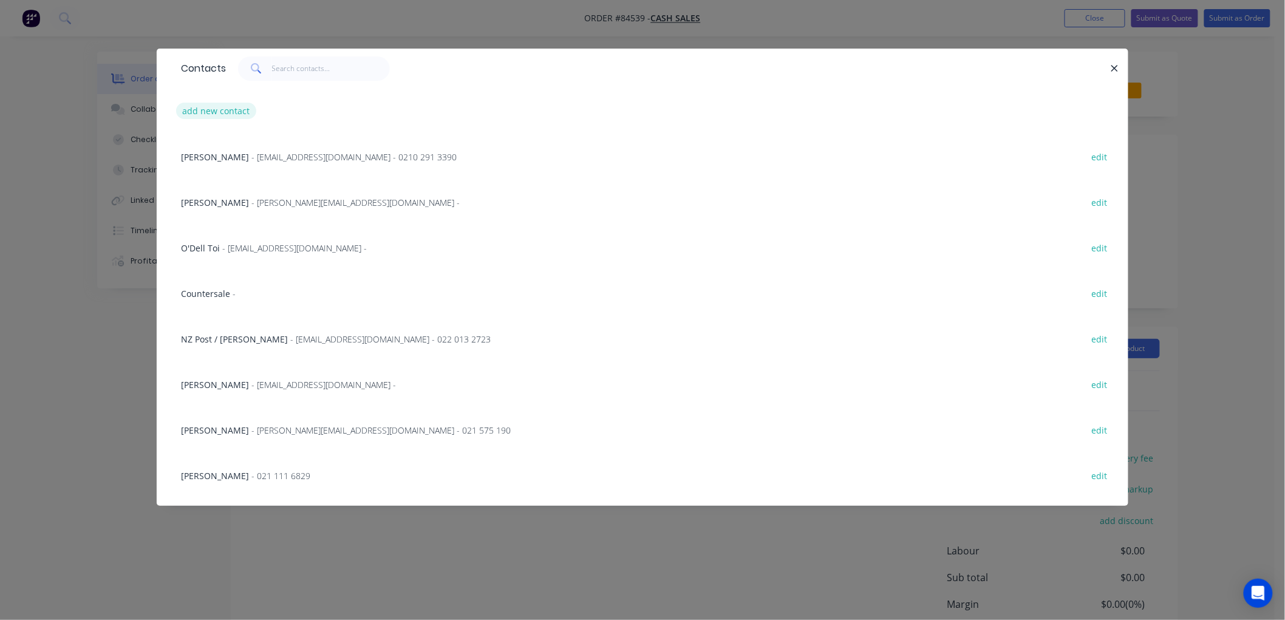
click at [214, 106] on button "add new contact" at bounding box center [216, 111] width 80 height 16
select select "NZ"
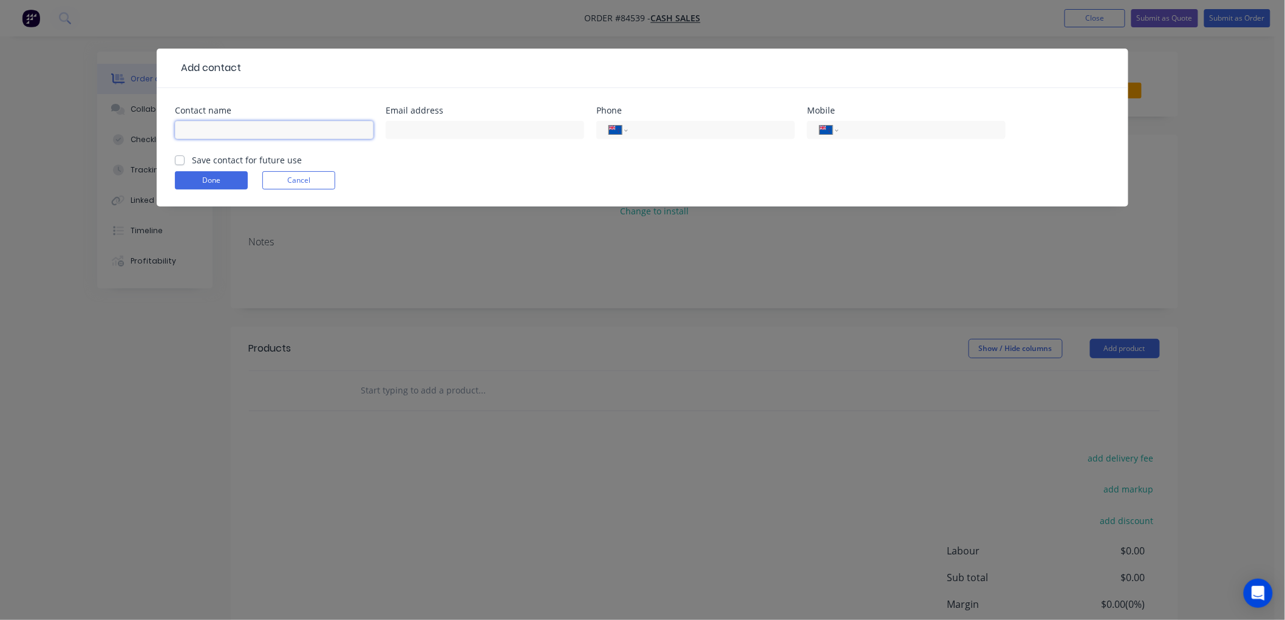
click at [255, 126] on input "text" at bounding box center [274, 130] width 199 height 18
paste input "[PERSON_NAME]"
type input "[PERSON_NAME]"
click at [425, 126] on input "text" at bounding box center [485, 130] width 199 height 18
paste input "[EMAIL_ADDRESS][DOMAIN_NAME]"
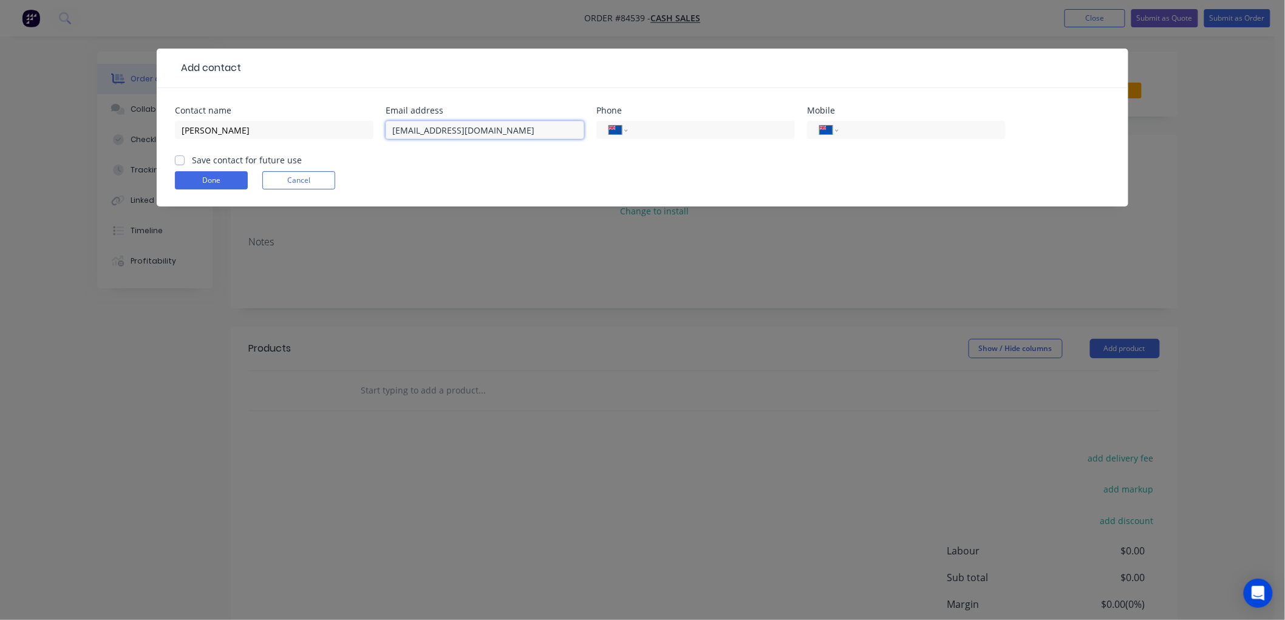
type input "[EMAIL_ADDRESS][DOMAIN_NAME]"
click at [192, 160] on label "Save contact for future use" at bounding box center [247, 160] width 110 height 13
click at [180, 160] on input "Save contact for future use" at bounding box center [180, 160] width 10 height 12
checkbox input "true"
click at [215, 179] on button "Done" at bounding box center [211, 180] width 73 height 18
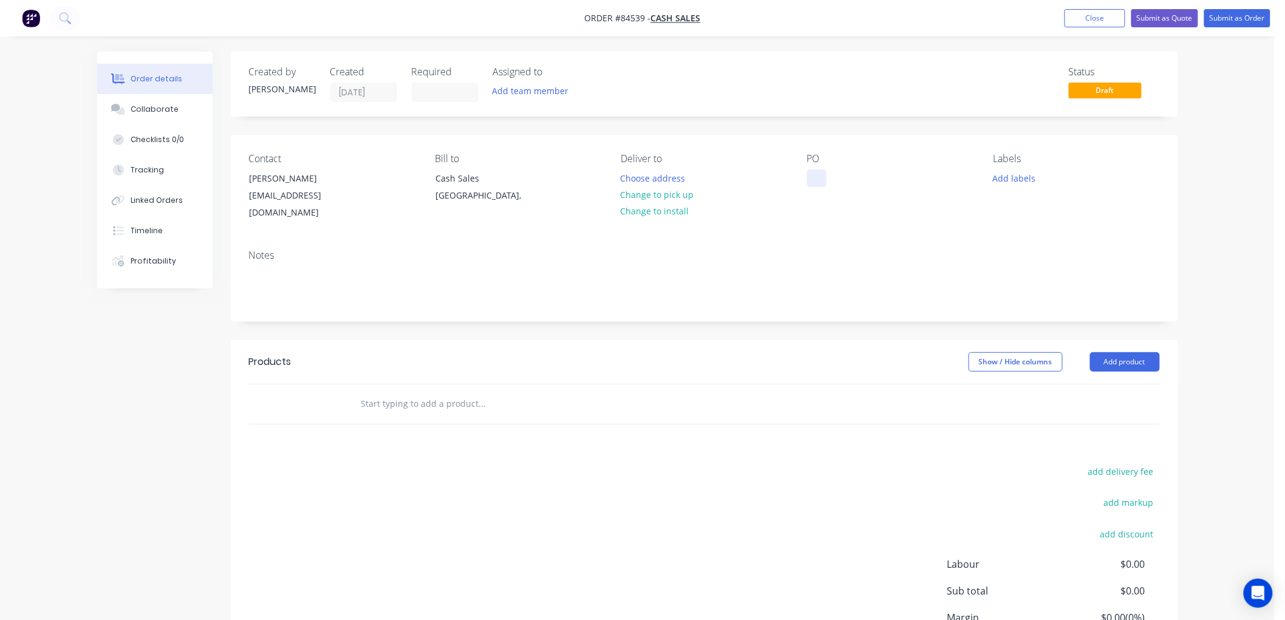
click at [813, 179] on div at bounding box center [816, 178] width 19 height 18
paste div
click at [650, 196] on button "Change to pick up" at bounding box center [657, 194] width 86 height 16
click at [1020, 177] on button "Add labels" at bounding box center [1014, 177] width 56 height 16
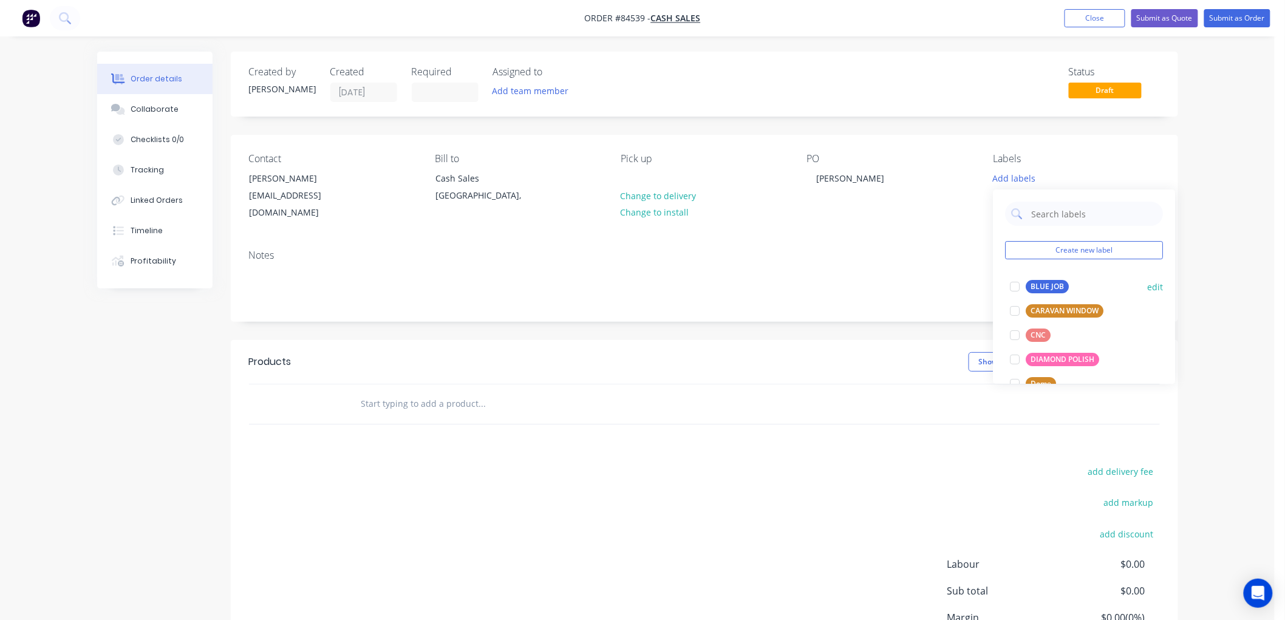
click at [1037, 285] on div "BLUE JOB" at bounding box center [1047, 286] width 43 height 13
click at [397, 392] on input "text" at bounding box center [482, 404] width 243 height 24
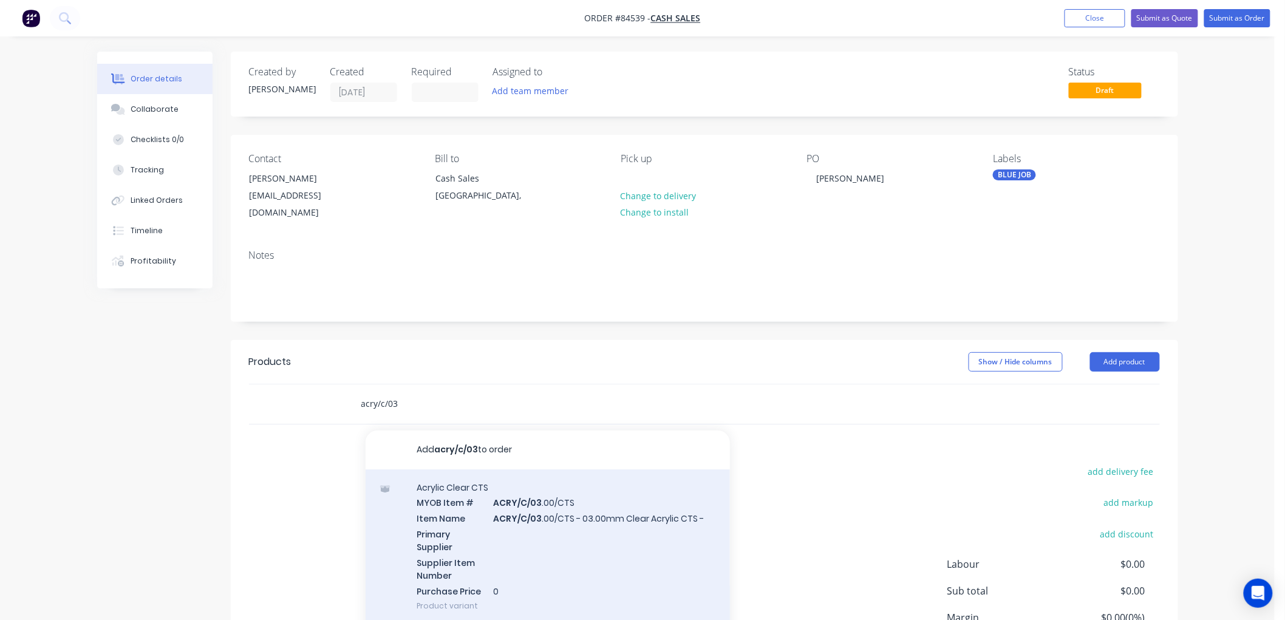
type input "acry/c/03"
click at [606, 499] on div "Acrylic Clear CTS MYOB Item # ACRY/C/03 .00/CTS Item Name ACRY/C/03 .00/CTS - 0…" at bounding box center [548, 546] width 364 height 155
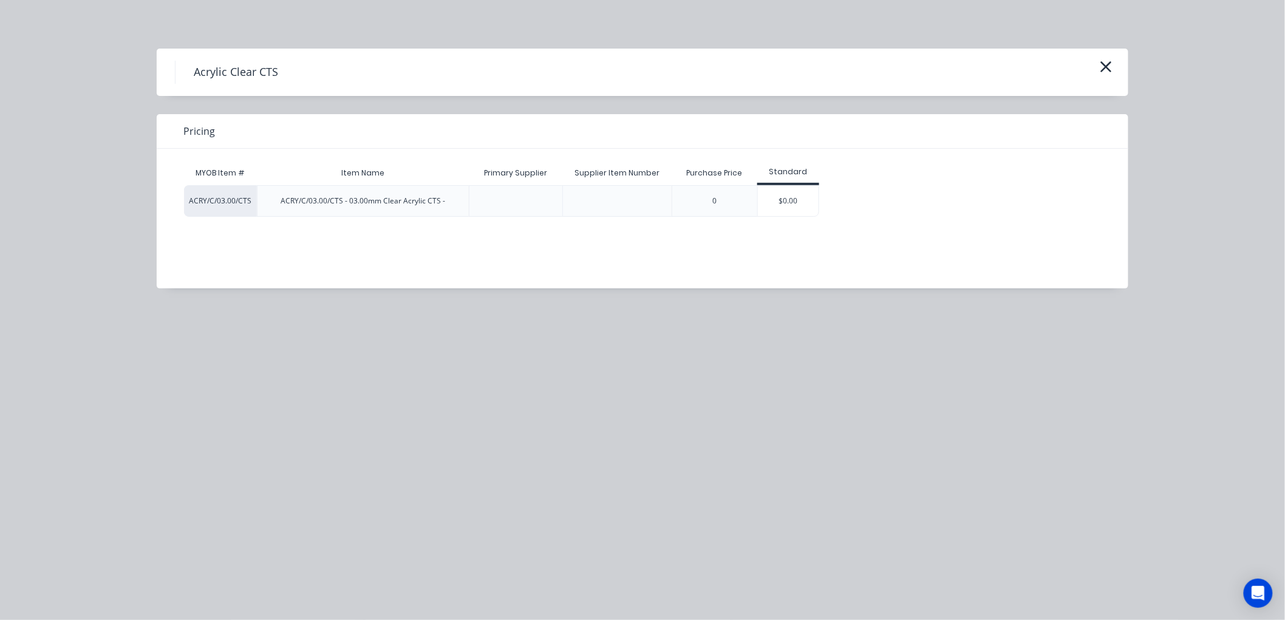
click at [781, 196] on div "$0.00" at bounding box center [788, 201] width 61 height 30
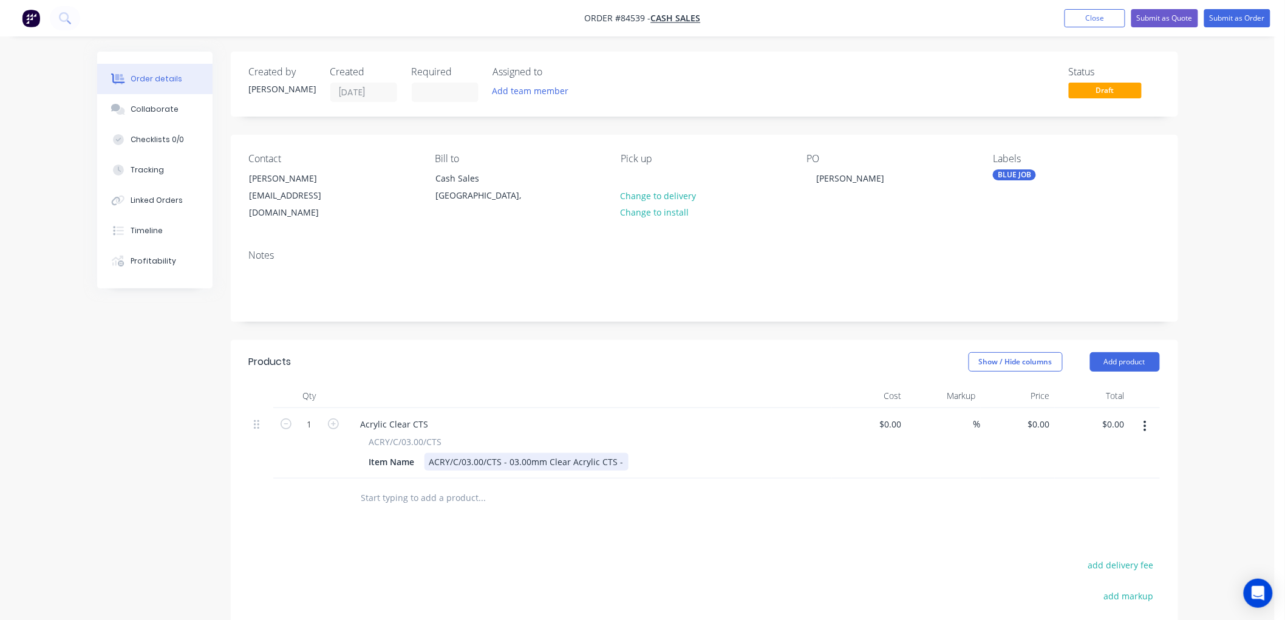
click at [620, 453] on div "ACRY/C/03.00/CTS - 03.00mm Clear Acrylic CTS -" at bounding box center [527, 462] width 204 height 18
click at [1039, 415] on div "0 $0.00" at bounding box center [1038, 424] width 33 height 18
type input "$177.65"
click at [408, 486] on input "text" at bounding box center [482, 498] width 243 height 24
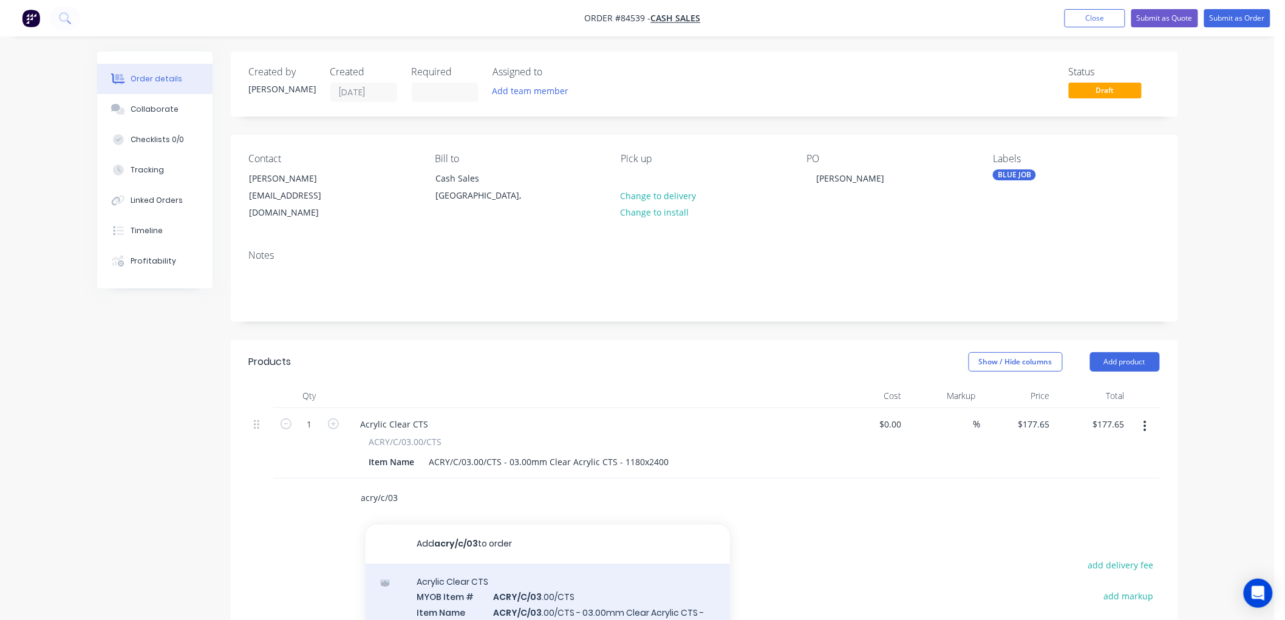
type input "acry/c/03"
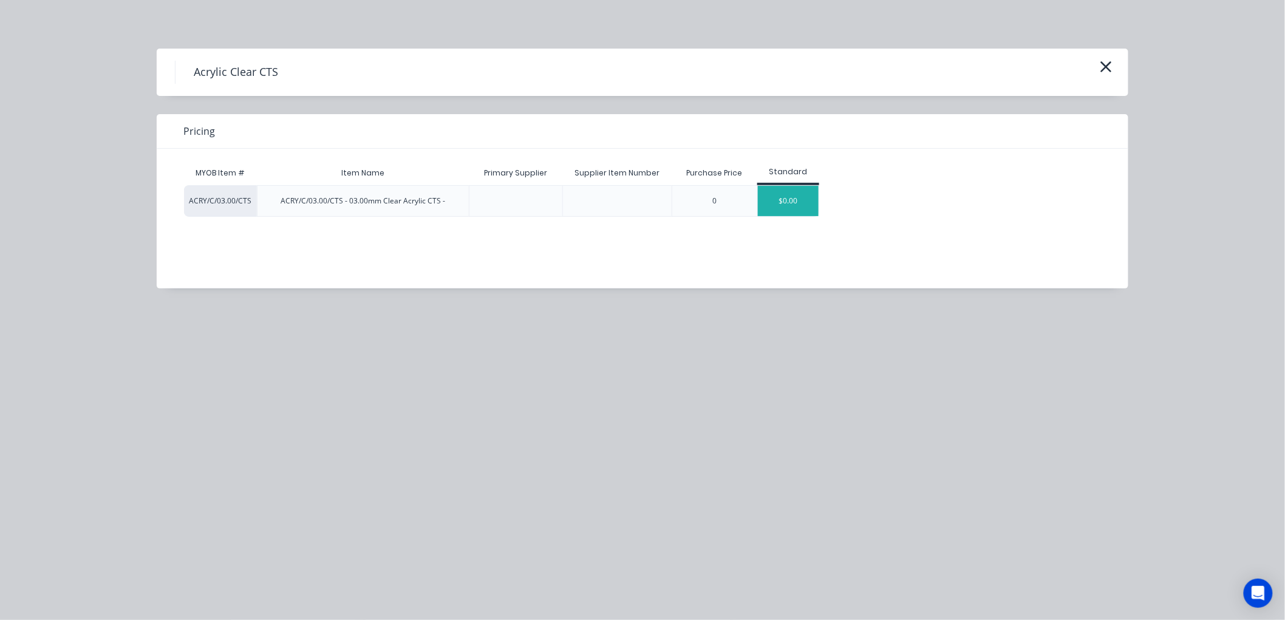
click at [773, 191] on div "$0.00" at bounding box center [788, 201] width 61 height 30
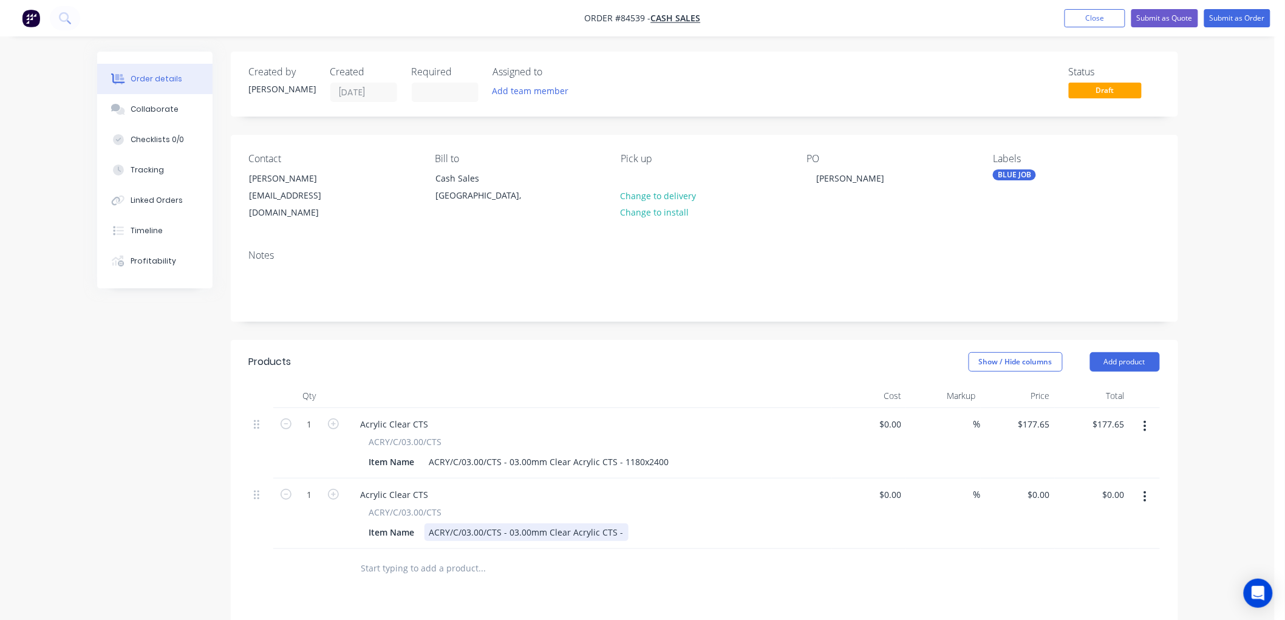
click at [621, 524] on div "ACRY/C/03.00/CTS - 03.00mm Clear Acrylic CTS -" at bounding box center [527, 533] width 204 height 18
click at [1034, 481] on div "0 $0.00" at bounding box center [1018, 514] width 75 height 70
type input "$132.50"
click at [313, 486] on input "1" at bounding box center [310, 495] width 32 height 18
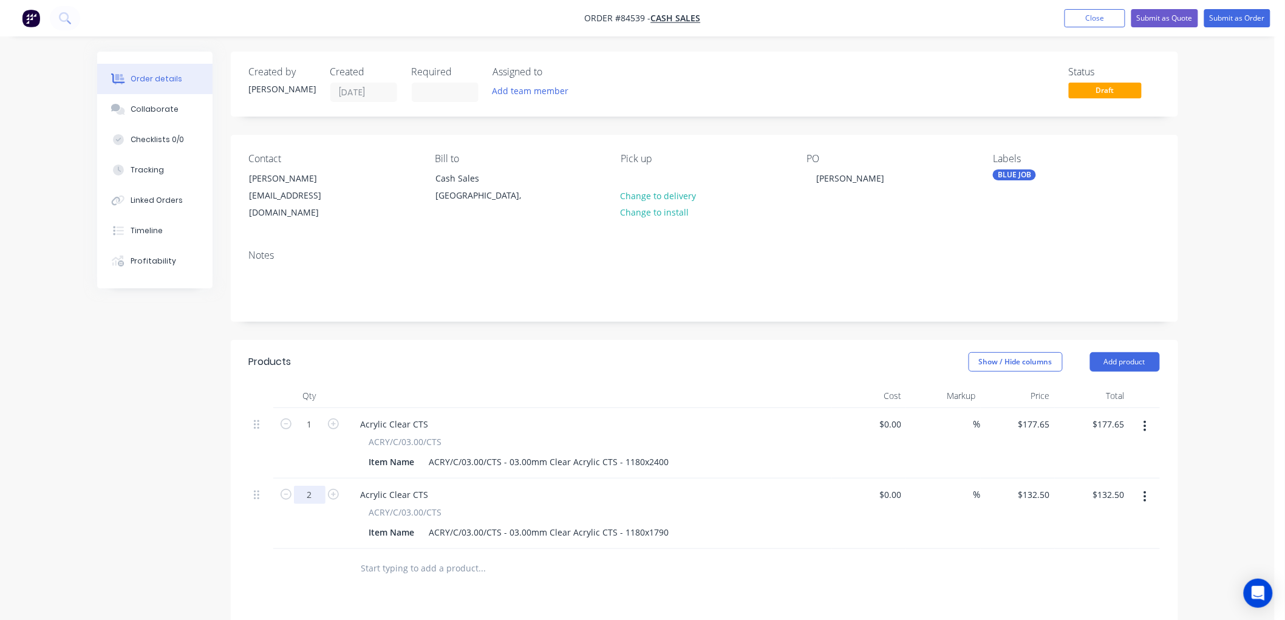
type input "2"
type input "$265.00"
click at [371, 581] on div "Products Show / Hide columns Add product Qty Cost Markup Price Total 1 Acrylic …" at bounding box center [705, 610] width 948 height 540
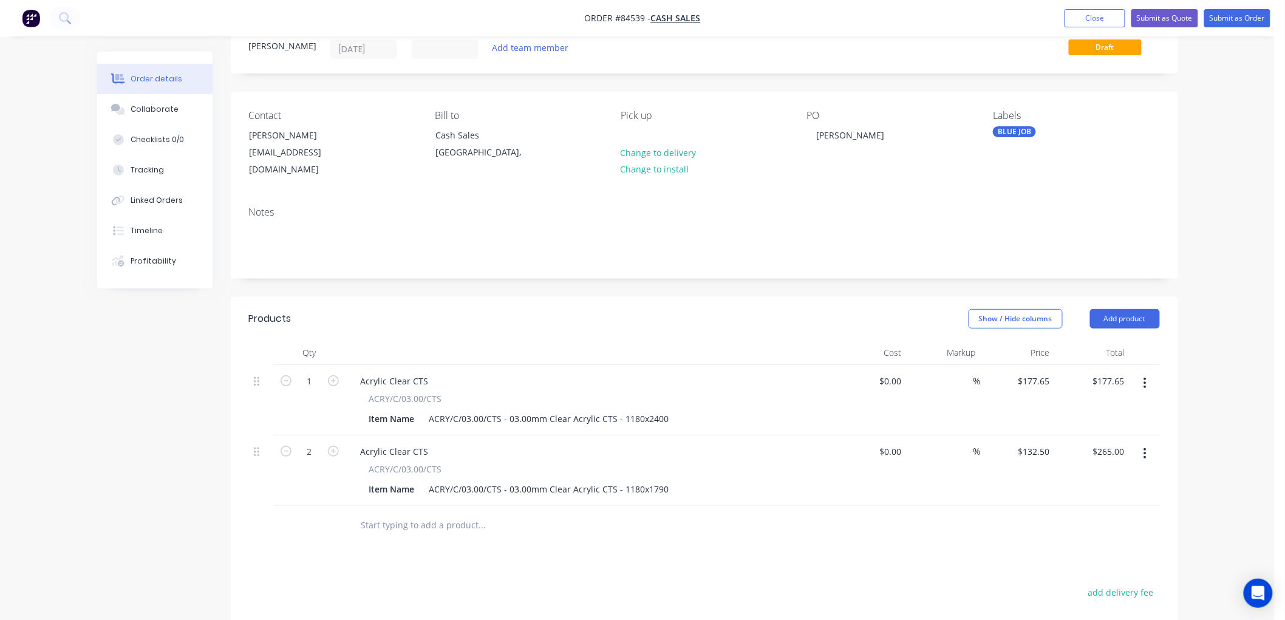
scroll to position [67, 0]
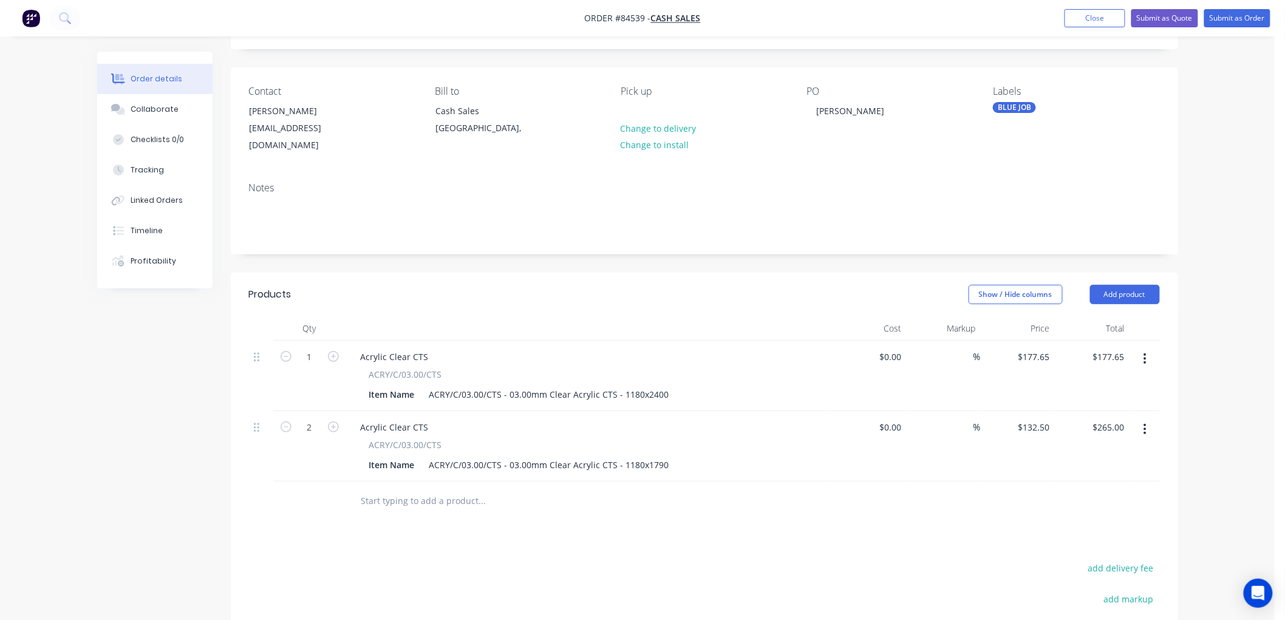
click at [391, 489] on input "text" at bounding box center [482, 501] width 243 height 24
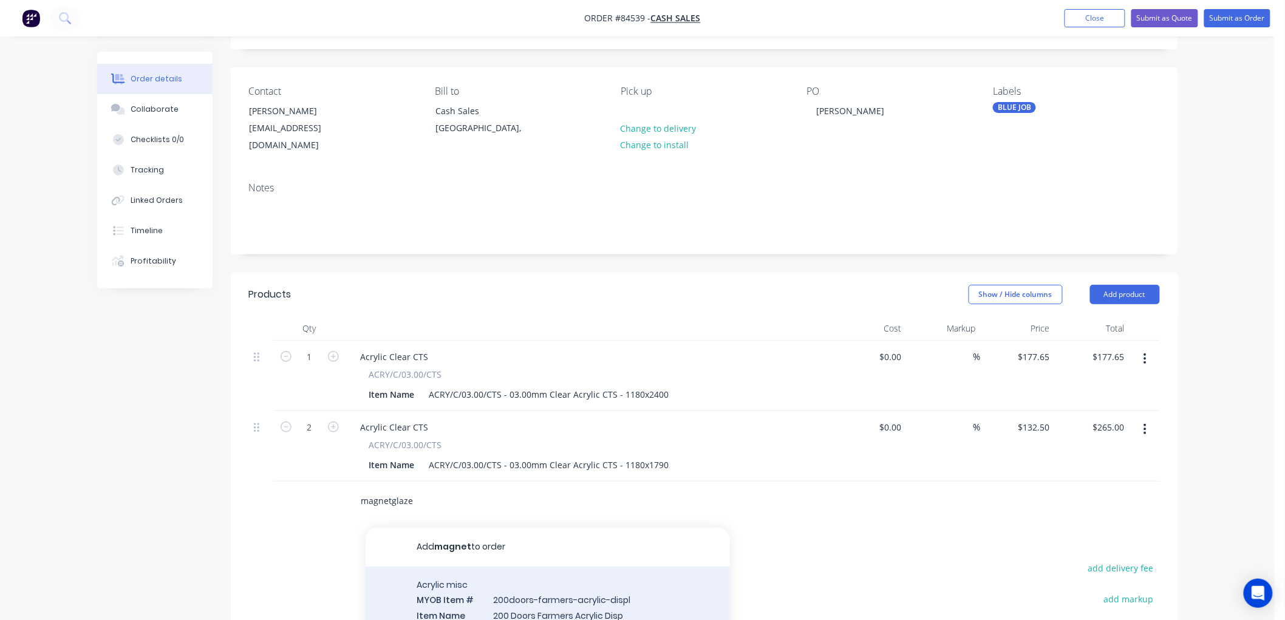
click at [431, 494] on input "magnetglaze" at bounding box center [482, 501] width 243 height 24
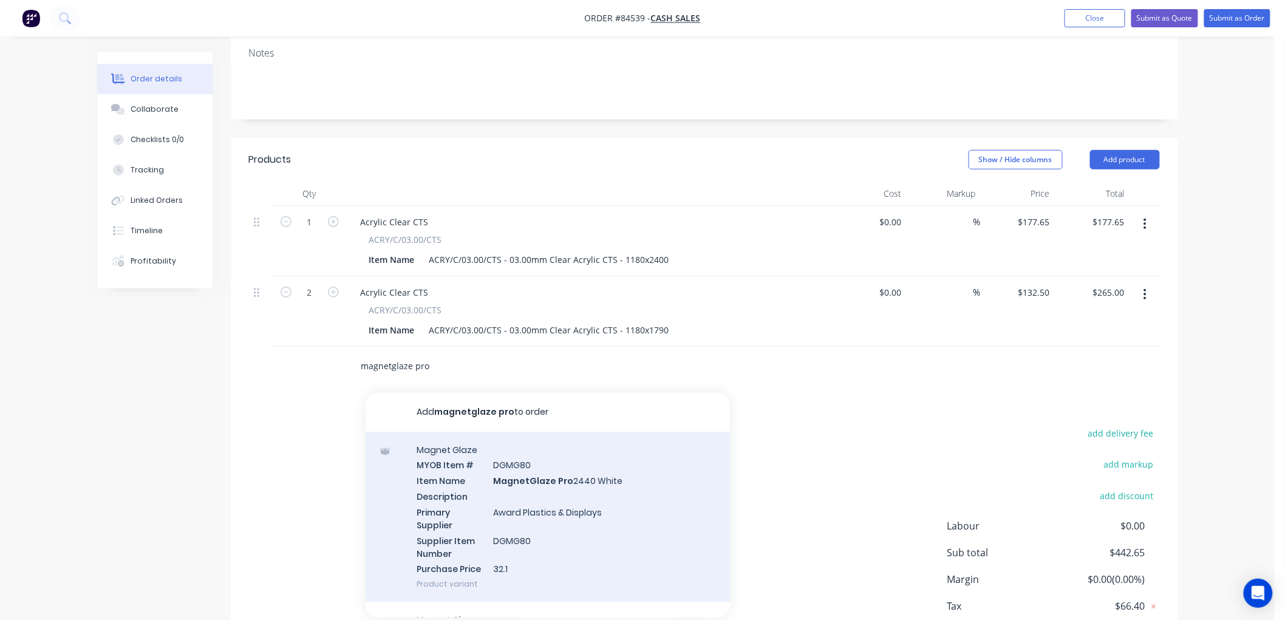
type input "magnetglaze pro"
click at [618, 476] on div "Magnet Glaze MYOB Item # DGMG80 Item Name MagnetGlaze Pro 2440 White Descriptio…" at bounding box center [548, 517] width 364 height 171
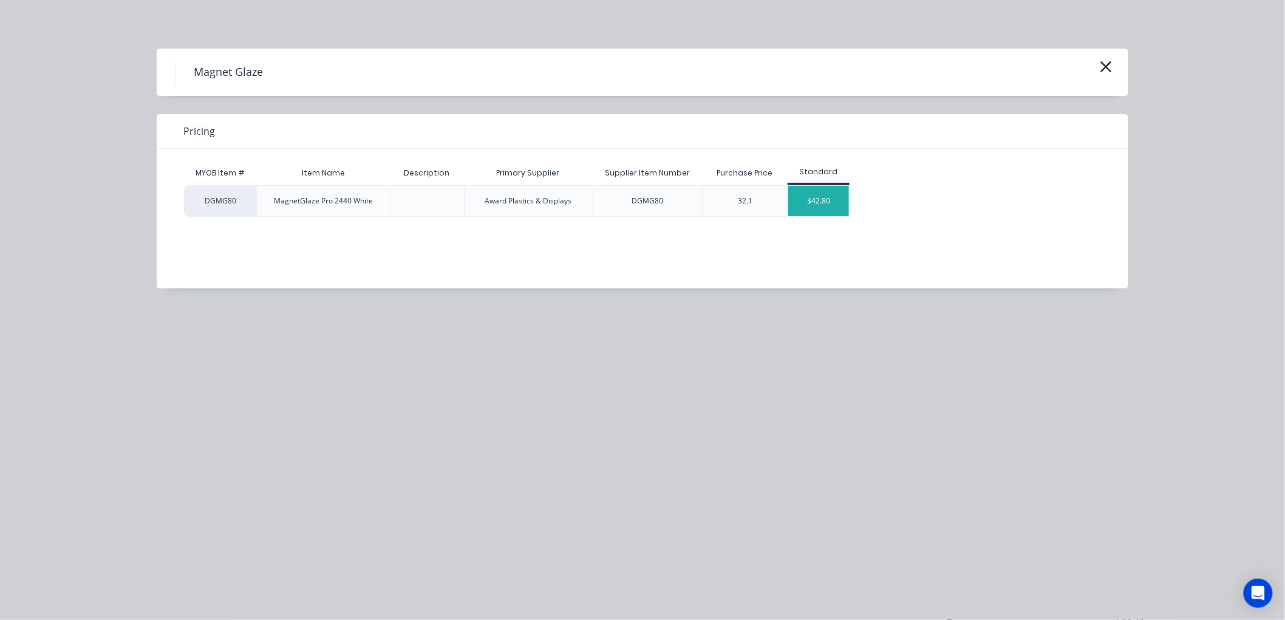
click at [814, 204] on div "$42.80" at bounding box center [818, 201] width 61 height 30
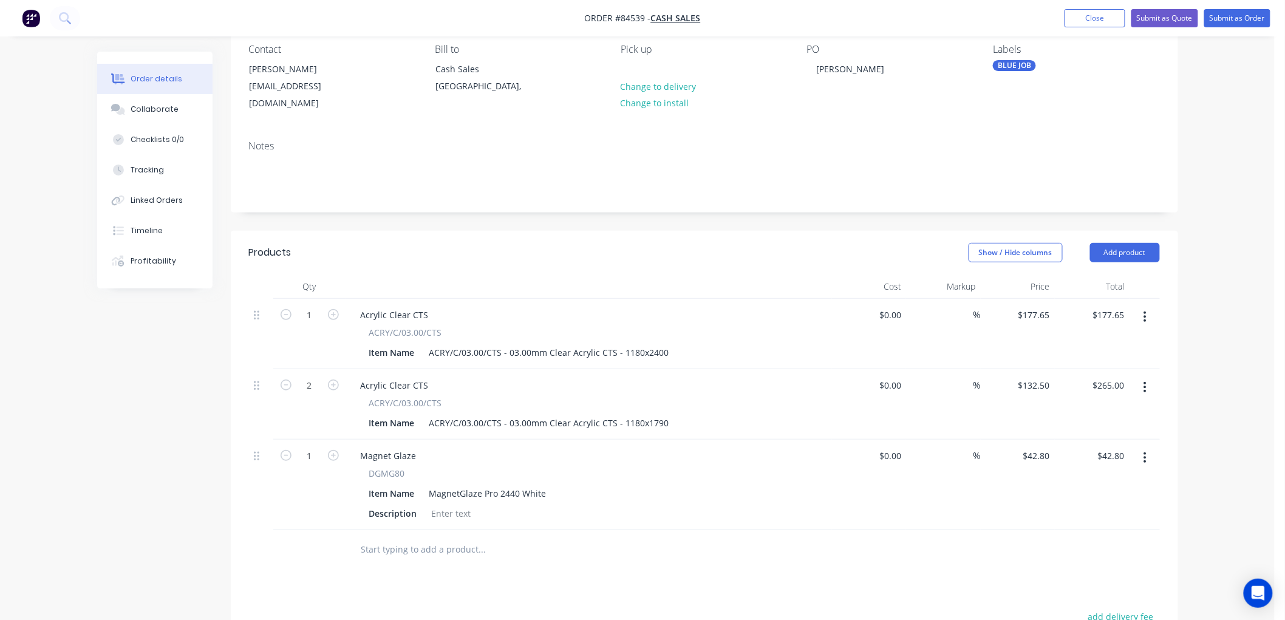
scroll to position [135, 0]
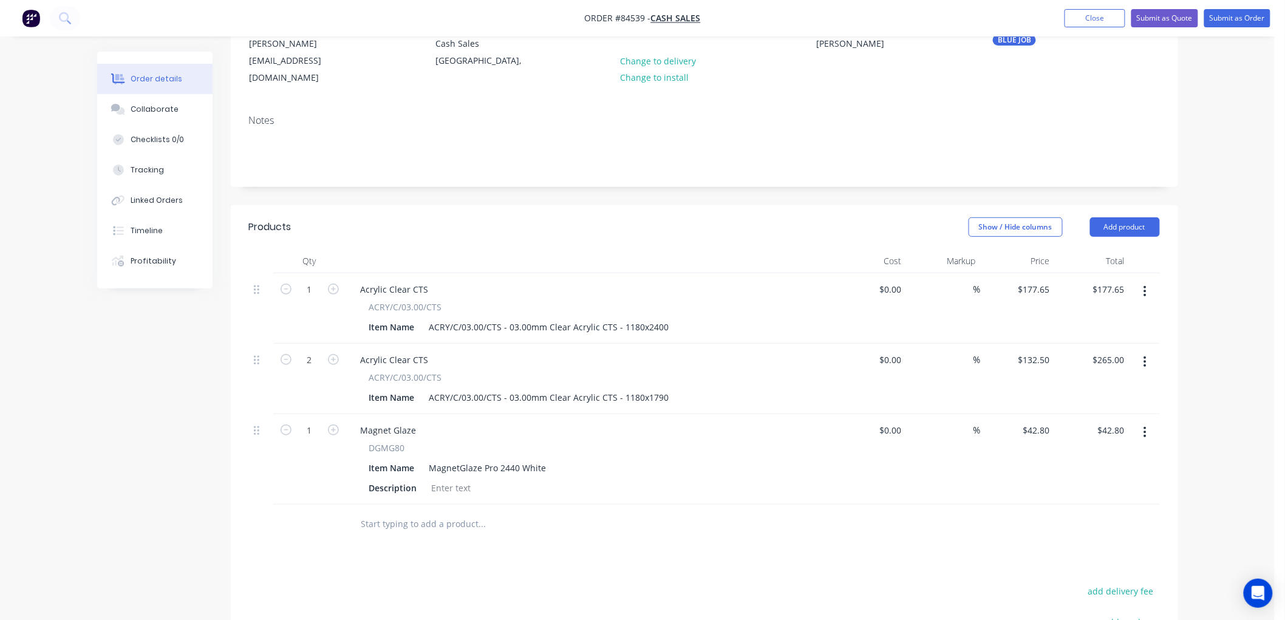
click at [415, 512] on input "text" at bounding box center [482, 524] width 243 height 24
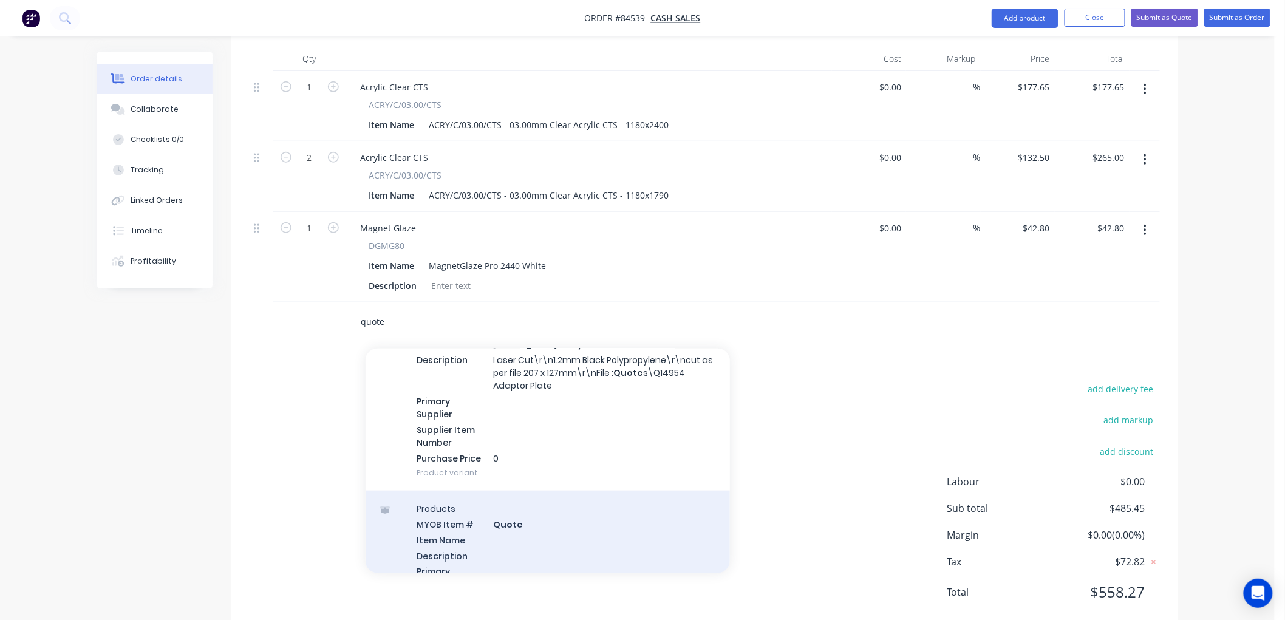
scroll to position [607, 0]
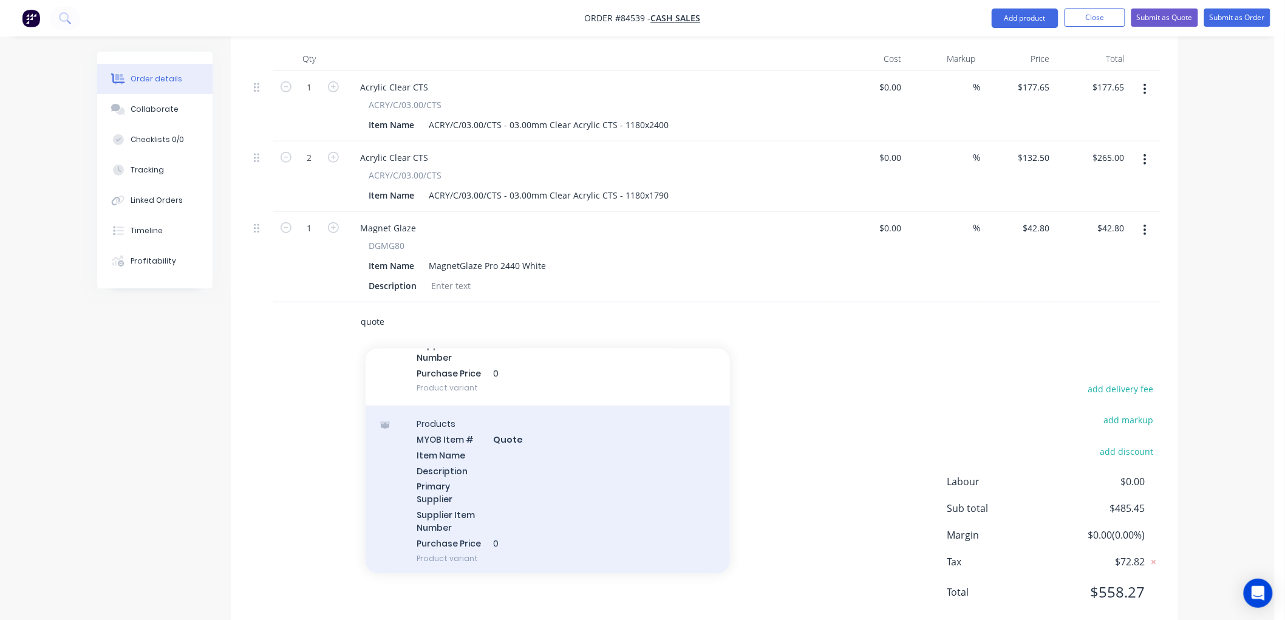
type input "quote"
click at [533, 460] on div "Products MYOB Item # Quote Item Name Description Primary Supplier Supplier Item…" at bounding box center [548, 491] width 364 height 171
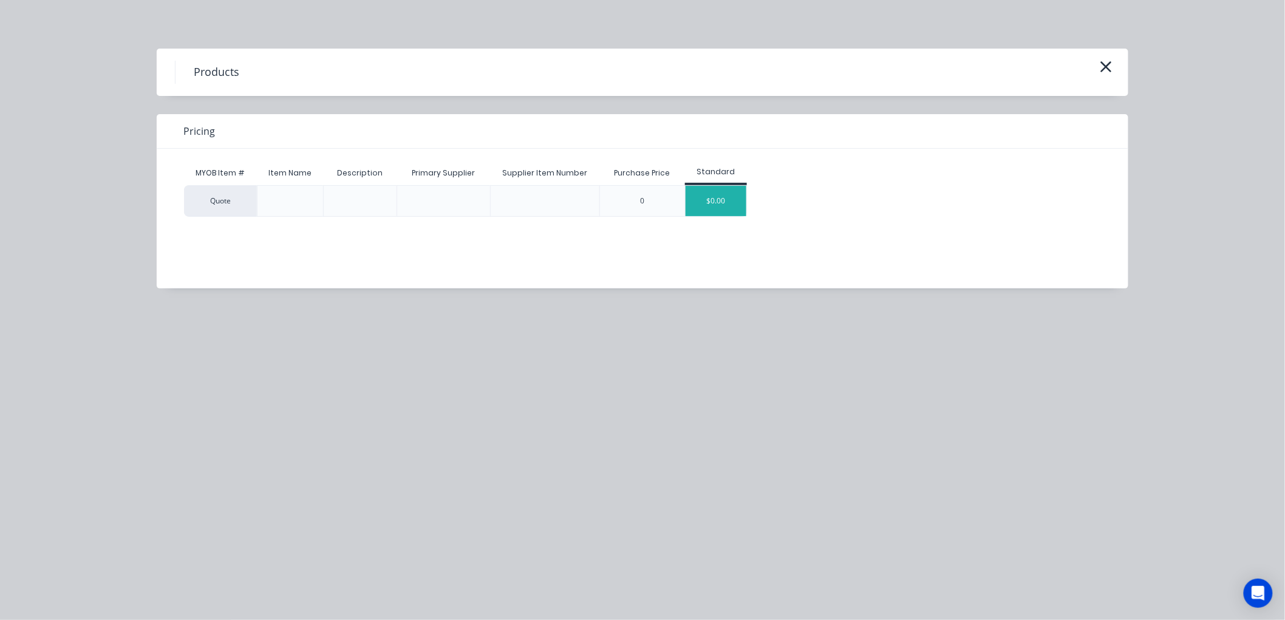
click at [719, 198] on div "$0.00" at bounding box center [716, 201] width 61 height 30
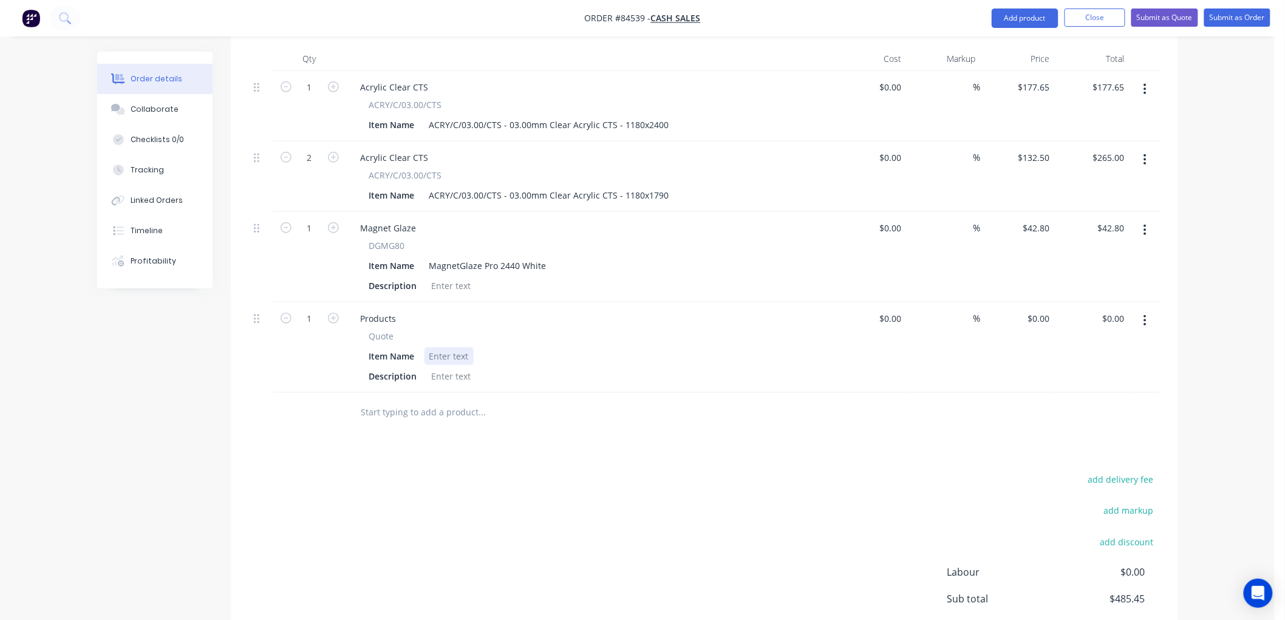
click at [445, 347] on div at bounding box center [449, 356] width 49 height 18
click at [375, 347] on div "Item Name" at bounding box center [391, 356] width 55 height 18
drag, startPoint x: 405, startPoint y: 341, endPoint x: 420, endPoint y: 341, distance: 15.8
click at [406, 347] on div "Item Name" at bounding box center [391, 356] width 55 height 18
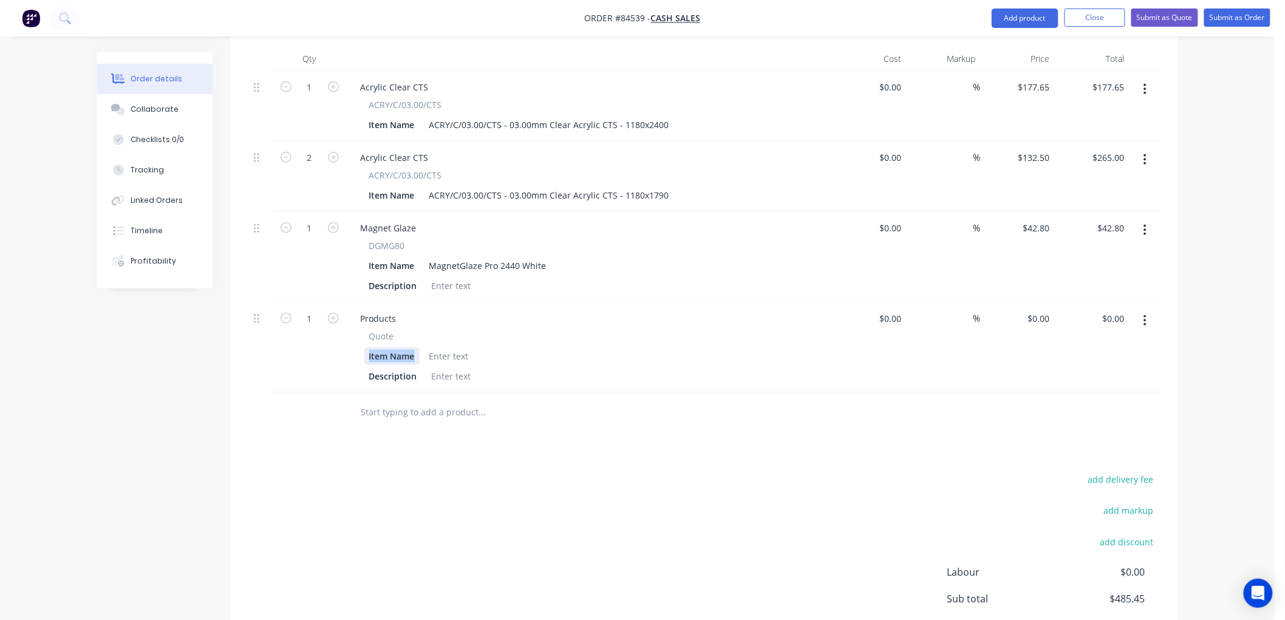
drag, startPoint x: 415, startPoint y: 340, endPoint x: 335, endPoint y: 343, distance: 80.2
click at [336, 344] on div "1 Products Quote Item Name Description $0.00 $0.00 % $0.00 $0.00 $0.00 $0.00" at bounding box center [704, 347] width 911 height 90
click at [406, 367] on div "Description" at bounding box center [393, 376] width 58 height 18
click at [743, 454] on div "Products Show / Hide columns Add product Qty Cost Markup Price Total 1 Acrylic …" at bounding box center [705, 363] width 948 height 721
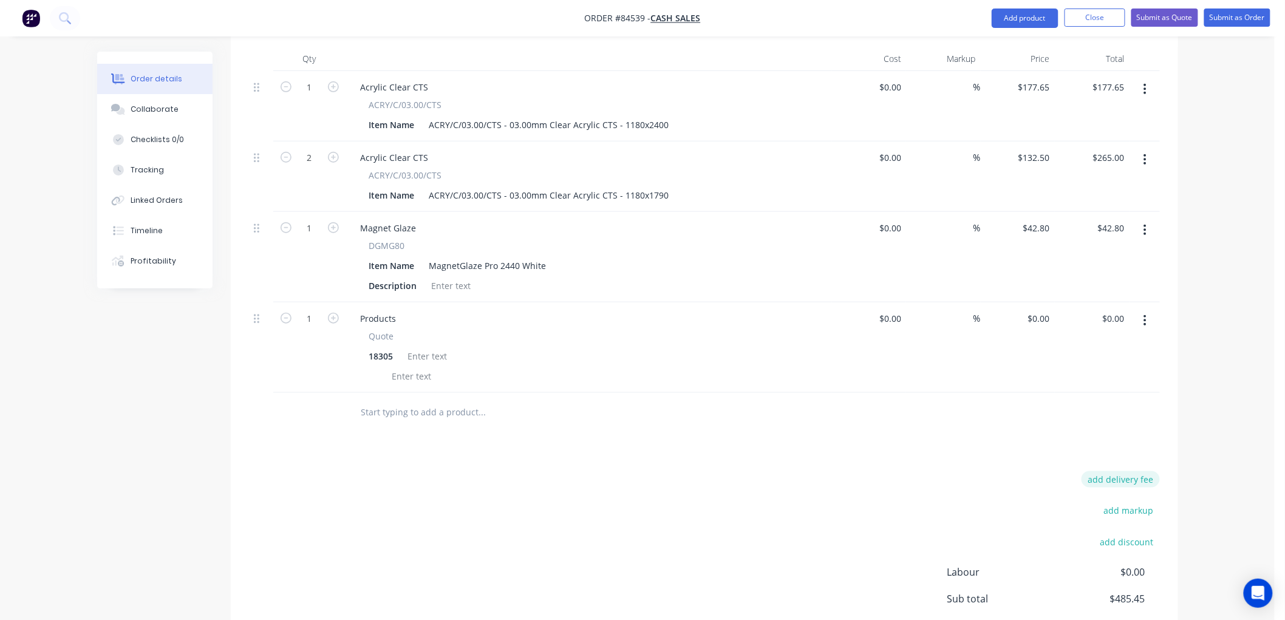
click at [1146, 471] on button "add delivery fee" at bounding box center [1121, 479] width 78 height 16
type input "80"
click at [689, 456] on div "Products Show / Hide columns Add product Qty Cost Markup Price Total 1 Acrylic …" at bounding box center [705, 362] width 948 height 718
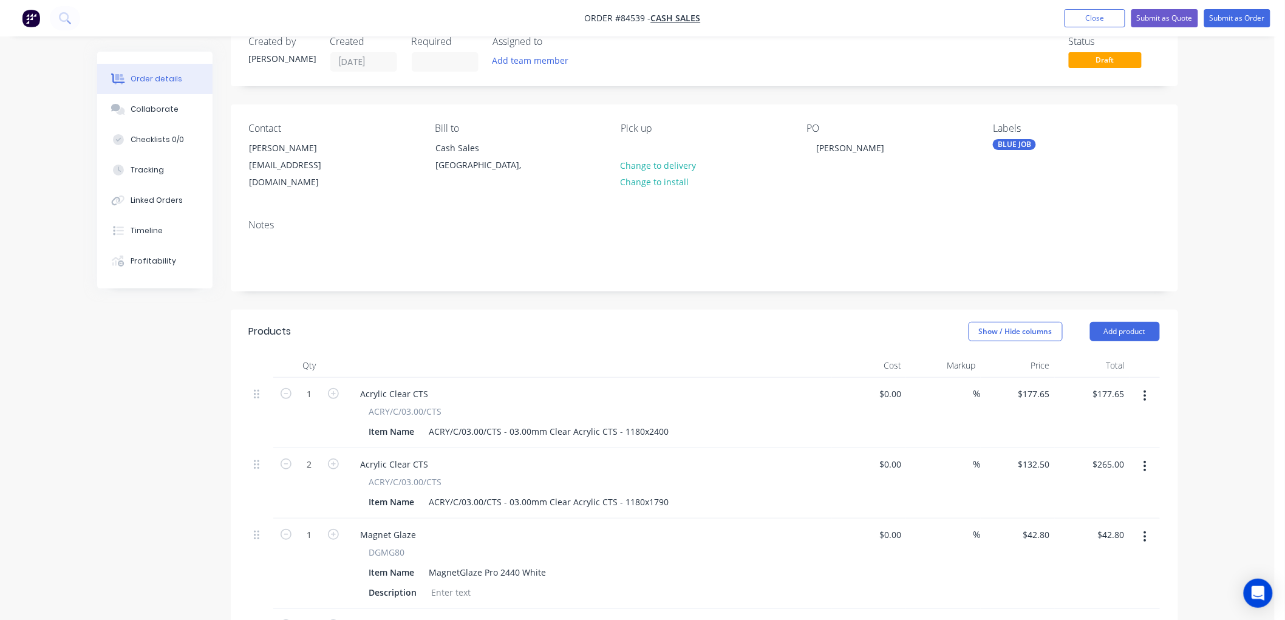
scroll to position [0, 0]
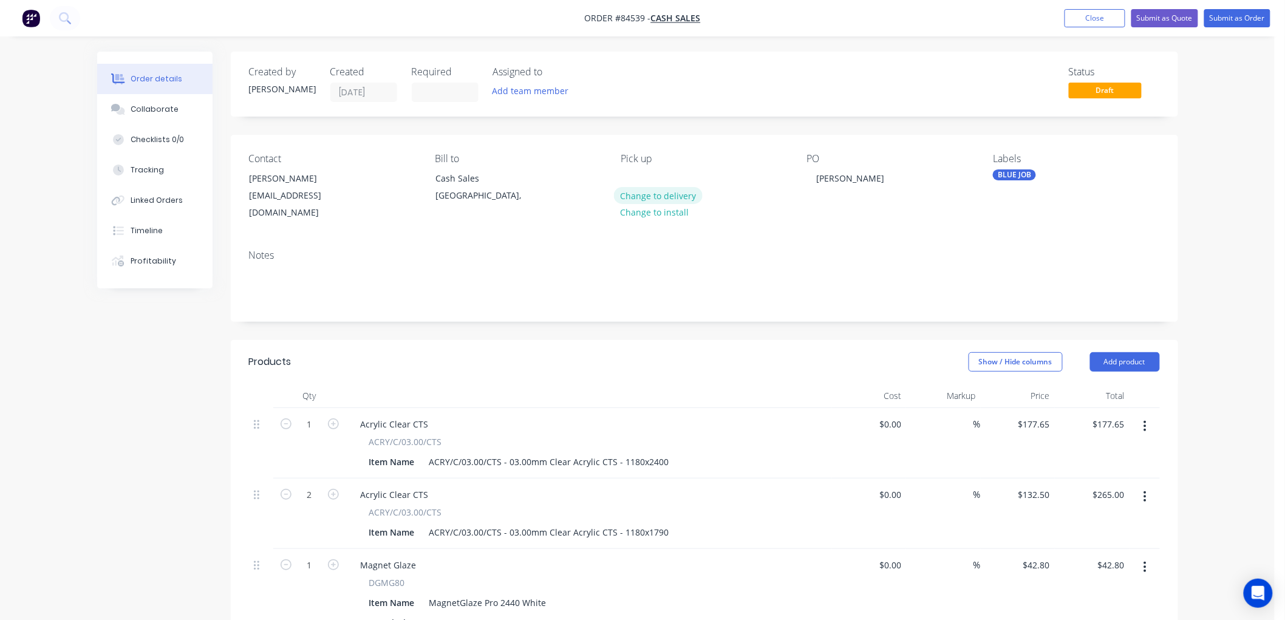
click at [678, 199] on button "Change to delivery" at bounding box center [658, 195] width 89 height 16
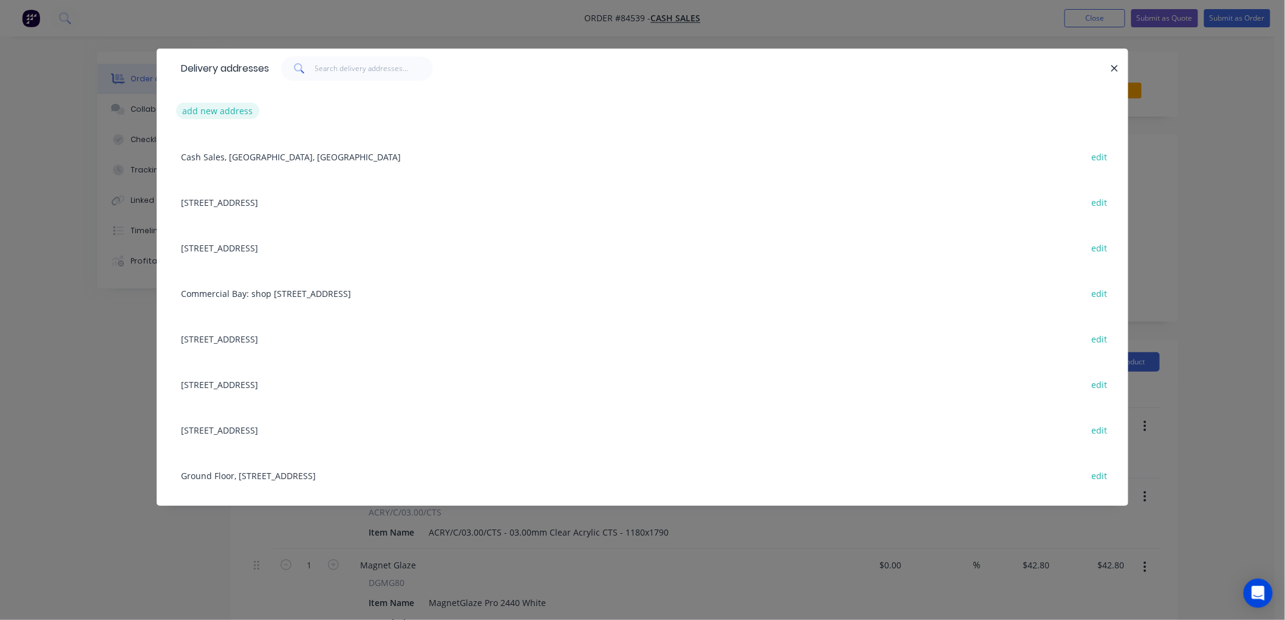
click at [230, 107] on button "add new address" at bounding box center [217, 111] width 83 height 16
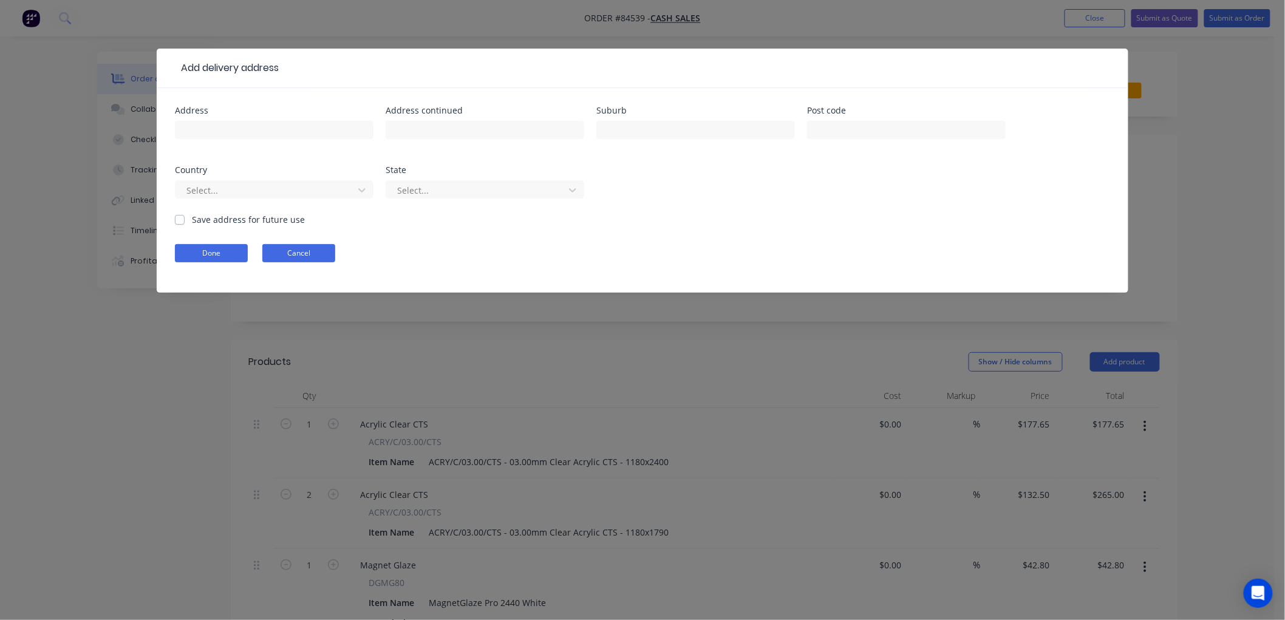
click at [302, 252] on button "Cancel" at bounding box center [298, 253] width 73 height 18
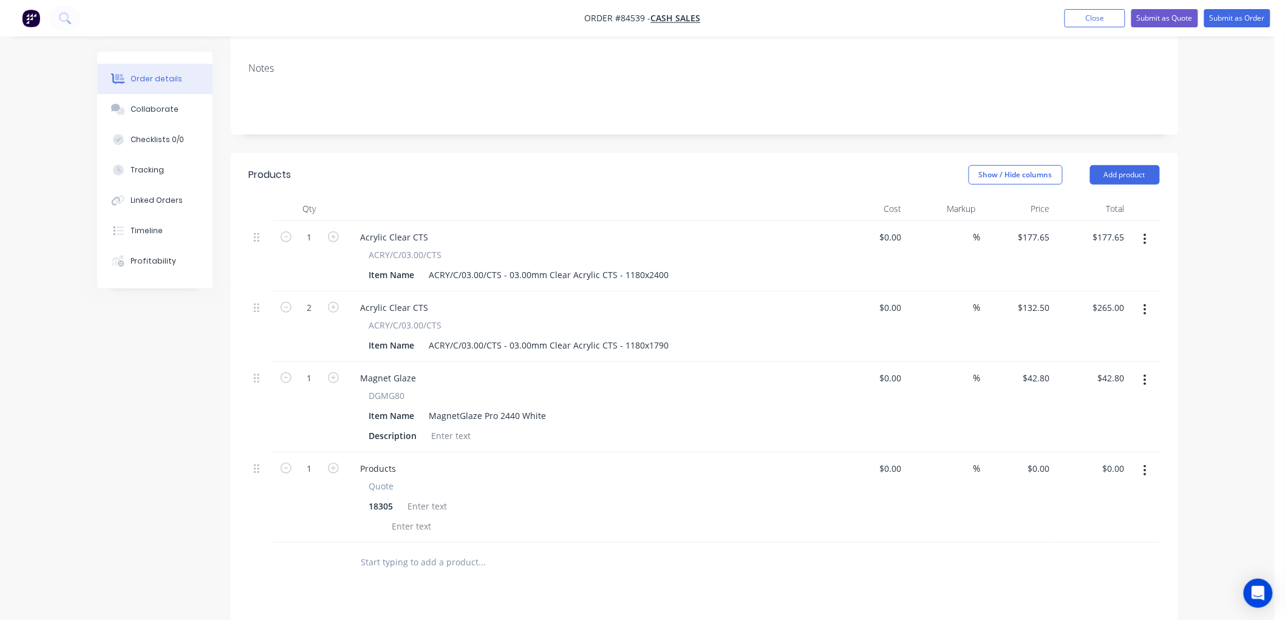
scroll to position [202, 0]
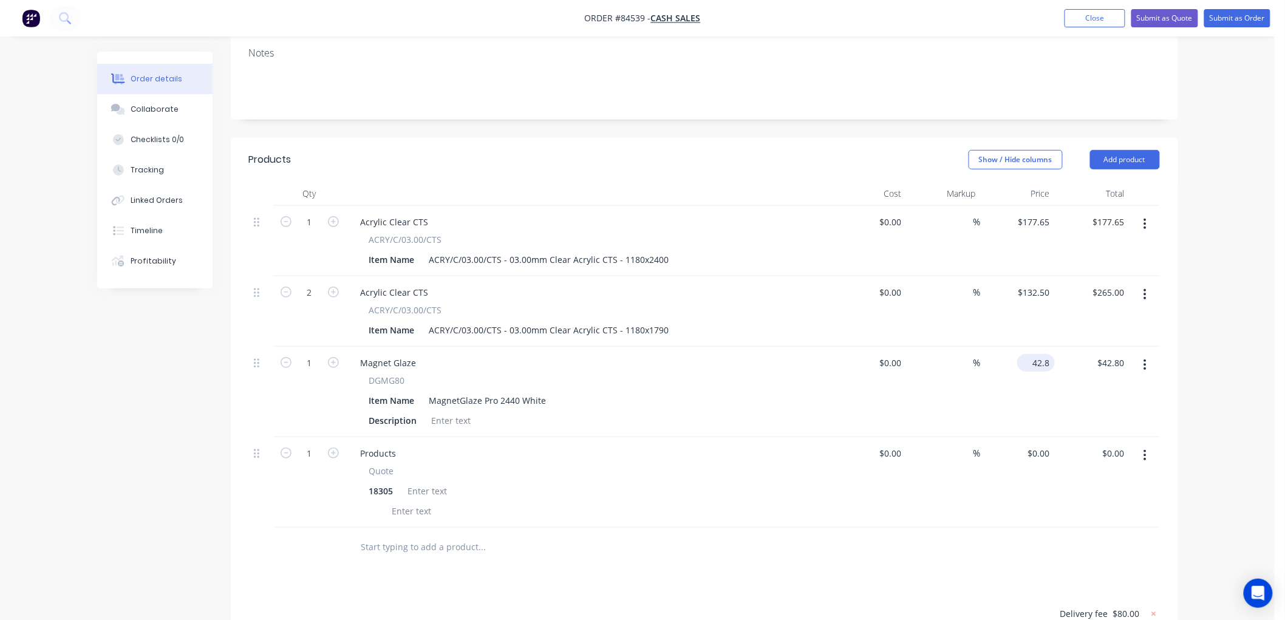
click at [1042, 354] on input "42.8" at bounding box center [1038, 363] width 33 height 18
click at [312, 354] on input "1" at bounding box center [310, 363] width 32 height 18
type input "$54.14"
type input "8"
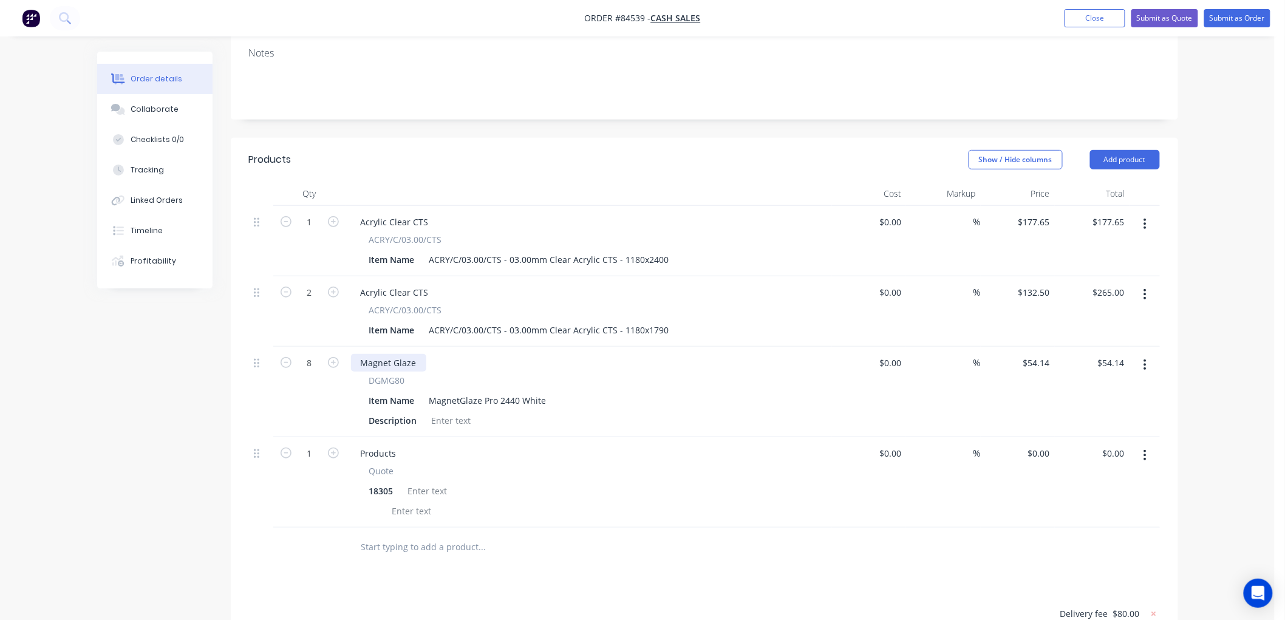
type input "$433.12"
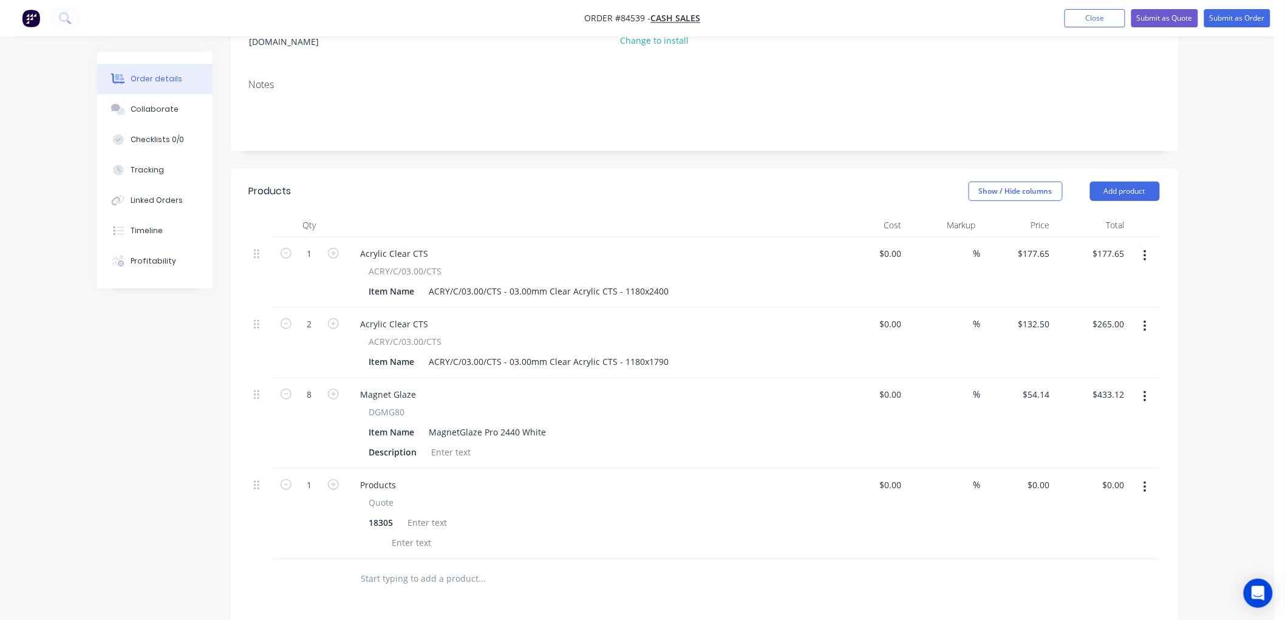
scroll to position [0, 0]
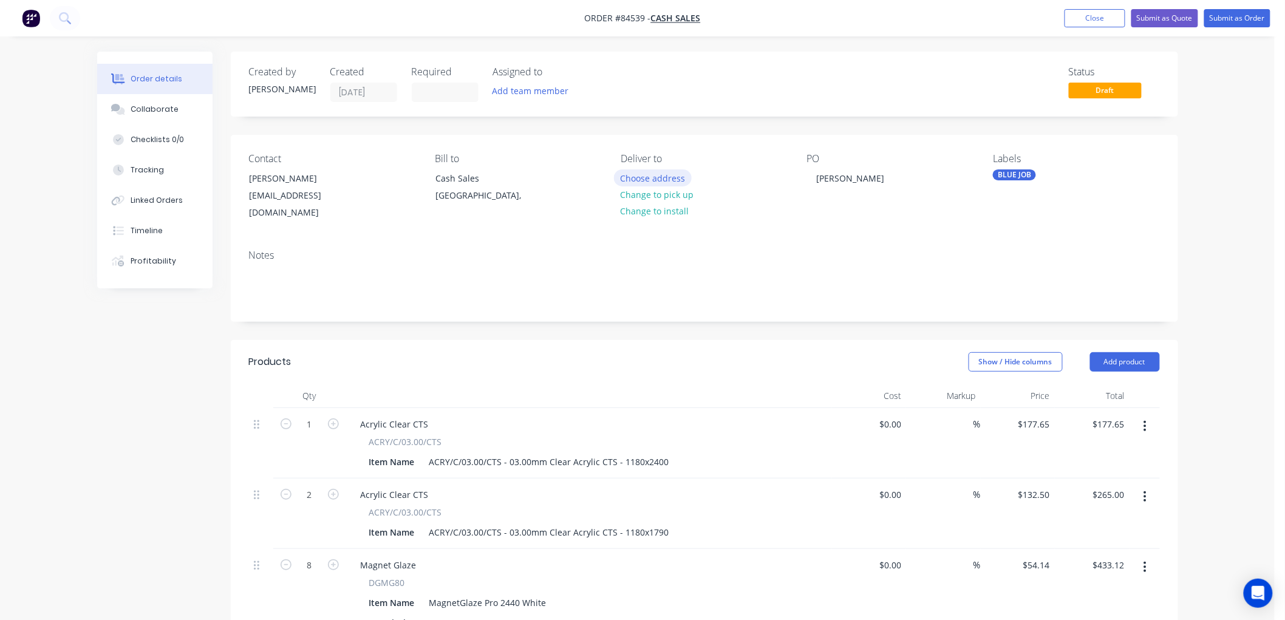
click at [667, 177] on button "Choose address" at bounding box center [653, 177] width 78 height 16
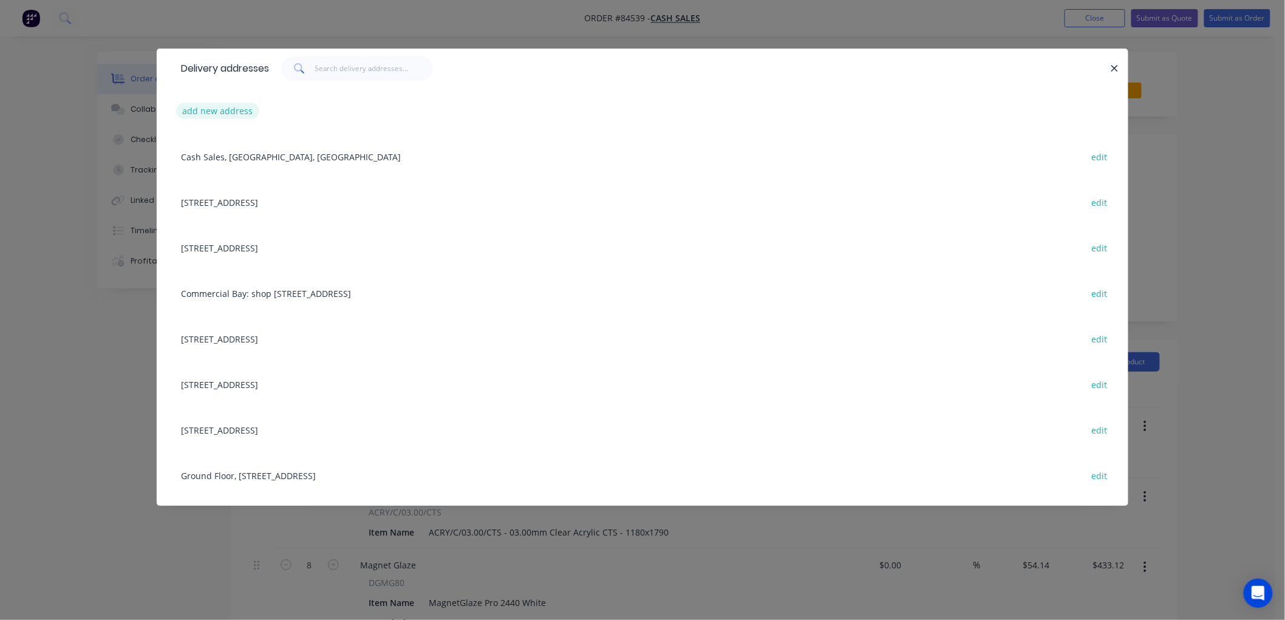
click at [222, 108] on button "add new address" at bounding box center [217, 111] width 83 height 16
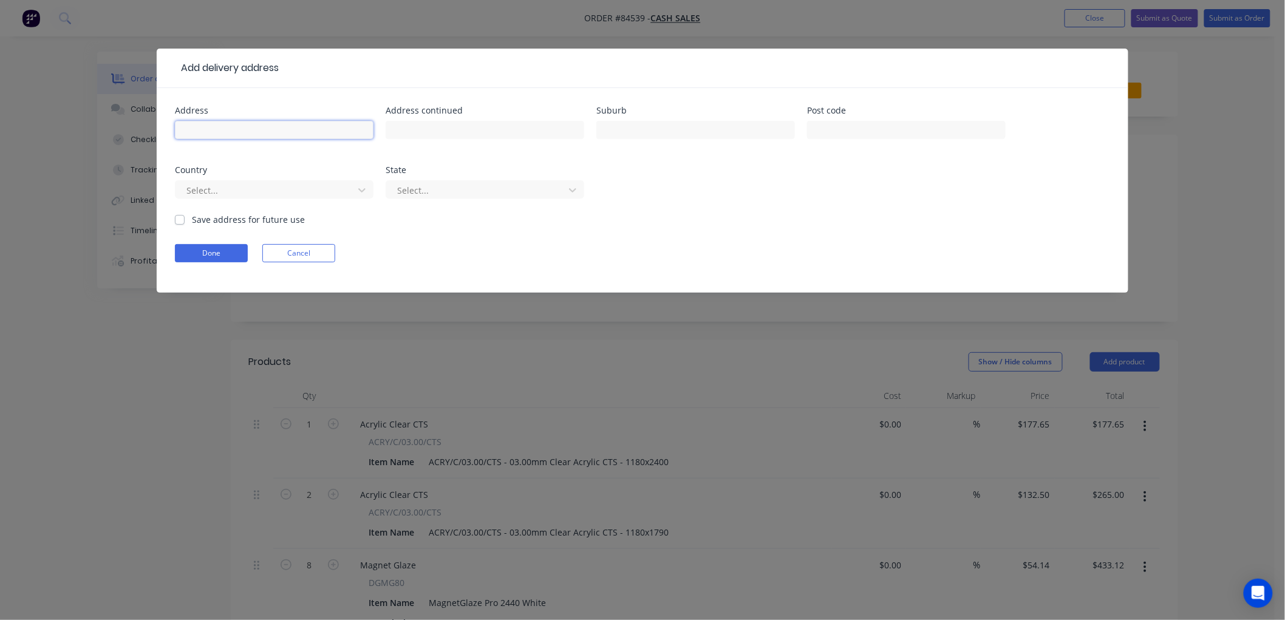
click at [251, 131] on input "text" at bounding box center [274, 130] width 199 height 18
paste input "The Kāpiti Coast"
type input "The Kāpiti Coast"
click at [204, 257] on button "Done" at bounding box center [211, 253] width 73 height 18
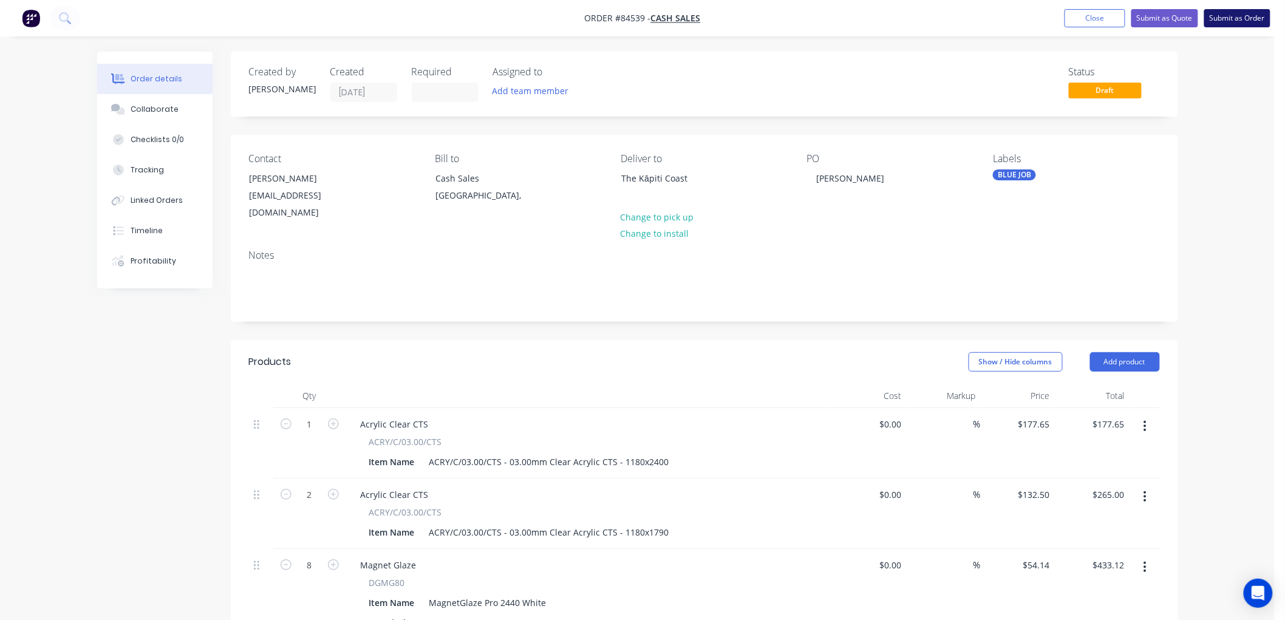
click at [1231, 19] on button "Submit as Order" at bounding box center [1237, 18] width 66 height 18
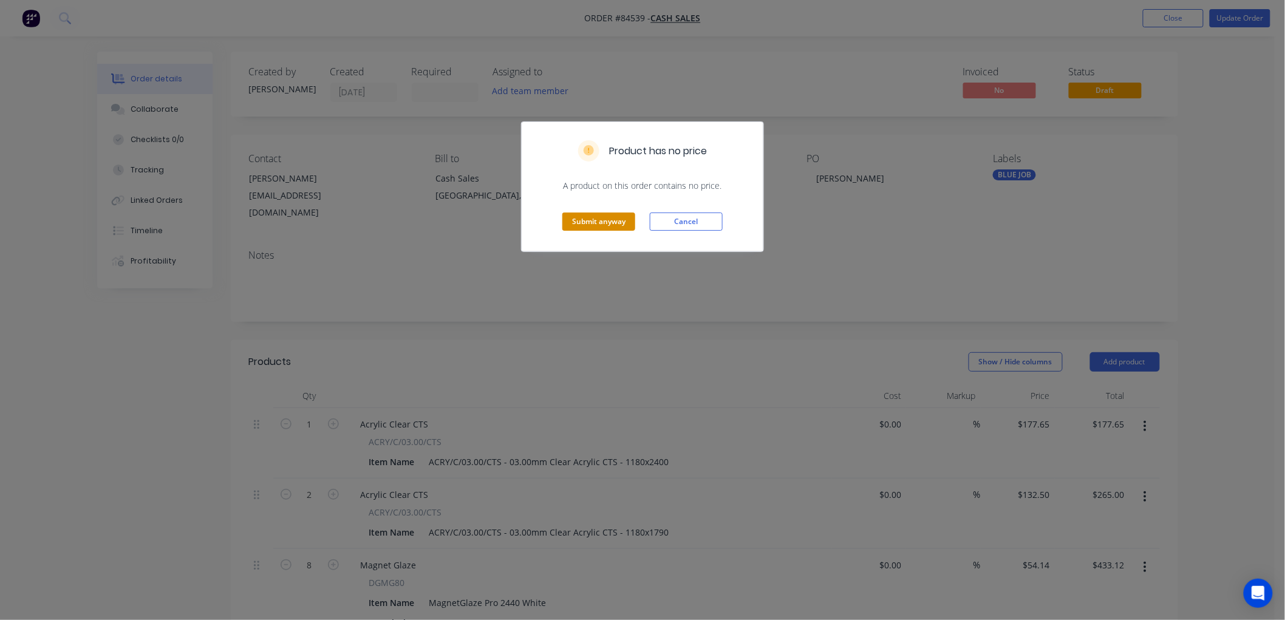
click at [583, 221] on button "Submit anyway" at bounding box center [598, 222] width 73 height 18
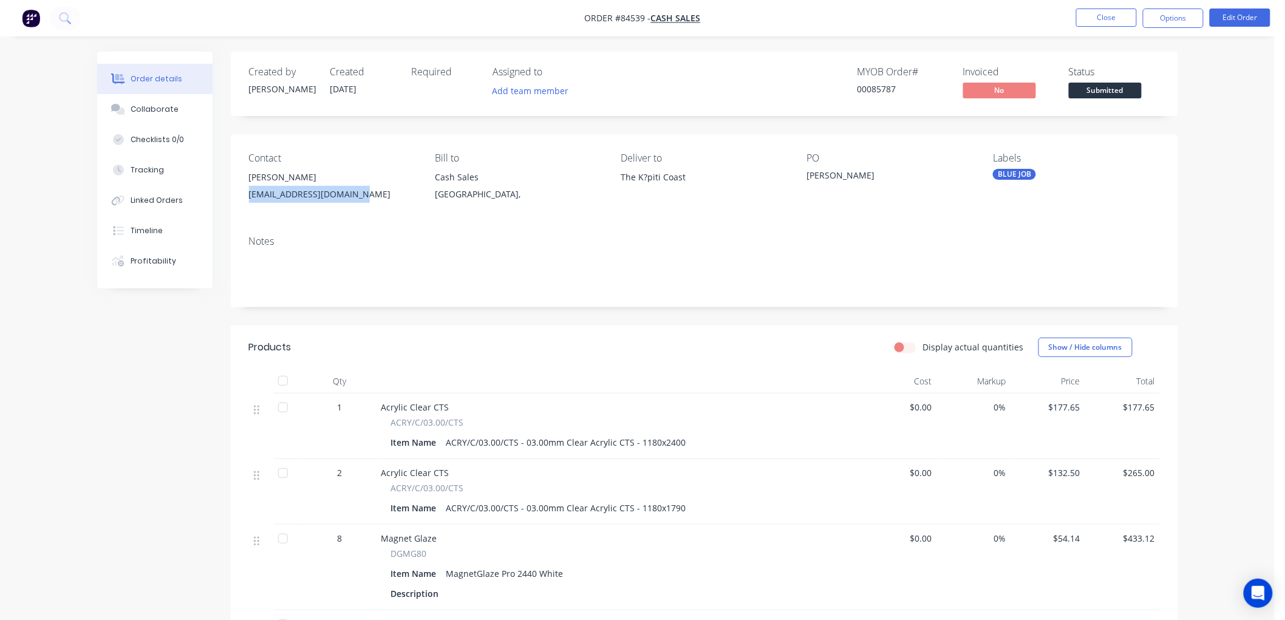
drag, startPoint x: 360, startPoint y: 194, endPoint x: 249, endPoint y: 199, distance: 111.3
click at [249, 199] on div "deacon.fisher1@gmail.com" at bounding box center [332, 194] width 166 height 17
copy div "deacon.fisher1@gmail.com"
click at [1161, 18] on button "Options" at bounding box center [1173, 18] width 61 height 19
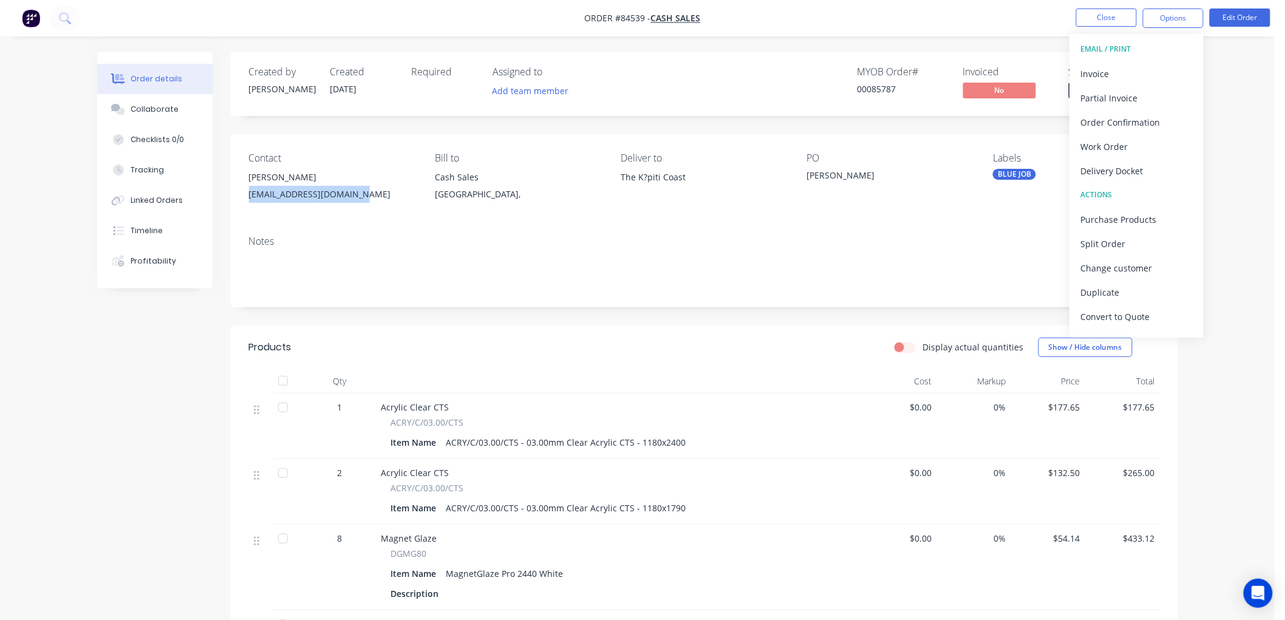
click at [1111, 59] on button "EMAIL / PRINT" at bounding box center [1137, 49] width 134 height 24
click at [1112, 80] on div "Invoice" at bounding box center [1137, 74] width 112 height 18
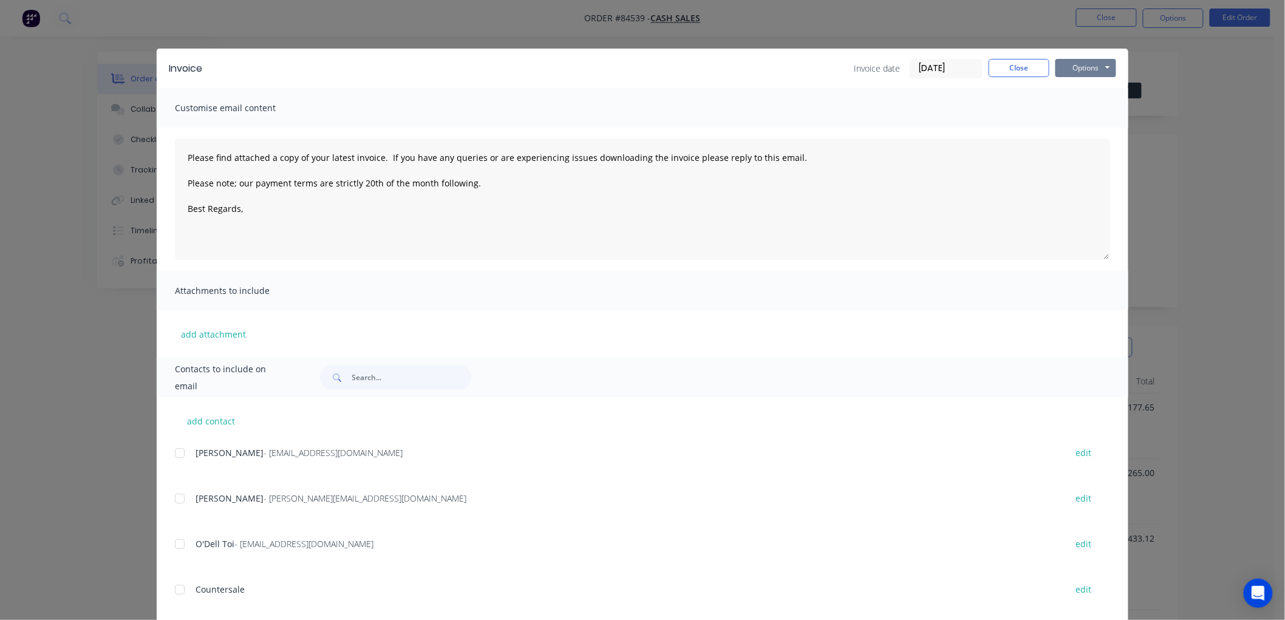
click at [1093, 59] on button "Options" at bounding box center [1086, 68] width 61 height 18
click at [1075, 94] on button "Preview" at bounding box center [1095, 90] width 78 height 20
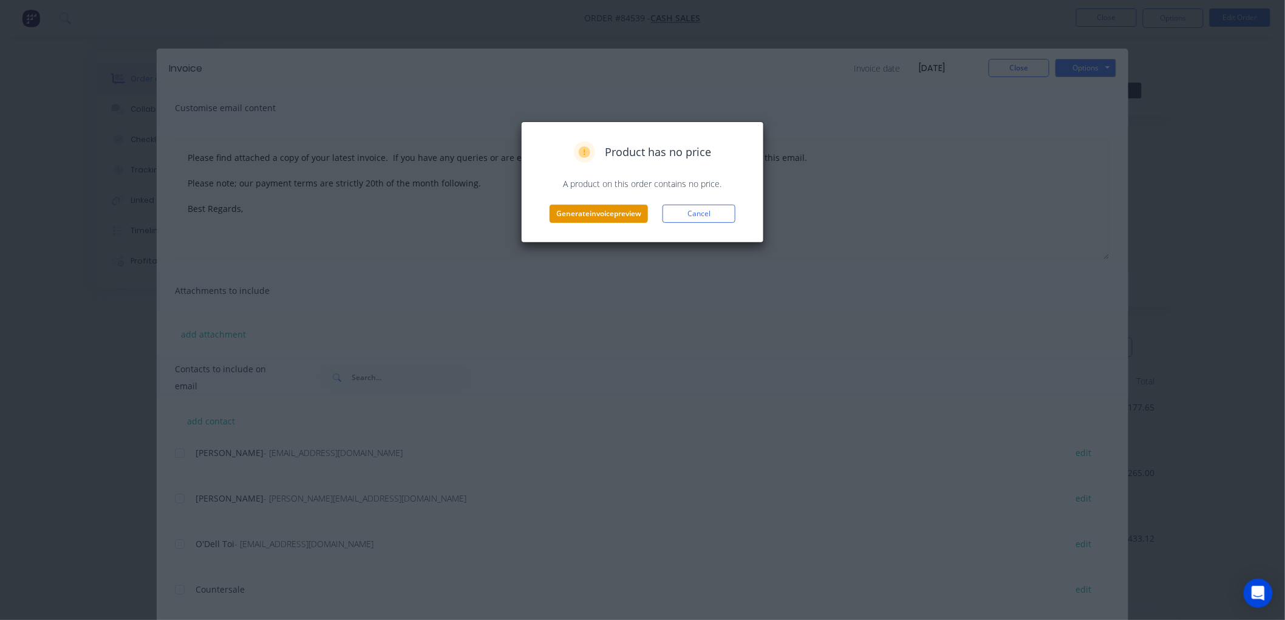
click at [603, 217] on button "Generate invoice preview" at bounding box center [599, 214] width 98 height 18
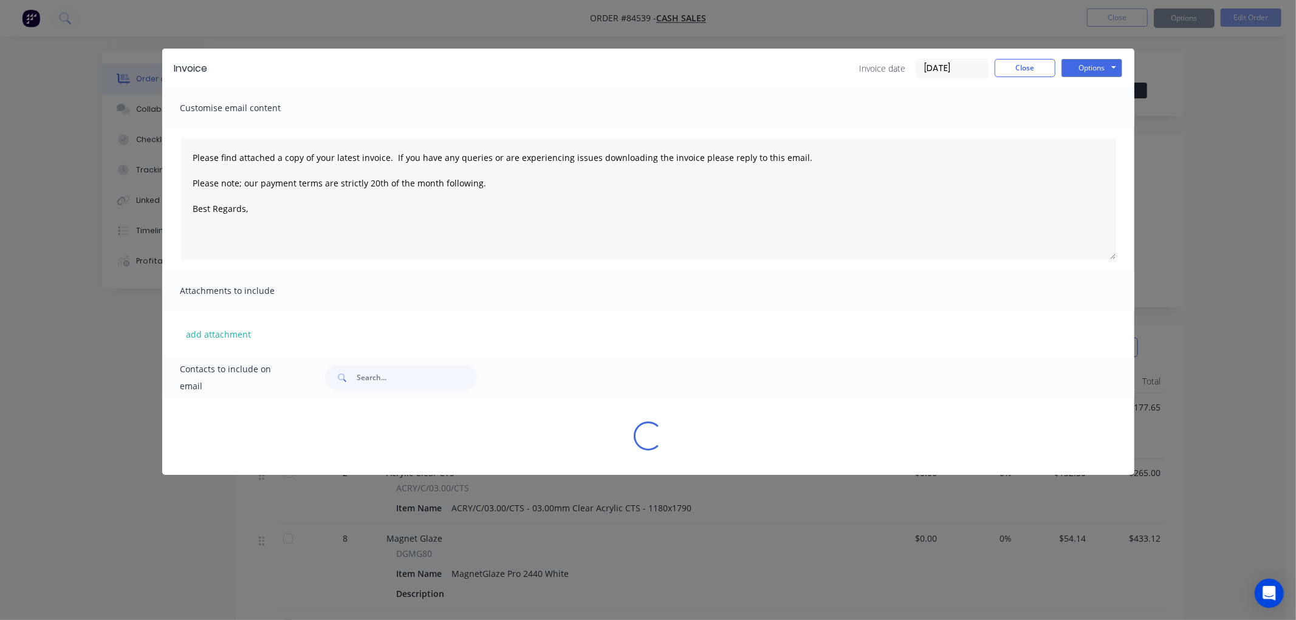
type textarea "Please find attached a copy of your latest invoice. If you have any queries or …"
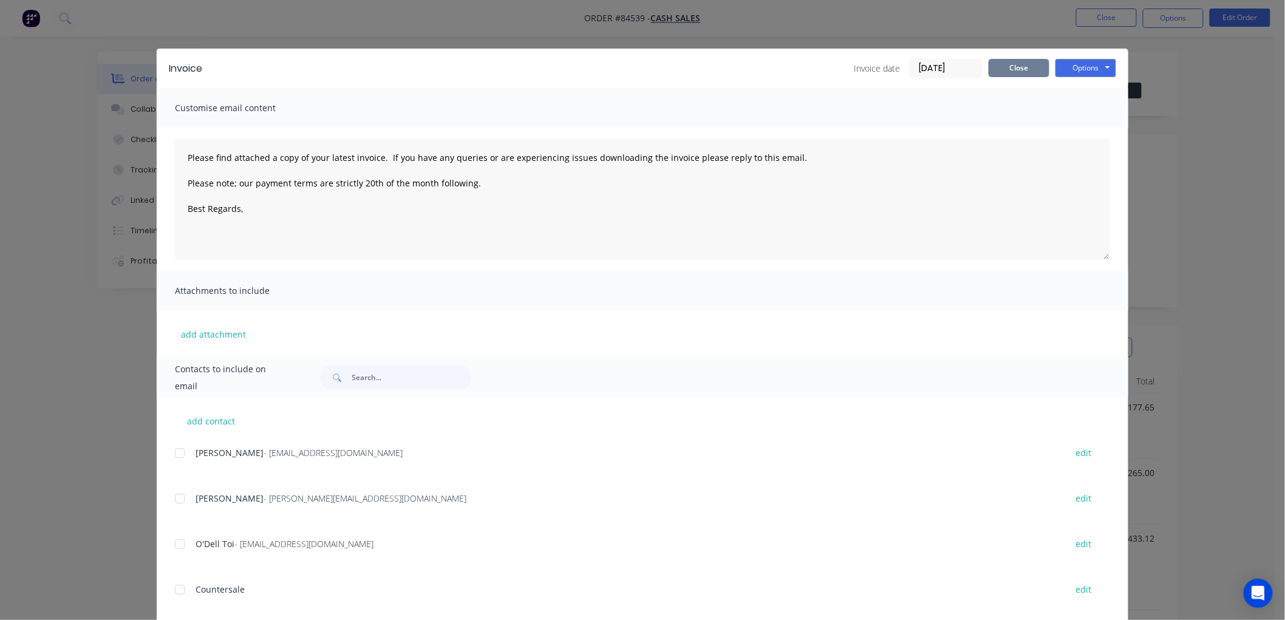
click at [998, 68] on button "Close" at bounding box center [1019, 68] width 61 height 18
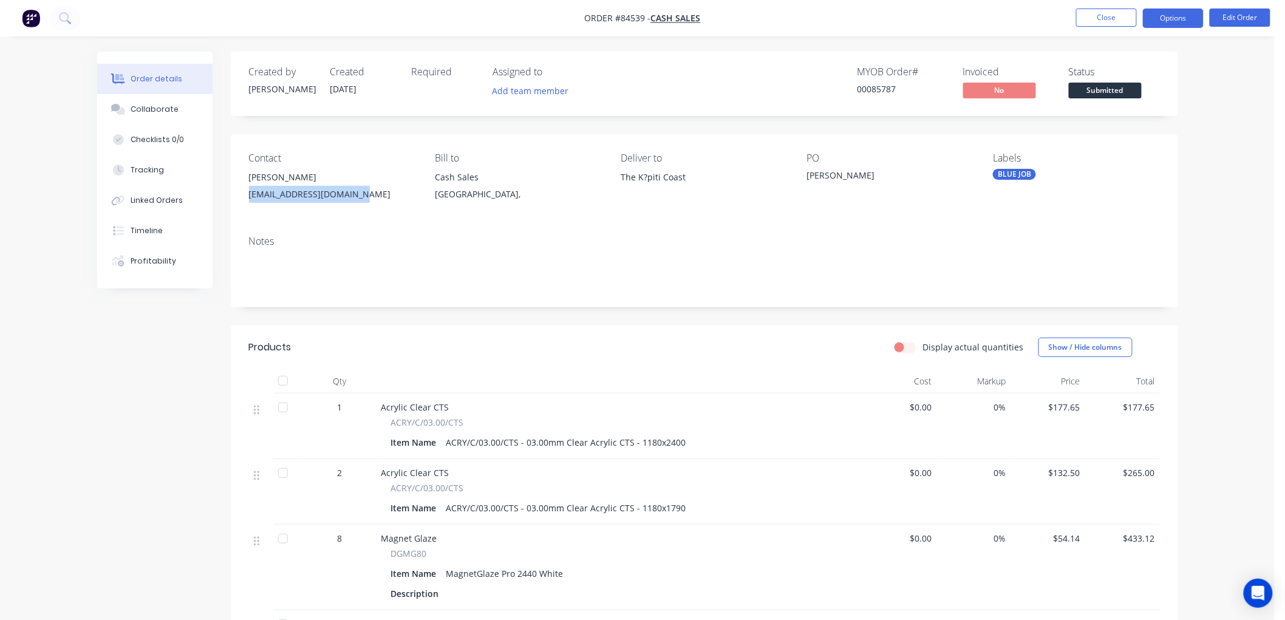
click at [1163, 21] on button "Options" at bounding box center [1173, 18] width 61 height 19
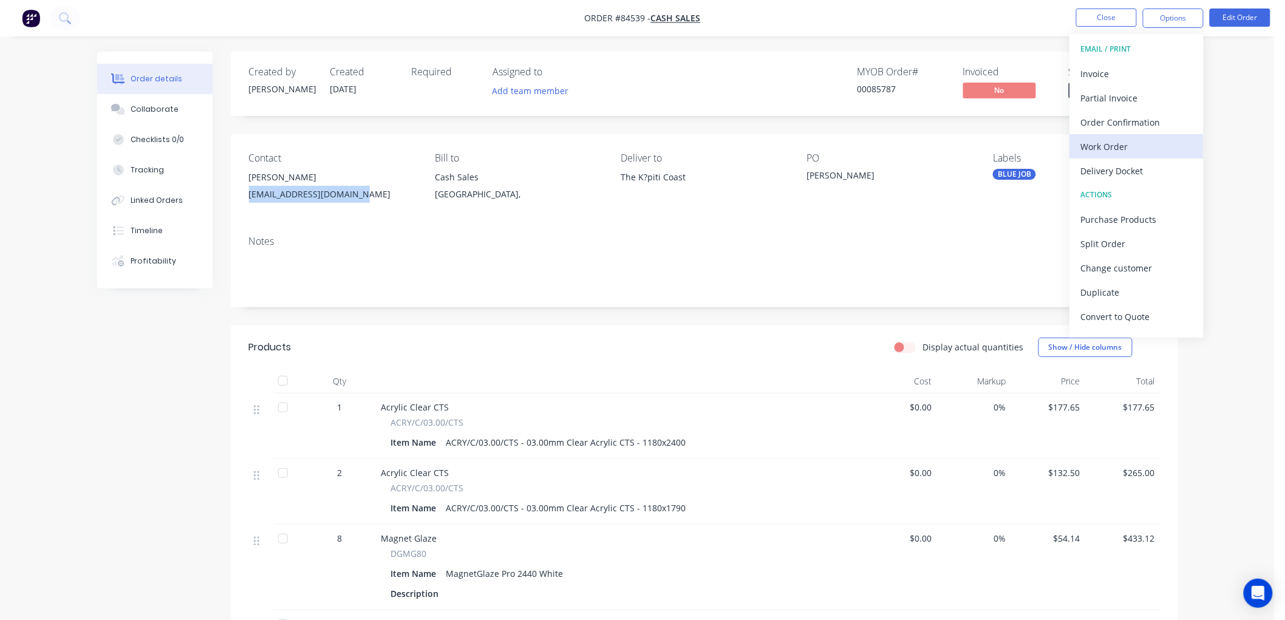
click at [1106, 146] on div "Work Order" at bounding box center [1137, 147] width 112 height 18
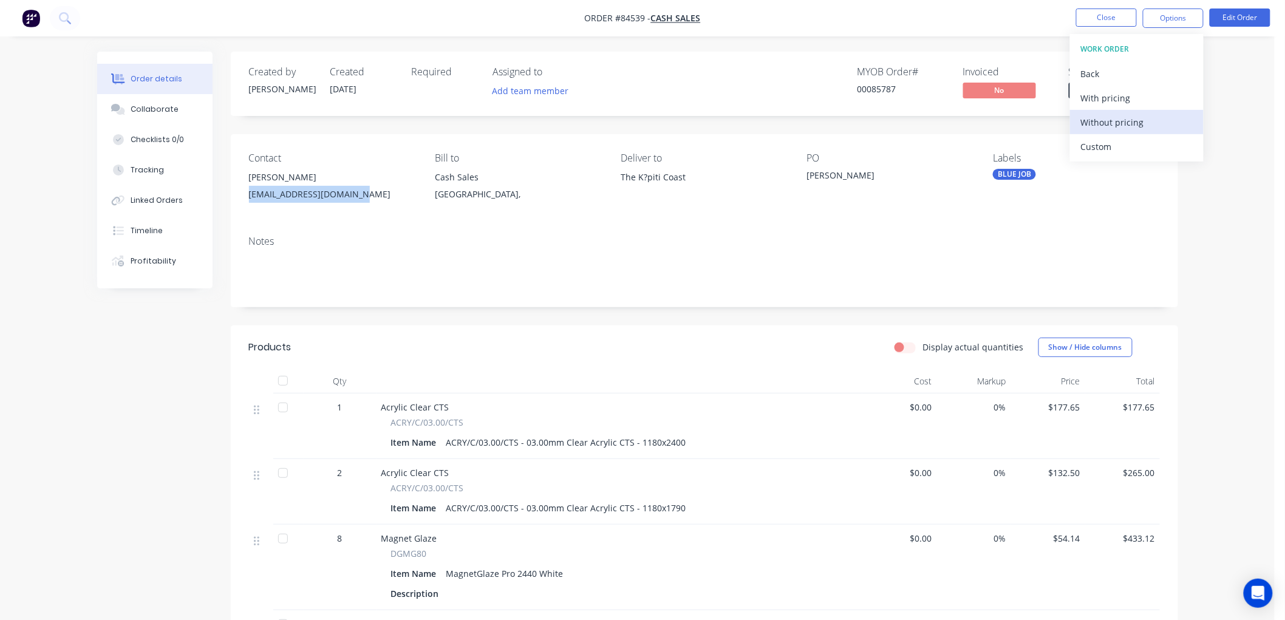
click at [1108, 118] on div "Without pricing" at bounding box center [1137, 123] width 112 height 18
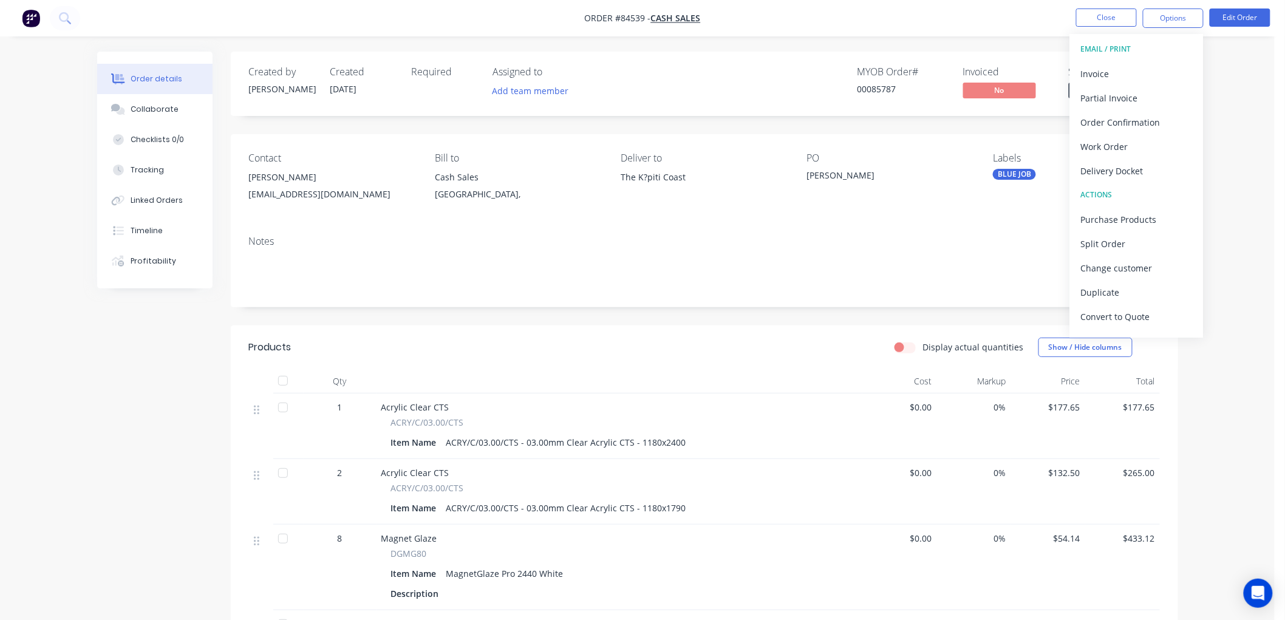
click at [378, 174] on div "[PERSON_NAME]" at bounding box center [332, 177] width 166 height 17
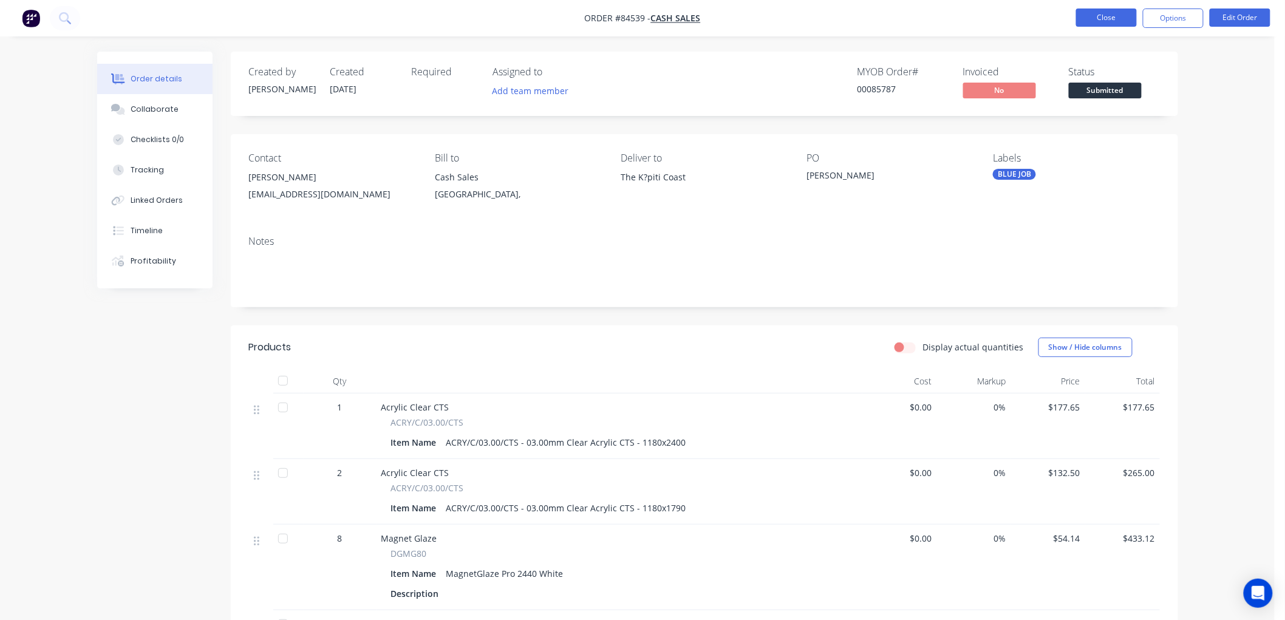
click at [1091, 18] on button "Close" at bounding box center [1106, 18] width 61 height 18
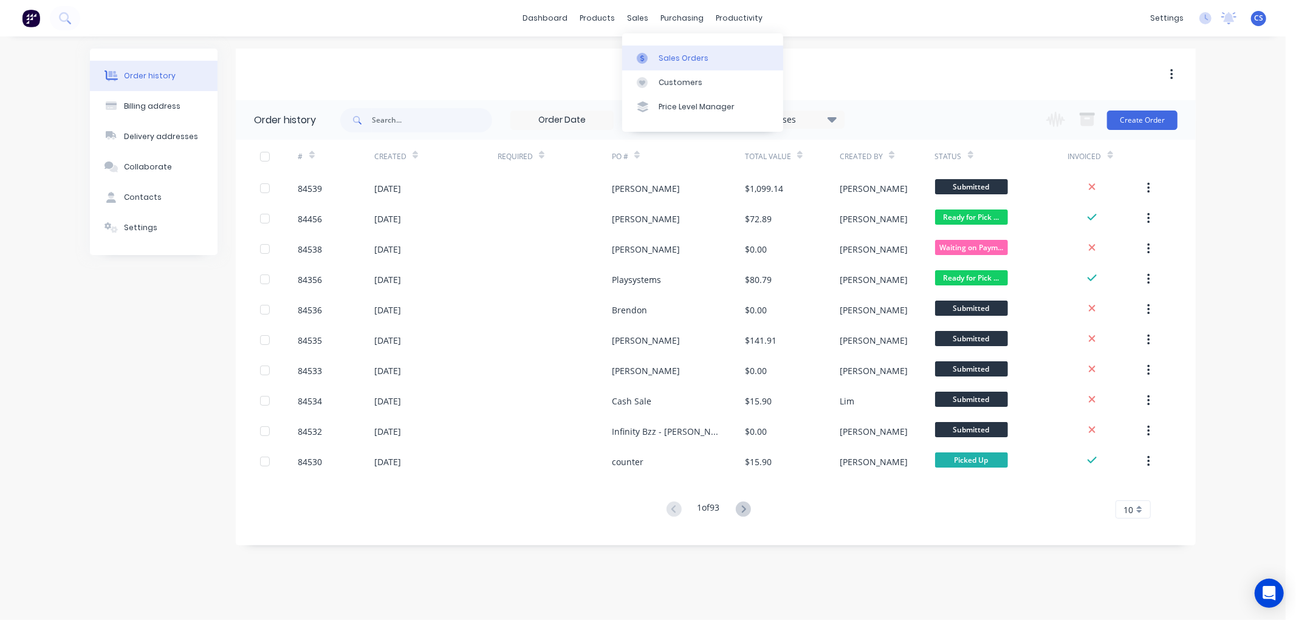
click at [647, 59] on div at bounding box center [646, 58] width 18 height 11
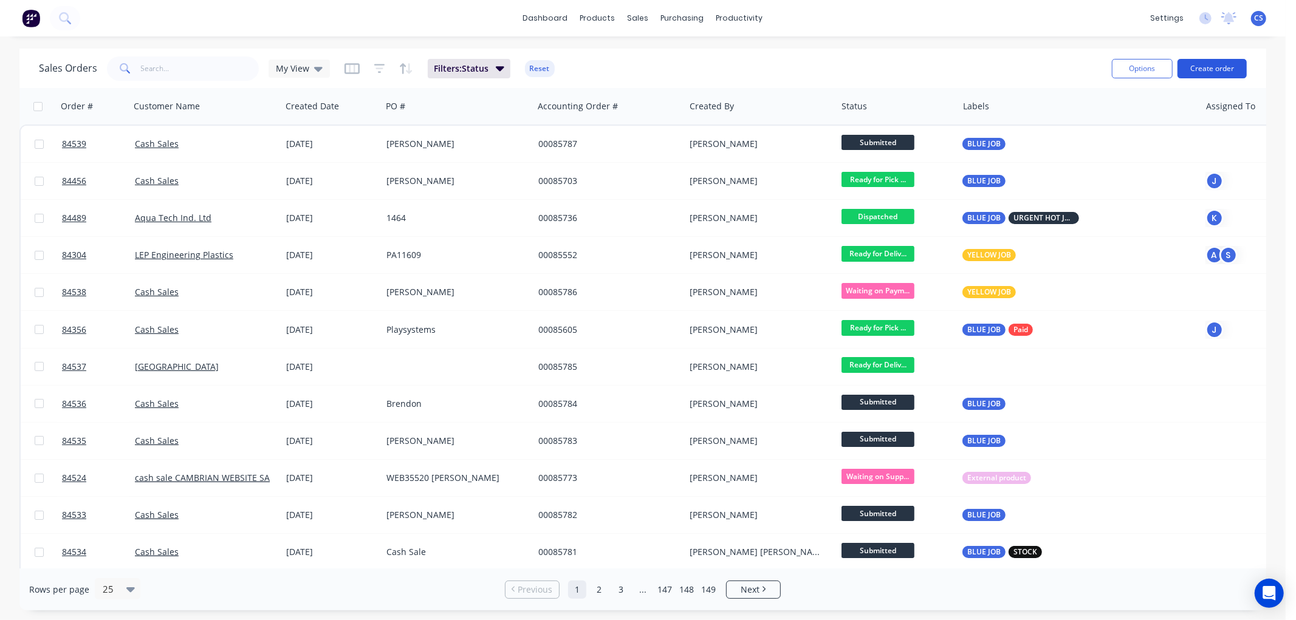
click at [1206, 73] on button "Create order" at bounding box center [1211, 68] width 69 height 19
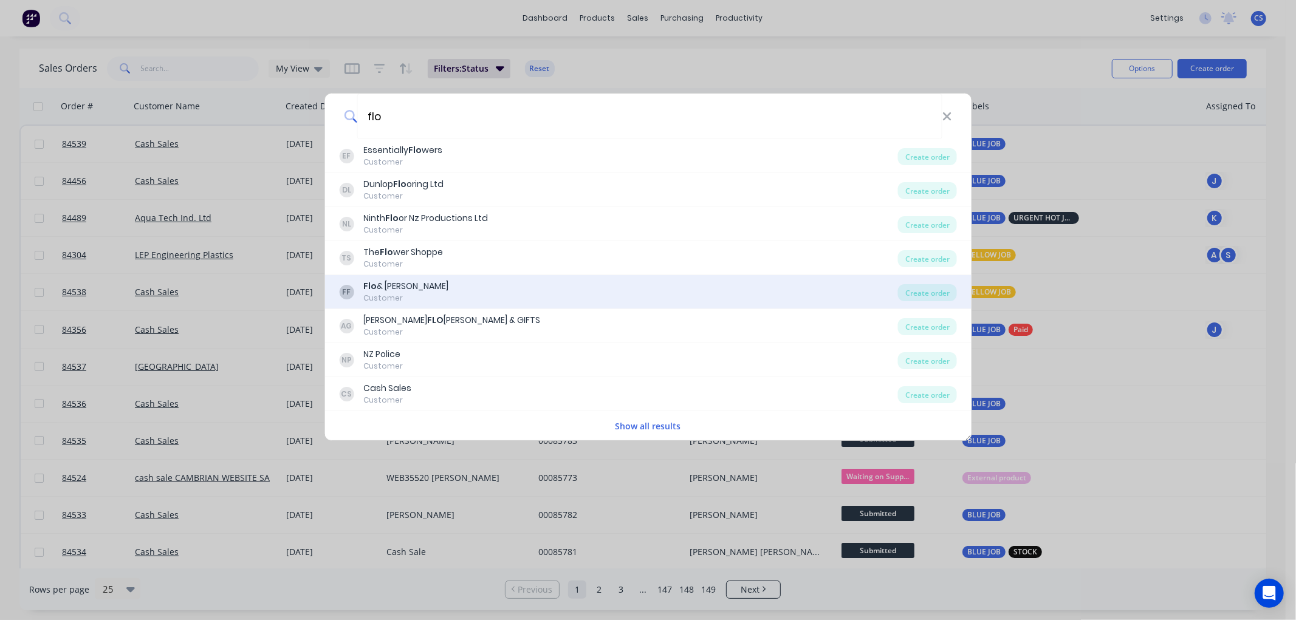
type input "flo"
click at [446, 288] on div "FF Flo & Frankie Customer" at bounding box center [618, 292] width 559 height 24
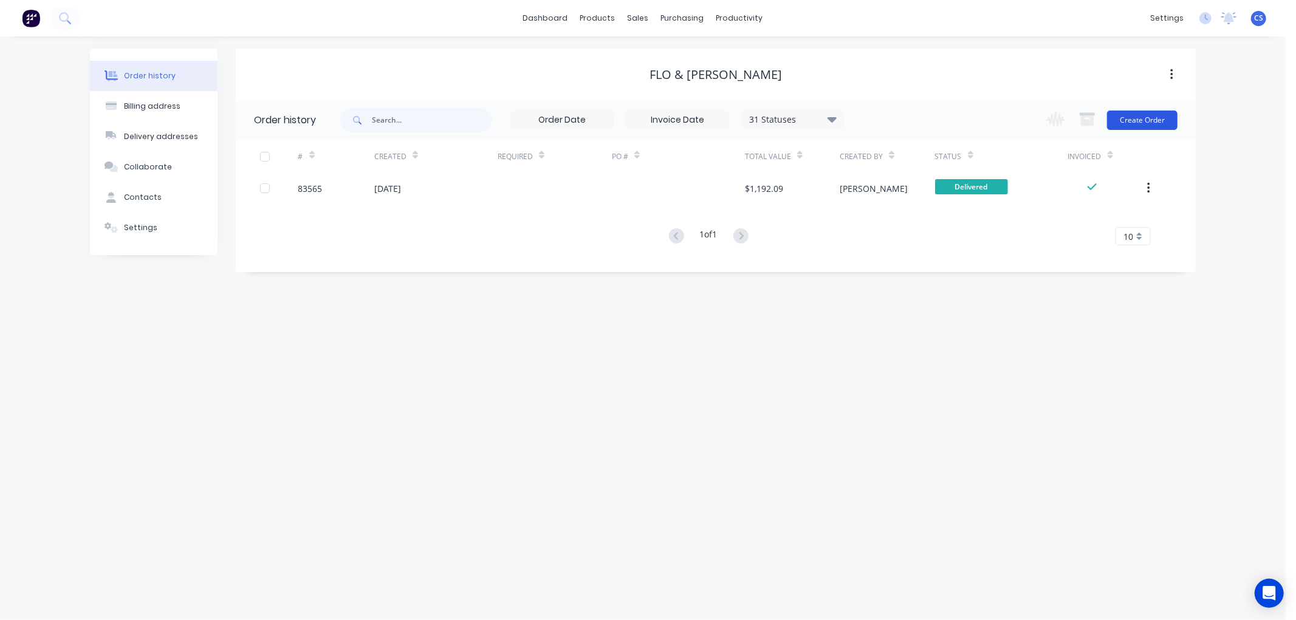
click at [1146, 118] on button "Create Order" at bounding box center [1142, 120] width 70 height 19
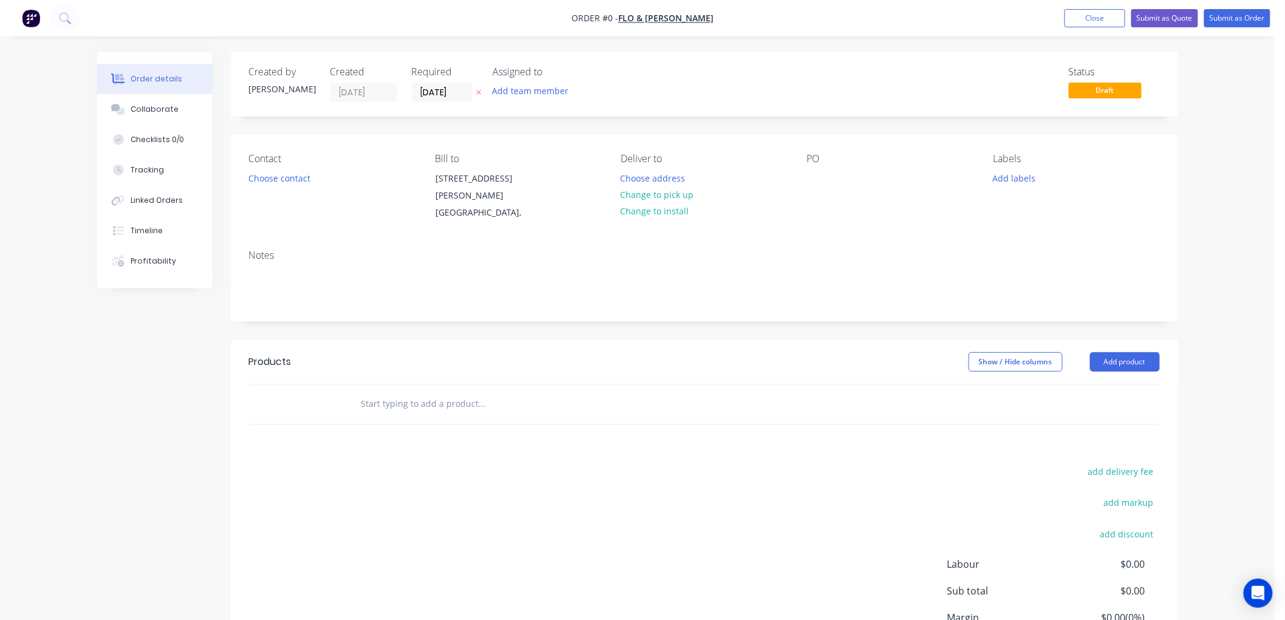
click at [479, 89] on icon "button" at bounding box center [478, 92] width 5 height 7
click at [387, 397] on input "text" at bounding box center [482, 404] width 243 height 24
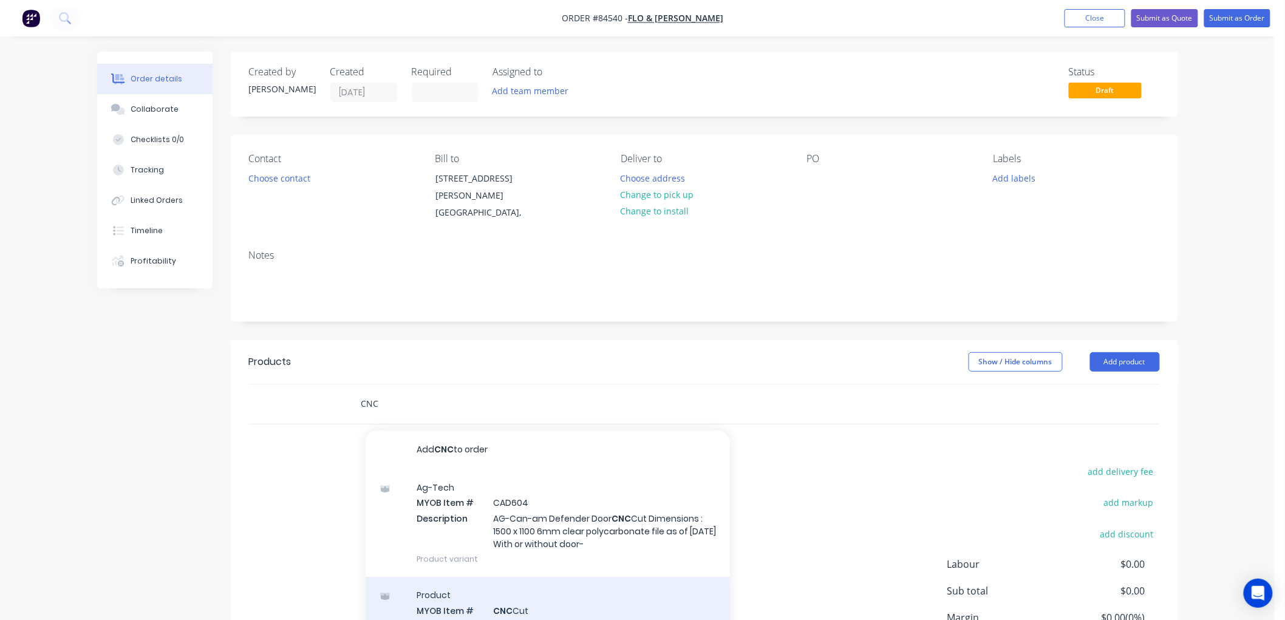
type input "CNC"
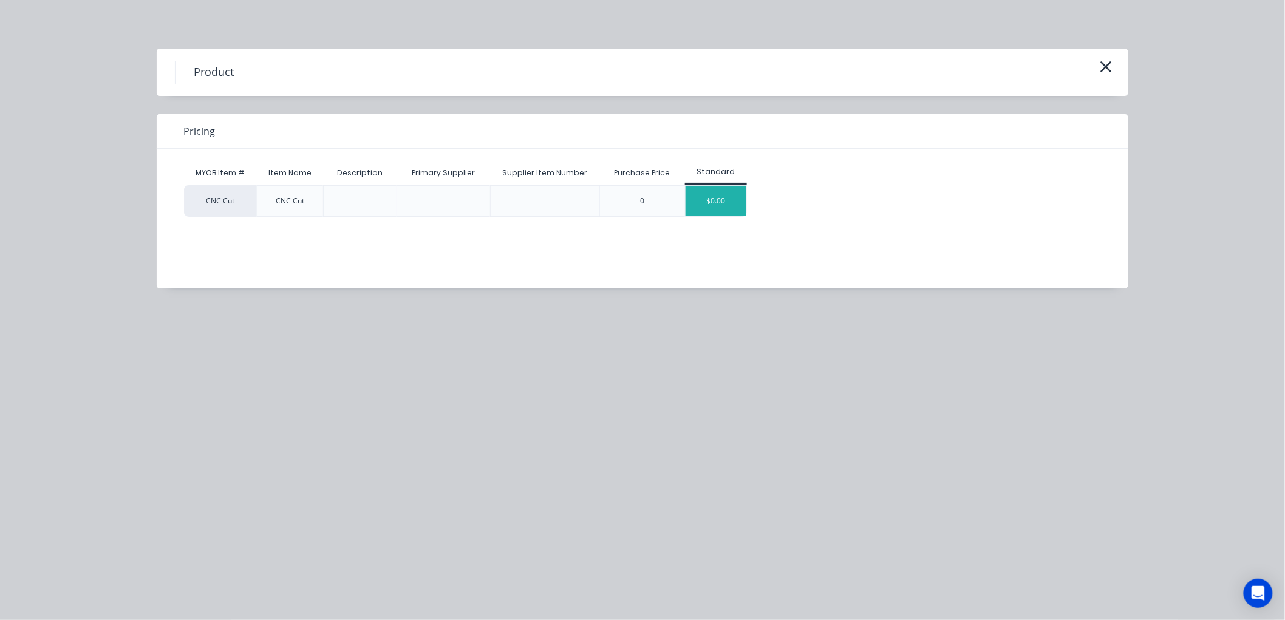
click at [711, 201] on div "$0.00" at bounding box center [716, 201] width 61 height 30
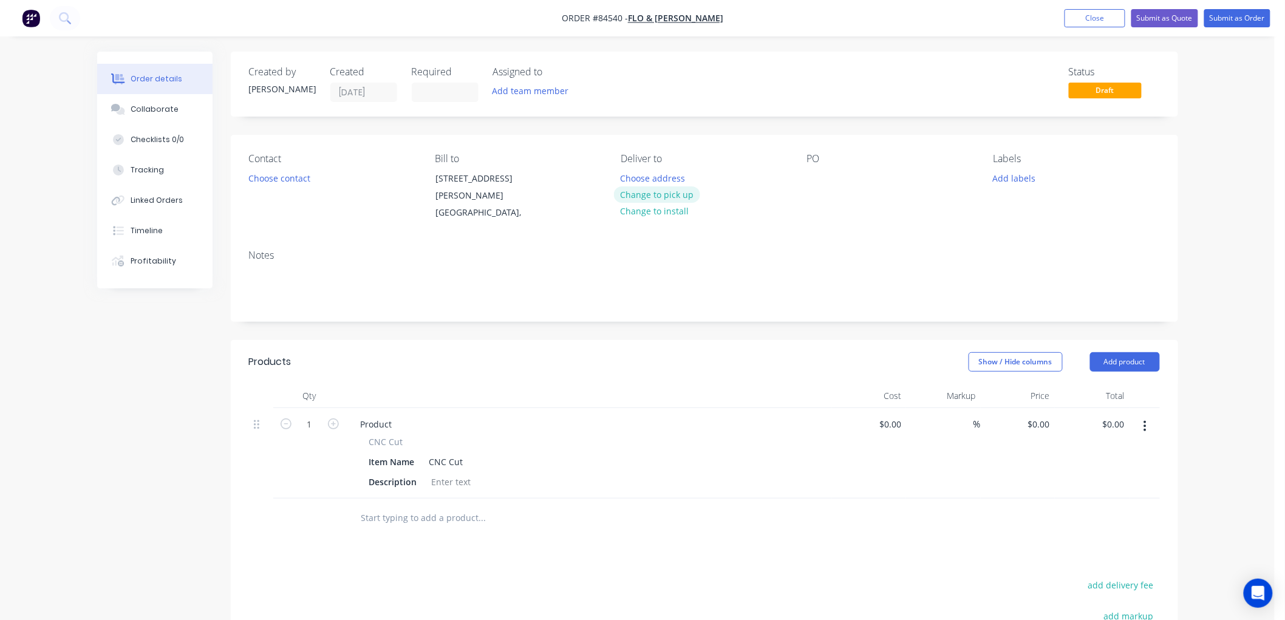
click at [661, 196] on button "Change to pick up" at bounding box center [657, 194] width 86 height 16
click at [638, 197] on button "Change to delivery" at bounding box center [658, 195] width 89 height 16
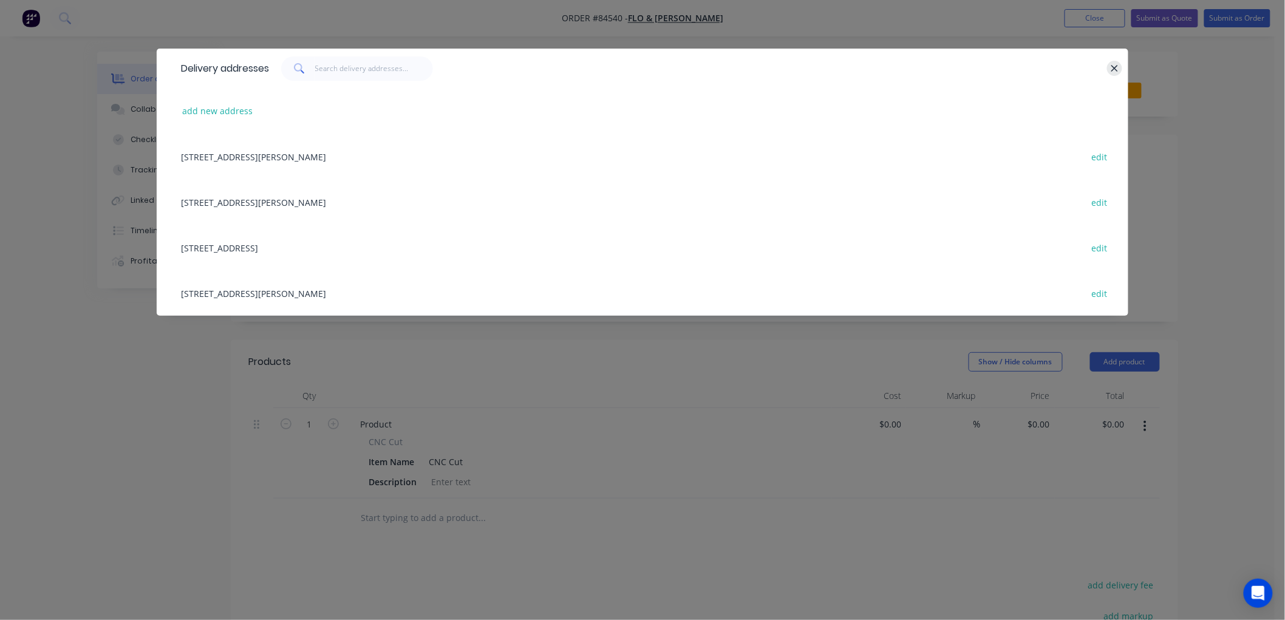
click at [1113, 65] on icon "button" at bounding box center [1115, 68] width 8 height 11
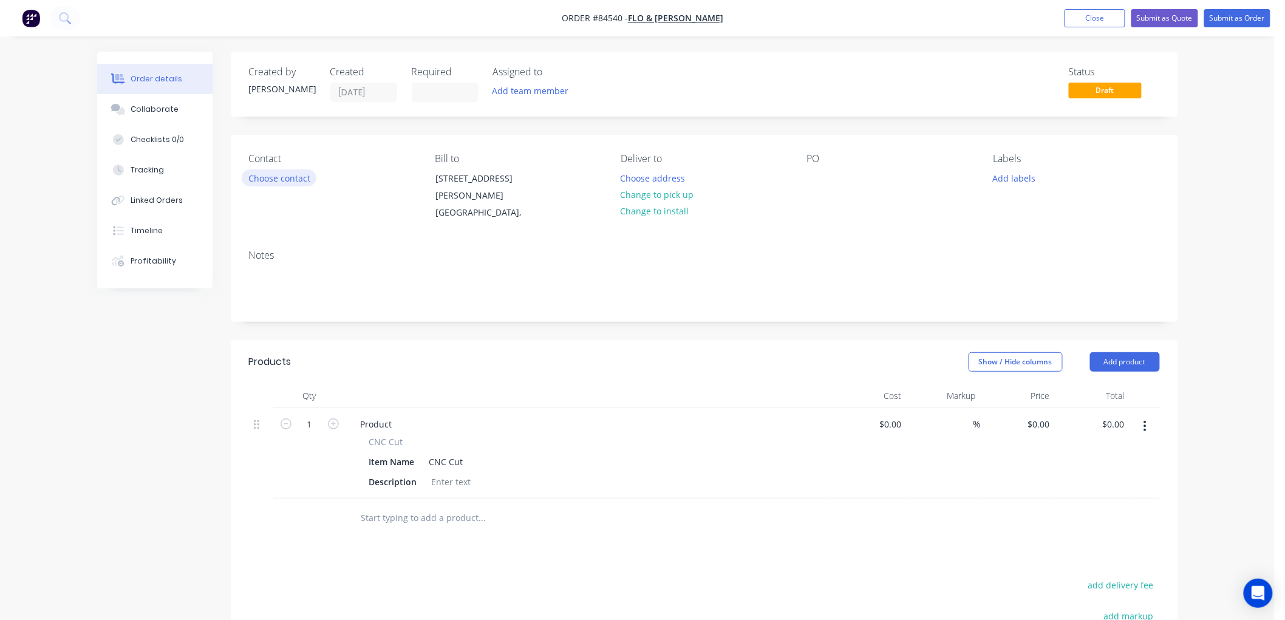
click at [276, 179] on button "Choose contact" at bounding box center [279, 177] width 75 height 16
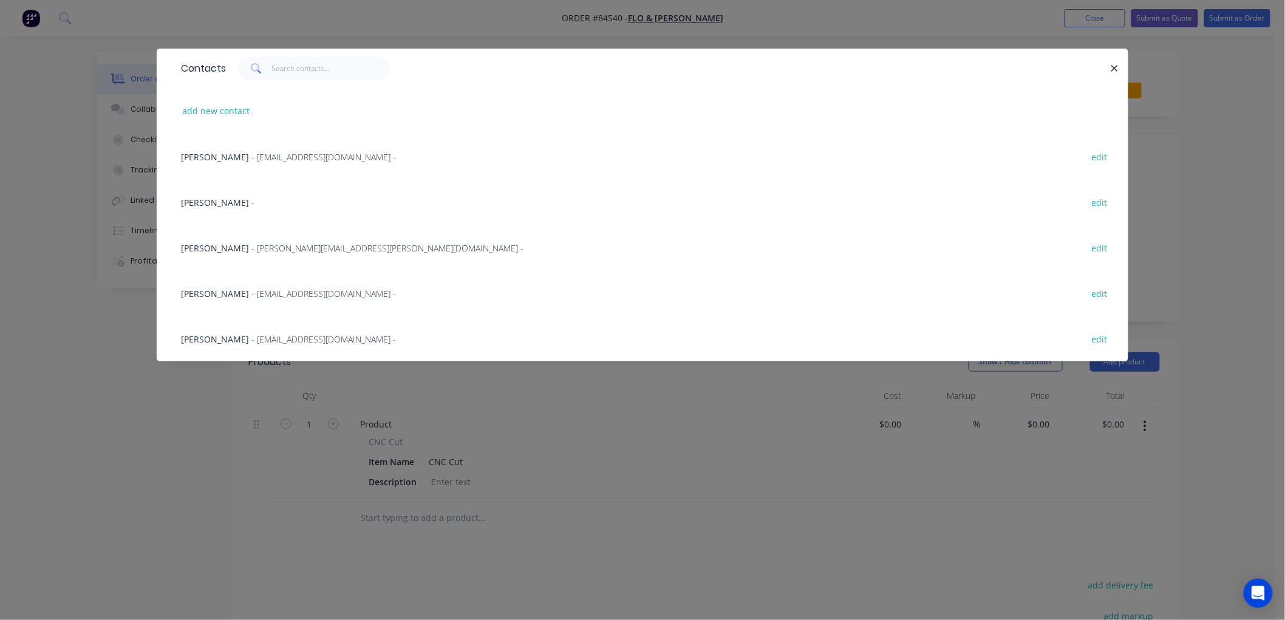
click at [251, 341] on span "- donnat@floandfrankie.com -" at bounding box center [323, 339] width 145 height 12
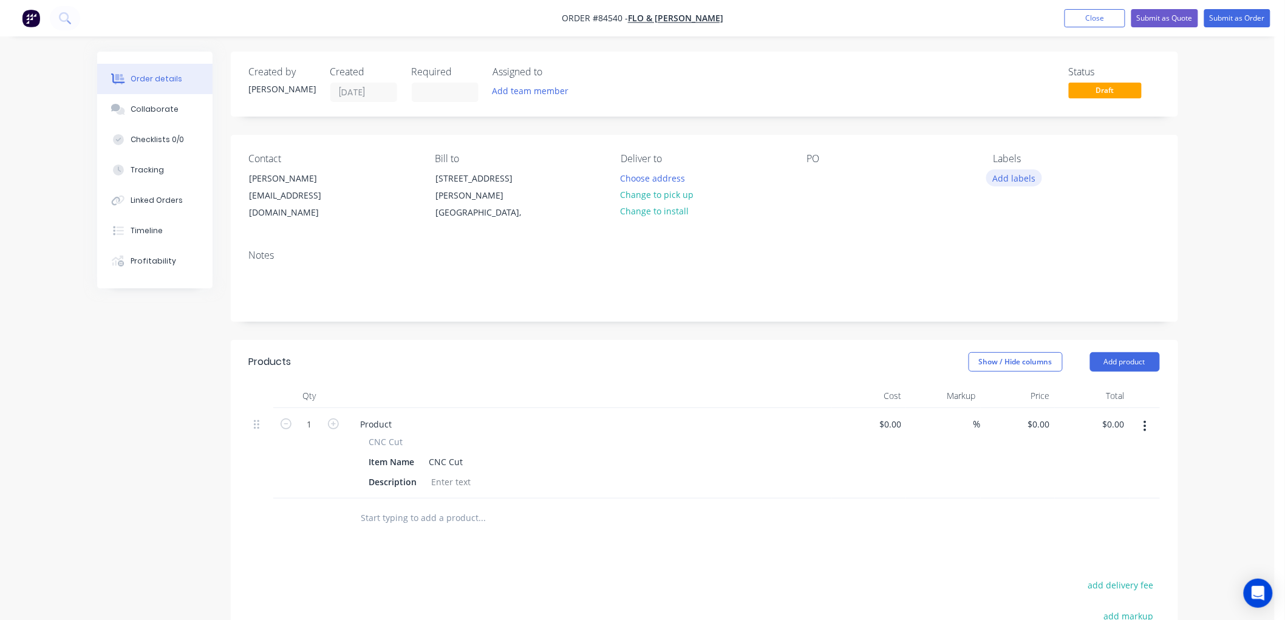
click at [1024, 177] on button "Add labels" at bounding box center [1014, 177] width 56 height 16
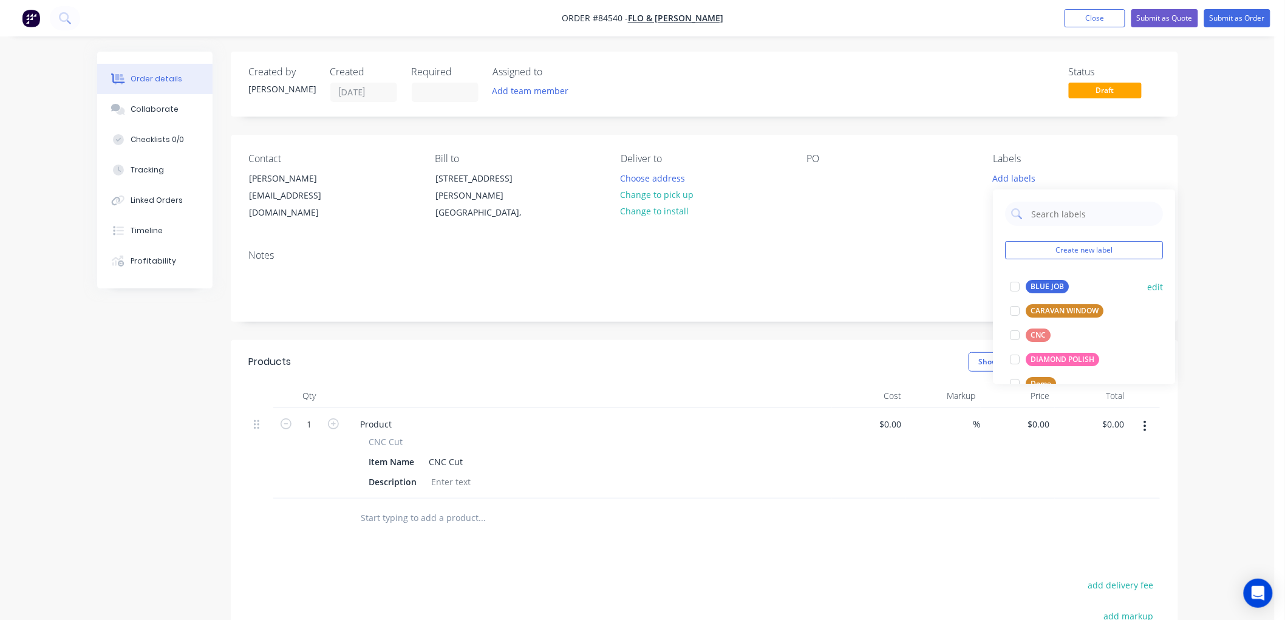
click at [1037, 282] on div "BLUE JOB" at bounding box center [1047, 286] width 43 height 13
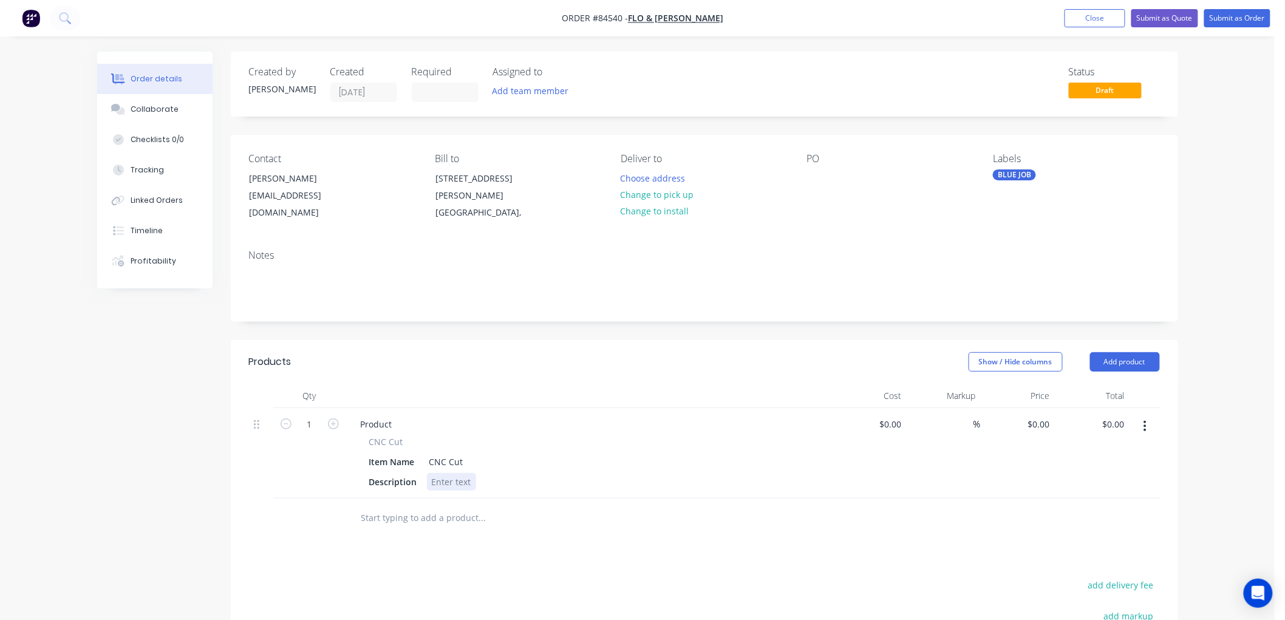
click at [447, 477] on div at bounding box center [451, 482] width 49 height 18
paste div
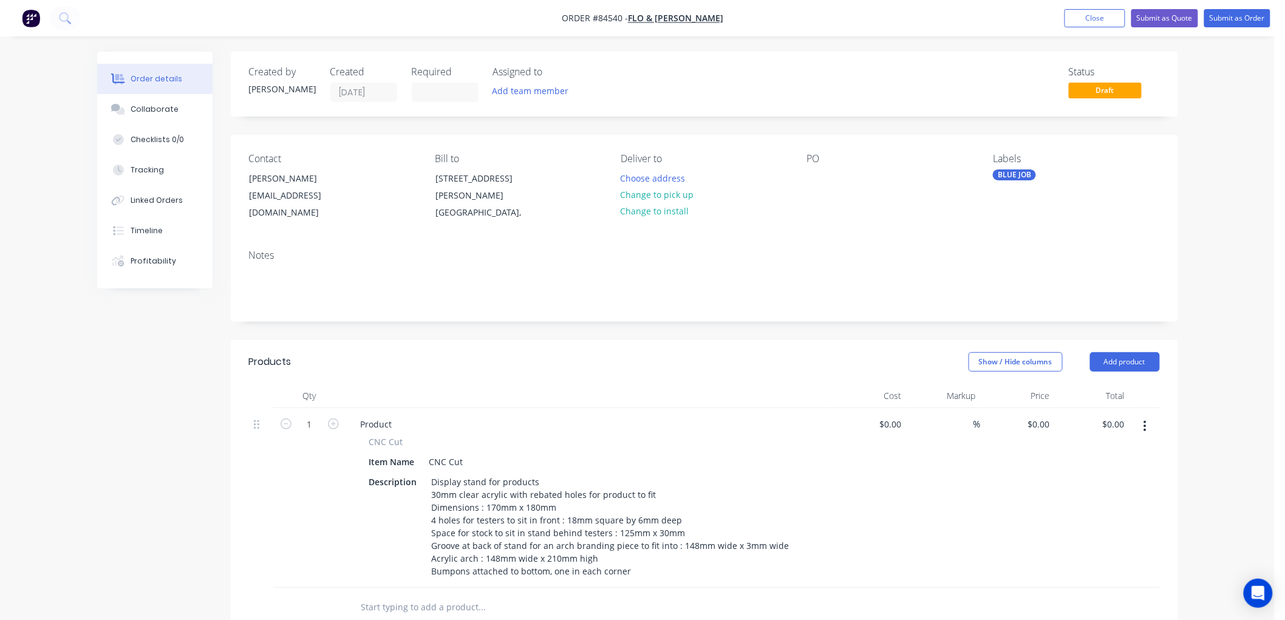
click at [514, 602] on div "Products Show / Hide columns Add product Qty Cost Markup Price Total 1 Product …" at bounding box center [705, 629] width 948 height 579
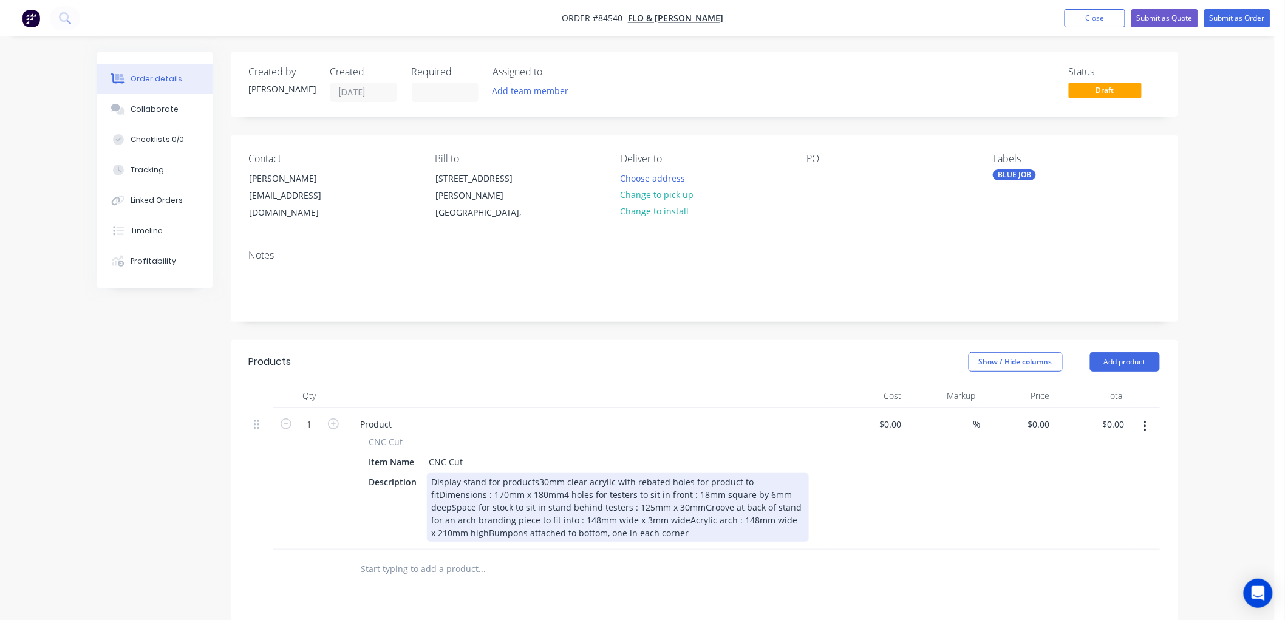
click at [511, 490] on div "Display stand for products30mm clear acrylic with rebated holes for product to …" at bounding box center [618, 507] width 382 height 69
click at [534, 478] on div "Display stand for products30mm clear acrylic with rebated holes for product to …" at bounding box center [618, 507] width 382 height 69
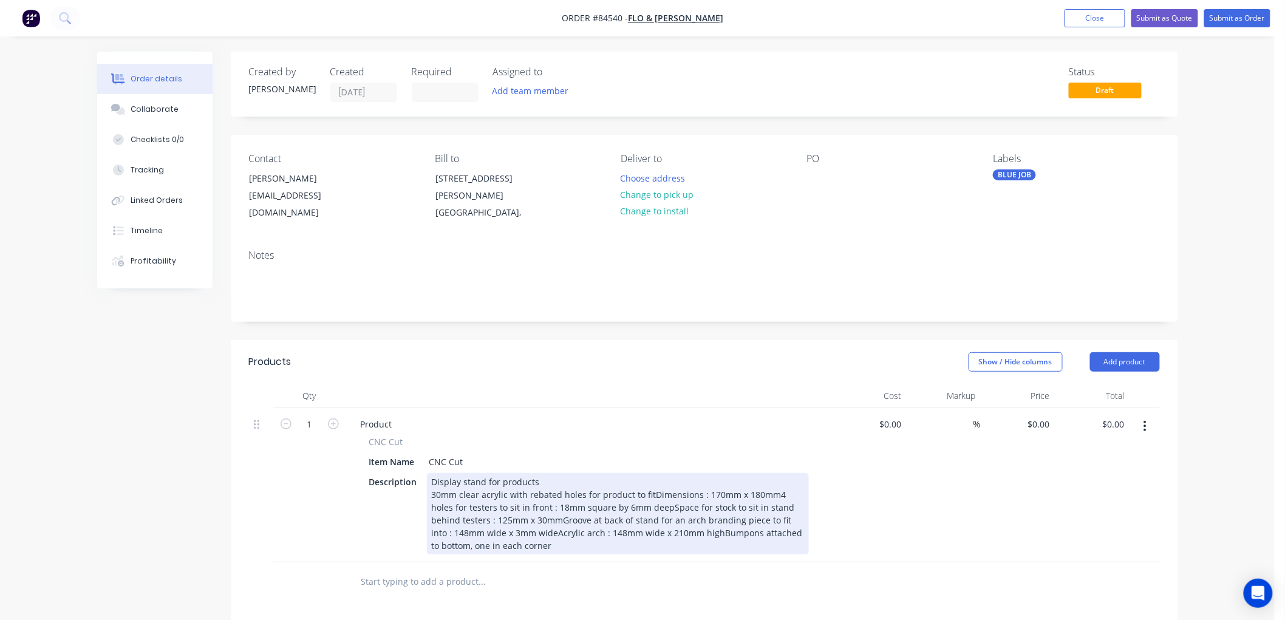
click at [650, 493] on div "Display stand for products 30mm clear acrylic with rebated holes for product to…" at bounding box center [618, 513] width 382 height 81
click at [450, 520] on div "Display stand for products 30mm clear acrylic with rebated holes for product to…" at bounding box center [618, 513] width 382 height 81
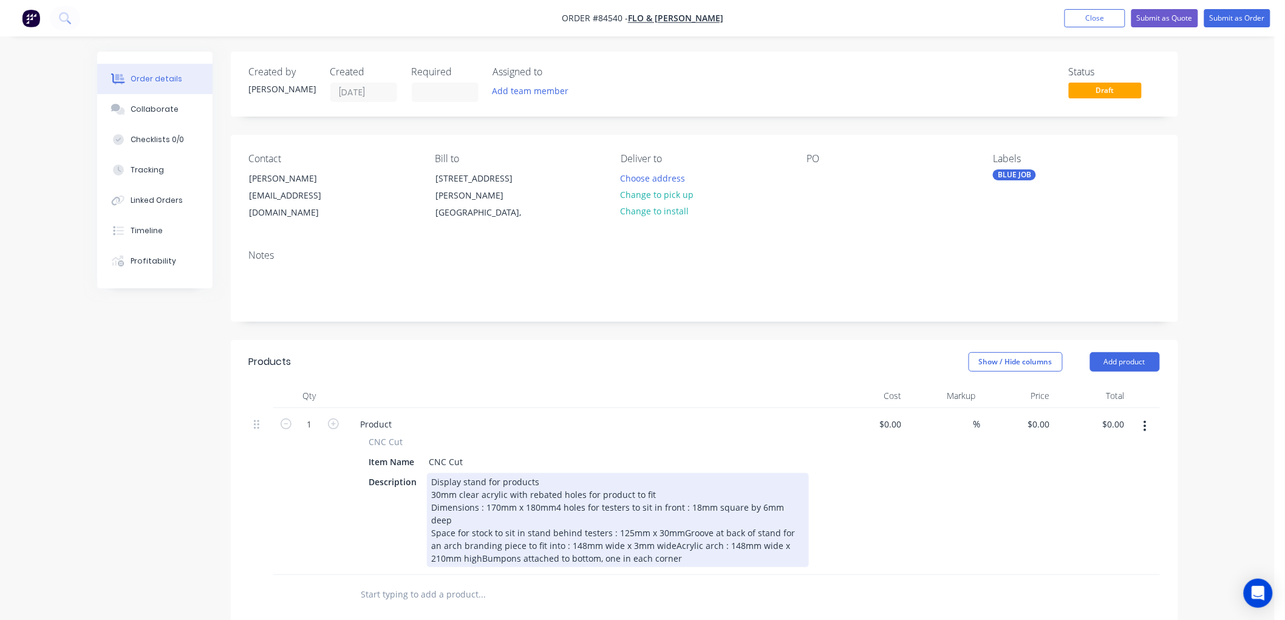
click at [678, 517] on div "Display stand for products 30mm clear acrylic with rebated holes for product to…" at bounding box center [618, 520] width 382 height 94
click at [778, 532] on div "Display stand for products 30mm clear acrylic with rebated holes for product to…" at bounding box center [618, 526] width 382 height 107
click at [593, 544] on div "Display stand for products 30mm clear acrylic with rebated holes for product to…" at bounding box center [618, 520] width 382 height 94
click at [633, 555] on div "Display stand for products 30mm clear acrylic with rebated holes for product to…" at bounding box center [618, 526] width 382 height 107
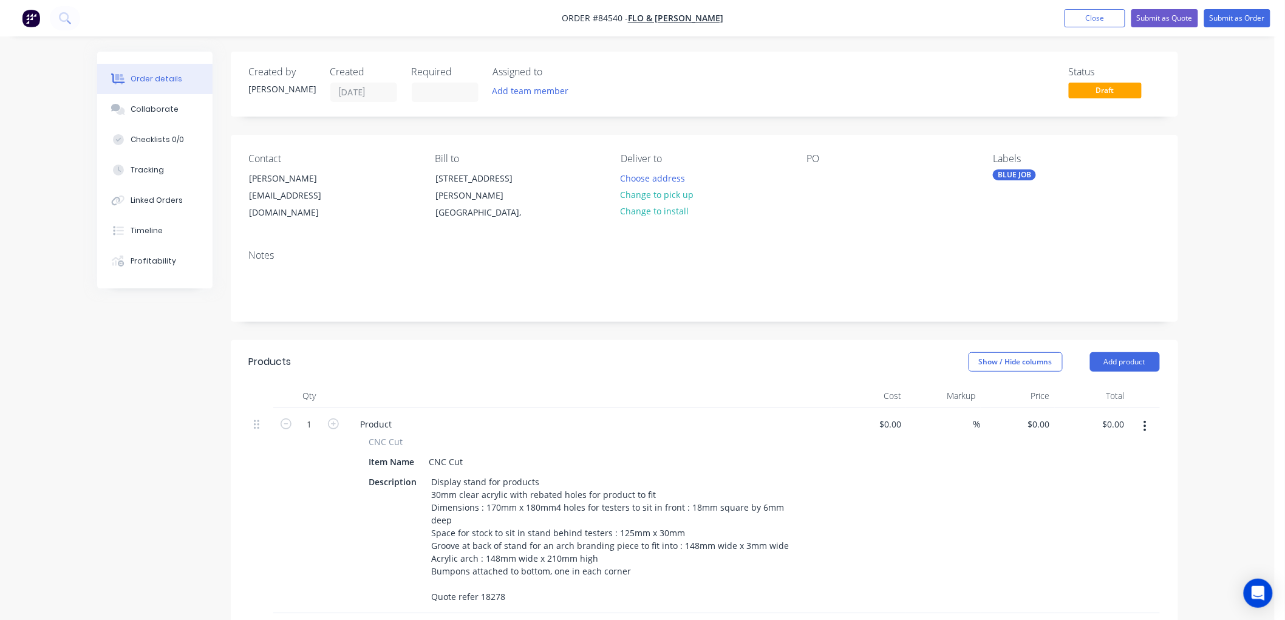
click at [159, 453] on div "Created by Chantal Created 10/09/25 Required Assigned to Add team member Status…" at bounding box center [637, 507] width 1081 height 911
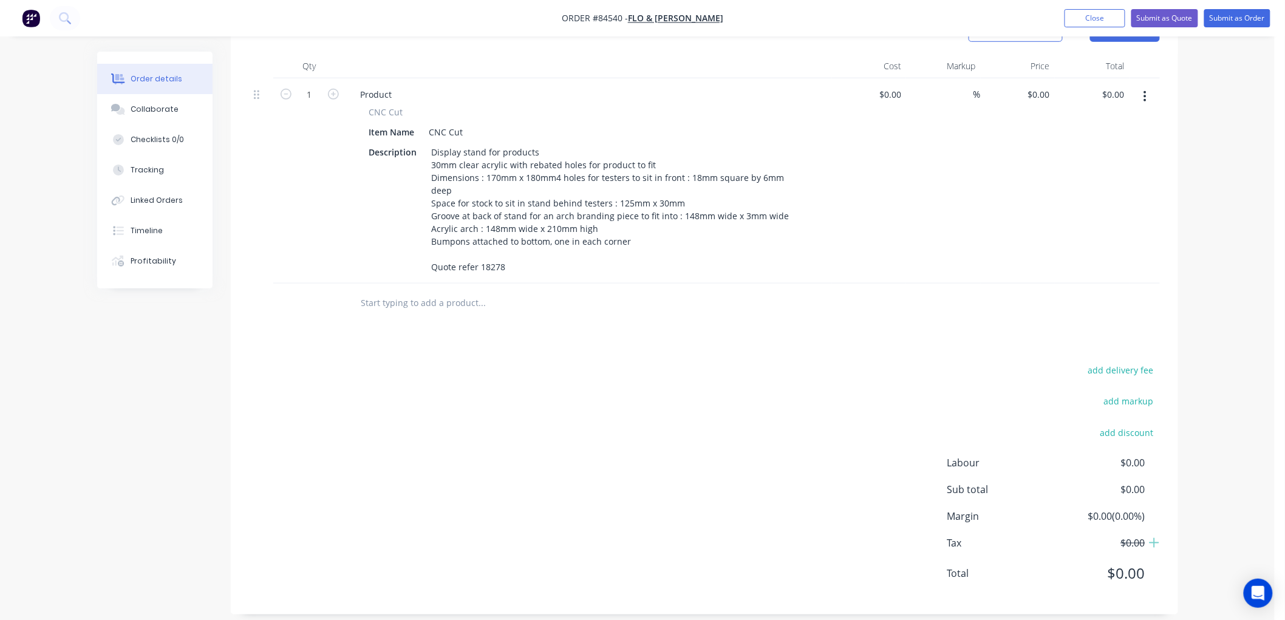
scroll to position [195, 0]
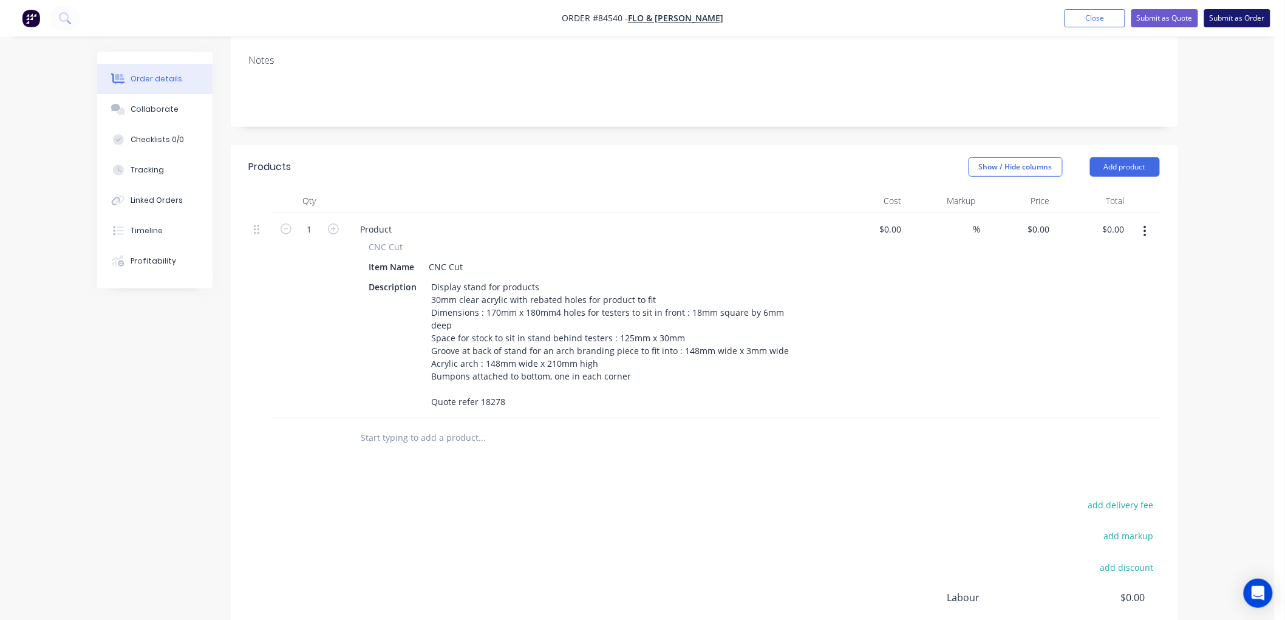
click at [1229, 14] on button "Submit as Order" at bounding box center [1237, 18] width 66 height 18
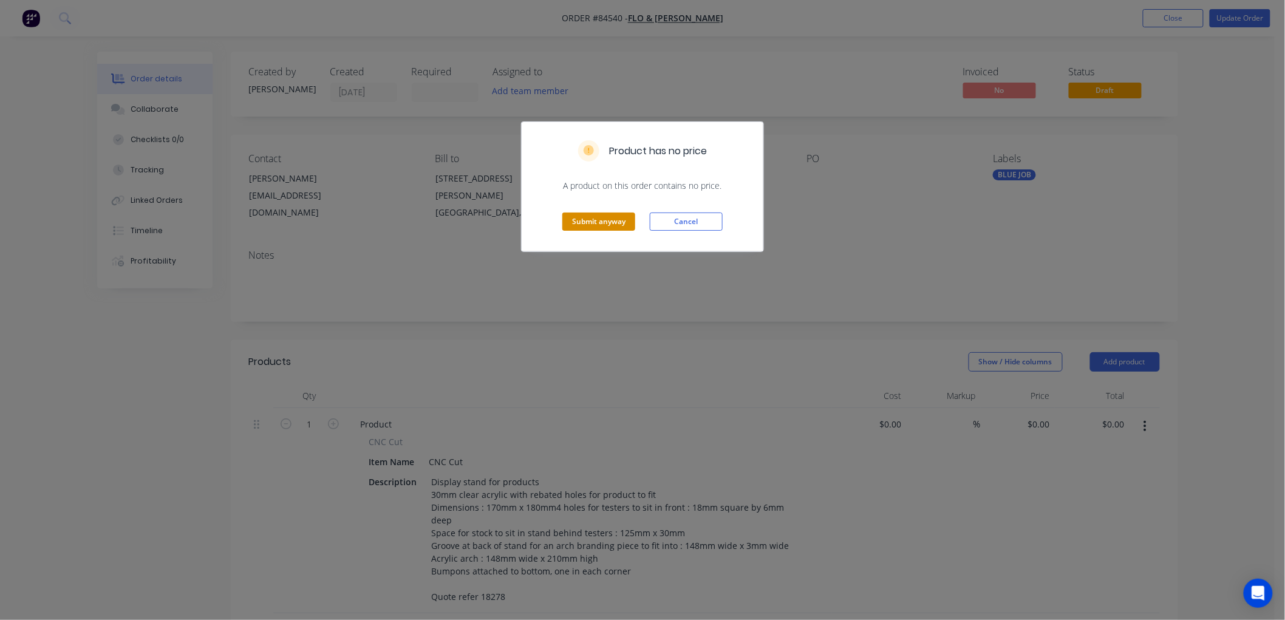
click at [582, 214] on button "Submit anyway" at bounding box center [598, 222] width 73 height 18
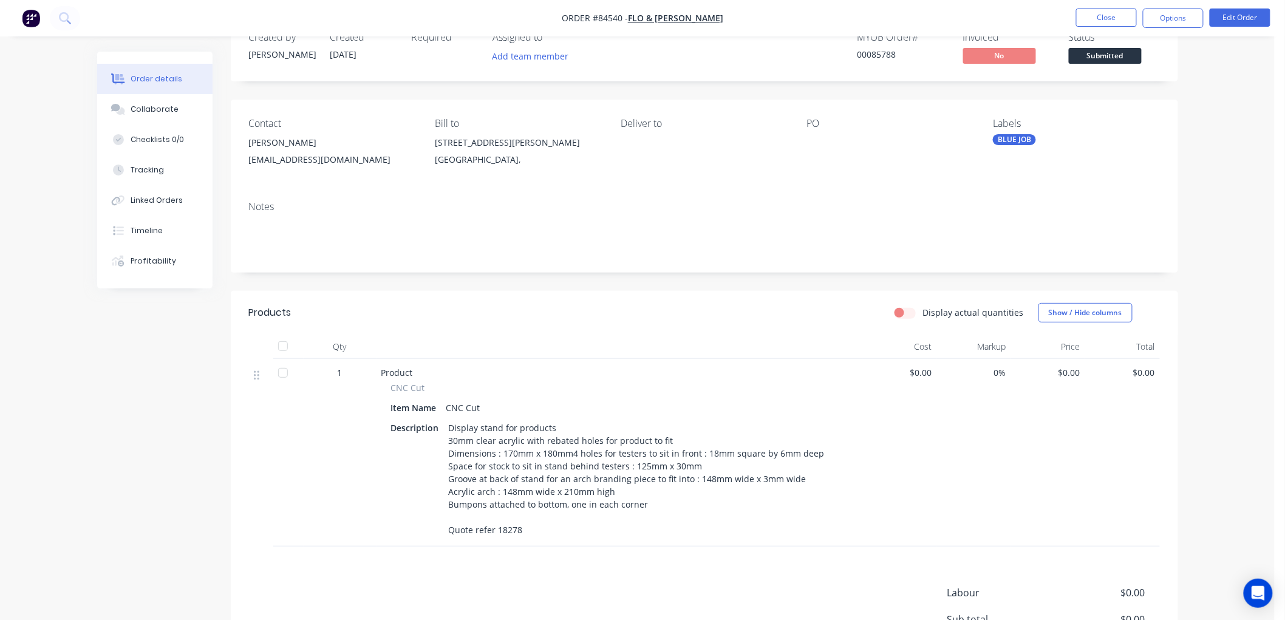
scroll to position [67, 0]
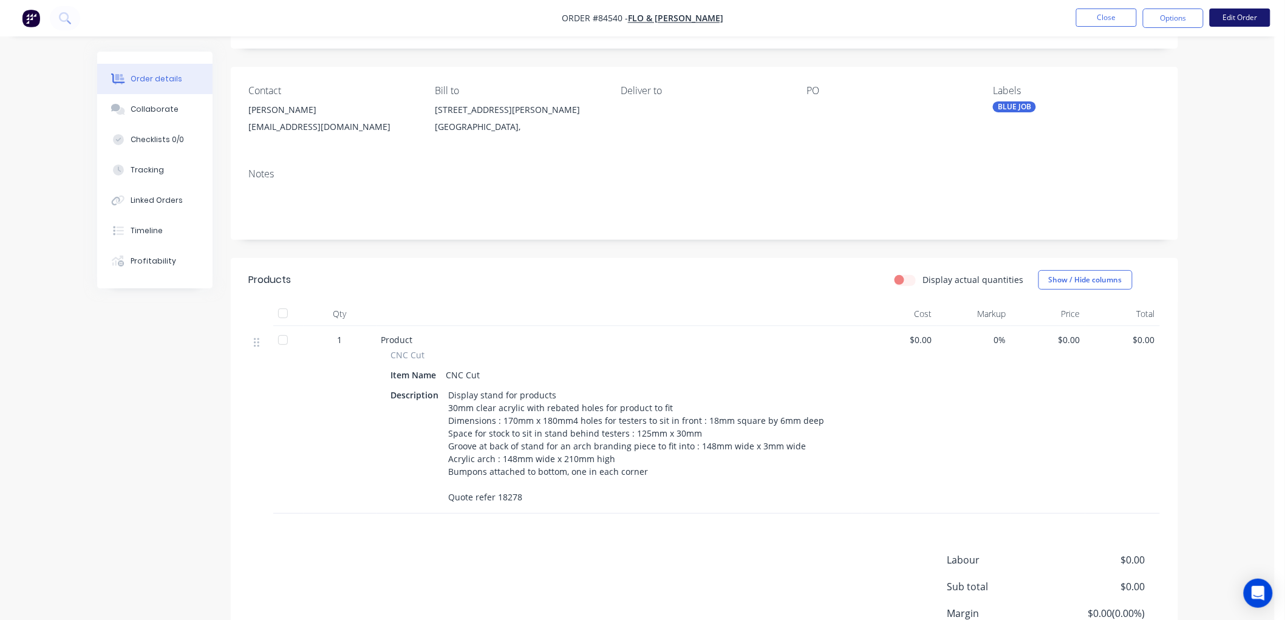
click at [1243, 18] on button "Edit Order" at bounding box center [1240, 18] width 61 height 18
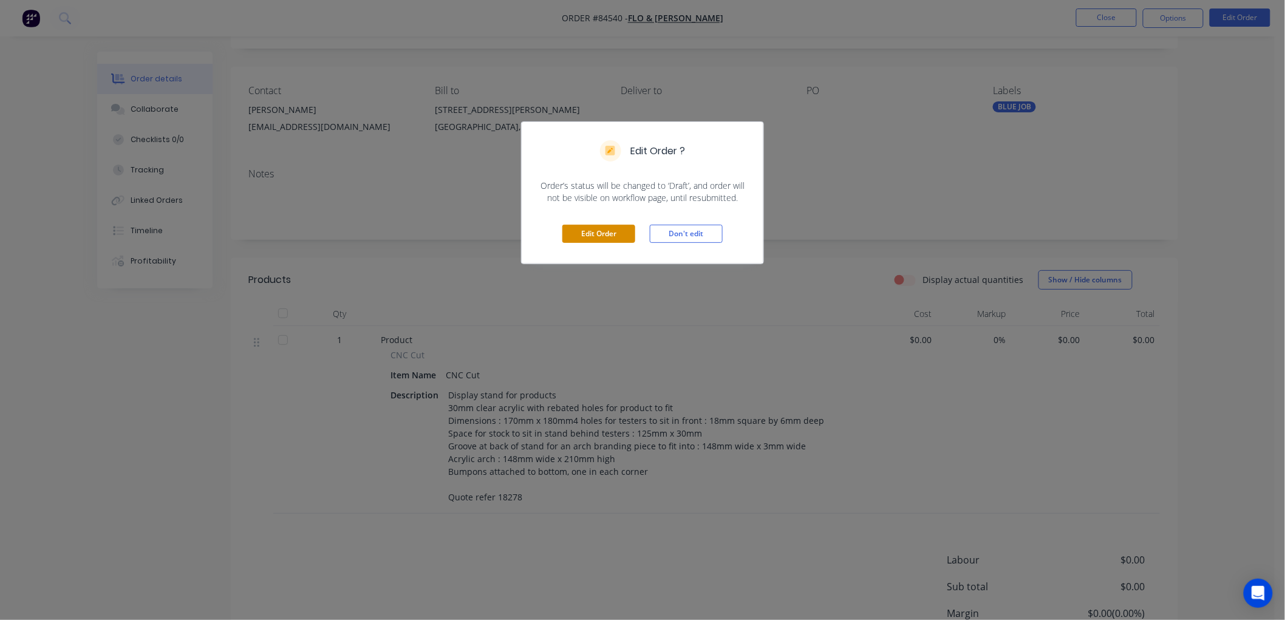
click at [606, 231] on button "Edit Order" at bounding box center [598, 234] width 73 height 18
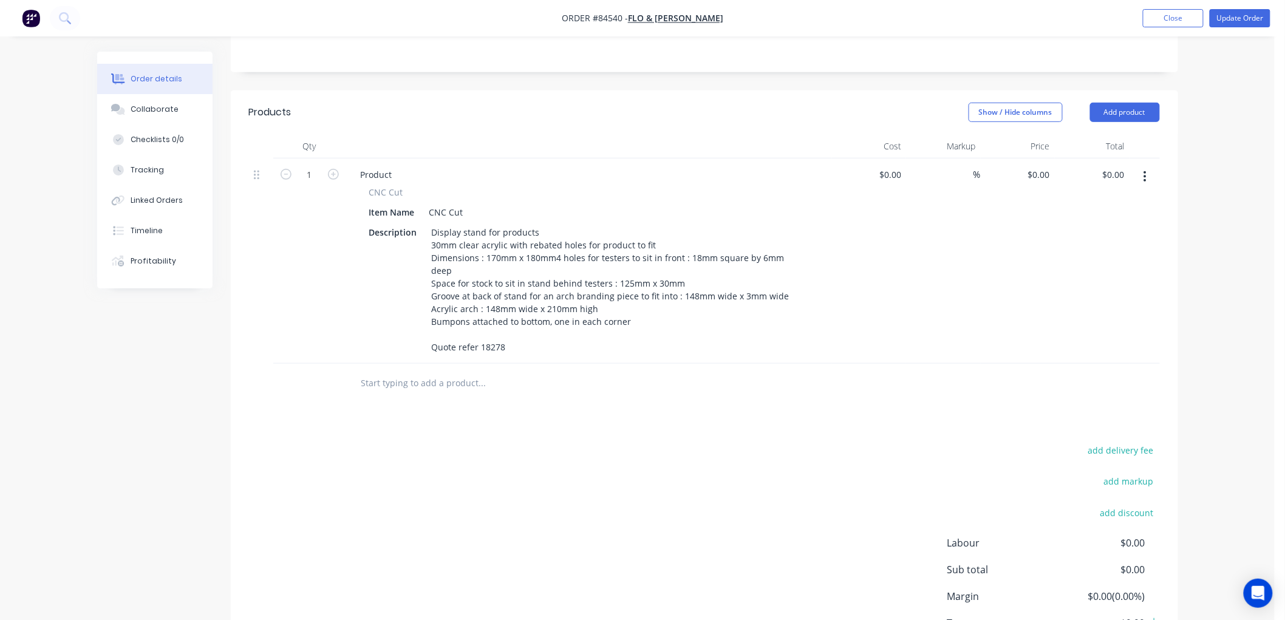
scroll to position [270, 0]
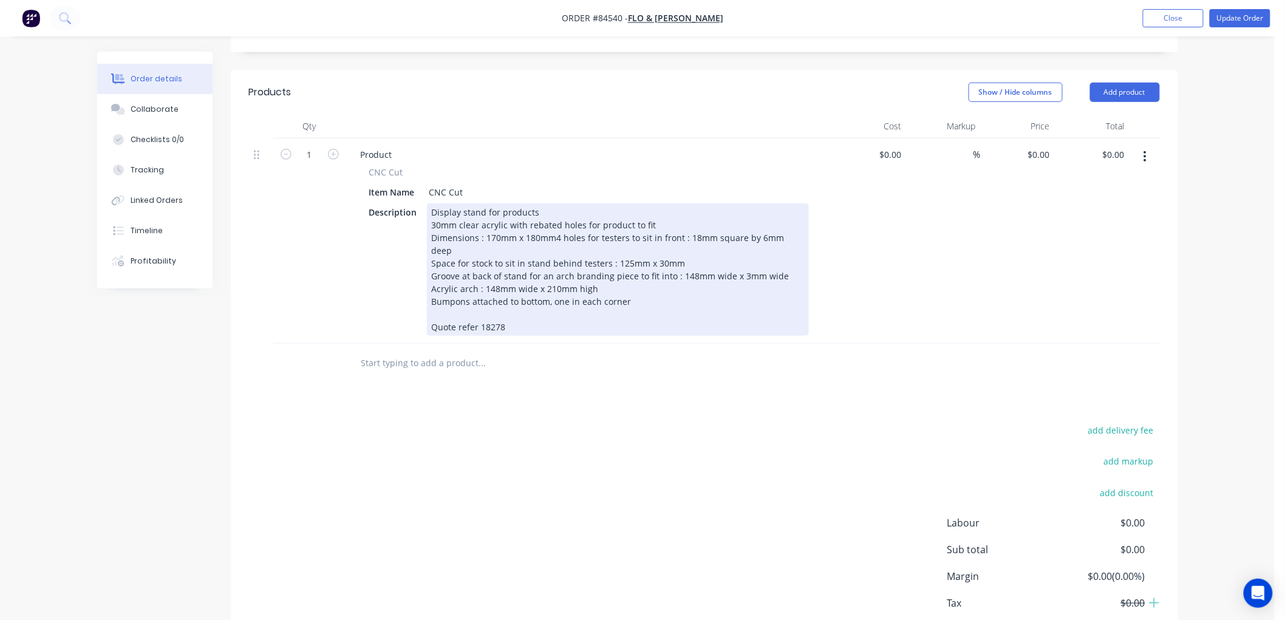
click at [518, 312] on div "Display stand for products 30mm clear acrylic with rebated holes for product to…" at bounding box center [618, 269] width 382 height 132
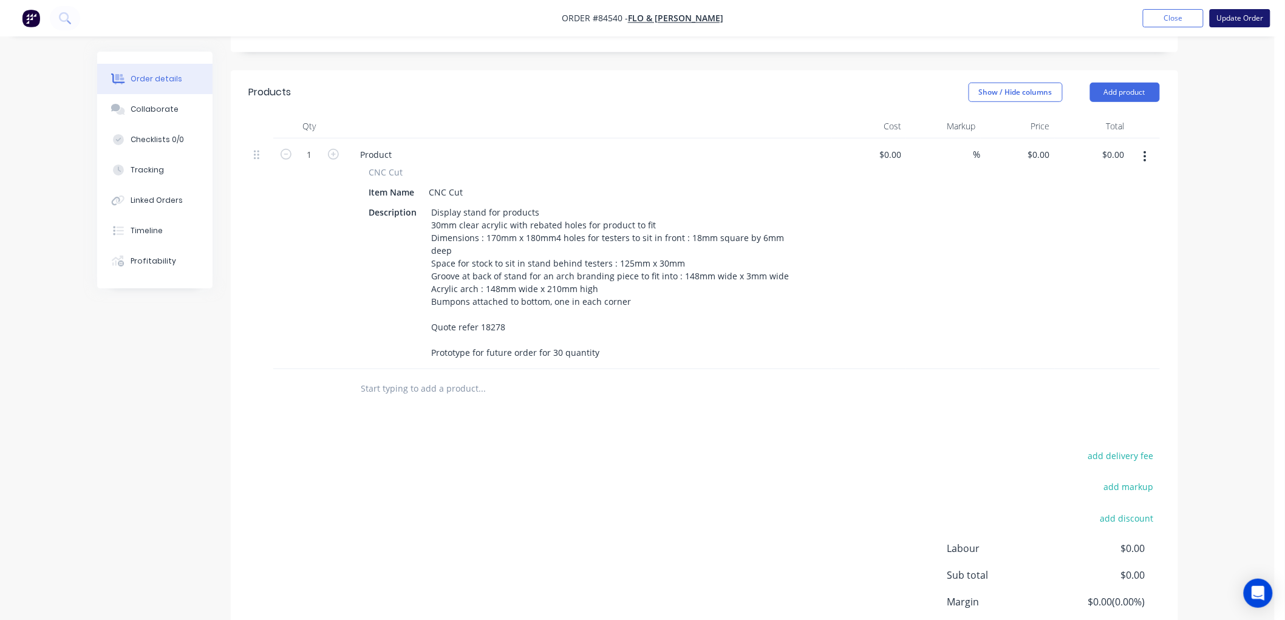
click at [1248, 13] on button "Update Order" at bounding box center [1240, 18] width 61 height 18
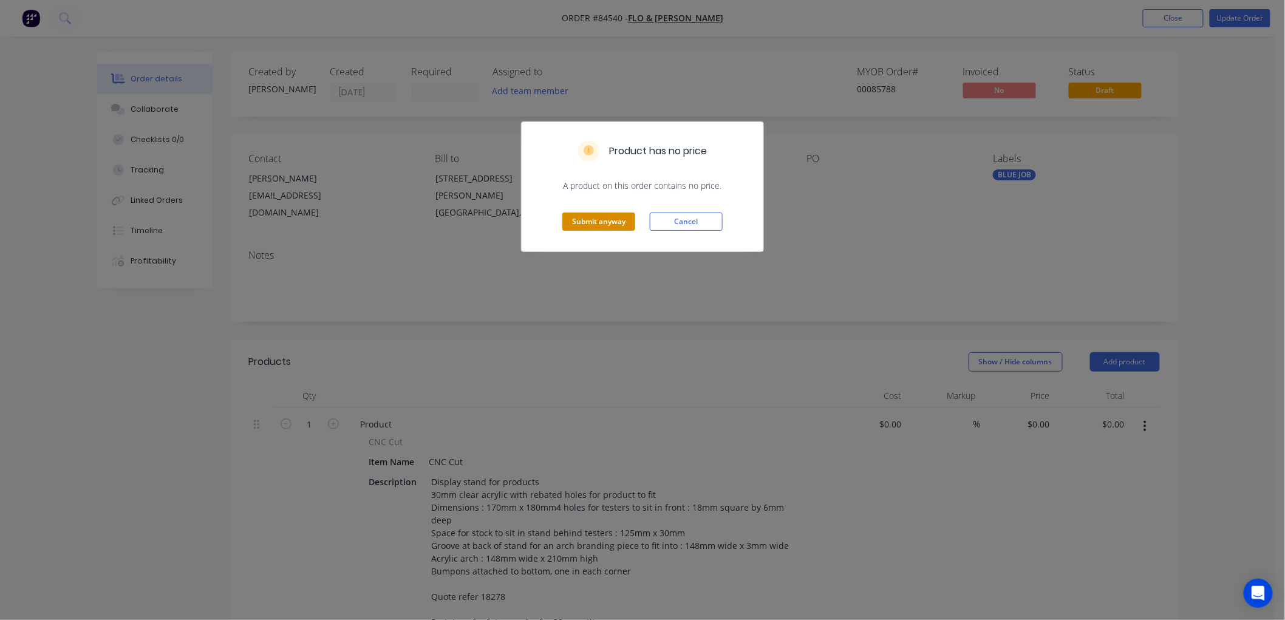
click at [603, 222] on button "Submit anyway" at bounding box center [598, 222] width 73 height 18
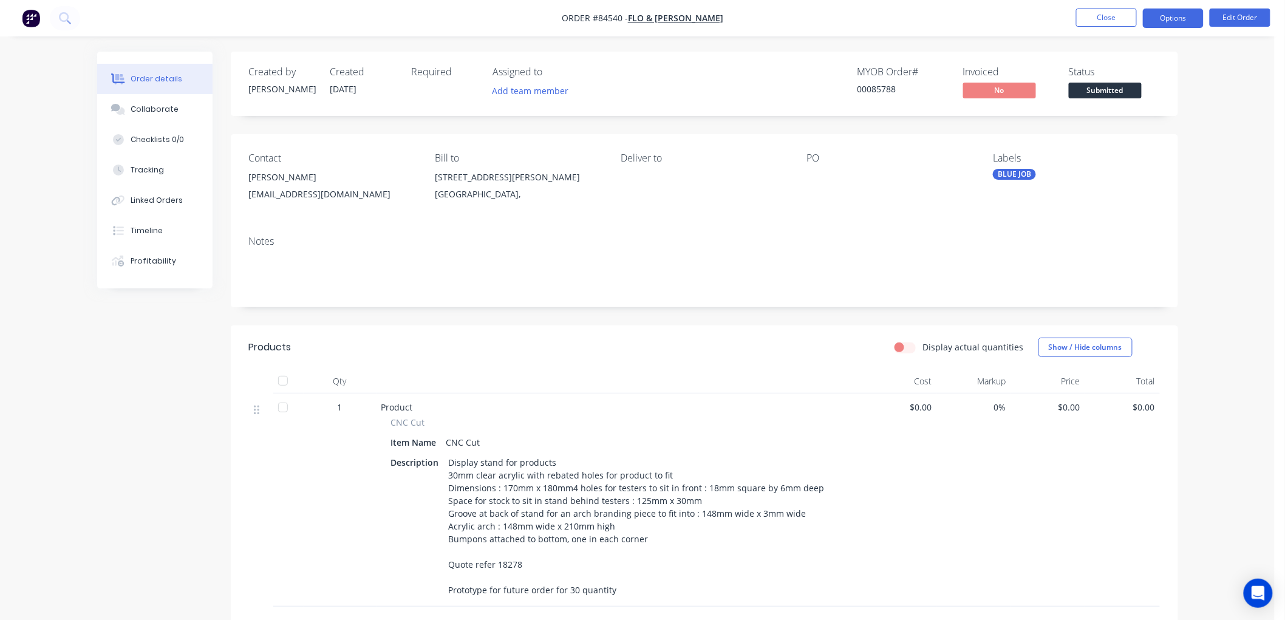
click at [1174, 14] on button "Options" at bounding box center [1173, 18] width 61 height 19
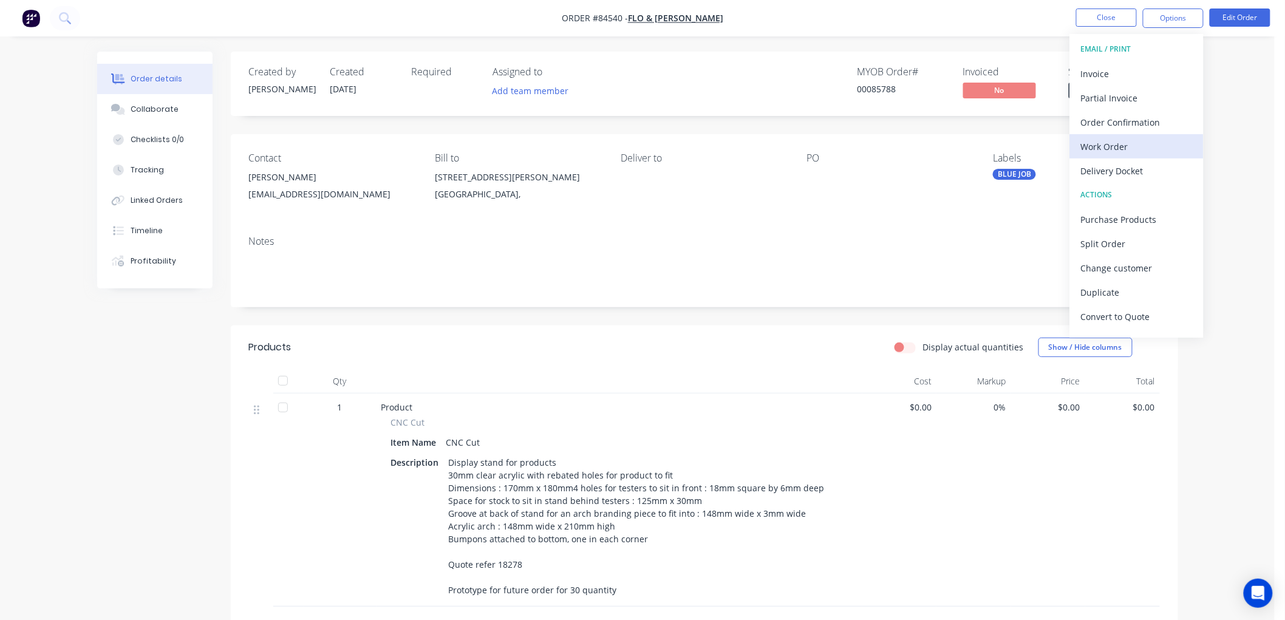
click at [1116, 146] on div "Work Order" at bounding box center [1137, 147] width 112 height 18
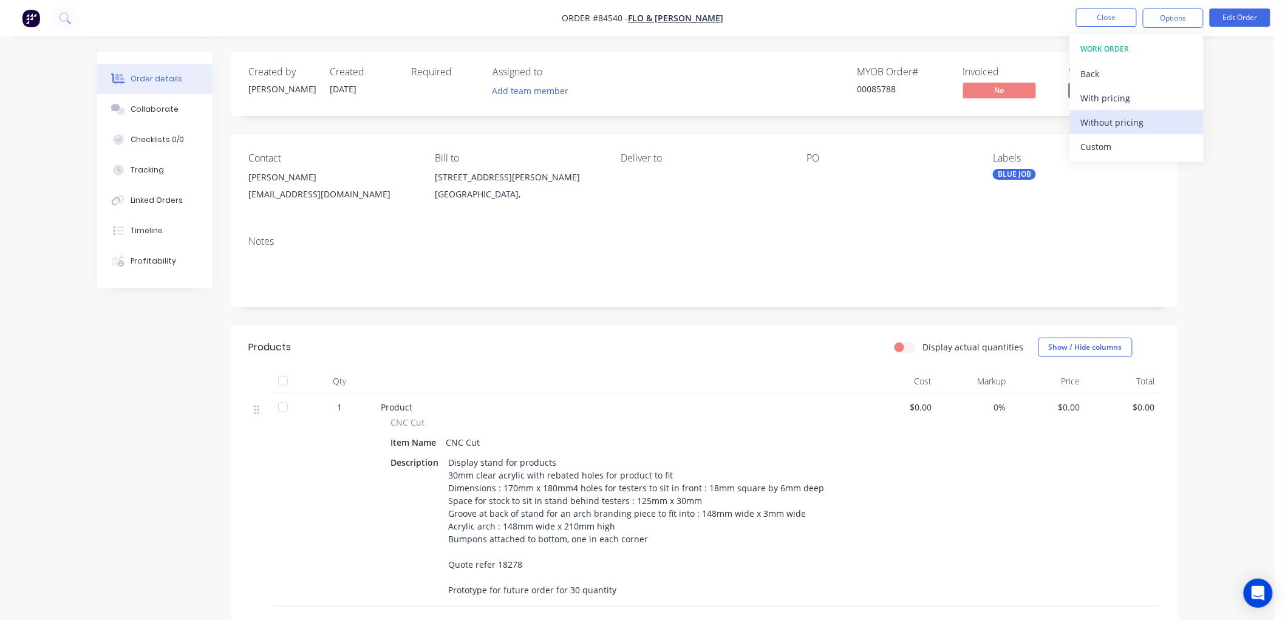
click at [1108, 126] on div "Without pricing" at bounding box center [1137, 123] width 112 height 18
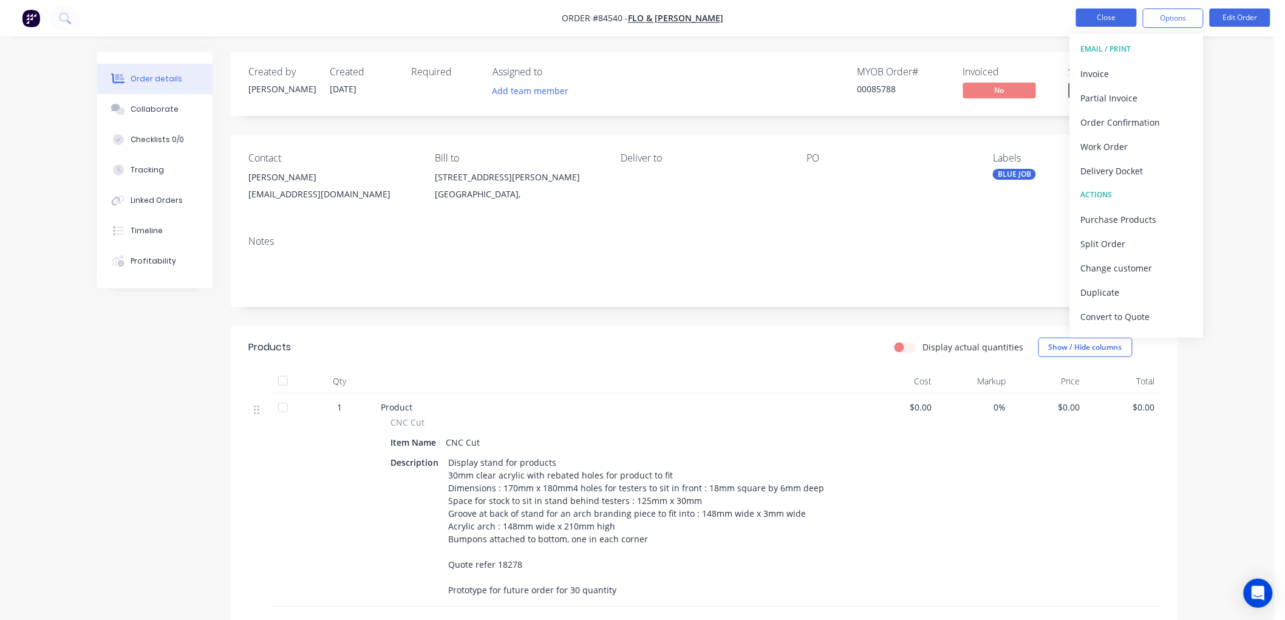
click at [1114, 13] on button "Close" at bounding box center [1106, 18] width 61 height 18
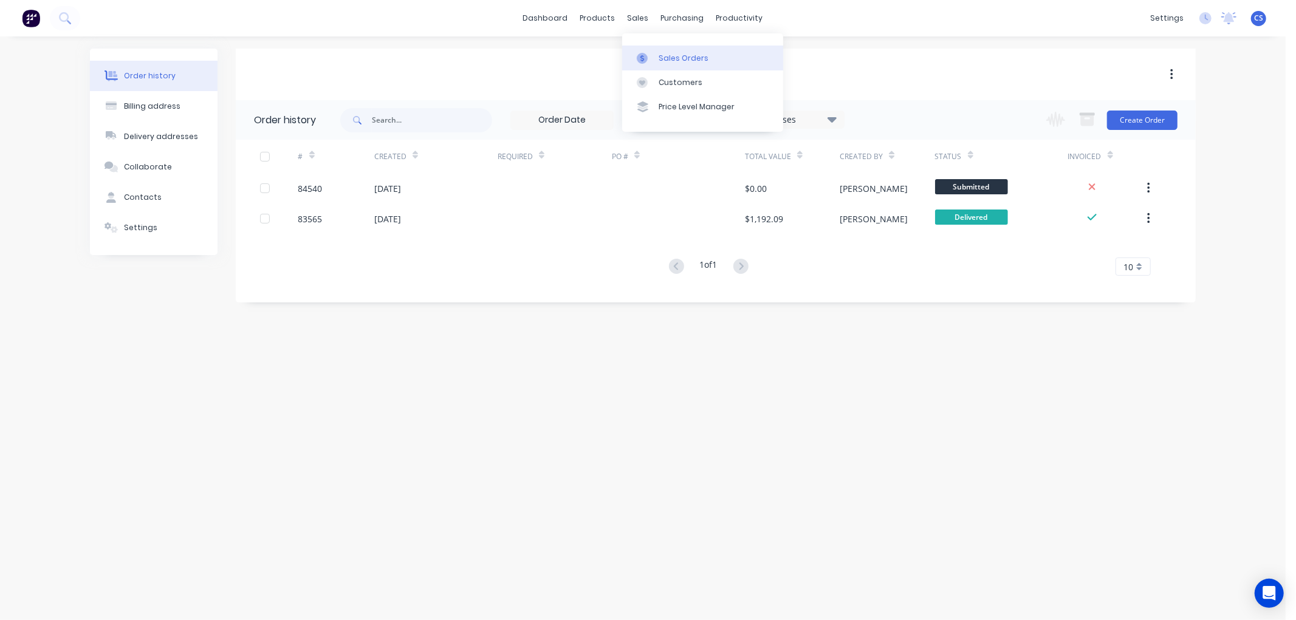
click at [658, 50] on link "Sales Orders" at bounding box center [702, 58] width 161 height 24
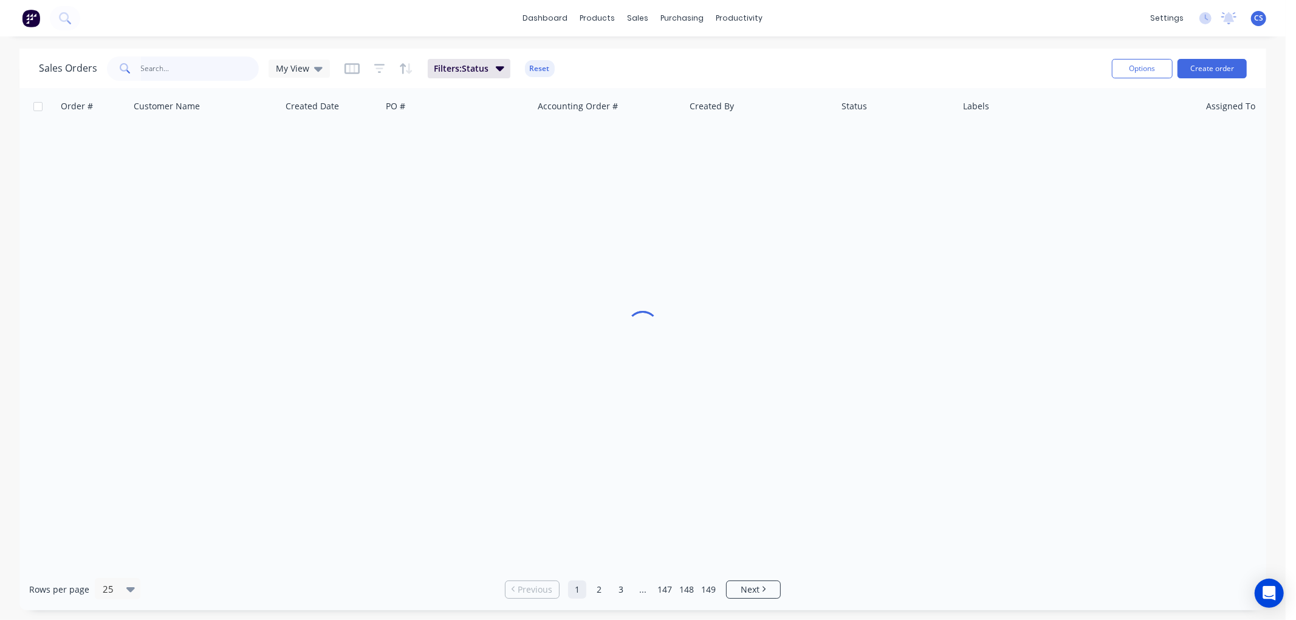
click at [179, 67] on input "text" at bounding box center [200, 68] width 118 height 24
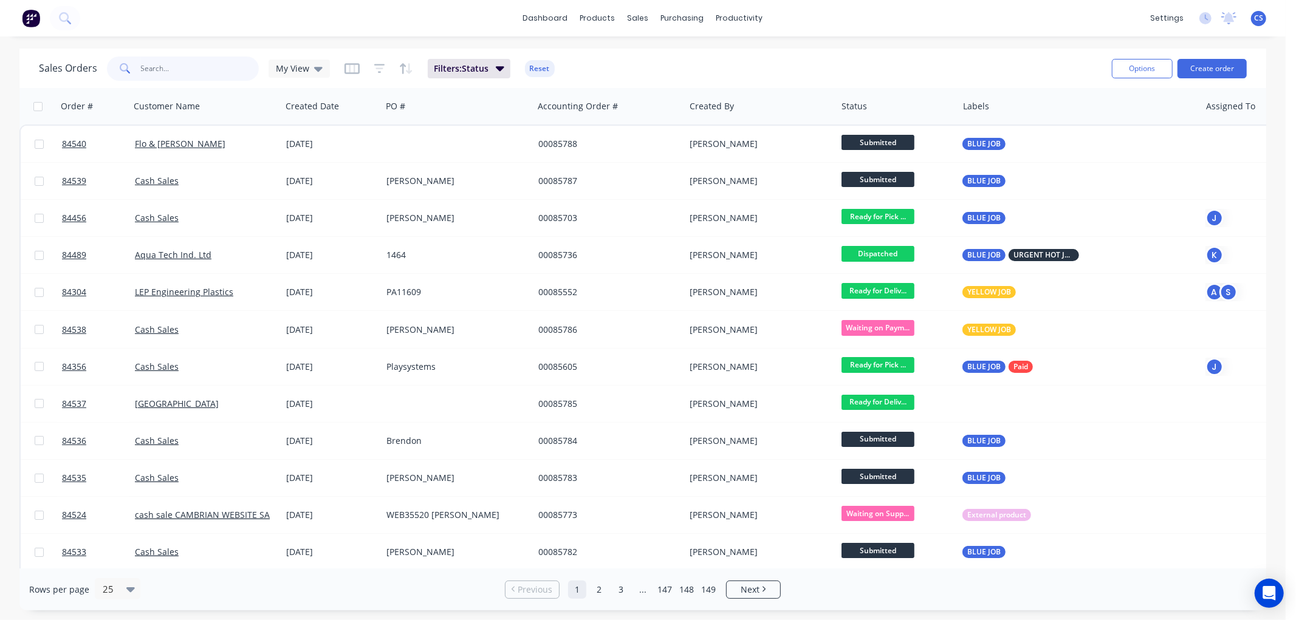
paste input "85696"
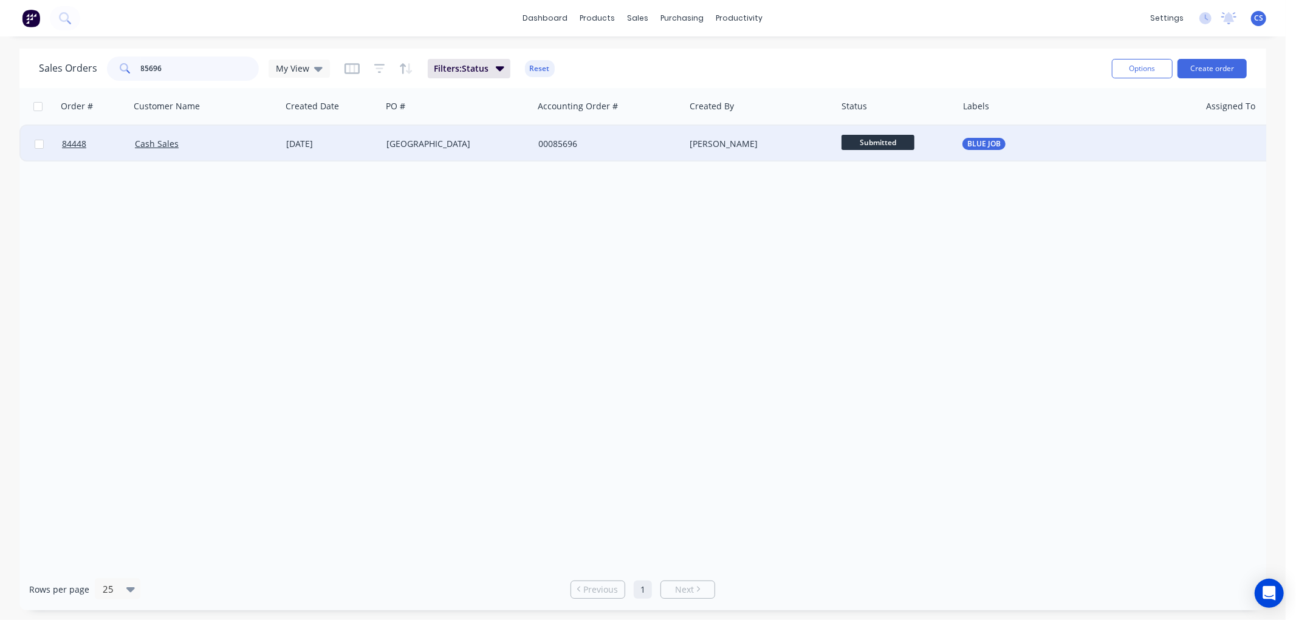
type input "85696"
click at [474, 146] on div "Helensville Museum" at bounding box center [453, 144] width 135 height 12
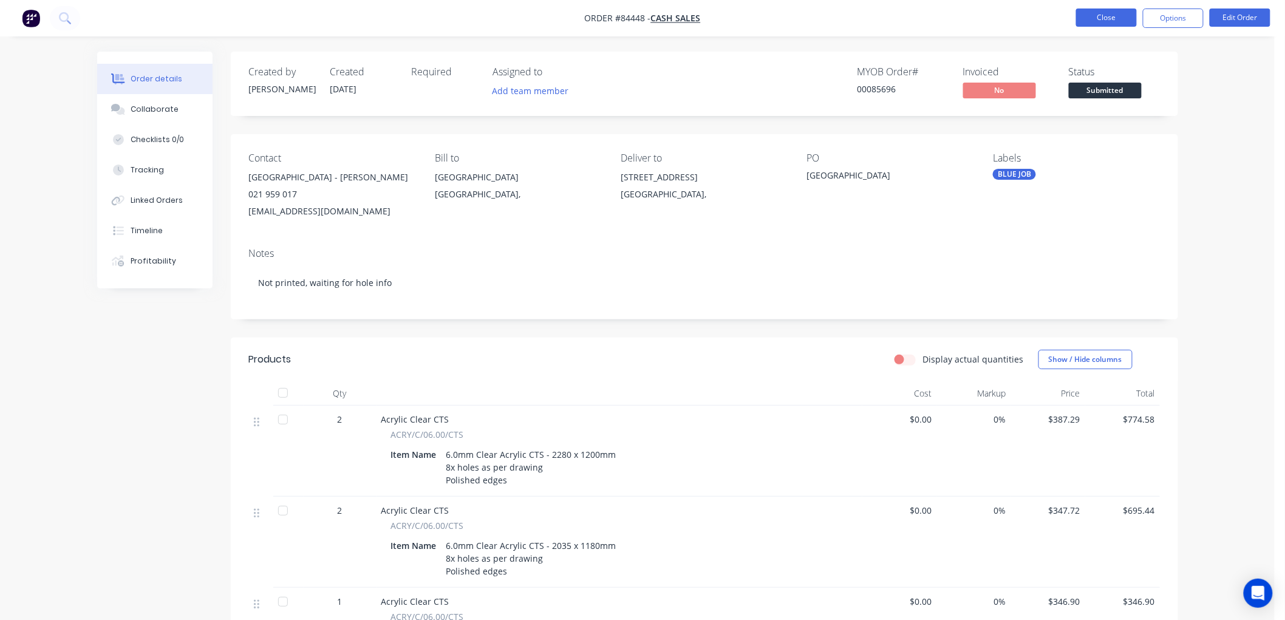
click at [1107, 17] on button "Close" at bounding box center [1106, 18] width 61 height 18
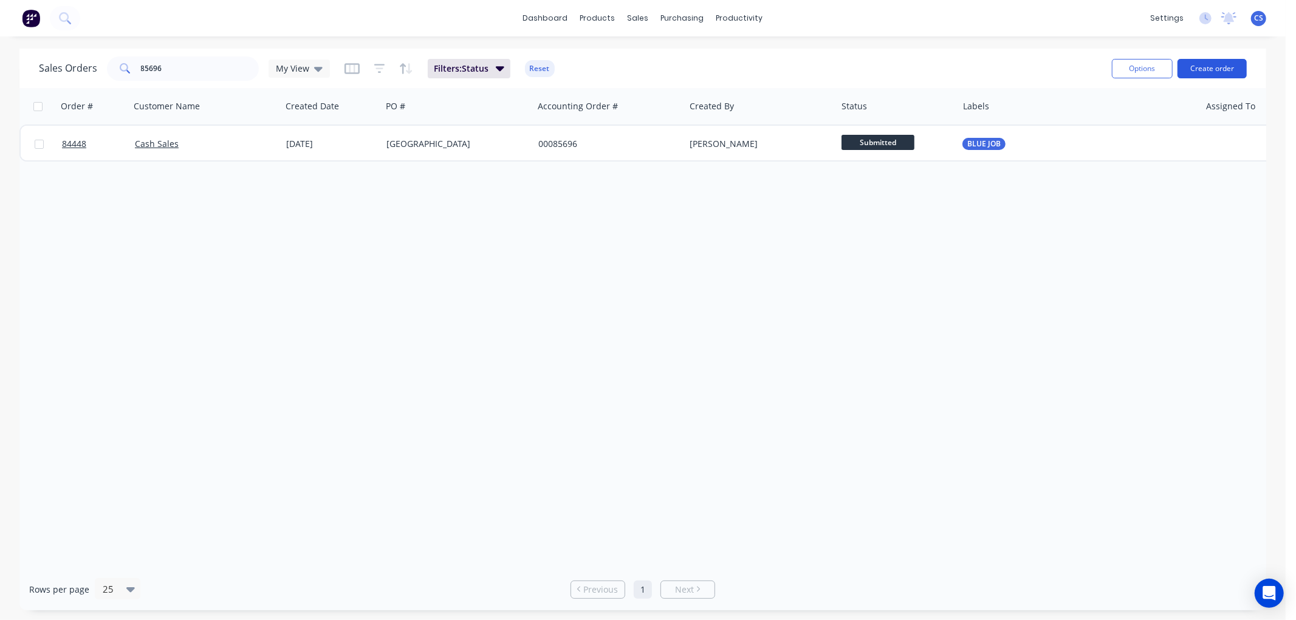
click at [1203, 75] on button "Create order" at bounding box center [1211, 68] width 69 height 19
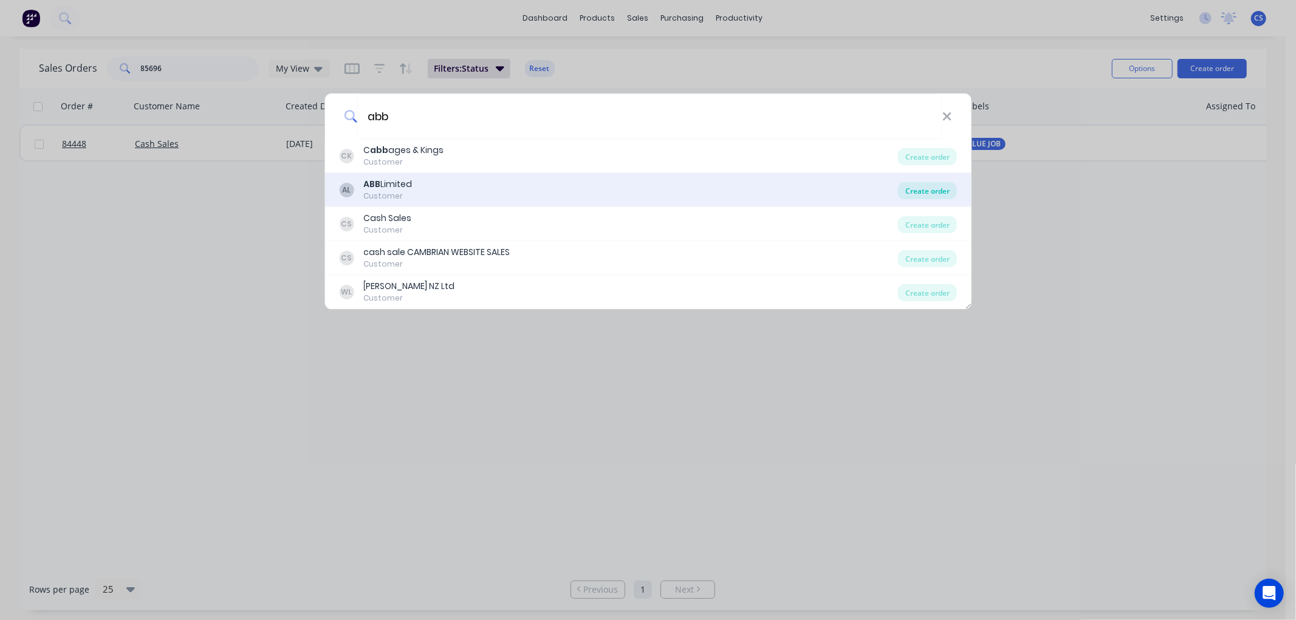
type input "abb"
click at [912, 190] on div "Create order" at bounding box center [927, 190] width 59 height 17
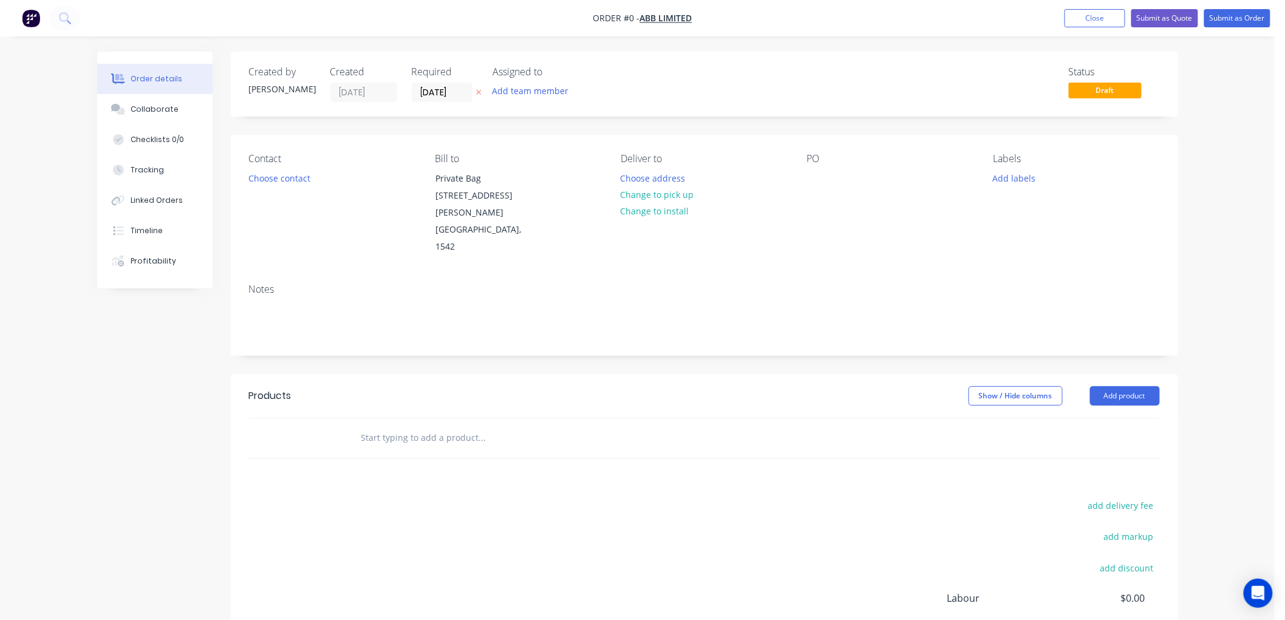
click at [479, 90] on icon "button" at bounding box center [478, 92] width 5 height 7
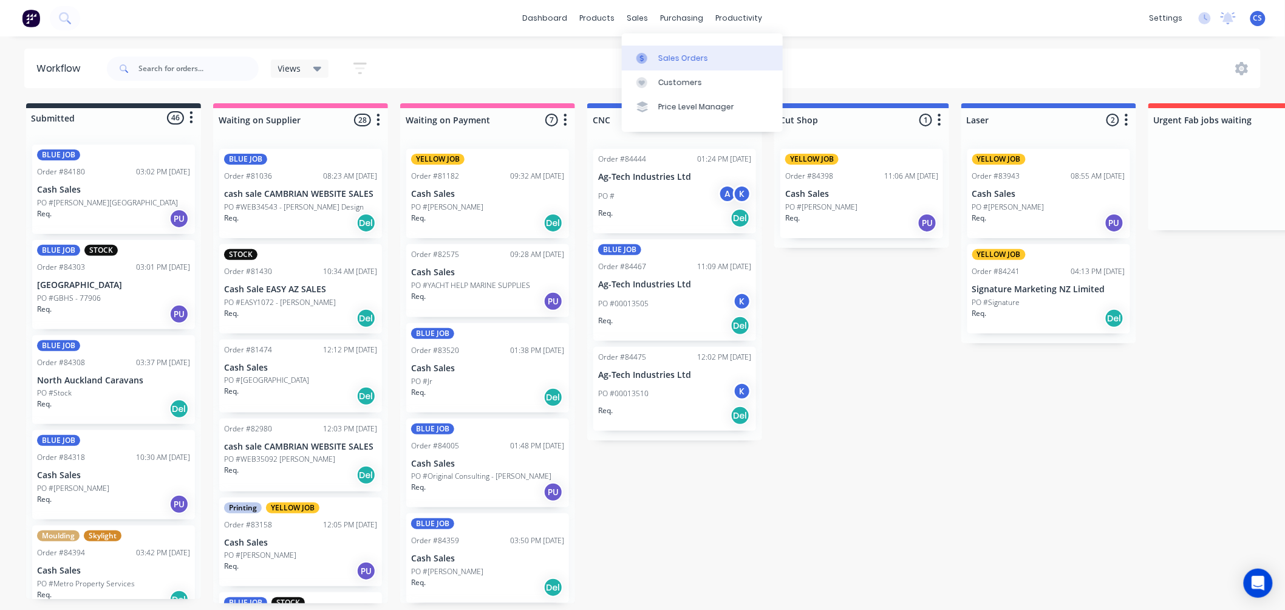
click at [651, 51] on link "Sales Orders" at bounding box center [702, 58] width 161 height 24
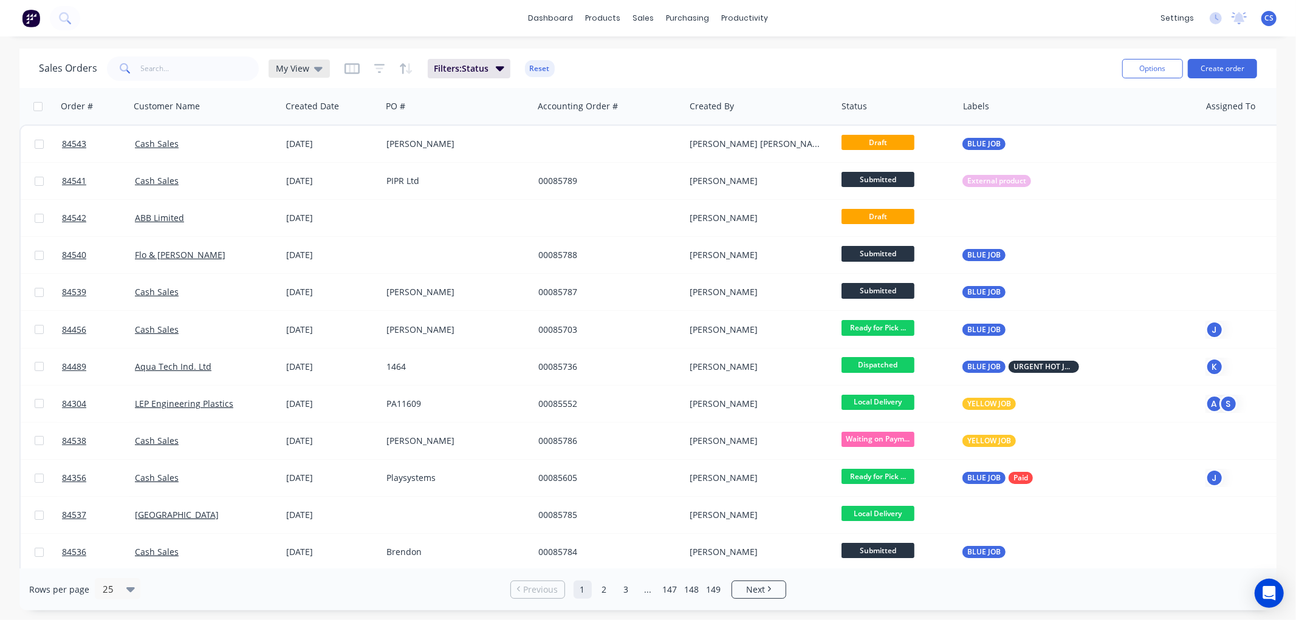
click at [299, 66] on span "My View" at bounding box center [292, 68] width 33 height 13
click at [314, 265] on button "Ready for Delivery" at bounding box center [341, 269] width 138 height 14
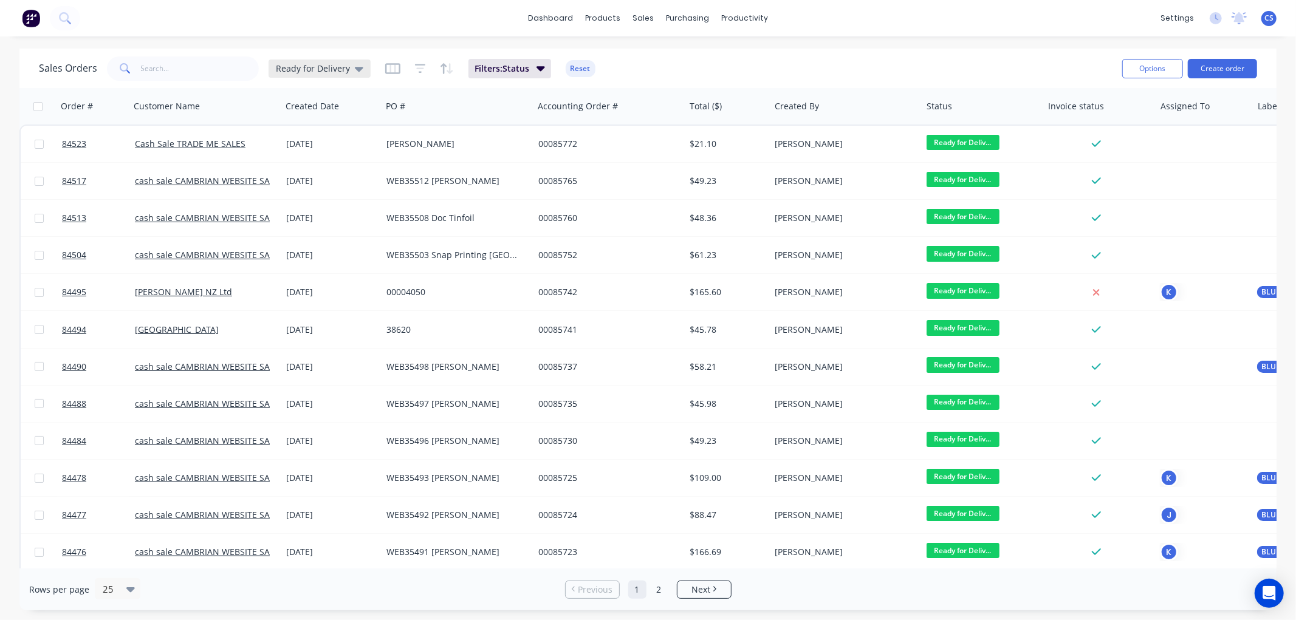
click at [344, 68] on span "Ready for Delivery" at bounding box center [313, 68] width 74 height 13
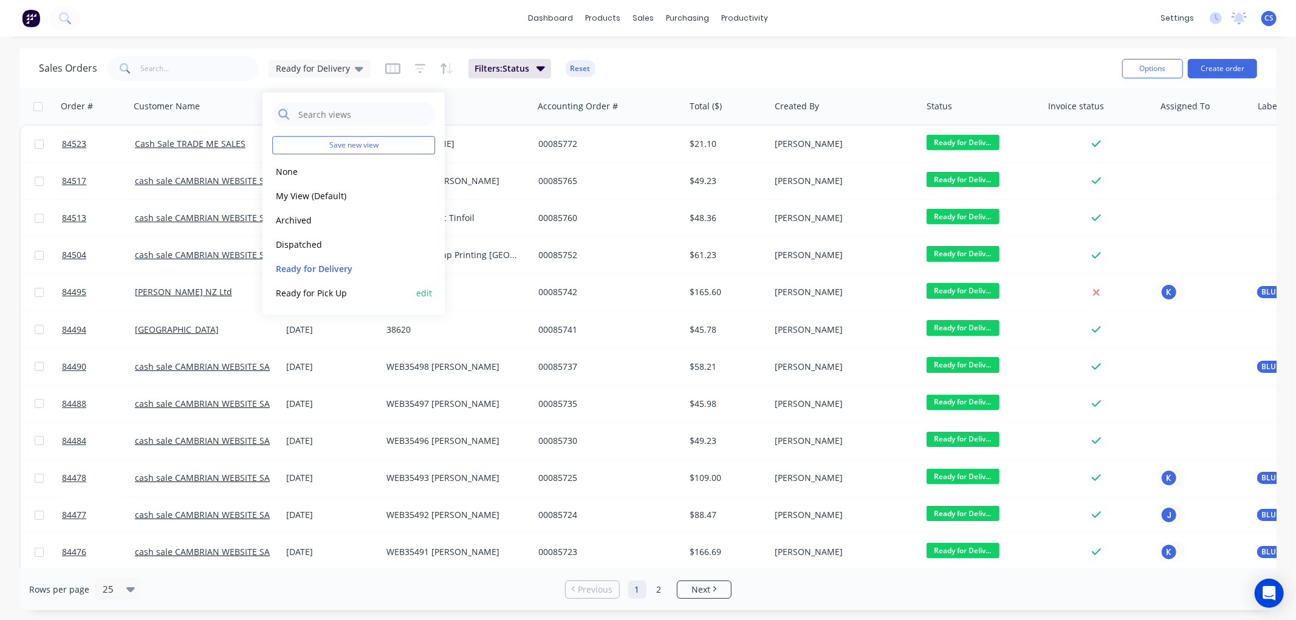
click at [310, 290] on button "Ready for Pick Up" at bounding box center [341, 293] width 138 height 14
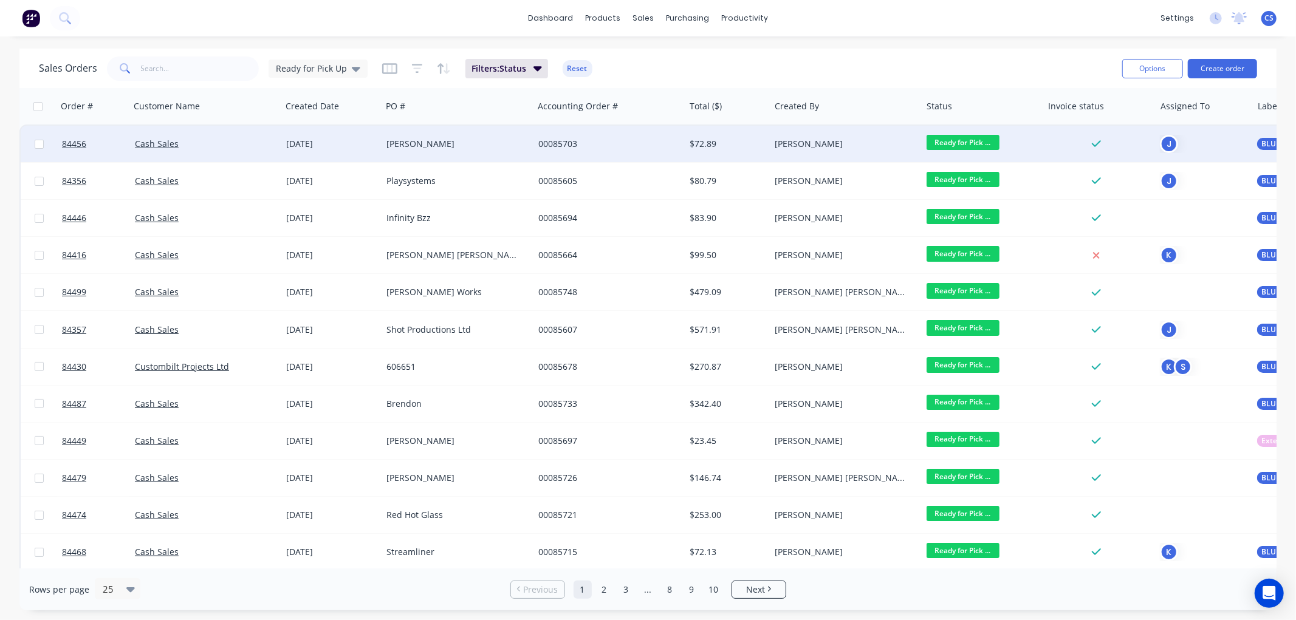
click at [37, 140] on input "checkbox" at bounding box center [39, 144] width 9 height 9
checkbox input "true"
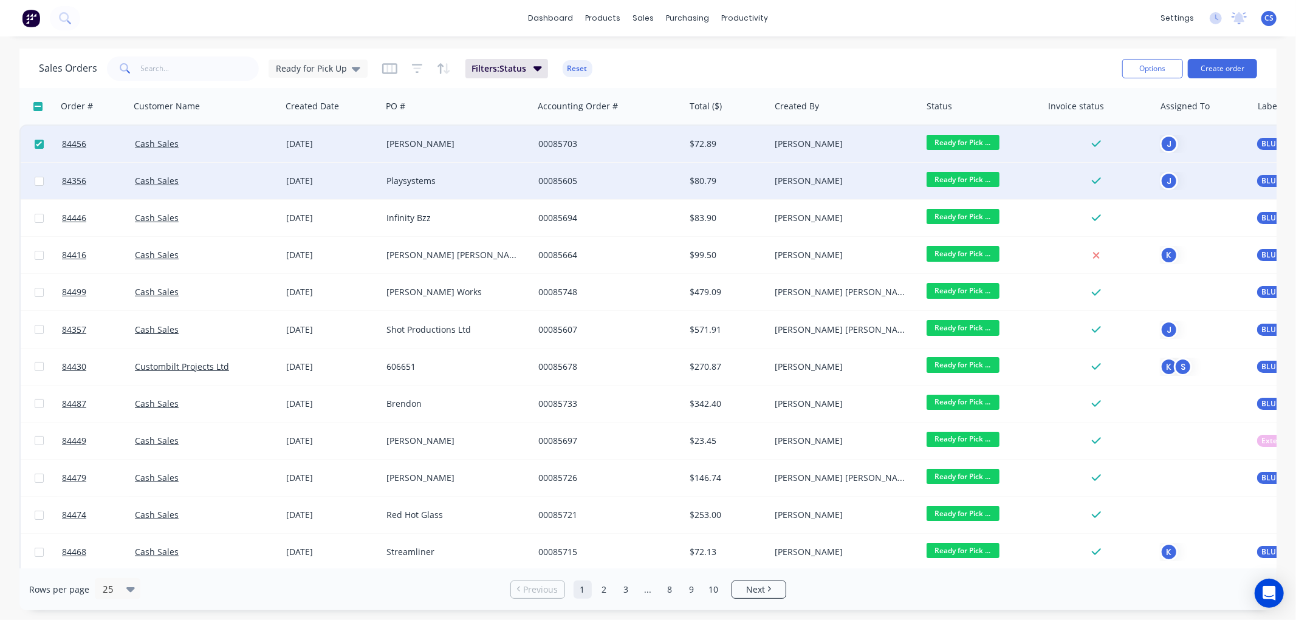
click at [35, 181] on input "checkbox" at bounding box center [39, 181] width 9 height 9
checkbox input "true"
click at [1146, 69] on button "Options" at bounding box center [1152, 68] width 61 height 19
click at [1095, 98] on div "Change Status" at bounding box center [1116, 99] width 112 height 18
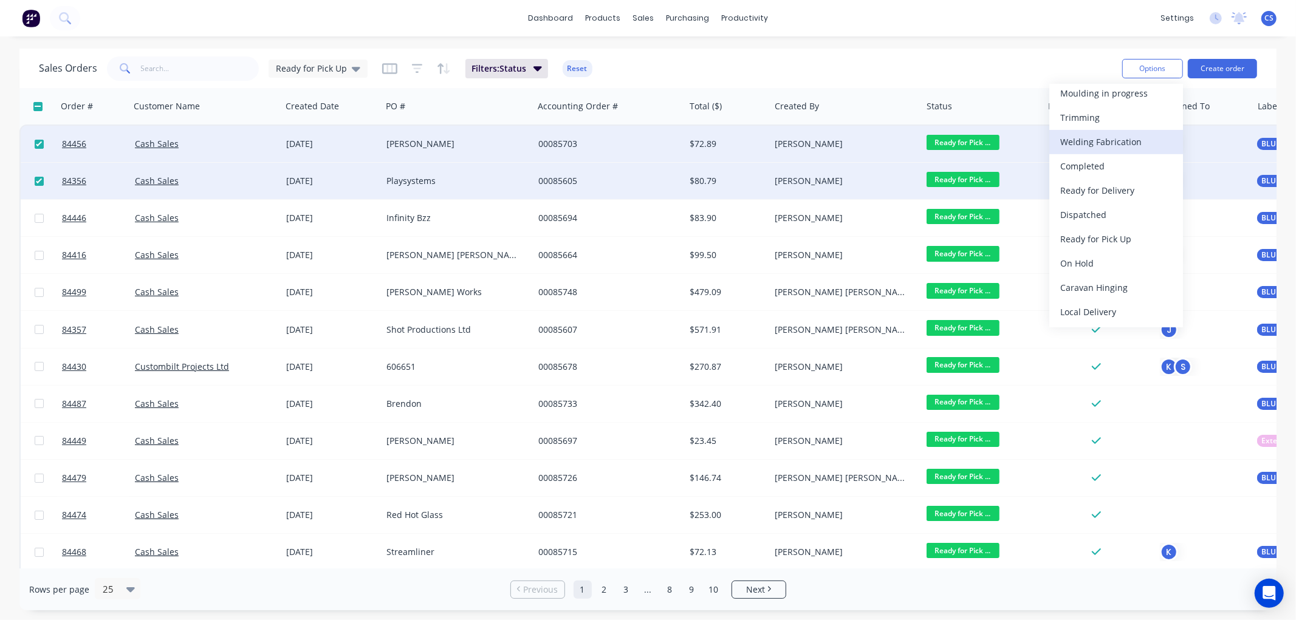
scroll to position [425, 0]
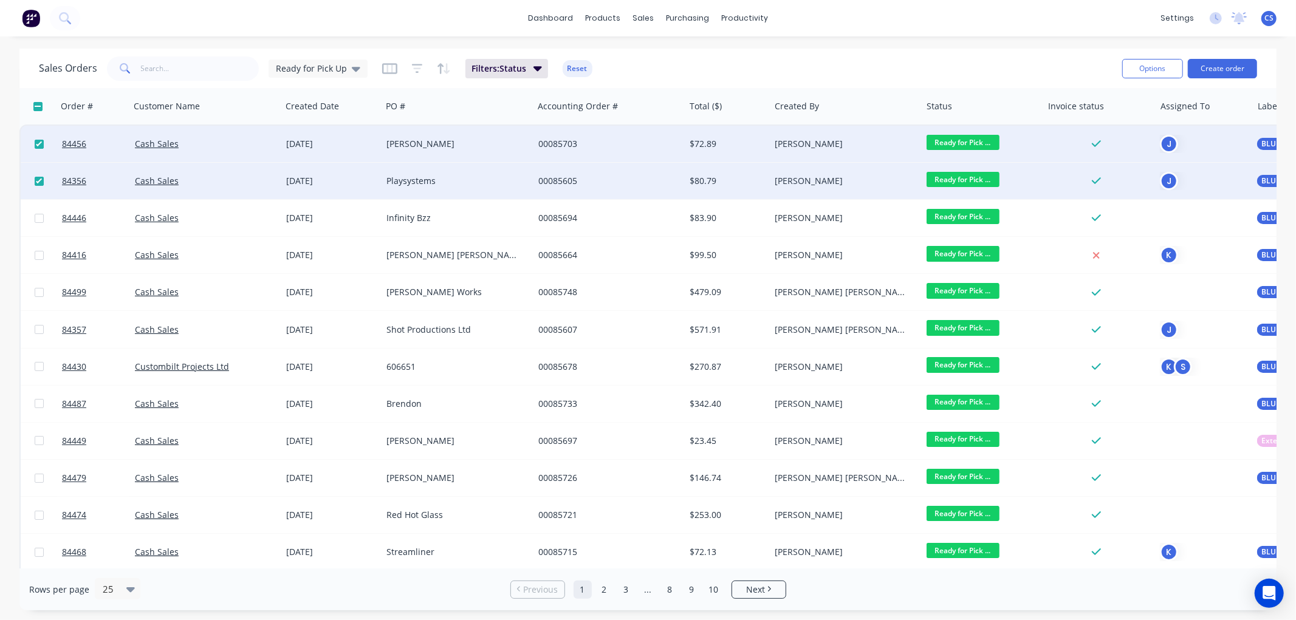
click at [829, 53] on div "Sales Orders Ready for Pick Up Filters: Status Reset" at bounding box center [575, 68] width 1073 height 30
click at [34, 106] on input "checkbox" at bounding box center [37, 106] width 9 height 9
checkbox input "true"
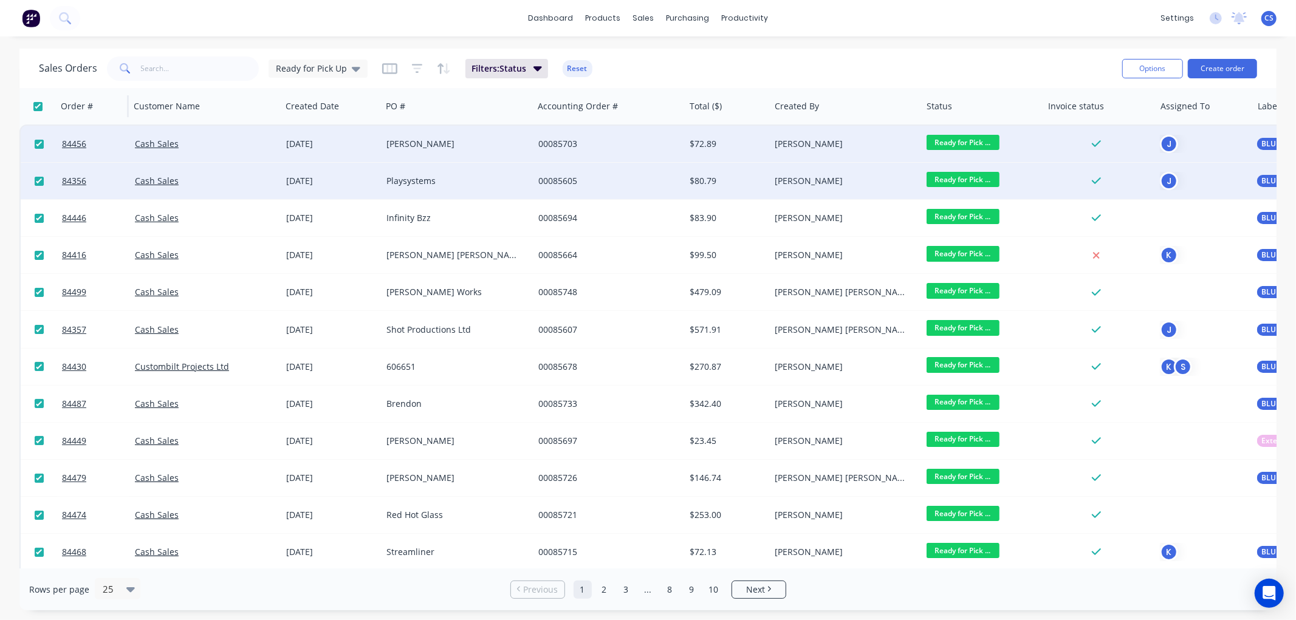
checkbox input "true"
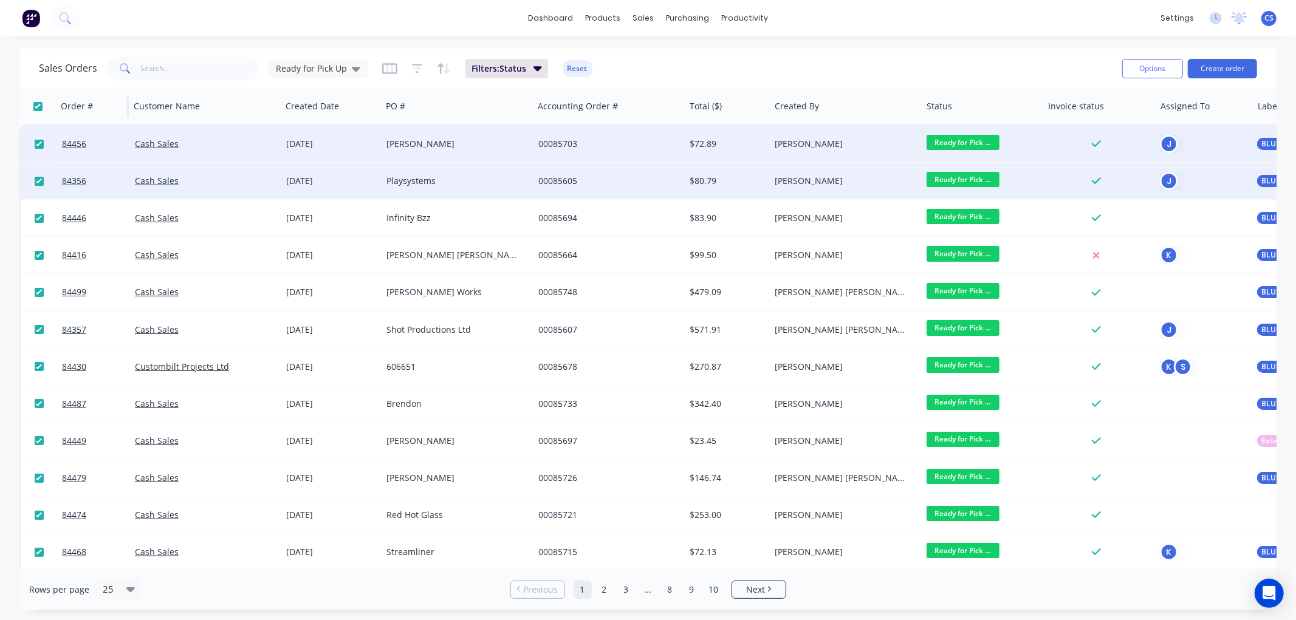
checkbox input "true"
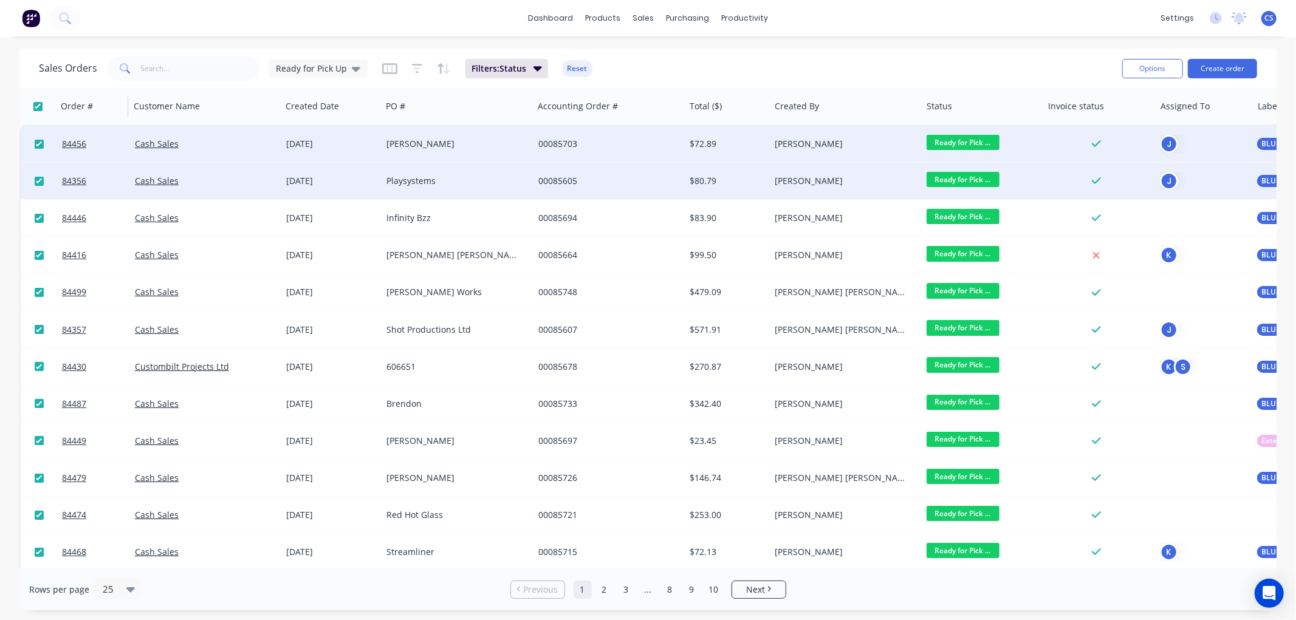
checkbox input "true"
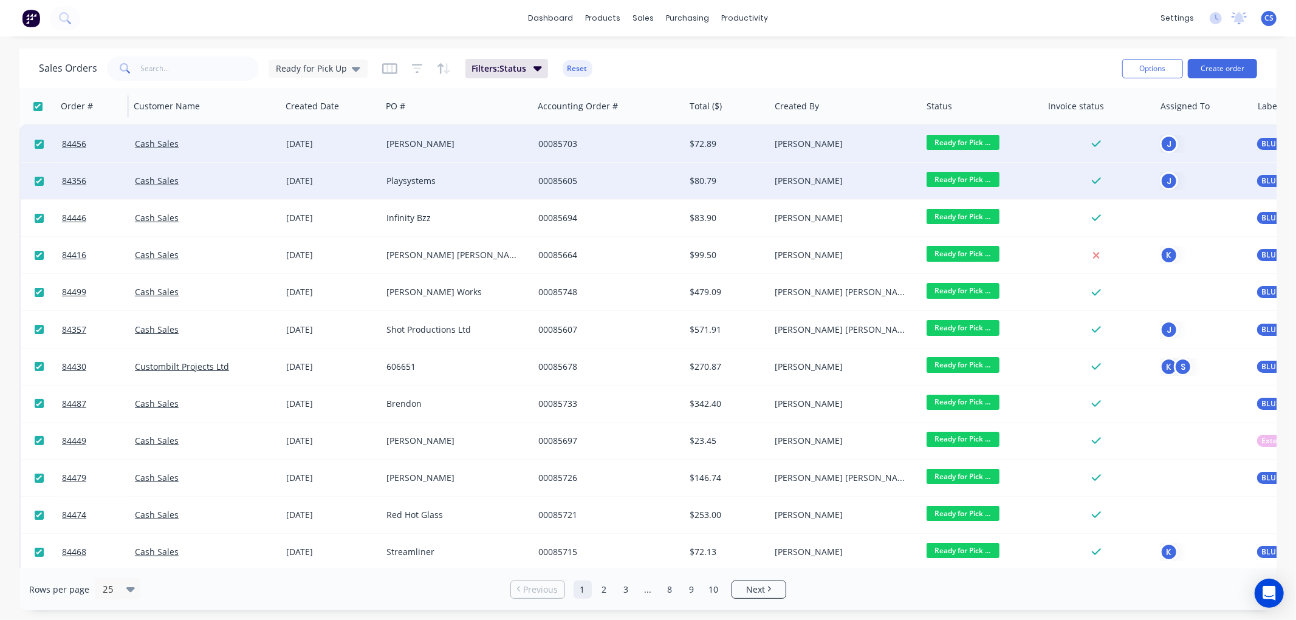
checkbox input "true"
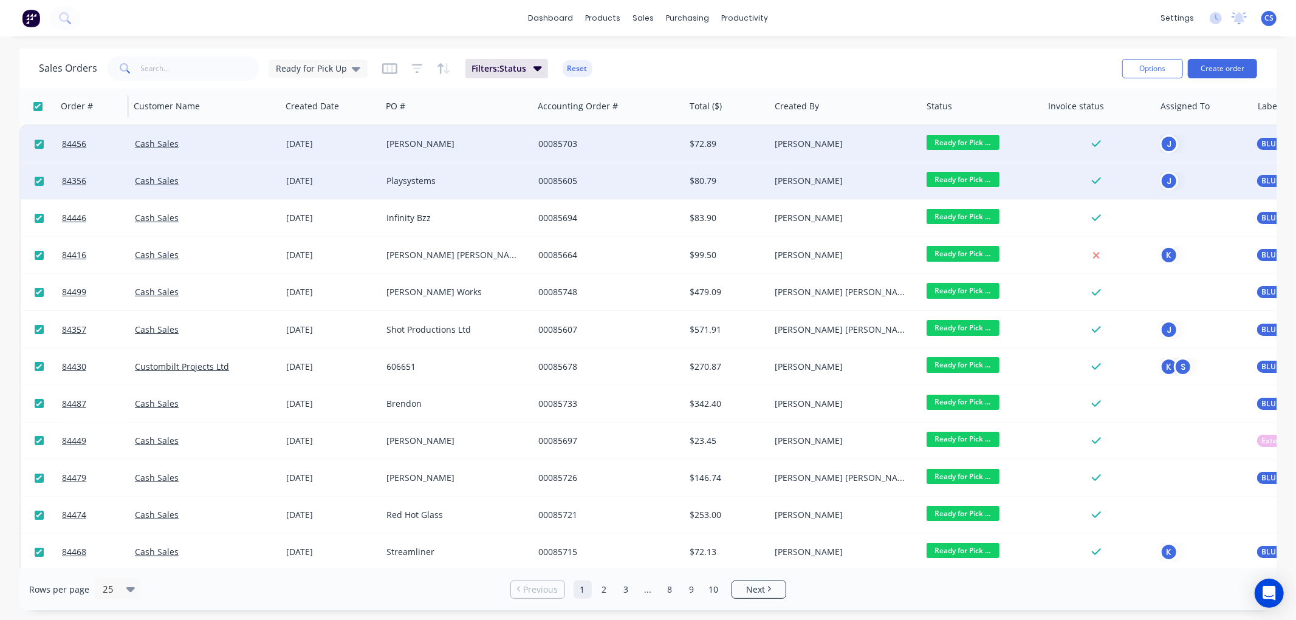
checkbox input "true"
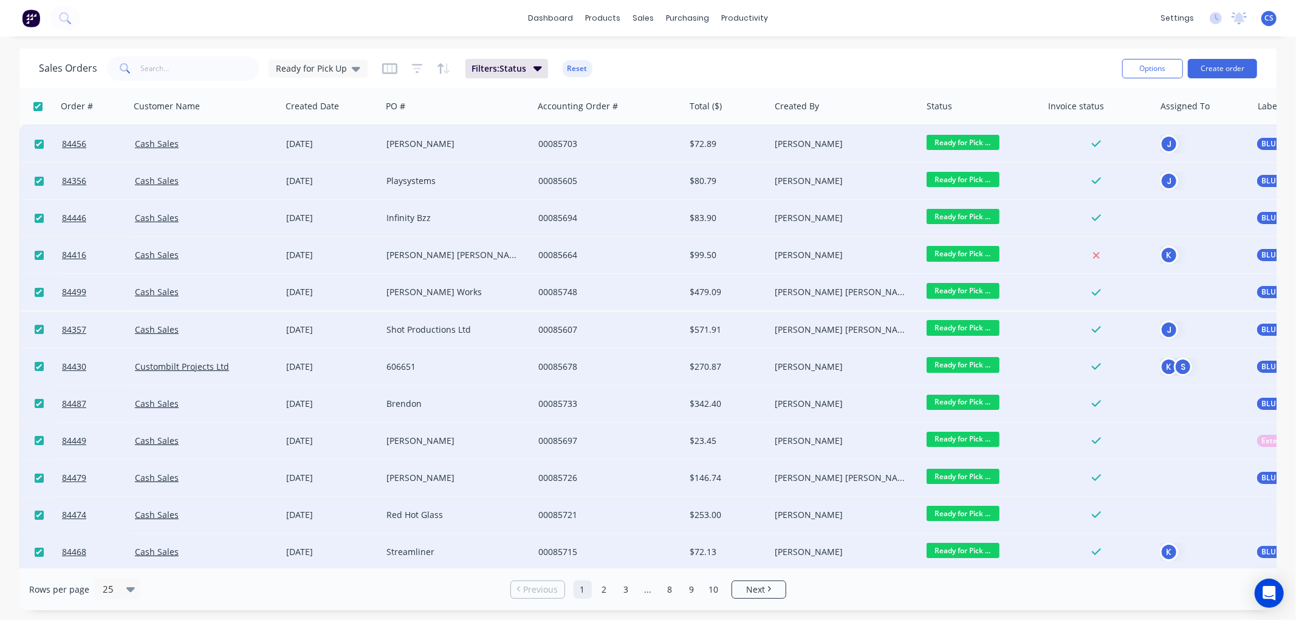
click at [36, 109] on input "checkbox" at bounding box center [37, 106] width 9 height 9
checkbox input "false"
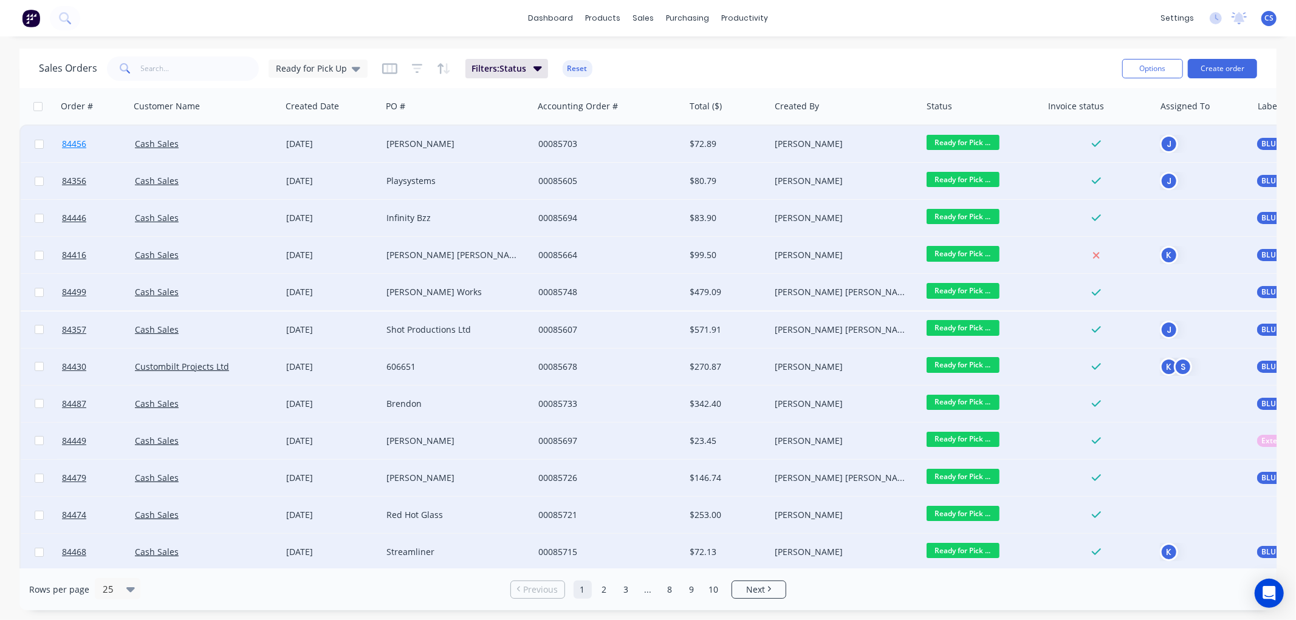
checkbox input "false"
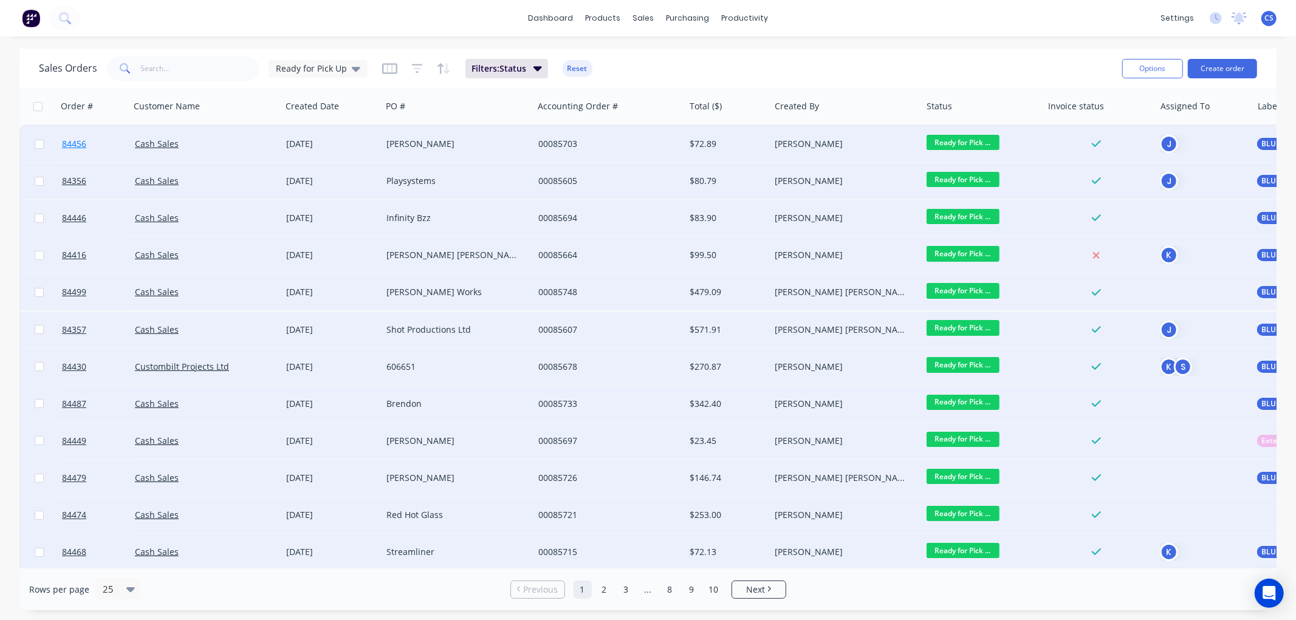
checkbox input "false"
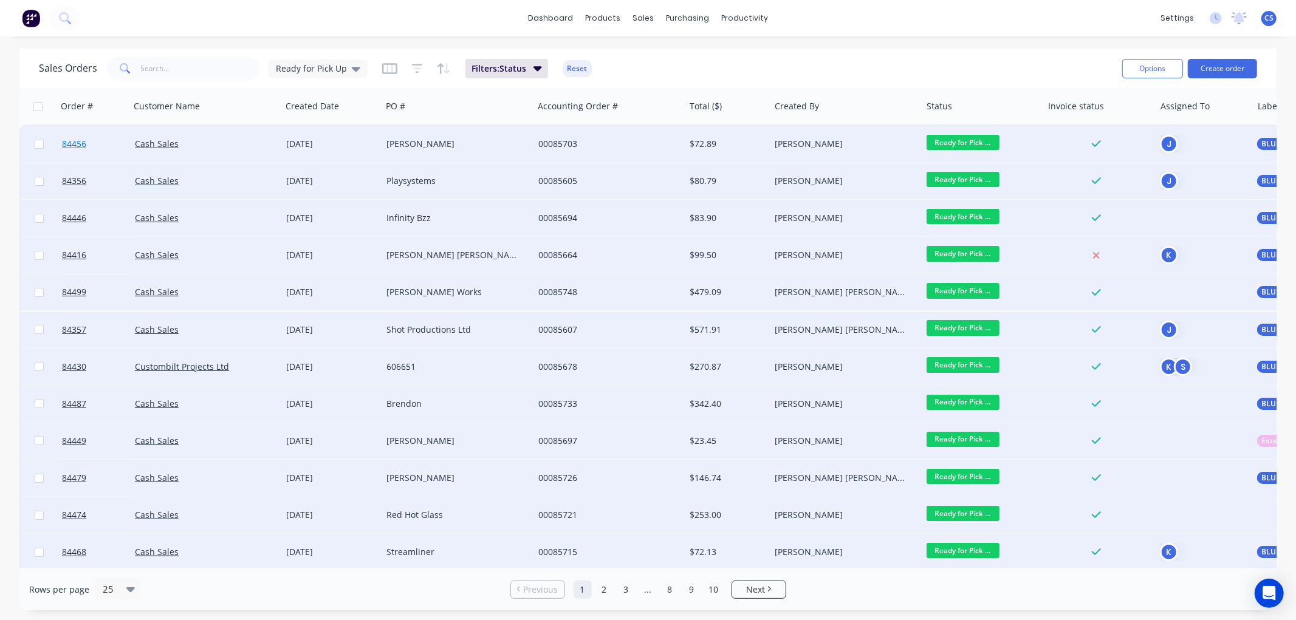
checkbox input "false"
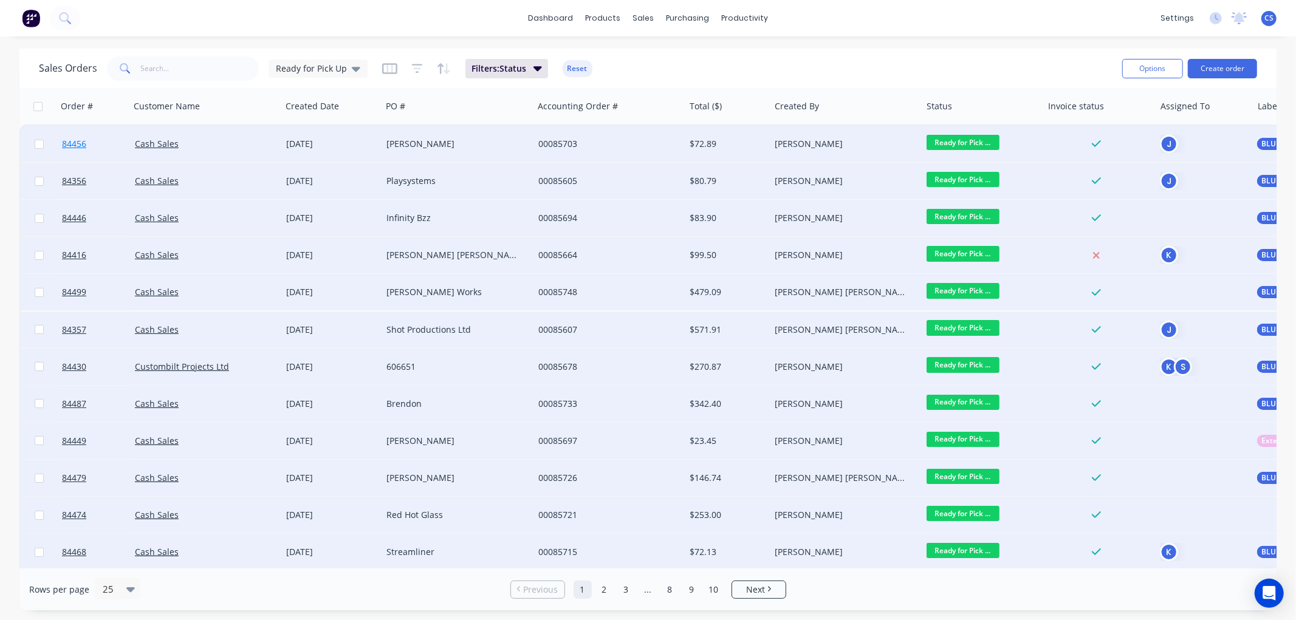
checkbox input "false"
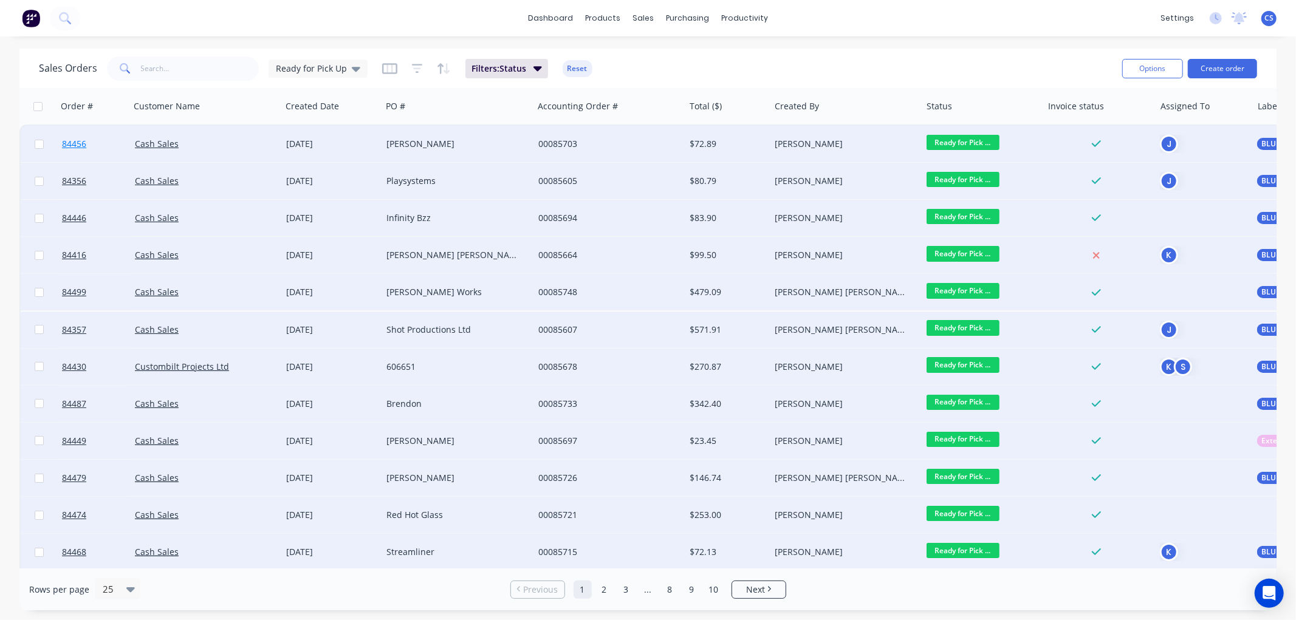
checkbox input "false"
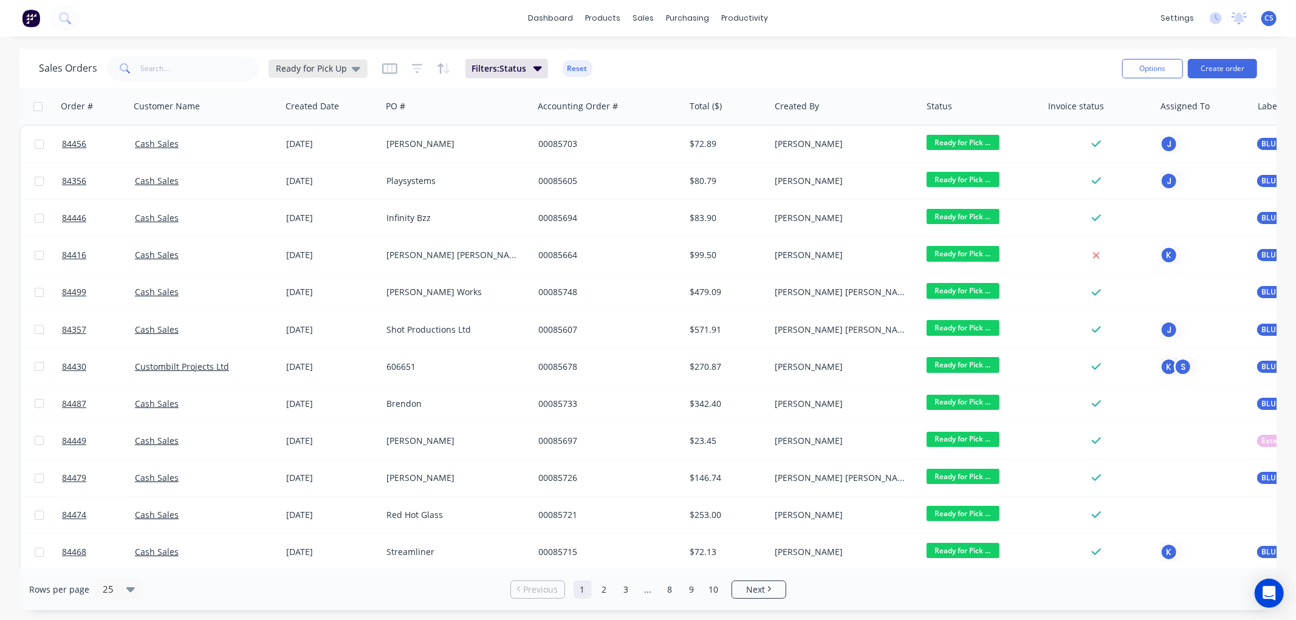
click span "Ready for Pick Up"
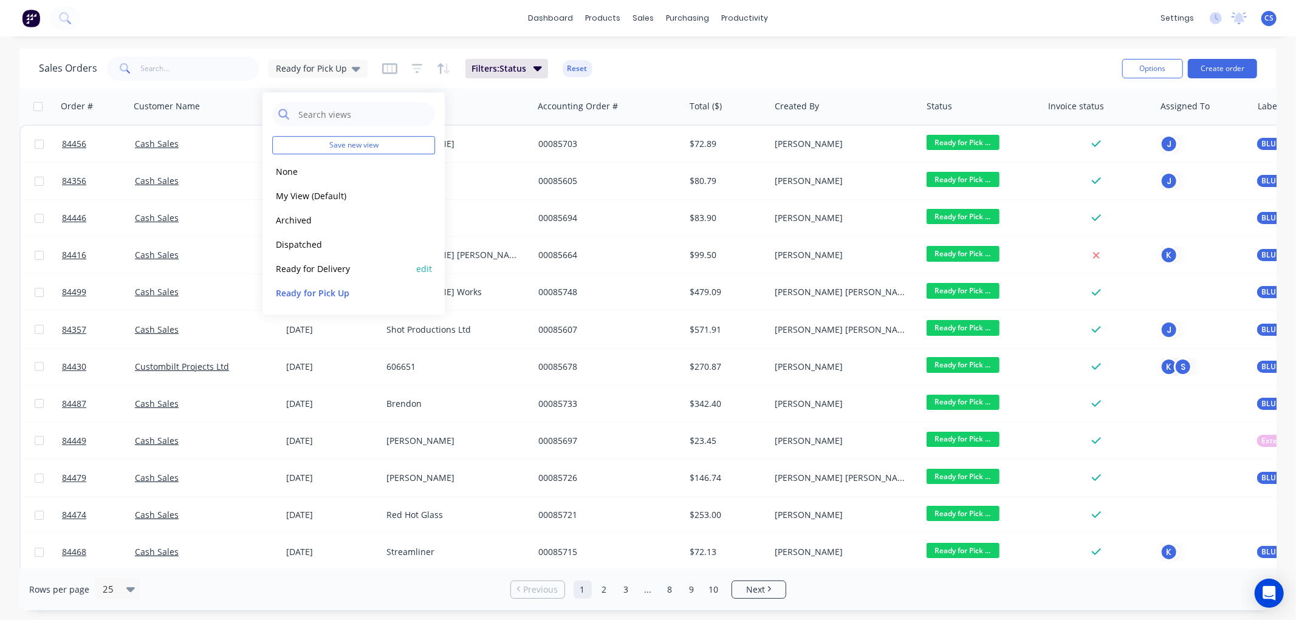
click button "Ready for Delivery"
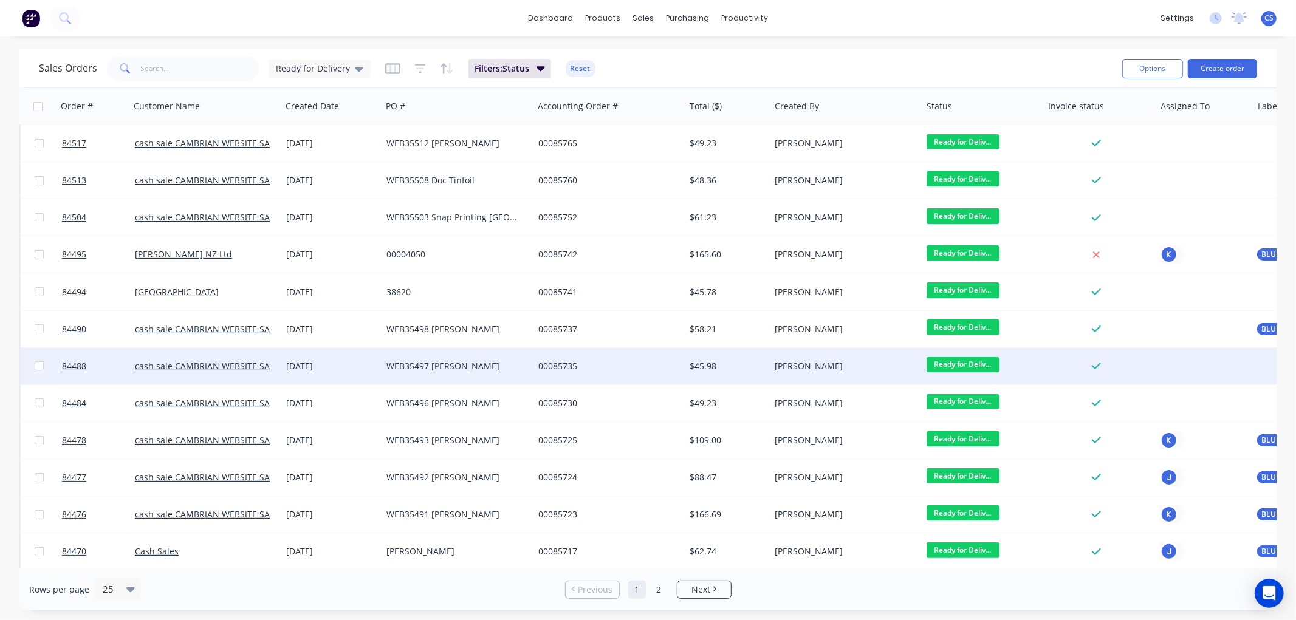
scroll to position [0, 0]
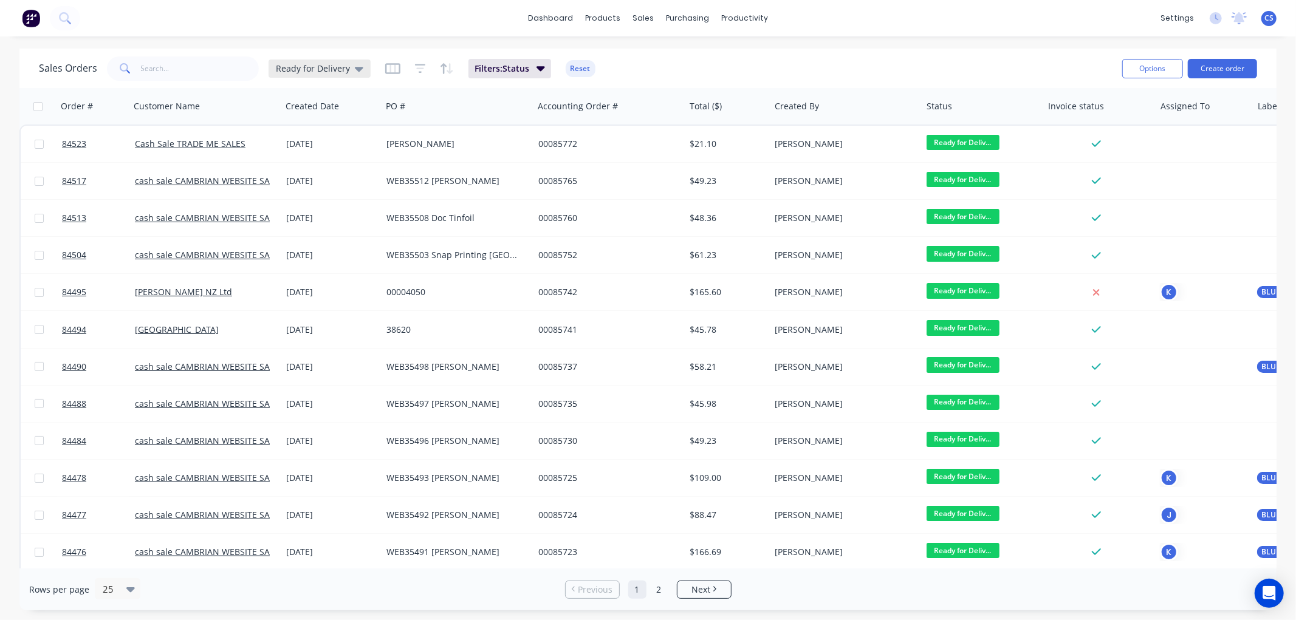
click span "Ready for Delivery"
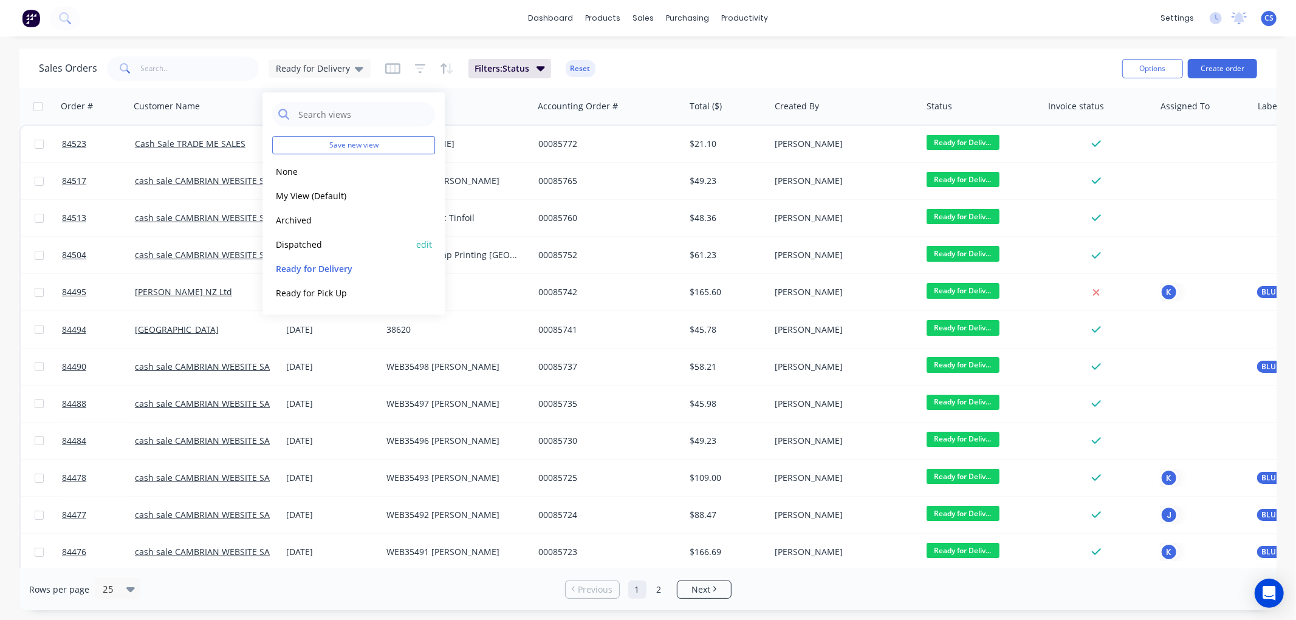
click button "Dispatched"
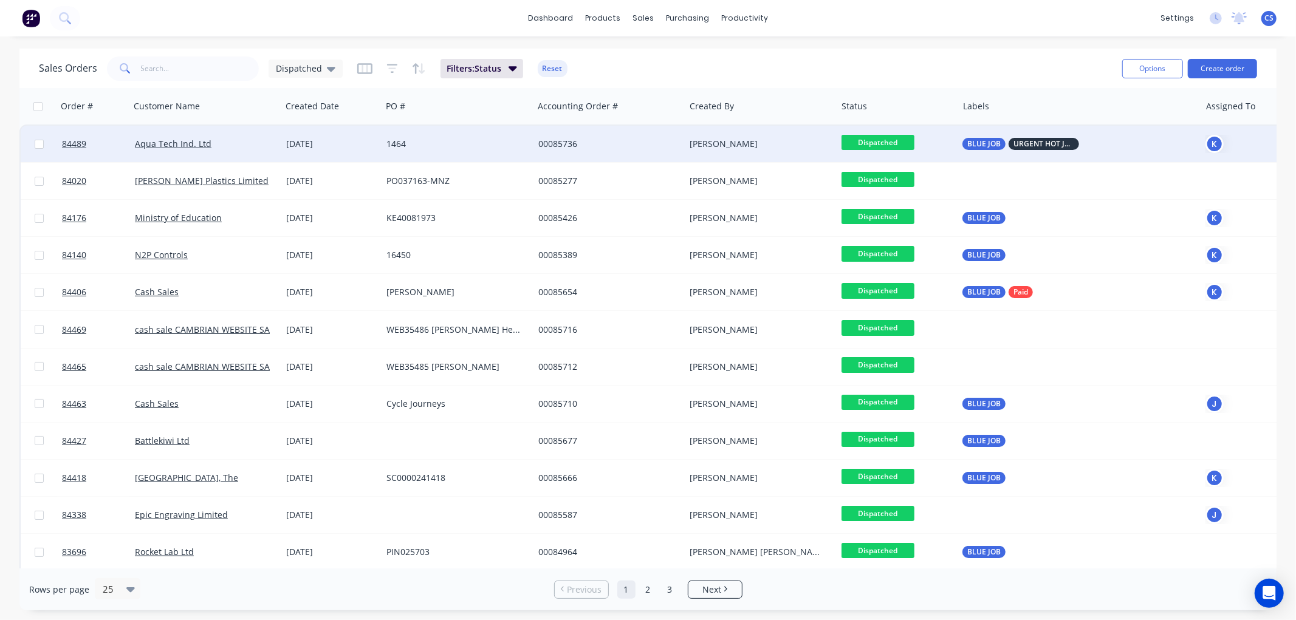
click span "Dispatched"
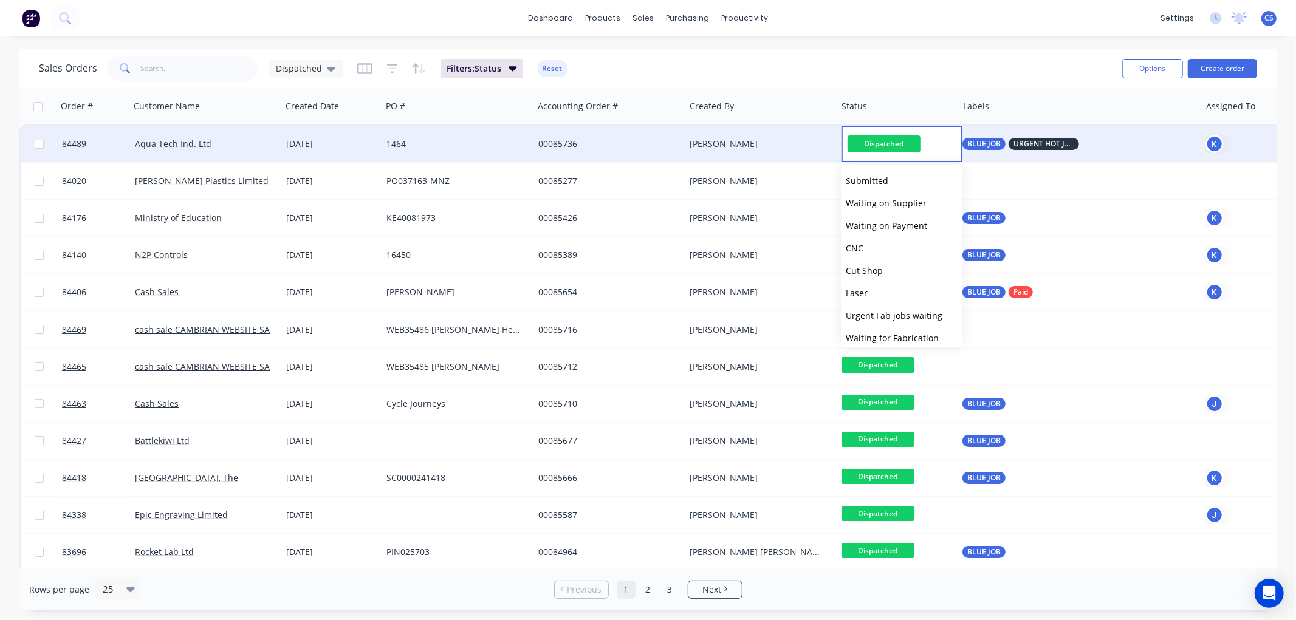
click span "Dispatched"
click div "Sales Orders Dispatched Filters: Status Reset Options Create order"
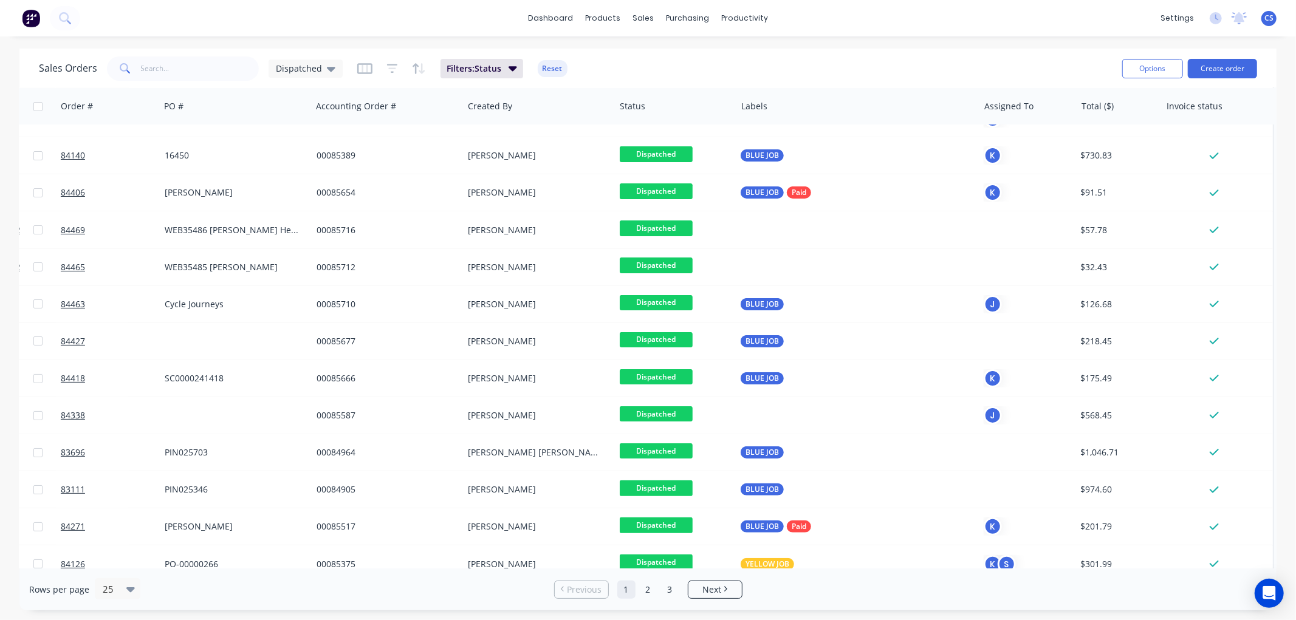
scroll to position [21, 227]
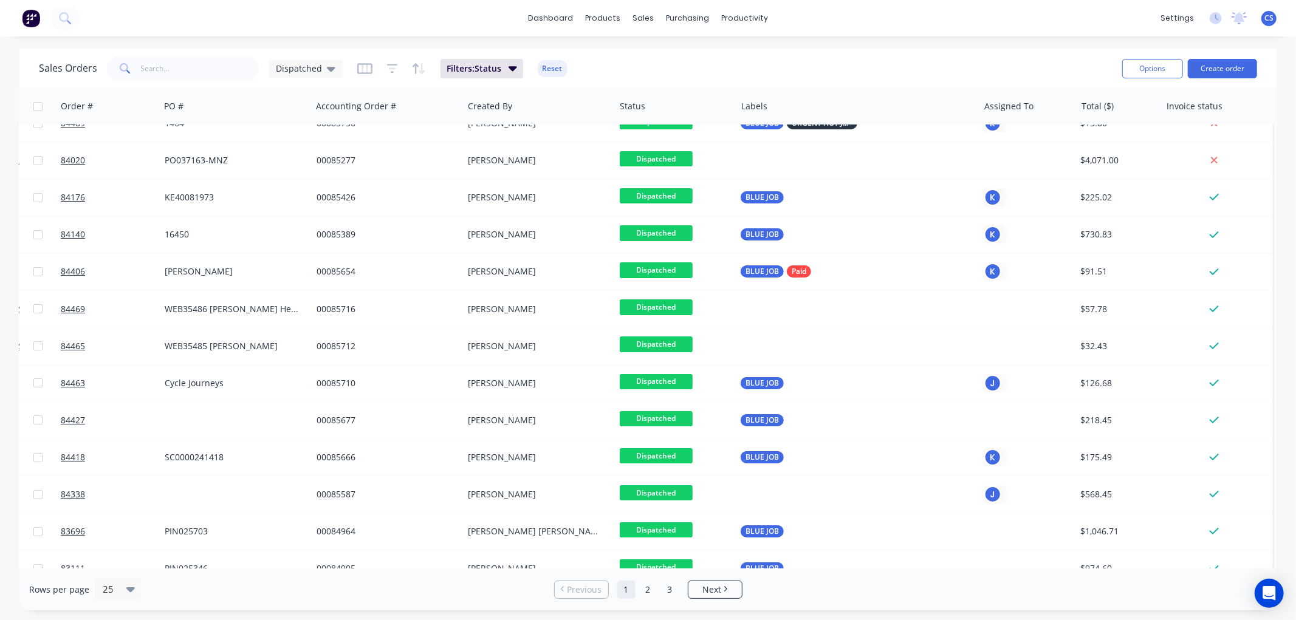
drag, startPoint x: 1266, startPoint y: 132, endPoint x: 1257, endPoint y: 4, distance: 128.5
click div "dashboard products sales purchasing productivity dashboard products Product Cat…"
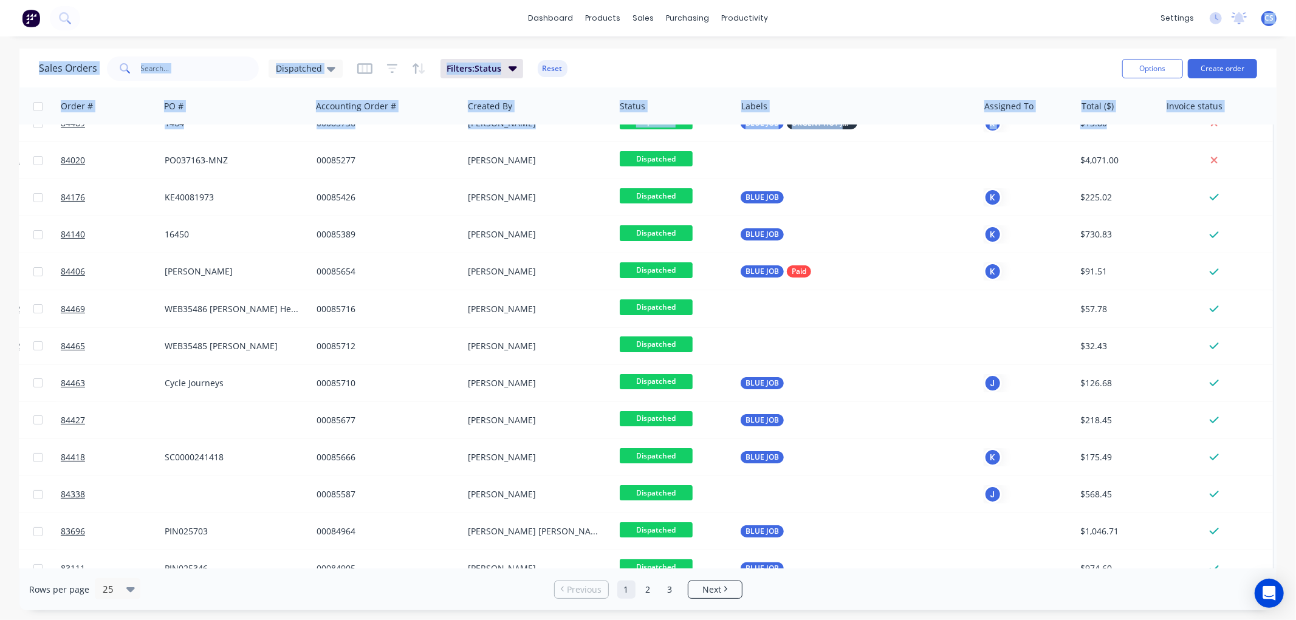
click div "Sales Orders Dispatched Filters: Status Reset Options Create order"
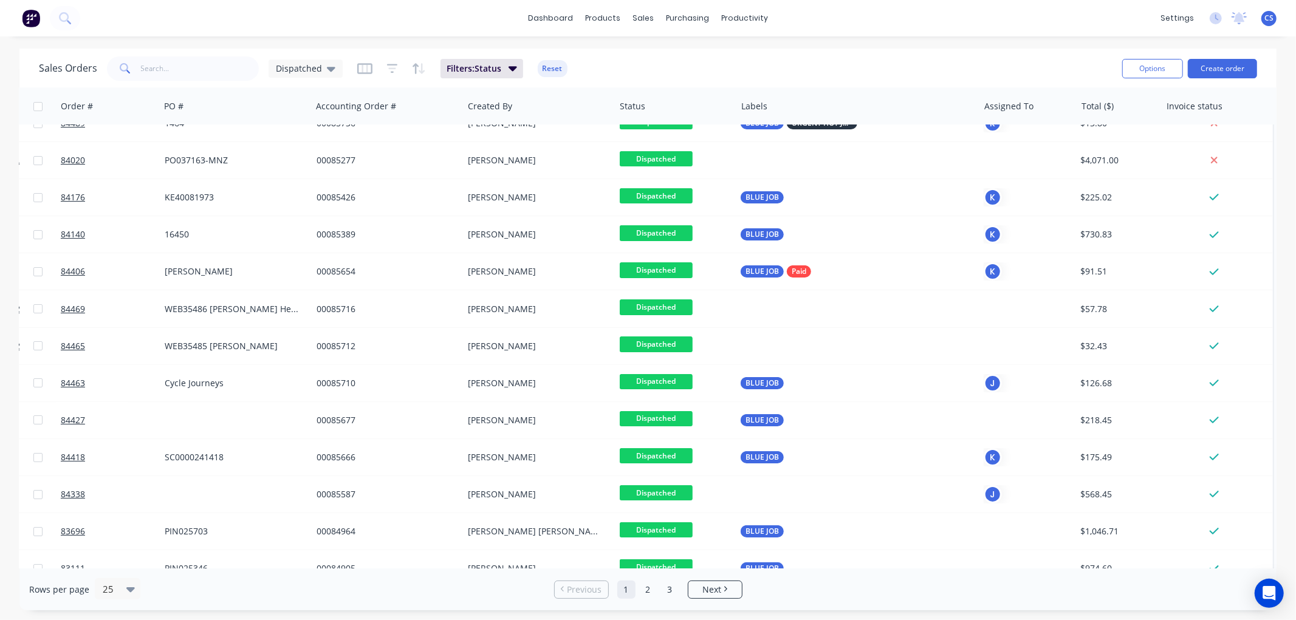
scroll to position [0, 227]
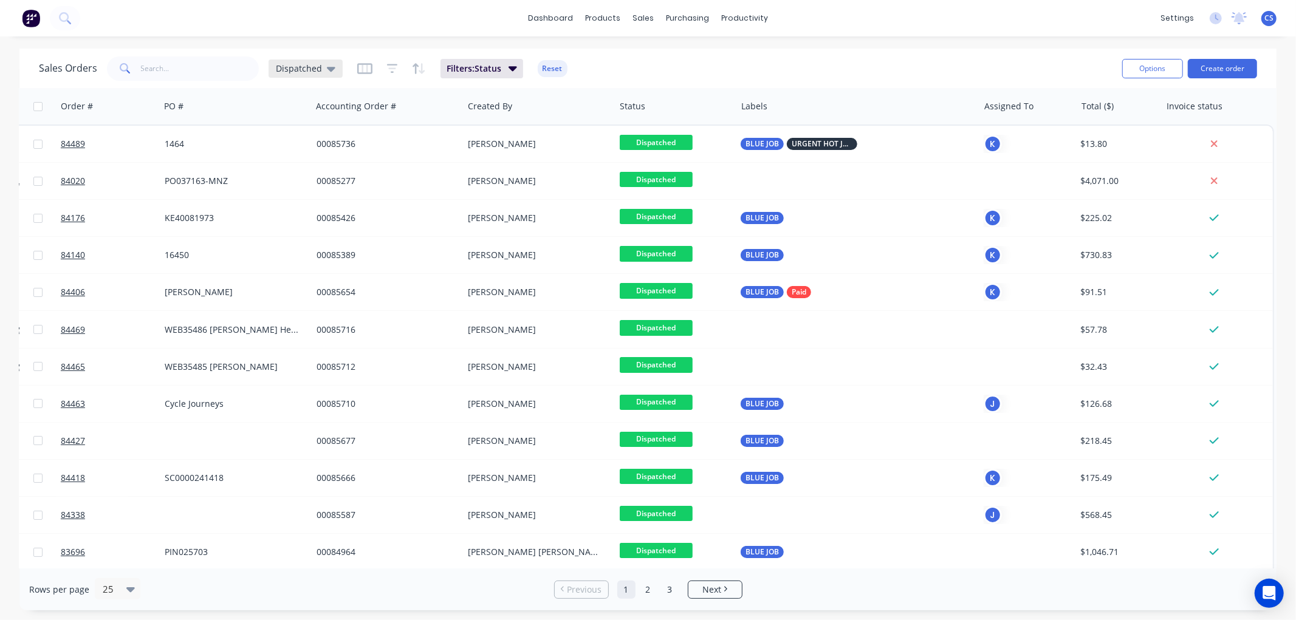
click span "Dispatched"
click div "dashboard products sales purchasing productivity dashboard products Product Cat…"
click span "Dispatched"
click button "Ready for Pick Up"
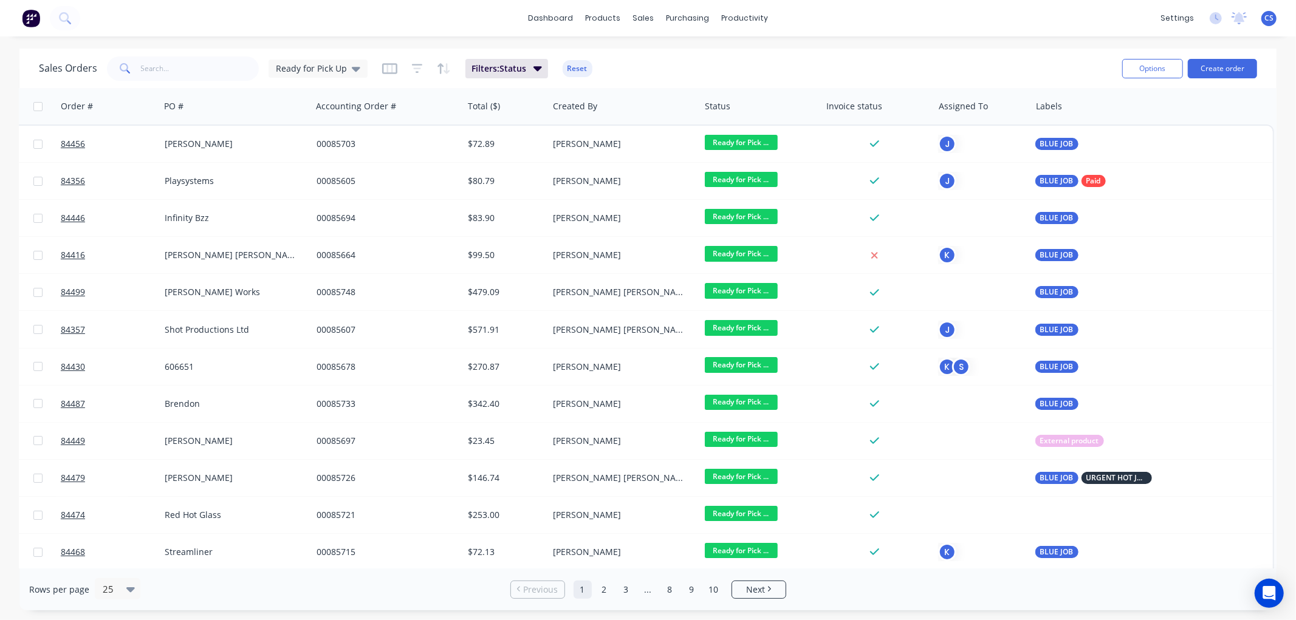
scroll to position [0, 222]
click div
click icon "button"
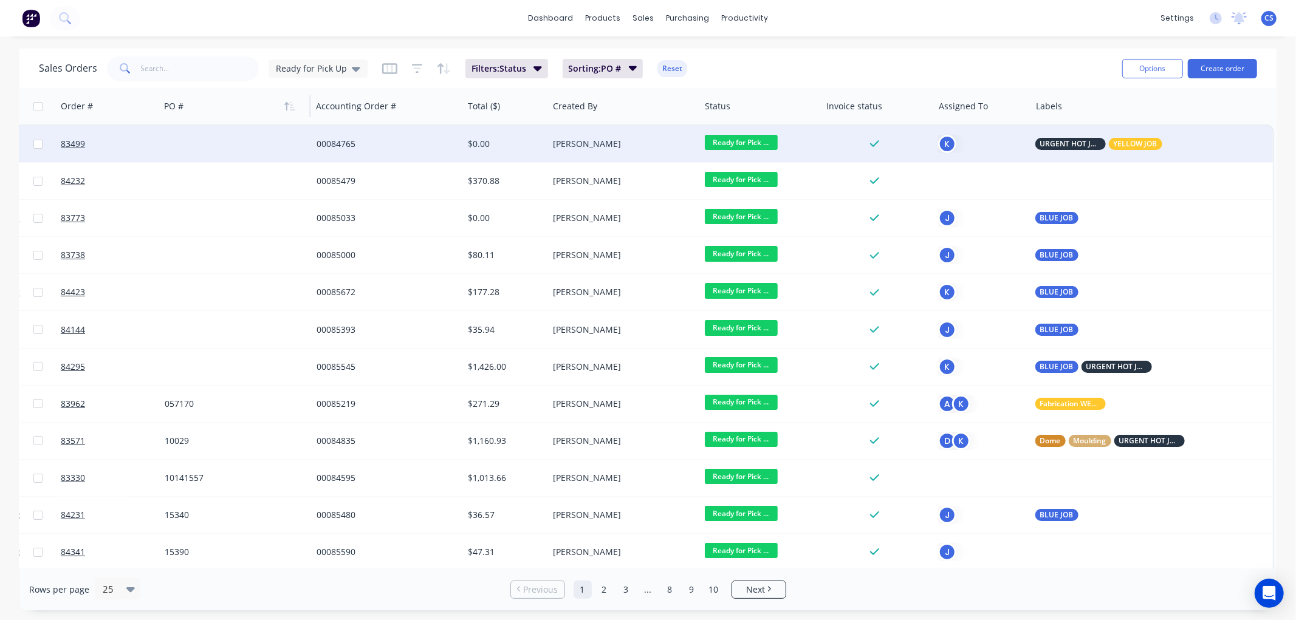
click div "00084765"
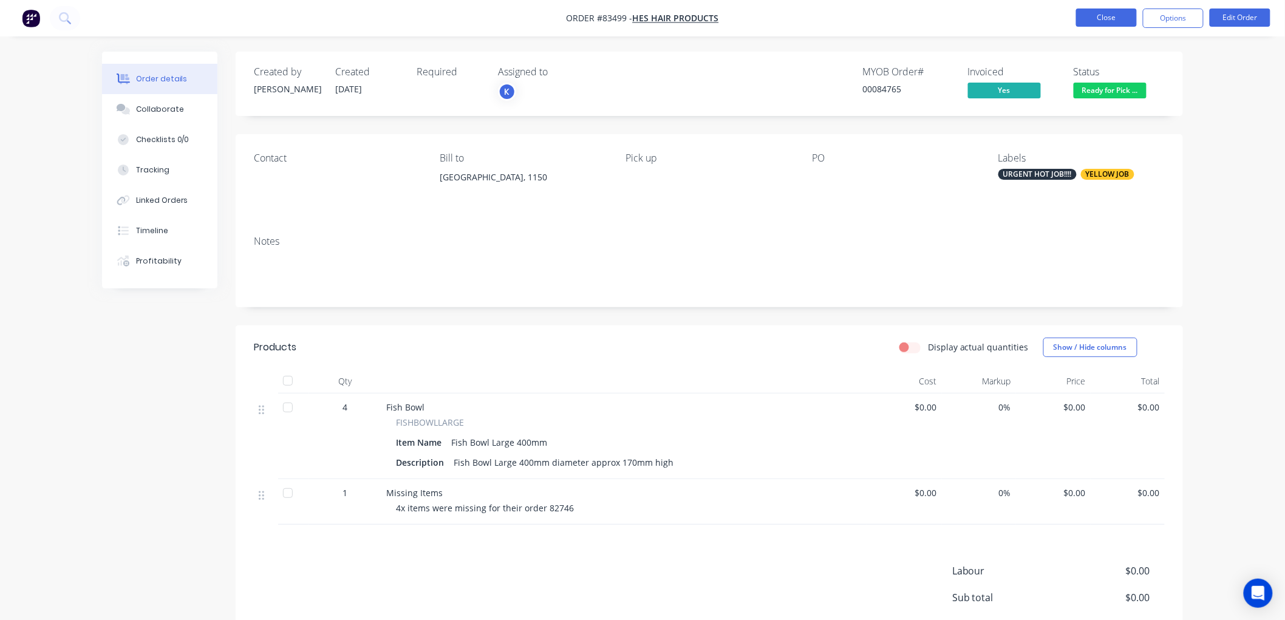
click button "Close"
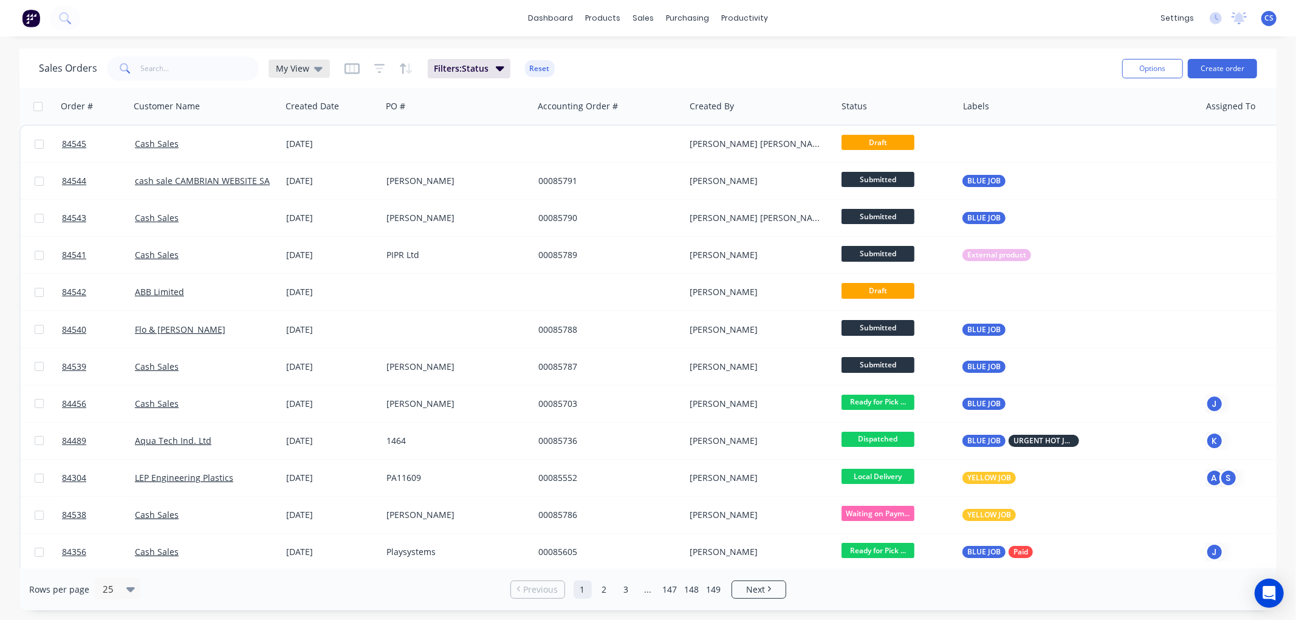
click div "My View"
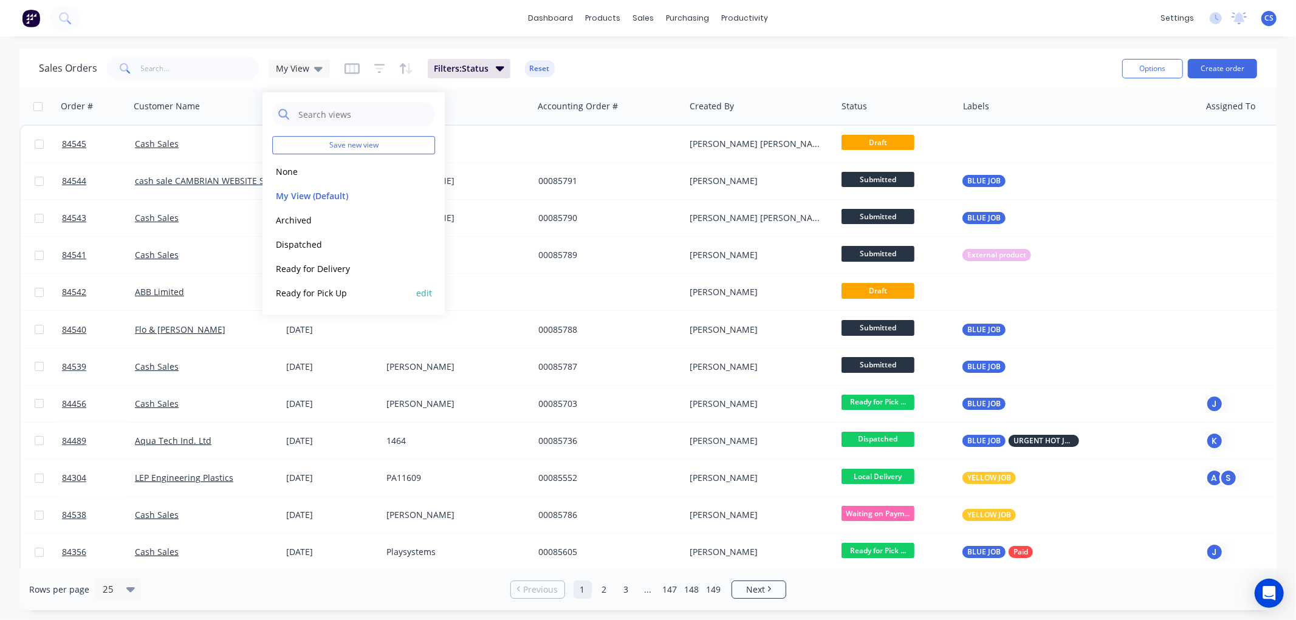
click button "Ready for Pick Up"
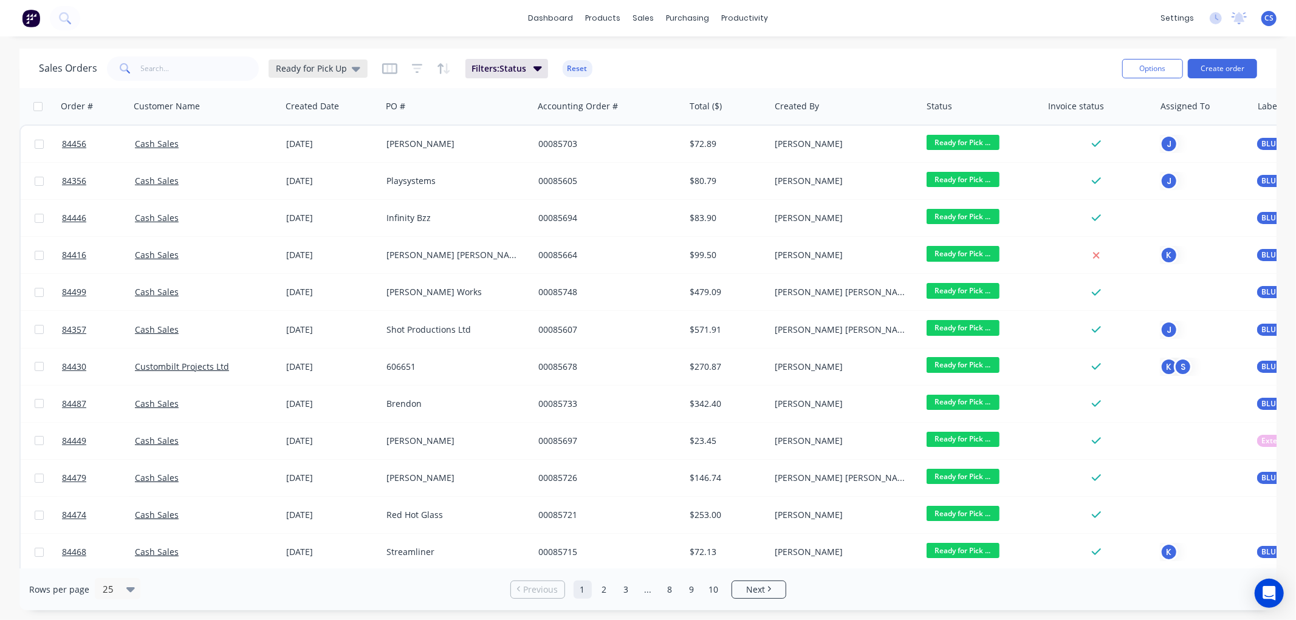
click icon
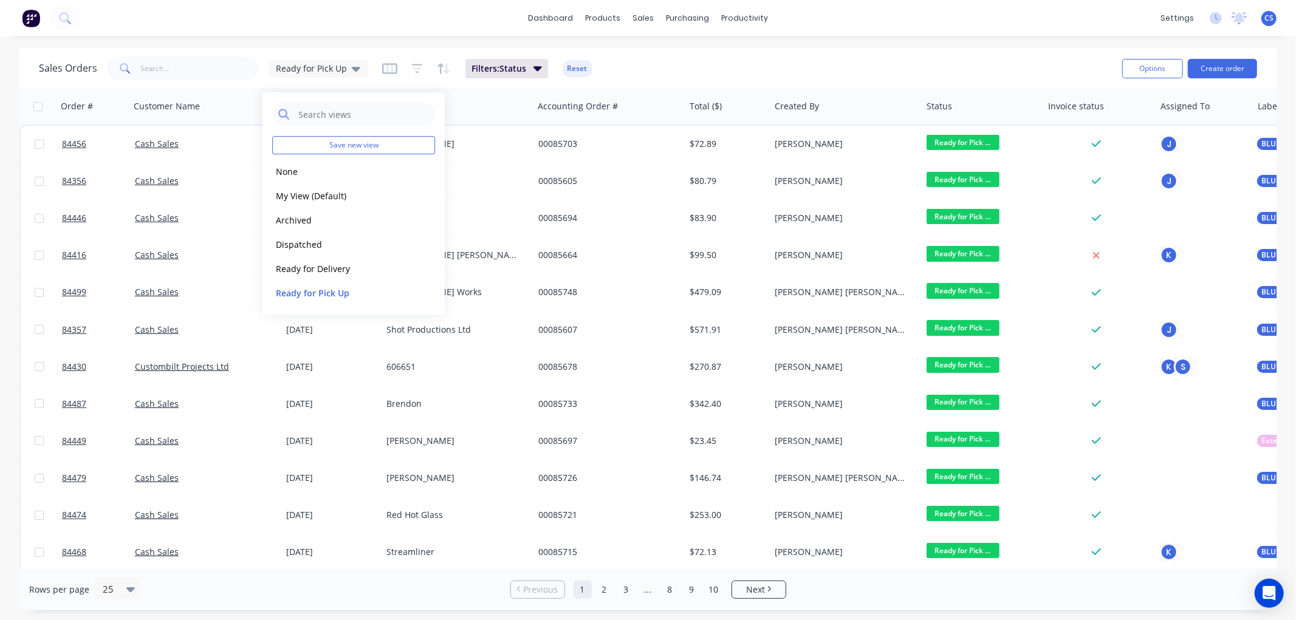
click div "Sales Orders Ready for Pick Up Filters: Status Reset"
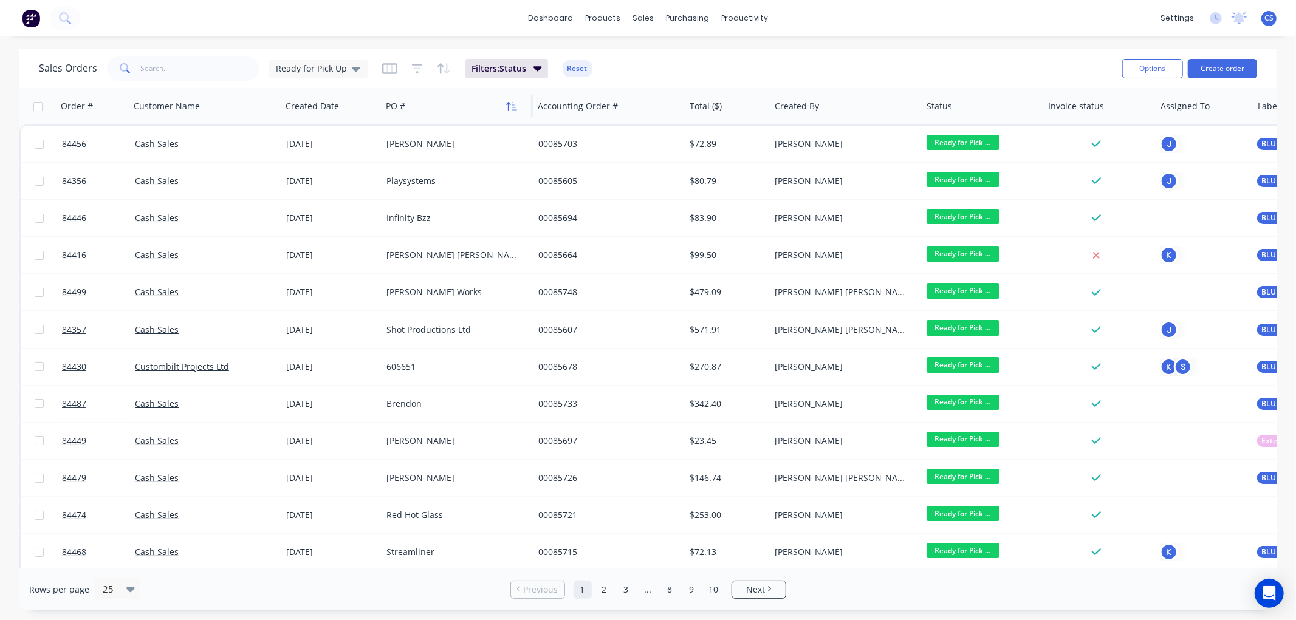
click icon "button"
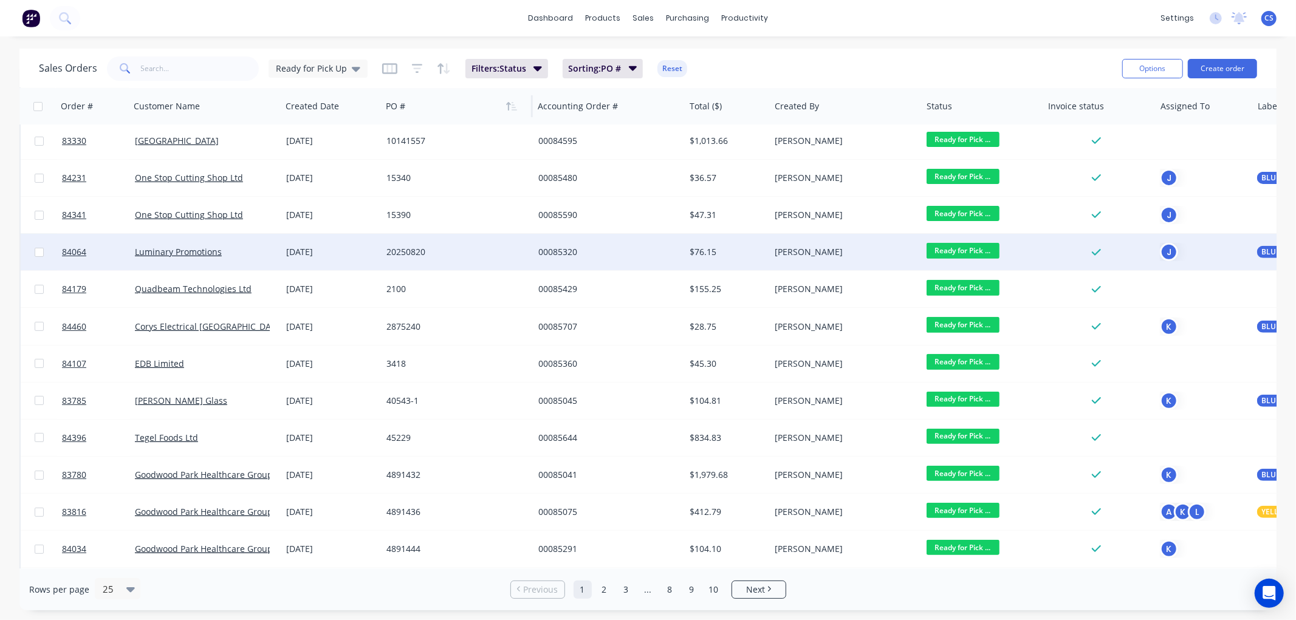
scroll to position [490, 0]
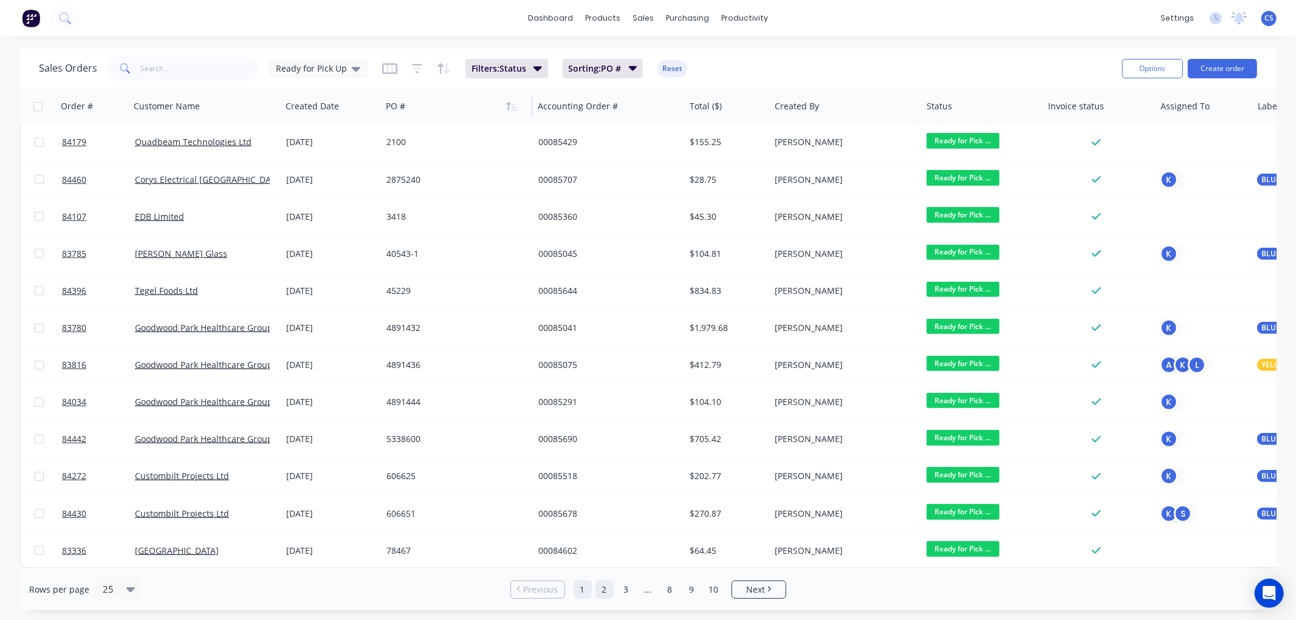
click link "2"
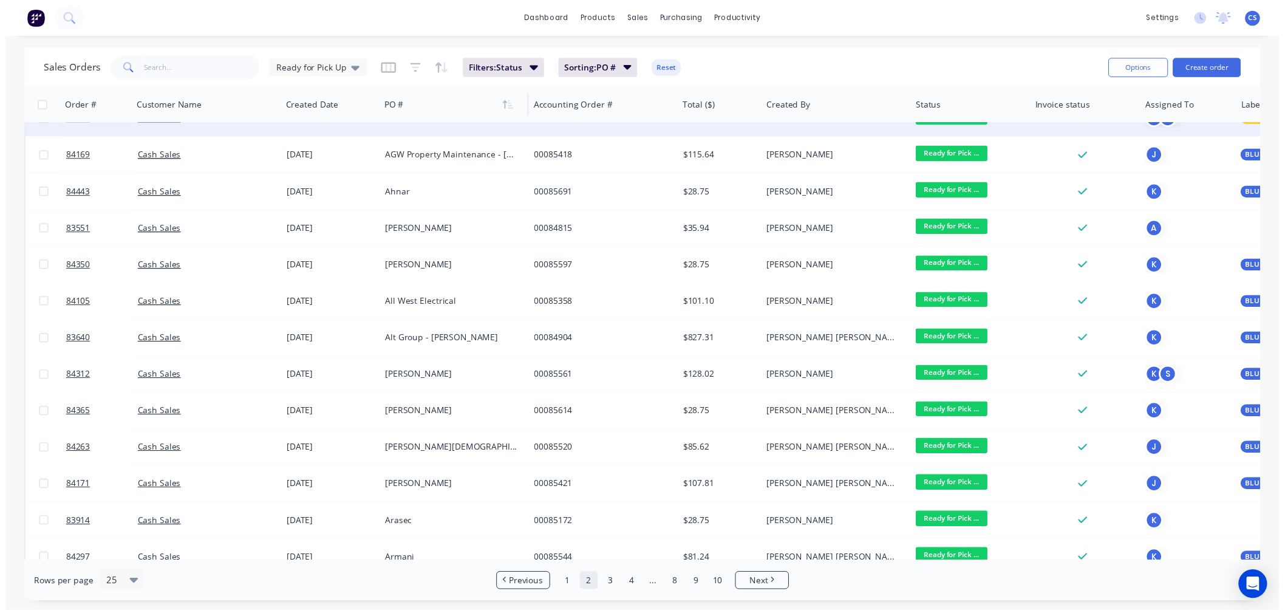
scroll to position [0, 0]
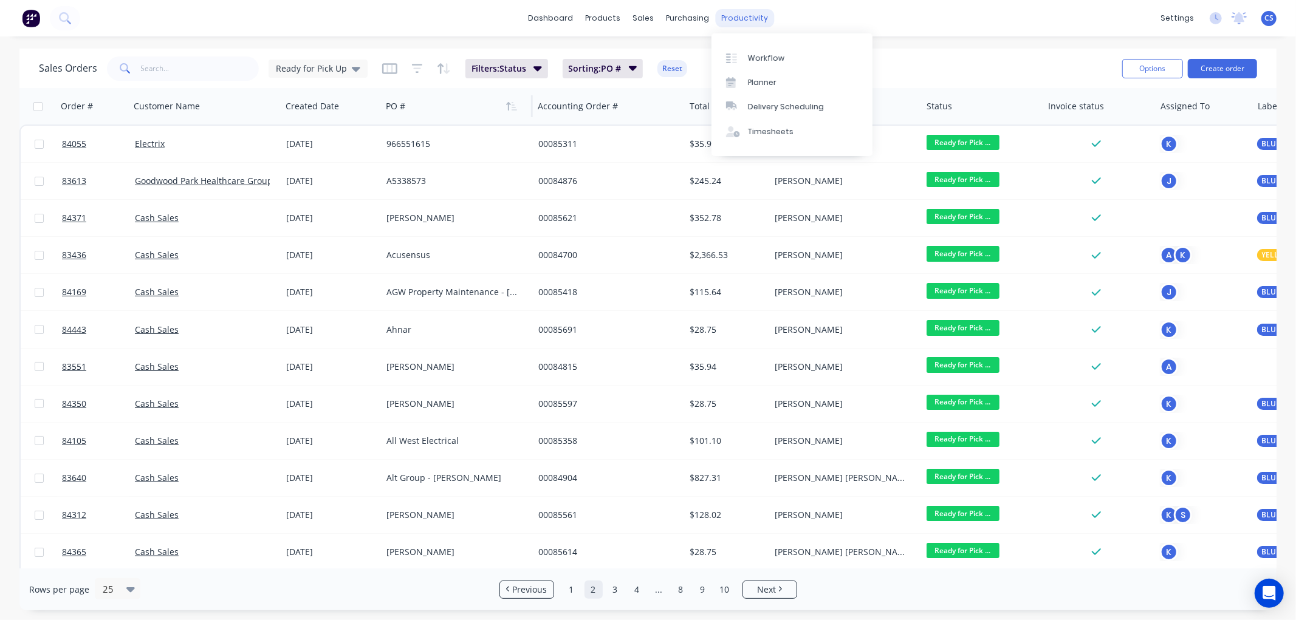
click div "productivity"
click div "Workflow"
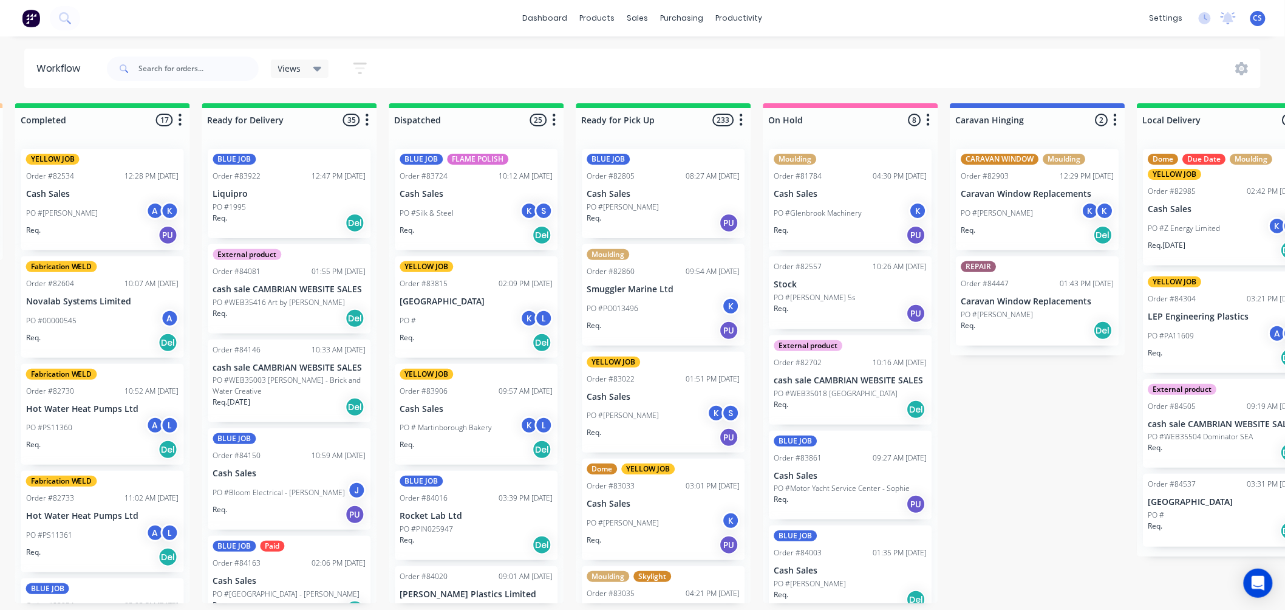
scroll to position [0, 2822]
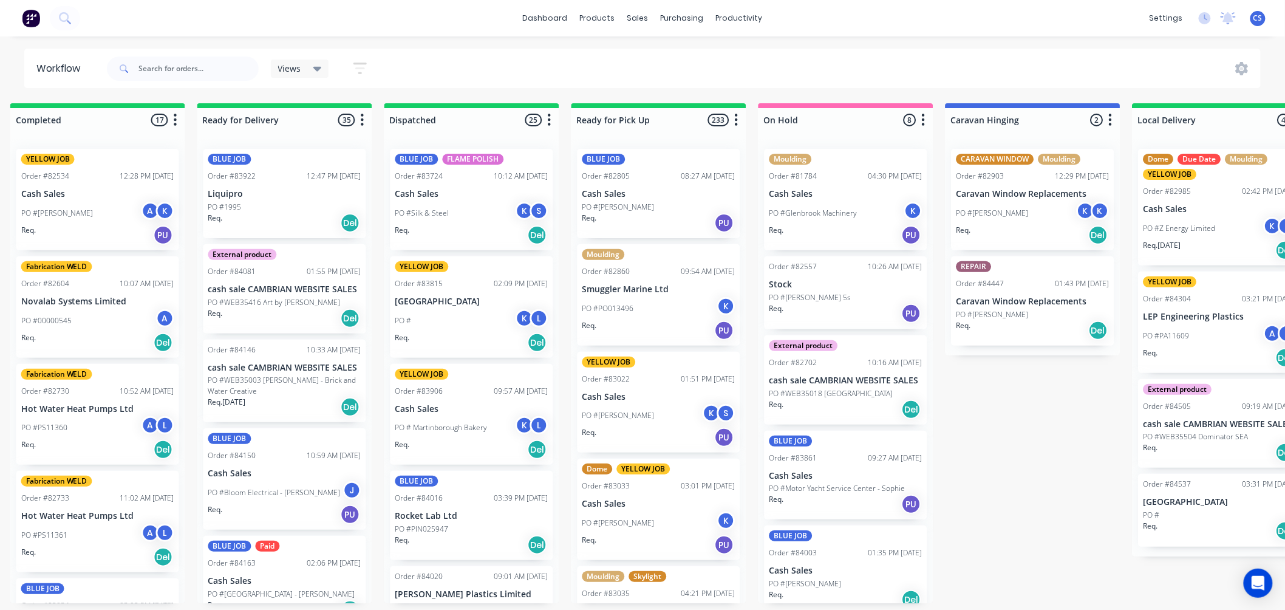
click icon "button"
click div
drag, startPoint x: 615, startPoint y: 117, endPoint x: 575, endPoint y: 120, distance: 39.6
click div "Ready for Pick Up"
type input "To be Pick Up"
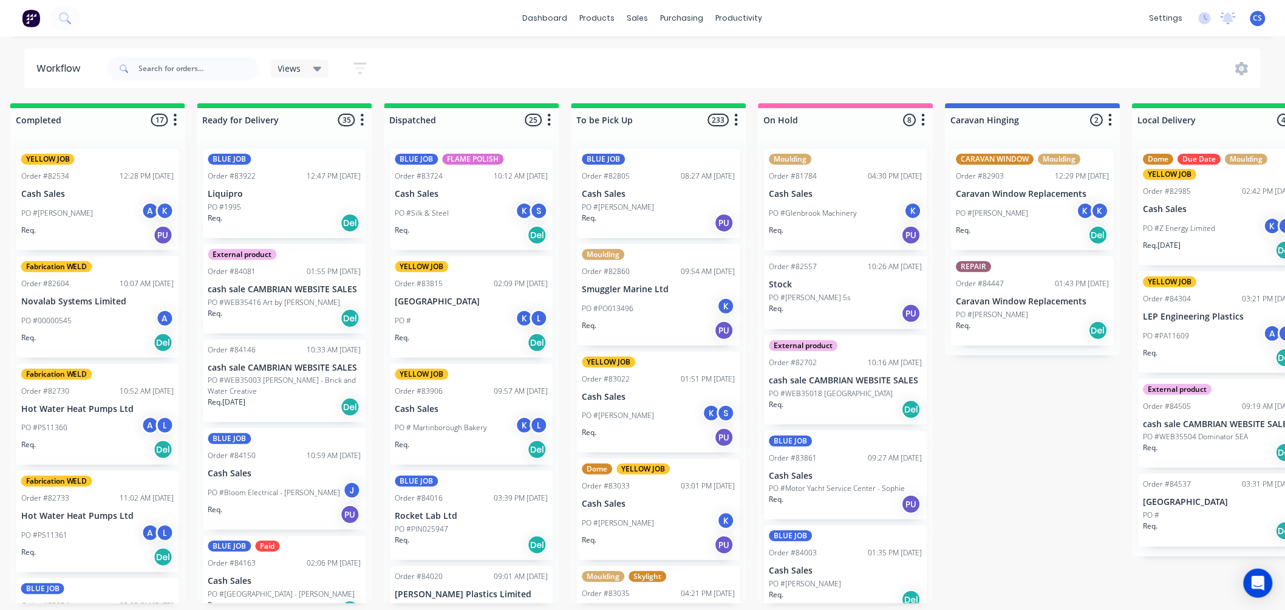
click header "Workflow Views Save new view None (Default) edit CUT SHOP edit DISPATCH edit FA…"
click button "button"
click header "Workflow Views Save new view None (Default) edit CUT SHOP edit DISPATCH edit FA…"
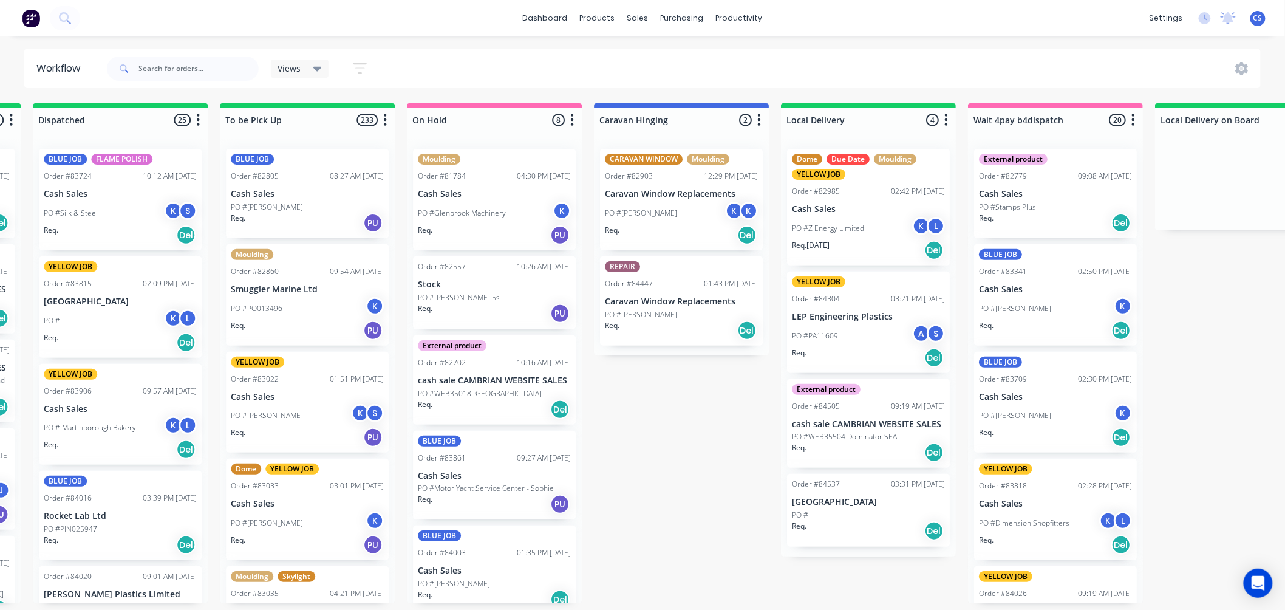
scroll to position [0, 3404]
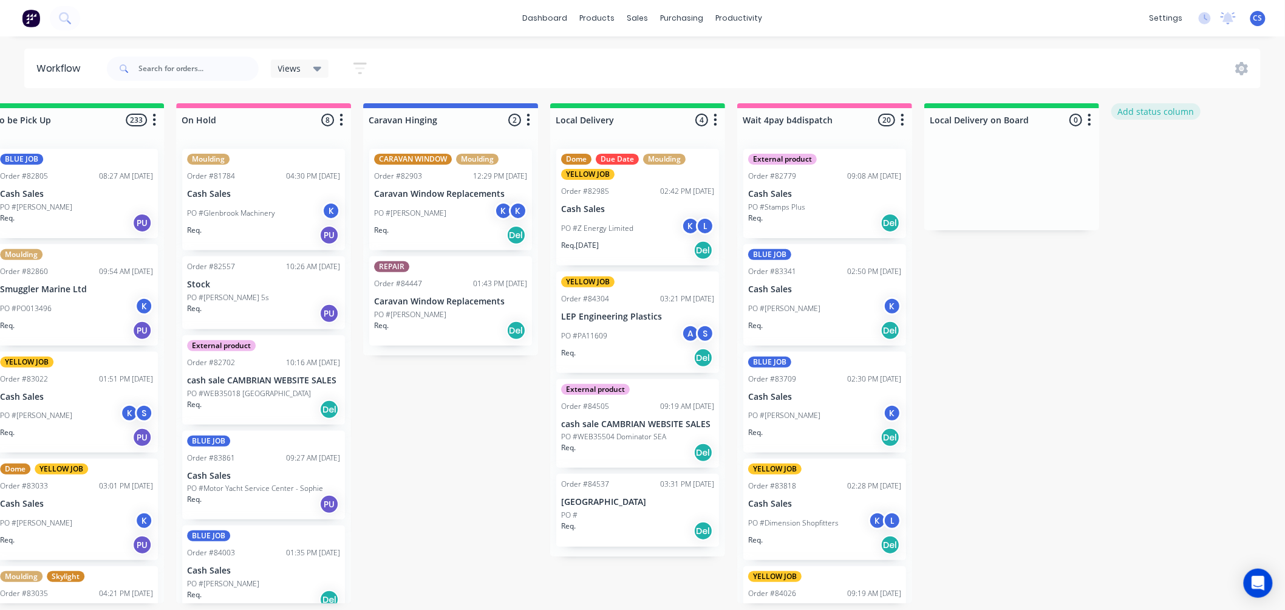
click button "Add status column"
type input "Ready for Pickup"
click button "Add"
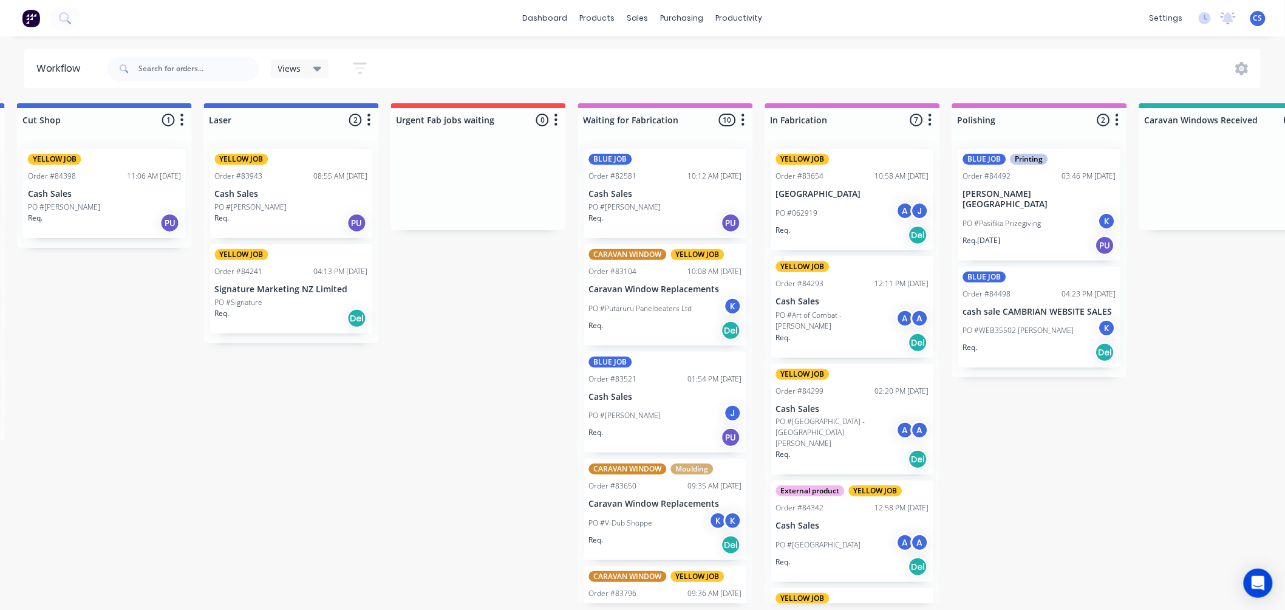
scroll to position [0, 677]
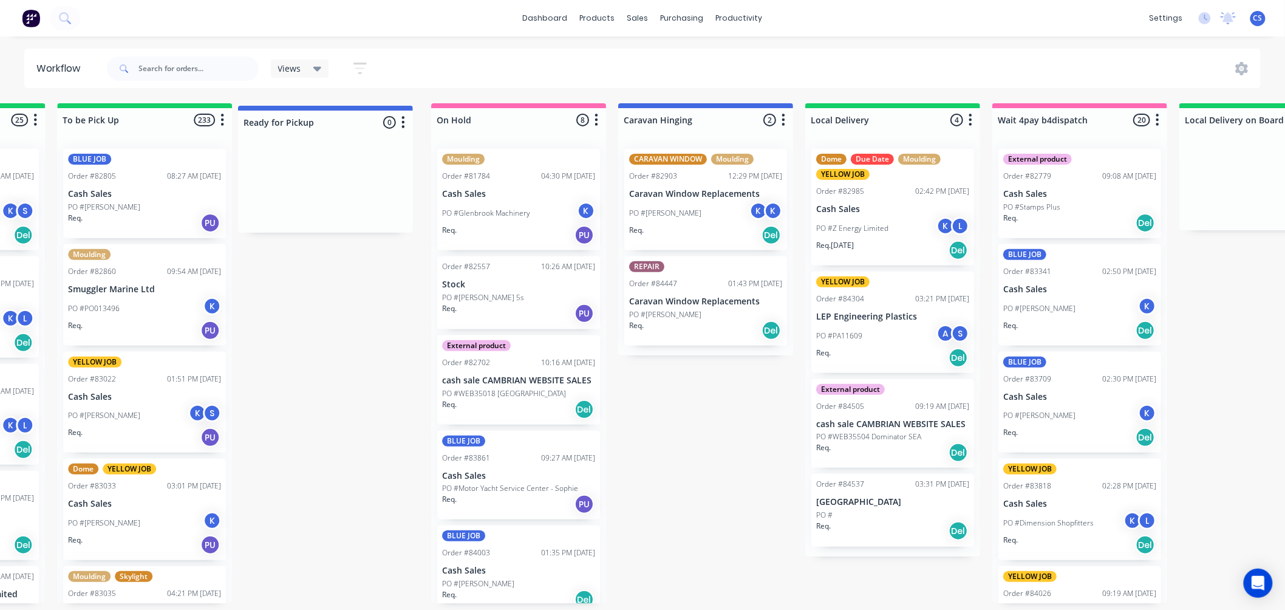
scroll to position [0, 3334]
drag, startPoint x: 1092, startPoint y: 114, endPoint x: 367, endPoint y: 118, distance: 725.2
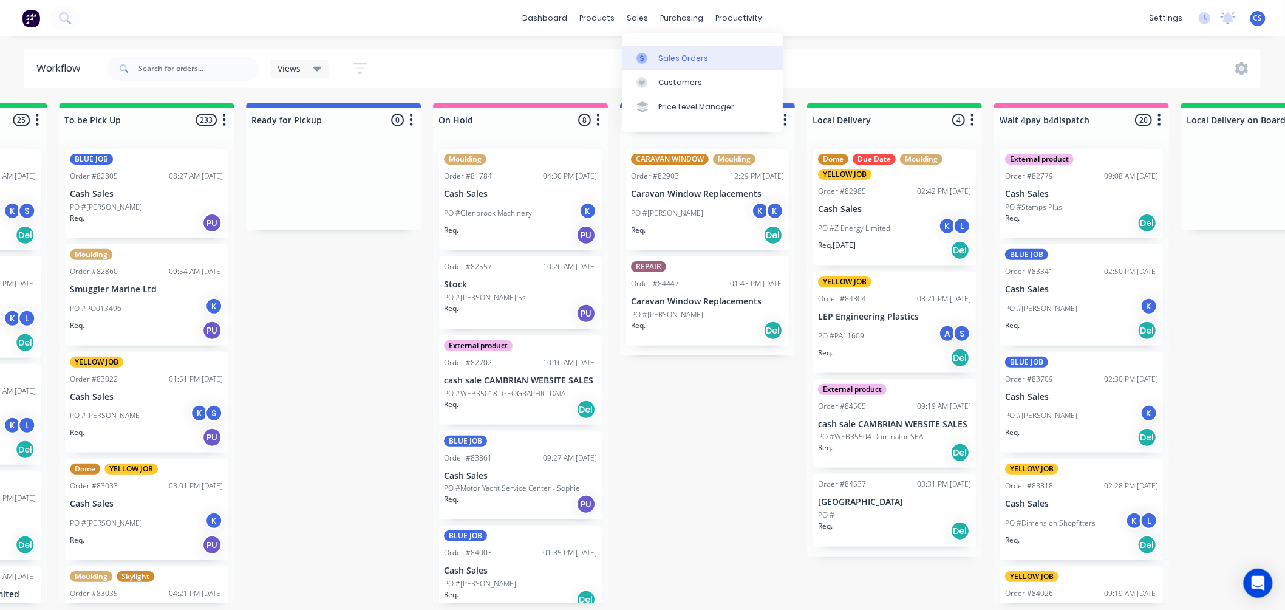
click at [650, 49] on link "Sales Orders" at bounding box center [702, 58] width 161 height 24
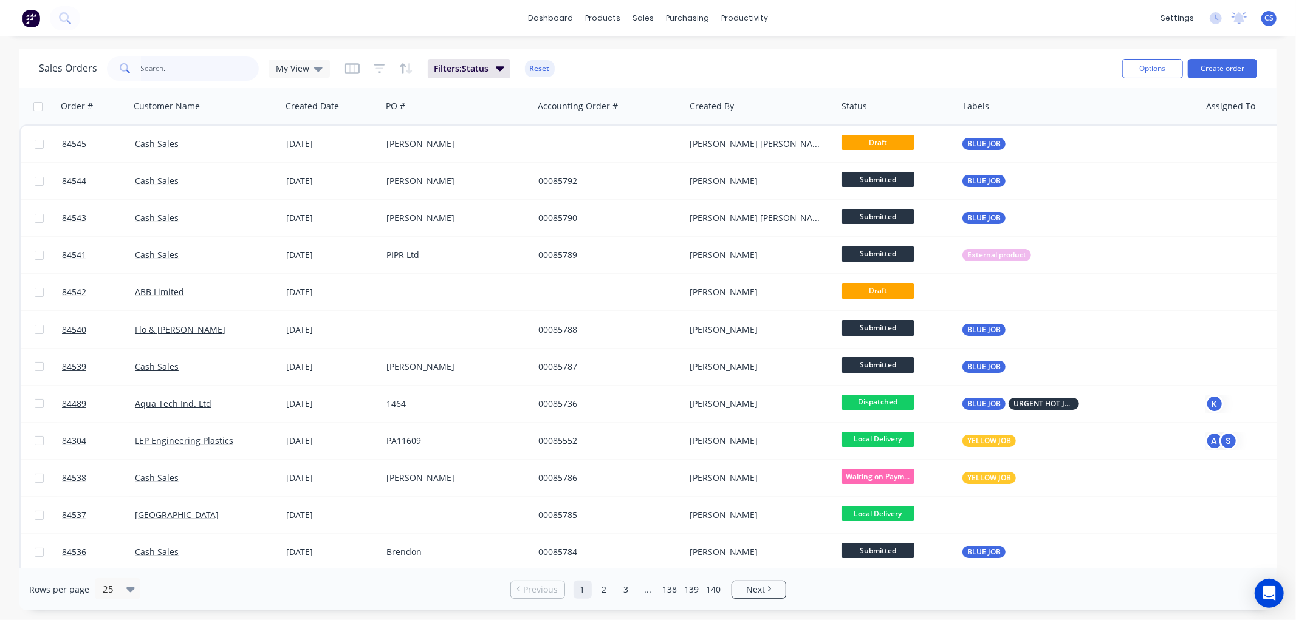
click at [172, 69] on input "text" at bounding box center [200, 68] width 118 height 24
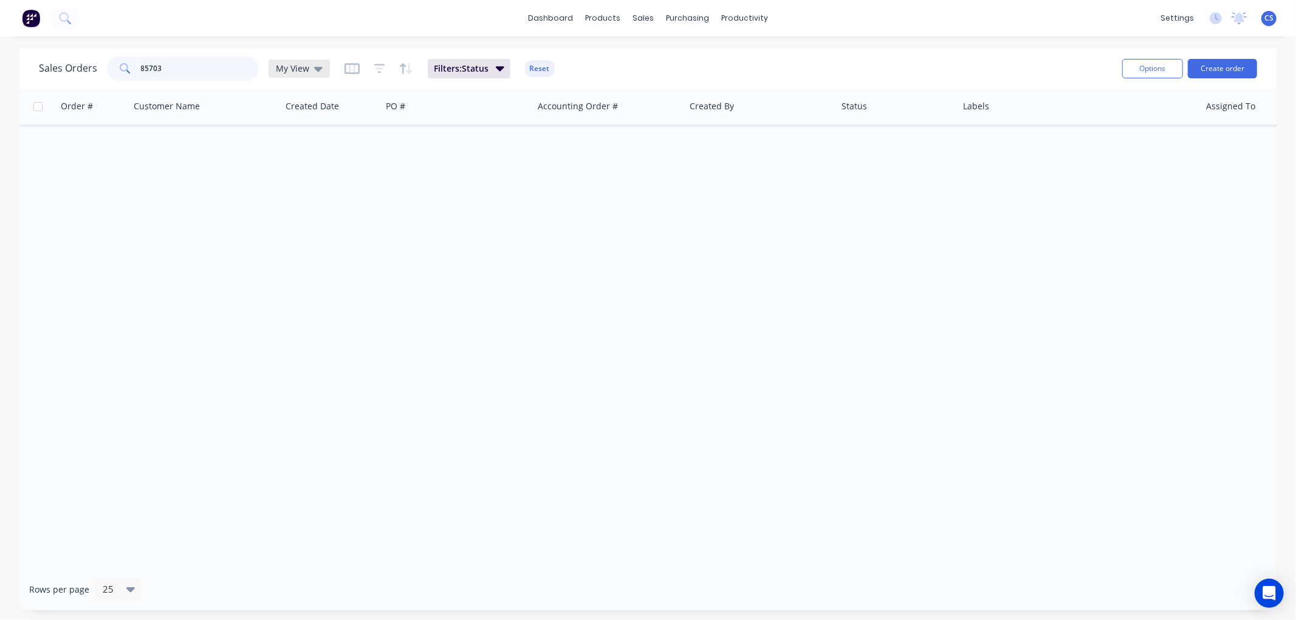
type input "85703"
click at [296, 67] on span "My View" at bounding box center [292, 68] width 33 height 13
click at [301, 65] on span "My View" at bounding box center [292, 68] width 33 height 13
click at [669, 51] on link "Sales Orders" at bounding box center [707, 58] width 161 height 24
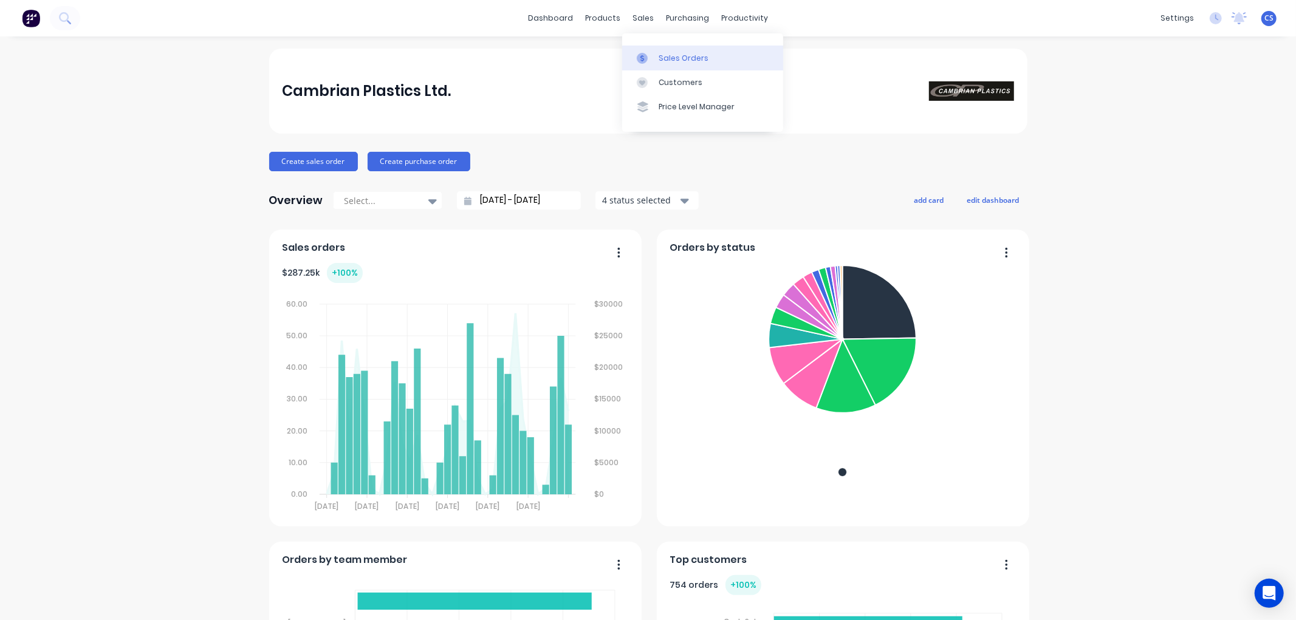
click at [660, 56] on div "Sales Orders" at bounding box center [683, 58] width 50 height 11
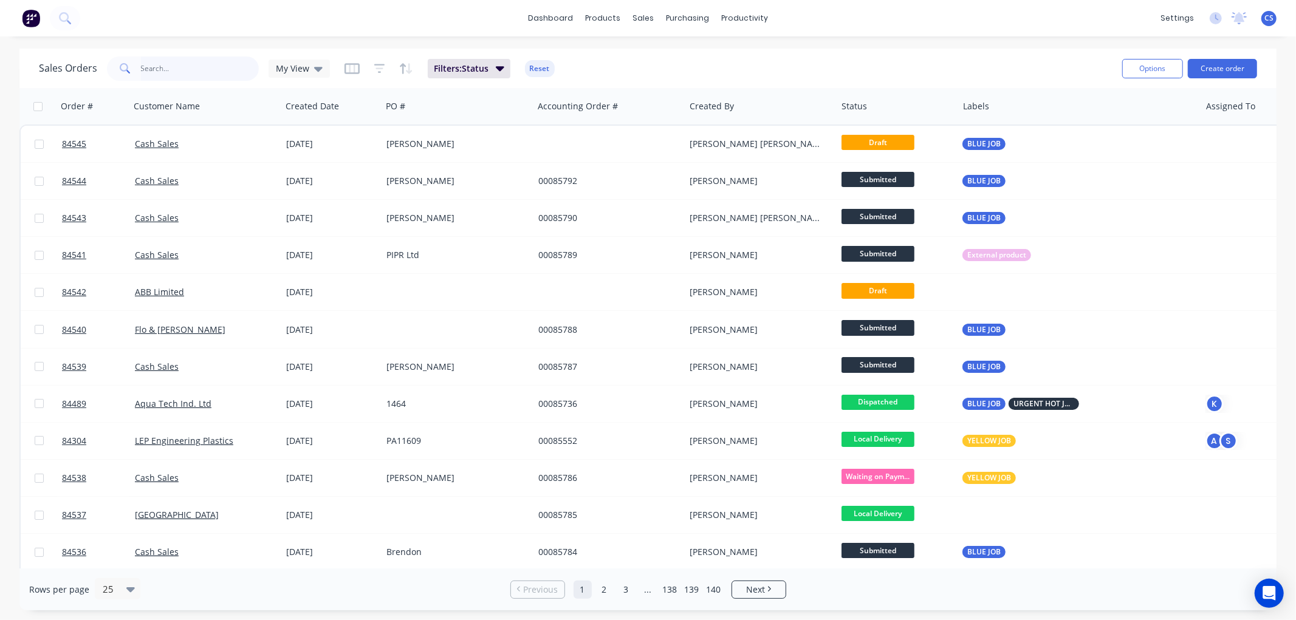
click at [159, 67] on input "text" at bounding box center [200, 68] width 118 height 24
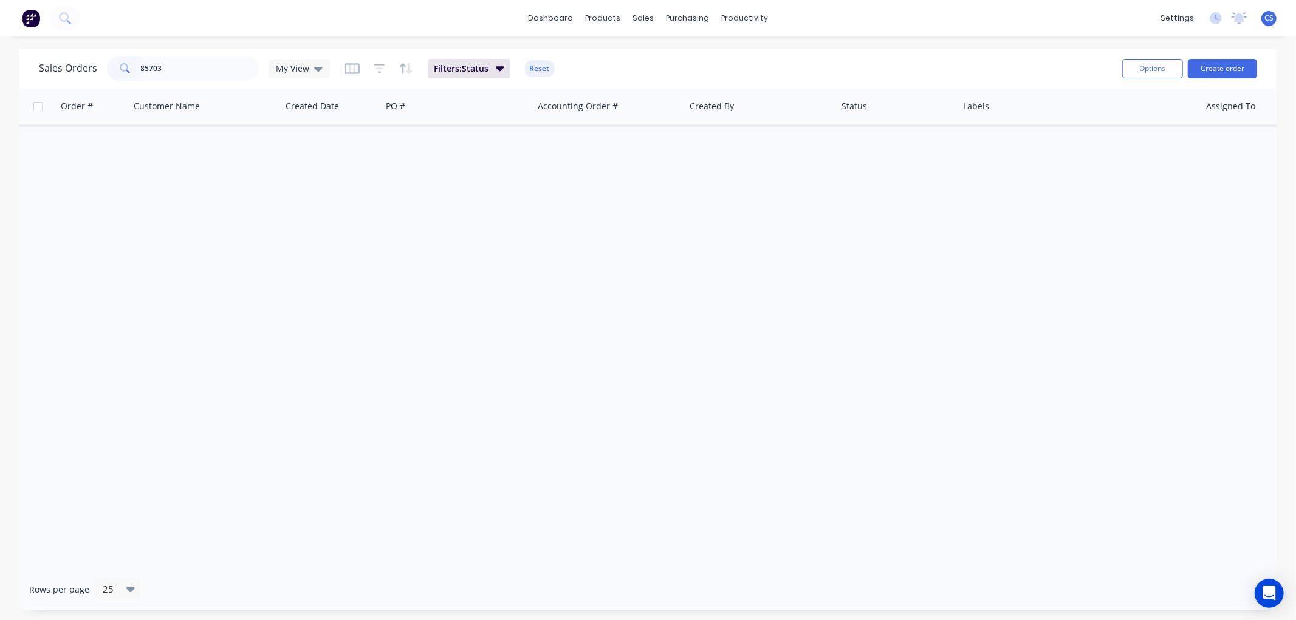
click at [386, 228] on div "Order # Customer Name Created Date PO # Accounting Order # Created By Status La…" at bounding box center [647, 328] width 1257 height 480
click at [162, 67] on input "85703" at bounding box center [200, 68] width 118 height 24
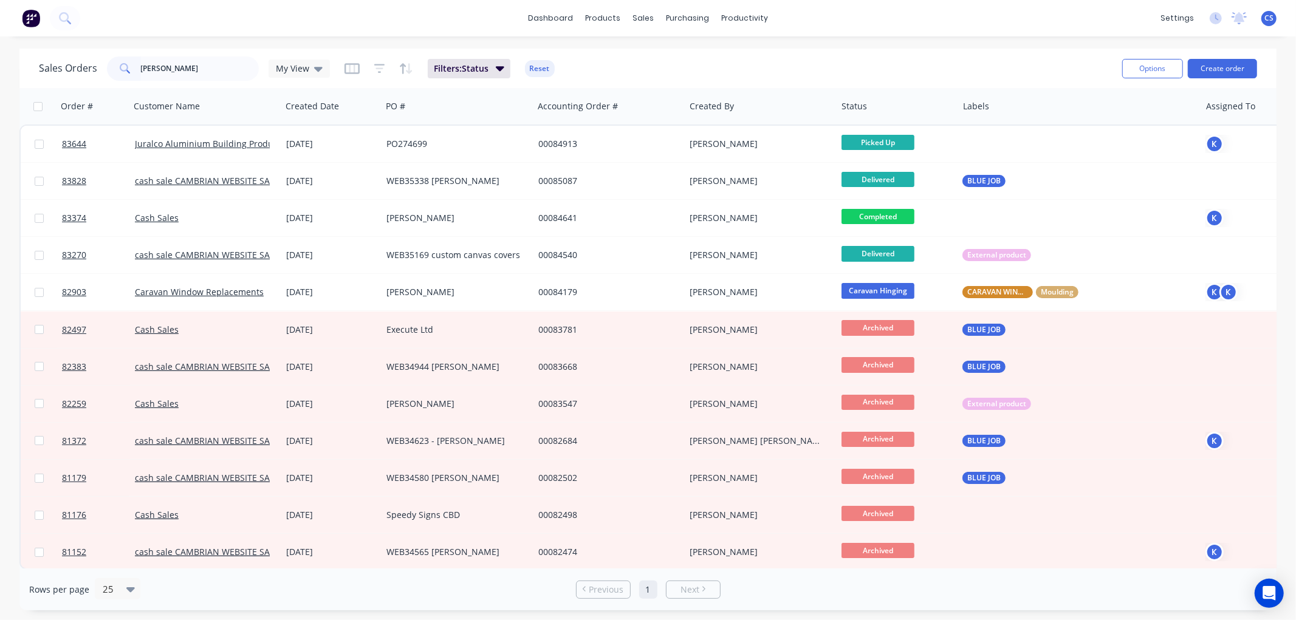
click at [296, 39] on div "dashboard products sales purchasing productivity dashboard products Product Cat…" at bounding box center [648, 310] width 1296 height 620
click at [372, 65] on div "Filters: Status Reset" at bounding box center [449, 68] width 210 height 19
click at [375, 67] on icon "button" at bounding box center [379, 69] width 11 height 12
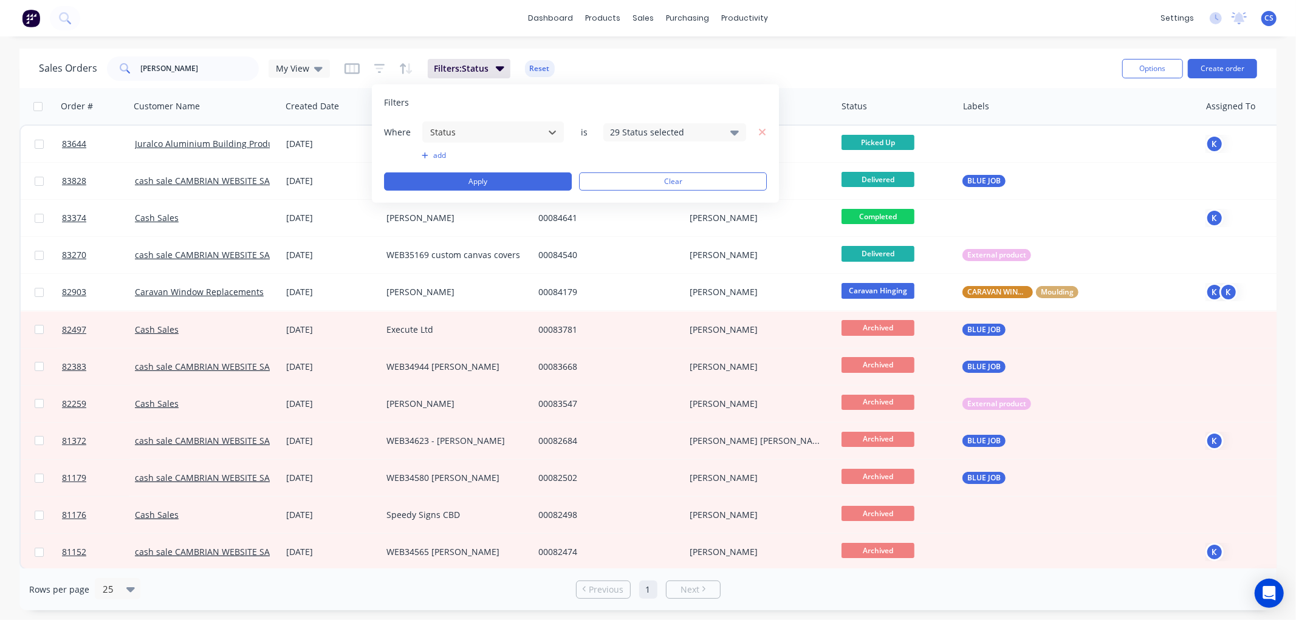
click at [636, 131] on div "29 Status selected" at bounding box center [665, 132] width 110 height 13
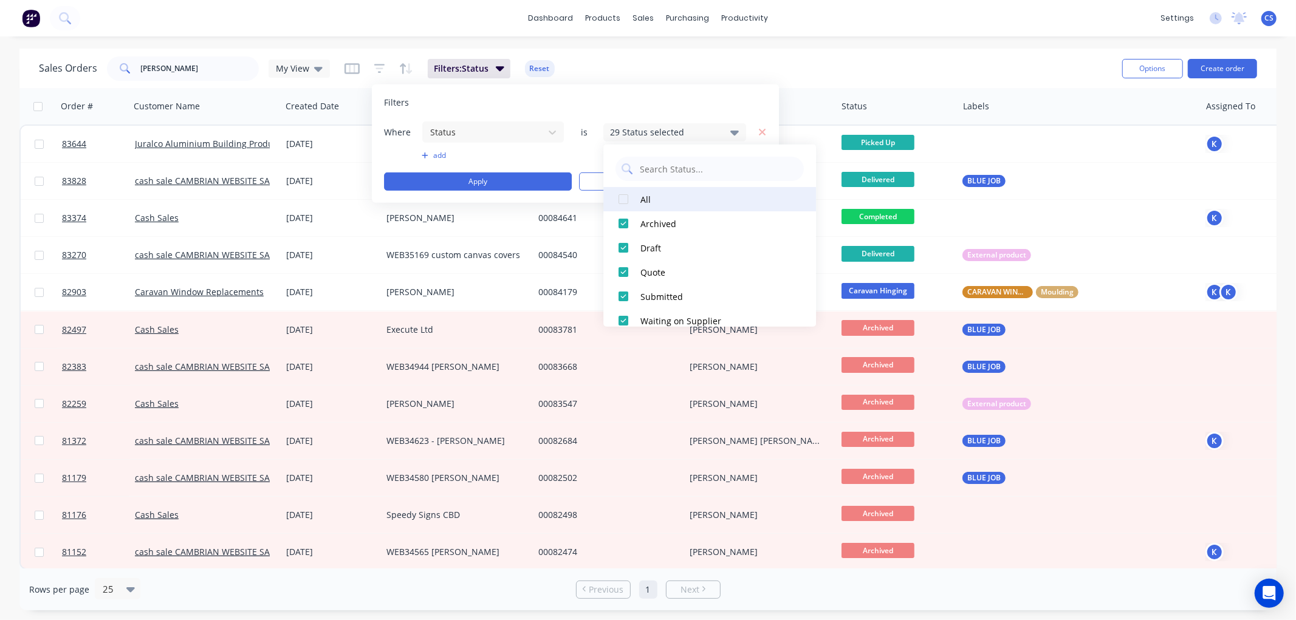
click at [626, 197] on div at bounding box center [623, 199] width 24 height 24
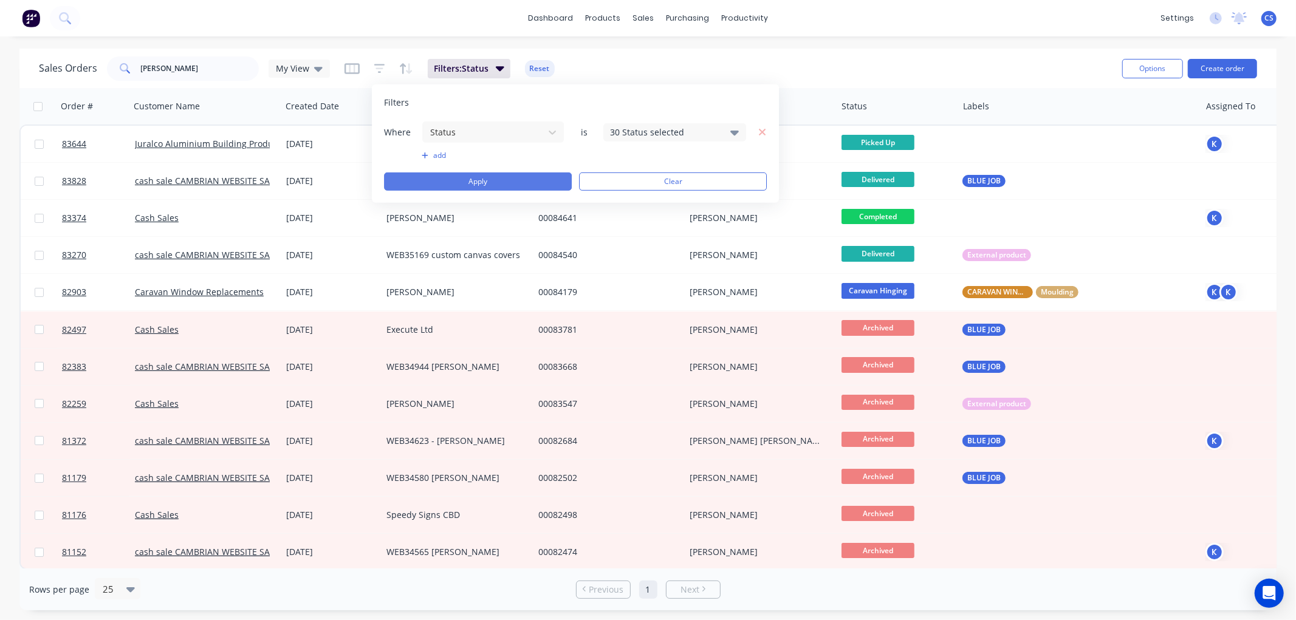
click at [498, 182] on button "Apply" at bounding box center [478, 181] width 188 height 18
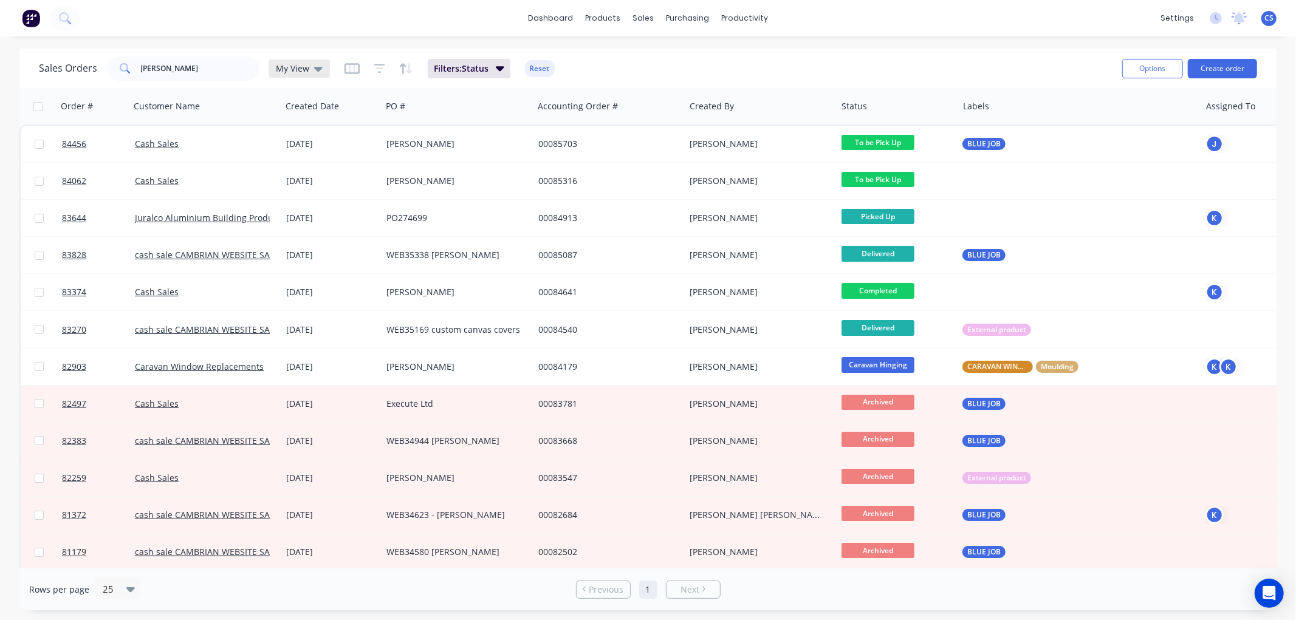
click at [318, 69] on icon at bounding box center [318, 69] width 9 height 5
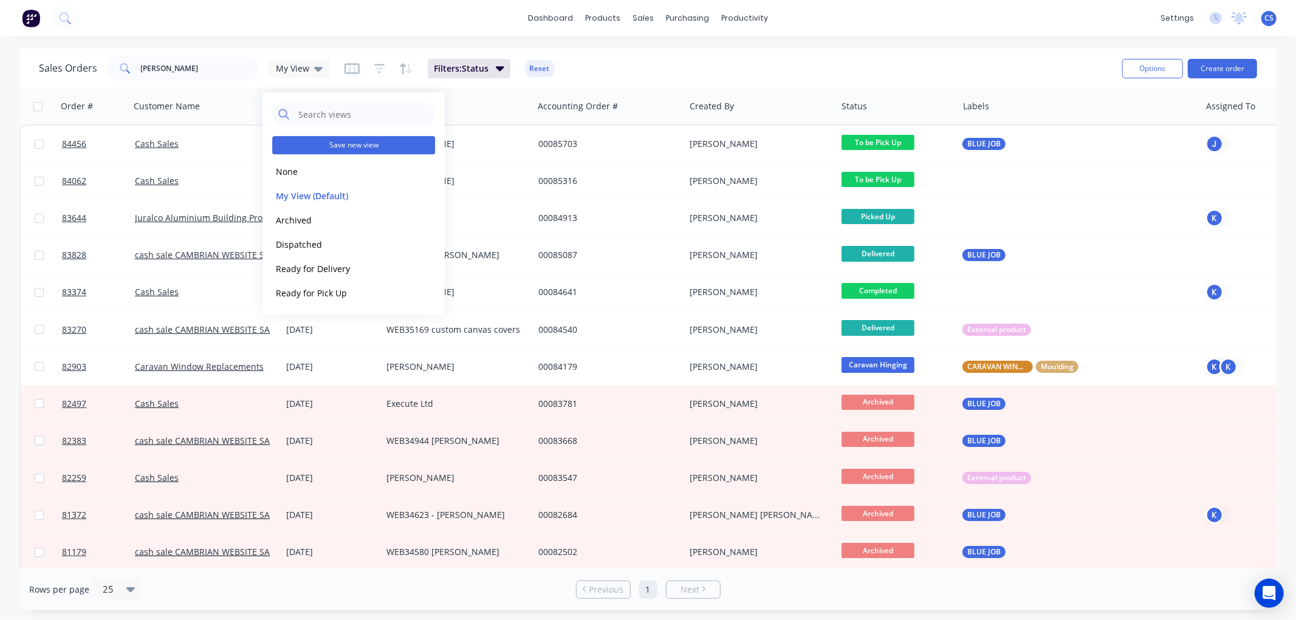
click at [342, 143] on button "Save new view" at bounding box center [353, 145] width 163 height 18
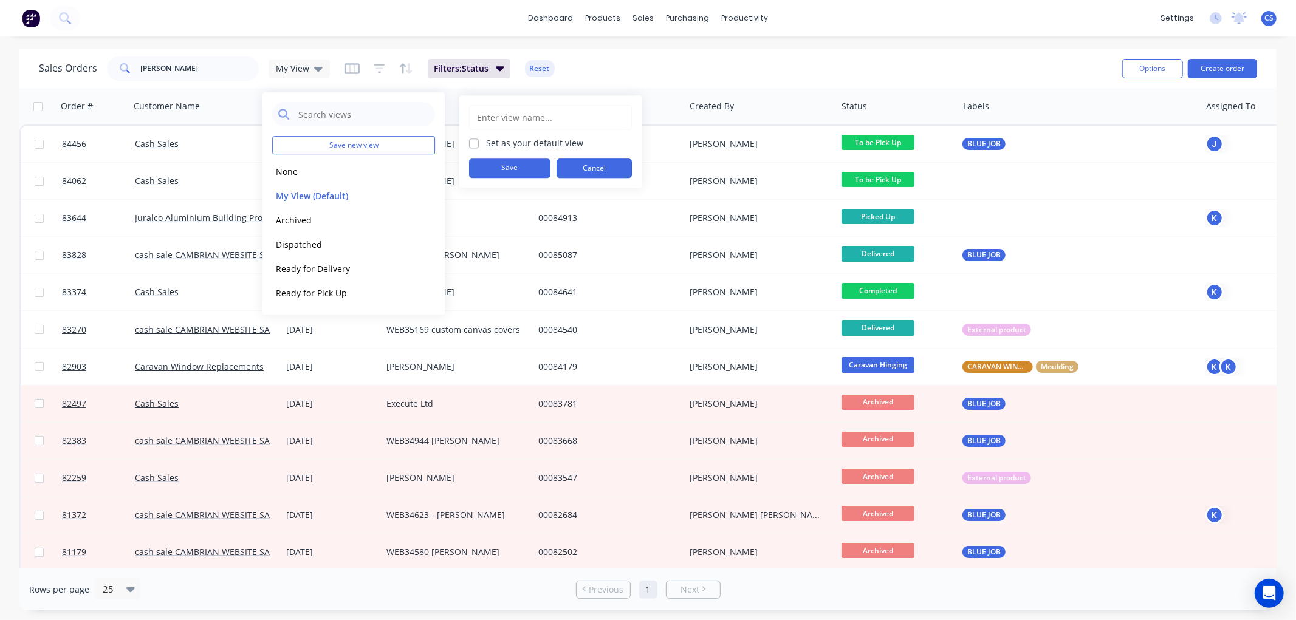
click at [596, 167] on button "Cancel" at bounding box center [593, 168] width 75 height 19
click at [422, 195] on button "edit" at bounding box center [424, 196] width 16 height 13
click at [529, 166] on button "Update" at bounding box center [509, 168] width 81 height 19
click at [397, 39] on div "dashboard products sales purchasing productivity dashboard products Product Cat…" at bounding box center [648, 310] width 1296 height 620
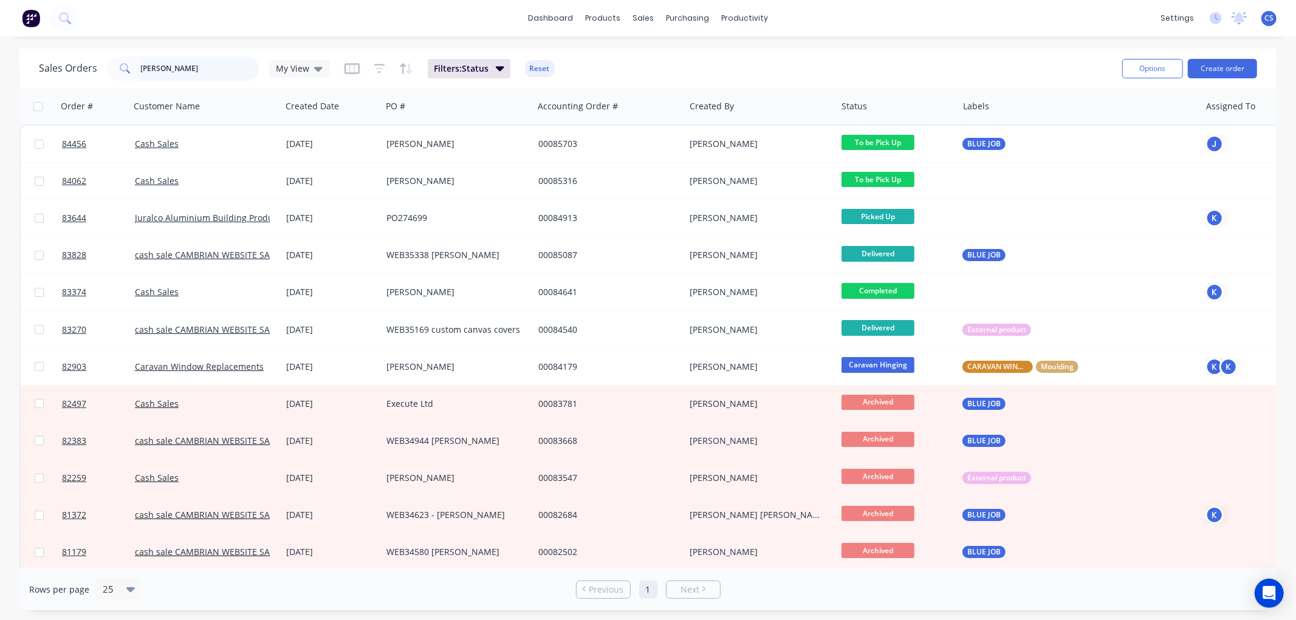
click at [174, 70] on input "[PERSON_NAME]" at bounding box center [200, 68] width 118 height 24
drag, startPoint x: 187, startPoint y: 70, endPoint x: 114, endPoint y: 70, distance: 73.5
click at [114, 70] on div "[PERSON_NAME]" at bounding box center [183, 68] width 152 height 24
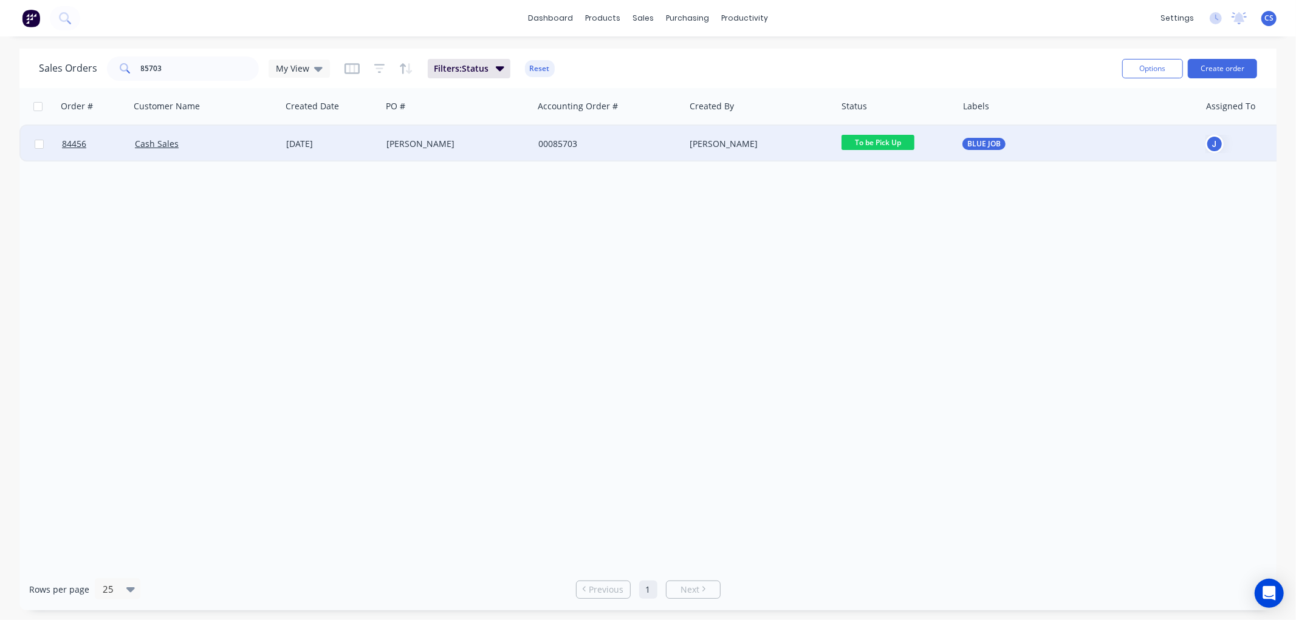
click at [872, 143] on span "To be Pick Up" at bounding box center [877, 142] width 73 height 15
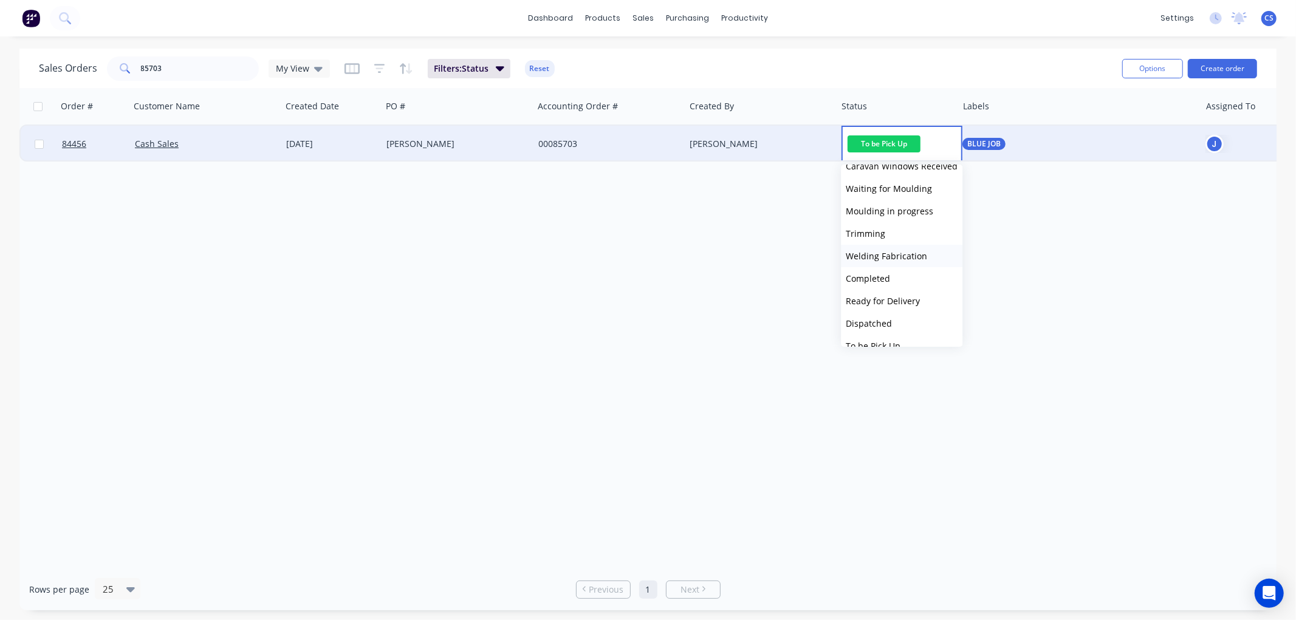
scroll to position [270, 0]
click at [889, 332] on span "Ready for Pickup" at bounding box center [879, 338] width 68 height 12
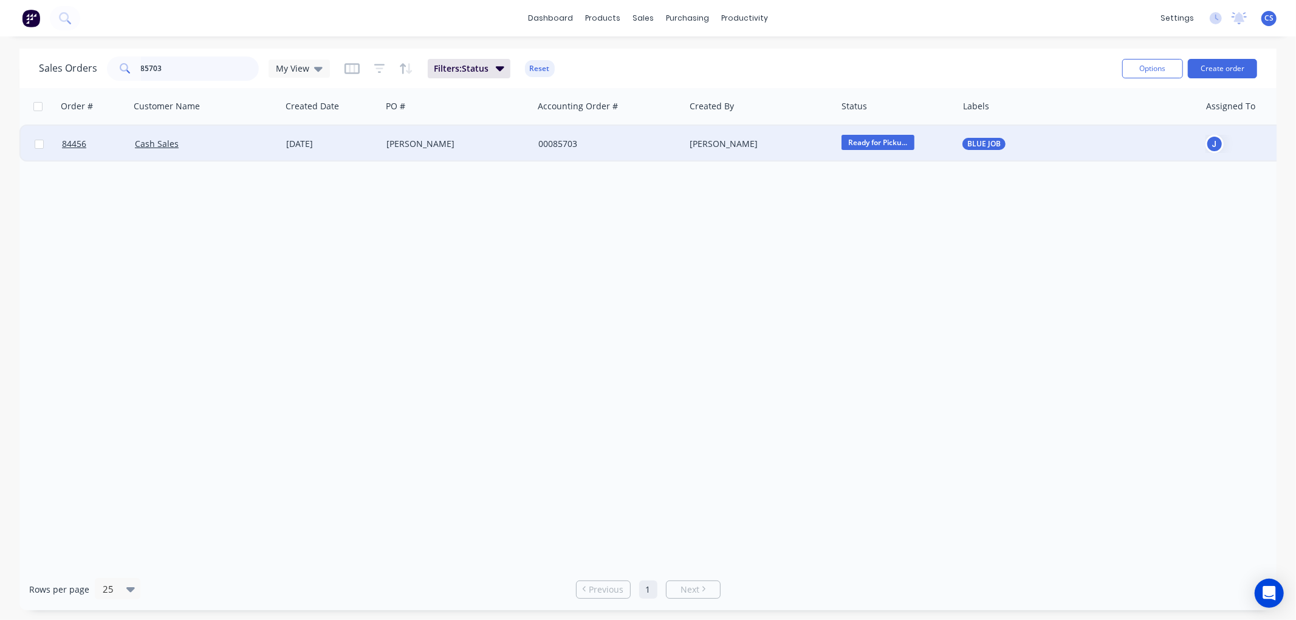
click at [196, 70] on input "85703" at bounding box center [200, 68] width 118 height 24
click at [870, 142] on span "To be Pick Up" at bounding box center [877, 142] width 73 height 15
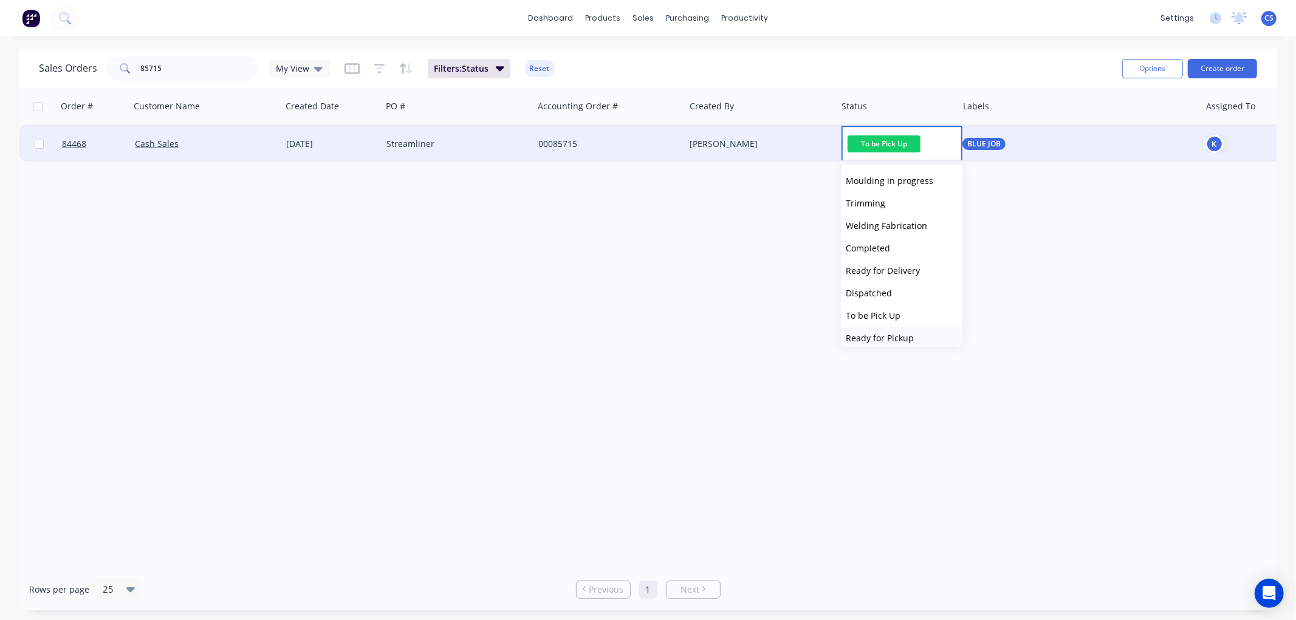
click at [891, 336] on span "Ready for Pickup" at bounding box center [879, 338] width 68 height 12
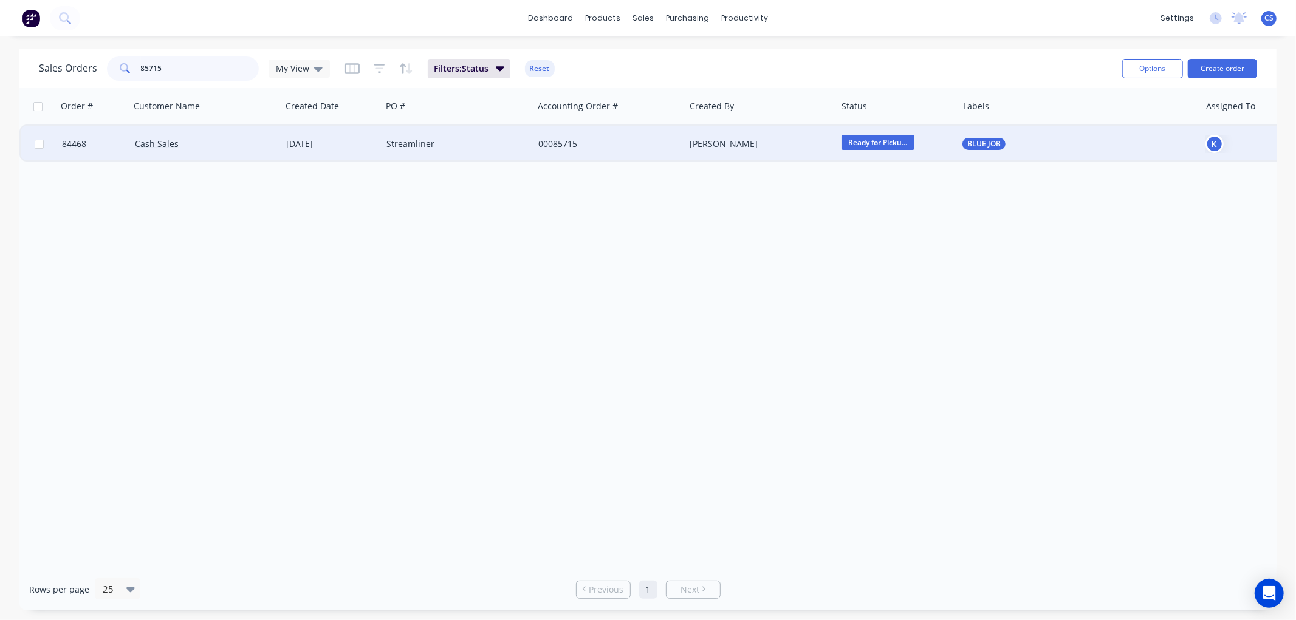
click at [179, 67] on input "85715" at bounding box center [200, 68] width 118 height 24
click at [178, 67] on input "85715" at bounding box center [200, 68] width 118 height 24
click at [873, 145] on span "To be Pick Up" at bounding box center [877, 142] width 73 height 15
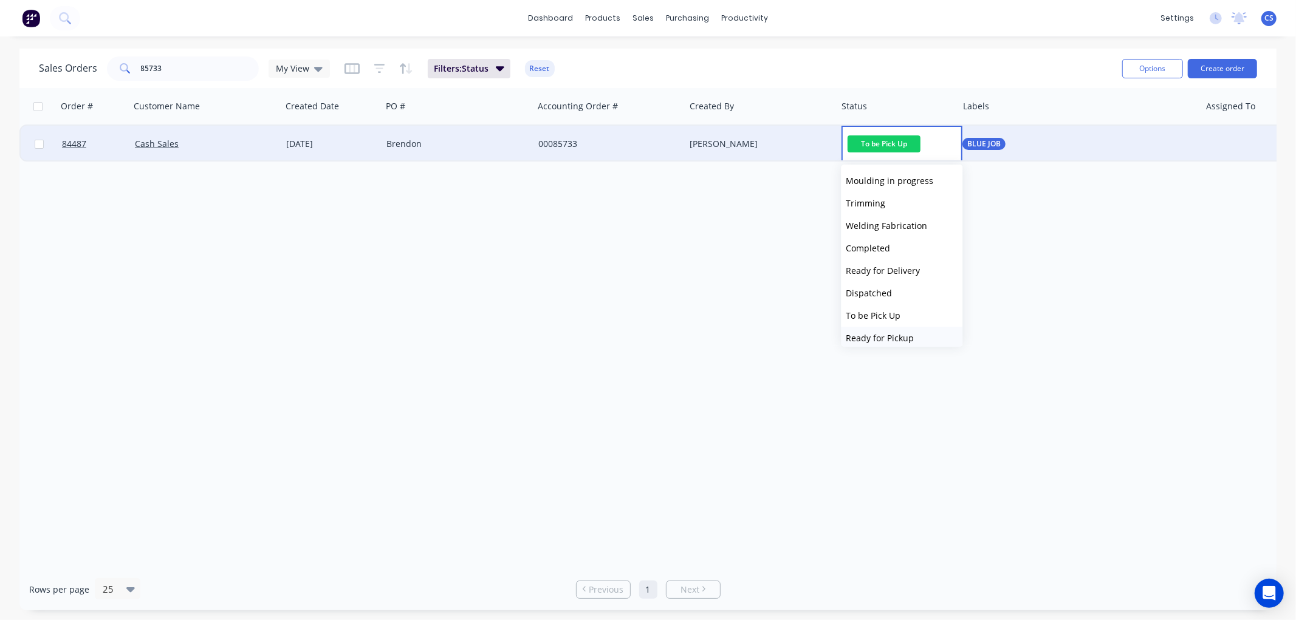
click at [895, 334] on span "Ready for Pickup" at bounding box center [879, 338] width 68 height 12
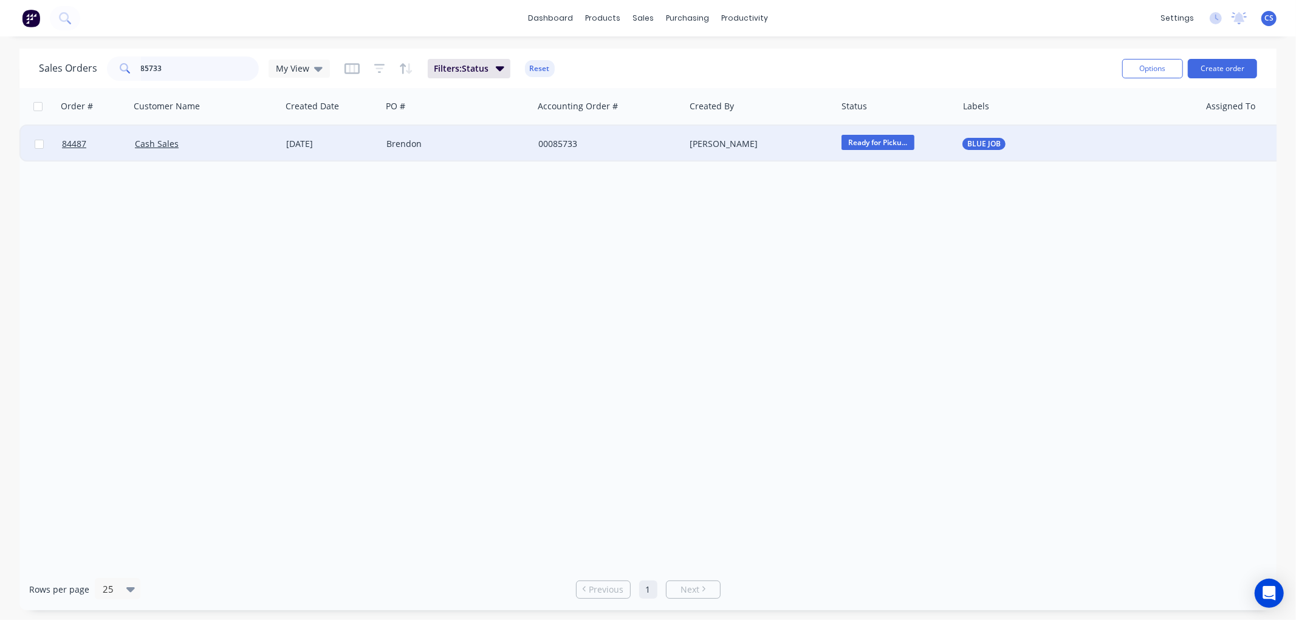
click at [213, 66] on input "85733" at bounding box center [200, 68] width 118 height 24
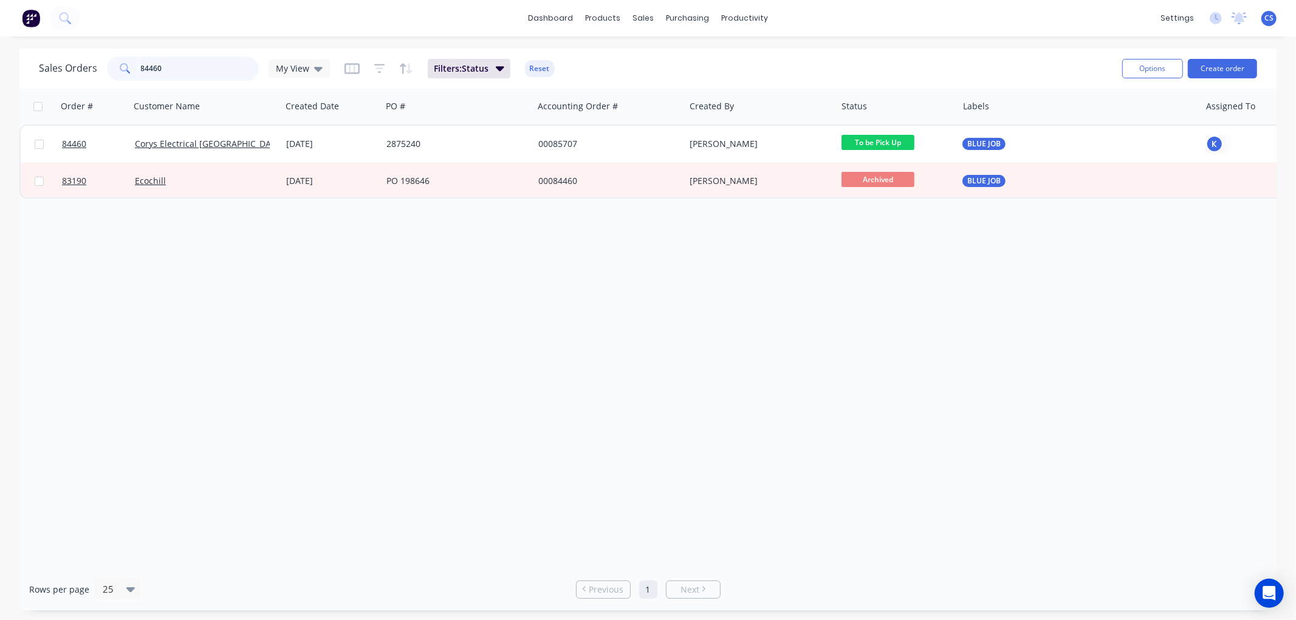
click at [214, 73] on input "84460" at bounding box center [200, 68] width 118 height 24
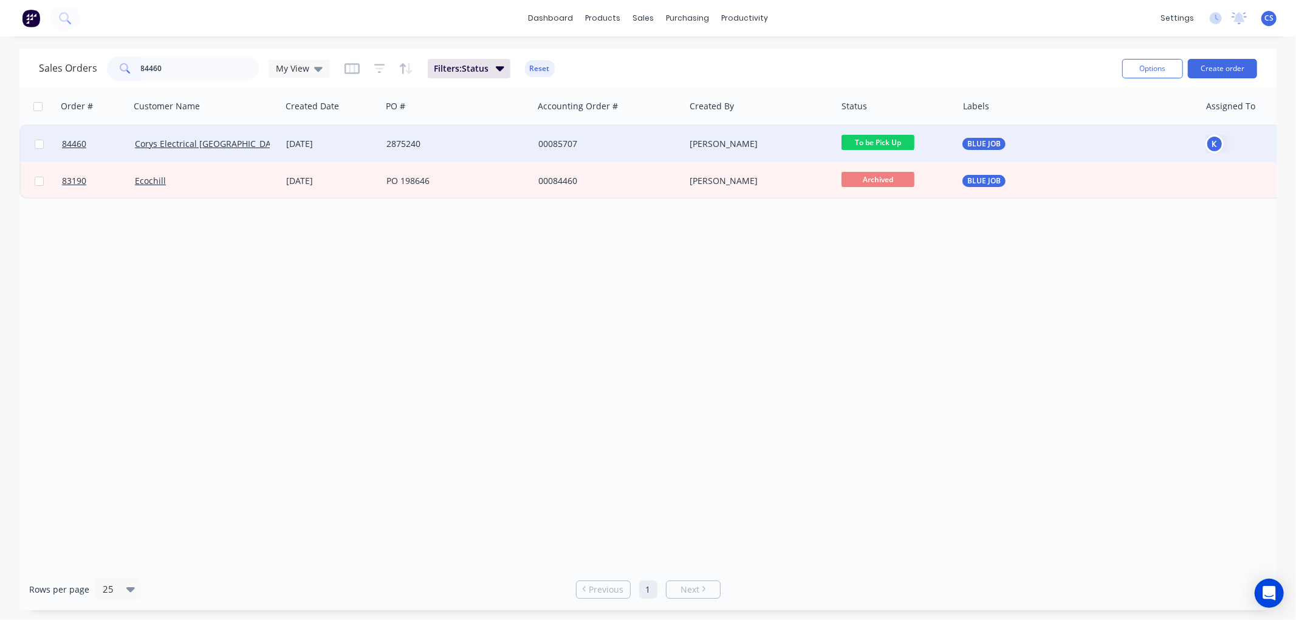
click at [892, 142] on span "To be Pick Up" at bounding box center [877, 142] width 73 height 15
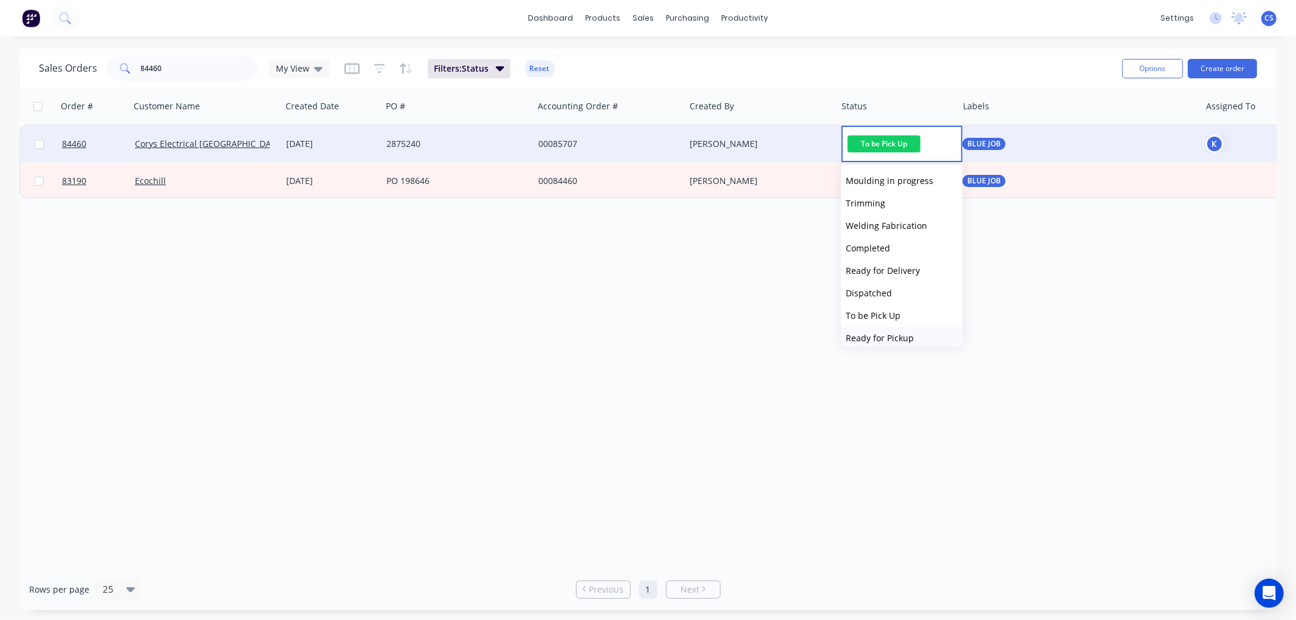
click at [900, 334] on span "Ready for Pickup" at bounding box center [879, 338] width 68 height 12
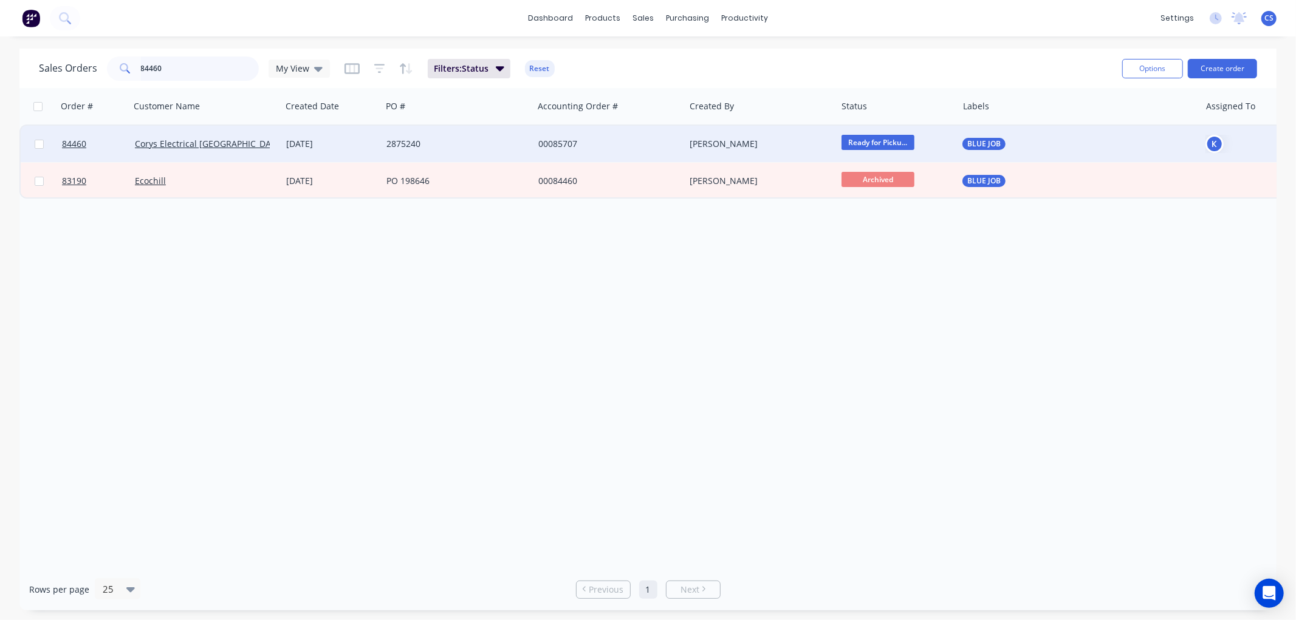
click at [227, 71] on input "84460" at bounding box center [200, 68] width 118 height 24
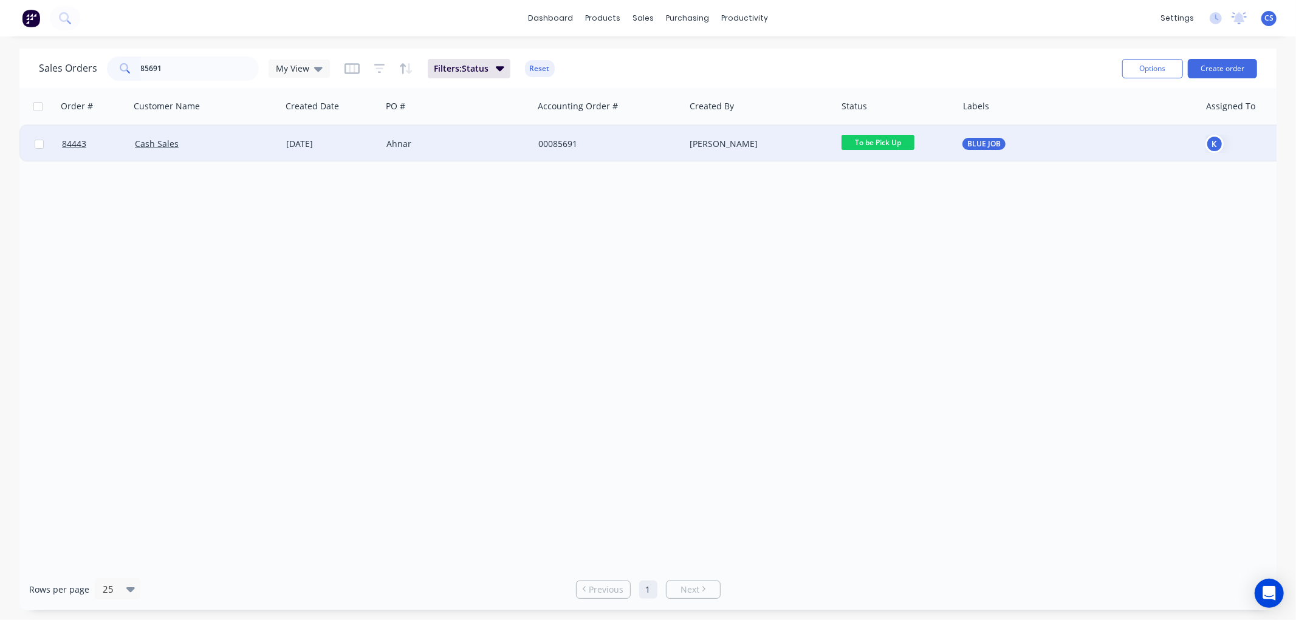
click at [867, 142] on span "To be Pick Up" at bounding box center [877, 142] width 73 height 15
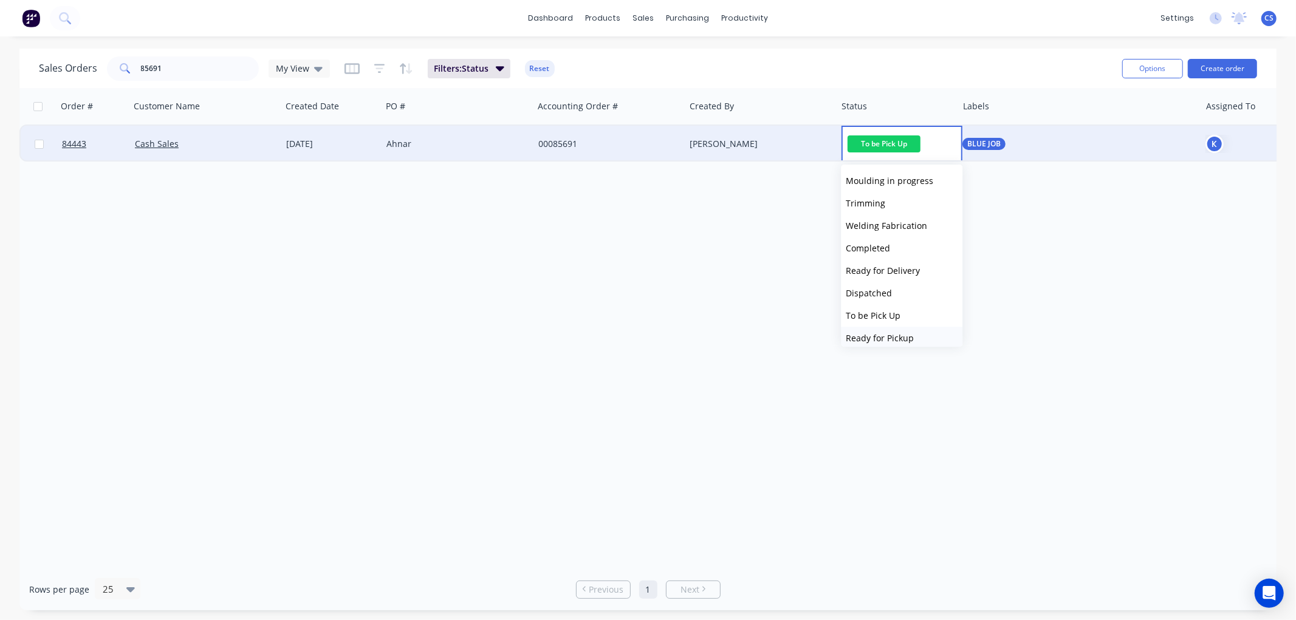
click at [901, 336] on span "Ready for Pickup" at bounding box center [879, 338] width 68 height 12
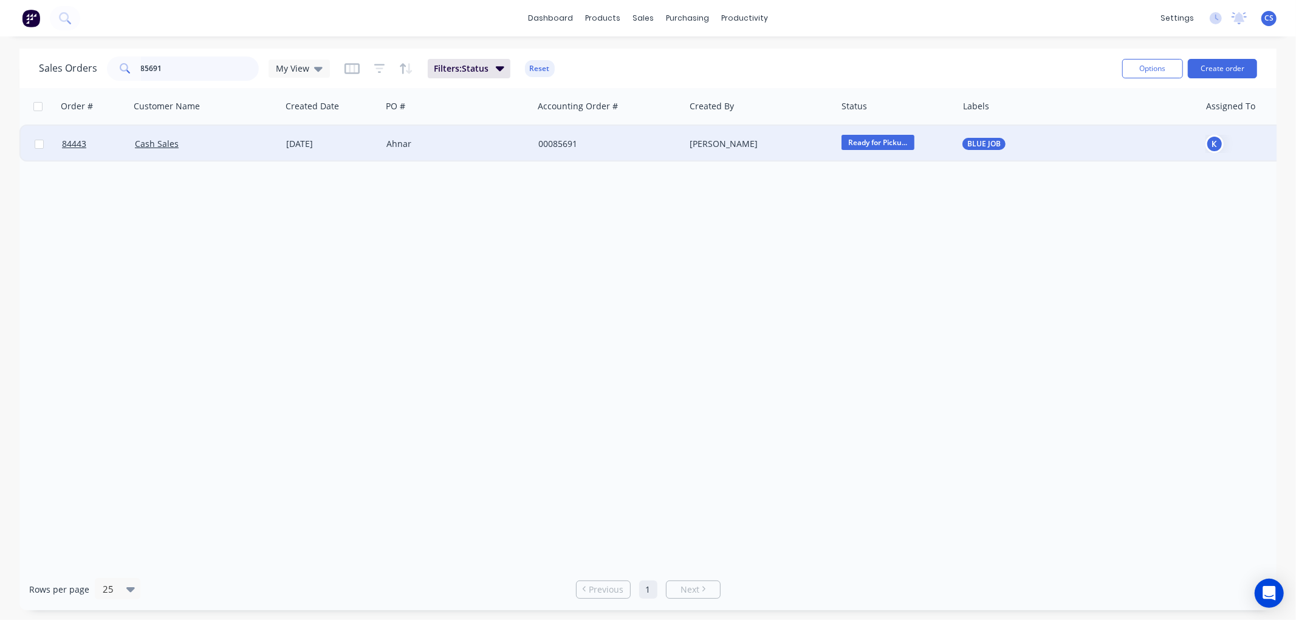
click at [217, 66] on input "85691" at bounding box center [200, 68] width 118 height 24
click at [872, 142] on span "To be Pick Up" at bounding box center [877, 142] width 73 height 15
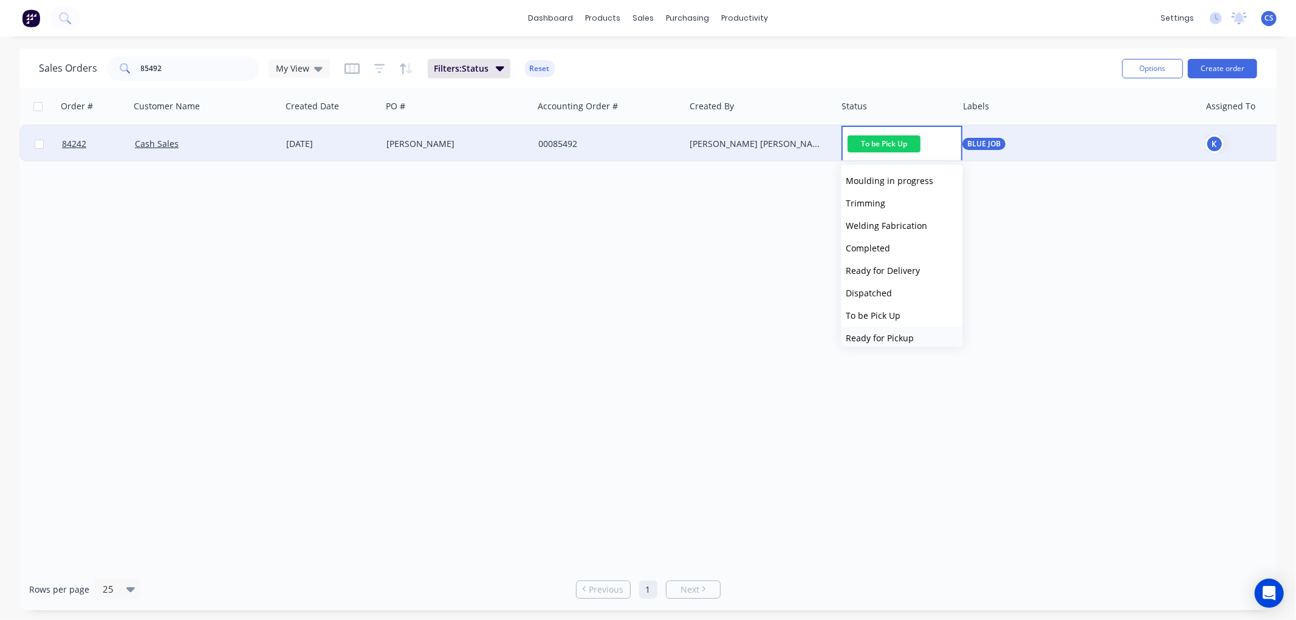
click at [897, 336] on span "Ready for Pickup" at bounding box center [879, 338] width 68 height 12
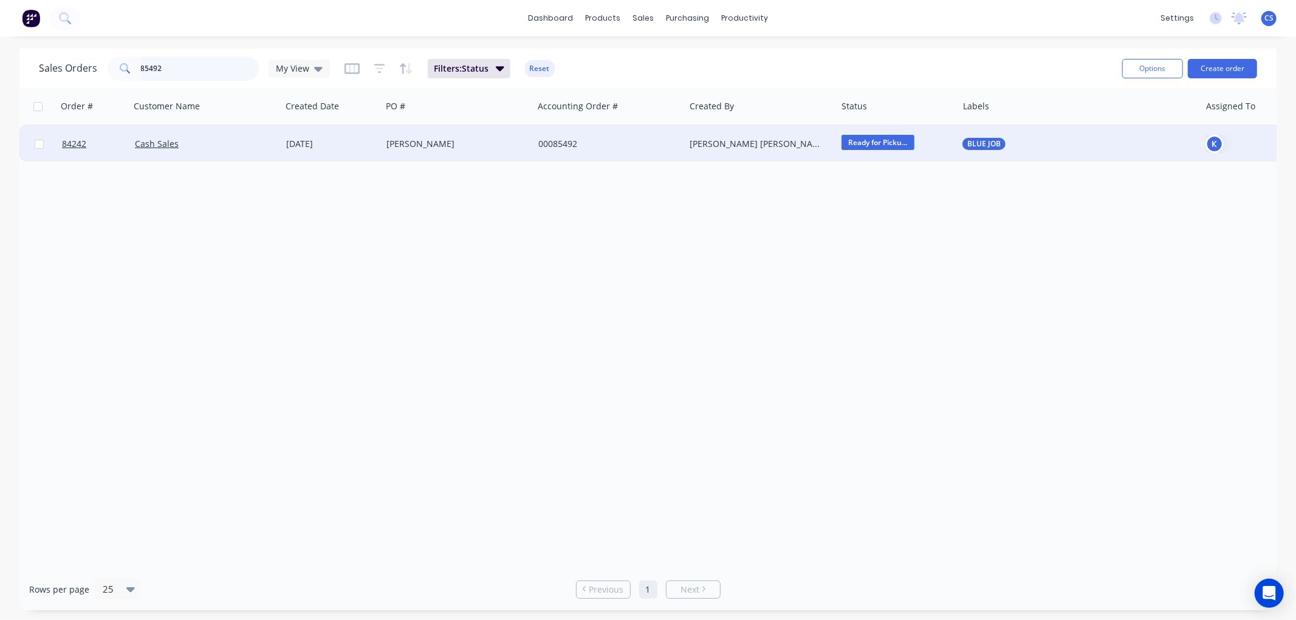
click at [184, 70] on input "85492" at bounding box center [200, 68] width 118 height 24
click at [884, 142] on span "To be Pick Up" at bounding box center [877, 142] width 73 height 15
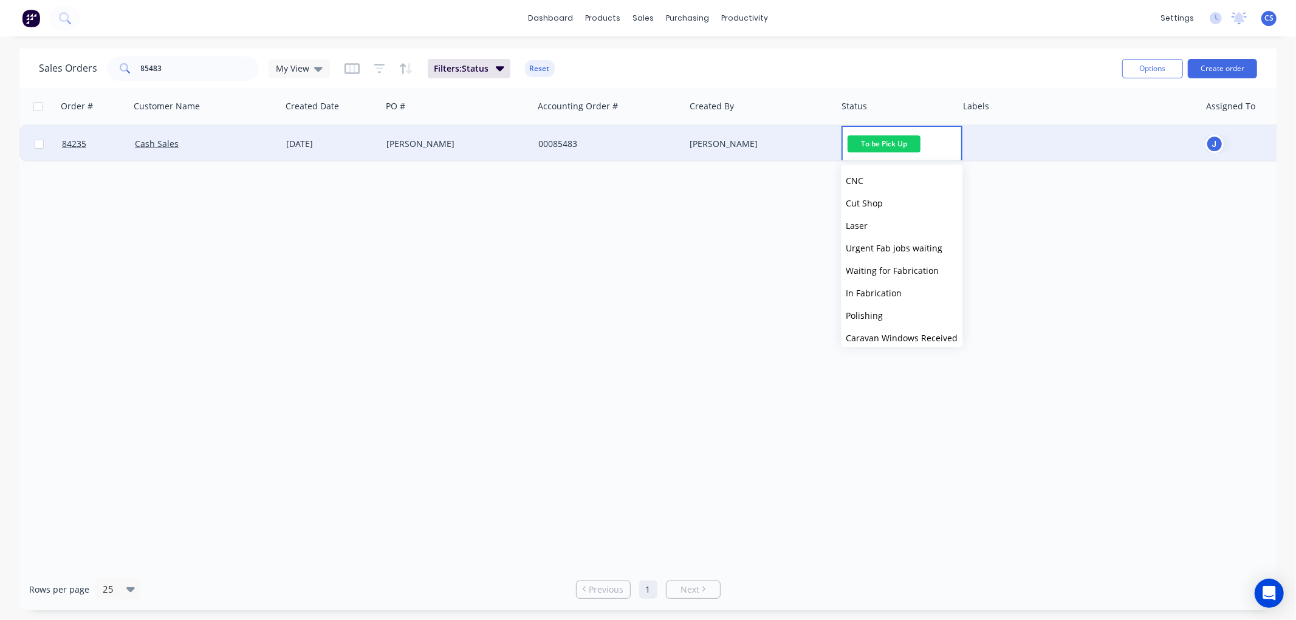
scroll to position [434, 0]
click at [889, 326] on button "Picked Up" at bounding box center [901, 331] width 121 height 22
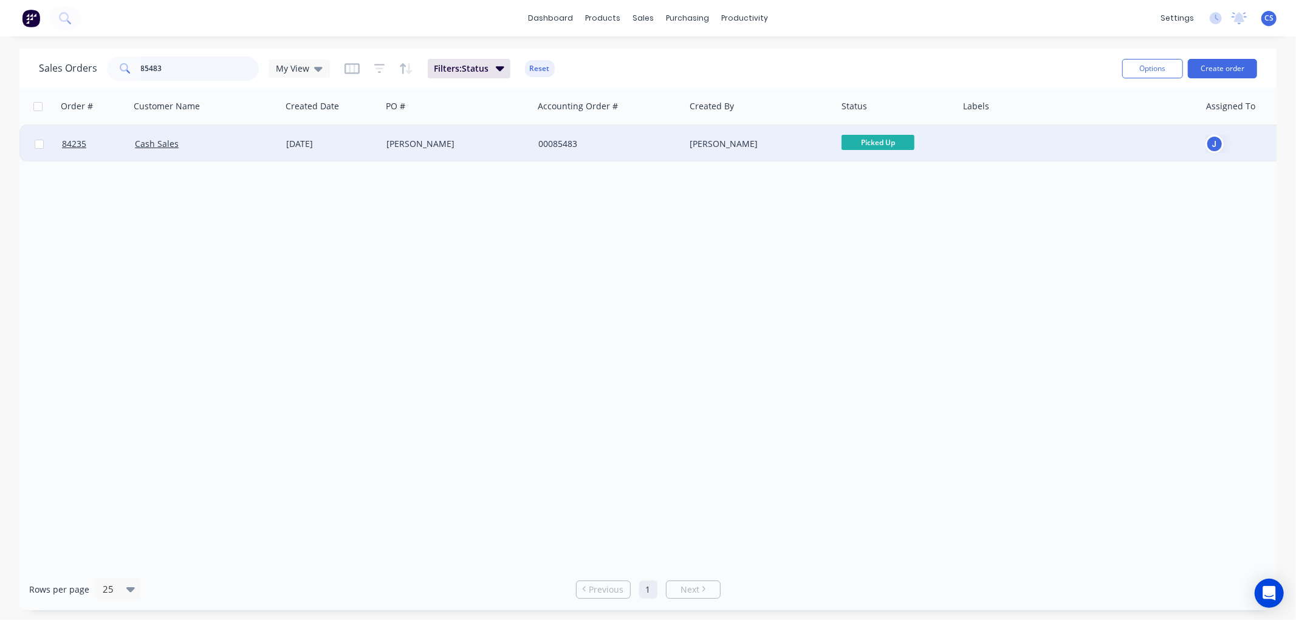
click at [169, 67] on input "85483" at bounding box center [200, 68] width 118 height 24
type input "84700"
click at [869, 144] on span "To be Pick Up" at bounding box center [877, 142] width 73 height 15
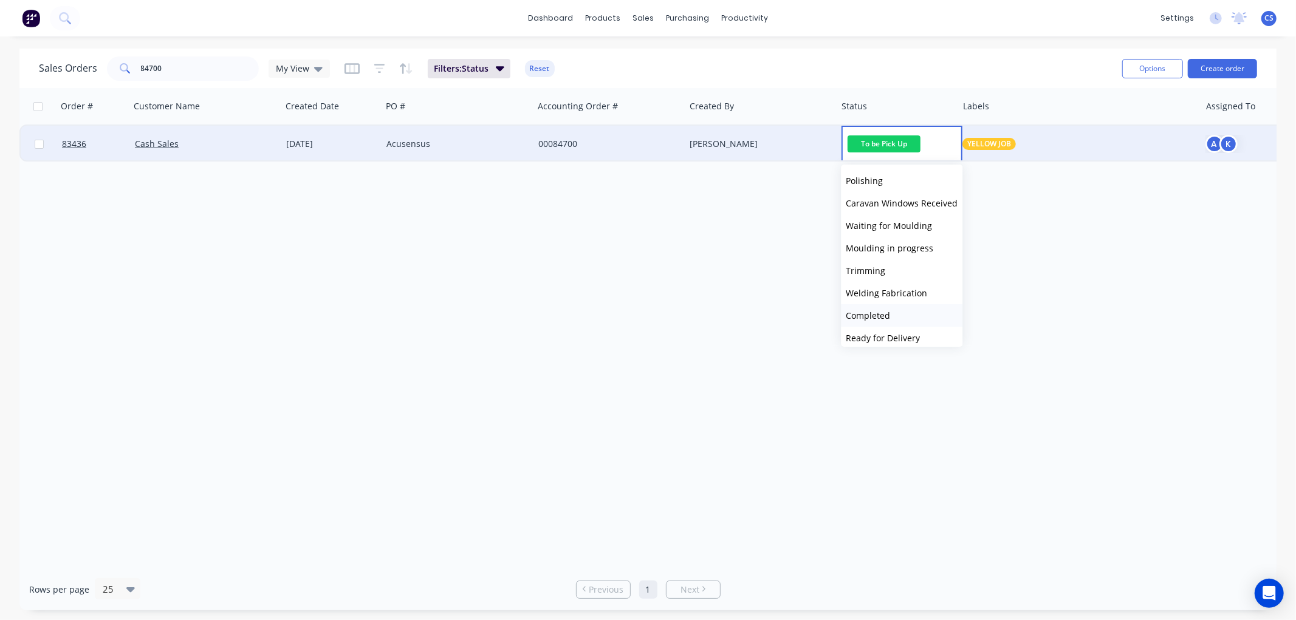
scroll to position [270, 0]
click at [898, 336] on span "Ready for Pickup" at bounding box center [879, 338] width 68 height 12
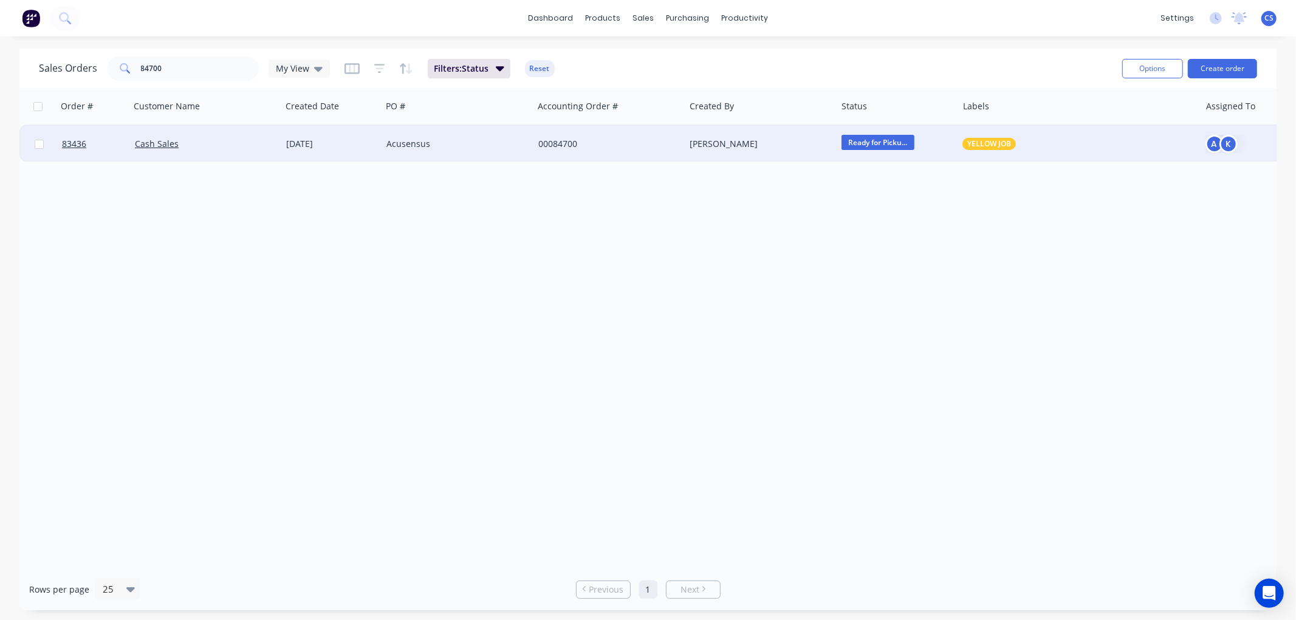
click at [769, 149] on div "[PERSON_NAME]" at bounding box center [756, 144] width 135 height 12
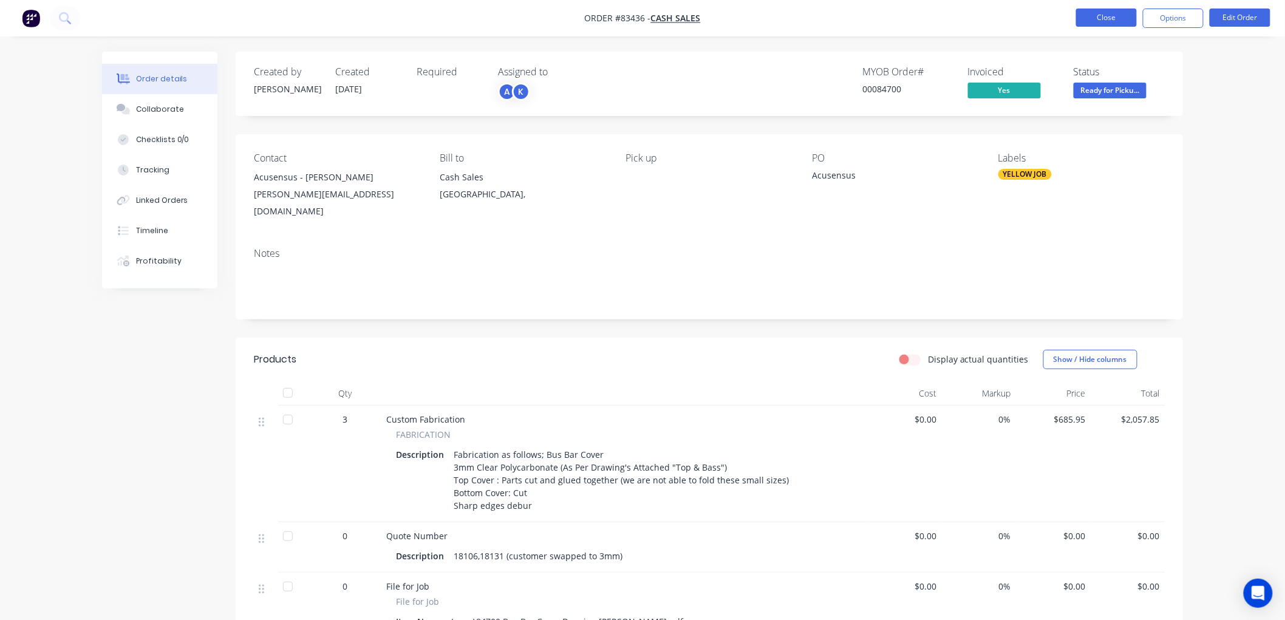
click at [1108, 19] on button "Close" at bounding box center [1106, 18] width 61 height 18
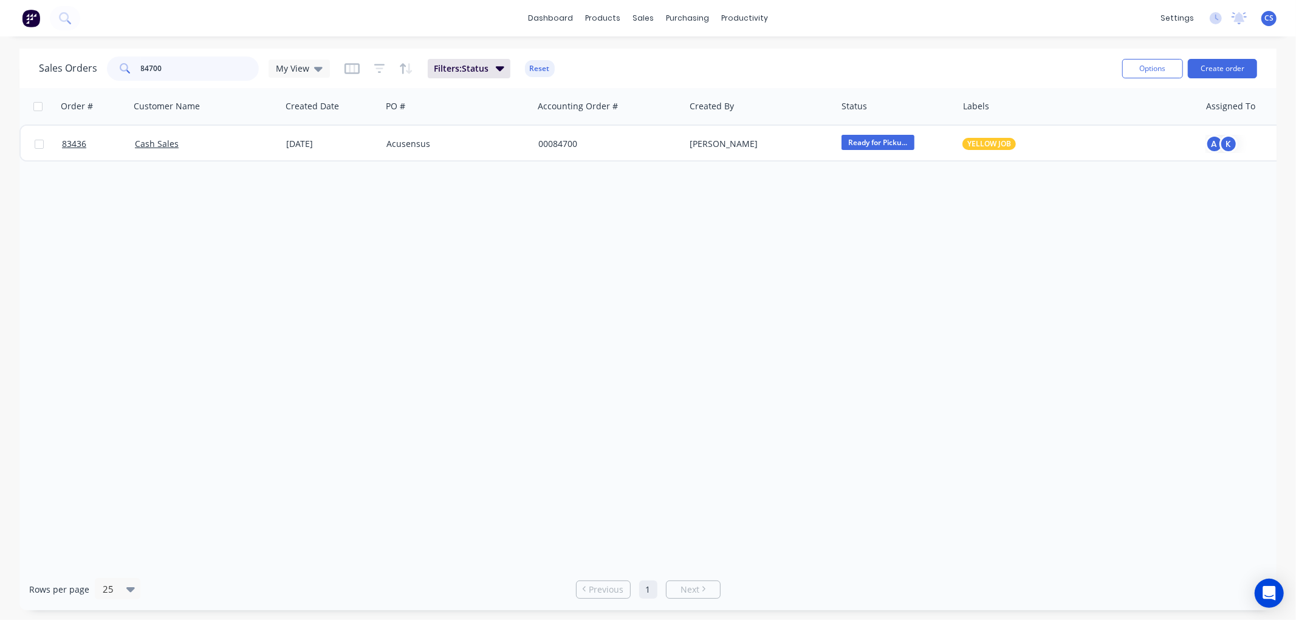
click at [175, 70] on input "84700" at bounding box center [200, 68] width 118 height 24
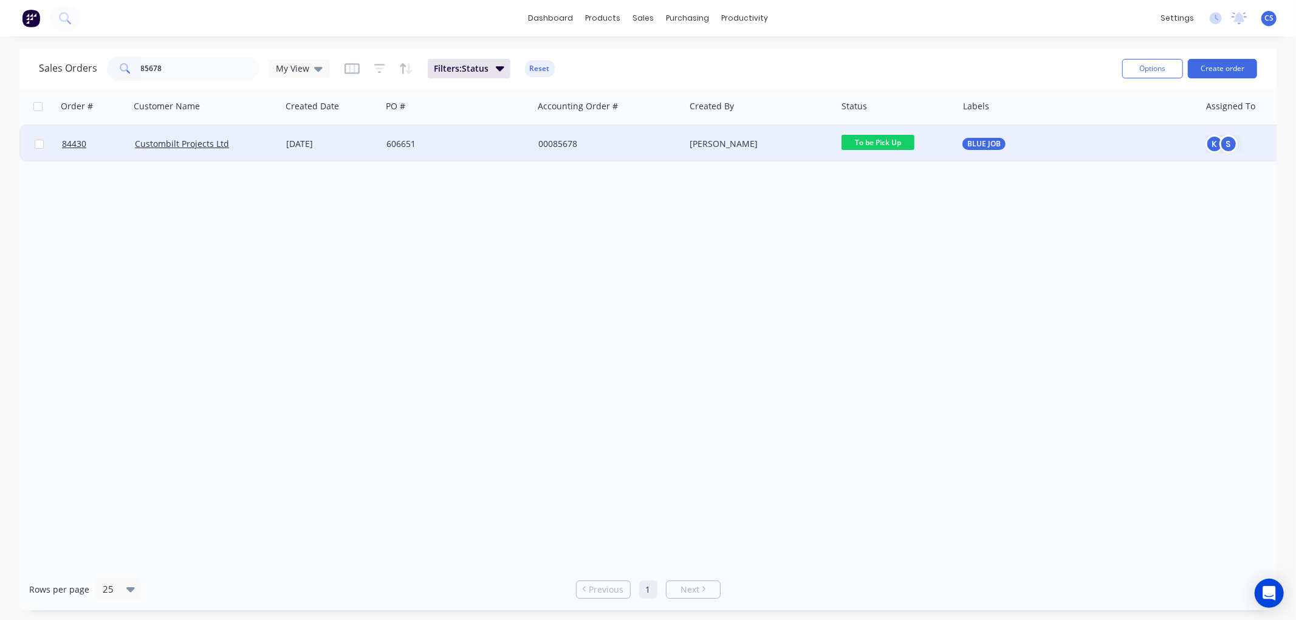
click at [893, 143] on span "To be Pick Up" at bounding box center [877, 142] width 73 height 15
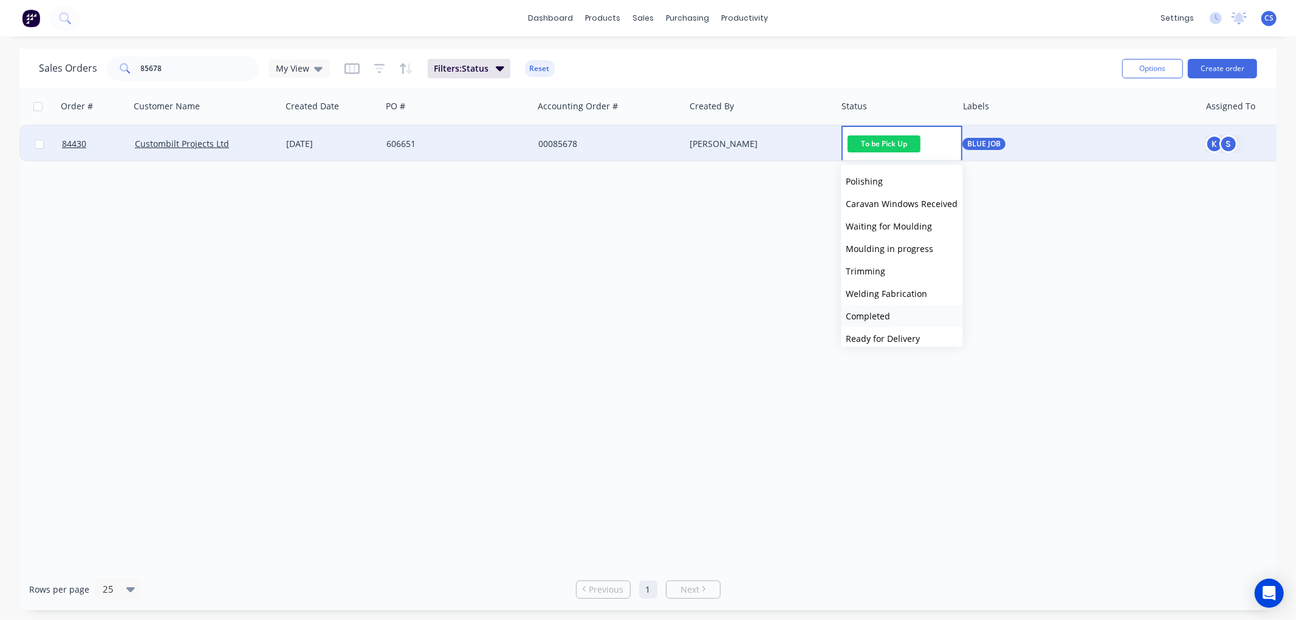
scroll to position [202, 0]
click at [906, 333] on span "Ready for Delivery" at bounding box center [882, 338] width 74 height 12
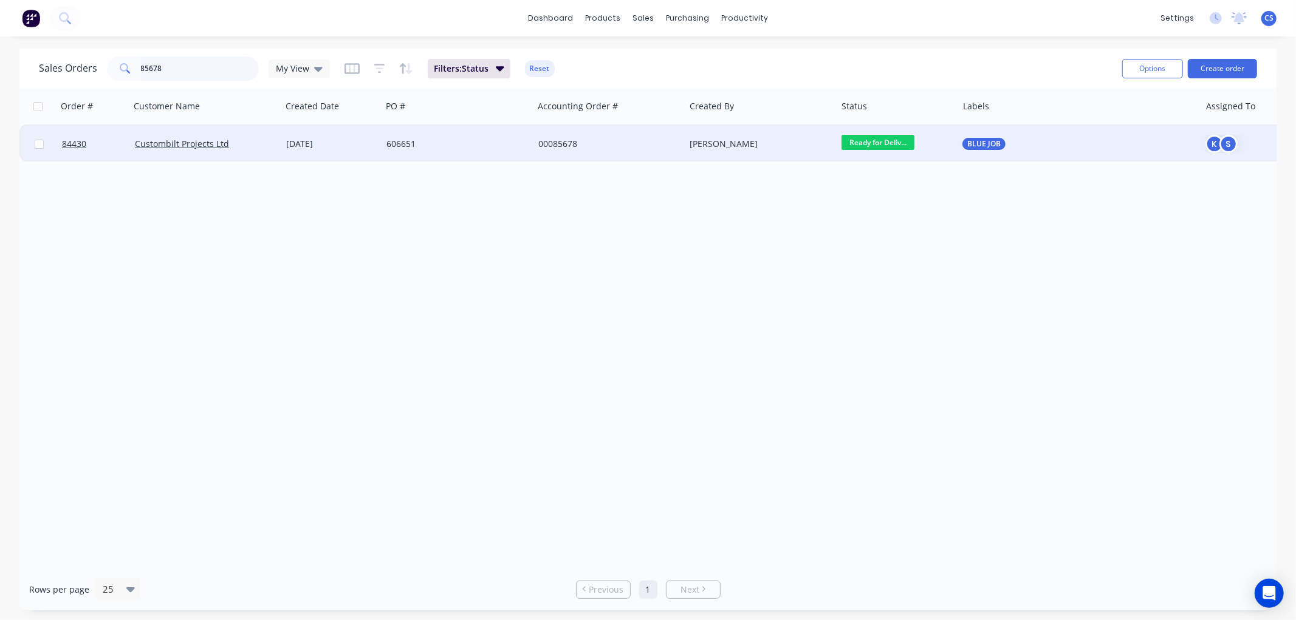
click at [187, 70] on input "85678" at bounding box center [200, 68] width 118 height 24
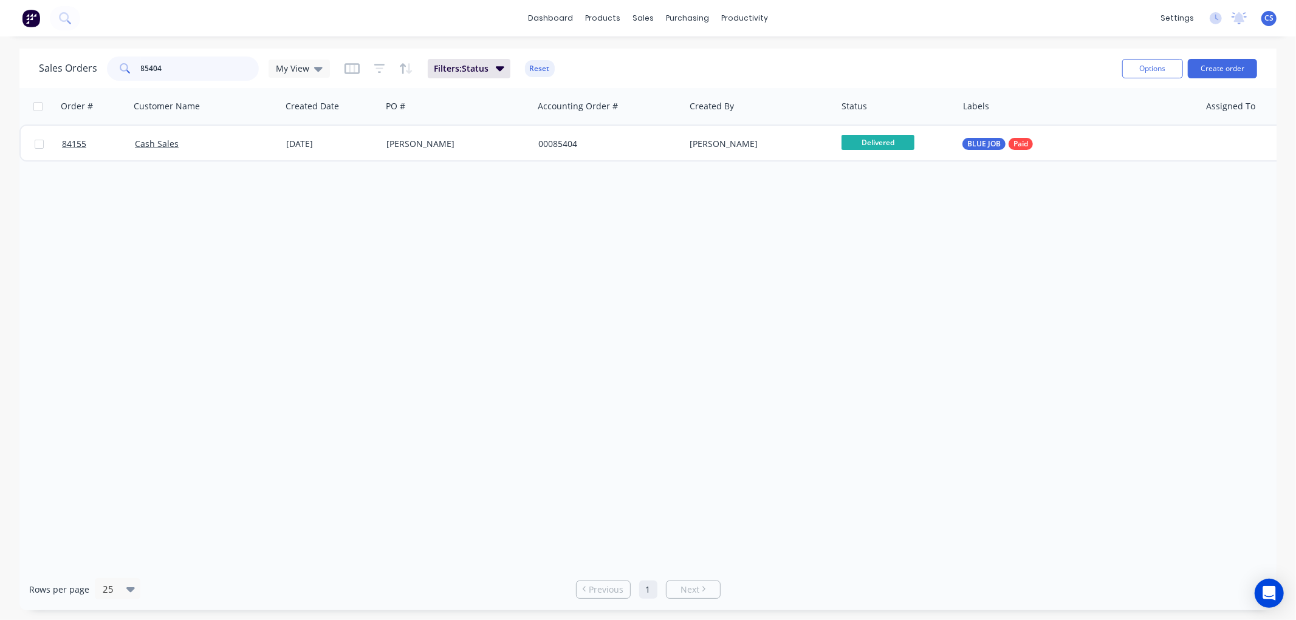
type input "85404"
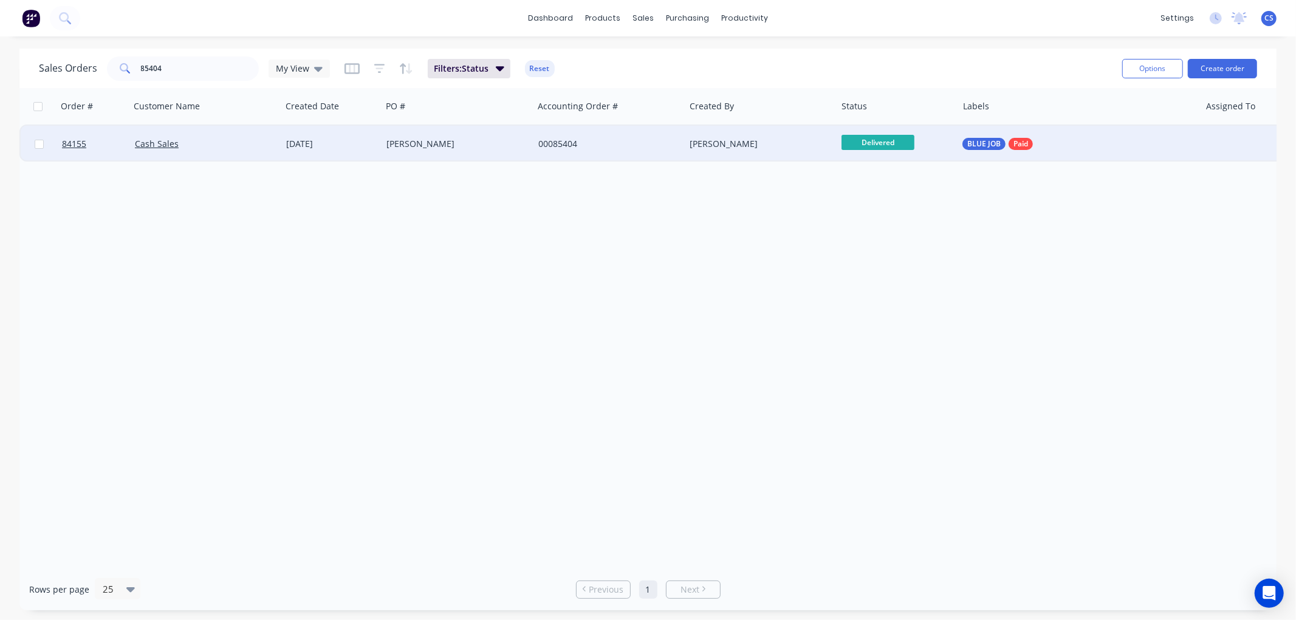
click at [870, 143] on span "Delivered" at bounding box center [877, 142] width 73 height 15
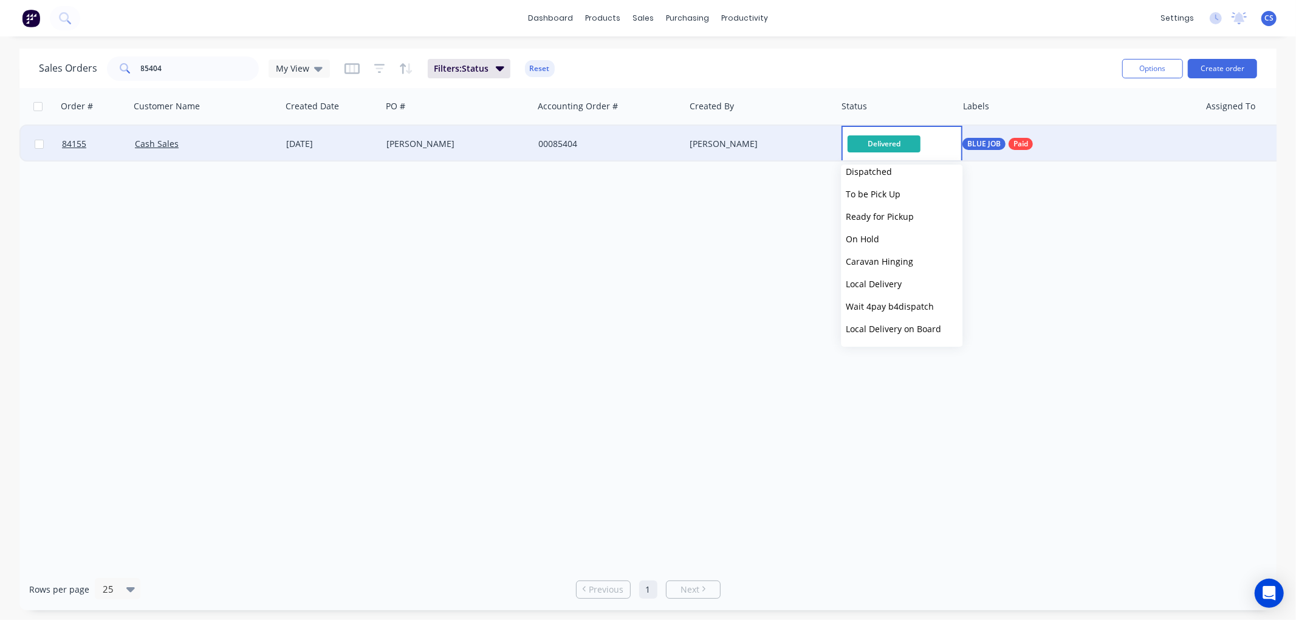
scroll to position [434, 0]
click at [891, 333] on button "Picked Up" at bounding box center [901, 331] width 121 height 22
